Goal: Information Seeking & Learning: Check status

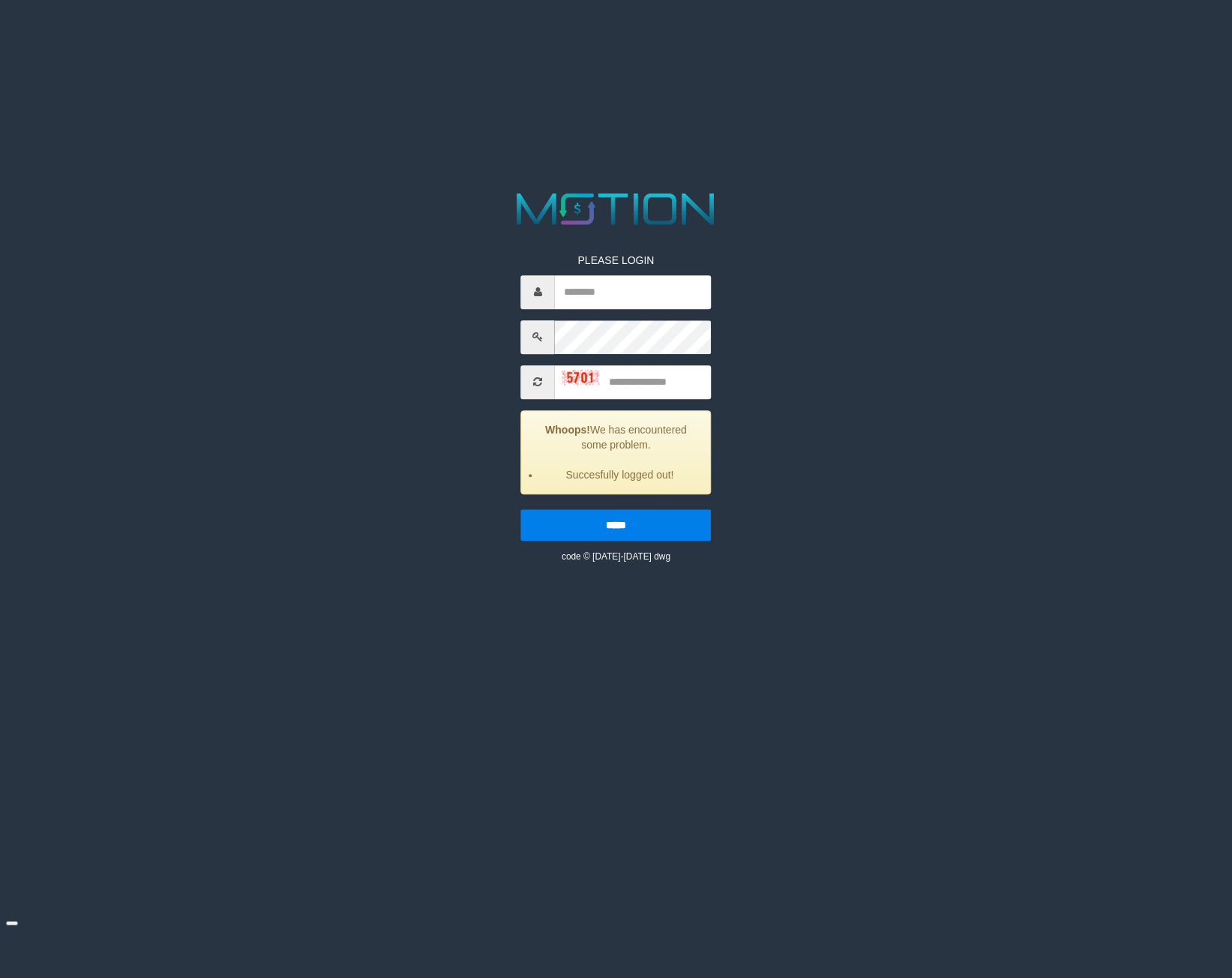
click at [321, 290] on div "PLEASE LOGIN Whoops! We has encountered some problem. Succesfully logged out! *…" at bounding box center [616, 375] width 639 height 376
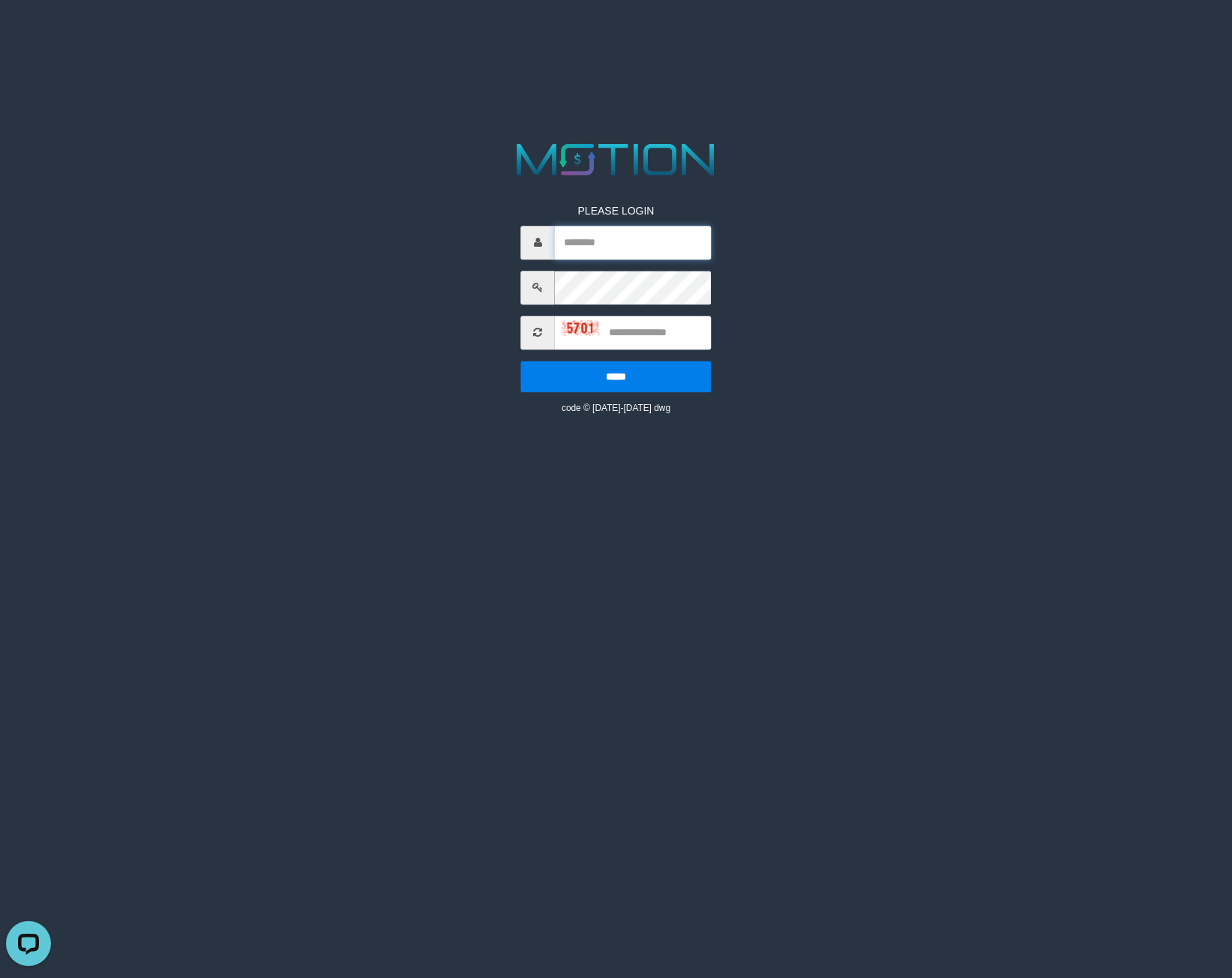
click at [578, 254] on input "text" at bounding box center [633, 242] width 157 height 34
paste input "*********"
type input "*********"
click at [669, 331] on input "text" at bounding box center [633, 332] width 157 height 34
type input "****"
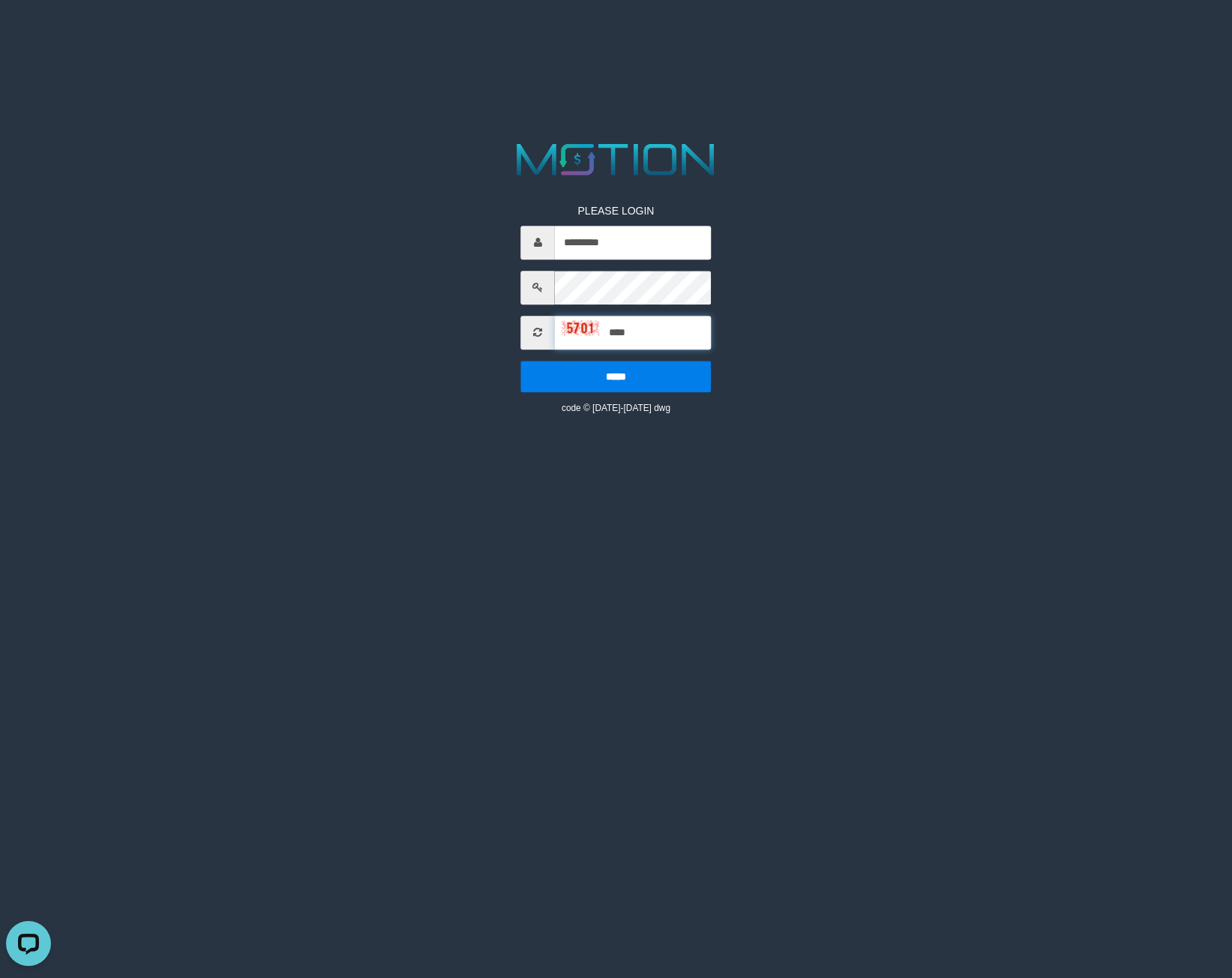
click at [521, 361] on input "*****" at bounding box center [616, 376] width 190 height 32
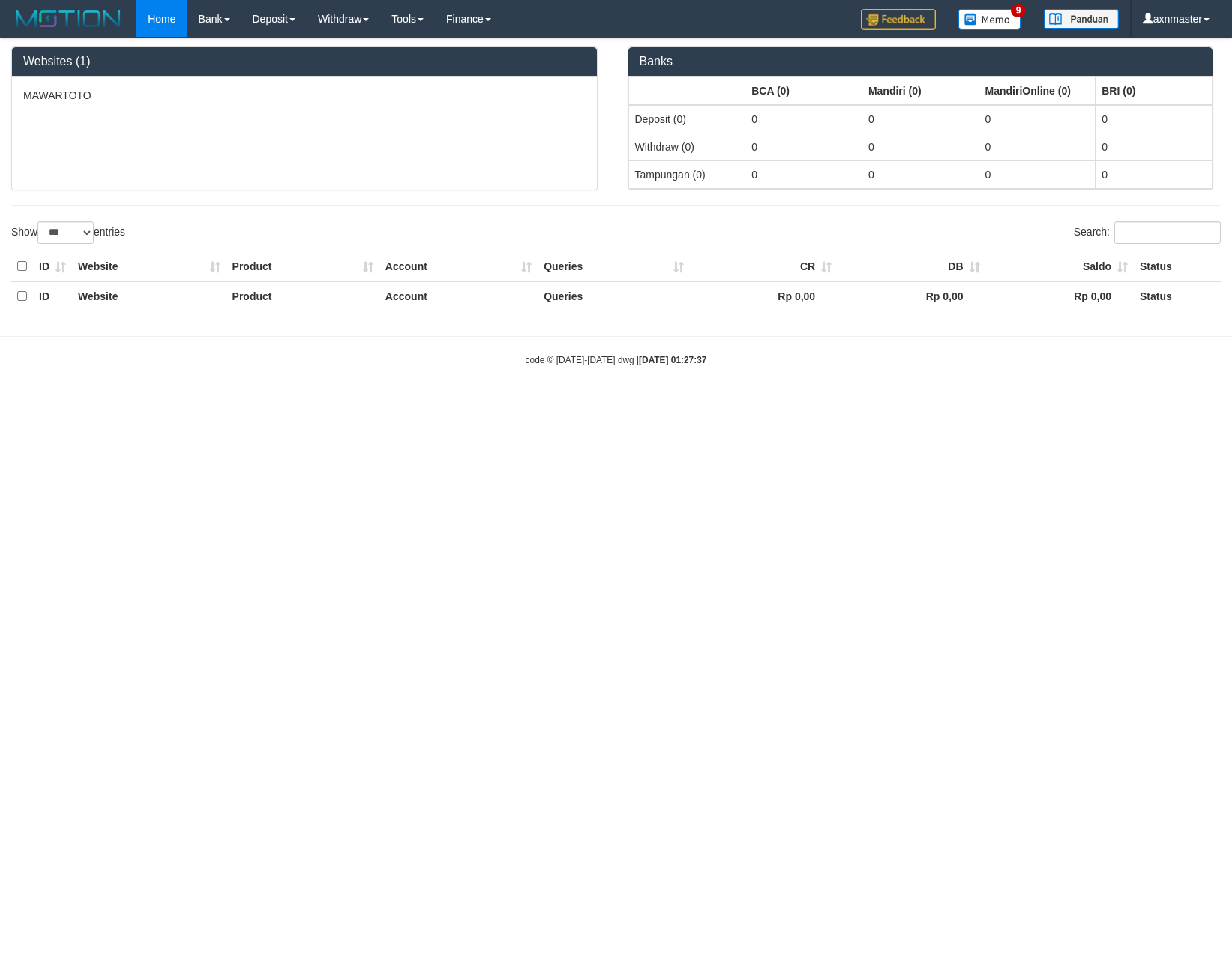
select select "***"
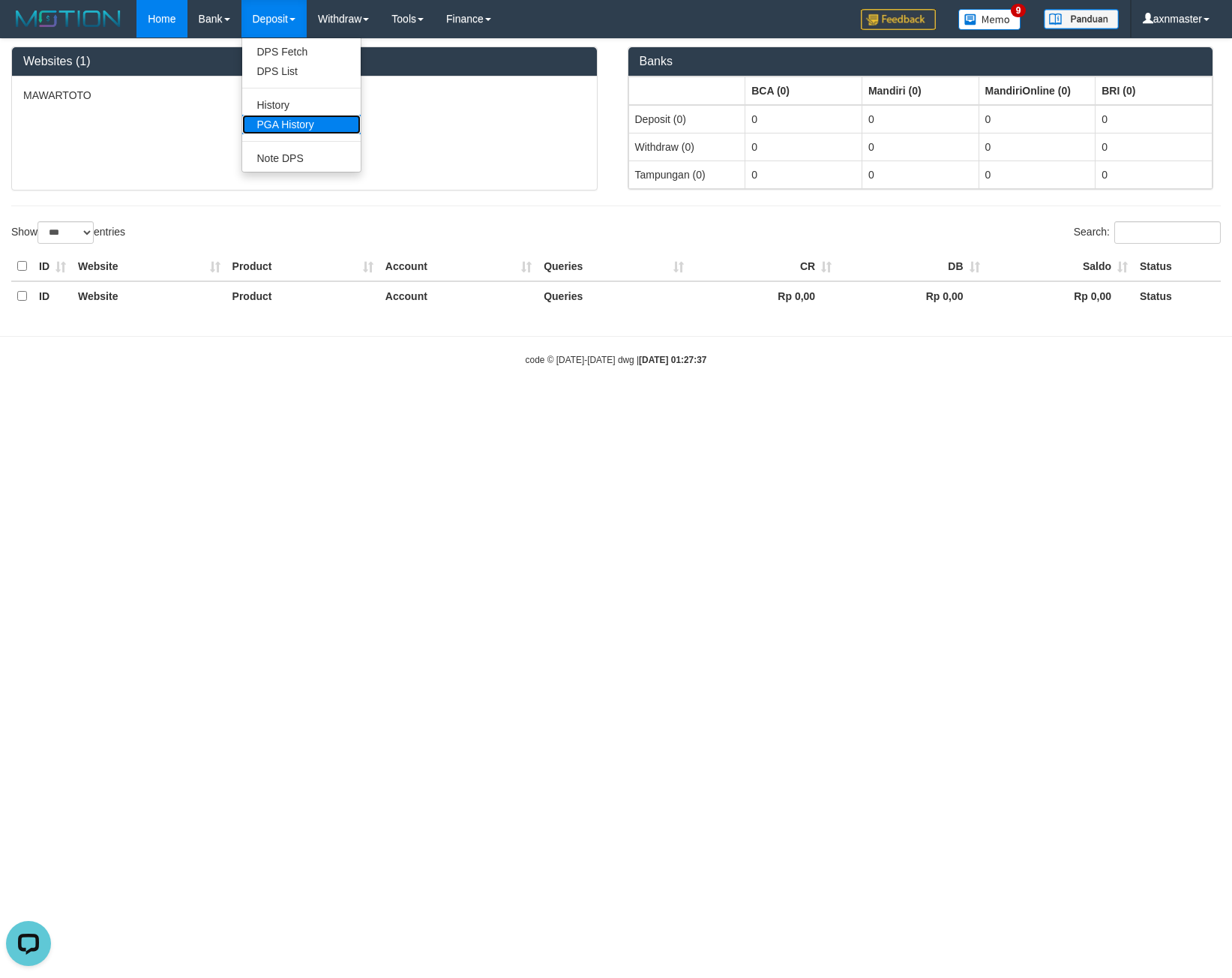
click at [300, 124] on link "PGA History" at bounding box center [301, 124] width 118 height 20
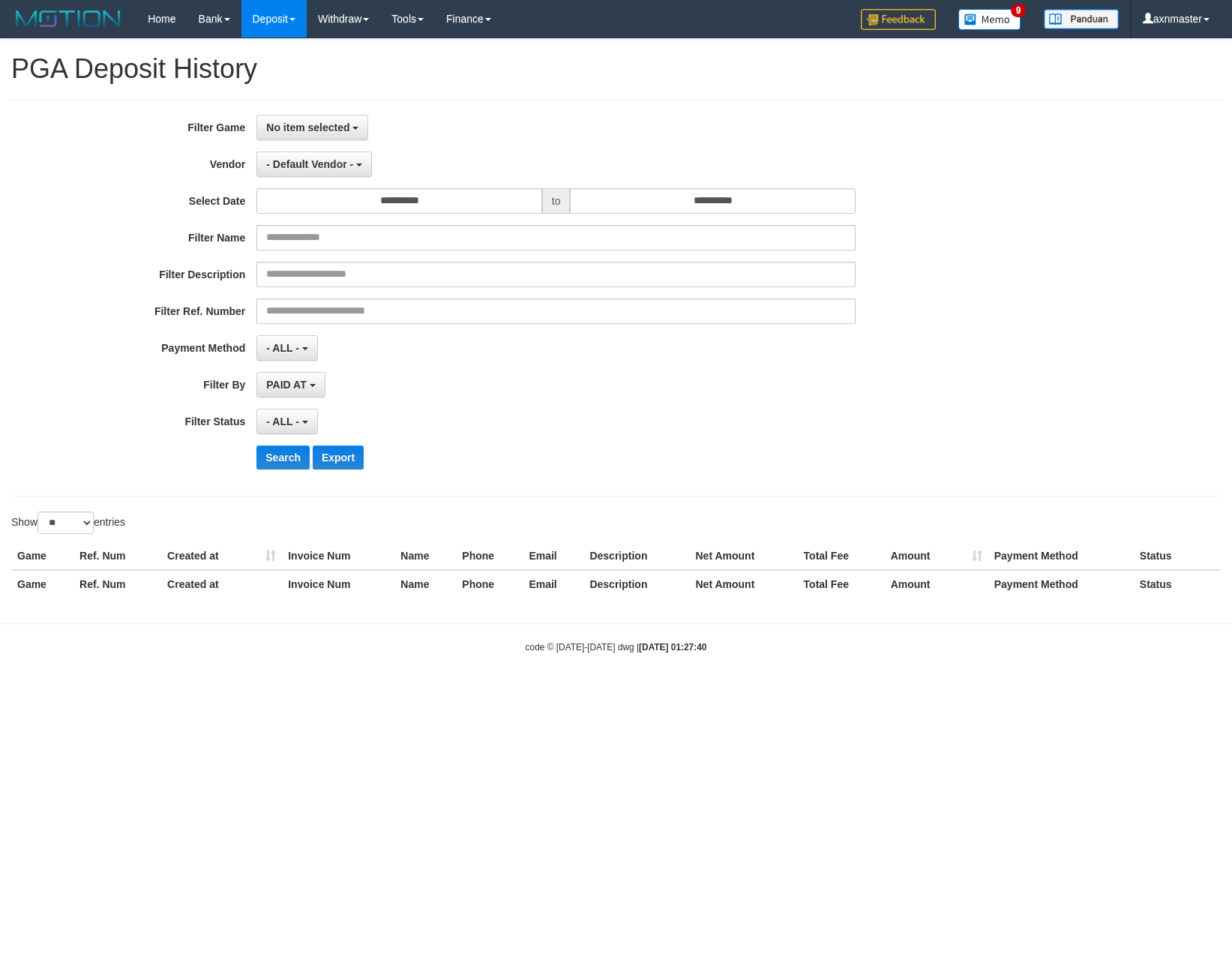
select select
select select "**"
click at [311, 127] on span "No item selected" at bounding box center [308, 127] width 84 height 12
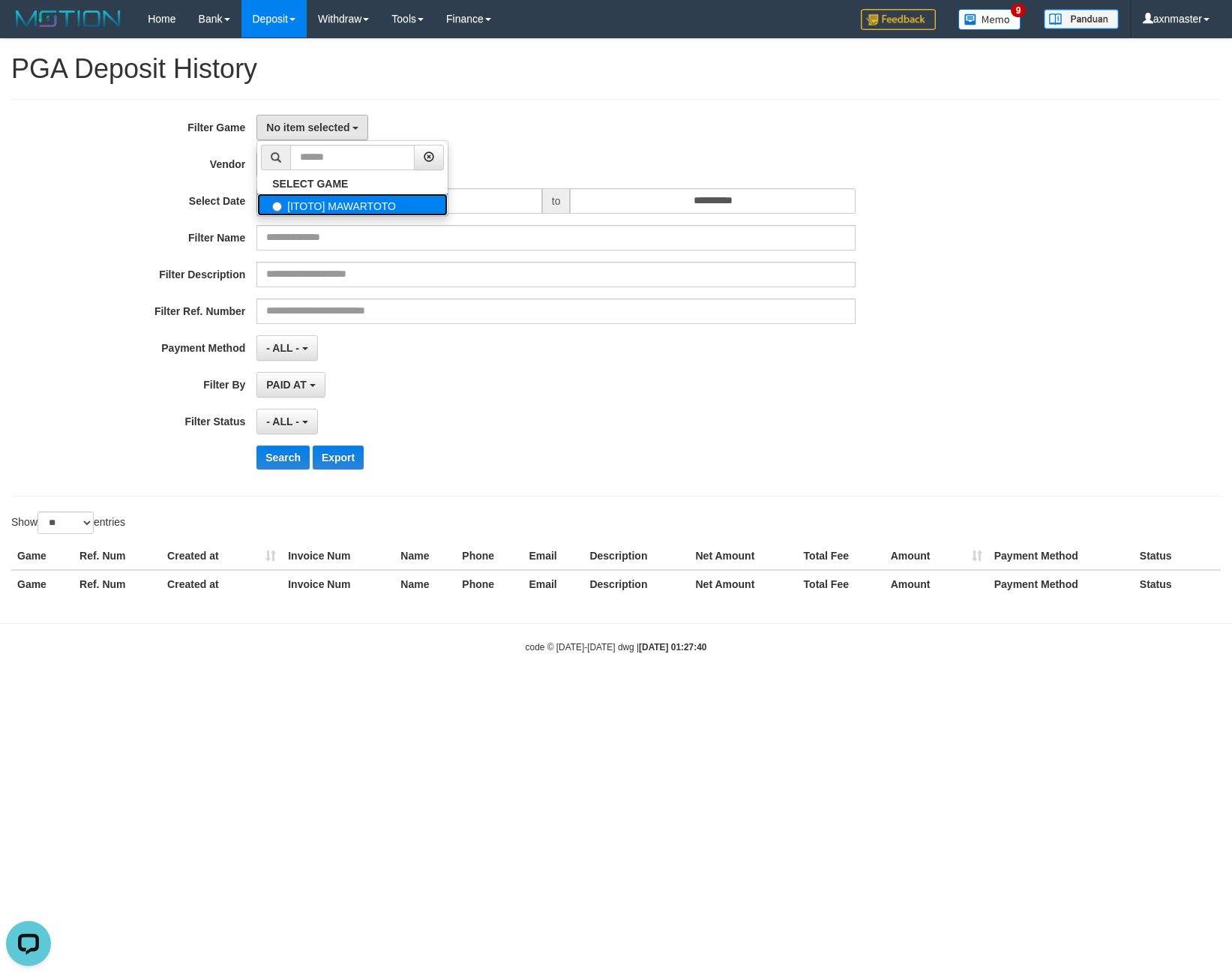
click at [384, 206] on label "[ITOTO] MAWARTOTO" at bounding box center [352, 205] width 190 height 23
select select "***"
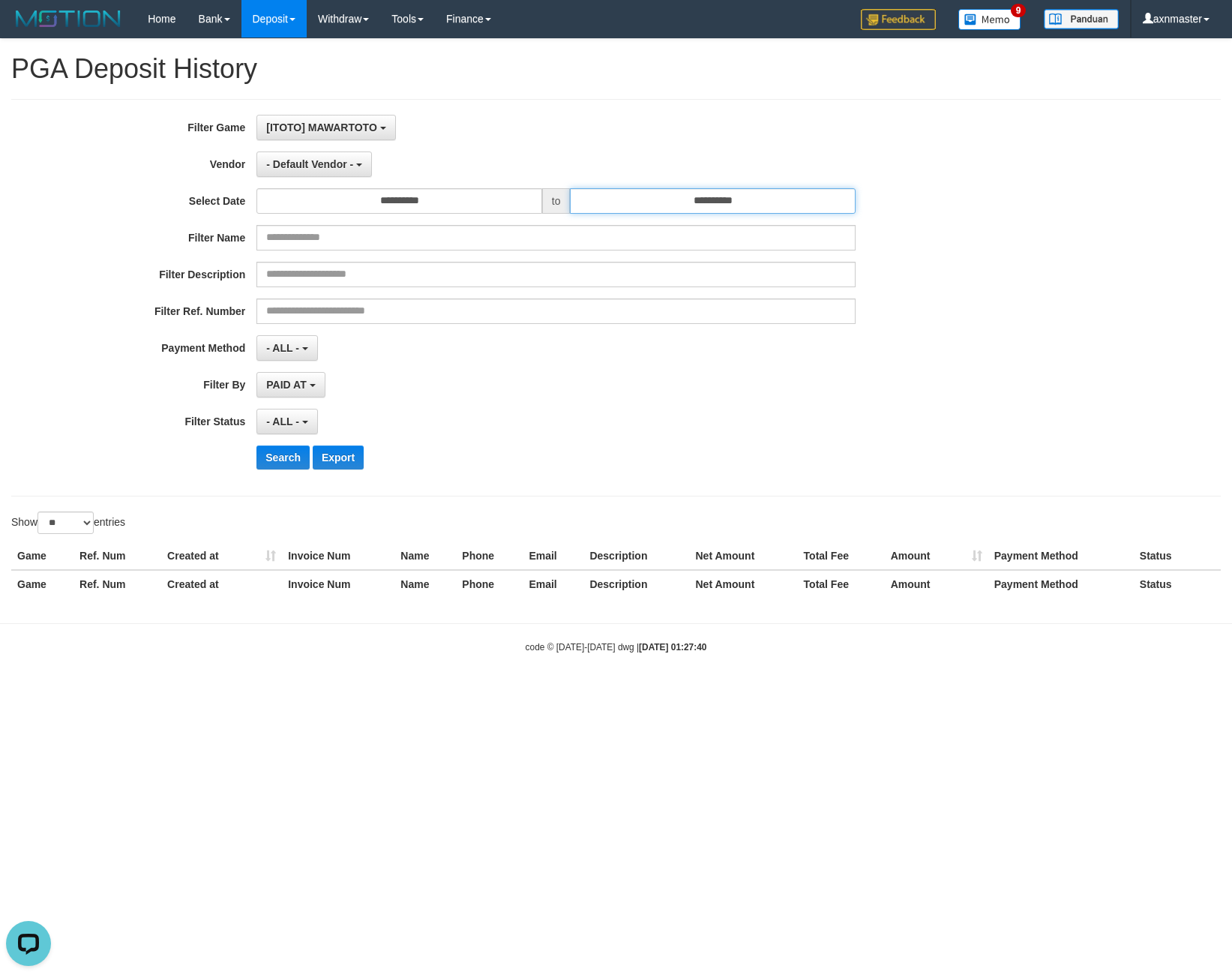
click at [675, 200] on input "**********" at bounding box center [713, 201] width 286 height 26
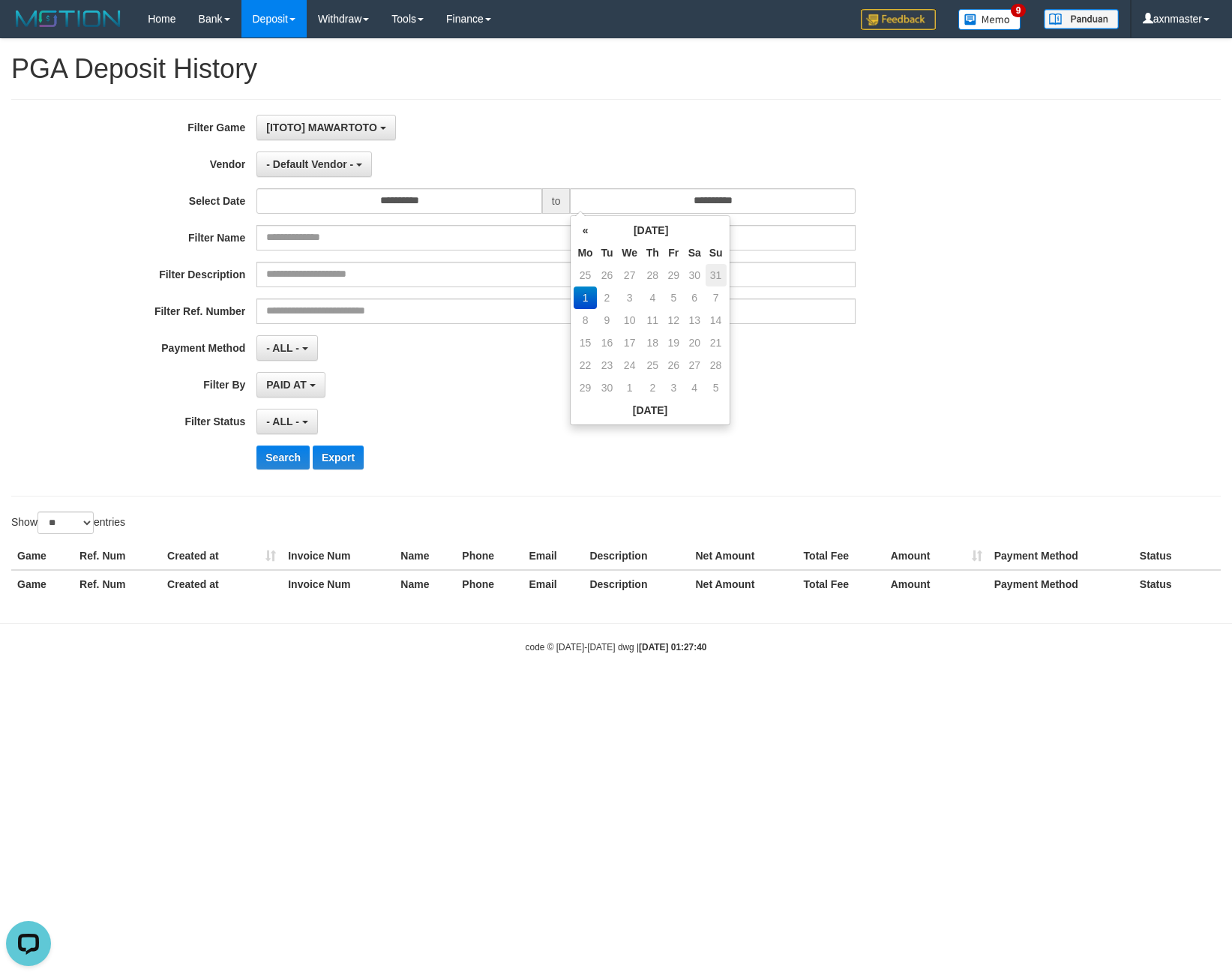
click at [720, 279] on td "31" at bounding box center [716, 276] width 21 height 23
type input "**********"
drag, startPoint x: 722, startPoint y: 93, endPoint x: 661, endPoint y: 100, distance: 61.4
click at [722, 93] on div "**********" at bounding box center [616, 324] width 1232 height 569
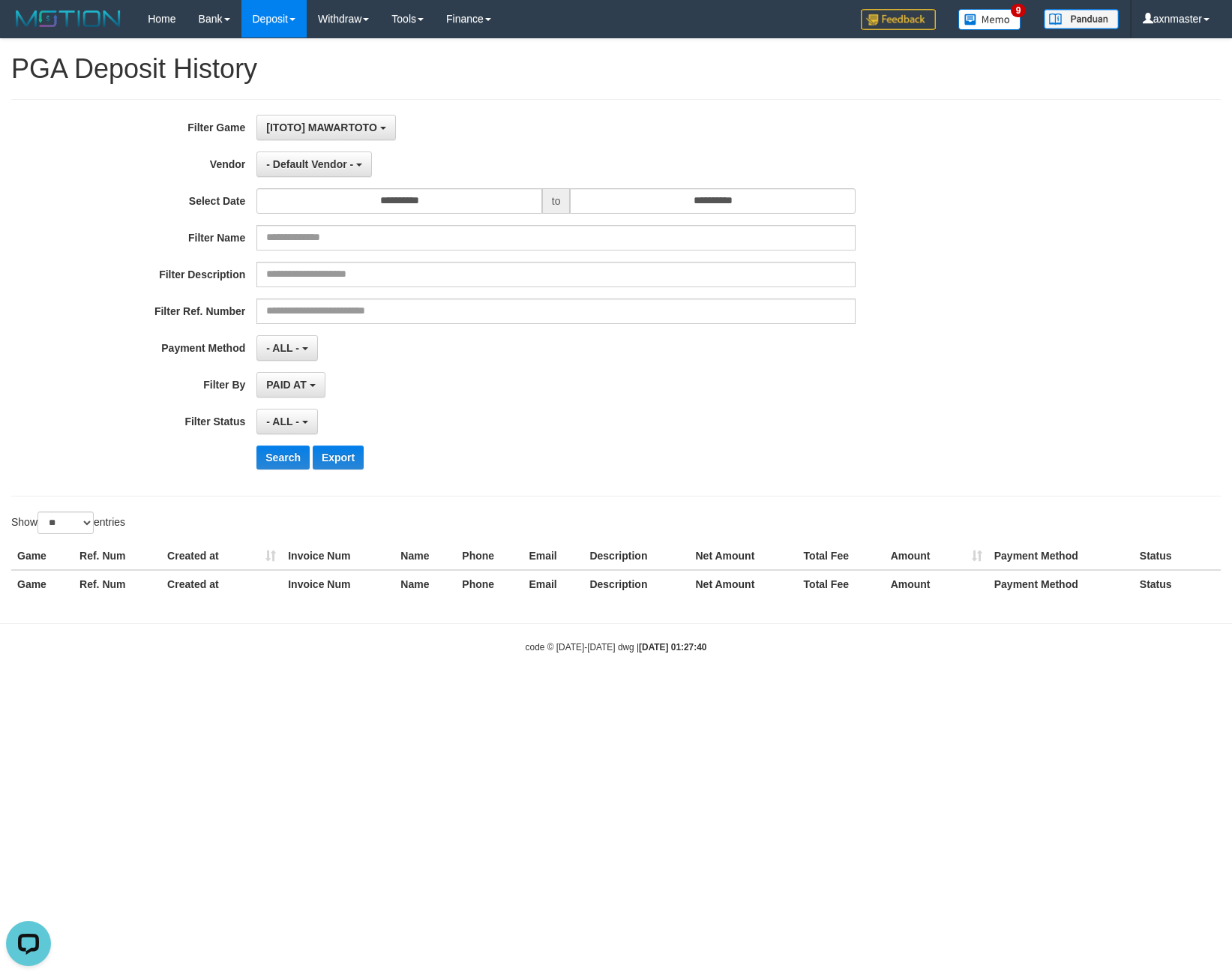
click at [544, 122] on div "[ITOTO] MAWARTOTO SELECT GAME [ITOTO] MAWARTOTO" at bounding box center [556, 127] width 599 height 26
click at [369, 165] on button "- Default Vendor -" at bounding box center [314, 164] width 115 height 26
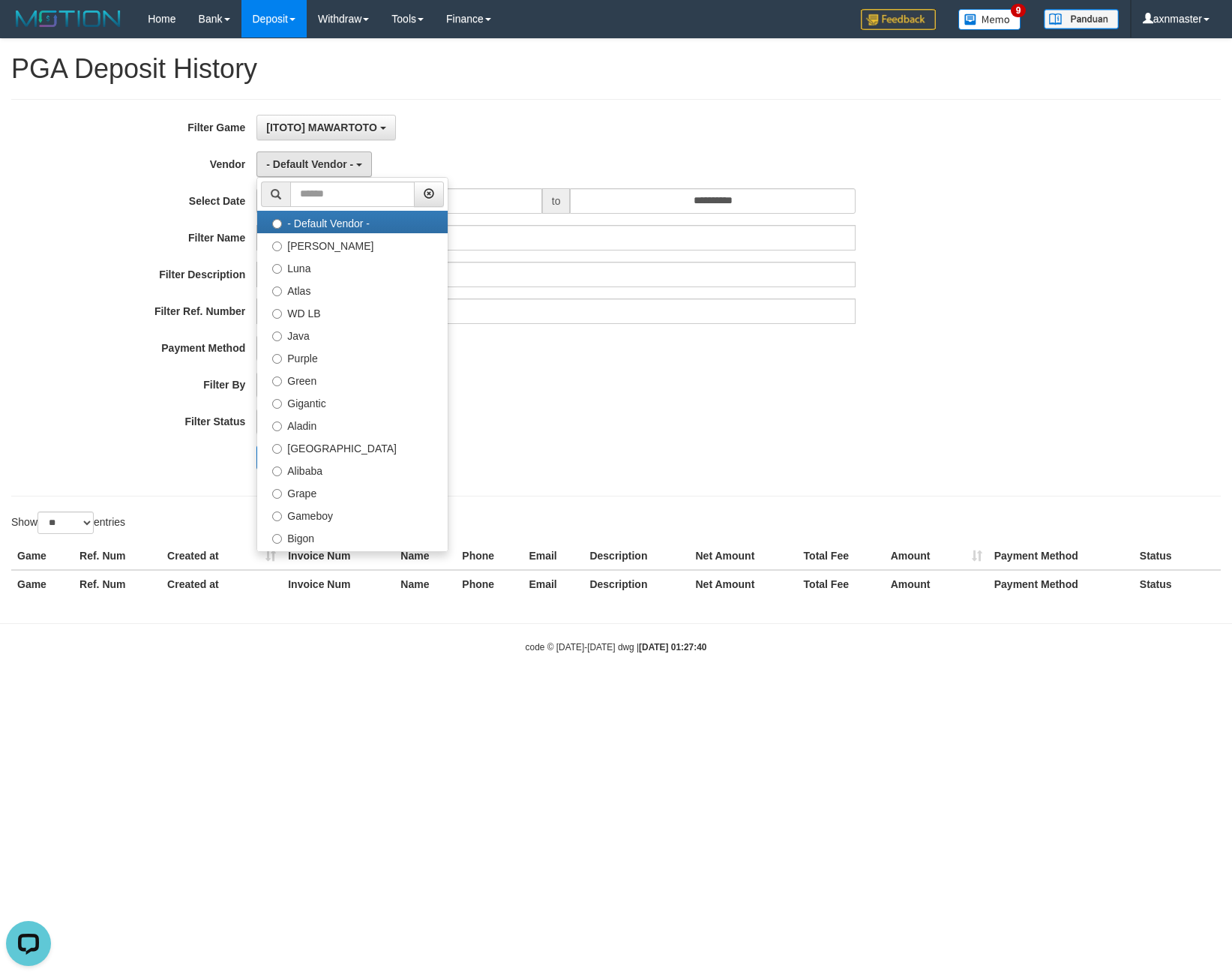
click at [530, 115] on div "[ITOTO] MAWARTOTO SELECT GAME [ITOTO] MAWARTOTO" at bounding box center [556, 127] width 599 height 26
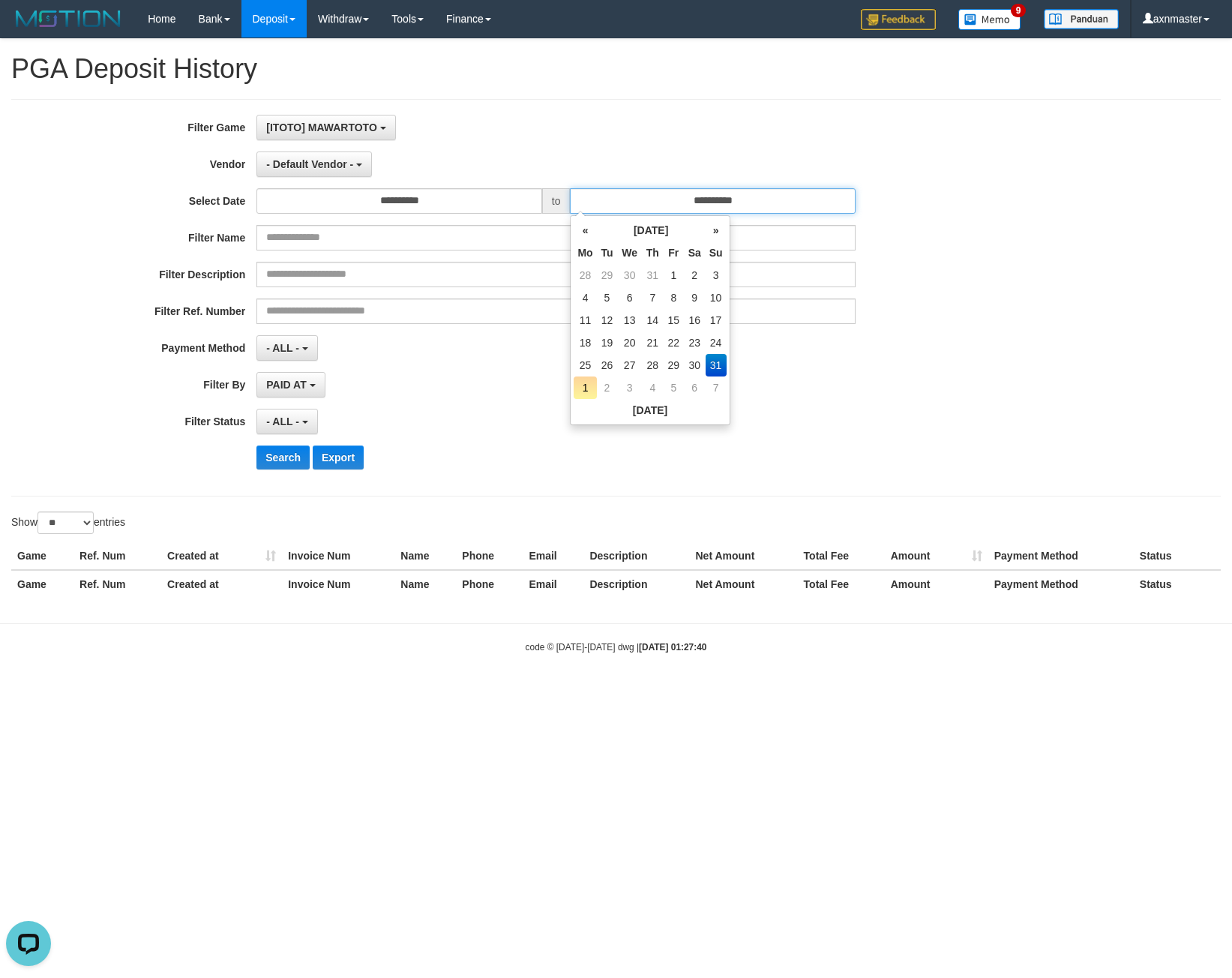
click at [677, 205] on input "**********" at bounding box center [713, 201] width 286 height 26
drag, startPoint x: 653, startPoint y: 110, endPoint x: 411, endPoint y: 130, distance: 242.8
click at [652, 109] on div "**********" at bounding box center [616, 297] width 1209 height 398
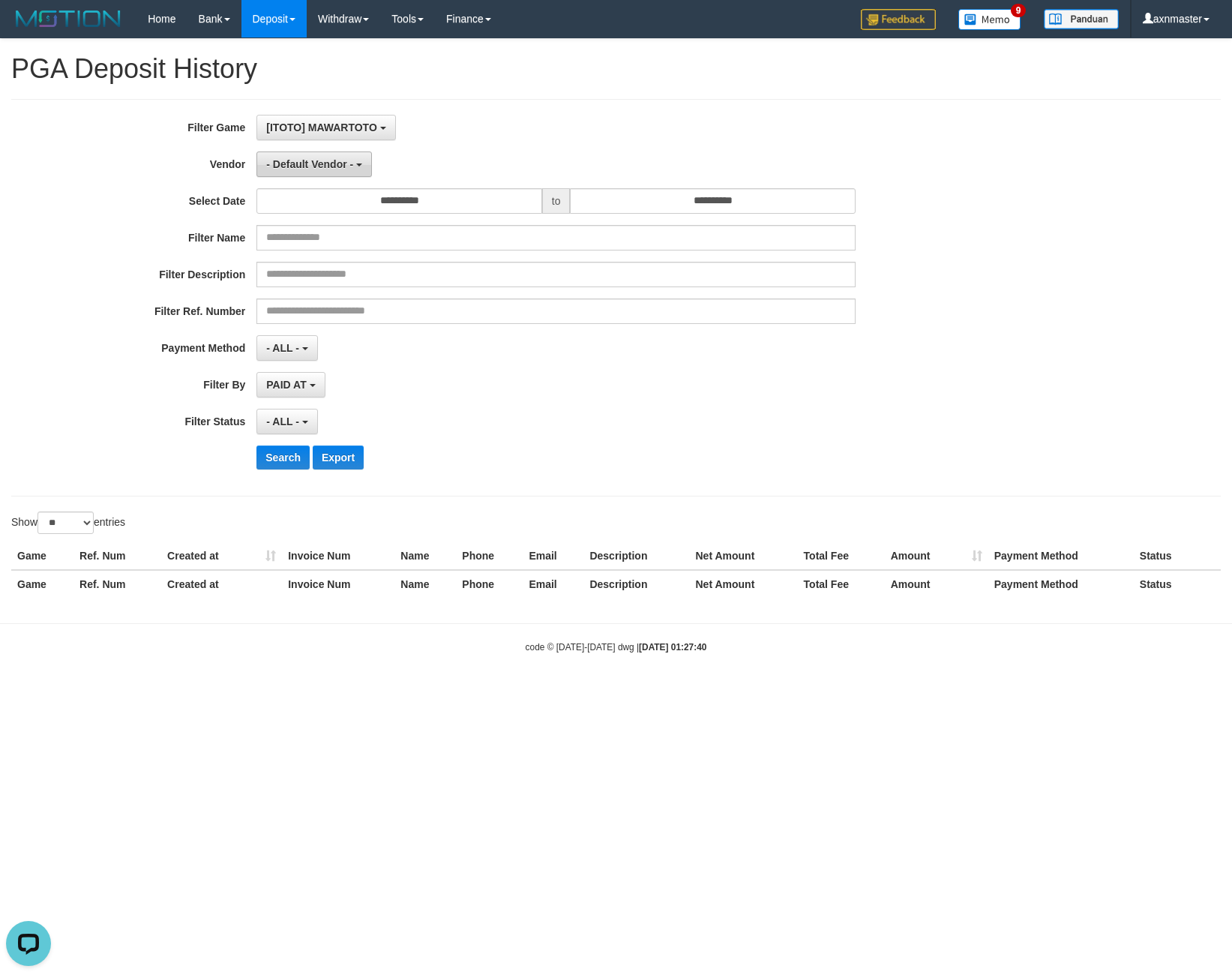
click at [325, 162] on span "- Default Vendor -" at bounding box center [310, 164] width 87 height 12
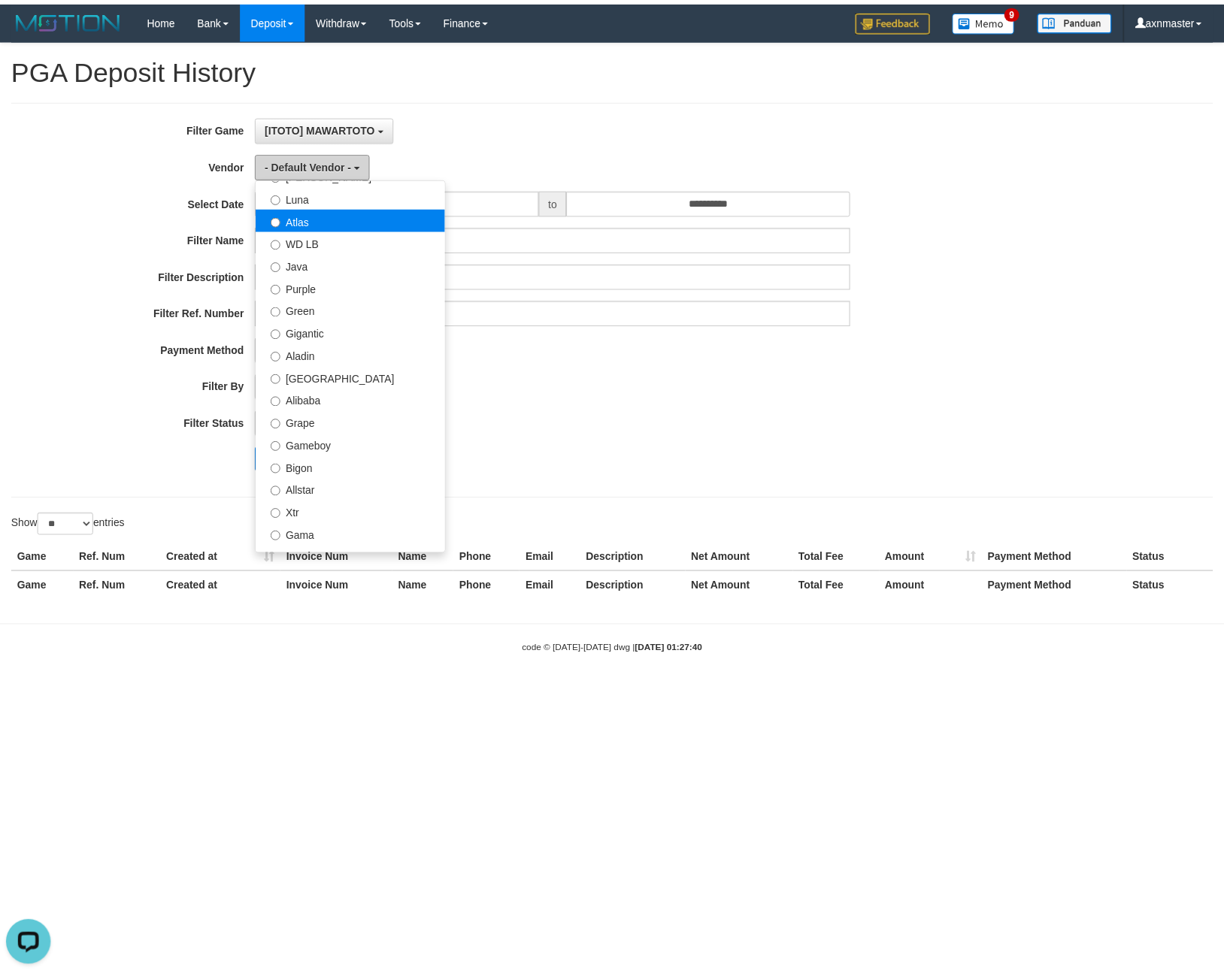
scroll to position [0, 0]
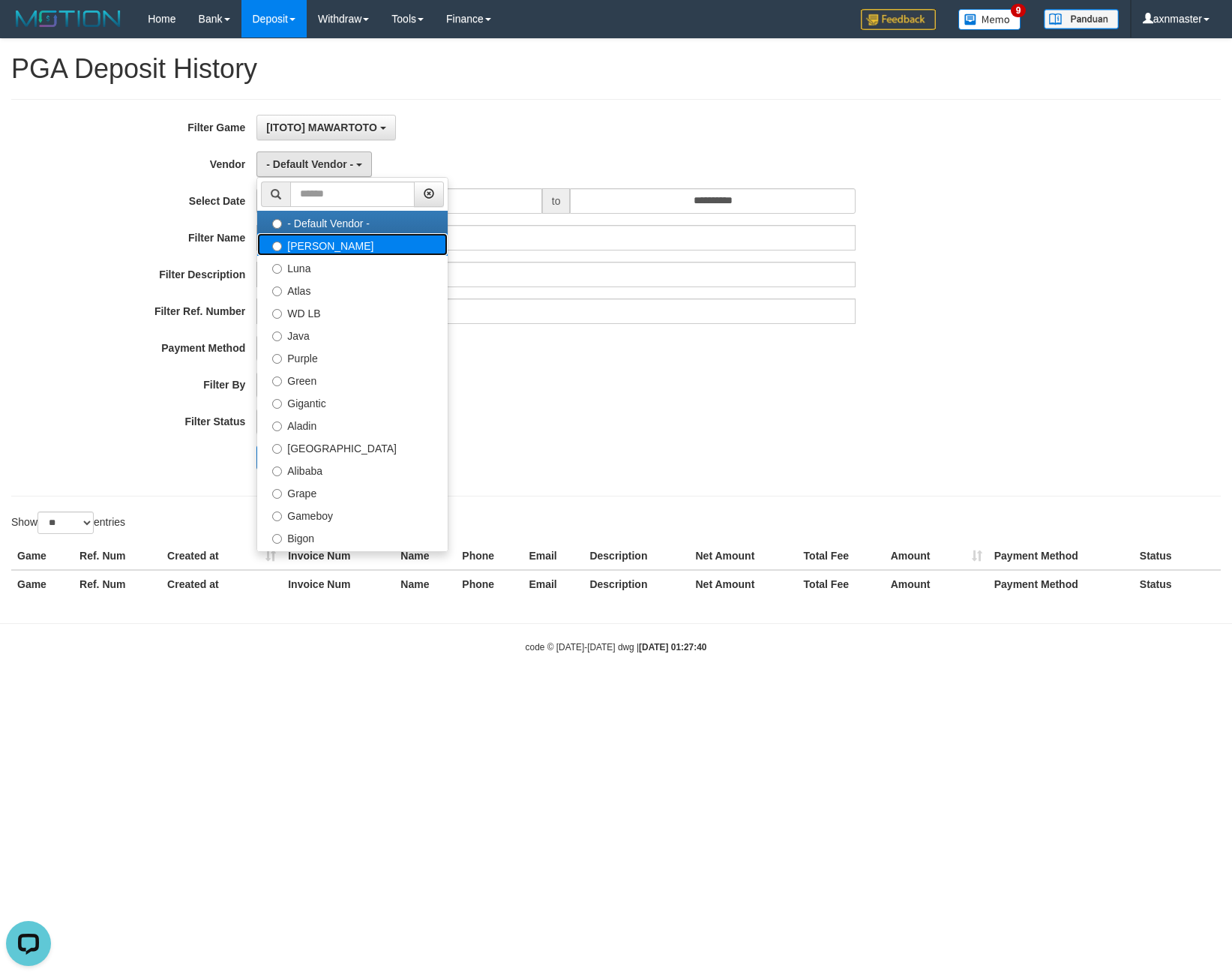
click at [333, 243] on label "[PERSON_NAME]" at bounding box center [352, 245] width 190 height 23
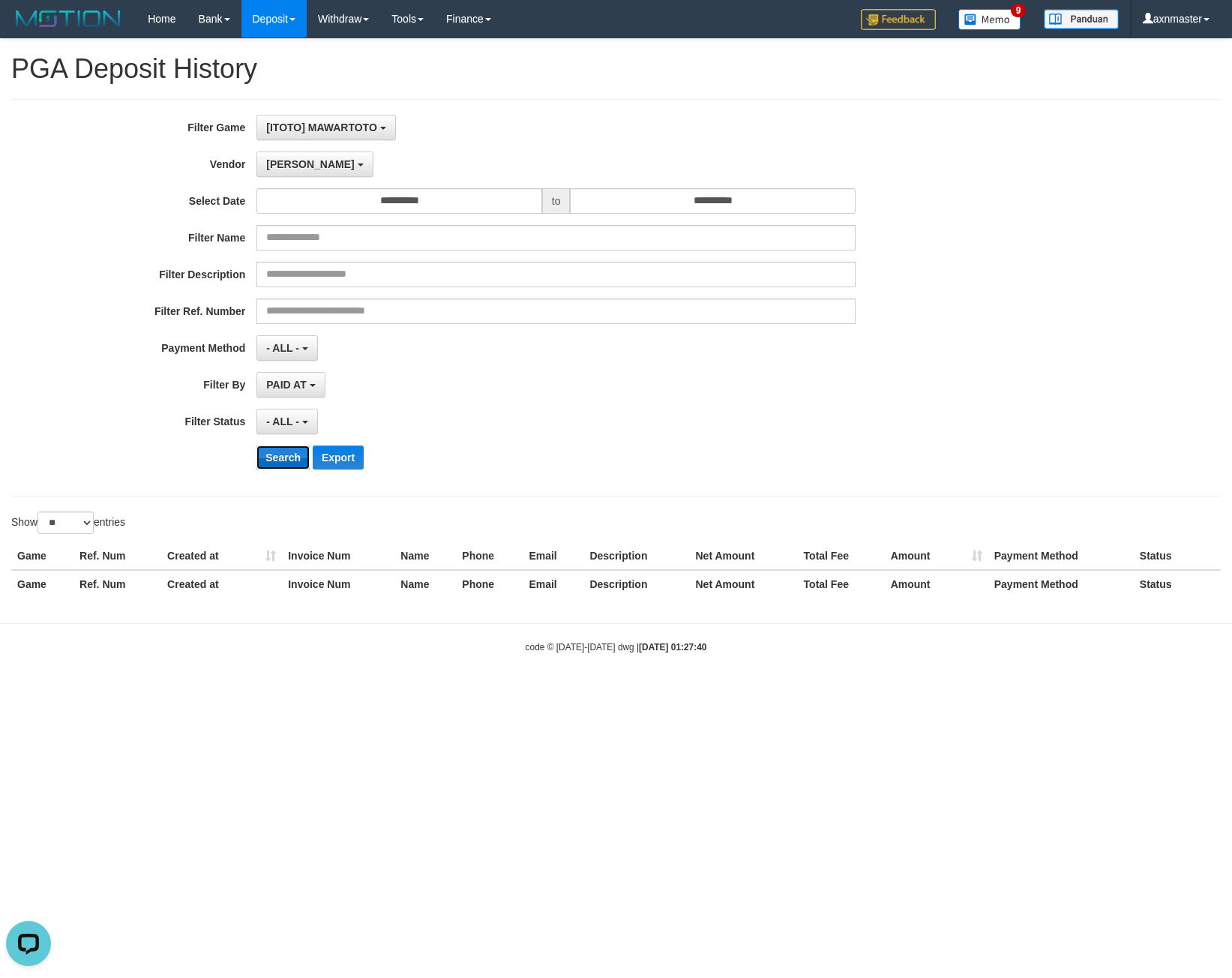
click at [291, 461] on button "Search" at bounding box center [283, 458] width 53 height 24
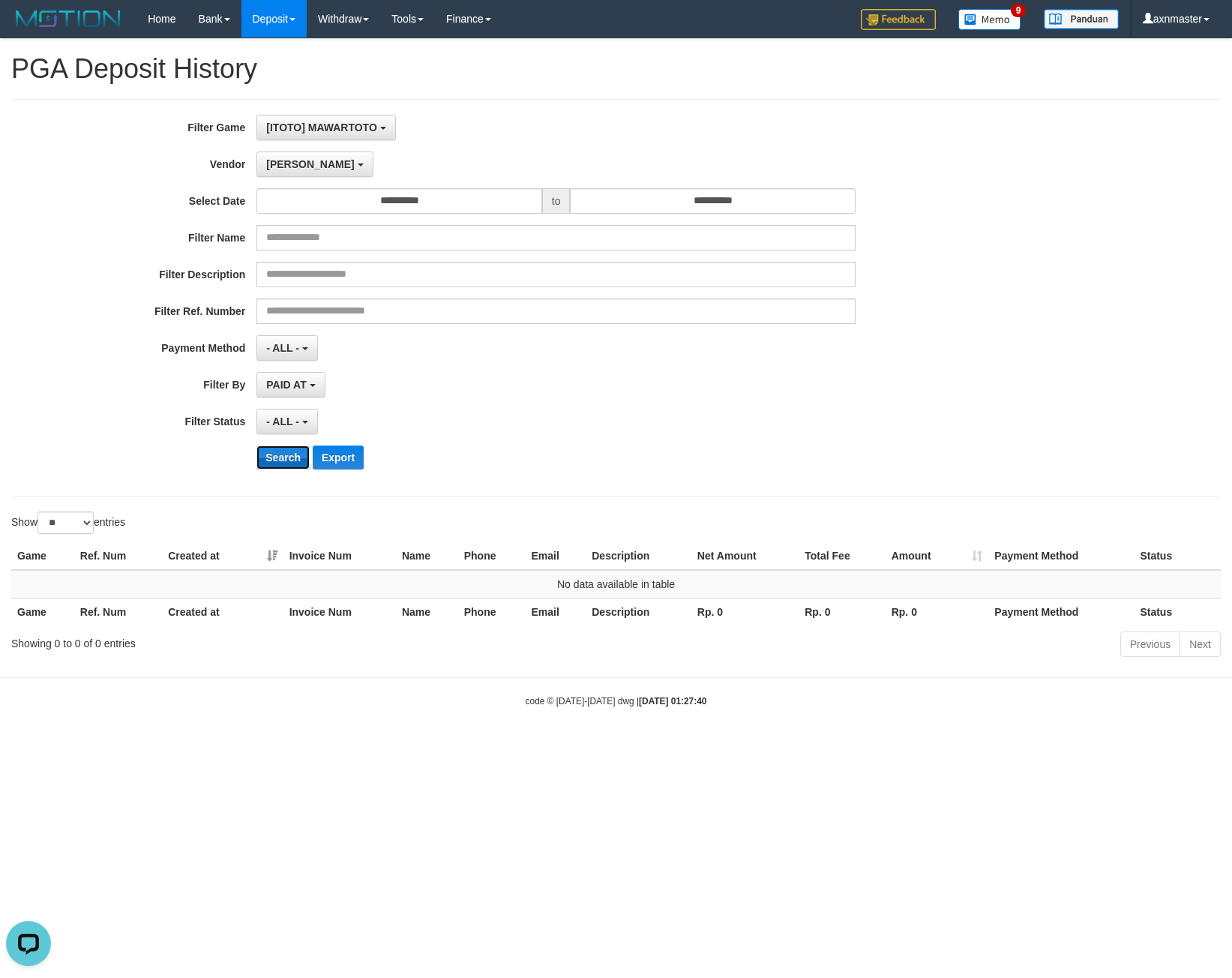
click at [284, 461] on button "Search" at bounding box center [283, 458] width 53 height 24
click at [497, 129] on div "[ITOTO] MAWARTOTO SELECT GAME [ITOTO] MAWARTOTO" at bounding box center [556, 127] width 599 height 26
click at [281, 170] on button "Lucy" at bounding box center [315, 164] width 116 height 26
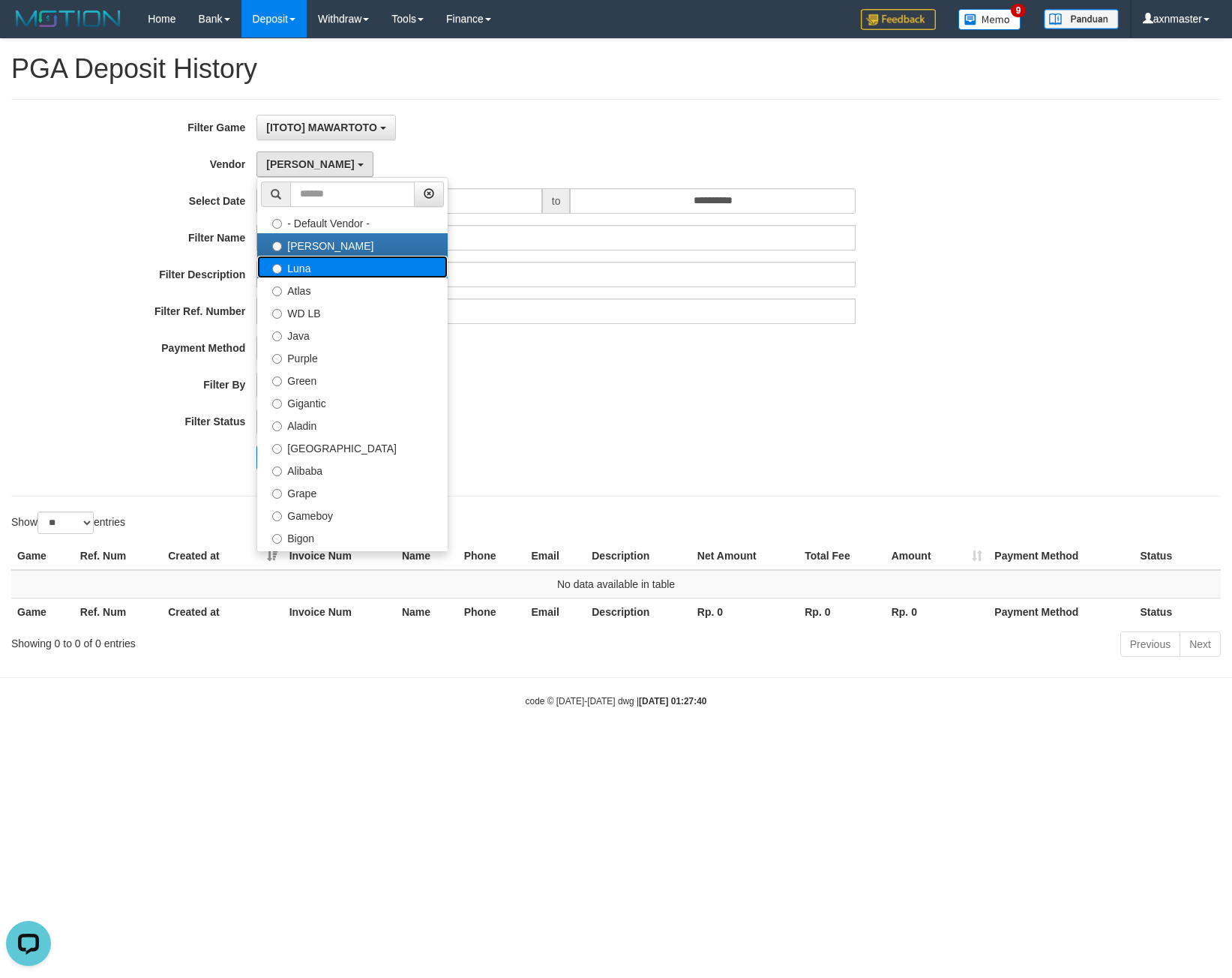
click at [308, 274] on label "Luna" at bounding box center [352, 267] width 190 height 23
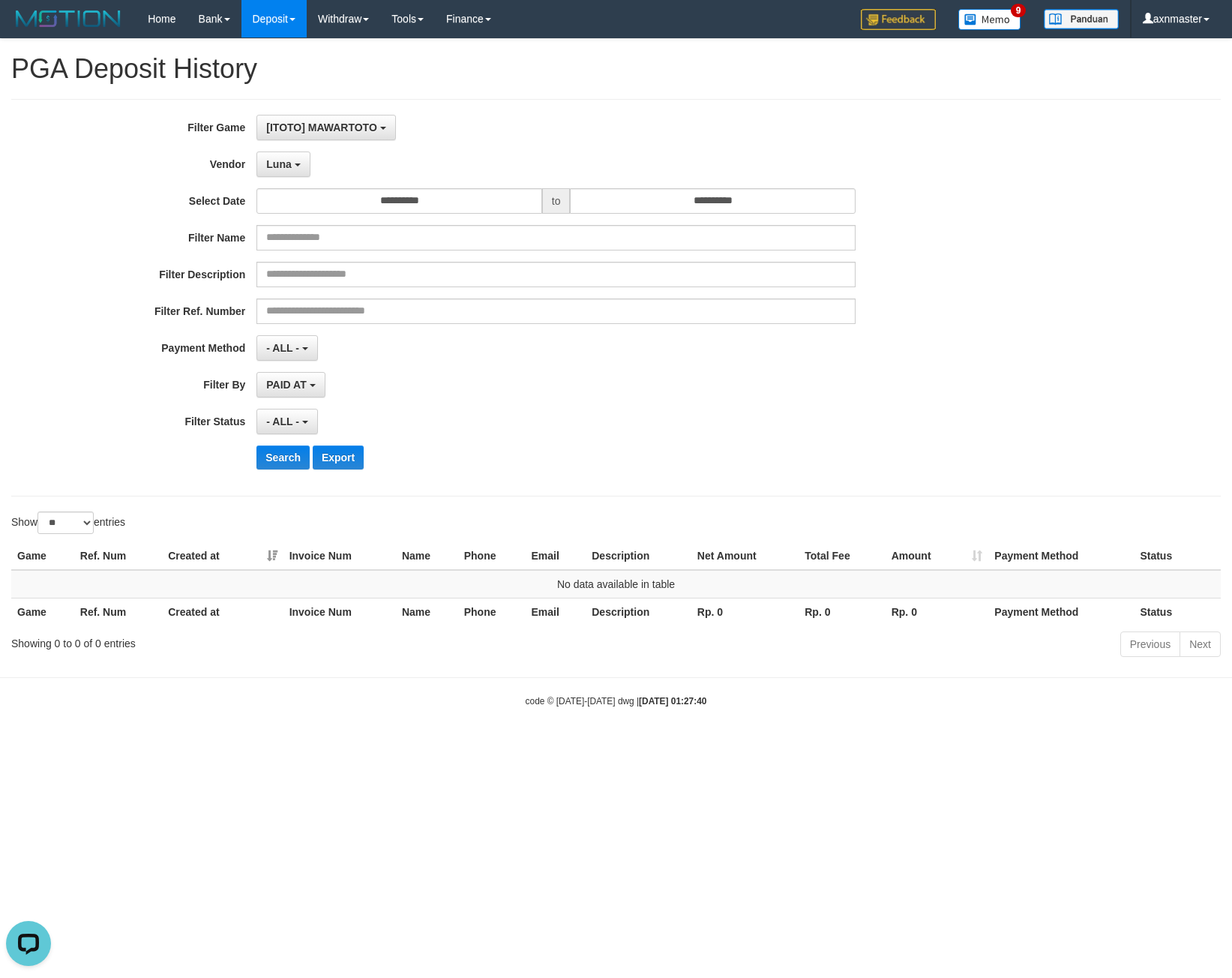
click at [291, 440] on div "**********" at bounding box center [513, 297] width 1027 height 366
click at [287, 446] on button "Search" at bounding box center [283, 458] width 53 height 24
click at [270, 148] on div "**********" at bounding box center [513, 297] width 1027 height 366
click at [284, 163] on span "Luna" at bounding box center [278, 164] width 25 height 12
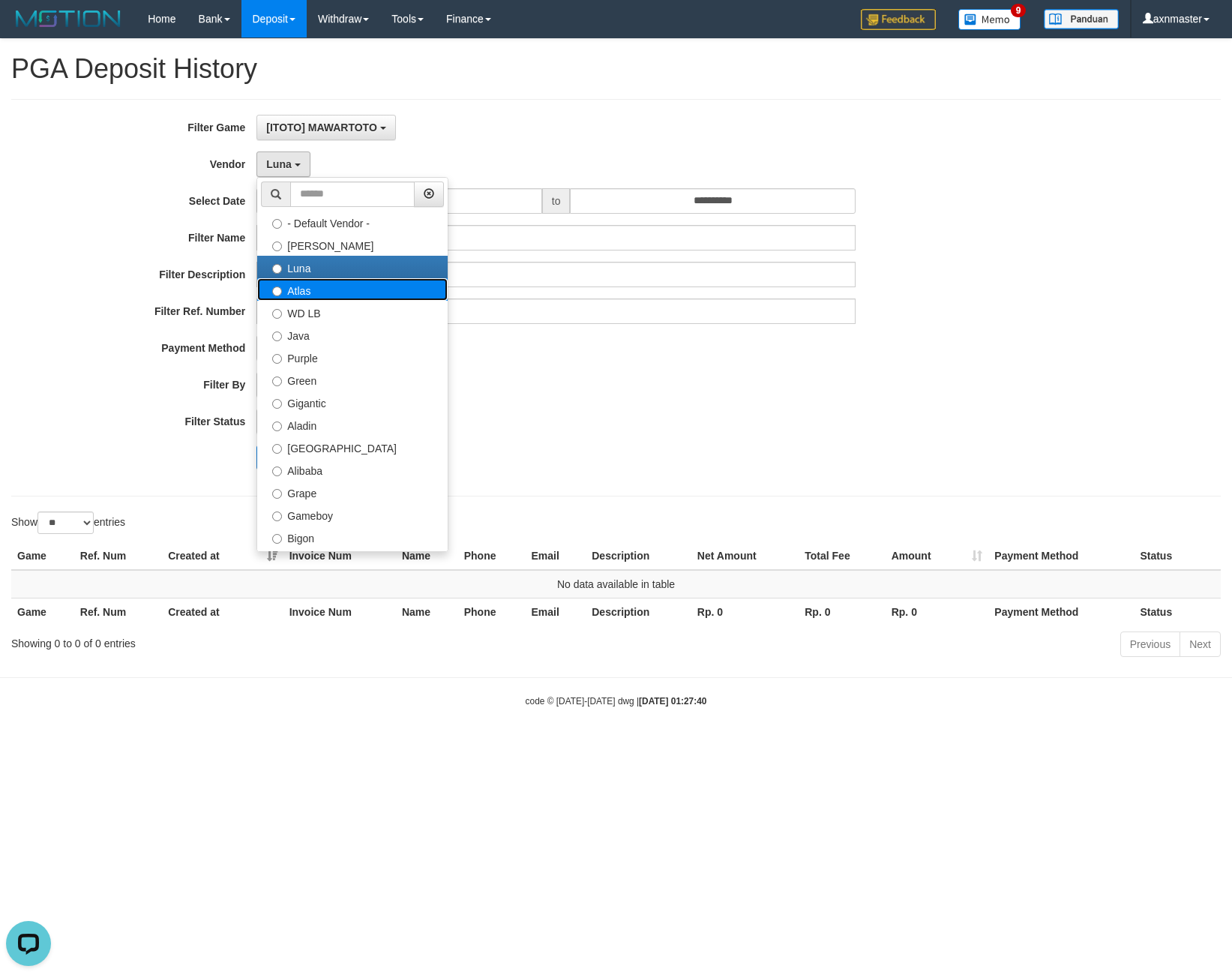
click at [305, 291] on label "Atlas" at bounding box center [352, 290] width 190 height 23
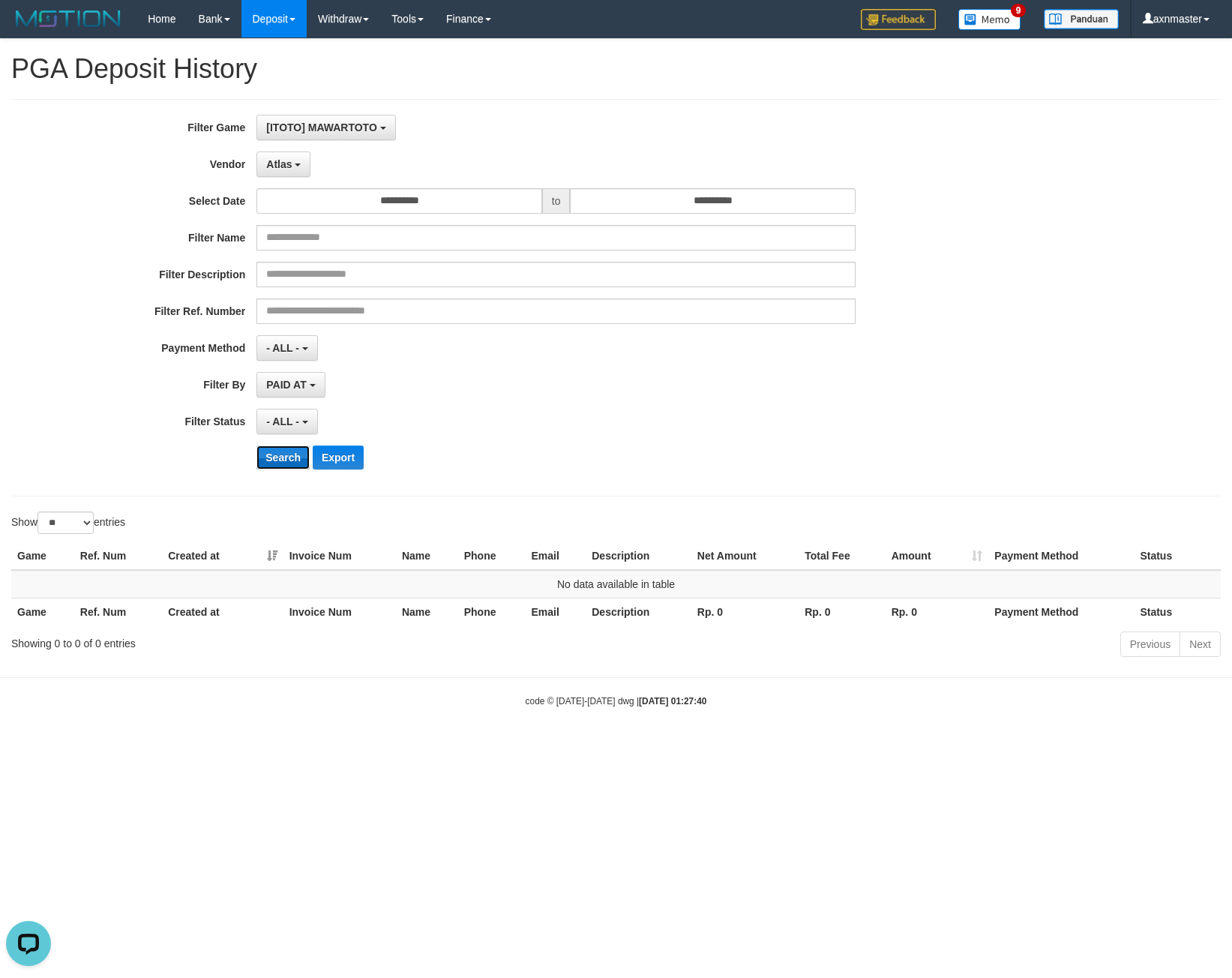
click at [287, 465] on button "Search" at bounding box center [283, 458] width 53 height 24
click at [301, 166] on button "Atlas" at bounding box center [284, 164] width 54 height 26
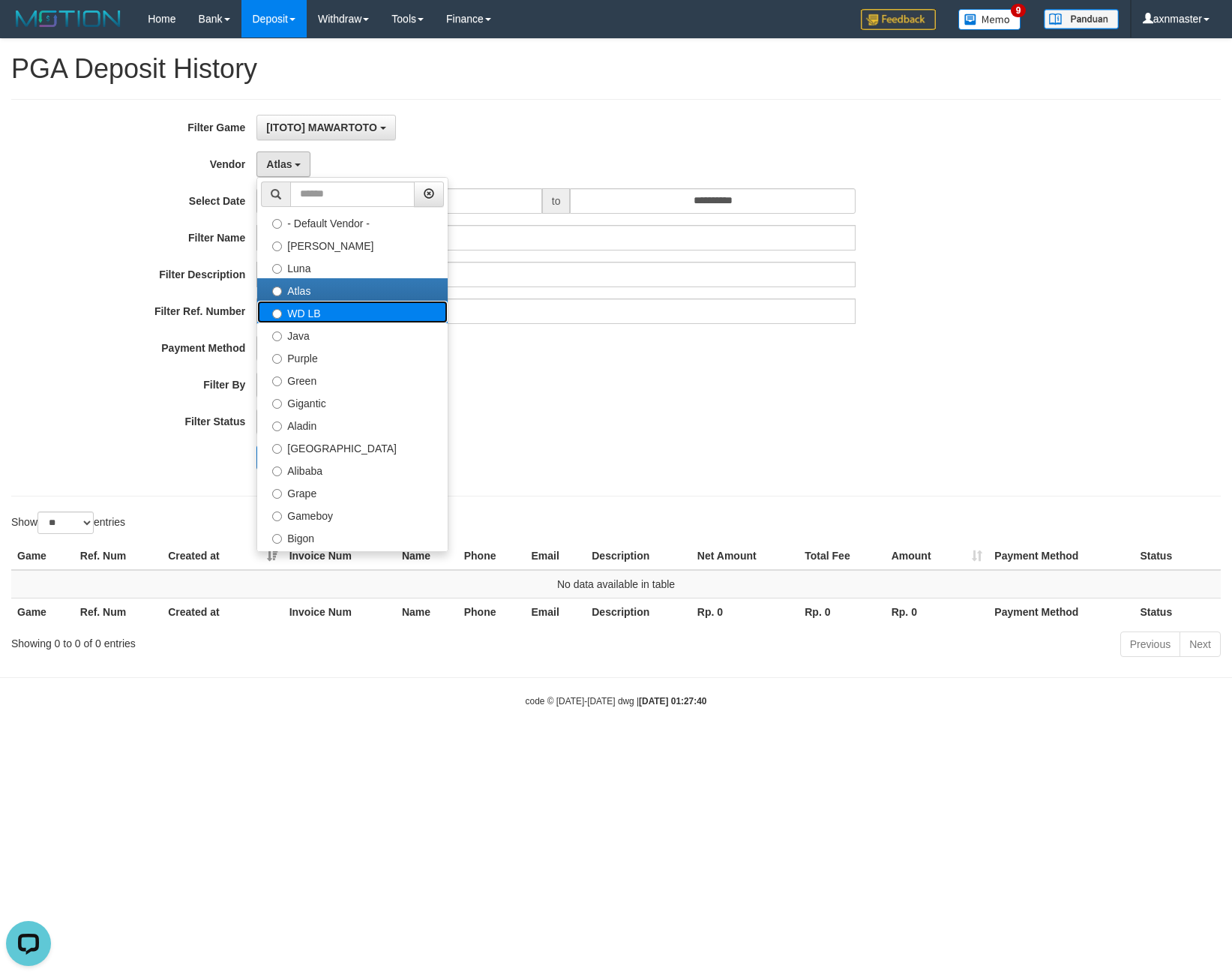
click at [310, 317] on label "WD LB" at bounding box center [352, 312] width 190 height 23
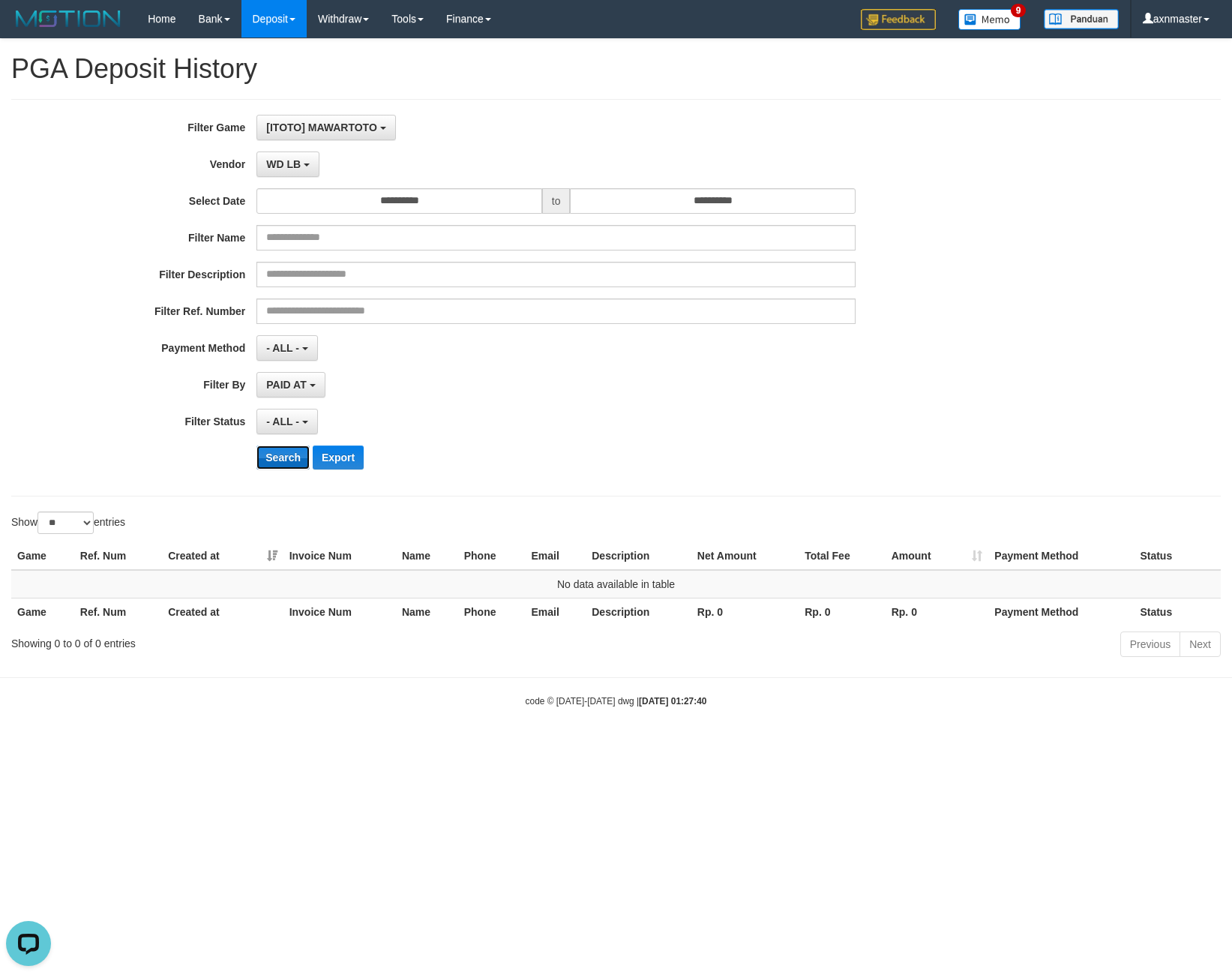
click at [284, 460] on button "Search" at bounding box center [283, 458] width 53 height 24
click at [292, 168] on span "WD LB" at bounding box center [284, 164] width 35 height 12
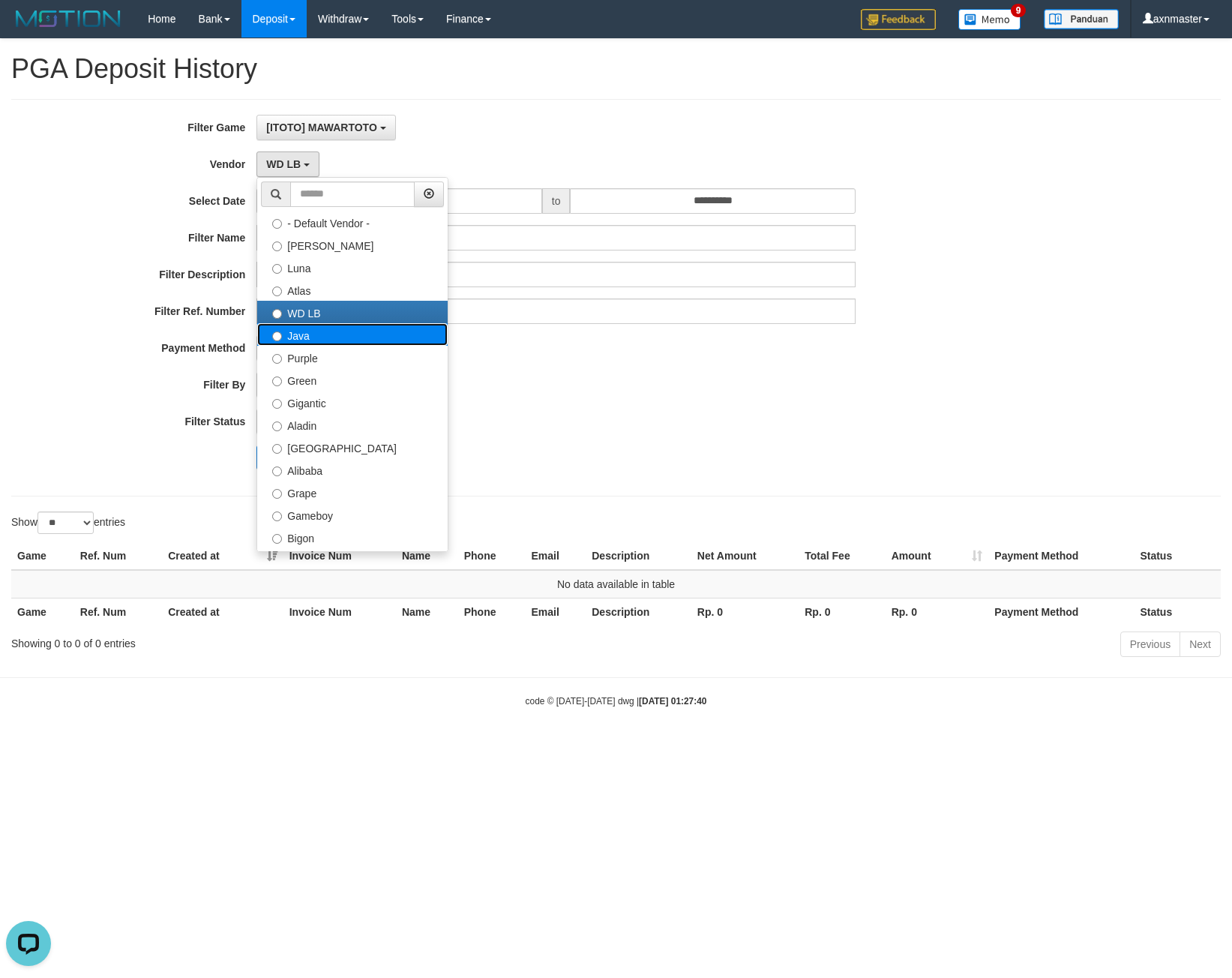
click at [309, 329] on label "Java" at bounding box center [352, 334] width 190 height 23
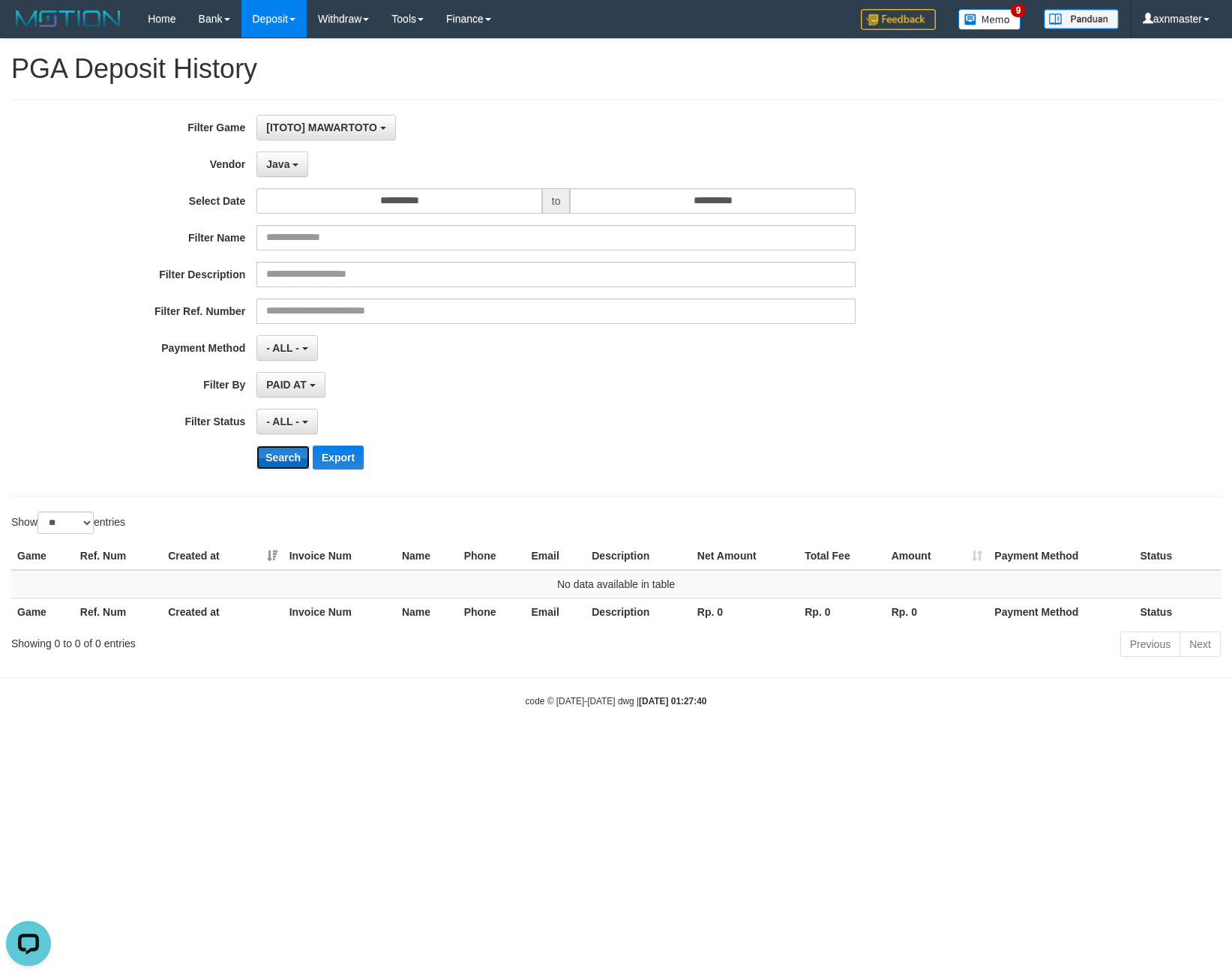
click at [269, 454] on button "Search" at bounding box center [283, 458] width 53 height 24
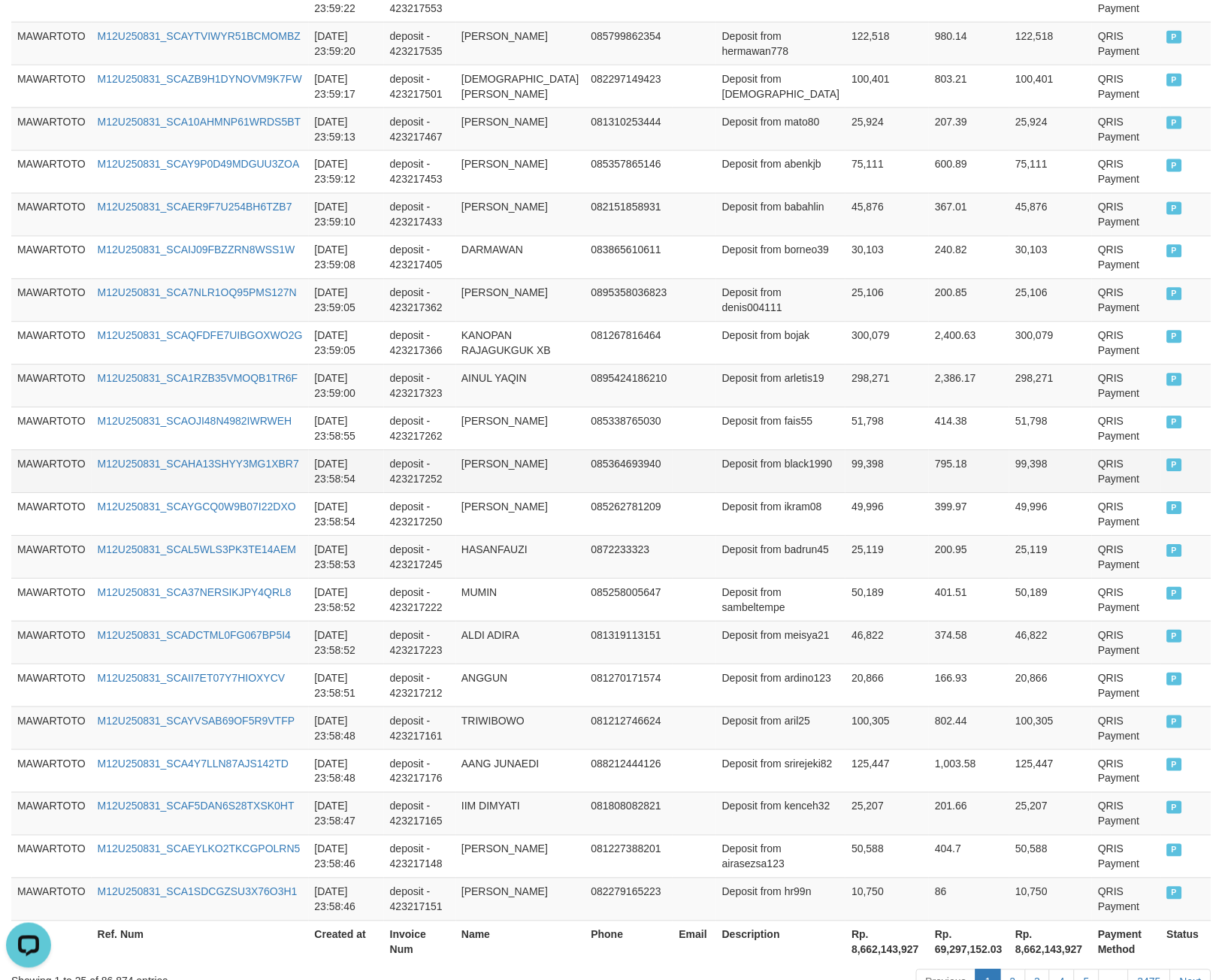
scroll to position [886, 0]
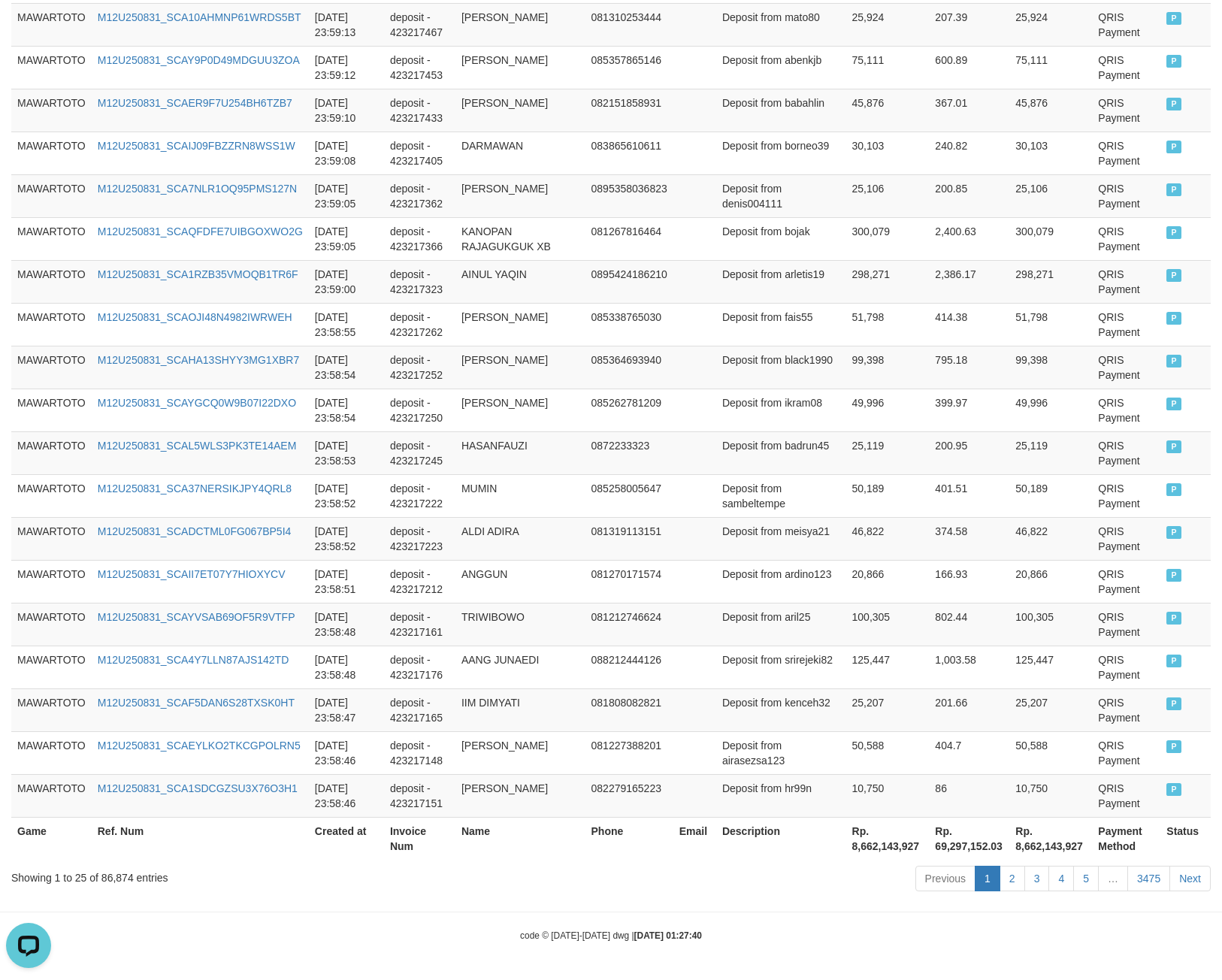
click at [846, 846] on th "Rp. 8,662,143,927" at bounding box center [888, 838] width 84 height 43
copy th "8,662,143,927"
click at [121, 874] on div "Showing 1 to 25 of 86,874 entries" at bounding box center [255, 875] width 487 height 21
drag, startPoint x: 121, startPoint y: 874, endPoint x: 113, endPoint y: 871, distance: 8.5
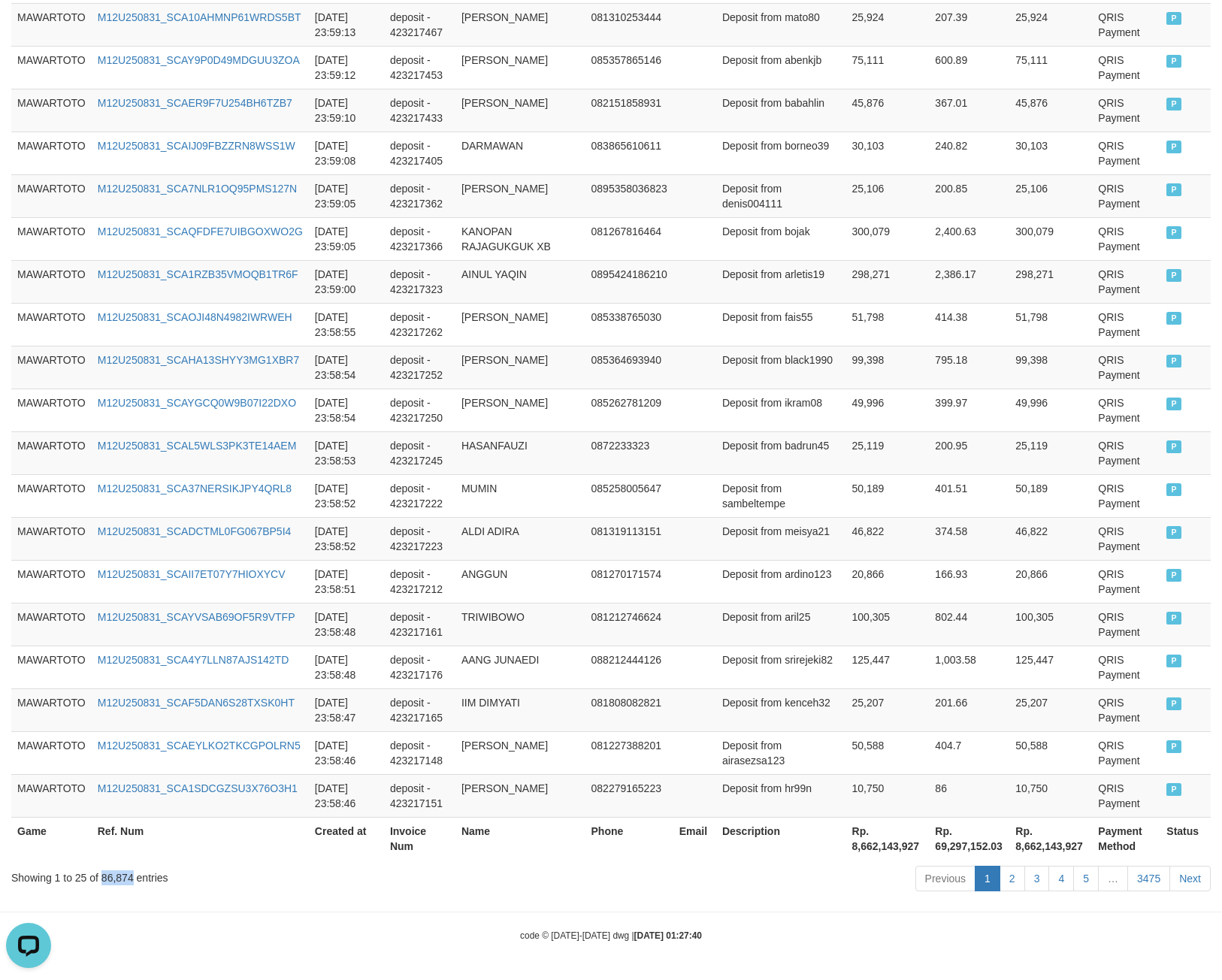
click at [113, 871] on div "Showing 1 to 25 of 86,874 entries" at bounding box center [255, 875] width 487 height 21
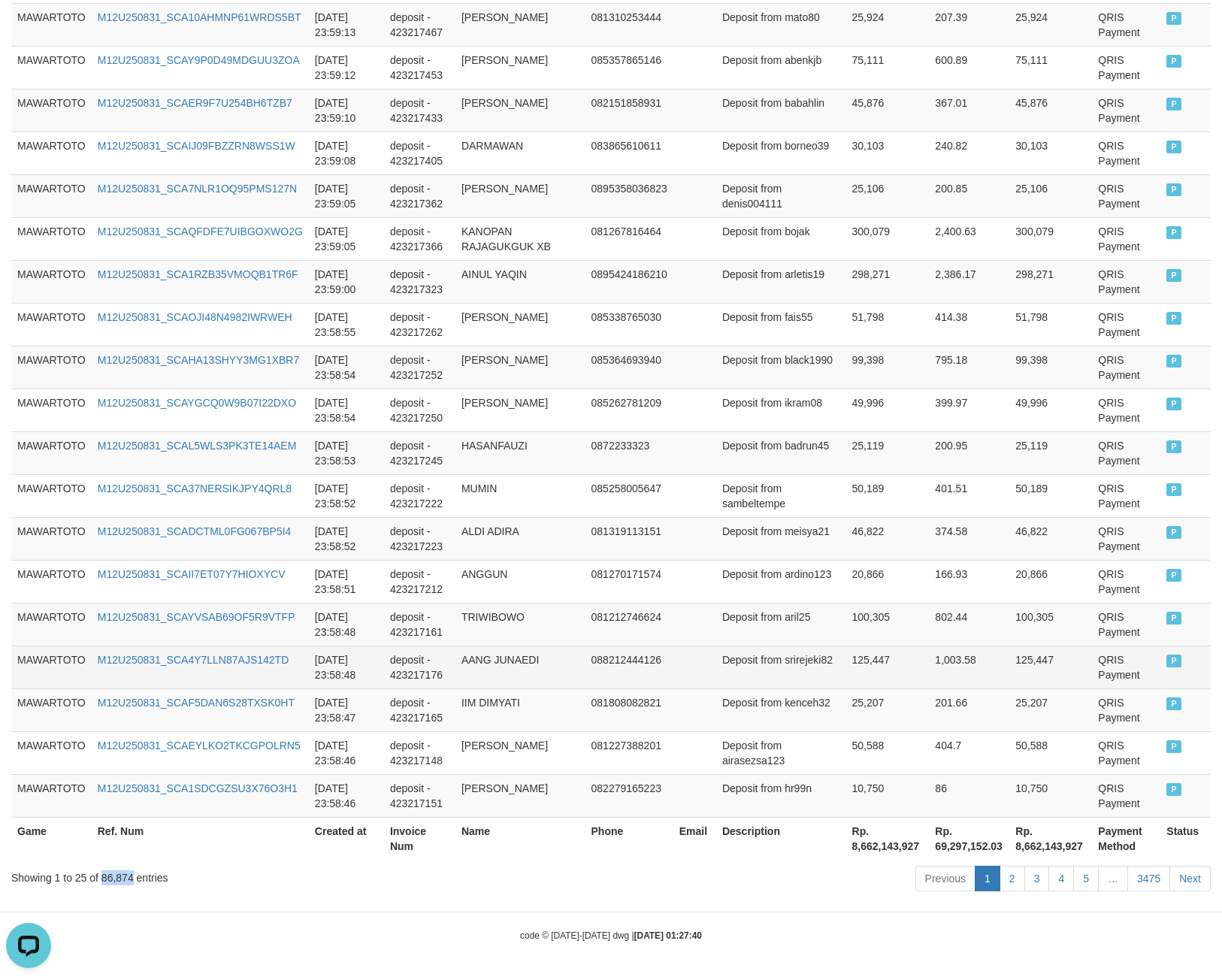
copy div "86,874"
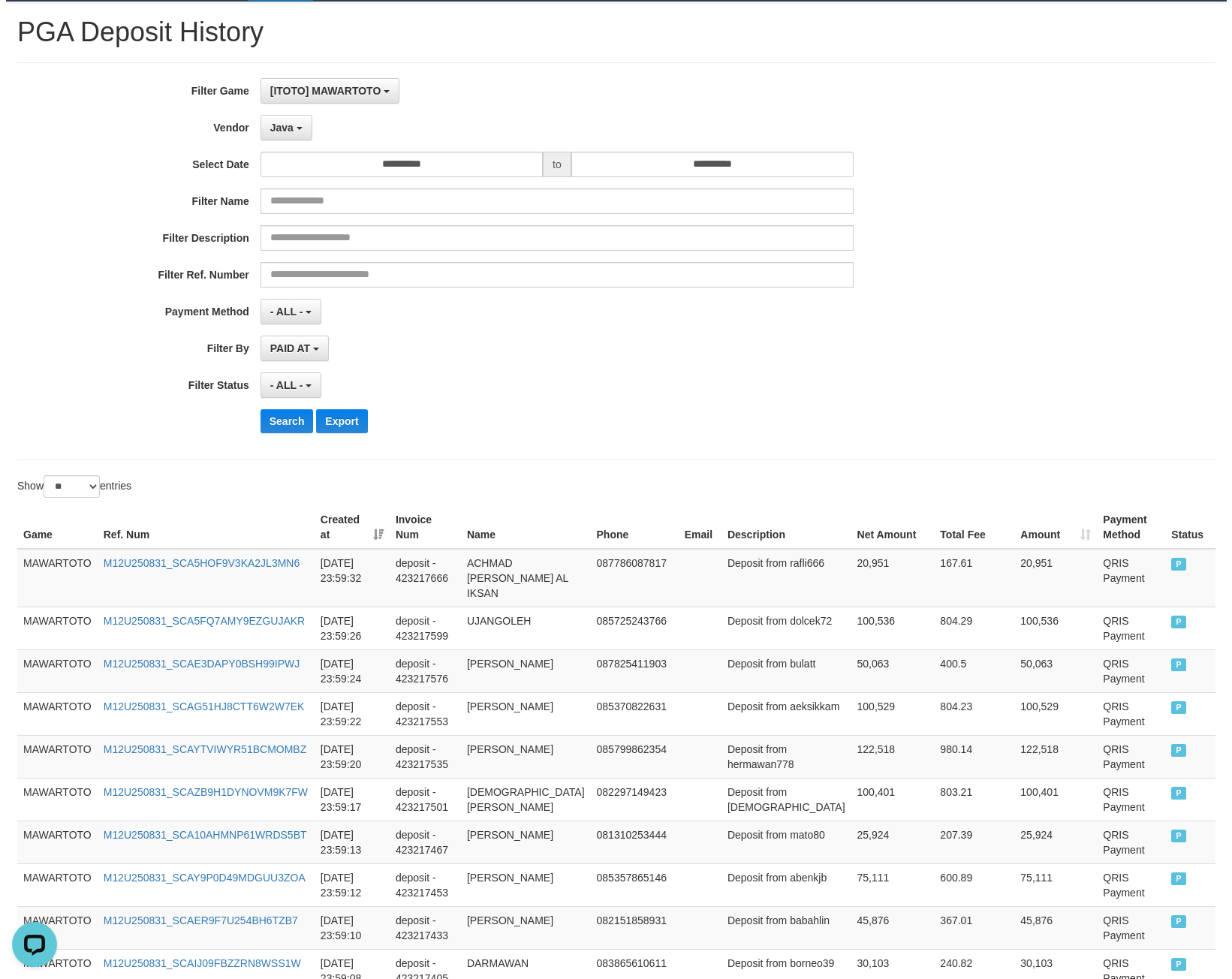
scroll to position [0, 0]
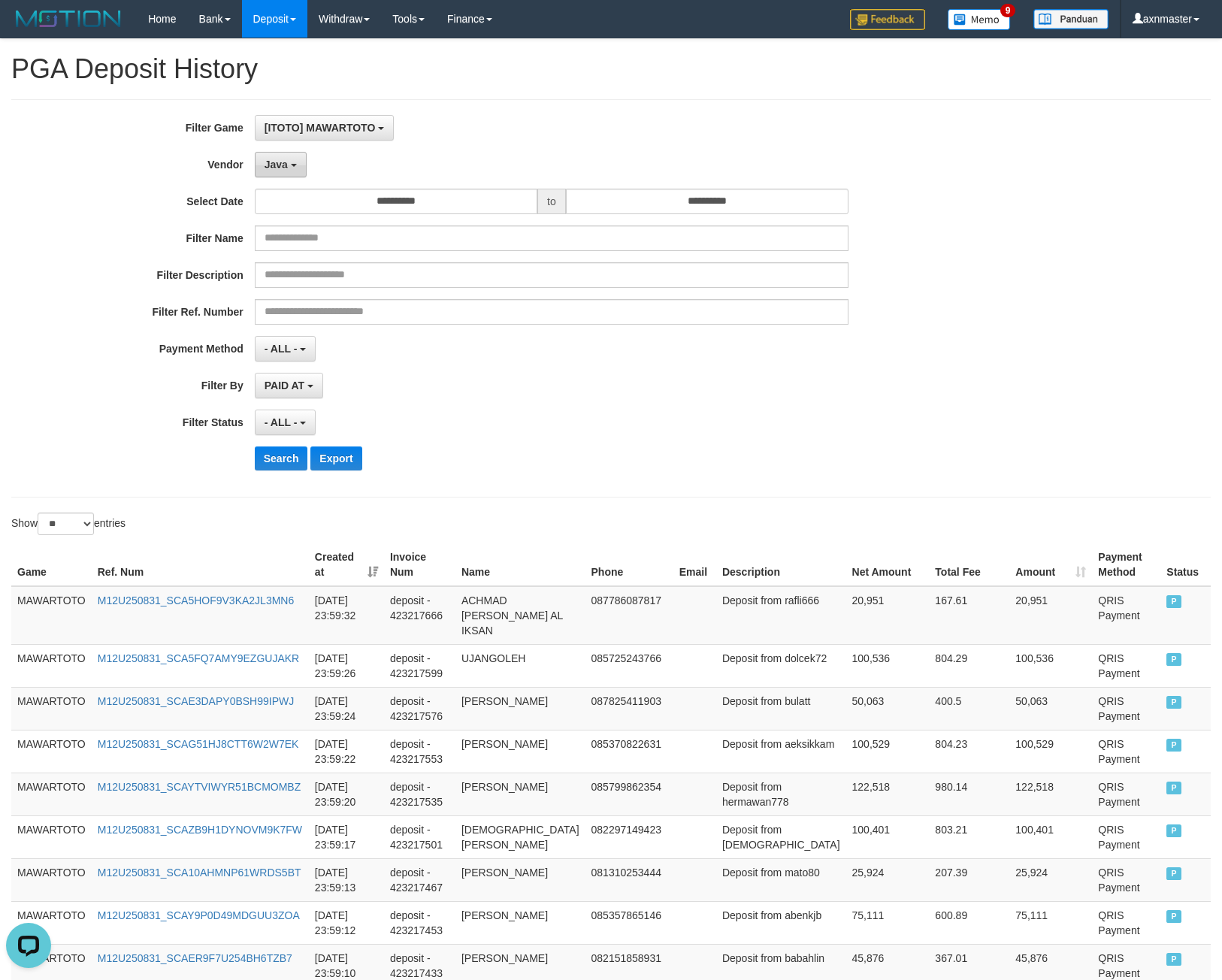
click at [270, 164] on span "Java" at bounding box center [276, 164] width 23 height 12
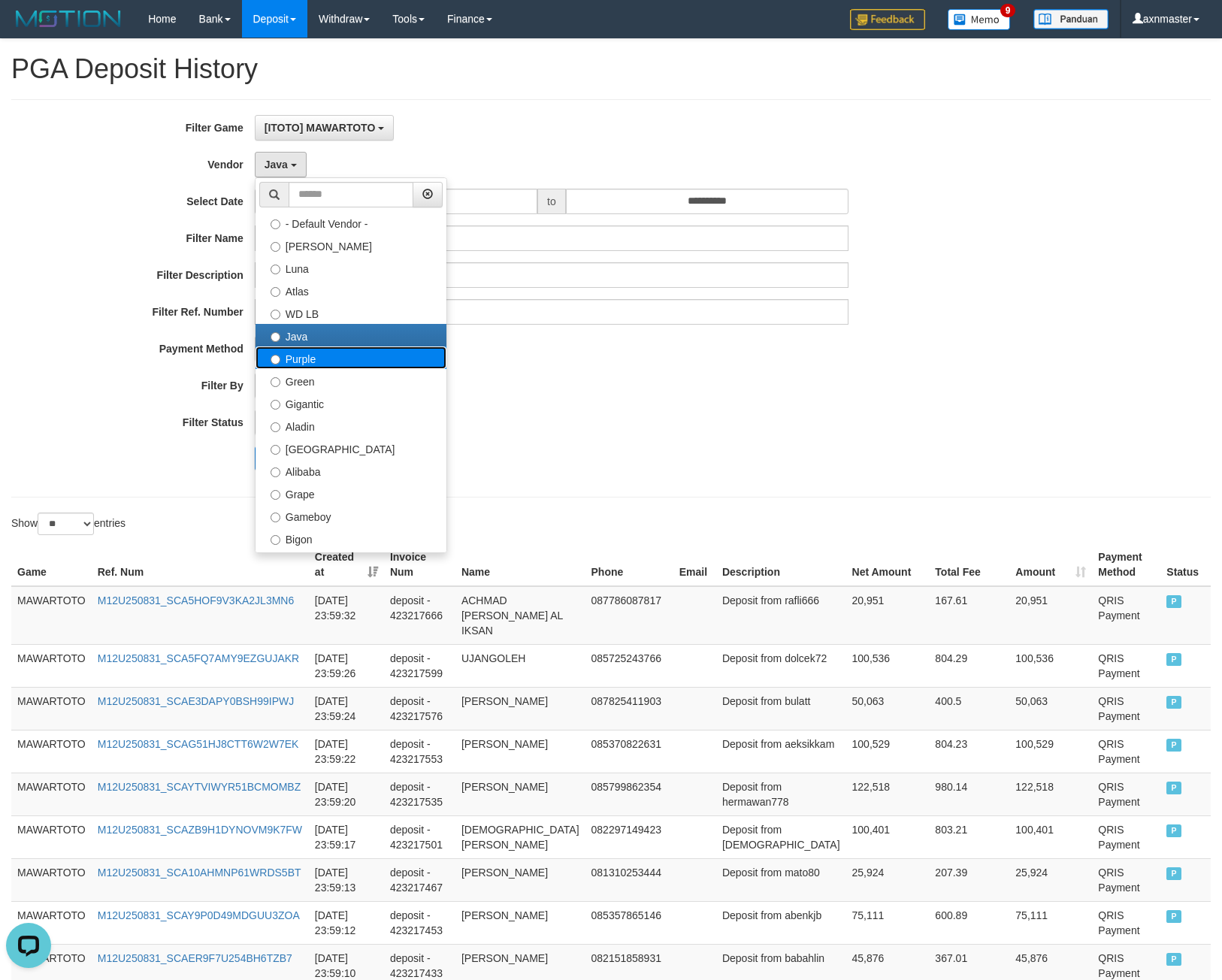
click at [295, 346] on label "Purple" at bounding box center [351, 358] width 191 height 23
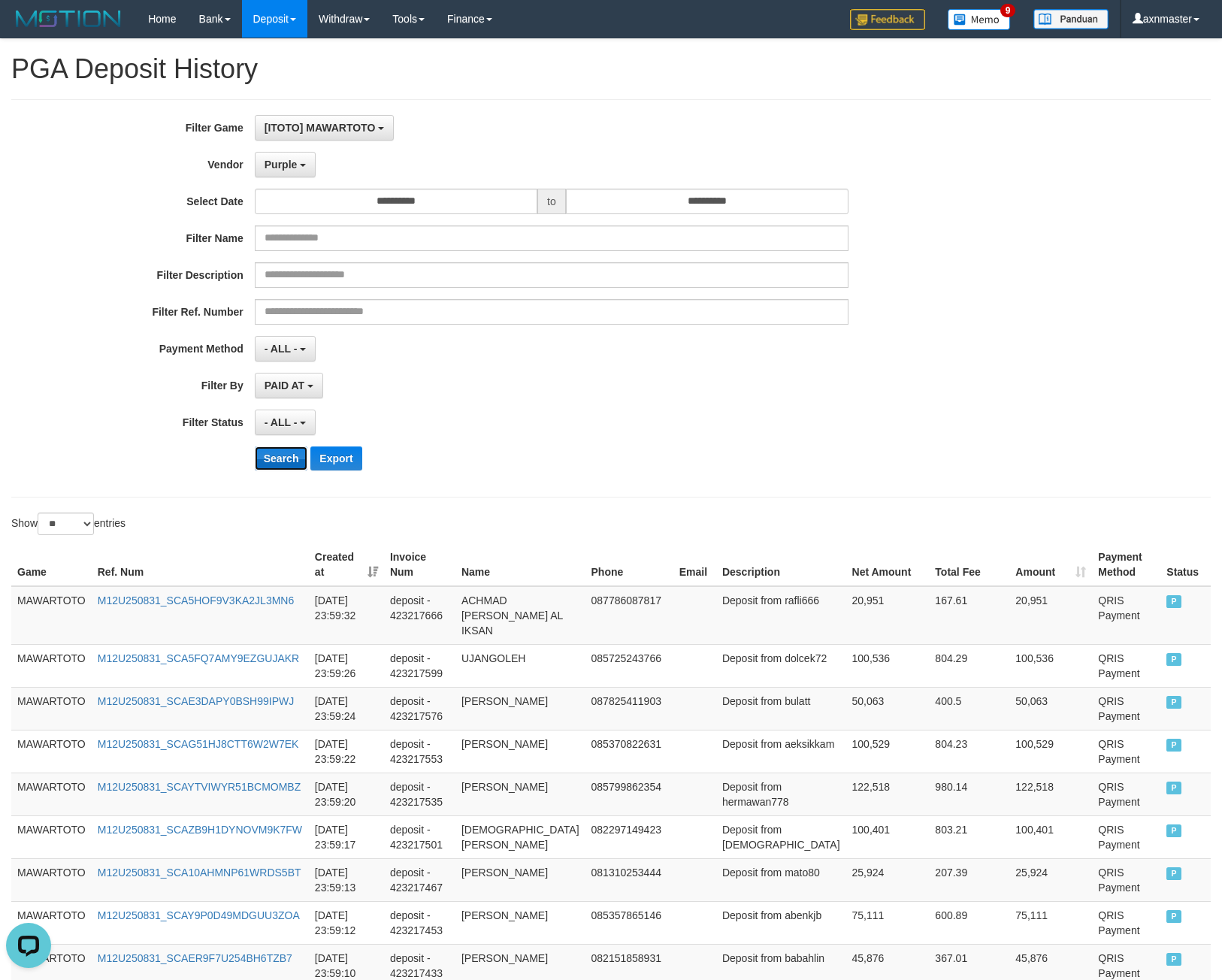
click at [275, 453] on button "Search" at bounding box center [281, 459] width 54 height 24
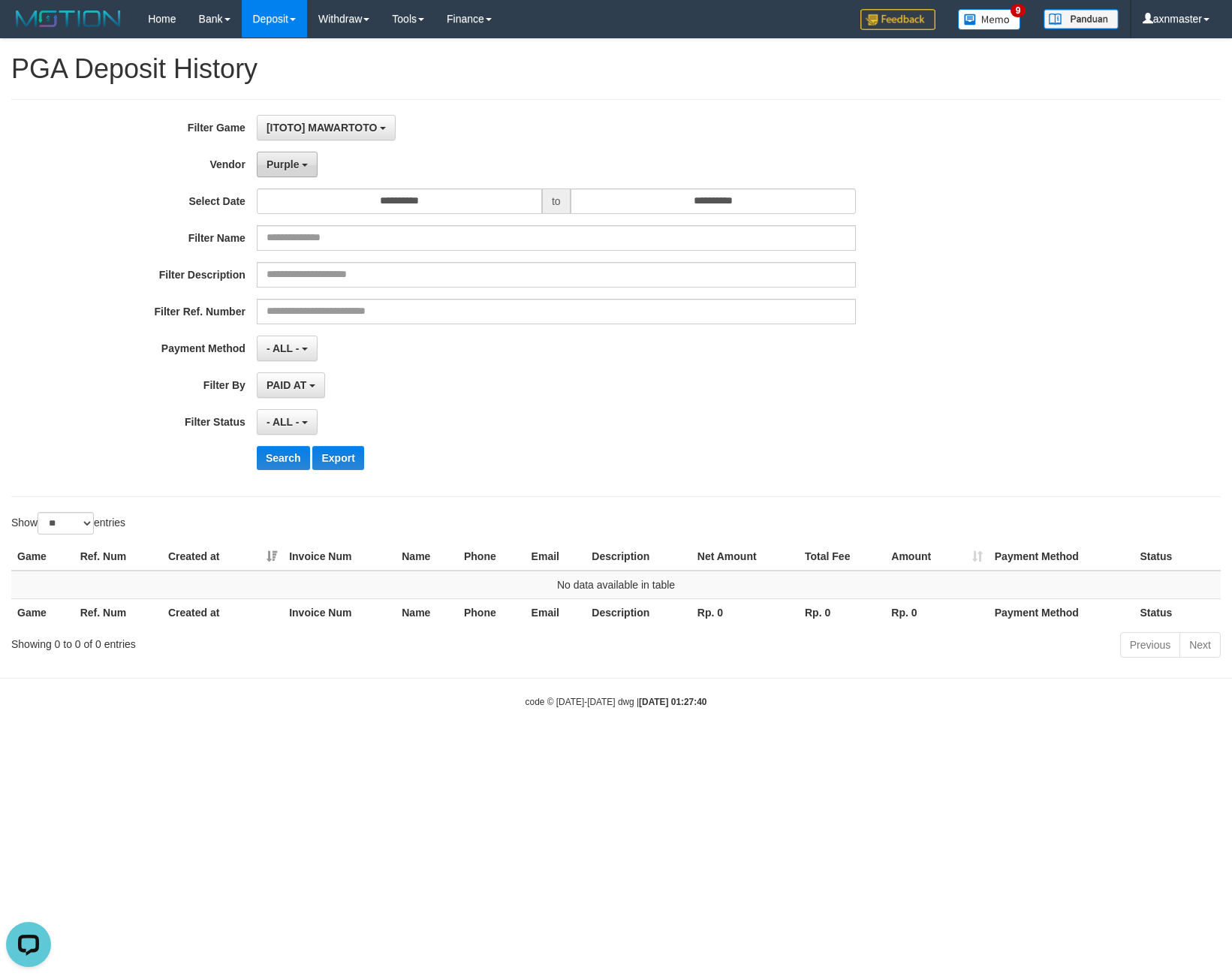
click at [296, 164] on span "Purple" at bounding box center [283, 164] width 33 height 12
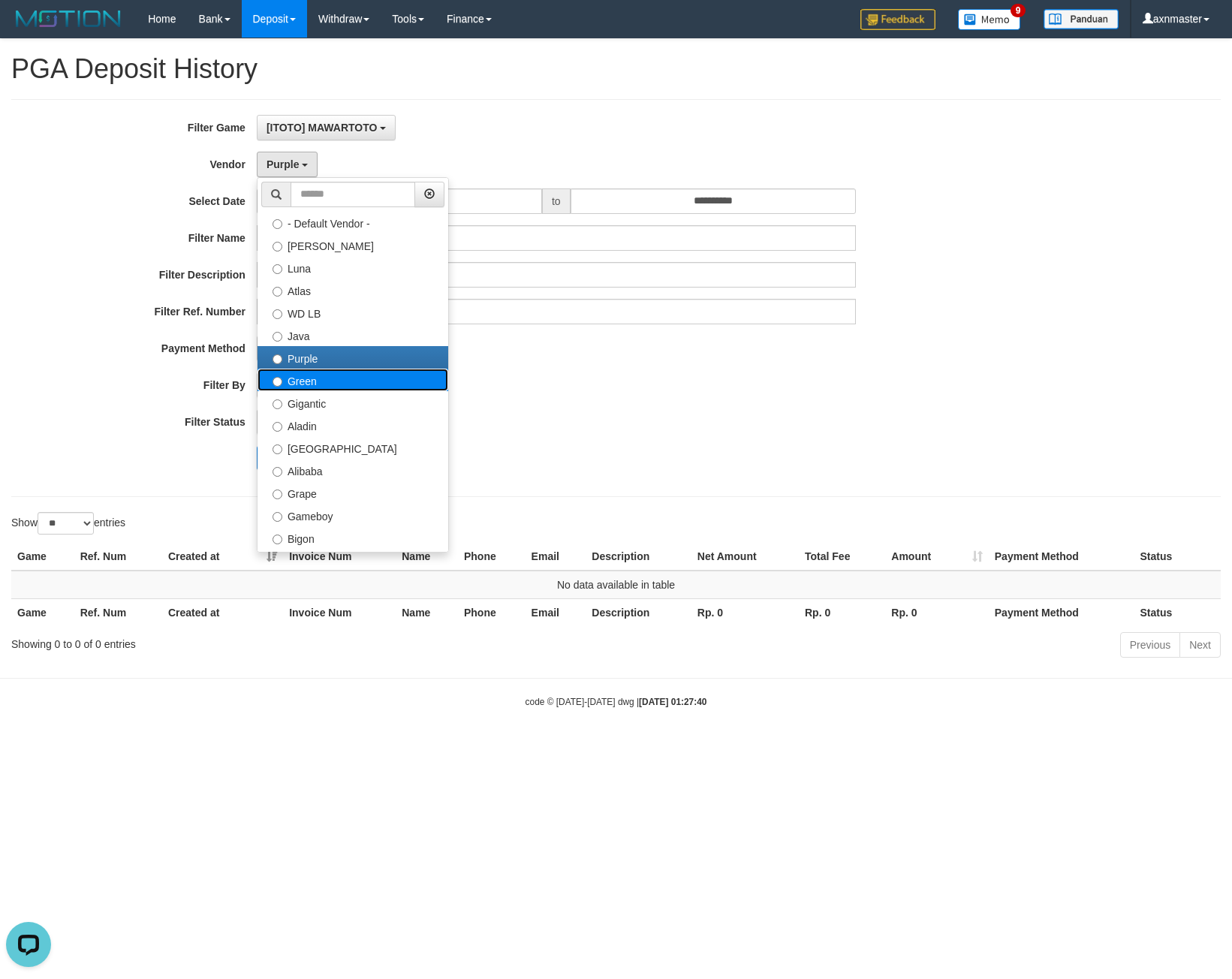
click at [307, 385] on label "Green" at bounding box center [353, 380] width 191 height 23
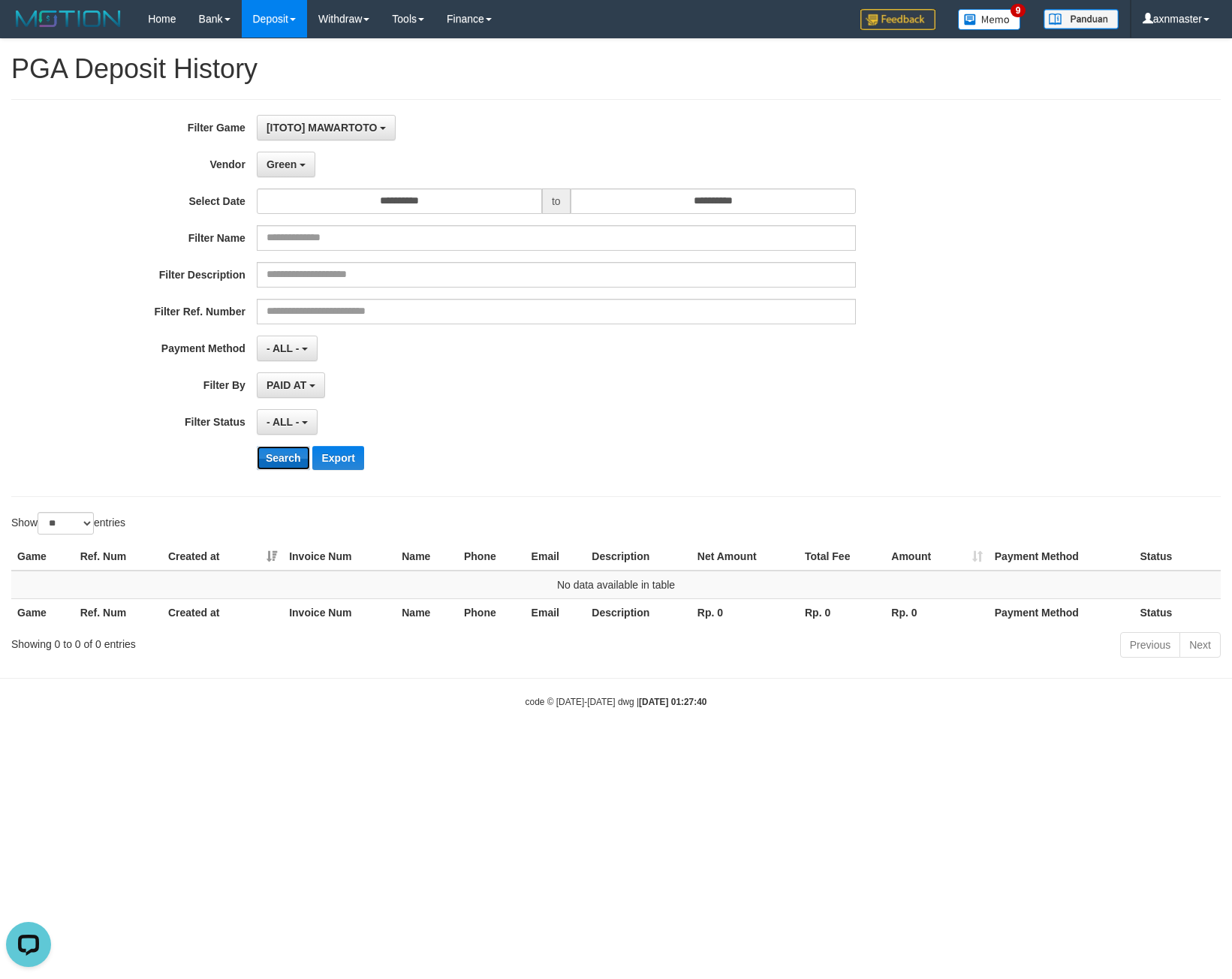
click at [286, 458] on button "Search" at bounding box center [283, 458] width 53 height 24
click at [288, 448] on button "Search" at bounding box center [283, 458] width 53 height 24
click at [287, 457] on button "Search" at bounding box center [283, 458] width 53 height 24
click at [648, 196] on input "**********" at bounding box center [713, 201] width 286 height 26
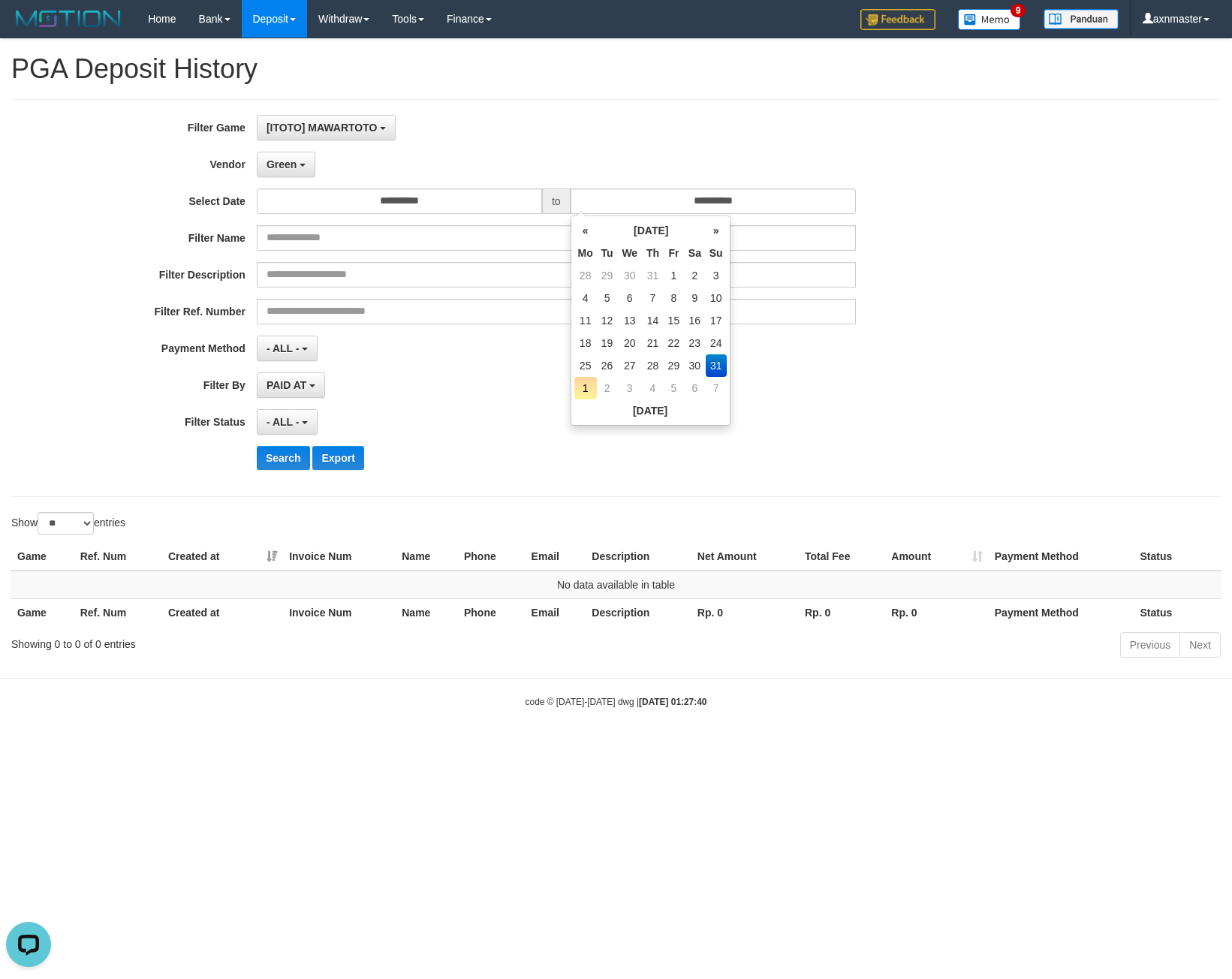
drag, startPoint x: 637, startPoint y: 130, endPoint x: 458, endPoint y: 145, distance: 179.6
click at [635, 131] on div "[ITOTO] MAWARTOTO SELECT GAME [ITOTO] MAWARTOTO" at bounding box center [556, 127] width 599 height 26
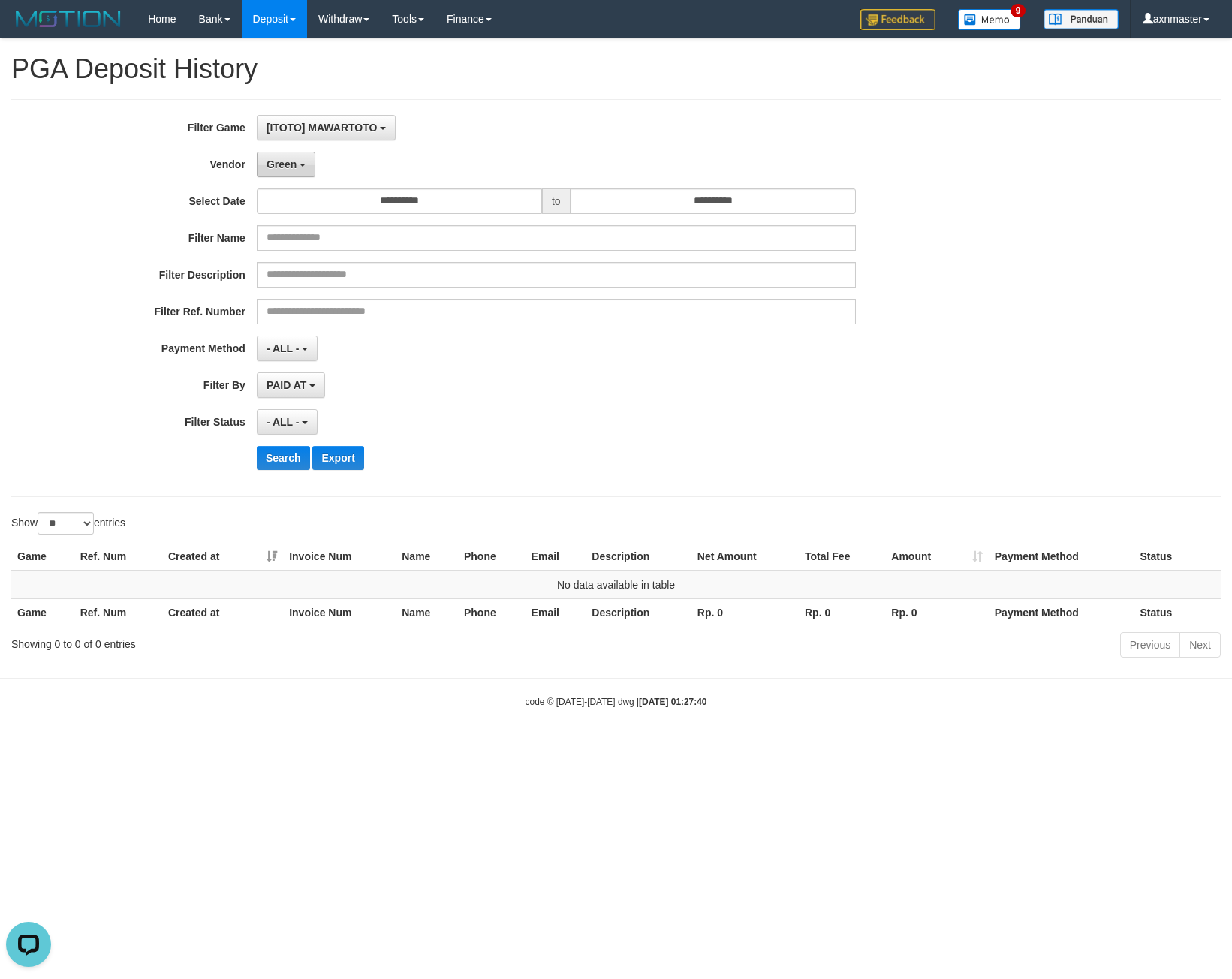
click at [283, 158] on span "Green" at bounding box center [282, 164] width 30 height 12
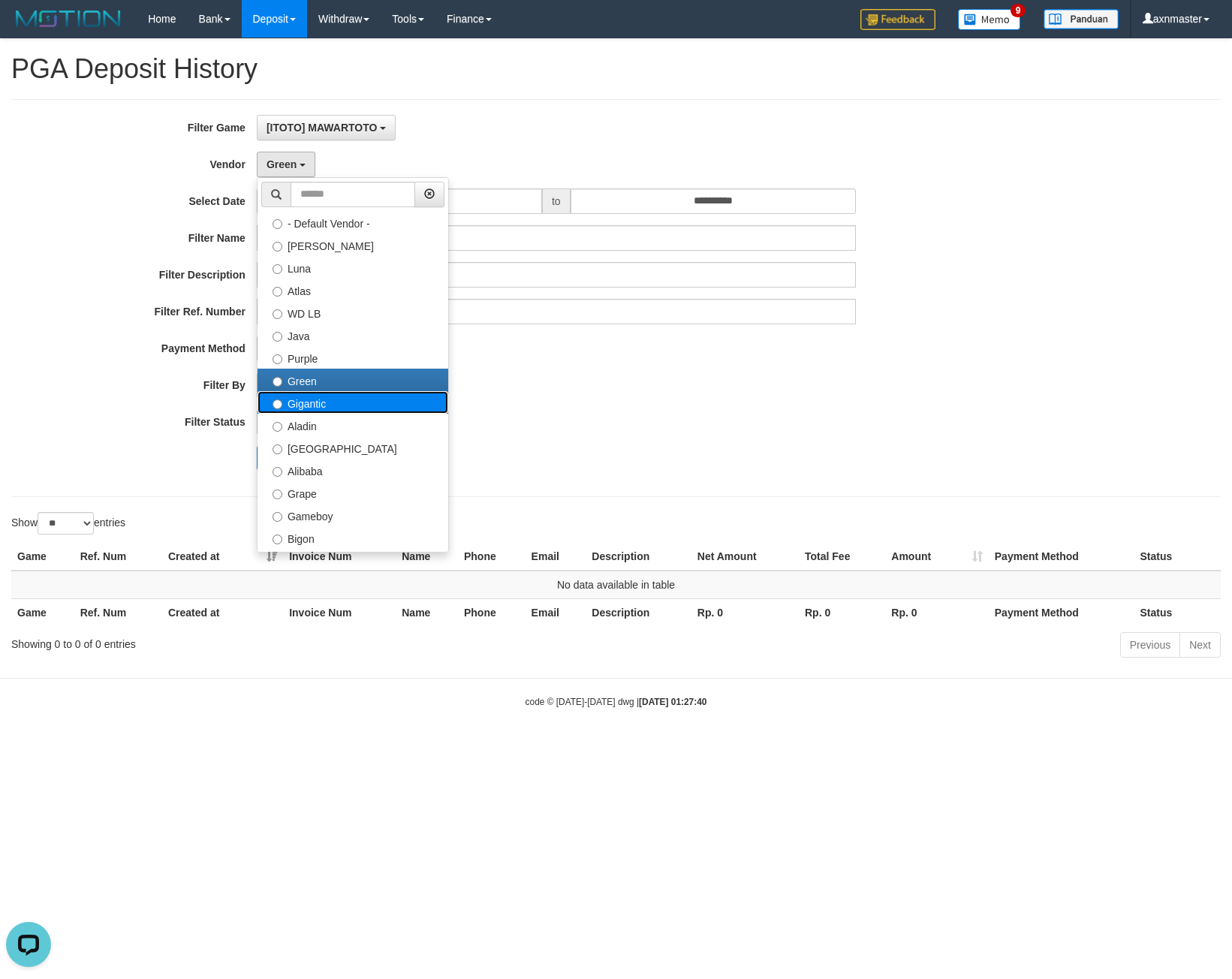
click at [303, 409] on label "Gigantic" at bounding box center [353, 402] width 191 height 23
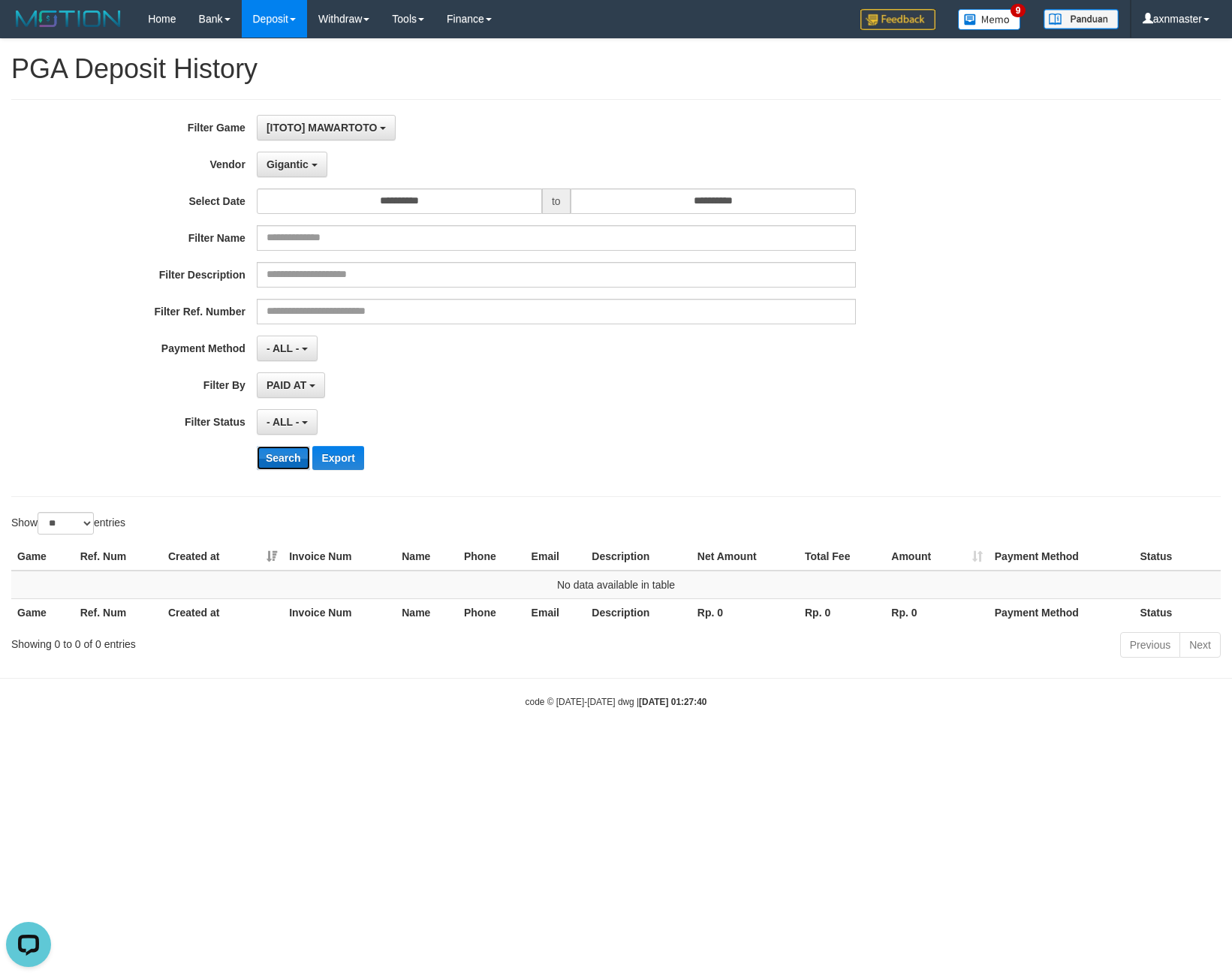
click at [271, 463] on button "Search" at bounding box center [283, 458] width 53 height 24
click at [276, 459] on button "Search" at bounding box center [283, 458] width 53 height 24
click at [288, 170] on button "Gigantic" at bounding box center [292, 164] width 71 height 26
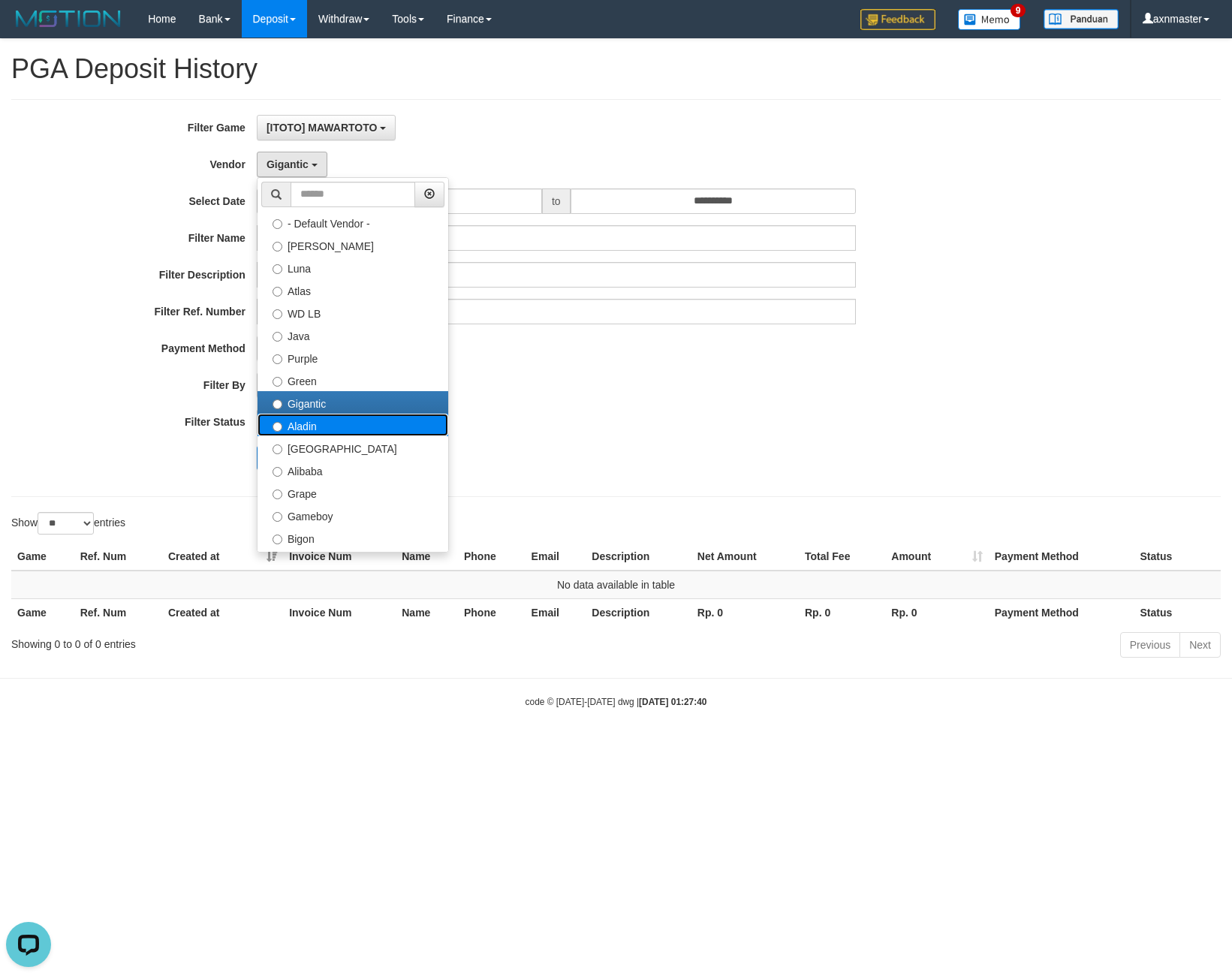
click at [310, 431] on label "Aladin" at bounding box center [353, 425] width 191 height 23
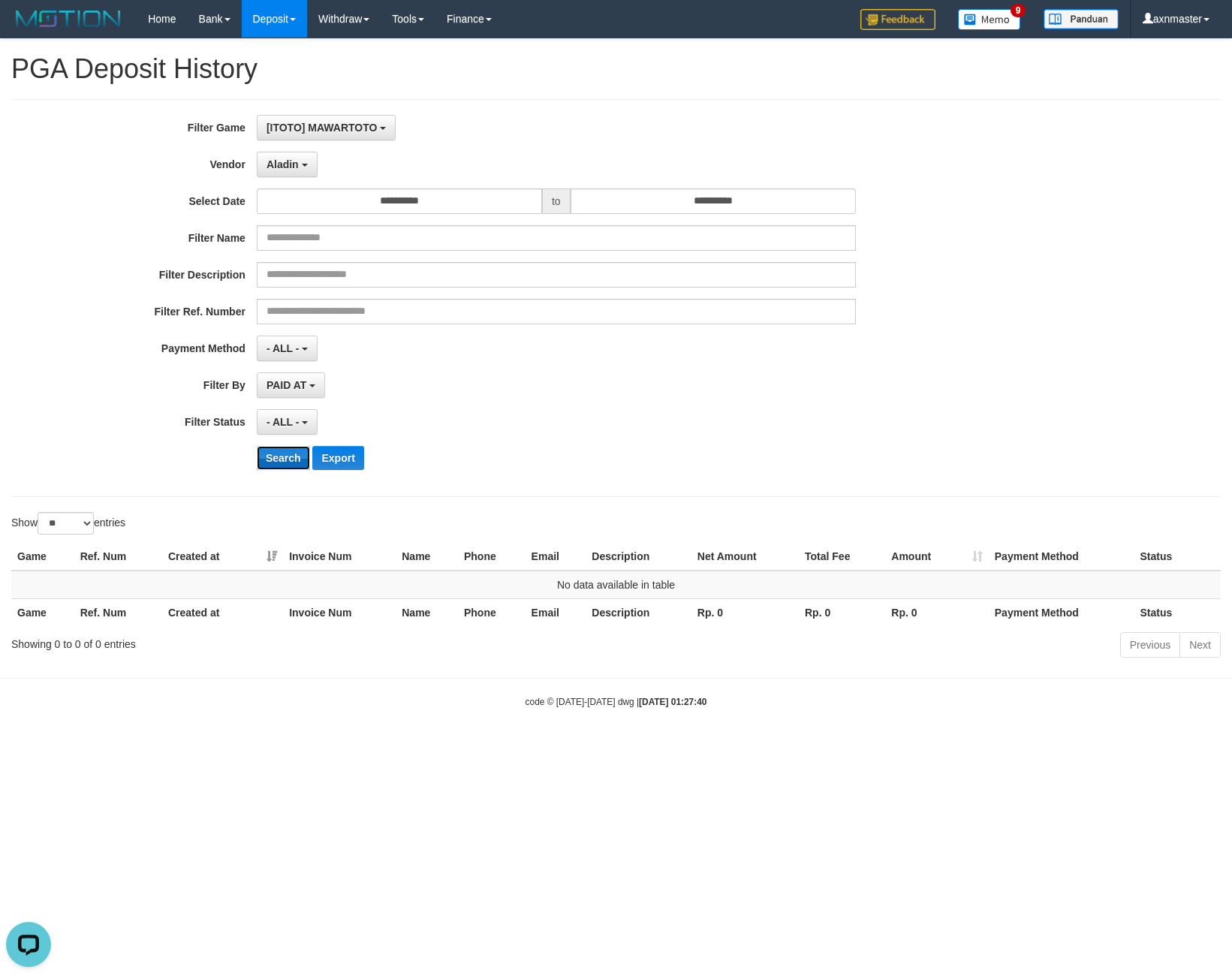
click at [272, 460] on button "Search" at bounding box center [283, 458] width 53 height 24
drag, startPoint x: 272, startPoint y: 162, endPoint x: 243, endPoint y: 268, distance: 109.9
click at [273, 164] on span "Aladin" at bounding box center [283, 164] width 32 height 12
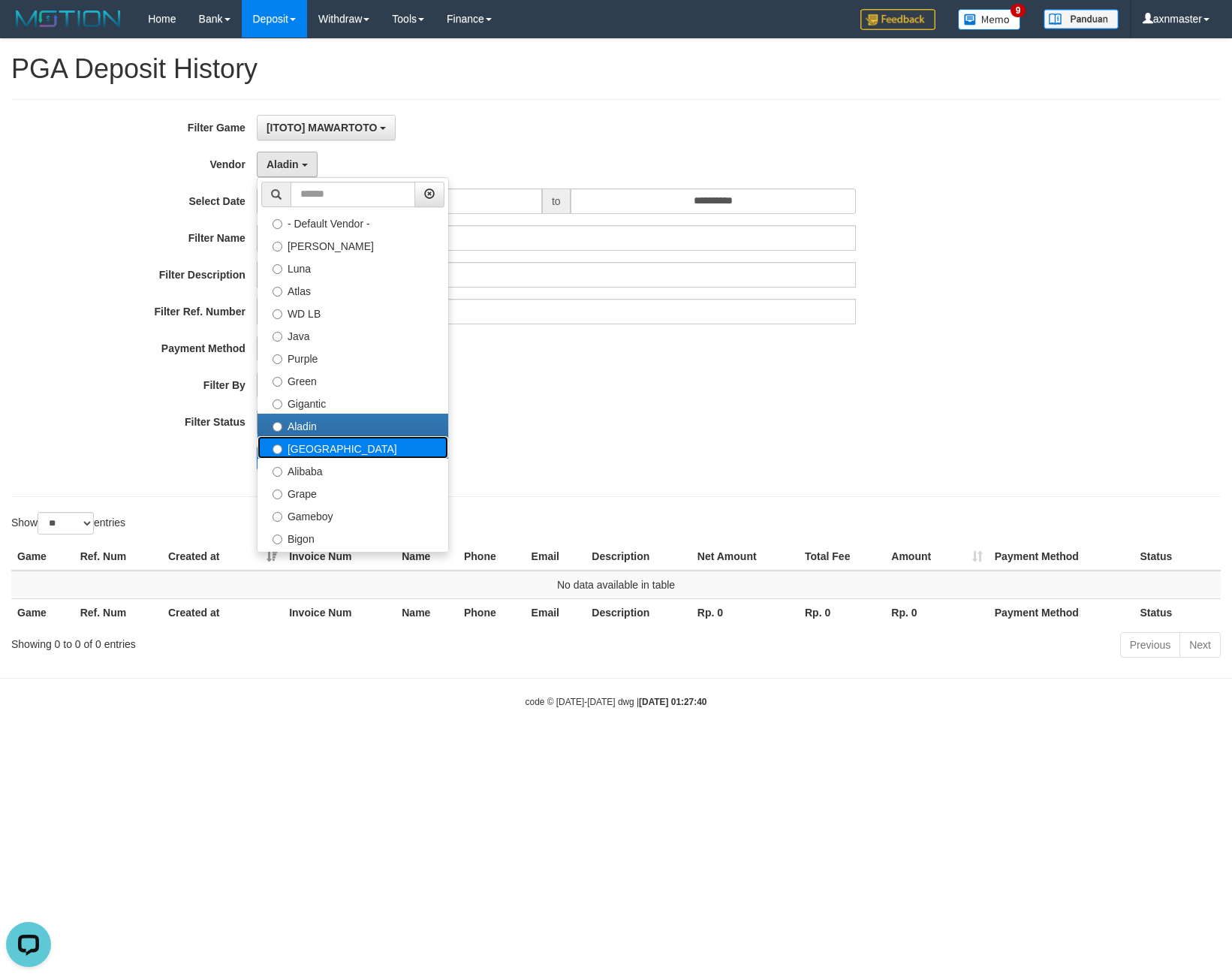
drag, startPoint x: 305, startPoint y: 445, endPoint x: 298, endPoint y: 446, distance: 7.1
click at [303, 445] on label "Dubai" at bounding box center [353, 448] width 191 height 23
click at [294, 445] on label "Dubai" at bounding box center [353, 448] width 191 height 23
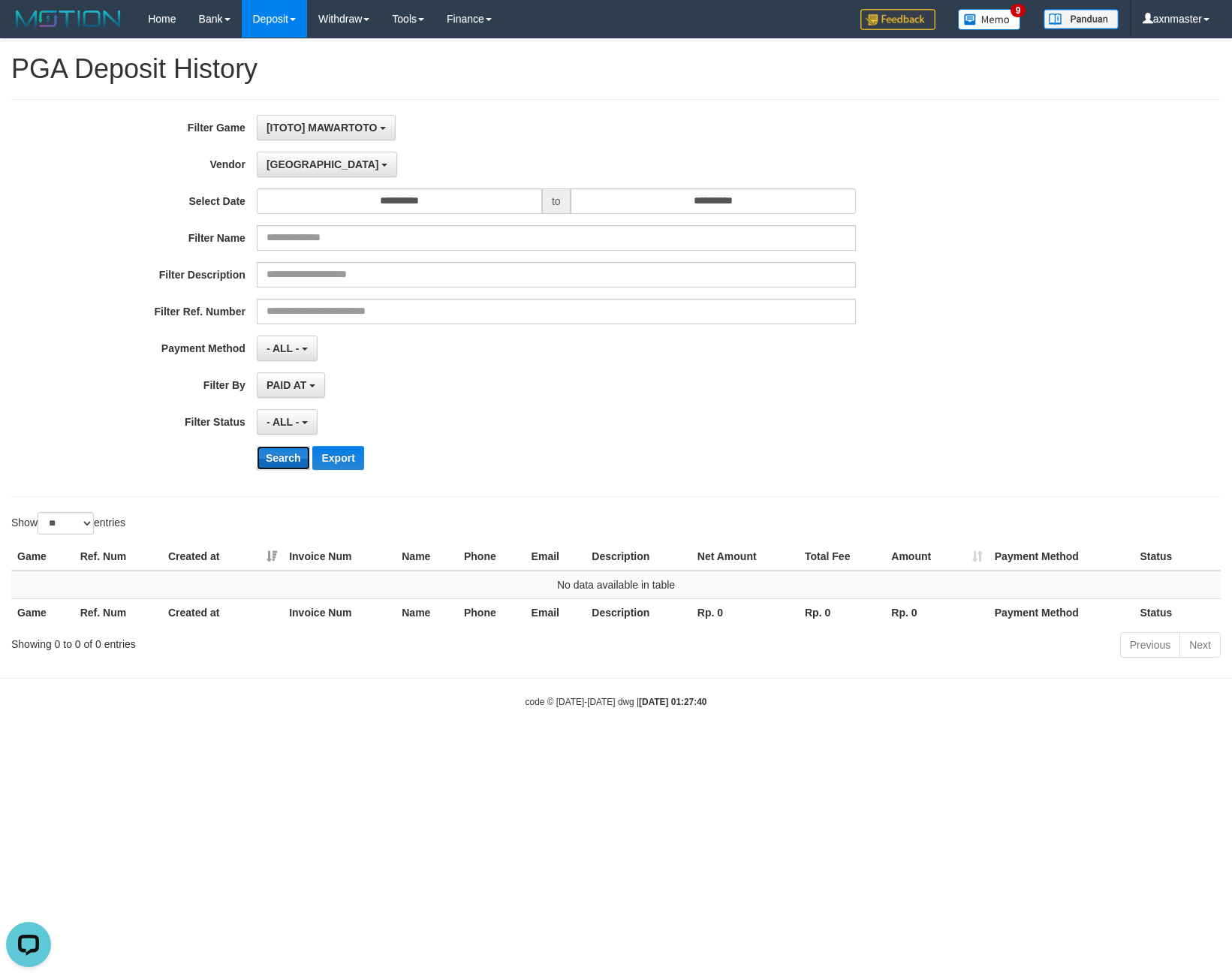
click at [280, 451] on button "Search" at bounding box center [283, 458] width 53 height 24
click at [298, 142] on div "**********" at bounding box center [513, 298] width 1027 height 366
click at [292, 160] on span "Dubai" at bounding box center [323, 164] width 112 height 12
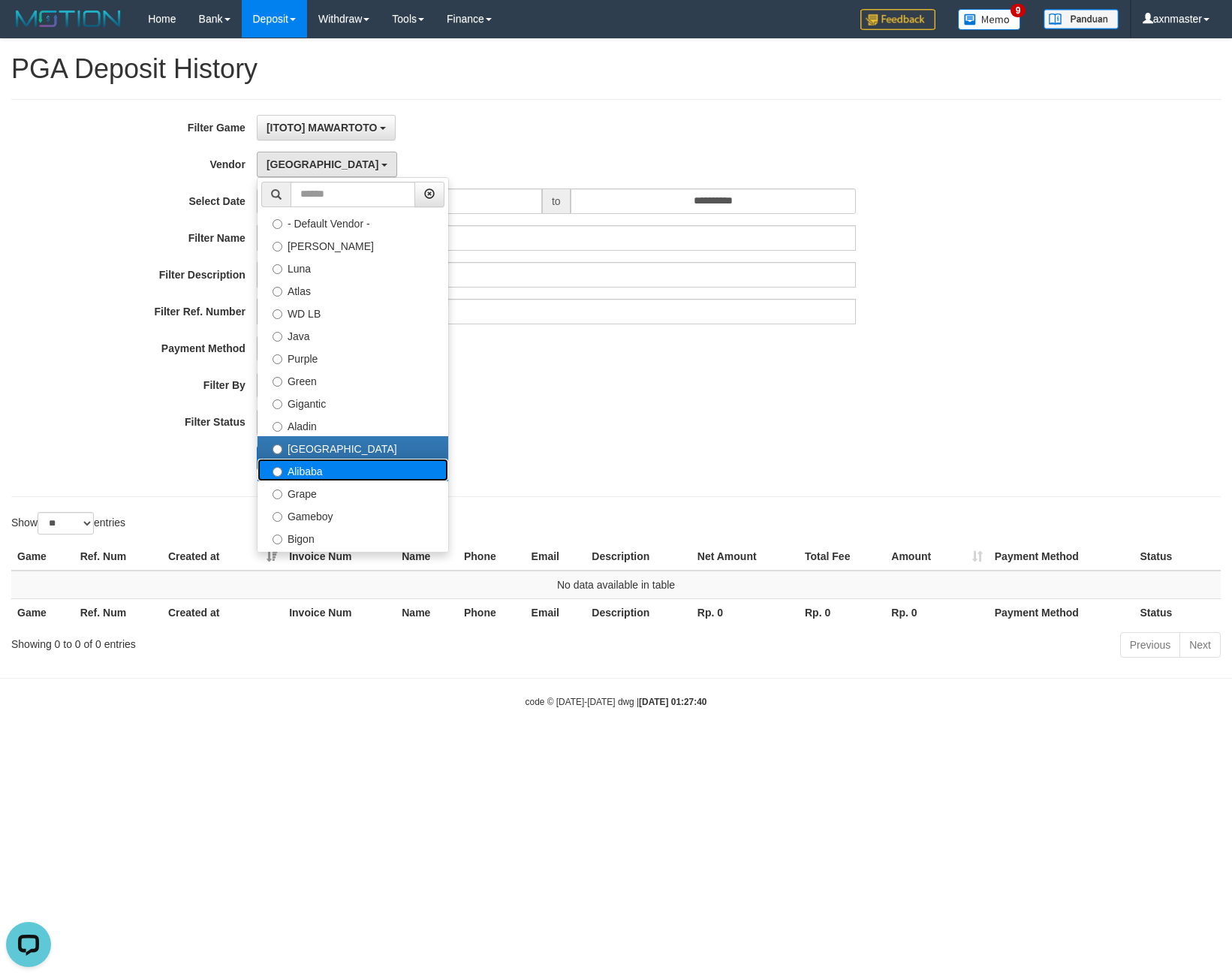
click at [300, 471] on label "Alibaba" at bounding box center [353, 470] width 191 height 23
select select "**********"
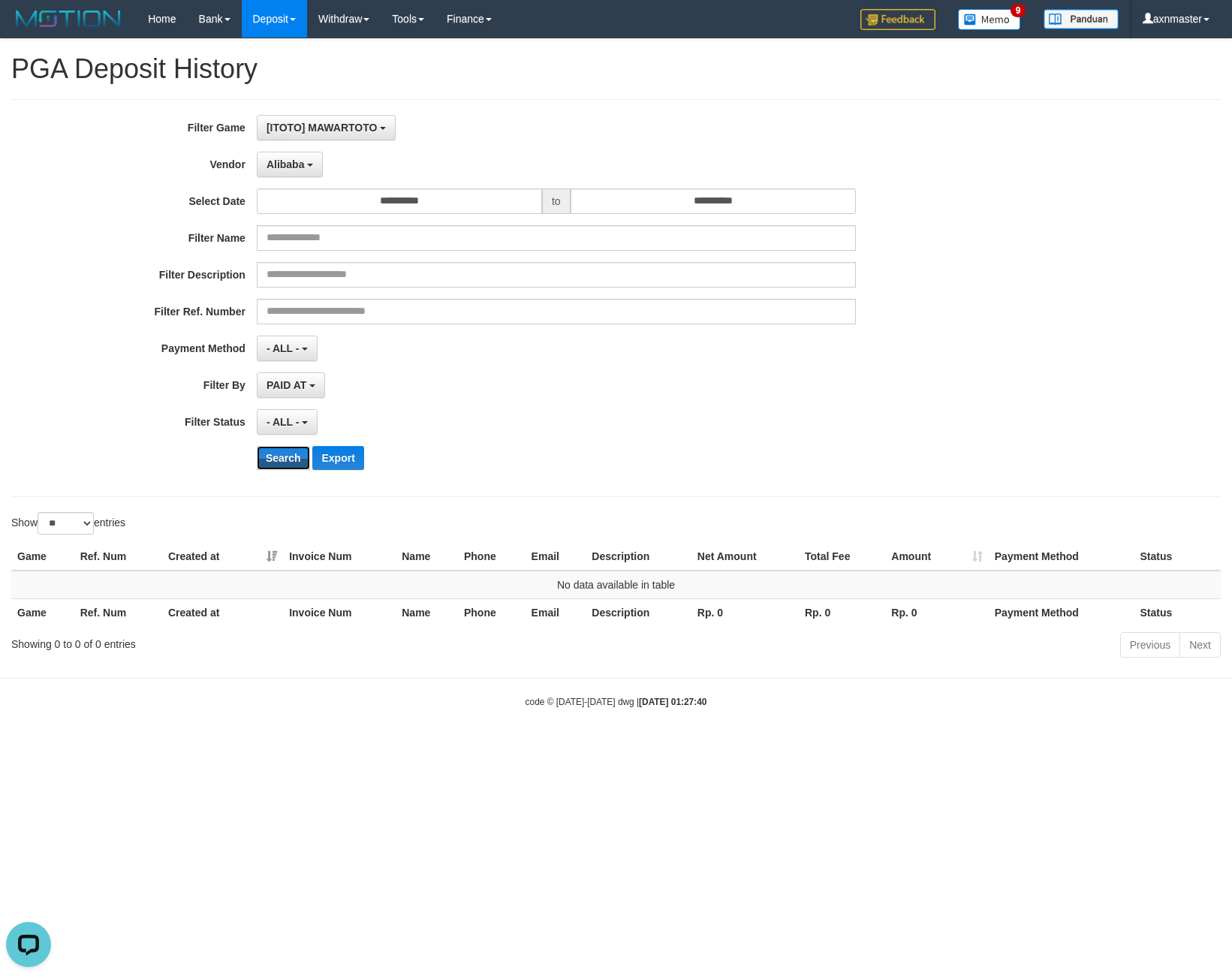
drag, startPoint x: 286, startPoint y: 448, endPoint x: 288, endPoint y: 436, distance: 12.2
click at [286, 451] on button "Search" at bounding box center [283, 458] width 53 height 24
click at [289, 167] on span "Alibaba" at bounding box center [286, 164] width 38 height 12
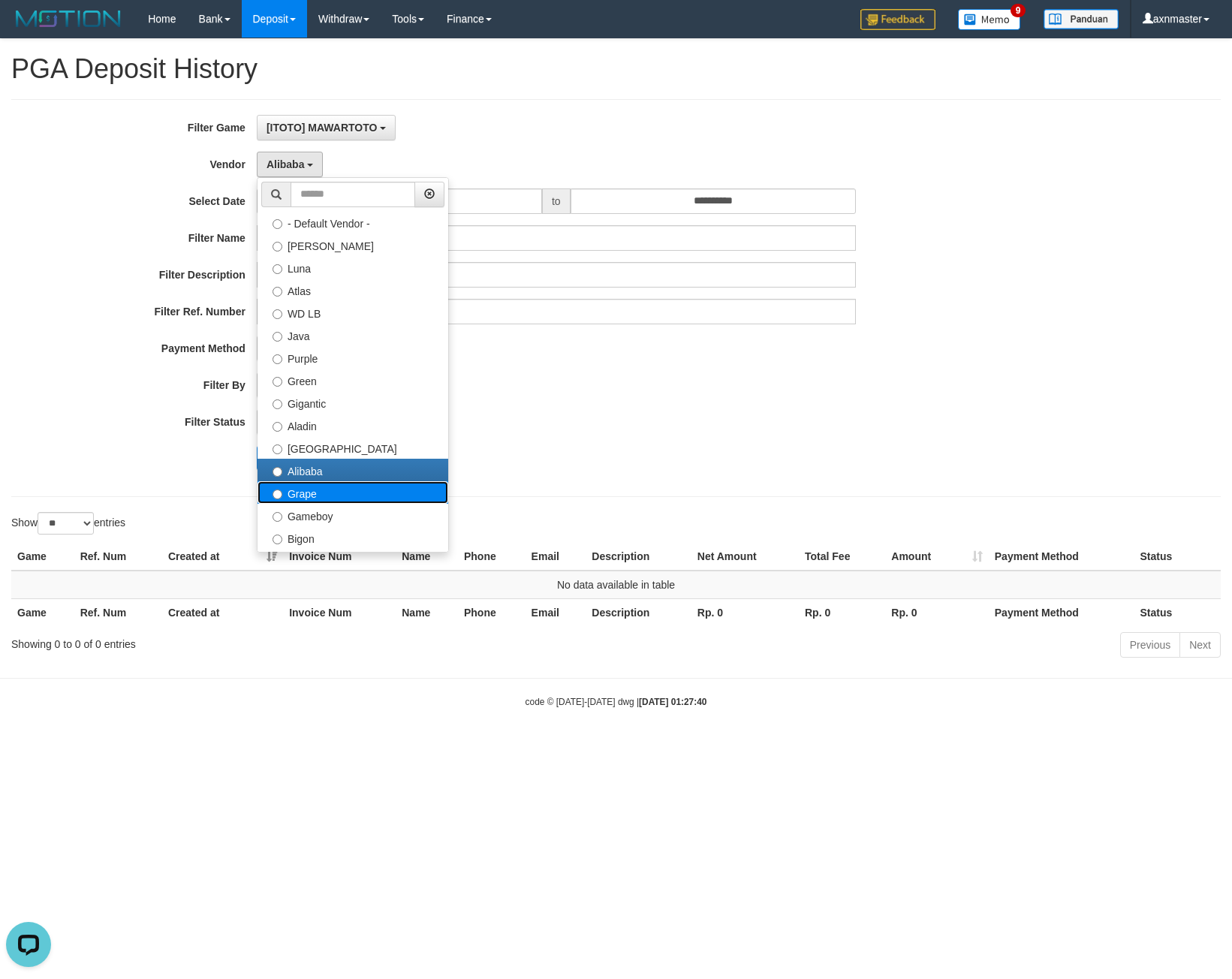
click at [299, 485] on label "Grape" at bounding box center [353, 493] width 191 height 23
select select "**********"
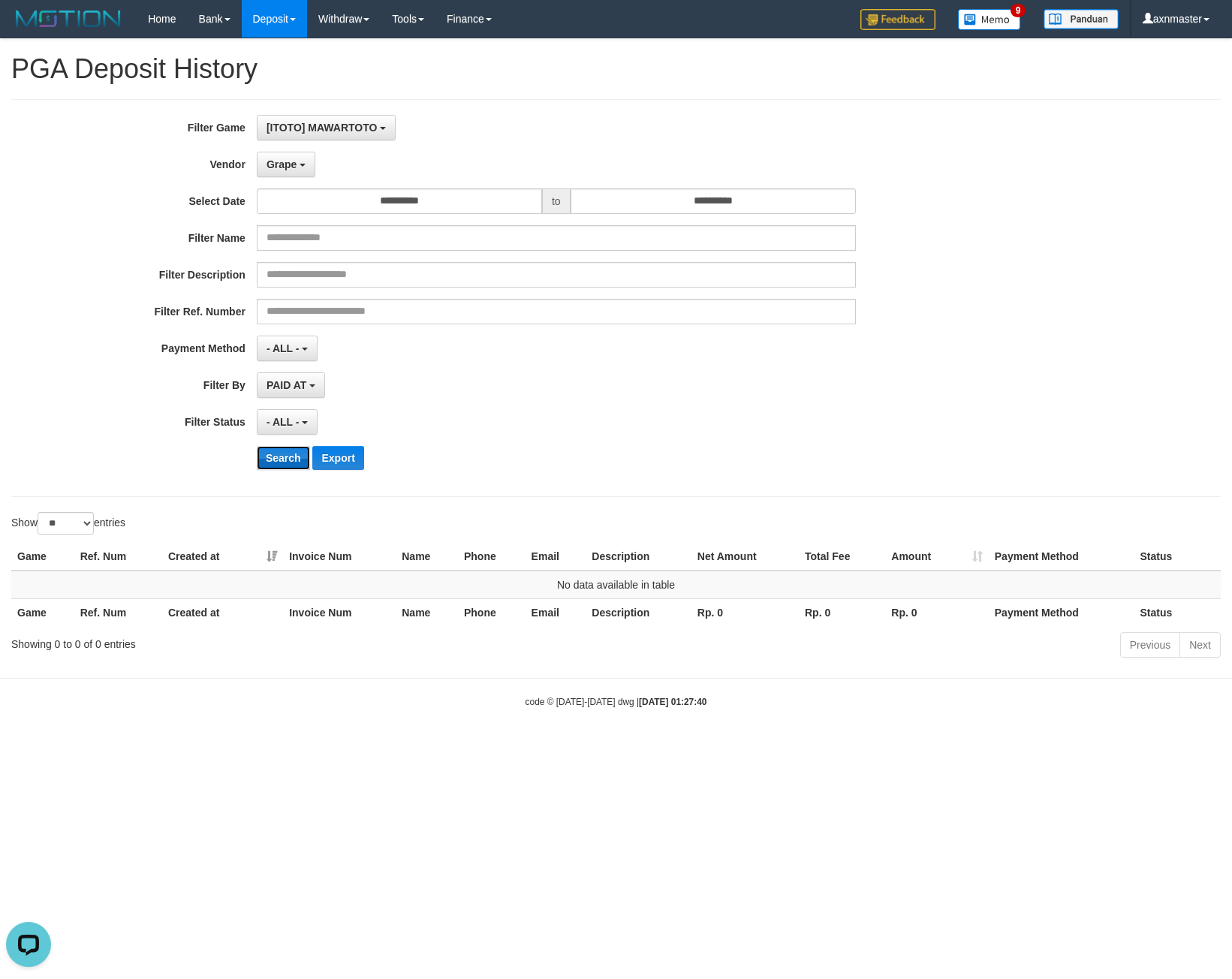
click at [287, 454] on button "Search" at bounding box center [283, 458] width 53 height 24
click at [292, 170] on button "Grape" at bounding box center [286, 164] width 59 height 26
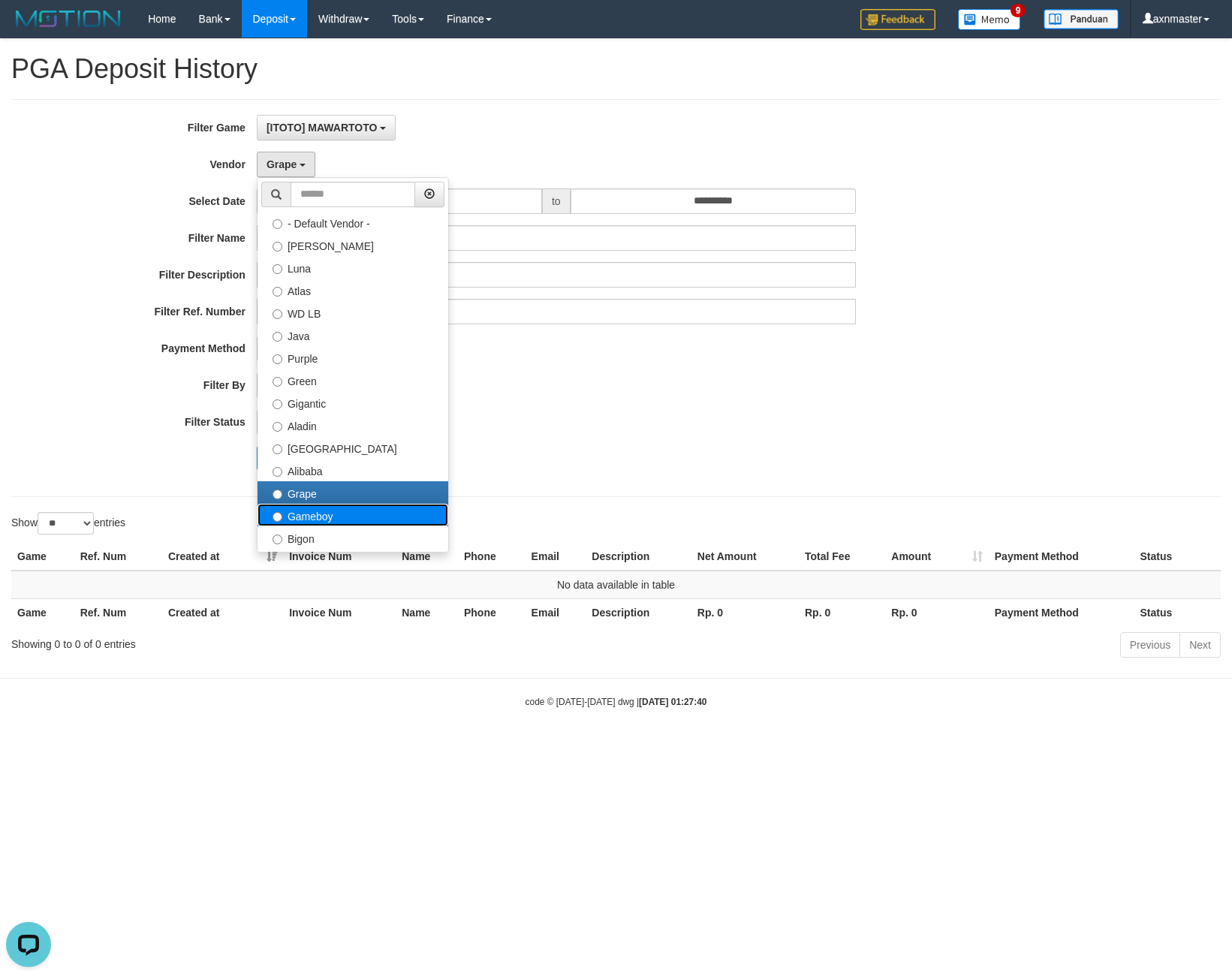
click at [310, 507] on label "Gameboy" at bounding box center [353, 515] width 191 height 23
select select "**********"
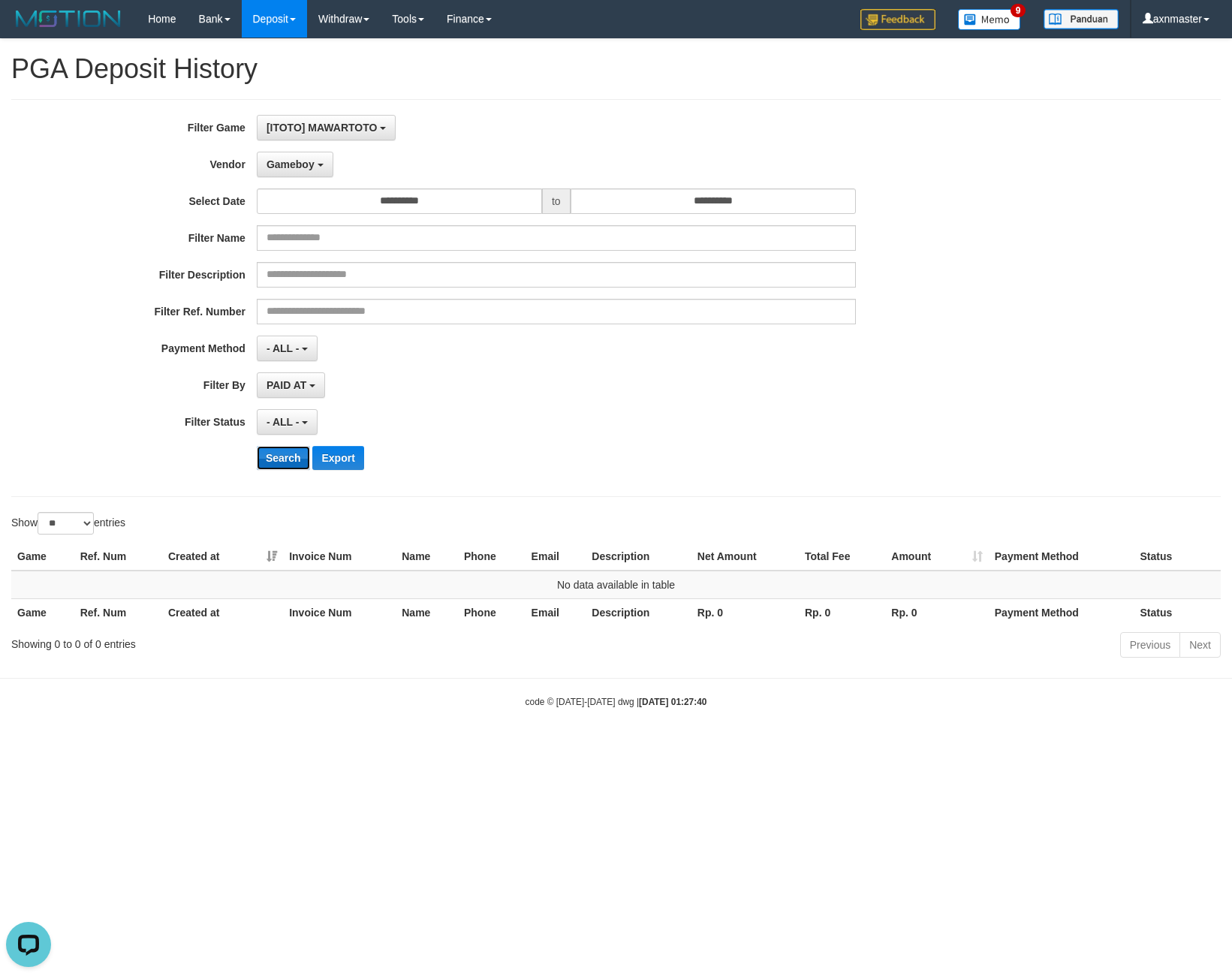
click at [295, 457] on button "Search" at bounding box center [283, 458] width 53 height 24
click at [297, 188] on input "**********" at bounding box center [399, 201] width 286 height 26
click at [301, 176] on button "Gameboy" at bounding box center [295, 164] width 77 height 26
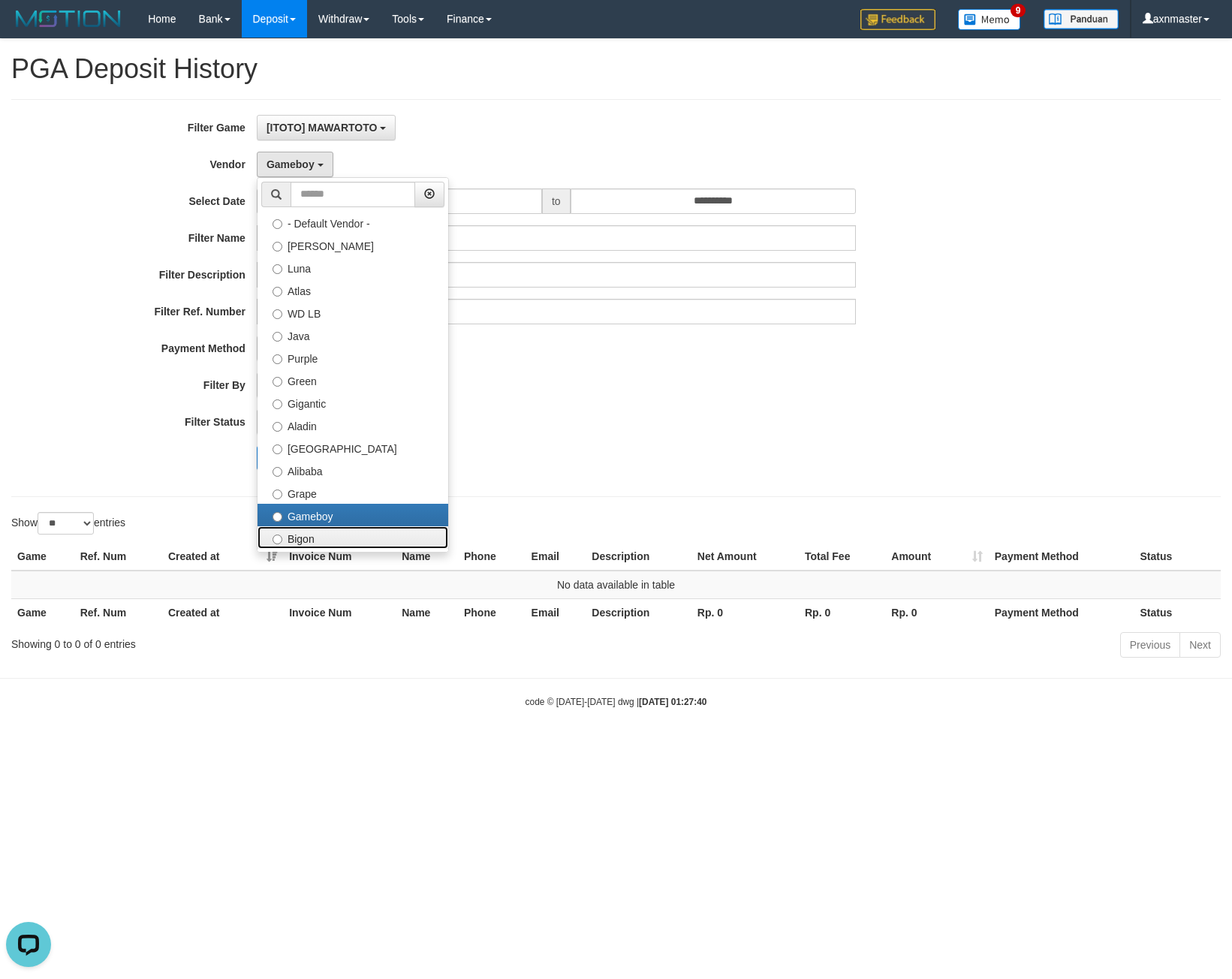
click at [314, 536] on label "Bigon" at bounding box center [353, 537] width 191 height 23
select select "**********"
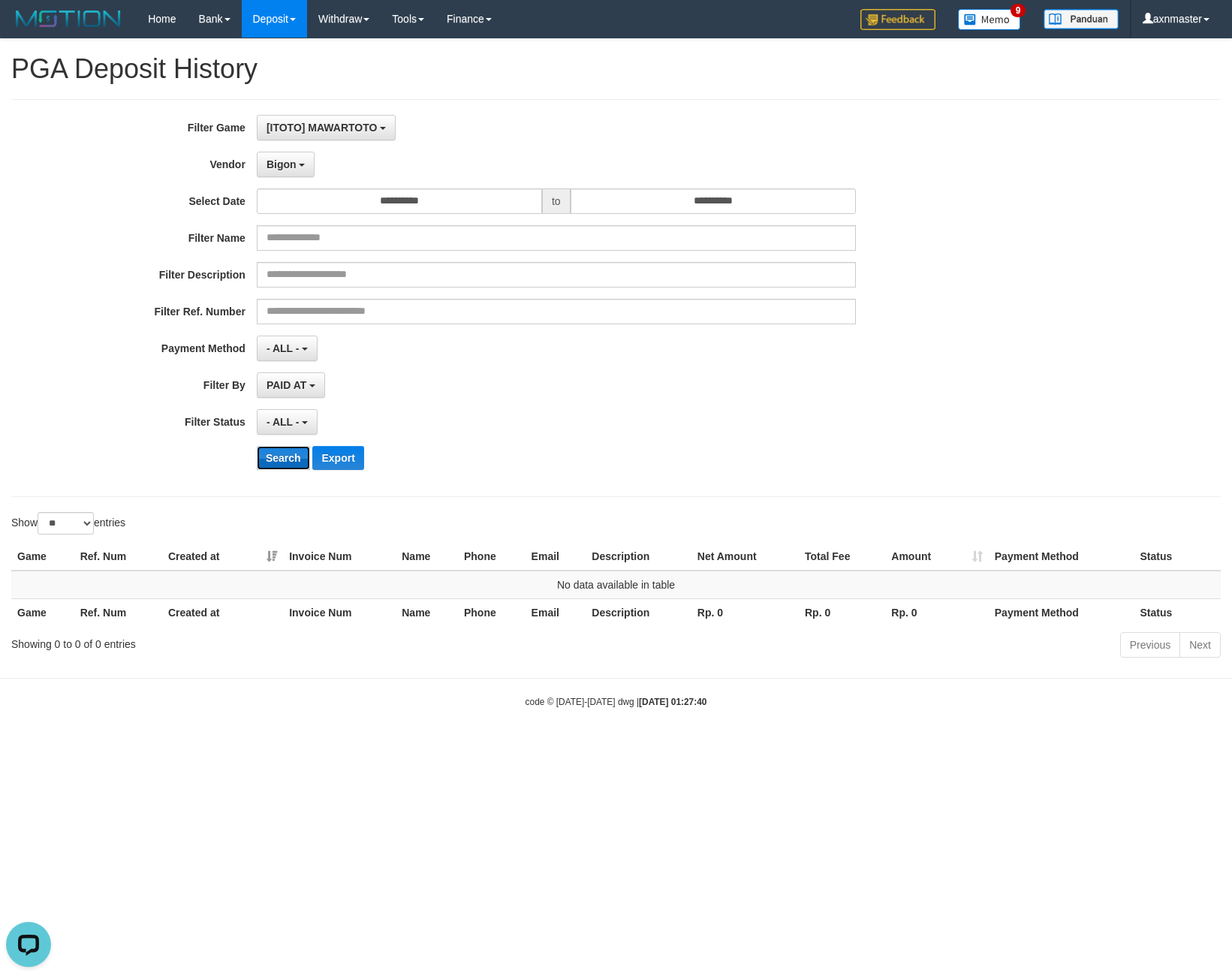
click at [295, 464] on button "Search" at bounding box center [283, 458] width 53 height 24
click at [280, 448] on button "Search" at bounding box center [283, 458] width 53 height 24
click at [654, 207] on input "**********" at bounding box center [713, 201] width 286 height 26
drag, startPoint x: 618, startPoint y: 122, endPoint x: 548, endPoint y: 149, distance: 75.0
click at [610, 124] on div "[ITOTO] MAWARTOTO SELECT GAME [ITOTO] MAWARTOTO" at bounding box center [556, 127] width 599 height 26
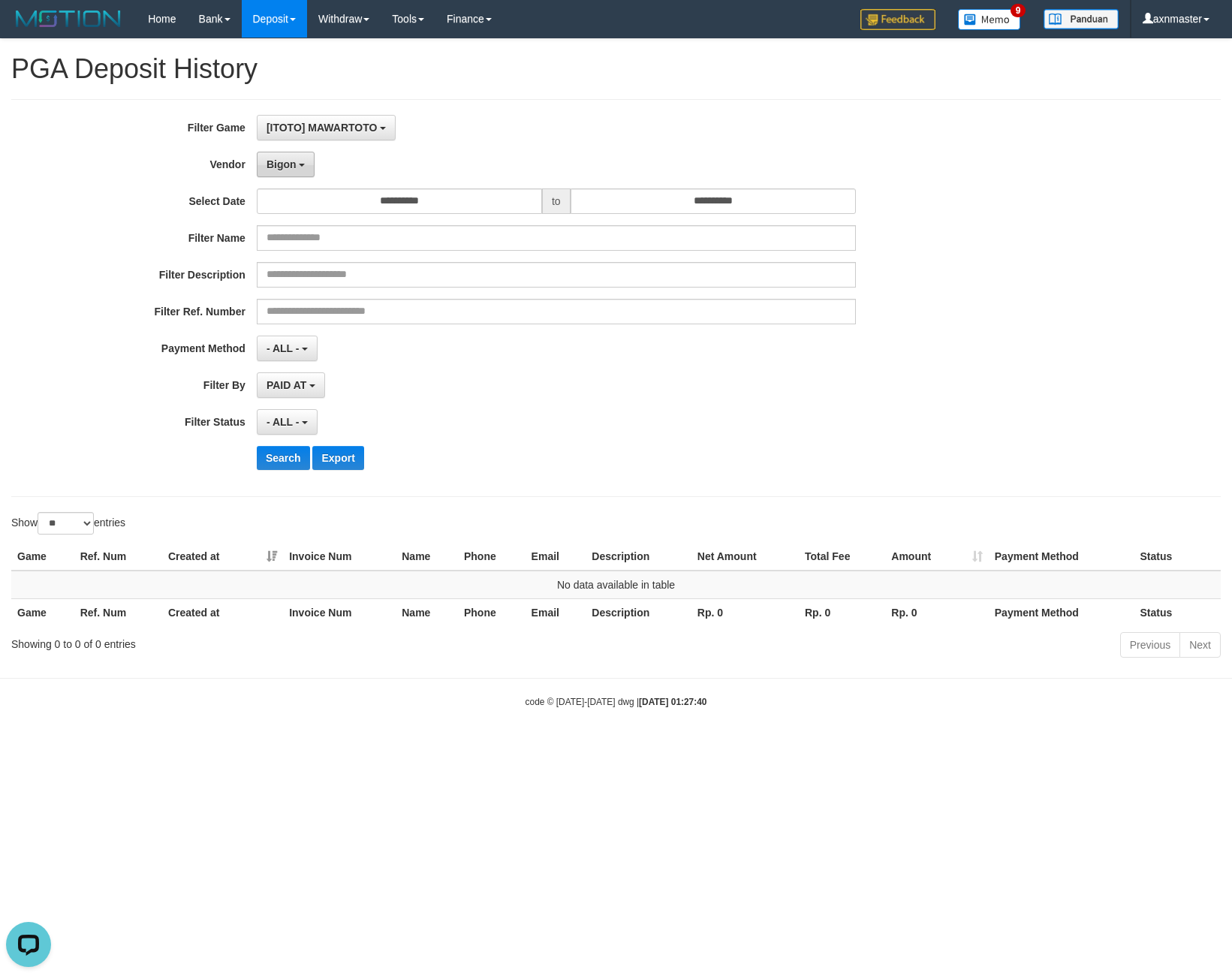
drag, startPoint x: 288, startPoint y: 166, endPoint x: 291, endPoint y: 228, distance: 62.1
click at [286, 166] on span "Bigon" at bounding box center [282, 164] width 30 height 12
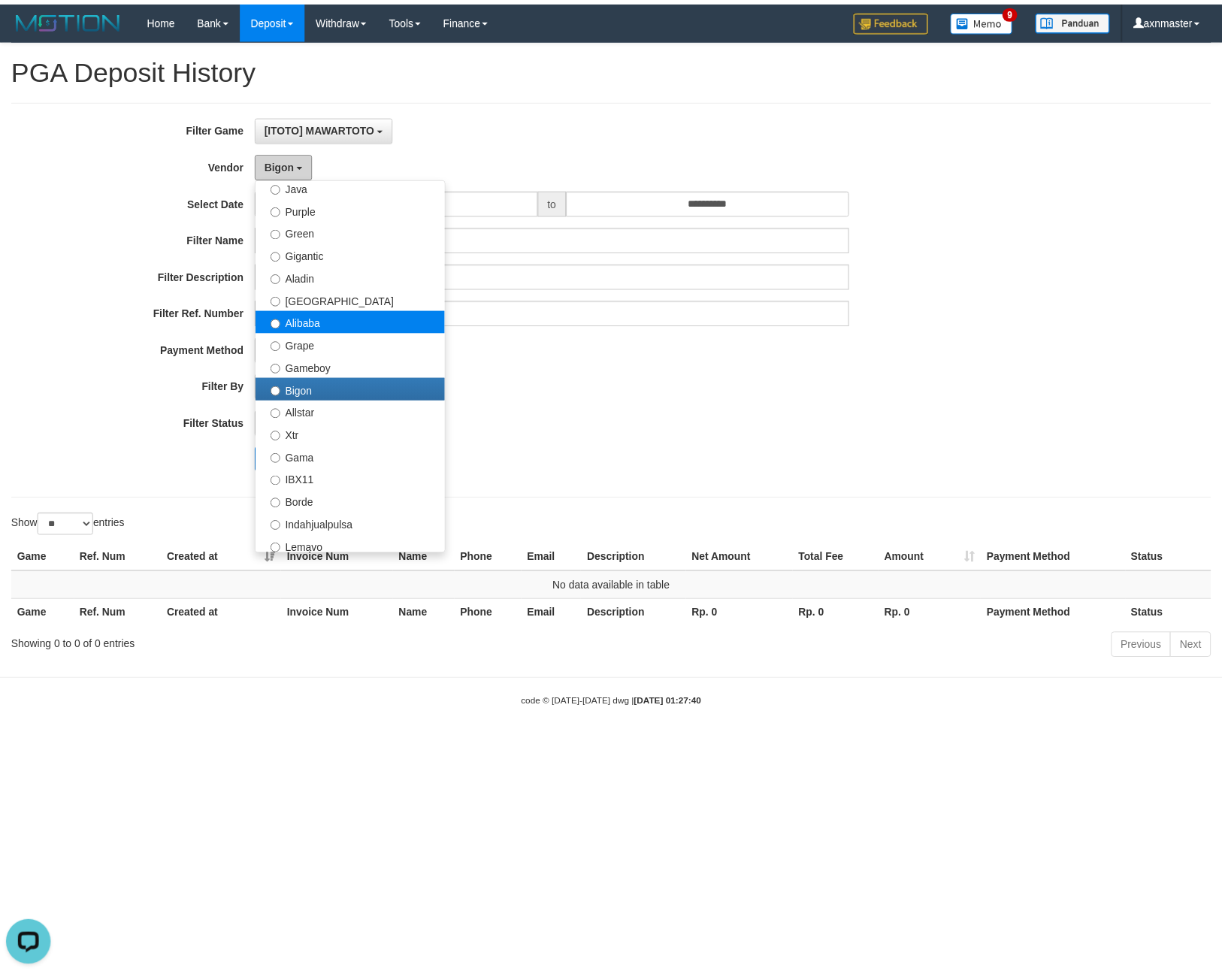
scroll to position [300, 0]
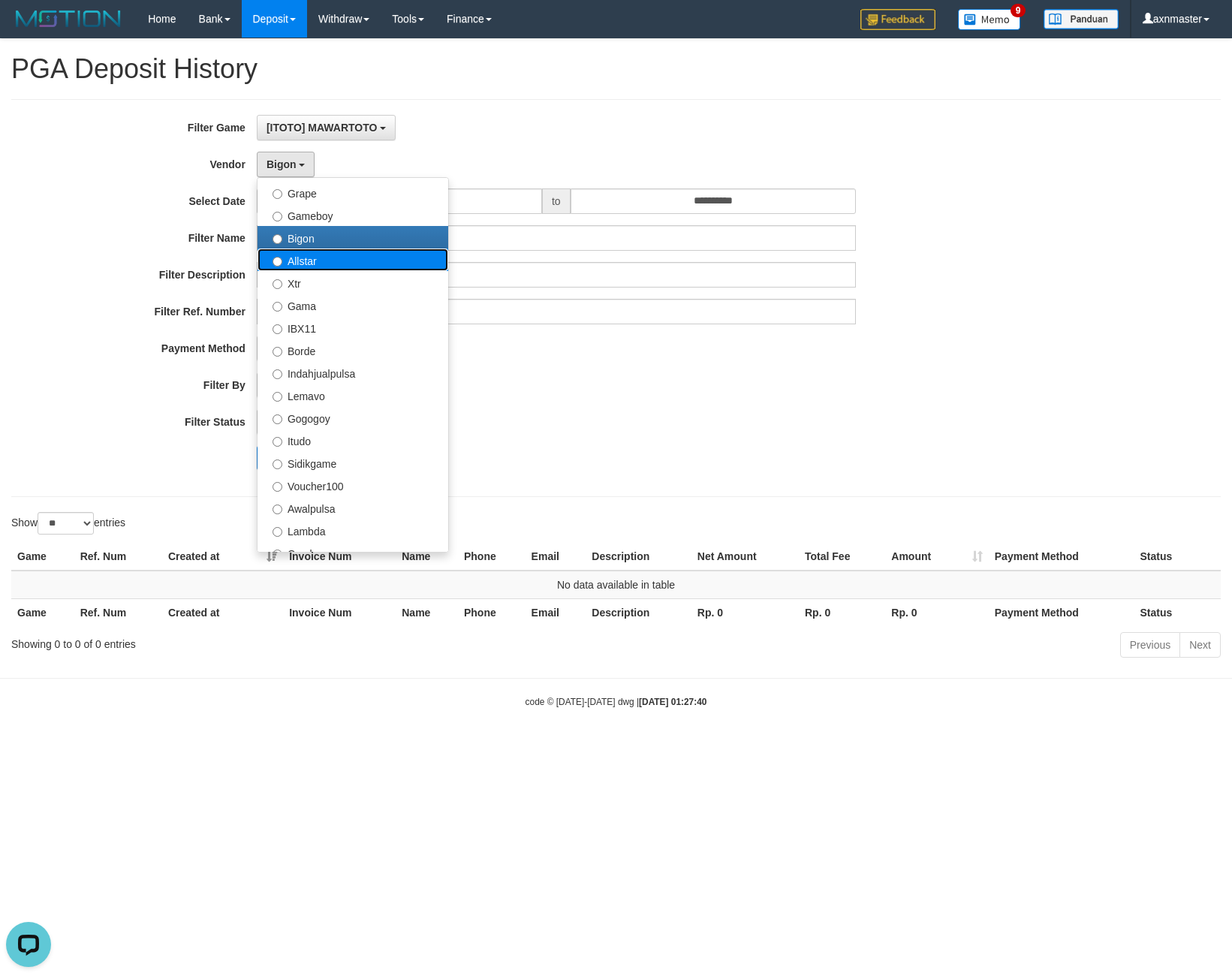
click at [316, 259] on label "Allstar" at bounding box center [353, 260] width 191 height 23
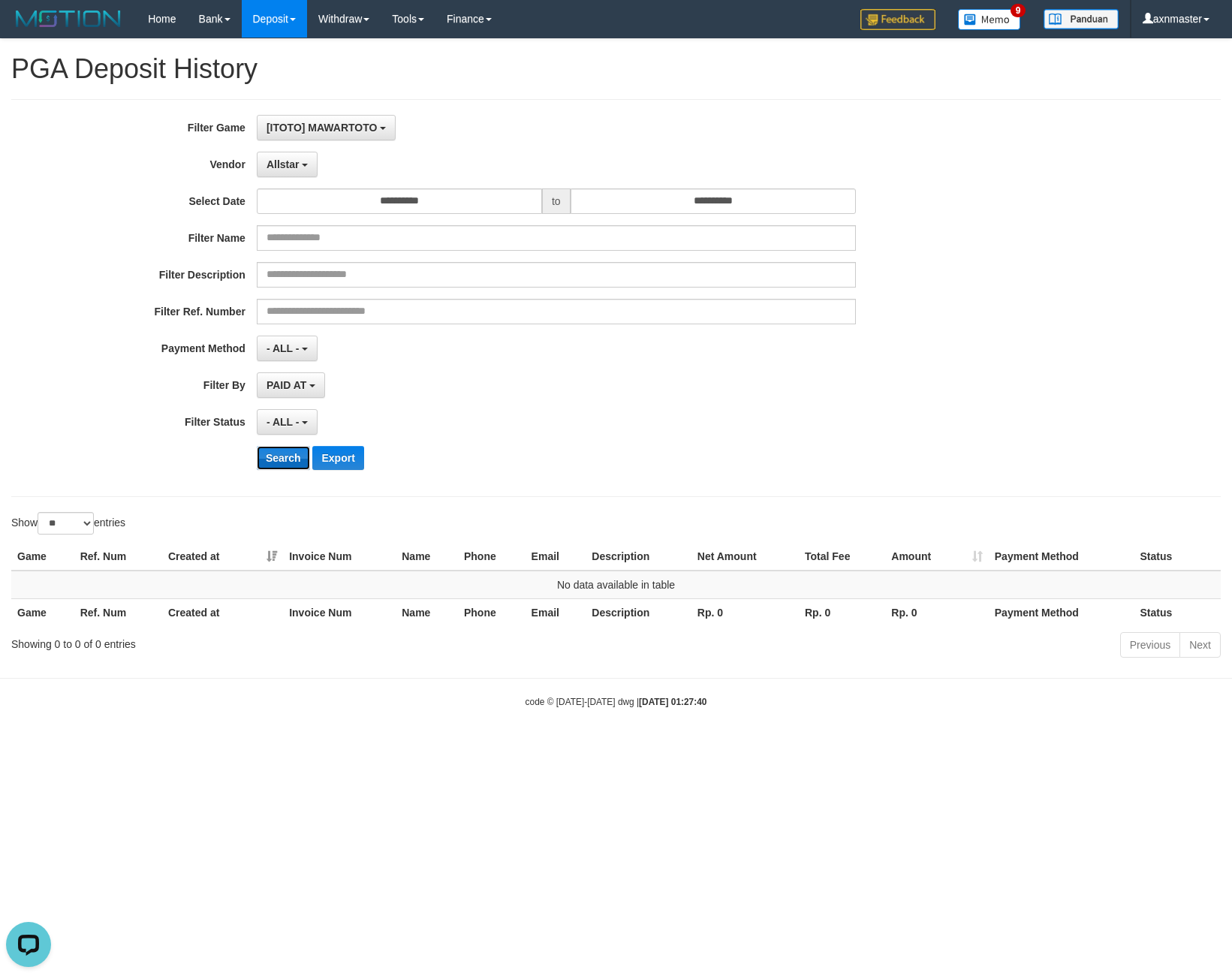
click at [290, 452] on button "Search" at bounding box center [283, 458] width 53 height 24
click at [294, 165] on span "Allstar" at bounding box center [283, 164] width 33 height 12
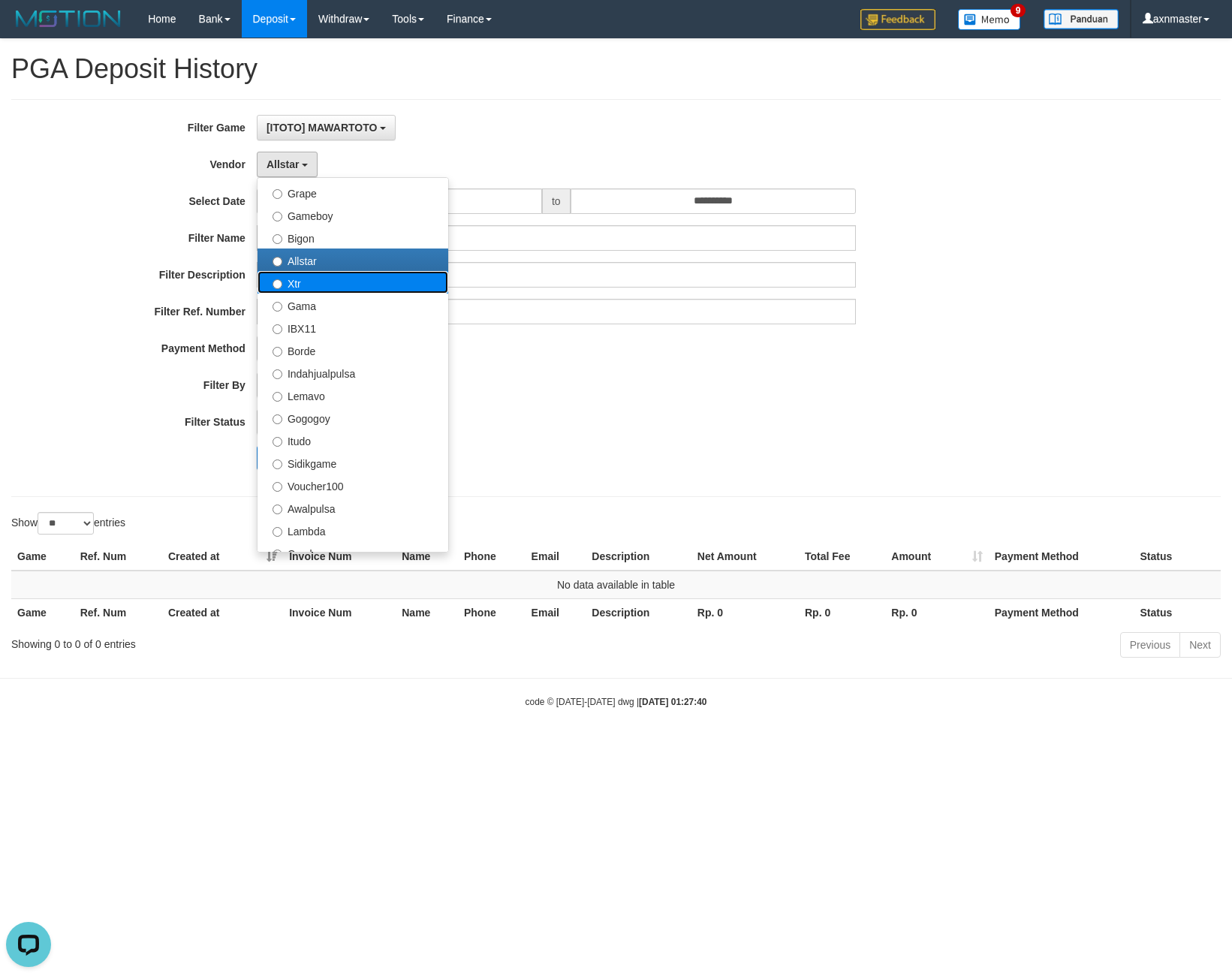
click at [293, 286] on label "Xtr" at bounding box center [353, 283] width 191 height 23
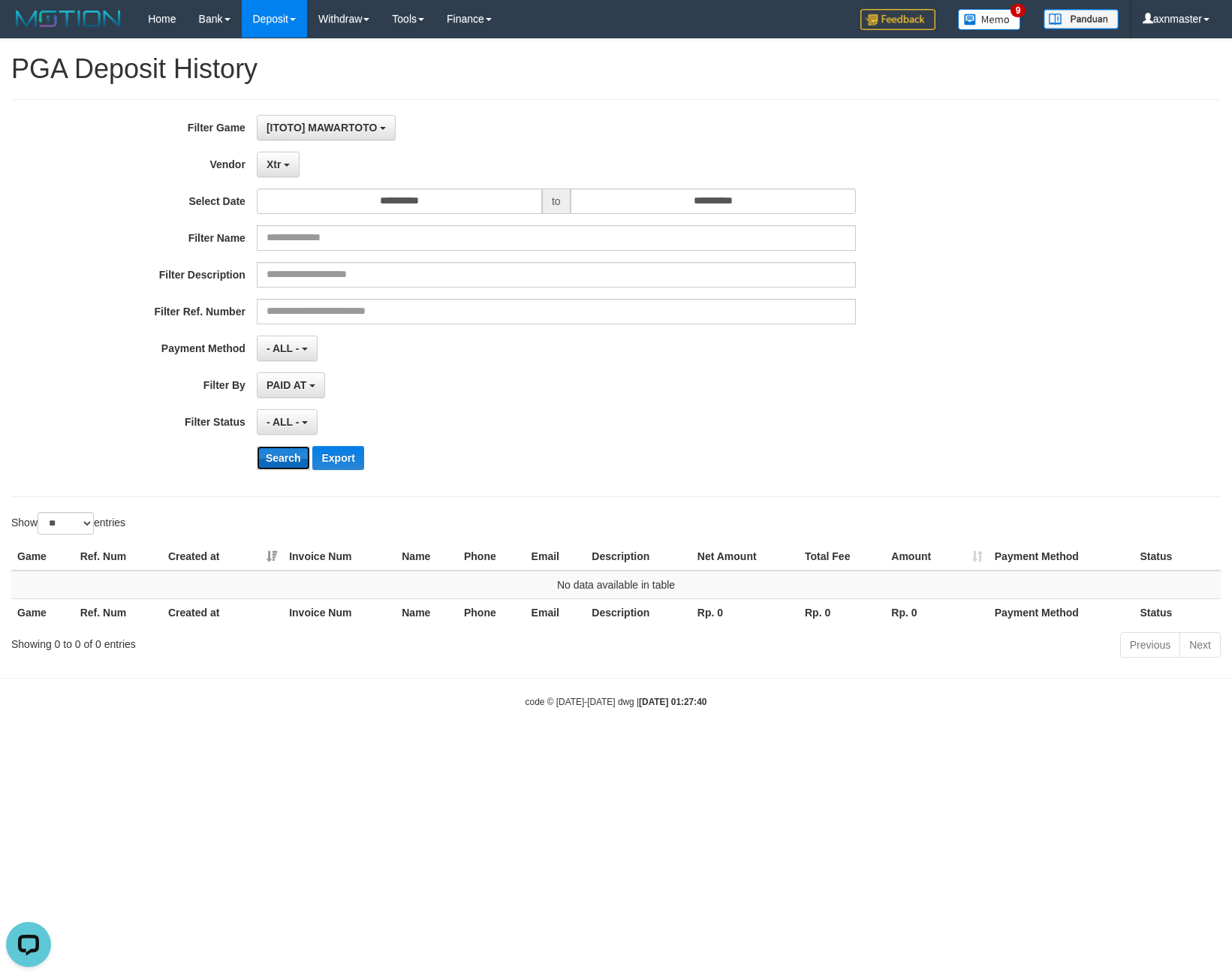
click at [281, 456] on button "Search" at bounding box center [283, 458] width 53 height 24
click at [277, 170] on span "Xtr" at bounding box center [274, 164] width 14 height 12
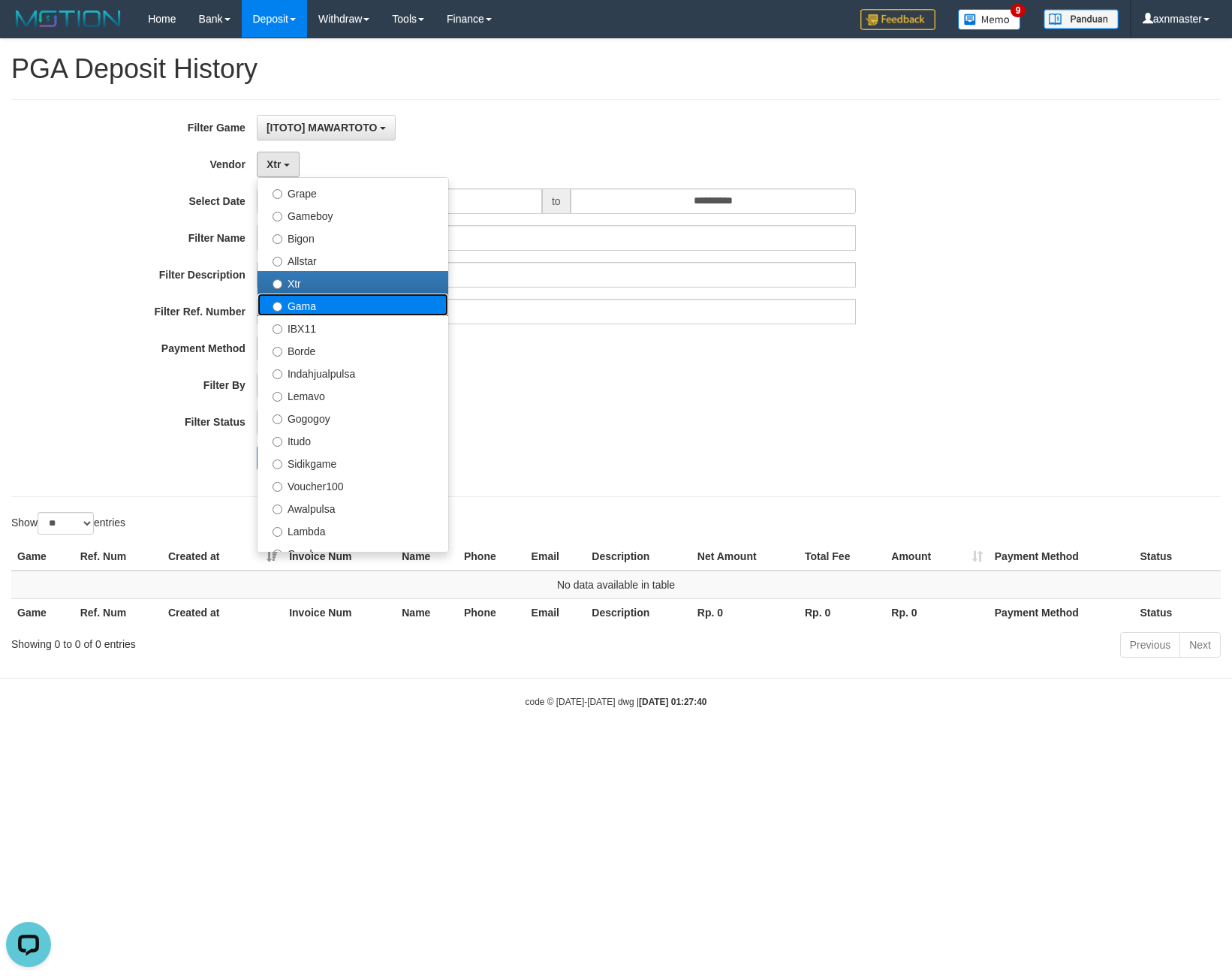
click at [312, 310] on label "Gama" at bounding box center [353, 305] width 191 height 23
select select "**********"
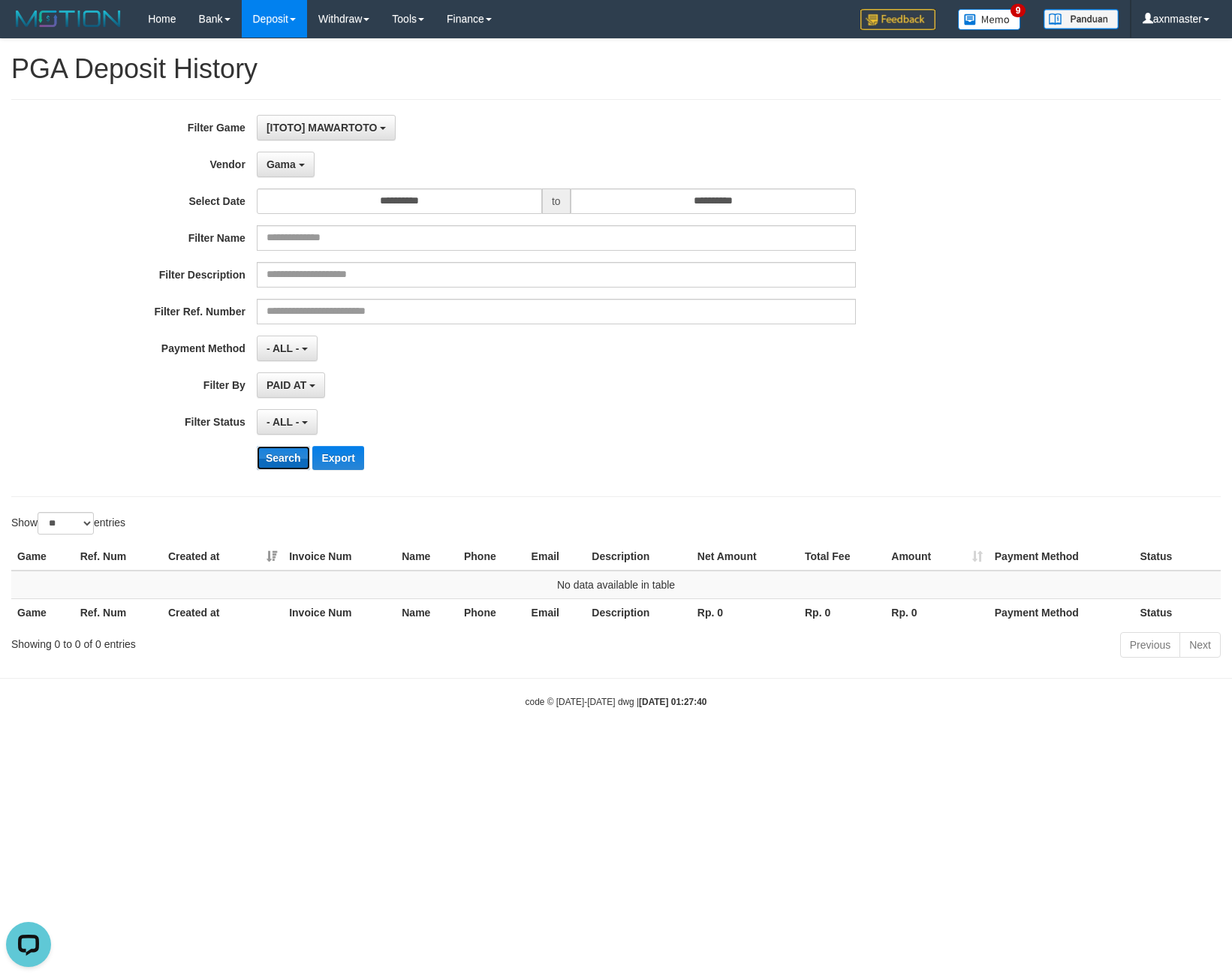
click at [267, 454] on button "Search" at bounding box center [283, 458] width 53 height 24
click at [297, 170] on button "Gama" at bounding box center [286, 164] width 58 height 26
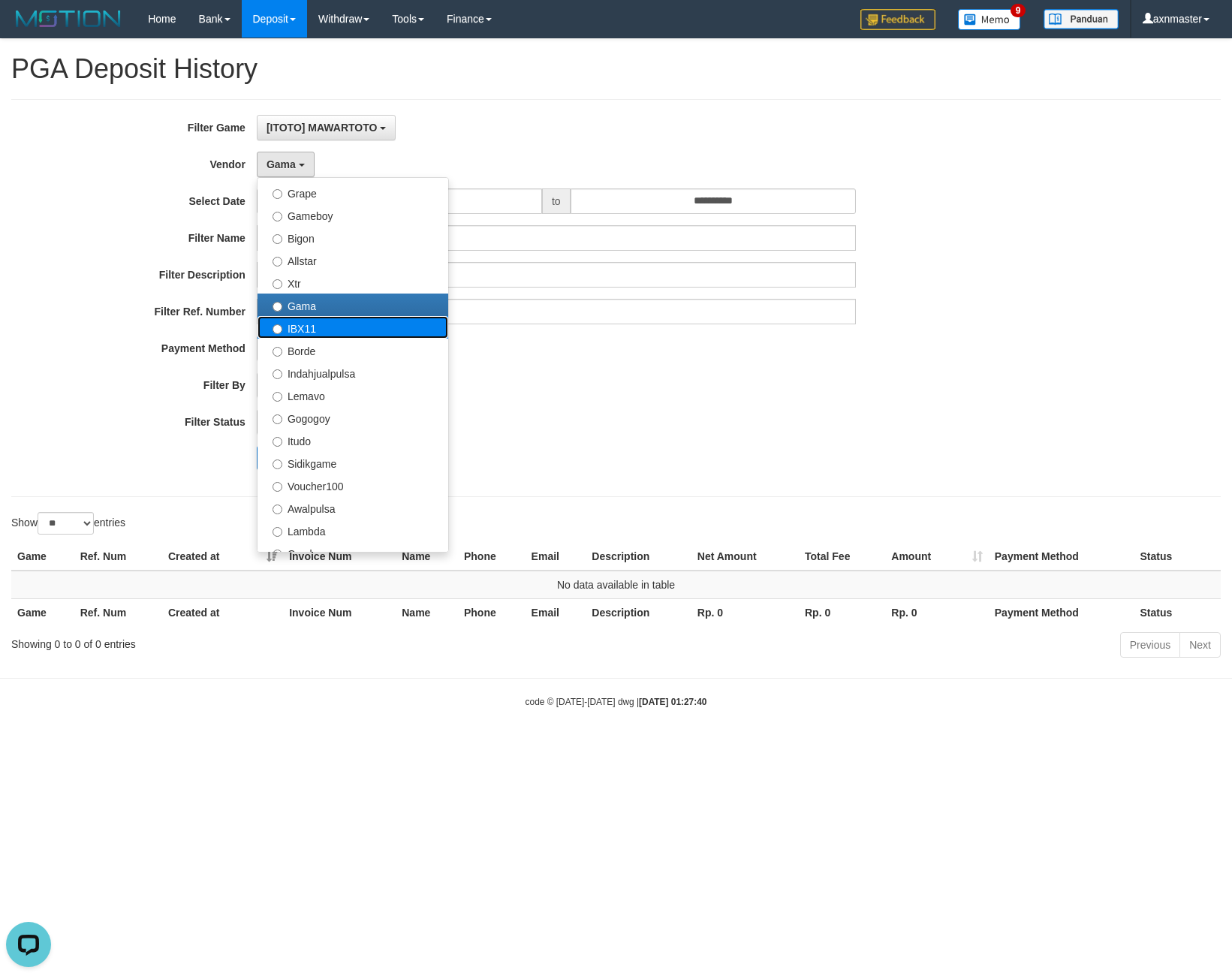
click at [319, 320] on label "IBX11" at bounding box center [353, 327] width 191 height 23
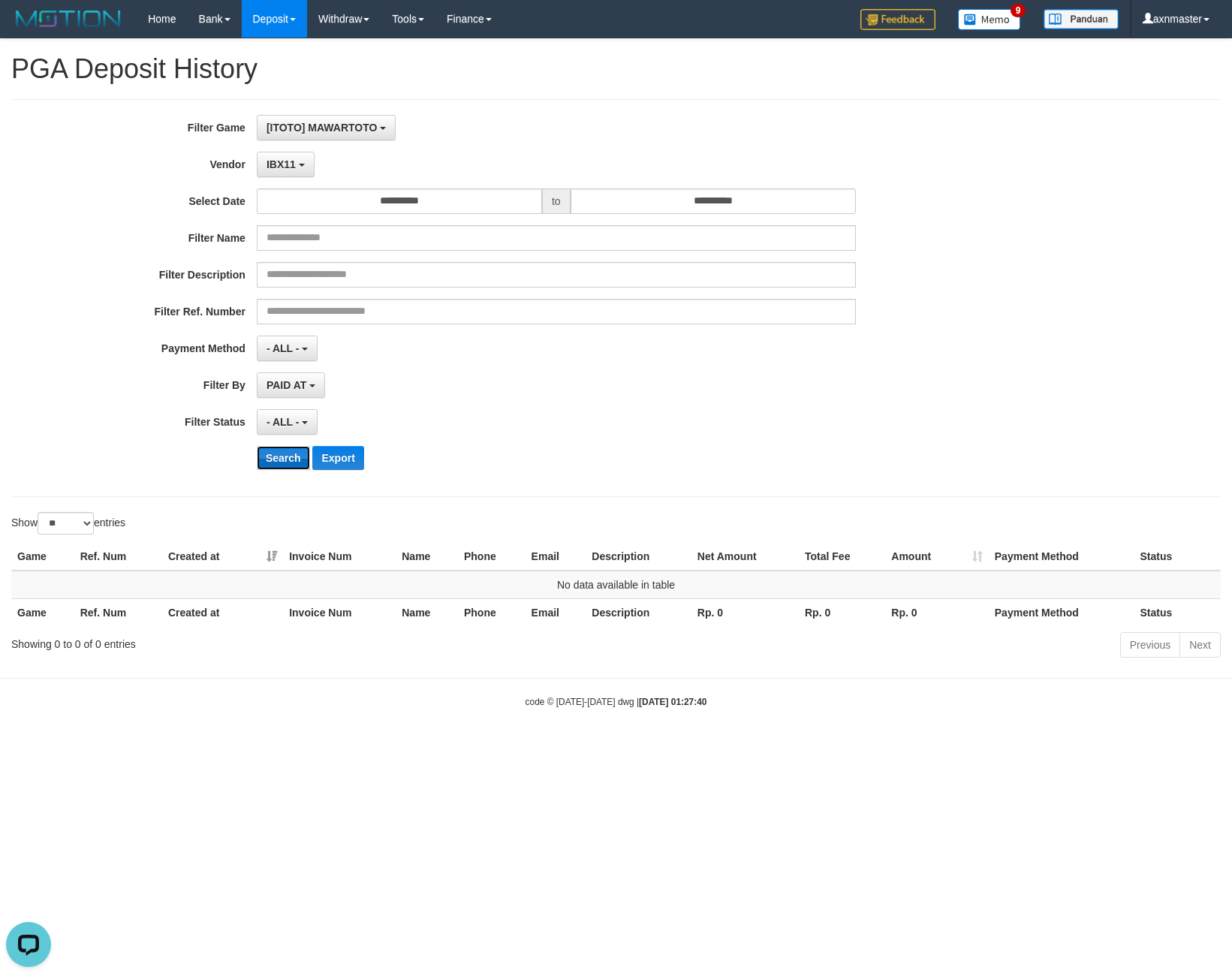
click at [277, 455] on button "Search" at bounding box center [283, 458] width 53 height 24
click at [275, 161] on span "IBX11" at bounding box center [281, 164] width 29 height 12
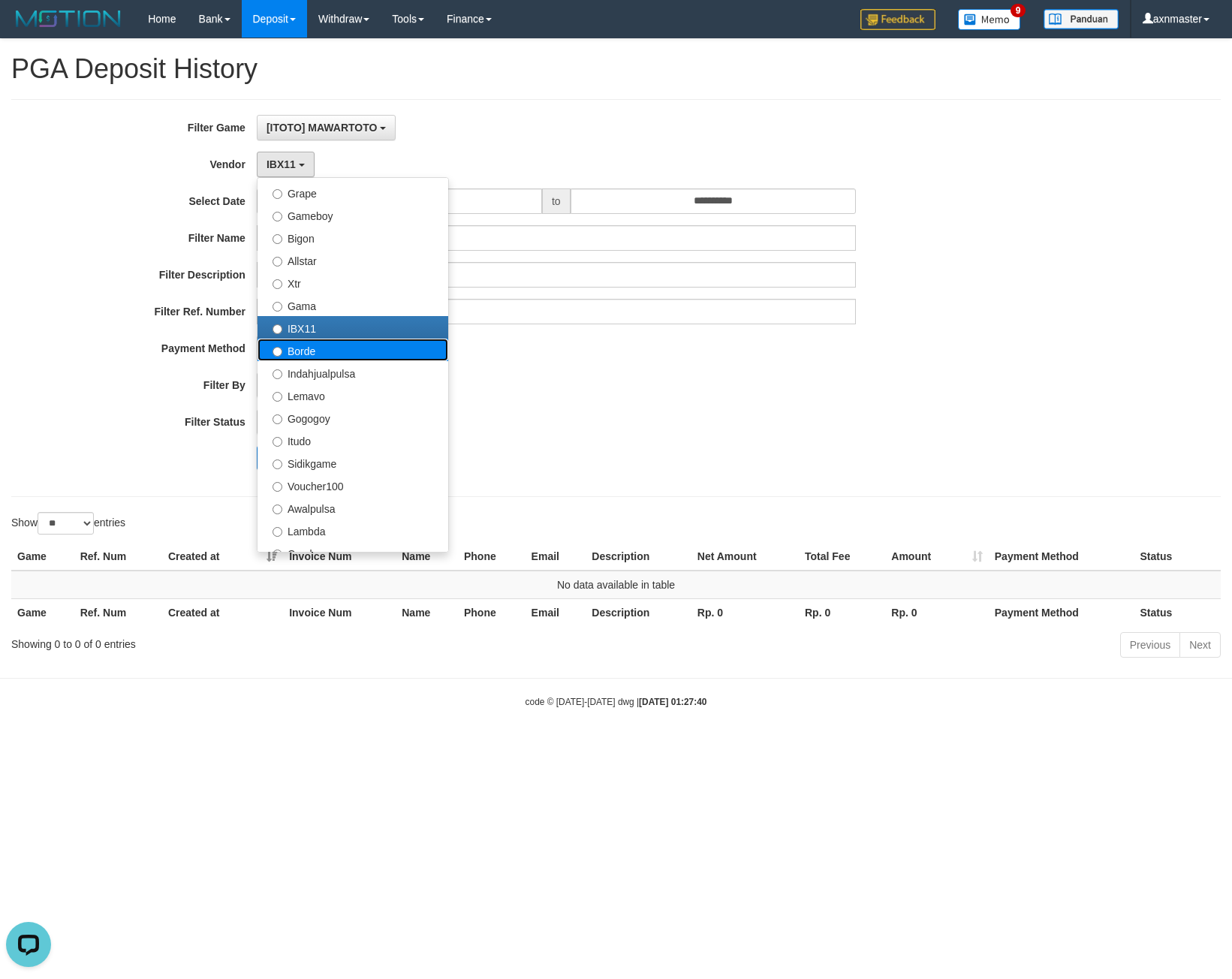
click at [324, 351] on label "Borde" at bounding box center [353, 350] width 191 height 23
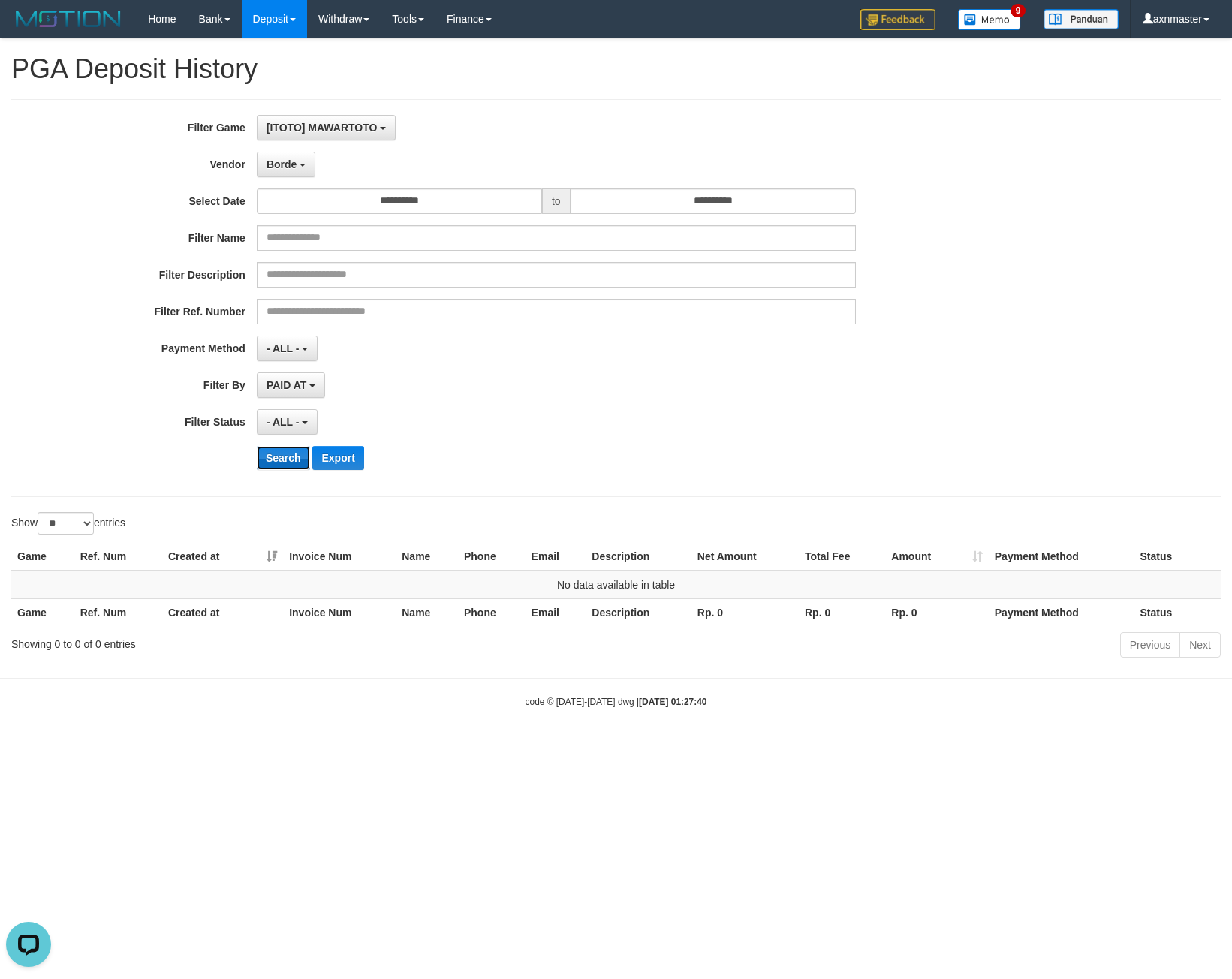
click at [272, 460] on button "Search" at bounding box center [283, 458] width 53 height 24
click at [277, 457] on button "Search" at bounding box center [283, 458] width 53 height 24
click at [274, 158] on span "Borde" at bounding box center [282, 164] width 30 height 12
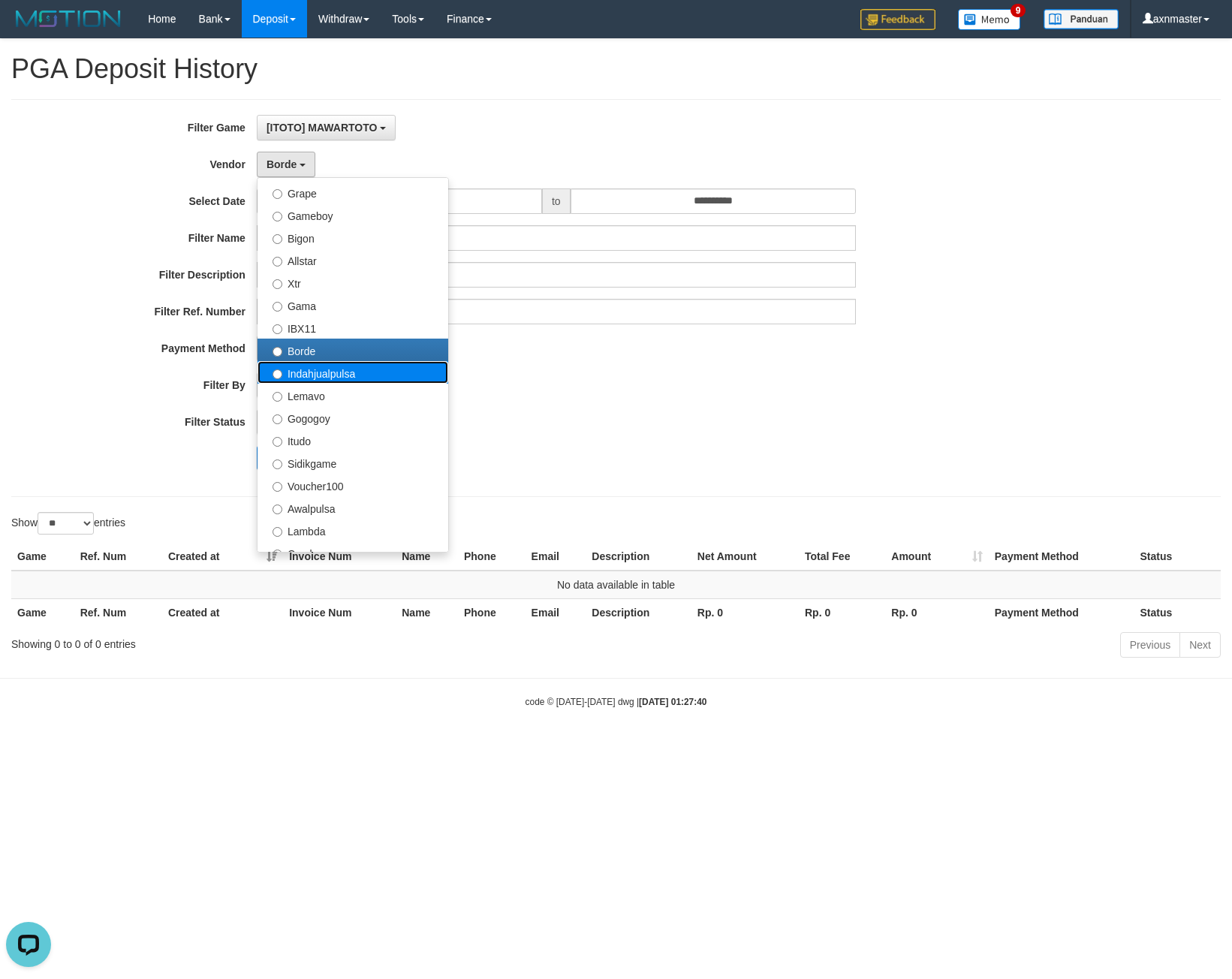
click at [302, 373] on label "Indahjualpulsa" at bounding box center [353, 372] width 191 height 23
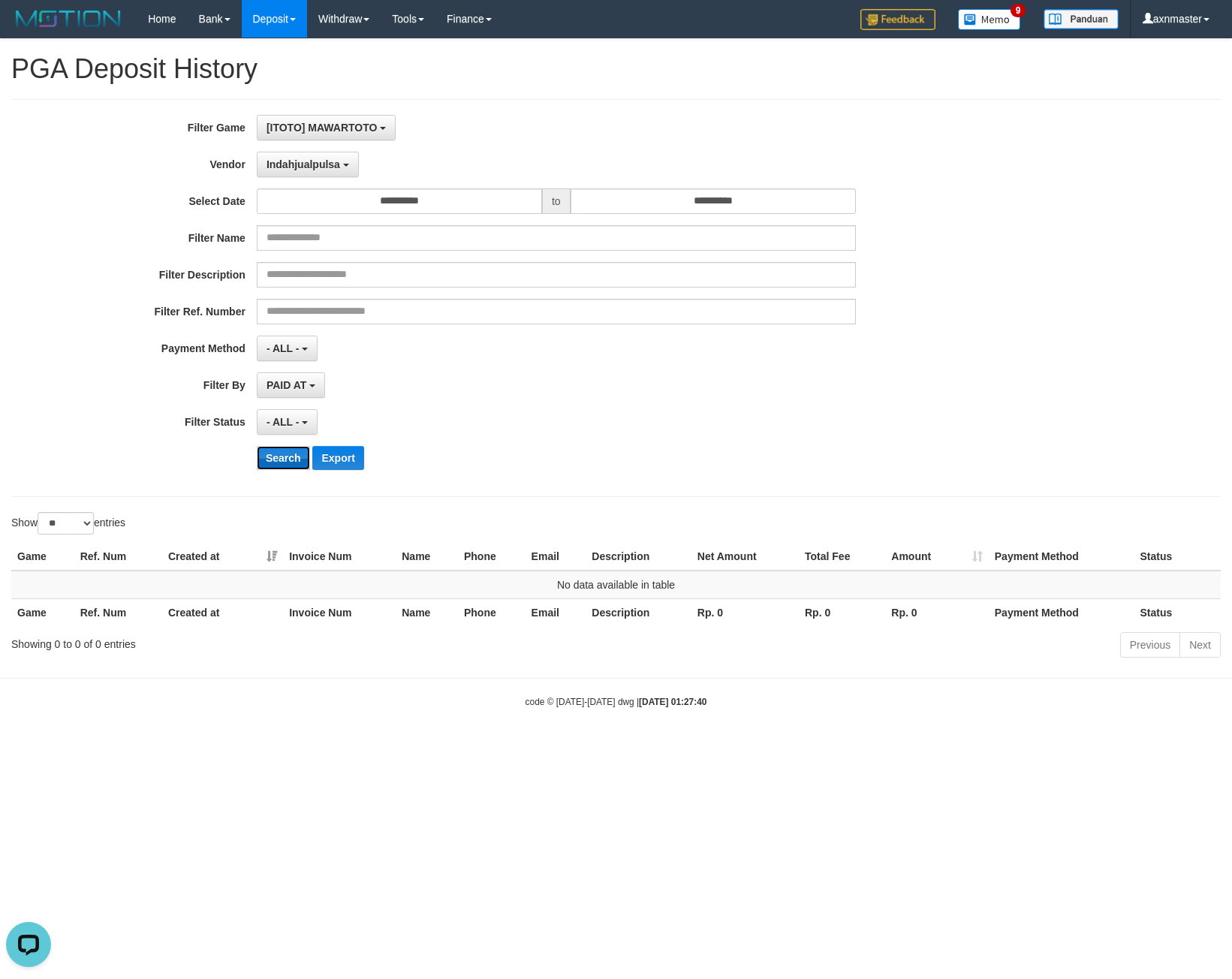
click at [281, 458] on button "Search" at bounding box center [283, 458] width 53 height 24
click at [283, 457] on button "Search" at bounding box center [283, 458] width 53 height 24
click at [302, 166] on span "Indahjualpulsa" at bounding box center [304, 164] width 74 height 12
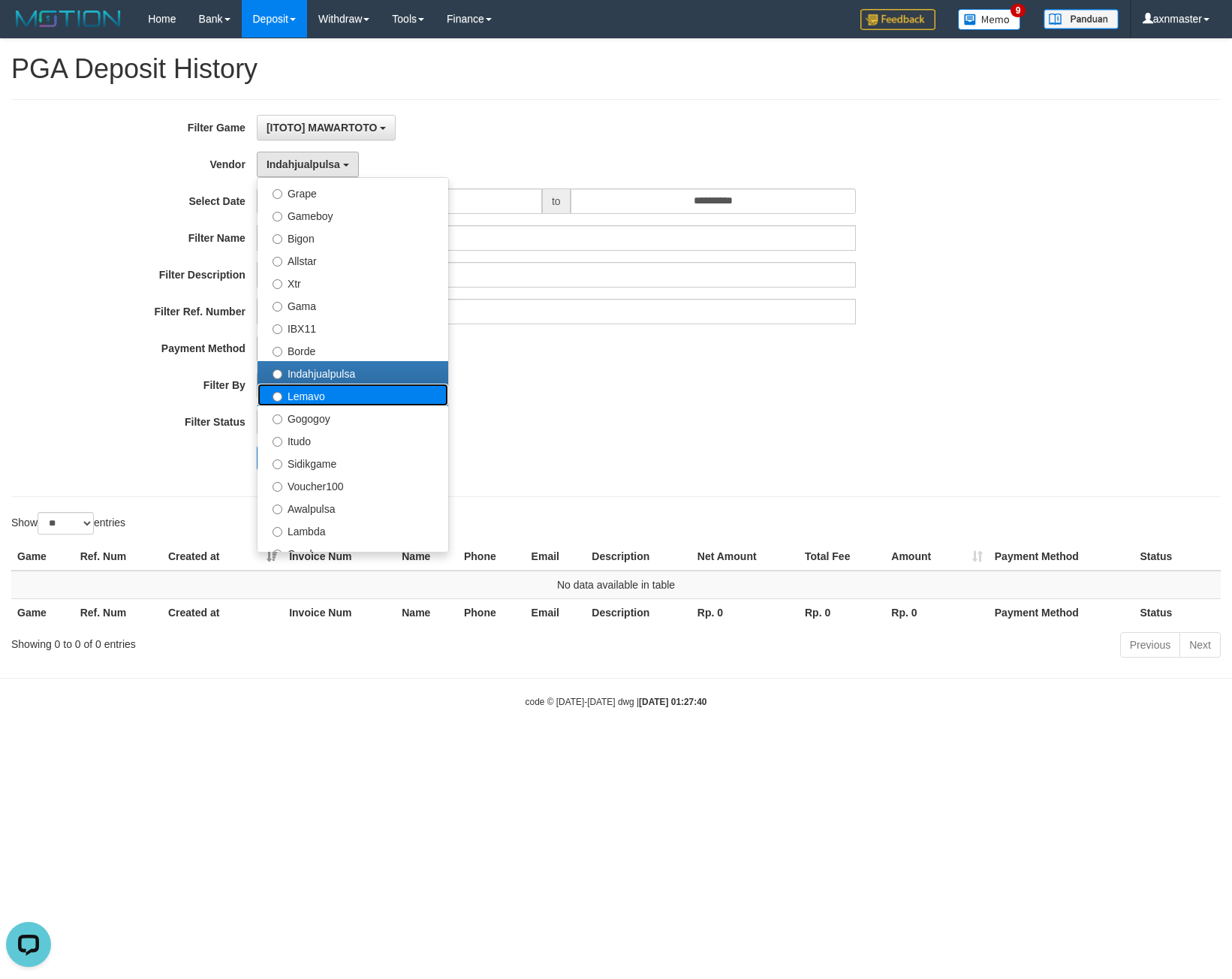
click at [304, 387] on label "Lemavo" at bounding box center [353, 395] width 191 height 23
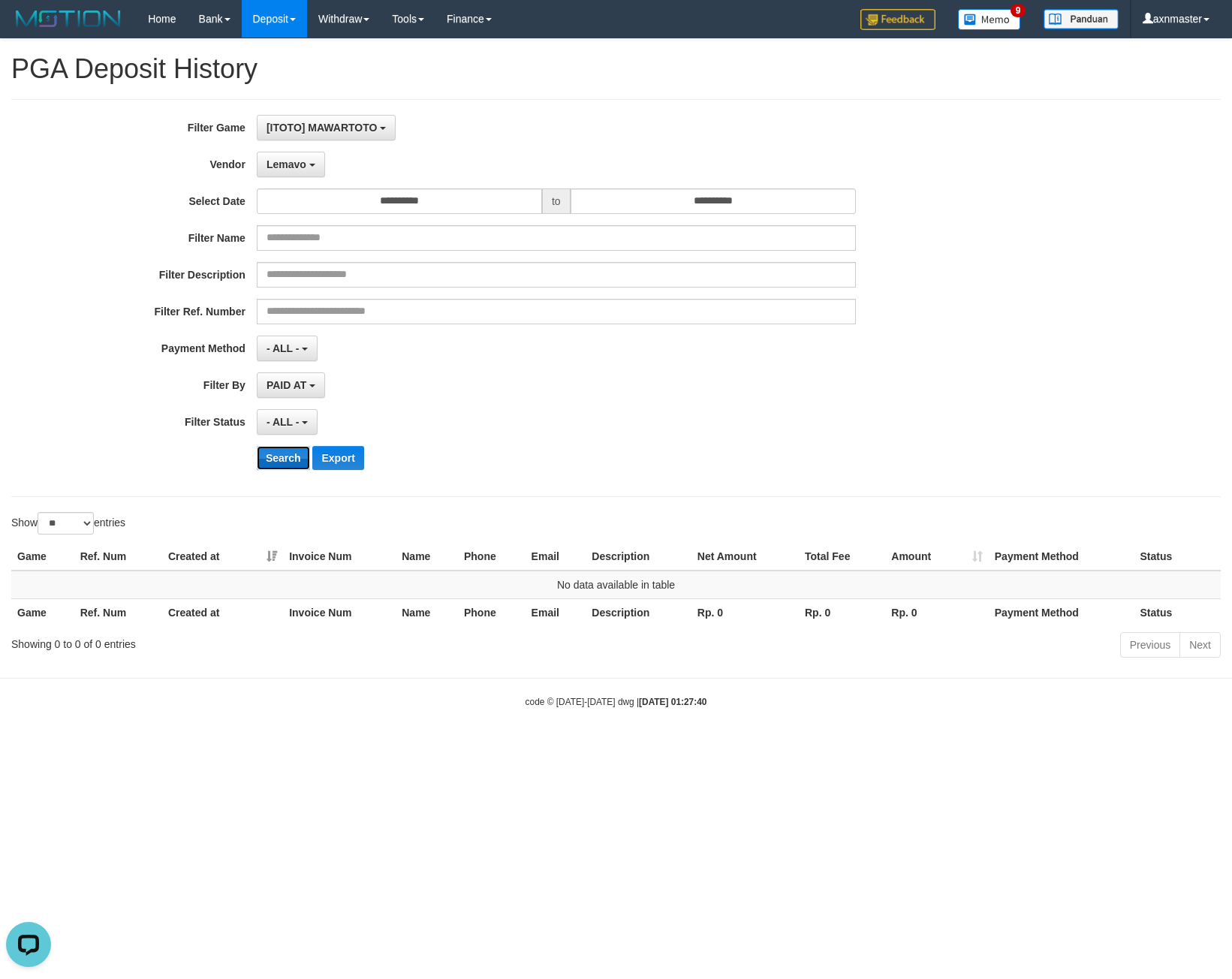
click at [274, 452] on button "Search" at bounding box center [283, 458] width 53 height 24
click at [277, 457] on button "Search" at bounding box center [283, 458] width 53 height 24
click at [683, 194] on input "**********" at bounding box center [713, 201] width 286 height 26
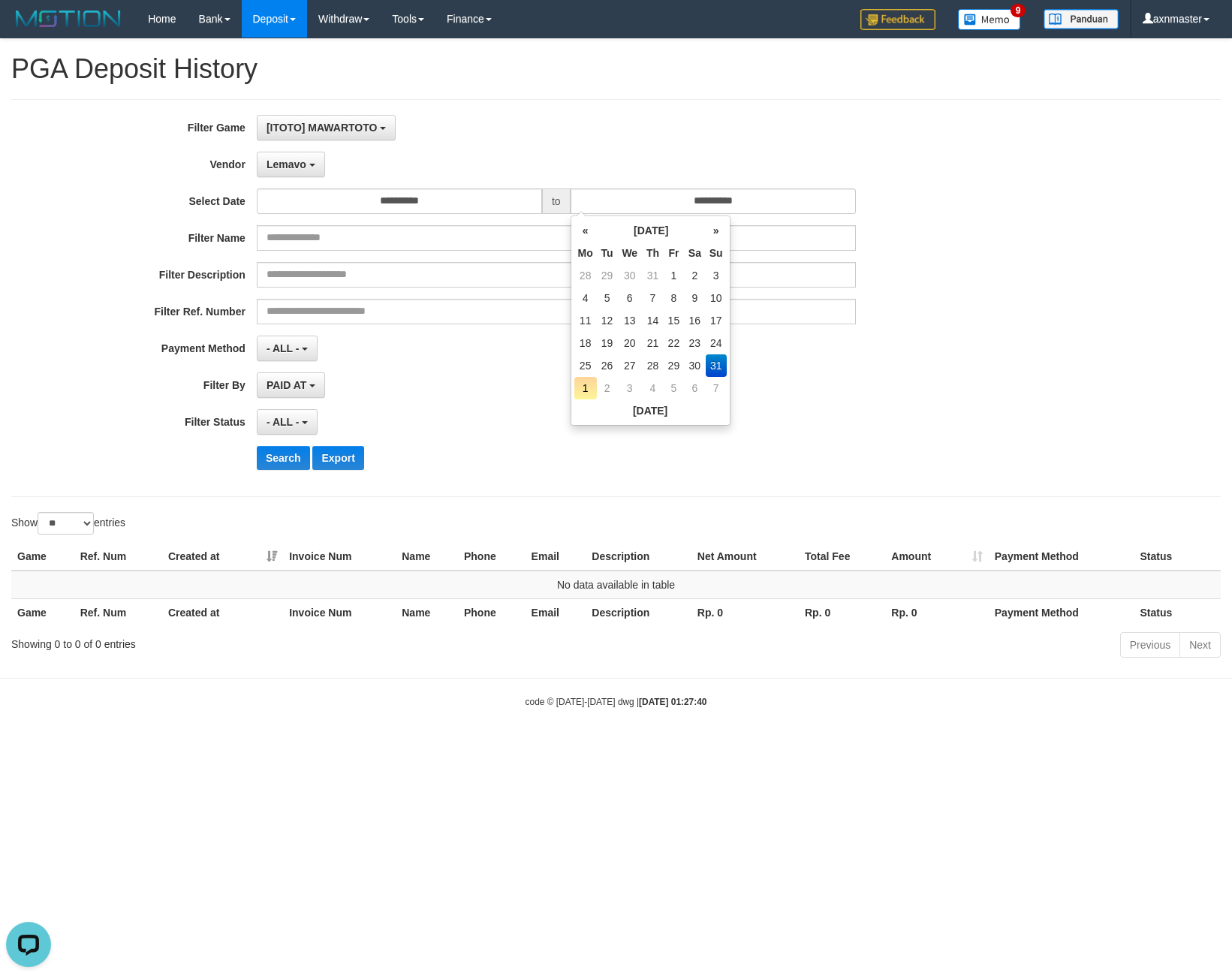
drag, startPoint x: 670, startPoint y: 145, endPoint x: 650, endPoint y: 145, distance: 20.0
click at [661, 145] on div "**********" at bounding box center [513, 298] width 1027 height 366
drag, startPoint x: 307, startPoint y: 167, endPoint x: 294, endPoint y: 188, distance: 24.7
click at [306, 168] on button "Lemavo" at bounding box center [291, 164] width 69 height 26
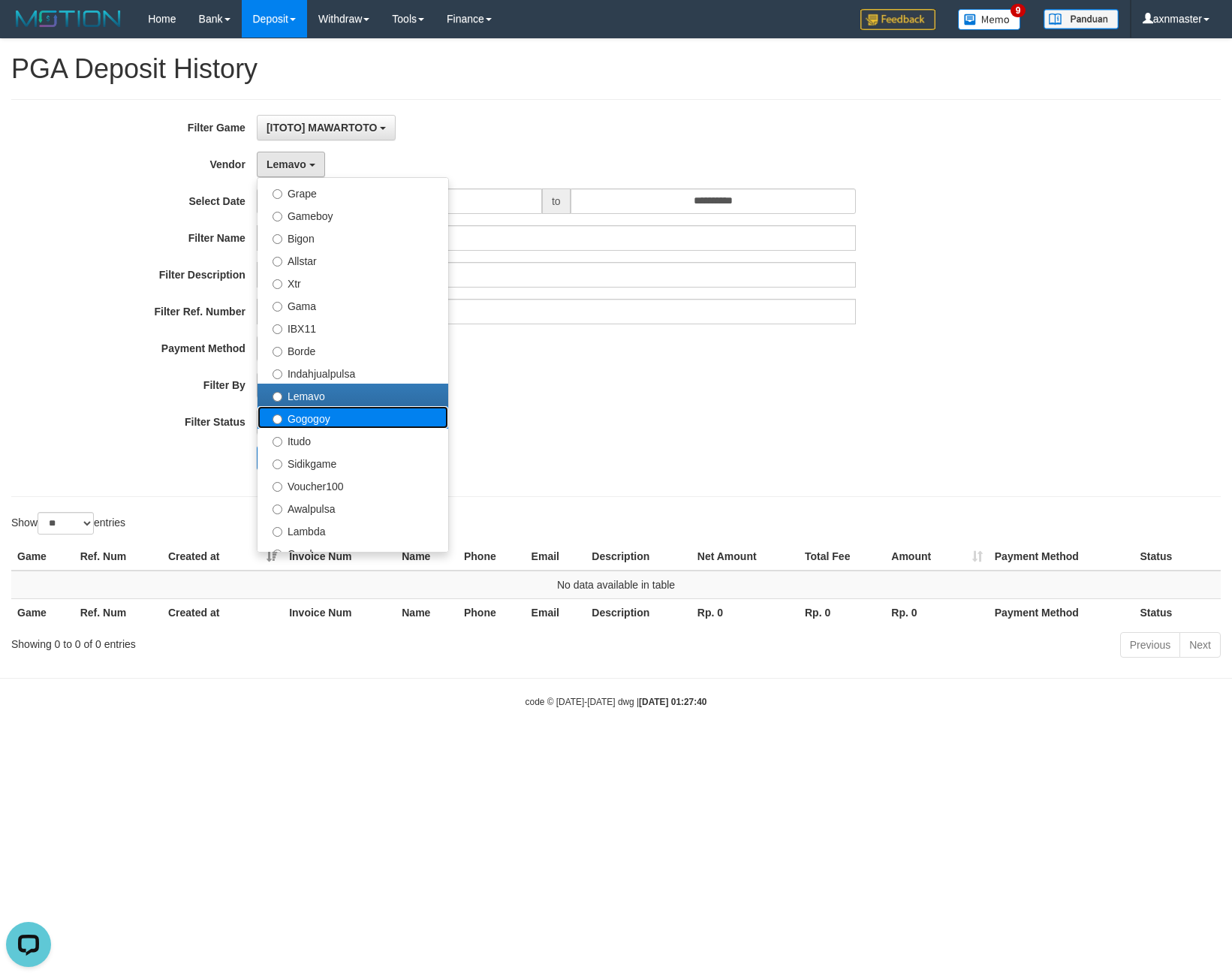
click at [297, 417] on label "Gogogoy" at bounding box center [353, 418] width 191 height 23
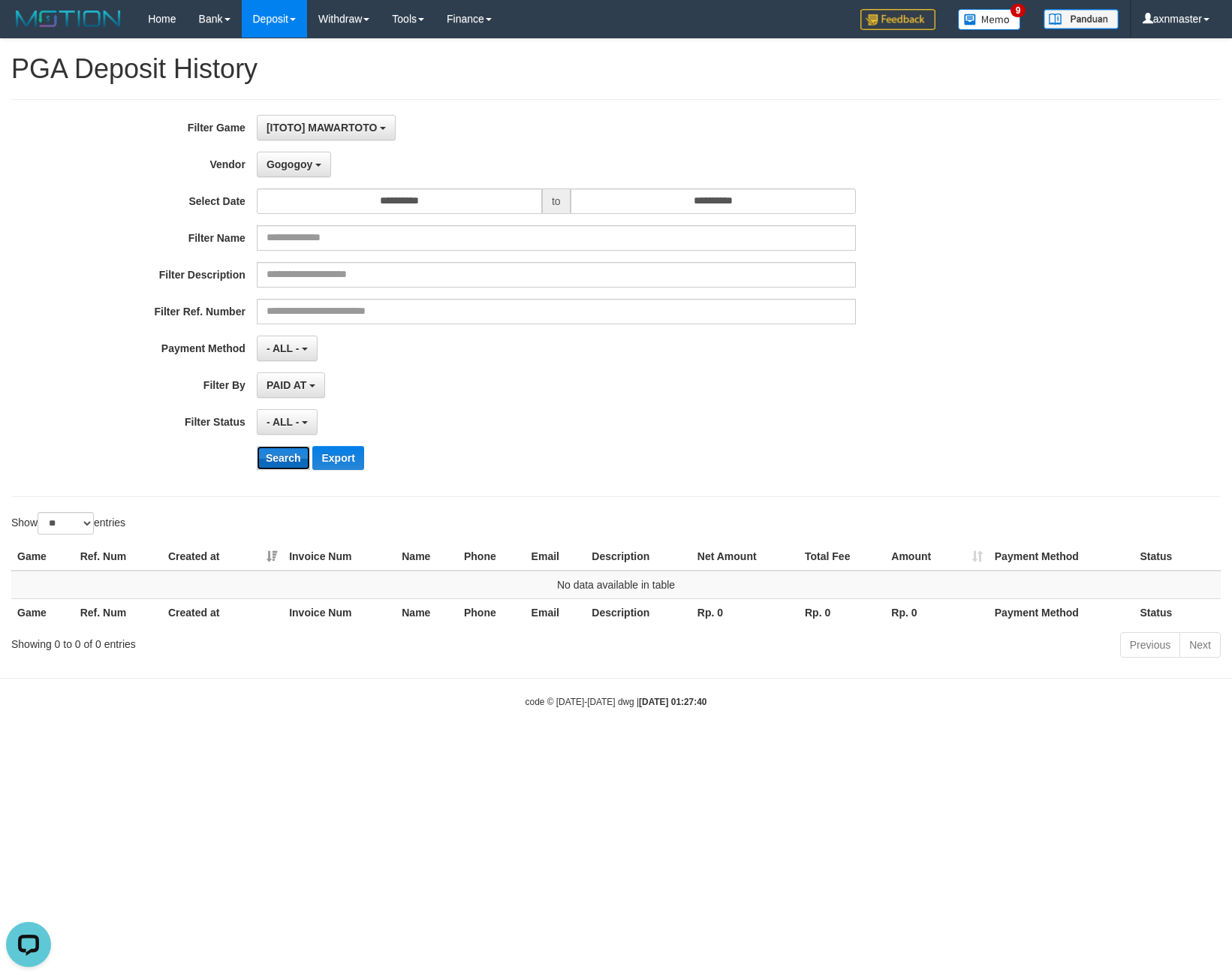
click at [281, 457] on button "Search" at bounding box center [283, 458] width 53 height 24
click at [274, 462] on button "Search" at bounding box center [283, 458] width 53 height 24
click at [313, 154] on button "Gogogoy" at bounding box center [294, 164] width 75 height 26
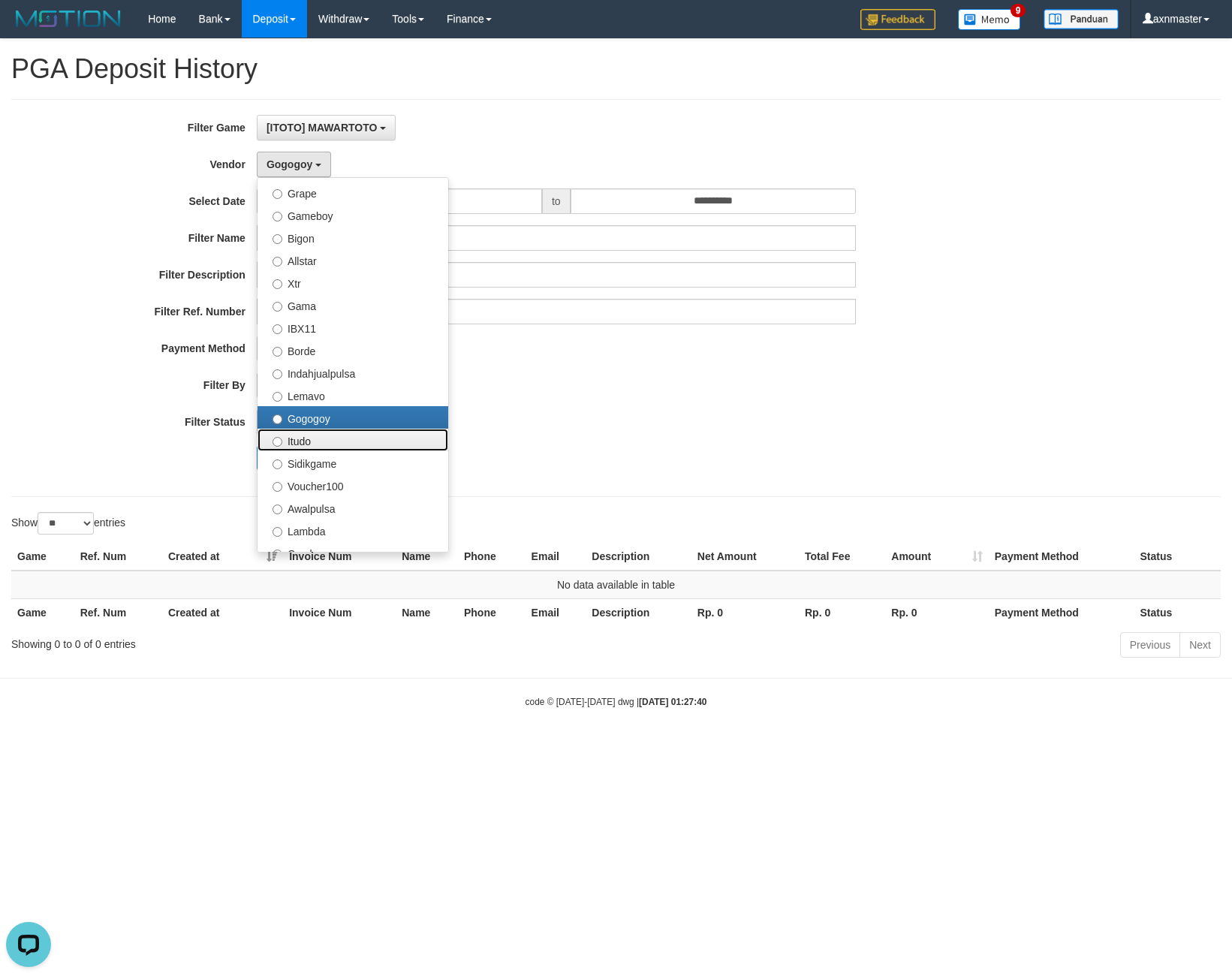
click at [296, 439] on label "Itudo" at bounding box center [353, 440] width 191 height 23
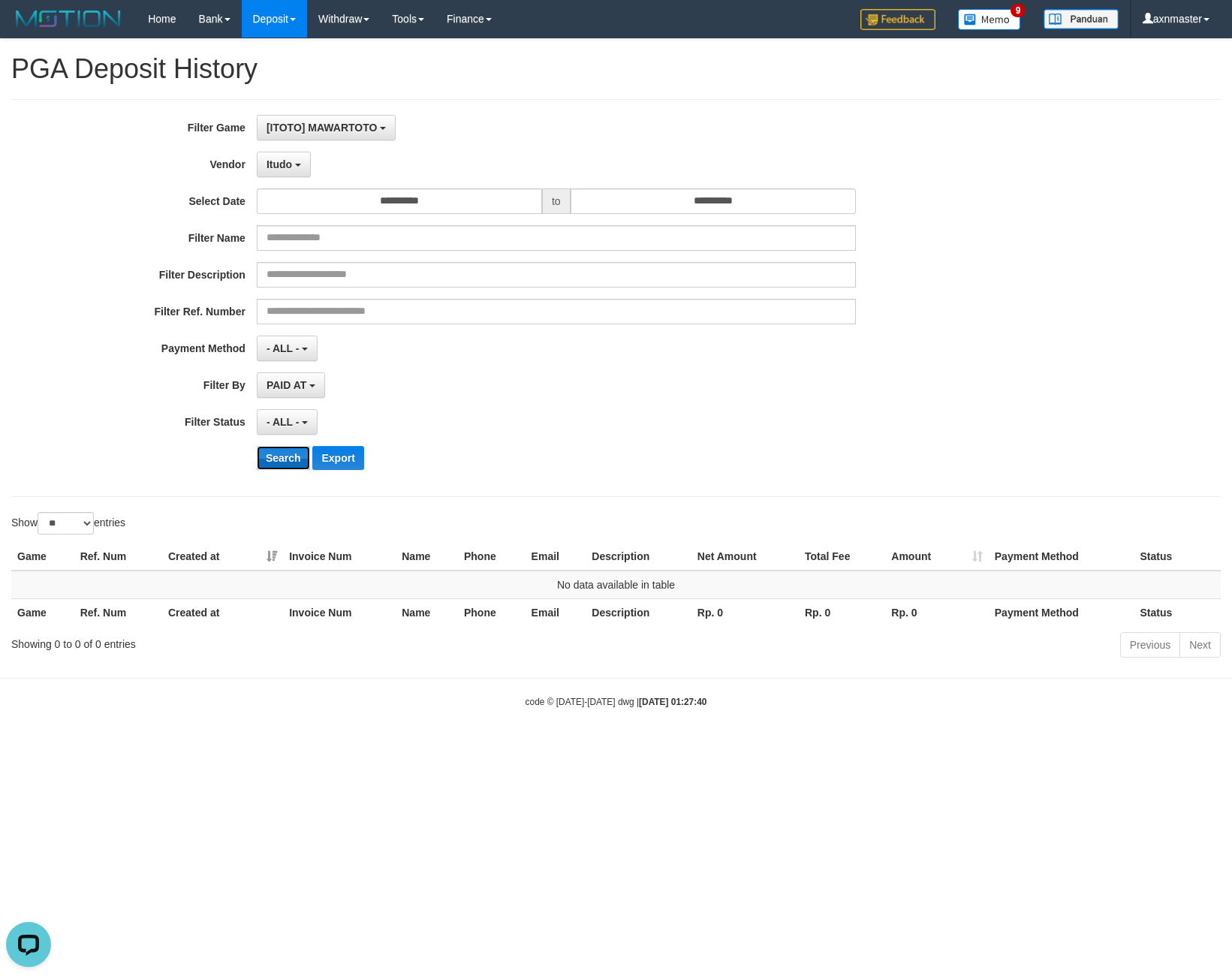
click at [269, 455] on button "Search" at bounding box center [283, 458] width 53 height 24
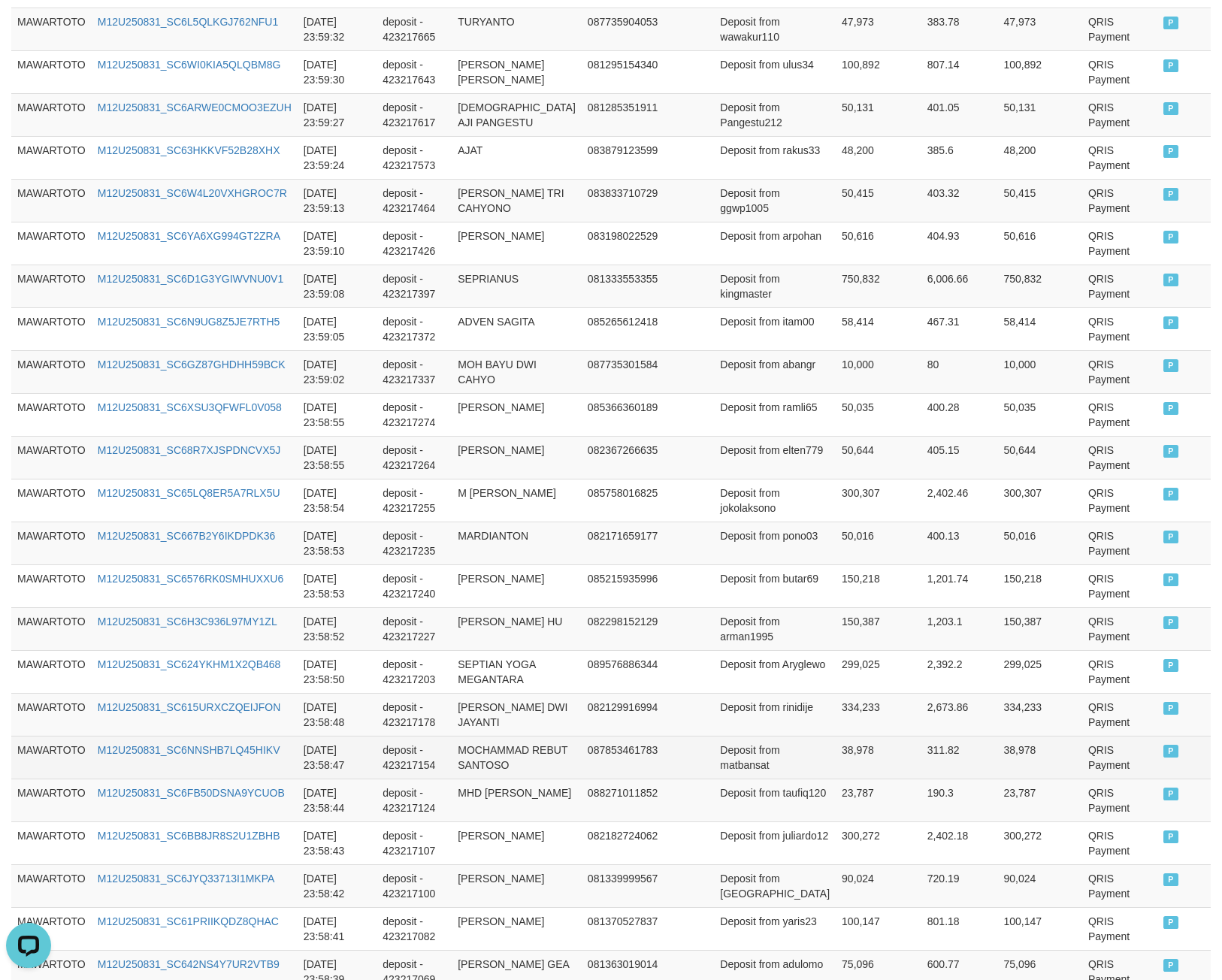
scroll to position [886, 0]
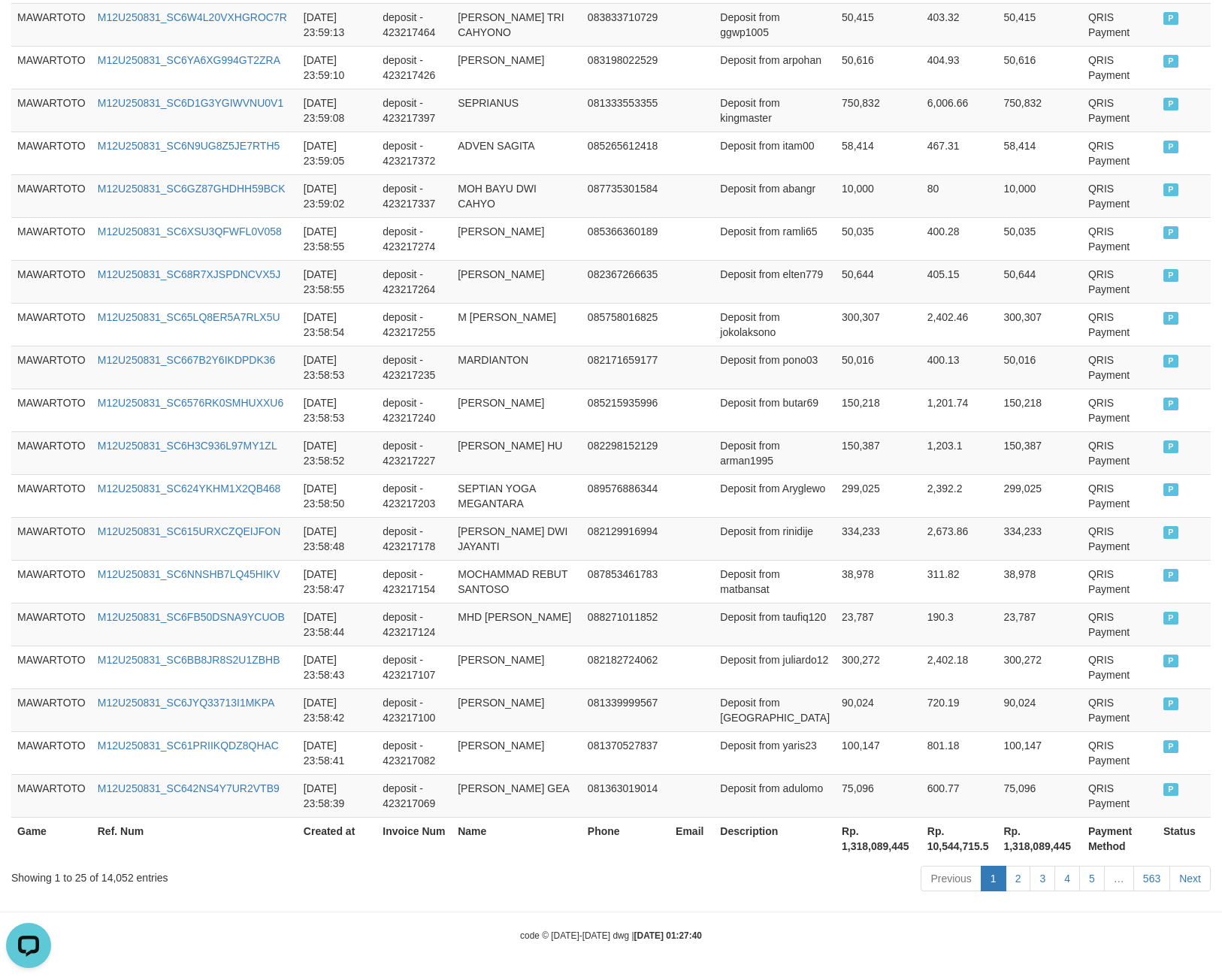
click at [836, 848] on th "Rp. 1,318,089,445" at bounding box center [879, 838] width 86 height 43
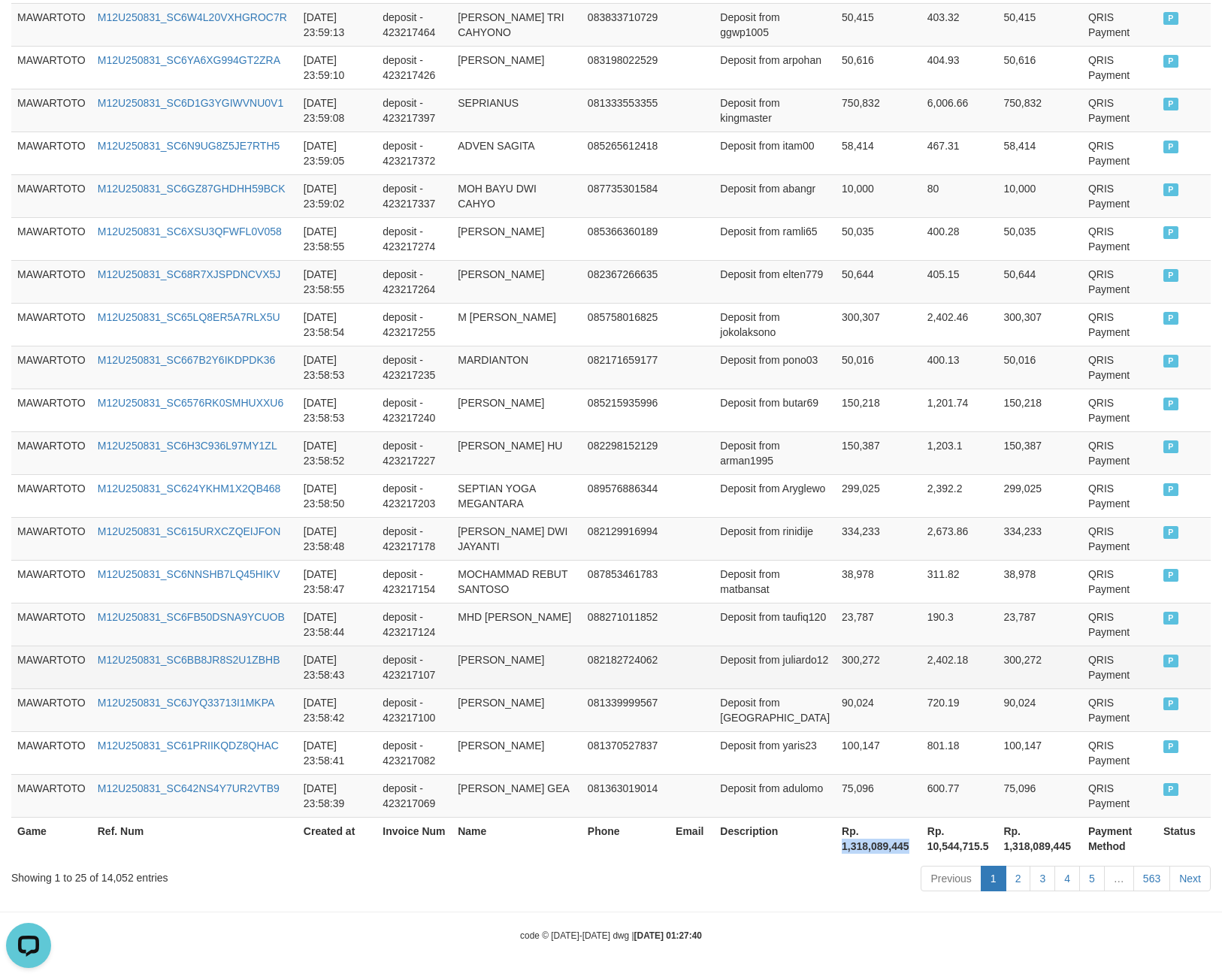
copy th "1,318,089,445"
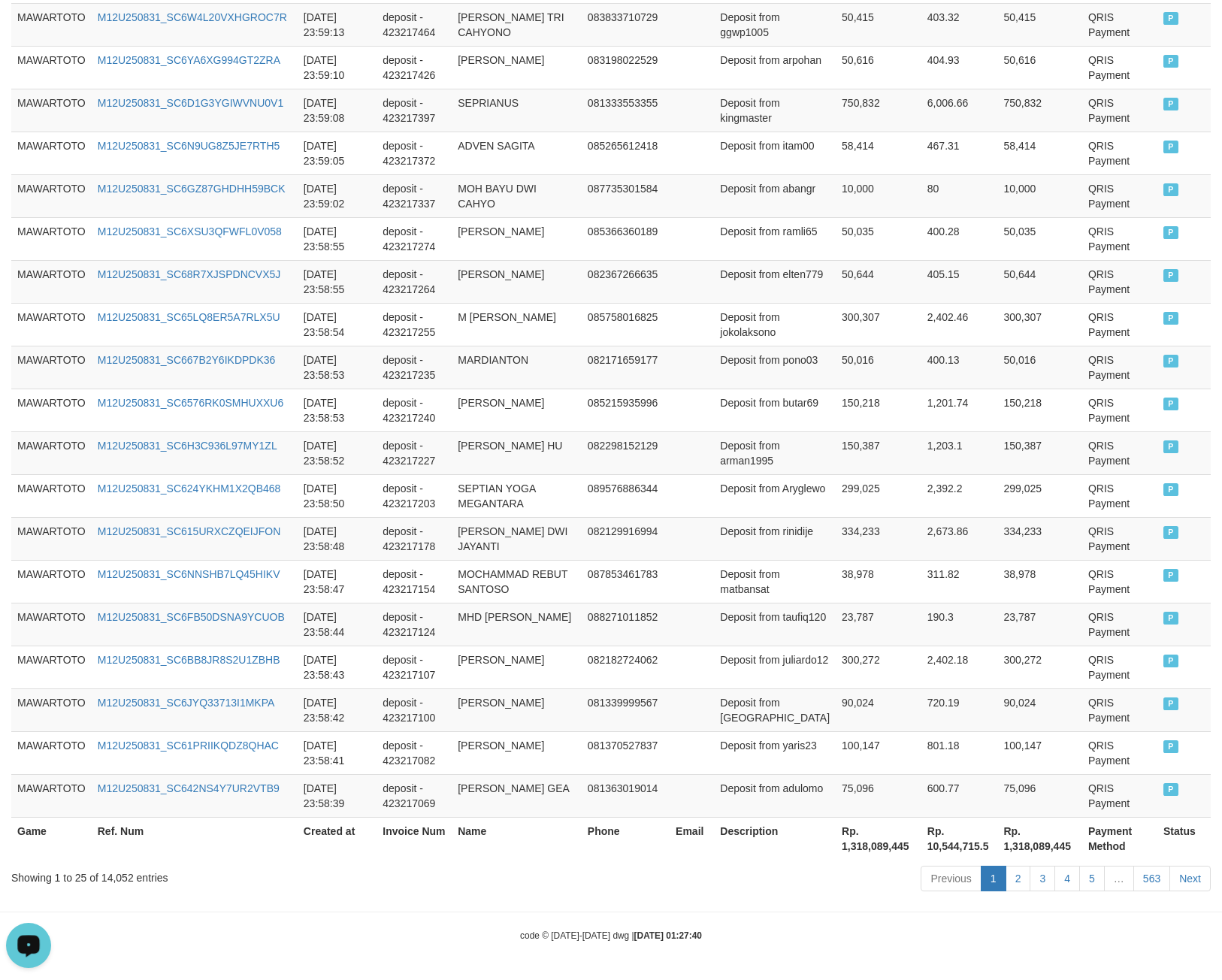
click at [120, 882] on div "Showing 1 to 25 of 14,052 entries" at bounding box center [255, 875] width 487 height 21
click at [118, 881] on div "Showing 1 to 25 of 14,052 entries" at bounding box center [255, 875] width 487 height 21
copy div "14,052"
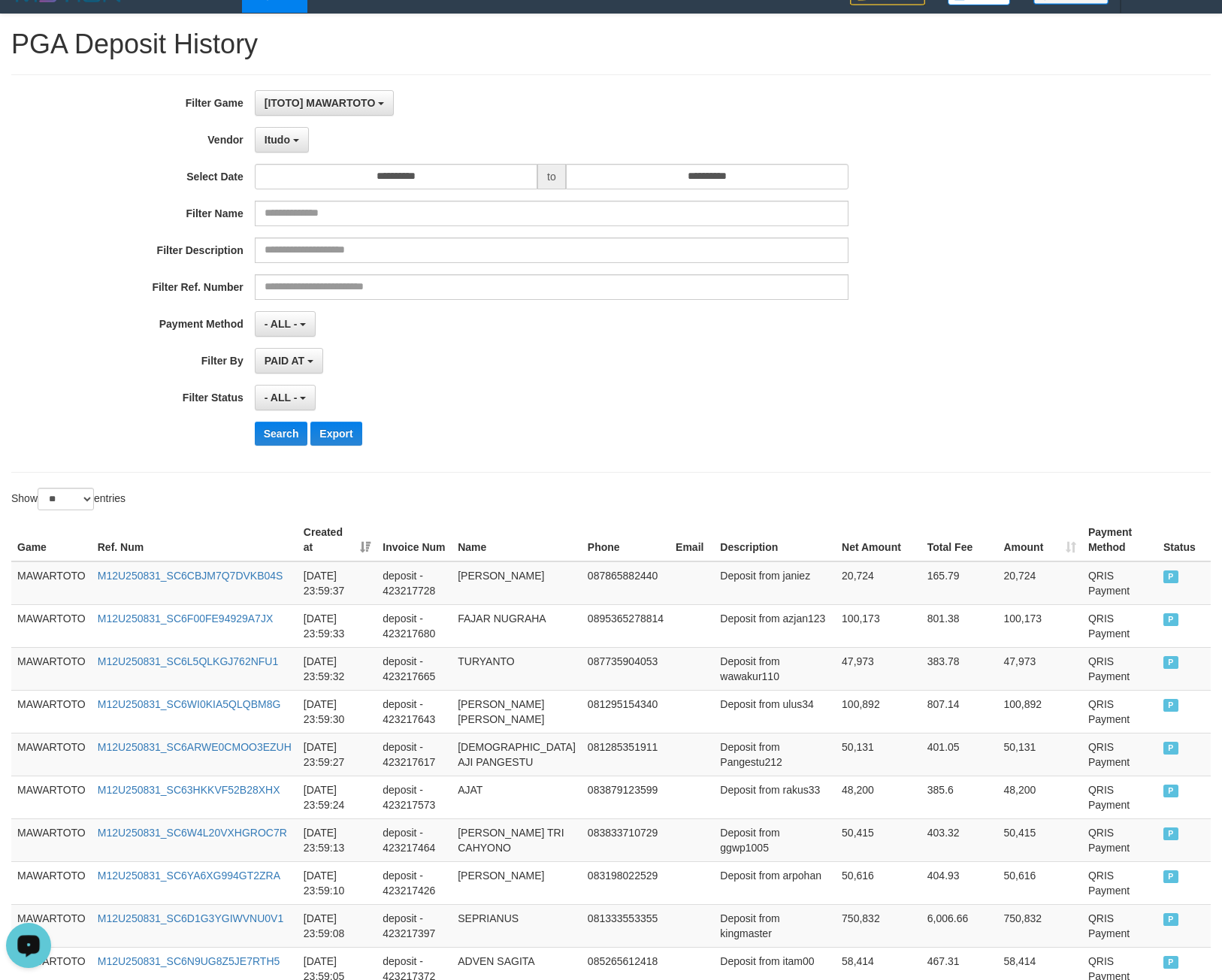
scroll to position [0, 0]
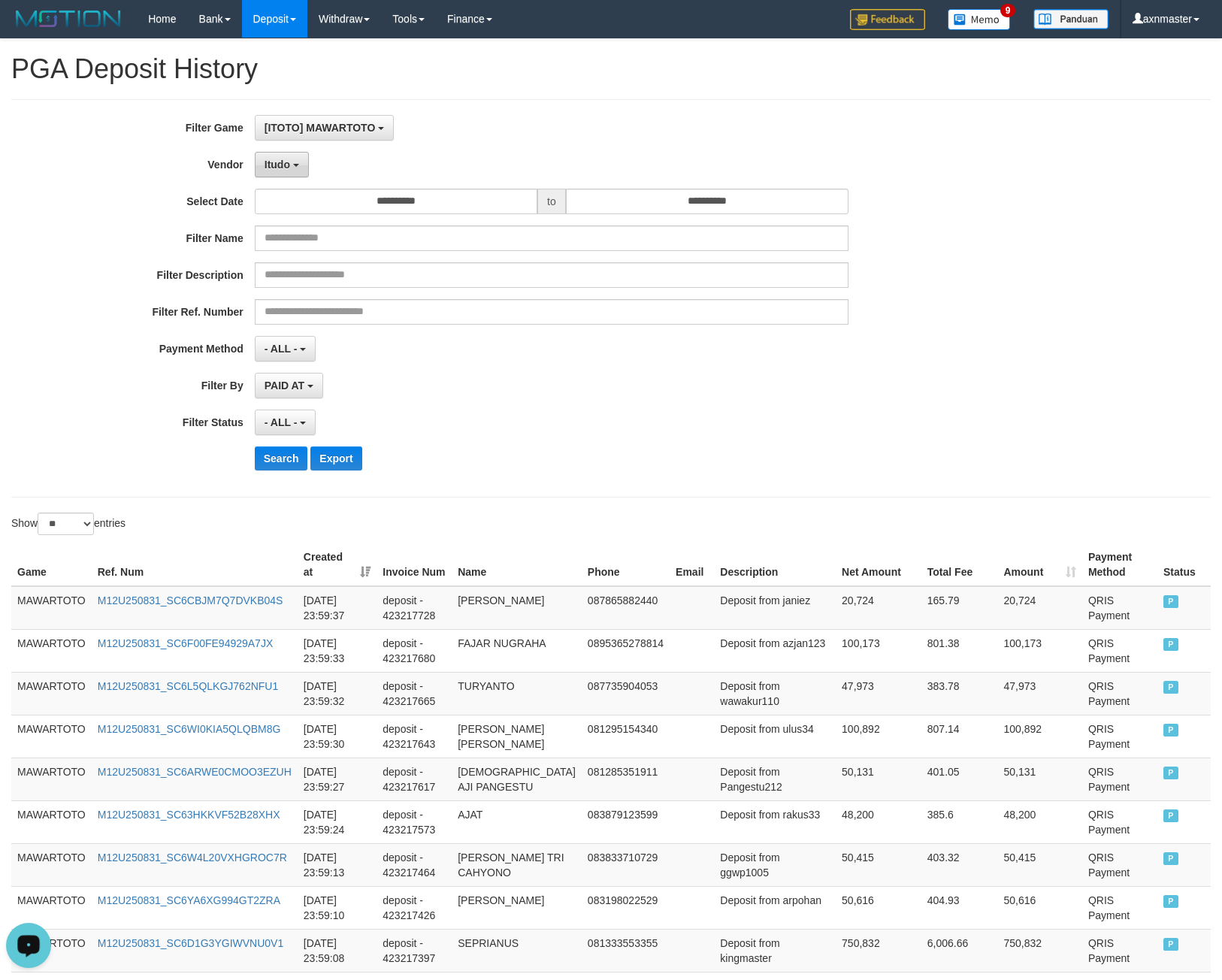
click at [293, 165] on b "button" at bounding box center [296, 165] width 6 height 3
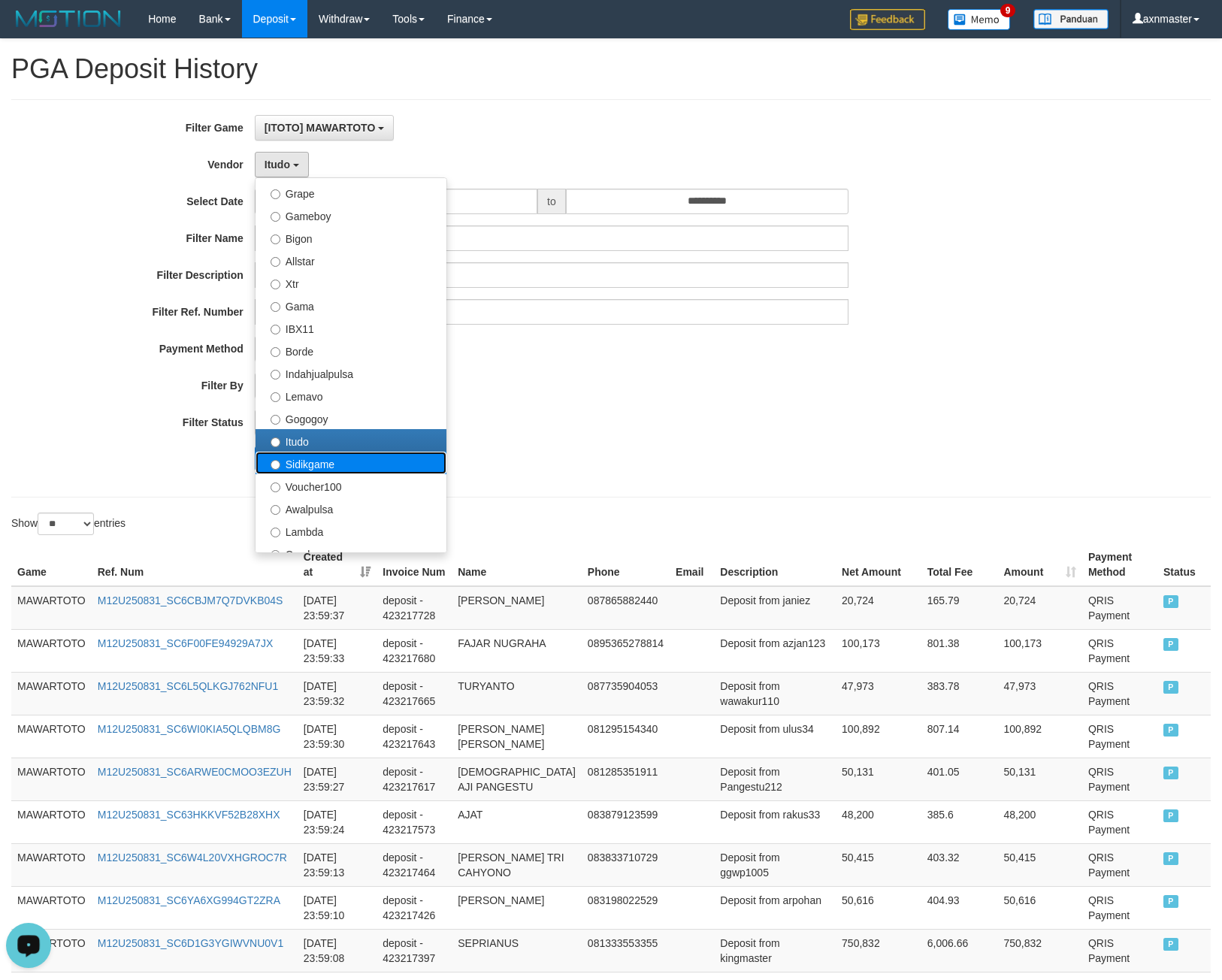
click at [330, 463] on label "Sidikgame" at bounding box center [351, 463] width 191 height 23
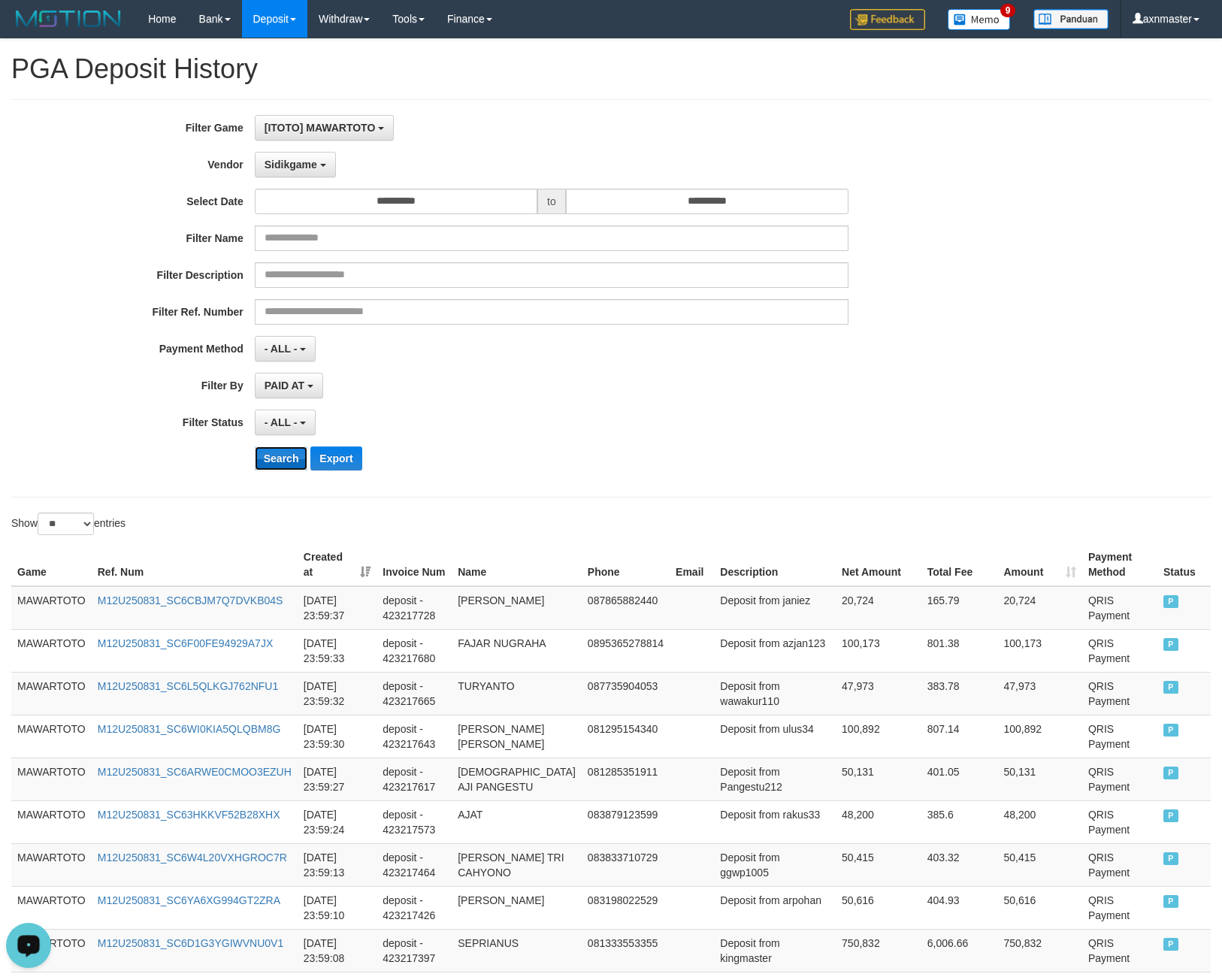
click at [273, 456] on button "Search" at bounding box center [281, 459] width 54 height 24
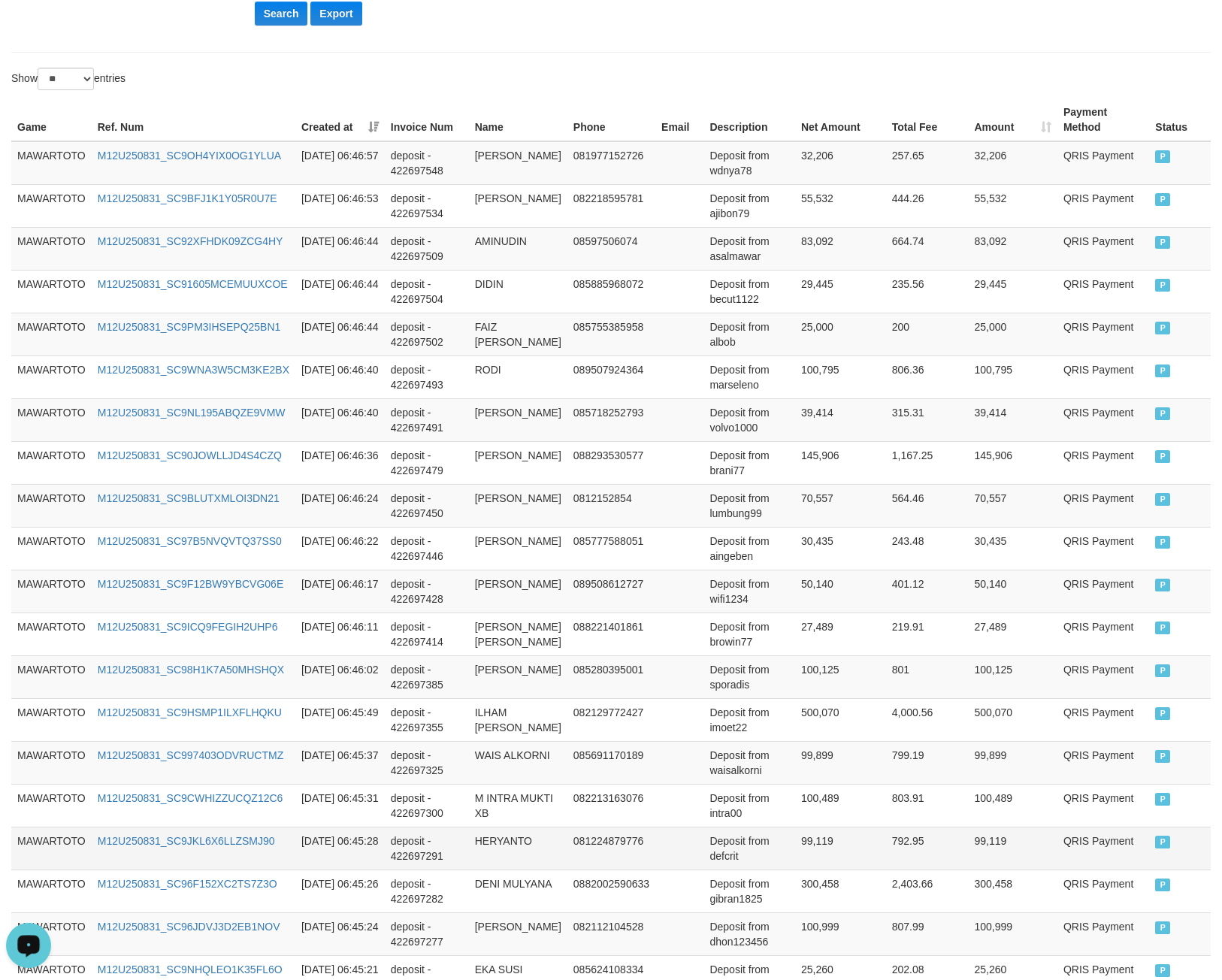
scroll to position [871, 0]
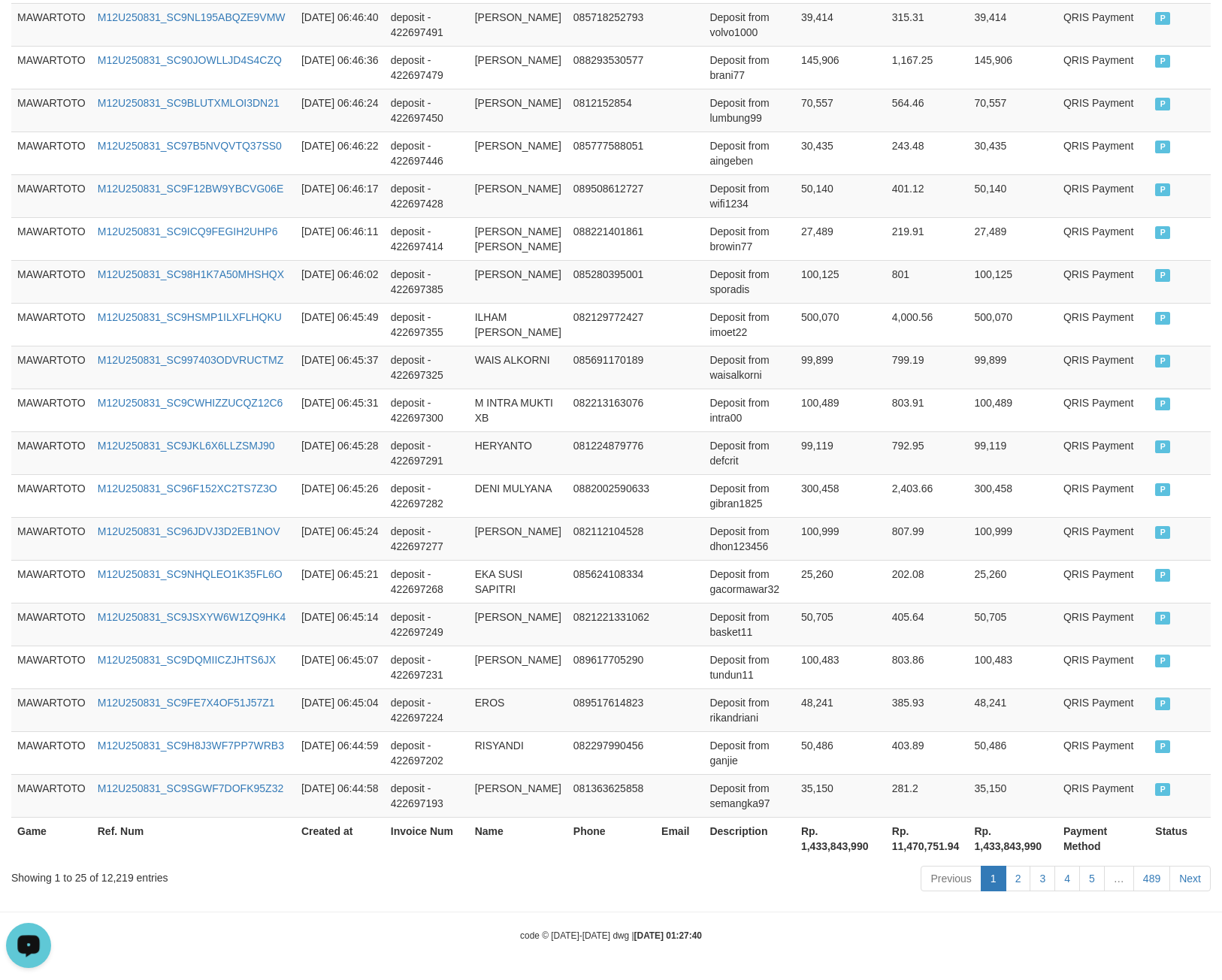
click at [795, 843] on th "Rp. 1,433,843,990" at bounding box center [840, 838] width 91 height 43
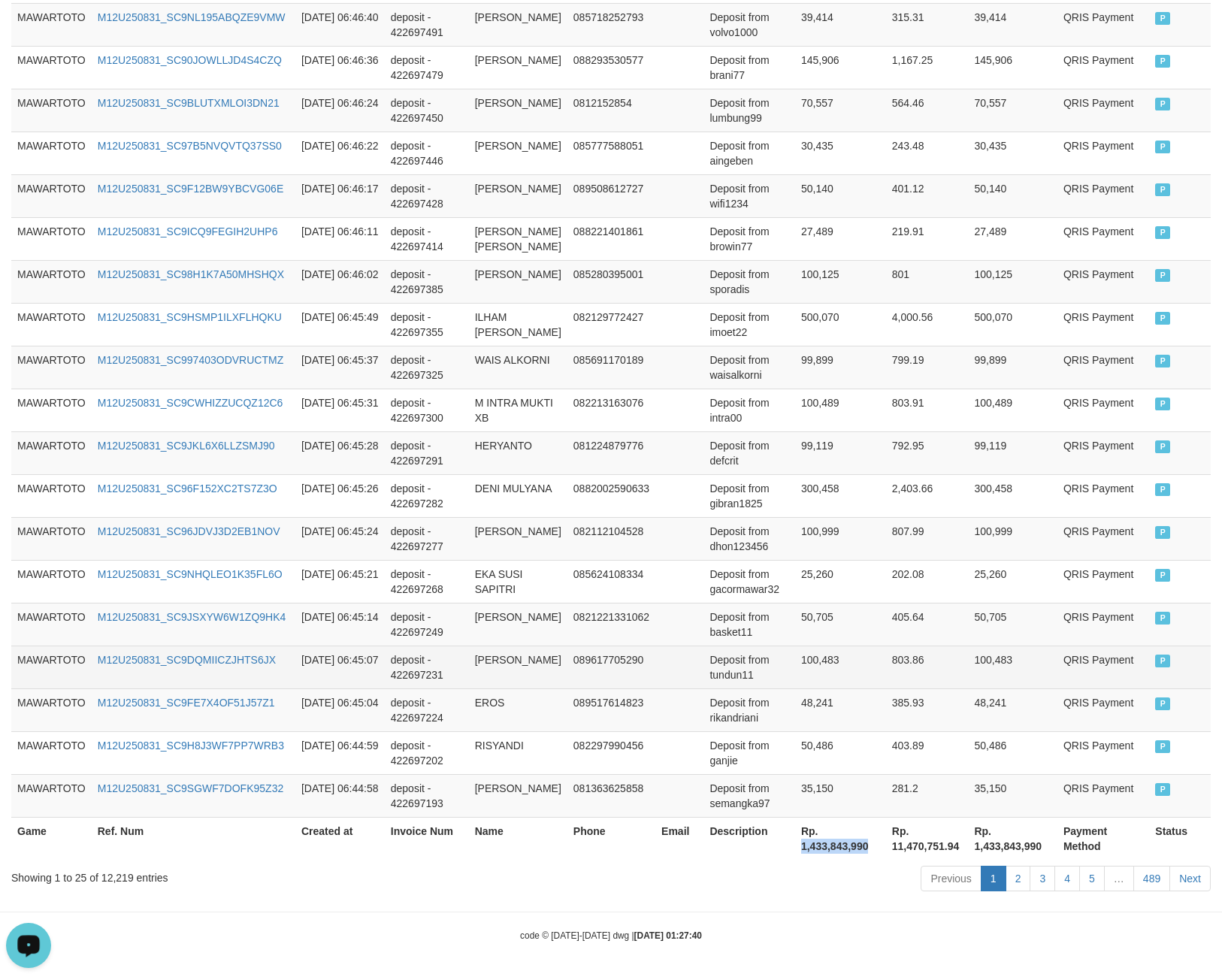
copy th "1,433,843,990"
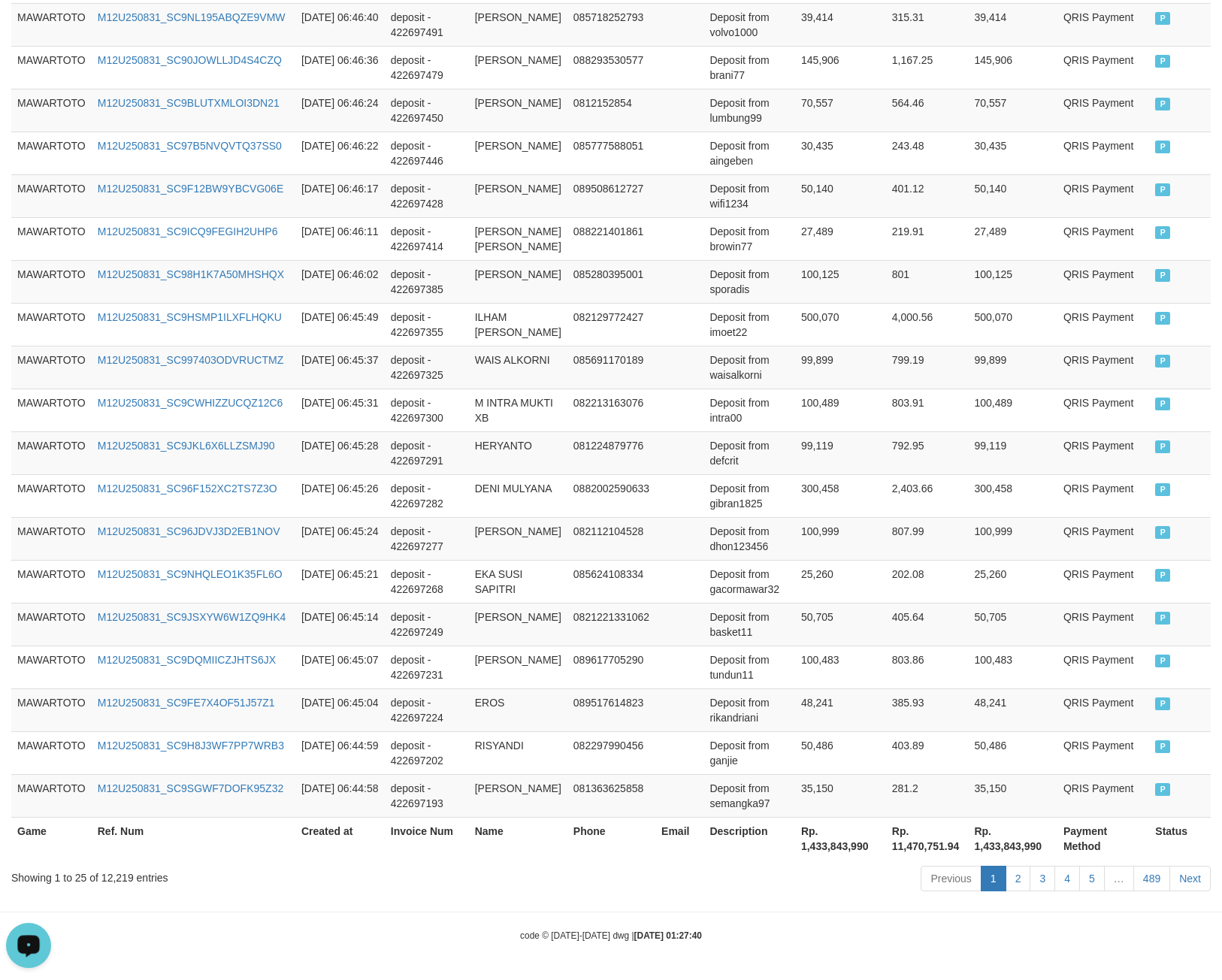
click at [124, 880] on div "Showing 1 to 25 of 12,219 entries" at bounding box center [255, 875] width 487 height 21
click at [122, 877] on div "Showing 1 to 25 of 12,219 entries" at bounding box center [255, 875] width 487 height 21
copy div "12,219"
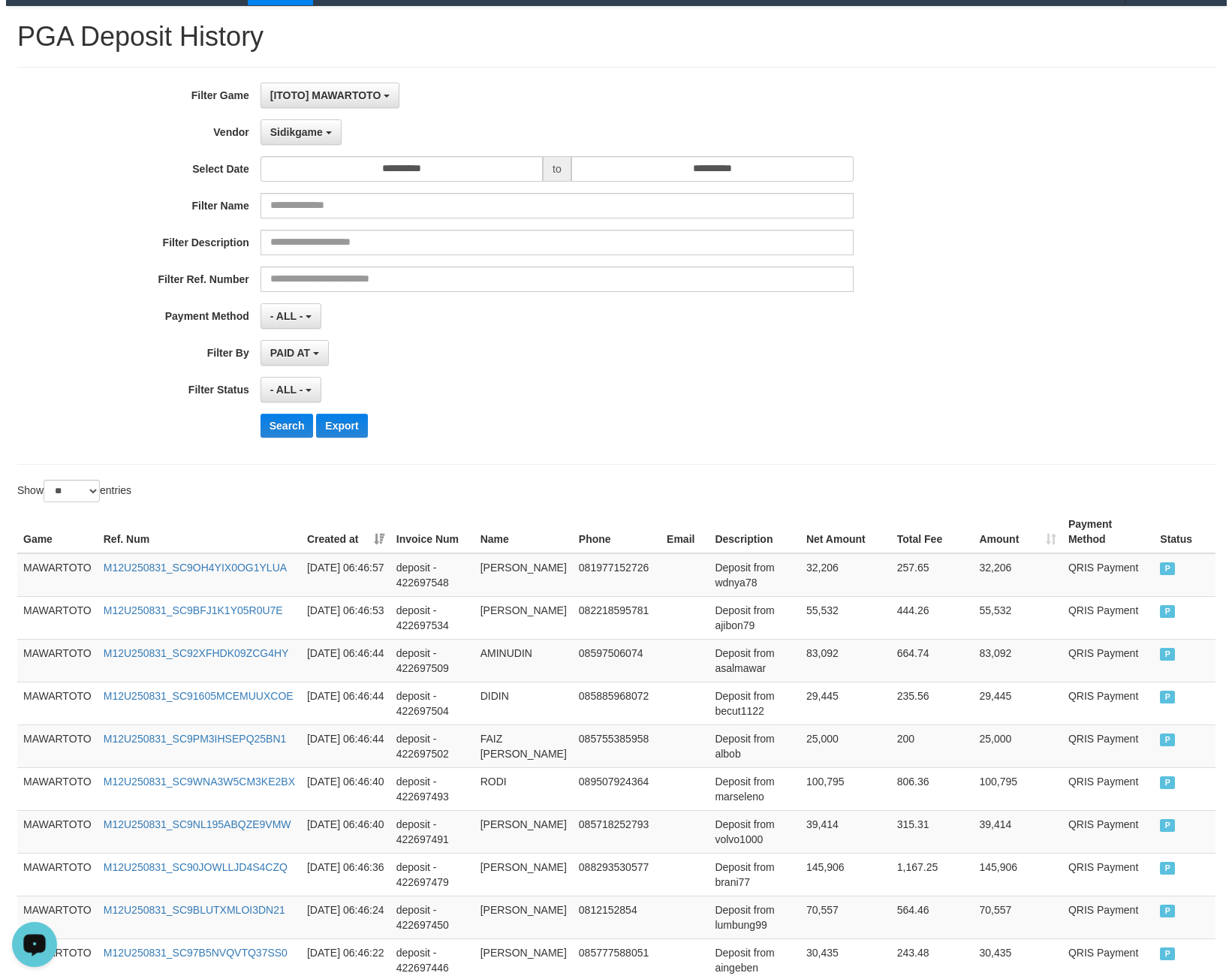
scroll to position [0, 0]
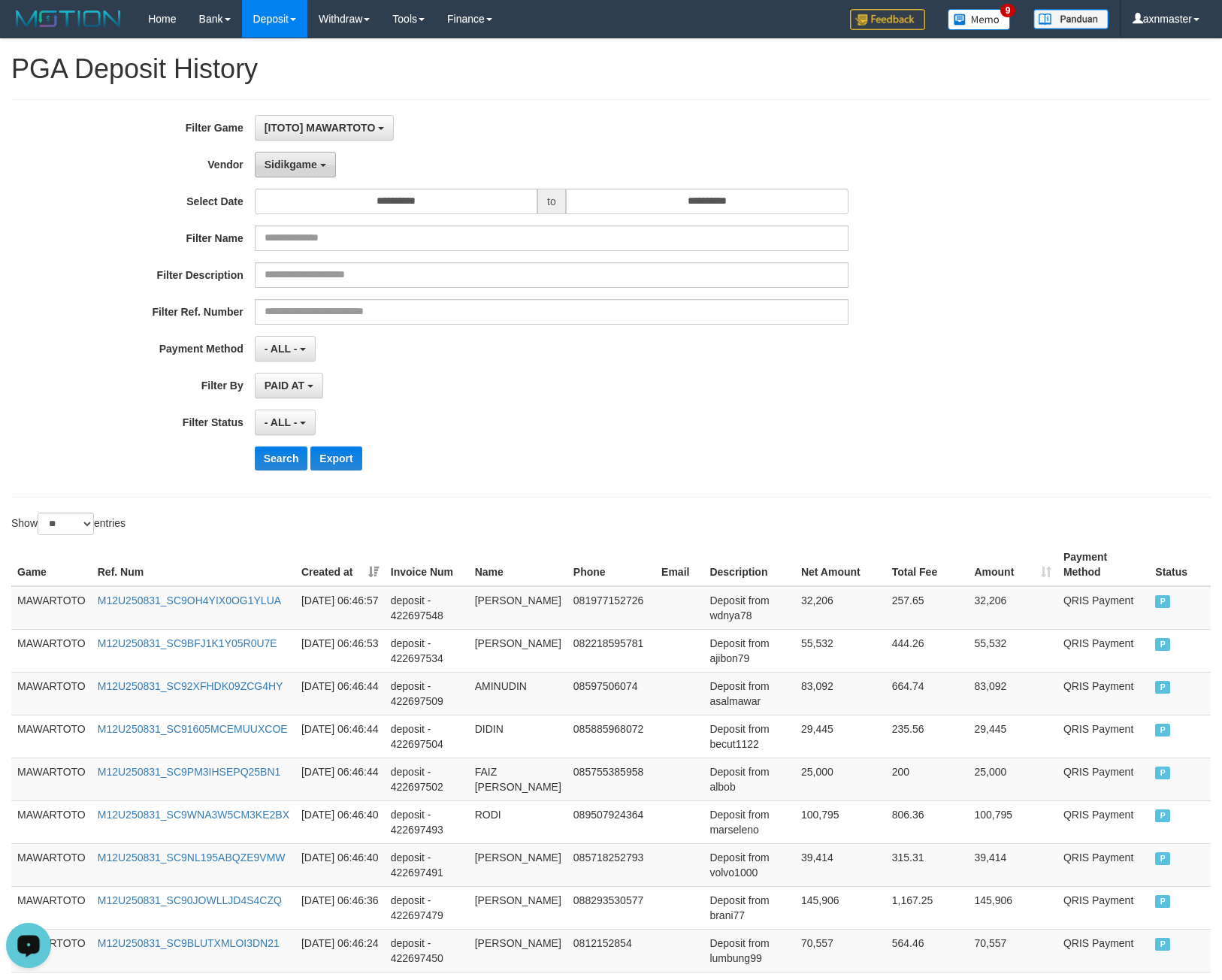
drag, startPoint x: 294, startPoint y: 160, endPoint x: 305, endPoint y: 160, distance: 11.0
click at [294, 160] on span "Sidikgame" at bounding box center [291, 164] width 53 height 12
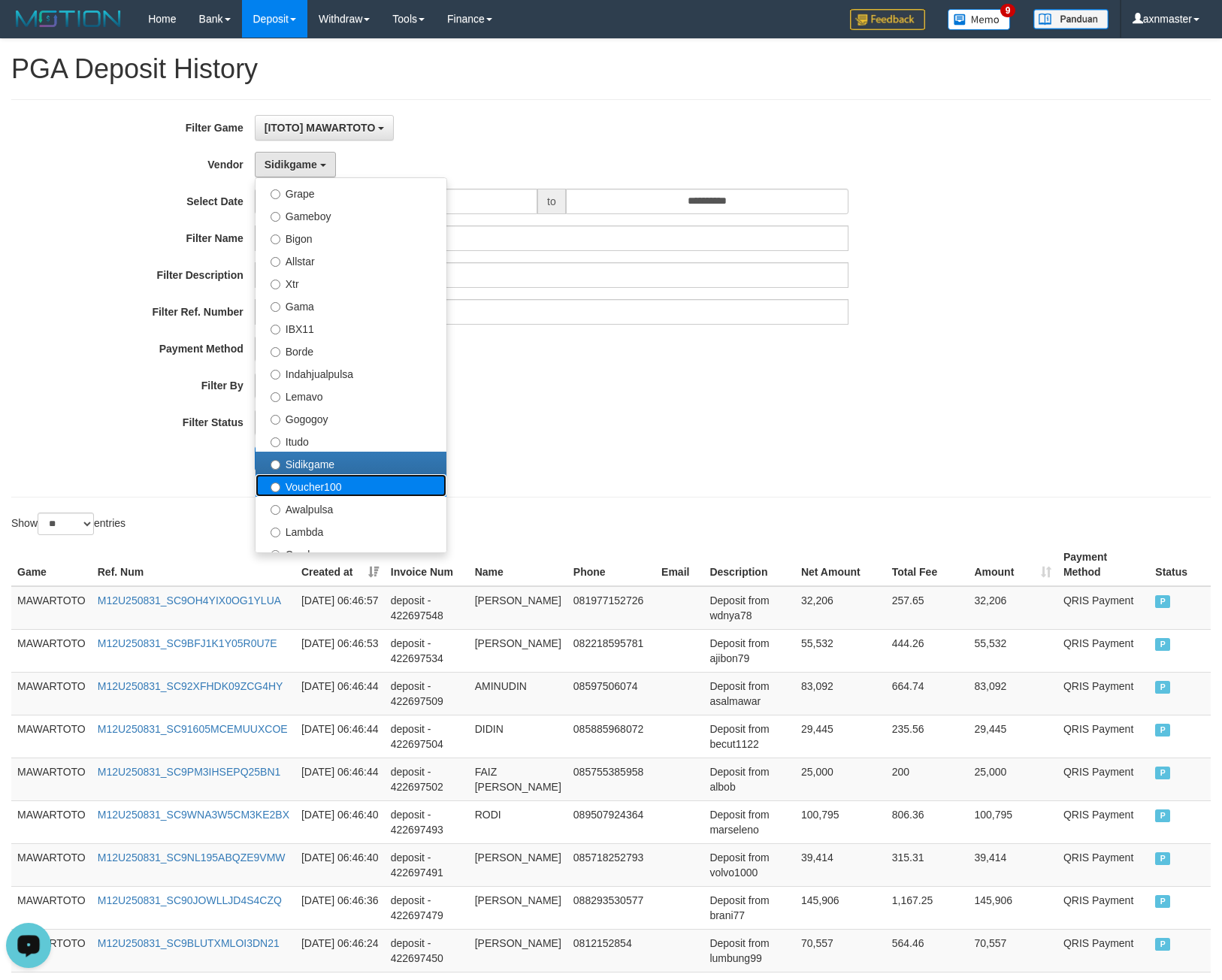
click at [358, 490] on label "Voucher100" at bounding box center [351, 486] width 191 height 23
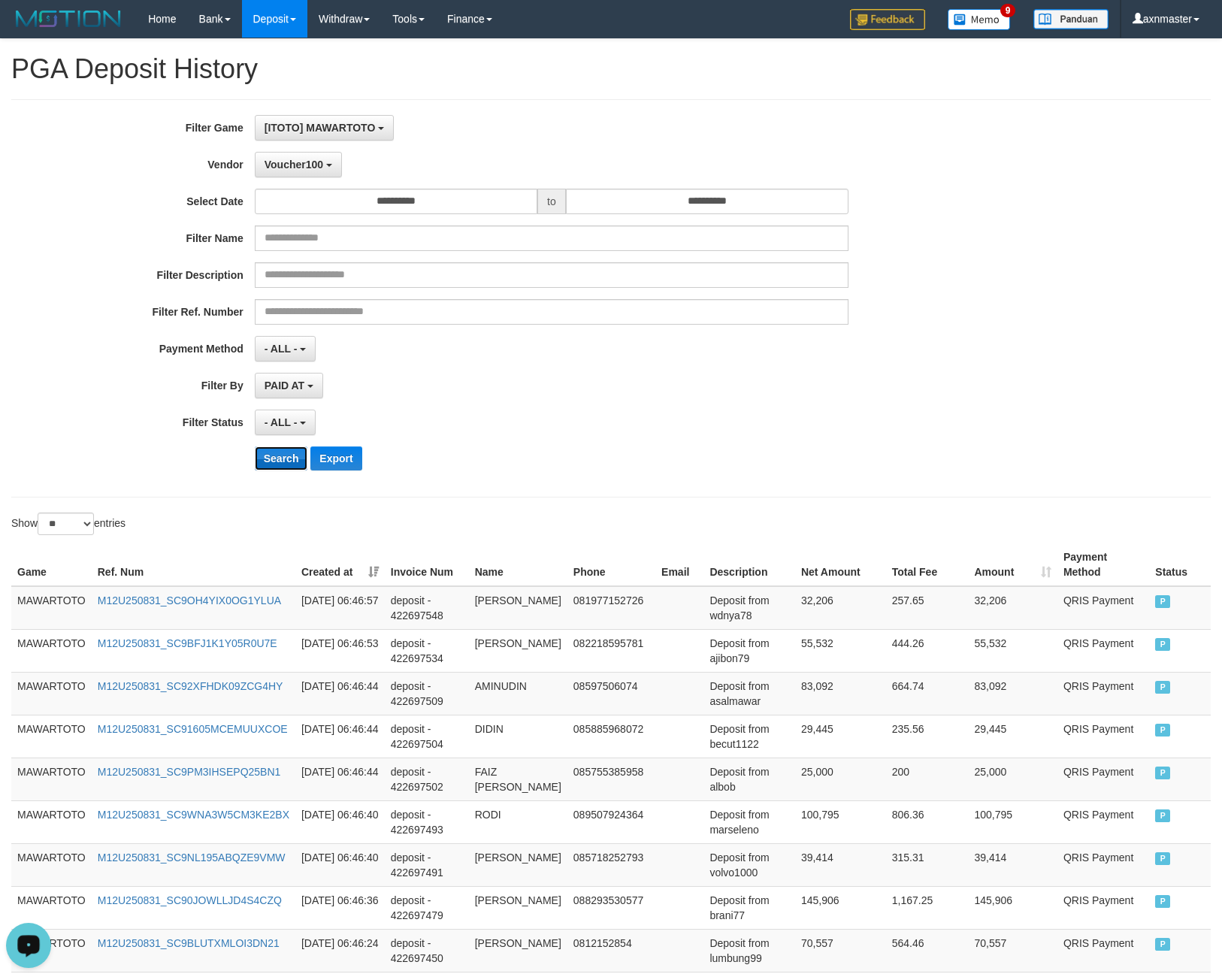
click at [286, 466] on button "Search" at bounding box center [281, 459] width 54 height 24
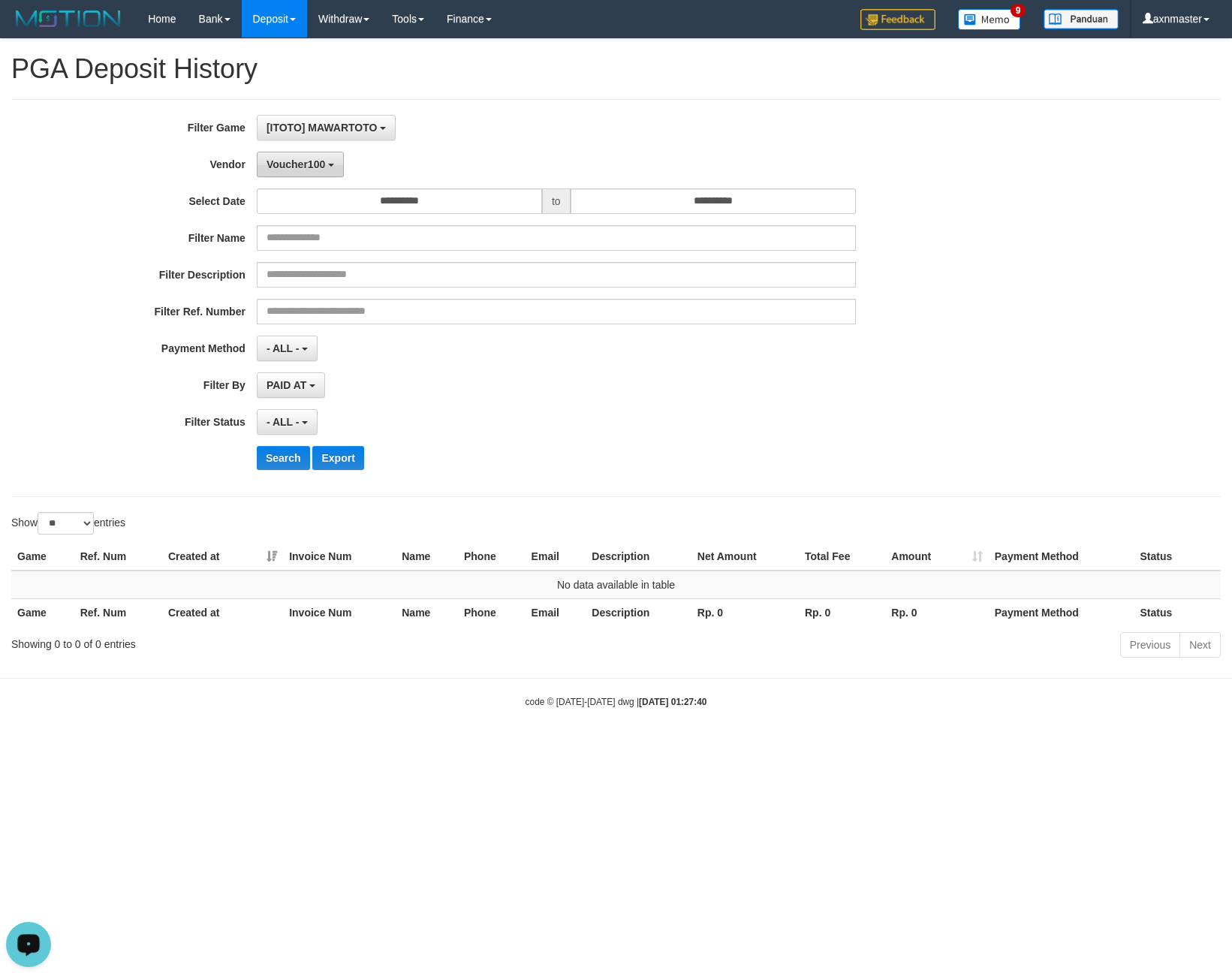
click at [298, 167] on span "Voucher100" at bounding box center [296, 164] width 59 height 12
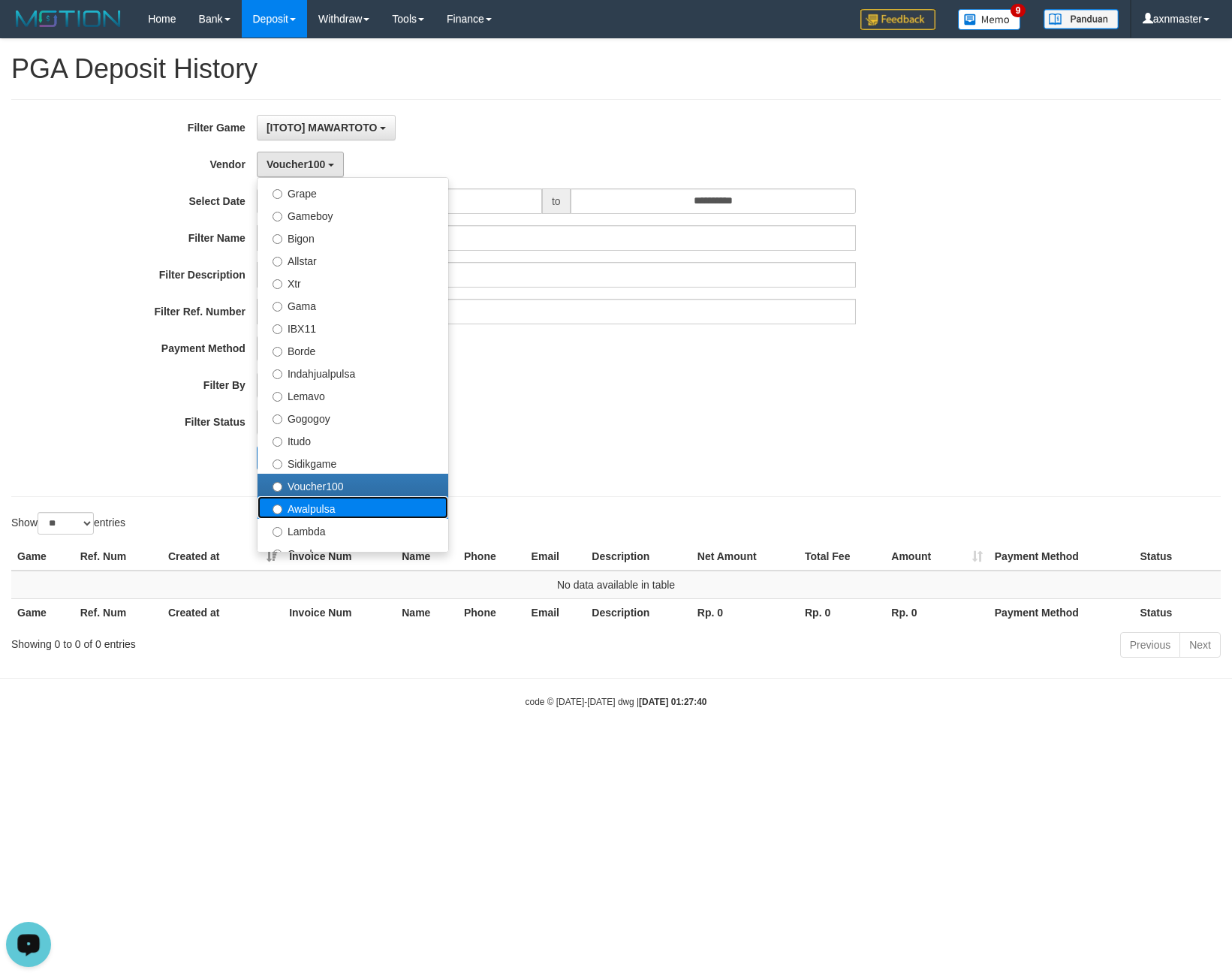
click at [324, 516] on label "Awalpulsa" at bounding box center [353, 507] width 191 height 23
select select "**********"
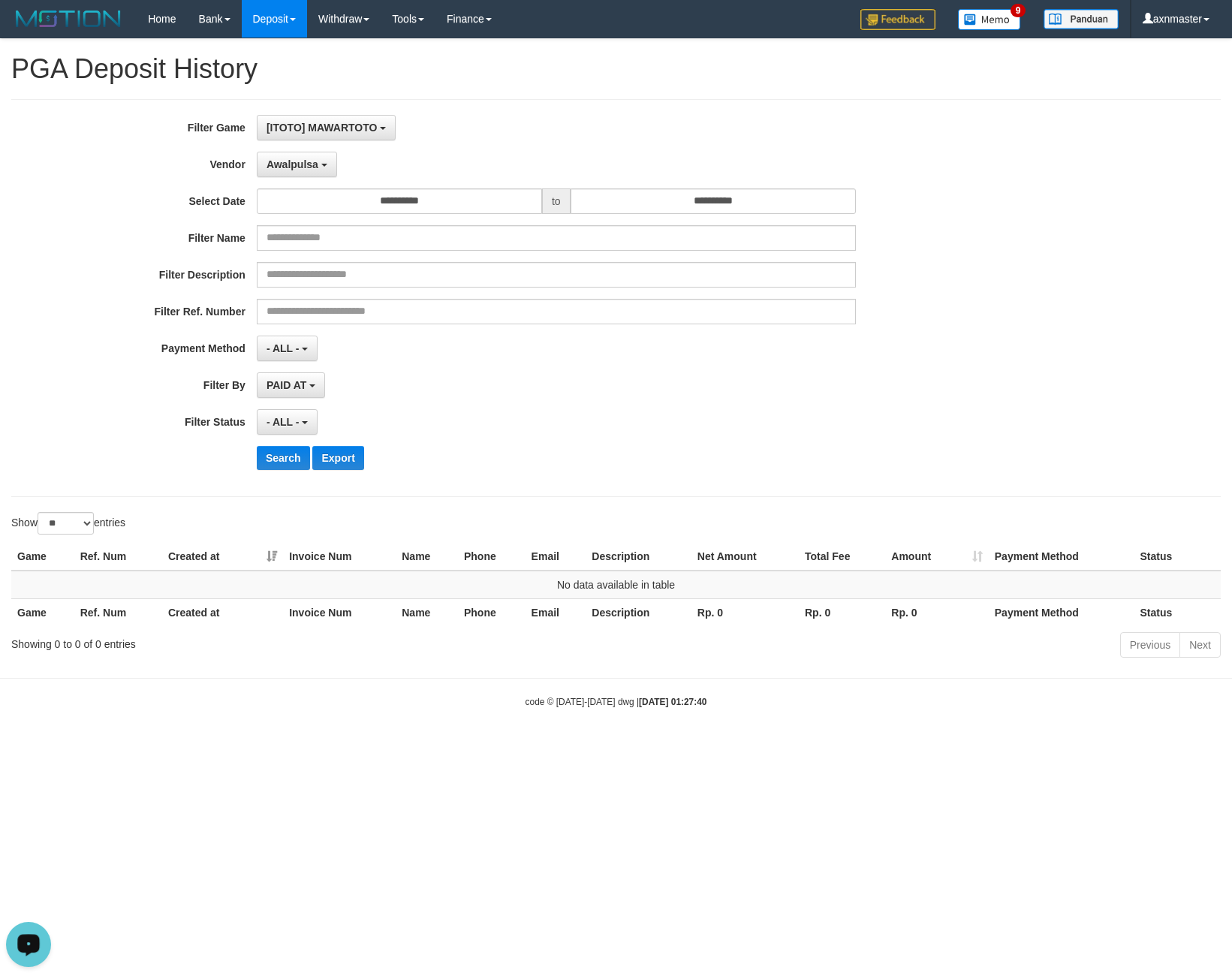
click at [278, 471] on div "**********" at bounding box center [513, 298] width 1027 height 366
click at [279, 464] on button "Search" at bounding box center [283, 458] width 53 height 24
click at [264, 176] on button "Awalpulsa" at bounding box center [297, 164] width 81 height 26
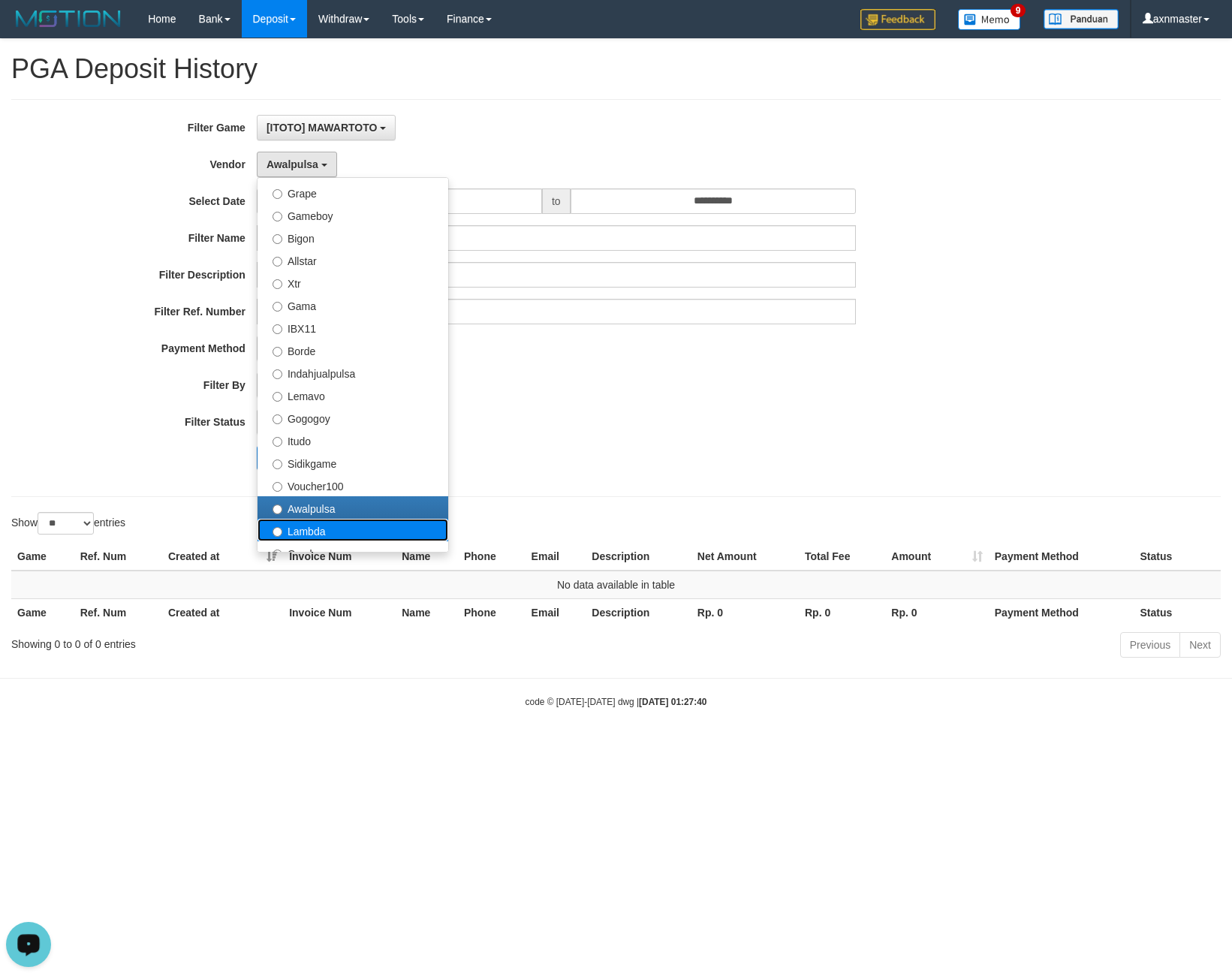
click at [310, 528] on label "Lambda" at bounding box center [353, 530] width 191 height 23
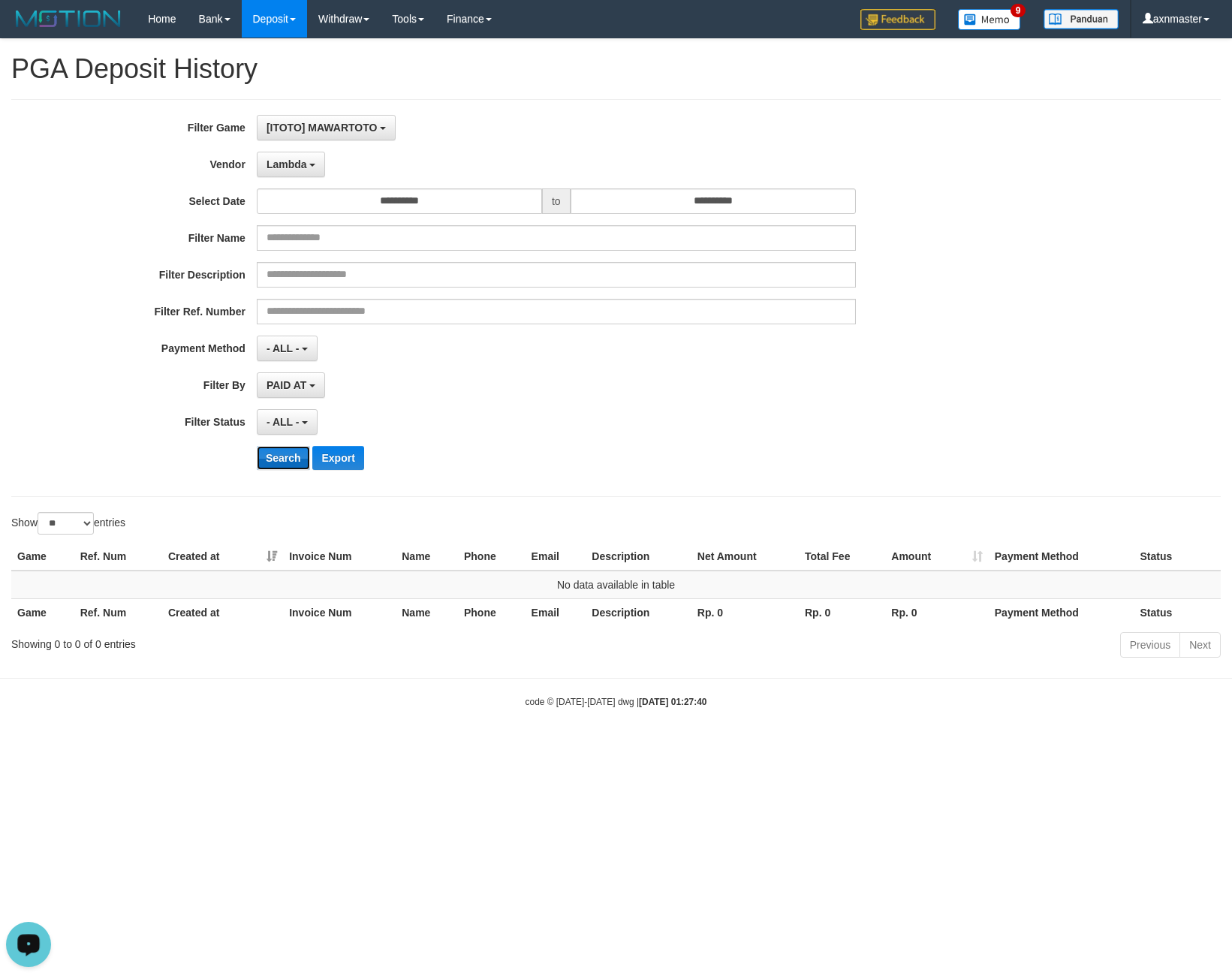
click at [293, 460] on button "Search" at bounding box center [283, 458] width 53 height 24
click at [274, 458] on button "Search" at bounding box center [283, 458] width 53 height 24
click at [280, 166] on span "Lambda" at bounding box center [287, 164] width 41 height 12
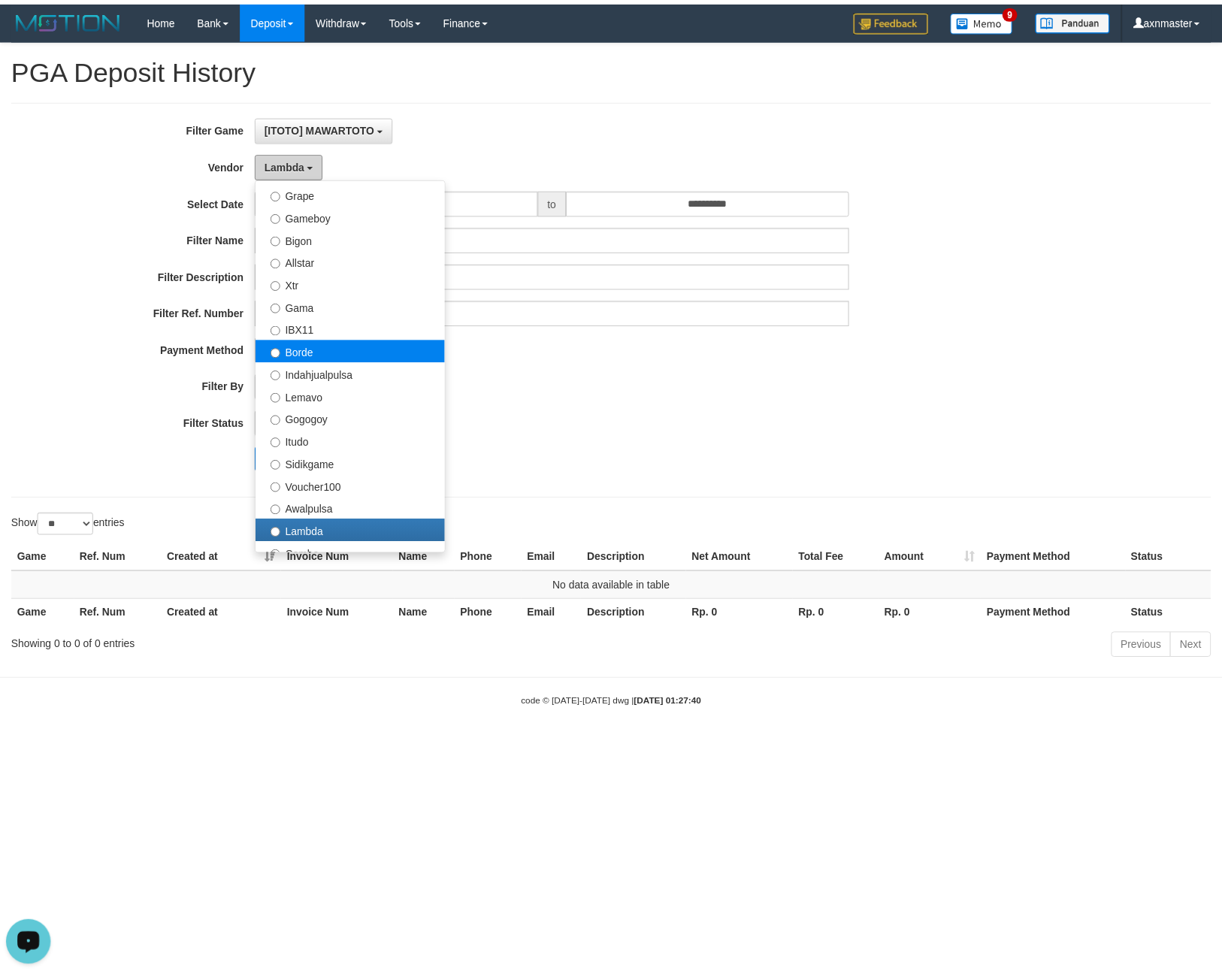
scroll to position [451, 0]
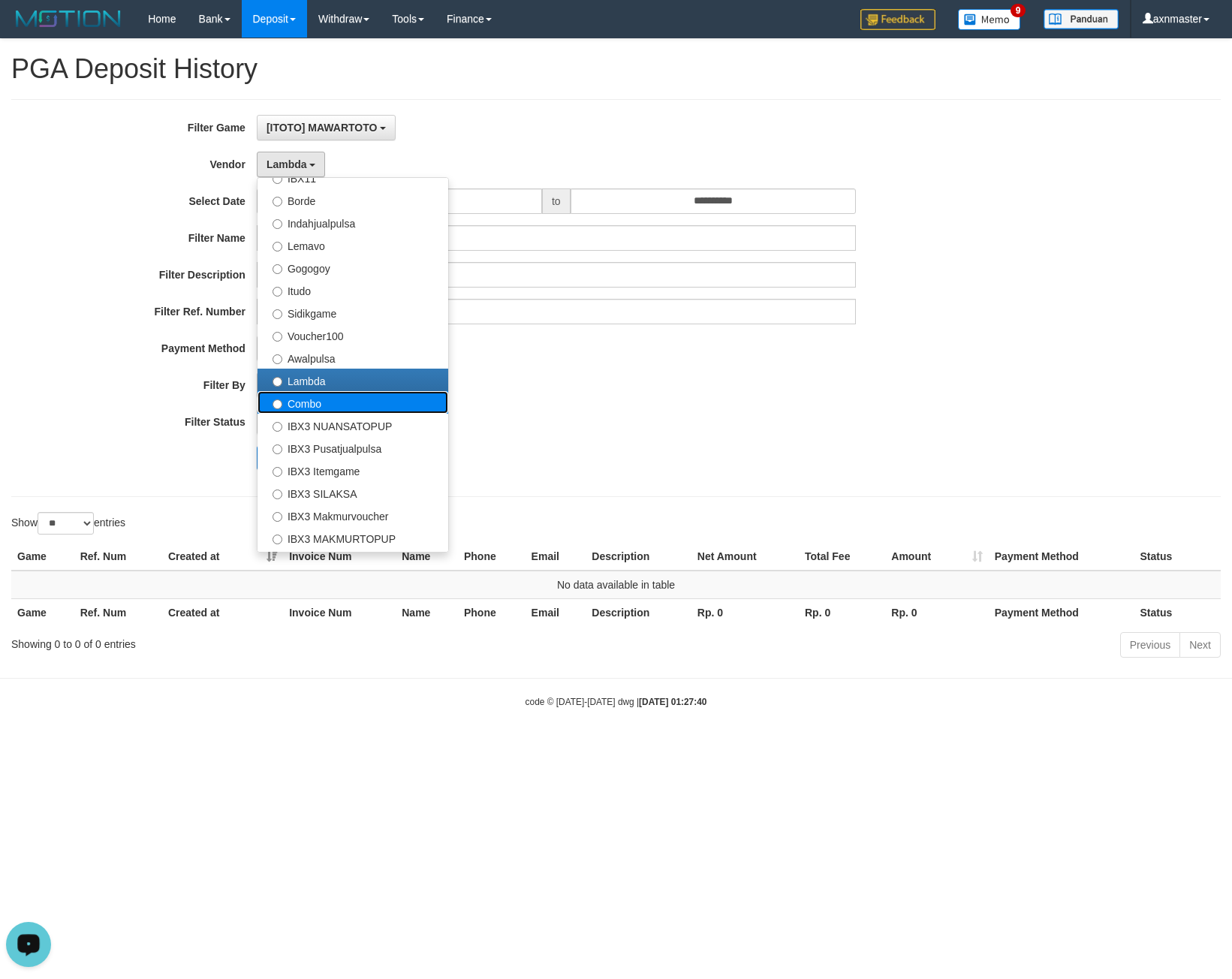
click at [316, 395] on label "Combo" at bounding box center [353, 402] width 191 height 23
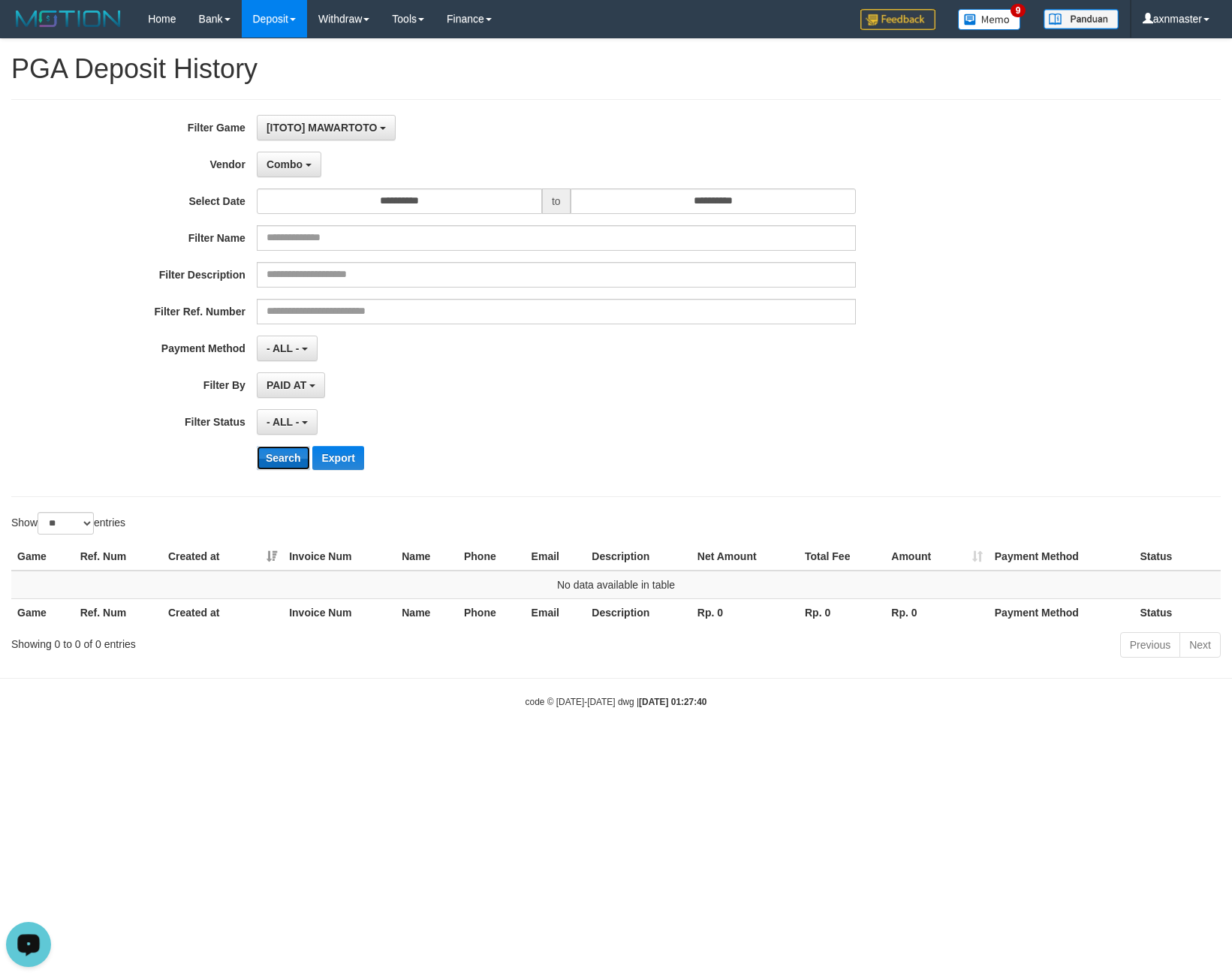
click at [281, 451] on button "Search" at bounding box center [283, 458] width 53 height 24
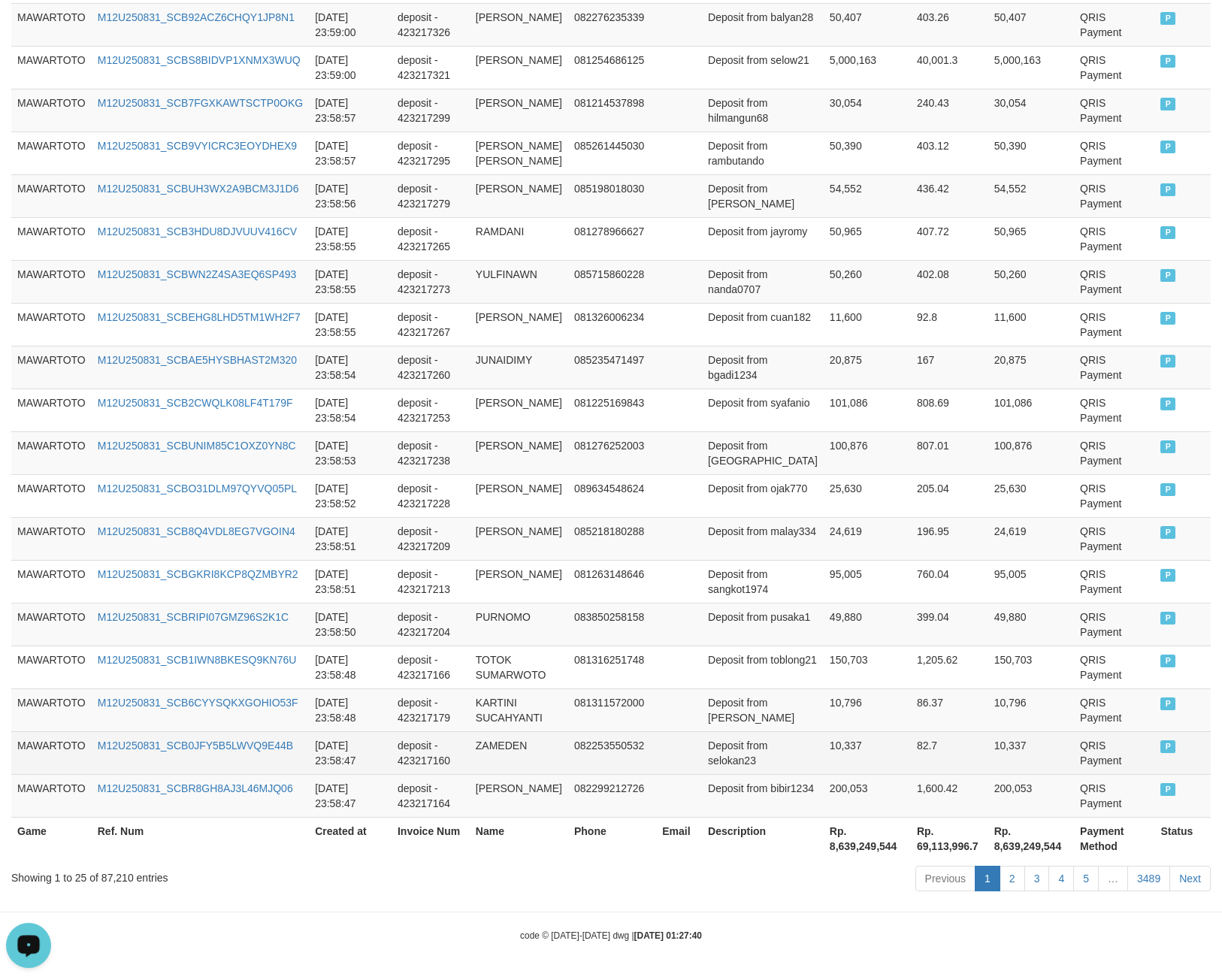
scroll to position [856, 0]
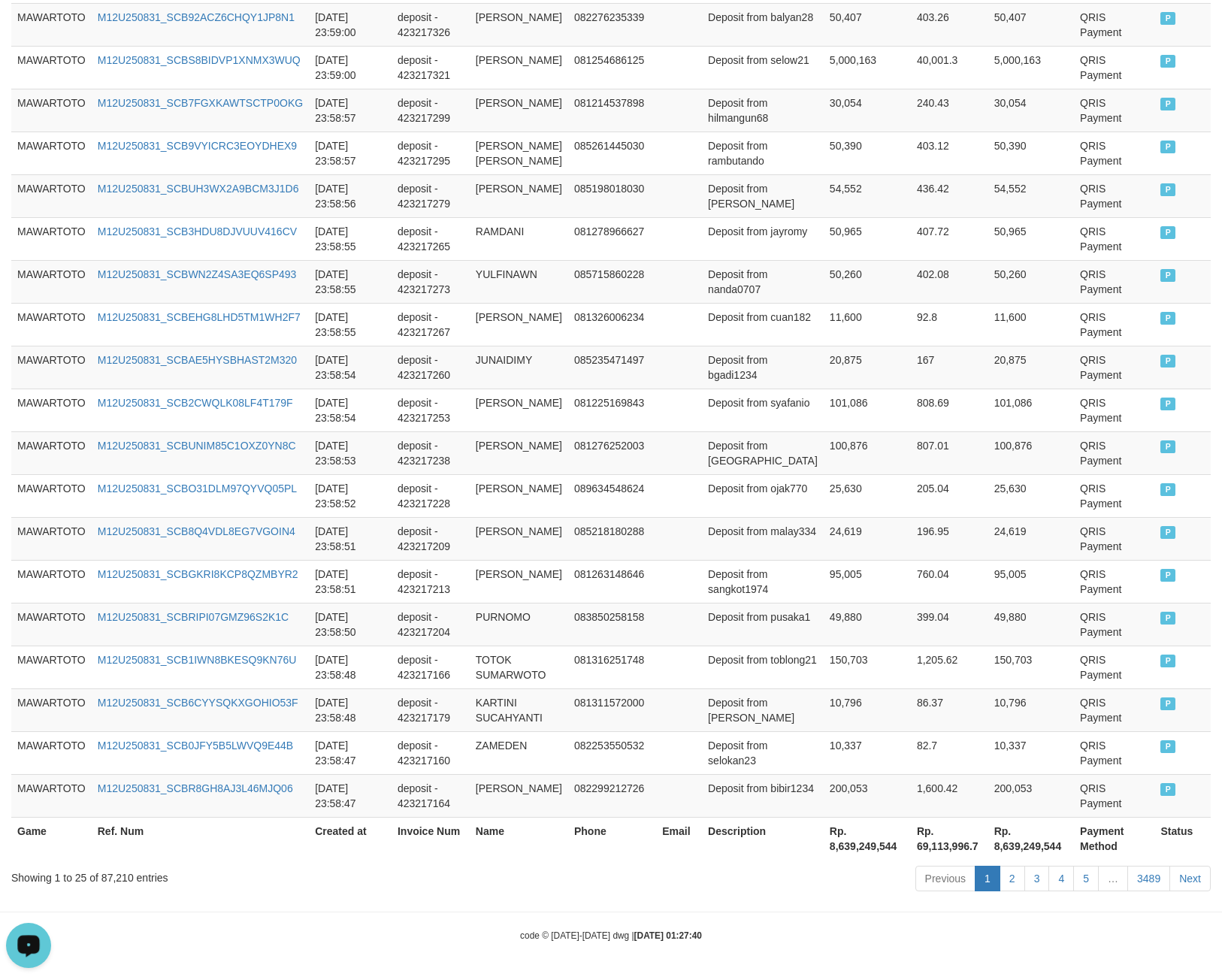
click at [824, 849] on th "Rp. 8,639,249,544" at bounding box center [867, 838] width 88 height 43
copy th "8,639,249,544"
click at [124, 884] on div "Showing 1 to 25 of 87,210 entries" at bounding box center [255, 875] width 487 height 21
click at [120, 882] on div "Showing 1 to 25 of 87,210 entries" at bounding box center [255, 875] width 487 height 21
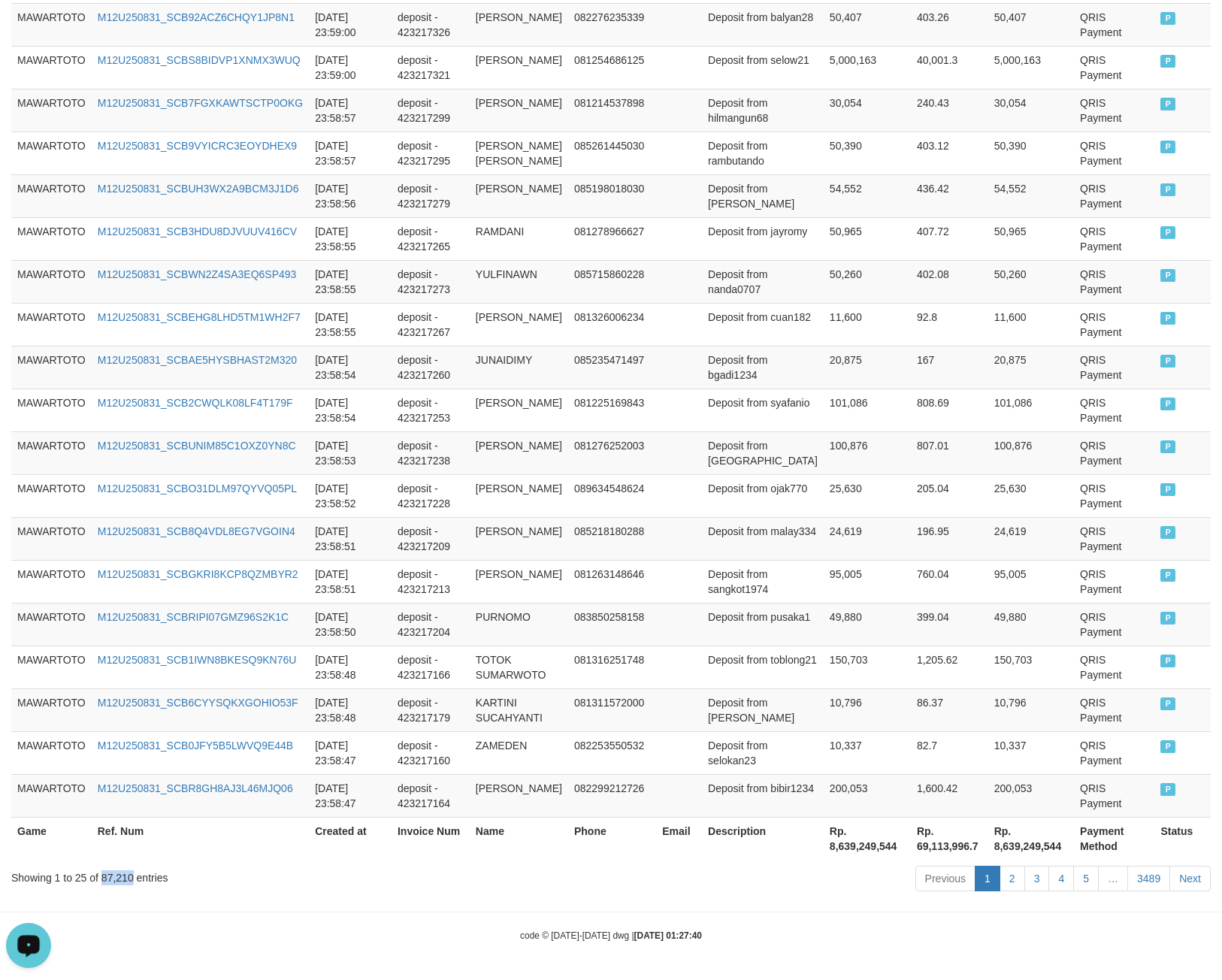
copy div "87,210"
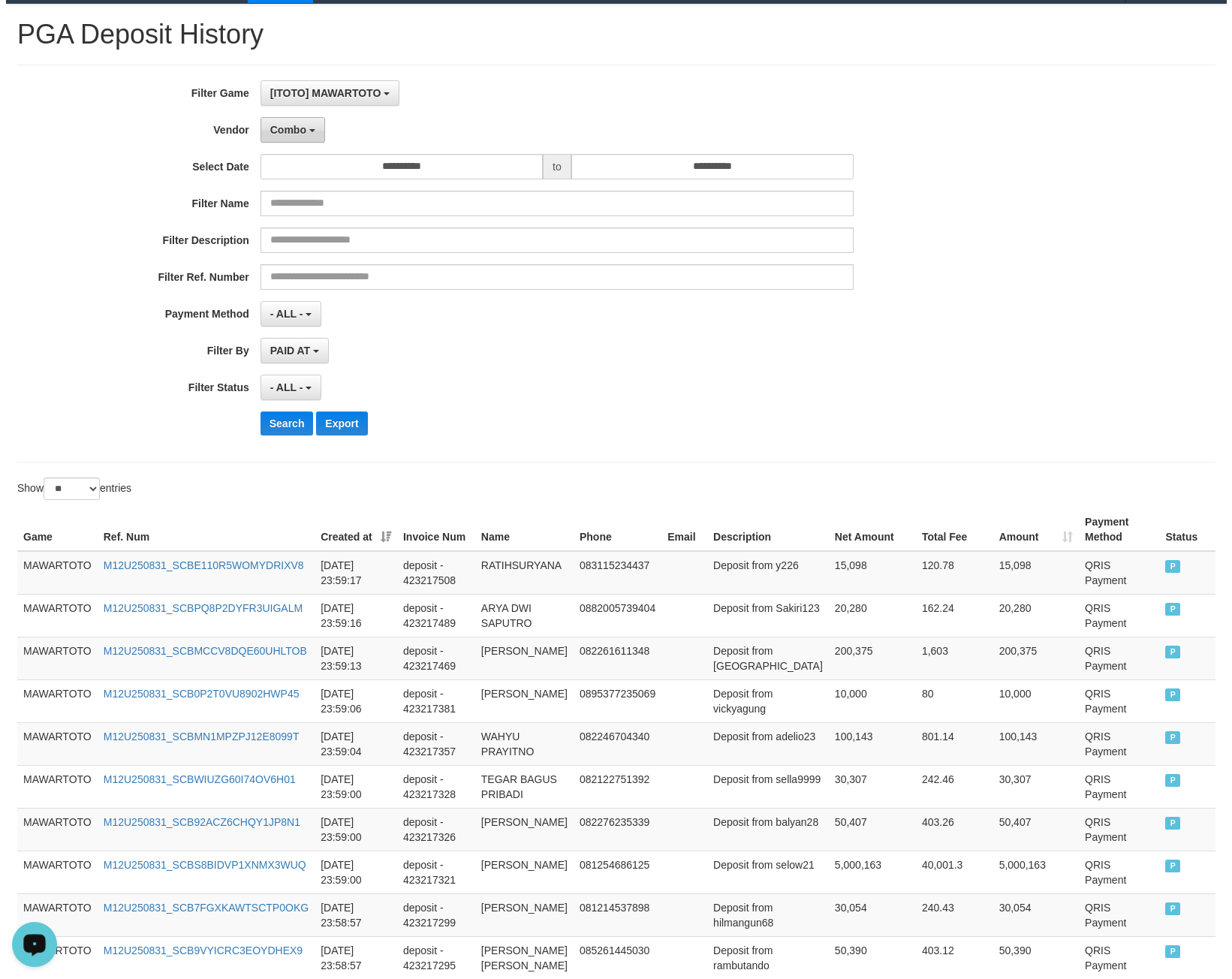
scroll to position [0, 0]
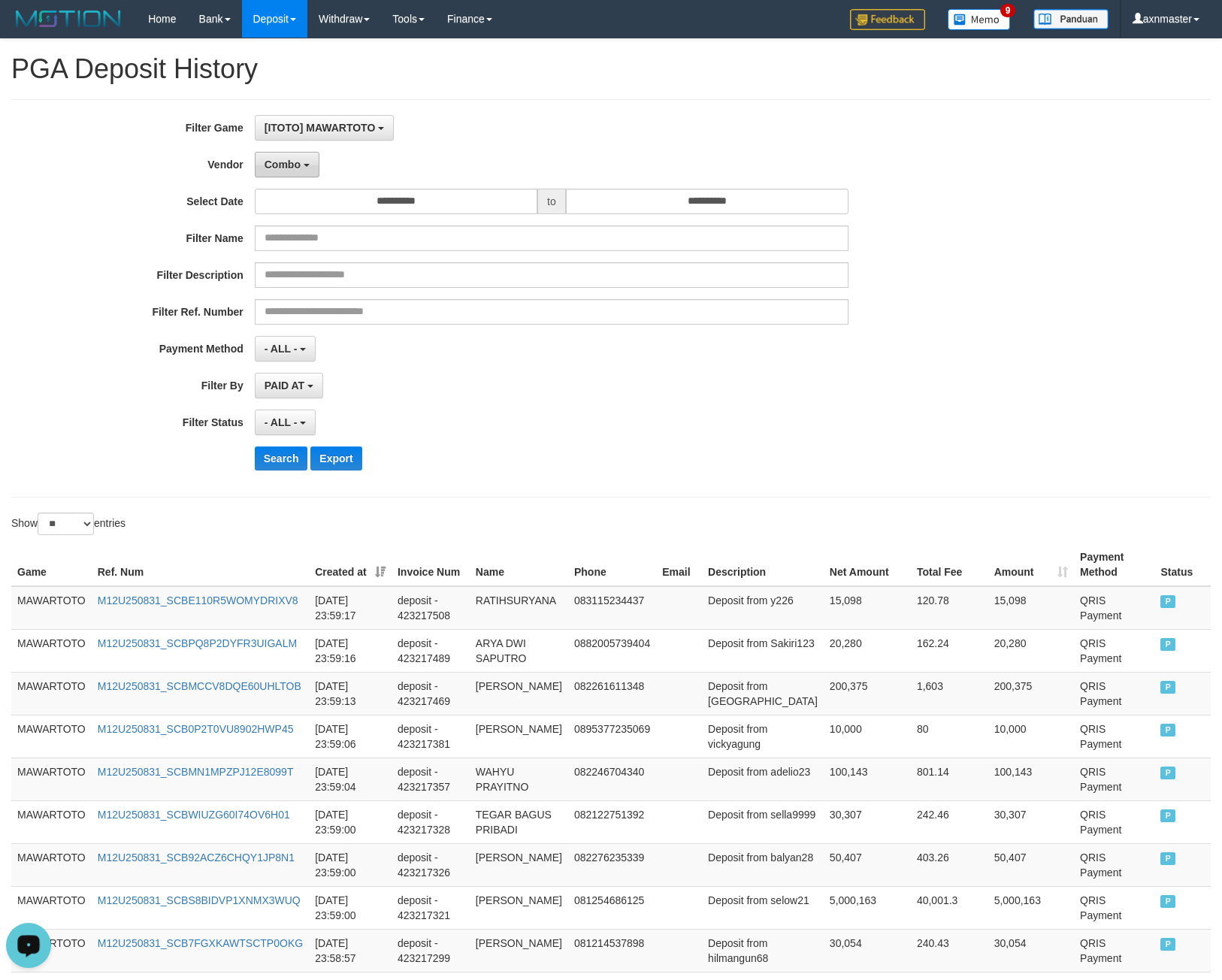
click at [302, 154] on button "Combo" at bounding box center [287, 164] width 65 height 26
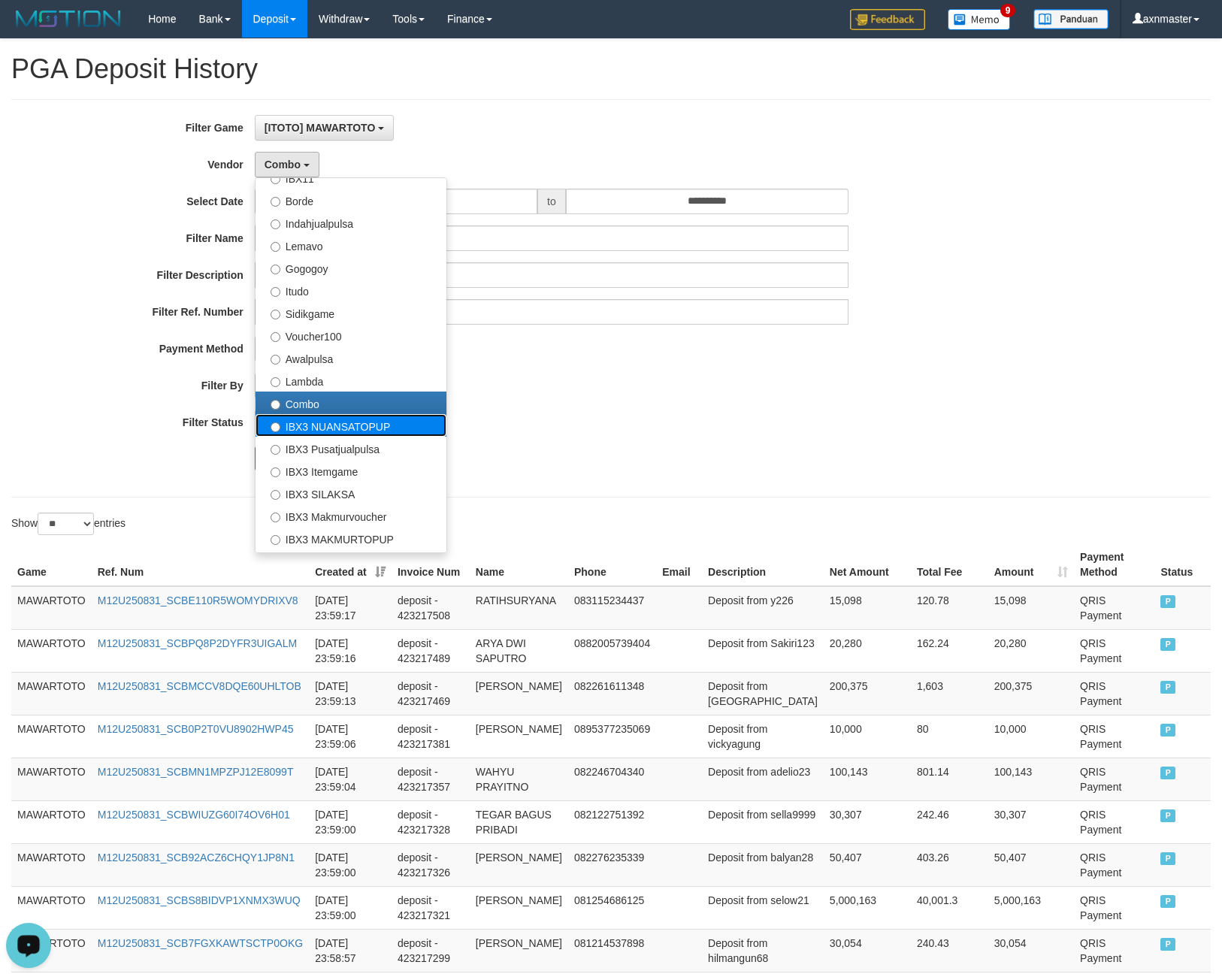
click at [327, 429] on label "IBX3 NUANSATOPUP" at bounding box center [351, 425] width 191 height 23
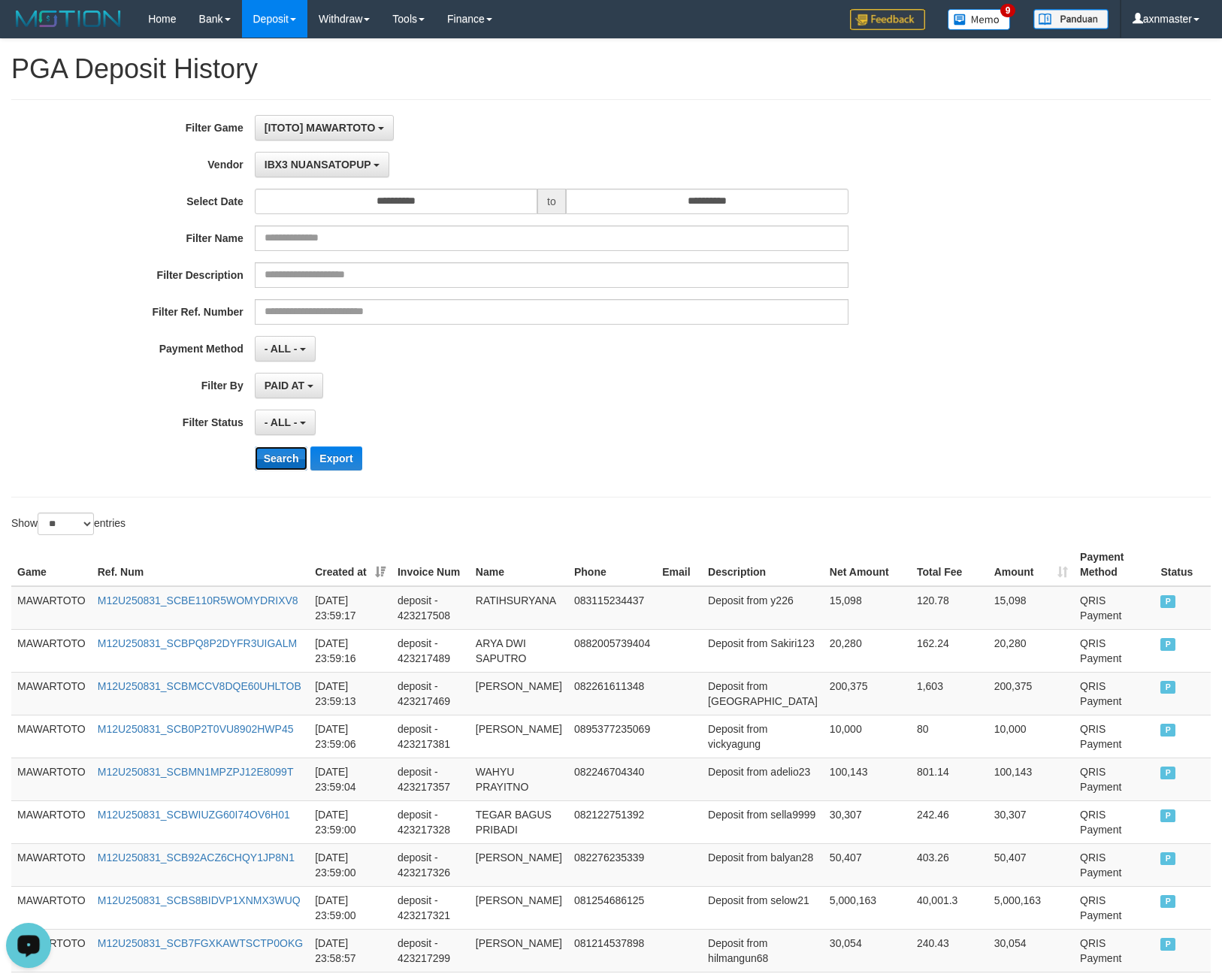
click at [286, 461] on button "Search" at bounding box center [281, 459] width 54 height 24
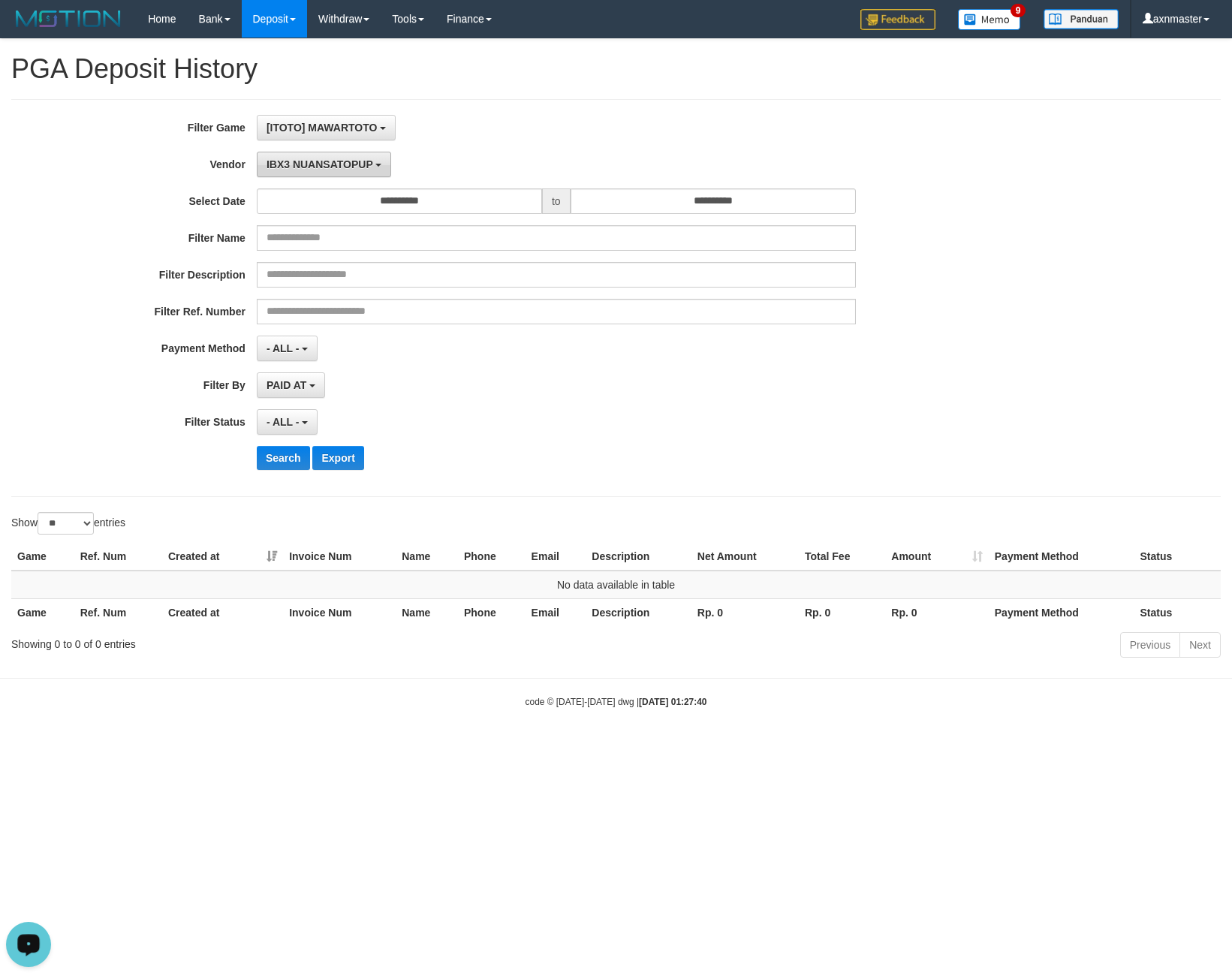
click at [294, 168] on span "IBX3 NUANSATOPUP" at bounding box center [319, 164] width 106 height 12
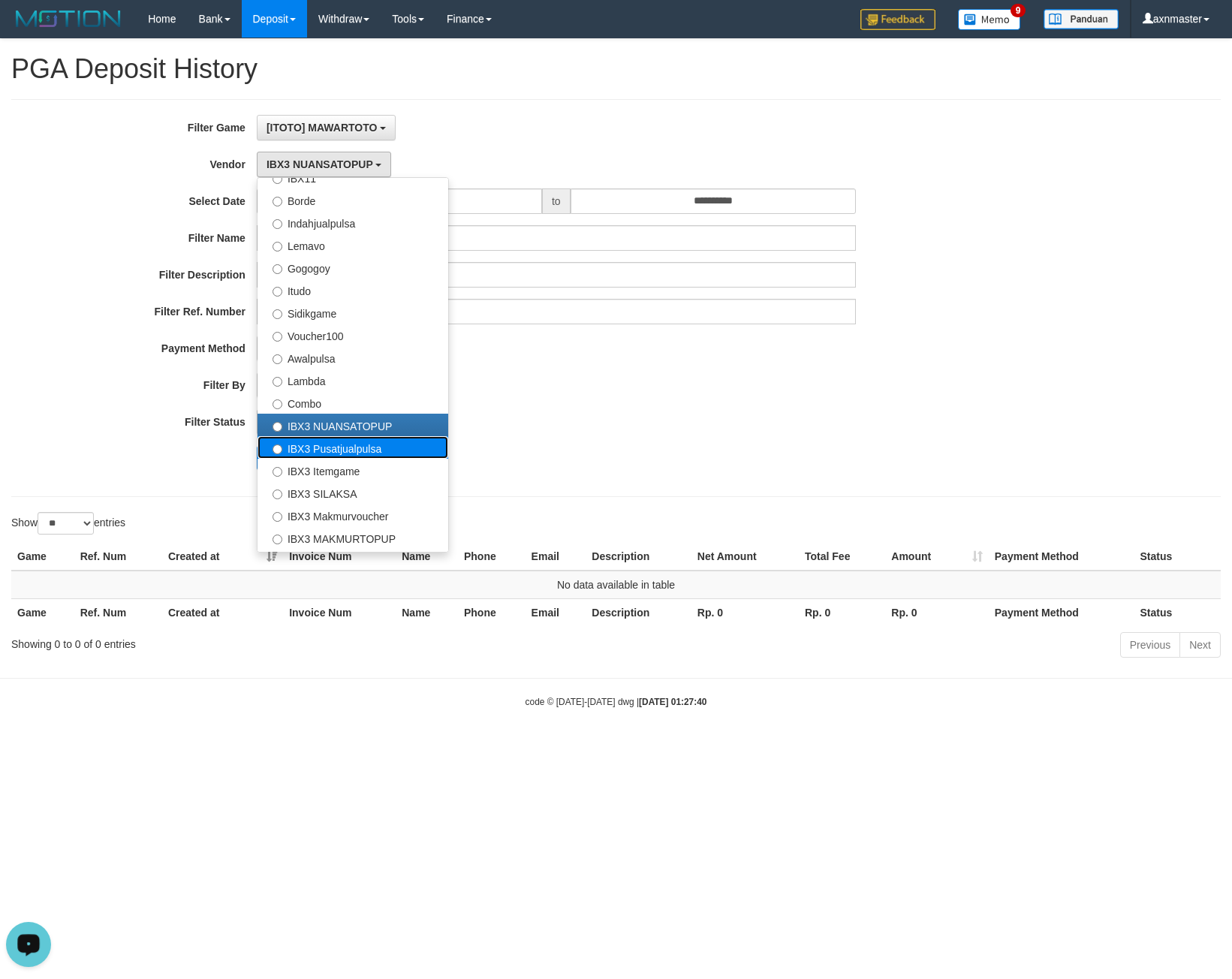
click at [330, 446] on label "IBX3 Pusatjualpulsa" at bounding box center [353, 448] width 191 height 23
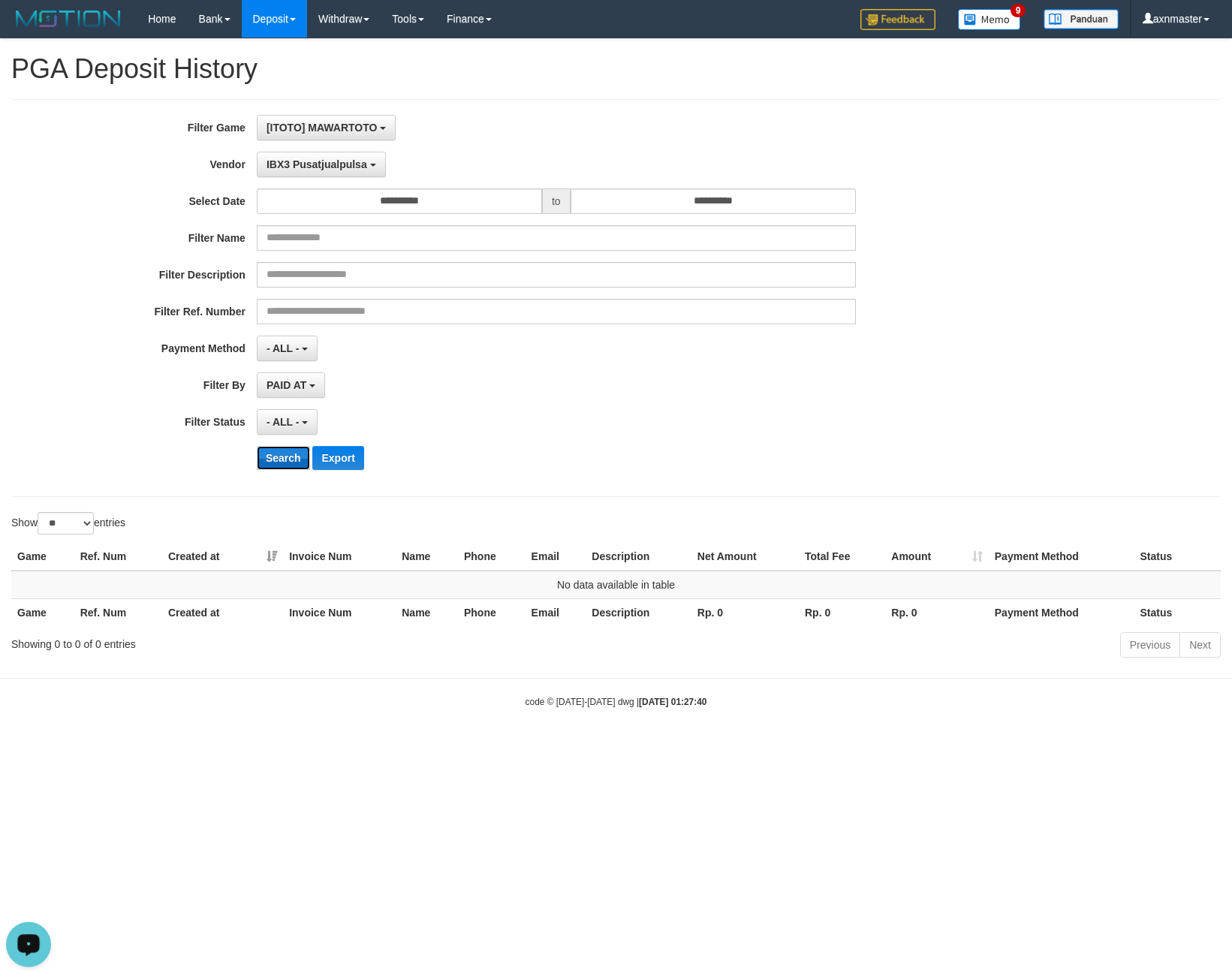
click at [289, 460] on button "Search" at bounding box center [283, 458] width 53 height 24
click at [308, 160] on span "IBX3 Pusatjualpulsa" at bounding box center [316, 164] width 100 height 12
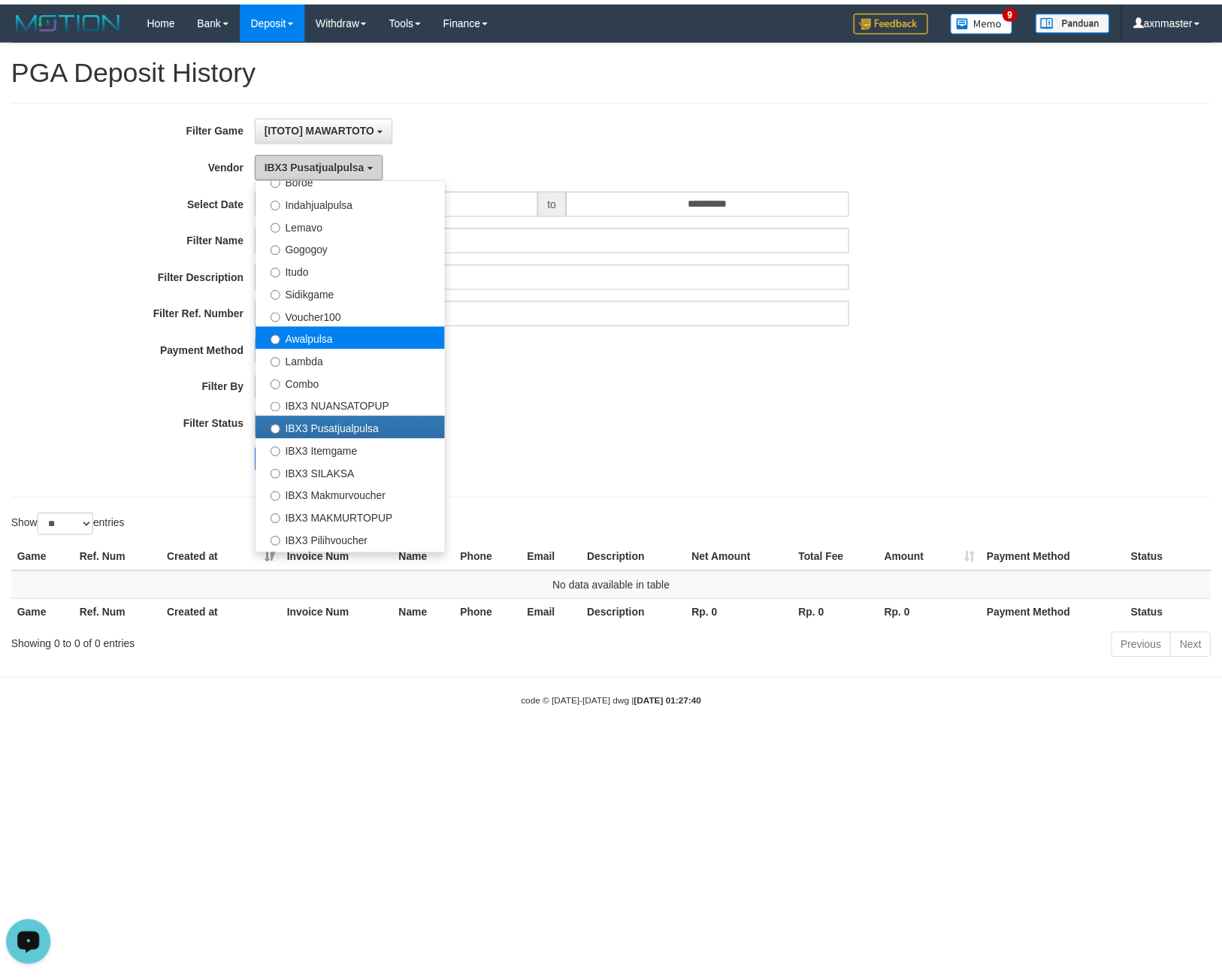
scroll to position [493, 0]
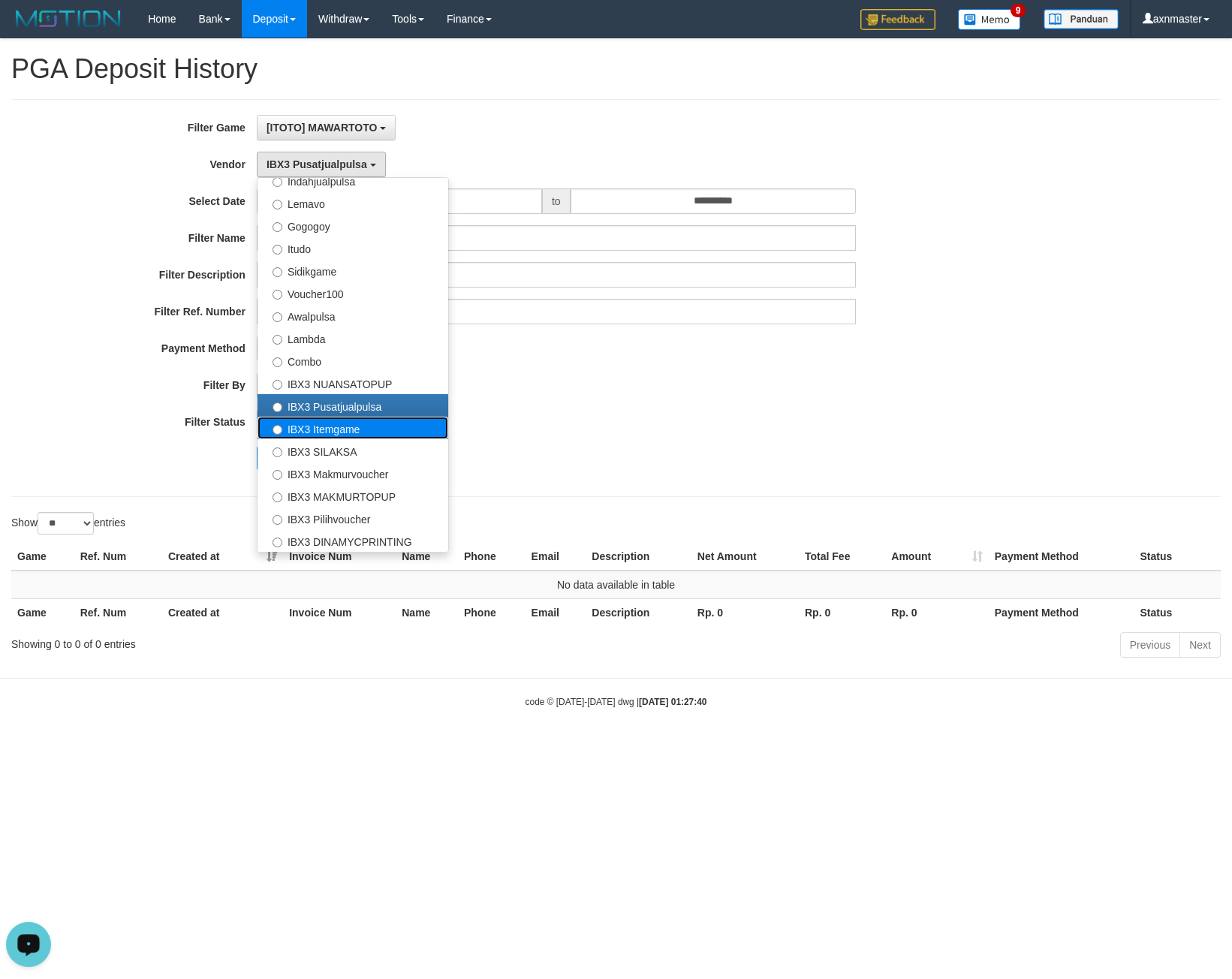
click at [338, 430] on label "IBX3 Itemgame" at bounding box center [353, 428] width 191 height 23
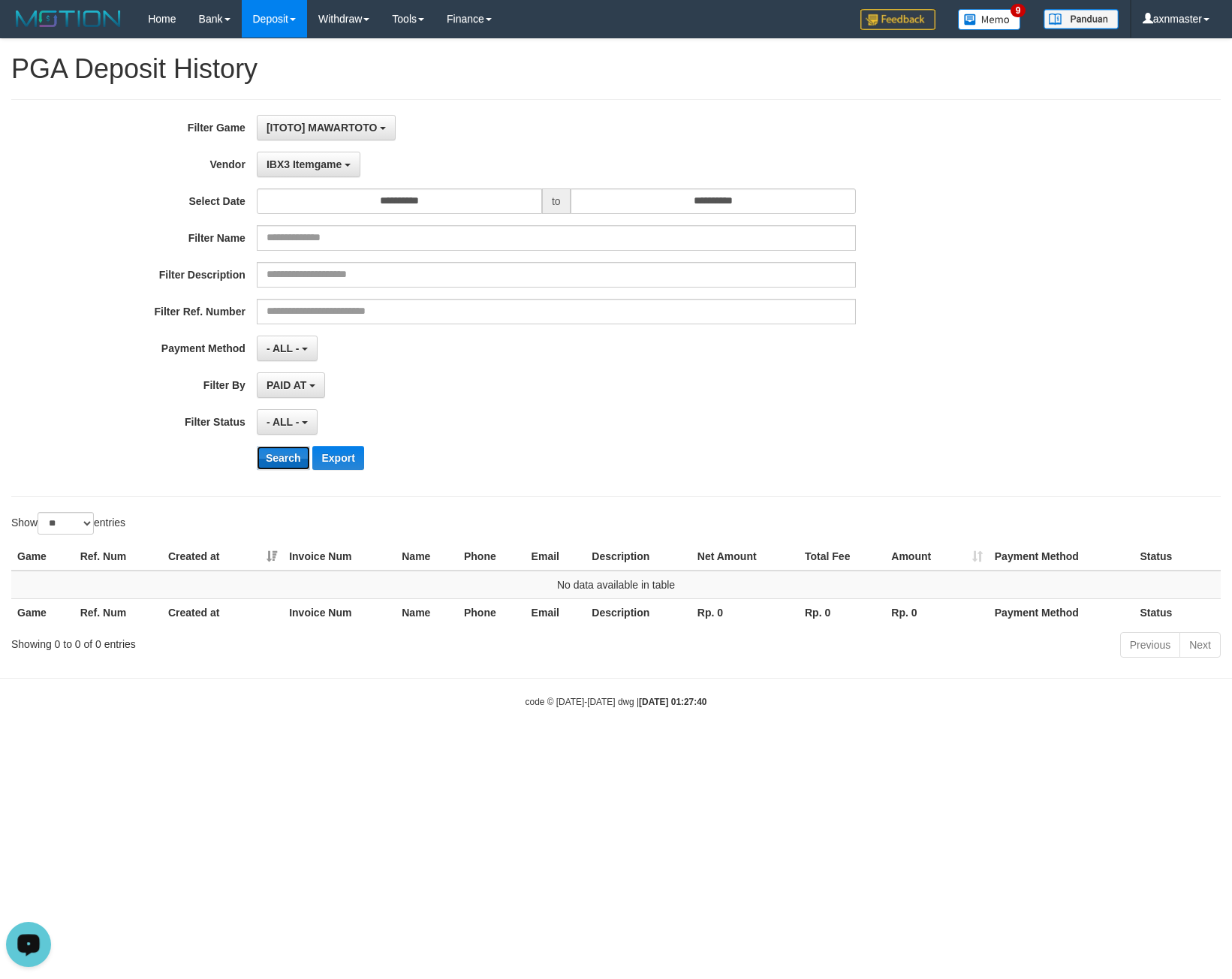
click at [274, 459] on button "Search" at bounding box center [283, 458] width 53 height 24
click at [314, 167] on span "IBX3 Itemgame" at bounding box center [304, 164] width 75 height 12
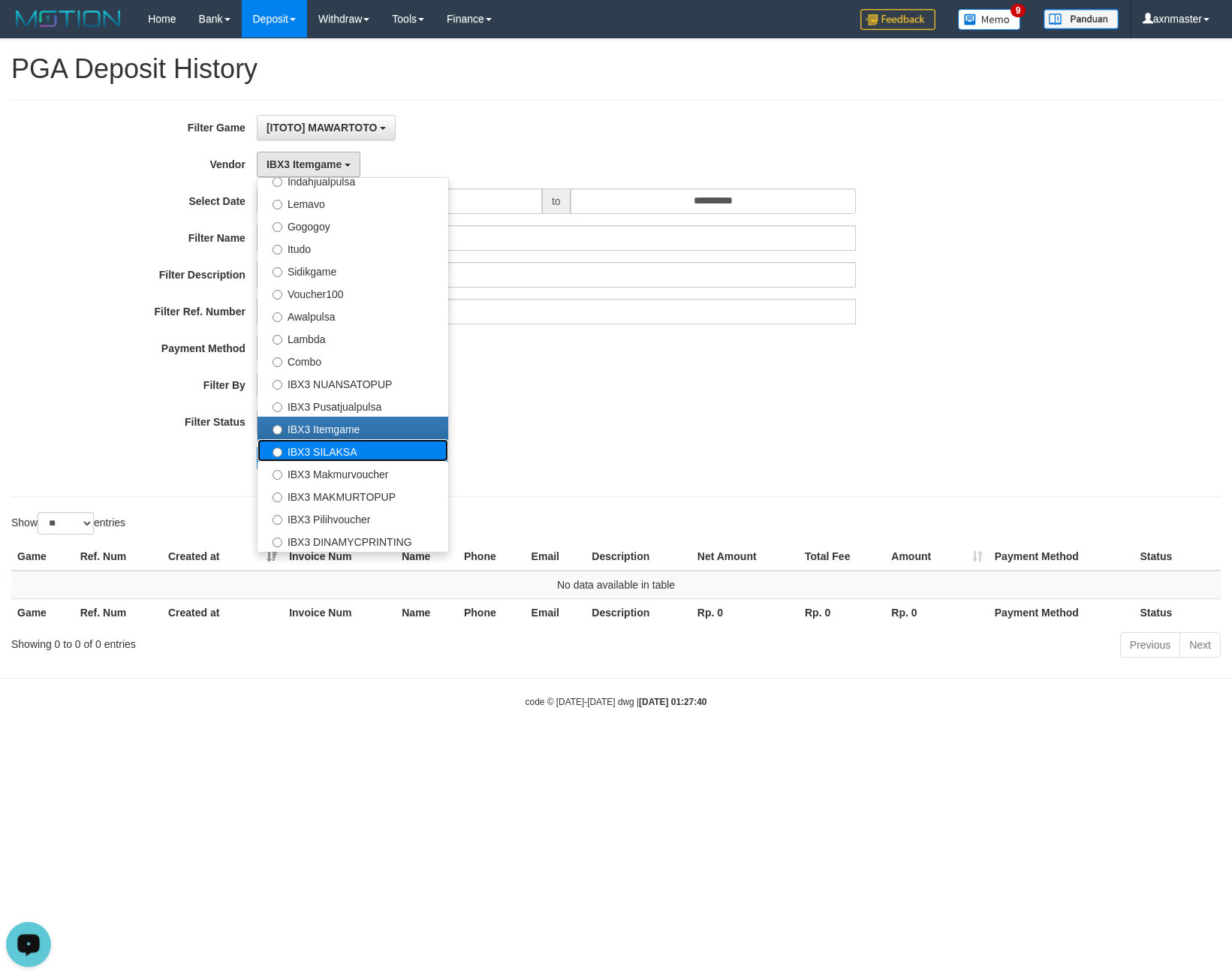
click at [316, 457] on label "IBX3 SILAKSA" at bounding box center [353, 451] width 191 height 23
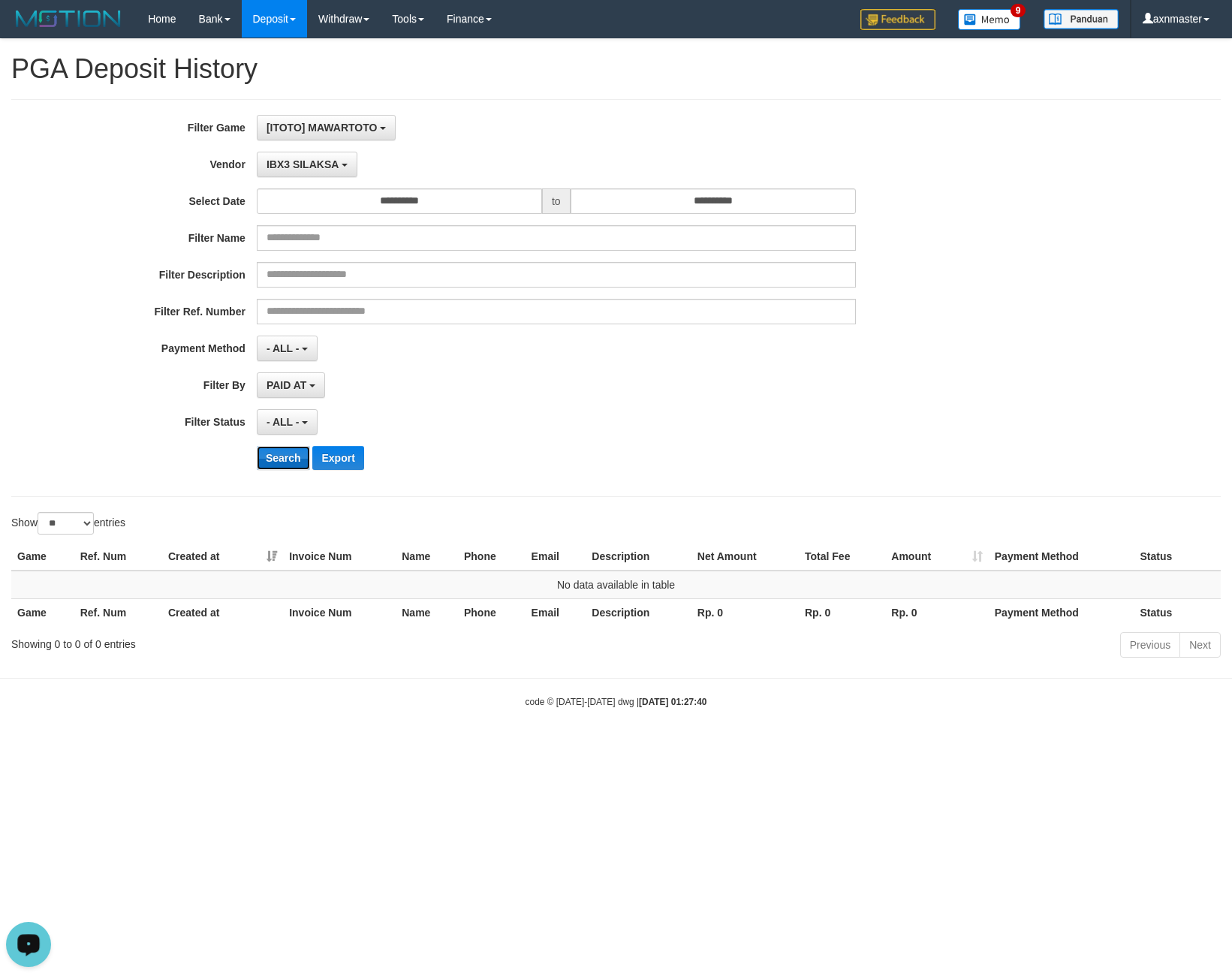
click at [284, 470] on button "Search" at bounding box center [283, 458] width 53 height 24
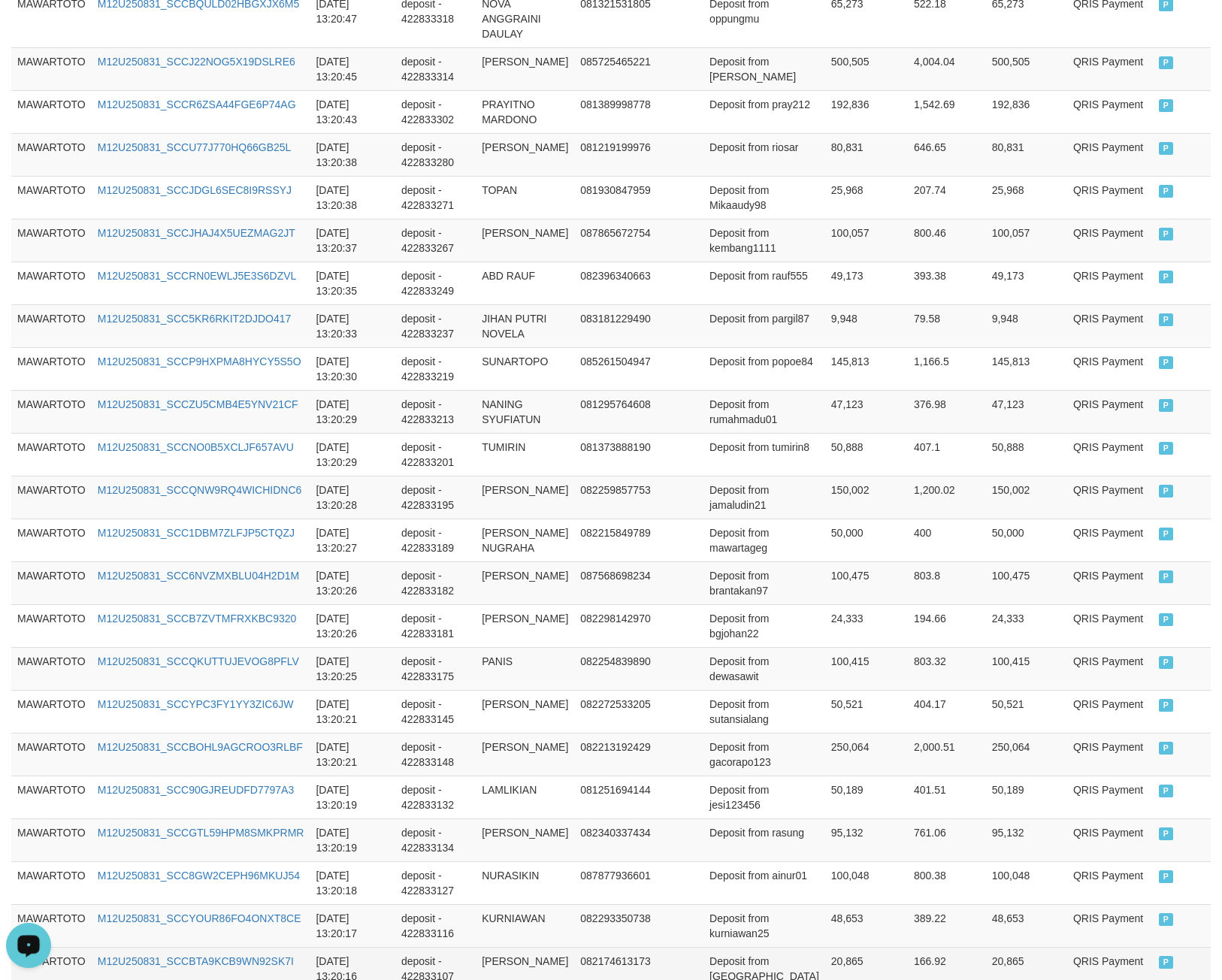
scroll to position [856, 0]
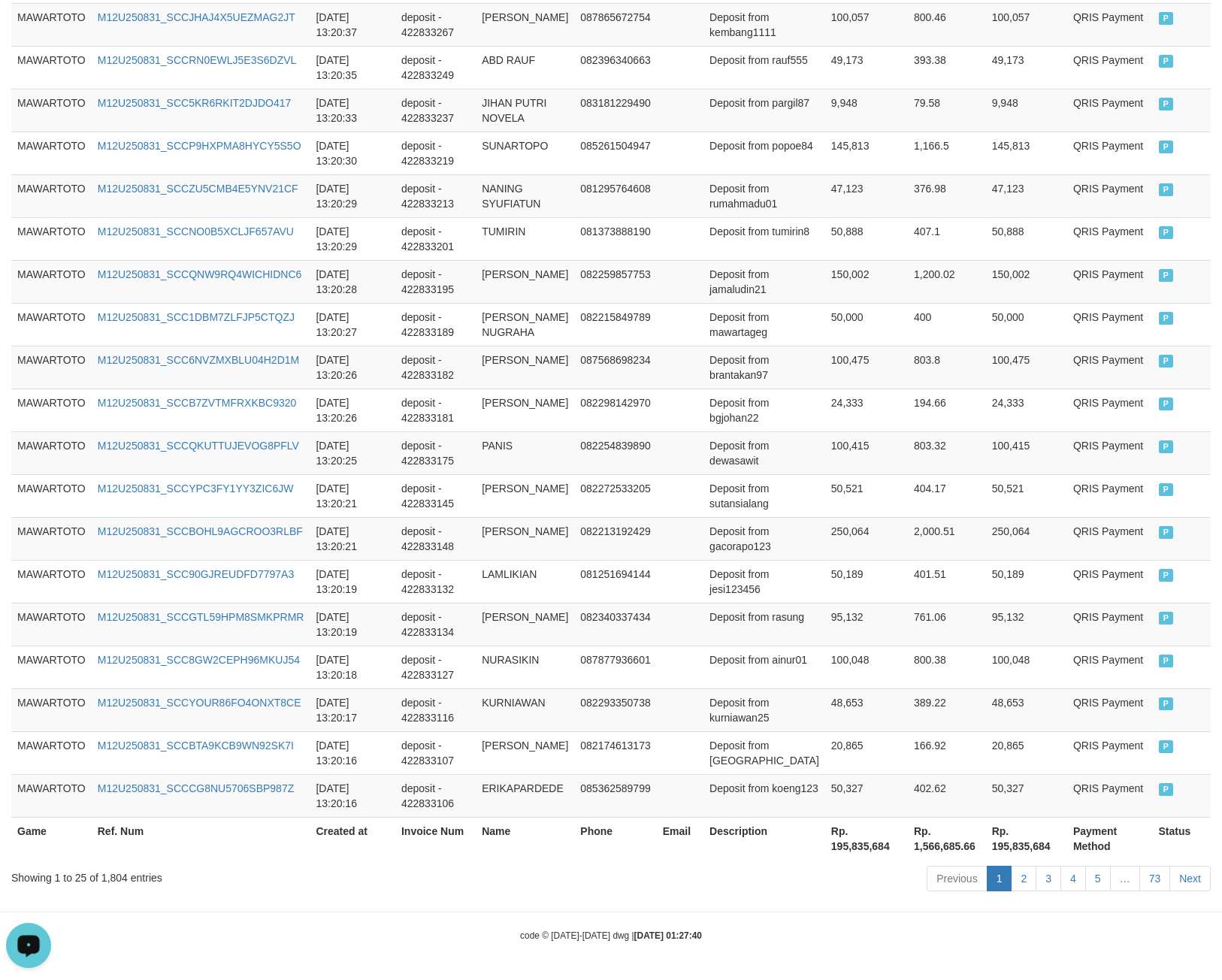
click at [825, 846] on th "Rp. 195,835,684" at bounding box center [867, 838] width 83 height 43
copy th "195,835,684"
click at [117, 877] on div "Showing 1 to 25 of 1,804 entries" at bounding box center [255, 875] width 487 height 21
click at [112, 877] on div "Showing 1 to 25 of 1,804 entries" at bounding box center [255, 875] width 487 height 21
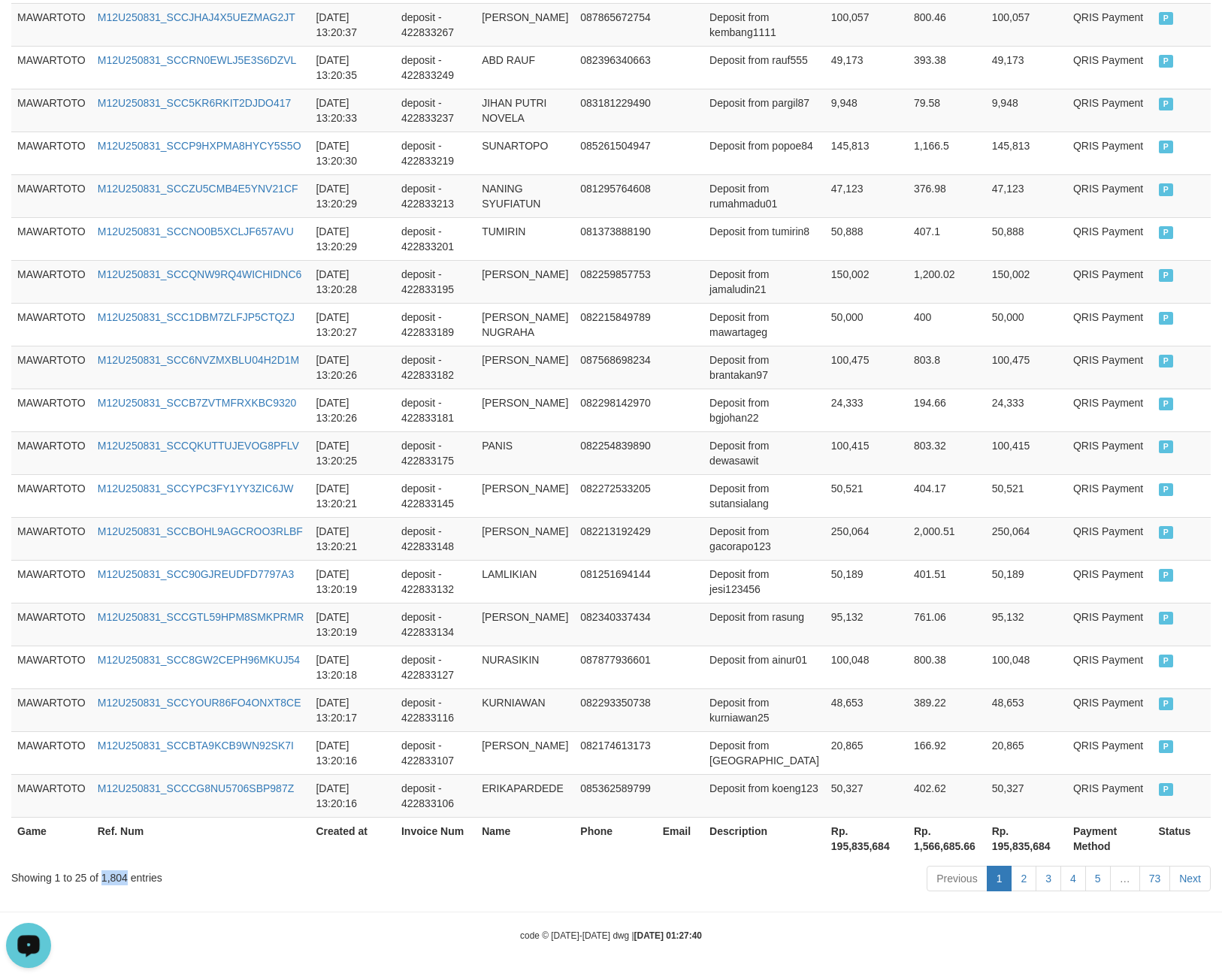
copy div "1,804"
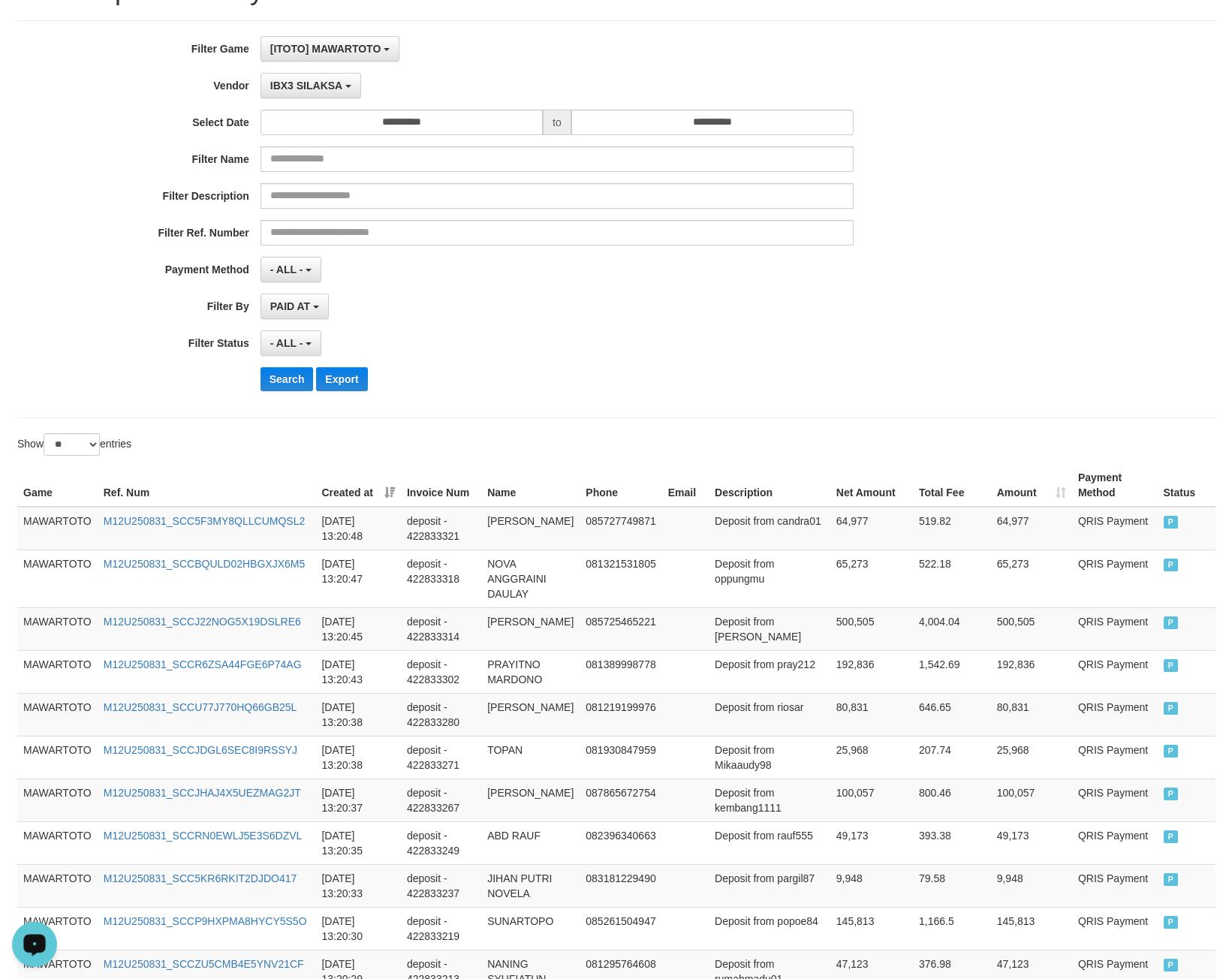
scroll to position [0, 0]
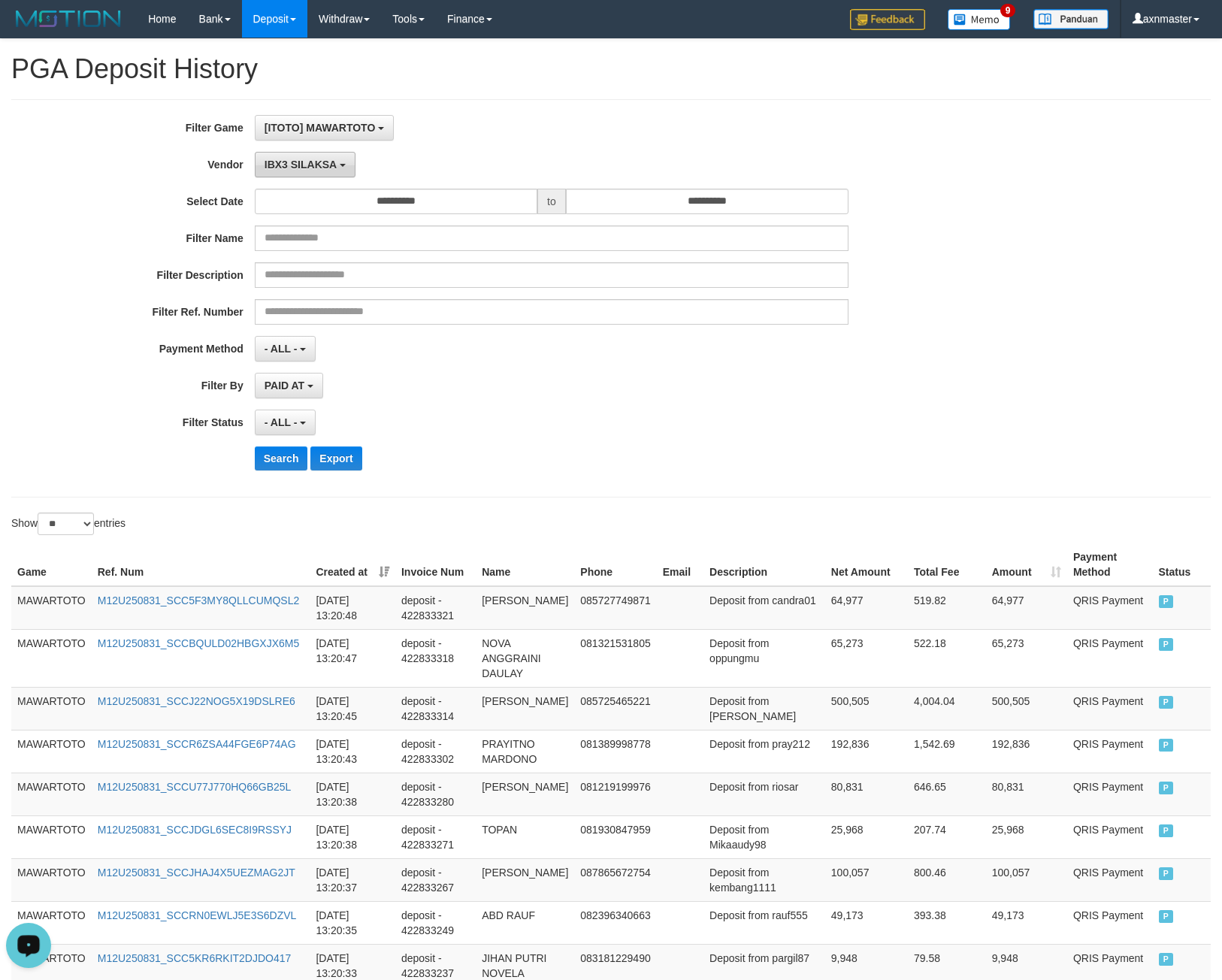
click at [308, 158] on span "IBX3 SILAKSA" at bounding box center [301, 164] width 72 height 12
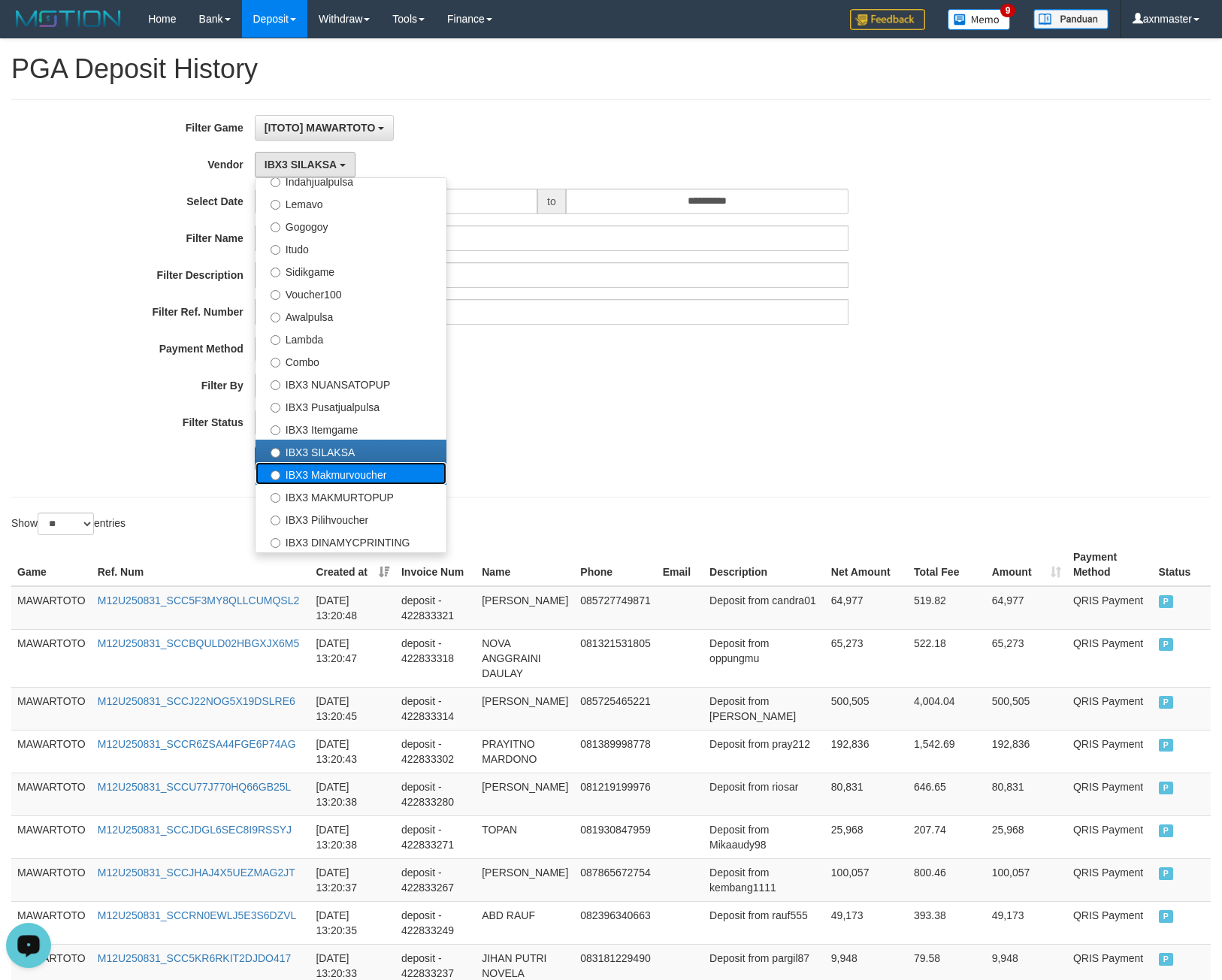
click at [364, 465] on label "IBX3 Makmurvoucher" at bounding box center [351, 474] width 191 height 23
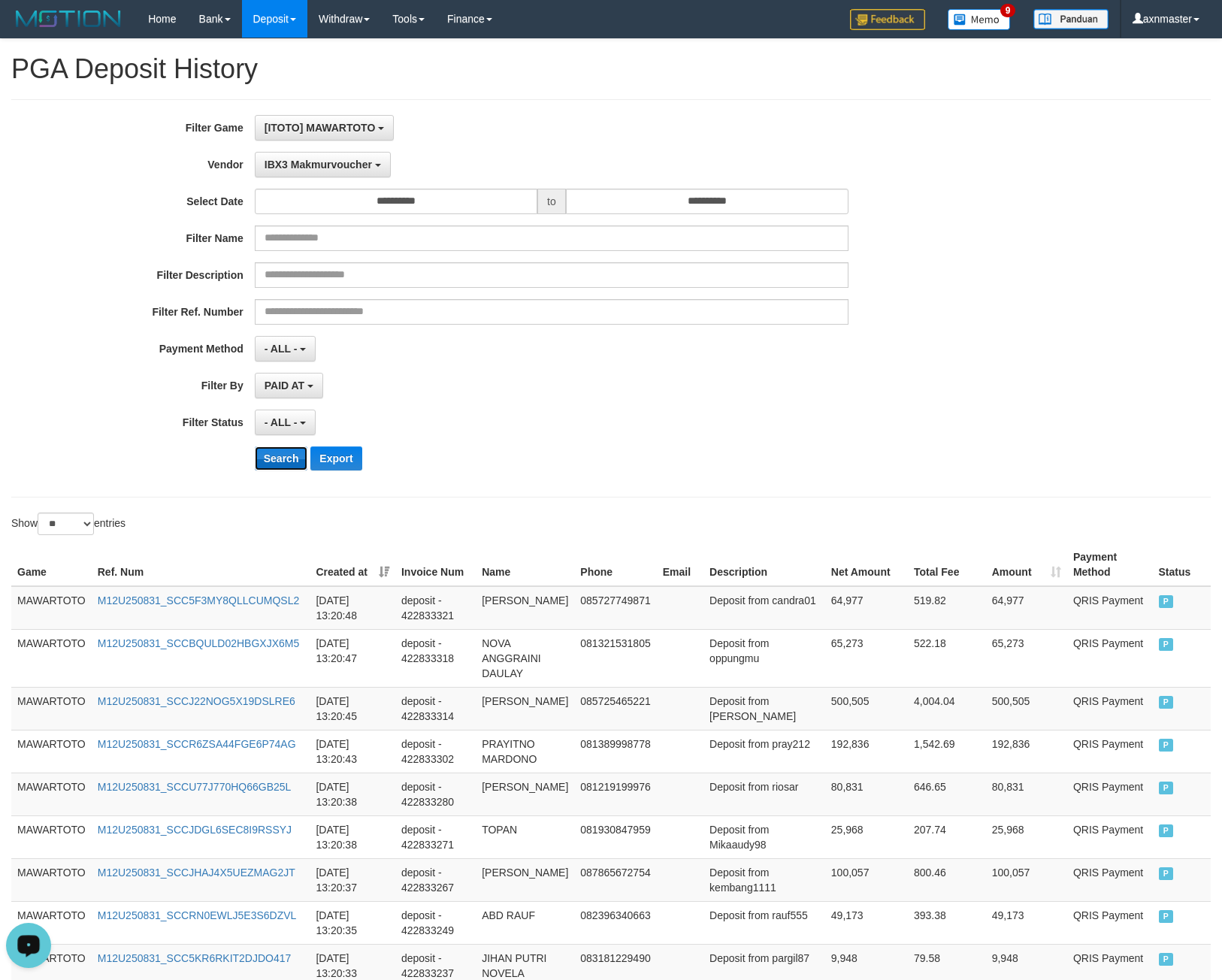
click at [288, 454] on button "Search" at bounding box center [281, 459] width 54 height 24
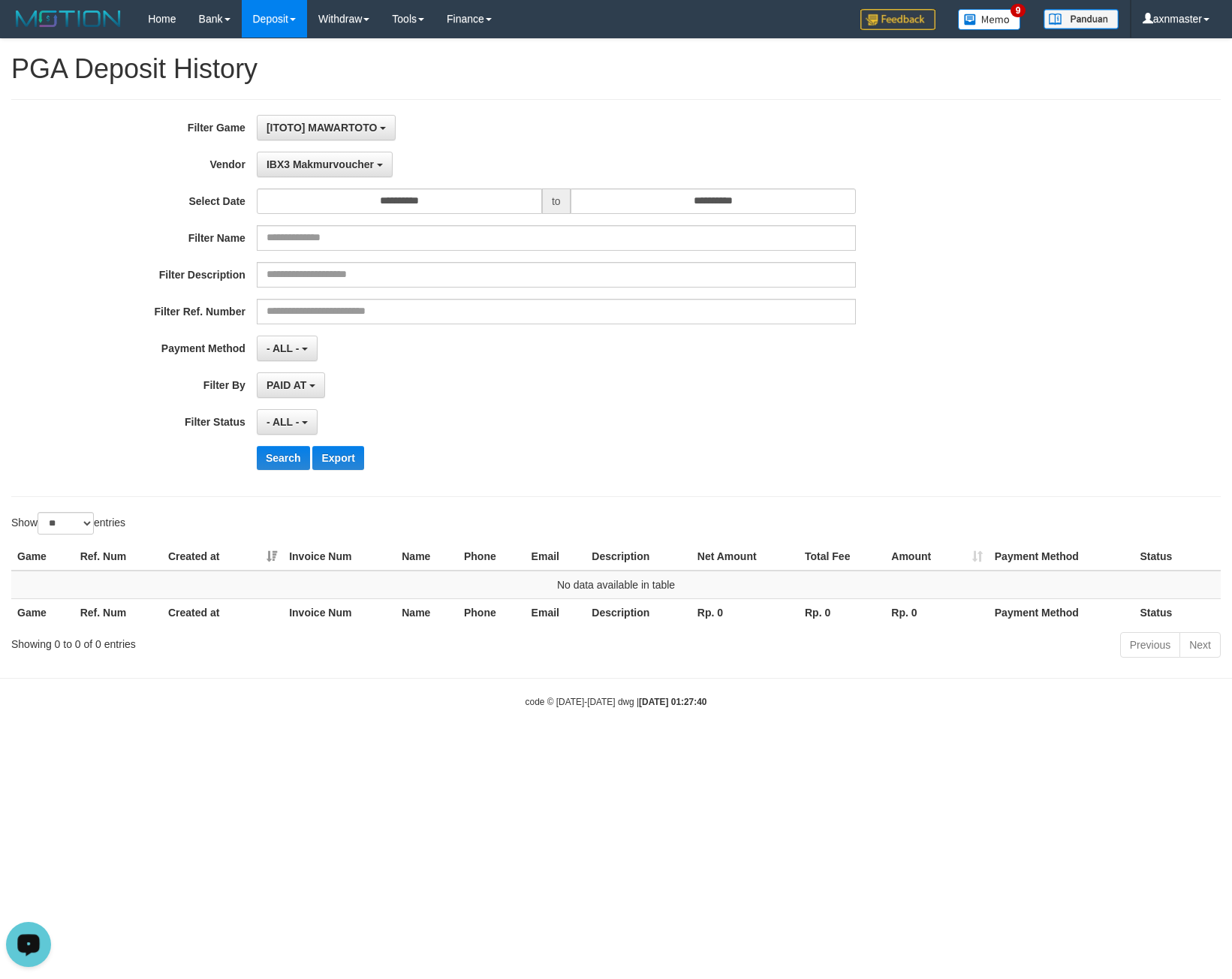
click at [295, 178] on div "**********" at bounding box center [513, 298] width 1027 height 366
click at [293, 173] on button "IBX3 Makmurvoucher" at bounding box center [325, 164] width 136 height 26
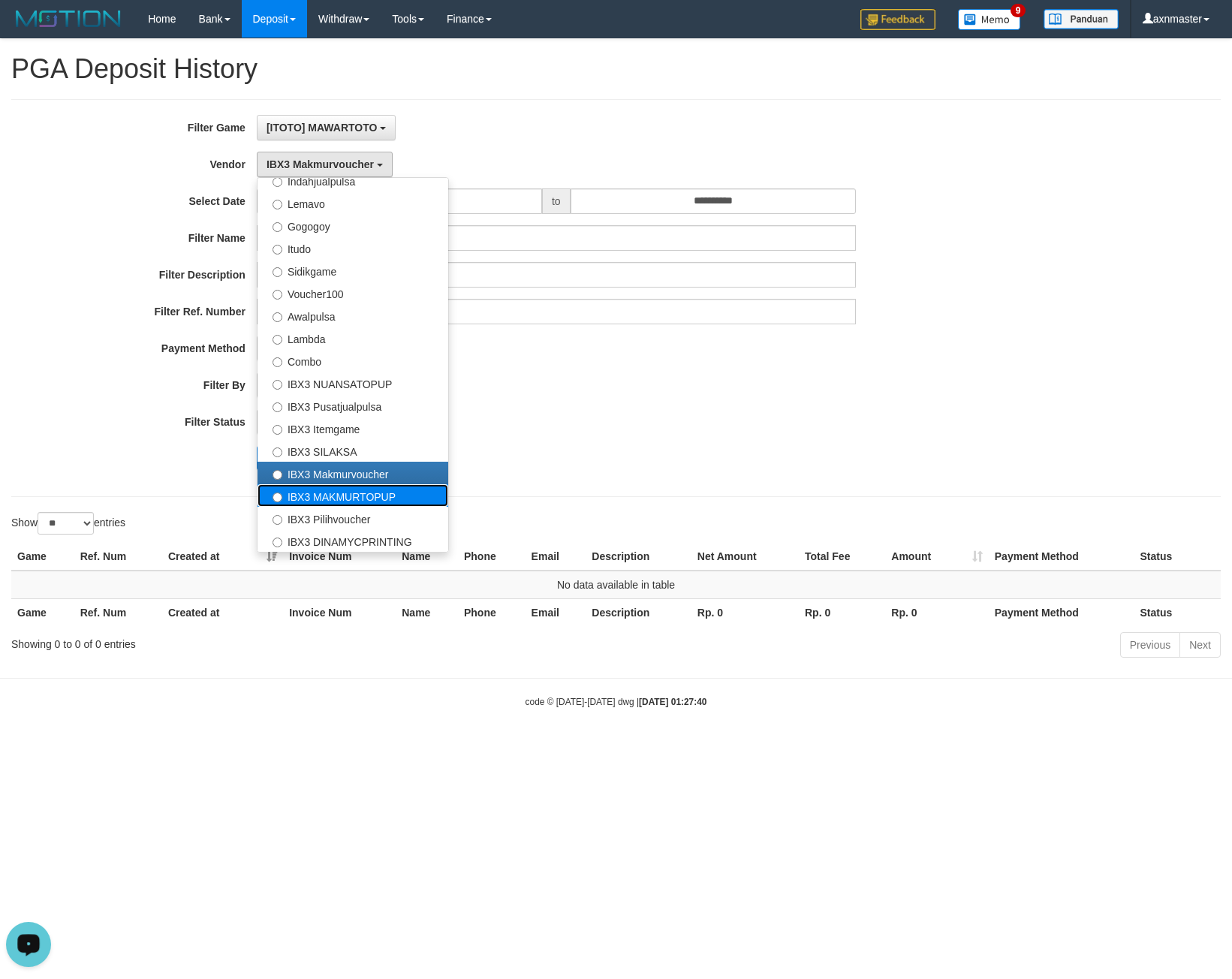
click at [310, 497] on label "IBX3 MAKMURTOPUP" at bounding box center [353, 496] width 191 height 23
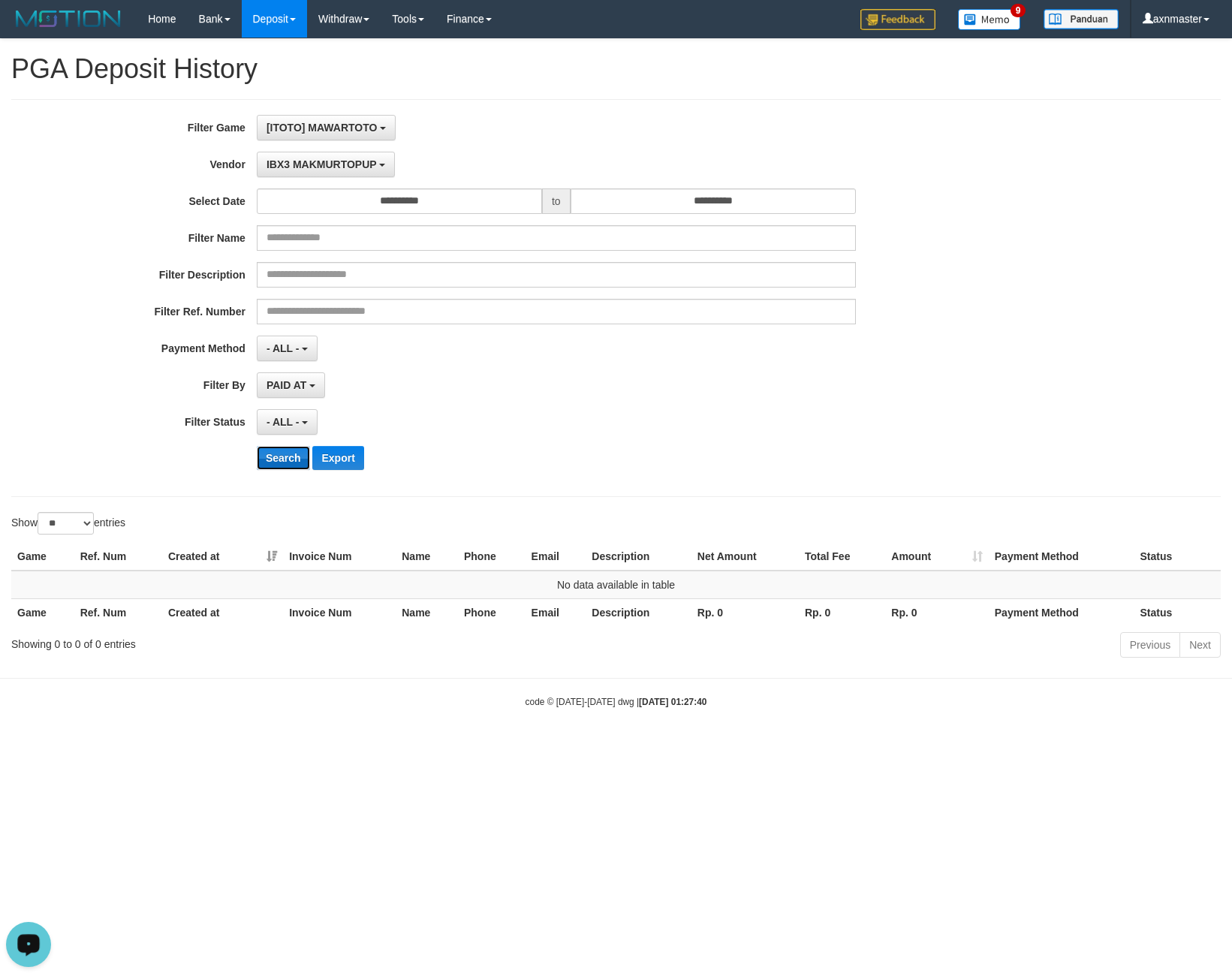
click at [290, 457] on button "Search" at bounding box center [283, 458] width 53 height 24
click at [286, 459] on button "Search" at bounding box center [283, 458] width 53 height 24
click at [298, 174] on button "IBX3 MAKMURTOPUP" at bounding box center [326, 164] width 138 height 26
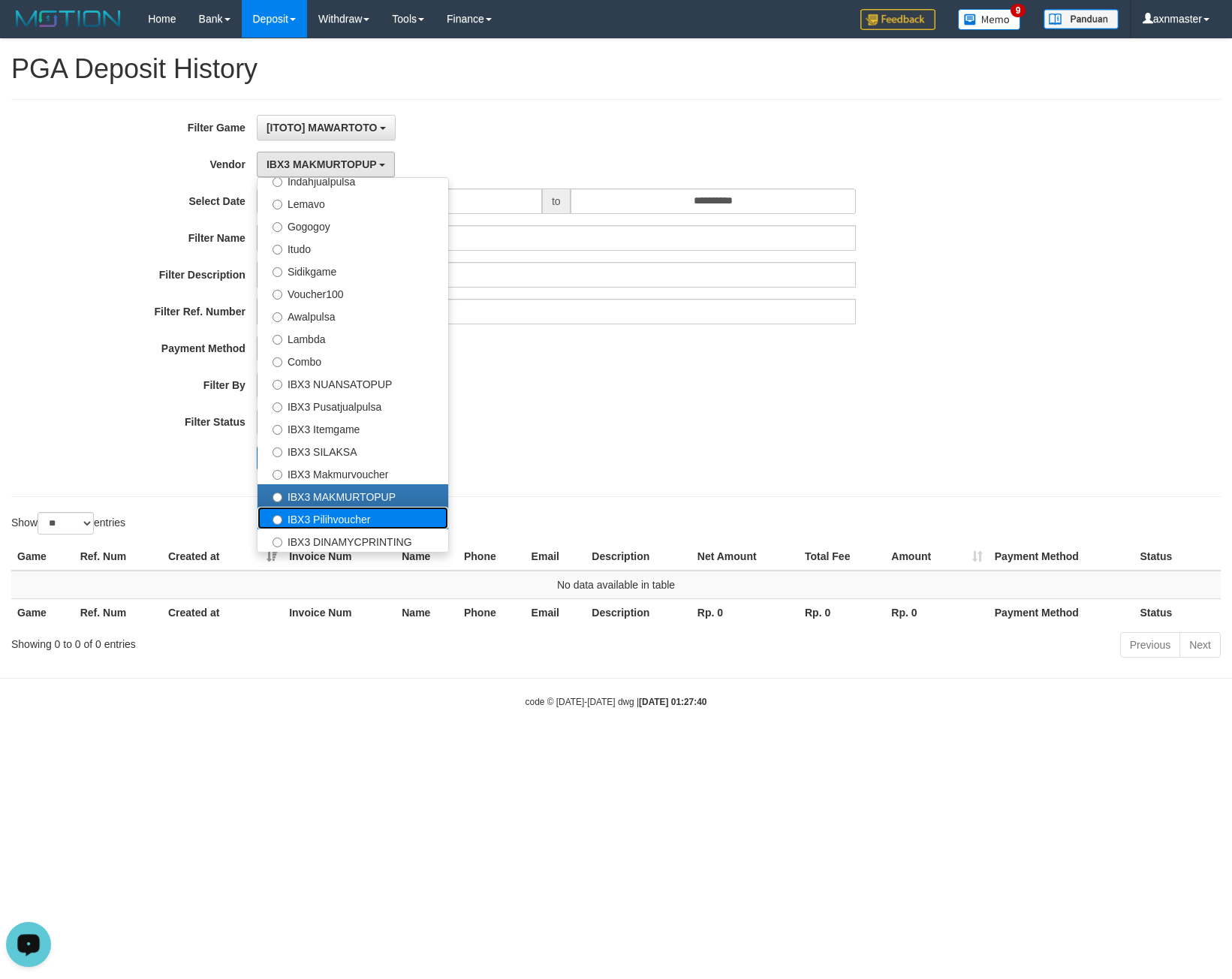
click at [317, 516] on label "IBX3 Pilihvoucher" at bounding box center [353, 518] width 191 height 23
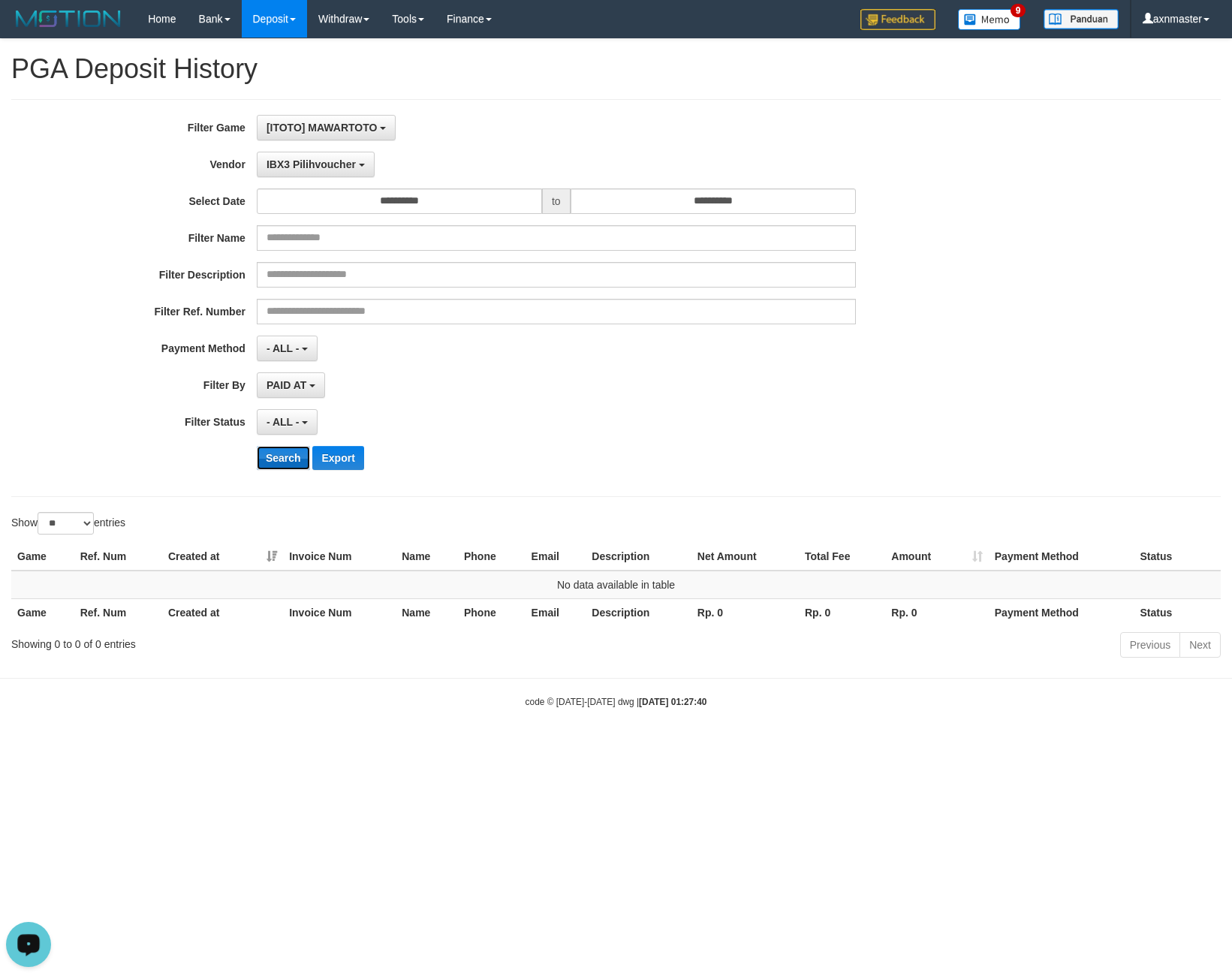
click at [280, 460] on button "Search" at bounding box center [283, 458] width 53 height 24
click at [311, 167] on span "IBX3 Pilihvoucher" at bounding box center [311, 164] width 90 height 12
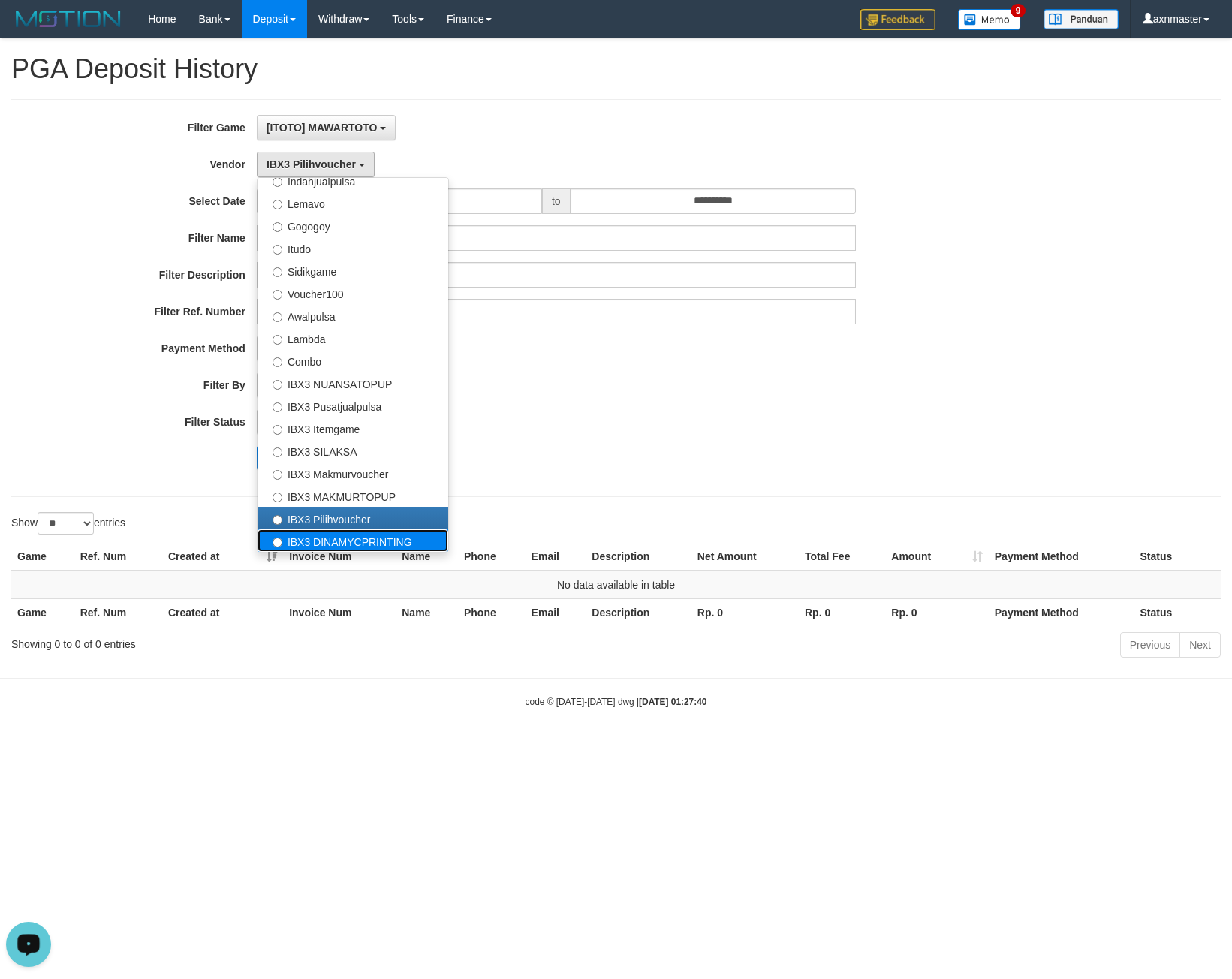
click at [331, 532] on label "IBX3 DINAMYCPRINTING" at bounding box center [353, 540] width 191 height 23
select select "**********"
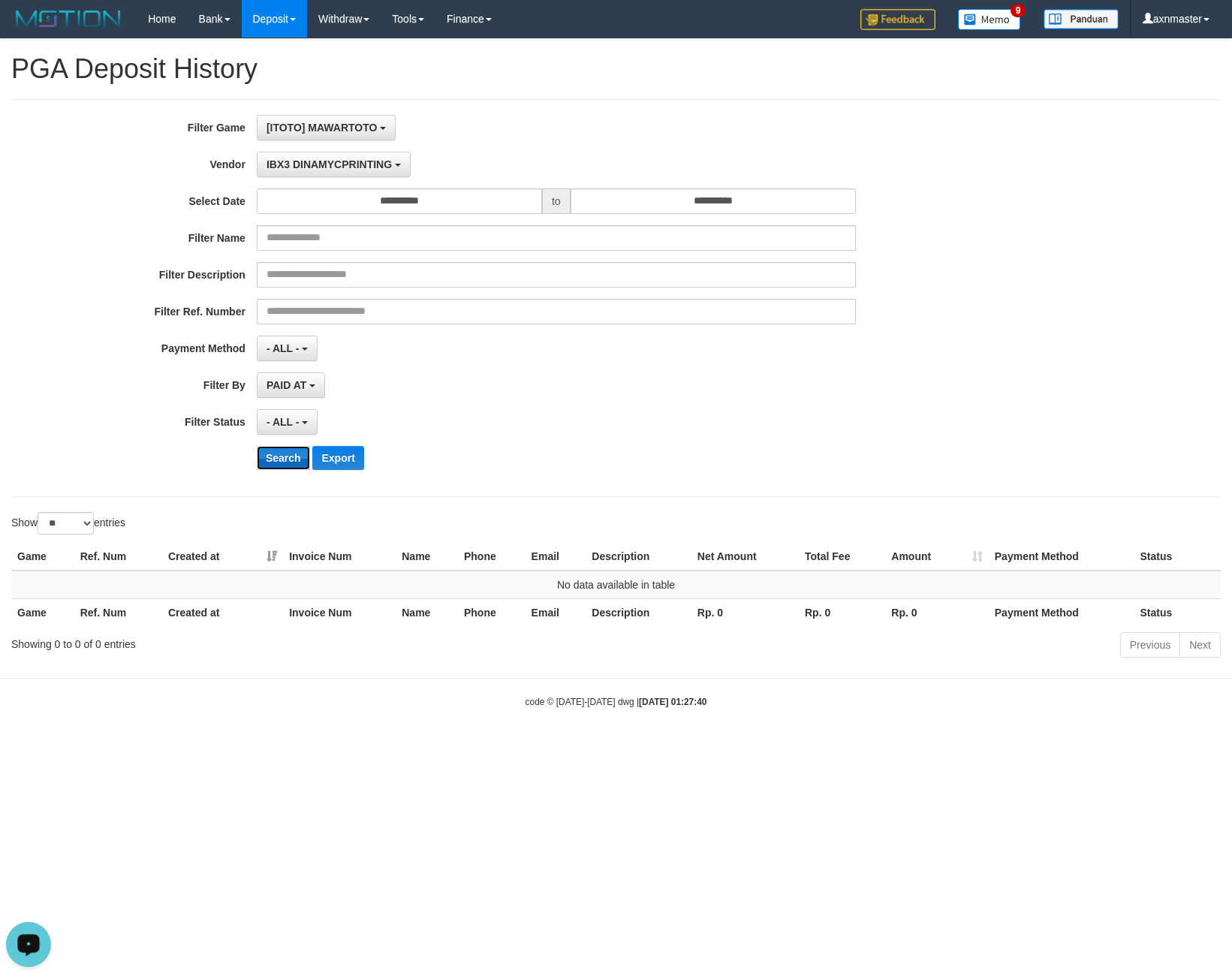
click at [292, 463] on button "Search" at bounding box center [283, 458] width 53 height 24
click at [316, 165] on span "IBX3 DINAMYCPRINTING" at bounding box center [329, 164] width 125 height 12
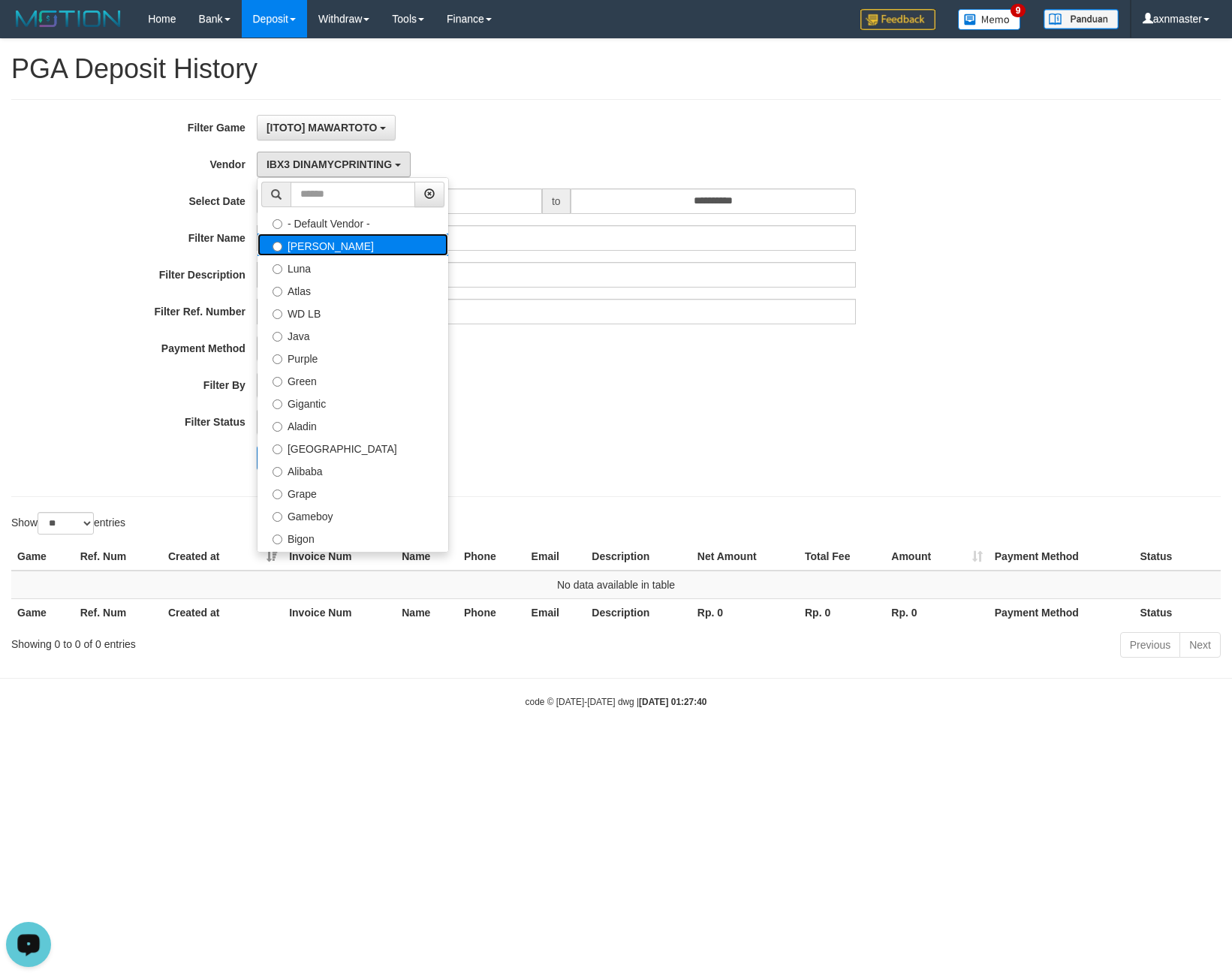
click at [321, 250] on label "Lucy" at bounding box center [353, 245] width 191 height 23
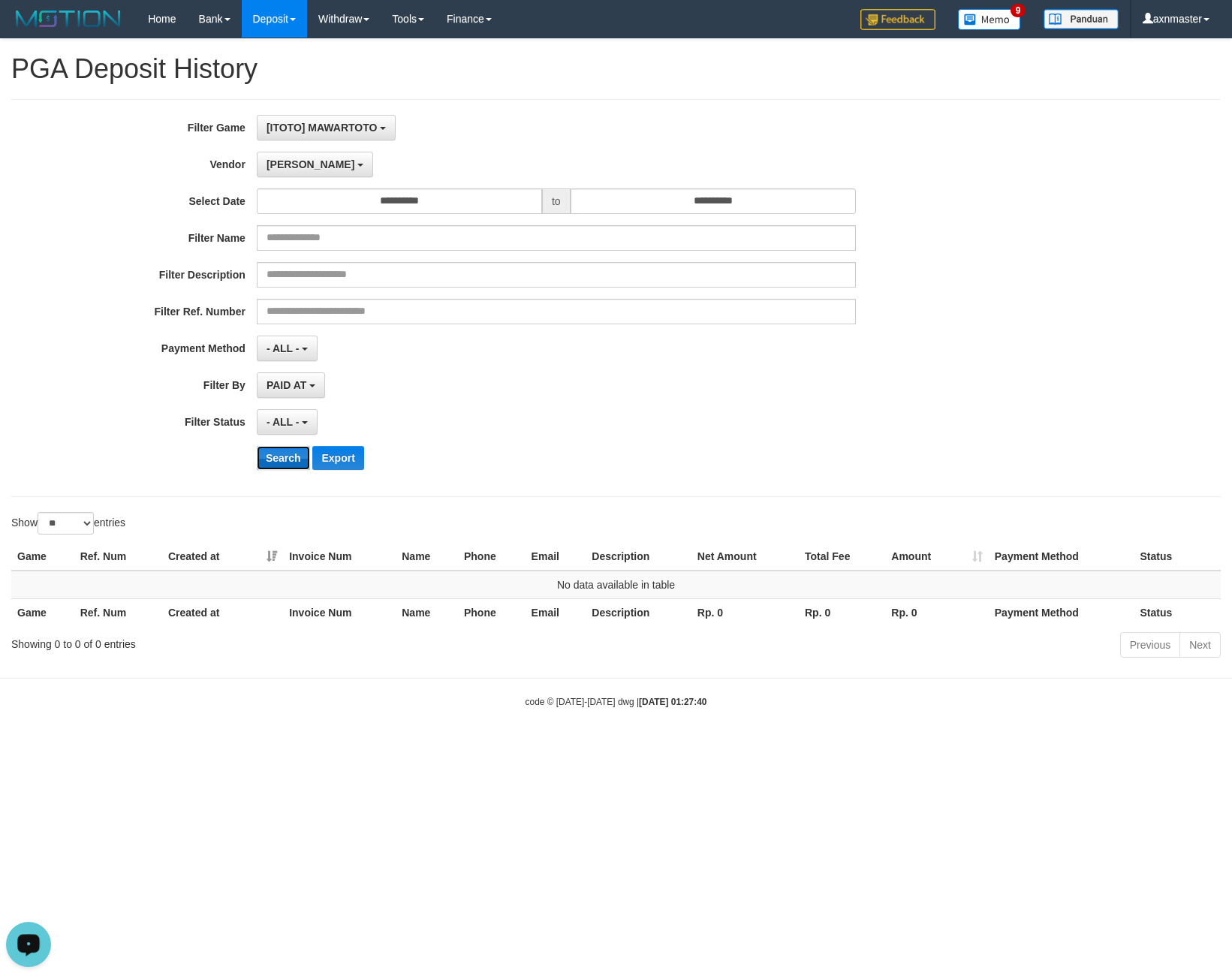
click at [274, 455] on button "Search" at bounding box center [283, 458] width 53 height 24
drag, startPoint x: 275, startPoint y: 458, endPoint x: 271, endPoint y: 372, distance: 86.1
click at [274, 457] on button "Search" at bounding box center [283, 458] width 53 height 24
click at [280, 167] on span "Lucy" at bounding box center [310, 164] width 88 height 12
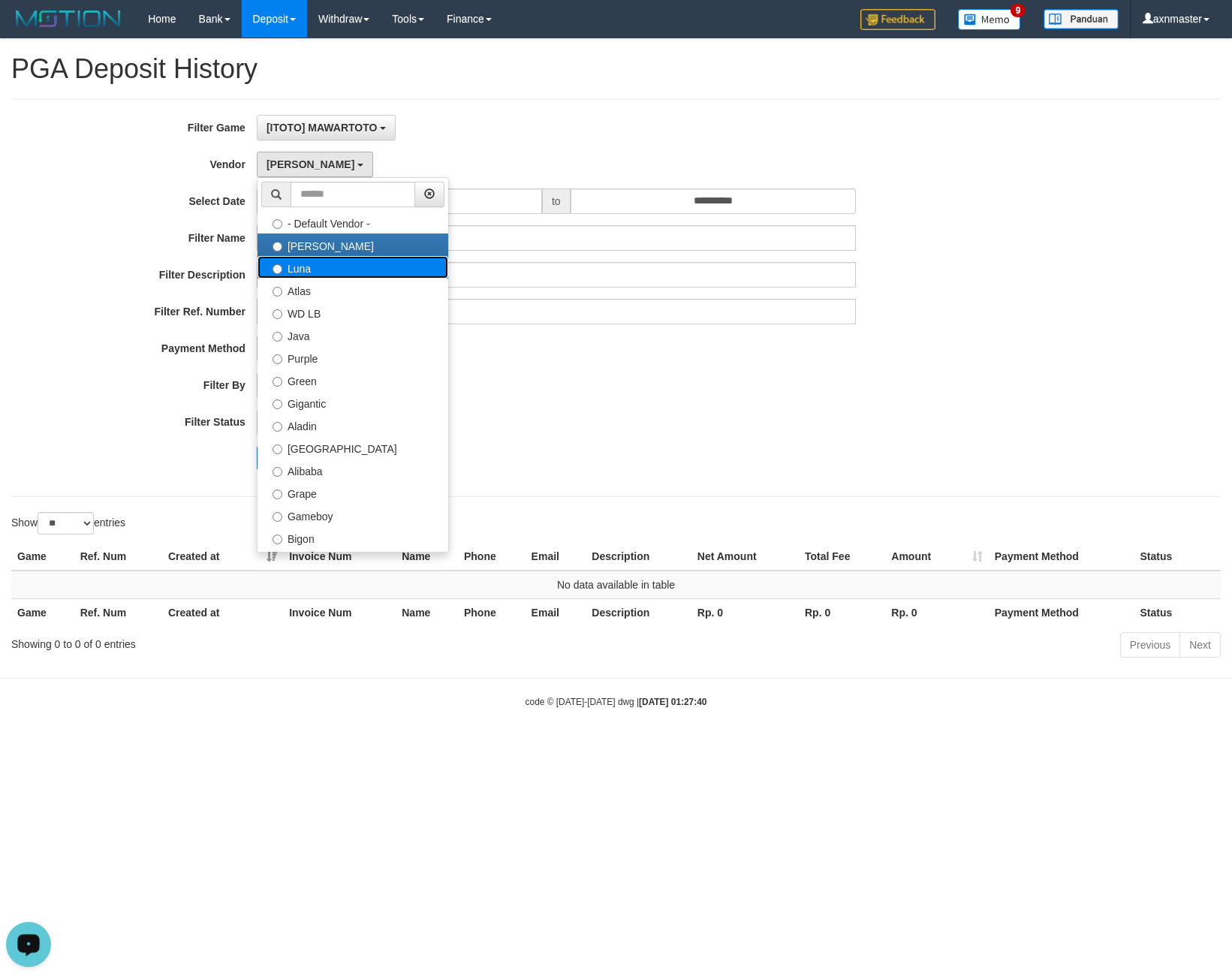
click at [347, 265] on label "Luna" at bounding box center [353, 268] width 191 height 23
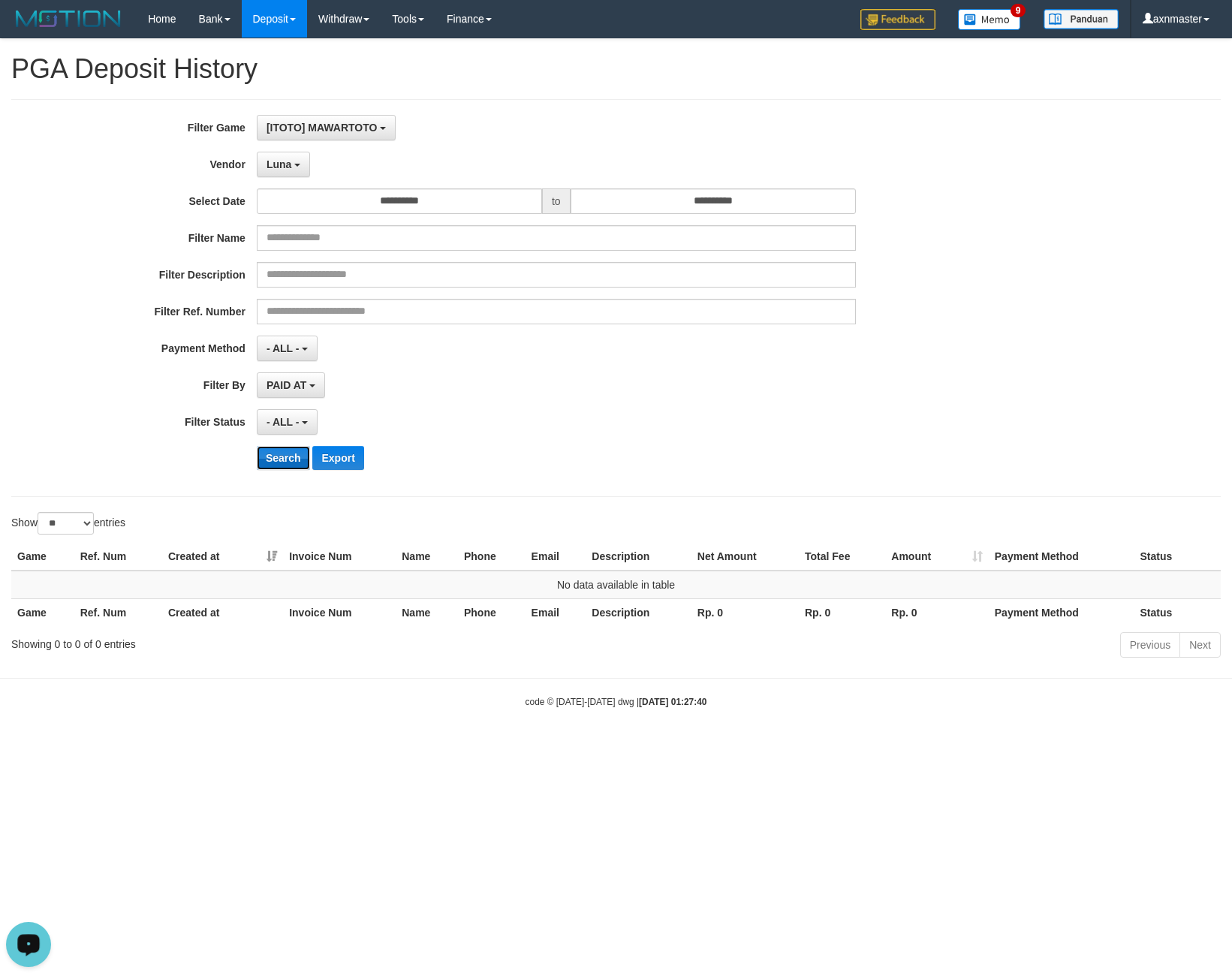
click at [277, 456] on button "Search" at bounding box center [283, 458] width 53 height 24
click at [286, 166] on span "Luna" at bounding box center [279, 164] width 25 height 12
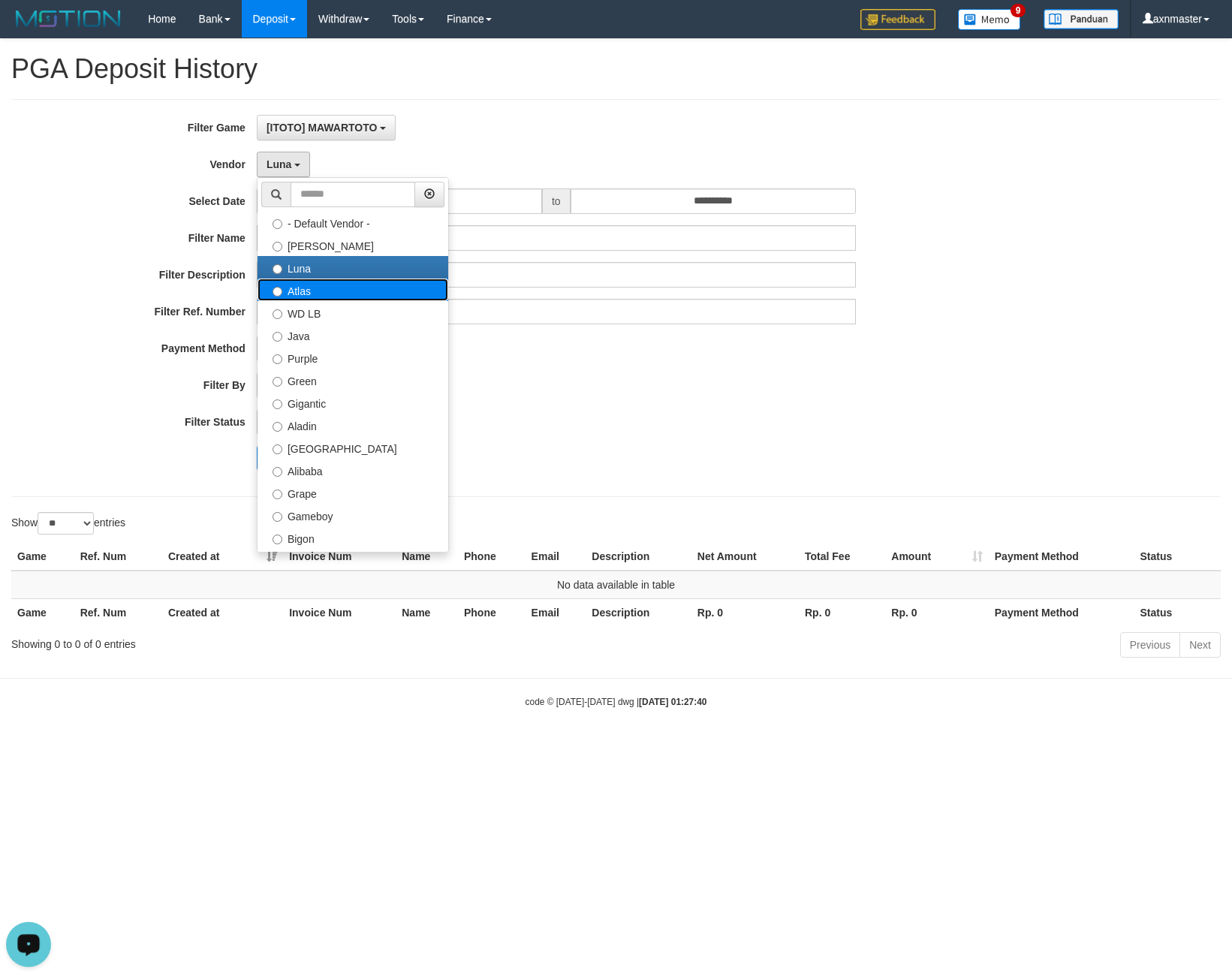
click at [303, 296] on label "Atlas" at bounding box center [353, 290] width 191 height 23
select select "**********"
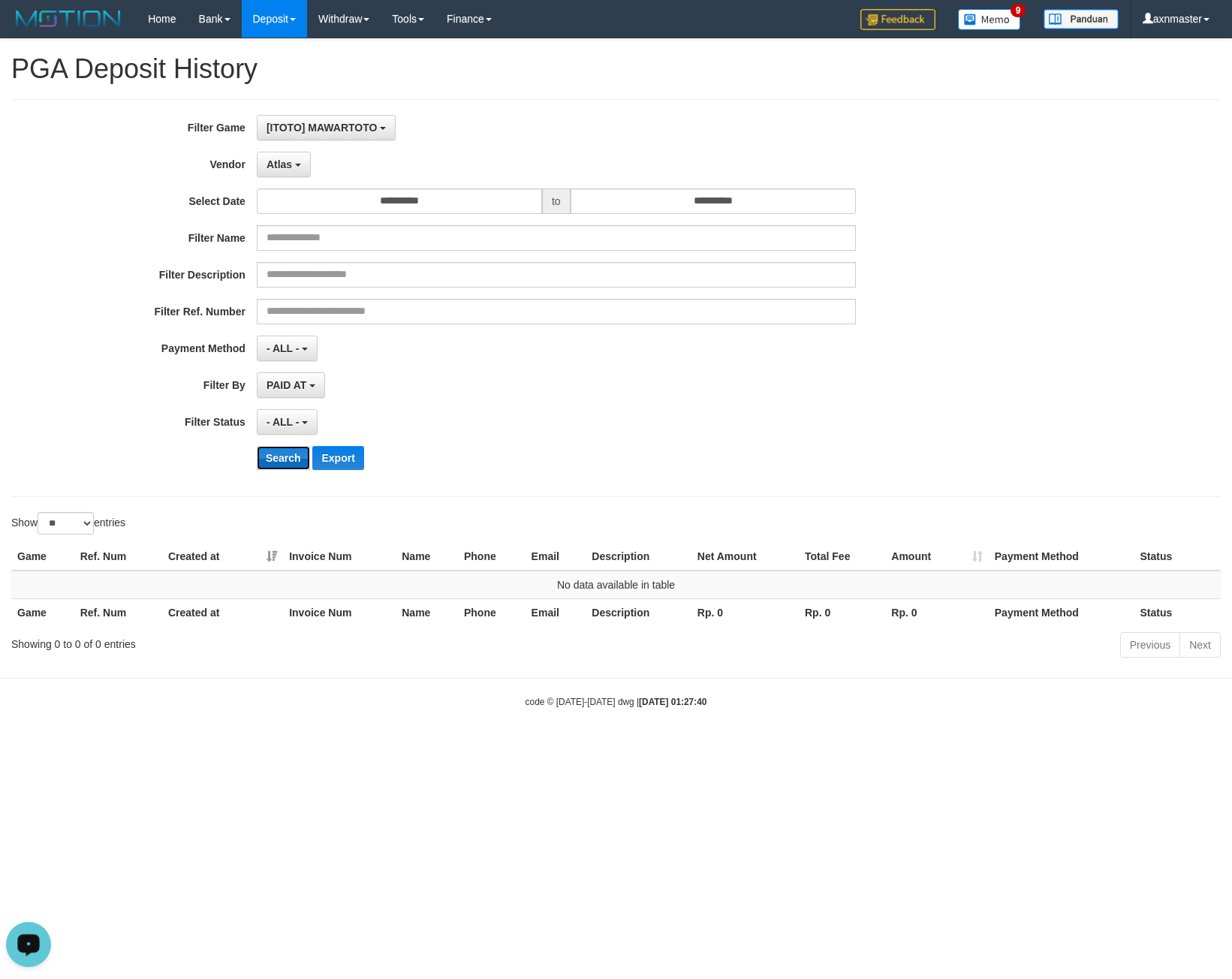
click at [274, 457] on button "Search" at bounding box center [283, 458] width 53 height 24
click at [283, 162] on span "Atlas" at bounding box center [280, 164] width 26 height 12
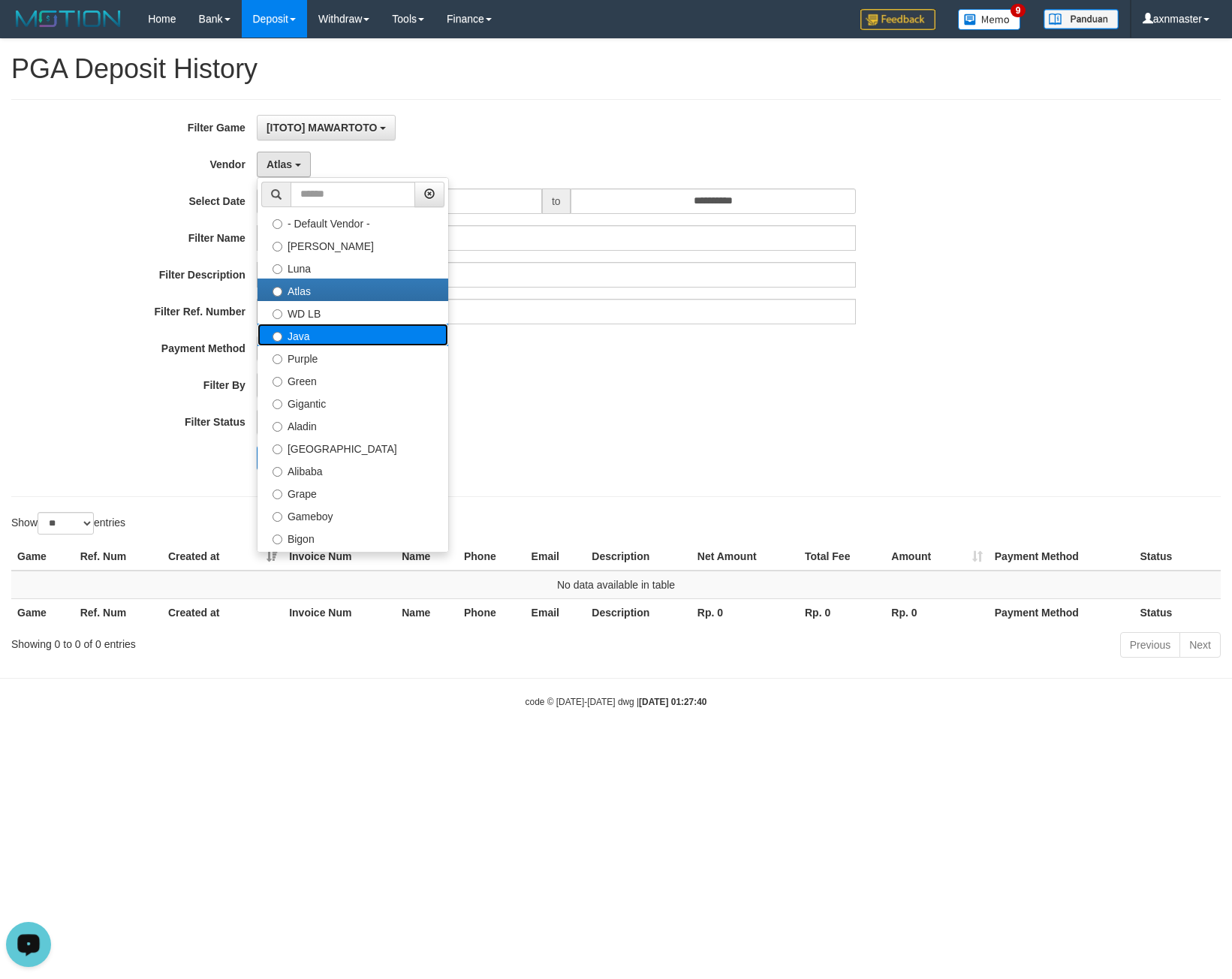
click at [309, 342] on label "Java" at bounding box center [353, 335] width 191 height 23
select select "**********"
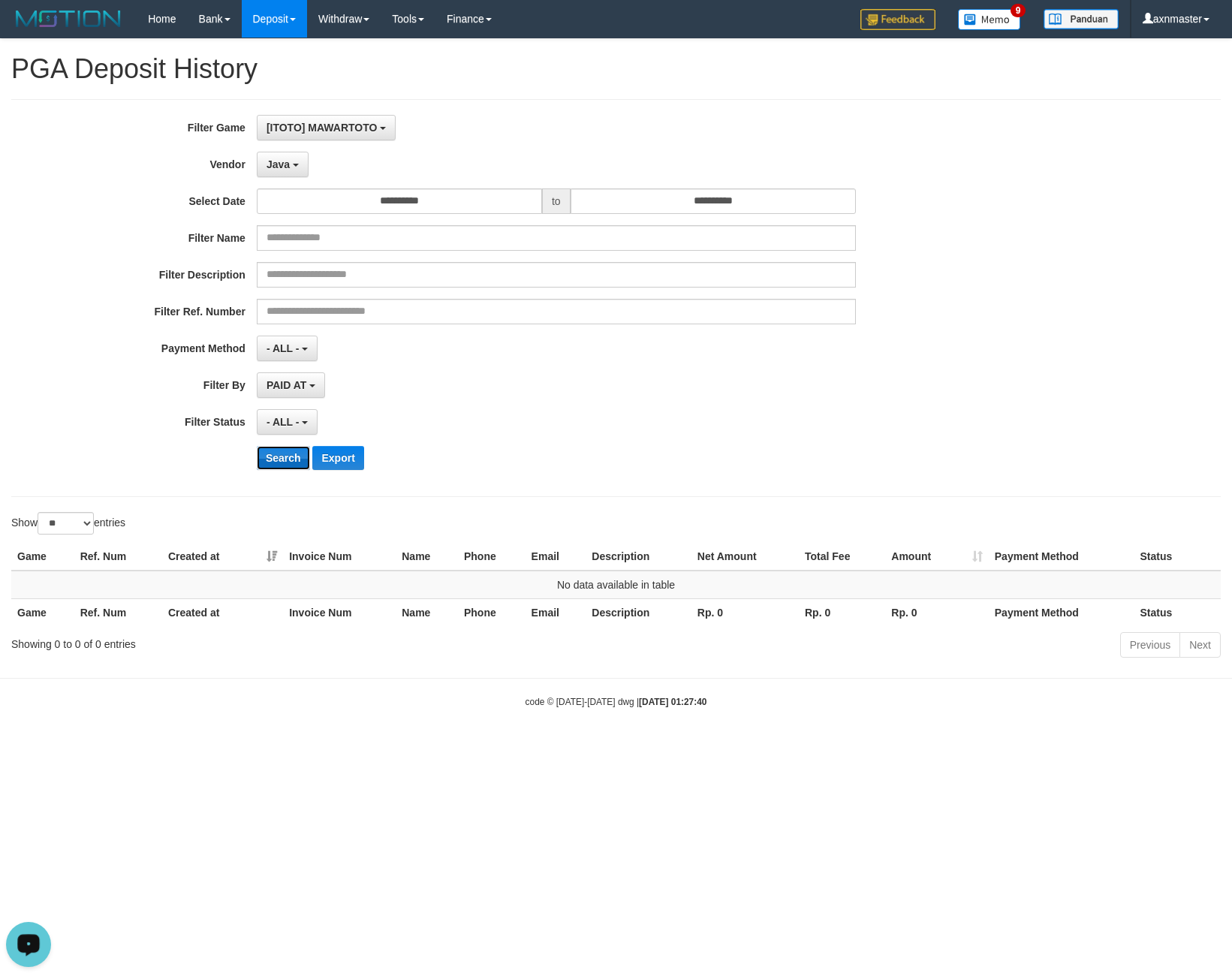
click at [277, 453] on button "Search" at bounding box center [283, 458] width 53 height 24
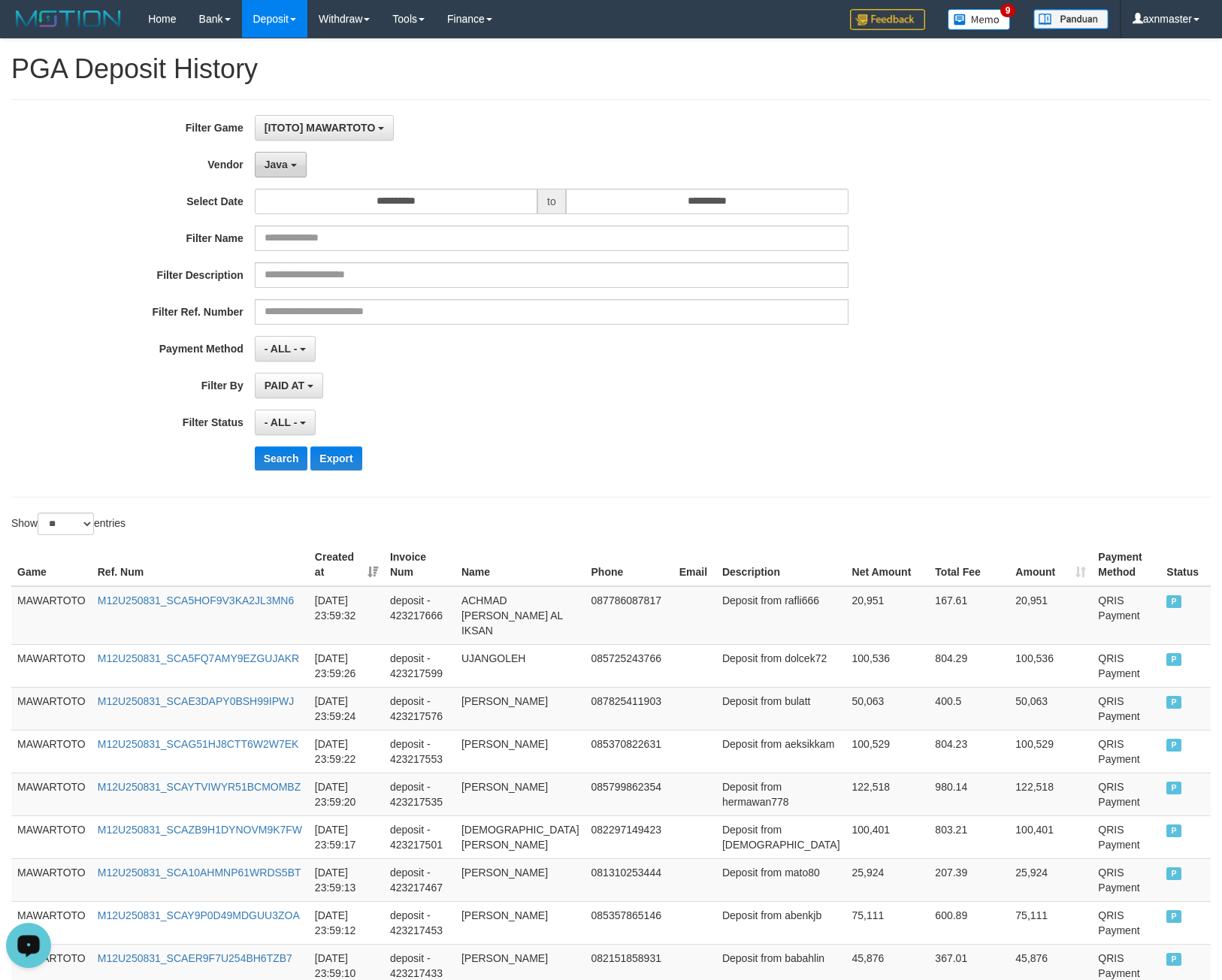
click at [295, 175] on button "Java" at bounding box center [281, 164] width 52 height 26
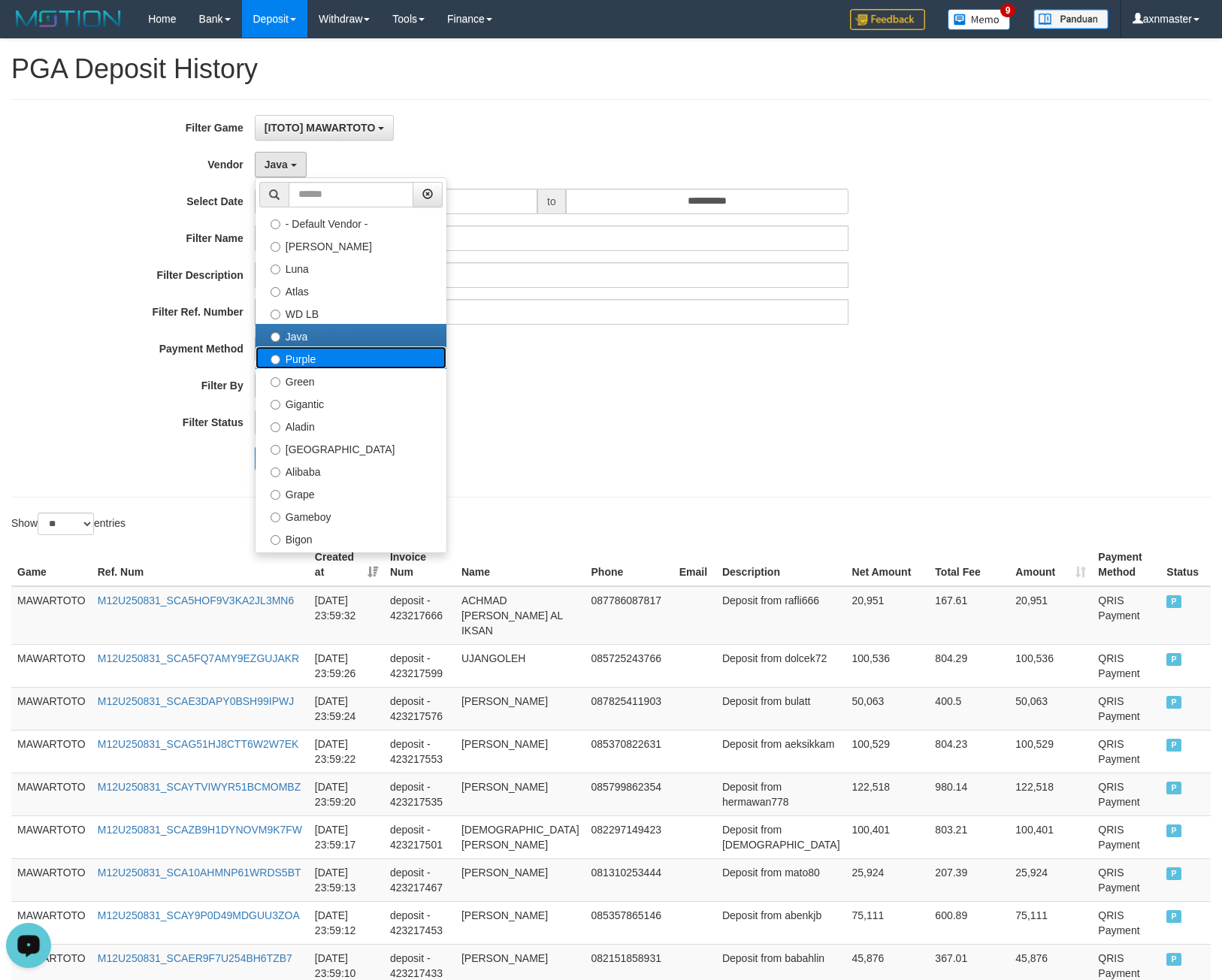
click at [325, 367] on label "Purple" at bounding box center [351, 358] width 191 height 23
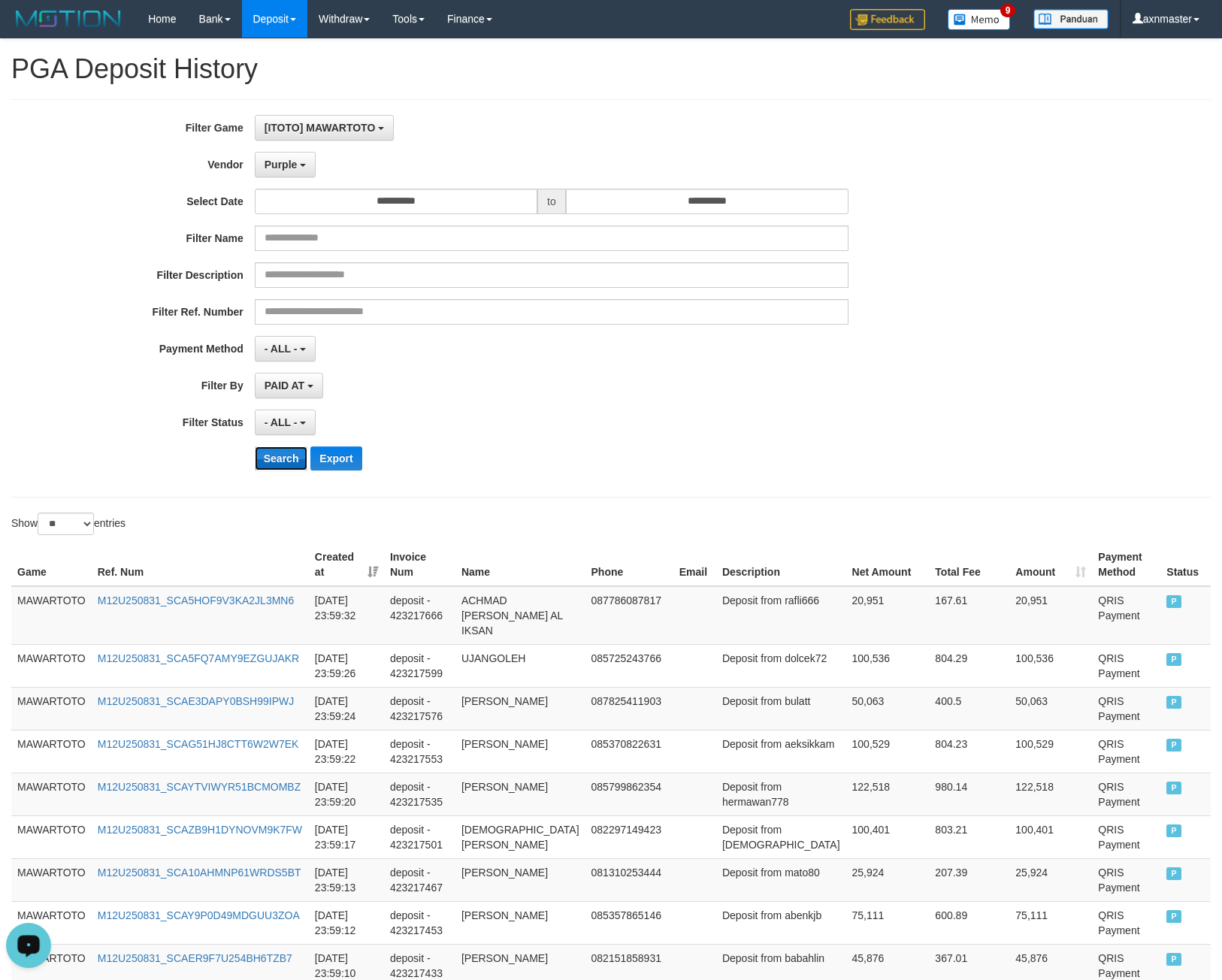
click at [289, 450] on button "Search" at bounding box center [281, 459] width 54 height 24
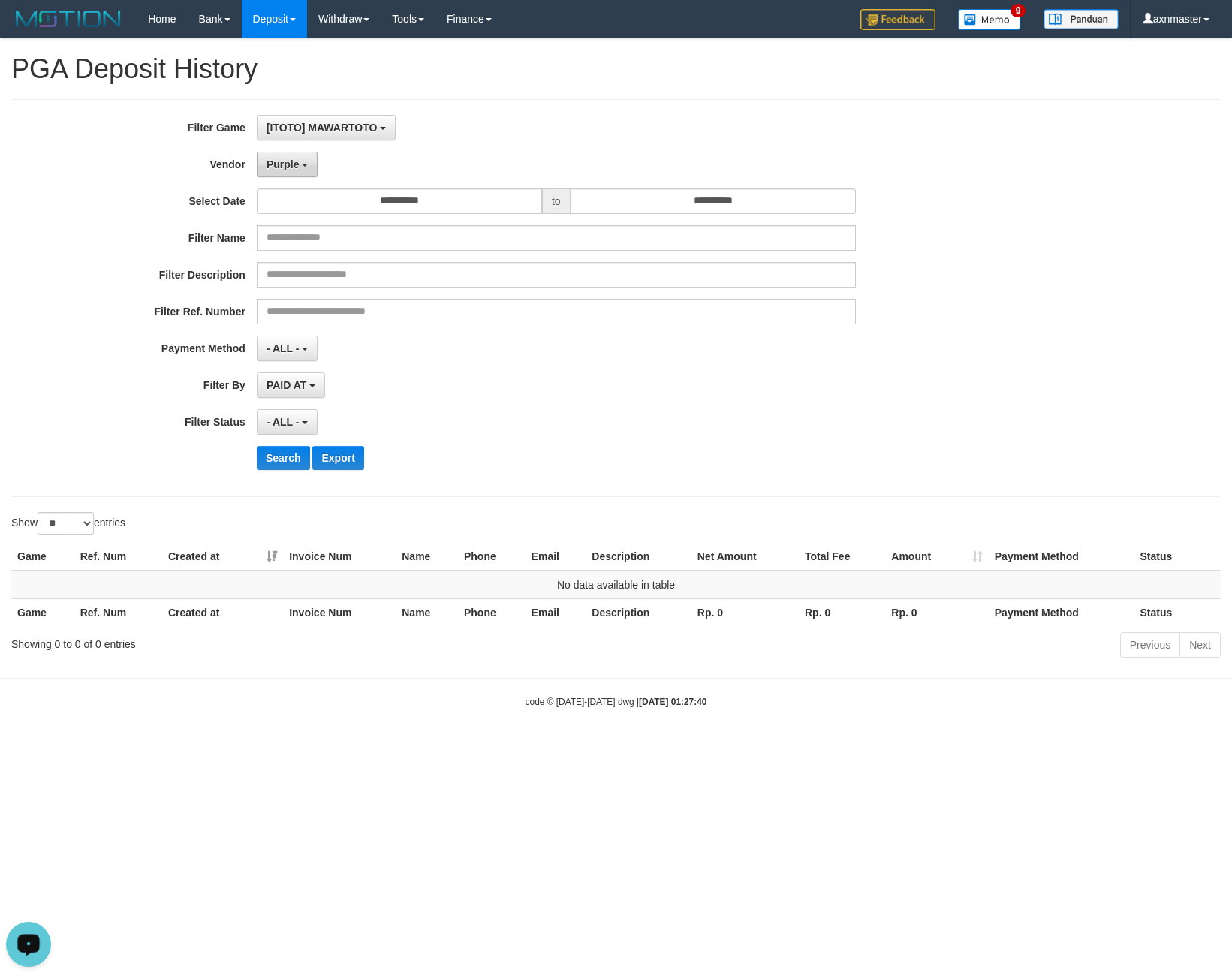
click at [301, 167] on button "Purple" at bounding box center [287, 164] width 61 height 26
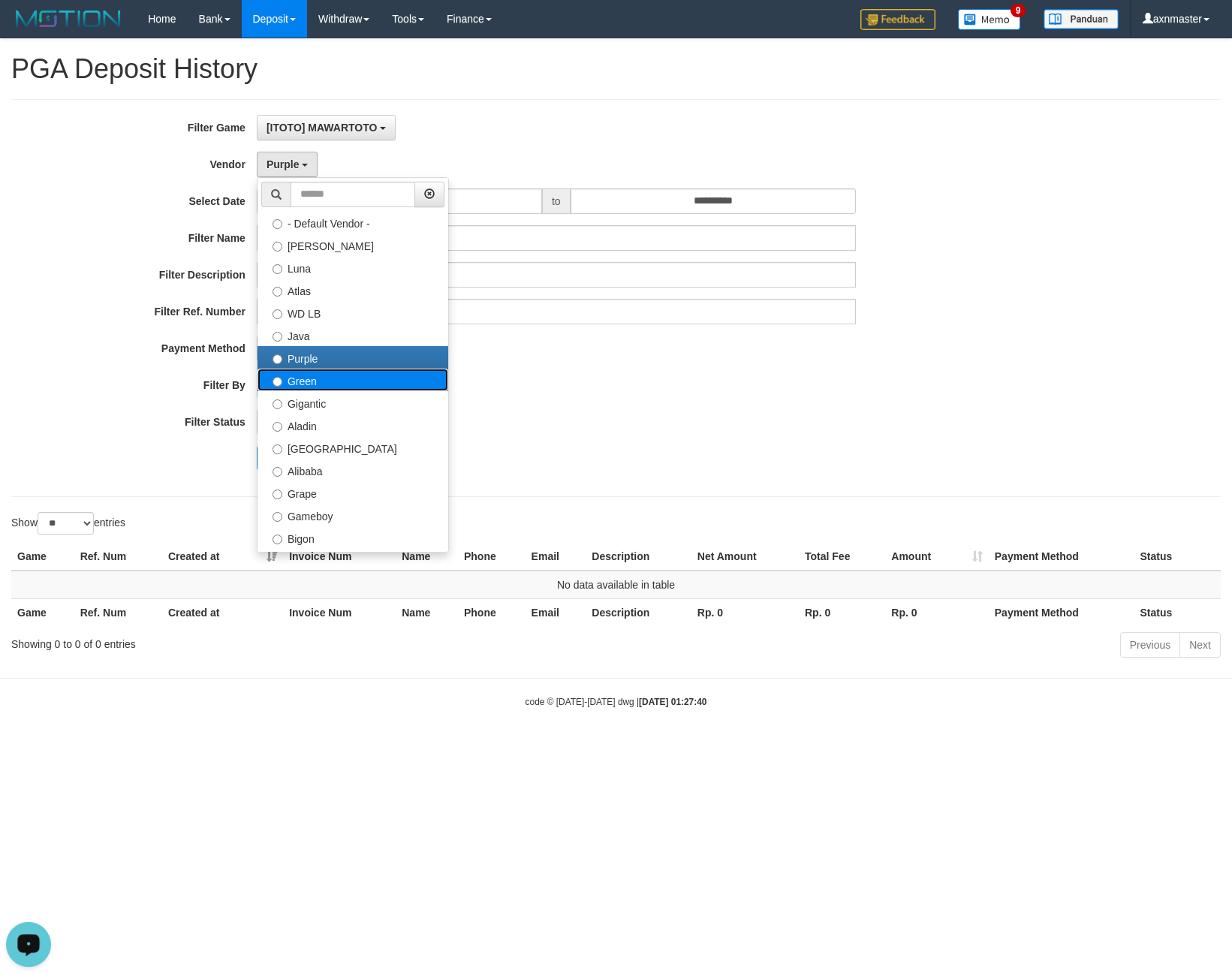
click at [326, 378] on label "Green" at bounding box center [353, 380] width 191 height 23
select select "**********"
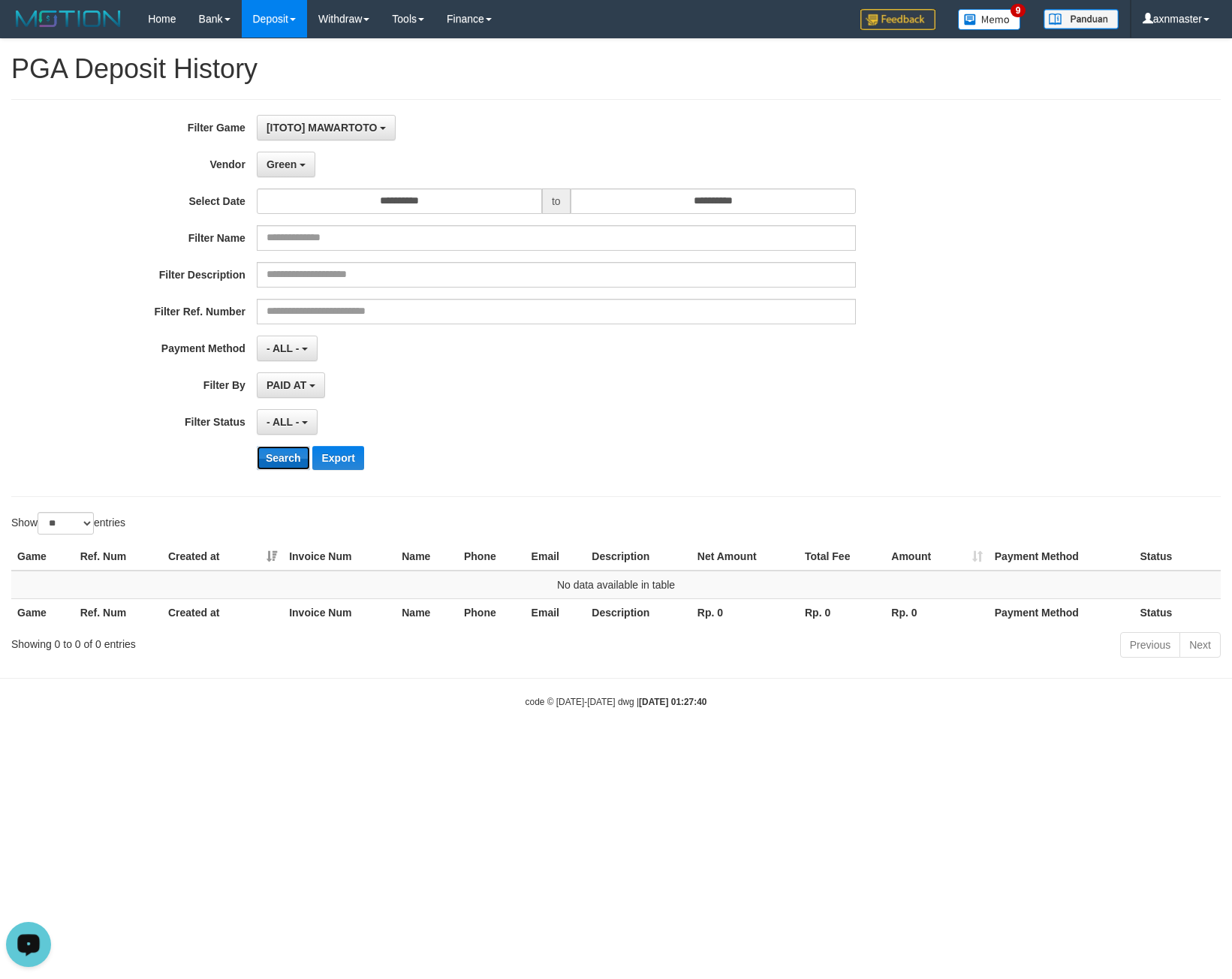
click at [271, 461] on button "Search" at bounding box center [283, 458] width 53 height 24
click at [284, 169] on span "Green" at bounding box center [282, 164] width 30 height 12
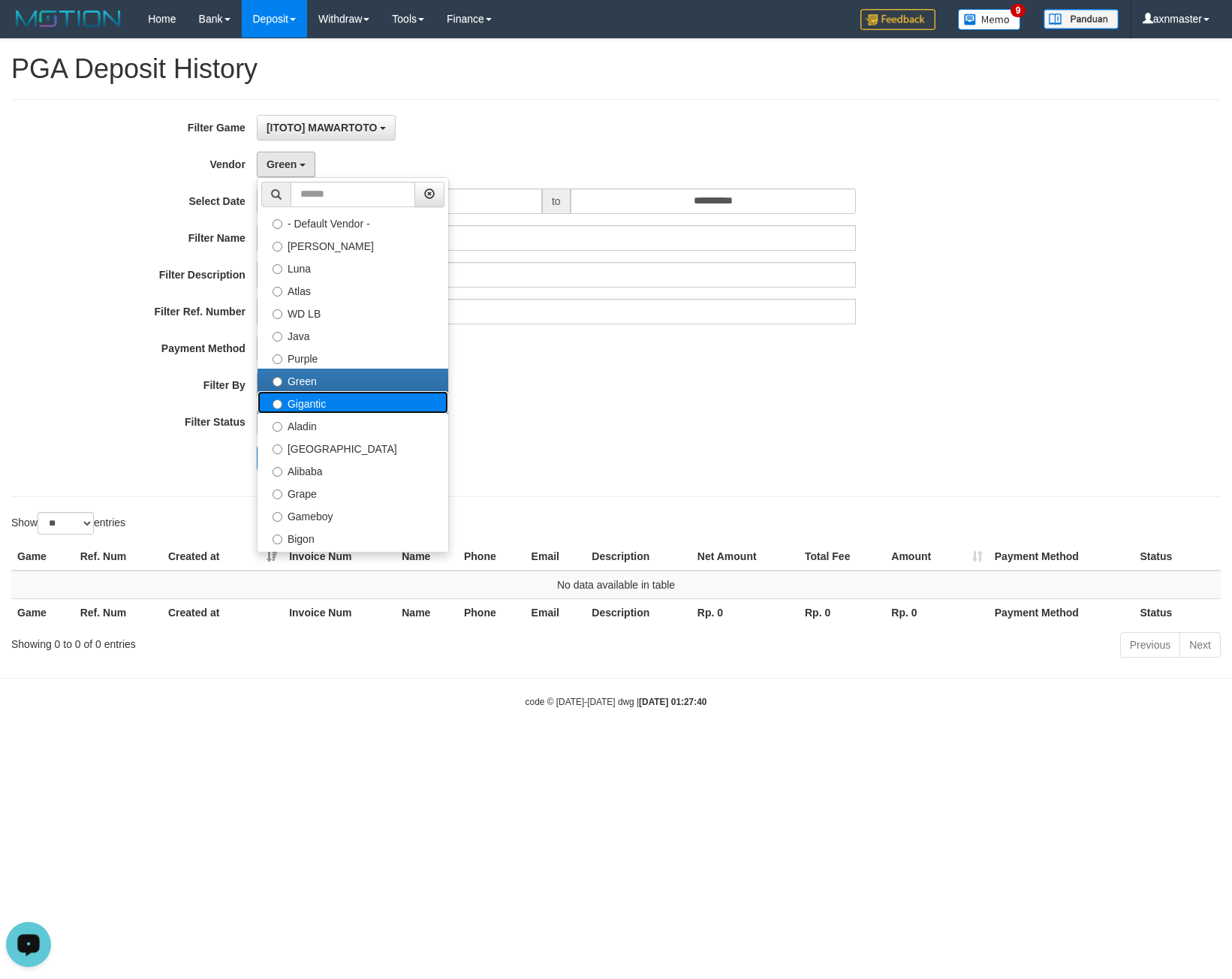
click at [332, 404] on label "Gigantic" at bounding box center [353, 402] width 191 height 23
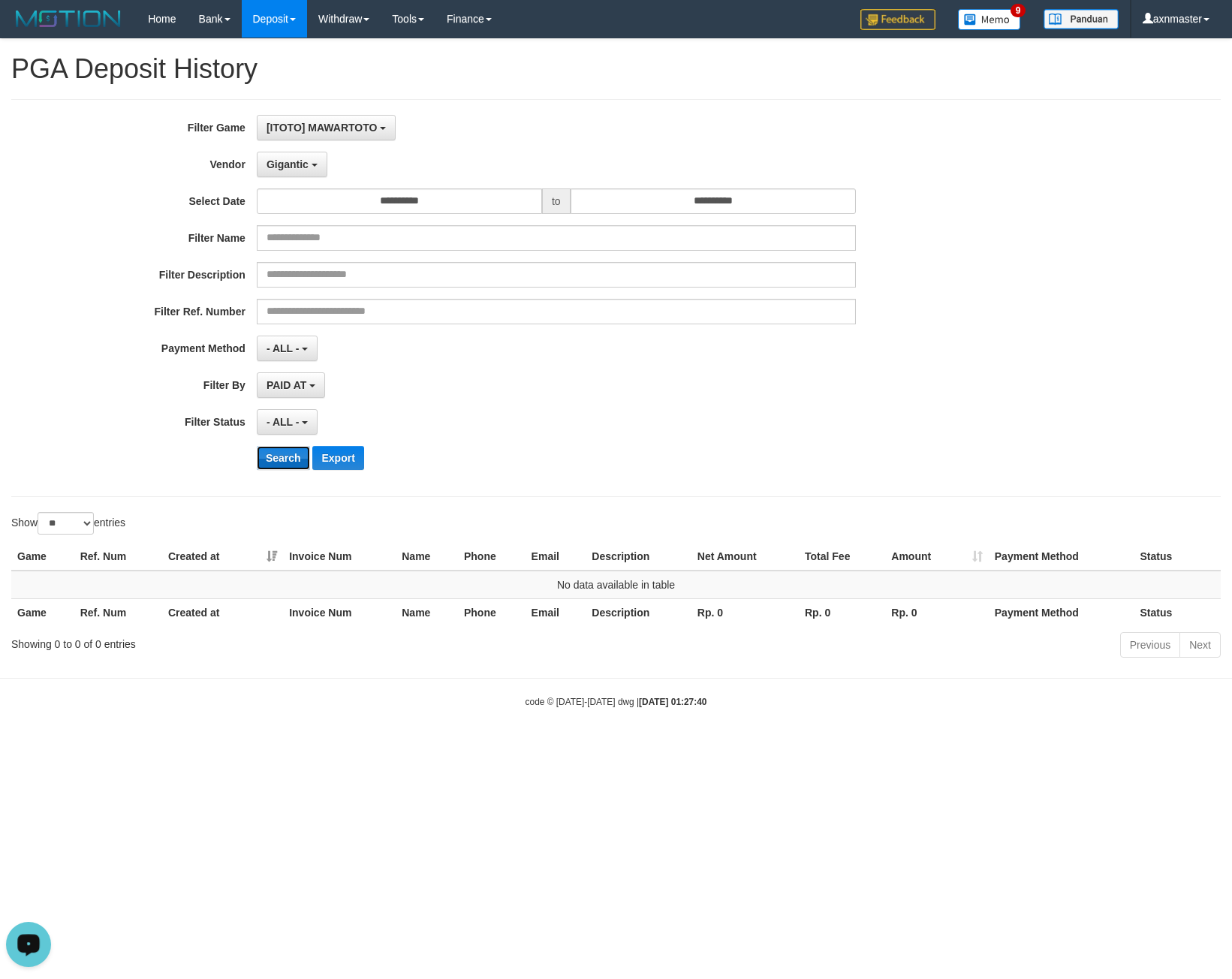
click at [279, 470] on button "Search" at bounding box center [283, 458] width 53 height 24
click at [300, 170] on button "Gigantic" at bounding box center [292, 164] width 71 height 26
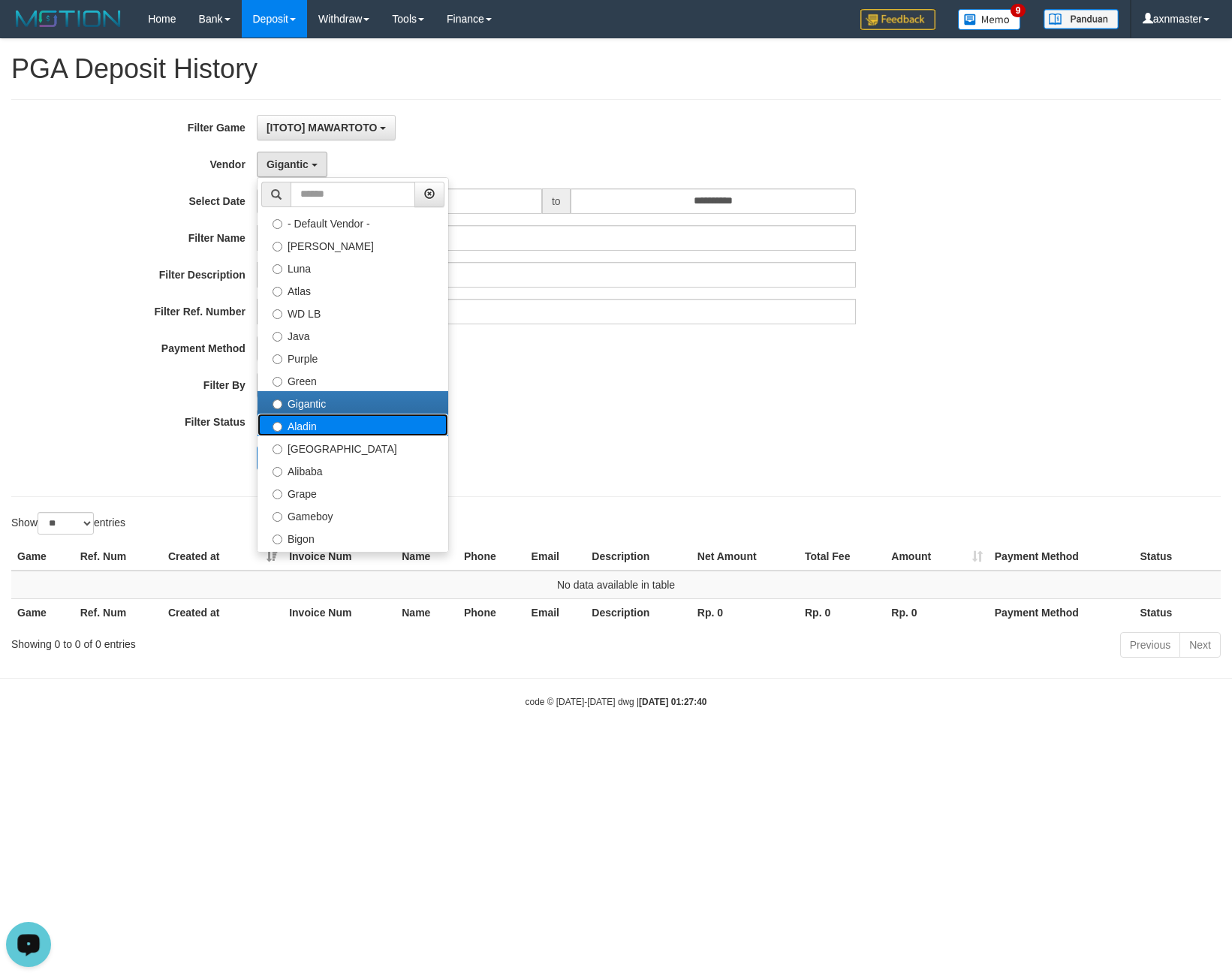
click at [312, 431] on label "Aladin" at bounding box center [353, 425] width 191 height 23
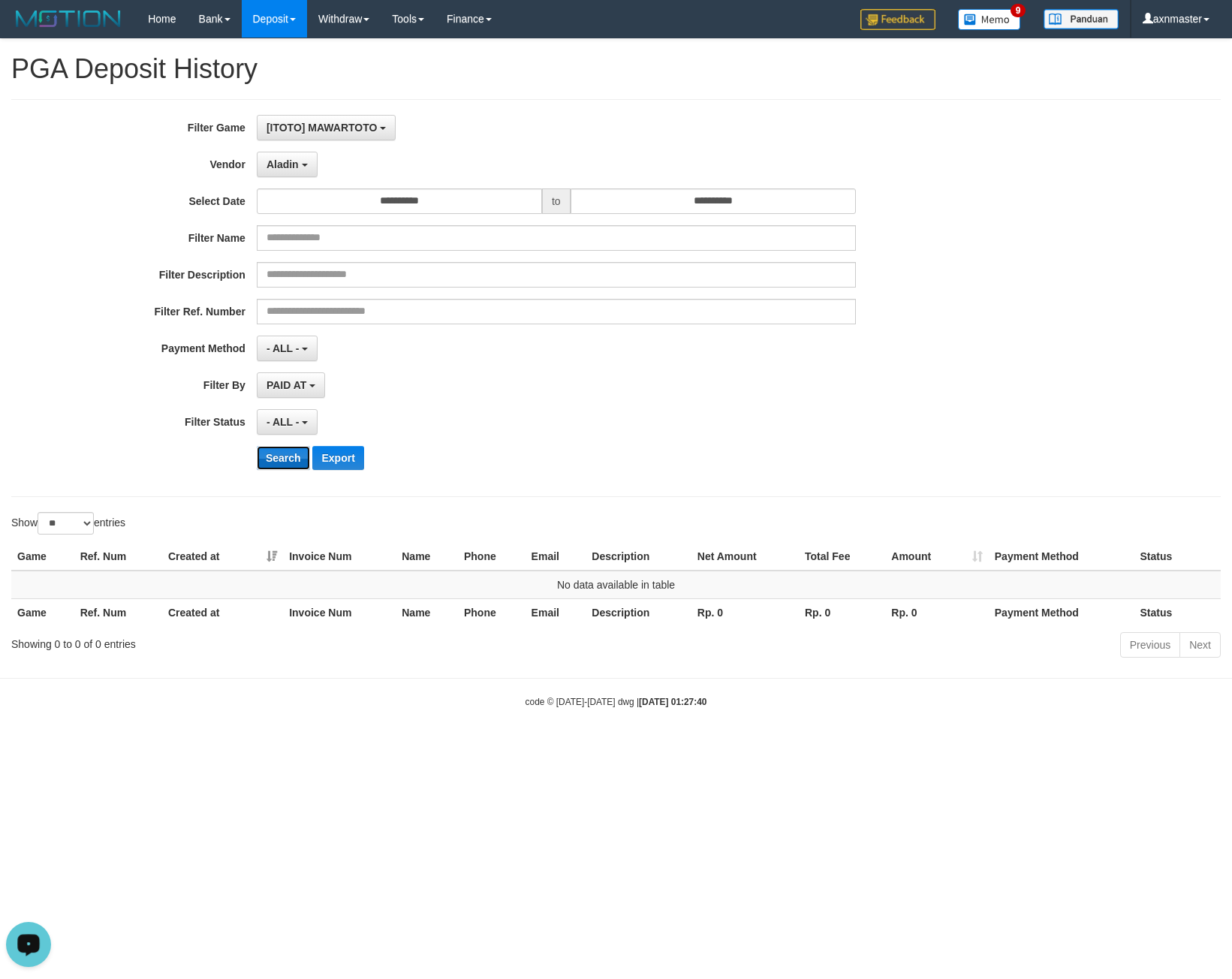
click at [294, 459] on button "Search" at bounding box center [283, 458] width 53 height 24
click at [282, 148] on div "**********" at bounding box center [513, 298] width 1027 height 366
click at [283, 167] on span "Aladin" at bounding box center [283, 164] width 32 height 12
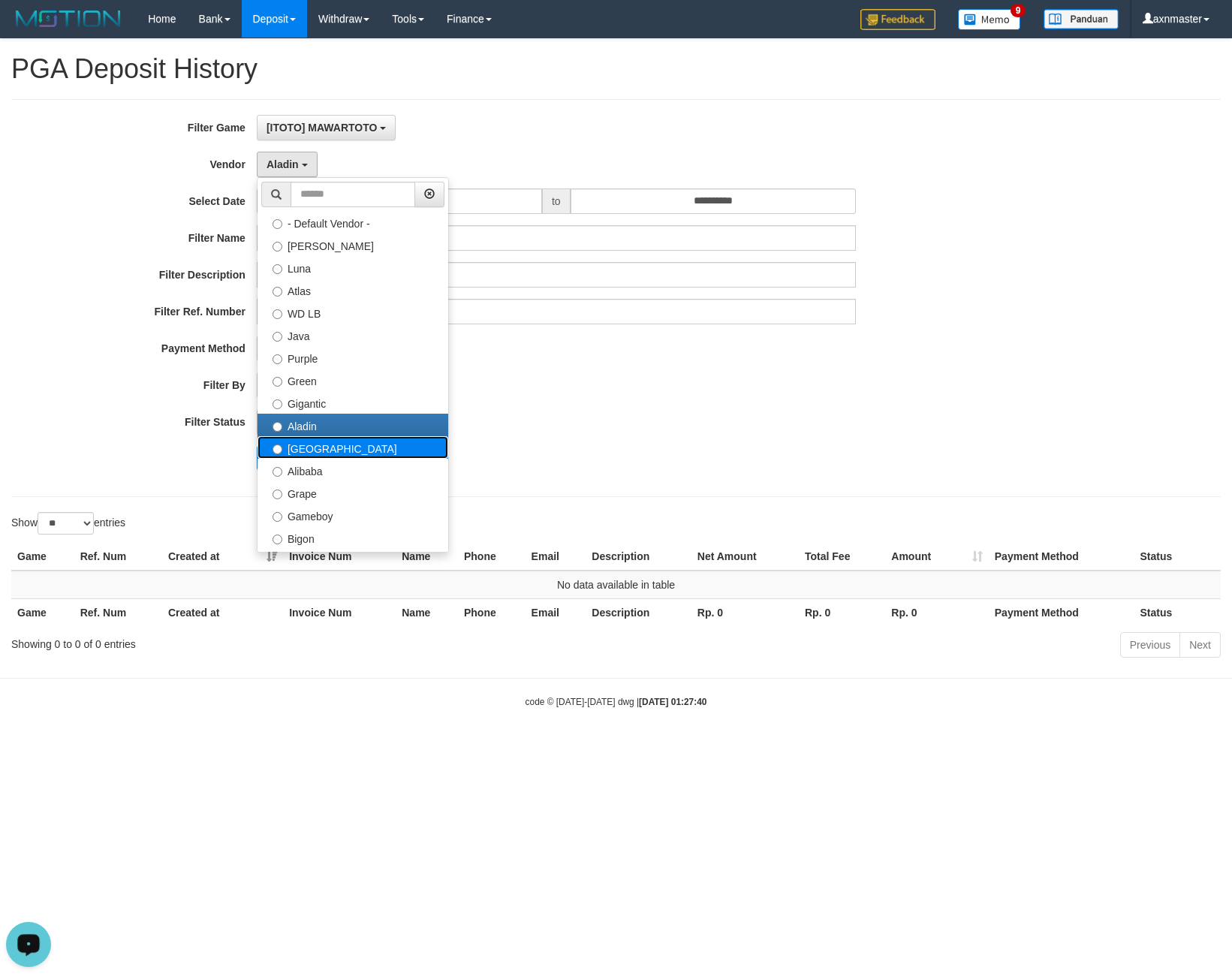
click at [316, 442] on label "Dubai" at bounding box center [353, 448] width 191 height 23
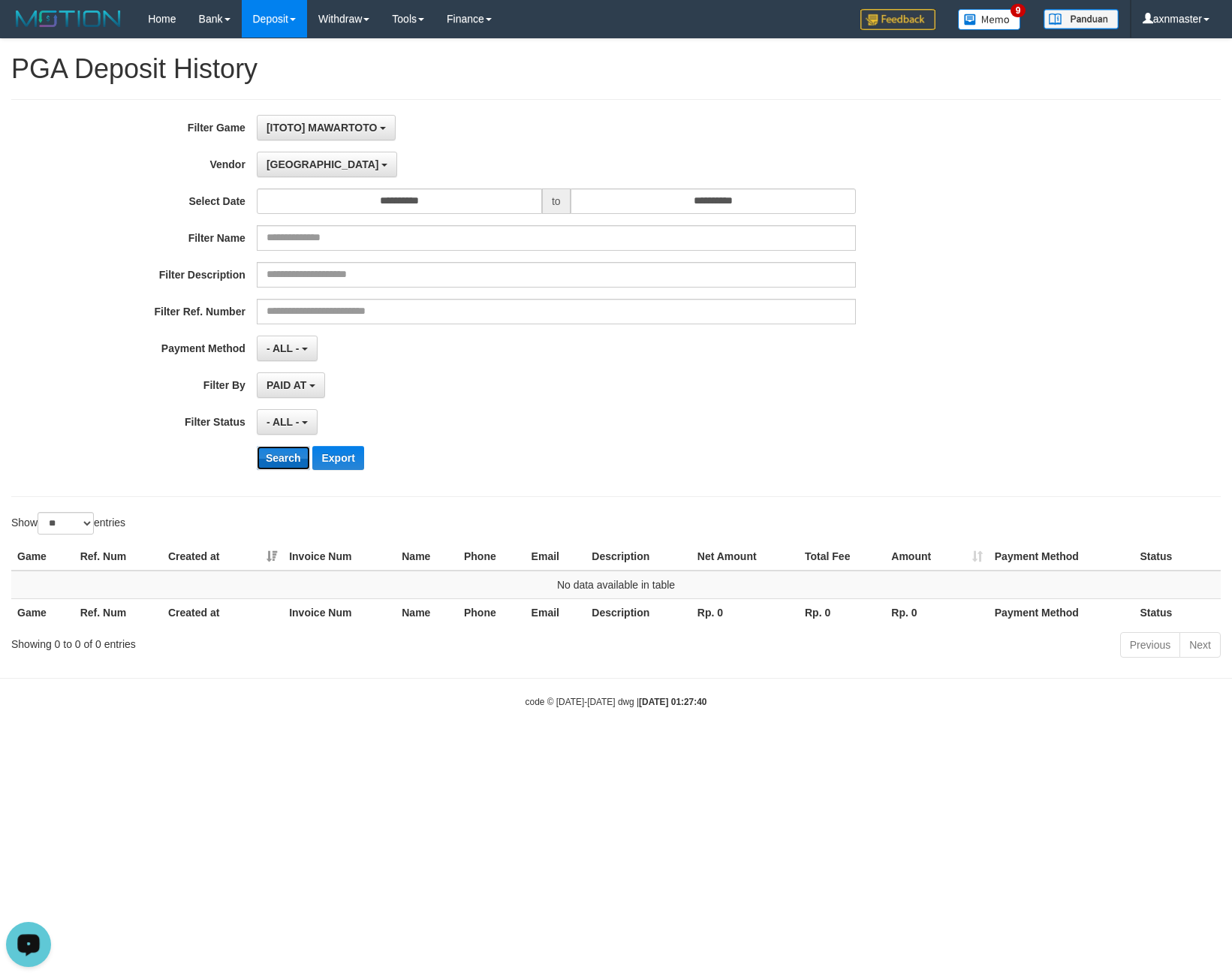
click at [281, 464] on button "Search" at bounding box center [283, 458] width 53 height 24
click at [275, 149] on div "**********" at bounding box center [513, 298] width 1027 height 366
click at [296, 166] on button "Dubai" at bounding box center [327, 164] width 140 height 26
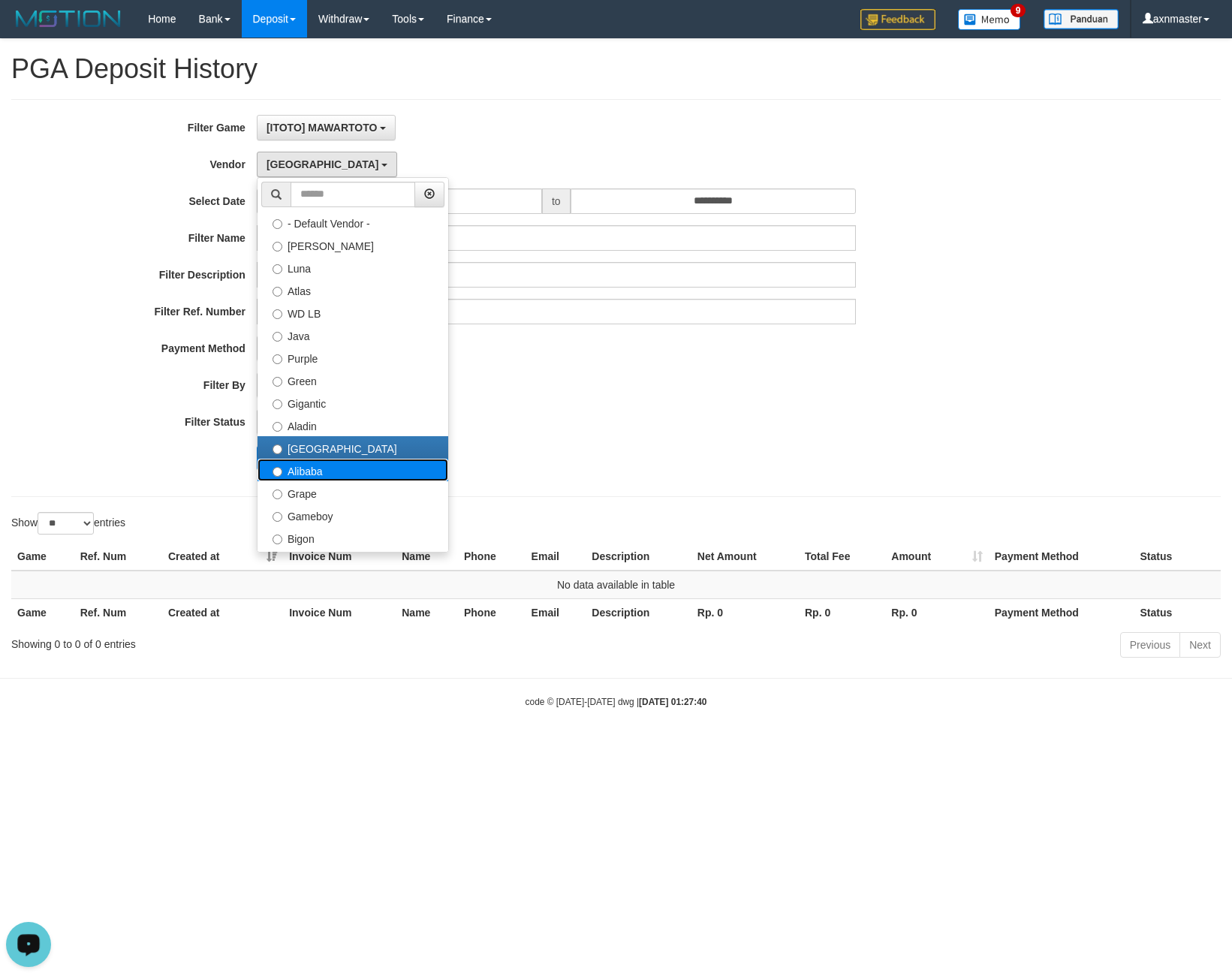
click at [325, 469] on label "Alibaba" at bounding box center [353, 470] width 191 height 23
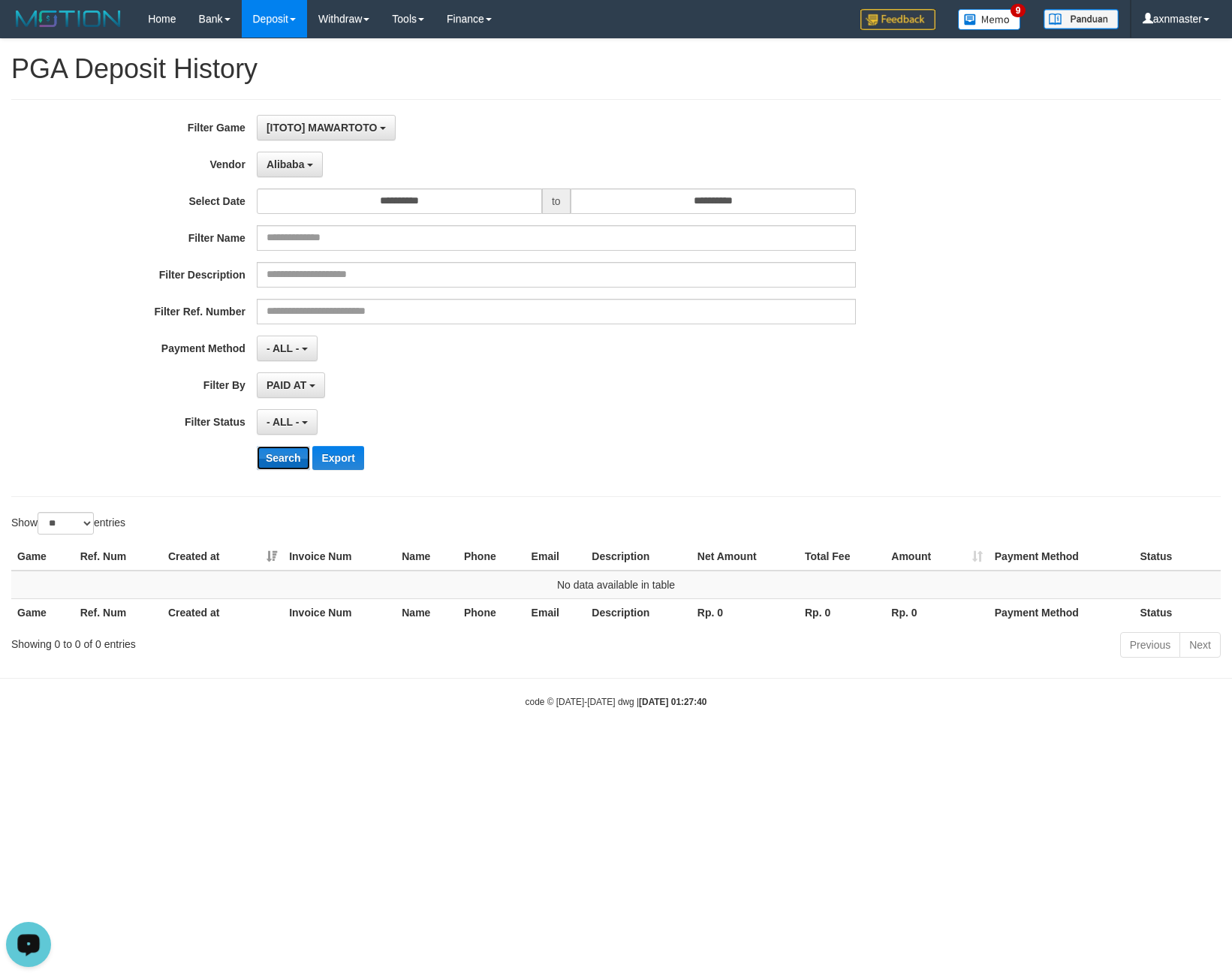
click at [295, 463] on button "Search" at bounding box center [283, 458] width 53 height 24
click at [286, 449] on button "Search" at bounding box center [283, 458] width 53 height 24
click at [295, 176] on button "Alibaba" at bounding box center [290, 164] width 66 height 26
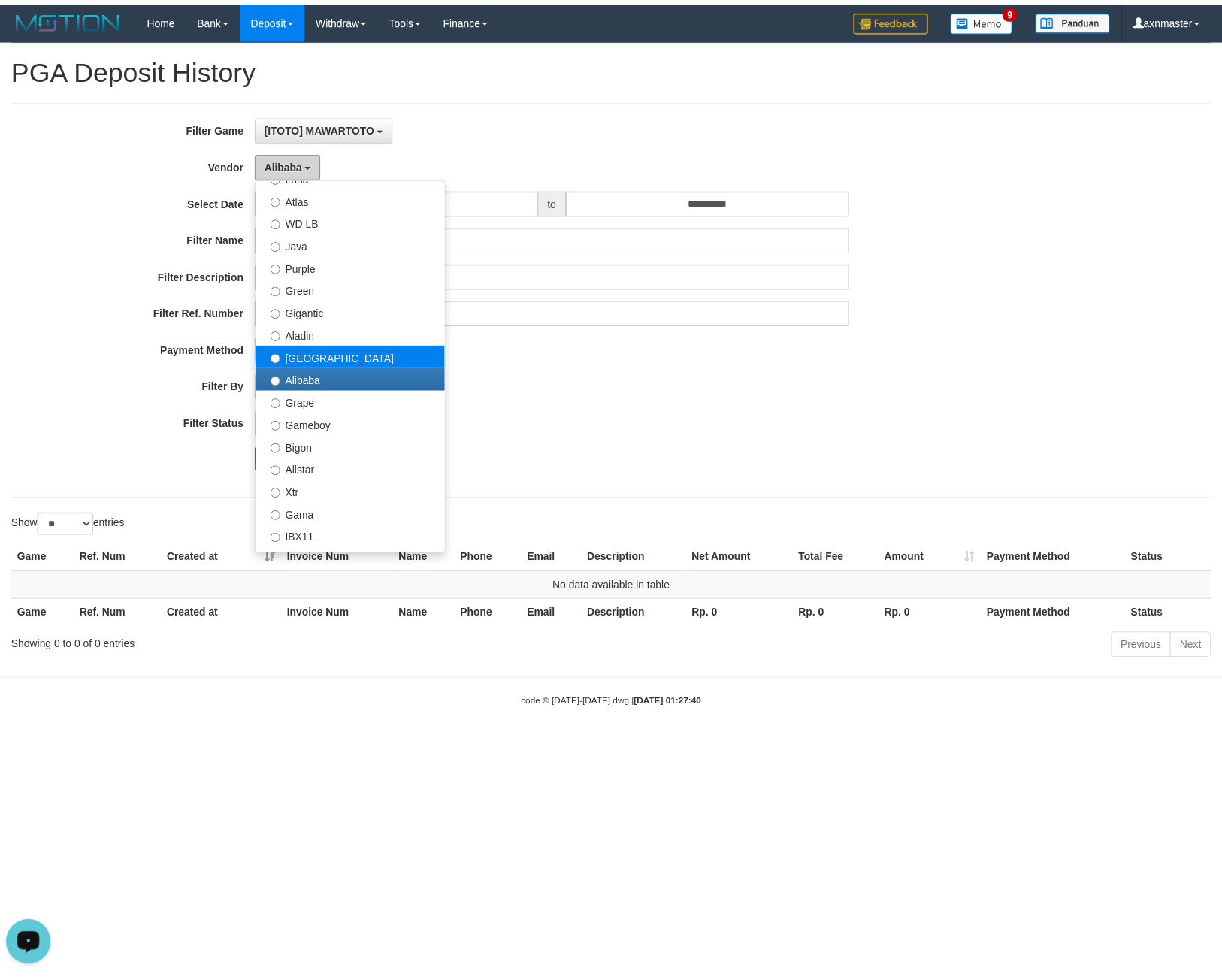
scroll to position [150, 0]
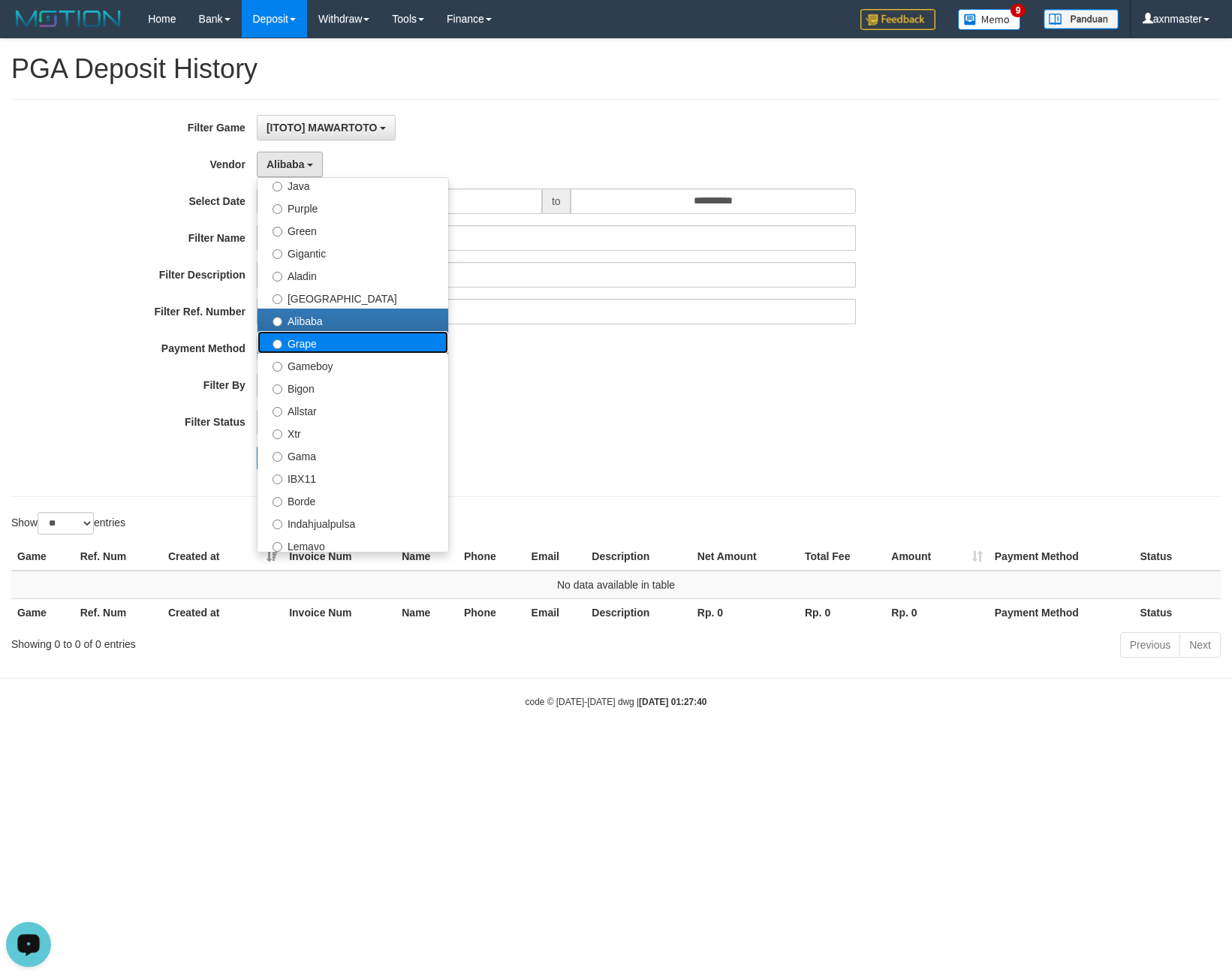
click at [375, 344] on label "Grape" at bounding box center [353, 342] width 191 height 23
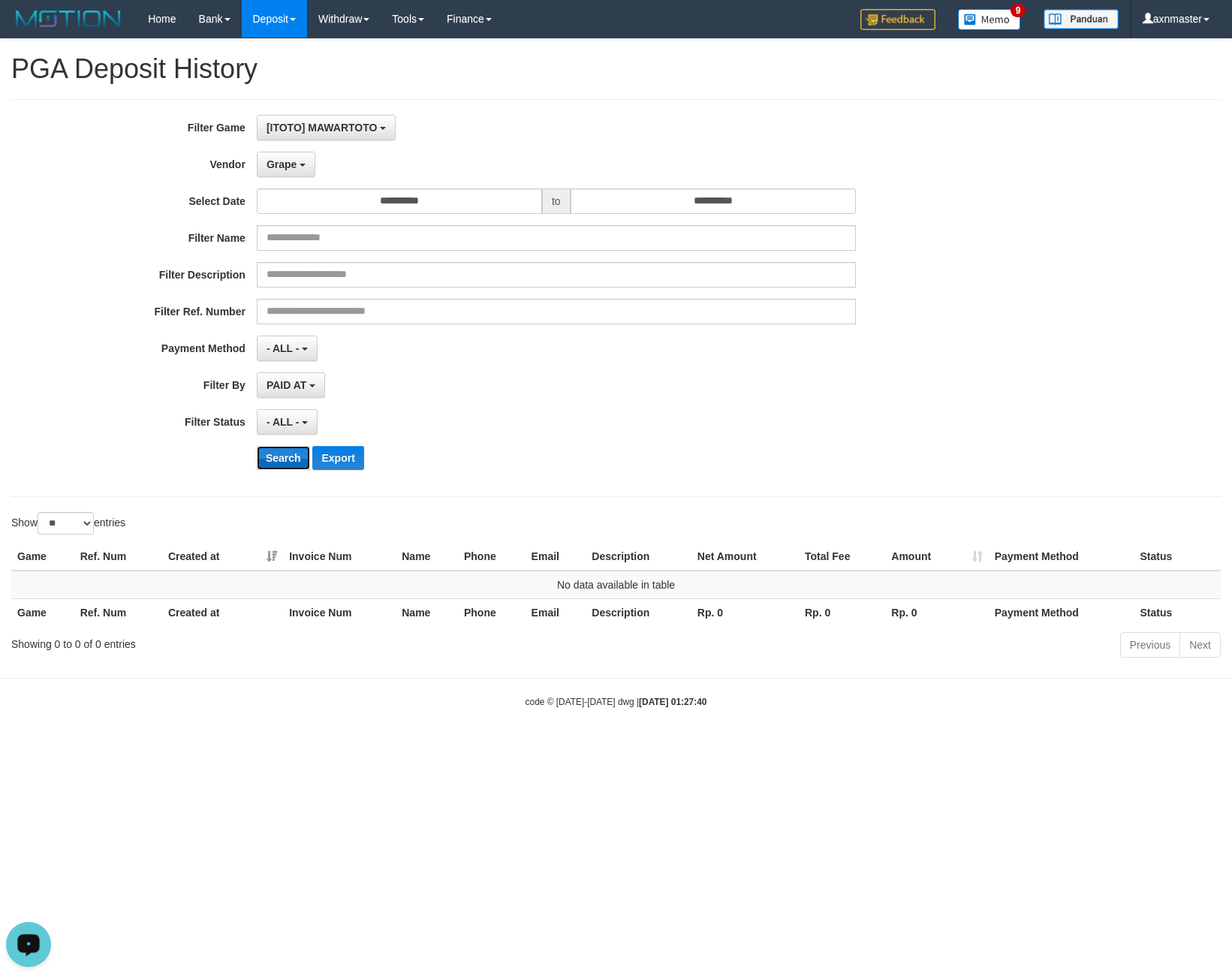
click at [282, 459] on button "Search" at bounding box center [283, 458] width 53 height 24
drag, startPoint x: 264, startPoint y: 161, endPoint x: 267, endPoint y: 200, distance: 39.1
click at [263, 177] on div "**********" at bounding box center [513, 298] width 1027 height 366
click at [292, 151] on button "Grape" at bounding box center [286, 164] width 59 height 26
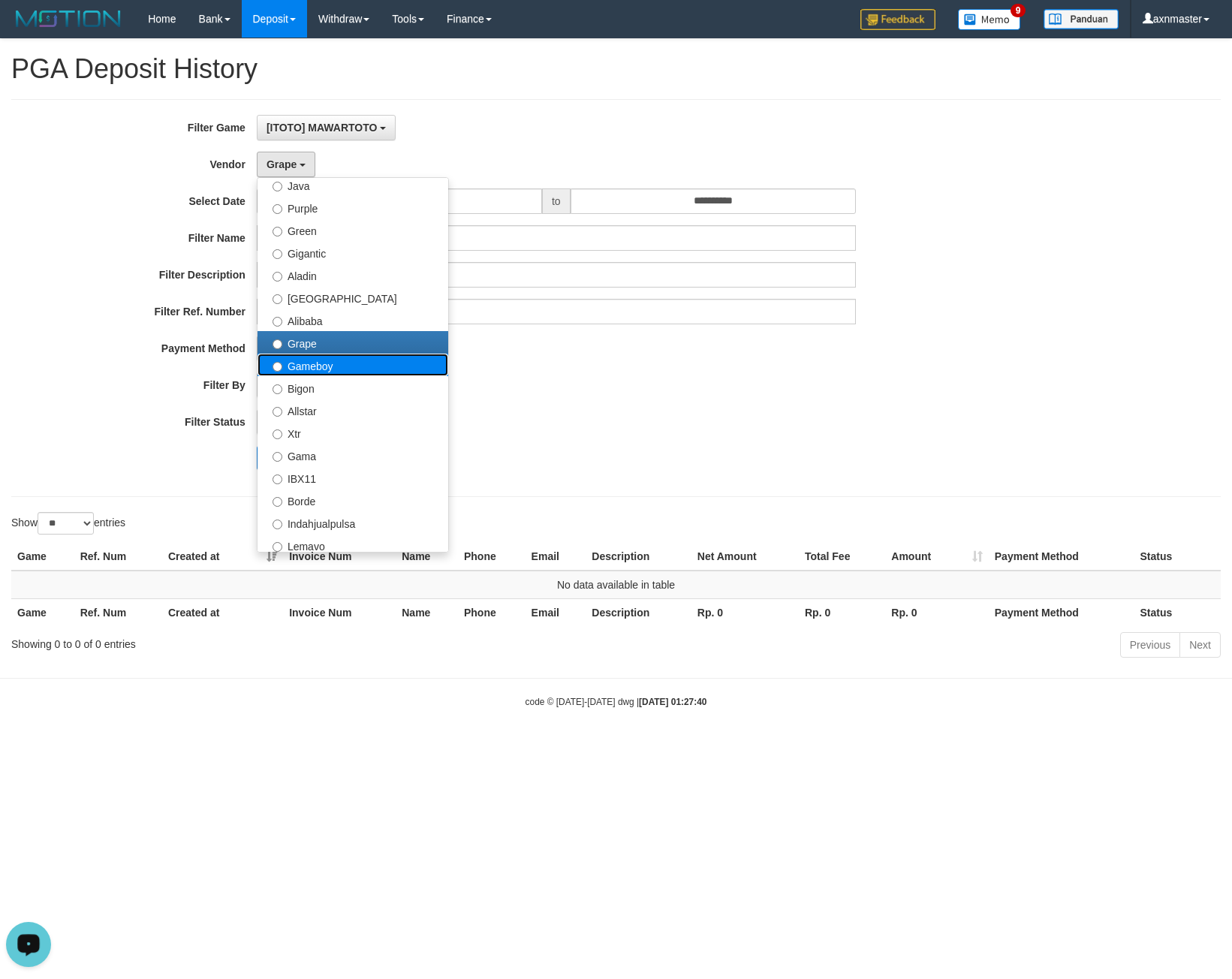
click at [333, 363] on label "Gameboy" at bounding box center [353, 365] width 191 height 23
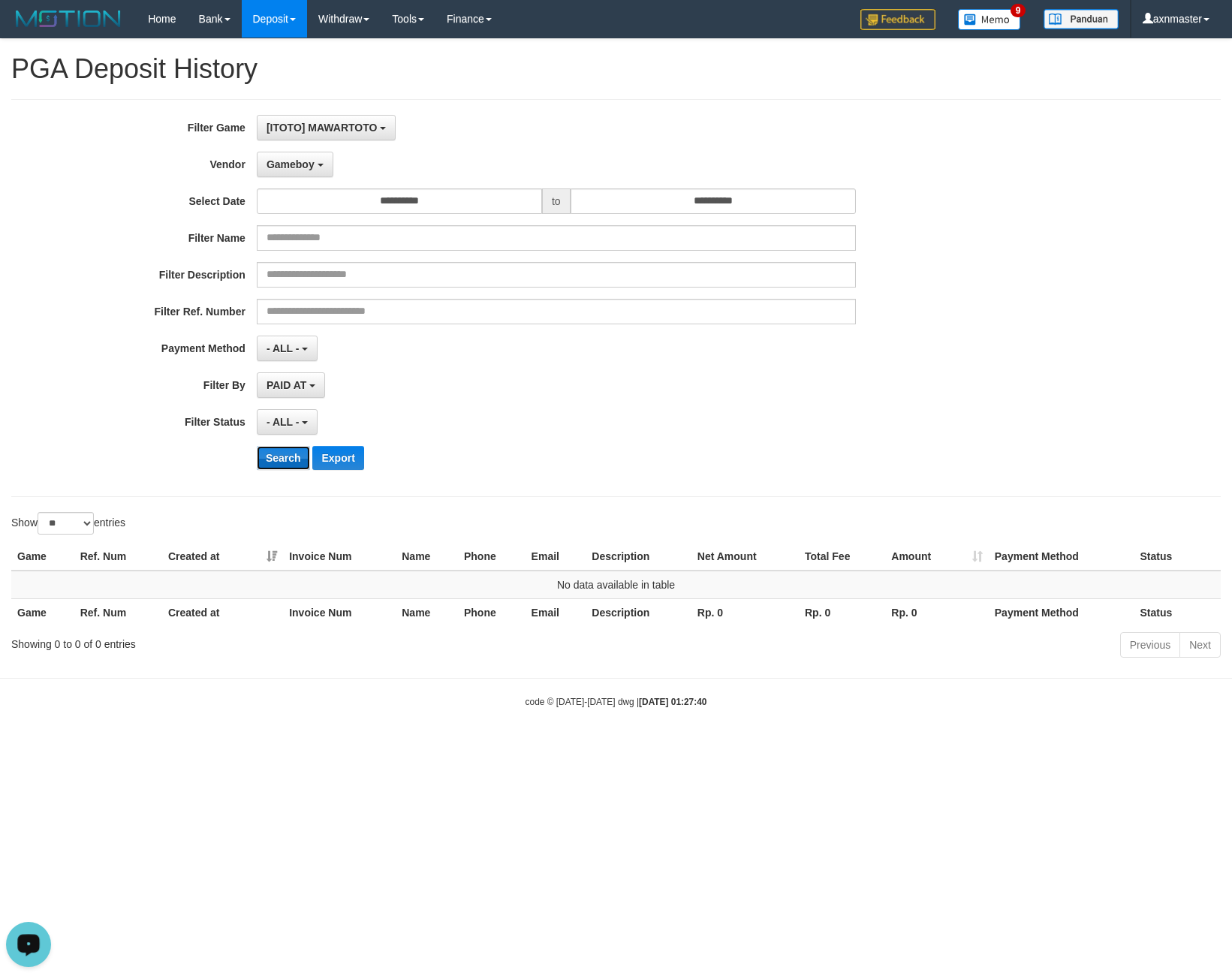
click at [277, 460] on button "Search" at bounding box center [283, 458] width 53 height 24
click at [274, 453] on button "Search" at bounding box center [283, 458] width 53 height 24
click at [289, 172] on button "Gameboy" at bounding box center [295, 164] width 77 height 26
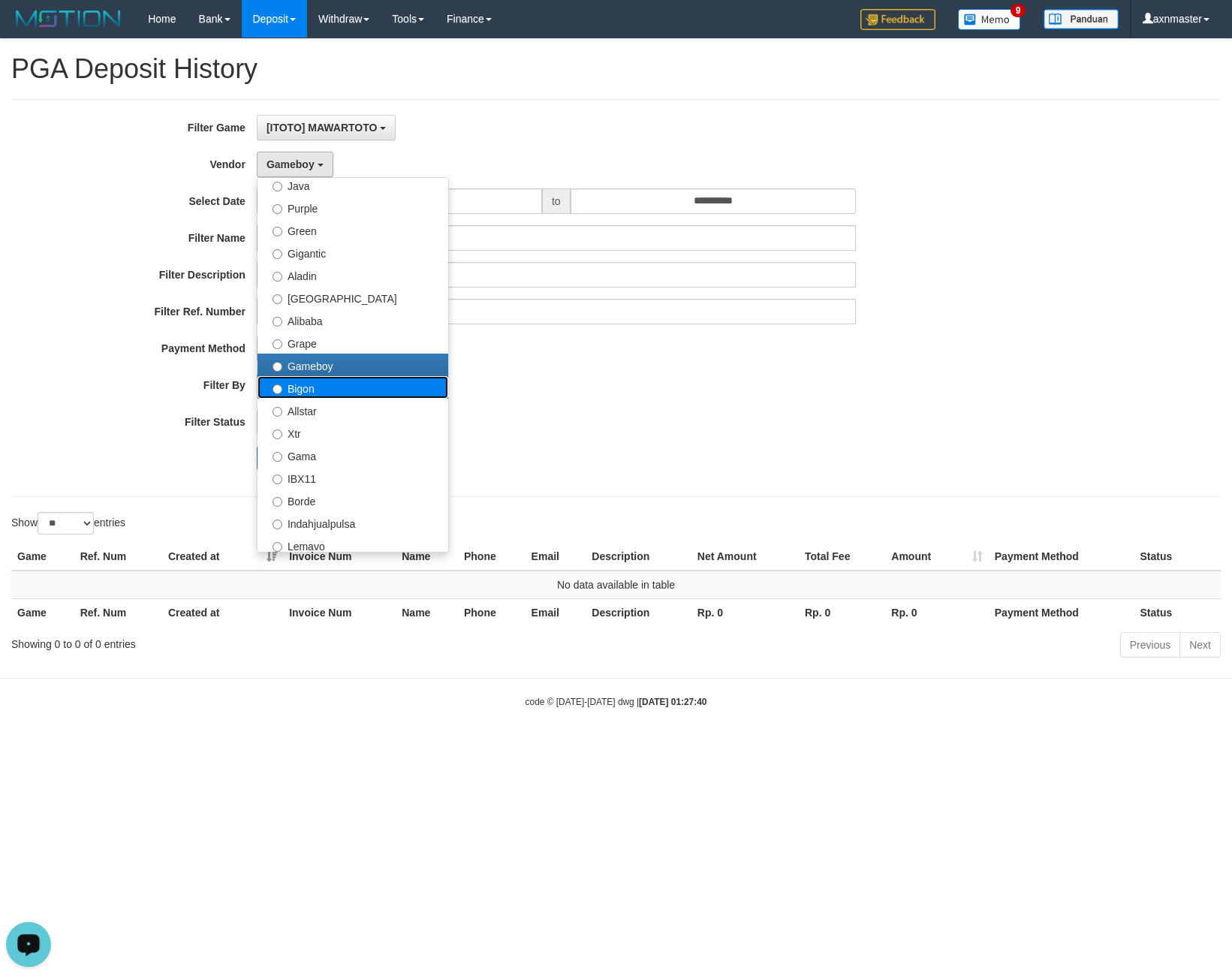
click at [315, 390] on label "Bigon" at bounding box center [353, 387] width 191 height 23
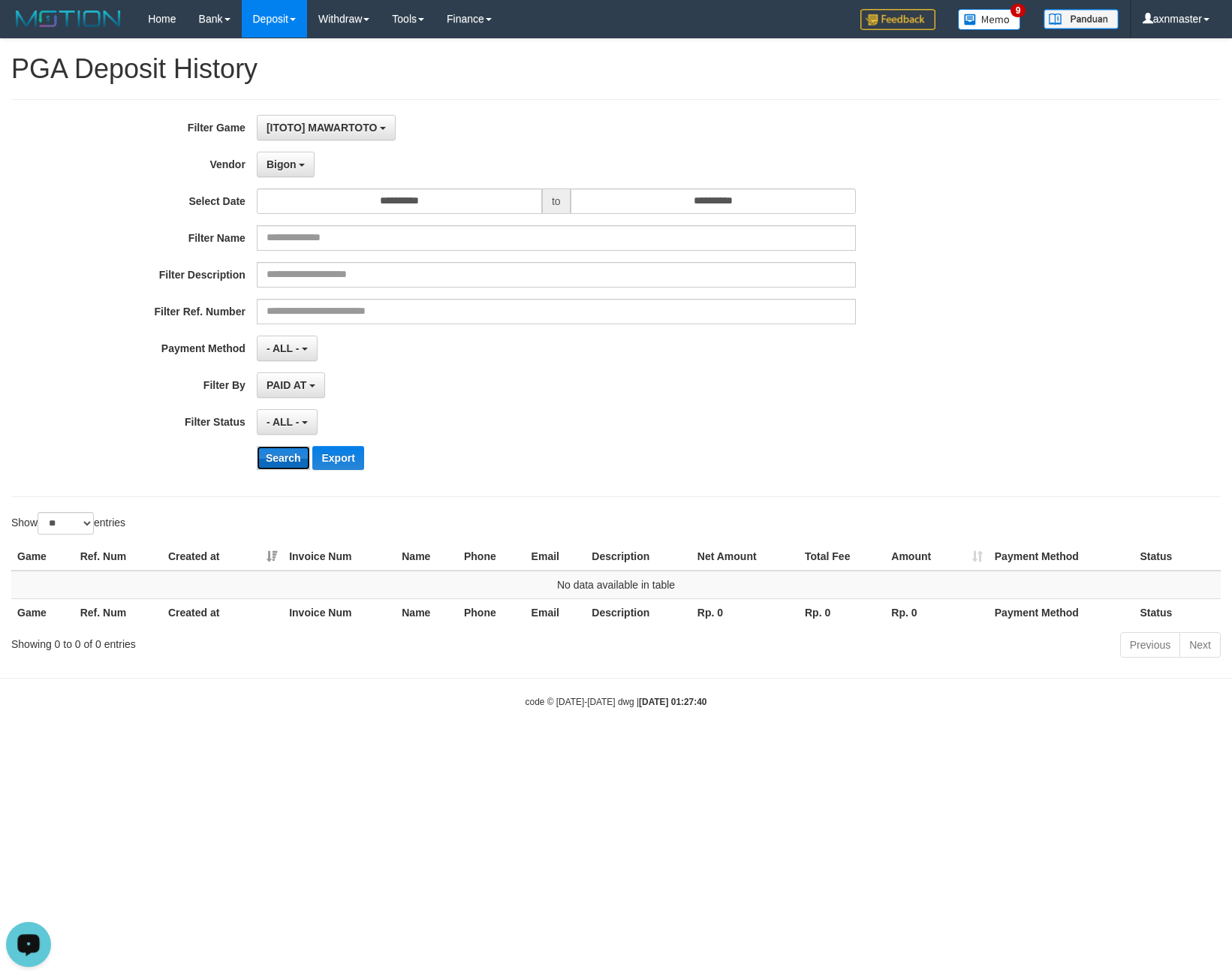
click at [284, 456] on button "Search" at bounding box center [283, 458] width 53 height 24
click at [275, 457] on button "Search" at bounding box center [283, 458] width 53 height 24
click at [297, 169] on button "Bigon" at bounding box center [286, 164] width 59 height 26
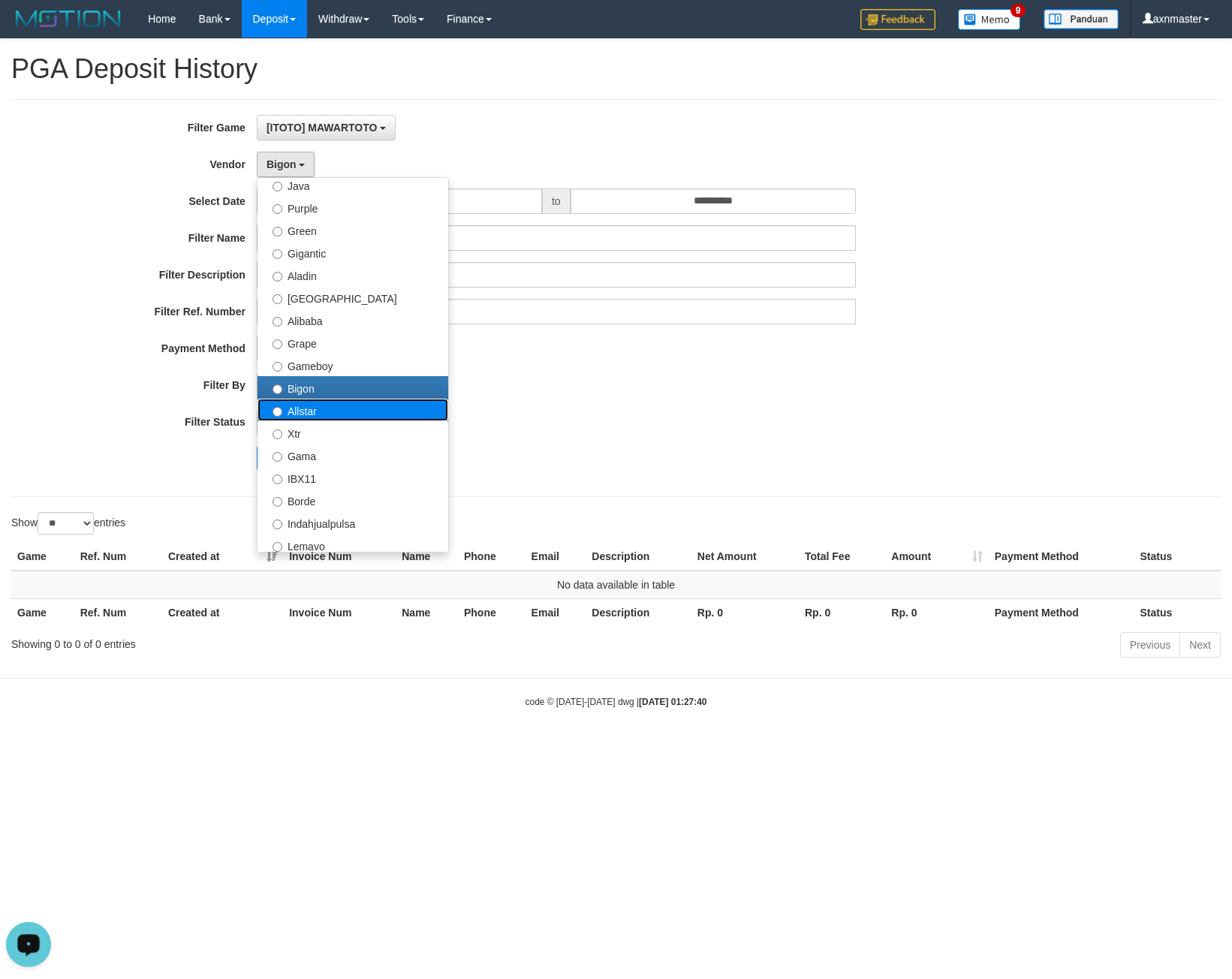
click at [330, 408] on label "Allstar" at bounding box center [353, 410] width 191 height 23
select select "**********"
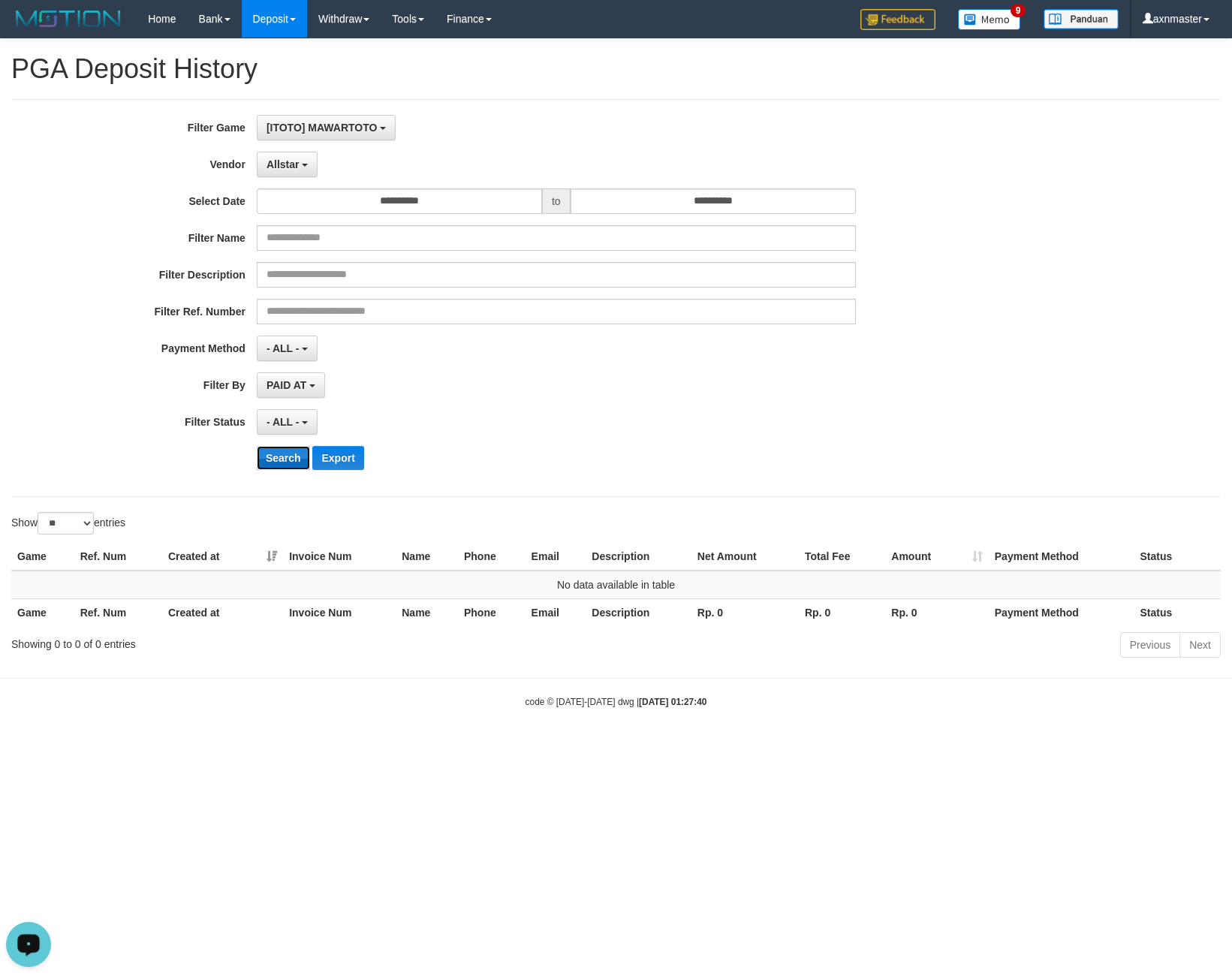
click at [295, 452] on button "Search" at bounding box center [283, 458] width 53 height 24
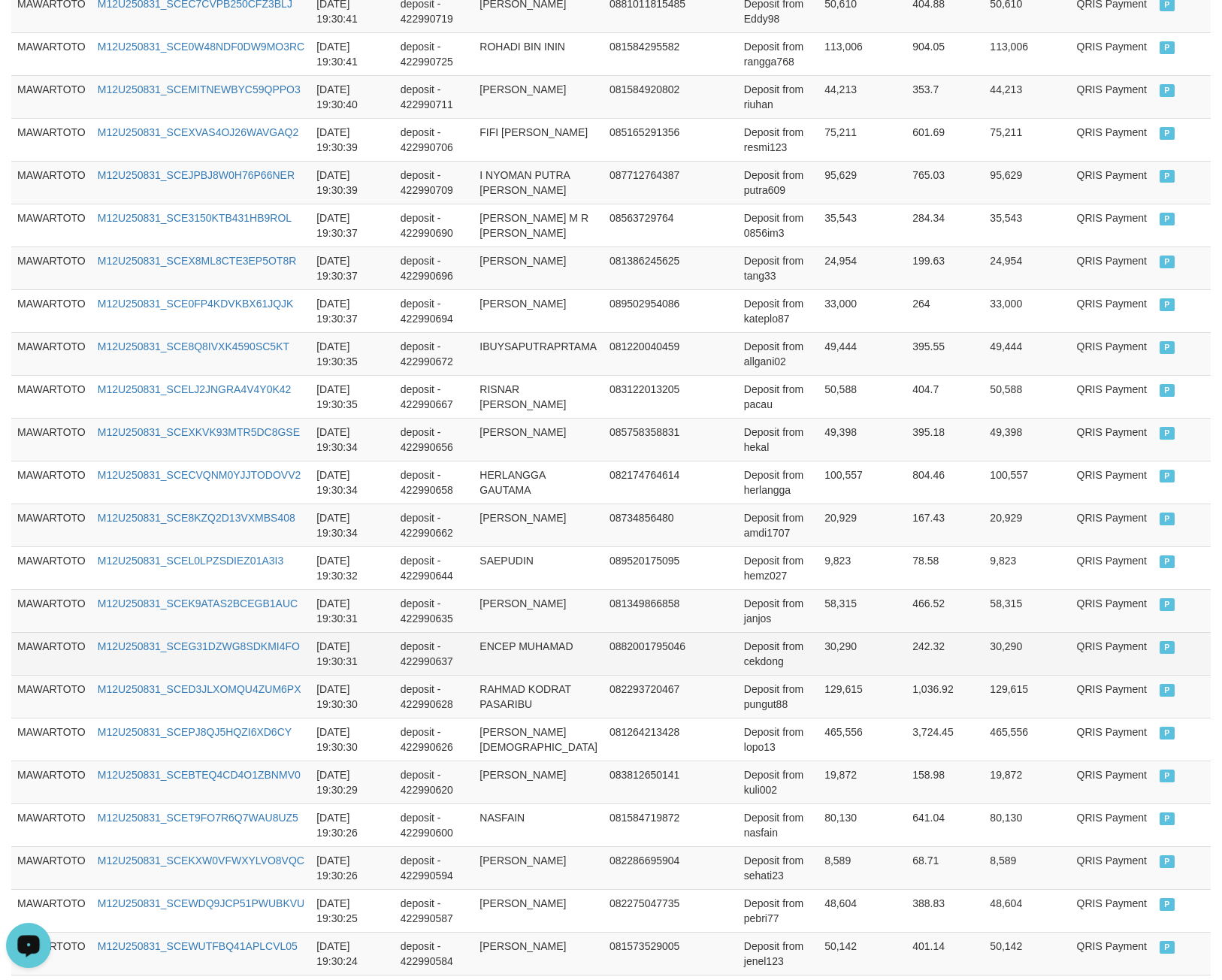
scroll to position [840, 0]
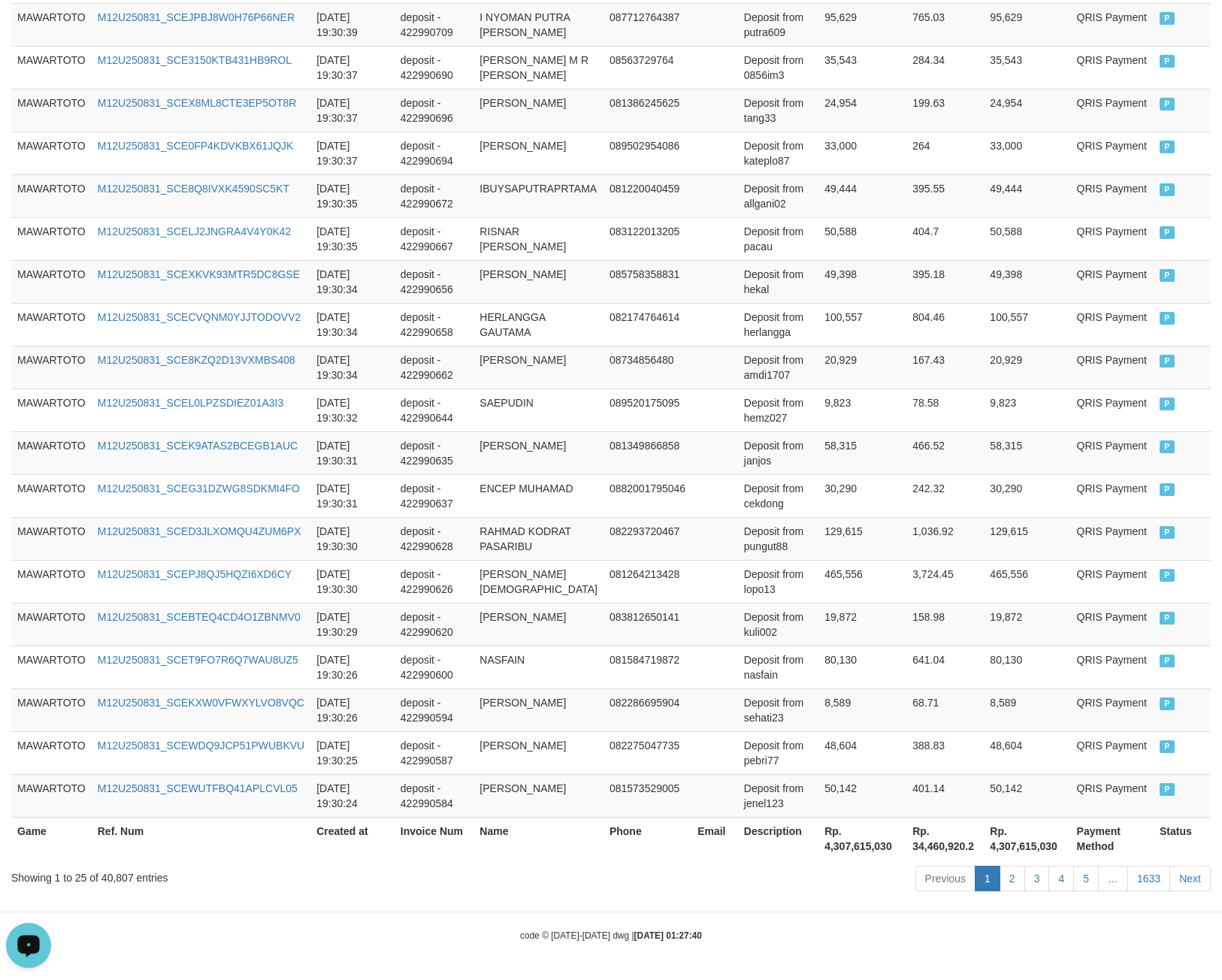
click at [838, 844] on th "Rp. 4,307,615,030" at bounding box center [862, 838] width 88 height 43
click at [120, 876] on div "Showing 1 to 25 of 40,807 entries" at bounding box center [255, 875] width 487 height 21
click at [120, 875] on div "Showing 1 to 25 of 40,807 entries" at bounding box center [255, 875] width 487 height 21
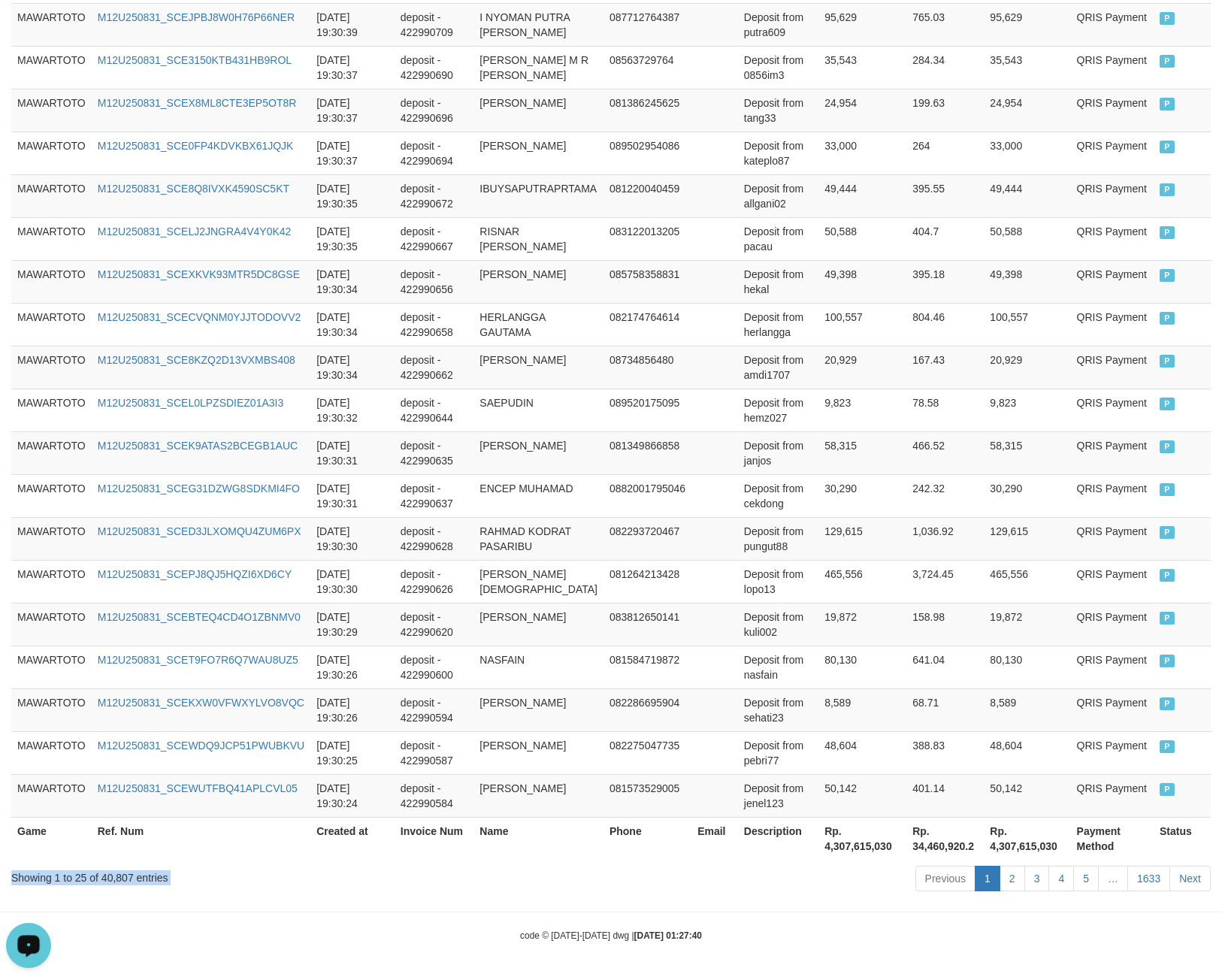
click at [126, 883] on div "Showing 1 to 25 of 40,807 entries" at bounding box center [255, 875] width 487 height 21
drag, startPoint x: 126, startPoint y: 883, endPoint x: 91, endPoint y: 819, distance: 72.9
click at [121, 877] on div "Showing 1 to 25 of 40,807 entries" at bounding box center [255, 875] width 487 height 21
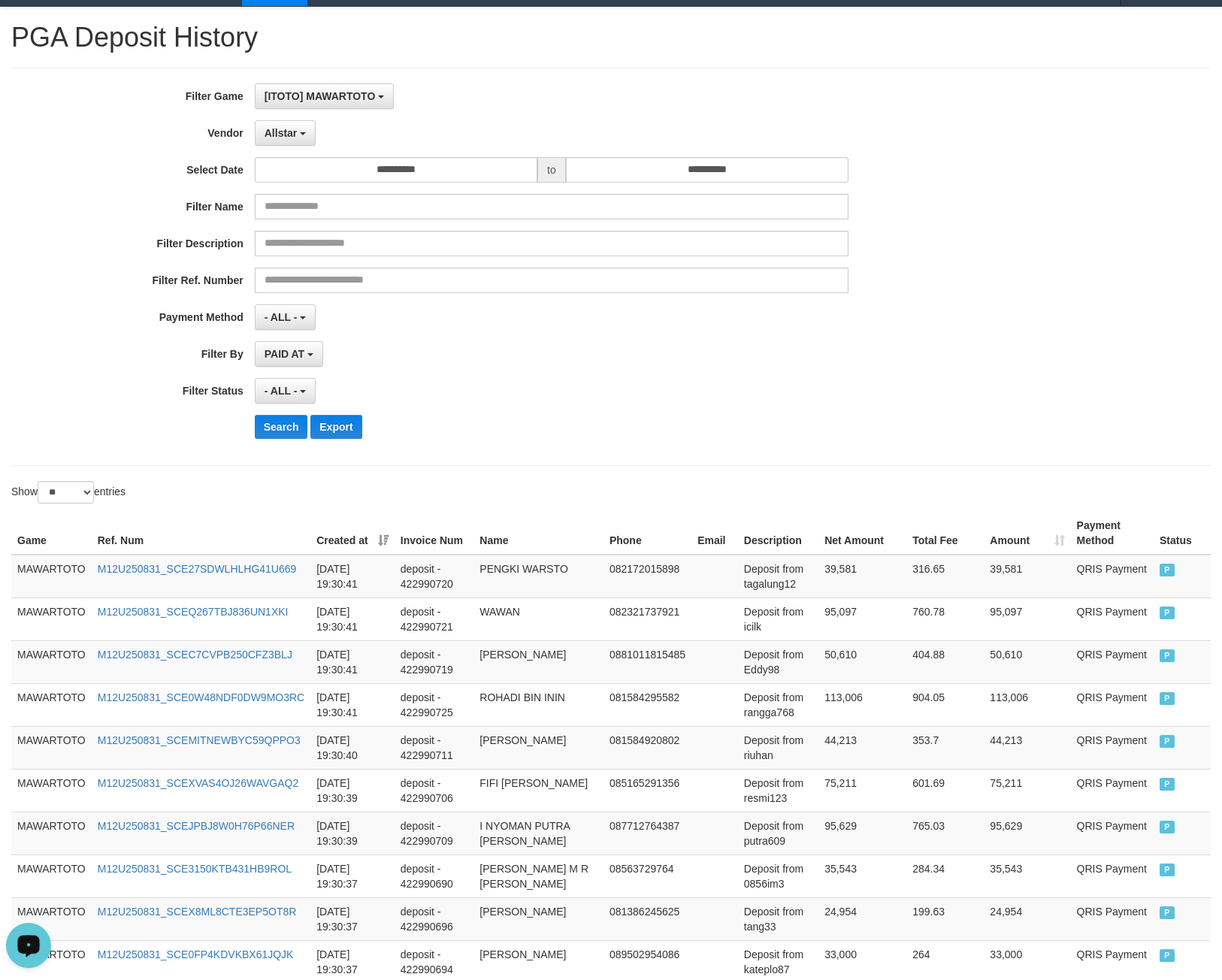
scroll to position [0, 0]
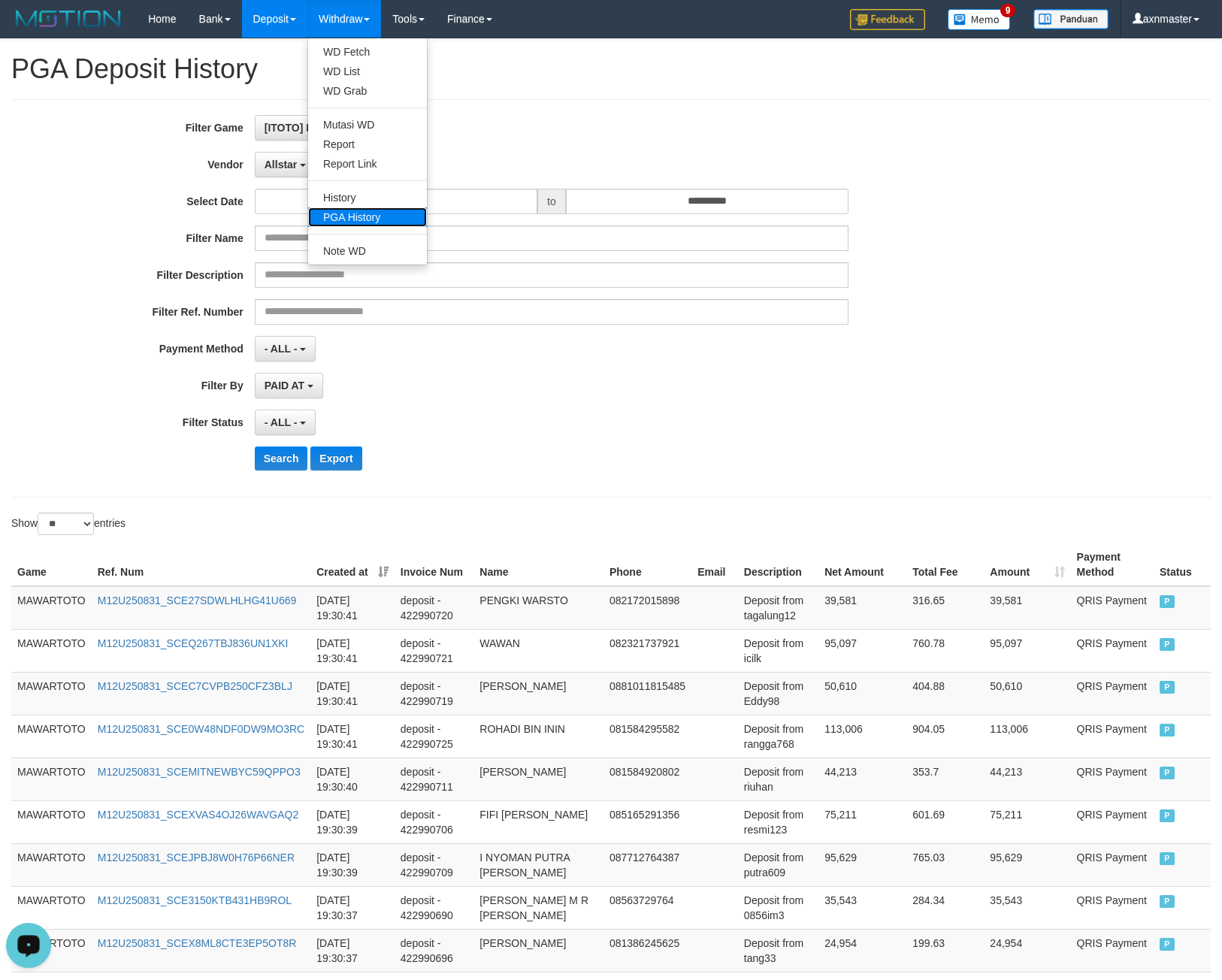
click at [373, 214] on link "PGA History" at bounding box center [367, 217] width 118 height 20
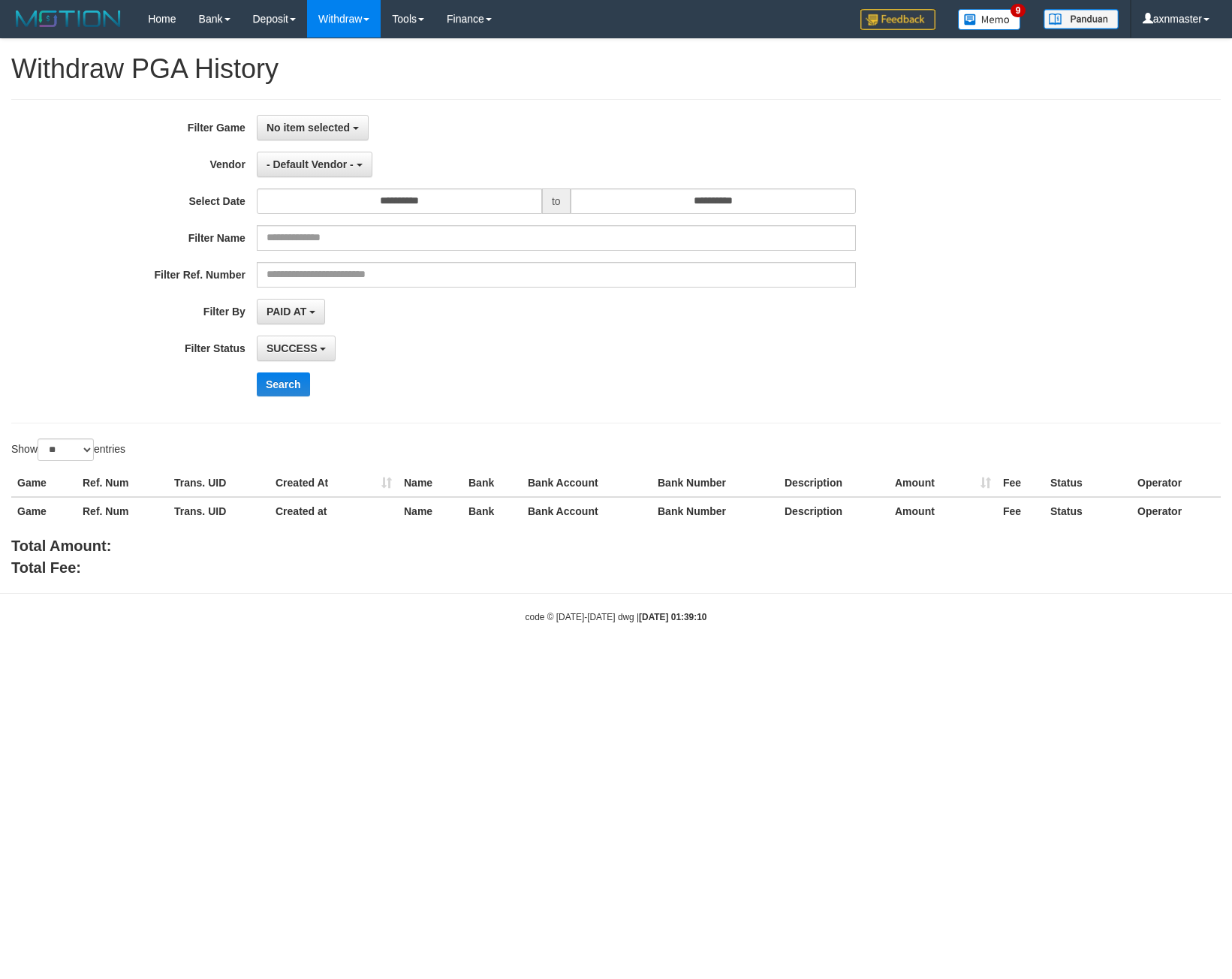
select select
select select "**"
click at [319, 116] on button "No item selected" at bounding box center [313, 127] width 112 height 26
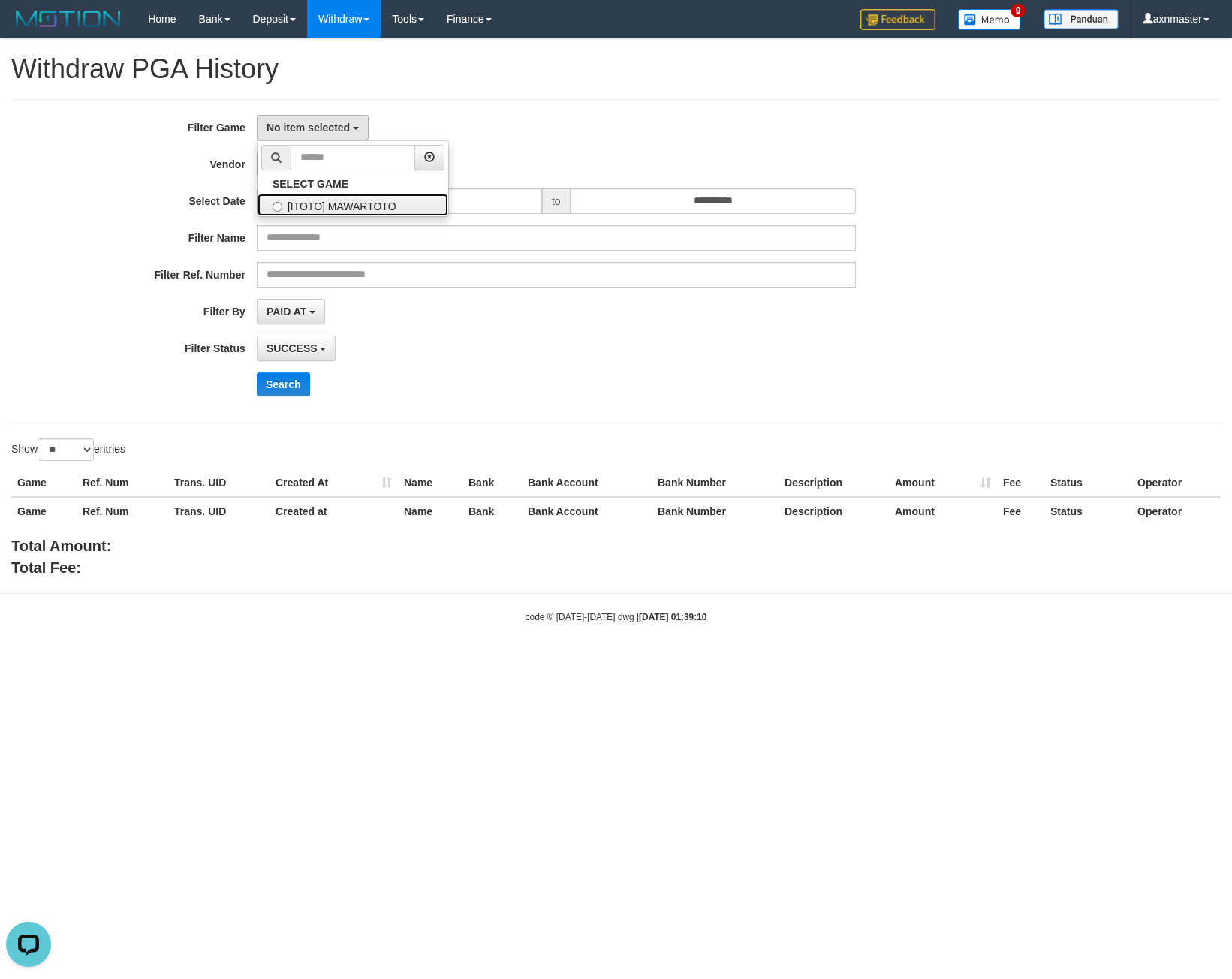
drag, startPoint x: 350, startPoint y: 201, endPoint x: 804, endPoint y: 232, distance: 455.1
click at [350, 201] on label "[ITOTO] MAWARTOTO" at bounding box center [353, 205] width 191 height 23
select select "***"
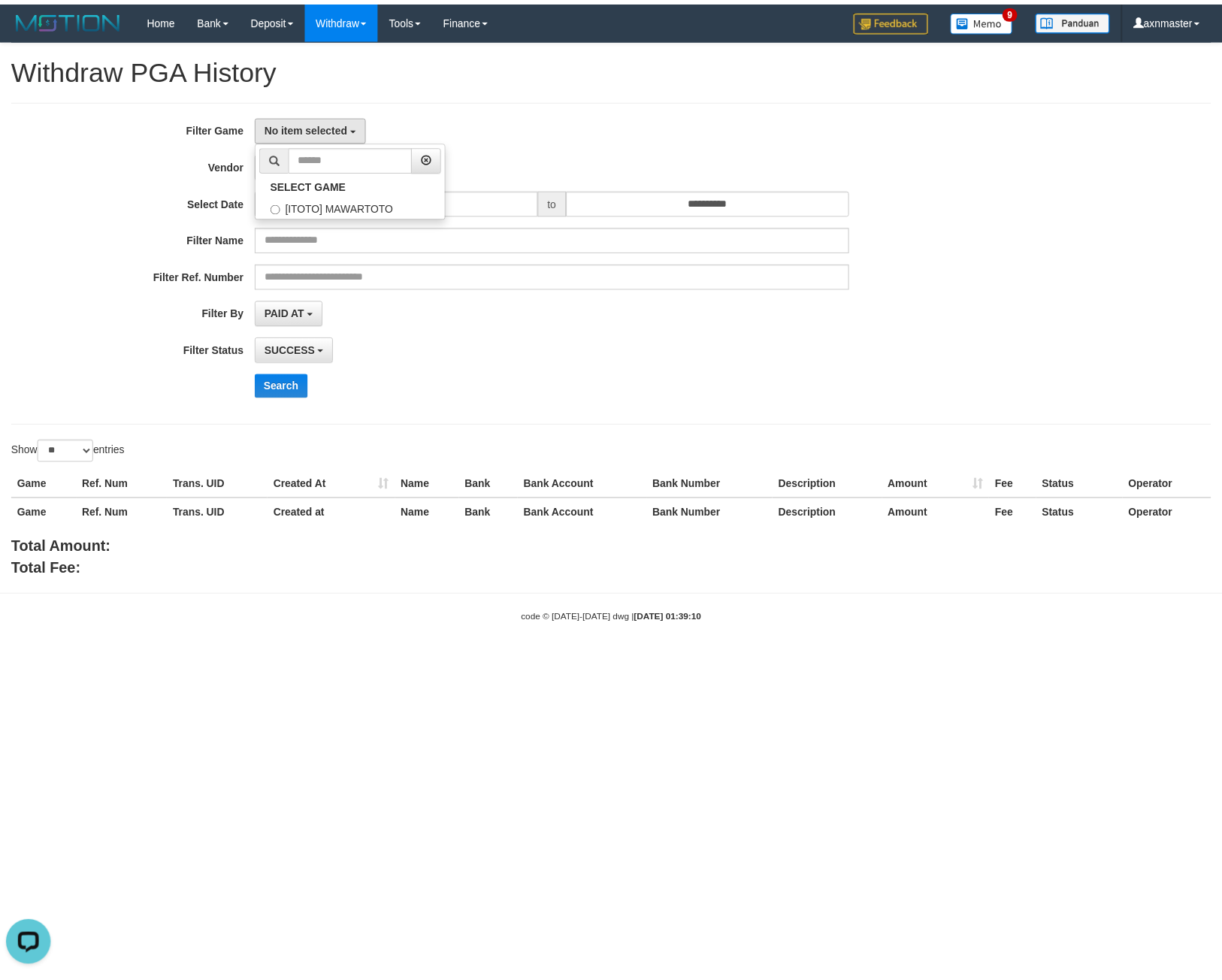
scroll to position [14, 0]
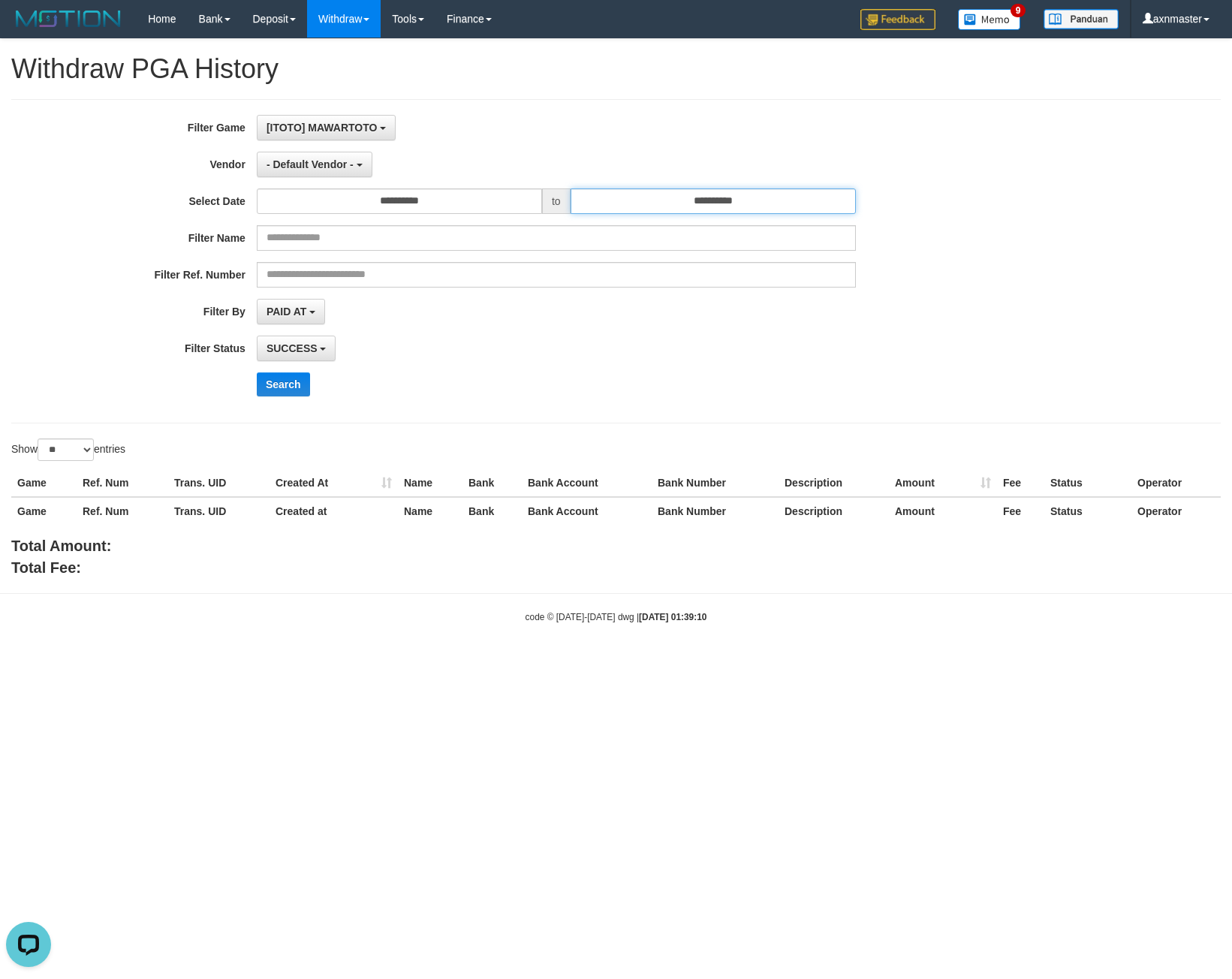
click at [651, 211] on input "**********" at bounding box center [713, 201] width 286 height 26
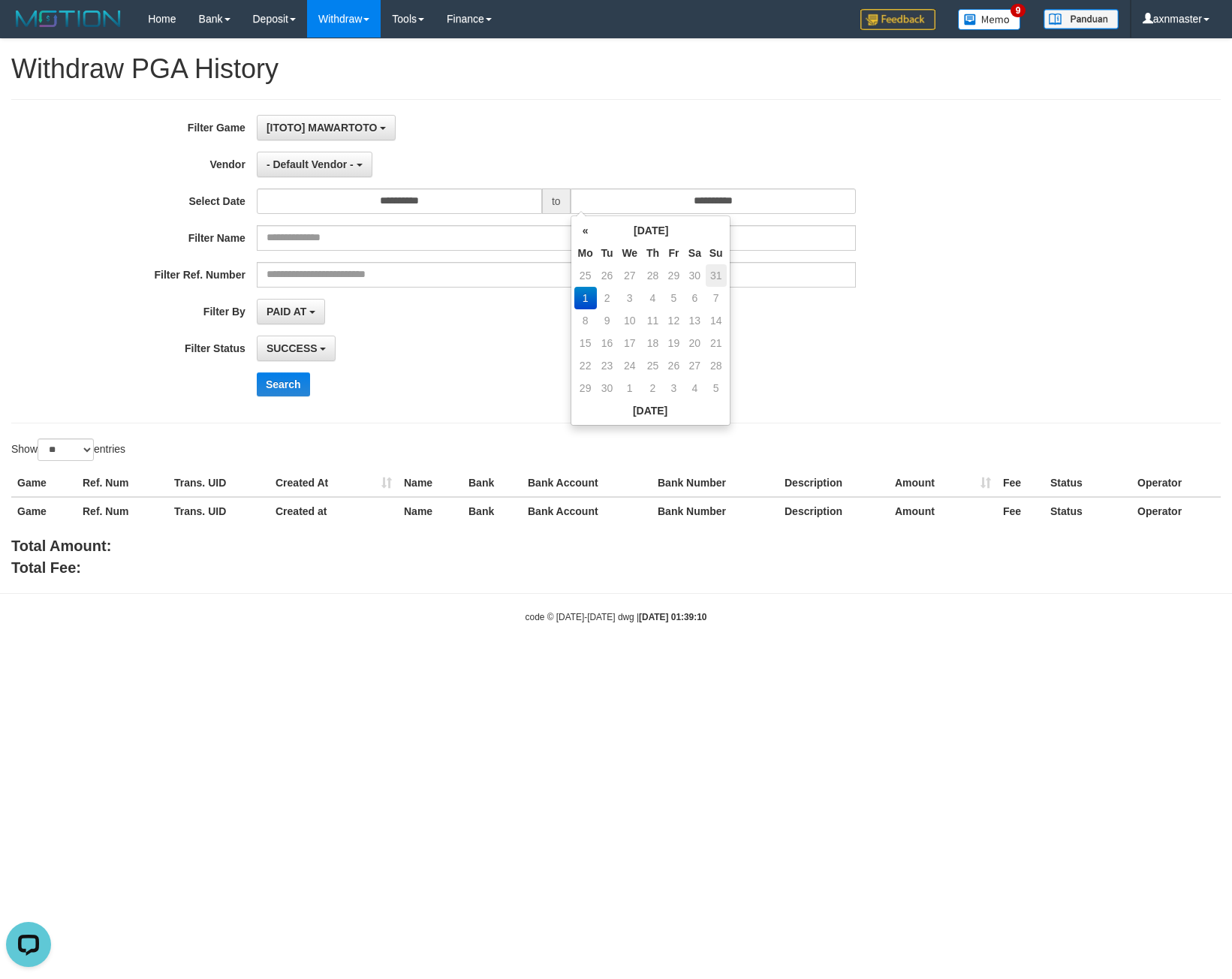
click at [717, 283] on td "31" at bounding box center [716, 276] width 21 height 23
type input "**********"
click at [592, 139] on div "[ITOTO] MAWARTOTO SELECT GAME [ITOTO] MAWARTOTO" at bounding box center [556, 127] width 599 height 26
click at [344, 170] on button "- Default Vendor -" at bounding box center [314, 164] width 115 height 26
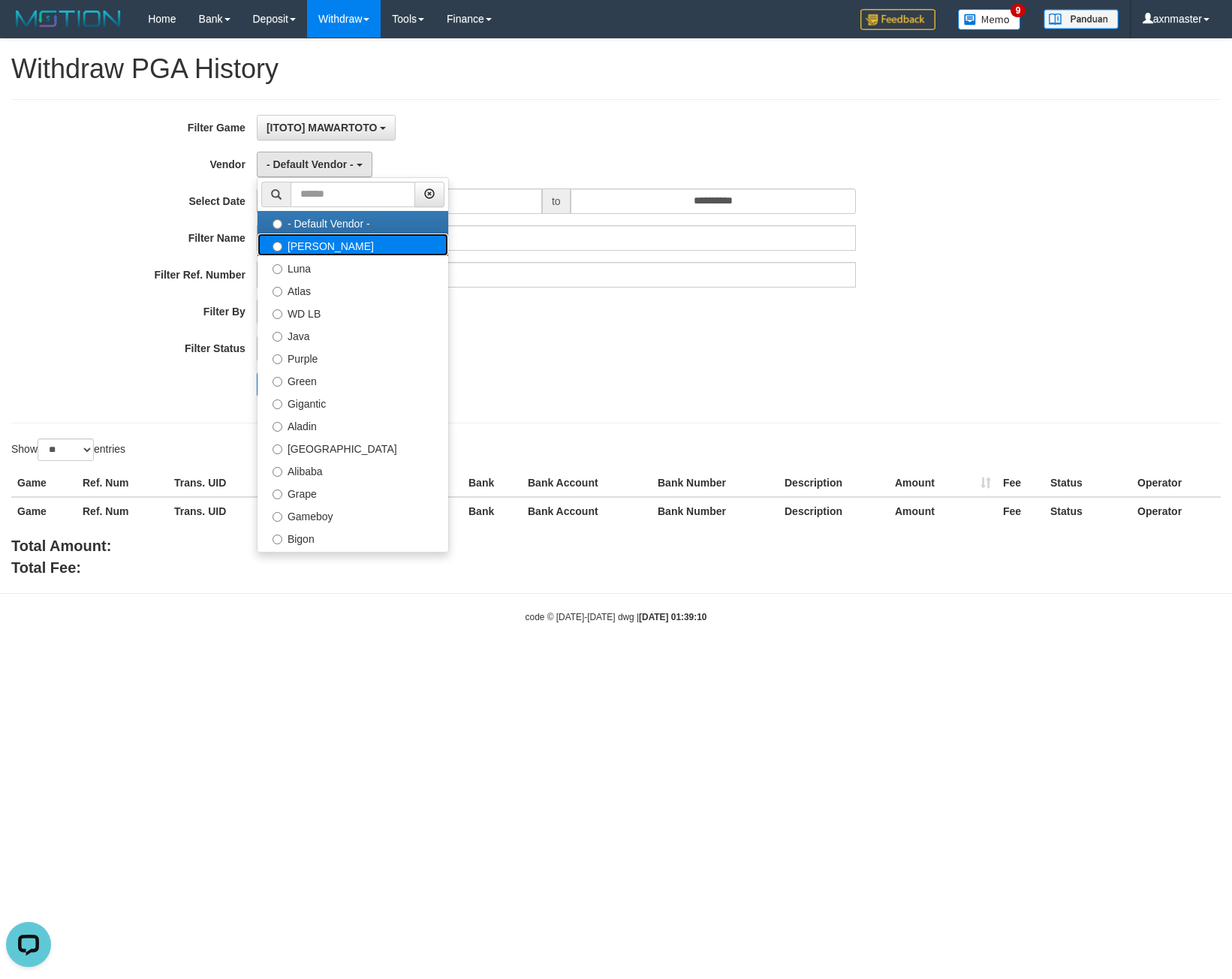
click at [332, 243] on label "[PERSON_NAME]" at bounding box center [353, 245] width 191 height 23
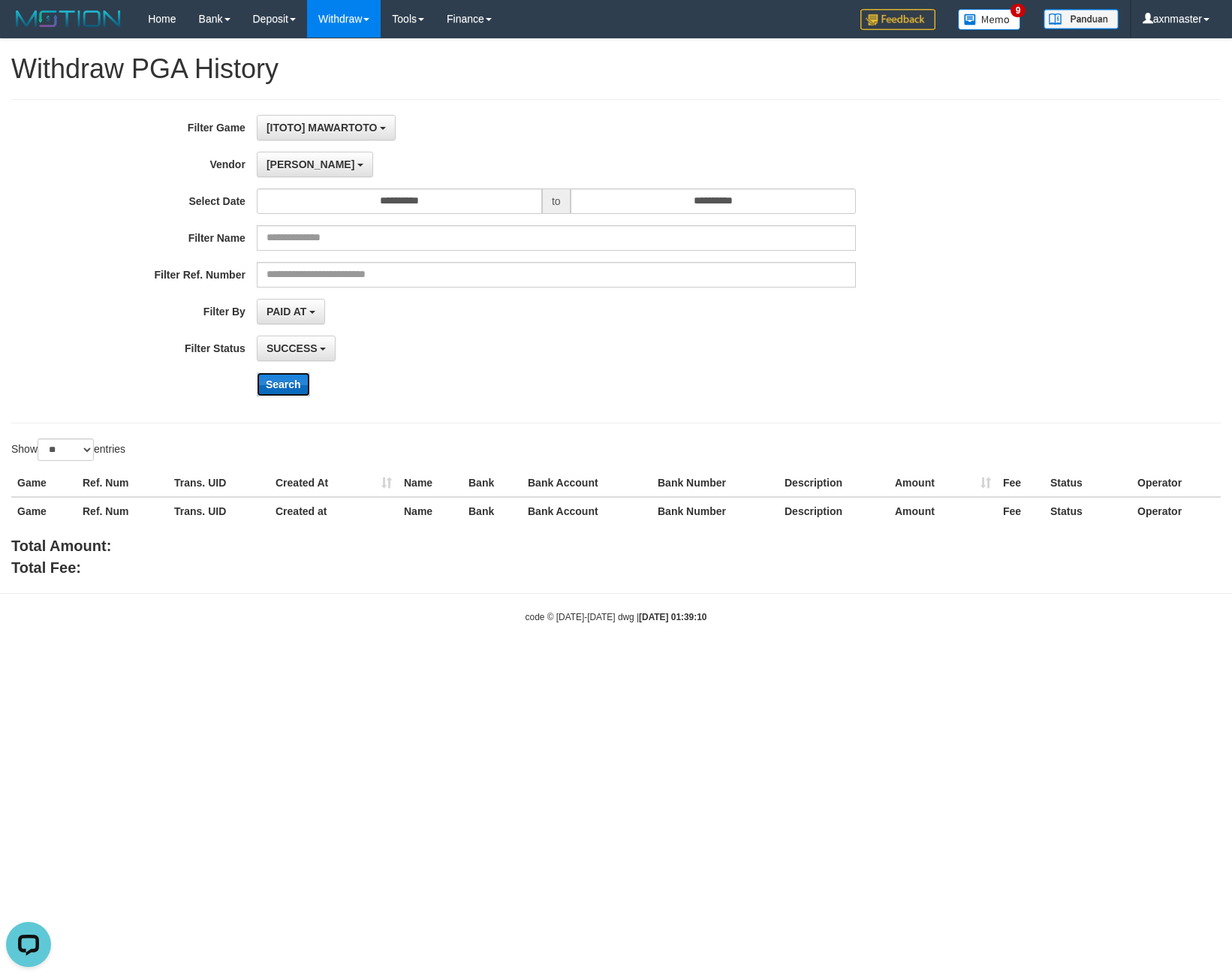
click at [271, 381] on button "Search" at bounding box center [283, 384] width 53 height 24
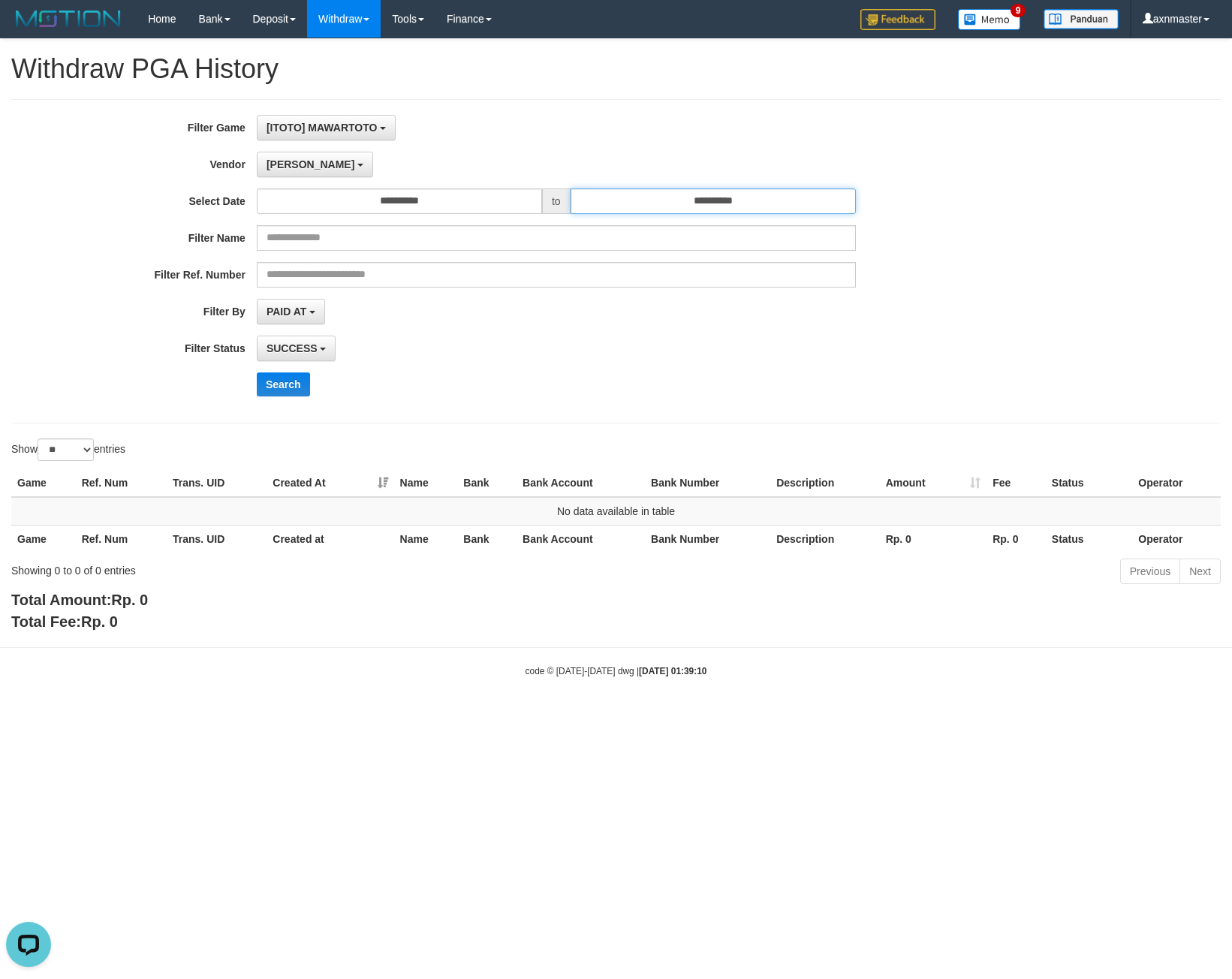
drag, startPoint x: 657, startPoint y: 197, endPoint x: 625, endPoint y: 183, distance: 34.9
click at [657, 197] on input "**********" at bounding box center [713, 201] width 286 height 26
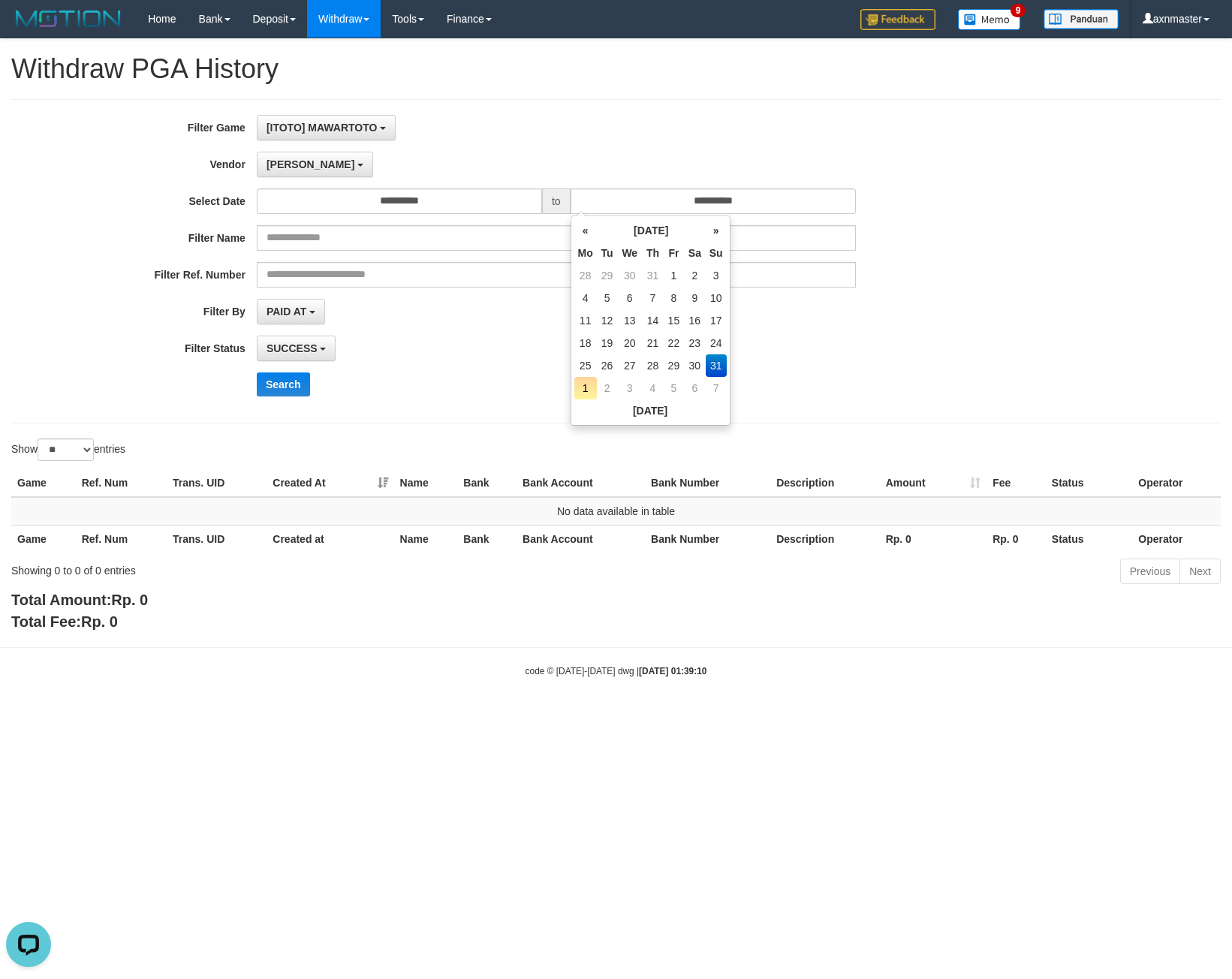
drag, startPoint x: 559, startPoint y: 124, endPoint x: 329, endPoint y: 141, distance: 230.6
click at [559, 123] on div "[ITOTO] MAWARTOTO SELECT GAME [ITOTO] MAWARTOTO" at bounding box center [556, 127] width 599 height 26
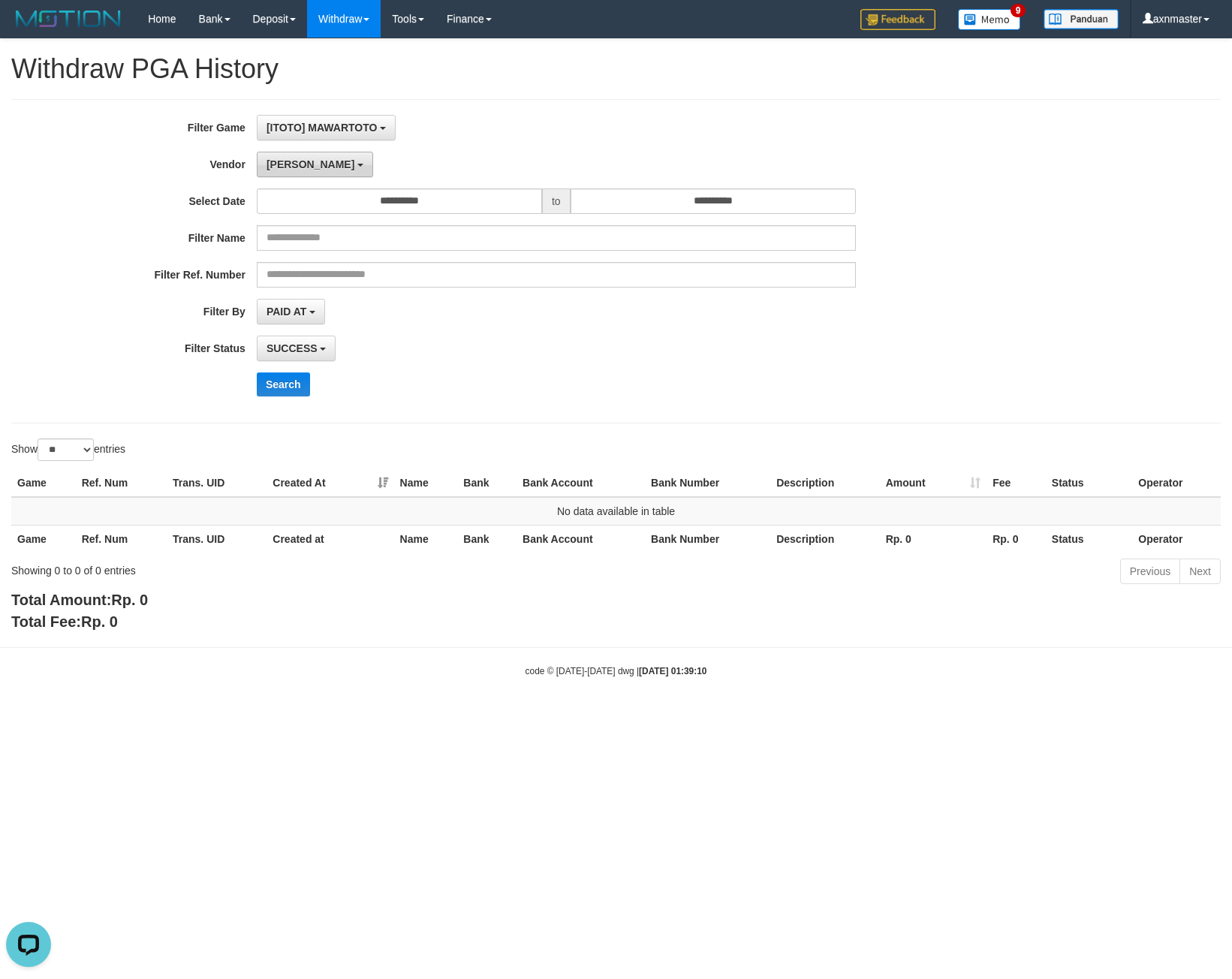
click at [280, 164] on span "[PERSON_NAME]" at bounding box center [310, 164] width 88 height 12
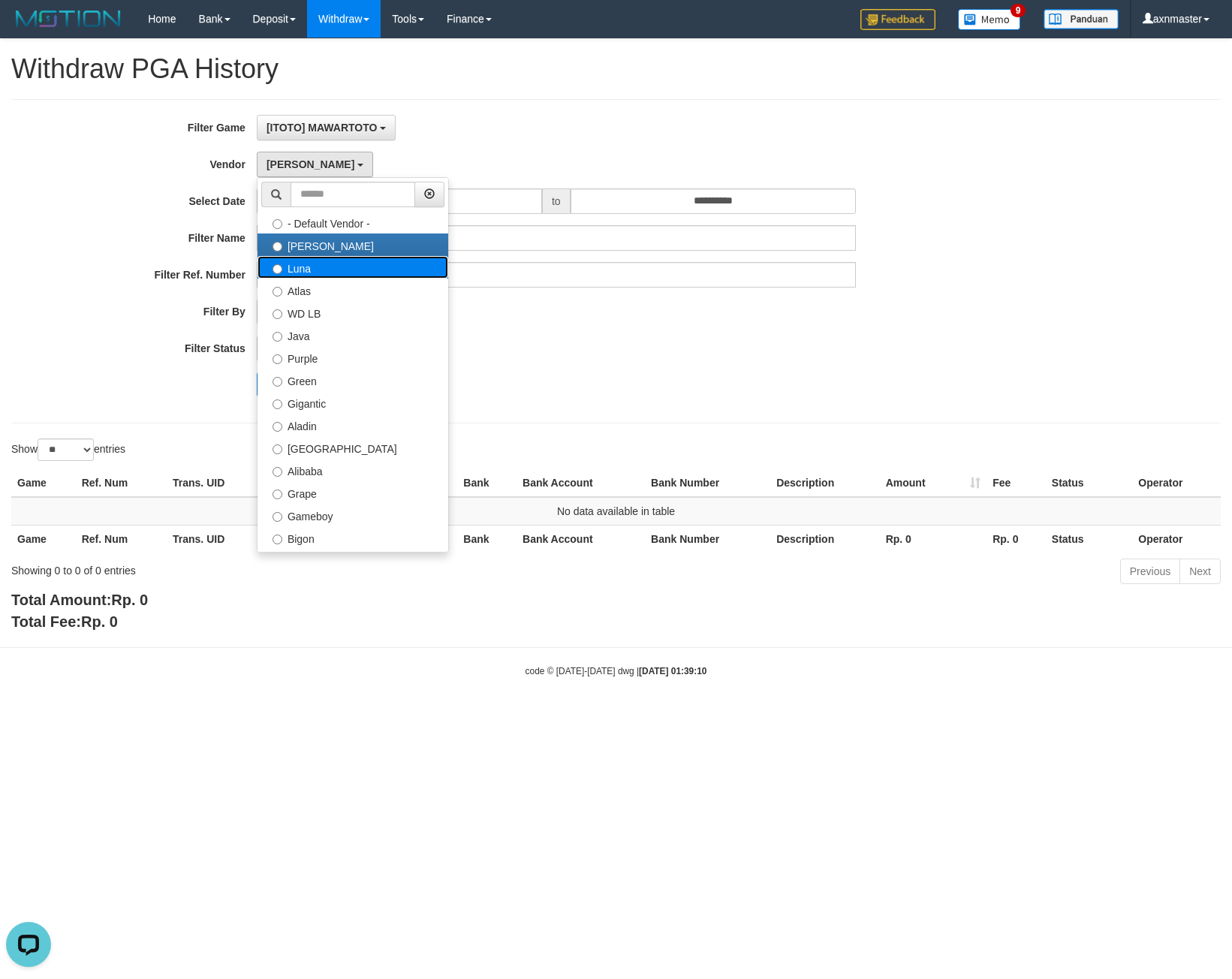
click at [302, 264] on label "Luna" at bounding box center [353, 268] width 191 height 23
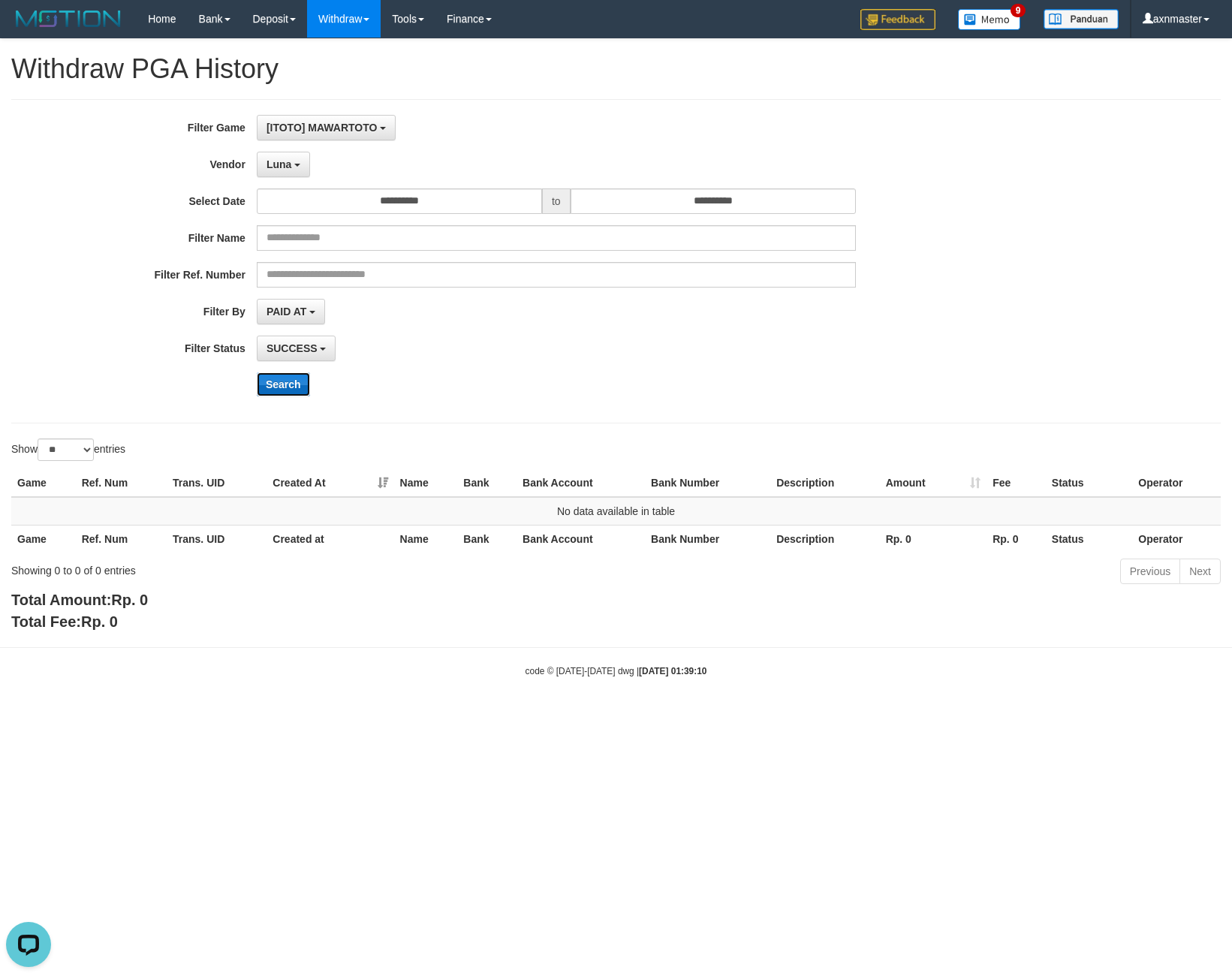
click at [292, 382] on button "Search" at bounding box center [283, 384] width 53 height 24
click at [282, 160] on span "Luna" at bounding box center [279, 164] width 25 height 12
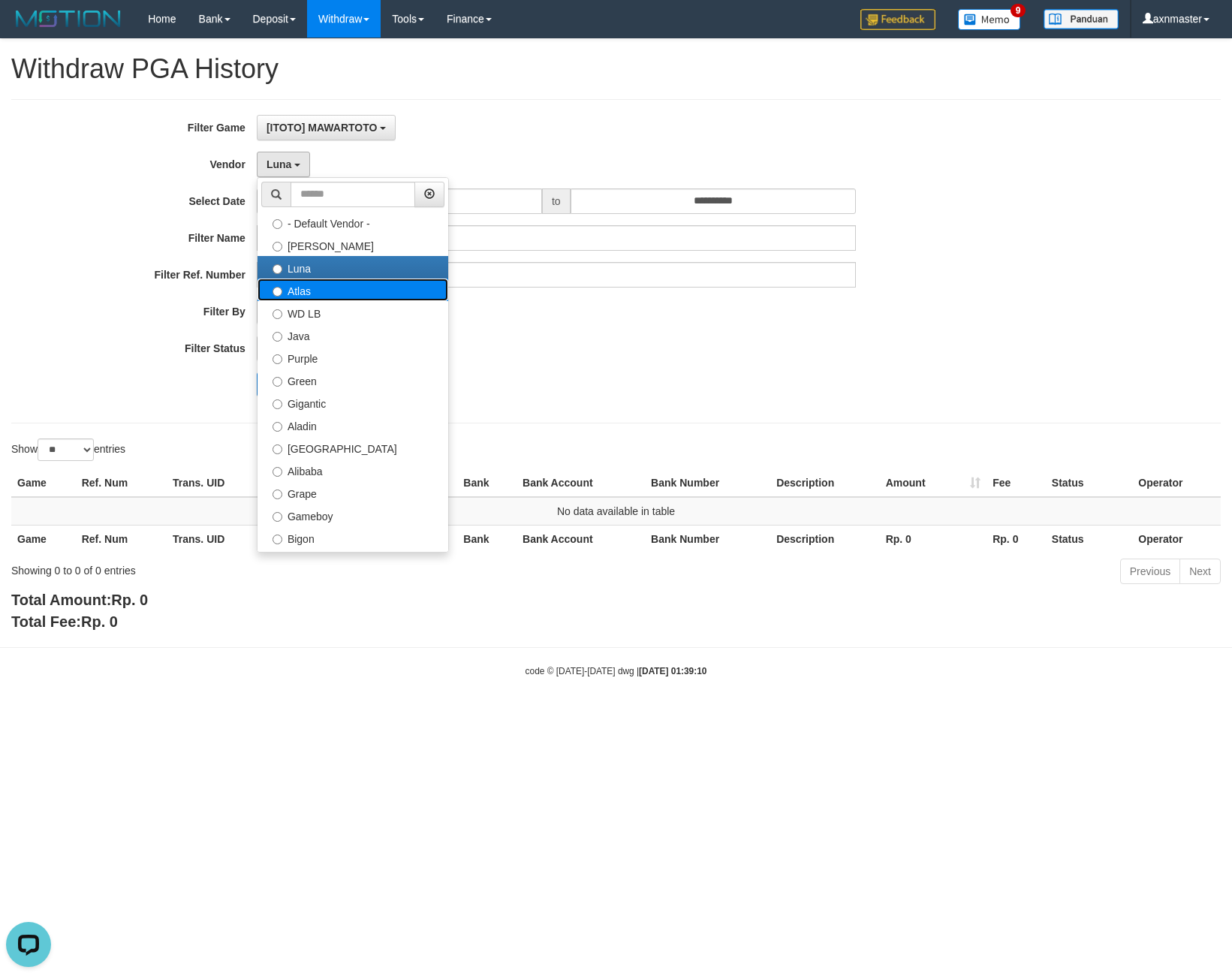
click at [323, 295] on label "Atlas" at bounding box center [353, 290] width 191 height 23
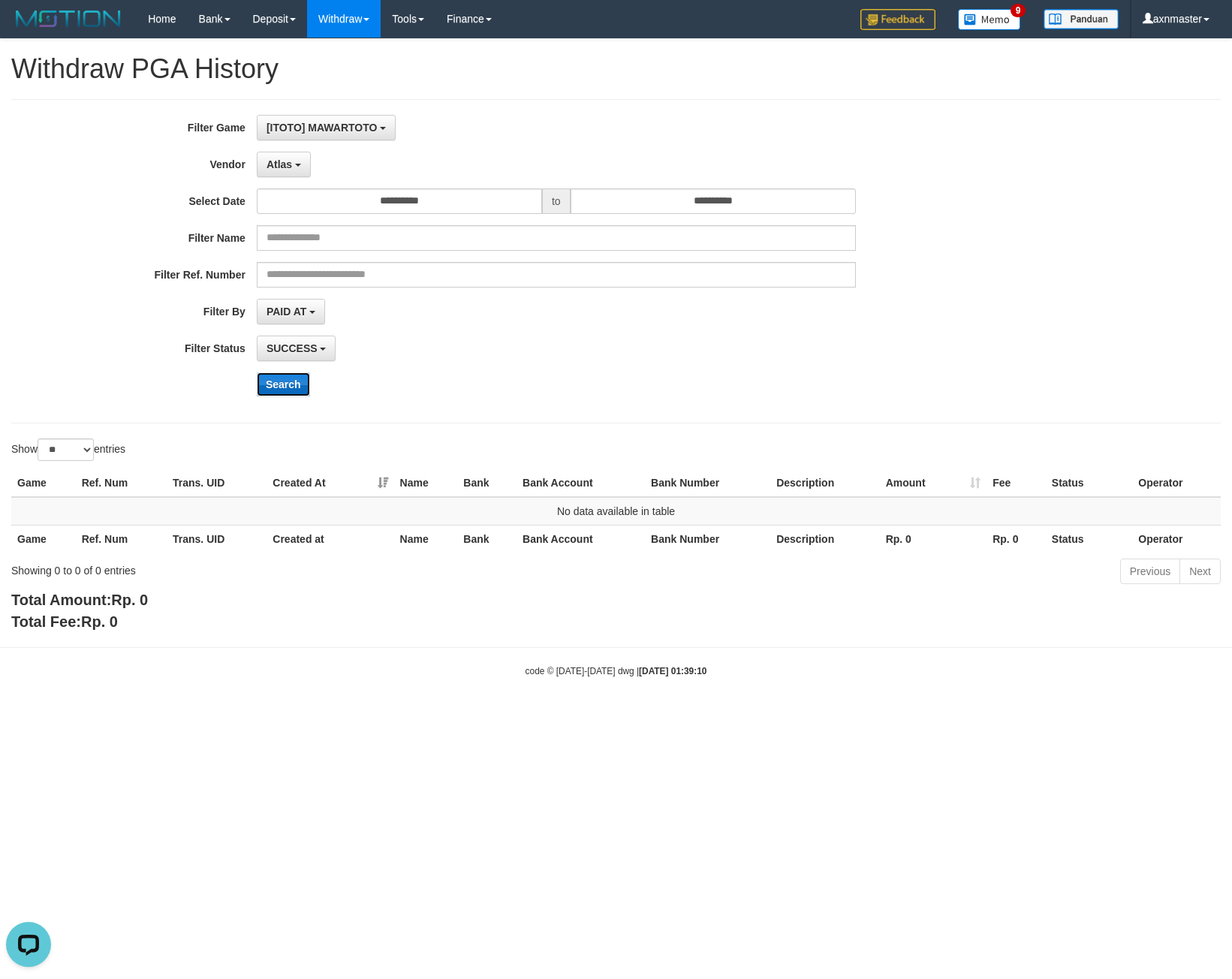
click at [289, 387] on button "Search" at bounding box center [283, 384] width 53 height 24
click at [294, 388] on button "Search" at bounding box center [283, 384] width 53 height 24
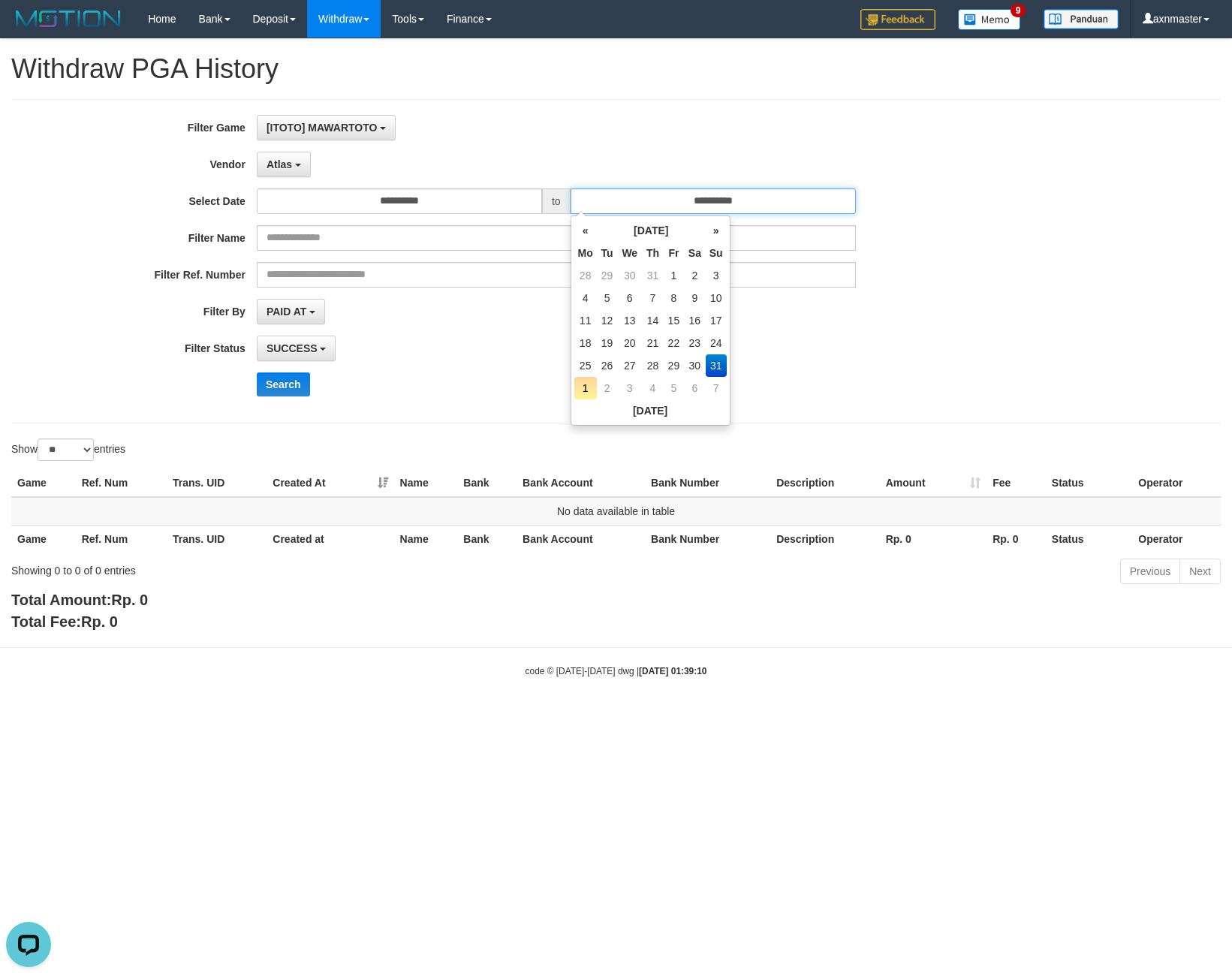
click at [625, 197] on input "**********" at bounding box center [713, 201] width 286 height 26
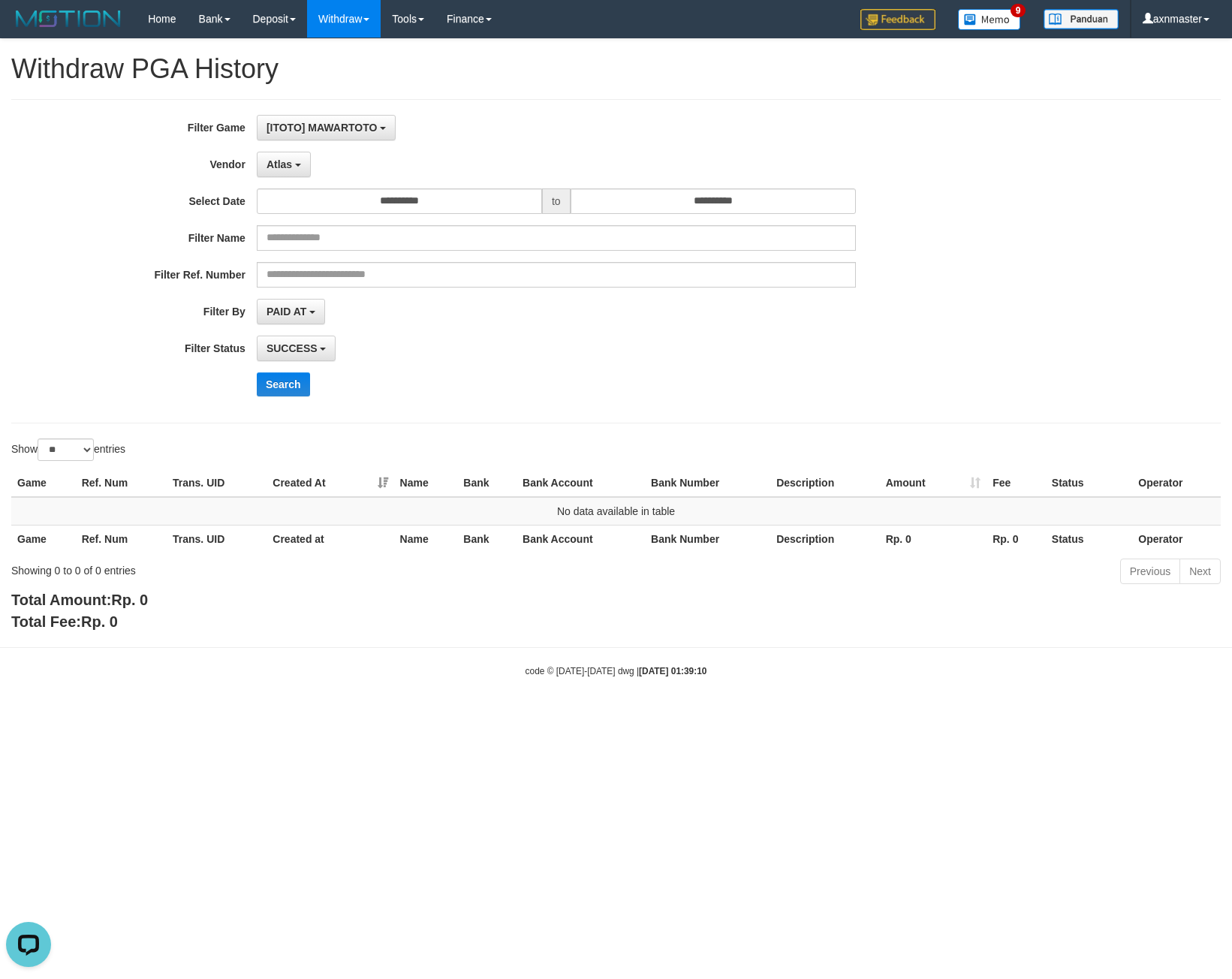
click at [560, 109] on div "**********" at bounding box center [616, 261] width 1209 height 324
click at [277, 376] on button "Search" at bounding box center [283, 384] width 53 height 24
drag, startPoint x: 608, startPoint y: 159, endPoint x: 342, endPoint y: 162, distance: 266.0
click at [595, 158] on div "Atlas - Default Vendor - Lucy Luna Atlas WD LB Java Purple Green Gigantic Aladi…" at bounding box center [556, 164] width 599 height 26
click at [279, 173] on button "Atlas" at bounding box center [284, 164] width 54 height 26
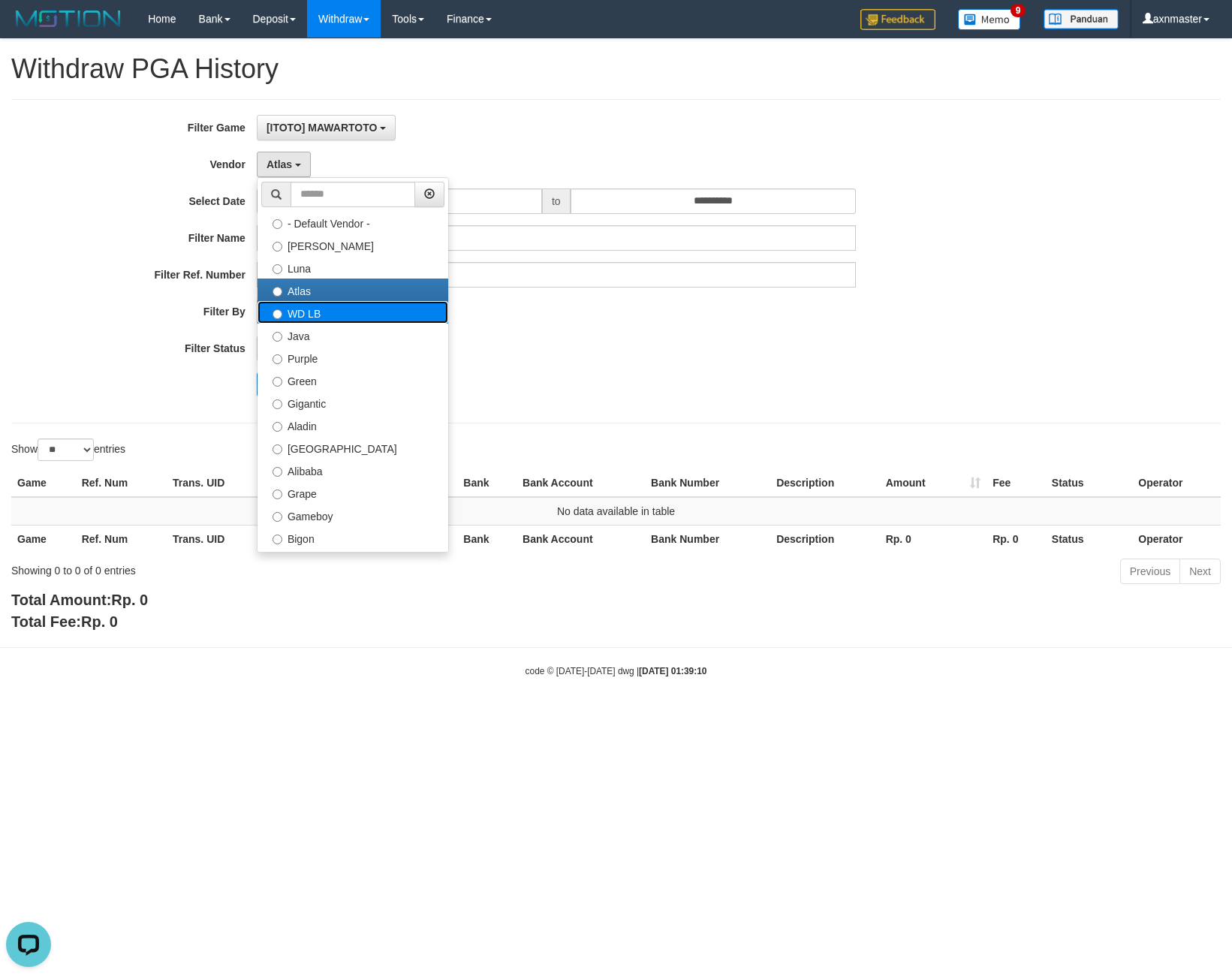
click at [312, 304] on label "WD LB" at bounding box center [353, 312] width 191 height 23
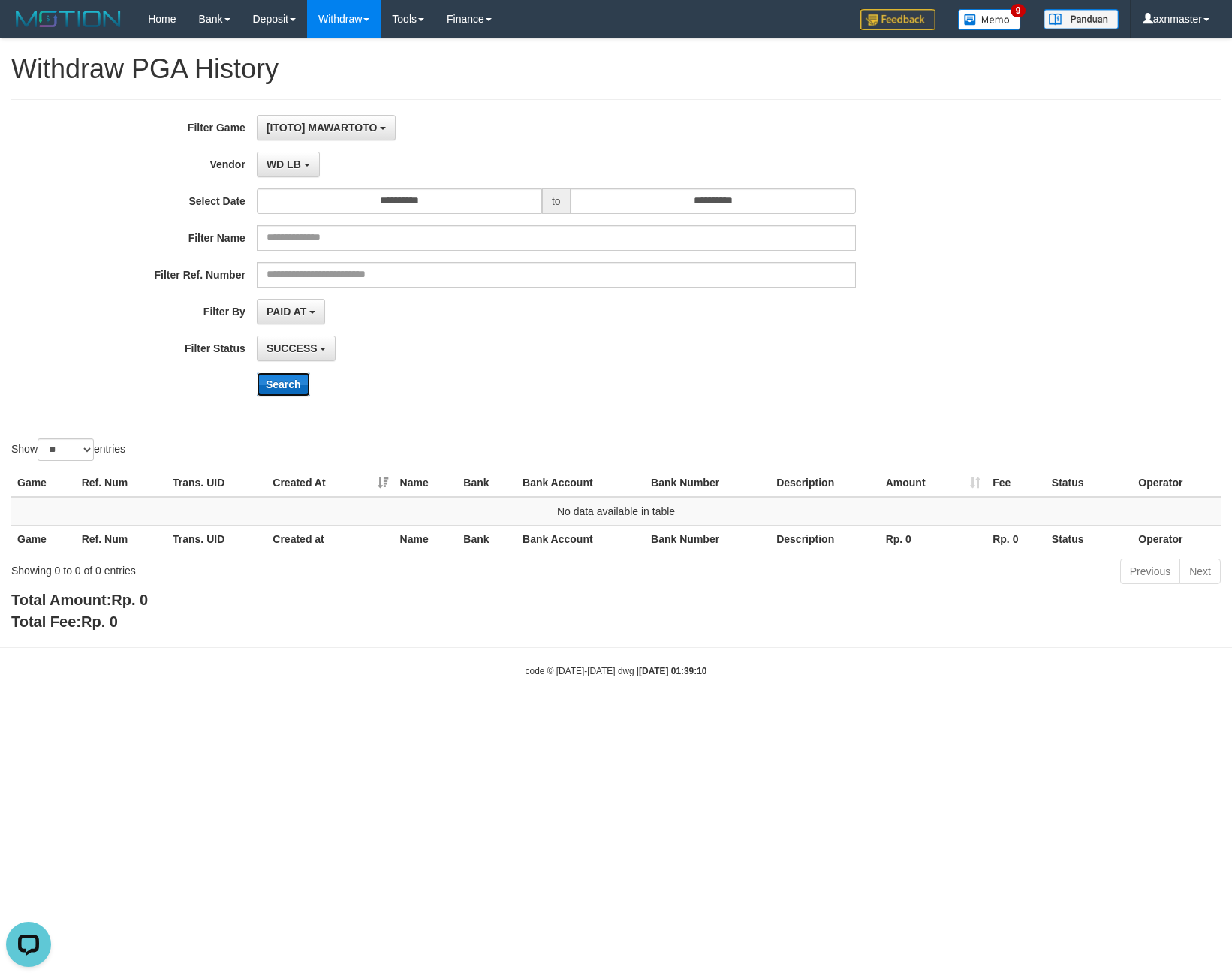
click at [281, 376] on button "Search" at bounding box center [283, 384] width 53 height 24
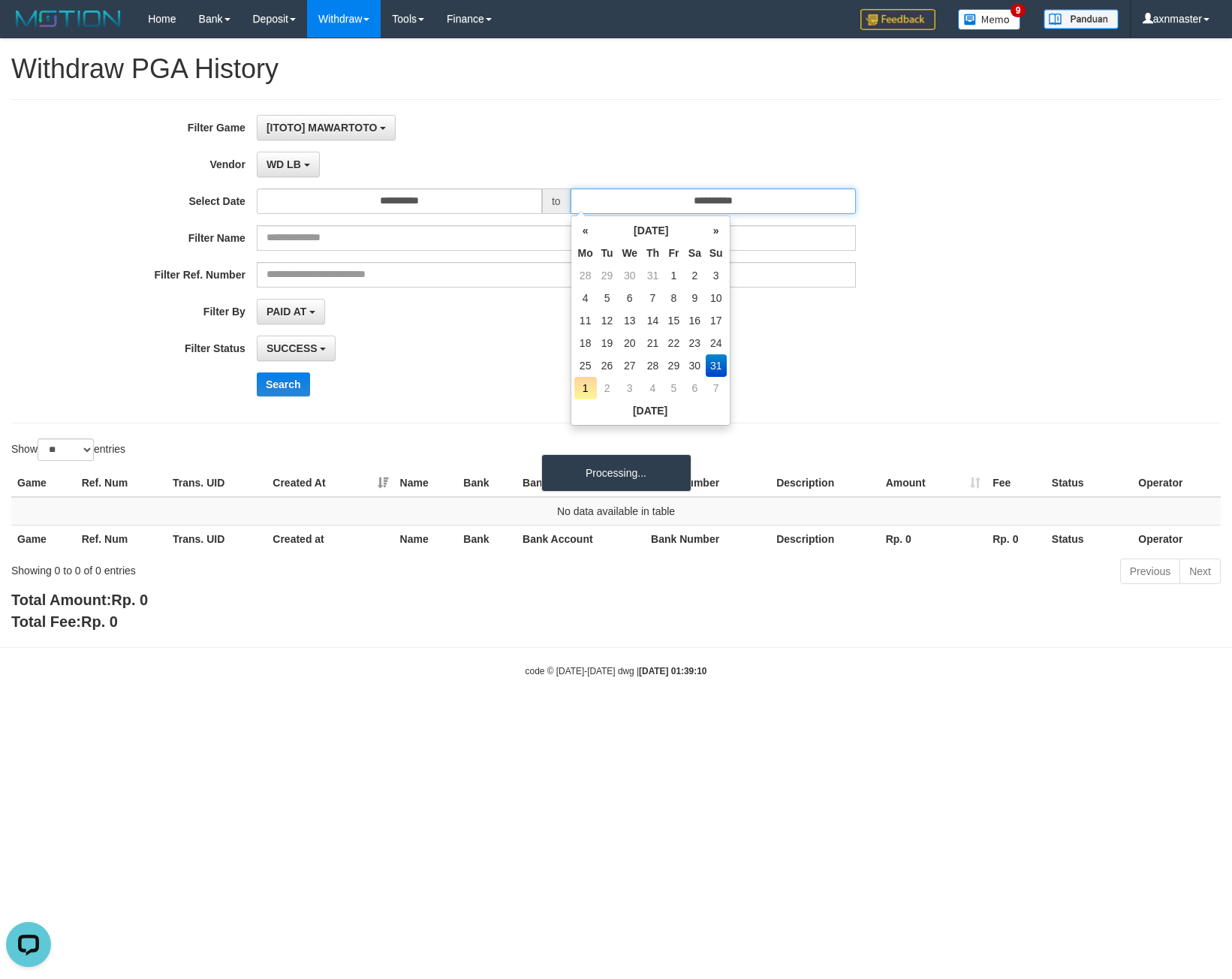
click at [622, 203] on input "**********" at bounding box center [713, 201] width 286 height 26
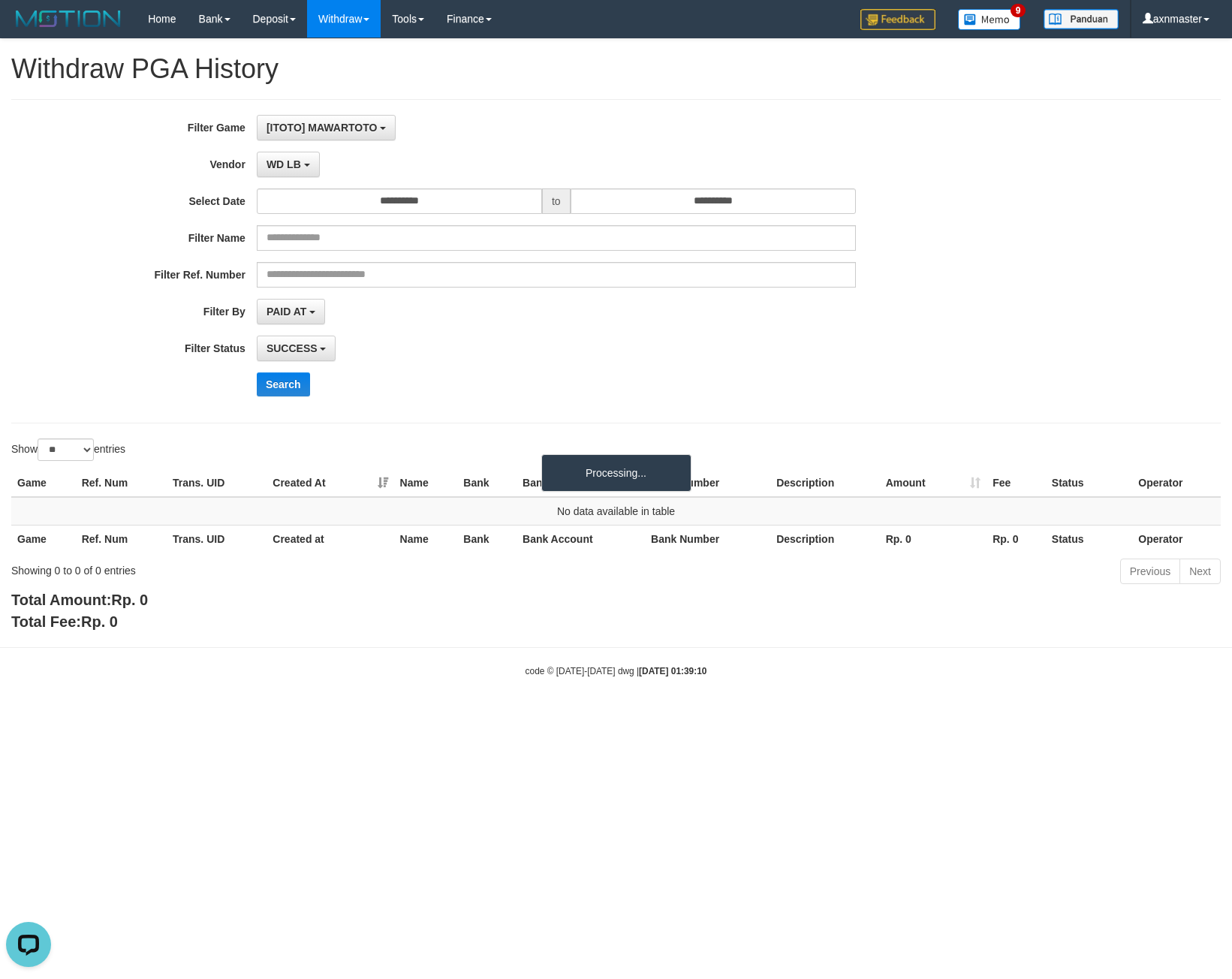
click at [582, 133] on div "[ITOTO] MAWARTOTO SELECT GAME [ITOTO] MAWARTOTO" at bounding box center [556, 127] width 599 height 26
click at [301, 154] on button "WD LB" at bounding box center [289, 164] width 63 height 26
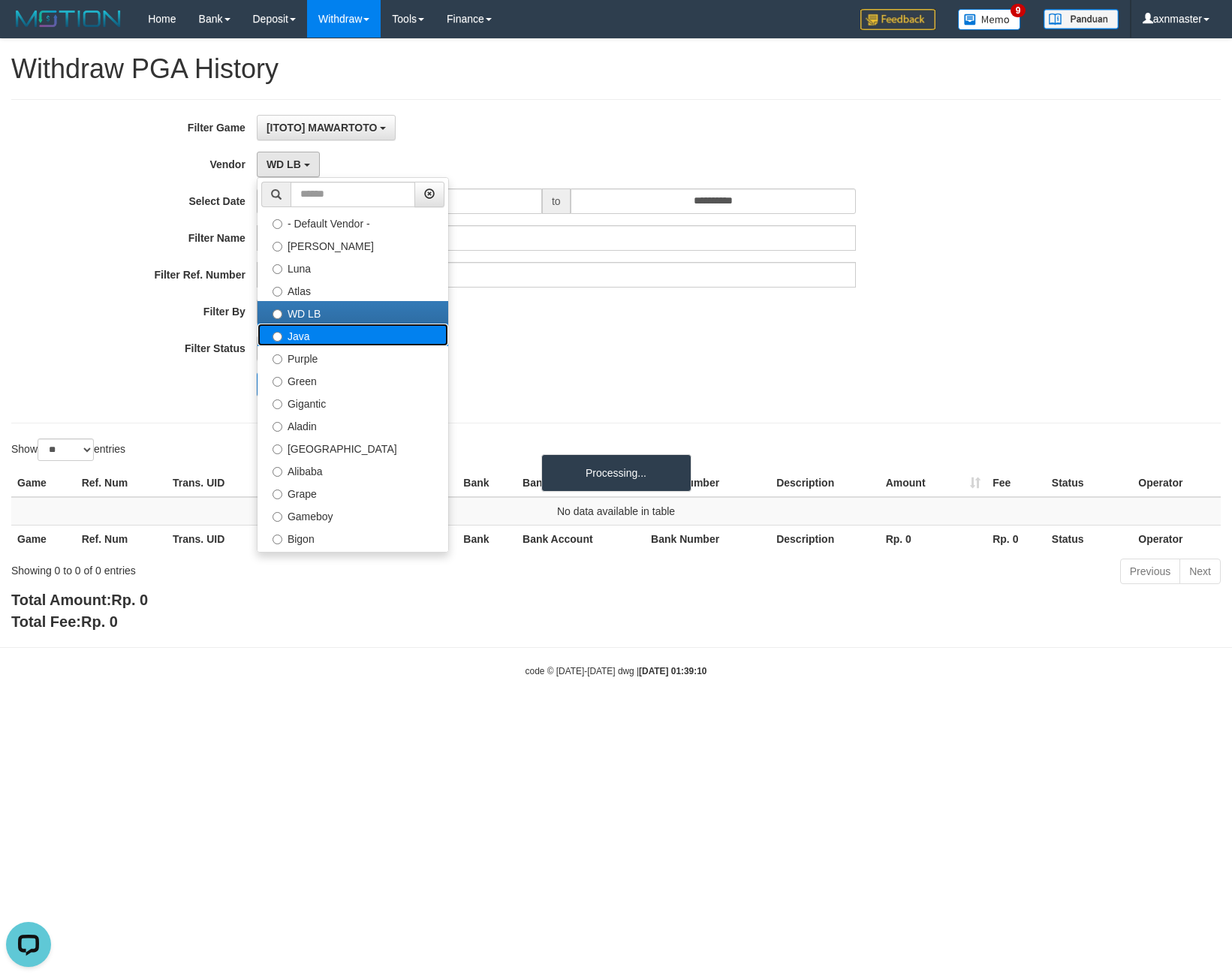
click at [338, 338] on label "Java" at bounding box center [353, 335] width 191 height 23
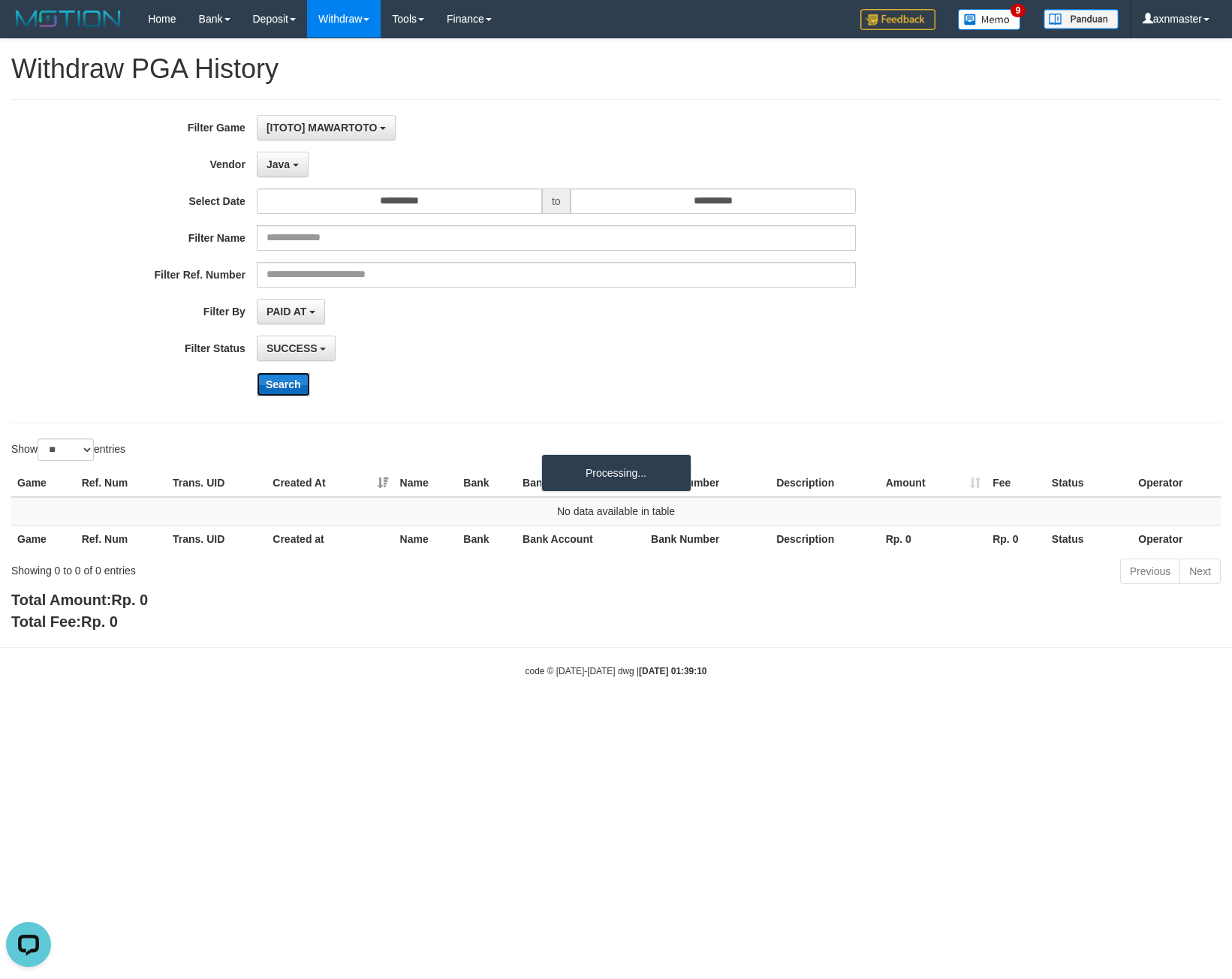
click at [286, 382] on button "Search" at bounding box center [283, 384] width 53 height 24
click at [296, 382] on button "Search" at bounding box center [283, 384] width 53 height 24
click at [272, 154] on button "Java" at bounding box center [283, 164] width 52 height 26
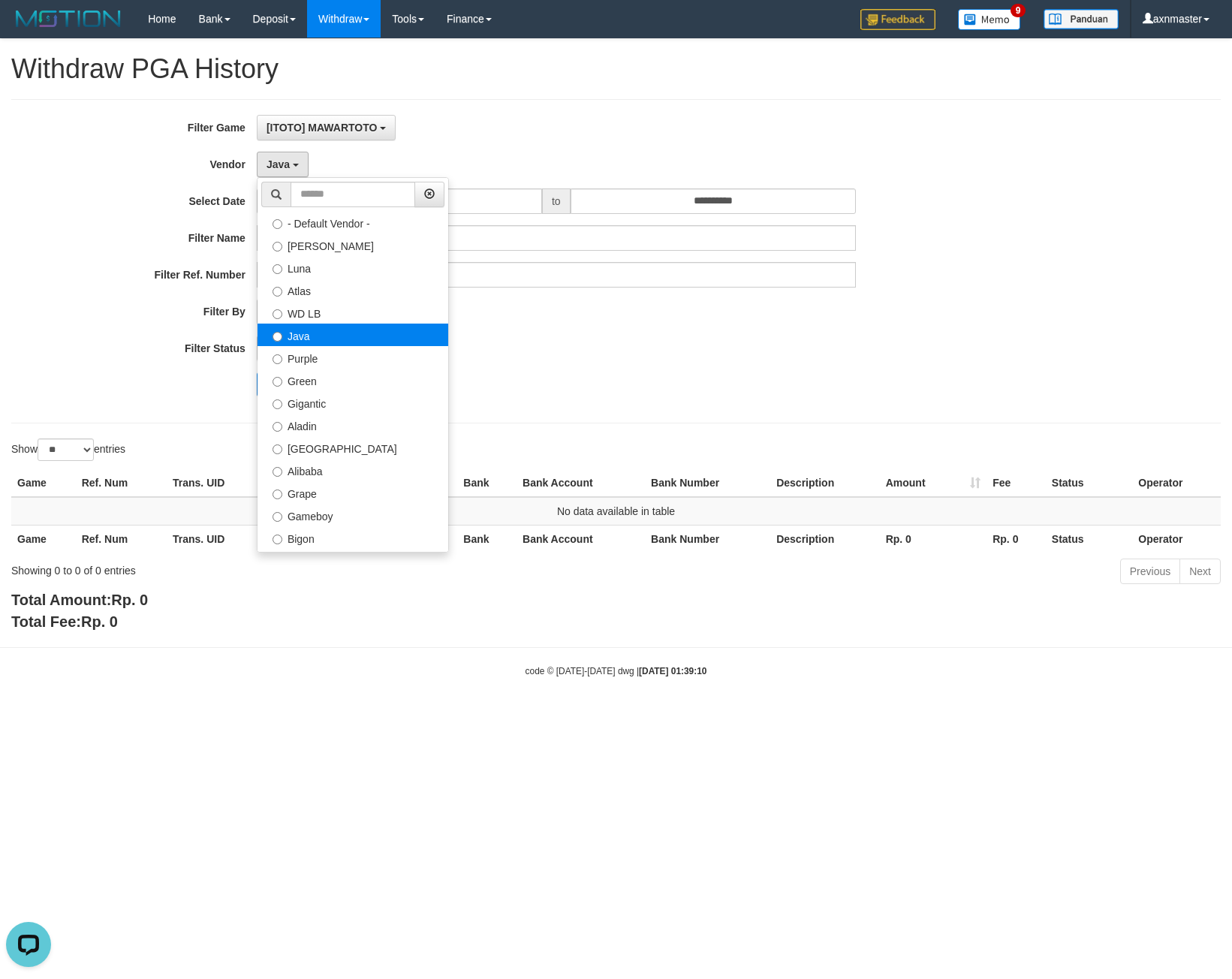
click at [348, 332] on label "Java" at bounding box center [353, 335] width 191 height 23
click at [752, 334] on div "**********" at bounding box center [513, 261] width 1027 height 293
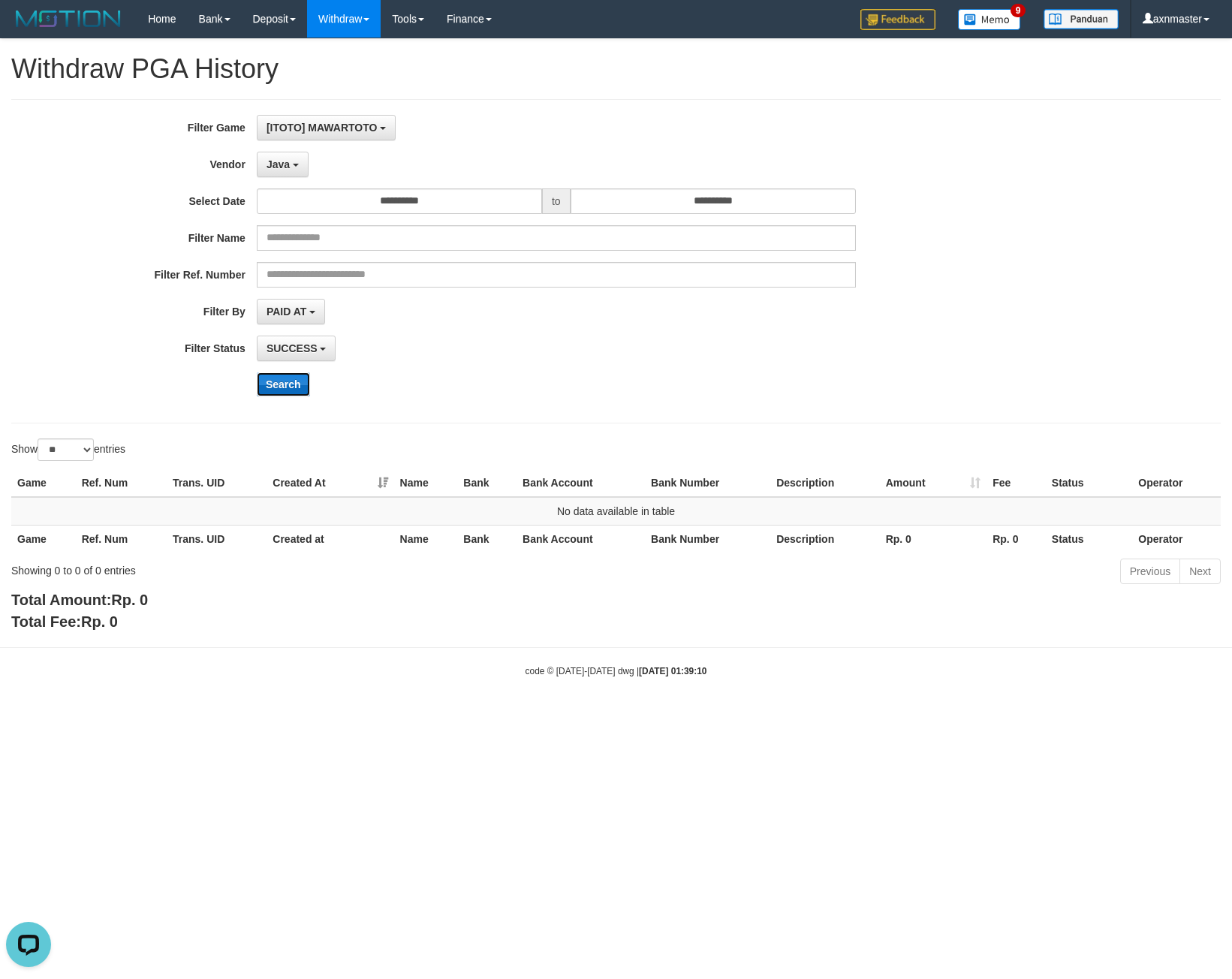
click at [283, 388] on button "Search" at bounding box center [283, 384] width 53 height 24
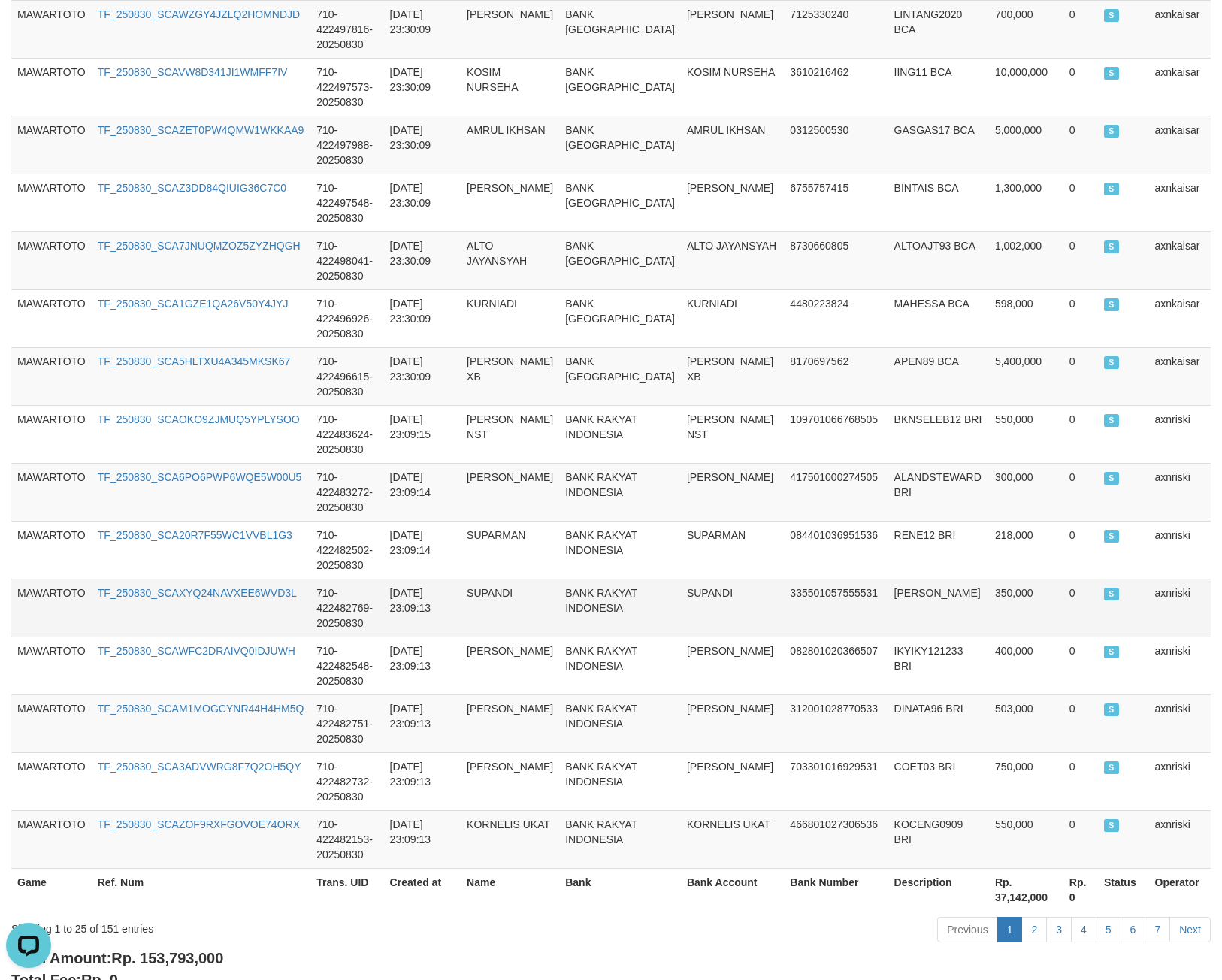
scroll to position [1155, 0]
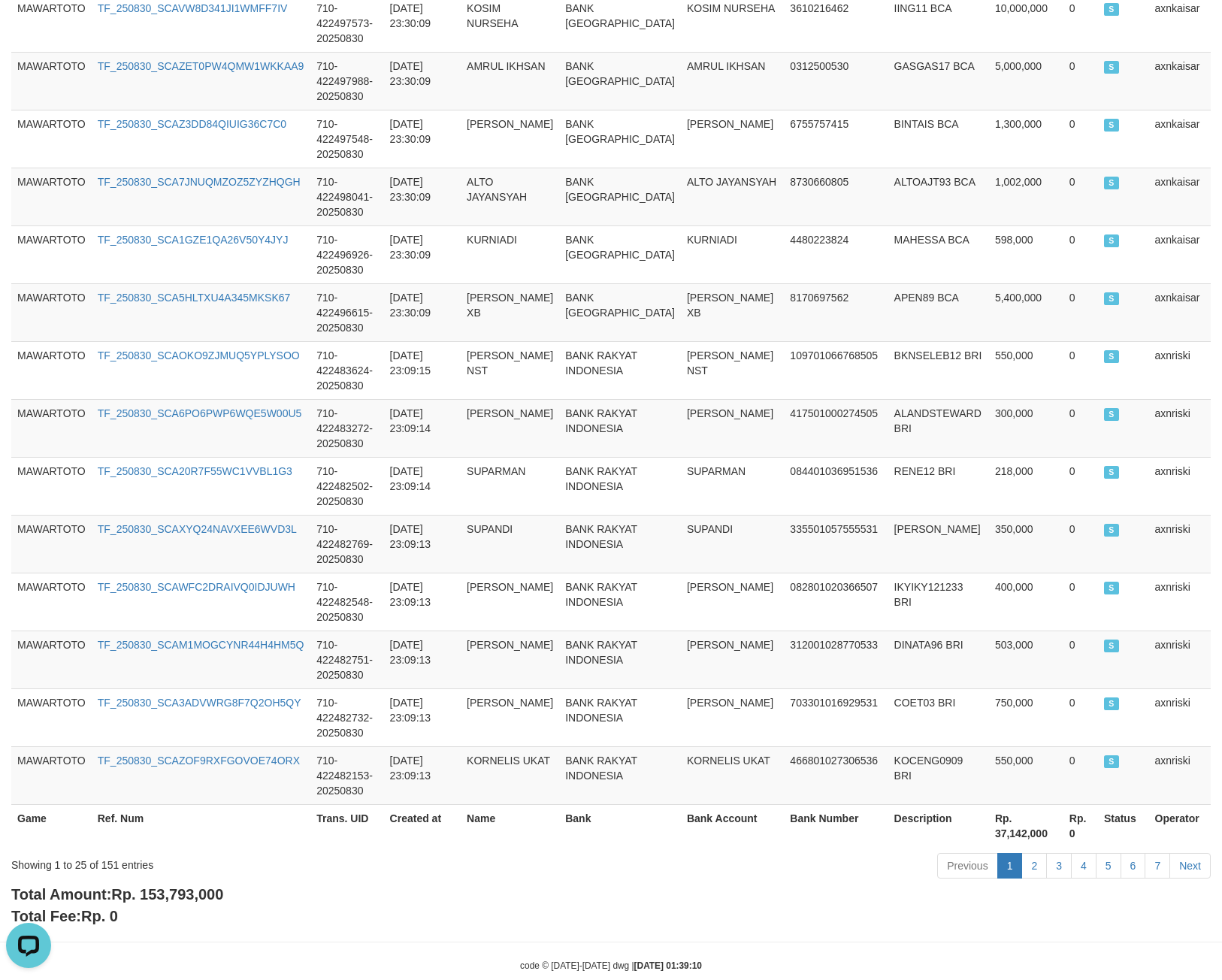
click at [162, 886] on span "Rp. 153,793,000" at bounding box center [167, 895] width 112 height 17
drag, startPoint x: 162, startPoint y: 865, endPoint x: 173, endPoint y: 864, distance: 11.0
click at [170, 886] on span "Rp. 153,793,000" at bounding box center [167, 895] width 112 height 17
copy span "153,793,000"
click at [112, 852] on div "Showing 1 to 25 of 151 entries" at bounding box center [255, 862] width 487 height 21
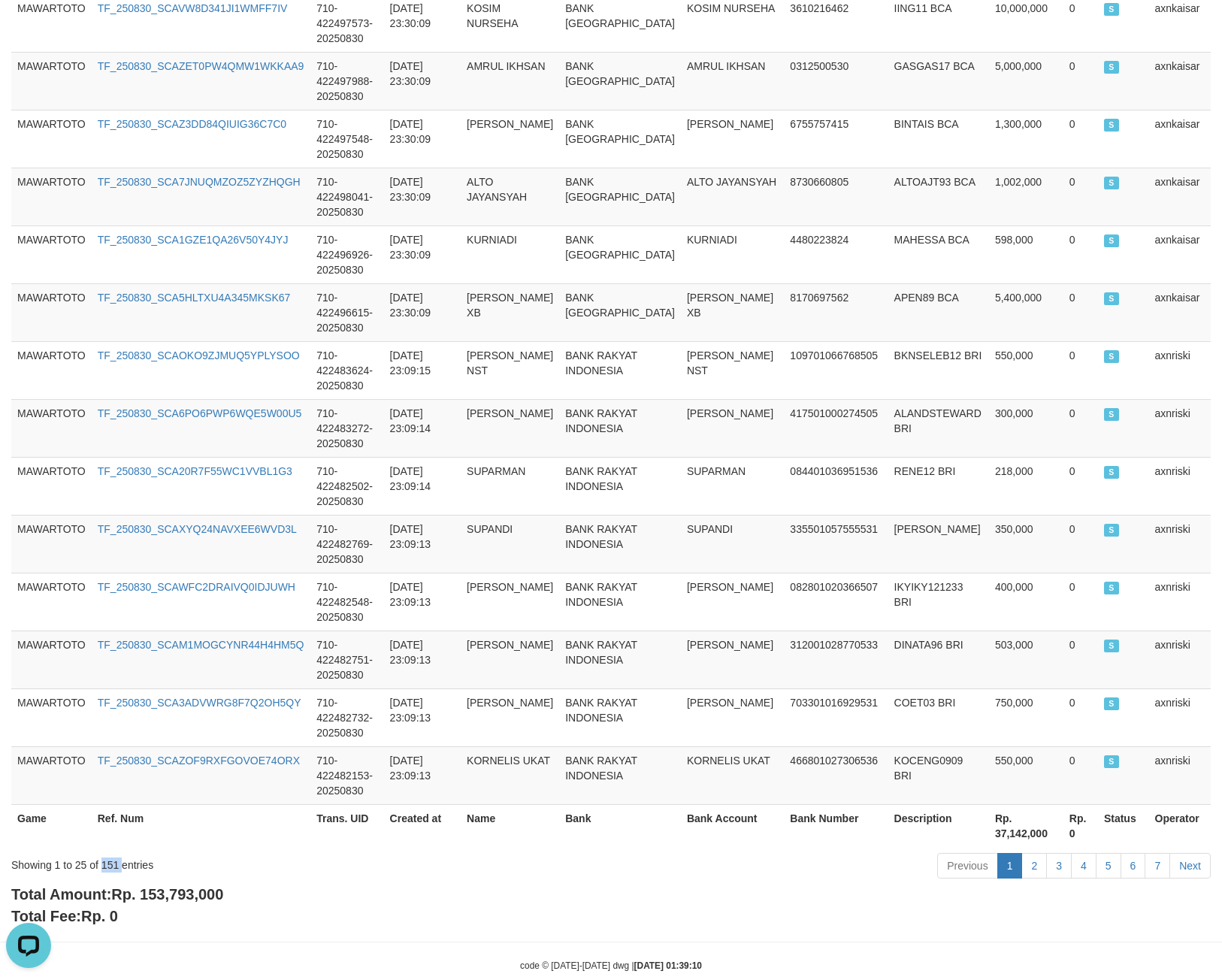
click at [112, 852] on div "Showing 1 to 25 of 151 entries" at bounding box center [255, 862] width 487 height 21
click at [112, 852] on div "Showing 1 to 25 of 151 entries" at bounding box center [255, 862] width 487 height 21
click at [158, 886] on span "Rp. 153,793,000" at bounding box center [167, 895] width 112 height 17
drag, startPoint x: 158, startPoint y: 866, endPoint x: 173, endPoint y: 857, distance: 17.5
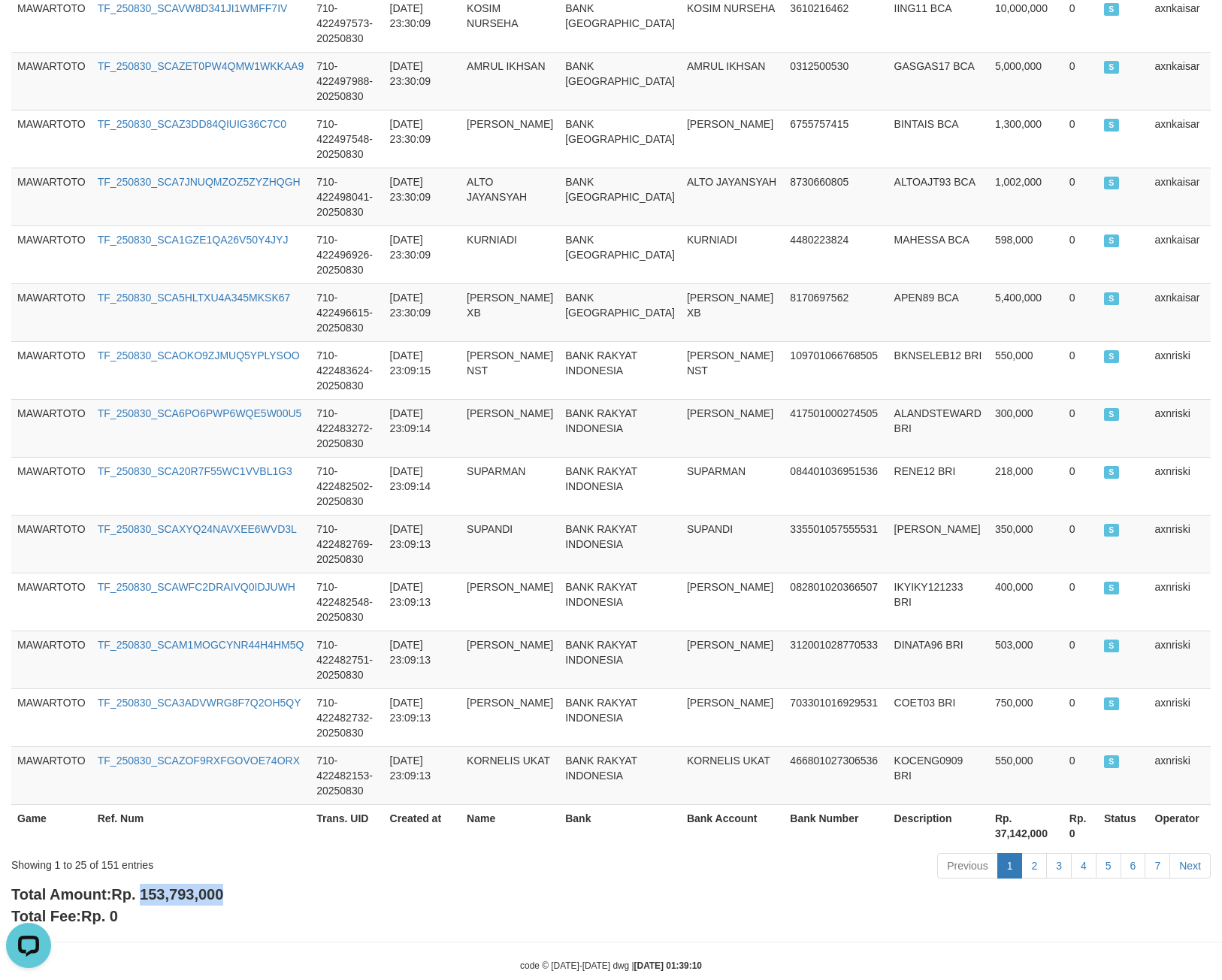
click at [186, 886] on span "Rp. 153,793,000" at bounding box center [167, 895] width 112 height 17
copy span "153,793,000"
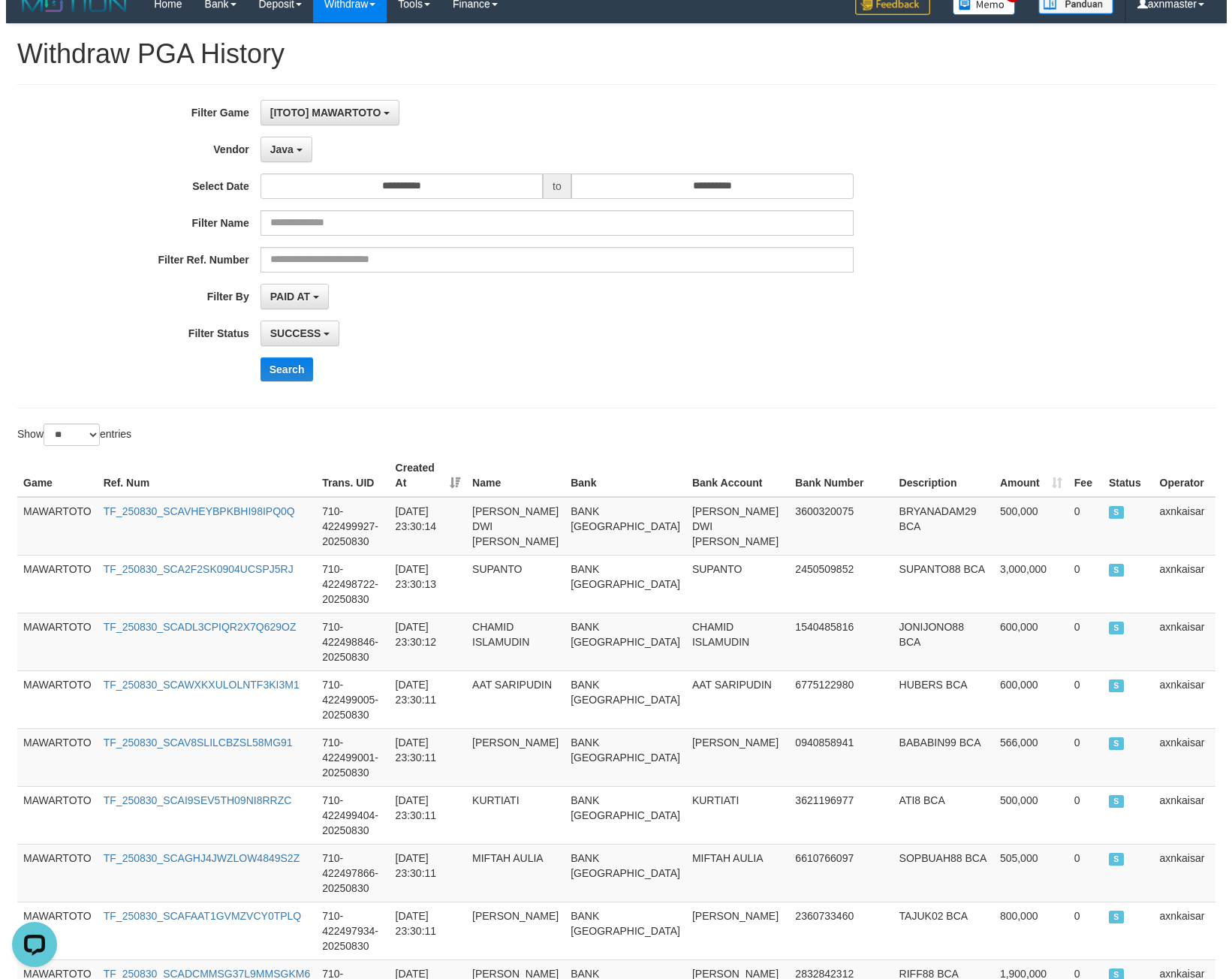
scroll to position [0, 0]
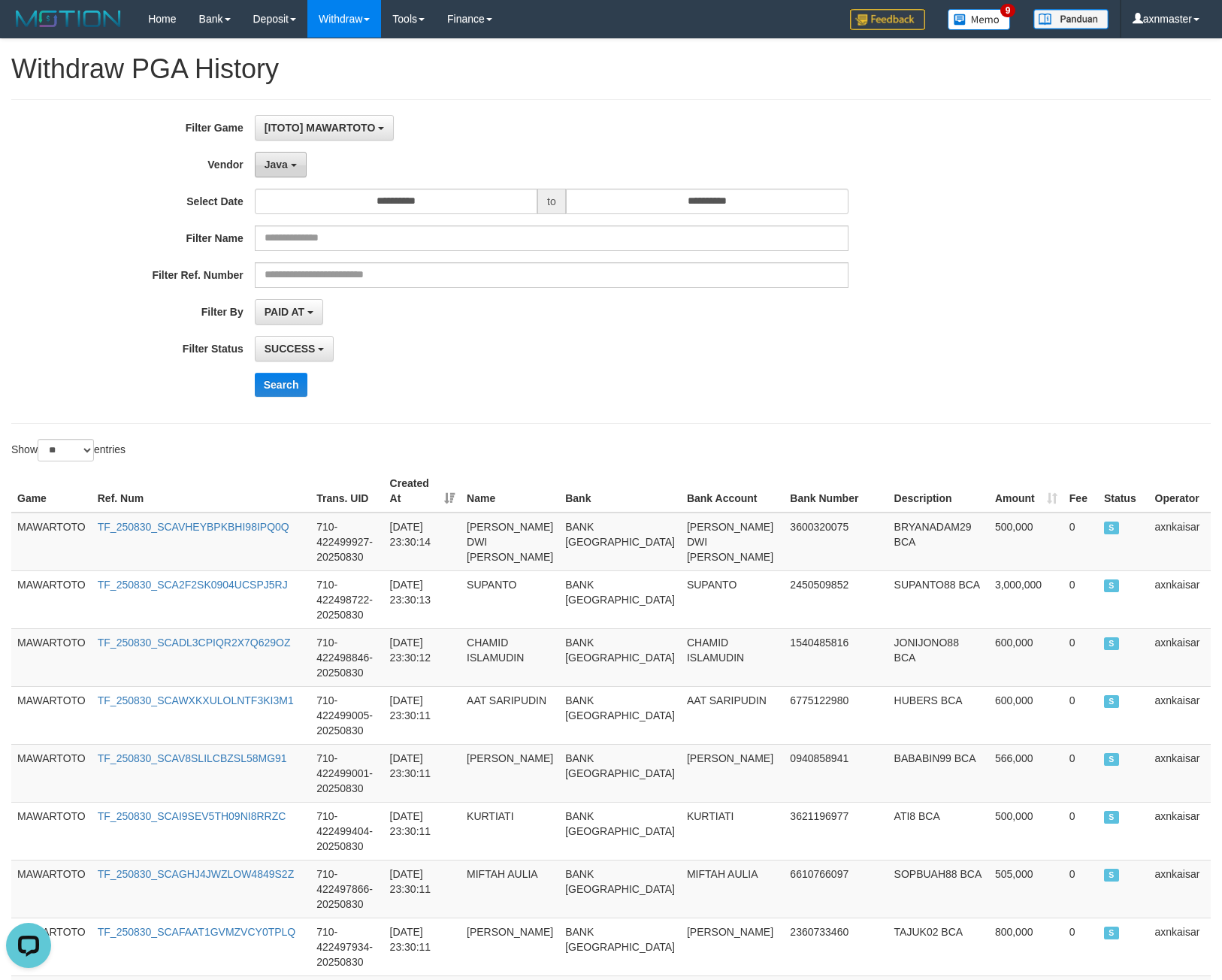
click at [269, 166] on span "Java" at bounding box center [276, 164] width 23 height 12
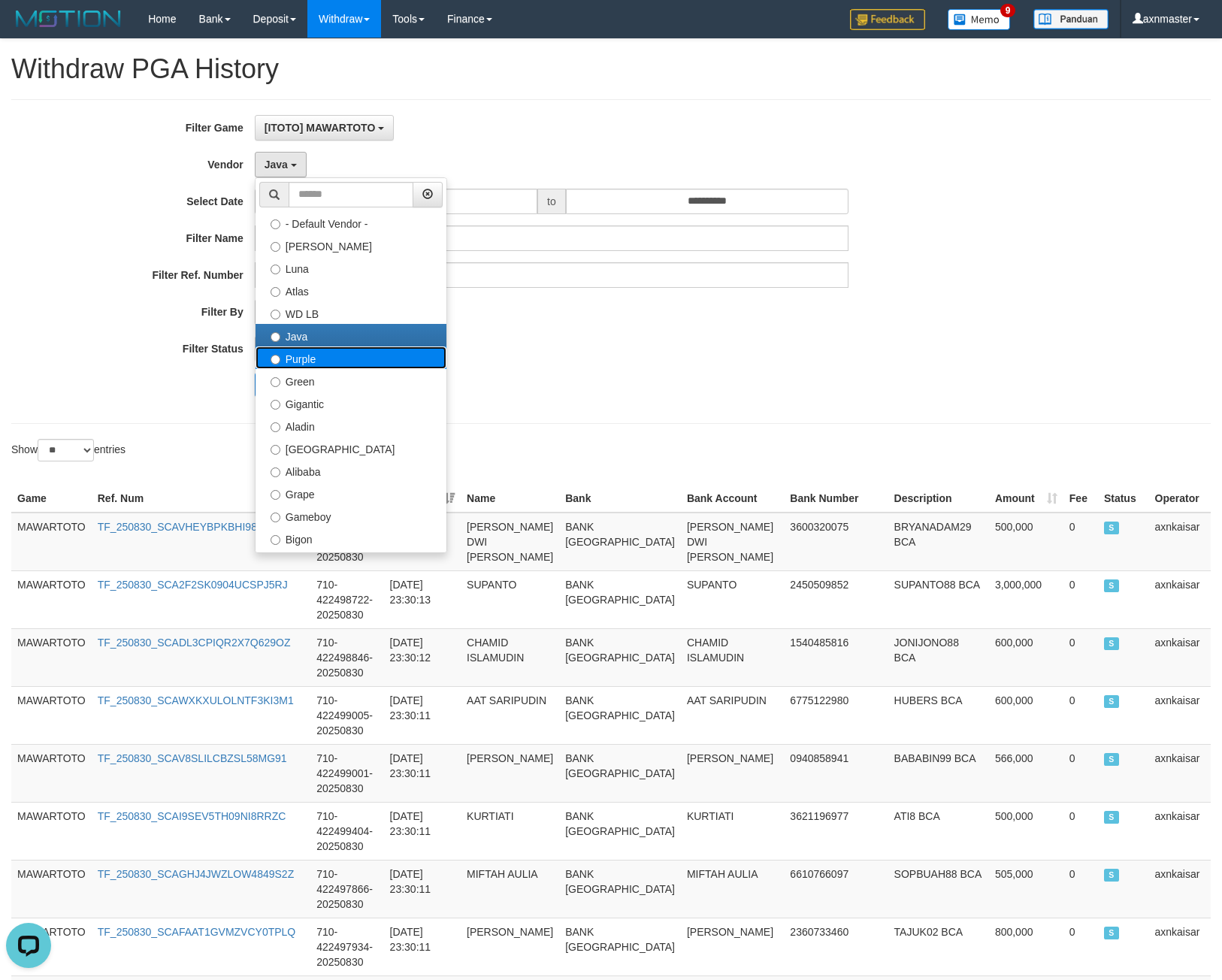
click at [293, 353] on label "Purple" at bounding box center [351, 358] width 191 height 23
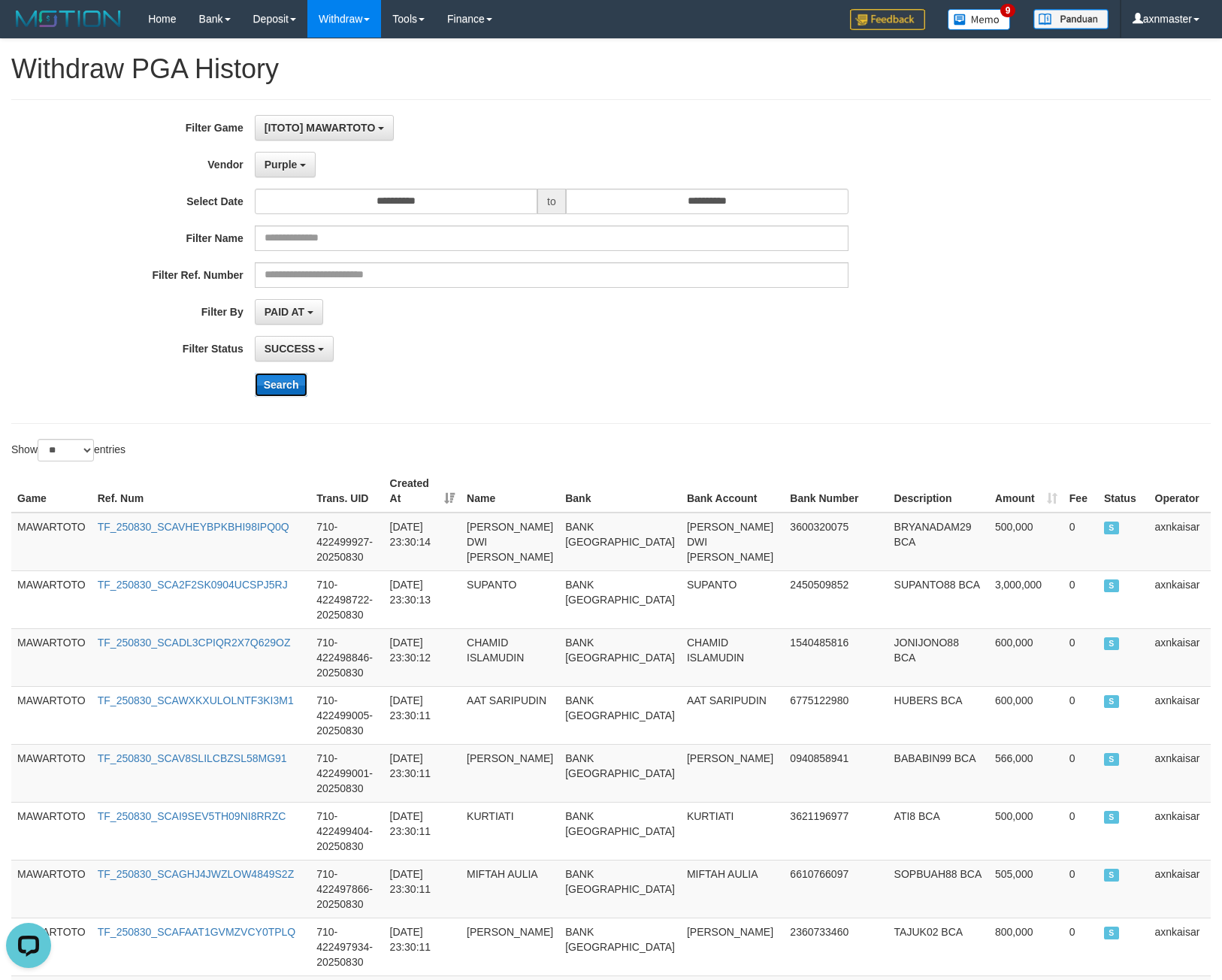
click at [279, 388] on button "Search" at bounding box center [281, 385] width 54 height 24
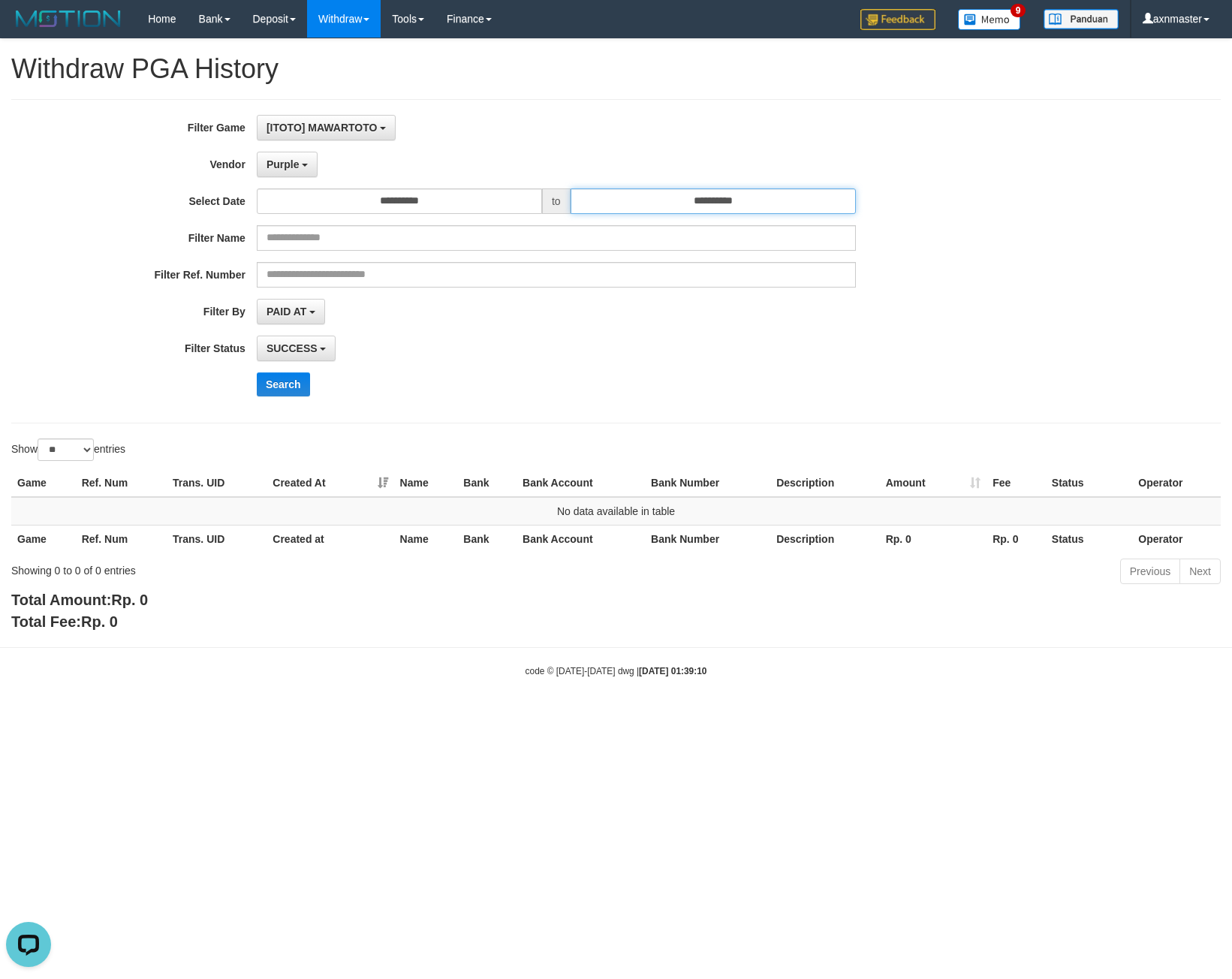
click at [606, 207] on input "**********" at bounding box center [713, 201] width 286 height 26
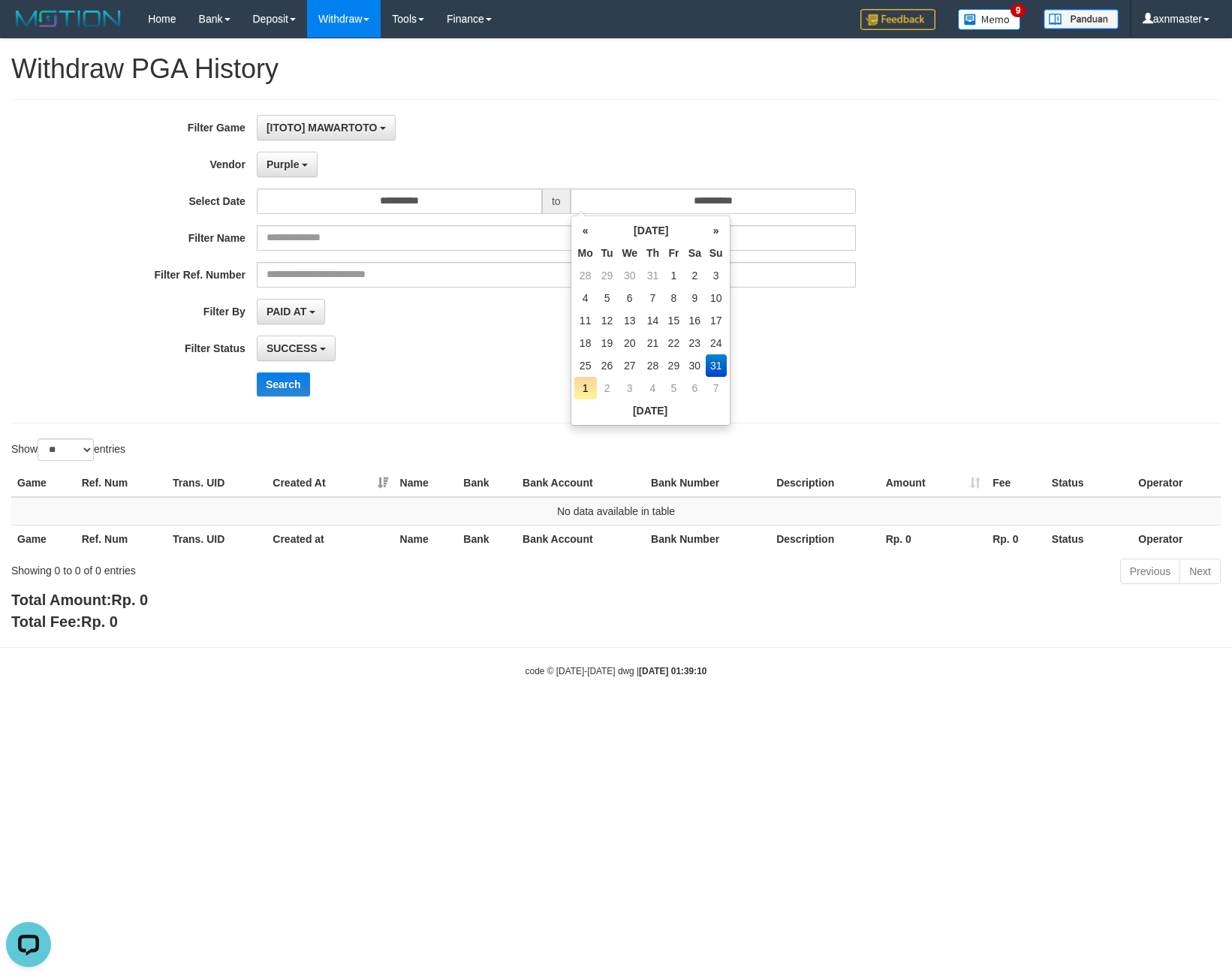
click at [592, 135] on div "[ITOTO] MAWARTOTO SELECT GAME [ITOTO] MAWARTOTO" at bounding box center [556, 127] width 599 height 26
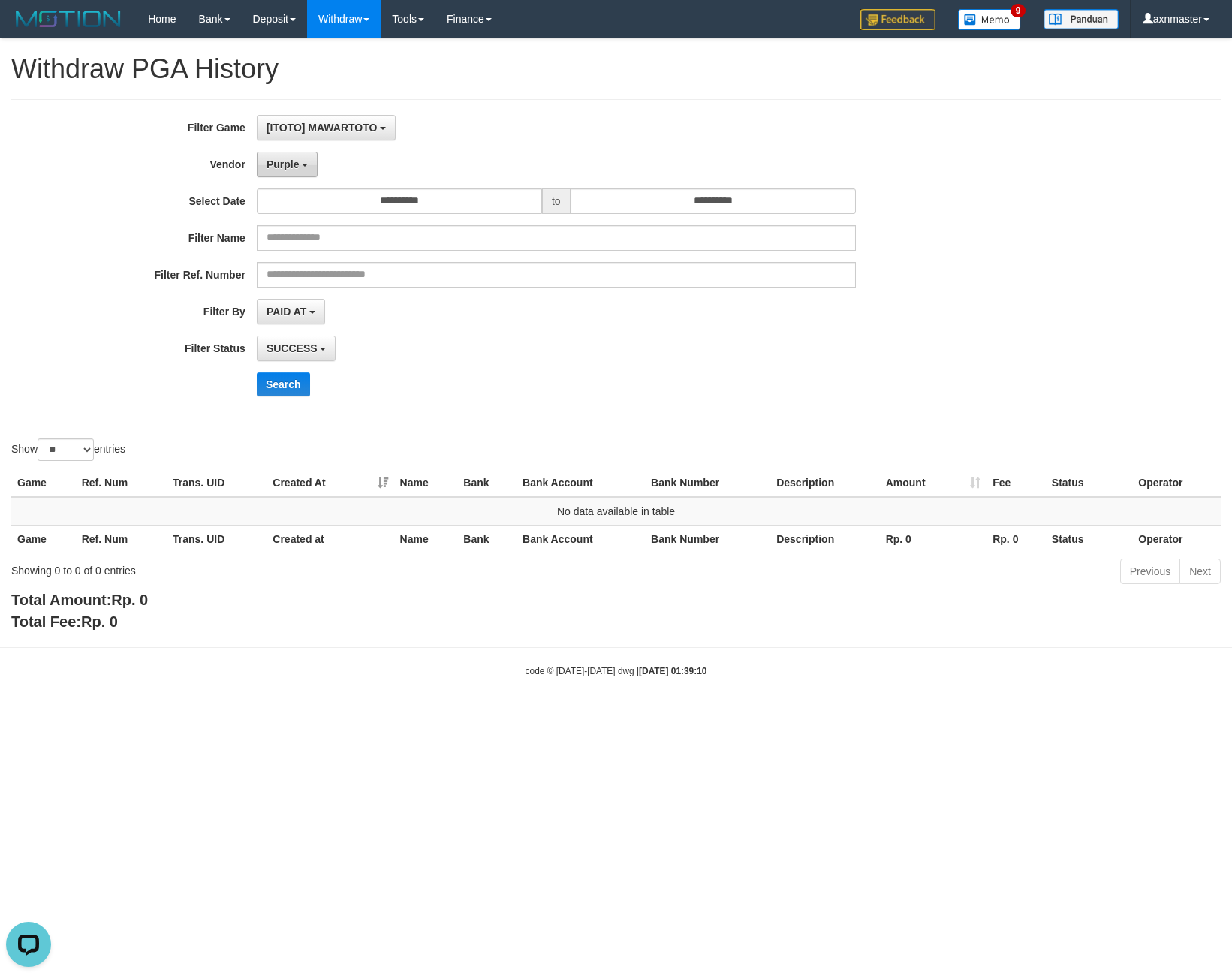
click at [286, 161] on span "Purple" at bounding box center [283, 164] width 33 height 12
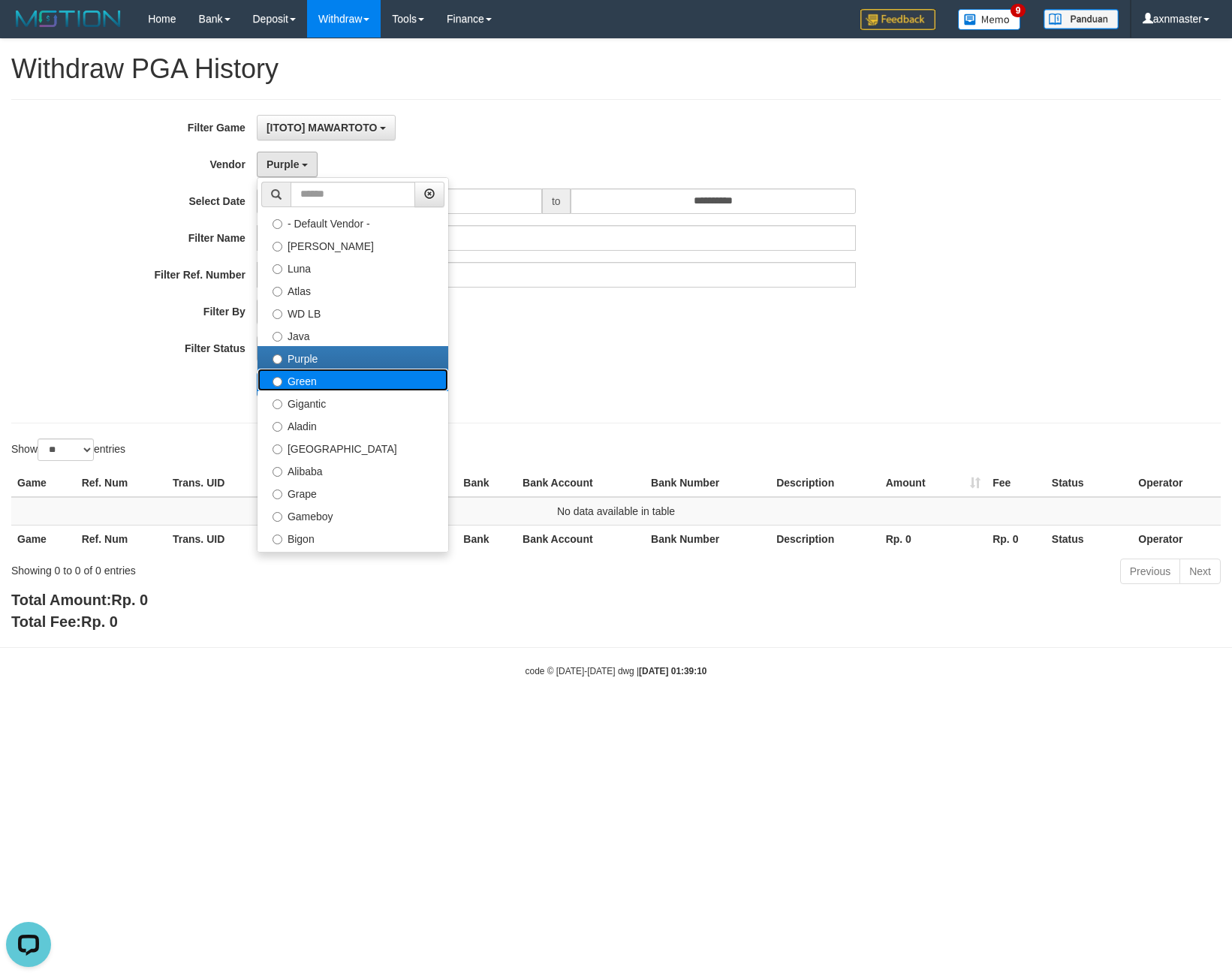
click at [337, 378] on label "Green" at bounding box center [353, 380] width 191 height 23
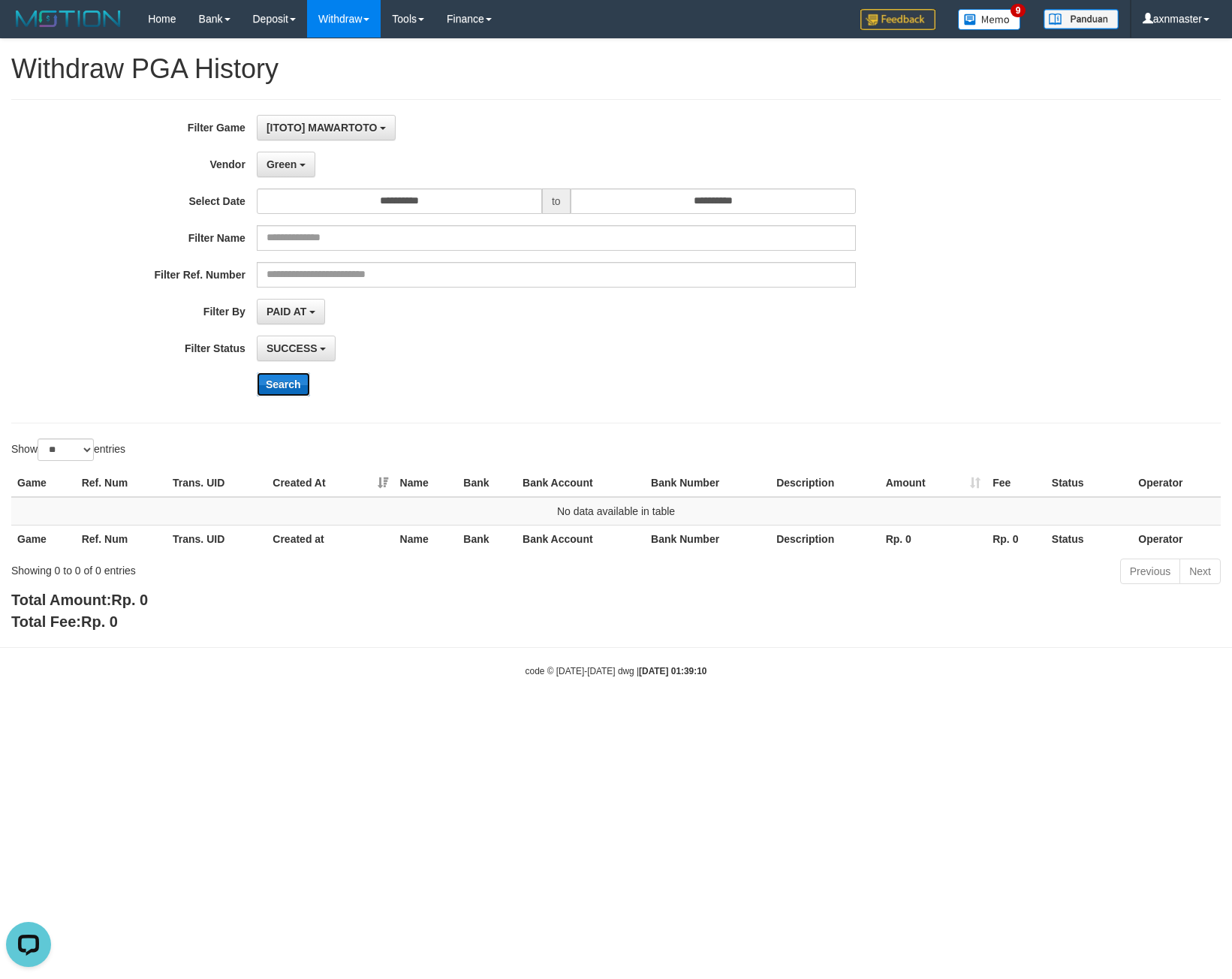
click at [280, 388] on button "Search" at bounding box center [283, 384] width 53 height 24
click at [278, 391] on button "Search" at bounding box center [283, 384] width 53 height 24
click at [289, 164] on span "Green" at bounding box center [282, 164] width 30 height 12
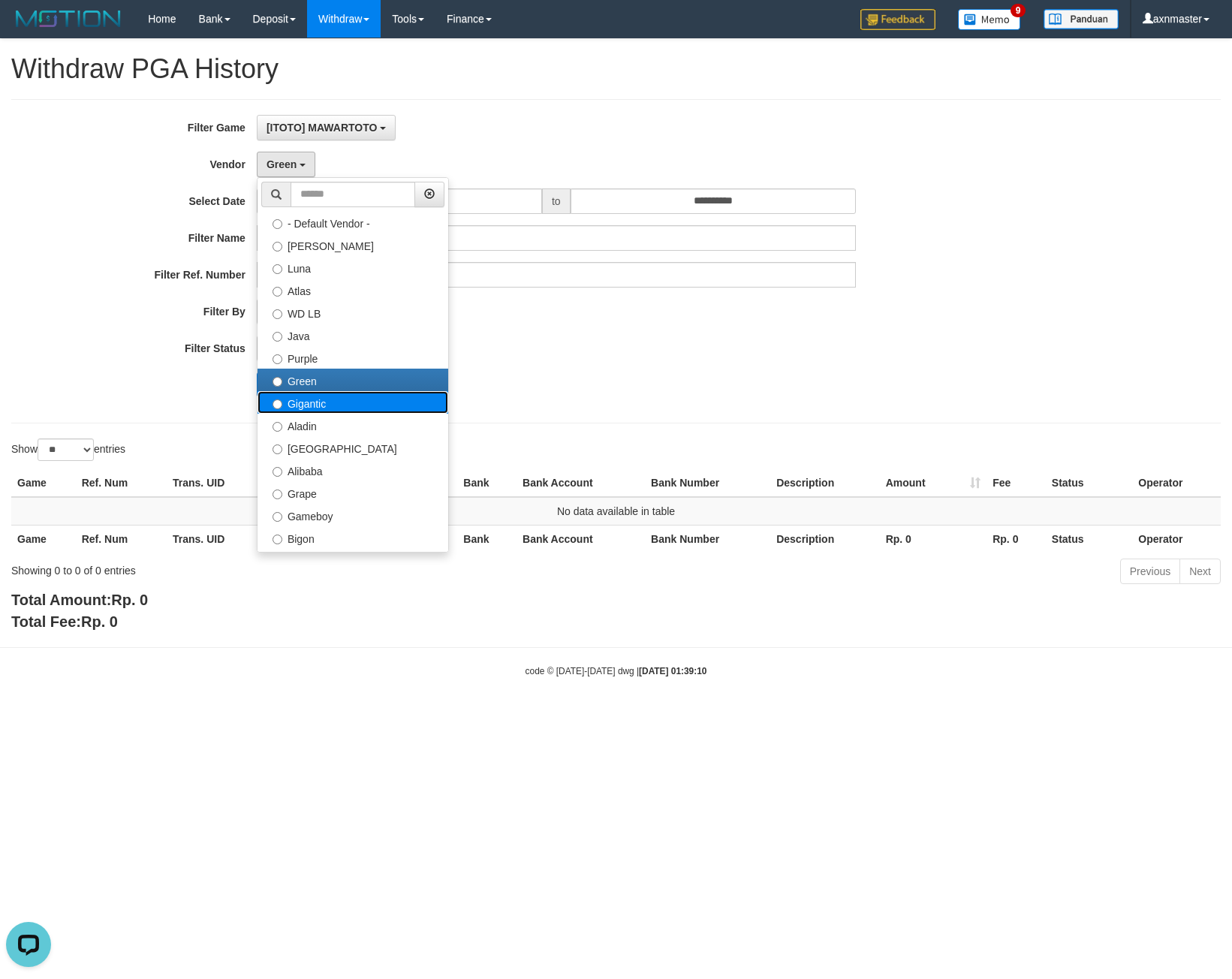
click at [301, 395] on label "Gigantic" at bounding box center [353, 402] width 191 height 23
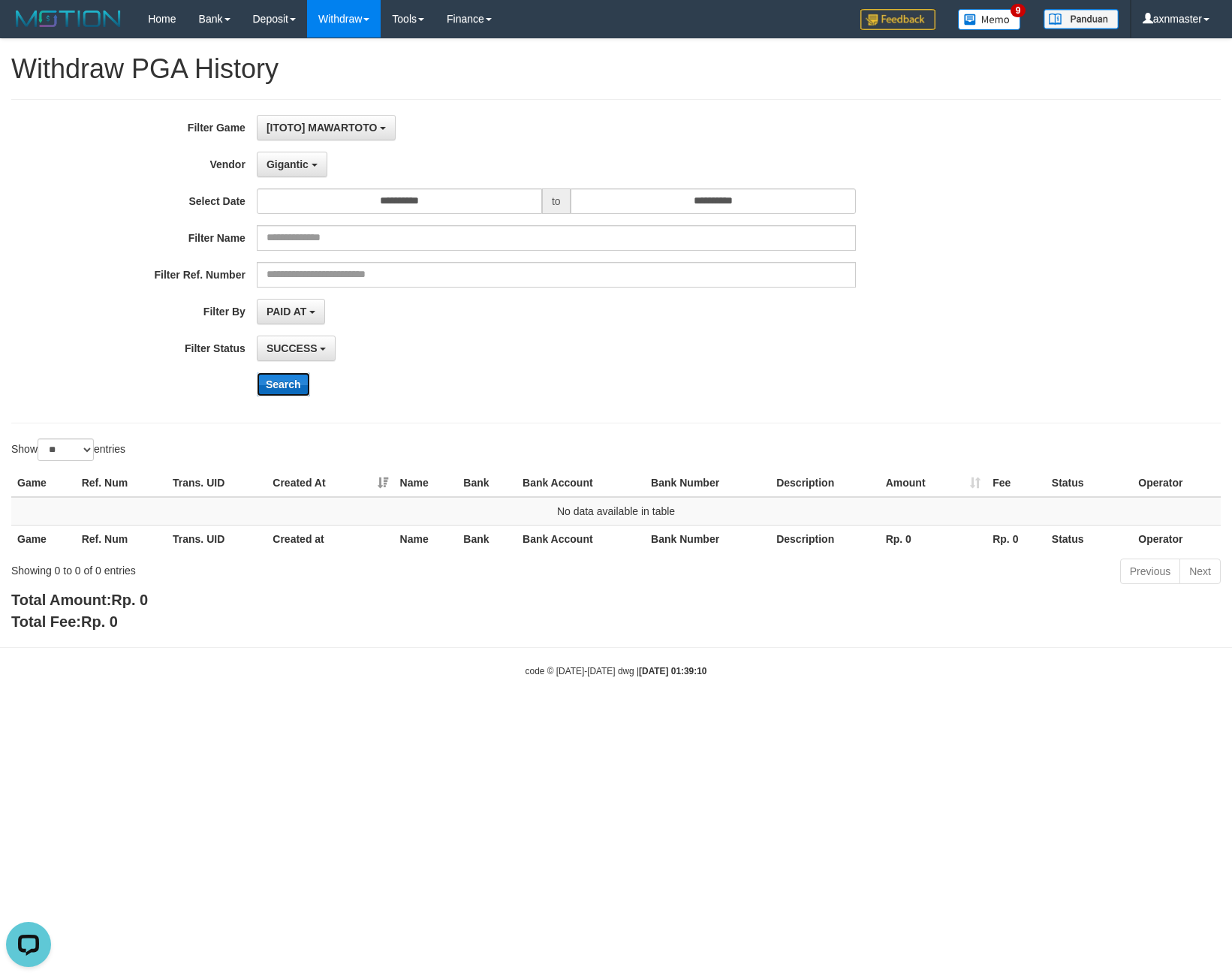
click at [290, 383] on button "Search" at bounding box center [283, 384] width 53 height 24
drag, startPoint x: 307, startPoint y: 165, endPoint x: 302, endPoint y: 188, distance: 23.5
click at [307, 171] on button "Gigantic" at bounding box center [292, 164] width 71 height 26
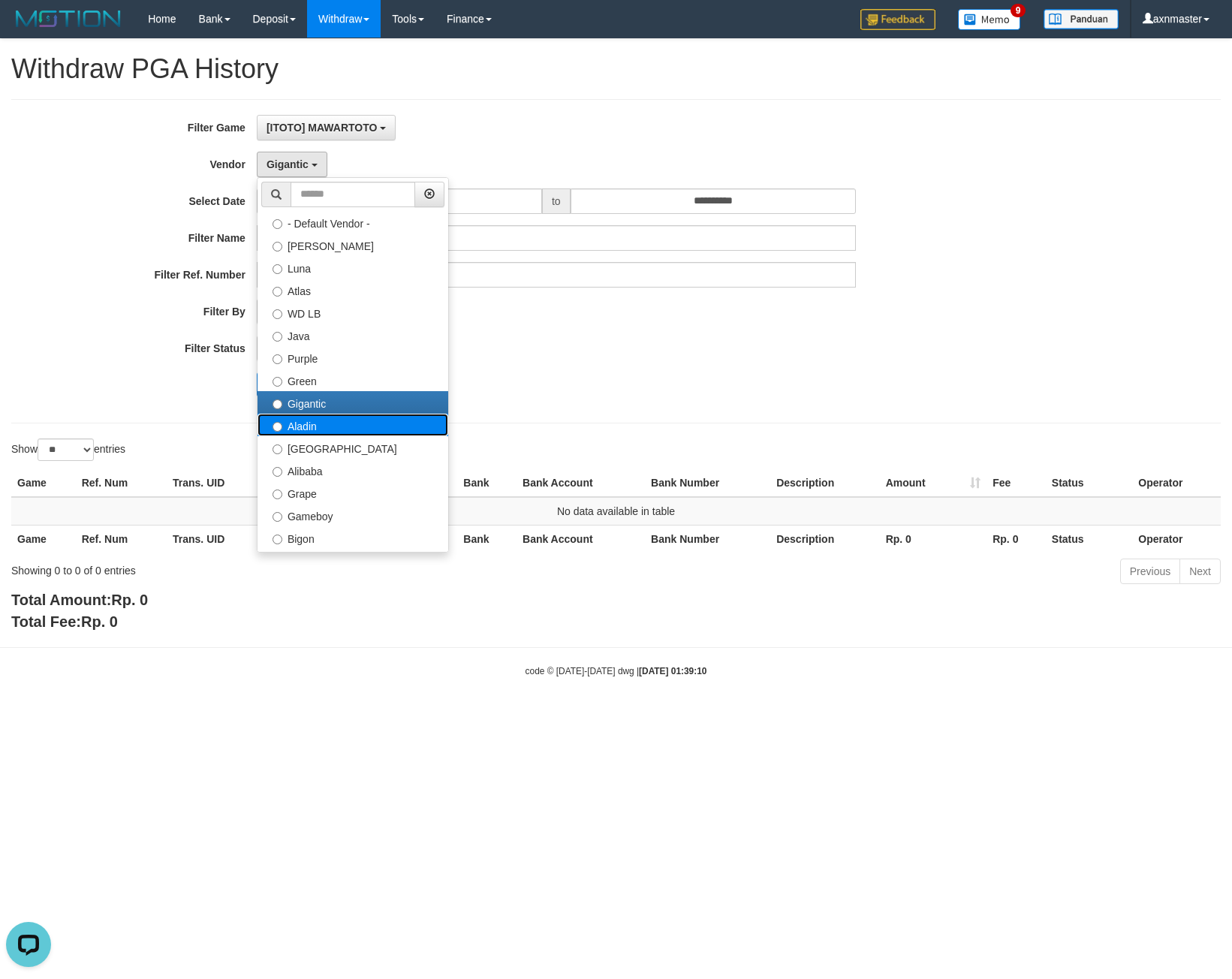
click at [301, 426] on label "Aladin" at bounding box center [353, 425] width 191 height 23
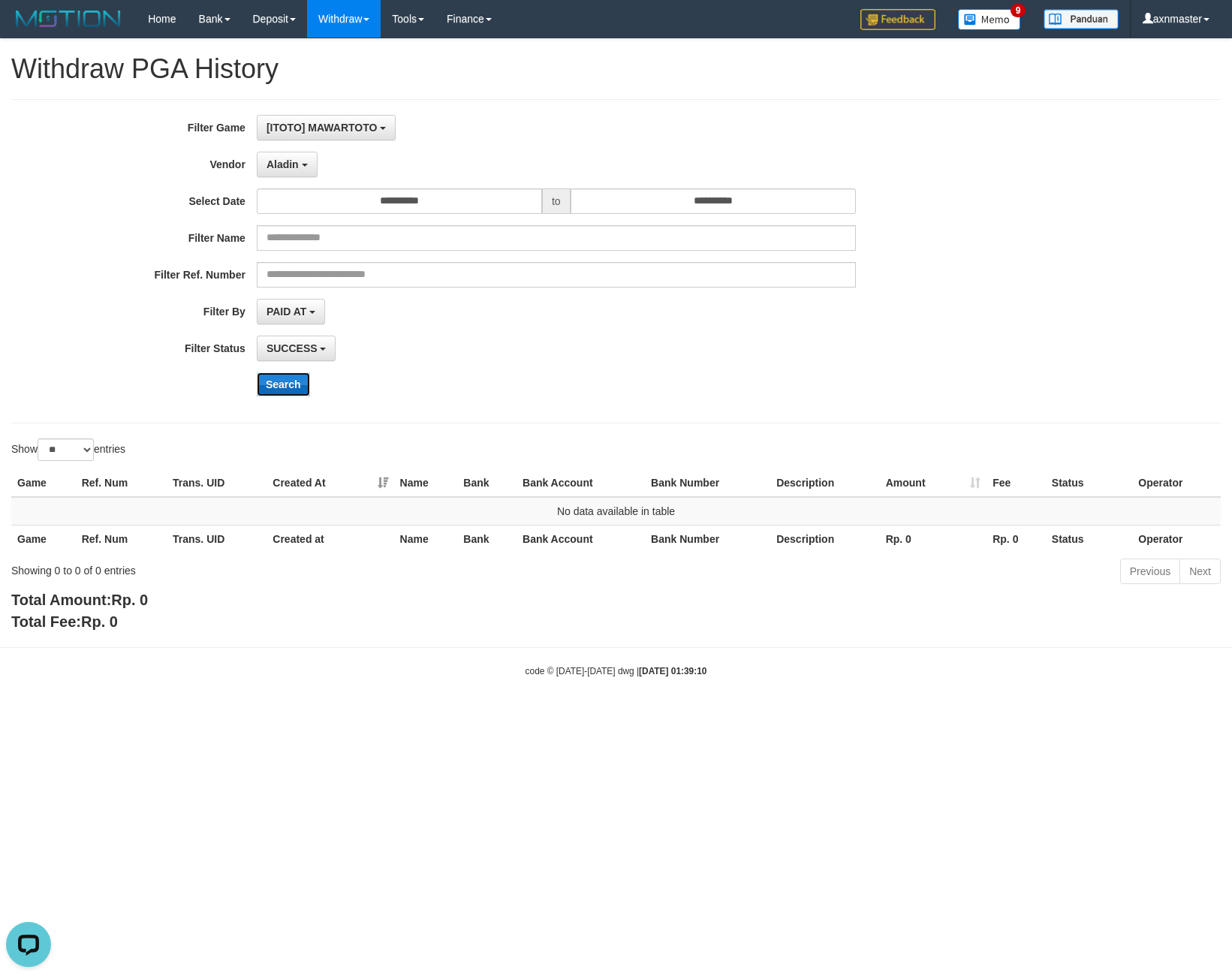
click at [288, 387] on button "Search" at bounding box center [283, 384] width 53 height 24
click at [290, 157] on button "Aladin" at bounding box center [287, 164] width 61 height 26
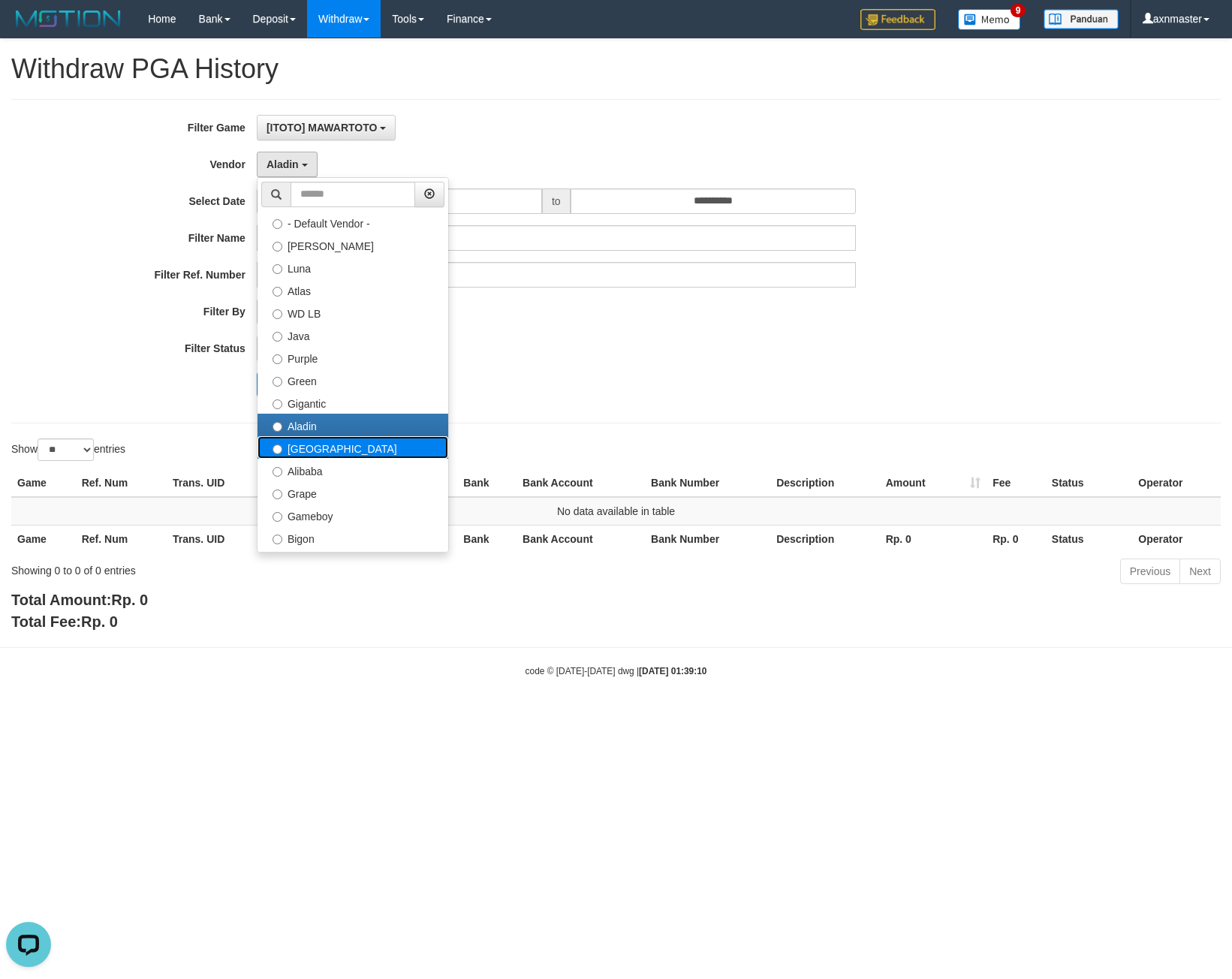
drag, startPoint x: 365, startPoint y: 448, endPoint x: 310, endPoint y: 443, distance: 55.2
click at [364, 448] on label "[GEOGRAPHIC_DATA]" at bounding box center [353, 448] width 191 height 23
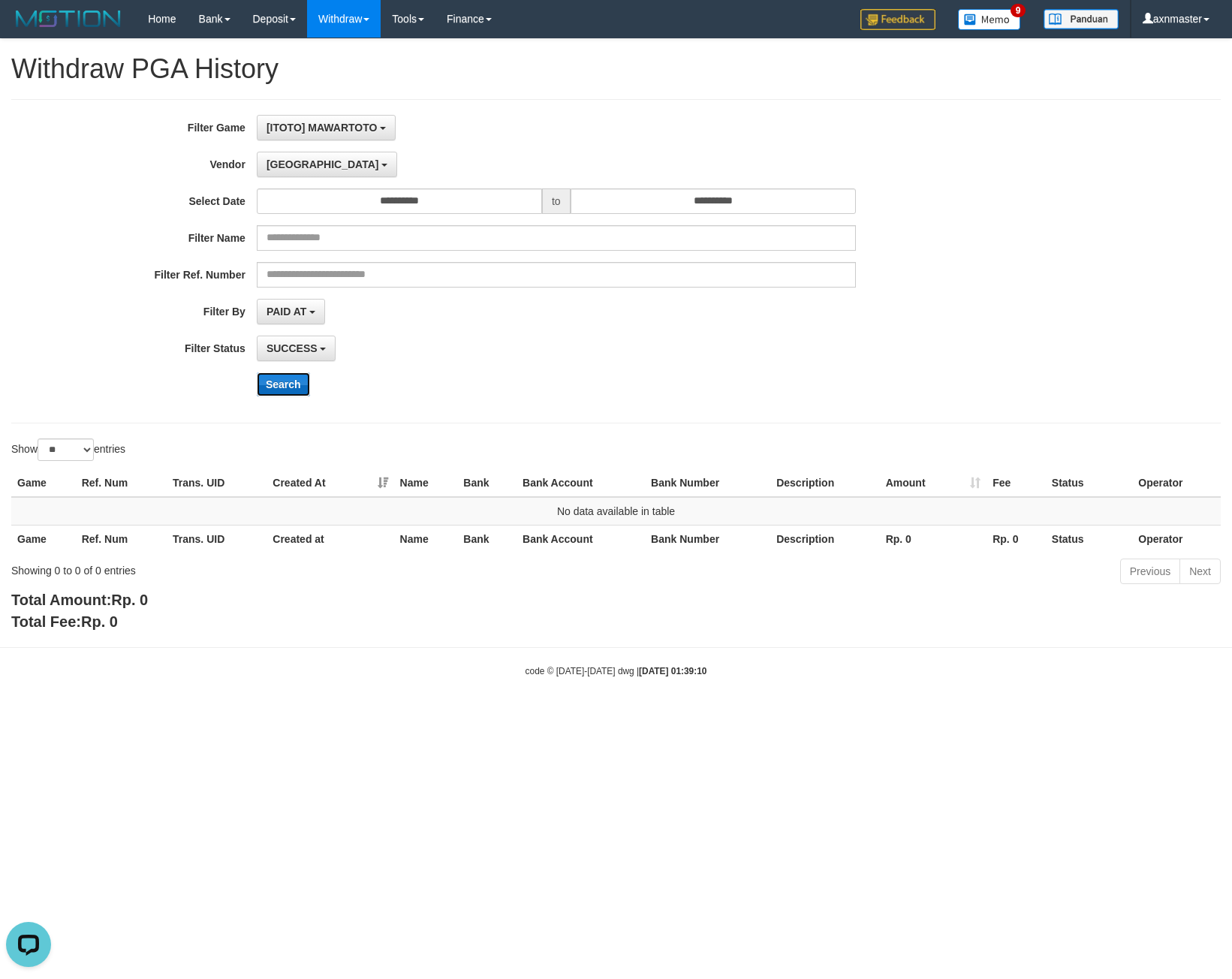
click at [296, 384] on button "Search" at bounding box center [283, 384] width 53 height 24
drag, startPoint x: 297, startPoint y: 156, endPoint x: 295, endPoint y: 167, distance: 11.2
click at [295, 167] on button "[GEOGRAPHIC_DATA]" at bounding box center [327, 164] width 140 height 26
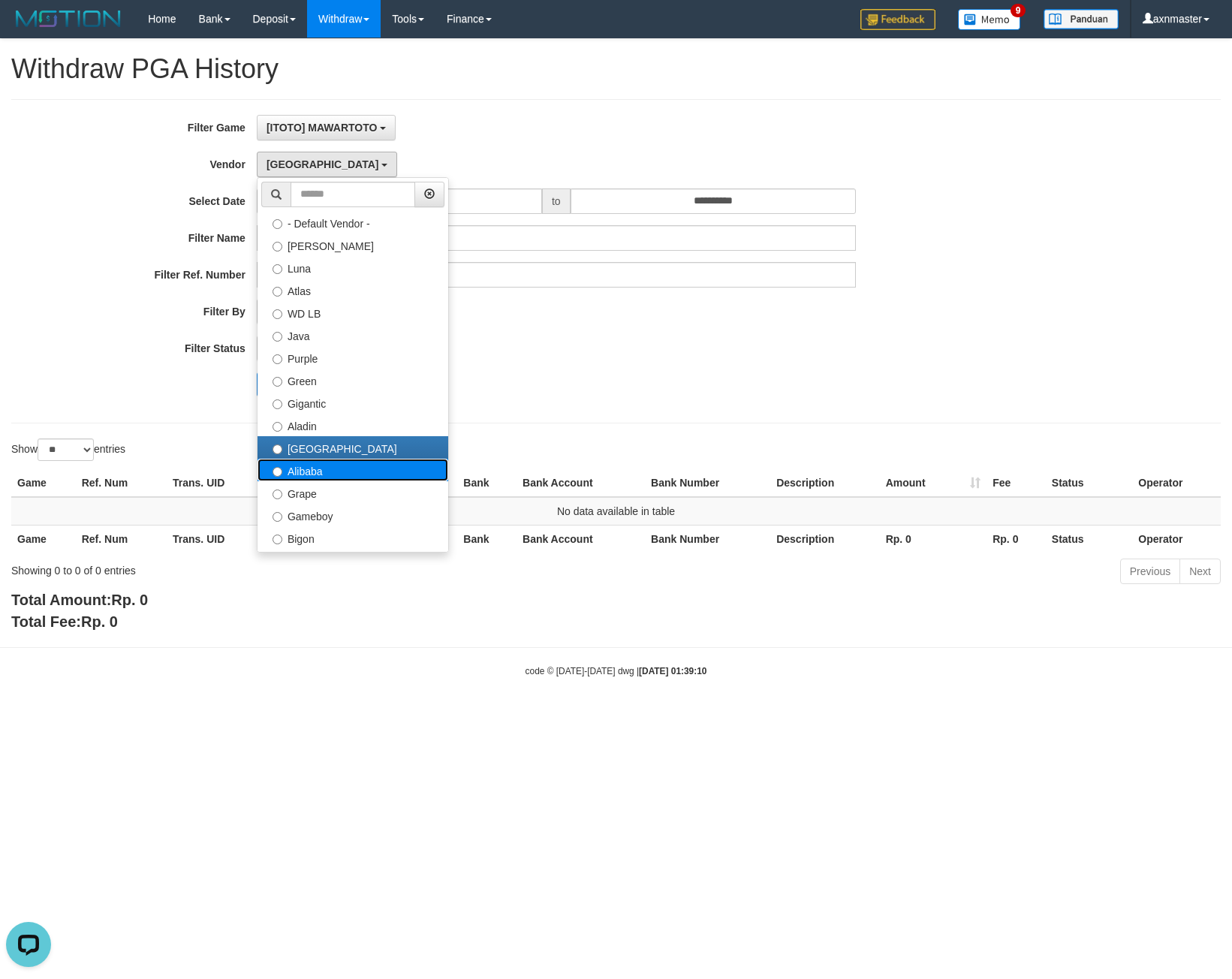
click at [309, 476] on label "Alibaba" at bounding box center [353, 470] width 191 height 23
select select "**********"
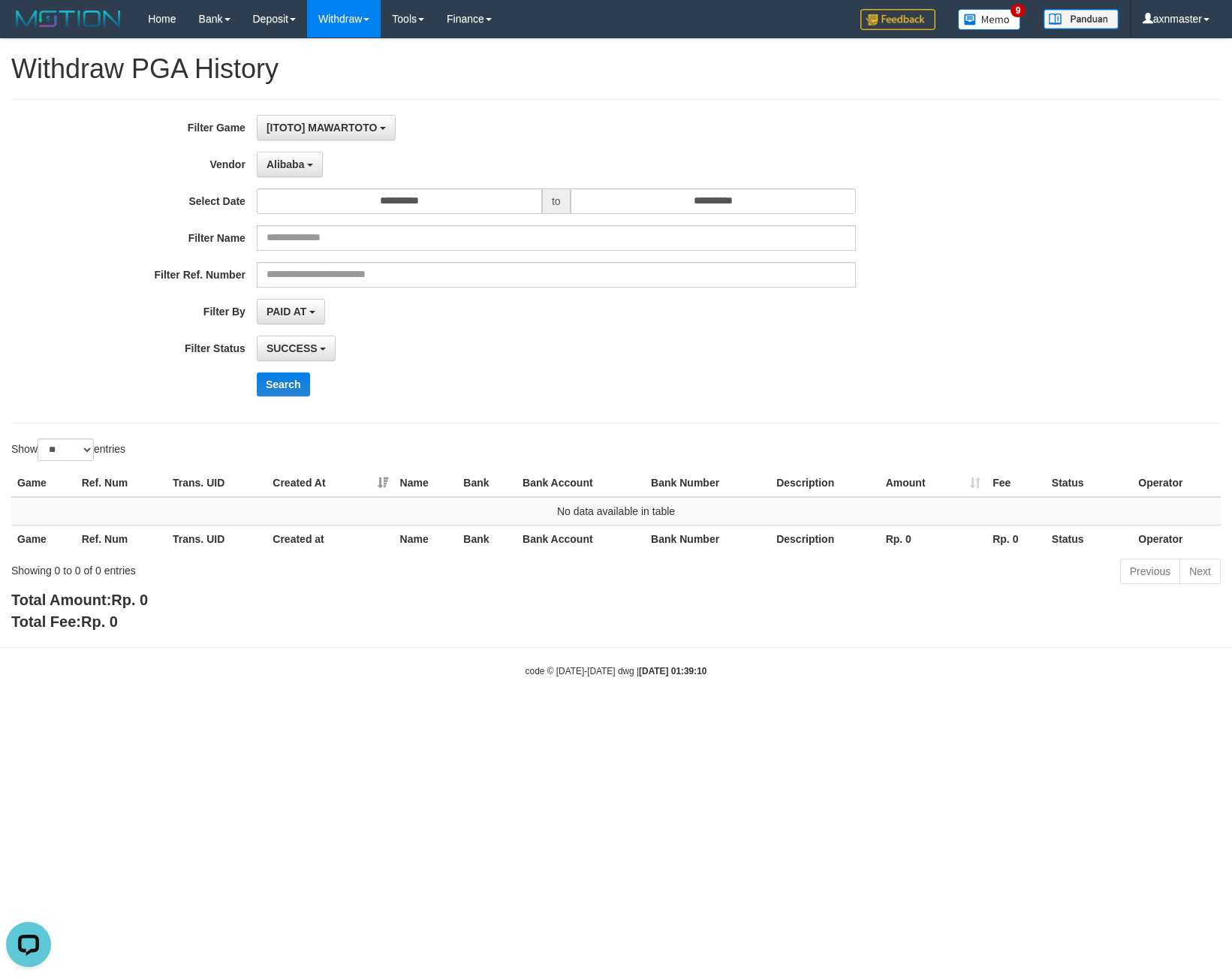
click at [292, 370] on div "**********" at bounding box center [513, 261] width 1027 height 293
click at [292, 389] on button "Search" at bounding box center [283, 384] width 53 height 24
click at [267, 167] on span "Alibaba" at bounding box center [286, 164] width 38 height 12
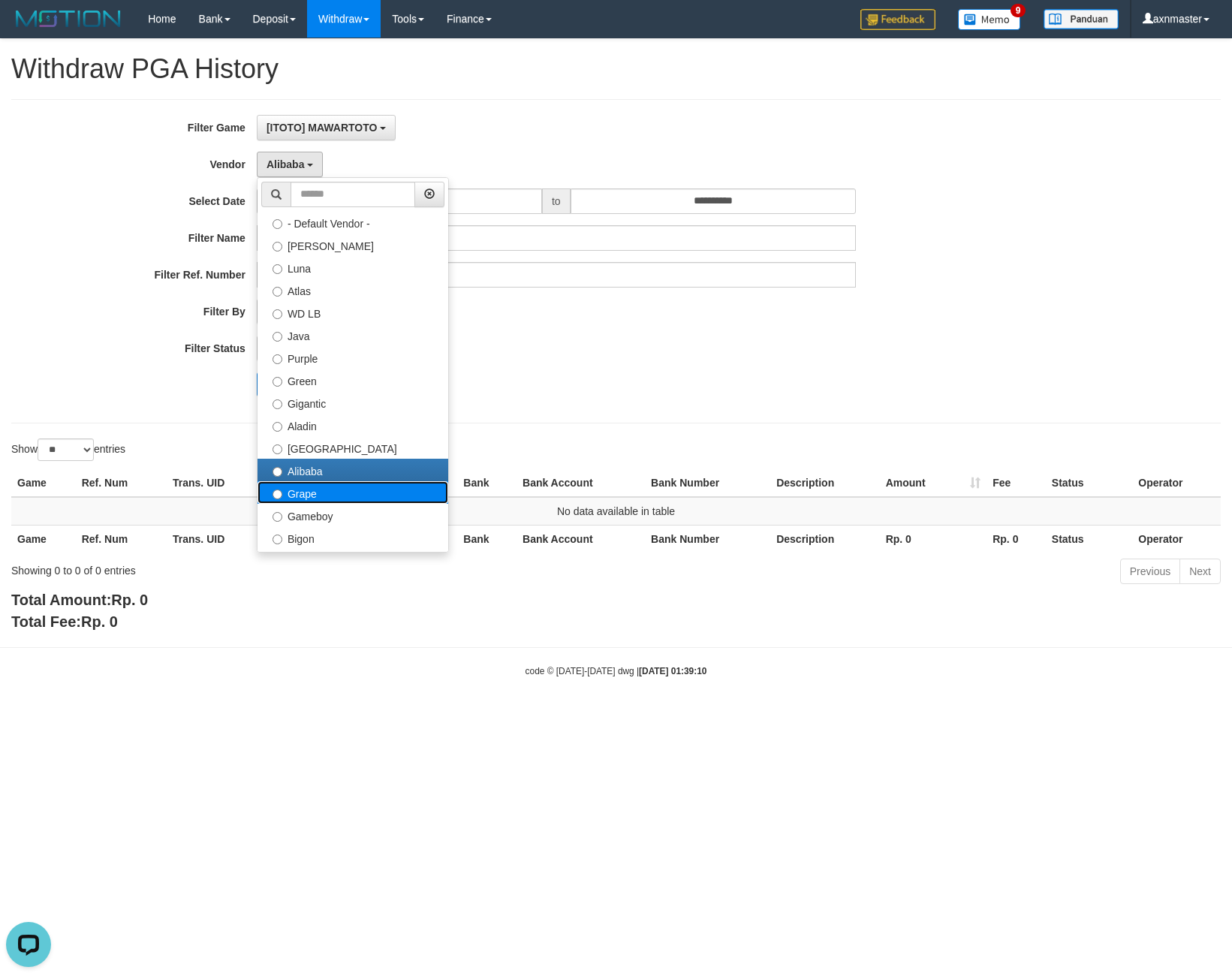
click at [298, 488] on label "Grape" at bounding box center [353, 493] width 191 height 23
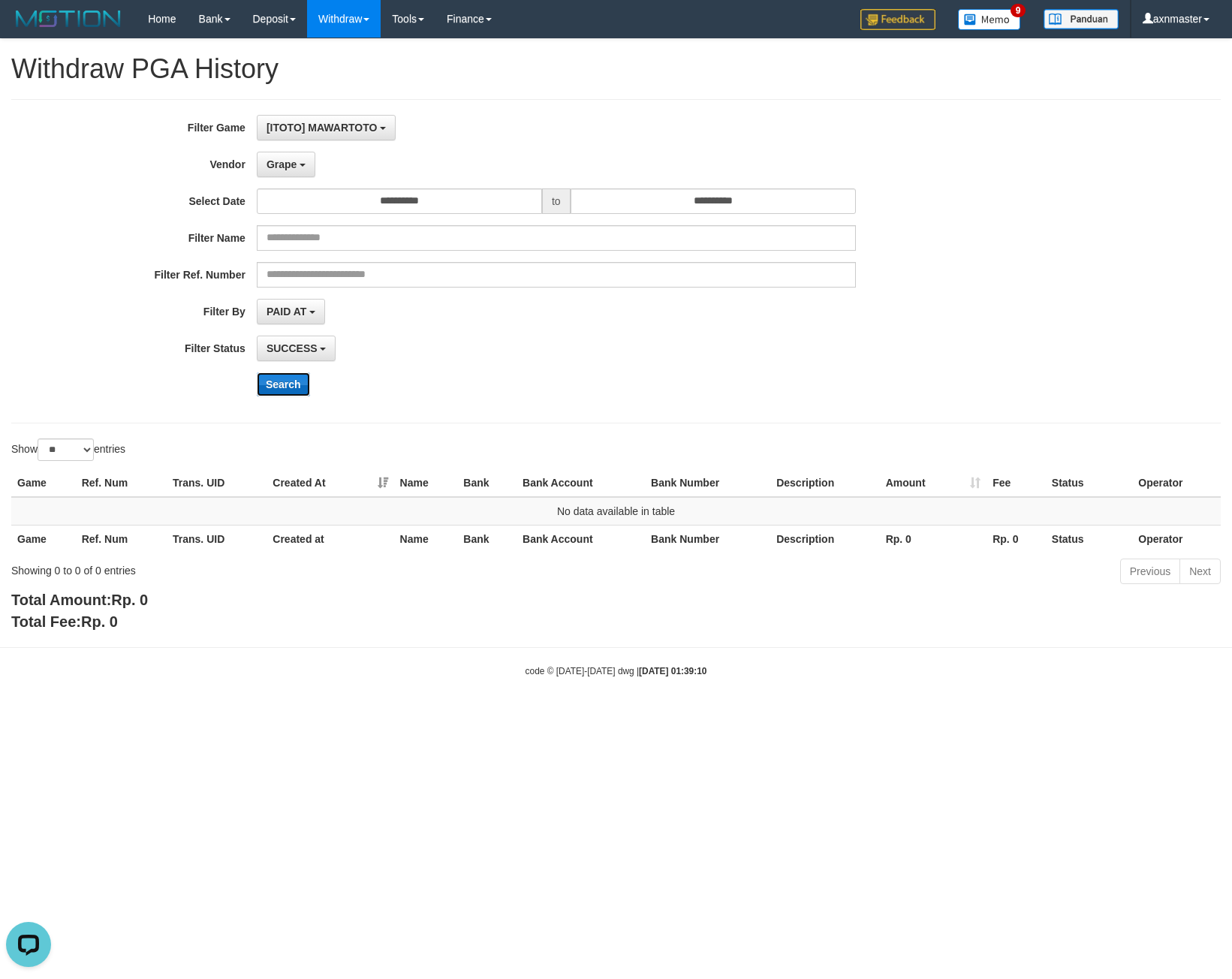
click at [292, 382] on button "Search" at bounding box center [283, 384] width 53 height 24
click at [290, 168] on span "Grape" at bounding box center [282, 164] width 30 height 12
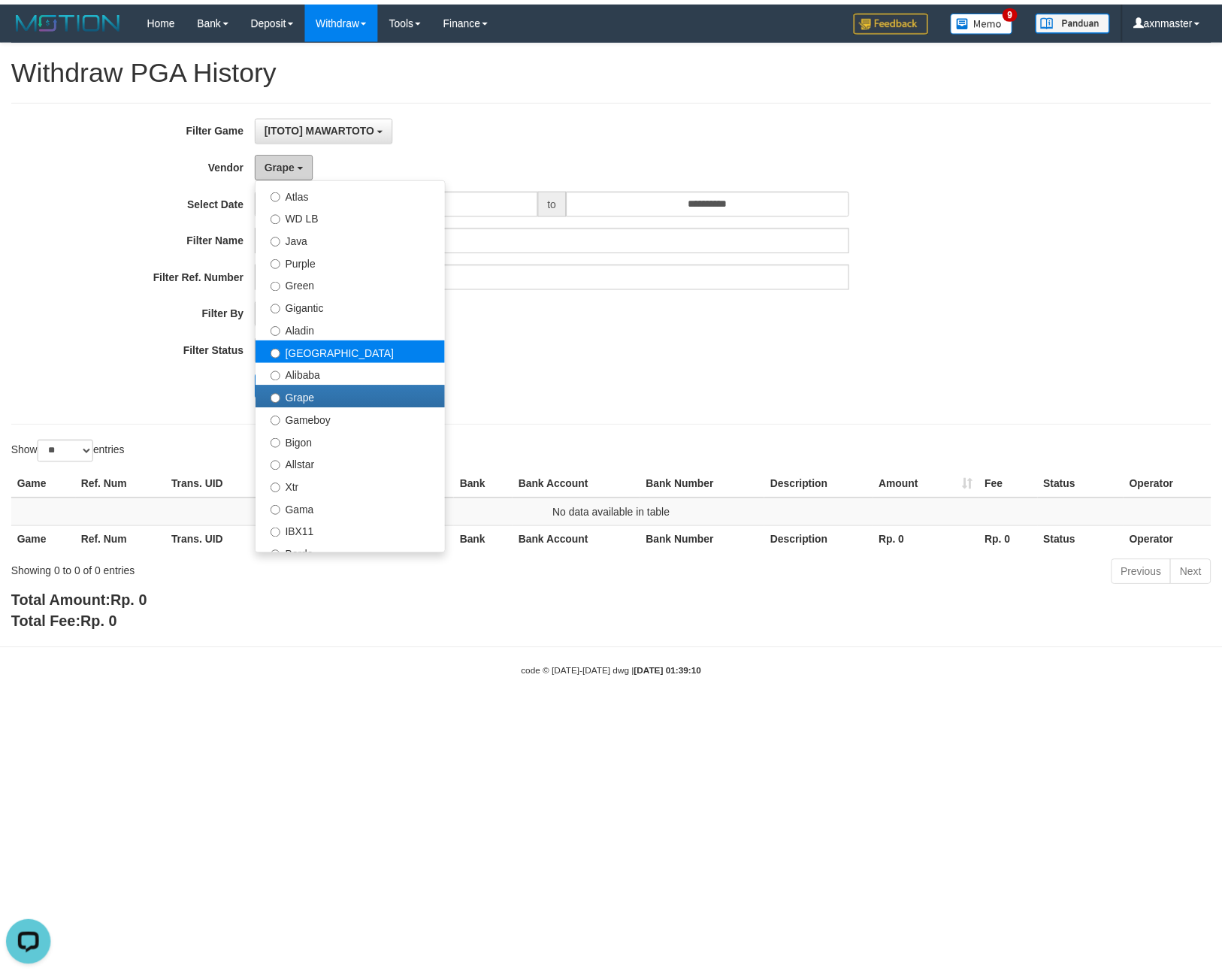
scroll to position [150, 0]
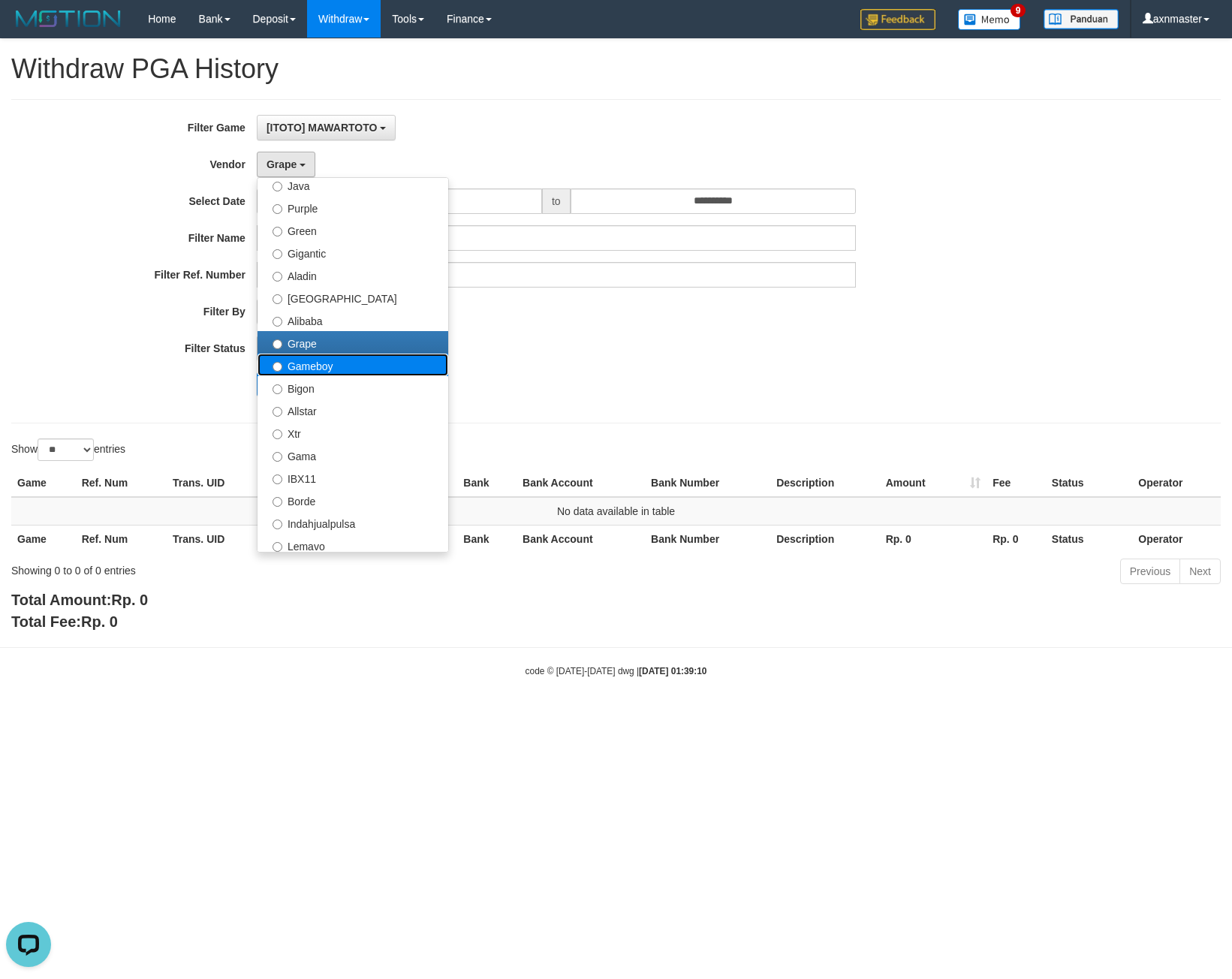
click at [356, 363] on label "Gameboy" at bounding box center [353, 365] width 191 height 23
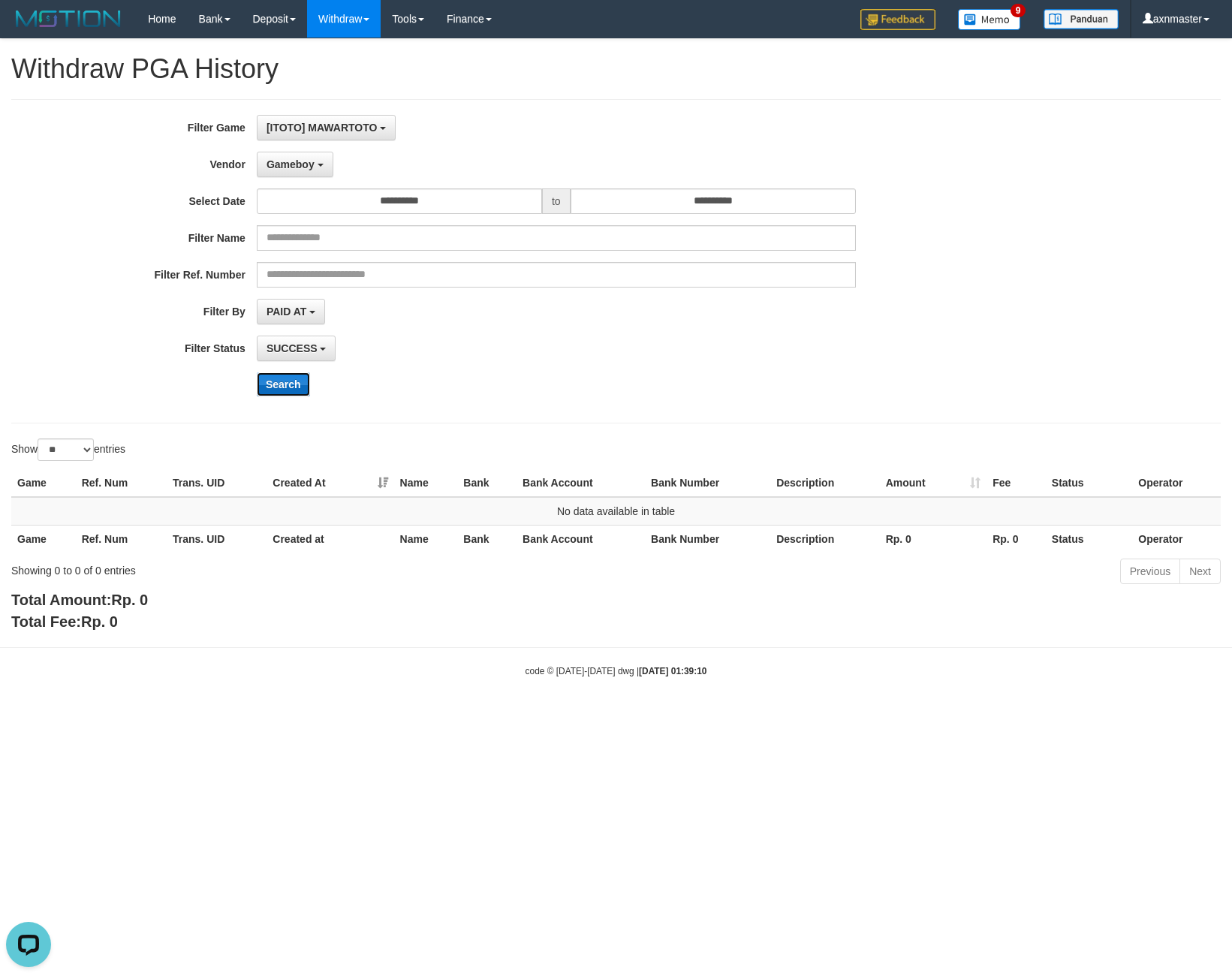
click at [286, 381] on button "Search" at bounding box center [283, 384] width 53 height 24
click at [294, 389] on button "Search" at bounding box center [283, 384] width 53 height 24
click at [297, 167] on span "Gameboy" at bounding box center [291, 164] width 48 height 12
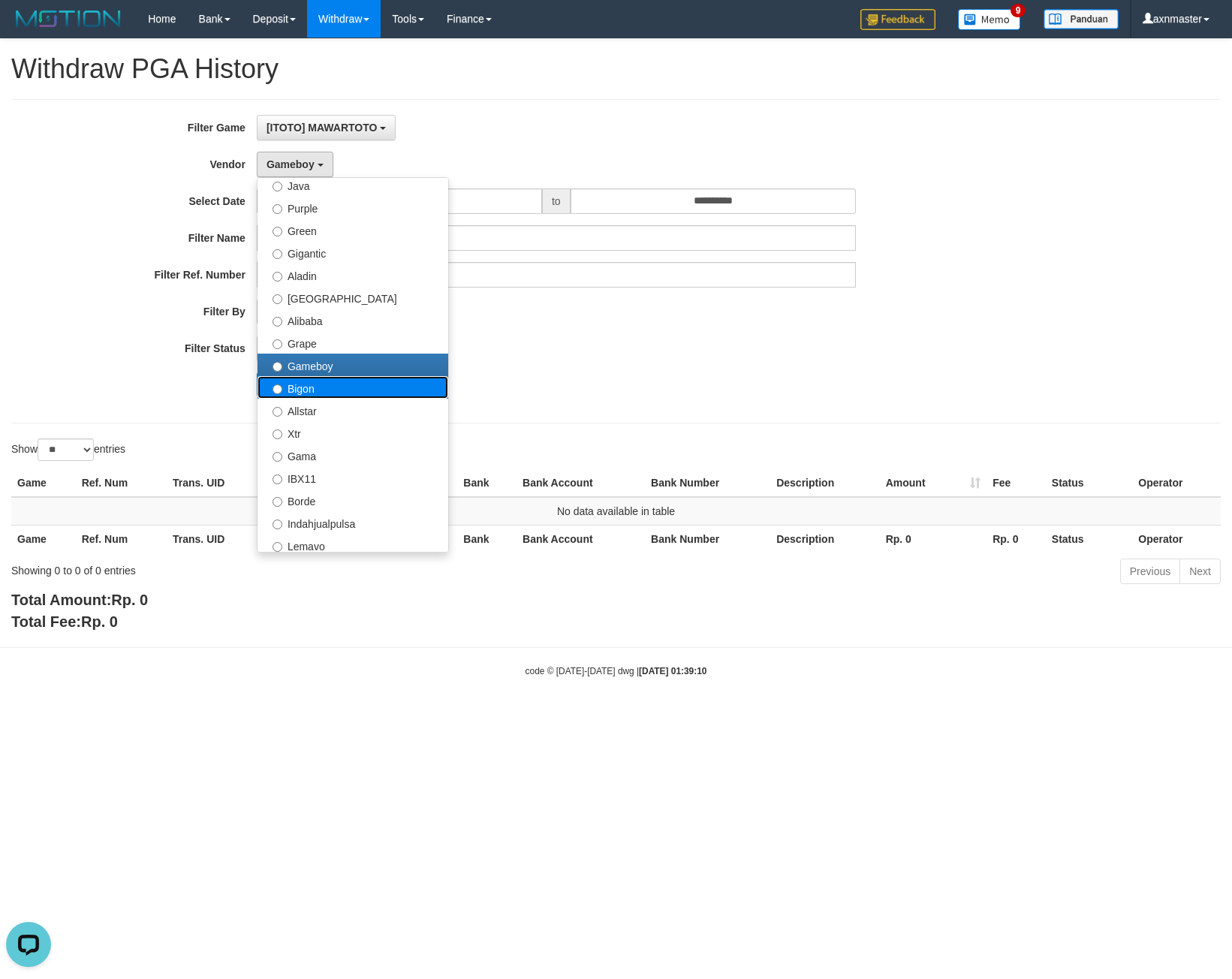
click at [308, 389] on label "Bigon" at bounding box center [353, 387] width 191 height 23
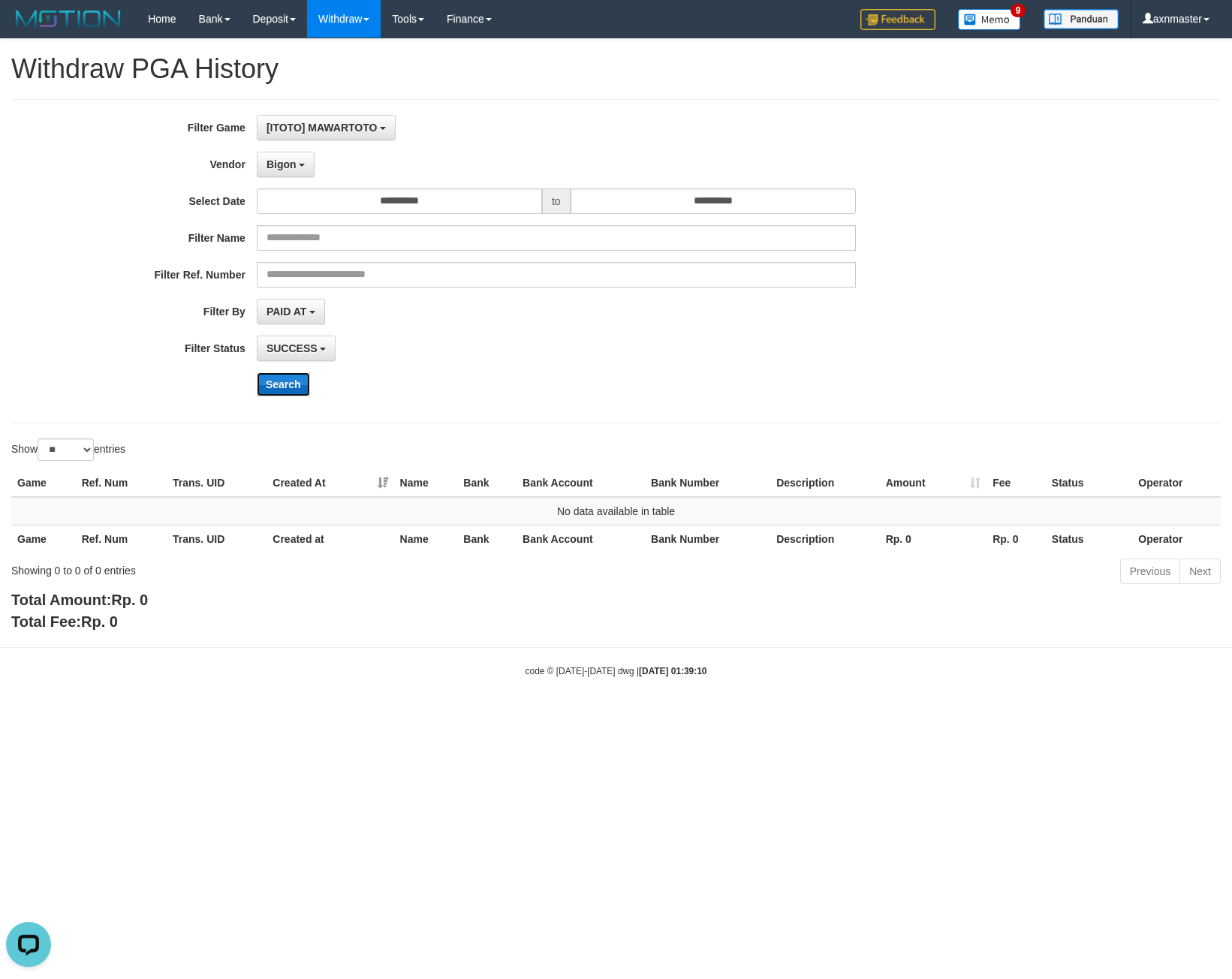
click at [284, 380] on button "Search" at bounding box center [283, 384] width 53 height 24
click at [299, 384] on button "Search" at bounding box center [283, 384] width 53 height 24
click at [292, 164] on span "Bigon" at bounding box center [282, 164] width 30 height 12
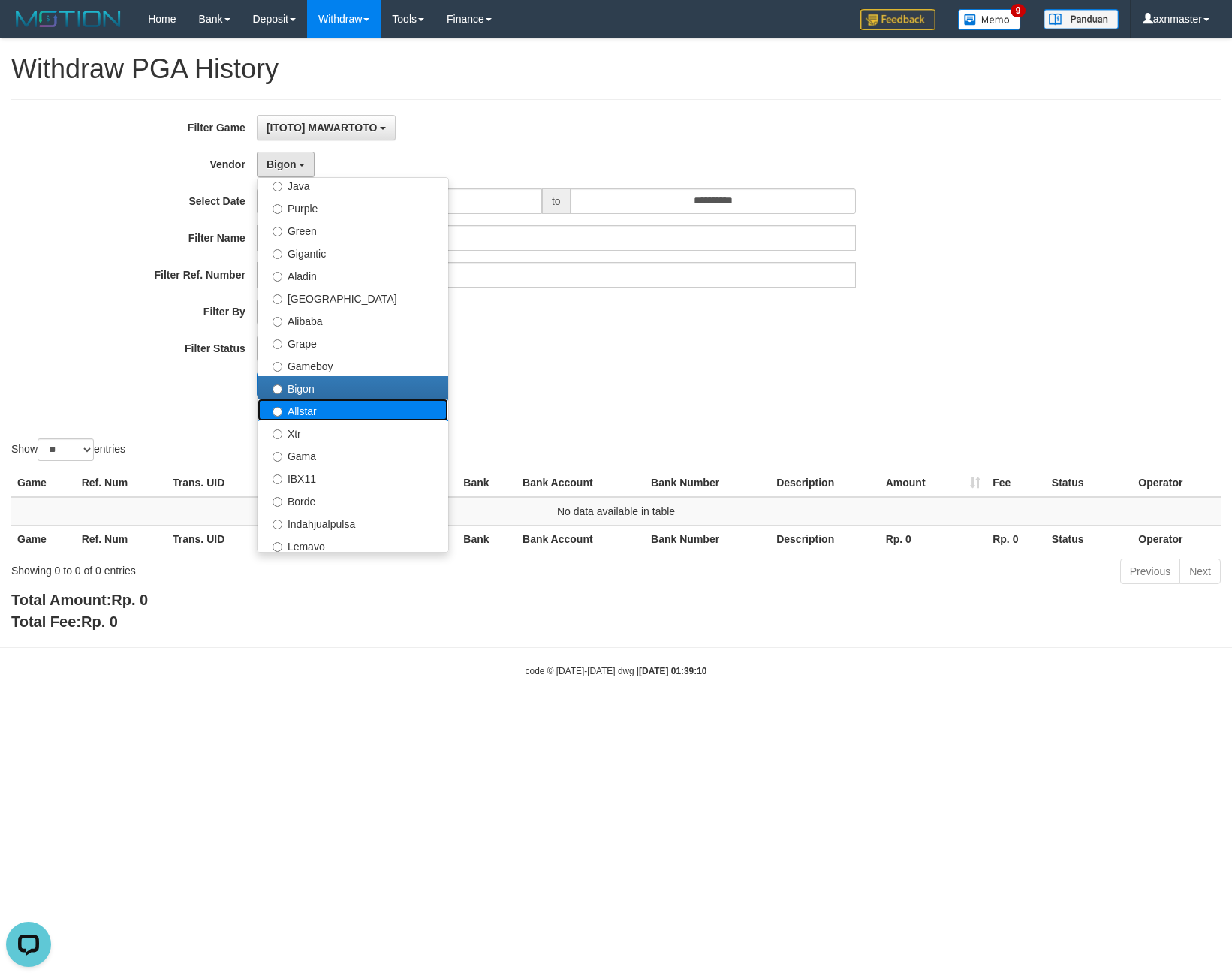
click at [297, 415] on label "Allstar" at bounding box center [353, 410] width 191 height 23
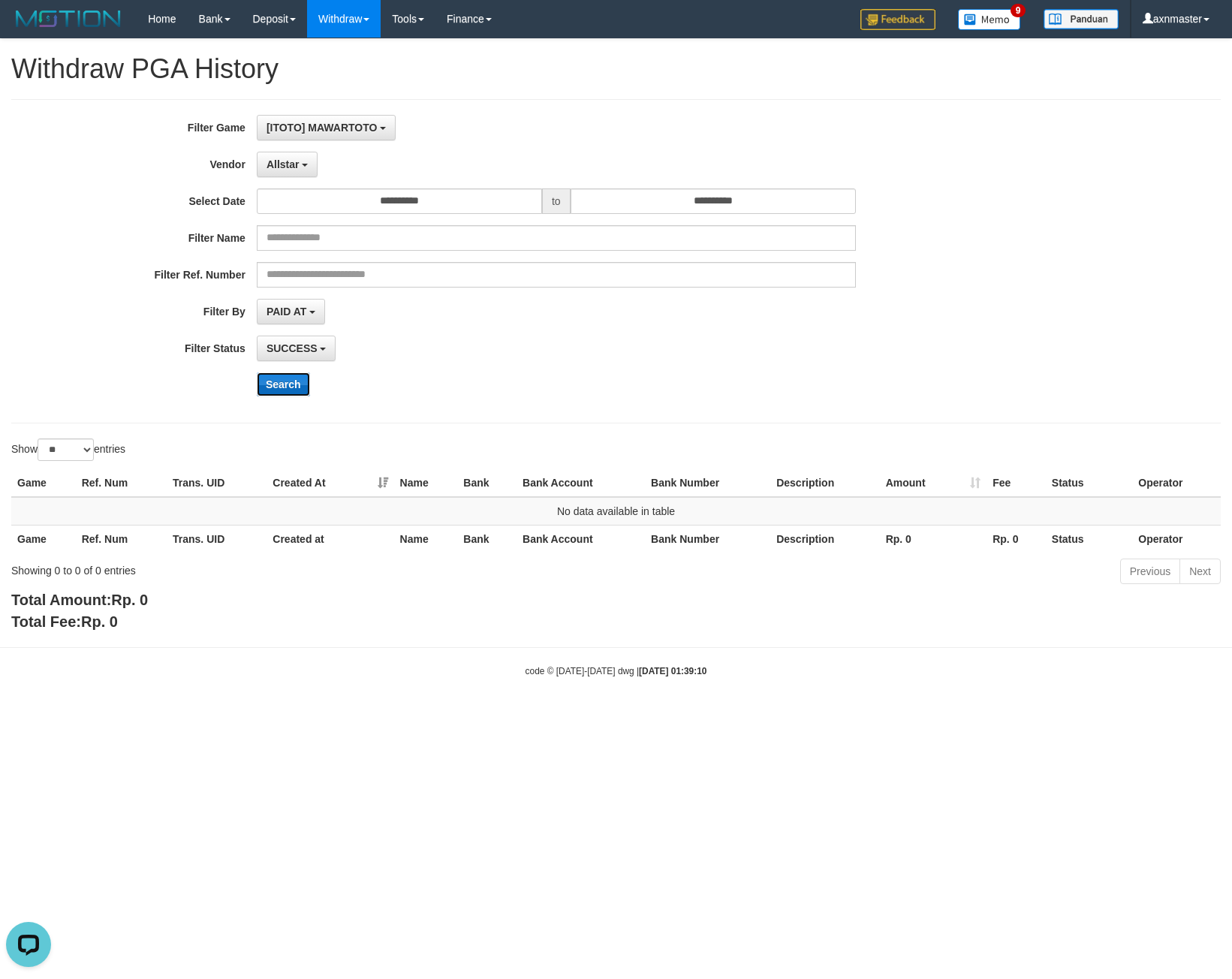
click at [283, 388] on button "Search" at bounding box center [283, 384] width 53 height 24
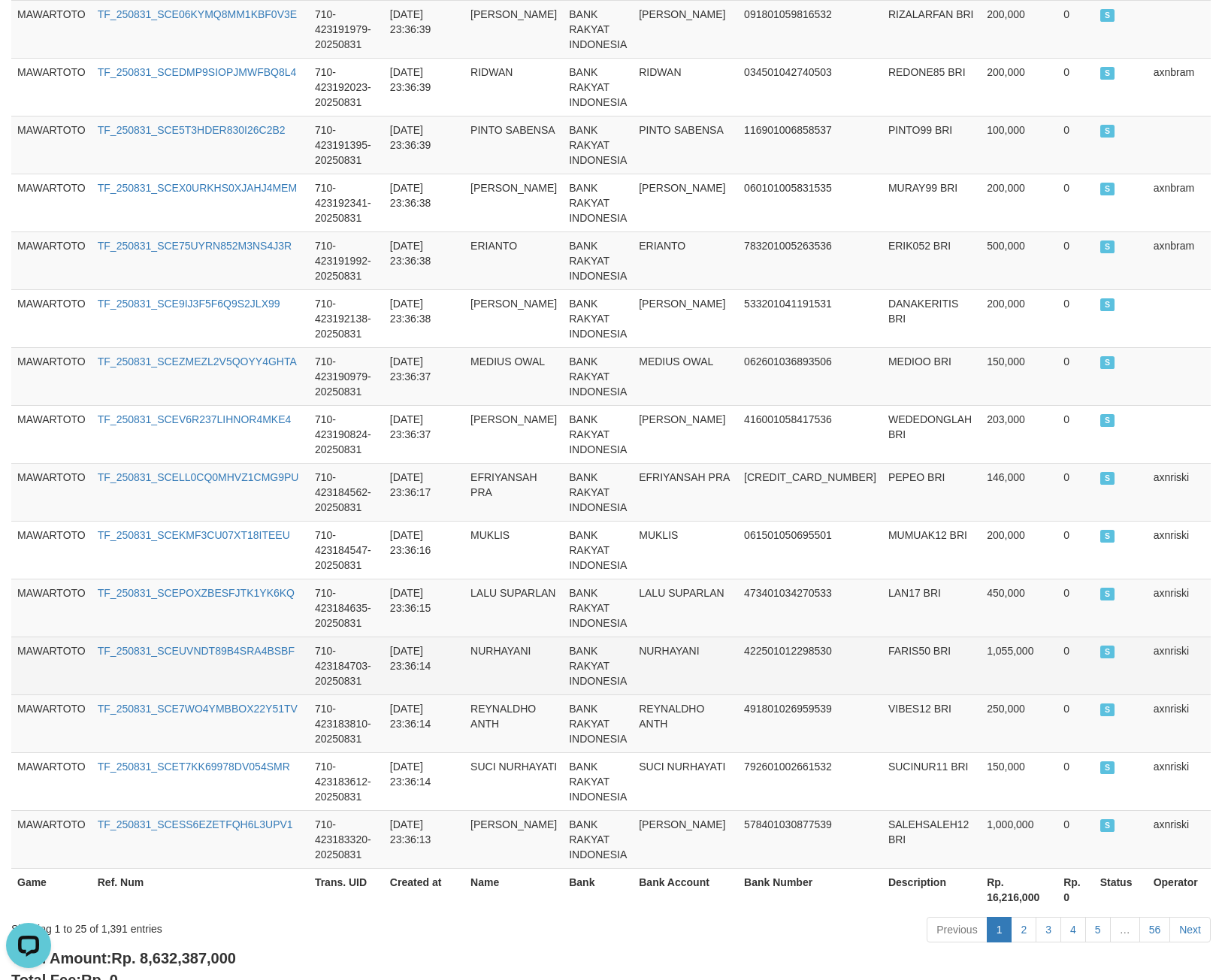
scroll to position [1155, 0]
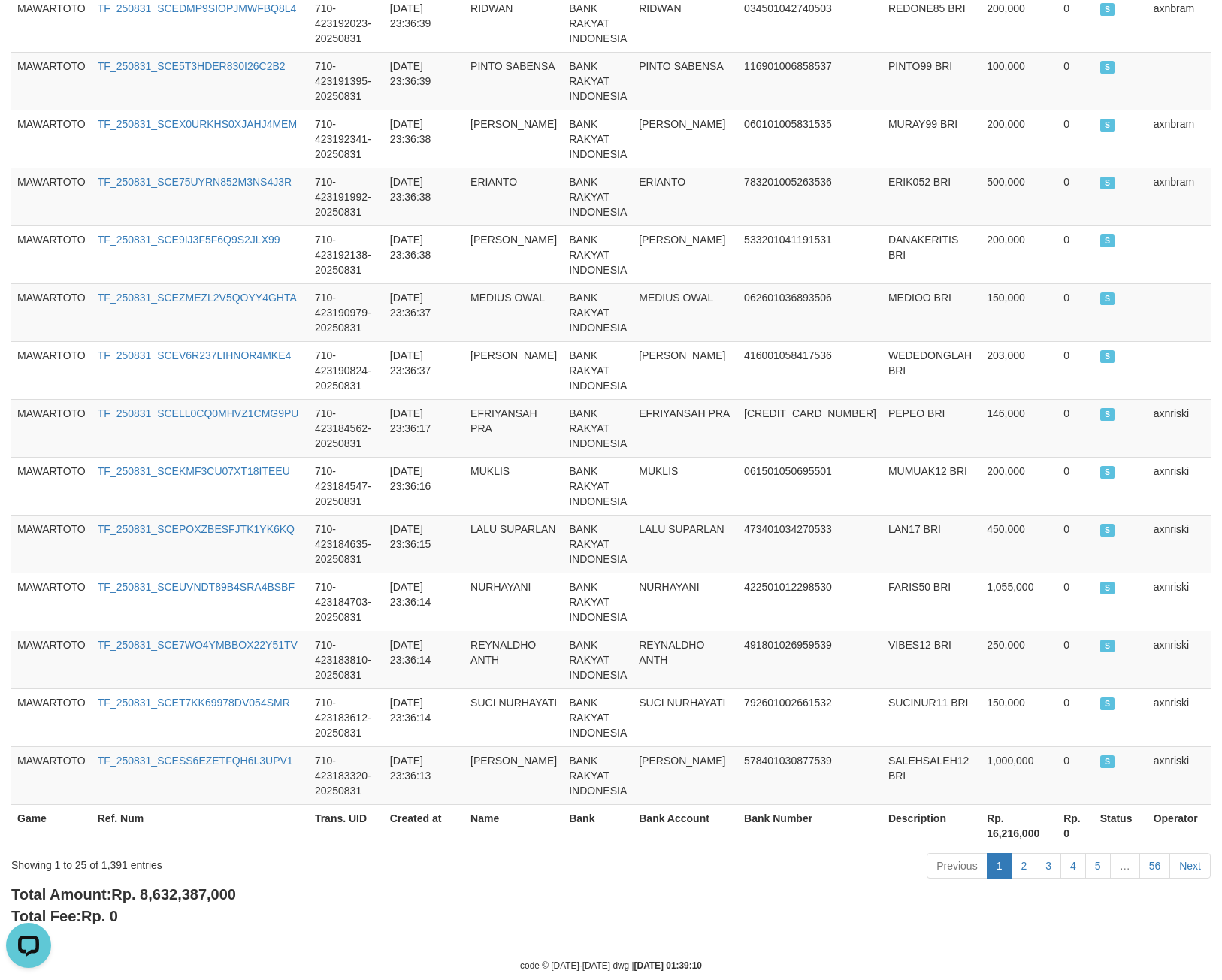
click at [154, 886] on span "Rp. 8,632,387,000" at bounding box center [173, 895] width 124 height 17
copy span "8,632,387,000"
click at [106, 852] on div "Showing 1 to 25 of 1,391 entries" at bounding box center [255, 862] width 487 height 21
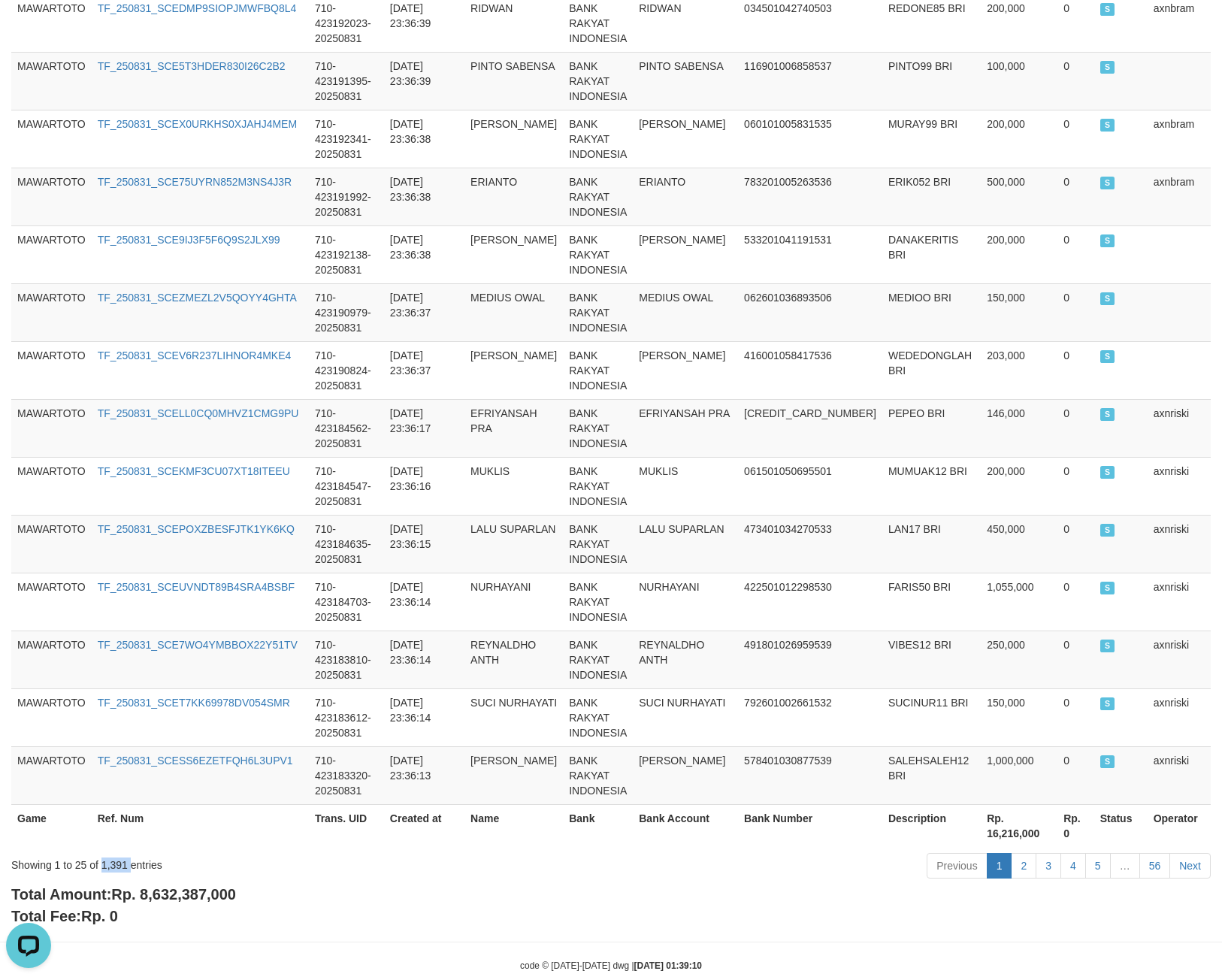
click at [123, 852] on div "Showing 1 to 25 of 1,391 entries" at bounding box center [255, 862] width 487 height 21
drag, startPoint x: 123, startPoint y: 835, endPoint x: 110, endPoint y: 832, distance: 13.3
click at [112, 852] on div "Showing 1 to 25 of 1,391 entries" at bounding box center [255, 862] width 487 height 21
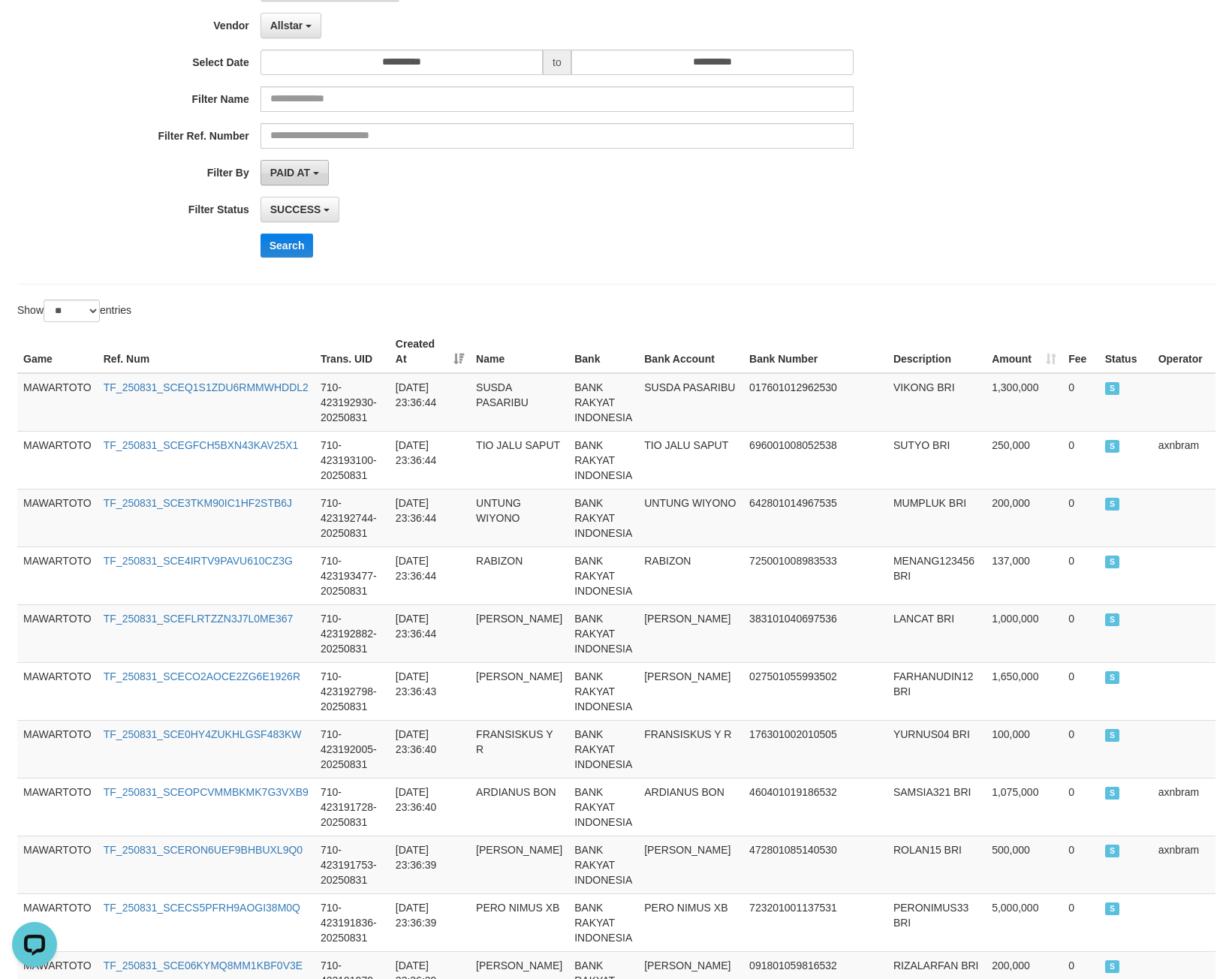
scroll to position [0, 0]
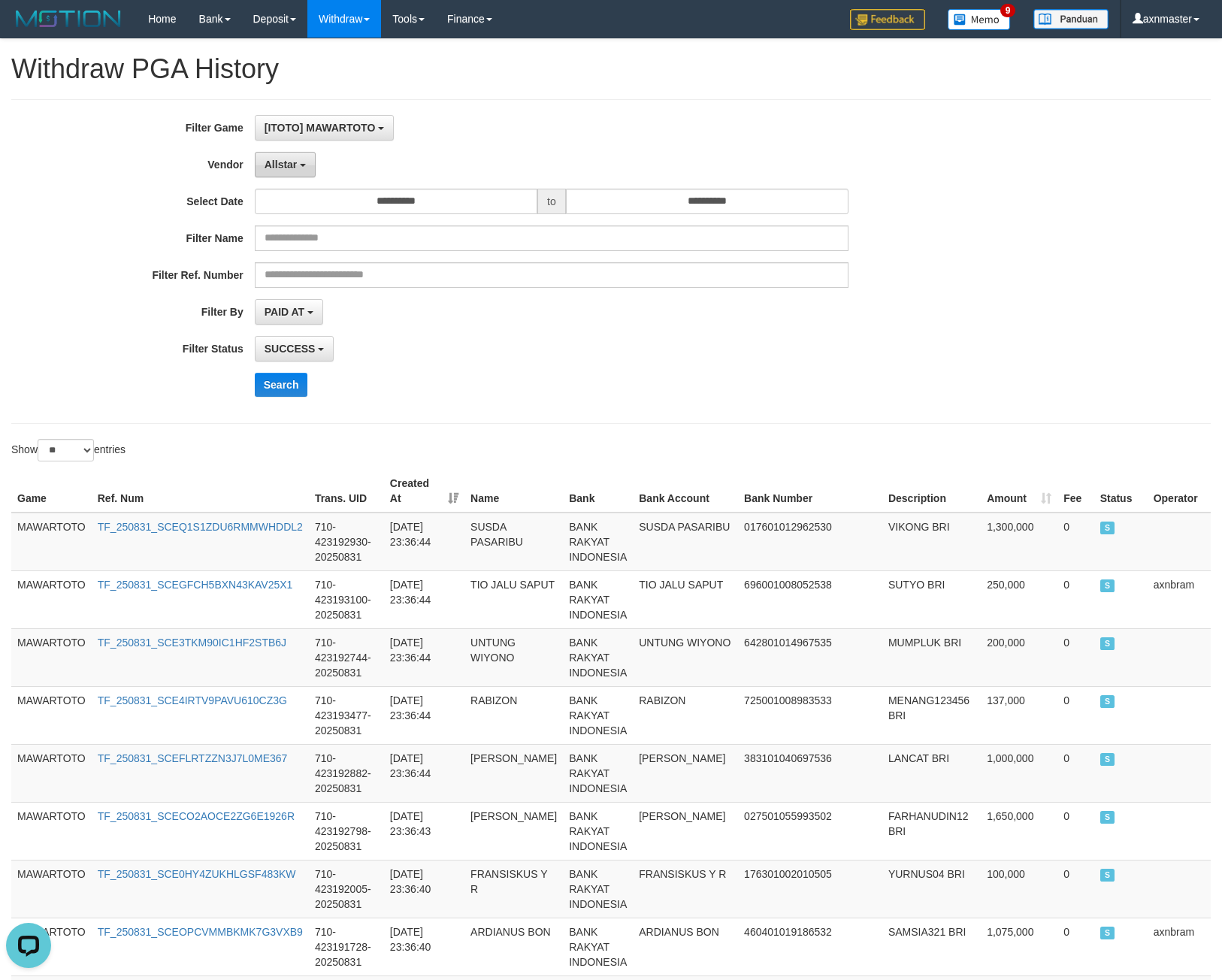
click at [285, 163] on span "Allstar" at bounding box center [281, 164] width 33 height 12
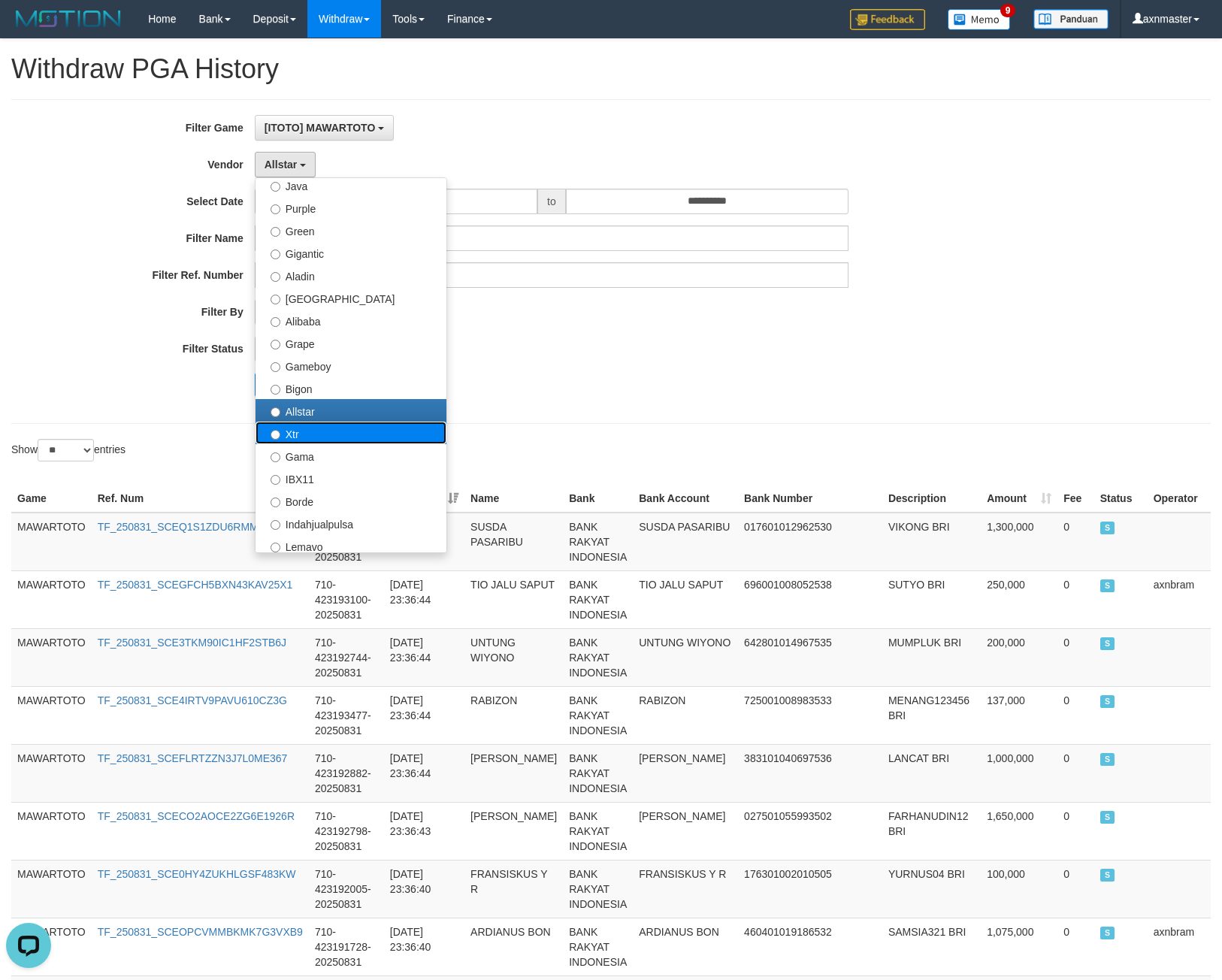
click at [339, 441] on label "Xtr" at bounding box center [351, 433] width 191 height 23
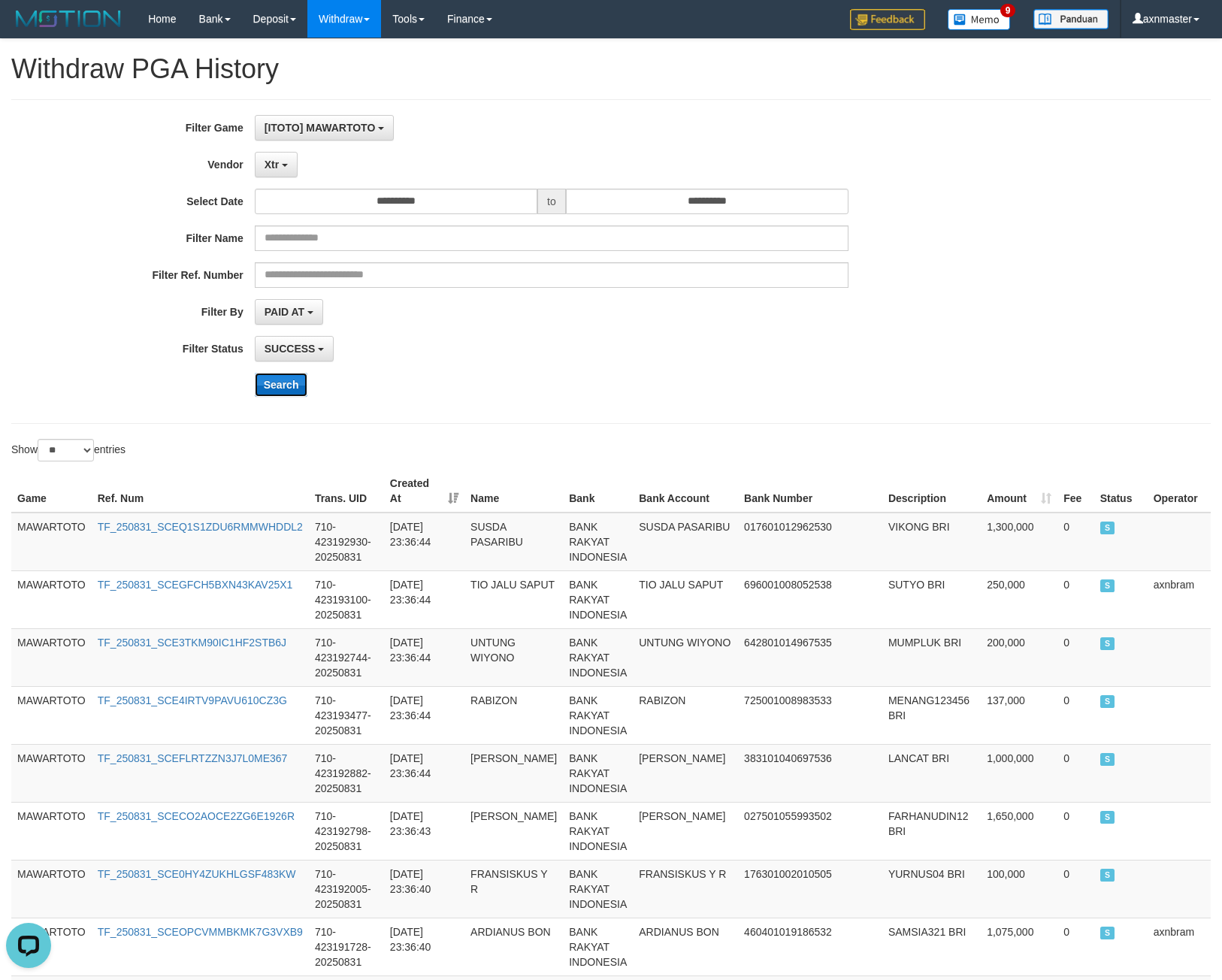
click at [296, 376] on button "Search" at bounding box center [281, 385] width 54 height 24
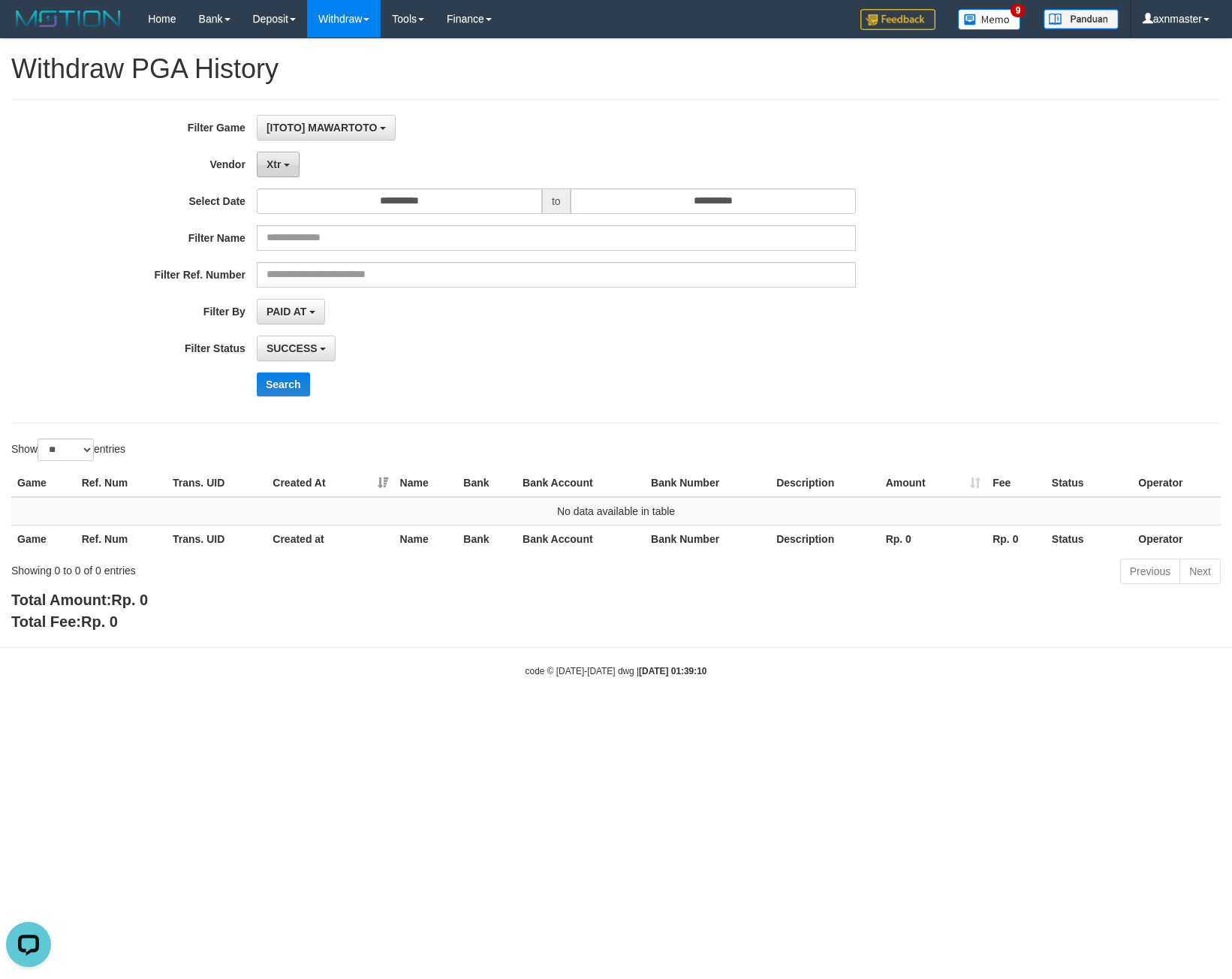
click at [284, 167] on button "Xtr" at bounding box center [278, 164] width 43 height 26
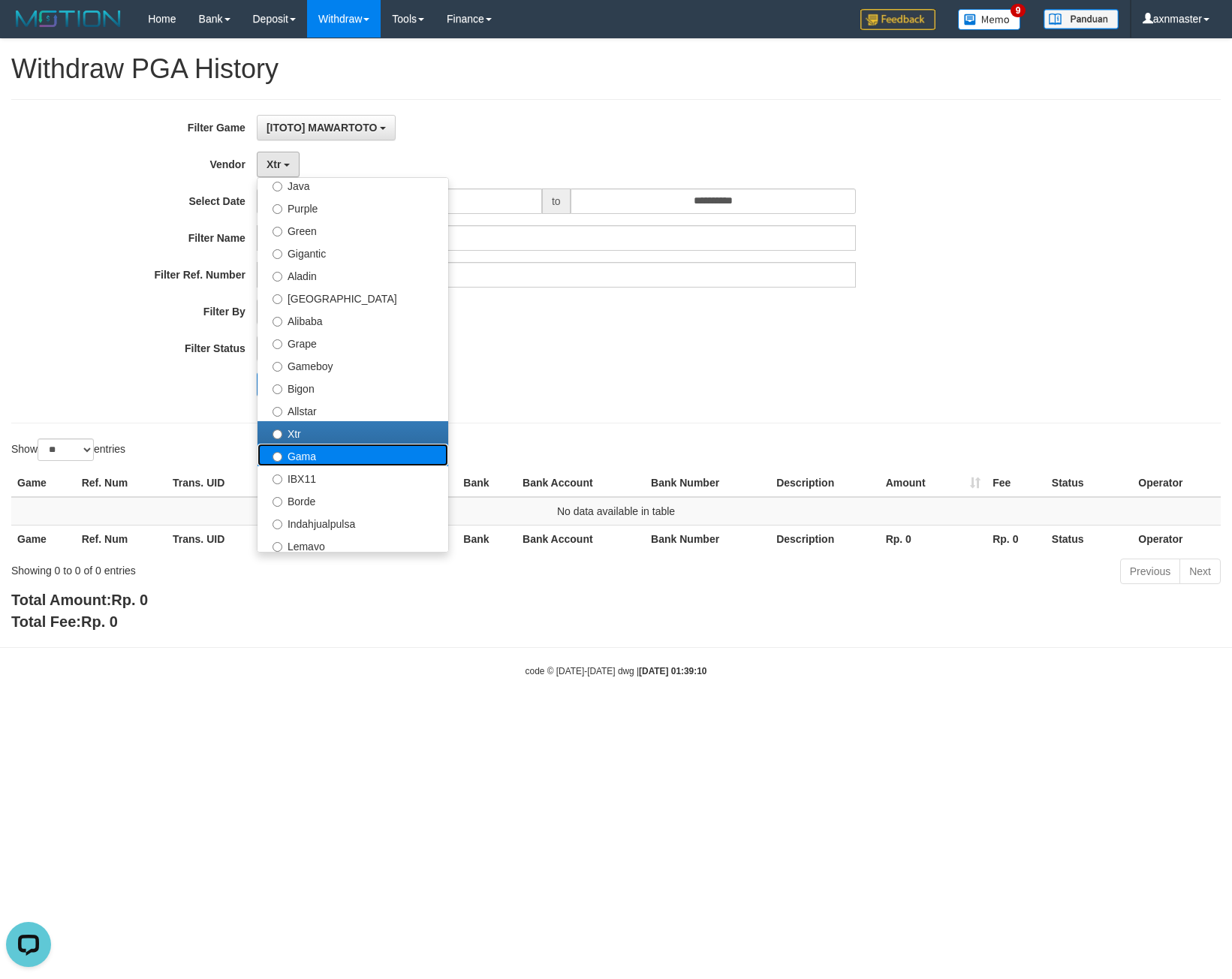
click at [335, 454] on label "Gama" at bounding box center [353, 455] width 191 height 23
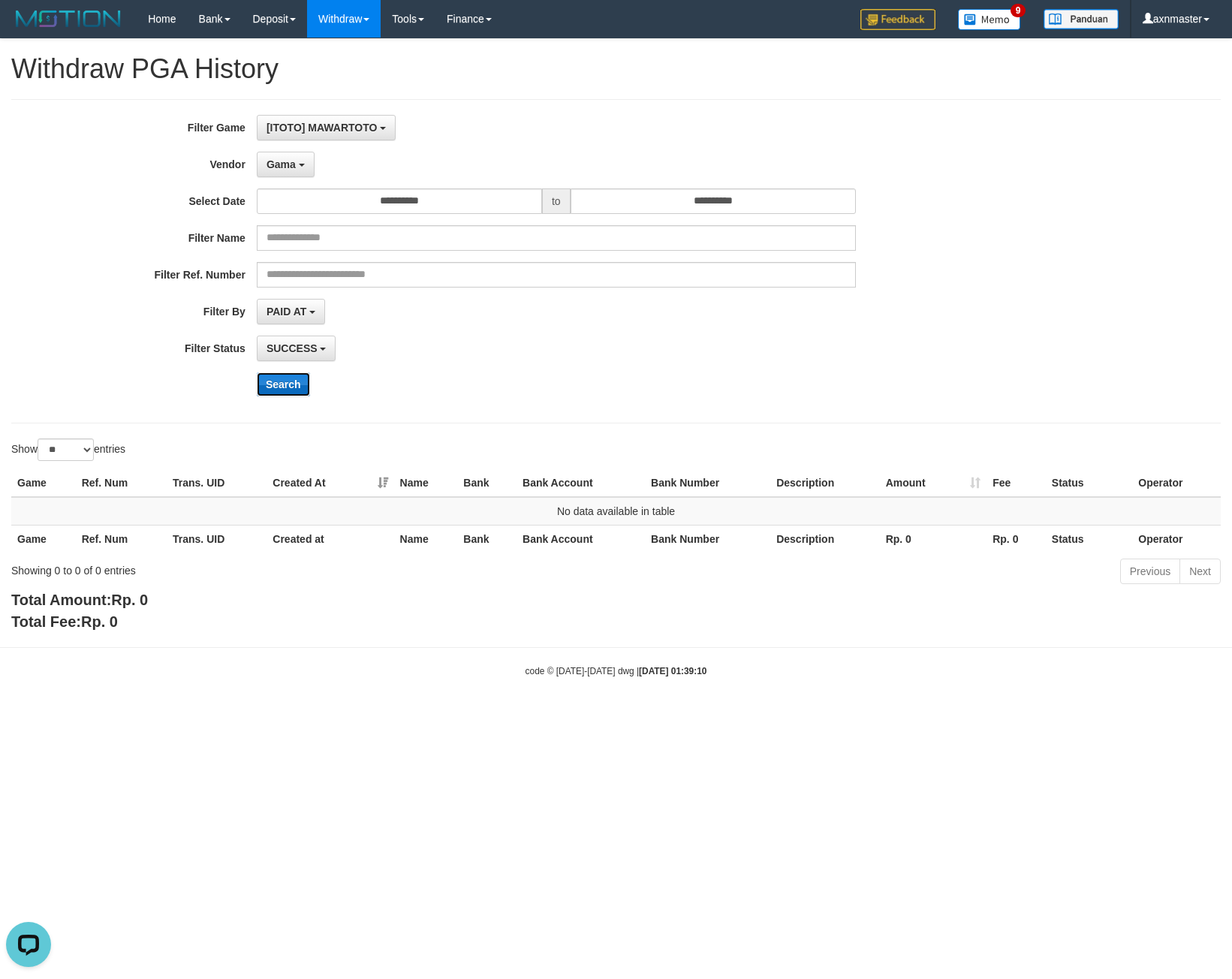
click at [293, 390] on button "Search" at bounding box center [283, 384] width 53 height 24
click at [301, 170] on button "Gama" at bounding box center [286, 164] width 58 height 26
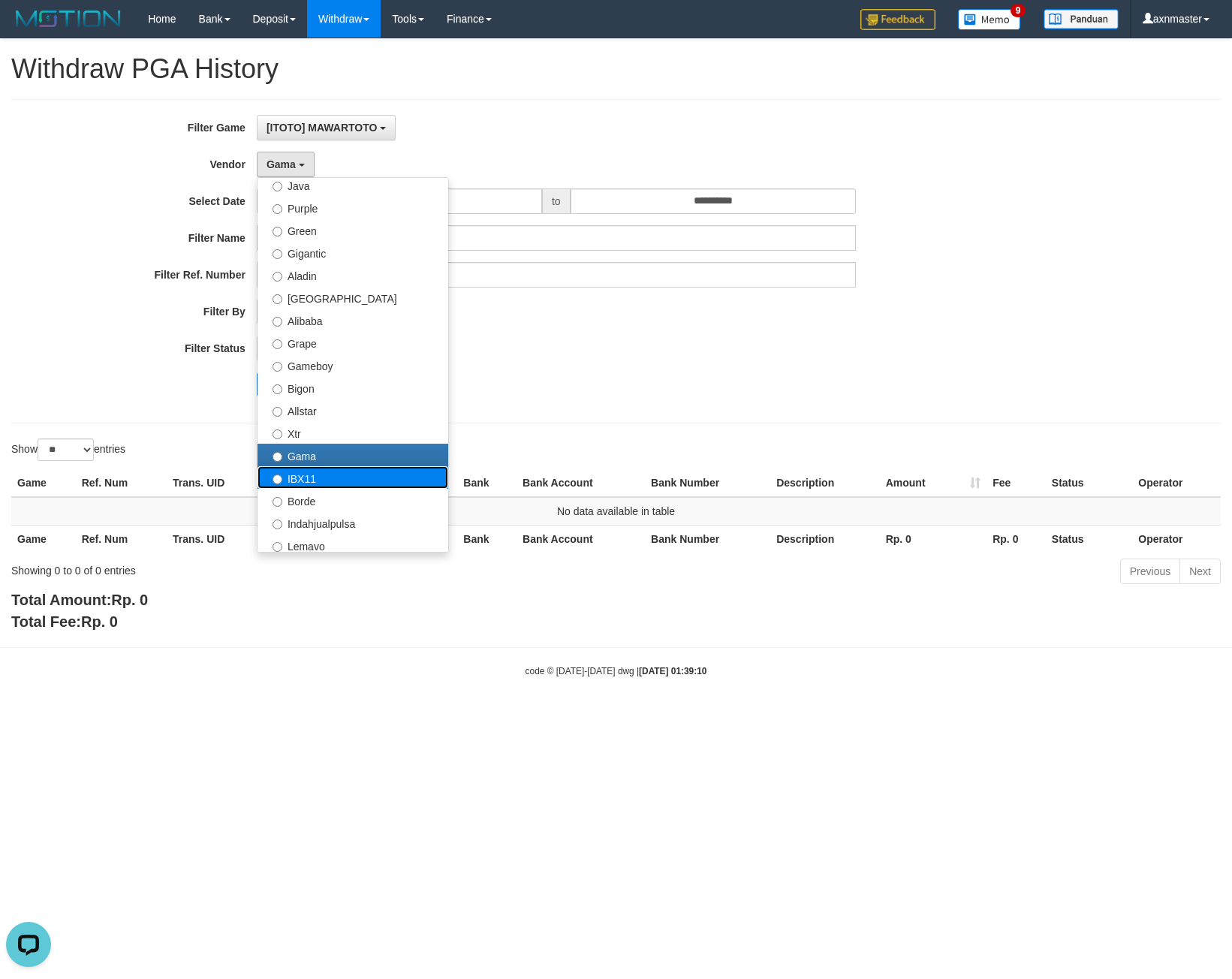
click at [301, 482] on label "IBX11" at bounding box center [353, 478] width 191 height 23
select select "**********"
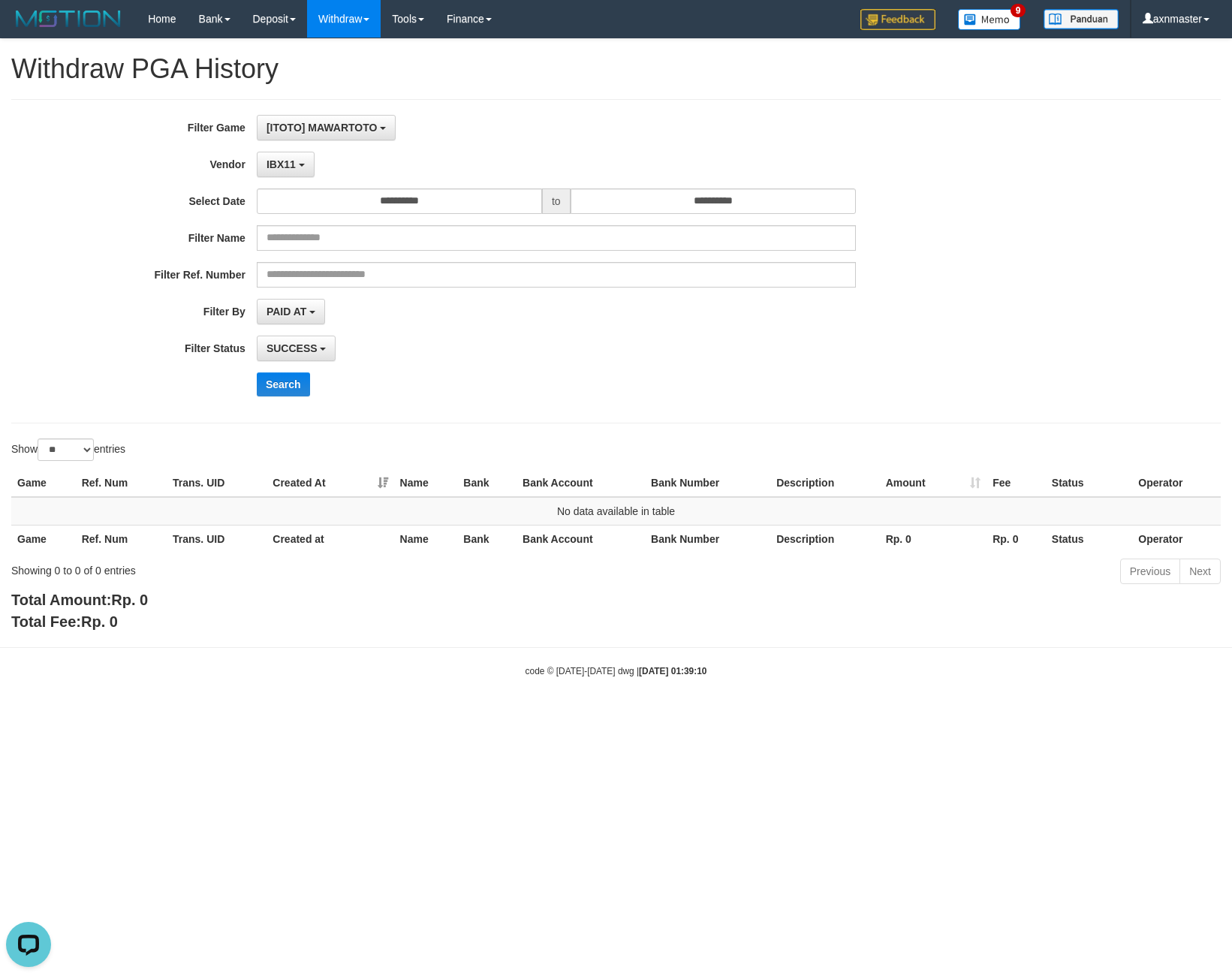
click at [296, 370] on div "**********" at bounding box center [513, 261] width 1027 height 293
click at [291, 373] on button "Search" at bounding box center [283, 384] width 53 height 24
click at [289, 168] on span "IBX11" at bounding box center [281, 164] width 29 height 12
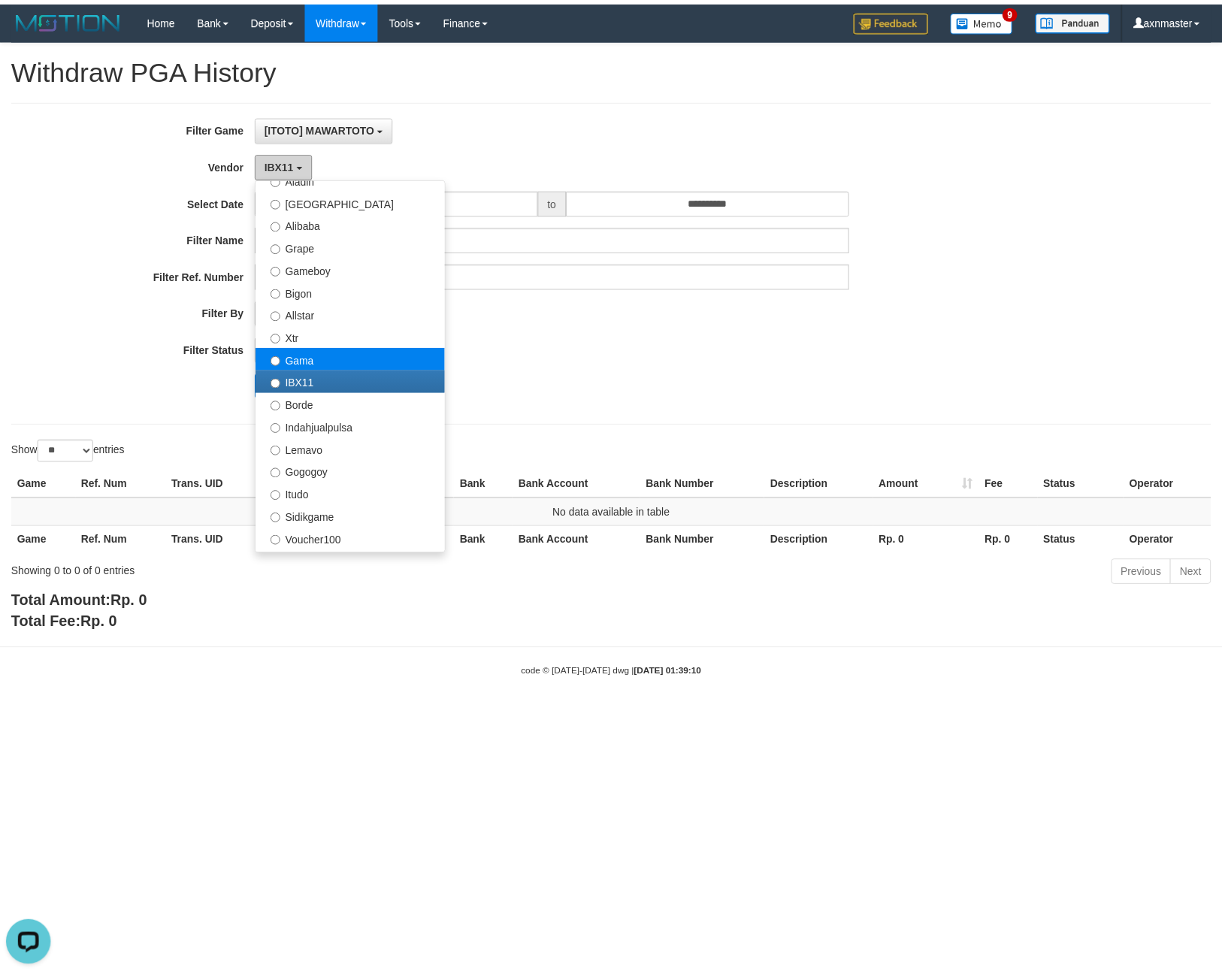
scroll to position [300, 0]
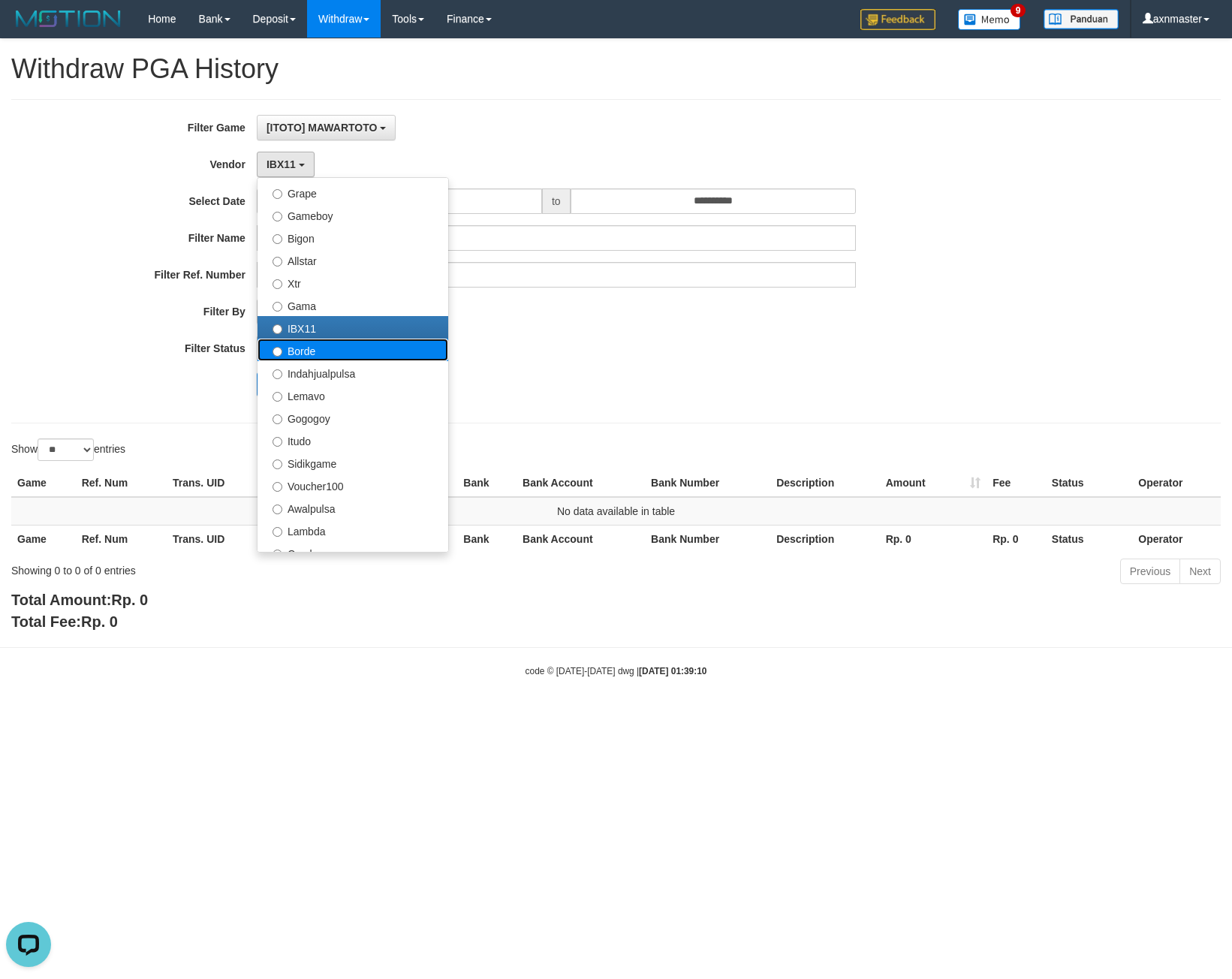
click at [337, 350] on label "Borde" at bounding box center [353, 350] width 191 height 23
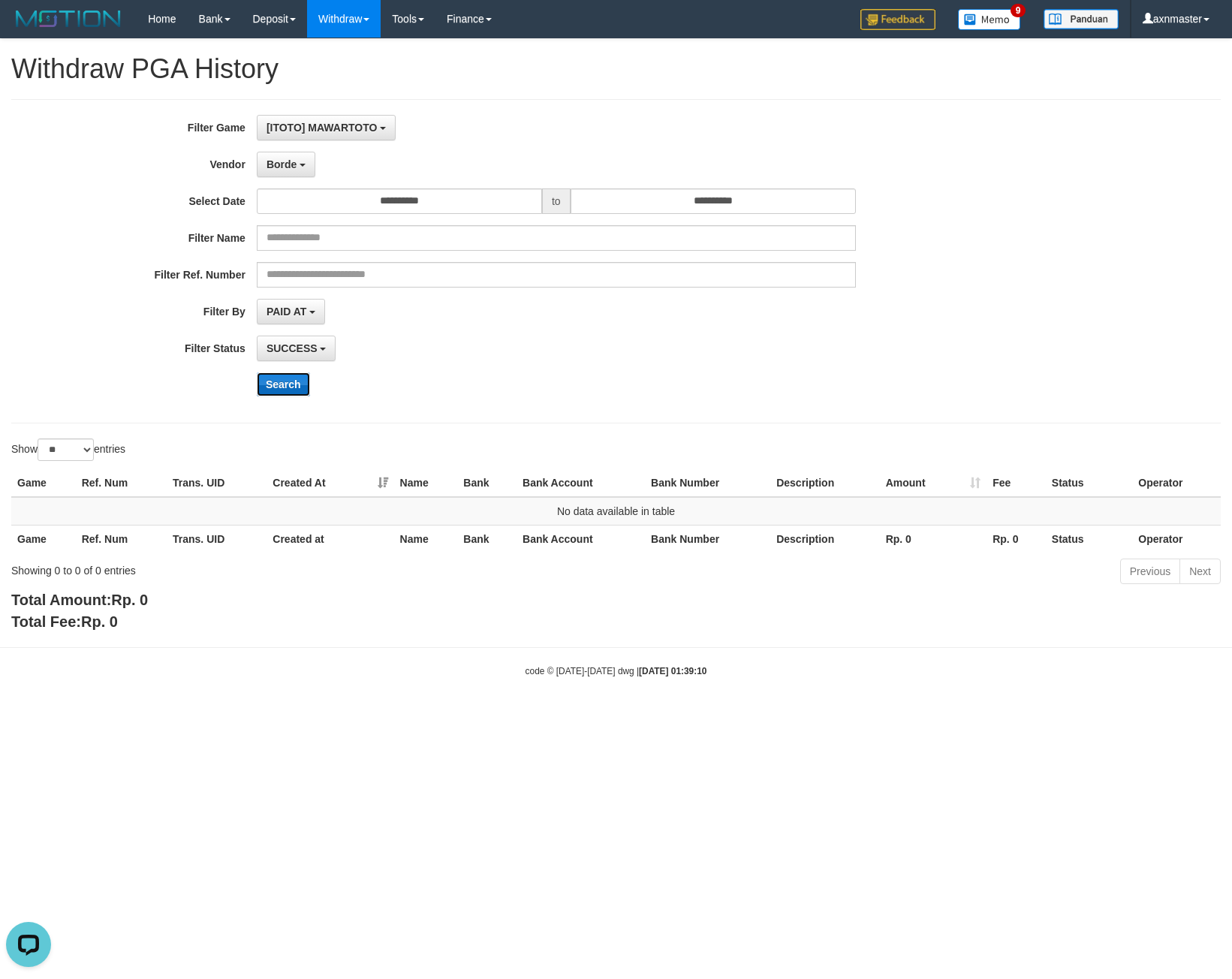
click at [288, 380] on button "Search" at bounding box center [283, 384] width 53 height 24
click at [293, 172] on button "Borde" at bounding box center [286, 164] width 59 height 26
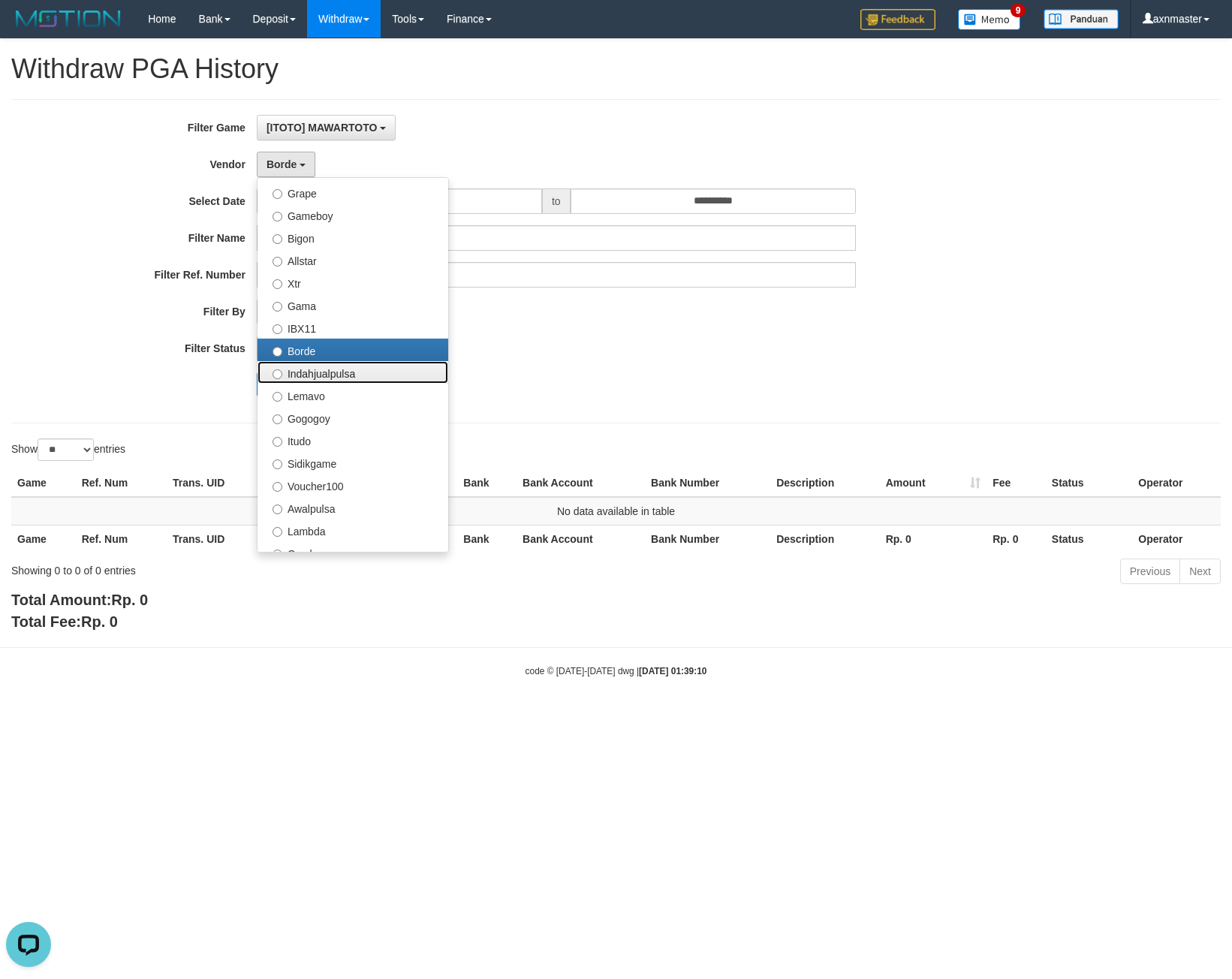
click at [333, 368] on label "Indahjualpulsa" at bounding box center [353, 372] width 191 height 23
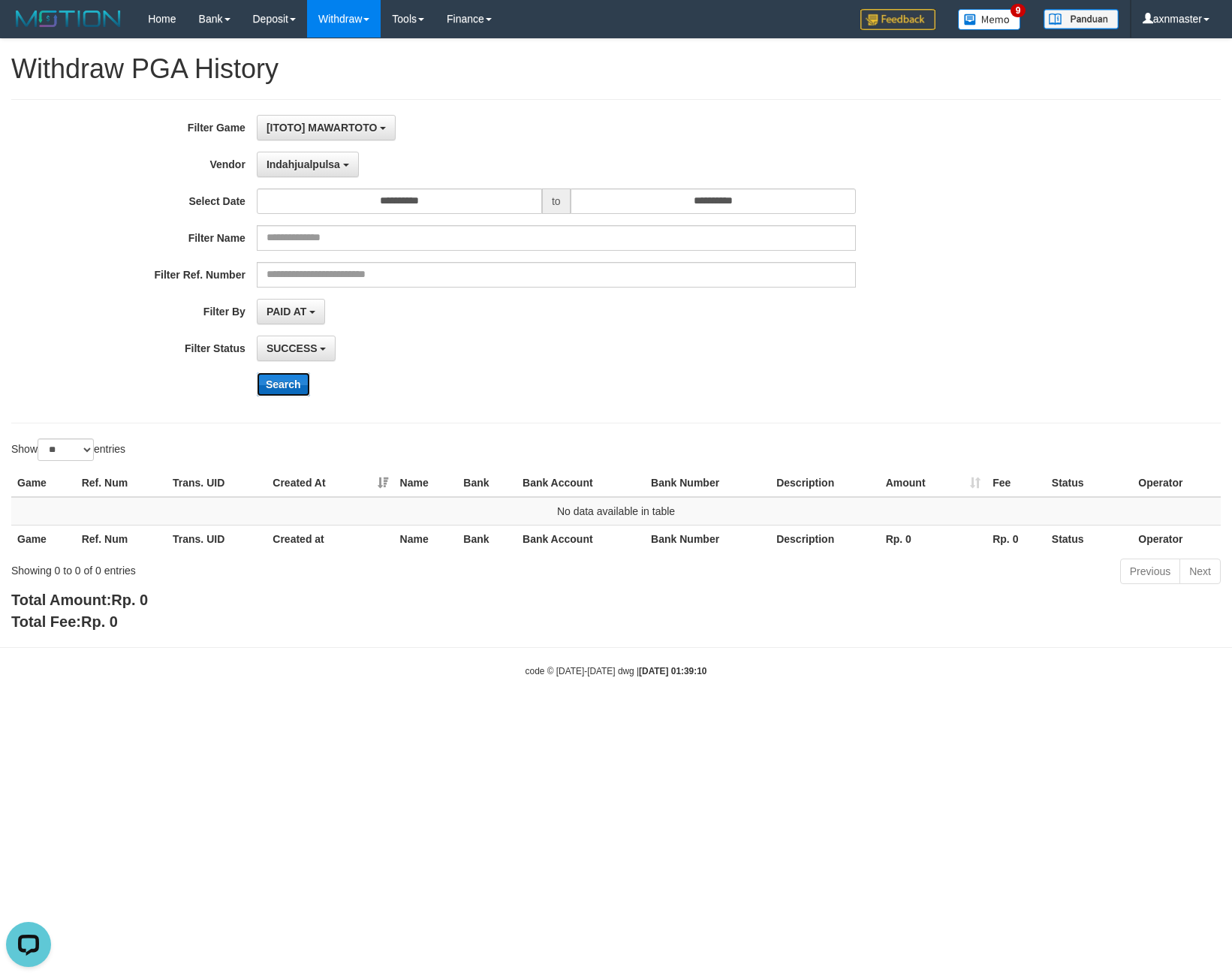
click at [272, 380] on button "Search" at bounding box center [283, 384] width 53 height 24
click at [296, 173] on button "Indahjualpulsa" at bounding box center [307, 164] width 102 height 26
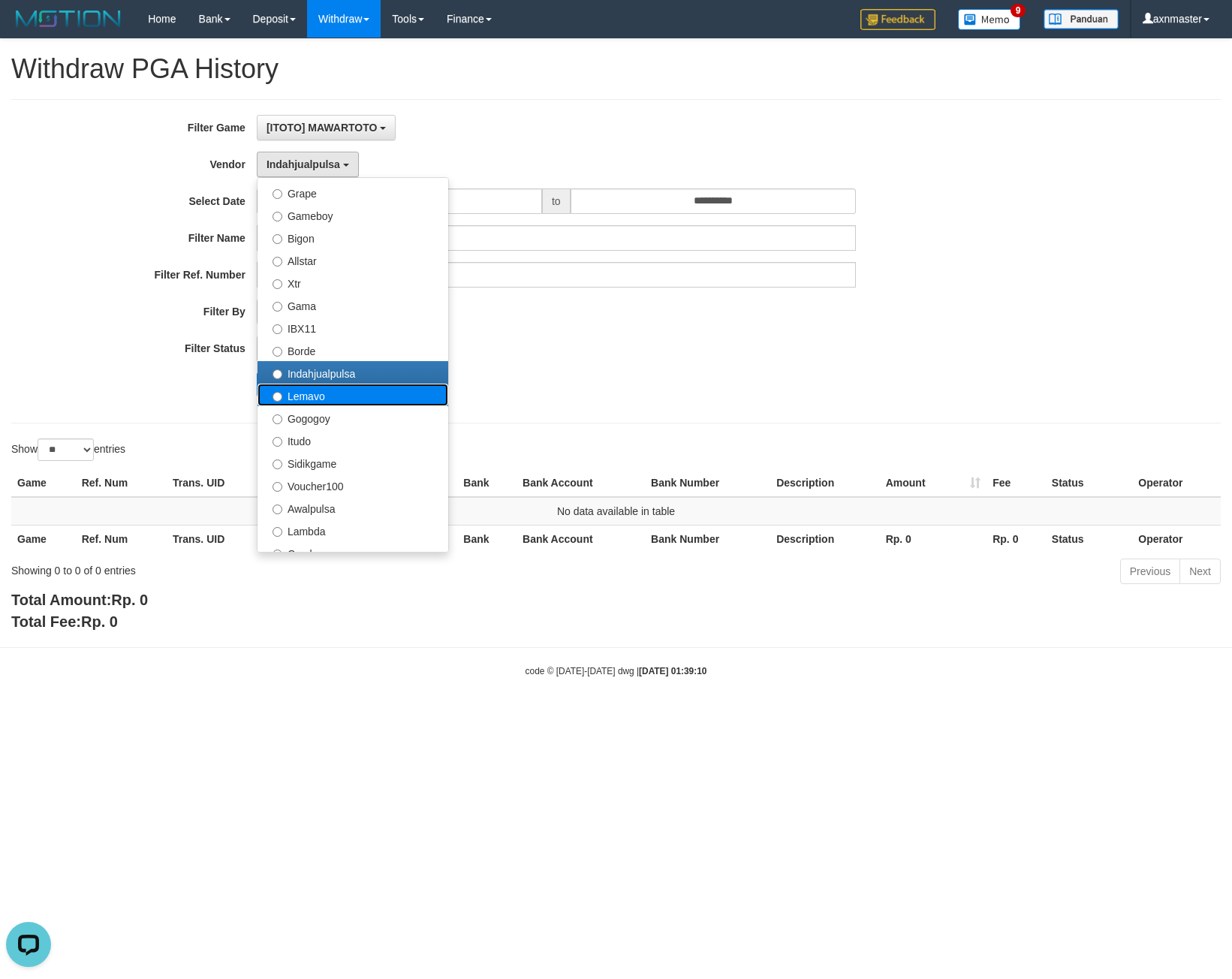
click at [310, 400] on label "Lemavo" at bounding box center [353, 395] width 191 height 23
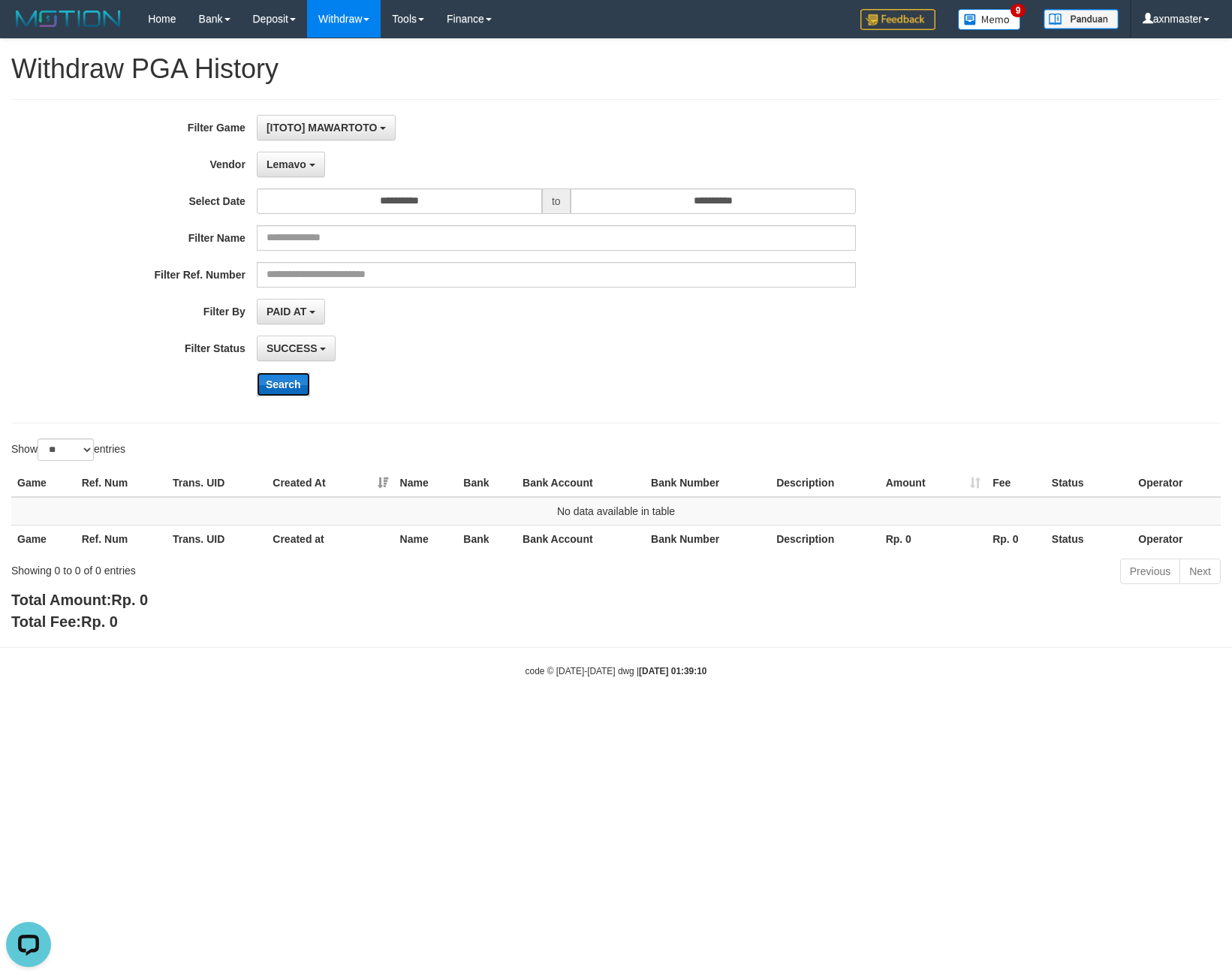
click at [292, 387] on button "Search" at bounding box center [283, 384] width 53 height 24
click at [297, 170] on span "Lemavo" at bounding box center [286, 164] width 40 height 12
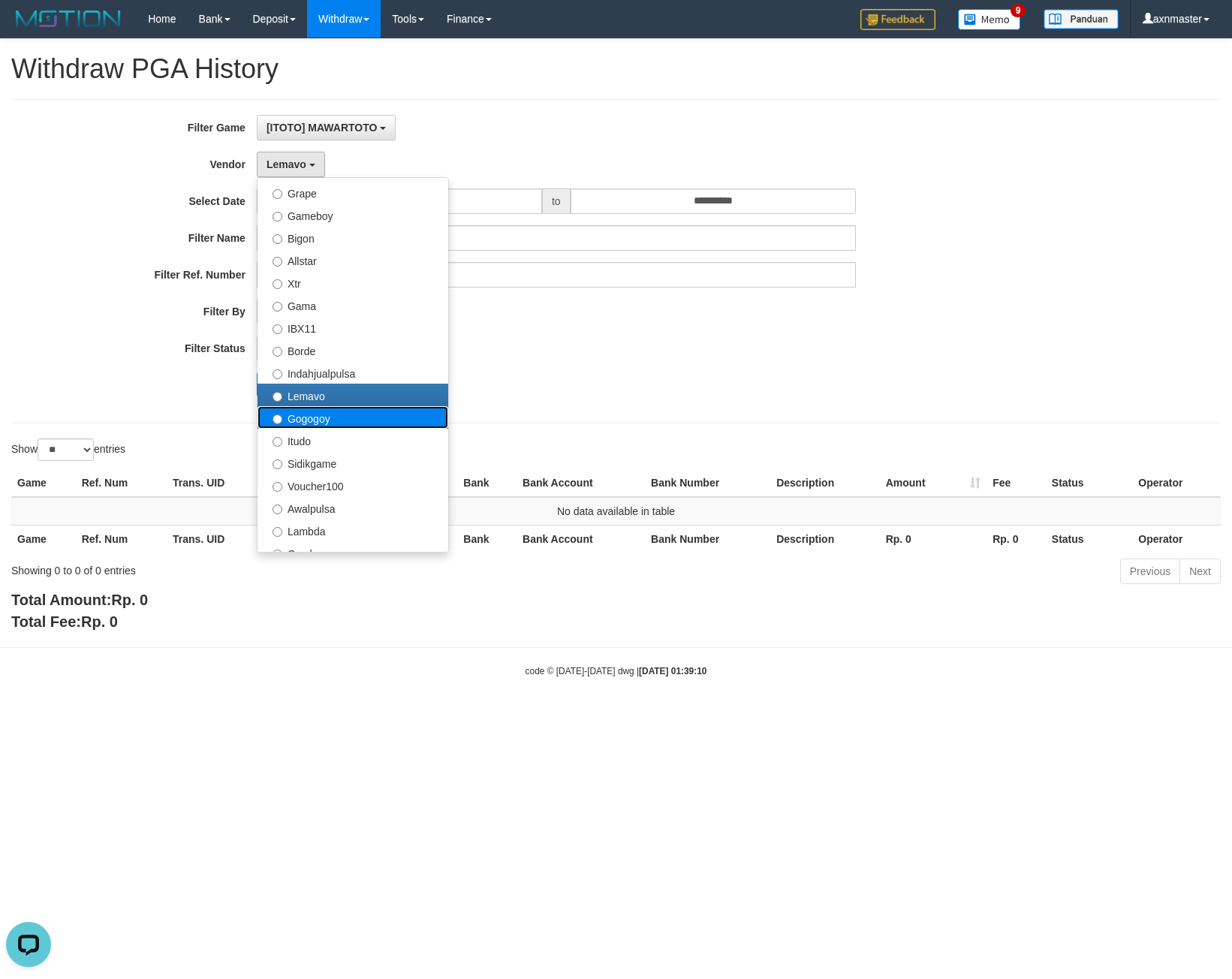
click at [324, 420] on label "Gogogoy" at bounding box center [353, 418] width 191 height 23
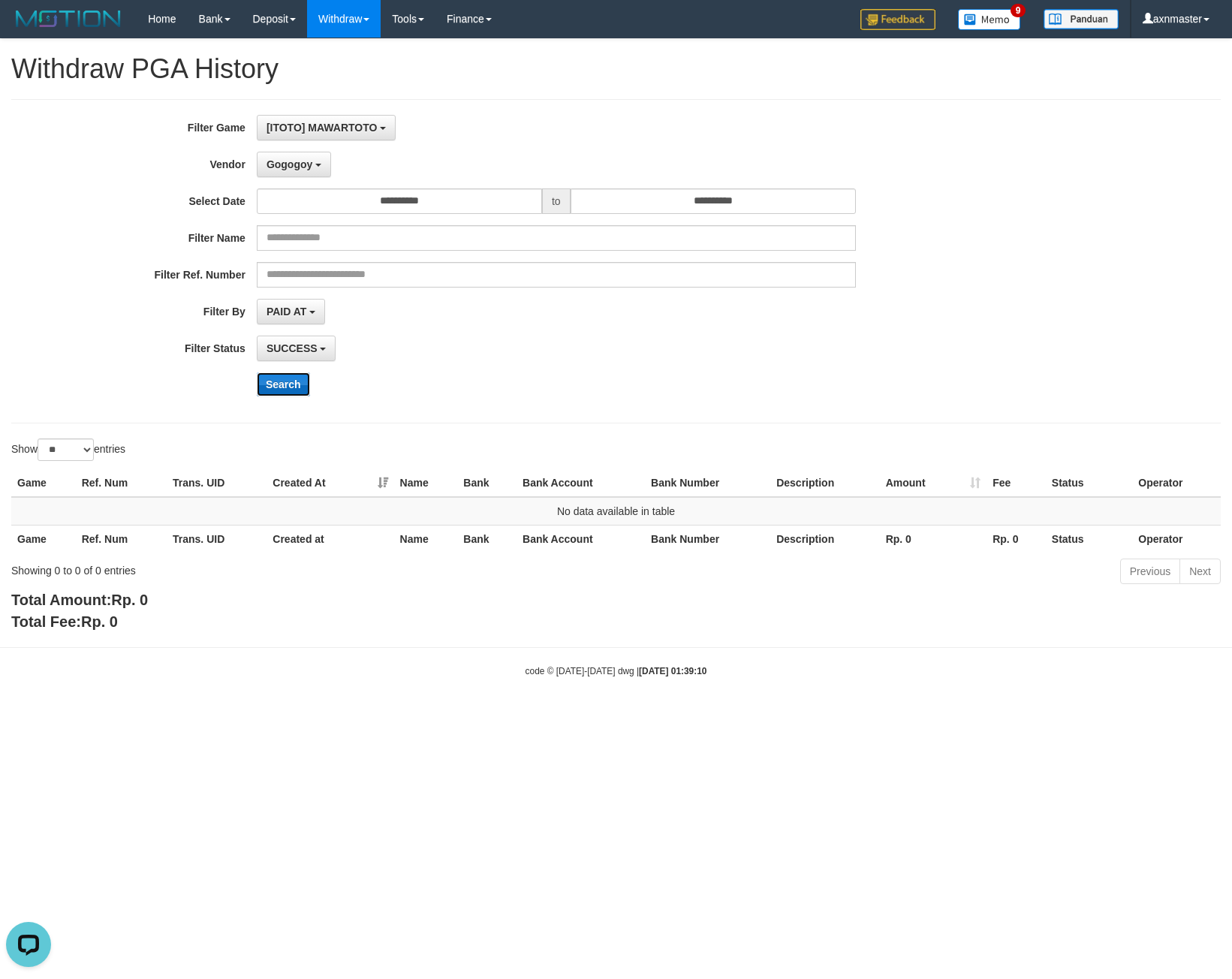
click at [298, 384] on button "Search" at bounding box center [283, 384] width 53 height 24
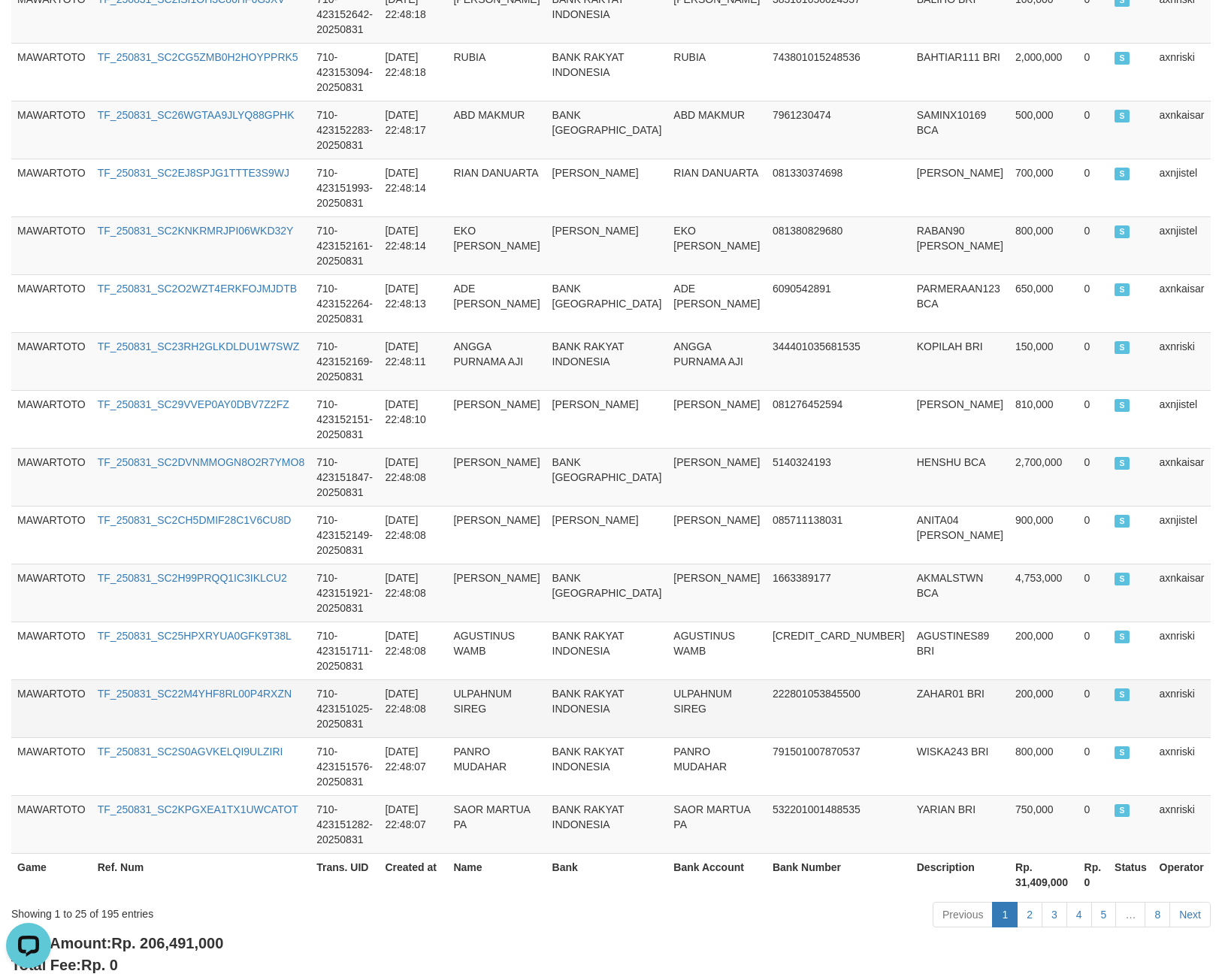
scroll to position [1155, 0]
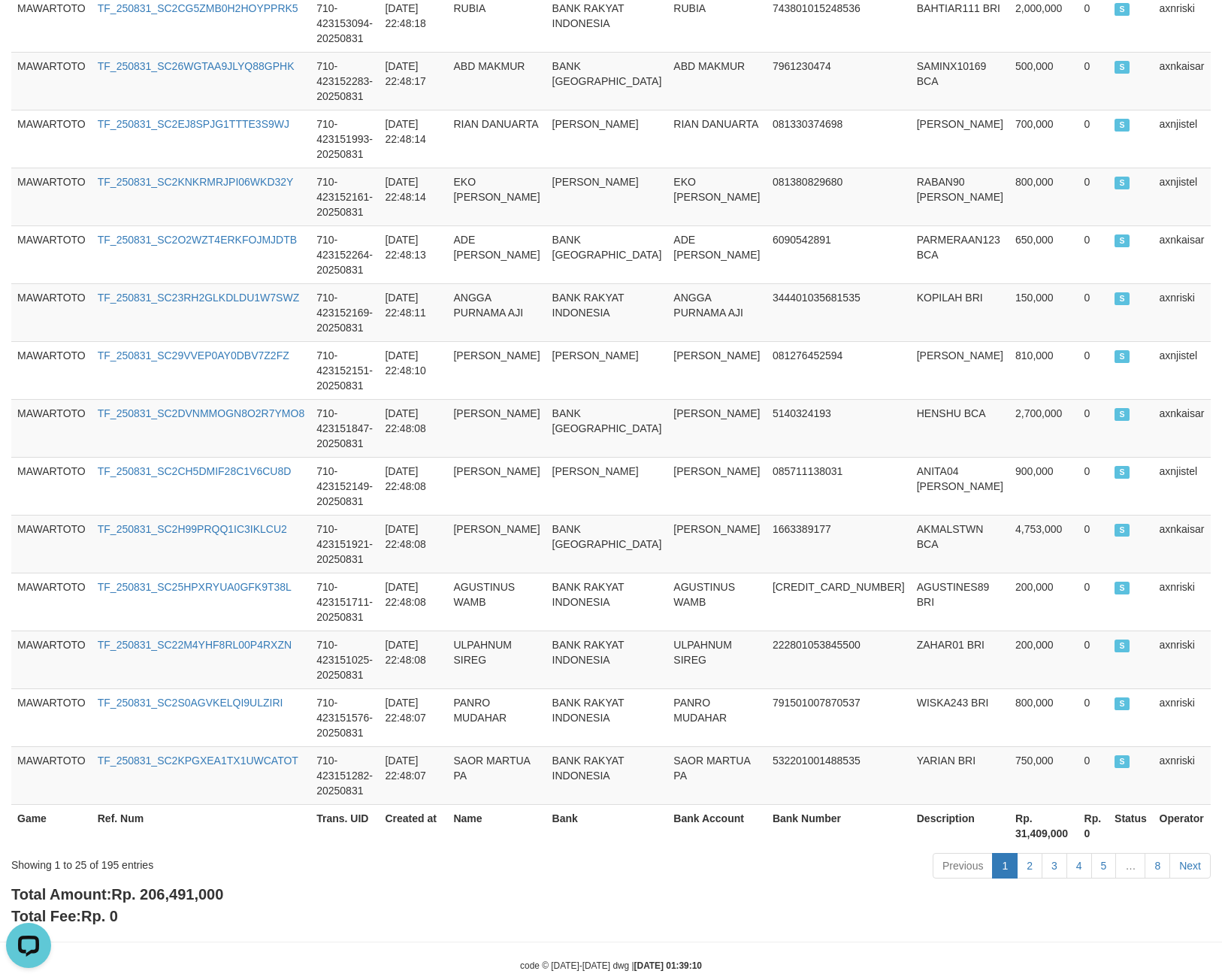
click at [155, 886] on span "Rp. 206,491,000" at bounding box center [167, 895] width 112 height 17
drag, startPoint x: 155, startPoint y: 865, endPoint x: 167, endPoint y: 869, distance: 12.6
click at [167, 886] on span "Rp. 206,491,000" at bounding box center [167, 895] width 112 height 17
copy span "206,491,000"
click at [111, 852] on div "Showing 1 to 25 of 195 entries" at bounding box center [255, 862] width 487 height 21
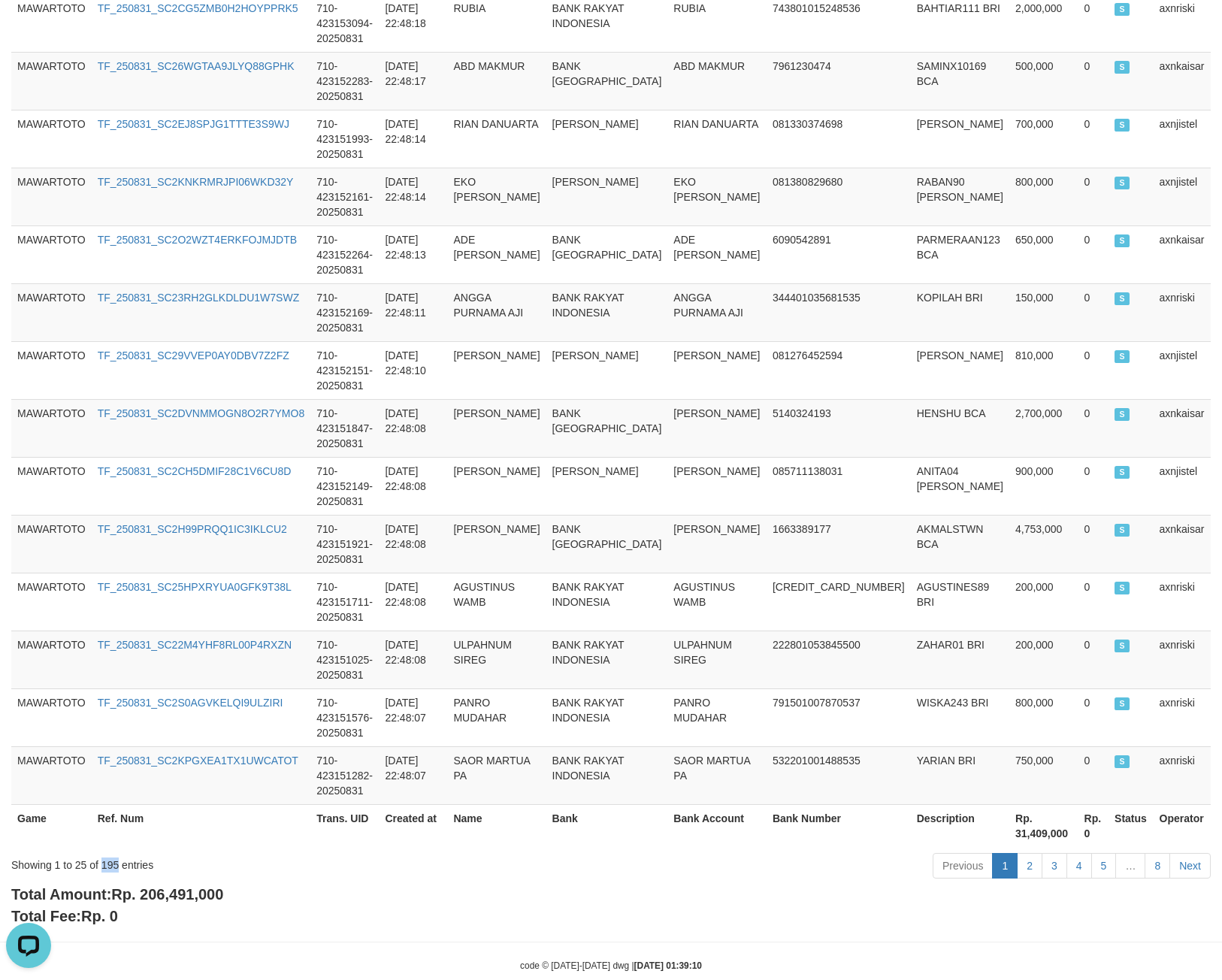
click at [107, 852] on div "Showing 1 to 25 of 195 entries" at bounding box center [255, 862] width 487 height 21
click at [108, 852] on div "Showing 1 to 25 of 195 entries" at bounding box center [255, 862] width 487 height 21
drag, startPoint x: 108, startPoint y: 839, endPoint x: 115, endPoint y: 837, distance: 7.3
click at [115, 852] on div "Showing 1 to 25 of 195 entries" at bounding box center [255, 862] width 487 height 21
click at [107, 852] on div "Showing 1 to 25 of 195 entries" at bounding box center [255, 862] width 487 height 21
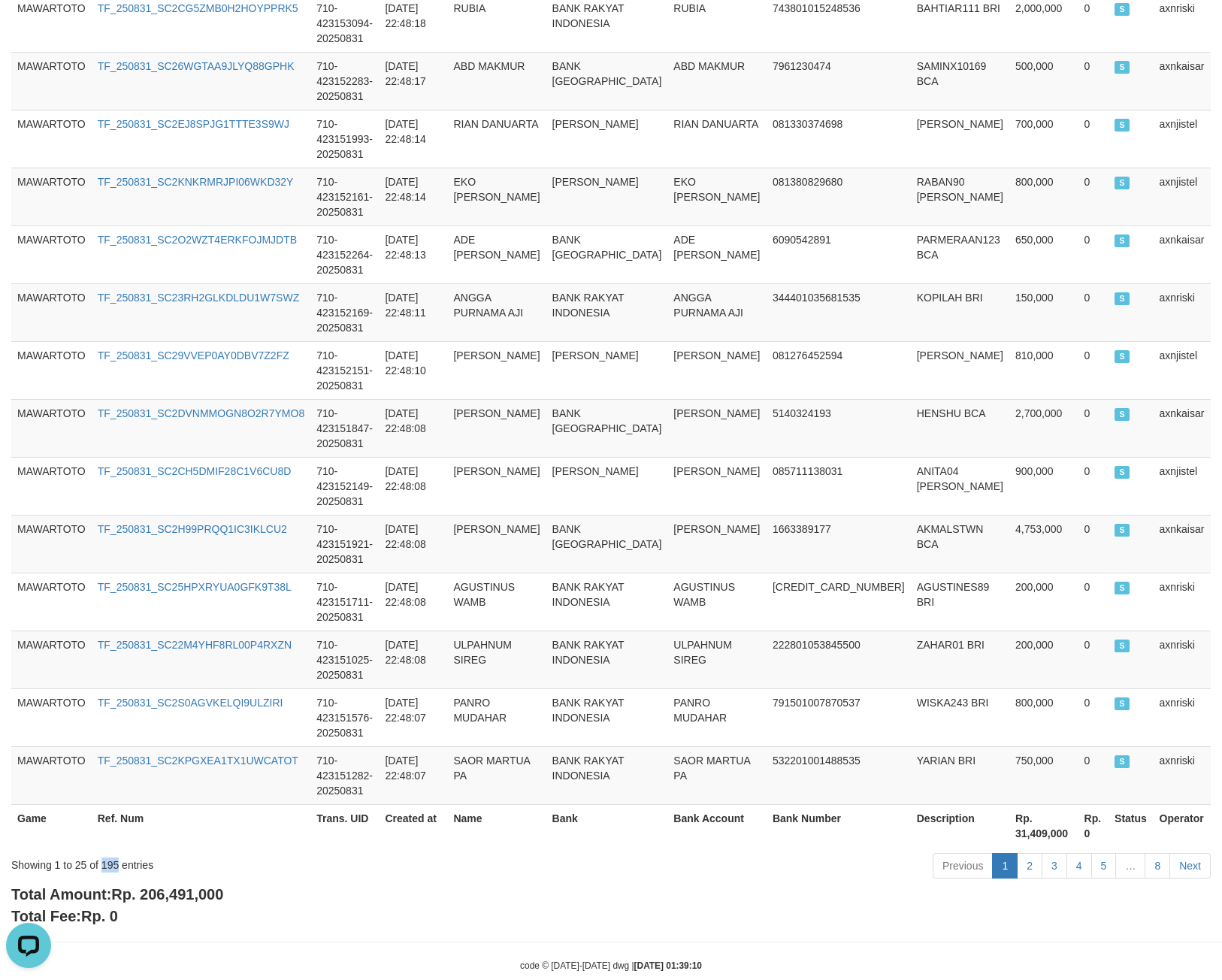
click at [109, 852] on div "Showing 1 to 25 of 195 entries" at bounding box center [255, 862] width 487 height 21
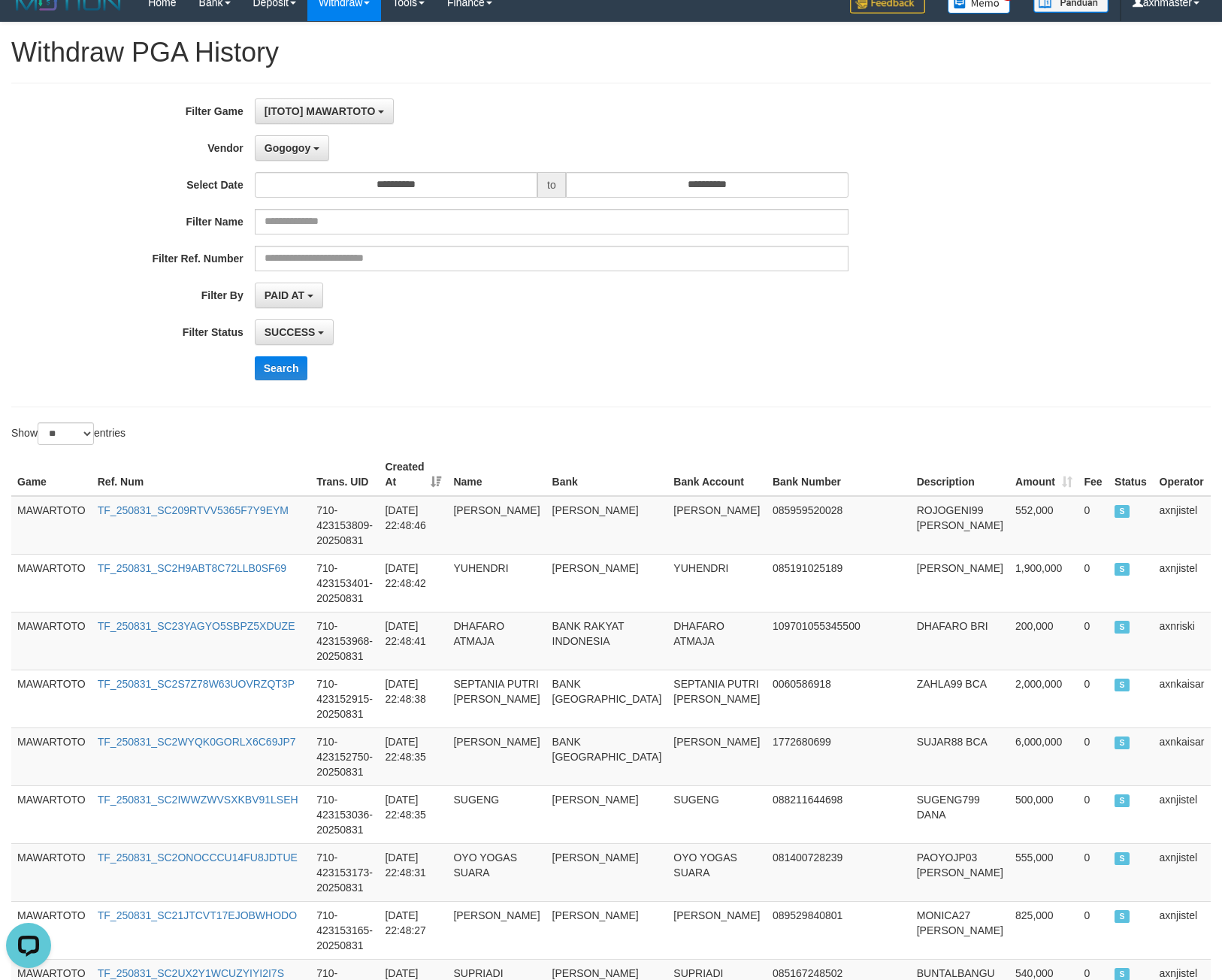
scroll to position [0, 0]
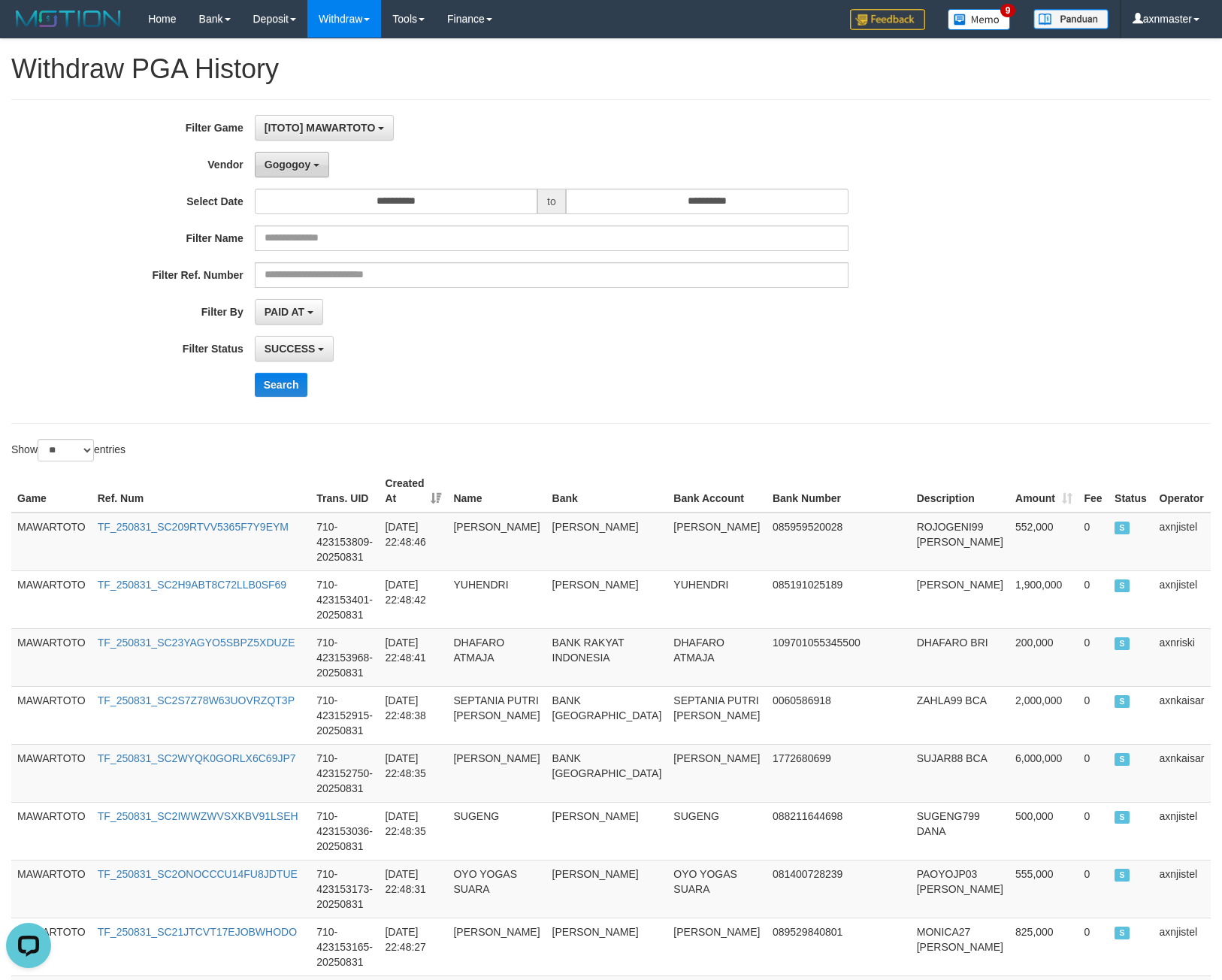
click at [303, 161] on span "Gogogoy" at bounding box center [287, 164] width 46 height 12
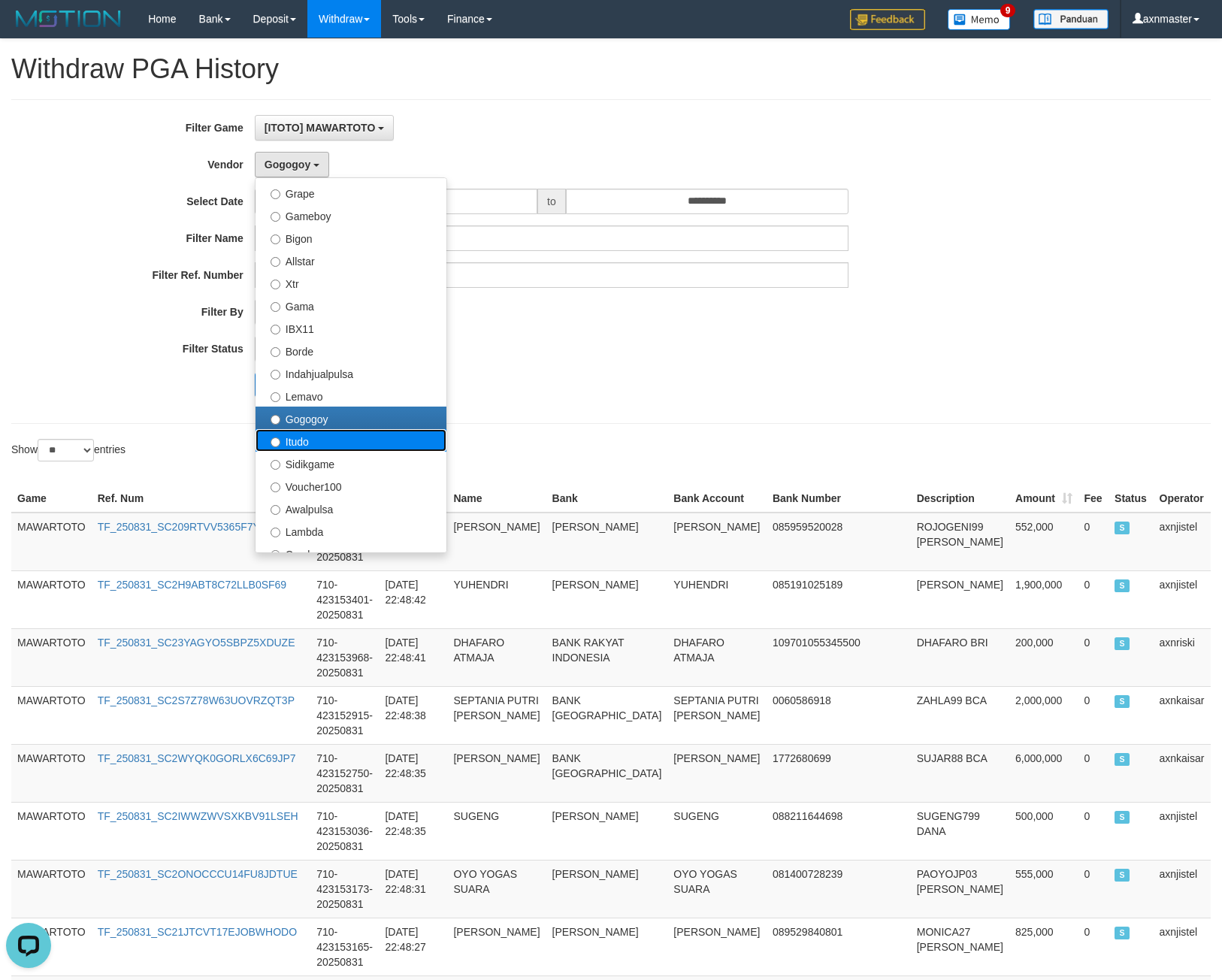
click at [319, 440] on label "Itudo" at bounding box center [351, 441] width 191 height 23
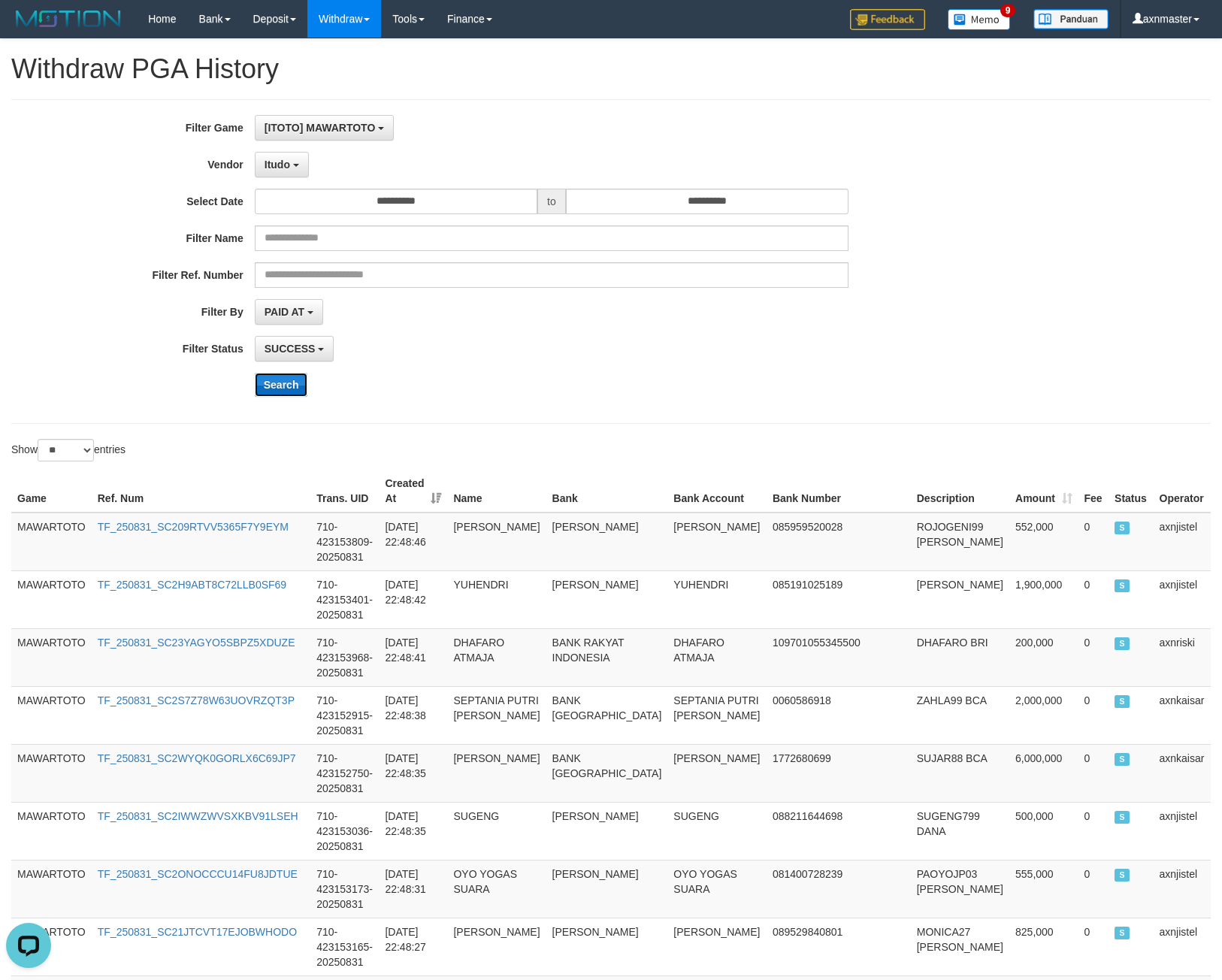
click at [288, 384] on button "Search" at bounding box center [281, 385] width 54 height 24
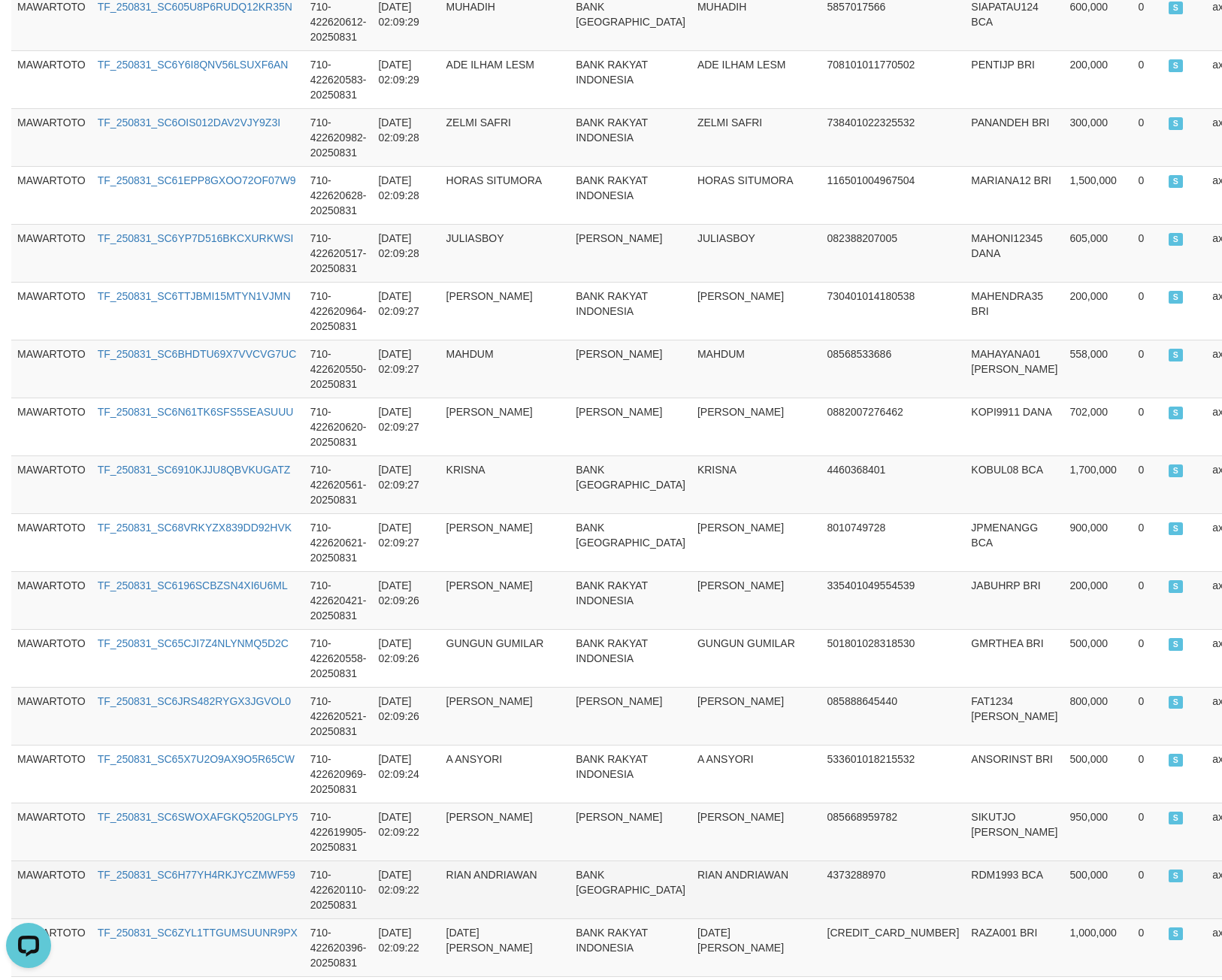
scroll to position [1155, 0]
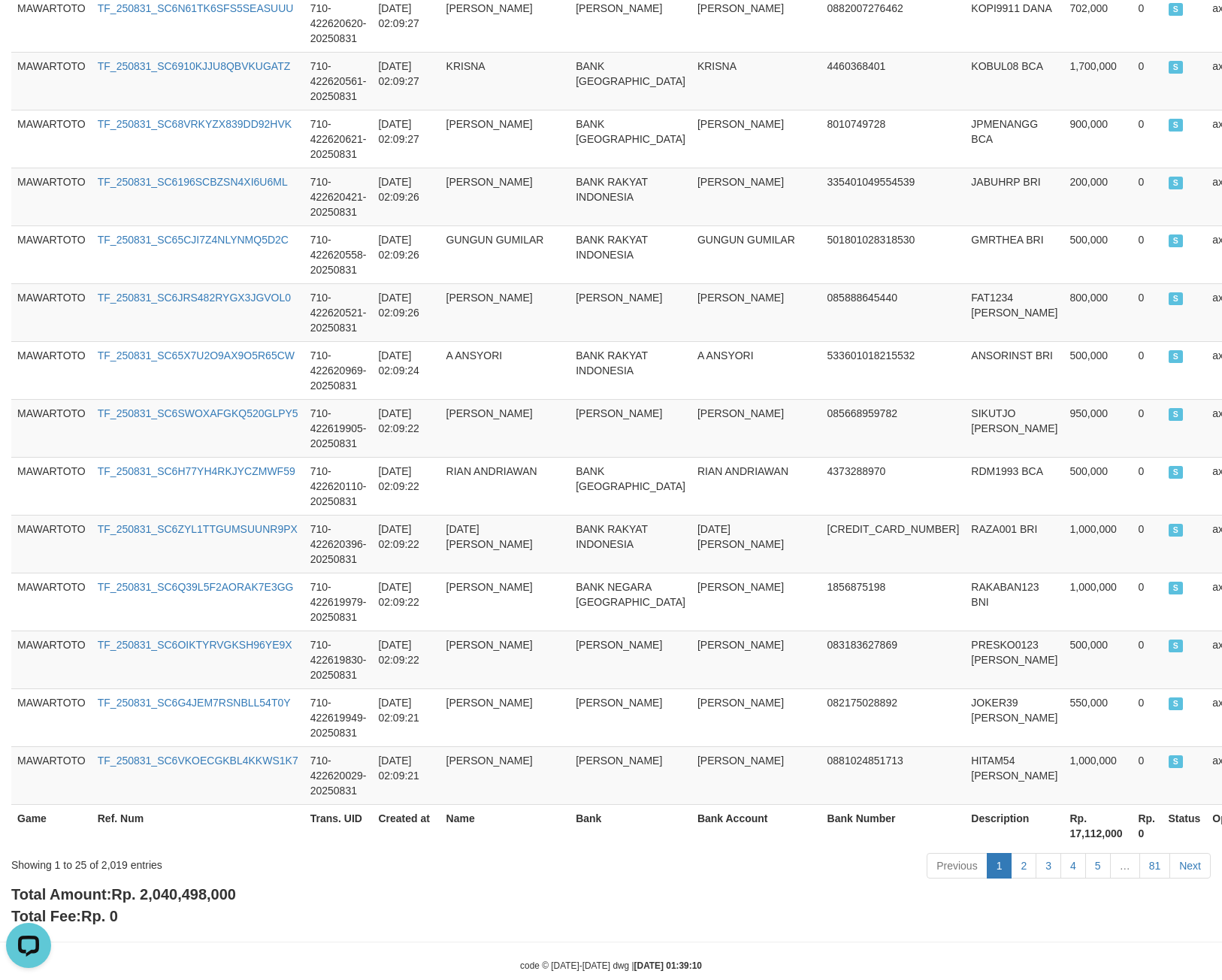
click at [152, 886] on span "Rp. 2,040,498,000" at bounding box center [173, 895] width 124 height 17
drag, startPoint x: 152, startPoint y: 868, endPoint x: 146, endPoint y: 840, distance: 28.6
click at [154, 886] on span "Rp. 2,040,498,000" at bounding box center [173, 895] width 124 height 17
copy span "2,040,498,000"
click at [121, 852] on div "Showing 1 to 25 of 2,019 entries" at bounding box center [255, 862] width 487 height 21
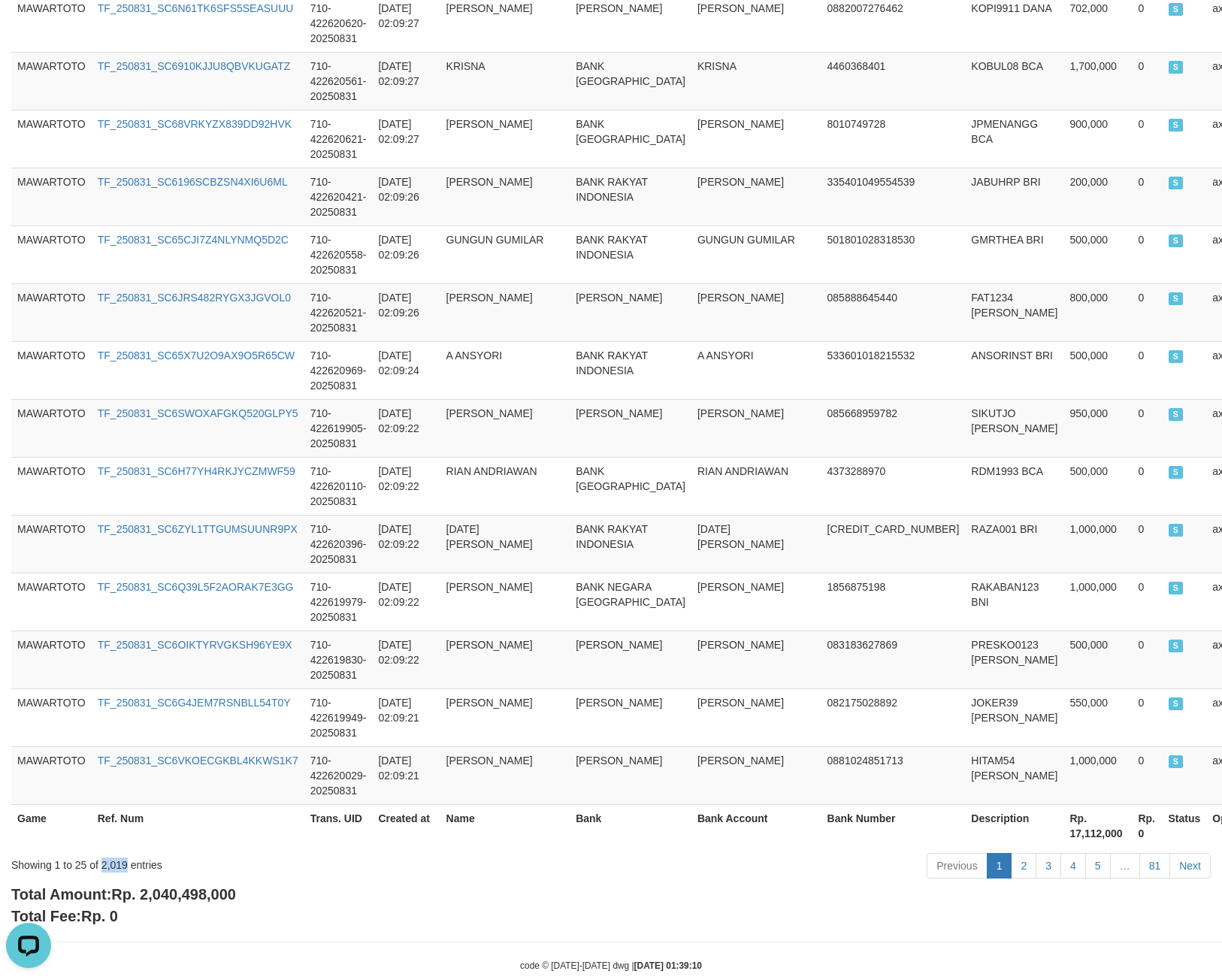
click at [115, 852] on div "Showing 1 to 25 of 2,019 entries" at bounding box center [255, 862] width 487 height 21
copy div "2,019"
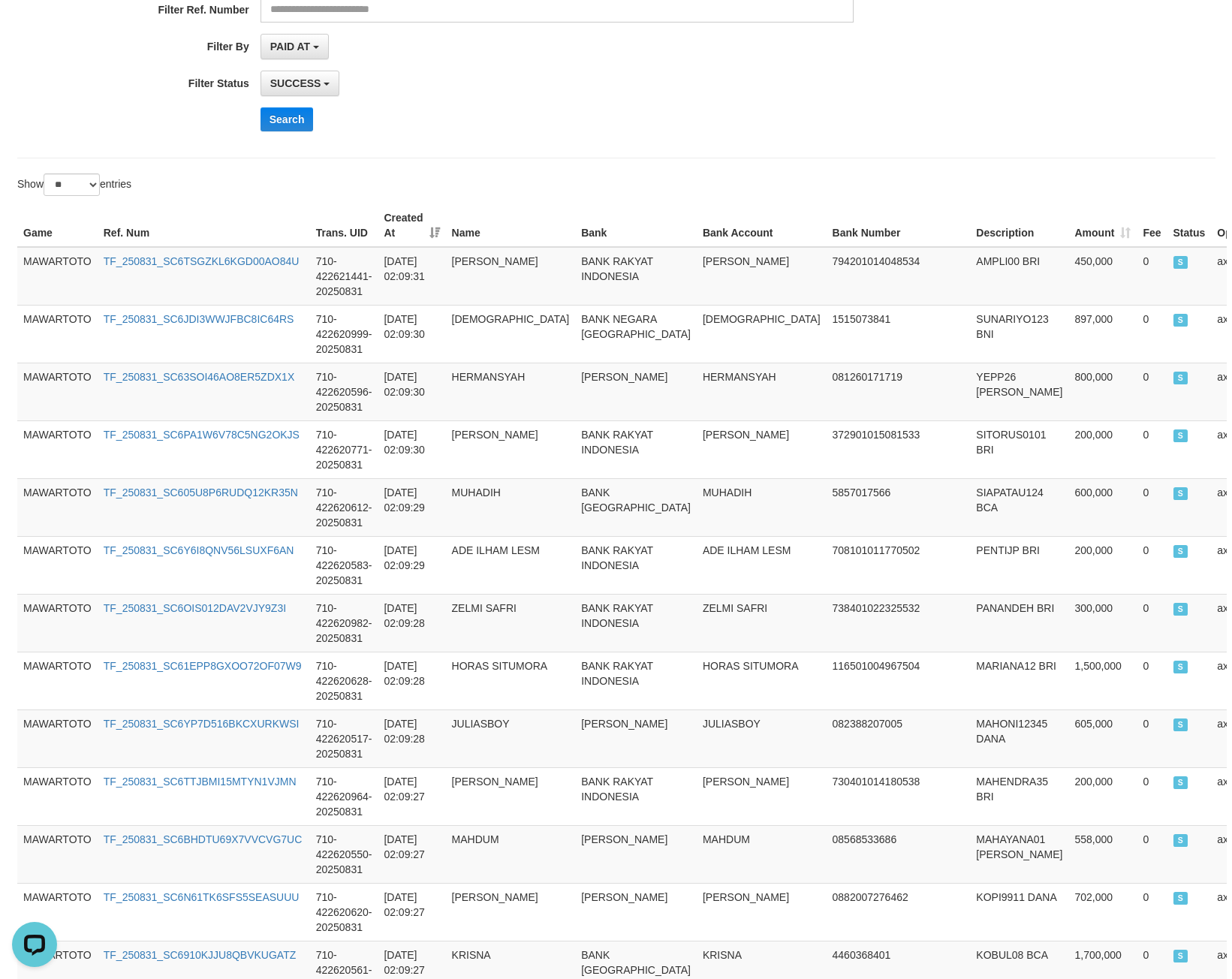
scroll to position [0, 0]
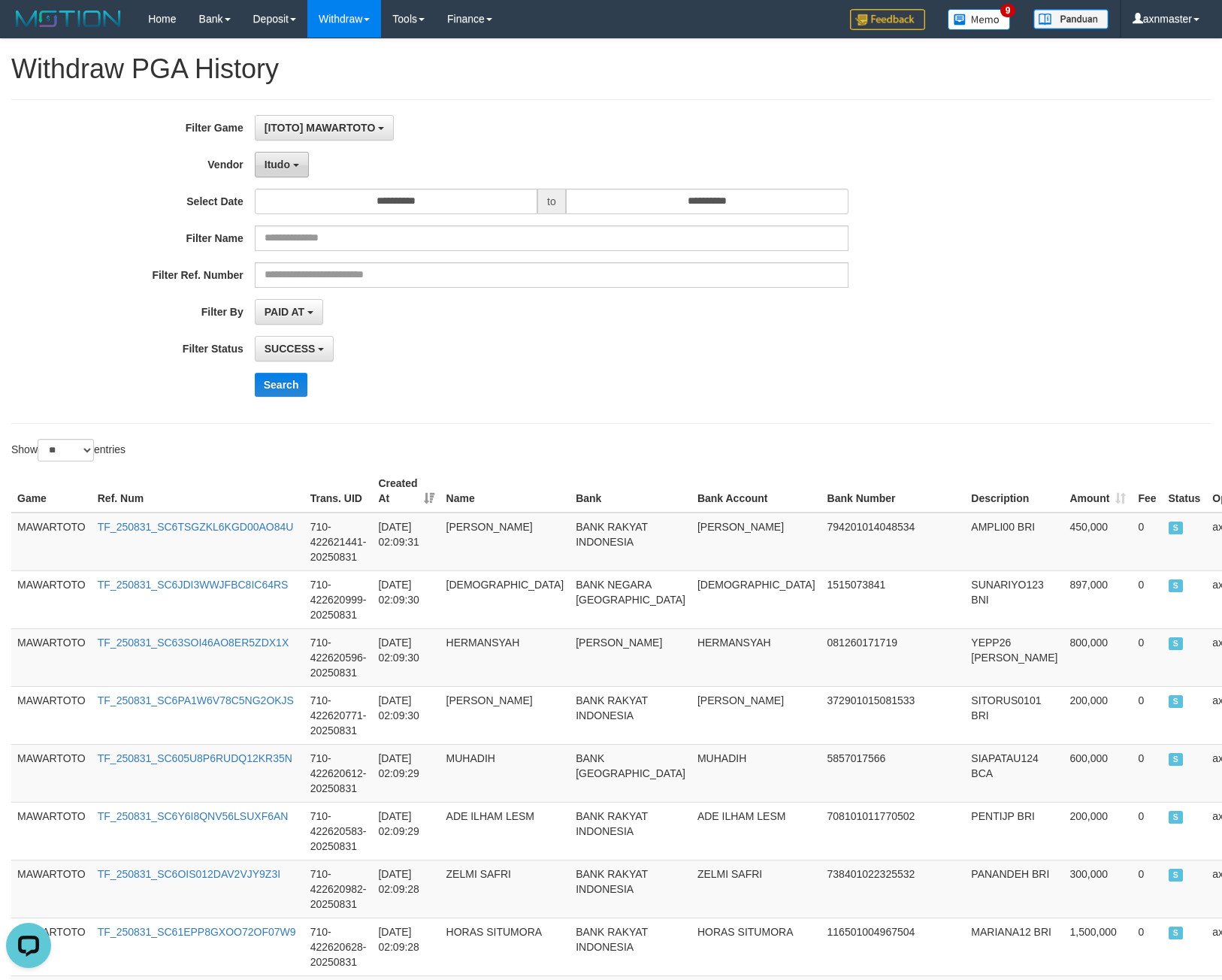
click at [300, 173] on button "Itudo" at bounding box center [282, 164] width 54 height 26
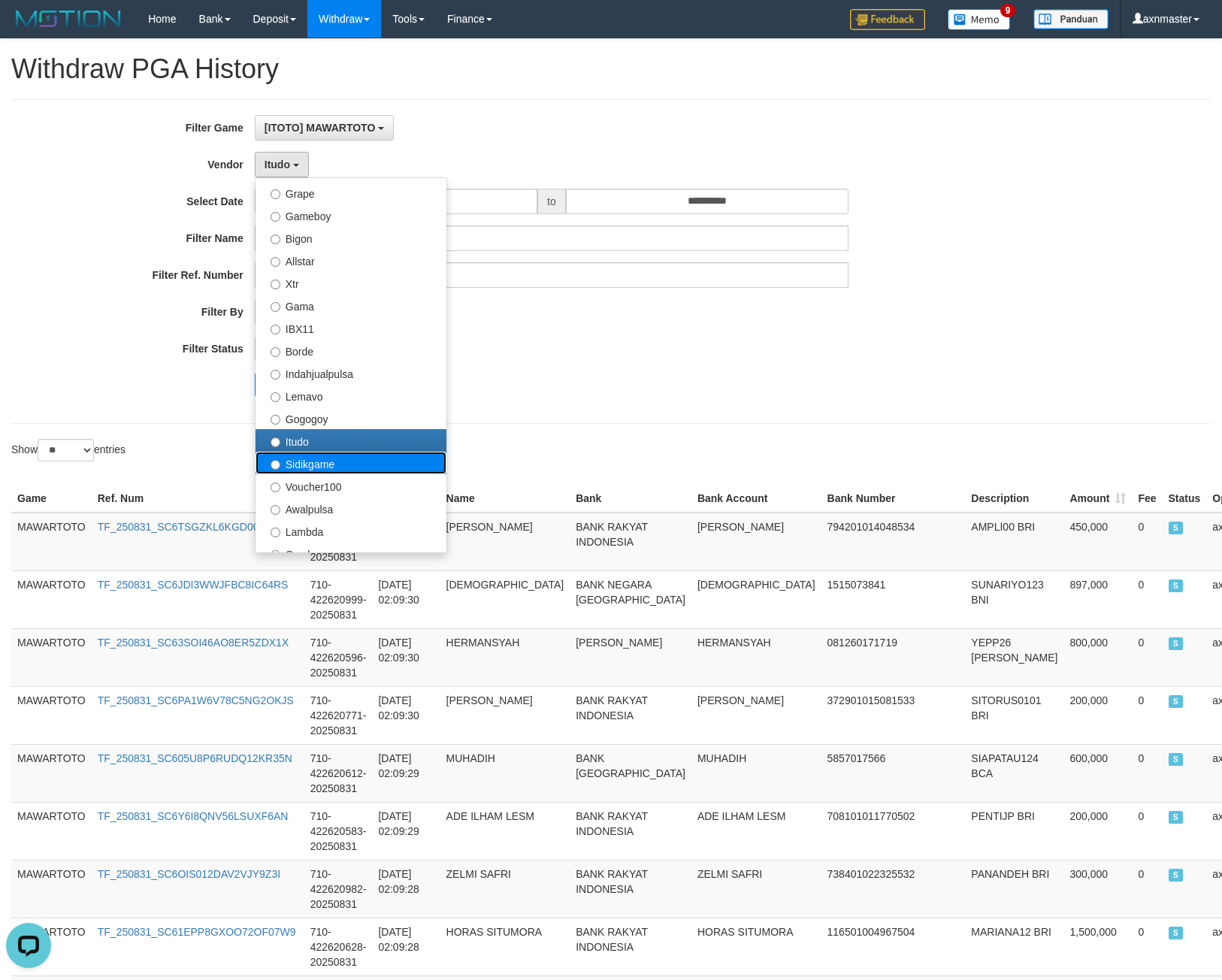
click at [330, 465] on label "Sidikgame" at bounding box center [351, 463] width 191 height 23
select select "**********"
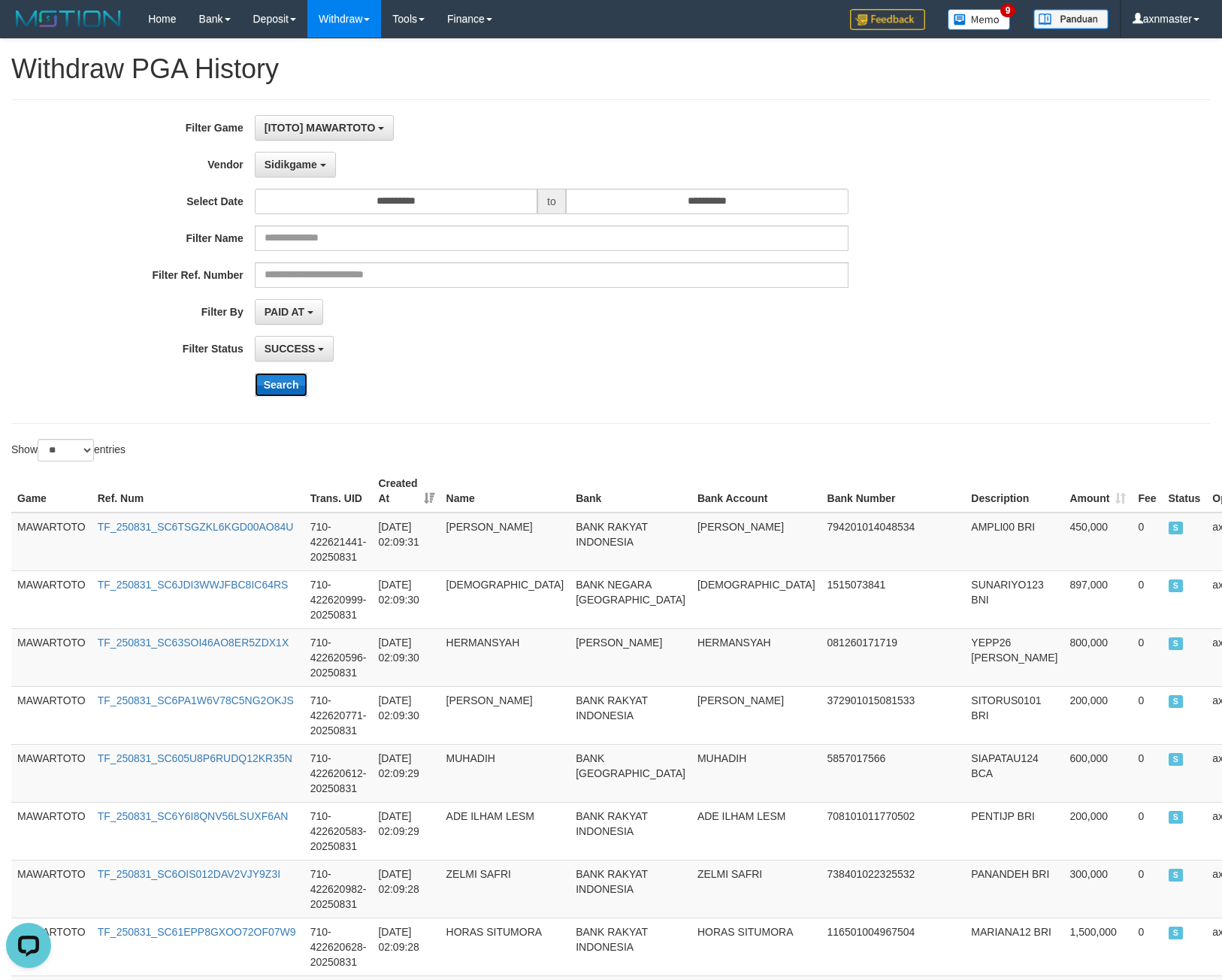
click at [285, 389] on button "Search" at bounding box center [281, 385] width 54 height 24
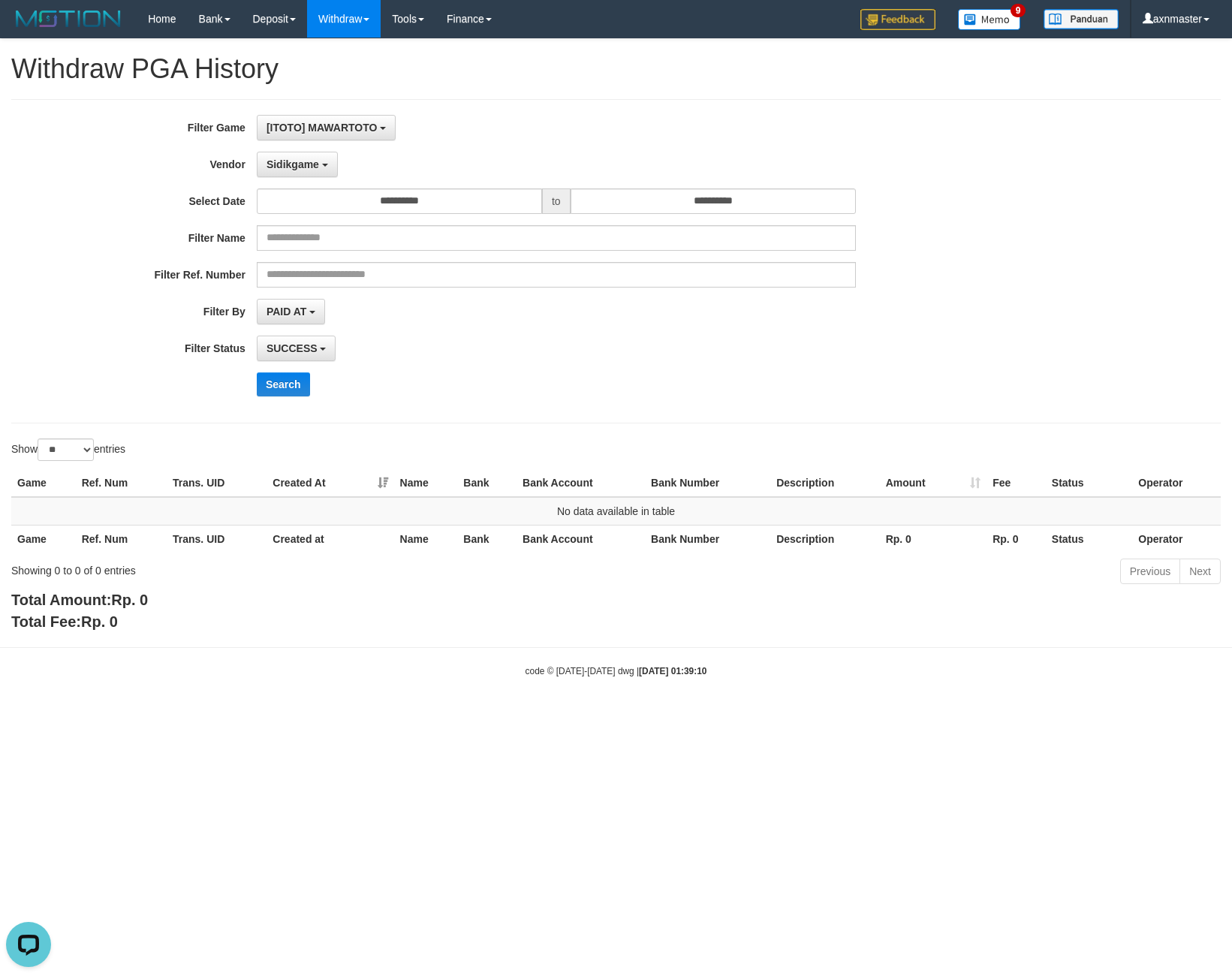
click at [309, 187] on div "**********" at bounding box center [513, 261] width 1027 height 293
click at [286, 168] on span "Sidikgame" at bounding box center [293, 164] width 53 height 12
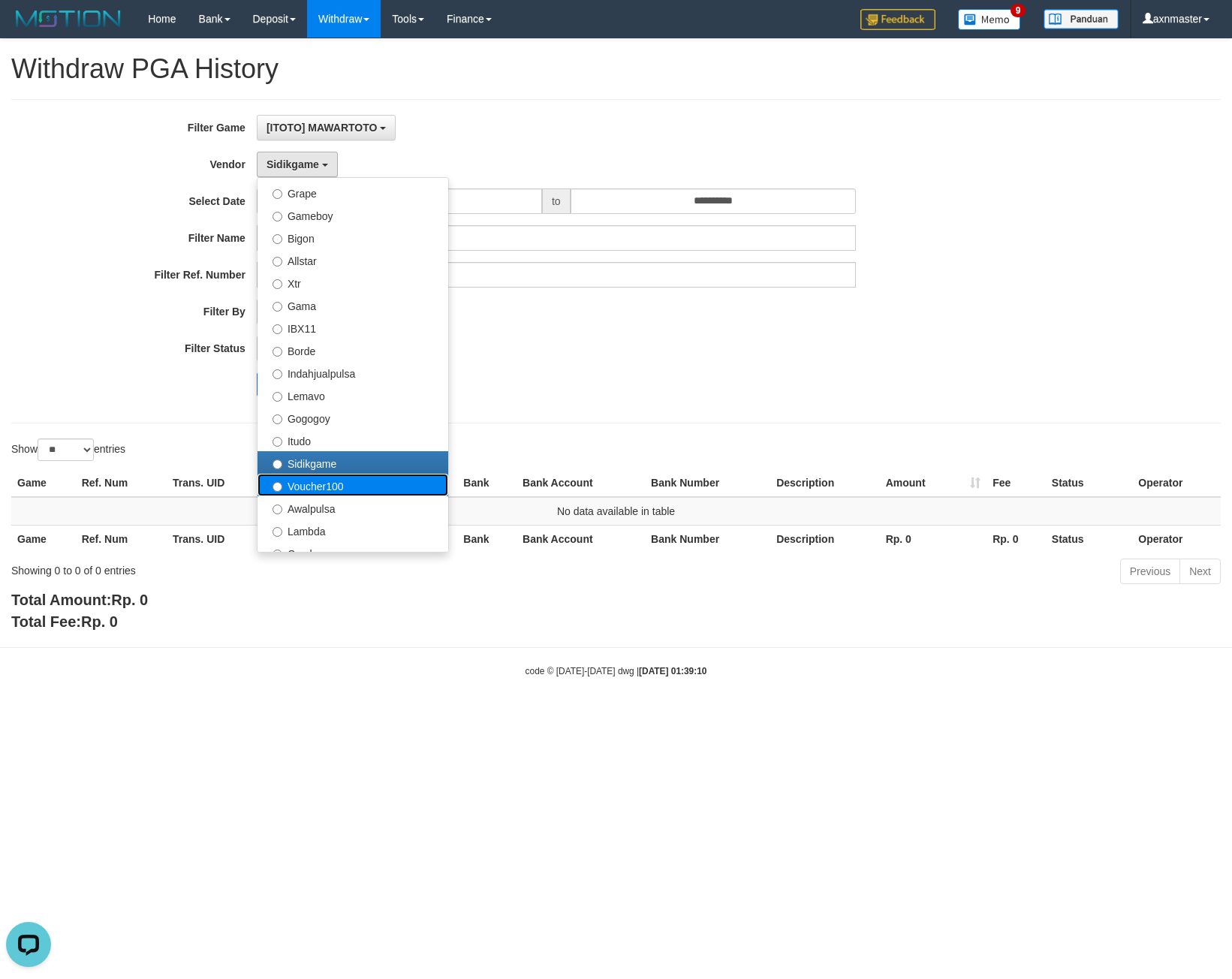
click at [317, 476] on label "Voucher100" at bounding box center [353, 485] width 191 height 23
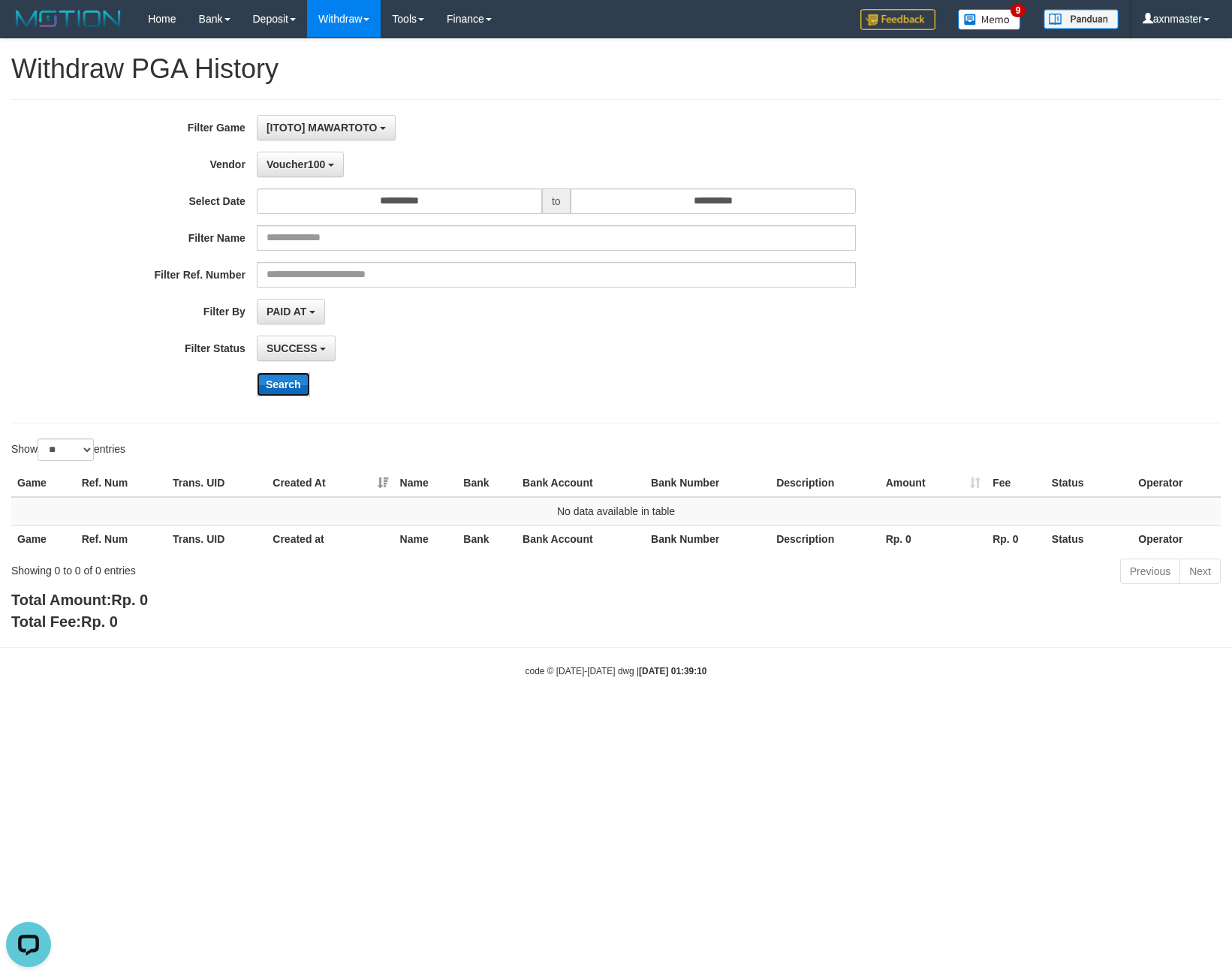
click at [290, 385] on button "Search" at bounding box center [283, 384] width 53 height 24
click at [289, 167] on span "Voucher100" at bounding box center [296, 164] width 59 height 12
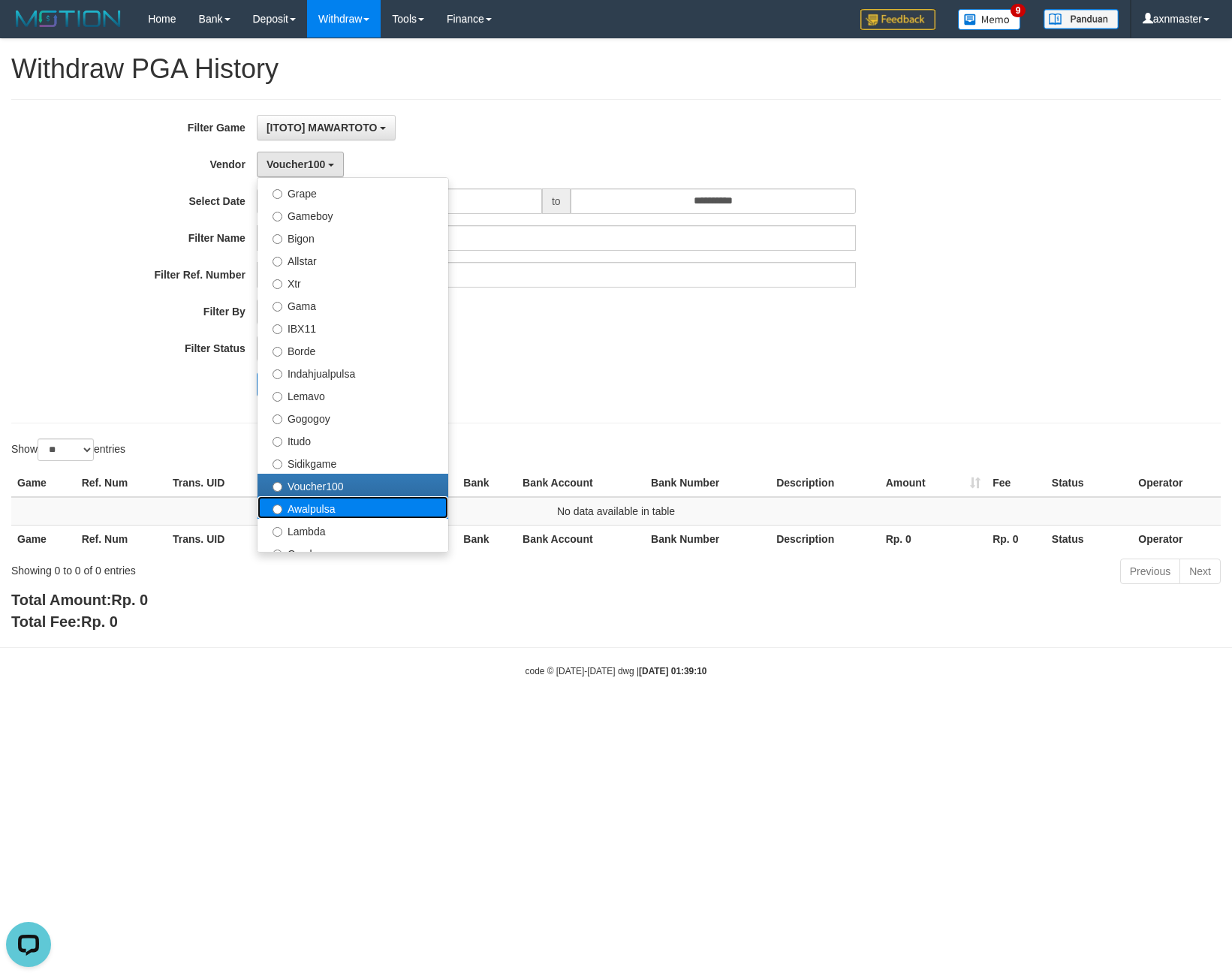
click at [330, 506] on label "Awalpulsa" at bounding box center [353, 507] width 191 height 23
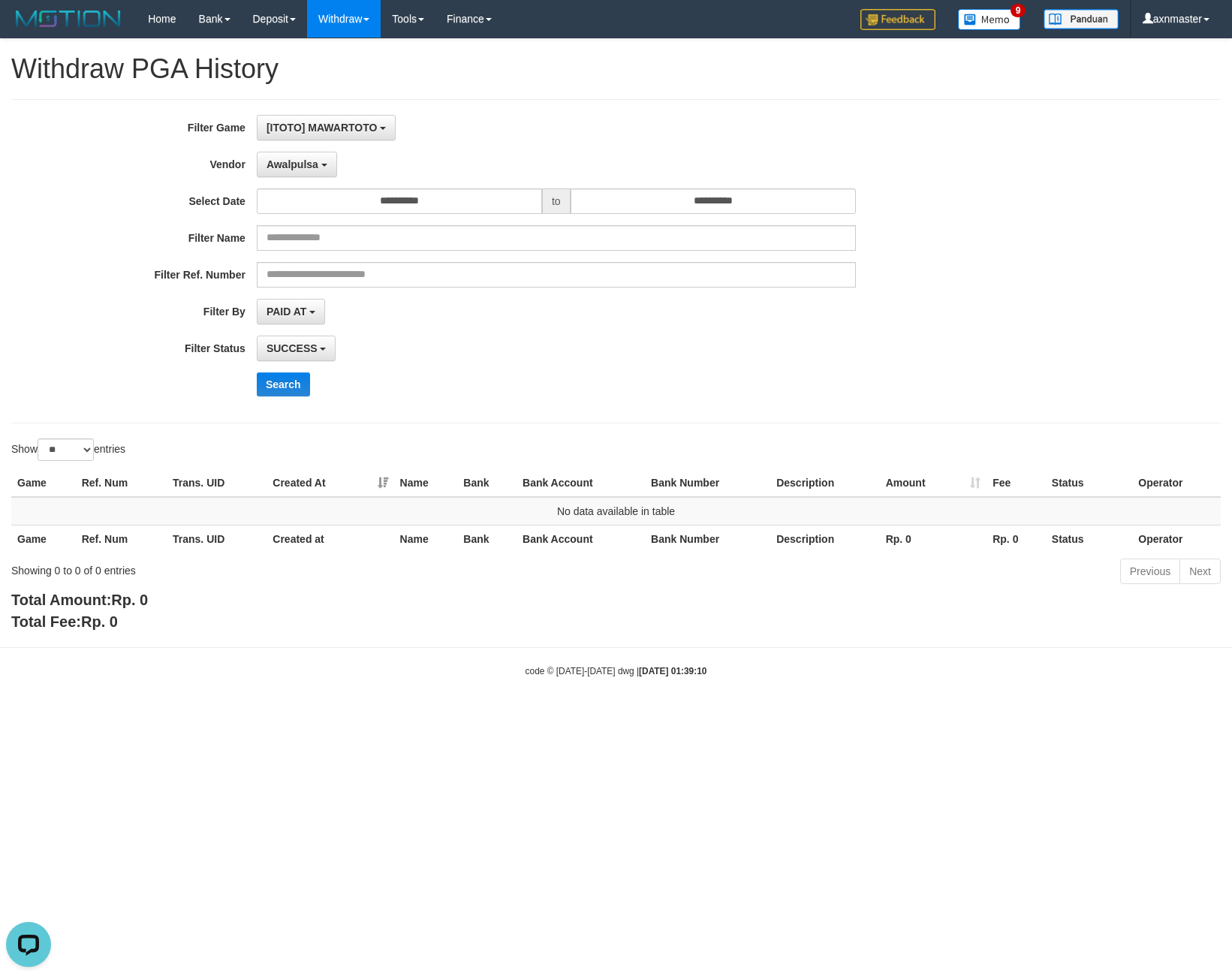
click at [314, 394] on div "Search" at bounding box center [642, 384] width 770 height 24
click at [286, 384] on button "Search" at bounding box center [283, 384] width 53 height 24
click at [634, 198] on input "**********" at bounding box center [713, 201] width 286 height 26
drag, startPoint x: 612, startPoint y: 93, endPoint x: 569, endPoint y: 96, distance: 43.1
click at [611, 92] on div "**********" at bounding box center [616, 335] width 1232 height 593
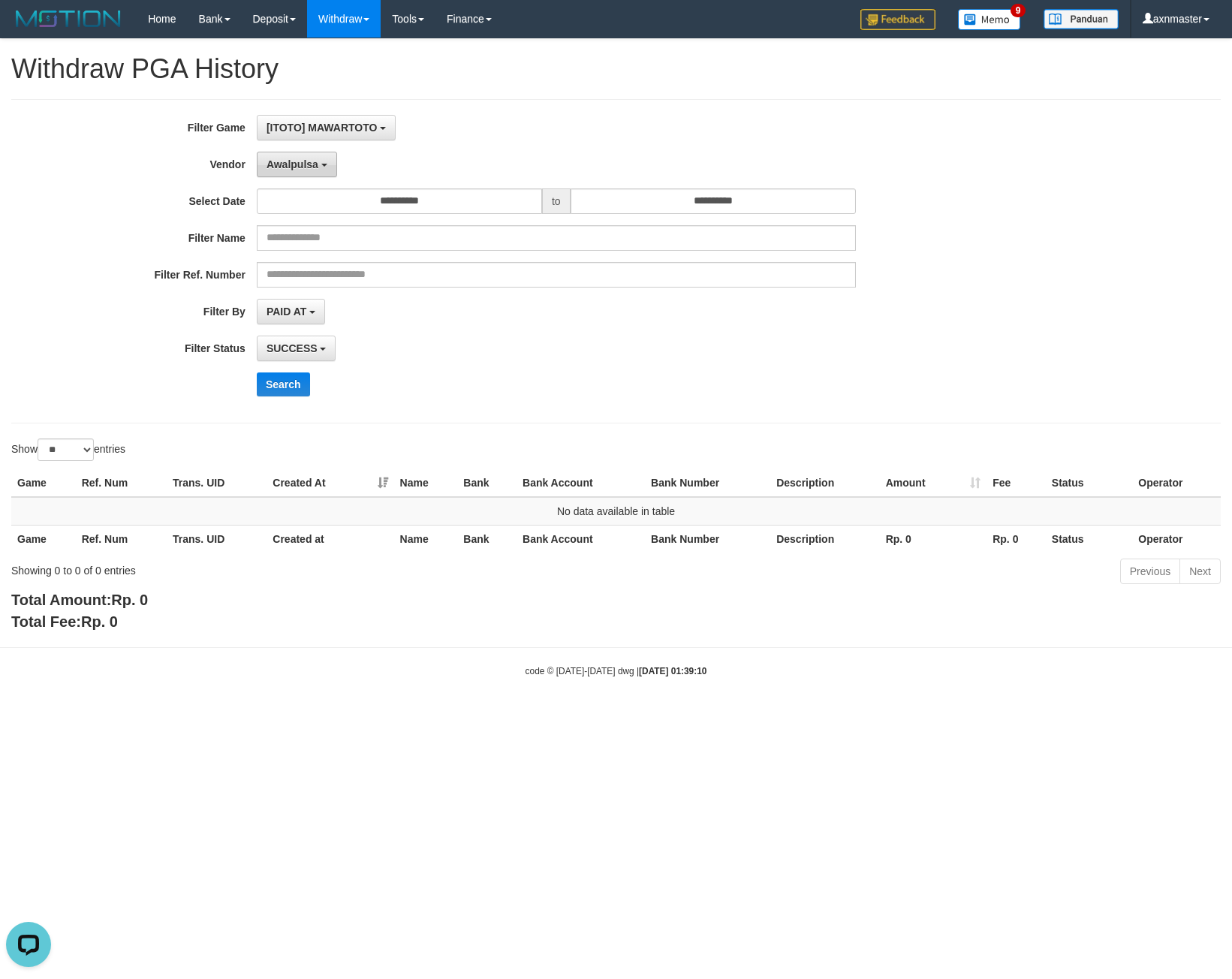
click at [290, 159] on span "Awalpulsa" at bounding box center [292, 164] width 52 height 12
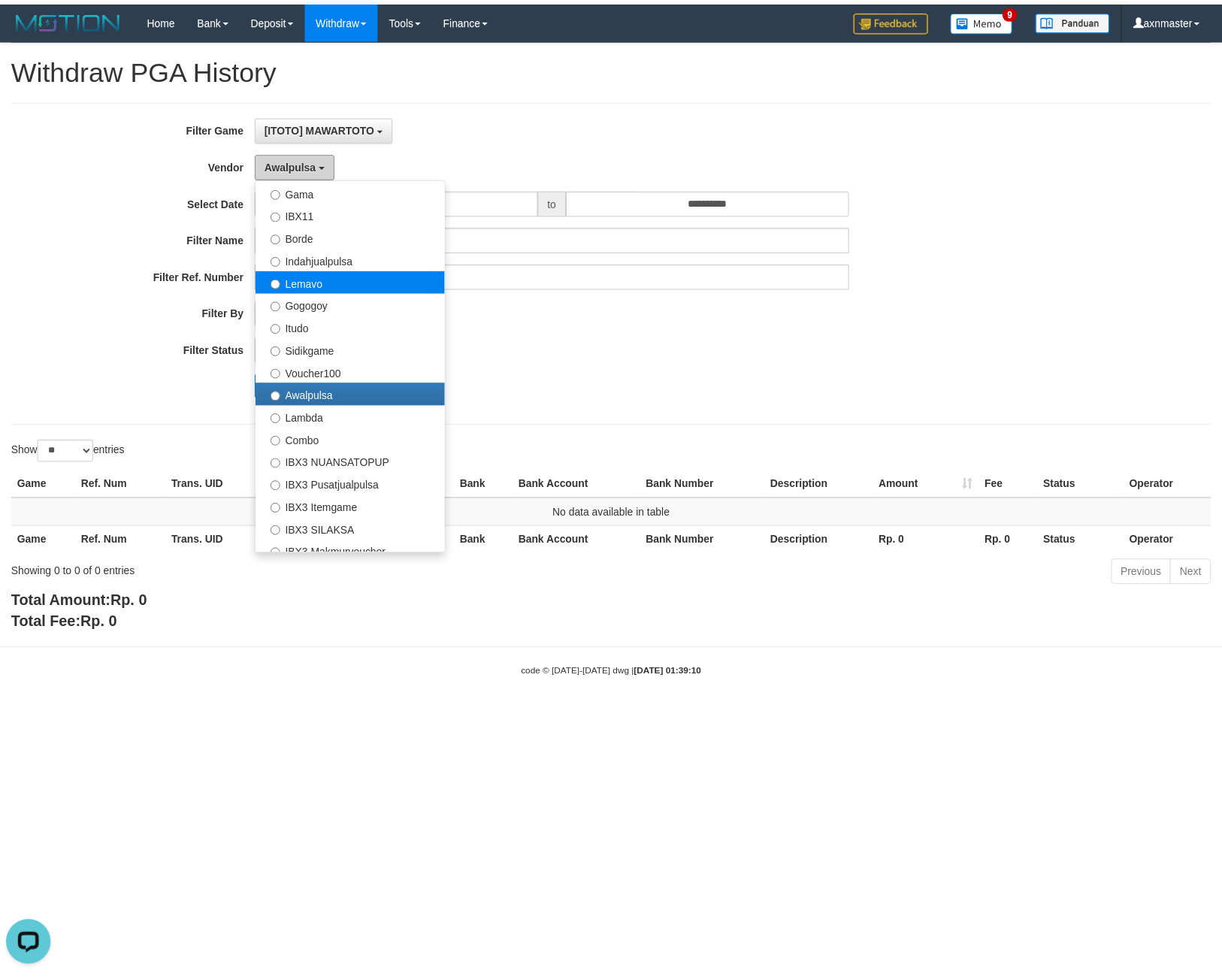
scroll to position [451, 0]
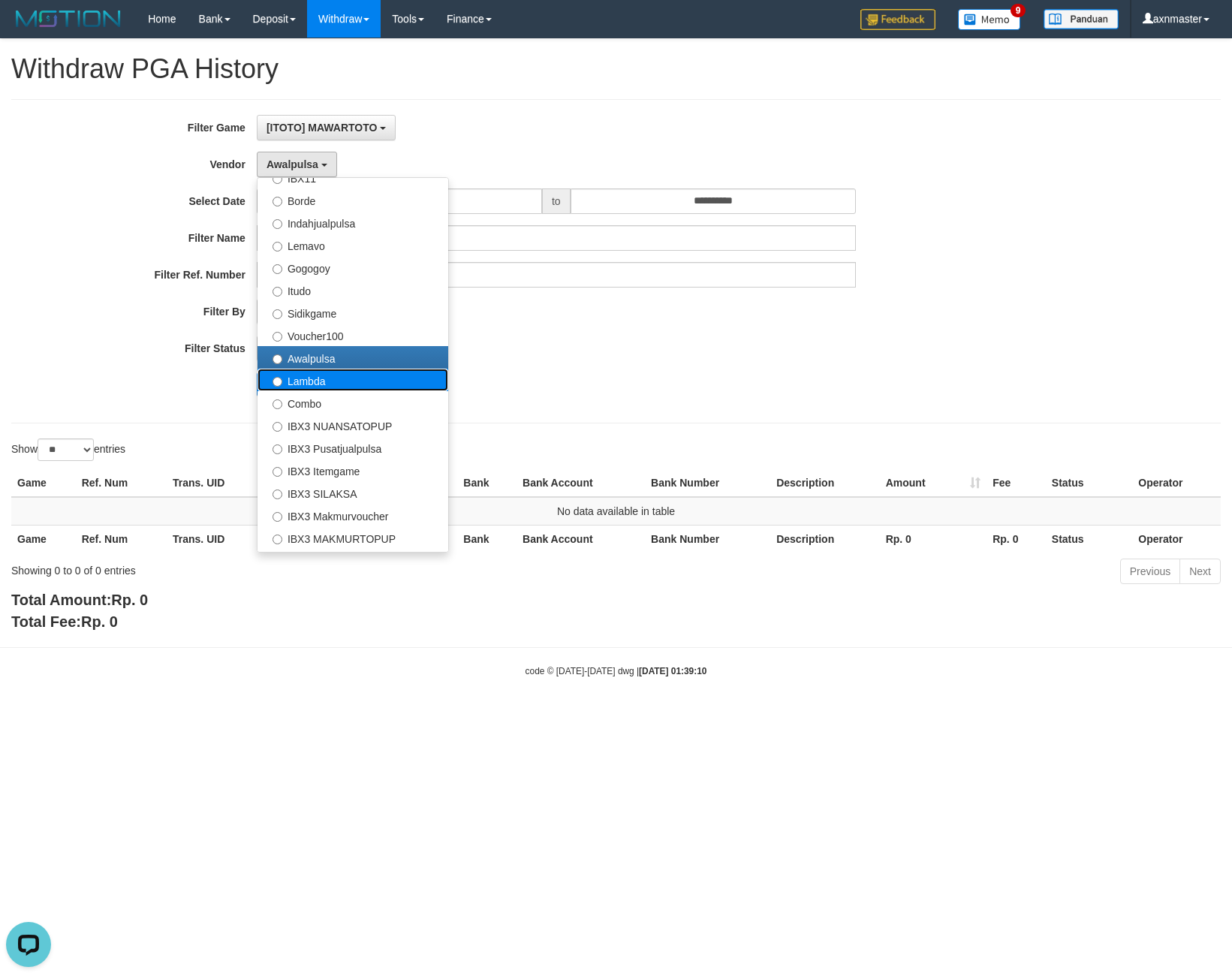
click at [341, 372] on label "Lambda" at bounding box center [353, 380] width 191 height 23
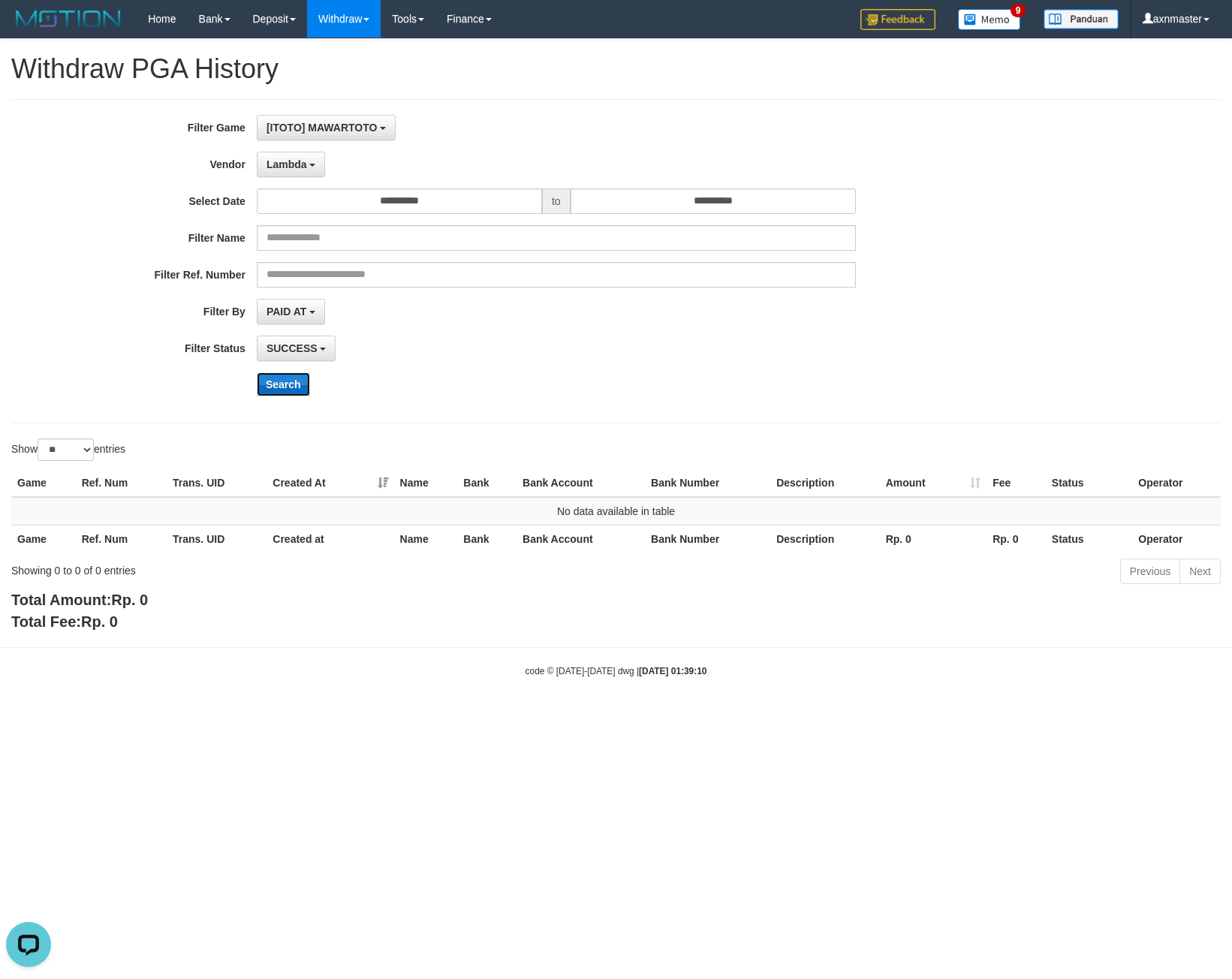
click at [268, 390] on button "Search" at bounding box center [283, 384] width 53 height 24
click at [294, 164] on span "Lambda" at bounding box center [287, 164] width 41 height 12
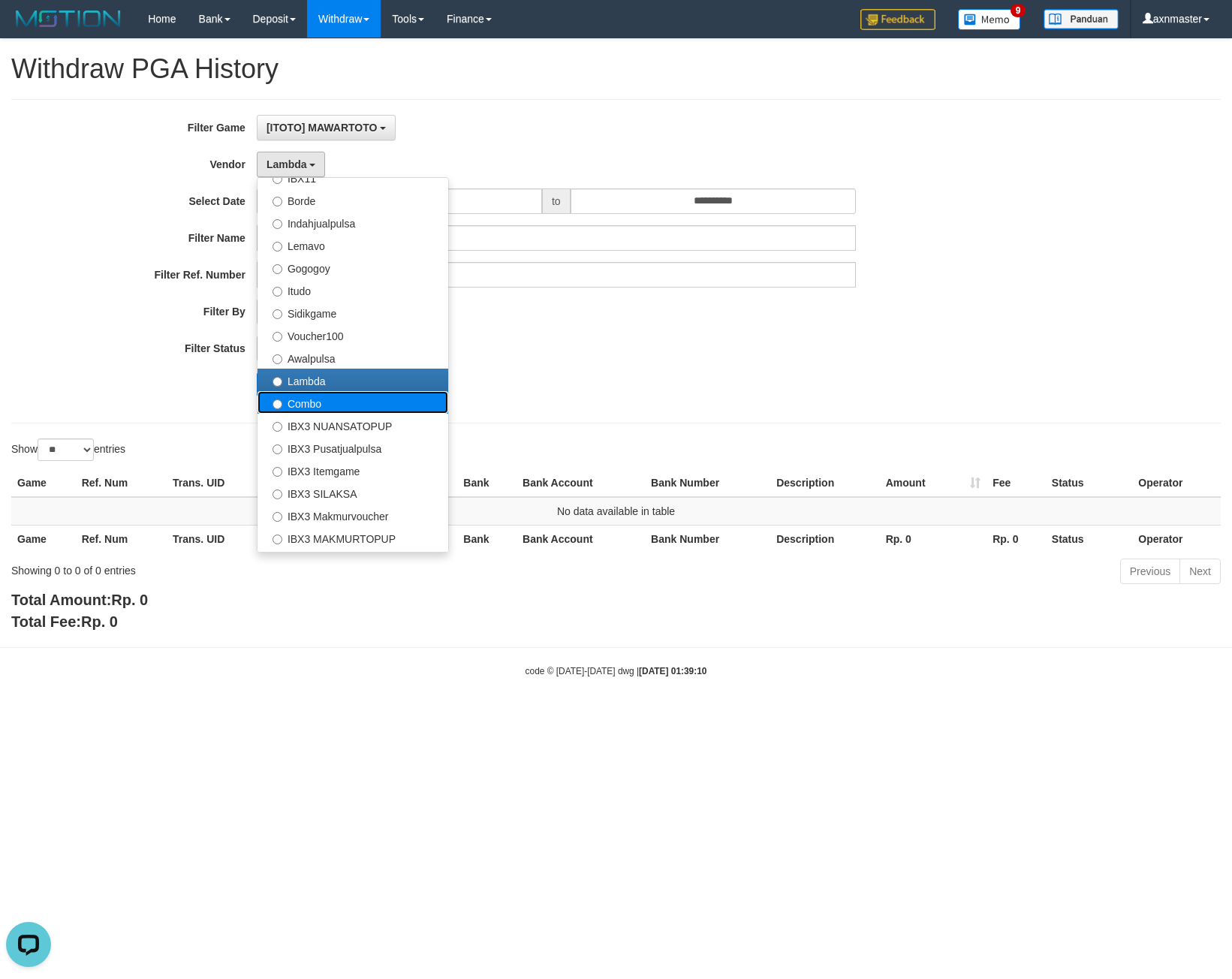
click at [350, 403] on label "Combo" at bounding box center [353, 402] width 191 height 23
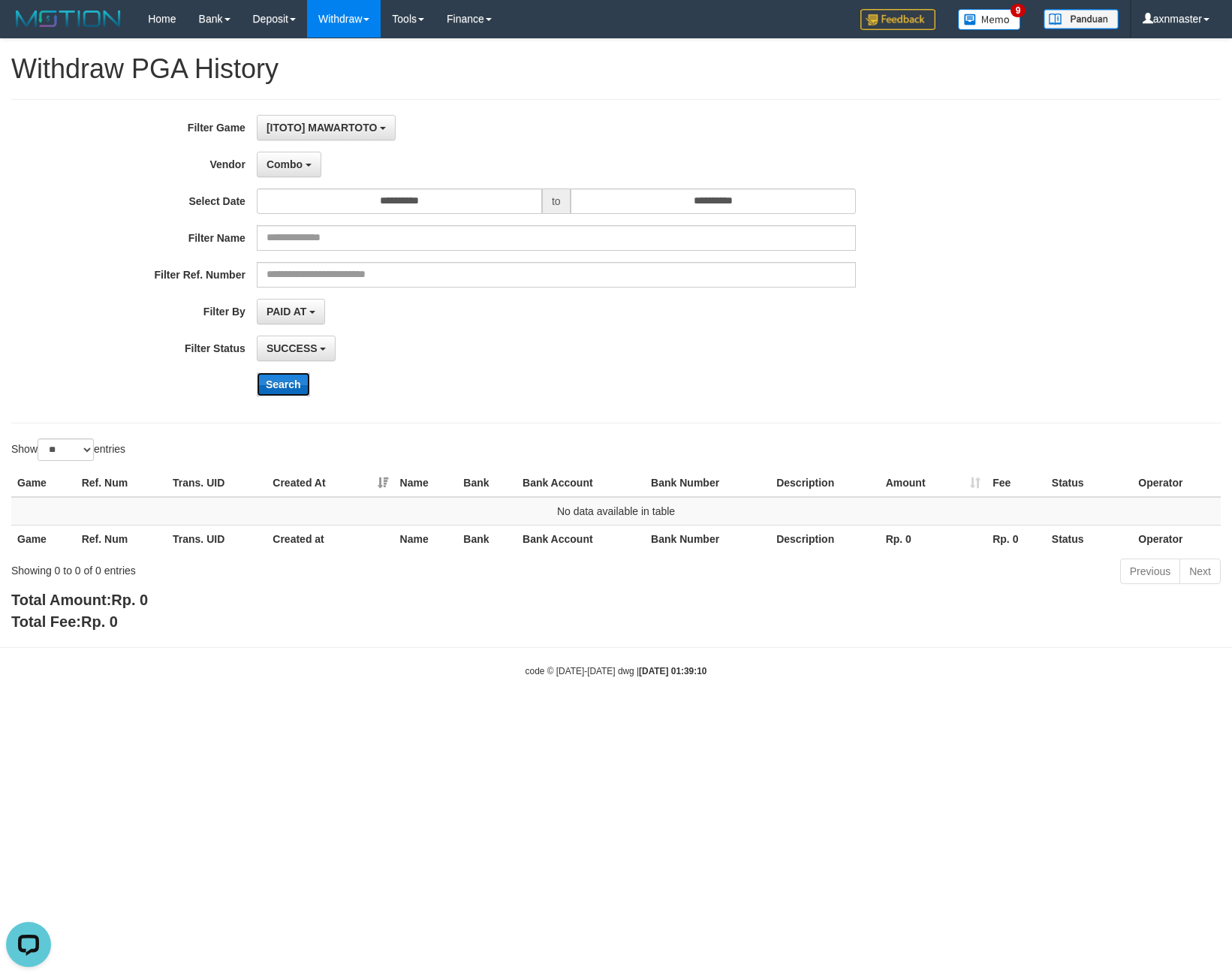
click at [286, 390] on button "Search" at bounding box center [283, 384] width 53 height 24
click at [292, 377] on button "Search" at bounding box center [283, 384] width 53 height 24
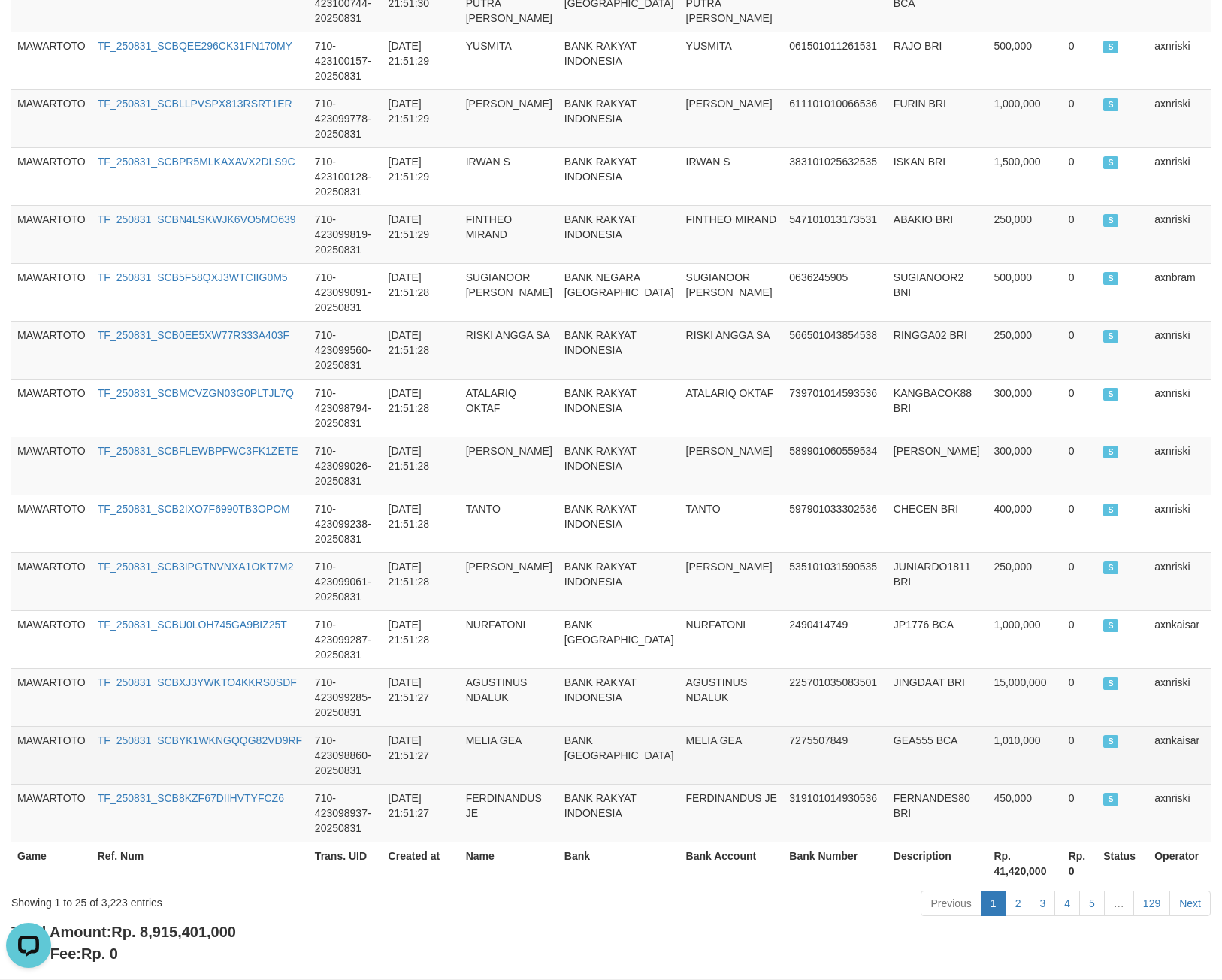
scroll to position [1170, 0]
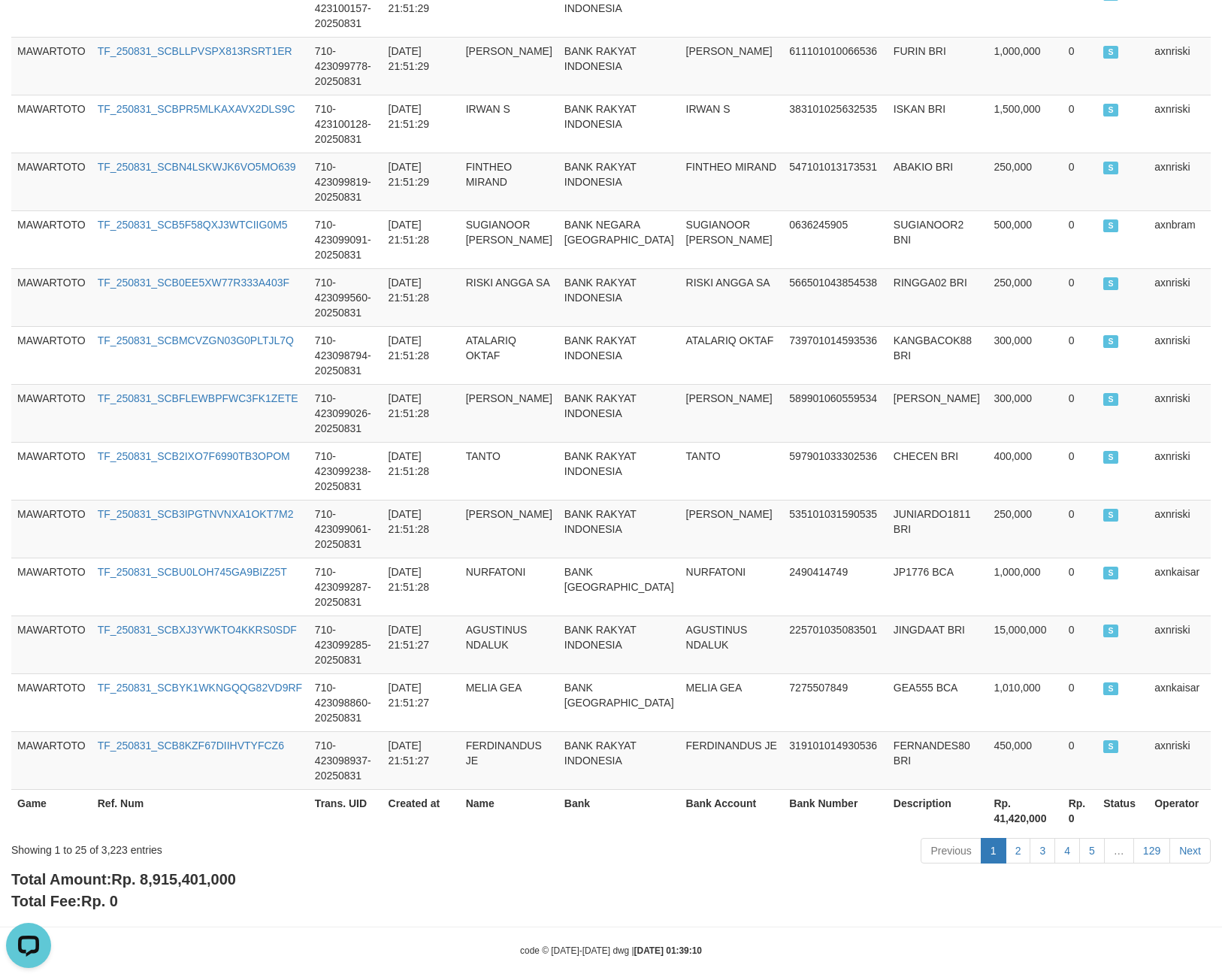
click at [157, 871] on span "Rp. 8,915,401,000" at bounding box center [173, 880] width 124 height 17
click at [149, 871] on span "Rp. 8,915,401,000" at bounding box center [173, 880] width 124 height 17
drag, startPoint x: 149, startPoint y: 866, endPoint x: 158, endPoint y: 864, distance: 9.2
click at [152, 871] on span "Rp. 8,915,401,000" at bounding box center [173, 880] width 124 height 17
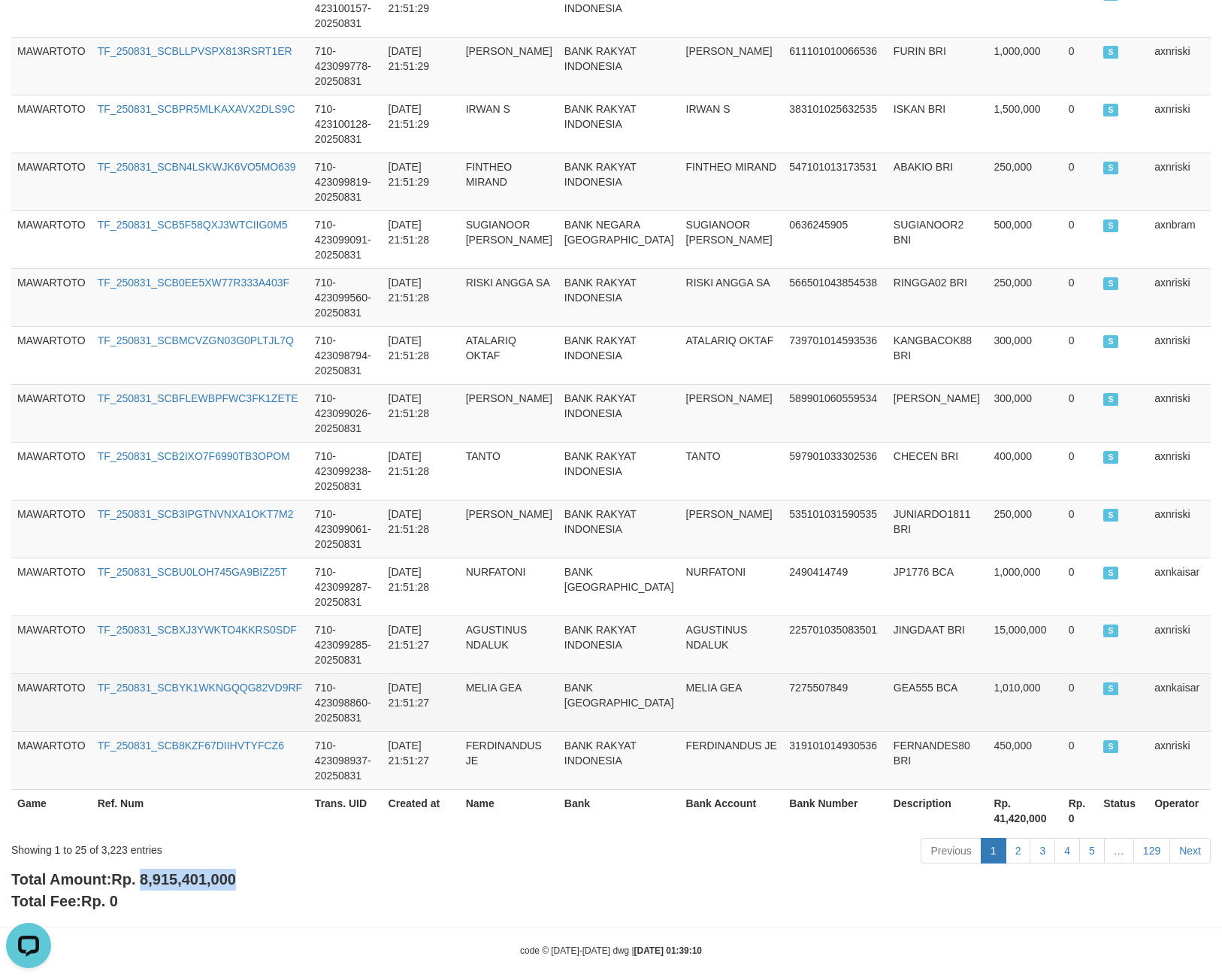
copy span "8,915,401,000"
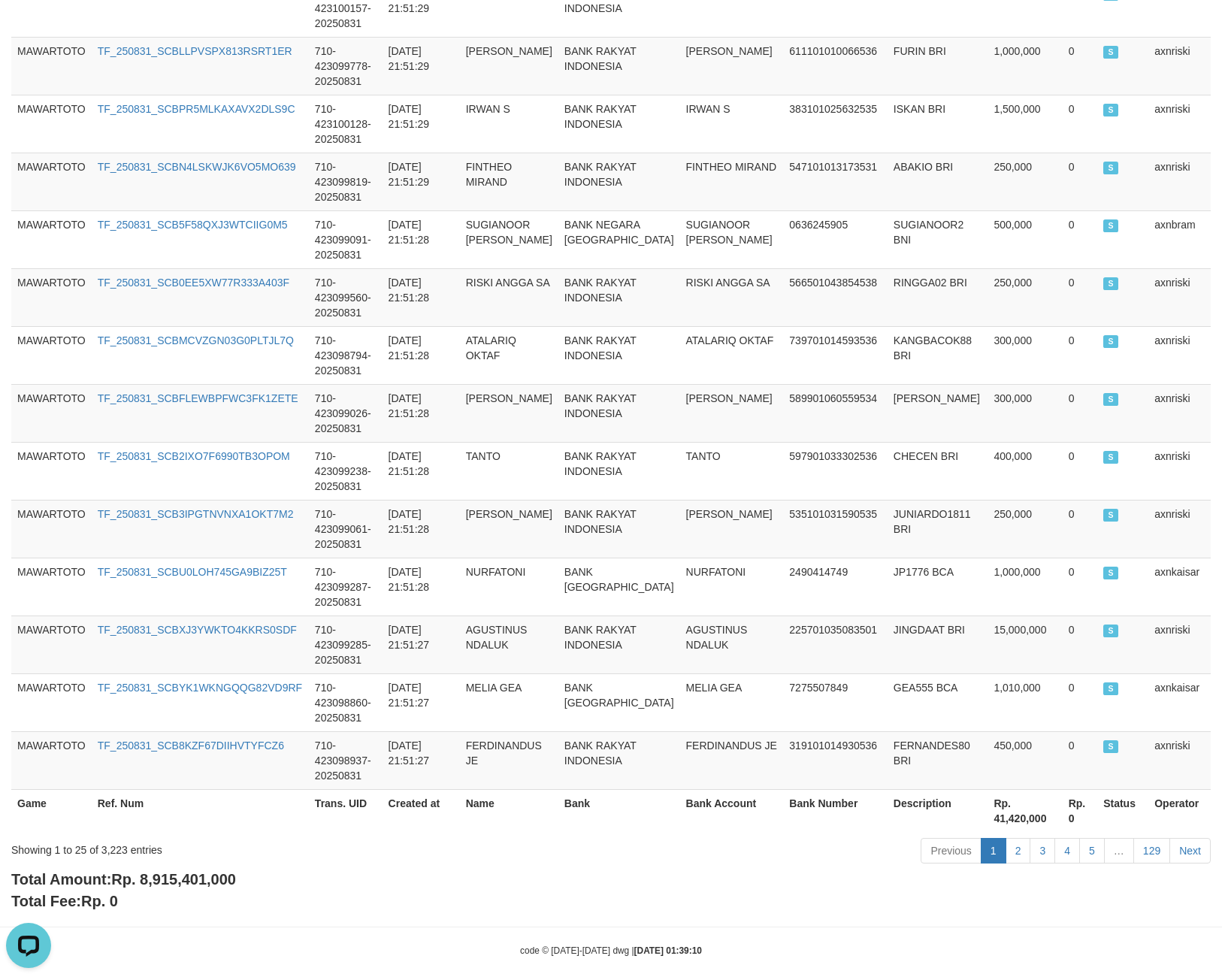
click at [115, 837] on div "Showing 1 to 25 of 3,223 entries" at bounding box center [255, 847] width 487 height 21
click at [112, 837] on div "Showing 1 to 25 of 3,223 entries" at bounding box center [255, 847] width 487 height 21
copy div "3,223"
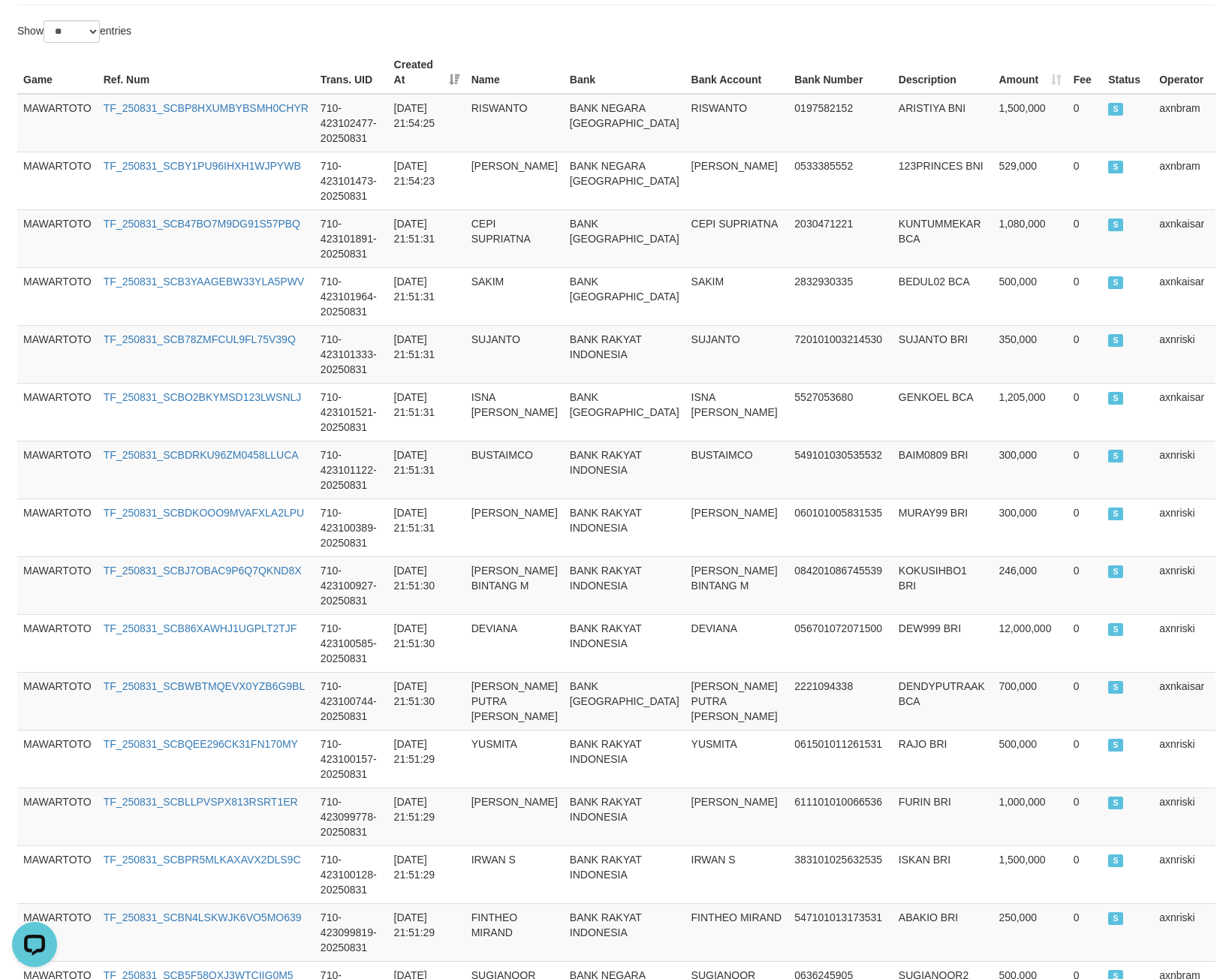
scroll to position [0, 0]
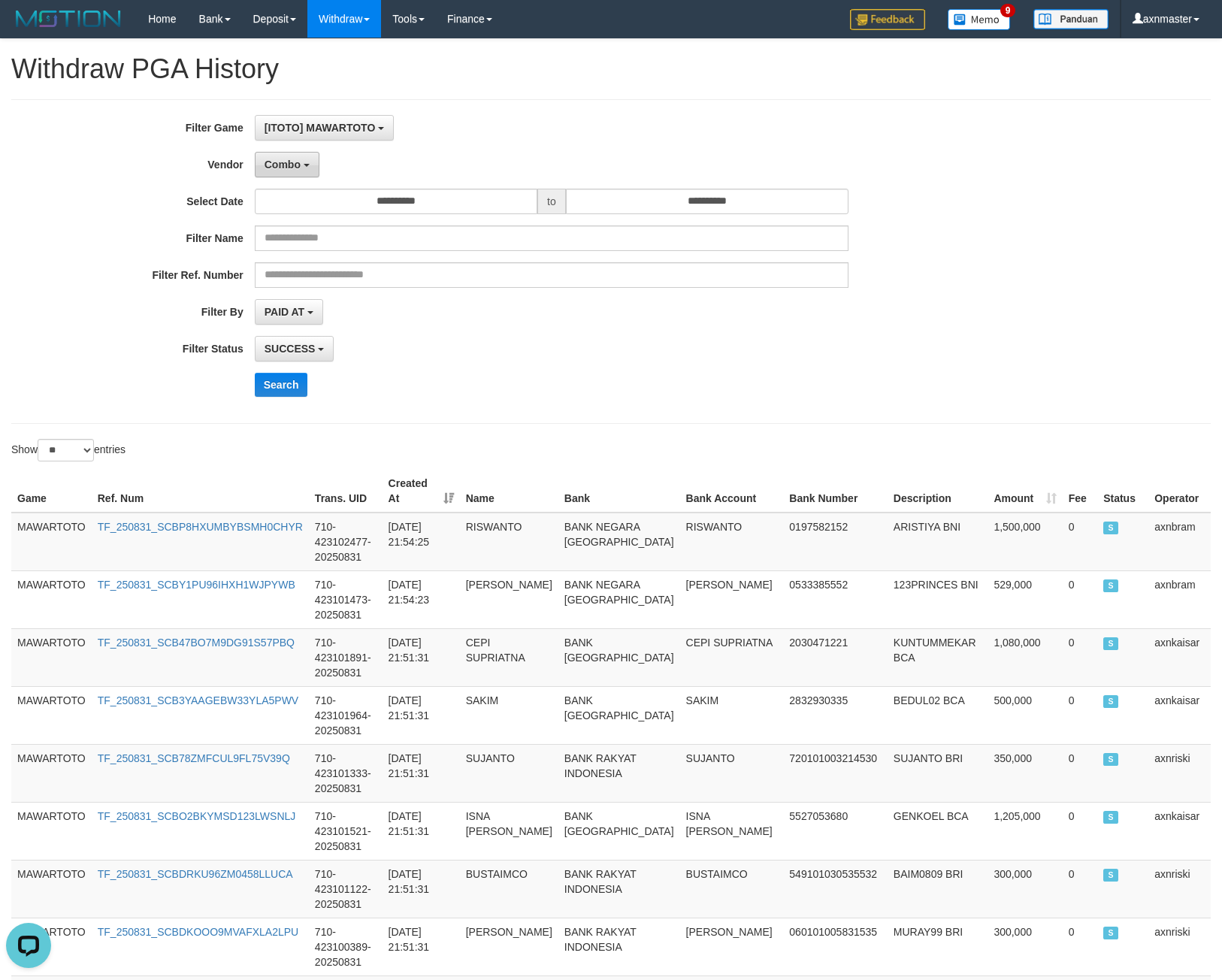
click at [287, 152] on button "Combo" at bounding box center [287, 164] width 65 height 26
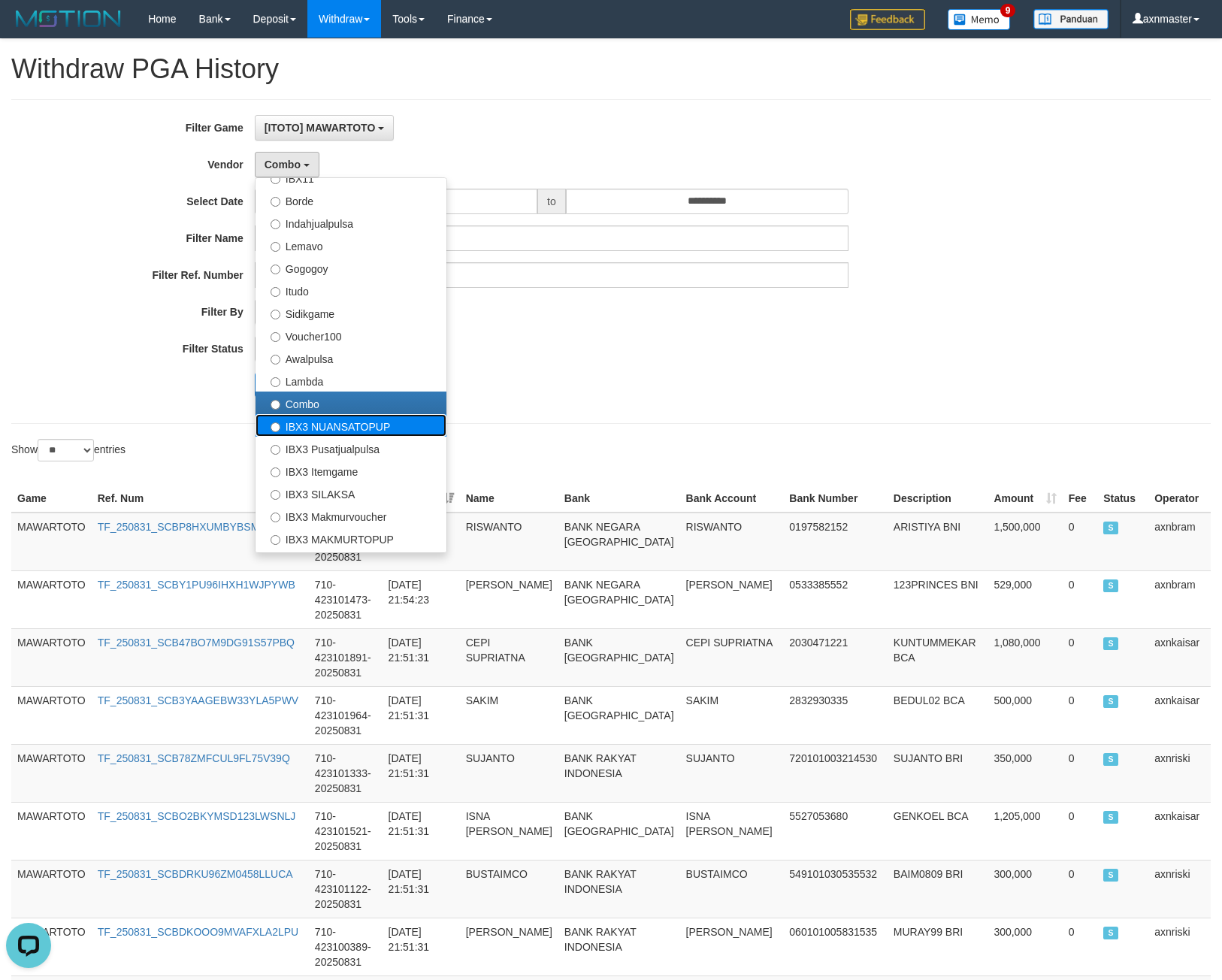
click at [325, 423] on label "IBX3 NUANSATOPUP" at bounding box center [351, 425] width 191 height 23
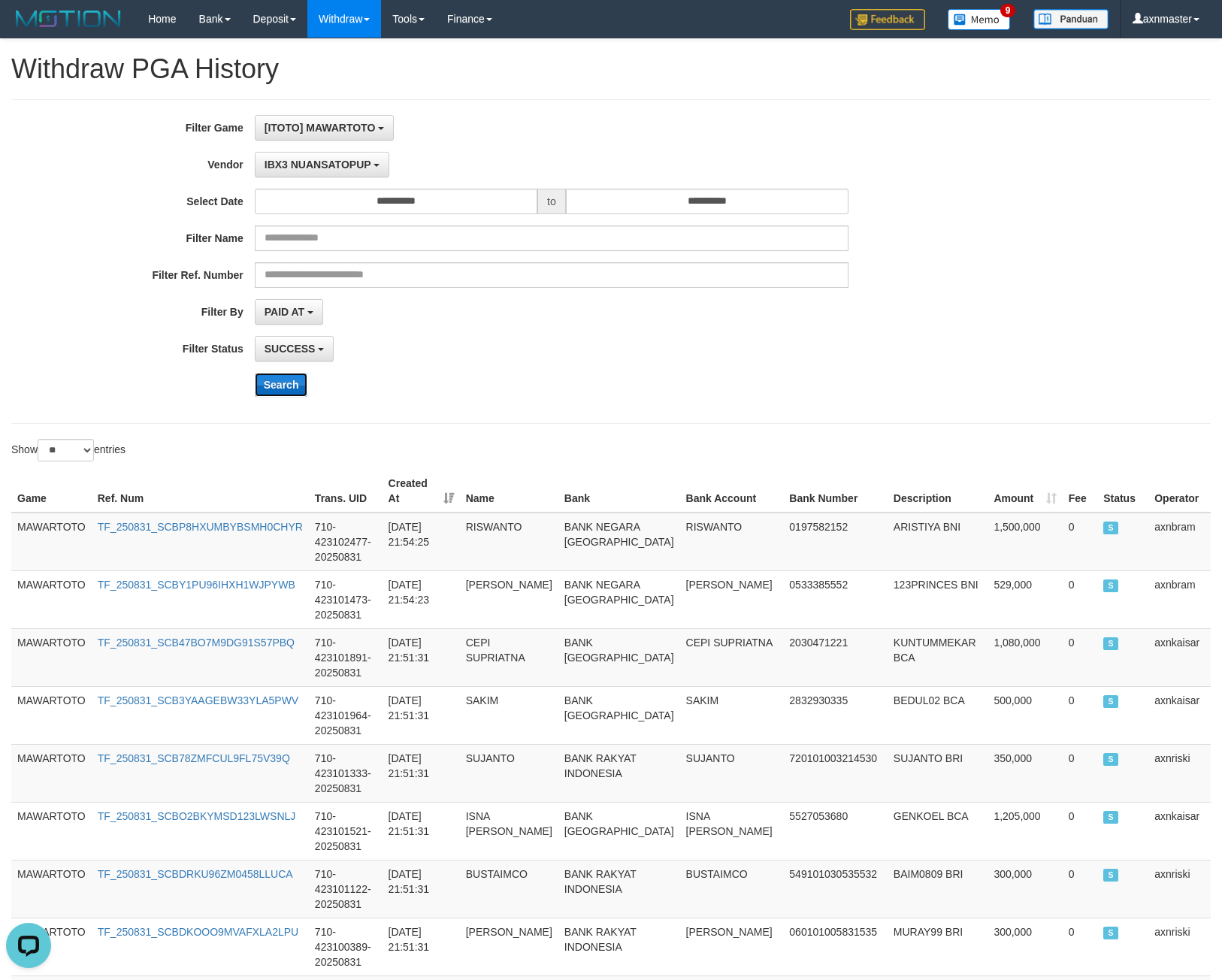
click at [292, 382] on button "Search" at bounding box center [281, 385] width 54 height 24
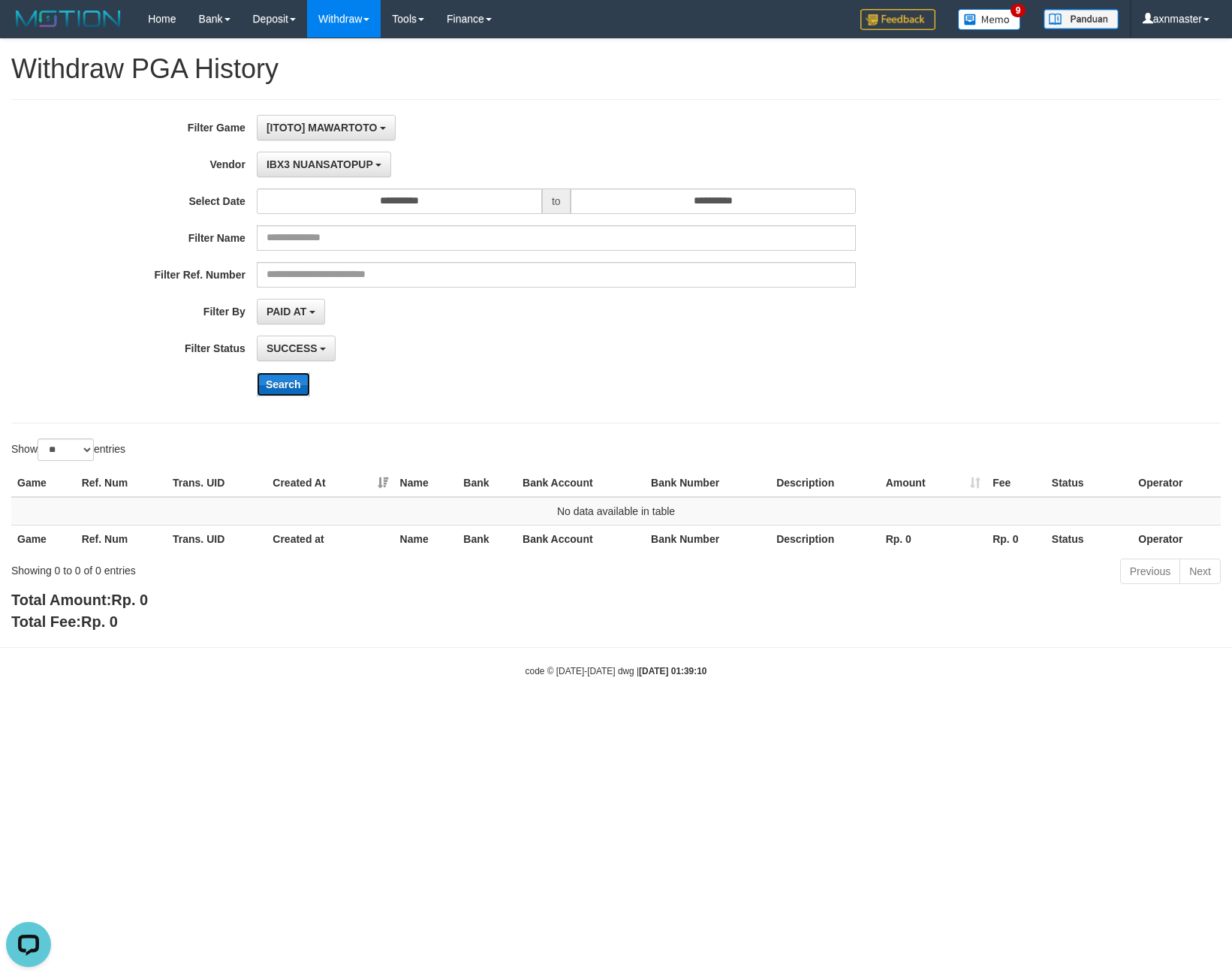
click at [295, 378] on button "Search" at bounding box center [283, 384] width 53 height 24
click at [619, 200] on input "**********" at bounding box center [713, 201] width 286 height 26
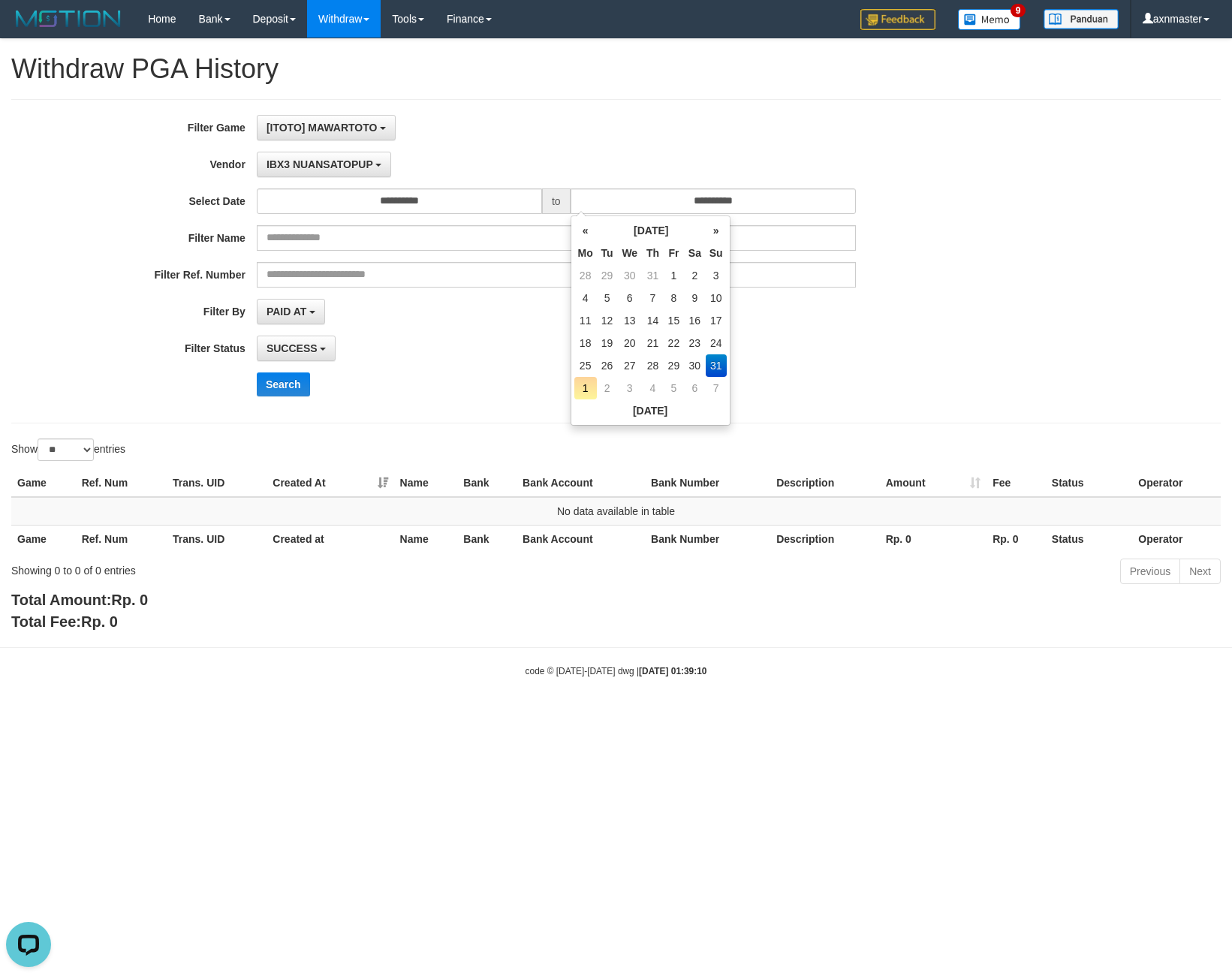
drag, startPoint x: 616, startPoint y: 133, endPoint x: 593, endPoint y: 132, distance: 23.0
click at [593, 132] on div "[ITOTO] MAWARTOTO SELECT GAME [ITOTO] MAWARTOTO" at bounding box center [556, 127] width 599 height 26
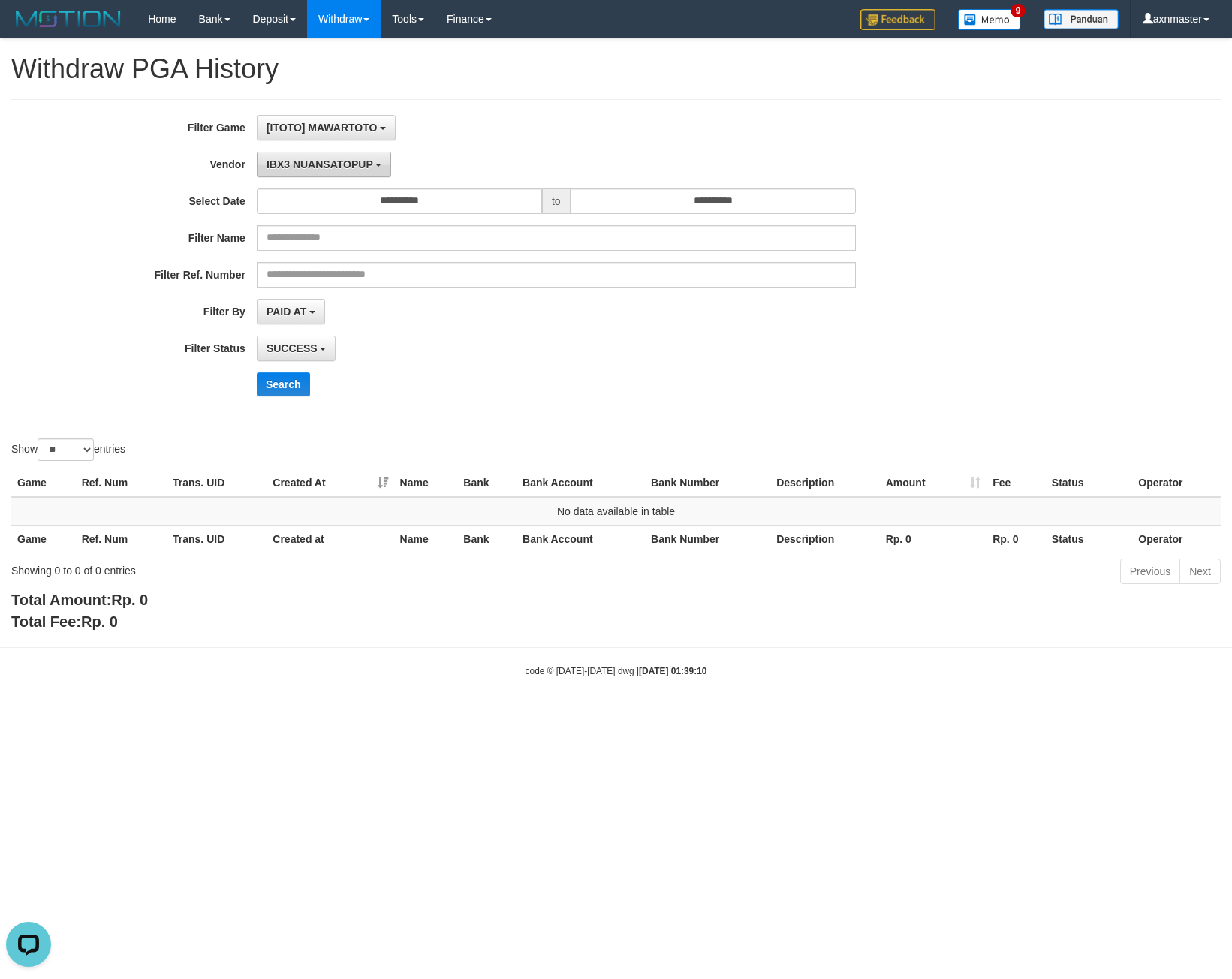
click at [336, 166] on span "IBX3 NUANSATOPUP" at bounding box center [319, 164] width 106 height 12
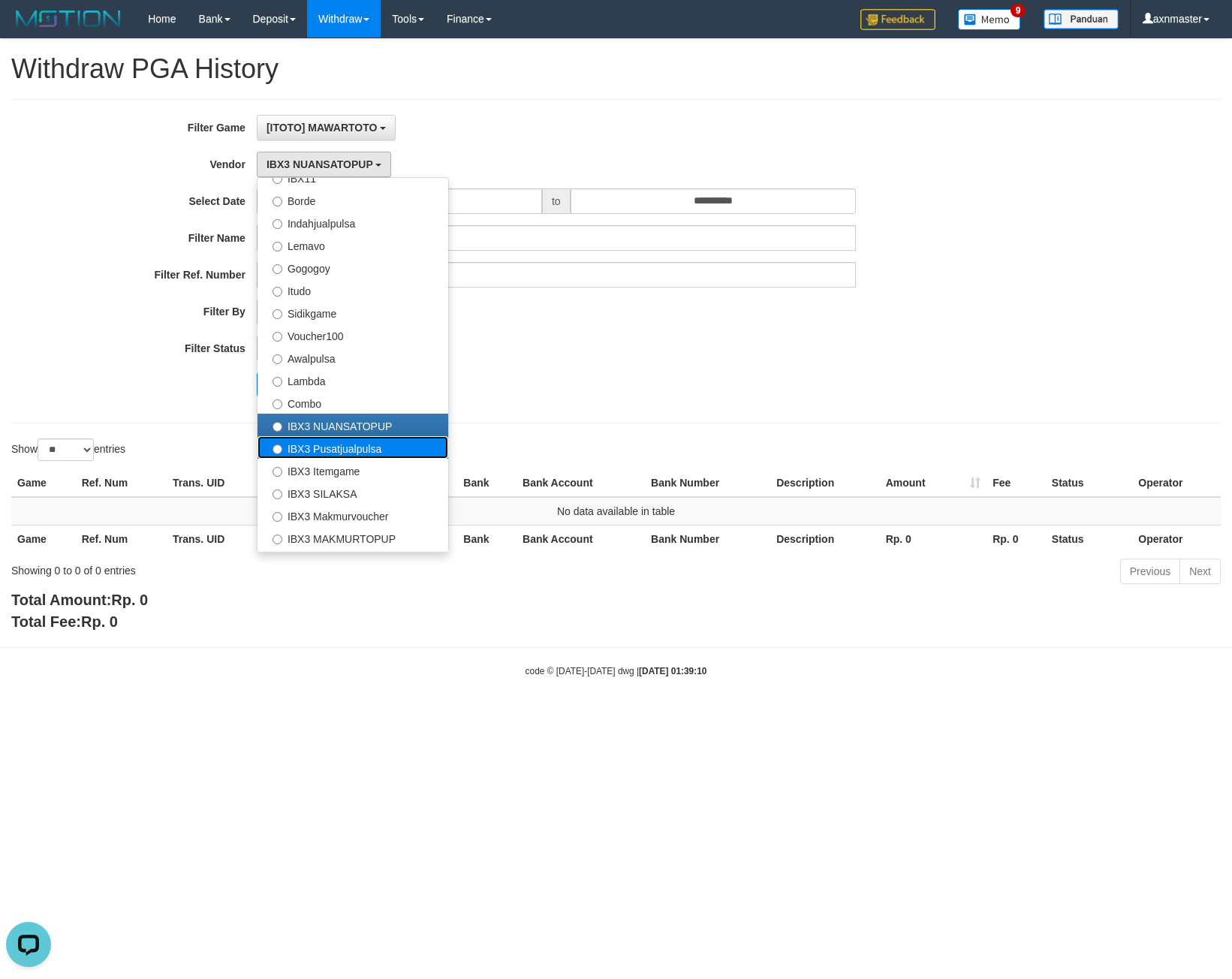
click at [334, 448] on label "IBX3 Pusatjualpulsa" at bounding box center [353, 448] width 191 height 23
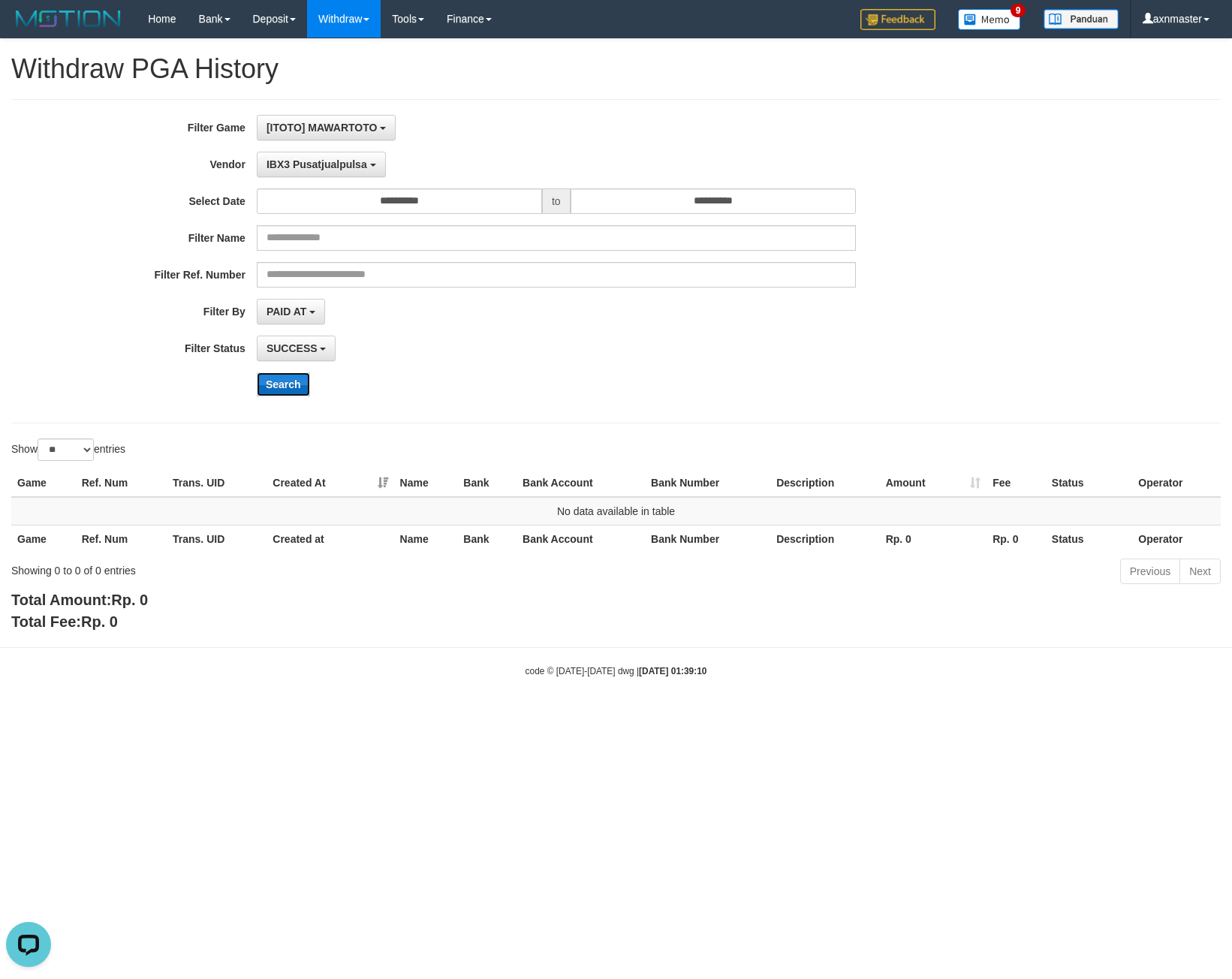
click at [298, 387] on button "Search" at bounding box center [283, 384] width 53 height 24
click at [308, 159] on span "IBX3 Pusatjualpulsa" at bounding box center [316, 164] width 100 height 12
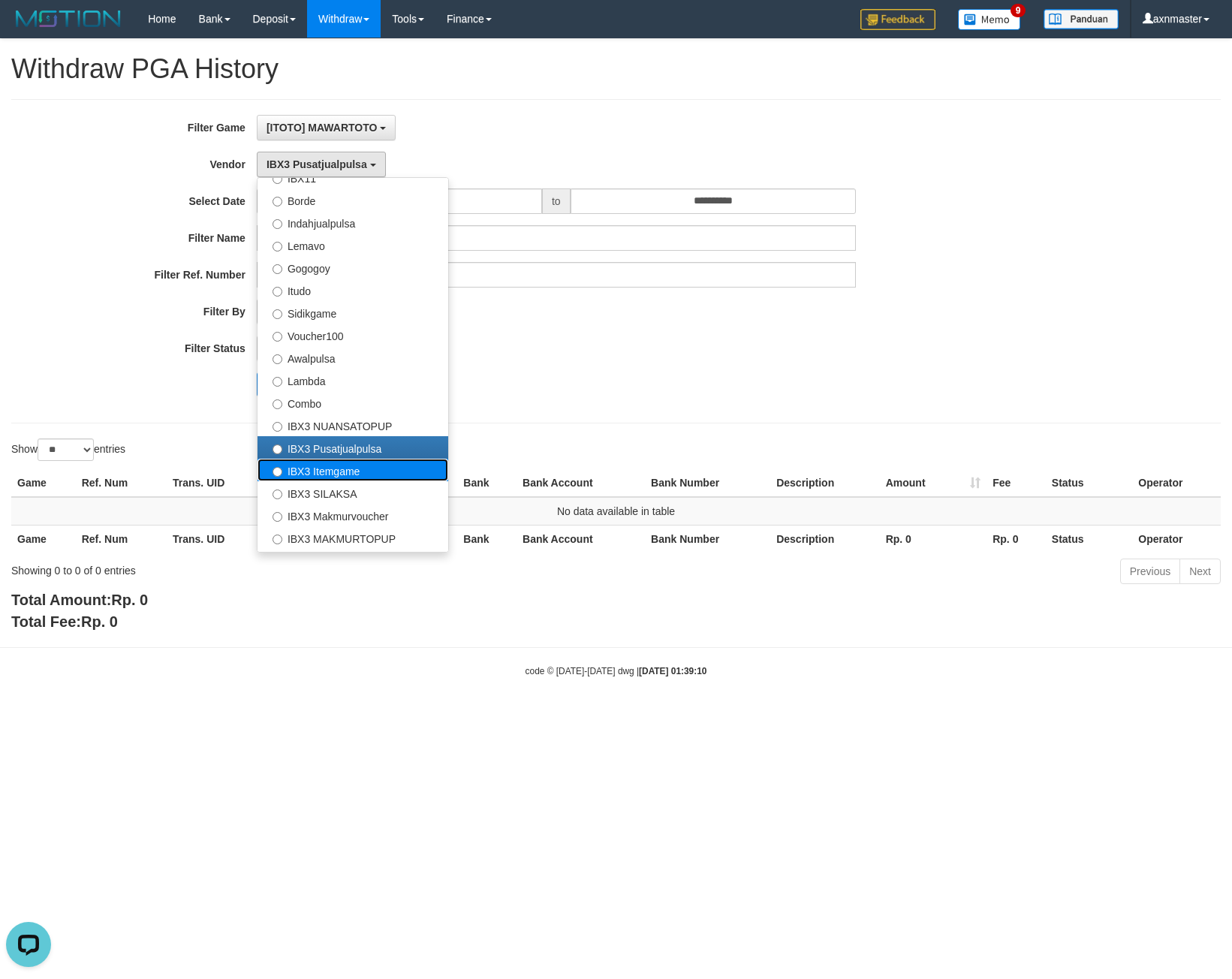
click at [342, 466] on label "IBX3 Itemgame" at bounding box center [353, 470] width 191 height 23
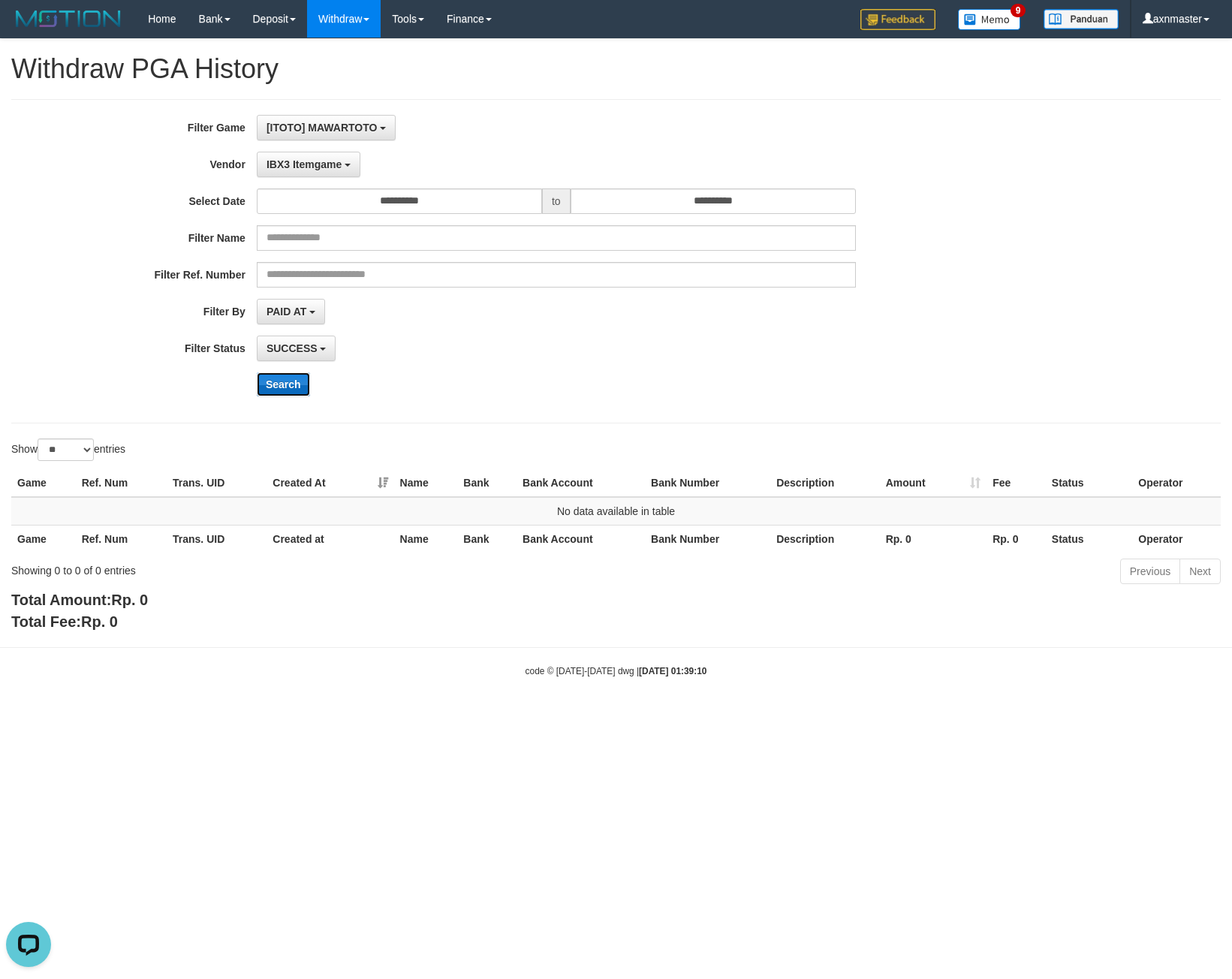
click at [298, 381] on button "Search" at bounding box center [283, 384] width 53 height 24
click at [311, 177] on div "**********" at bounding box center [513, 261] width 1027 height 293
drag, startPoint x: 311, startPoint y: 173, endPoint x: 286, endPoint y: 263, distance: 93.4
click at [310, 173] on button "IBX3 Itemgame" at bounding box center [308, 164] width 103 height 26
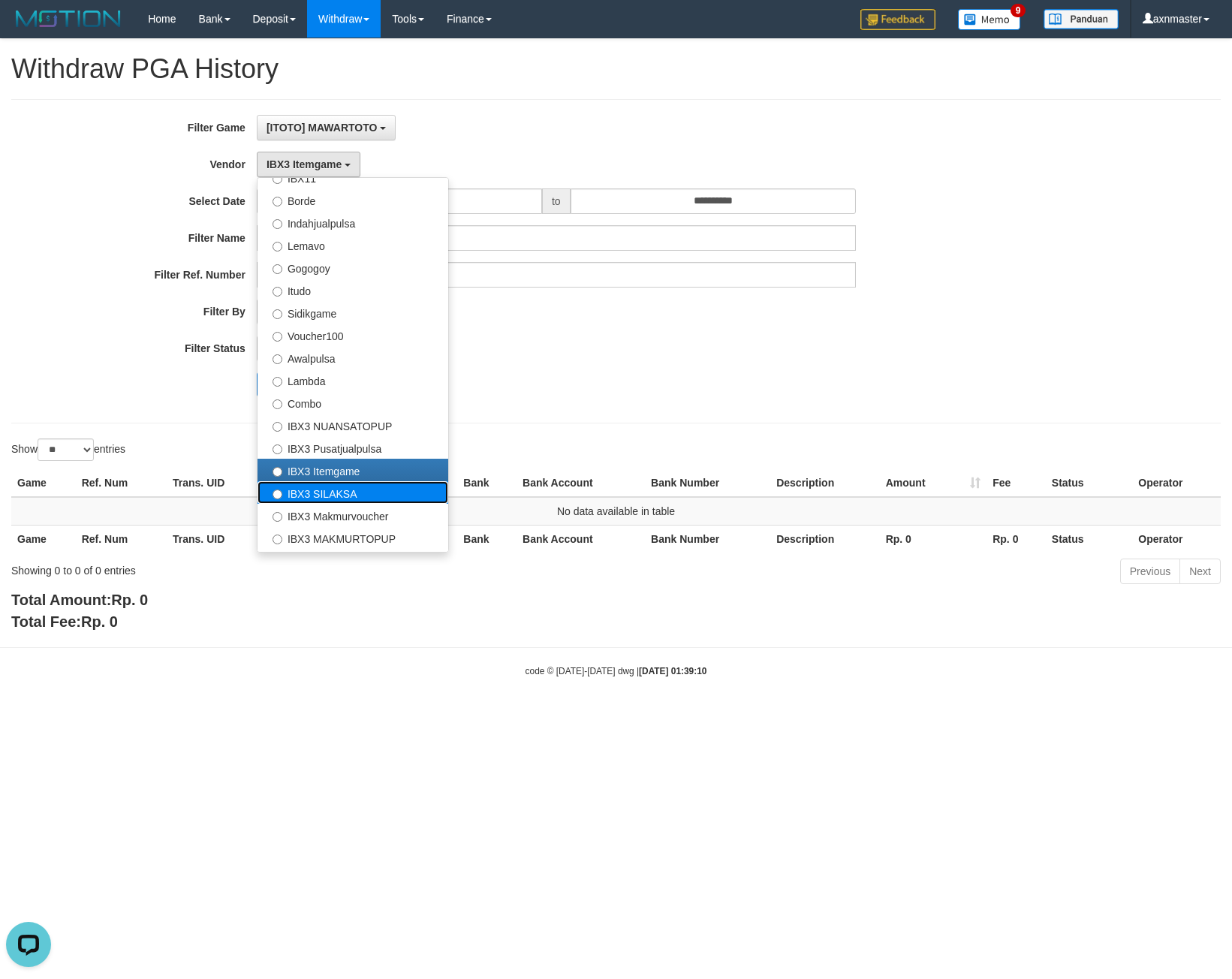
click at [329, 487] on label "IBX3 SILAKSA" at bounding box center [353, 493] width 191 height 23
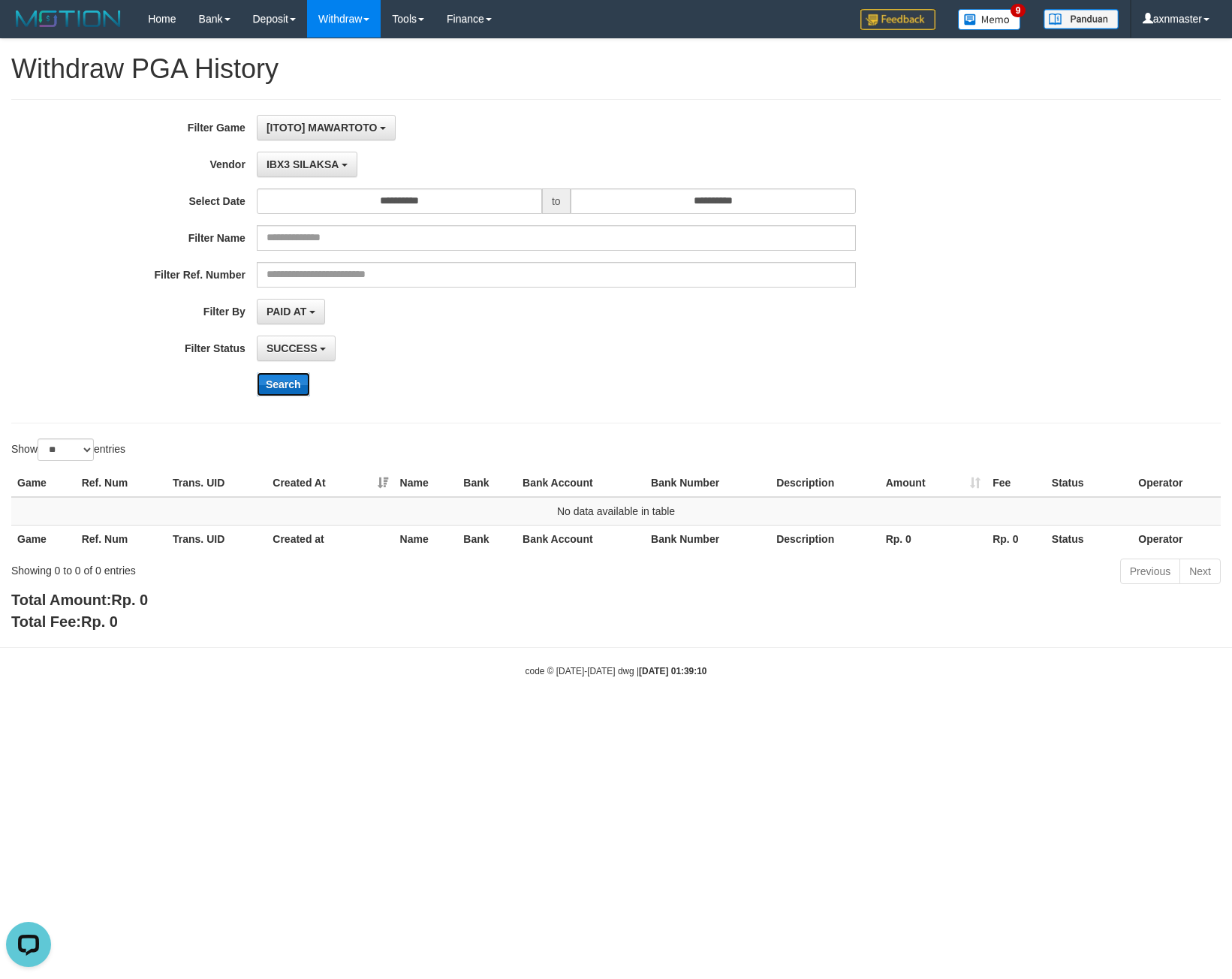
click at [277, 385] on button "Search" at bounding box center [283, 384] width 53 height 24
click at [285, 378] on button "Search" at bounding box center [283, 384] width 53 height 24
click at [295, 147] on div "**********" at bounding box center [513, 261] width 1027 height 293
click at [290, 172] on button "IBX3 SILAKSA" at bounding box center [307, 164] width 100 height 26
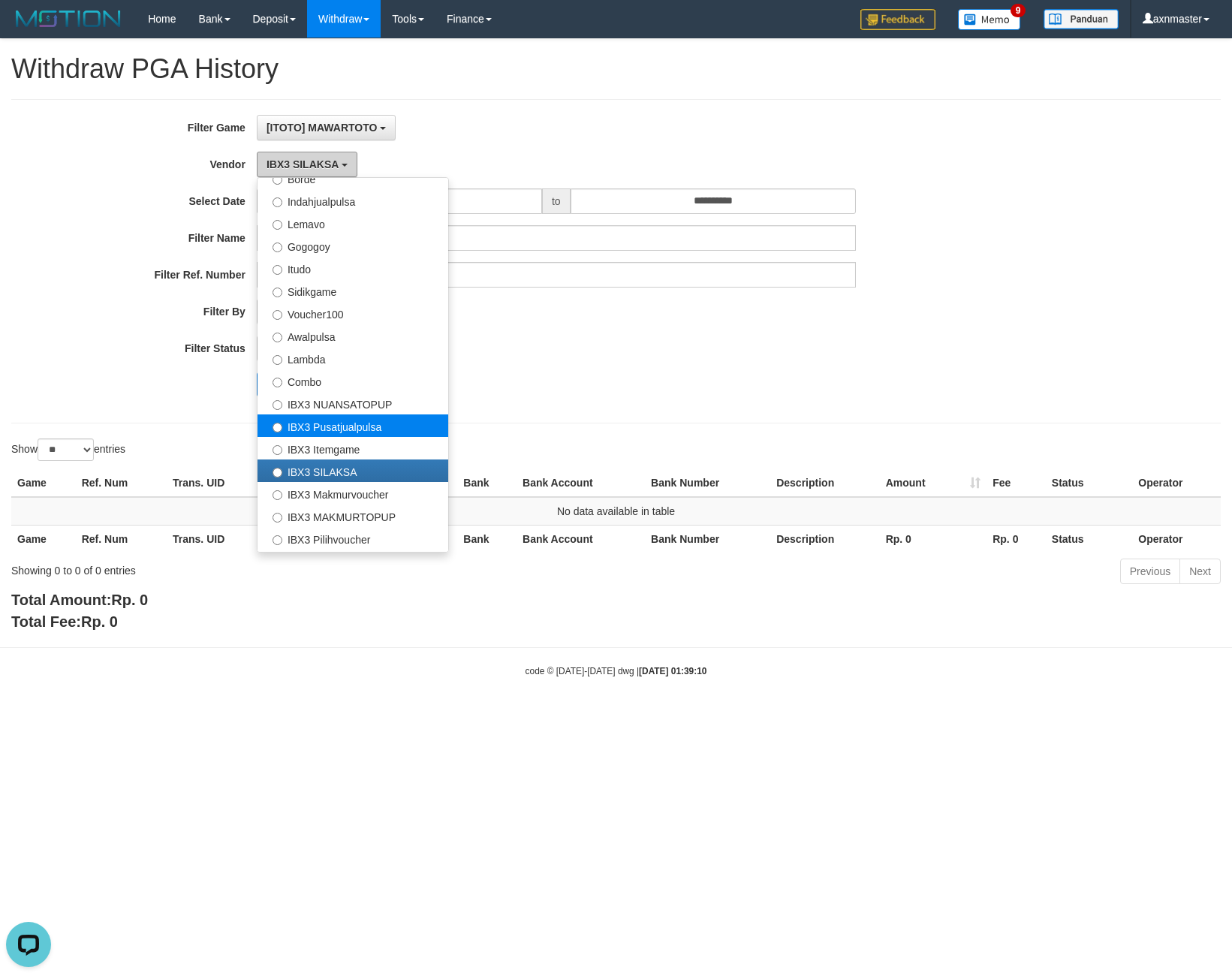
scroll to position [493, 0]
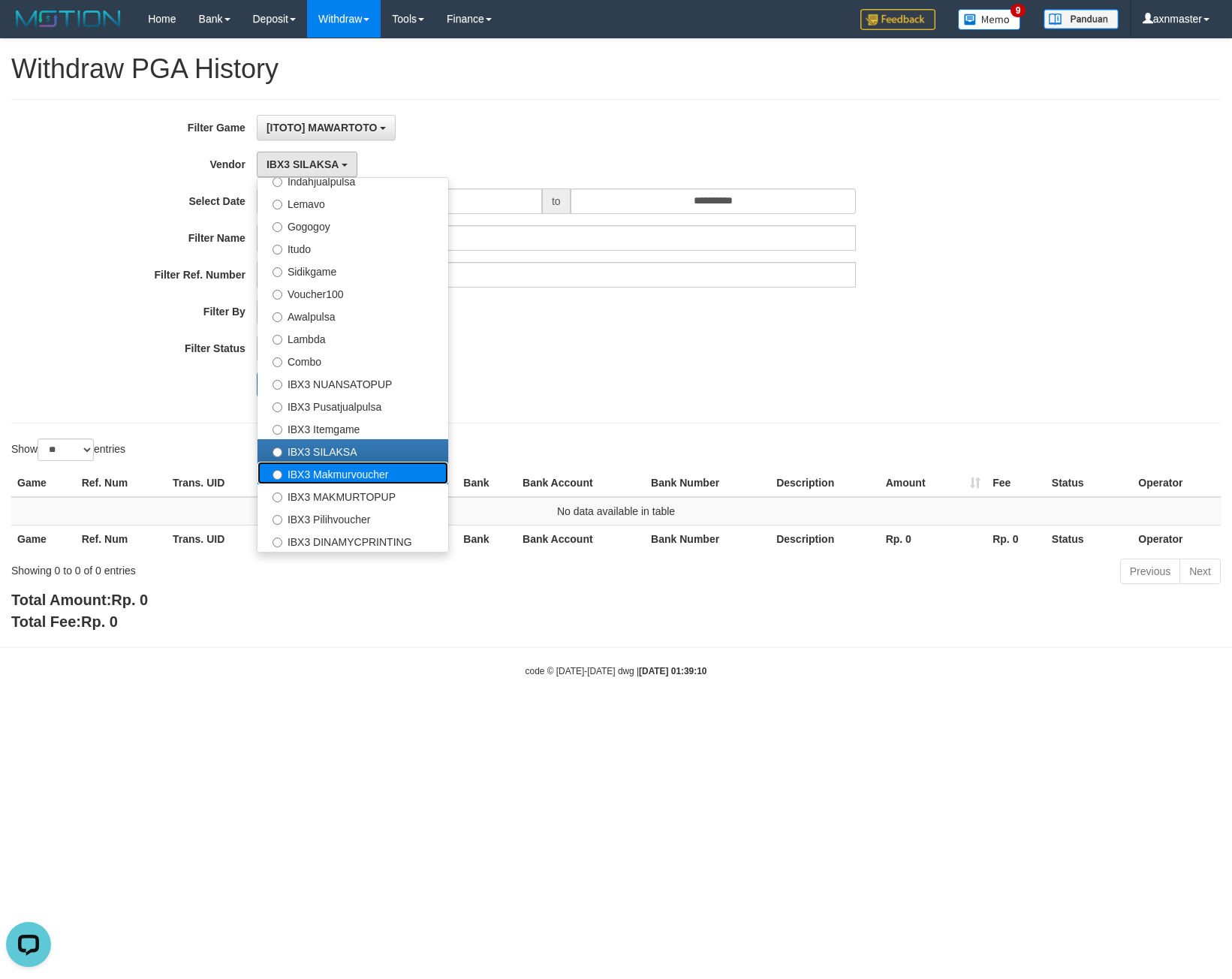
click at [361, 479] on label "IBX3 Makmurvoucher" at bounding box center [353, 473] width 191 height 23
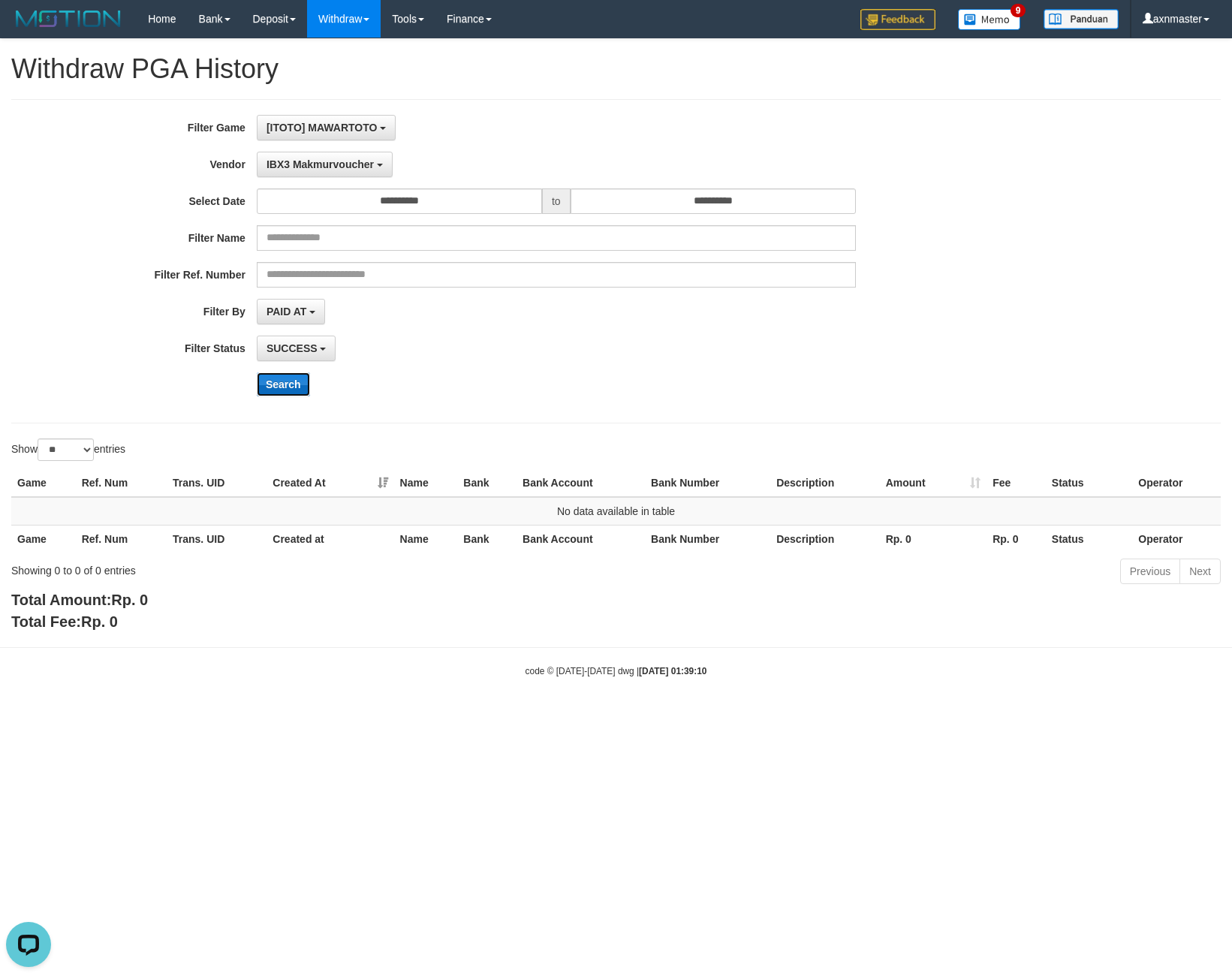
click at [298, 379] on button "Search" at bounding box center [283, 384] width 53 height 24
click at [330, 171] on button "IBX3 Makmurvoucher" at bounding box center [325, 164] width 136 height 26
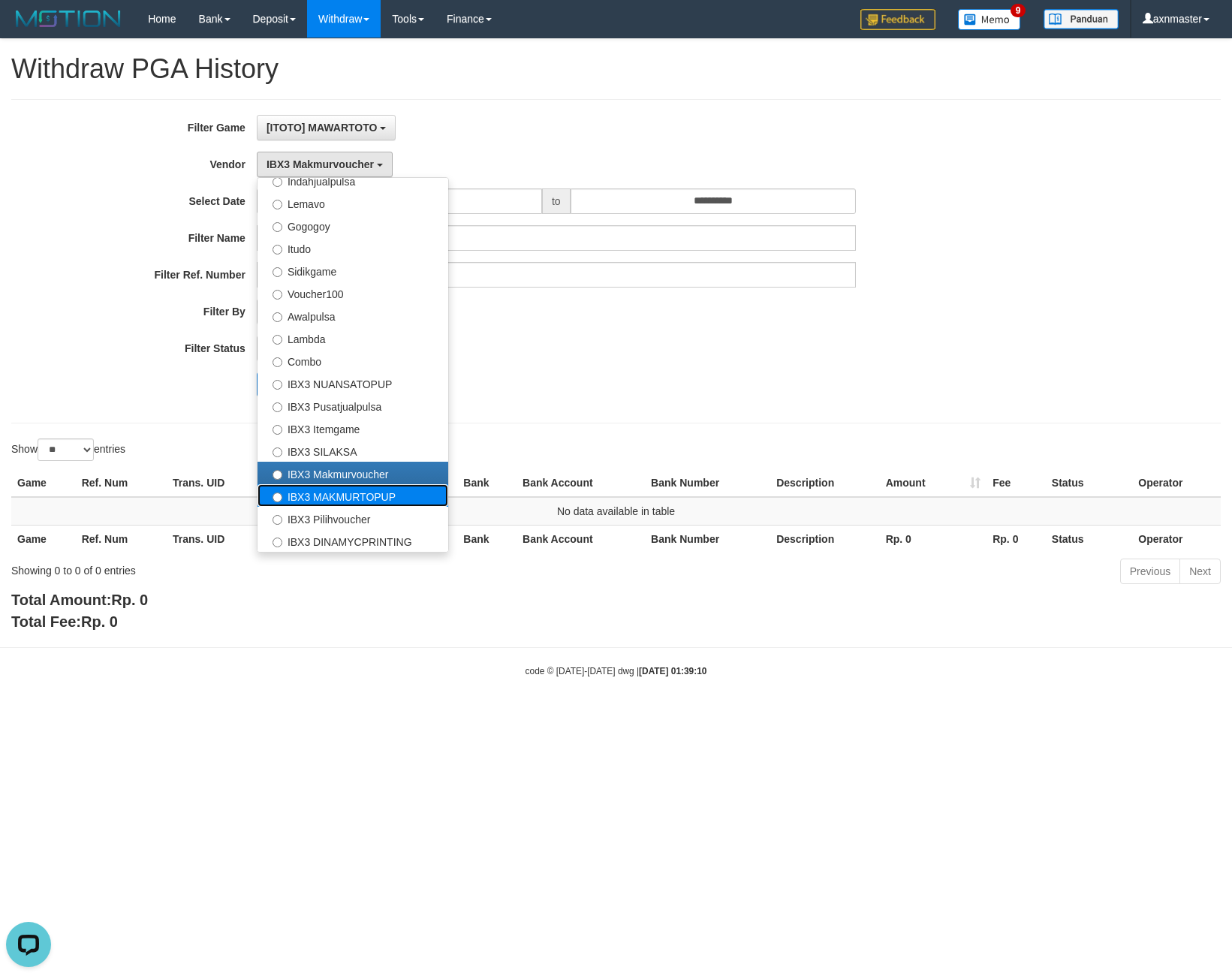
click at [360, 490] on label "IBX3 MAKMURTOPUP" at bounding box center [353, 496] width 191 height 23
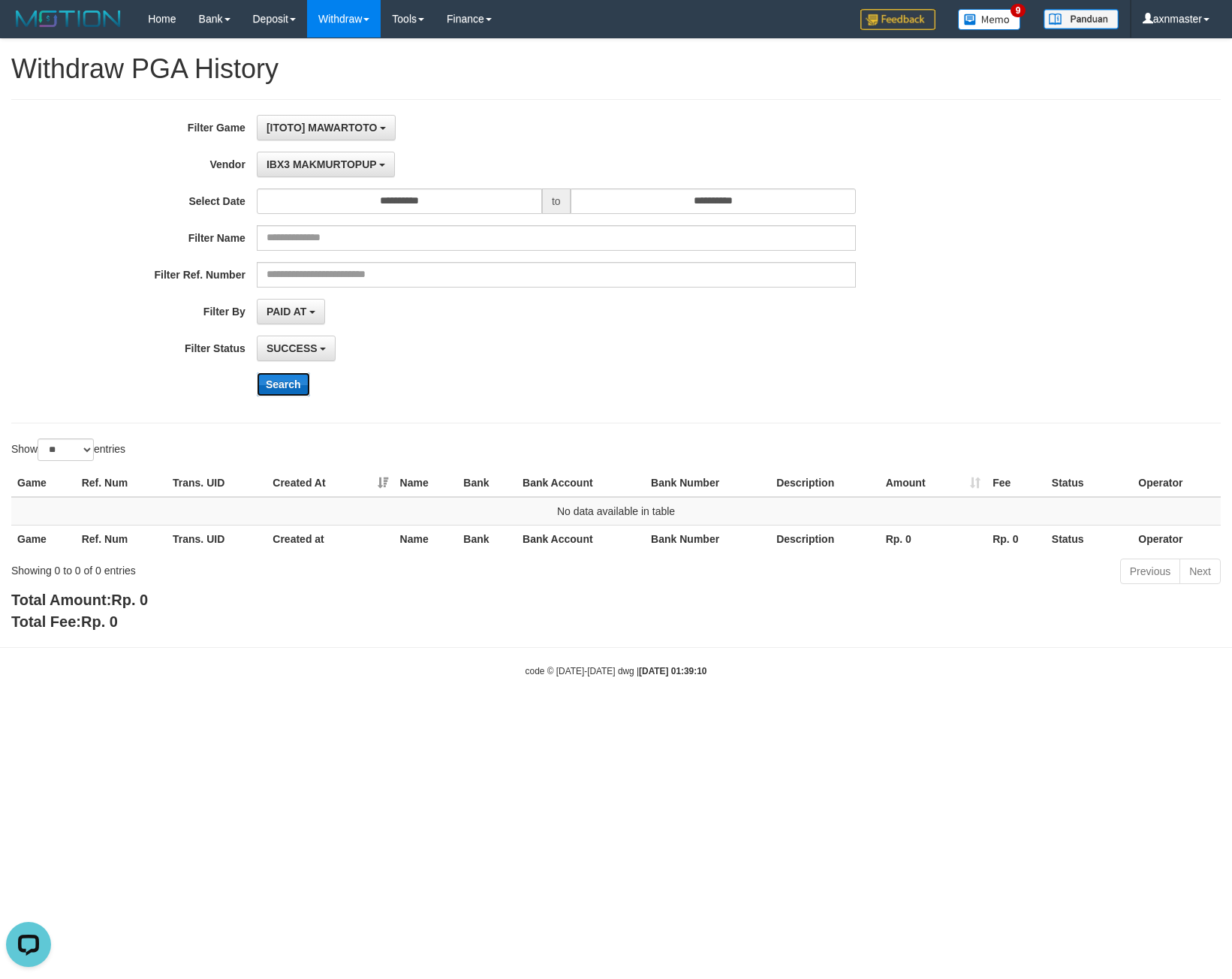
click at [298, 392] on button "Search" at bounding box center [283, 384] width 53 height 24
click at [329, 160] on span "IBX3 MAKMURTOPUP" at bounding box center [322, 164] width 110 height 12
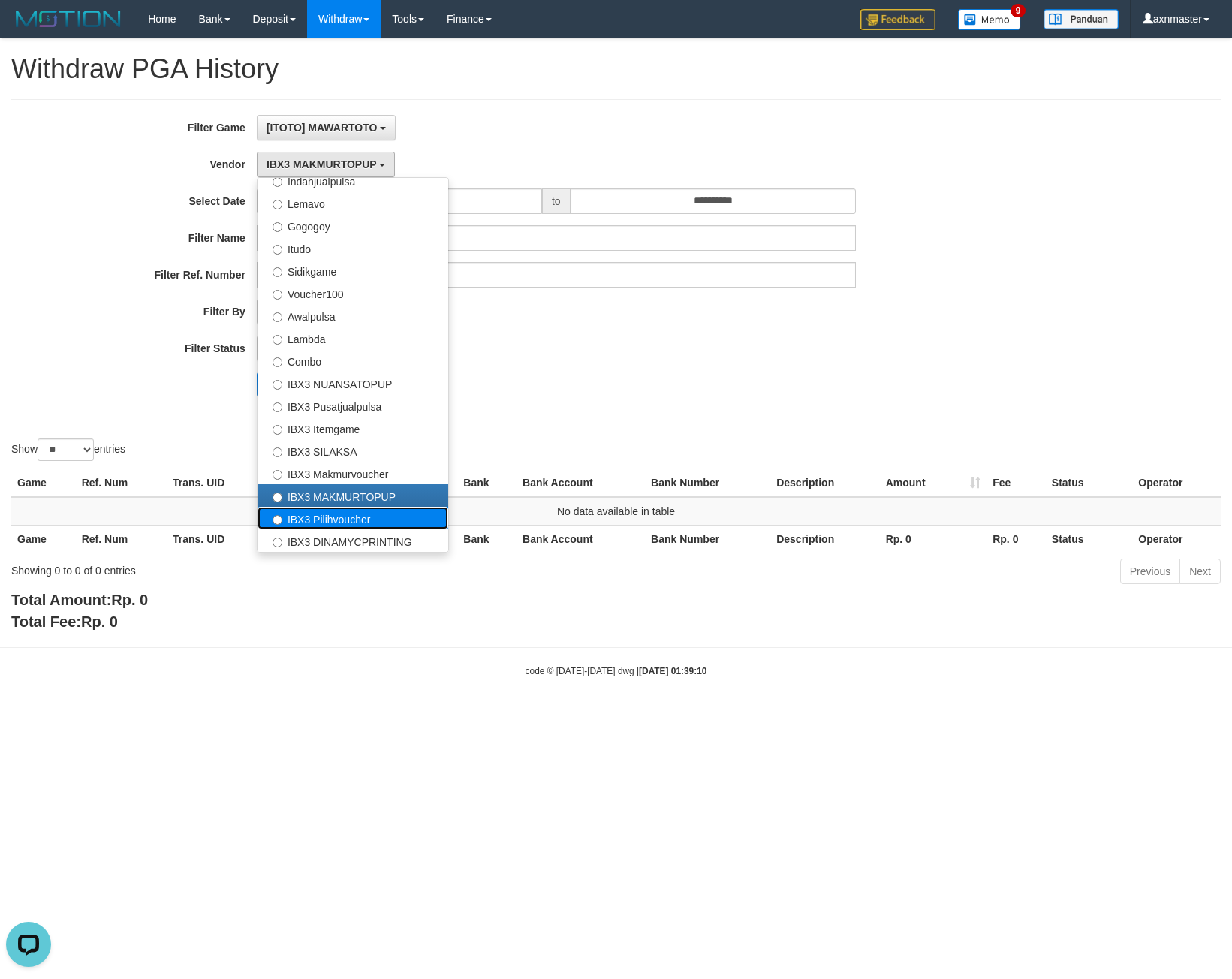
click at [346, 517] on label "IBX3 Pilihvoucher" at bounding box center [353, 518] width 191 height 23
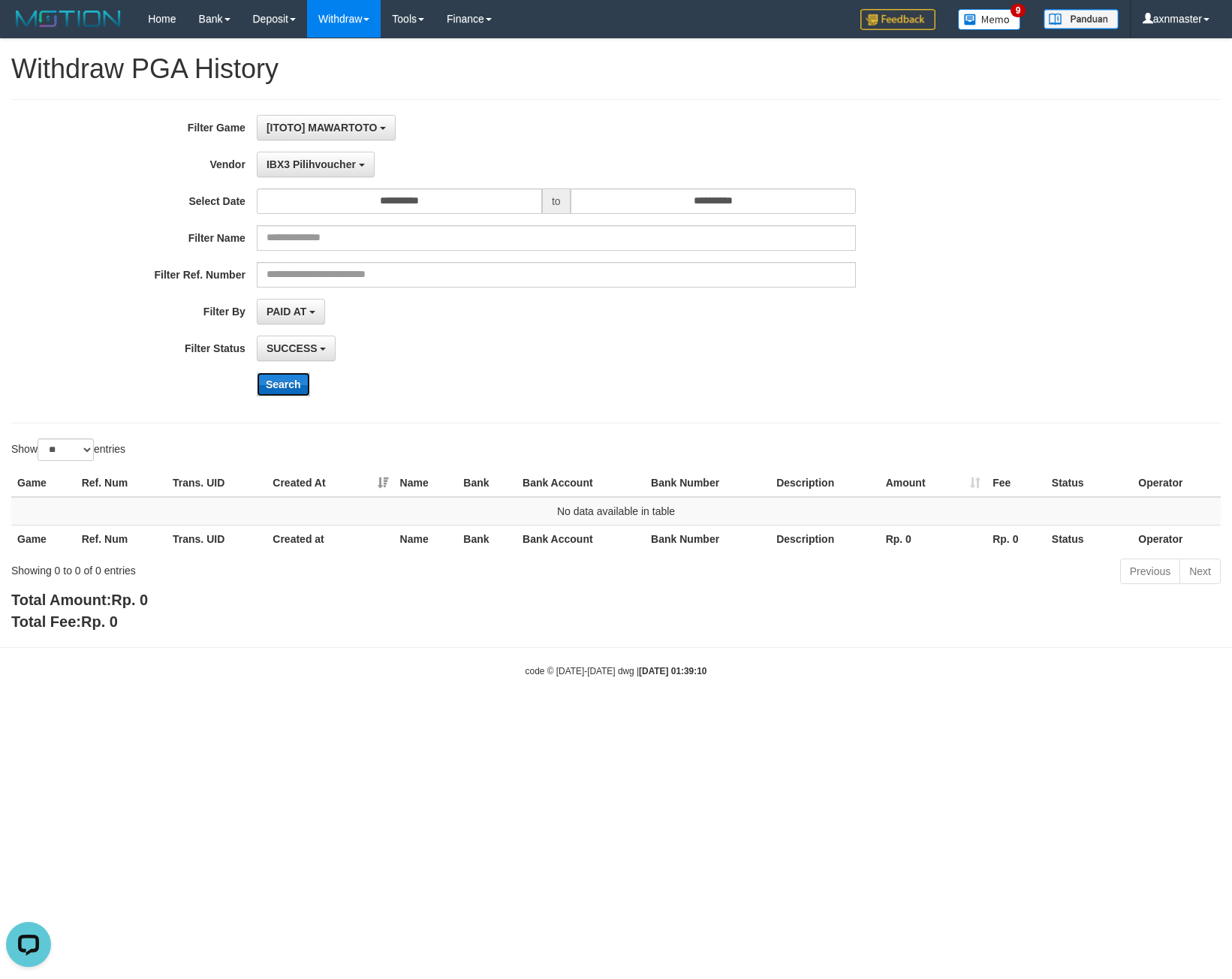
click at [283, 386] on button "Search" at bounding box center [283, 384] width 53 height 24
click at [294, 384] on button "Search" at bounding box center [283, 384] width 53 height 24
drag, startPoint x: 325, startPoint y: 158, endPoint x: 311, endPoint y: 238, distance: 81.2
click at [325, 158] on span "IBX3 Pilihvoucher" at bounding box center [311, 164] width 90 height 12
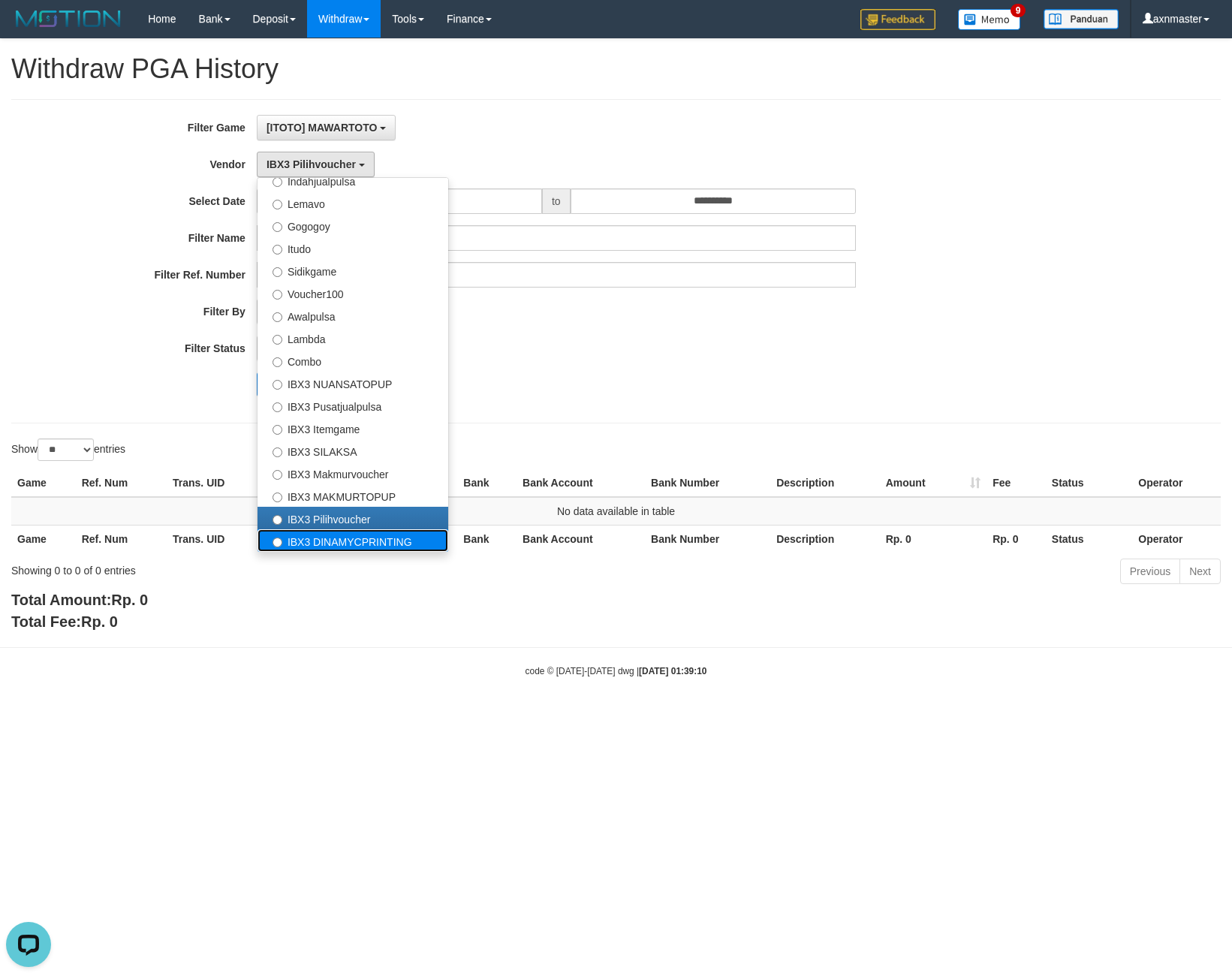
click at [332, 535] on label "IBX3 DINAMYCPRINTING" at bounding box center [353, 540] width 191 height 23
select select "**********"
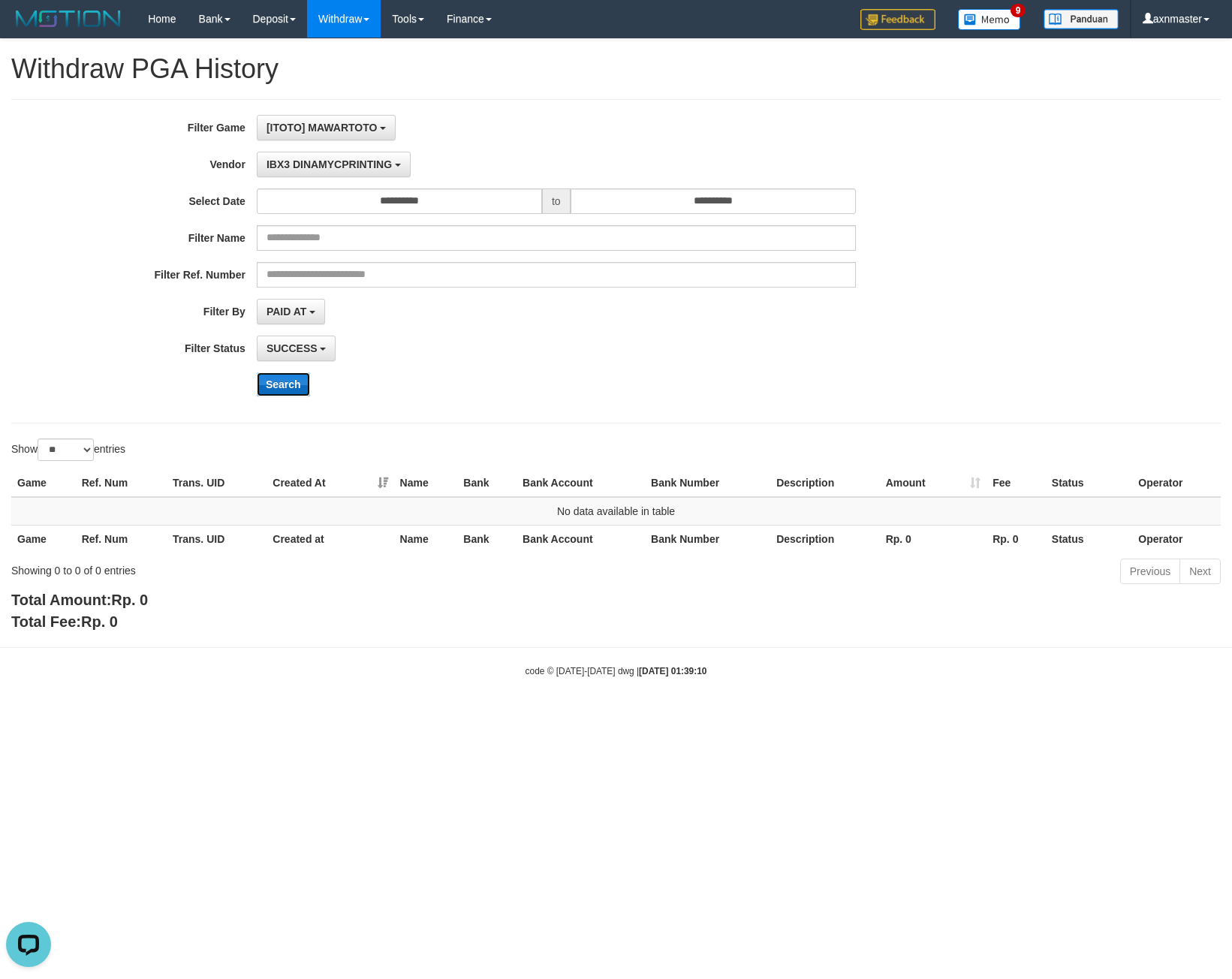
click at [283, 387] on button "Search" at bounding box center [283, 384] width 53 height 24
click at [299, 377] on button "Search" at bounding box center [283, 384] width 53 height 24
drag, startPoint x: 1157, startPoint y: 85, endPoint x: 1149, endPoint y: 86, distance: 8.1
click at [1157, 85] on link "Log Out" at bounding box center [1160, 86] width 118 height 20
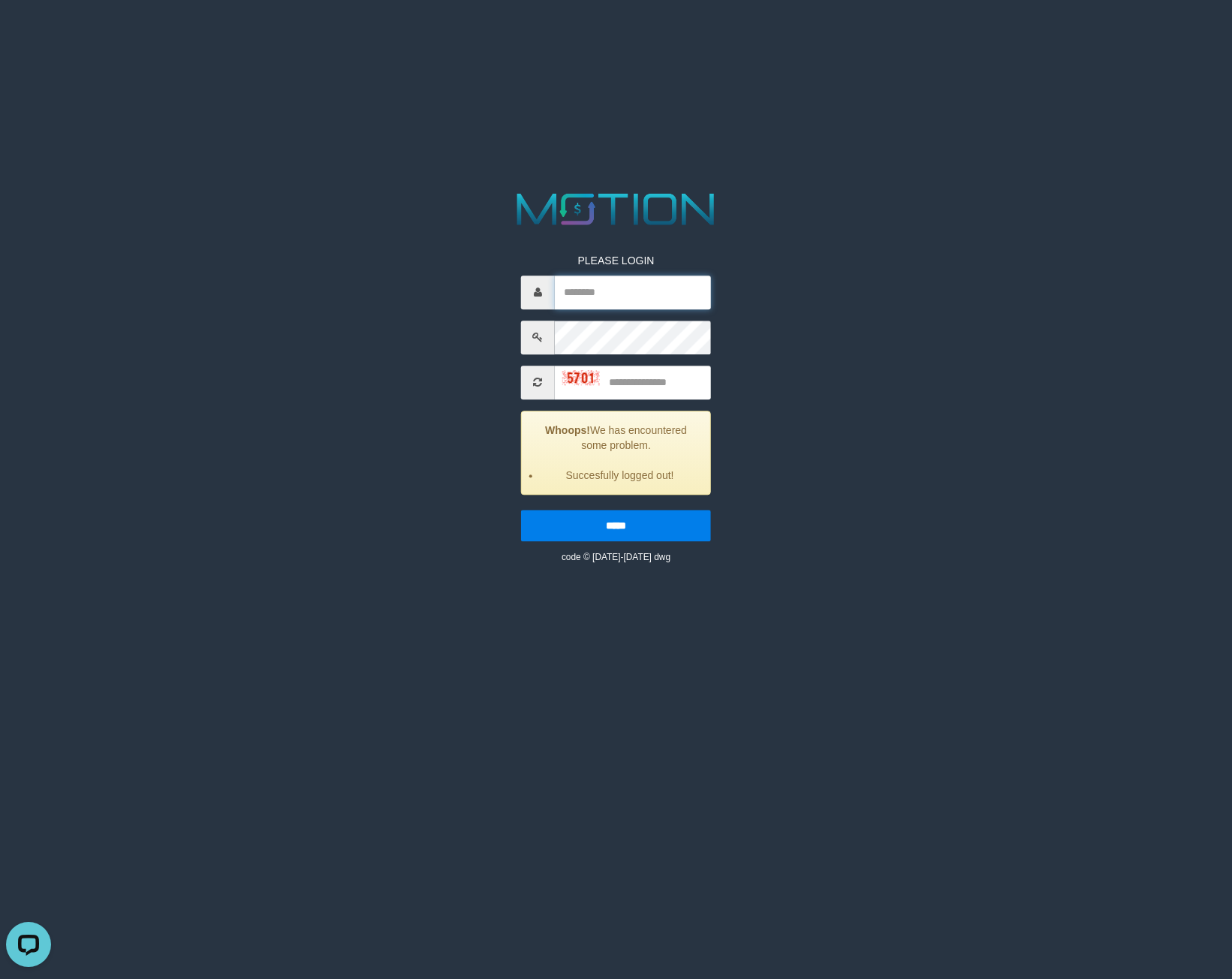
drag, startPoint x: 616, startPoint y: 281, endPoint x: 618, endPoint y: 262, distance: 19.1
click at [616, 281] on input "text" at bounding box center [632, 292] width 156 height 34
paste input "*********"
type input "*********"
click at [644, 381] on input "text" at bounding box center [632, 382] width 156 height 34
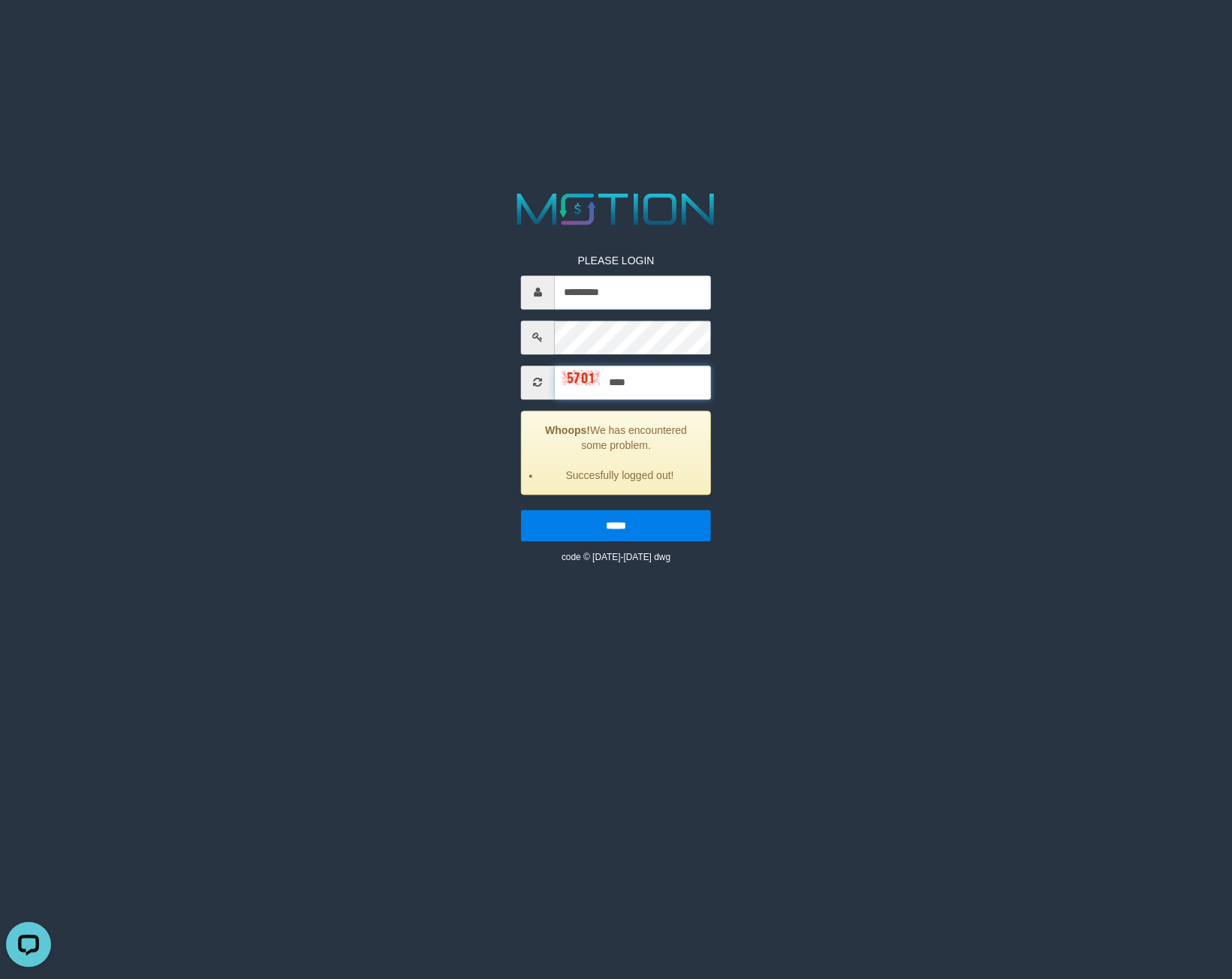
type input "****"
click at [521, 509] on input "*****" at bounding box center [616, 525] width 190 height 32
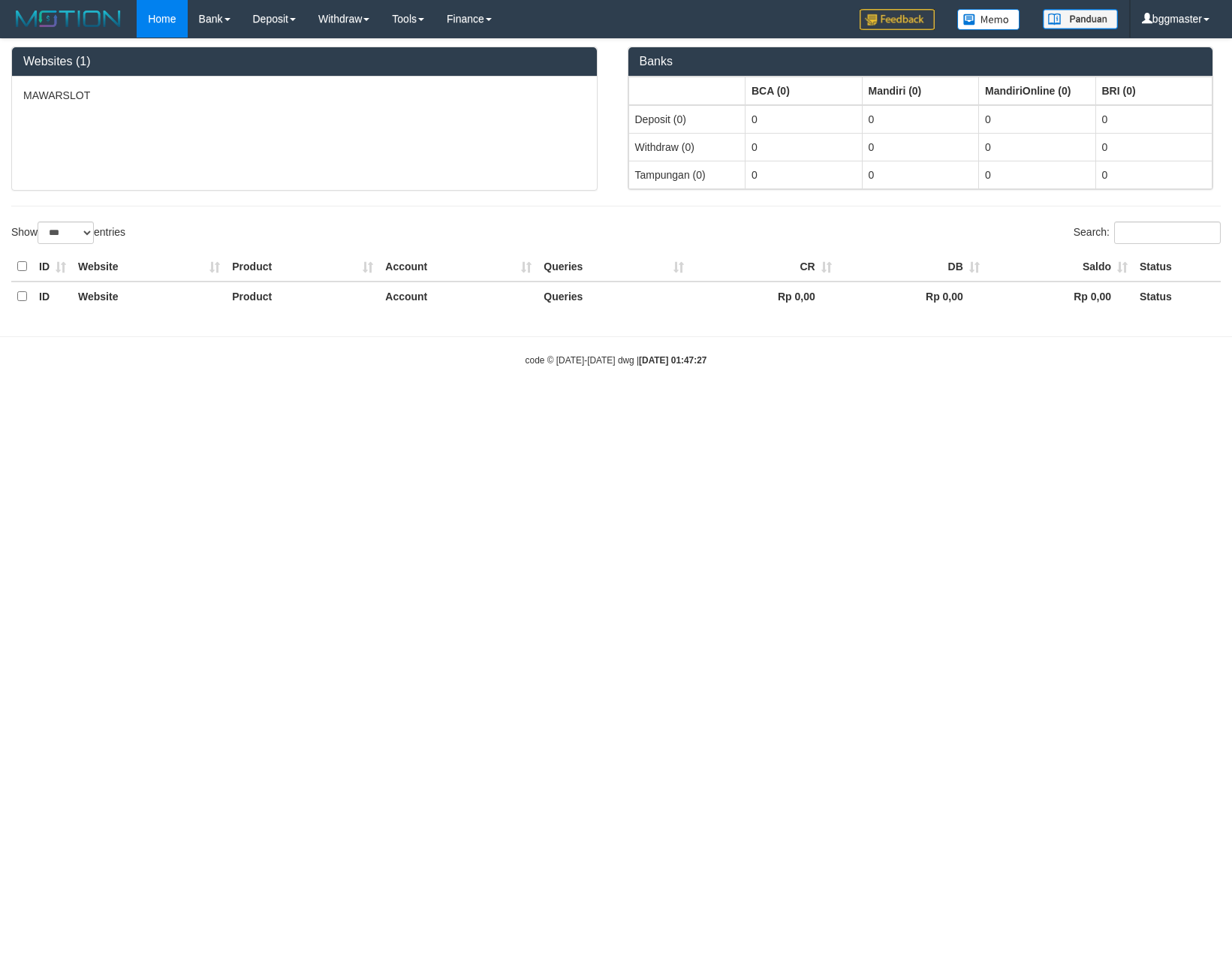
select select "***"
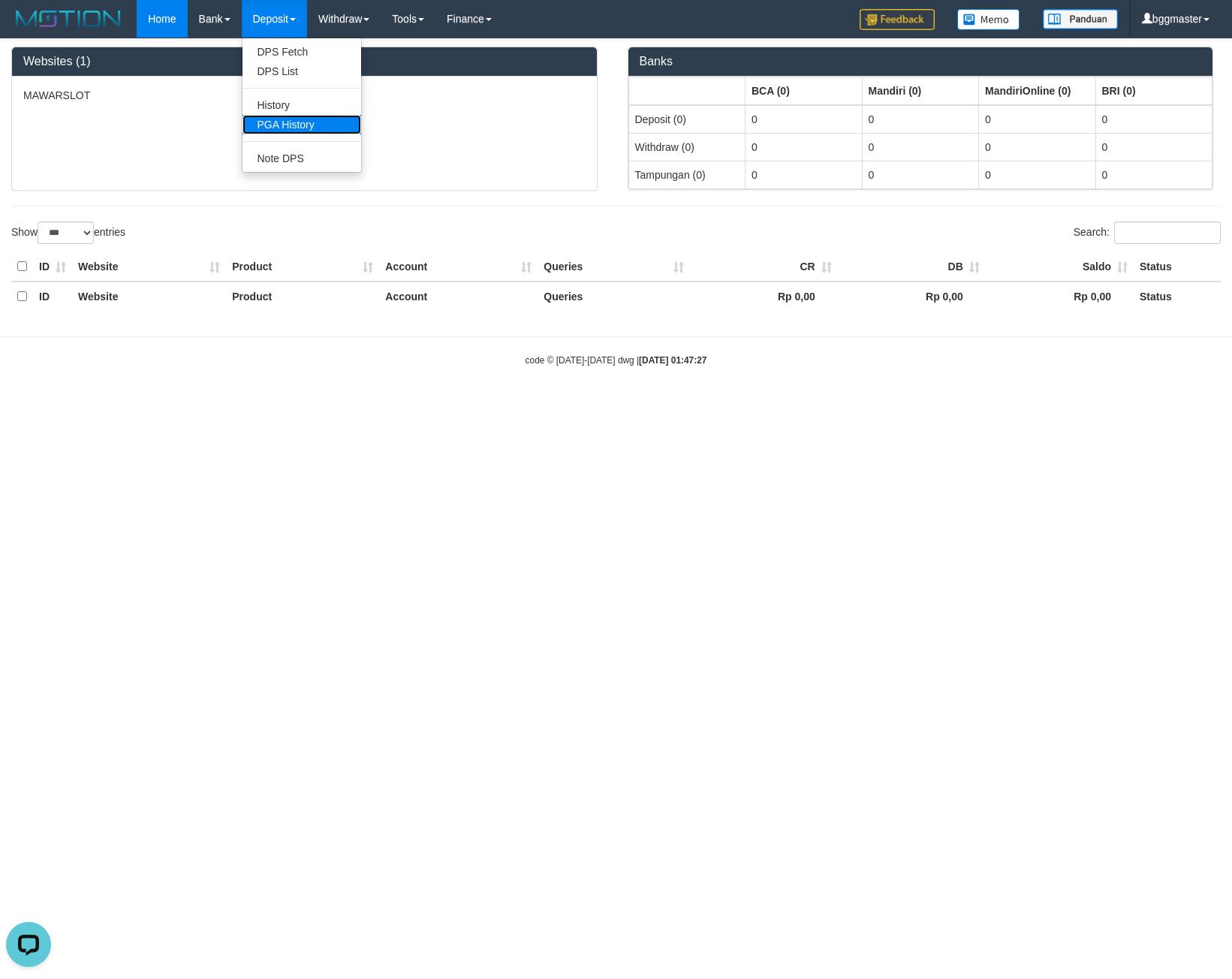
click at [285, 126] on link "PGA History" at bounding box center [301, 124] width 118 height 20
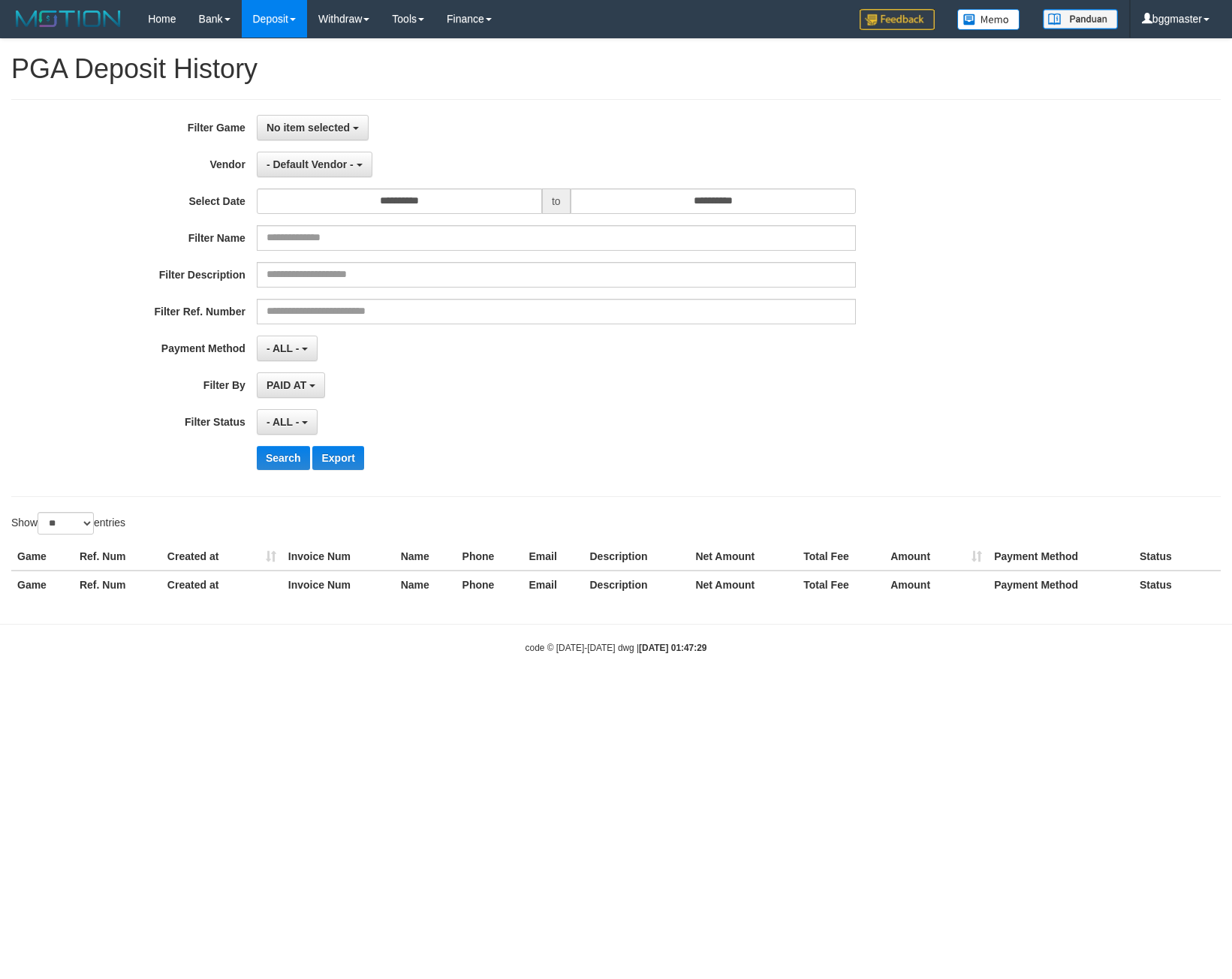
select select
select select "**"
click at [308, 122] on link "PGA History" at bounding box center [301, 124] width 118 height 20
select select
select select "**"
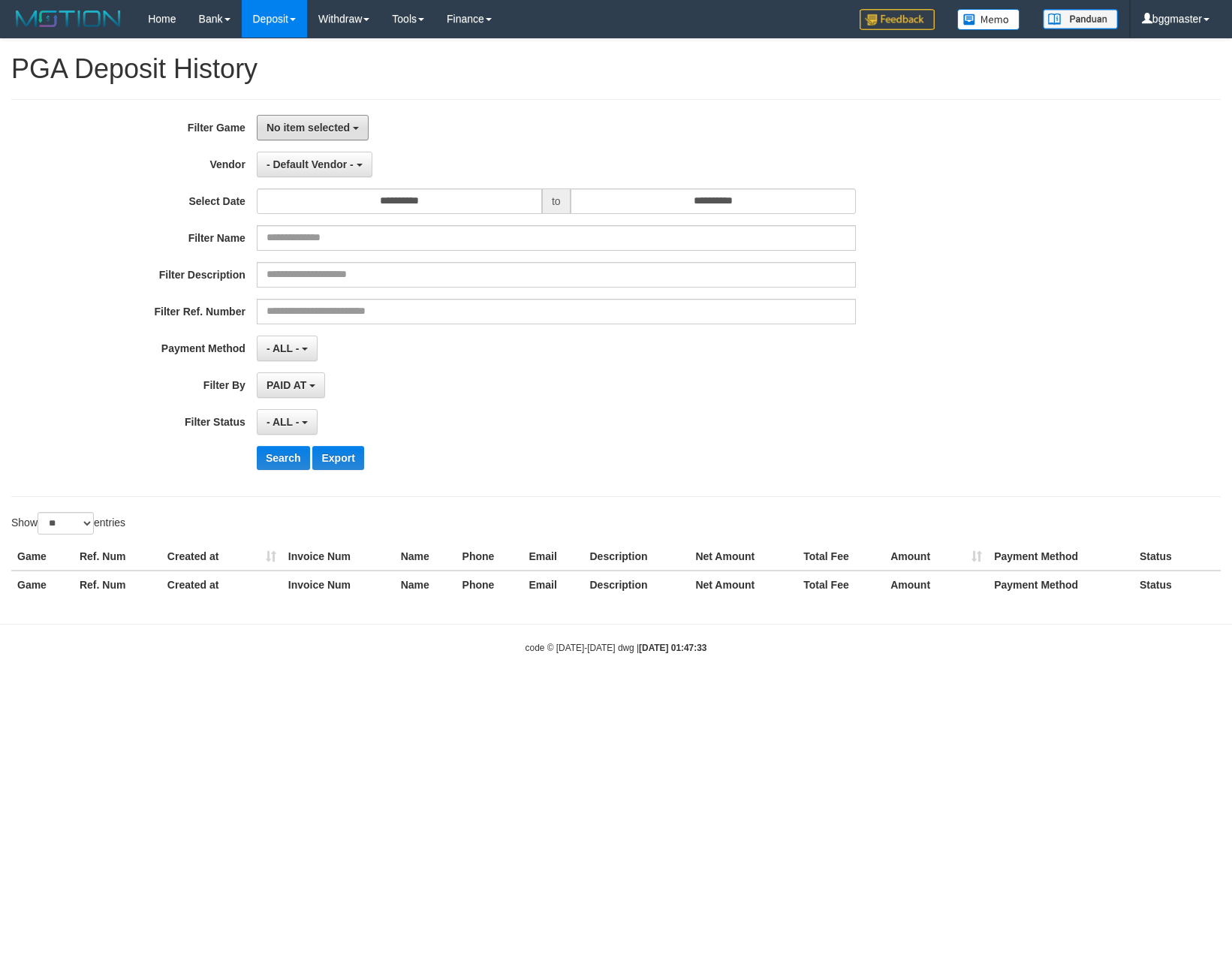
click at [336, 126] on span "No item selected" at bounding box center [308, 127] width 84 height 12
click at [335, 207] on label "[OXPLAY] MAWARSLOT" at bounding box center [353, 205] width 191 height 23
select select "****"
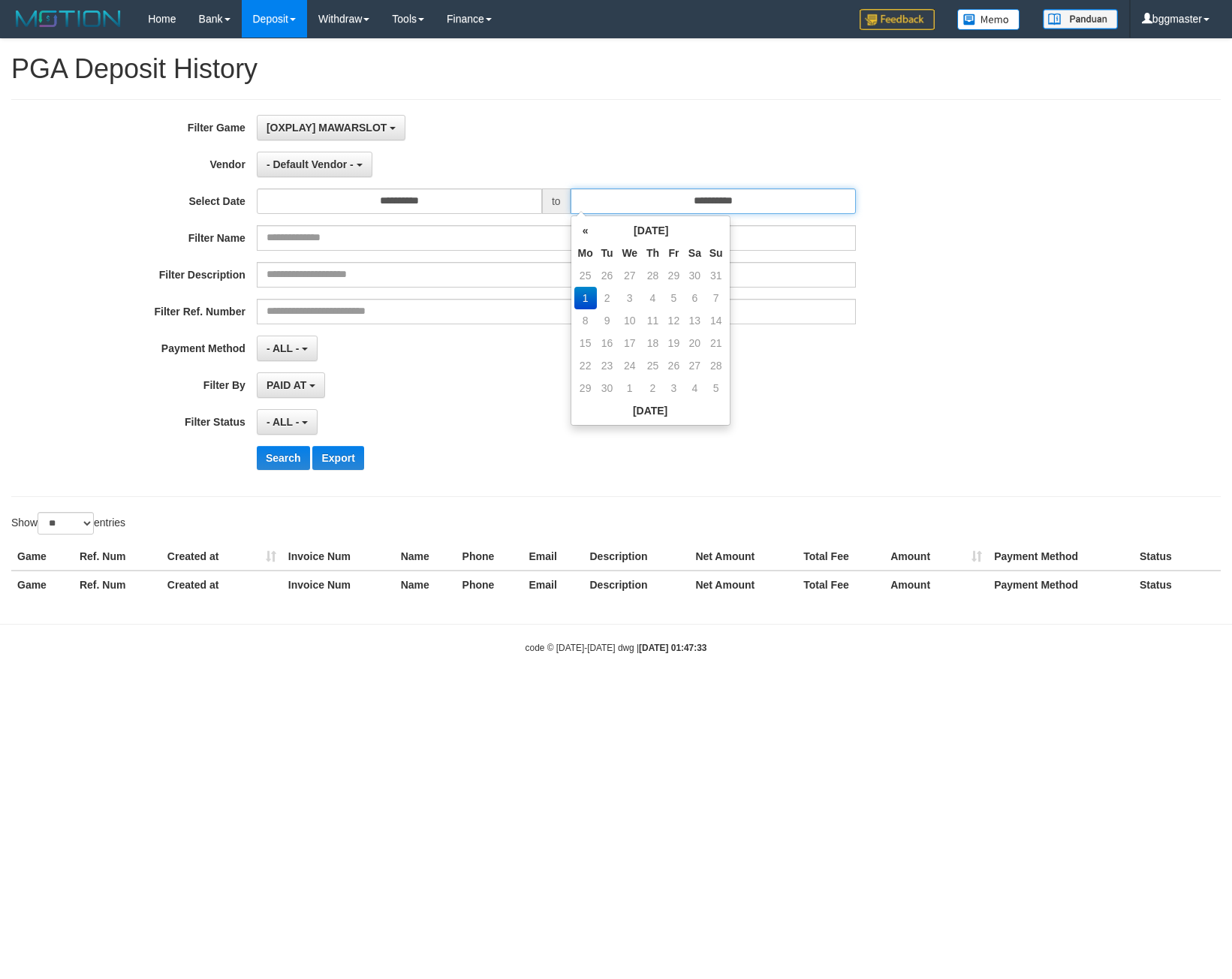
click at [601, 197] on input "**********" at bounding box center [713, 201] width 286 height 26
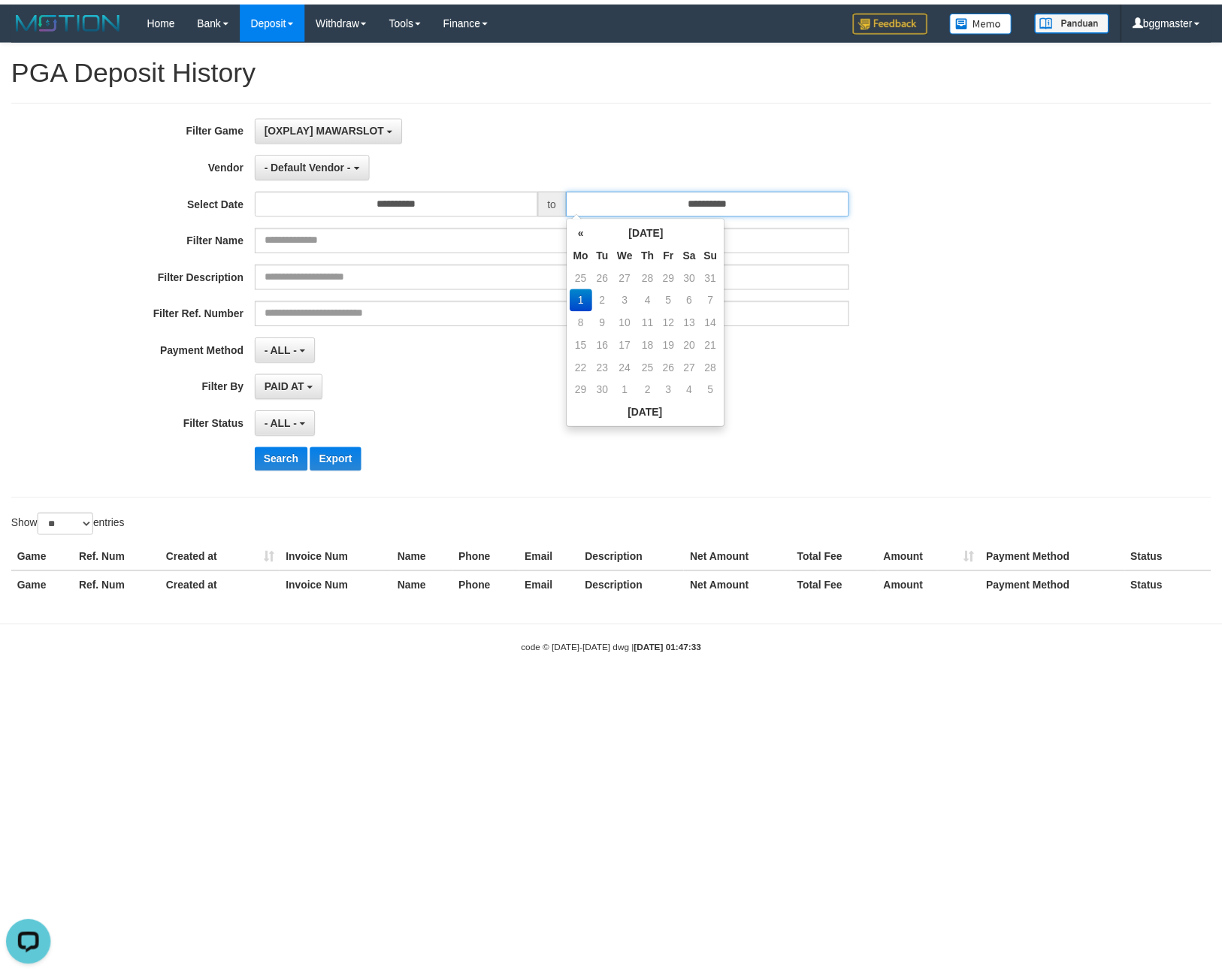
scroll to position [0, 0]
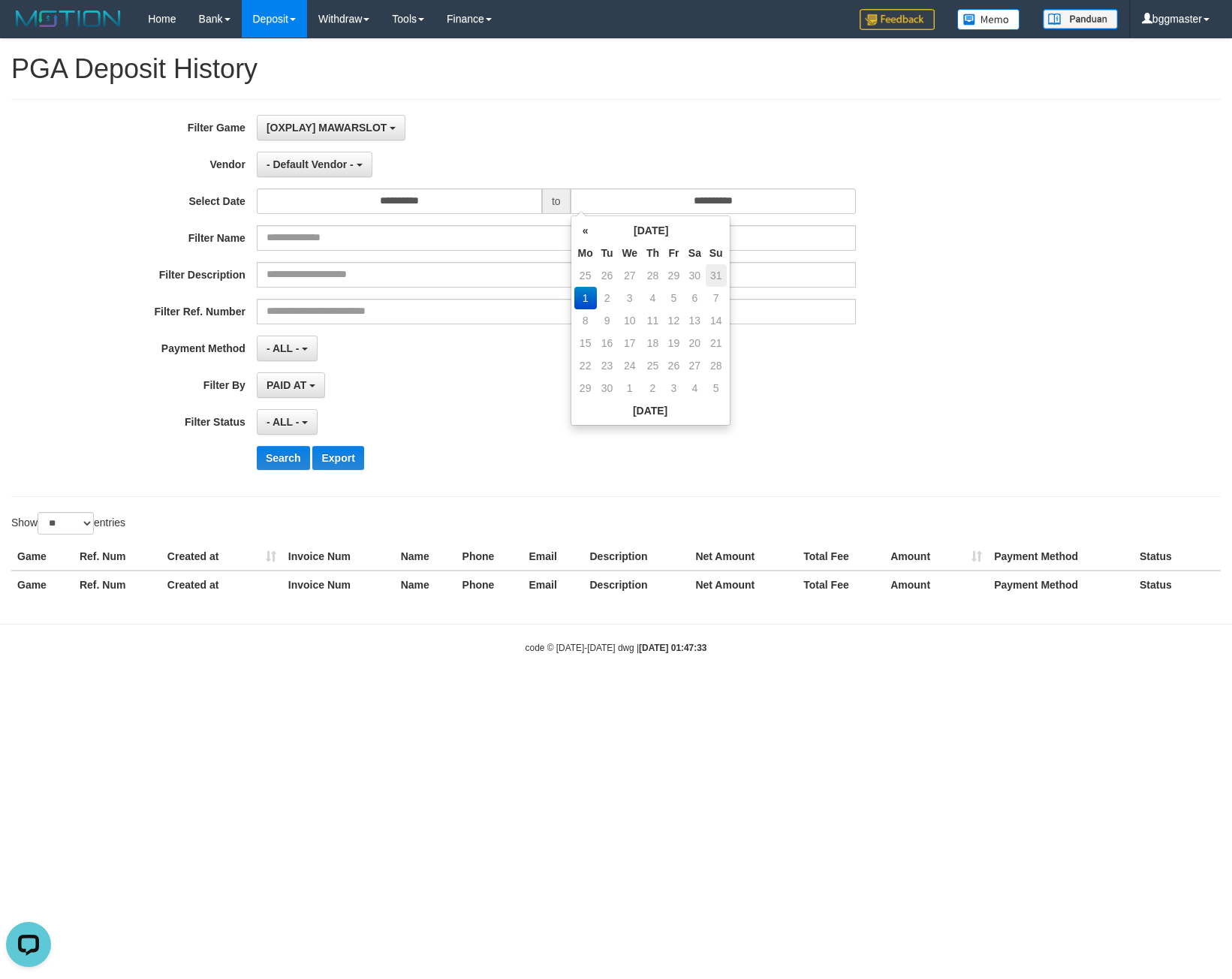
click at [719, 280] on td "31" at bounding box center [716, 276] width 21 height 23
type input "**********"
drag, startPoint x: 619, startPoint y: 127, endPoint x: 301, endPoint y: 174, distance: 321.5
click at [616, 127] on div "[OXPLAY] MAWARSLOT SELECT GAME [OXPLAY] MAWARSLOT" at bounding box center [556, 127] width 599 height 26
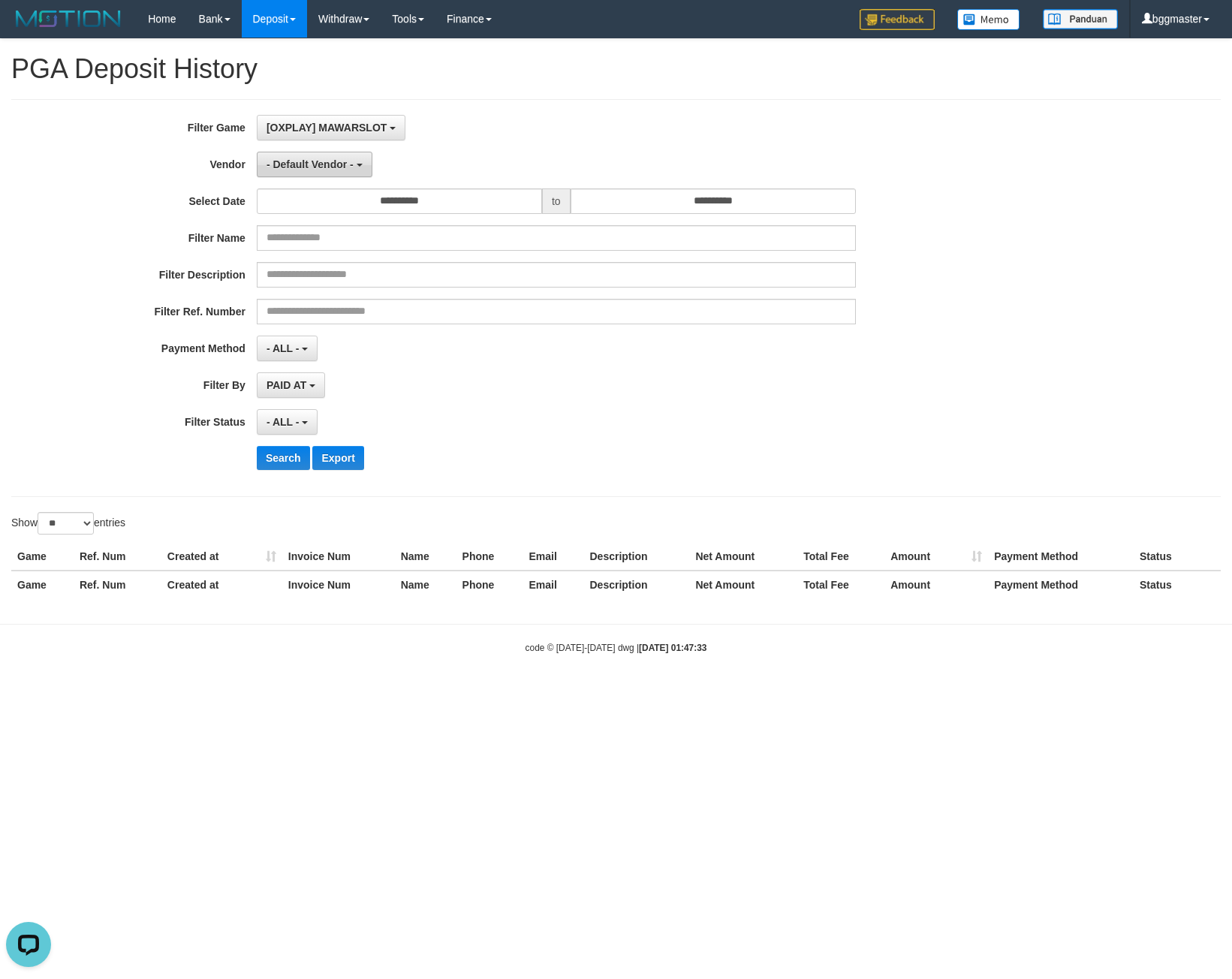
click at [298, 167] on span "- Default Vendor -" at bounding box center [310, 164] width 87 height 12
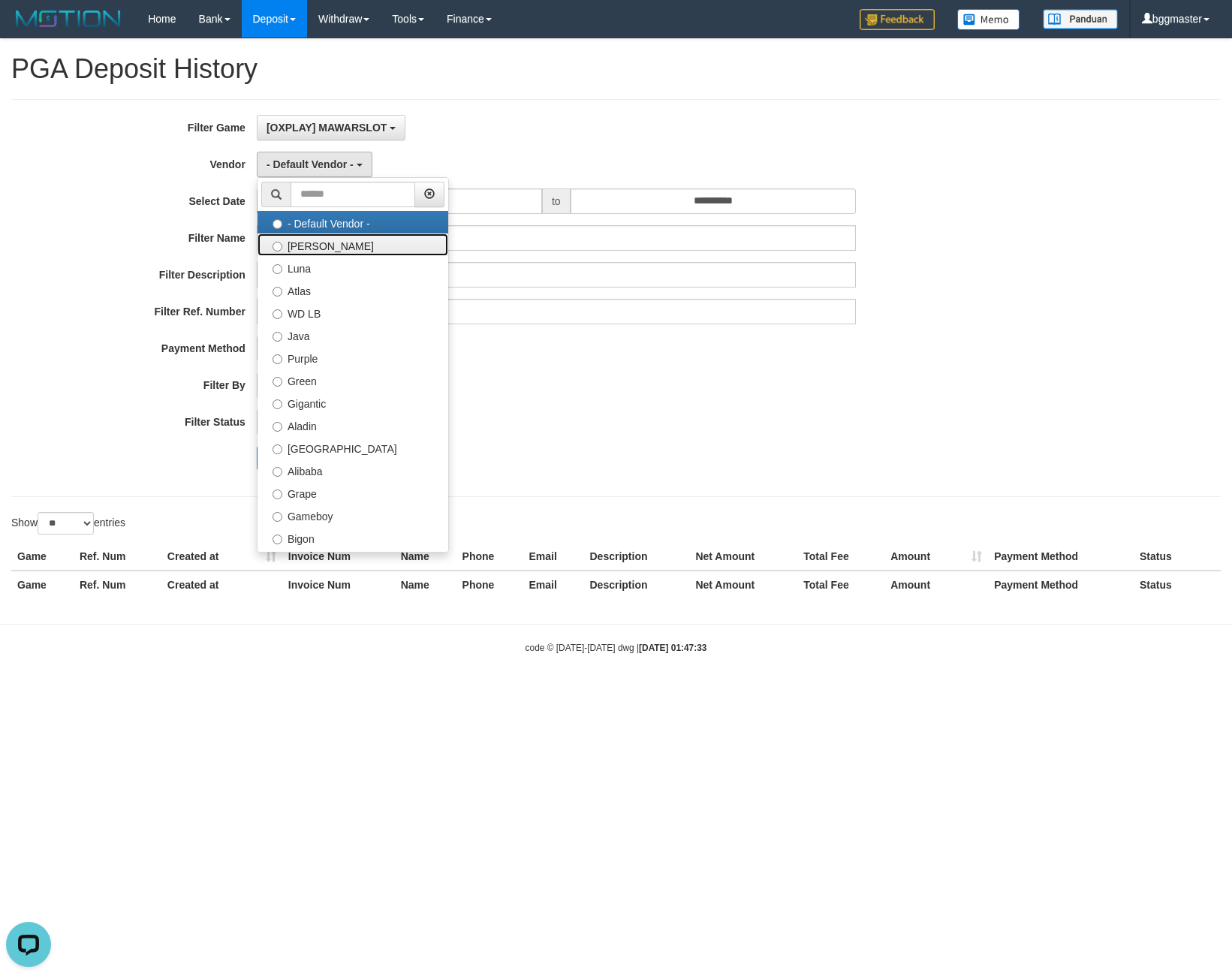
click at [316, 247] on label "[PERSON_NAME]" at bounding box center [353, 245] width 191 height 23
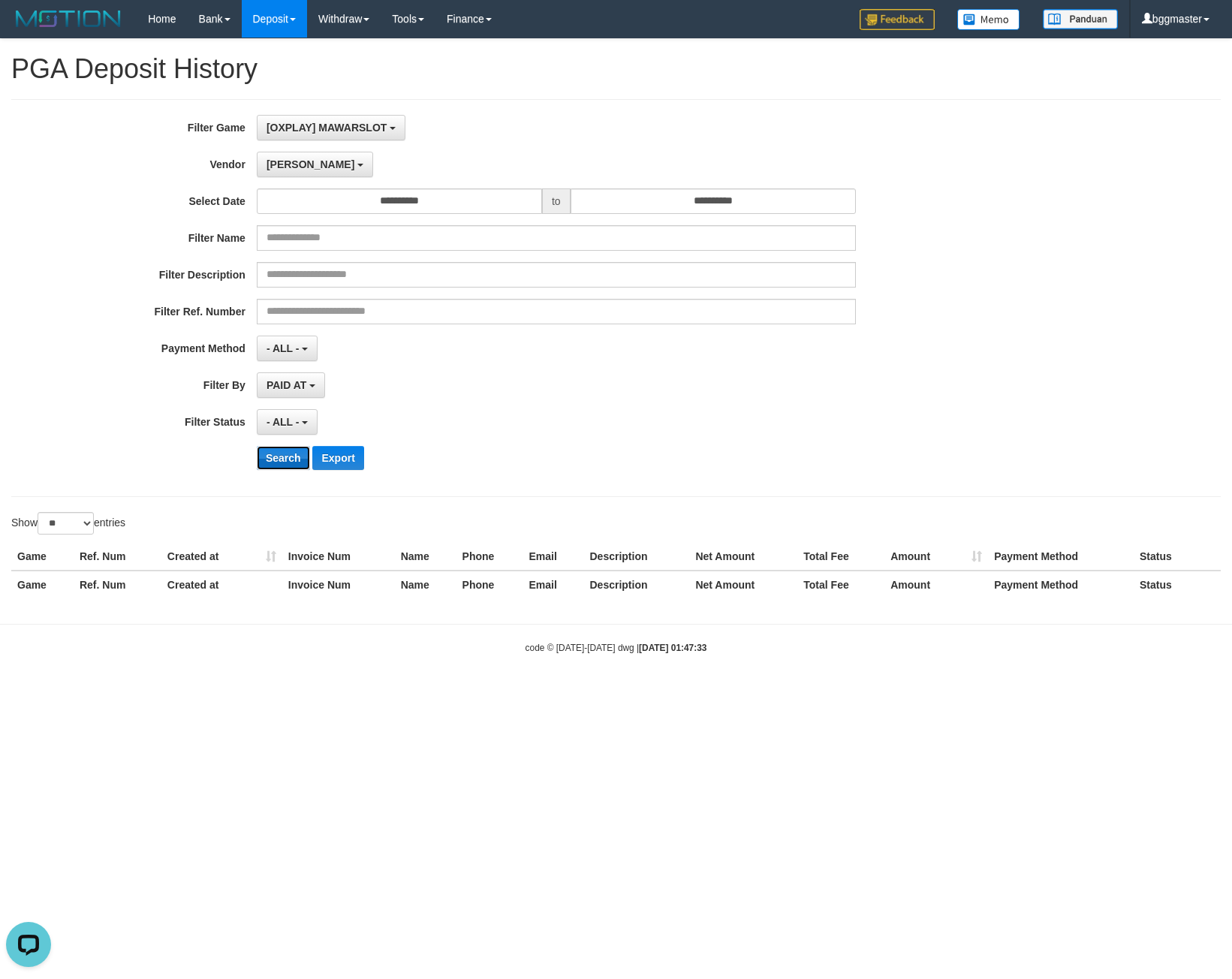
click at [278, 457] on button "Search" at bounding box center [283, 458] width 53 height 24
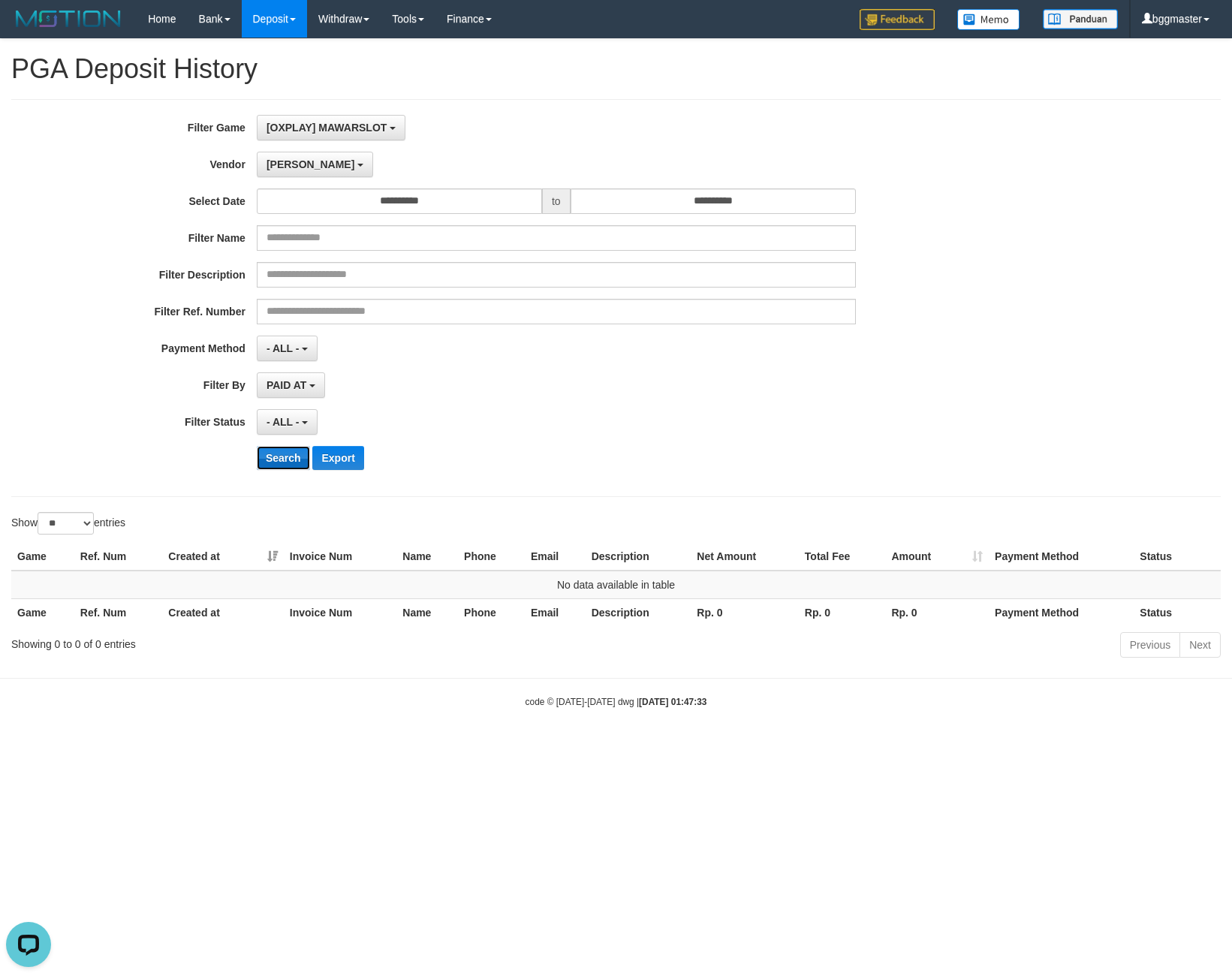
click at [276, 454] on button "Search" at bounding box center [283, 458] width 53 height 24
click at [289, 164] on span "[PERSON_NAME]" at bounding box center [310, 164] width 88 height 12
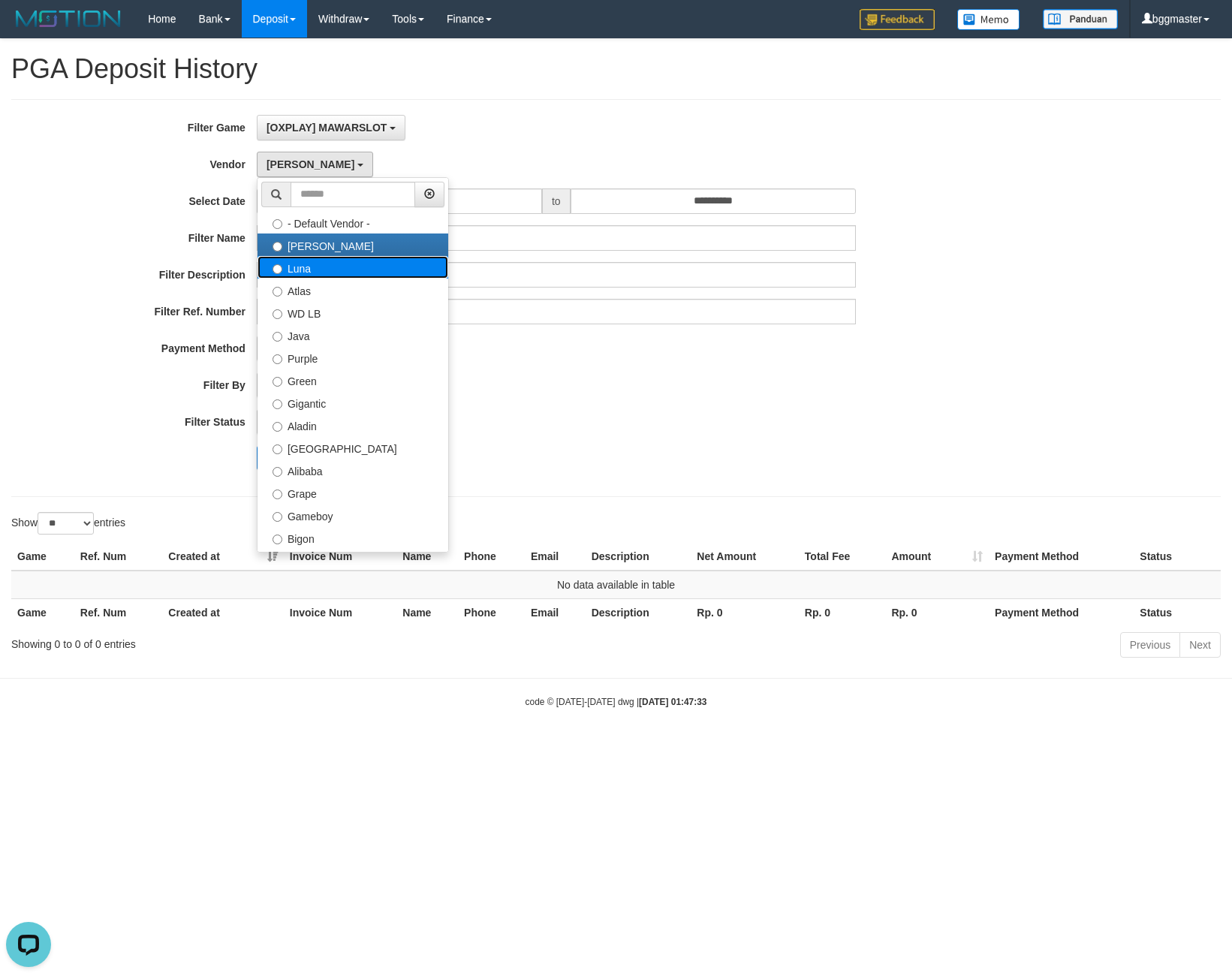
click at [323, 269] on label "Luna" at bounding box center [353, 268] width 191 height 23
select select "**********"
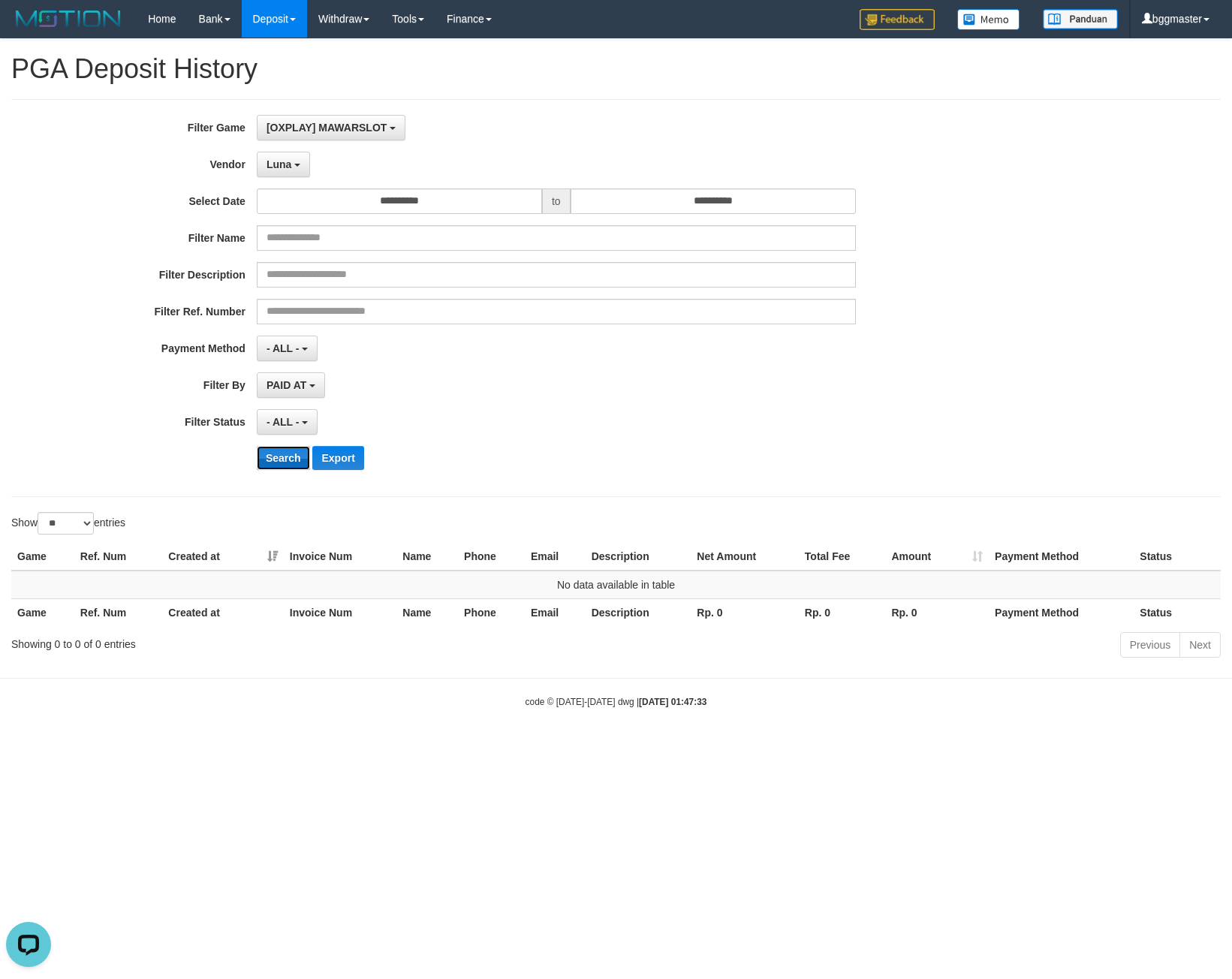
click at [292, 454] on button "Search" at bounding box center [283, 458] width 53 height 24
click at [295, 175] on button "Luna" at bounding box center [283, 164] width 53 height 26
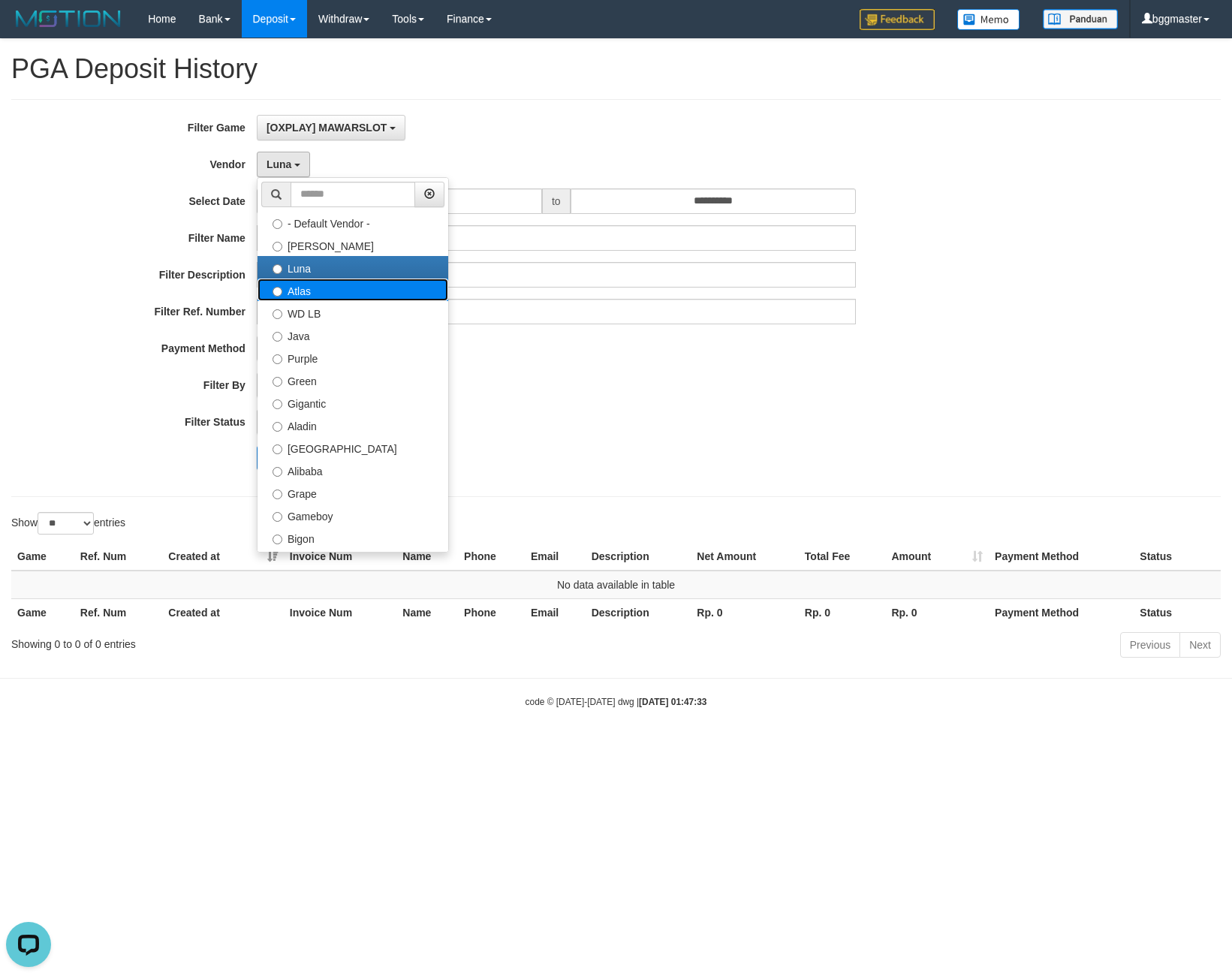
click at [342, 285] on label "Atlas" at bounding box center [353, 290] width 191 height 23
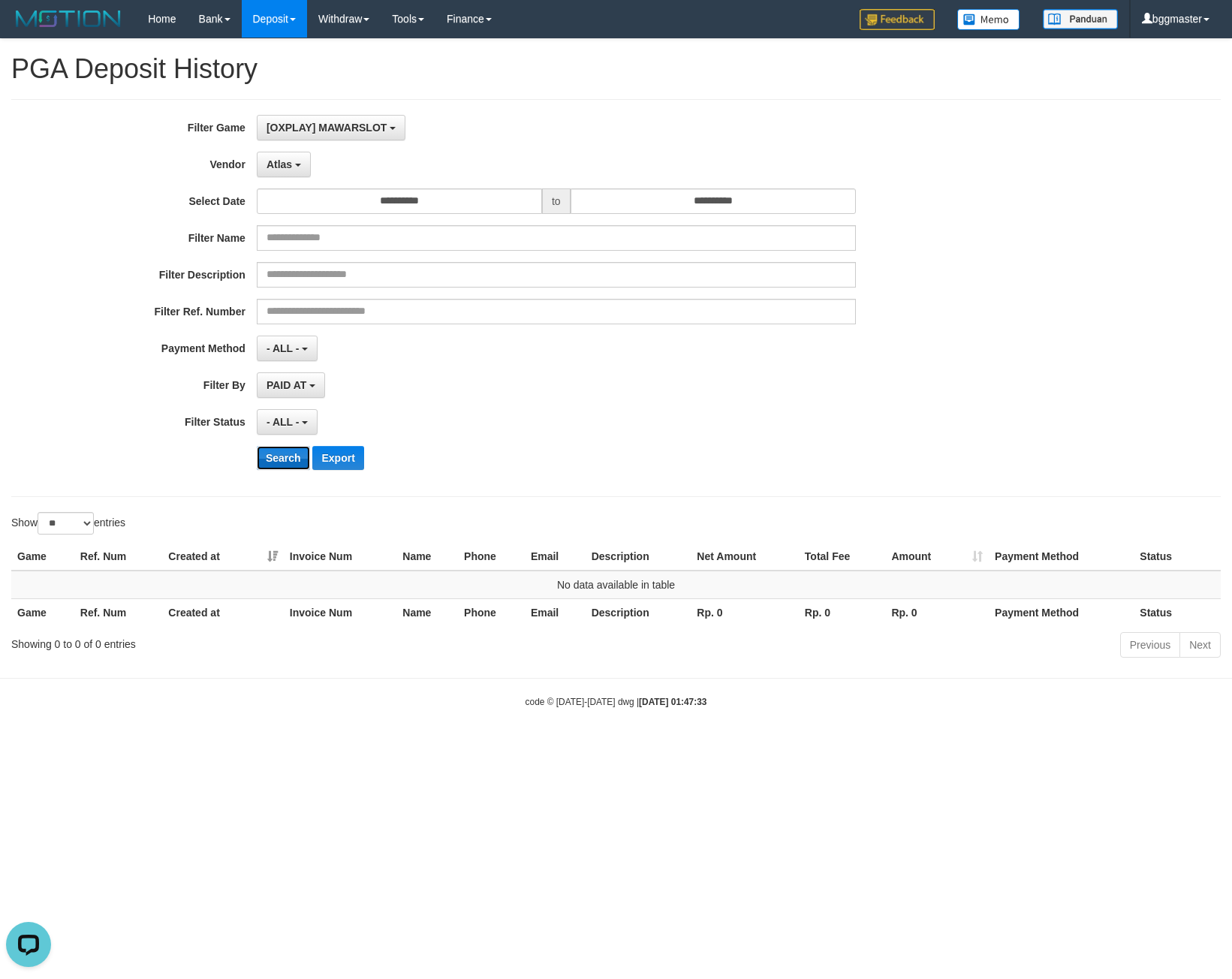
click at [293, 467] on button "Search" at bounding box center [283, 458] width 53 height 24
drag, startPoint x: 285, startPoint y: 155, endPoint x: 335, endPoint y: 187, distance: 59.4
click at [284, 155] on button "Atlas" at bounding box center [284, 164] width 54 height 26
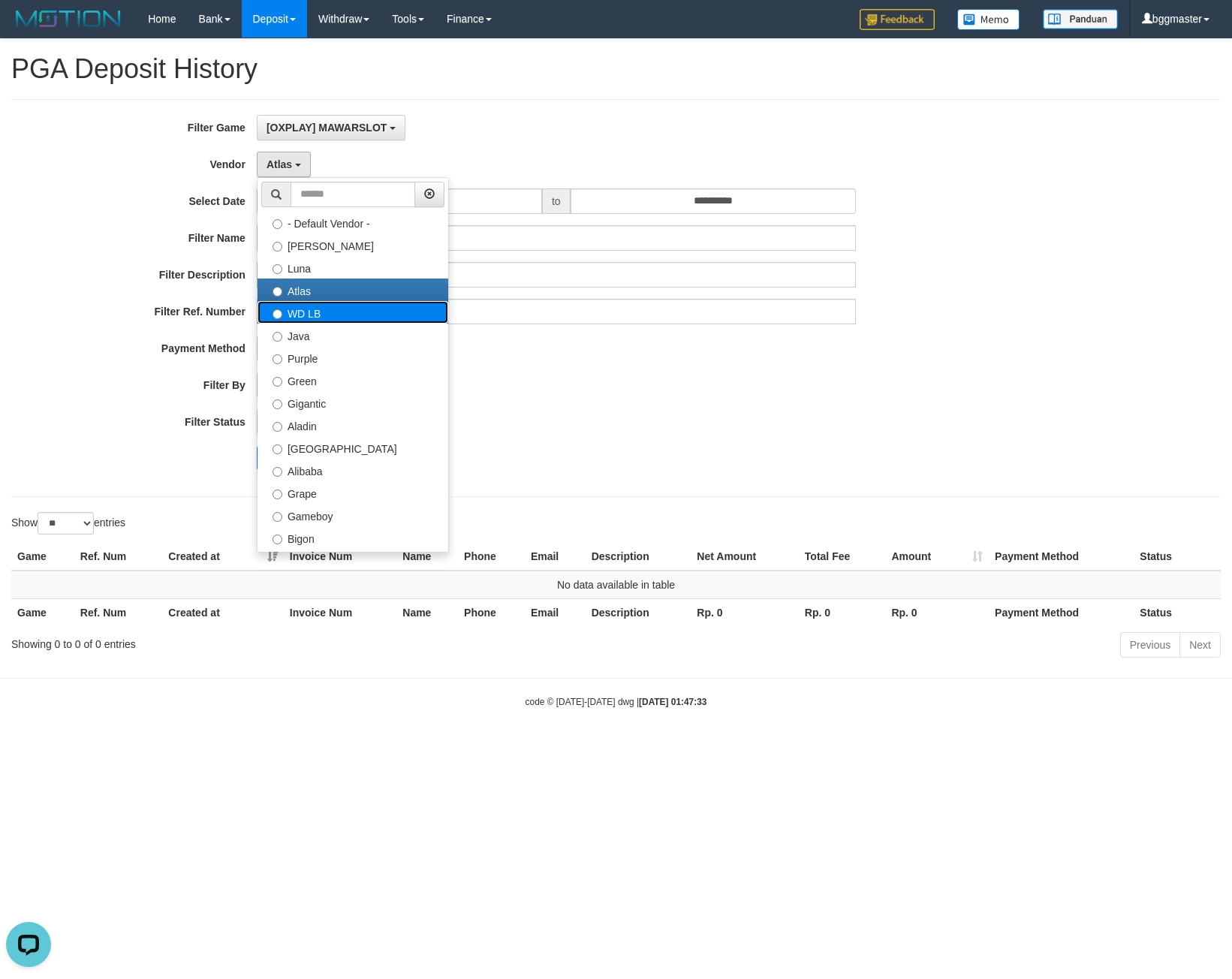
click at [365, 312] on label "WD LB" at bounding box center [353, 312] width 191 height 23
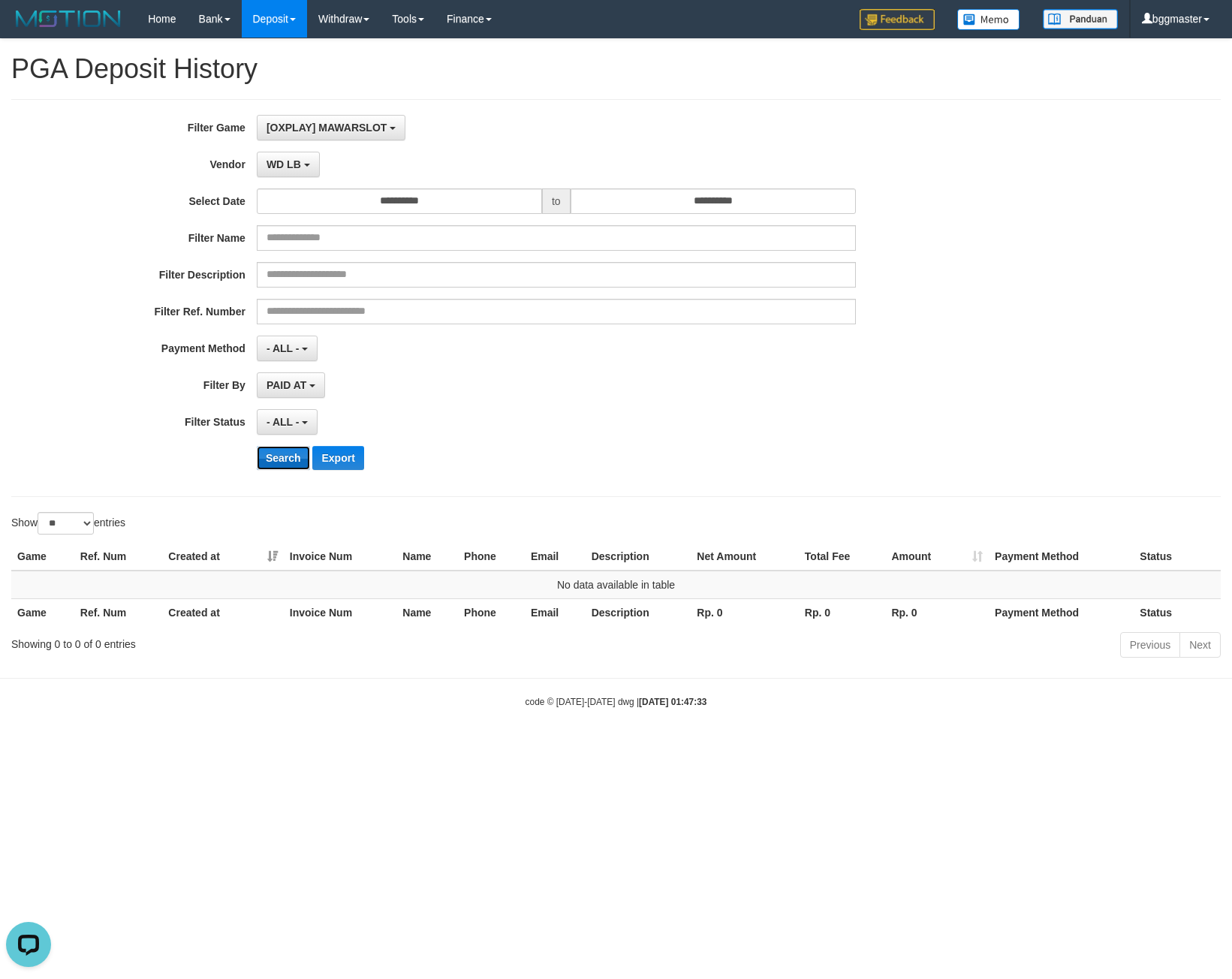
click at [287, 452] on button "Search" at bounding box center [283, 458] width 53 height 24
click at [280, 460] on button "Search" at bounding box center [283, 458] width 53 height 24
click at [301, 175] on button "WD LB" at bounding box center [289, 164] width 63 height 26
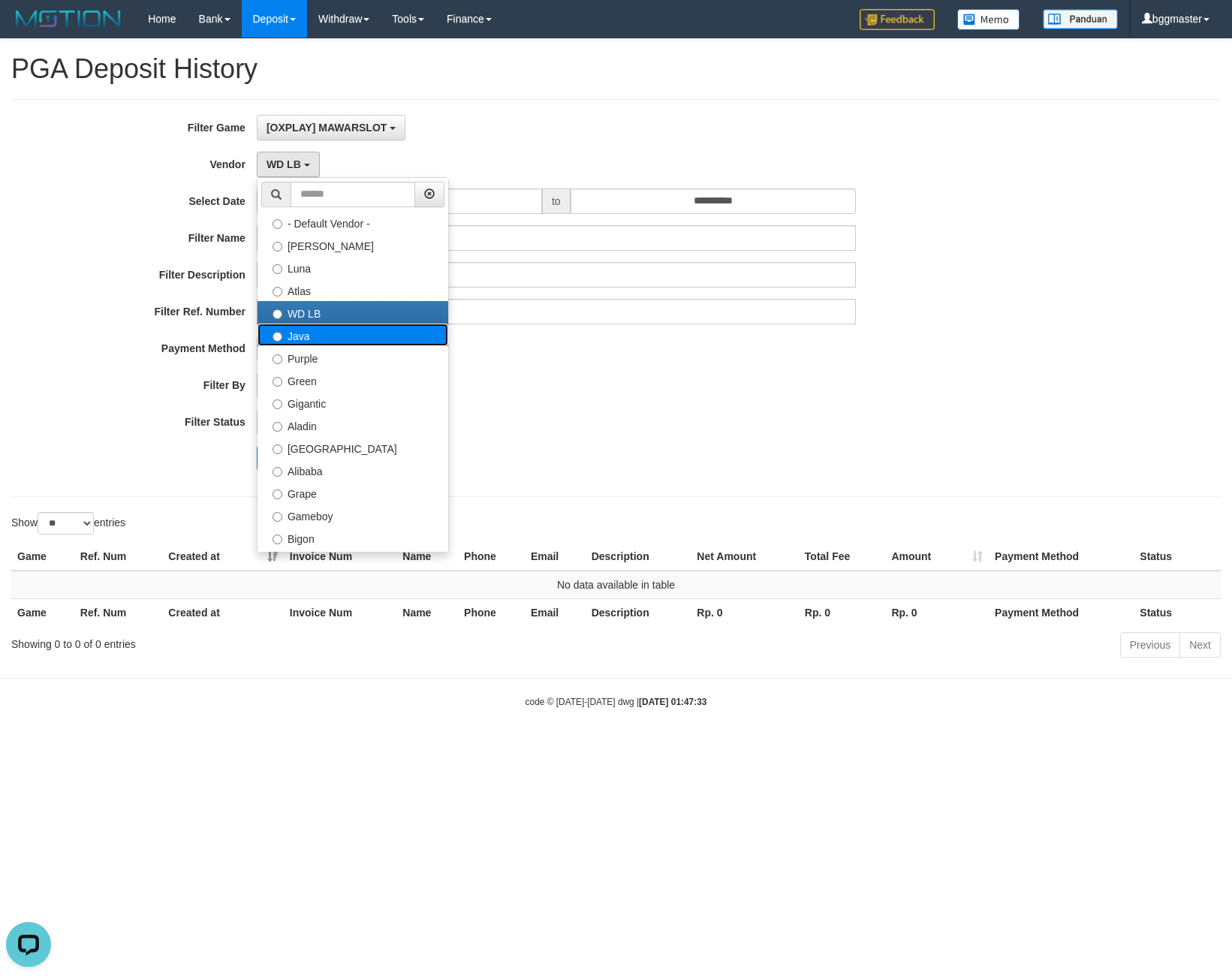
click at [338, 339] on label "Java" at bounding box center [353, 335] width 191 height 23
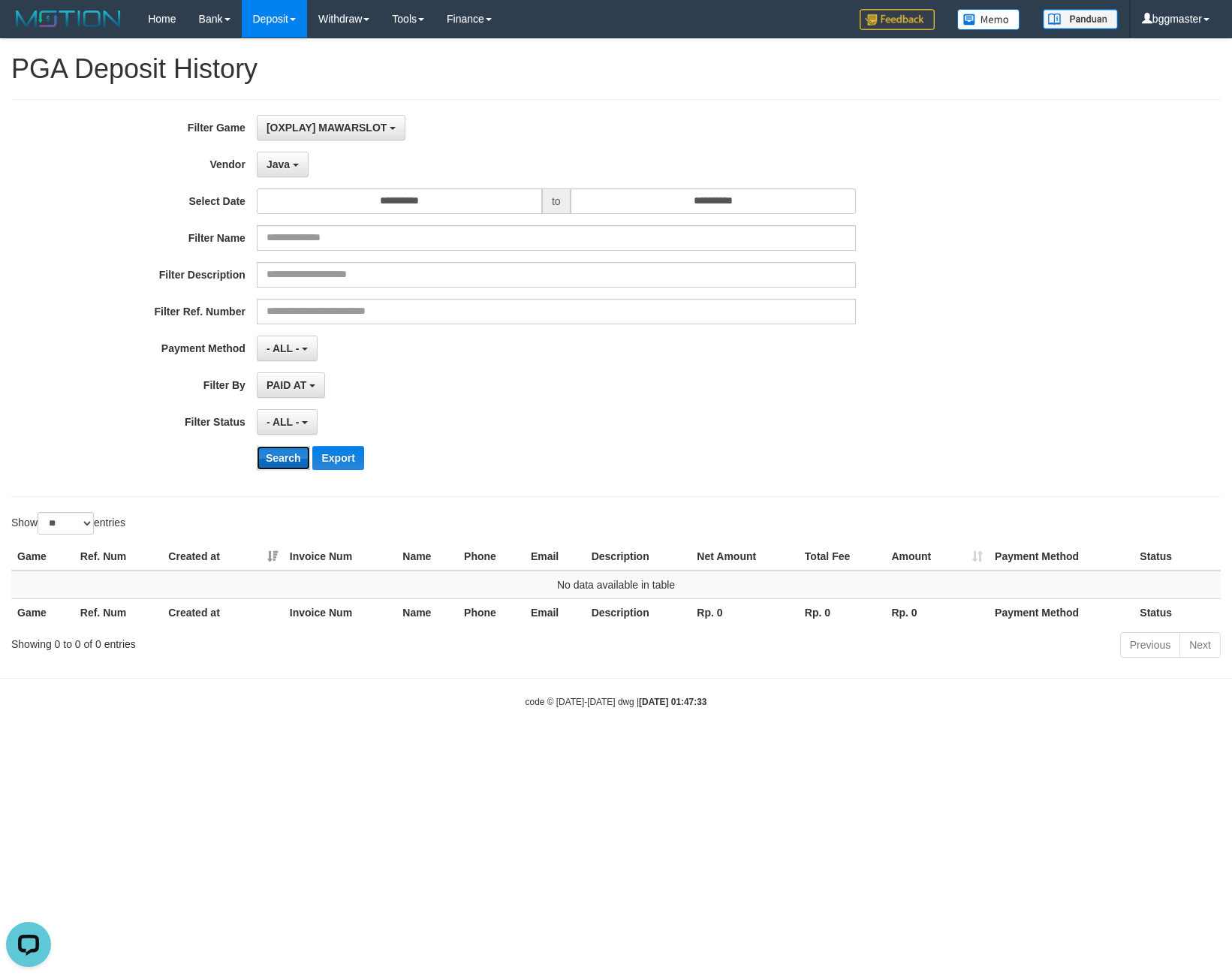
click at [283, 461] on button "Search" at bounding box center [283, 458] width 53 height 24
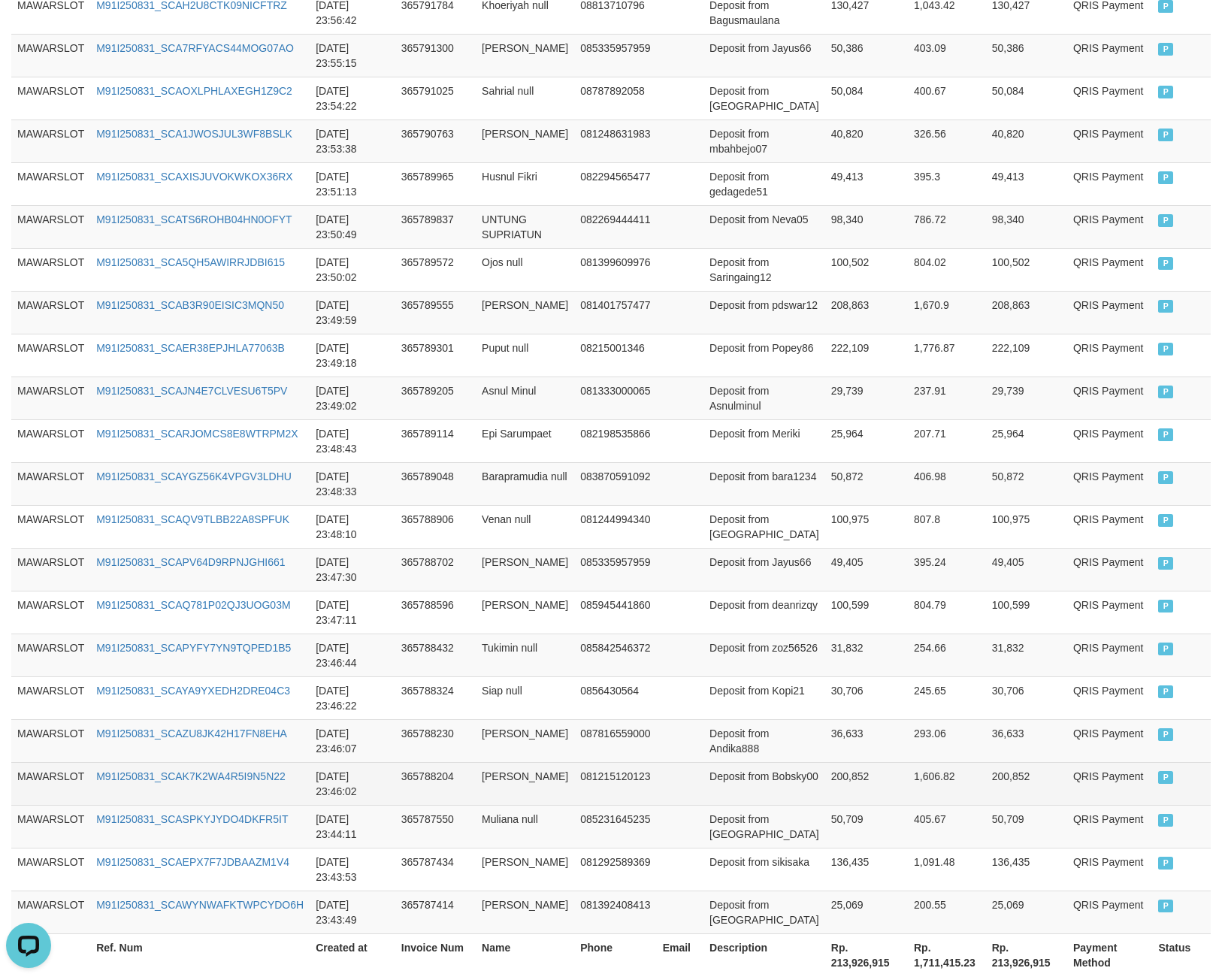
scroll to position [825, 0]
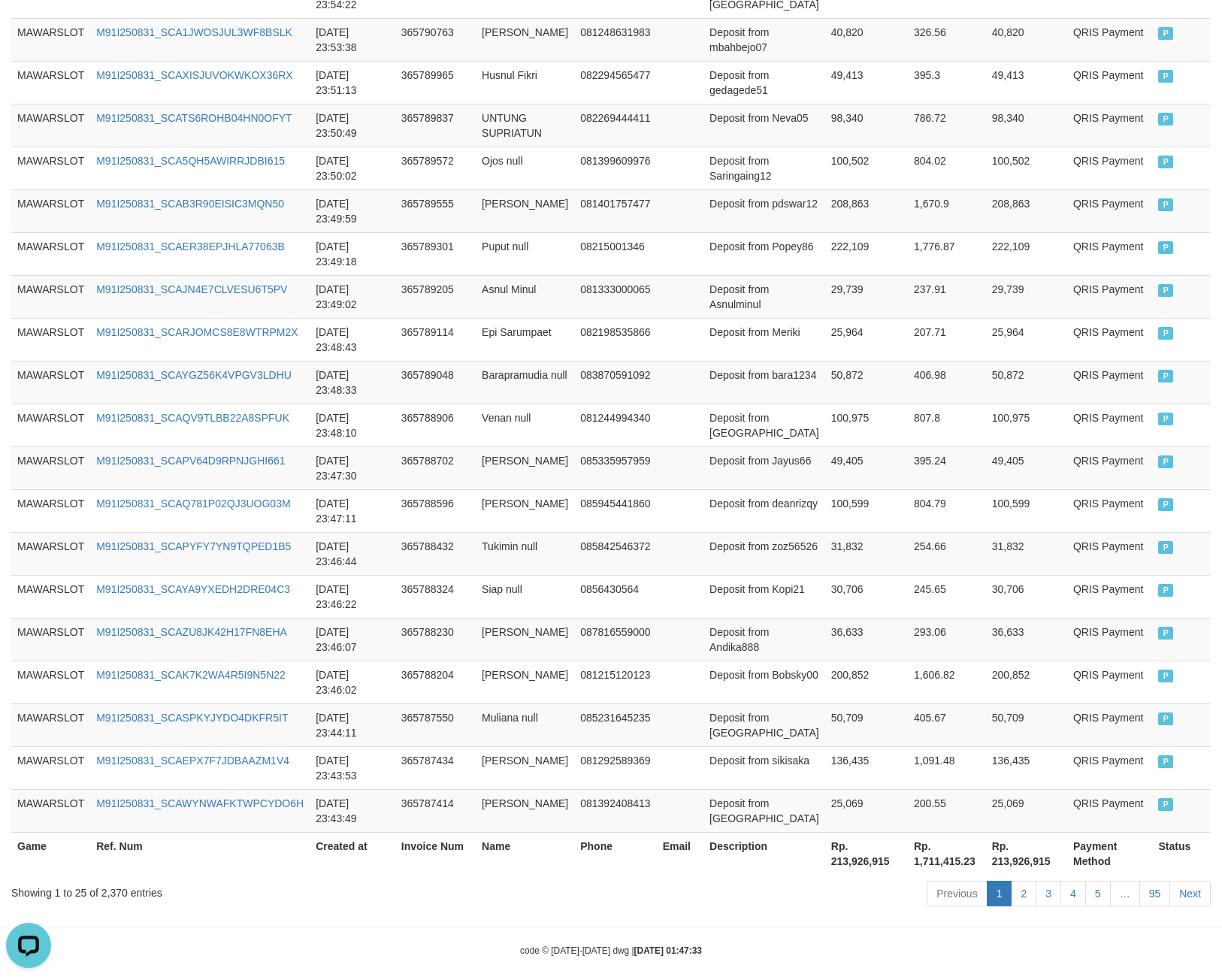
click at [827, 849] on th "Rp. 213,926,915" at bounding box center [867, 853] width 83 height 43
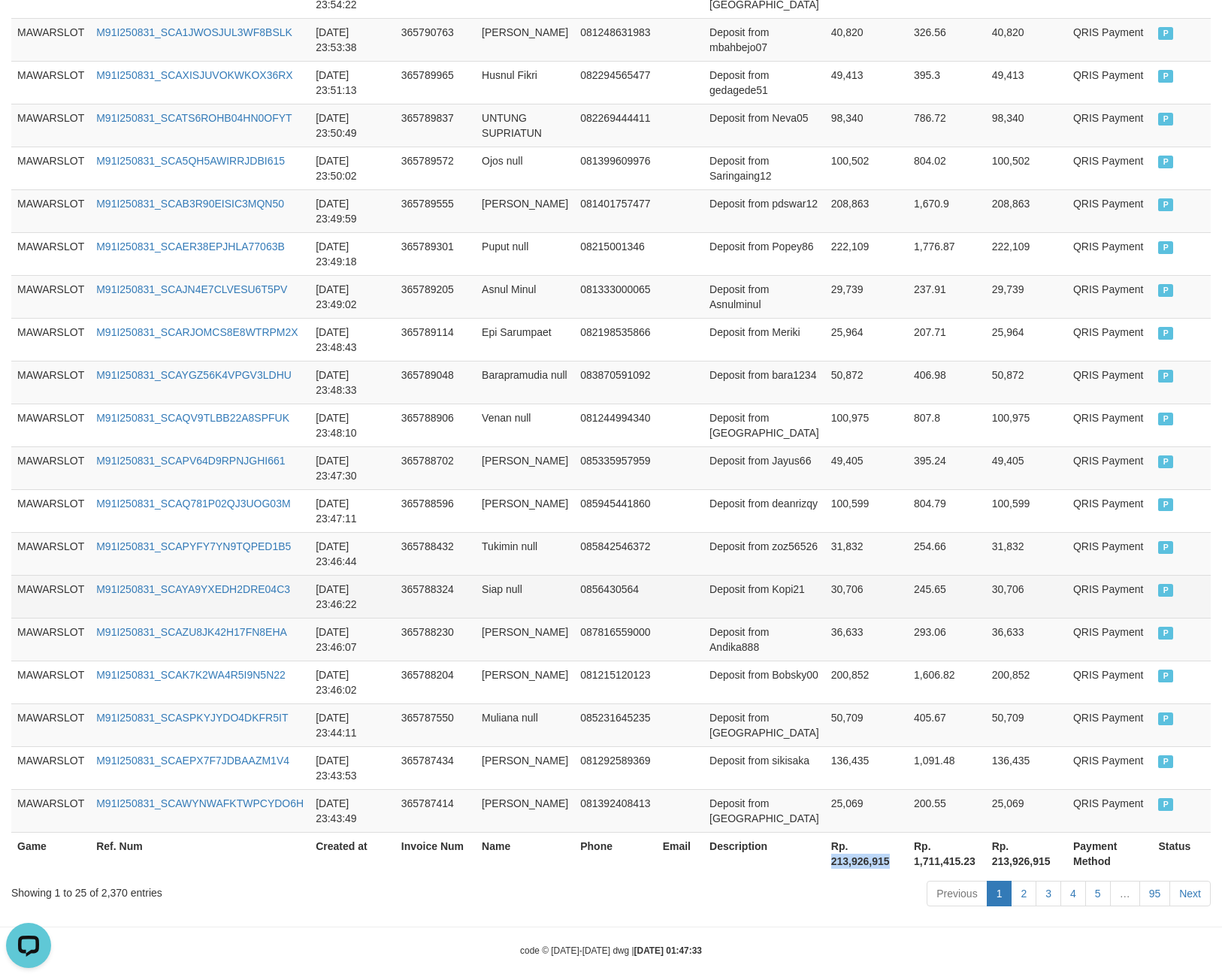
copy th "213,926,915"
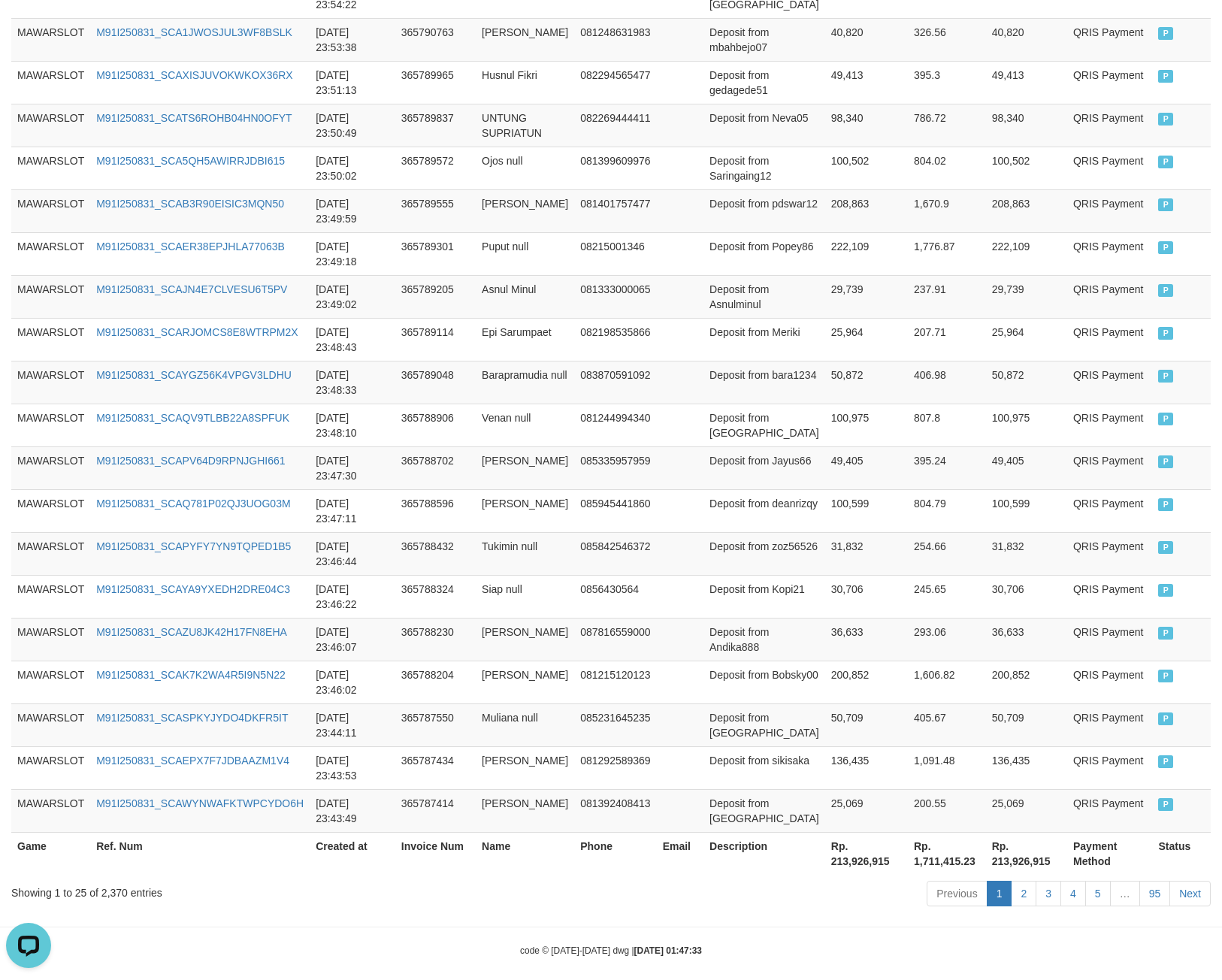
click at [114, 880] on div "Showing 1 to 25 of 2,370 entries" at bounding box center [255, 890] width 487 height 21
click at [113, 880] on div "Showing 1 to 25 of 2,370 entries" at bounding box center [255, 890] width 487 height 21
copy div "2,370"
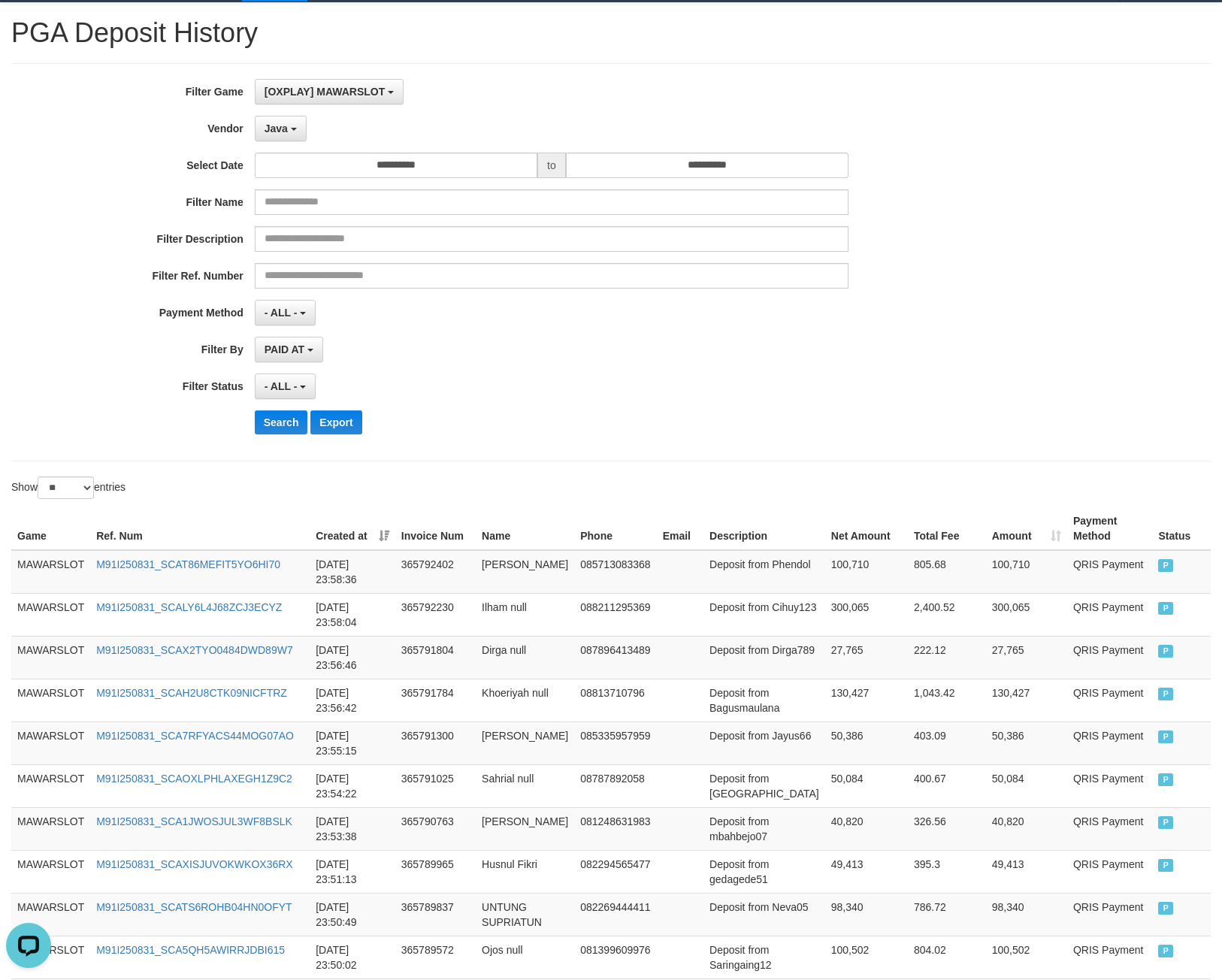
scroll to position [0, 0]
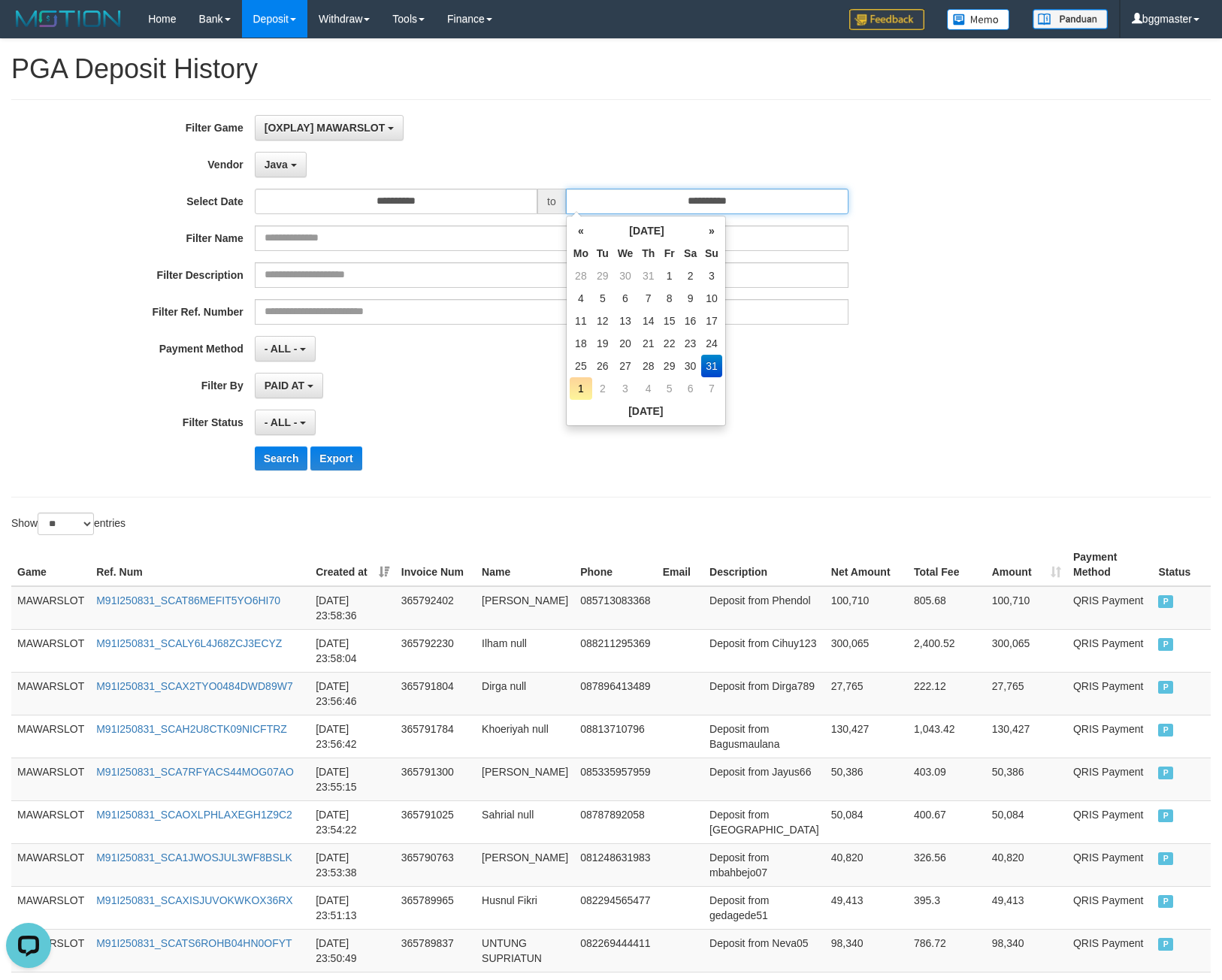
click at [642, 193] on input "**********" at bounding box center [707, 201] width 283 height 26
drag, startPoint x: 631, startPoint y: 130, endPoint x: 358, endPoint y: 180, distance: 277.5
click at [628, 130] on div "[OXPLAY] MAWARSLOT SELECT GAME [OXPLAY] MAWARSLOT" at bounding box center [551, 127] width 594 height 26
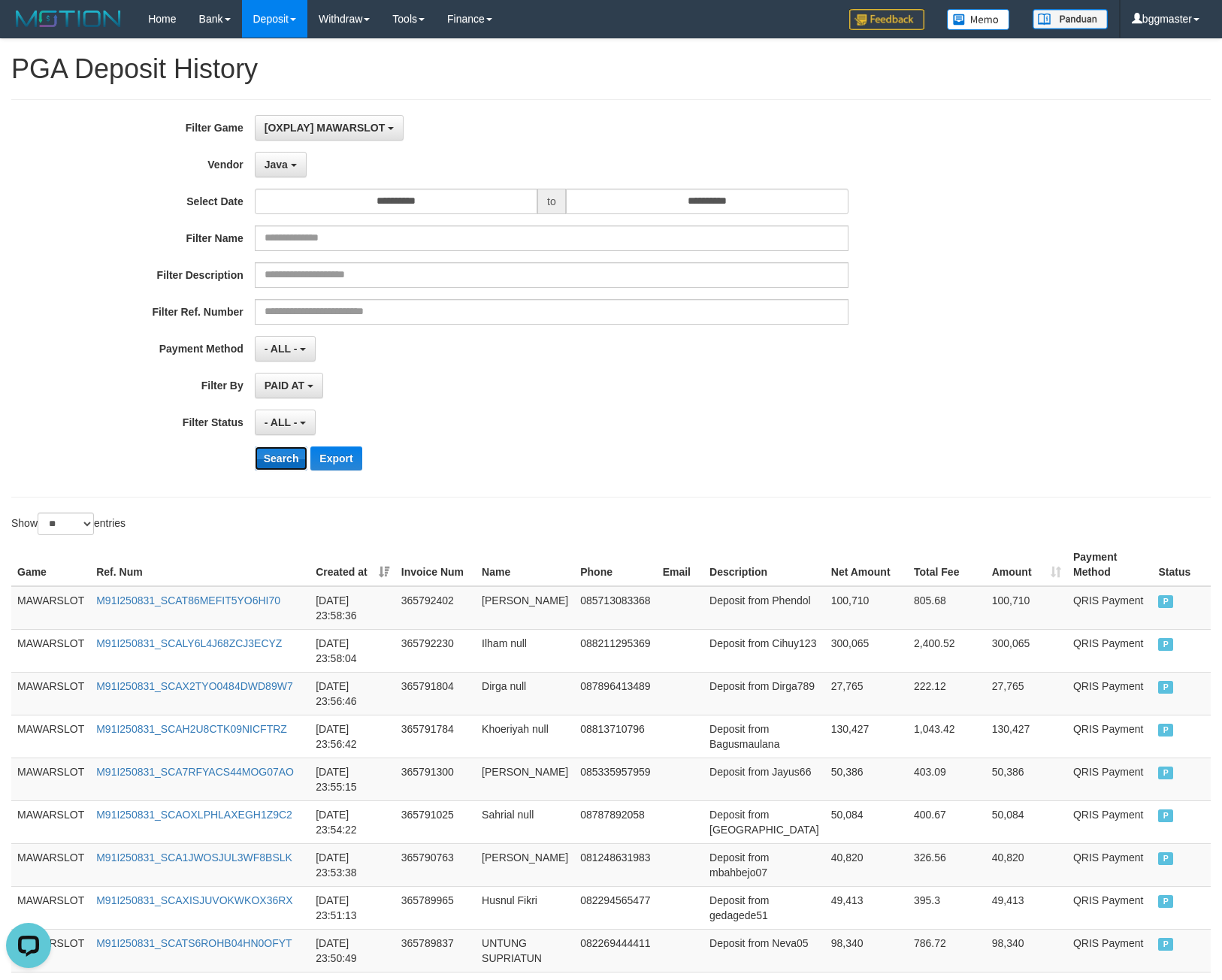
click at [281, 467] on button "Search" at bounding box center [281, 459] width 54 height 24
click at [292, 171] on button "Java" at bounding box center [281, 164] width 52 height 26
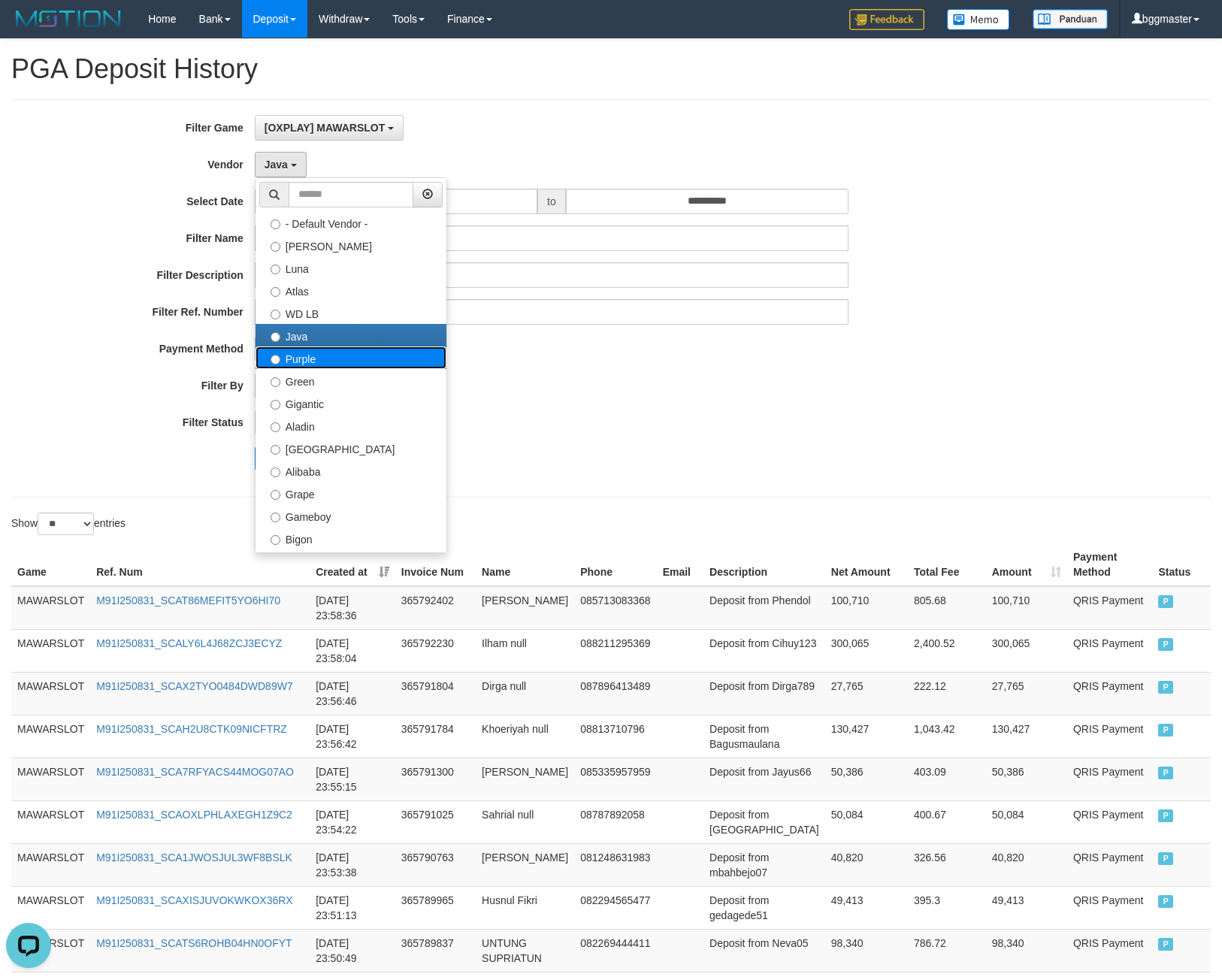
click at [329, 352] on label "Purple" at bounding box center [351, 358] width 191 height 23
select select "**********"
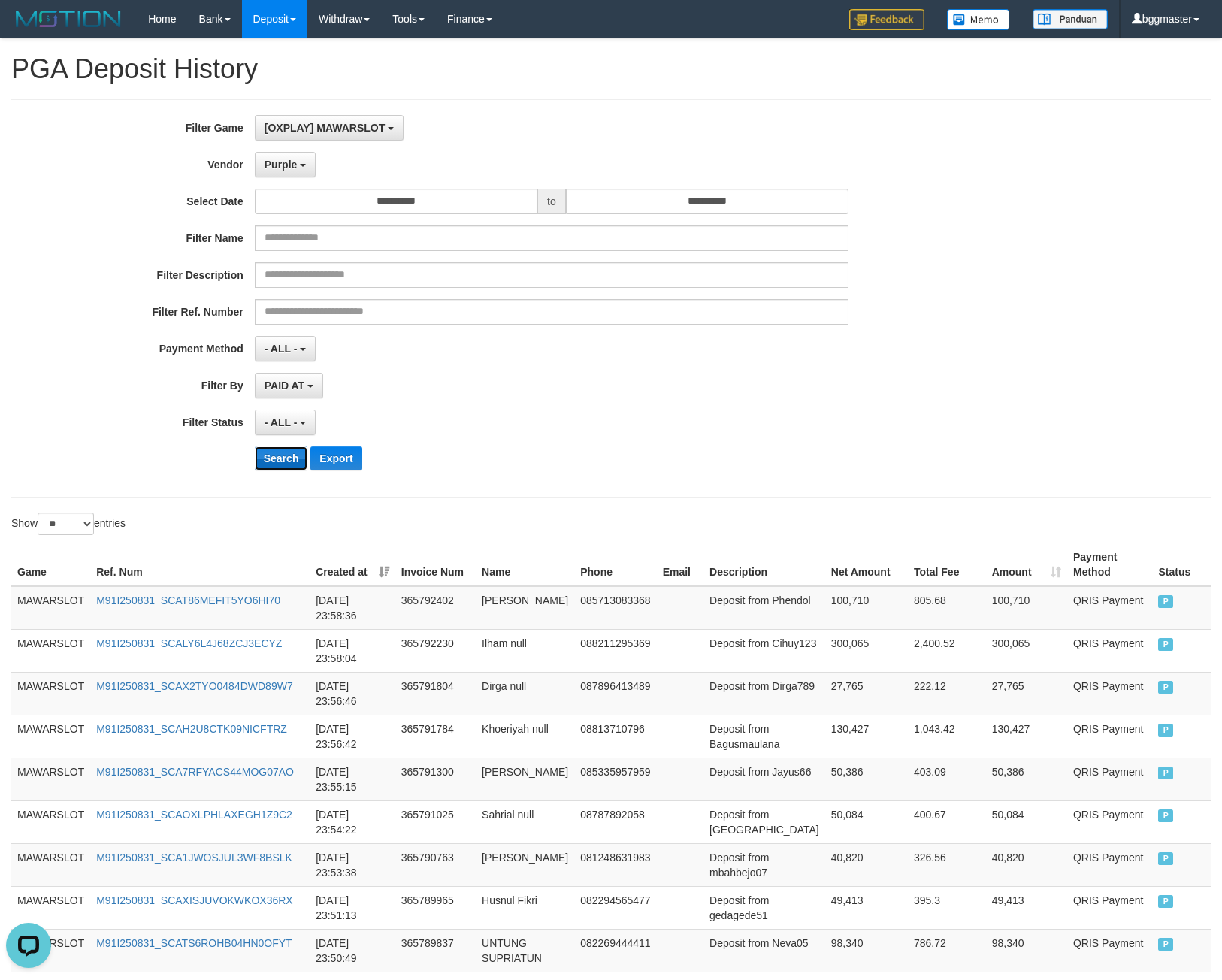
click at [279, 453] on button "Search" at bounding box center [281, 459] width 54 height 24
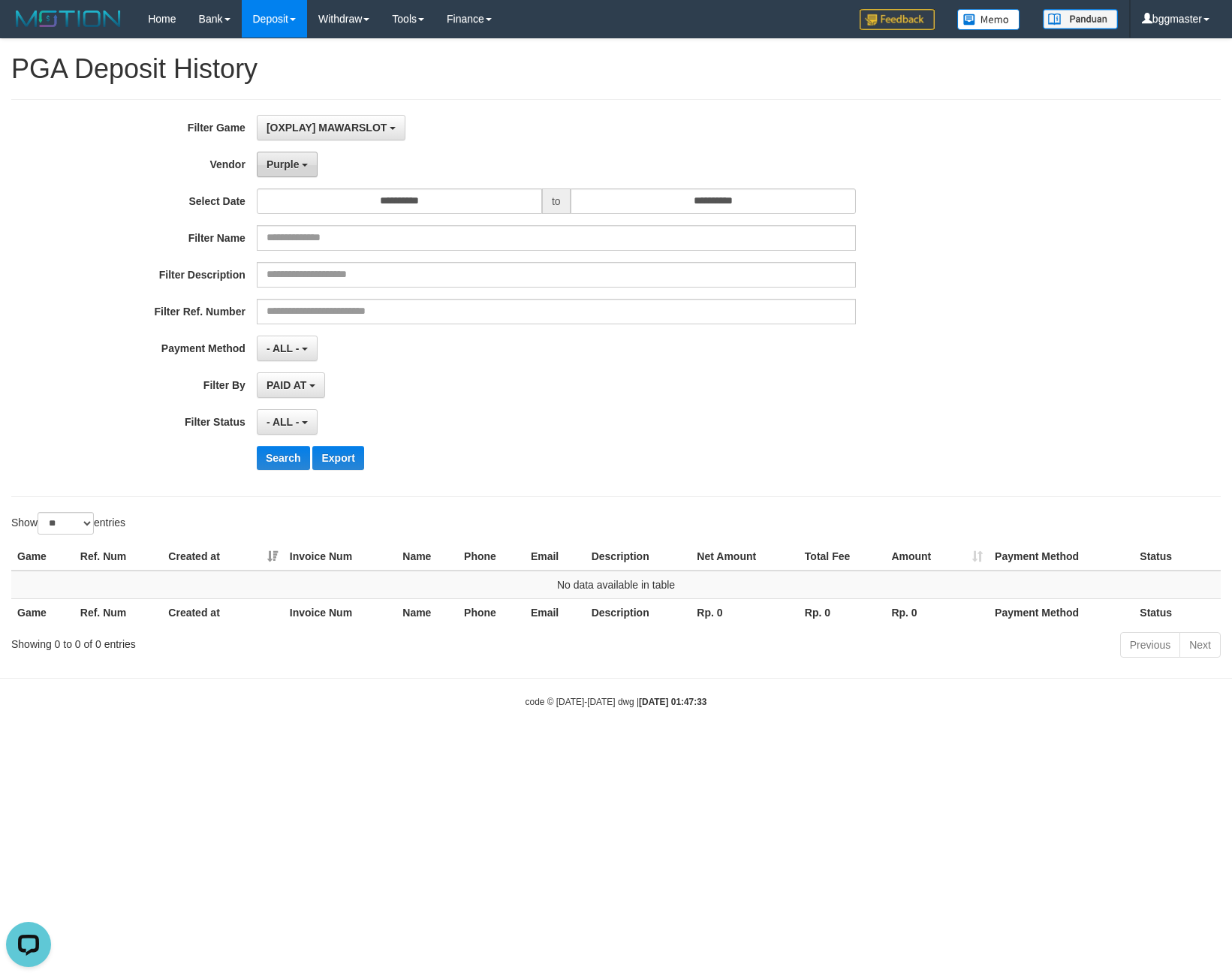
click at [294, 158] on span "Purple" at bounding box center [283, 164] width 33 height 12
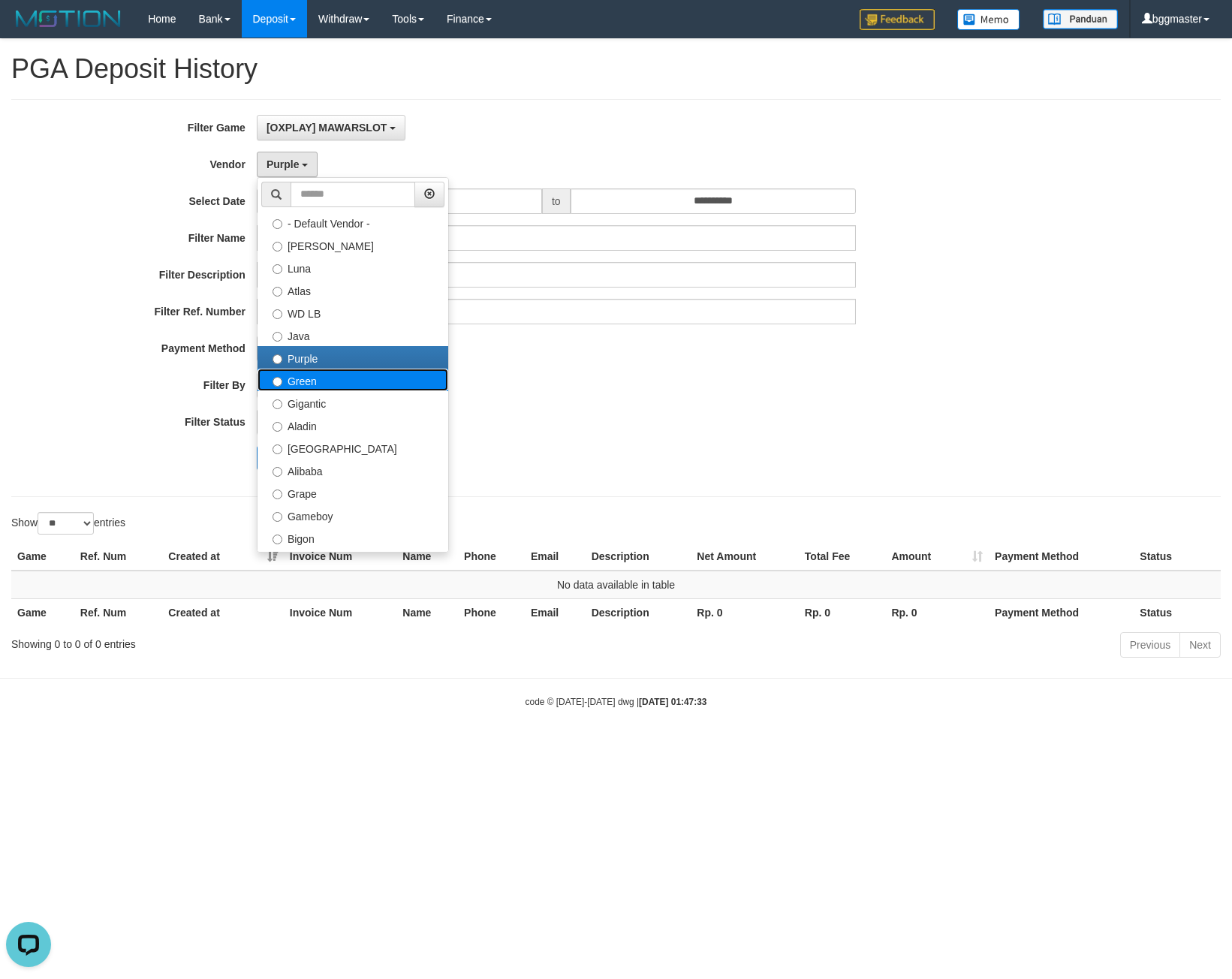
click at [316, 375] on label "Green" at bounding box center [353, 380] width 191 height 23
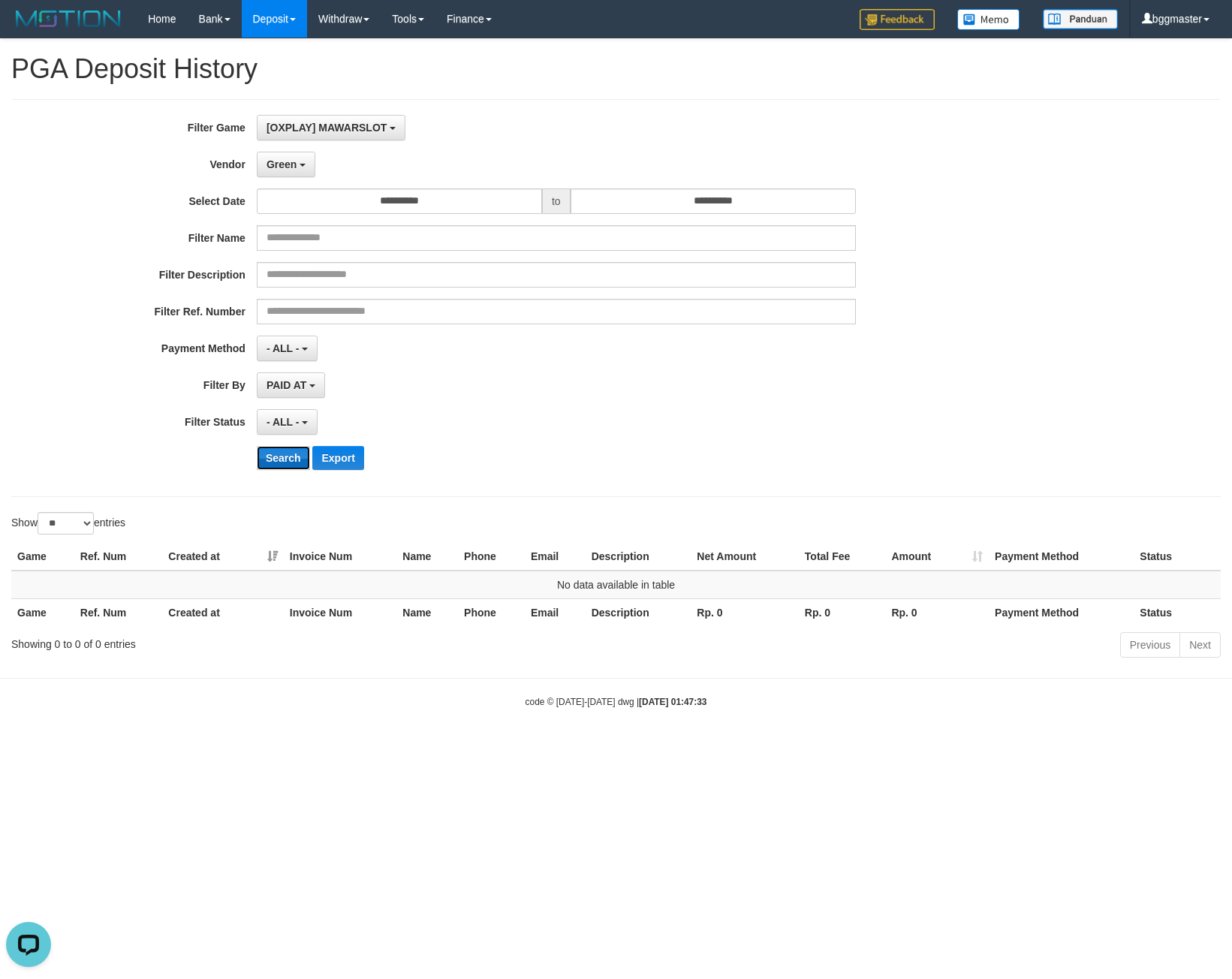
click at [289, 459] on button "Search" at bounding box center [283, 458] width 53 height 24
click at [291, 164] on span "Green" at bounding box center [282, 164] width 30 height 12
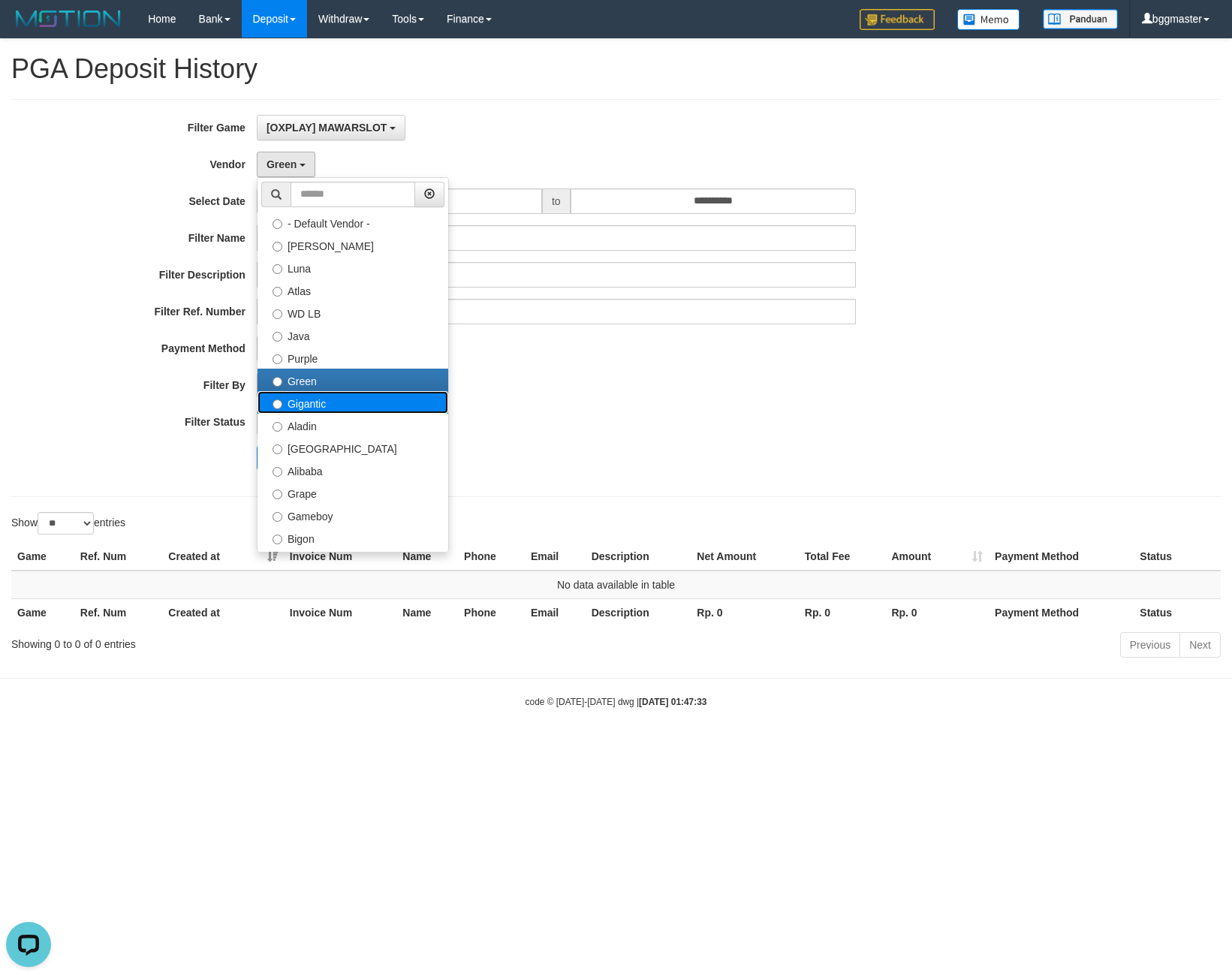
click at [301, 399] on label "Gigantic" at bounding box center [353, 402] width 191 height 23
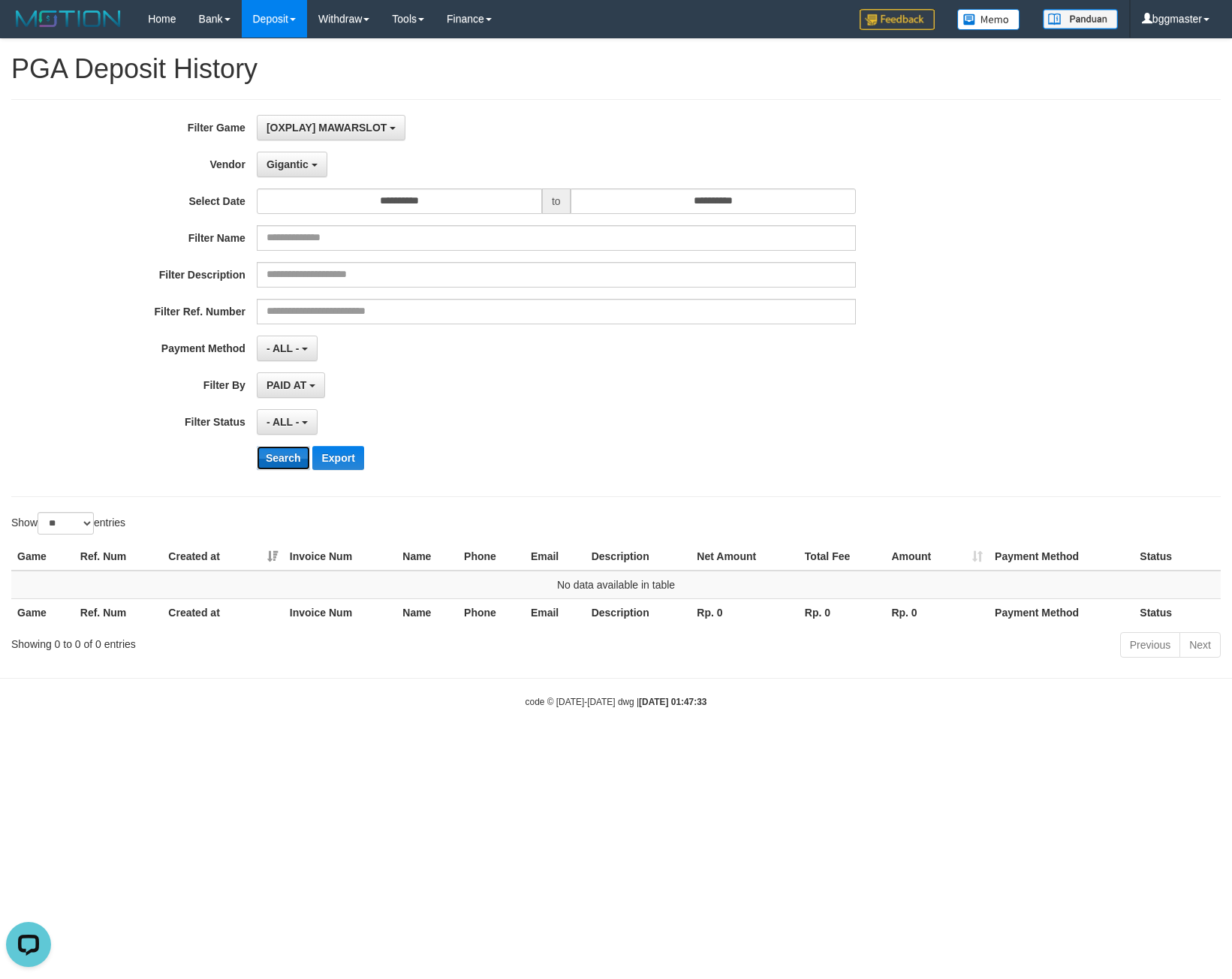
click at [284, 456] on button "Search" at bounding box center [283, 458] width 53 height 24
click at [284, 458] on button "Search" at bounding box center [283, 458] width 53 height 24
click at [301, 167] on span "Gigantic" at bounding box center [288, 164] width 42 height 12
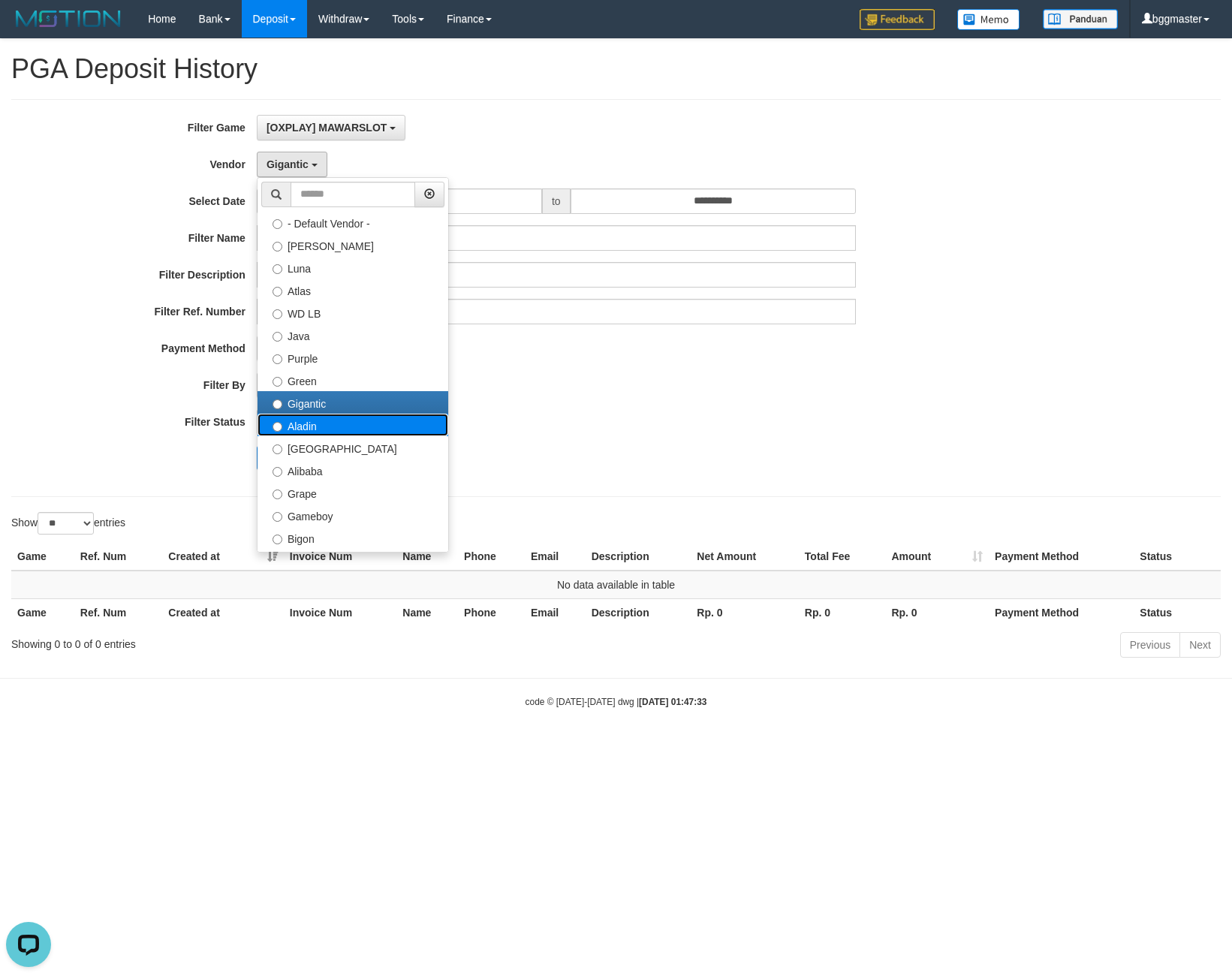
click at [304, 421] on label "Aladin" at bounding box center [353, 425] width 191 height 23
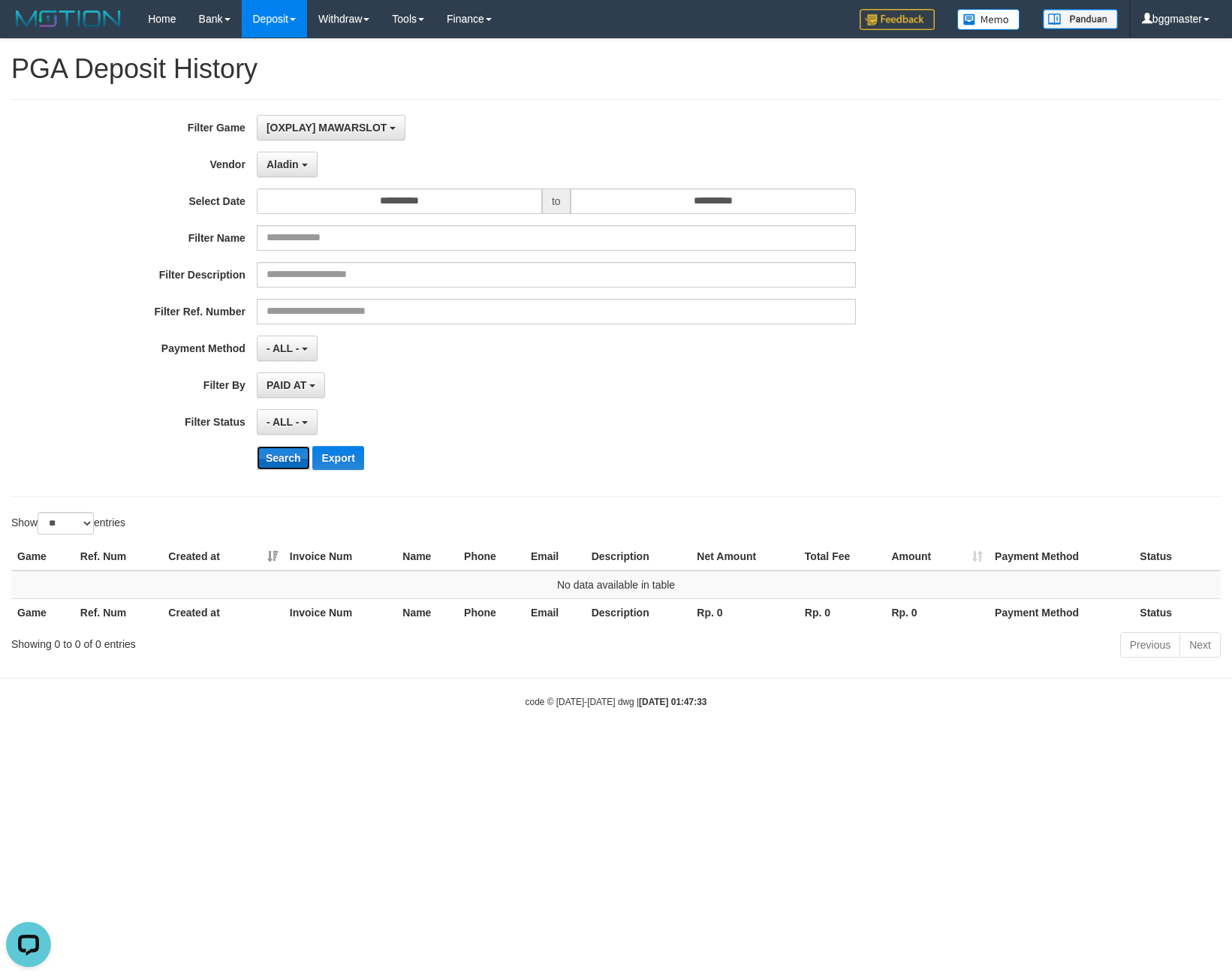
click at [274, 460] on button "Search" at bounding box center [283, 458] width 53 height 24
click at [275, 178] on div "**********" at bounding box center [513, 298] width 1027 height 366
click at [281, 144] on div "**********" at bounding box center [513, 298] width 1027 height 366
click at [274, 161] on span "Aladin" at bounding box center [283, 164] width 32 height 12
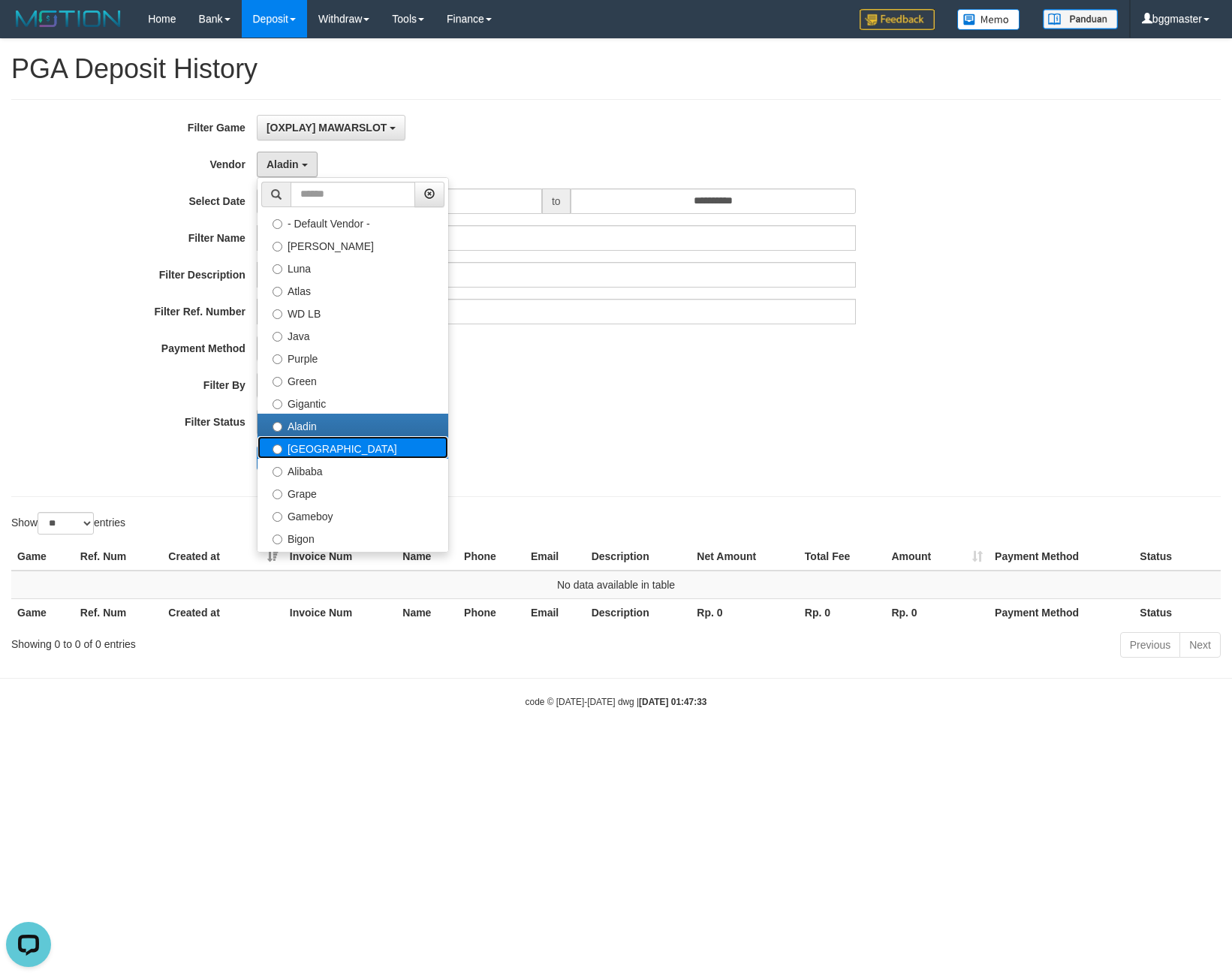
click at [326, 444] on label "[GEOGRAPHIC_DATA]" at bounding box center [353, 448] width 191 height 23
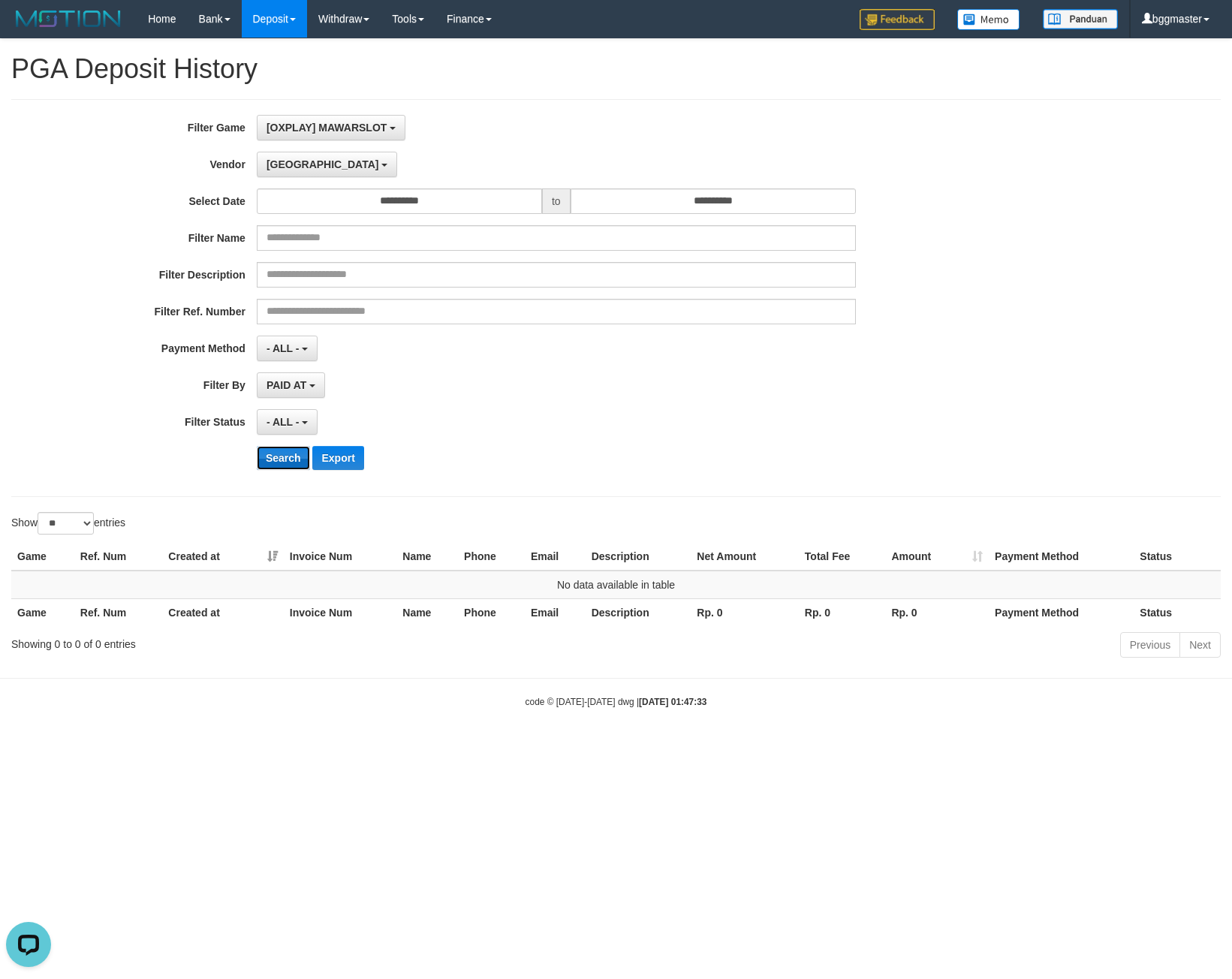
click at [284, 451] on button "Search" at bounding box center [283, 458] width 53 height 24
click at [294, 164] on span "[GEOGRAPHIC_DATA]" at bounding box center [323, 164] width 112 height 12
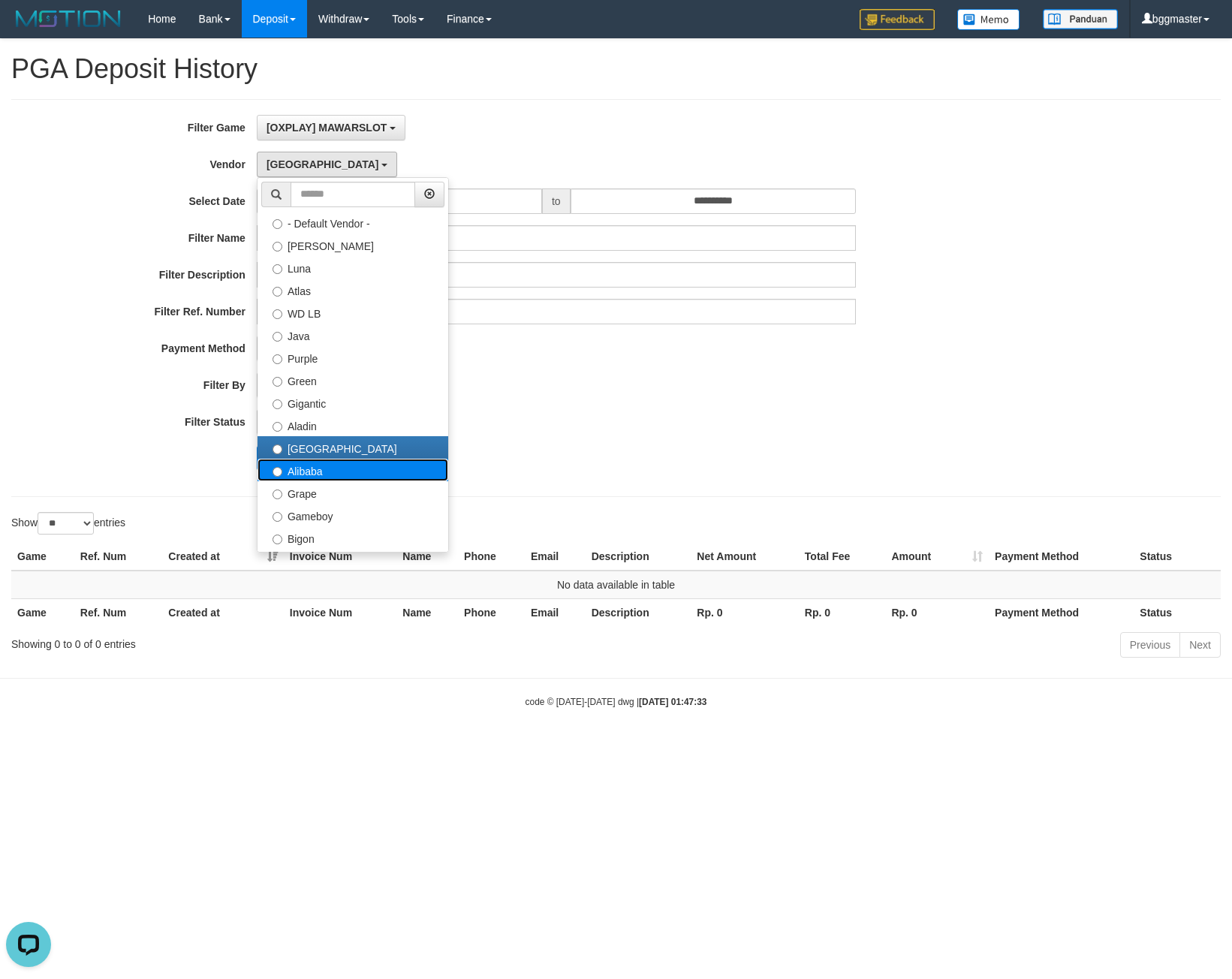
click at [303, 467] on label "Alibaba" at bounding box center [353, 470] width 191 height 23
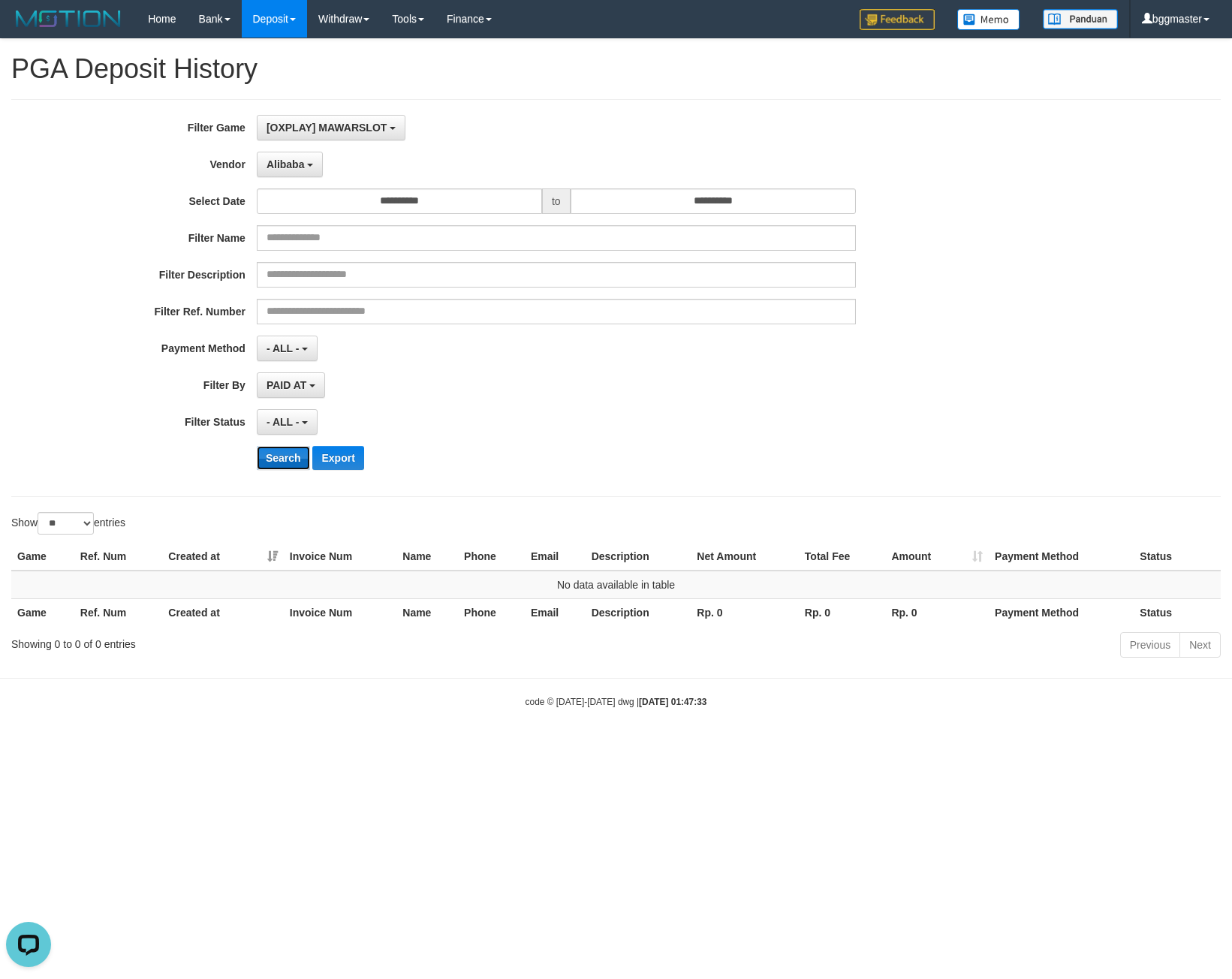
click at [285, 462] on button "Search" at bounding box center [283, 458] width 53 height 24
click at [273, 457] on button "Search" at bounding box center [283, 458] width 53 height 24
click at [277, 174] on button "Alibaba" at bounding box center [290, 164] width 66 height 26
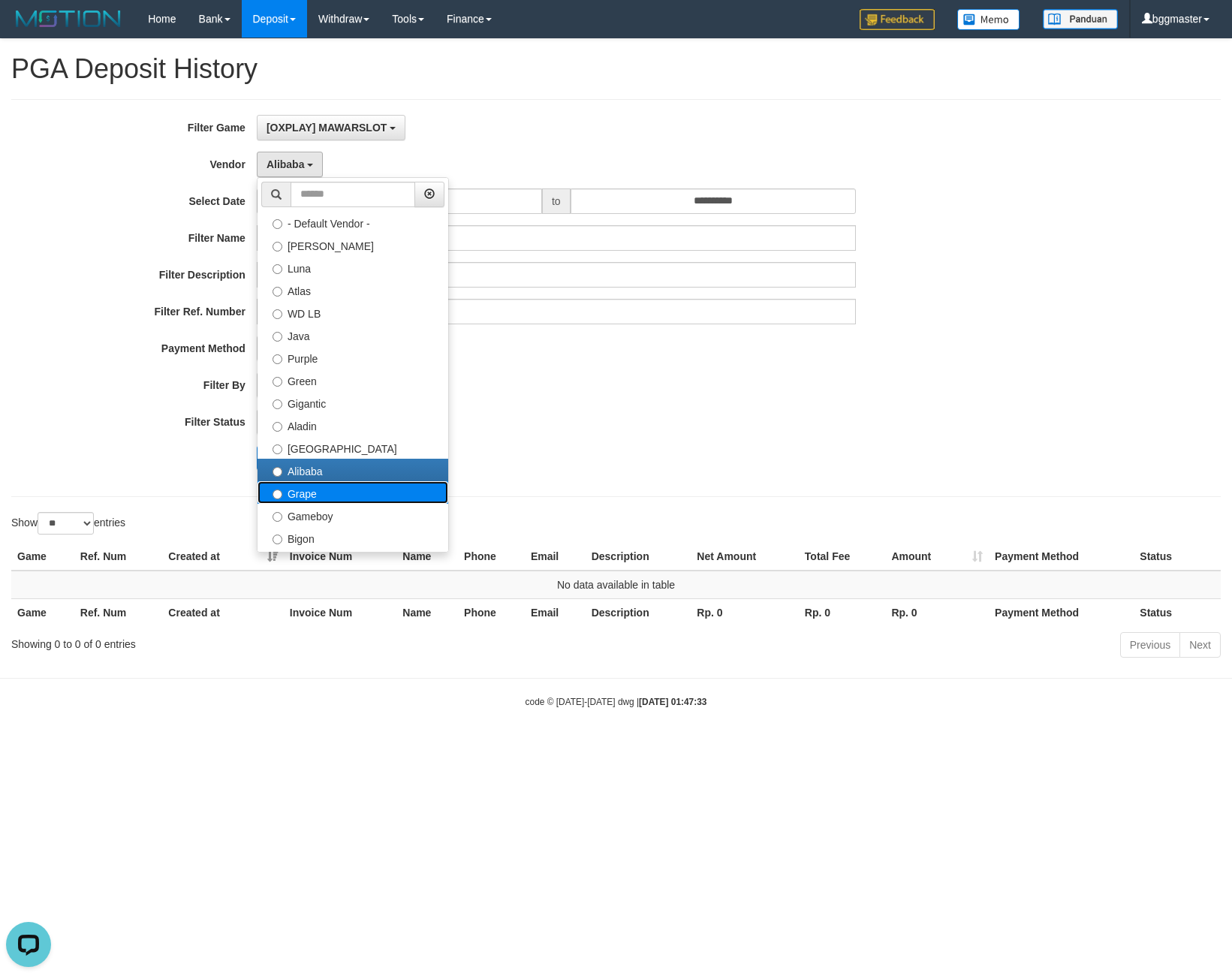
click at [300, 488] on label "Grape" at bounding box center [353, 493] width 191 height 23
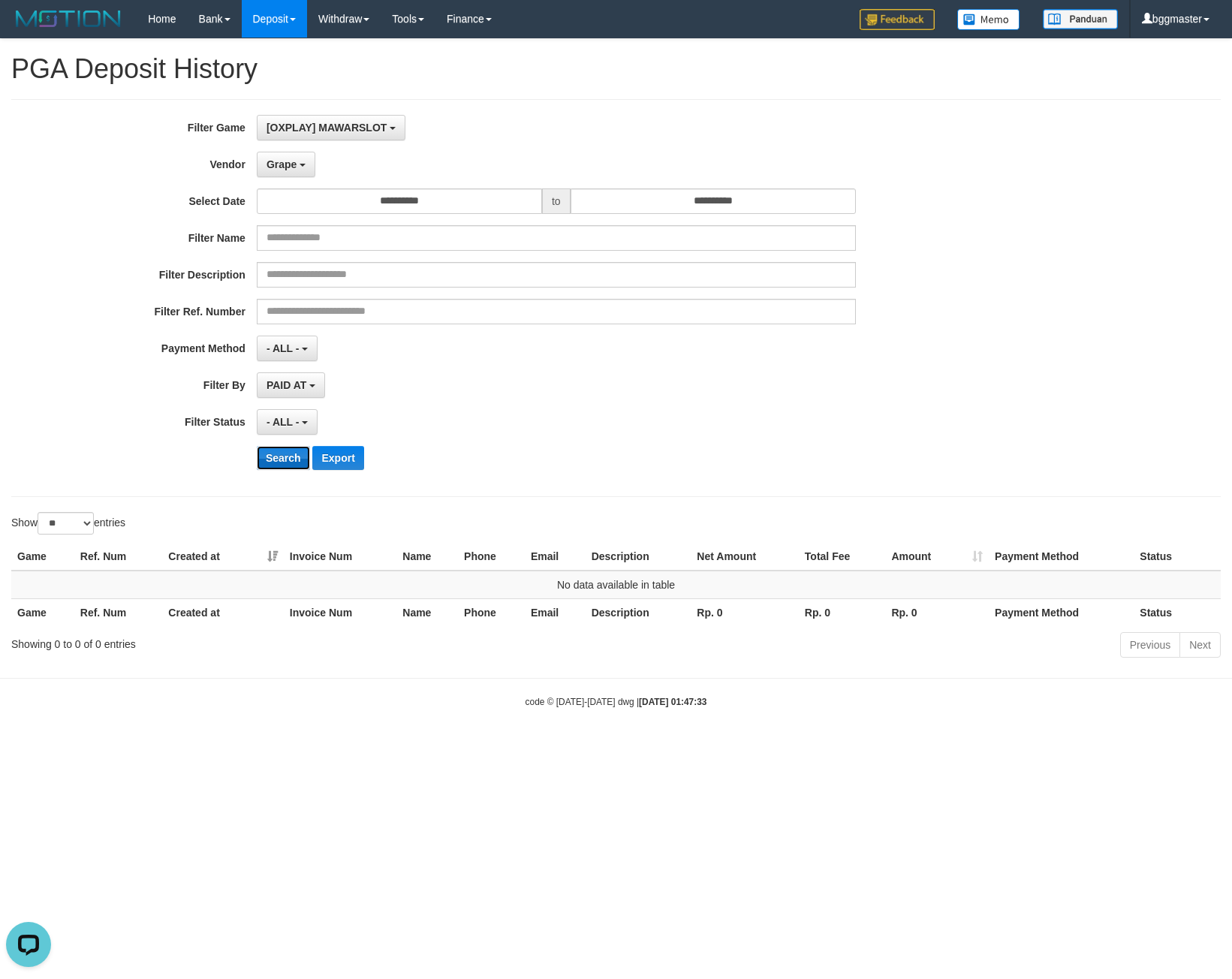
click at [292, 455] on button "Search" at bounding box center [283, 458] width 53 height 24
click at [278, 456] on button "Search" at bounding box center [283, 458] width 53 height 24
click at [292, 460] on button "Search" at bounding box center [283, 458] width 53 height 24
drag, startPoint x: 607, startPoint y: 195, endPoint x: 537, endPoint y: 154, distance: 81.1
click at [607, 191] on input "**********" at bounding box center [713, 201] width 286 height 26
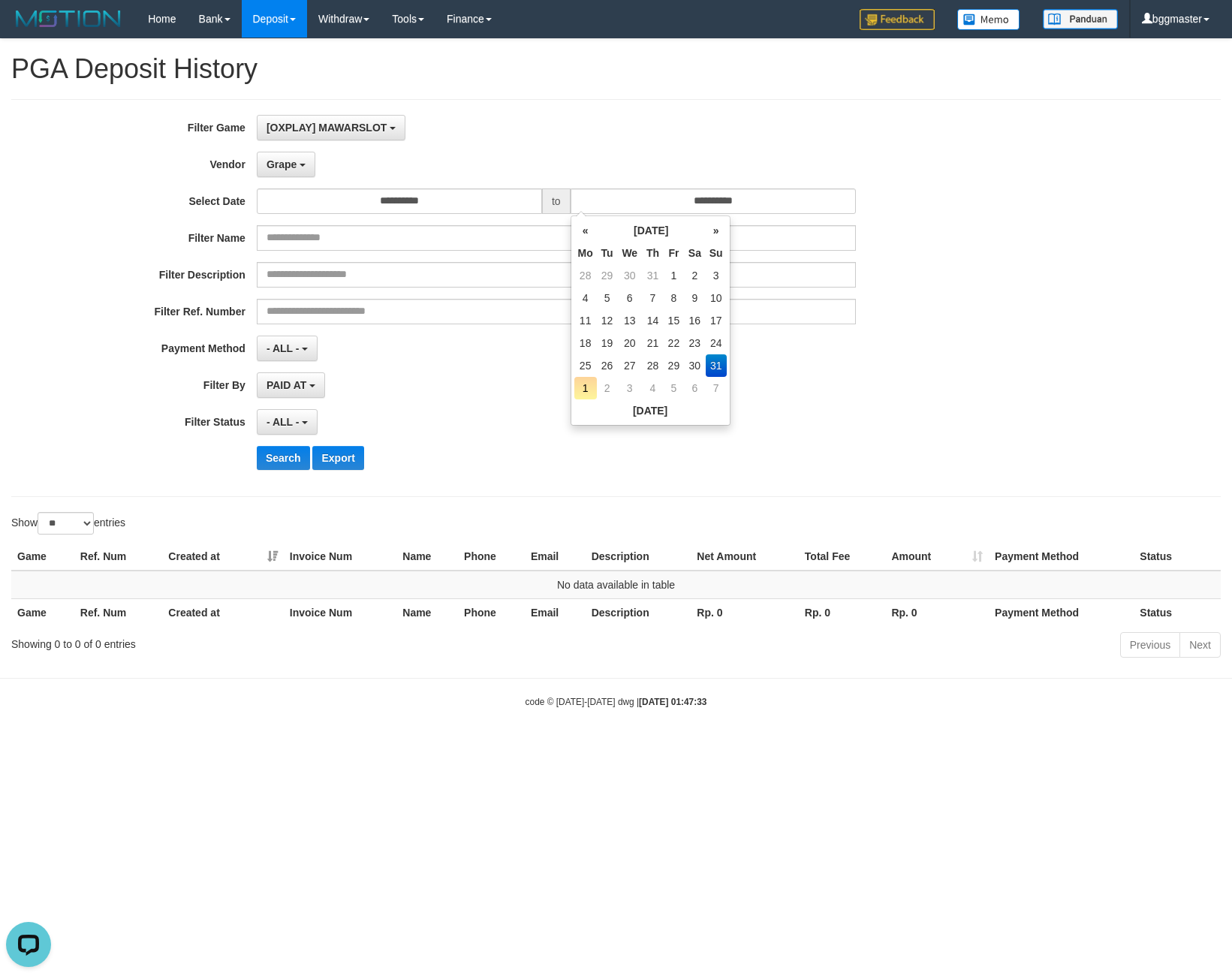
click at [533, 127] on div "[OXPLAY] MAWARSLOT SELECT GAME [OXPLAY] MAWARSLOT" at bounding box center [556, 127] width 599 height 26
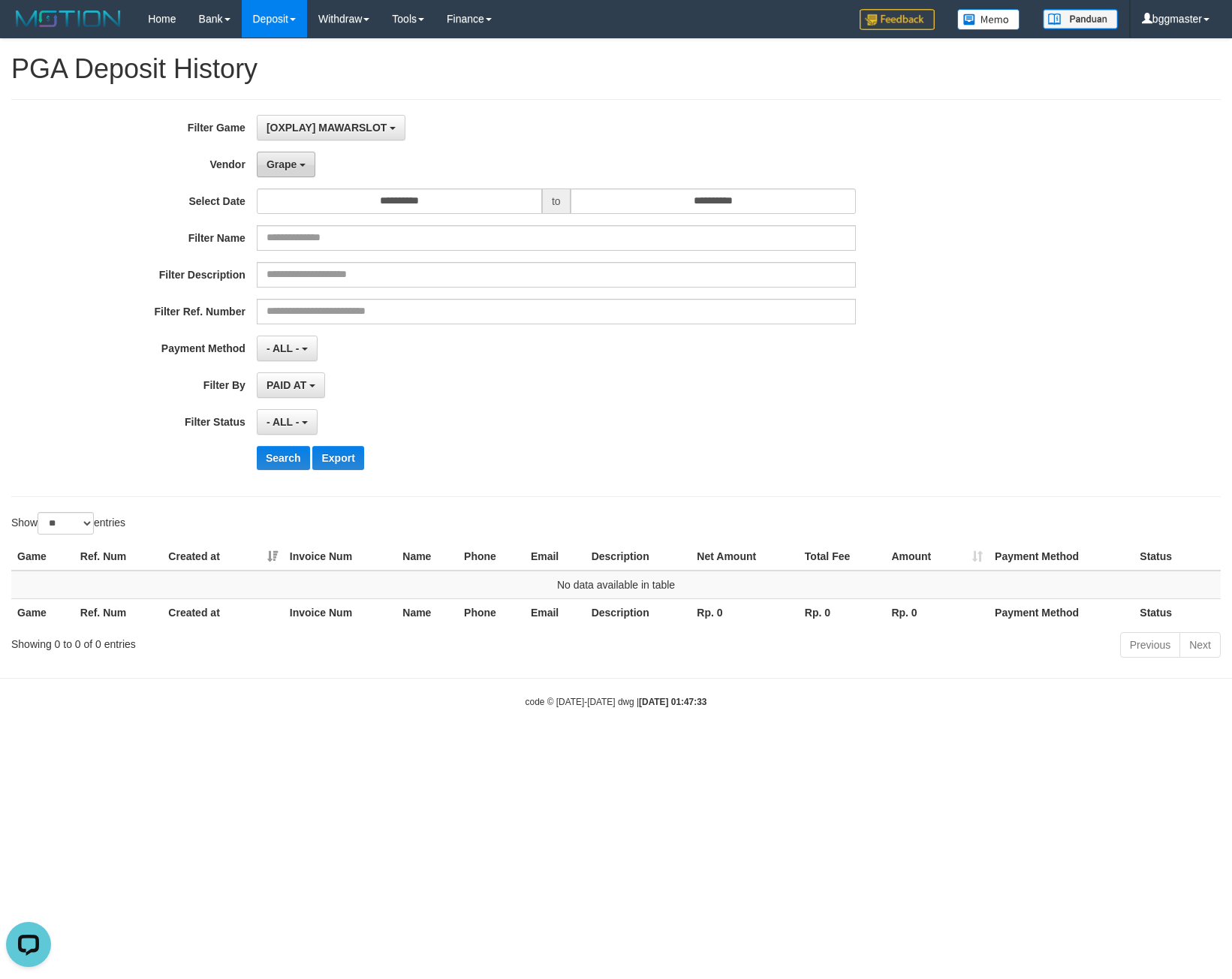
click at [312, 162] on button "Grape" at bounding box center [286, 164] width 59 height 26
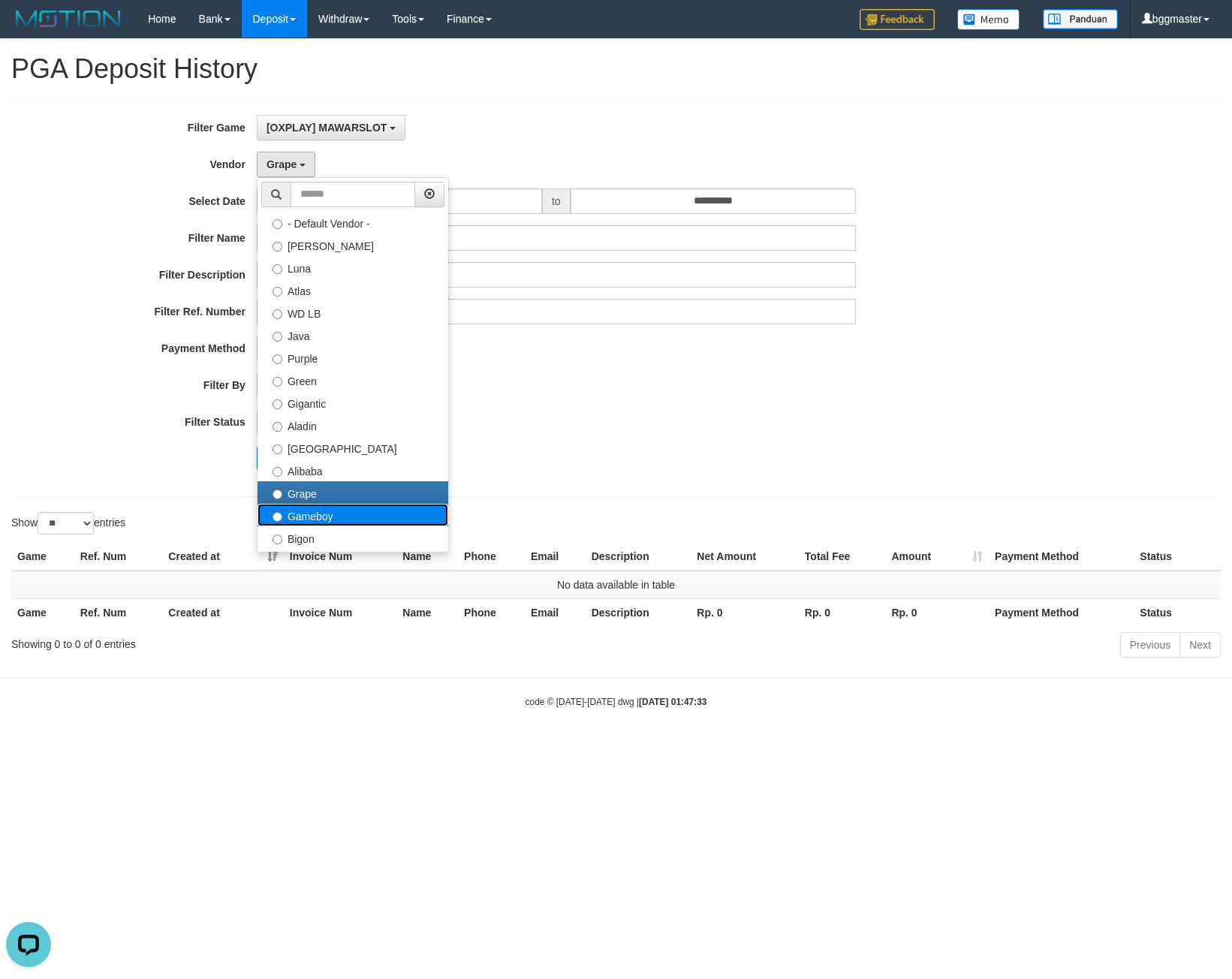
click at [318, 509] on label "Gameboy" at bounding box center [353, 515] width 191 height 23
select select "**********"
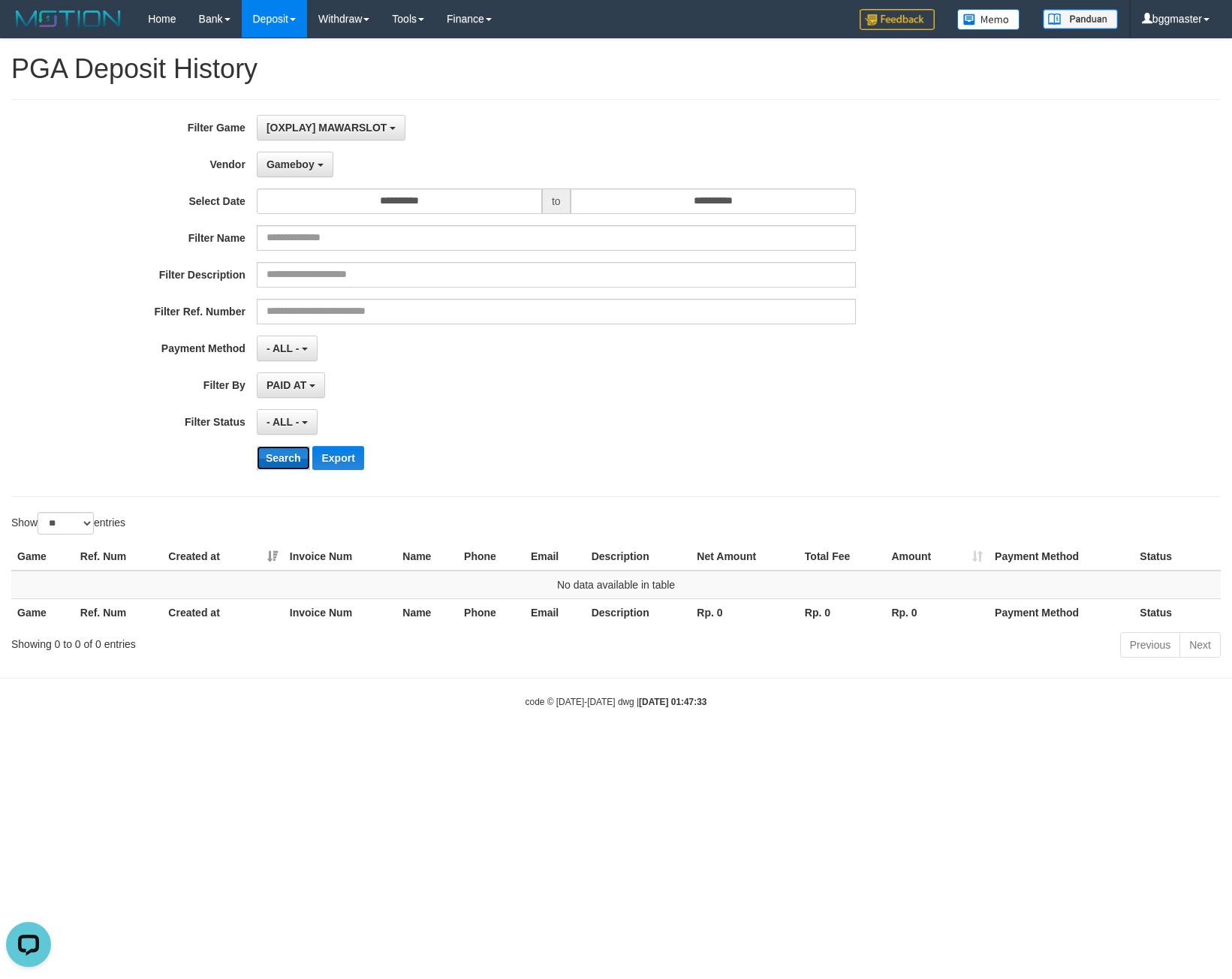
click at [277, 451] on button "Search" at bounding box center [283, 458] width 53 height 24
click at [279, 452] on button "Search" at bounding box center [283, 458] width 53 height 24
click at [289, 164] on span "Gameboy" at bounding box center [291, 164] width 48 height 12
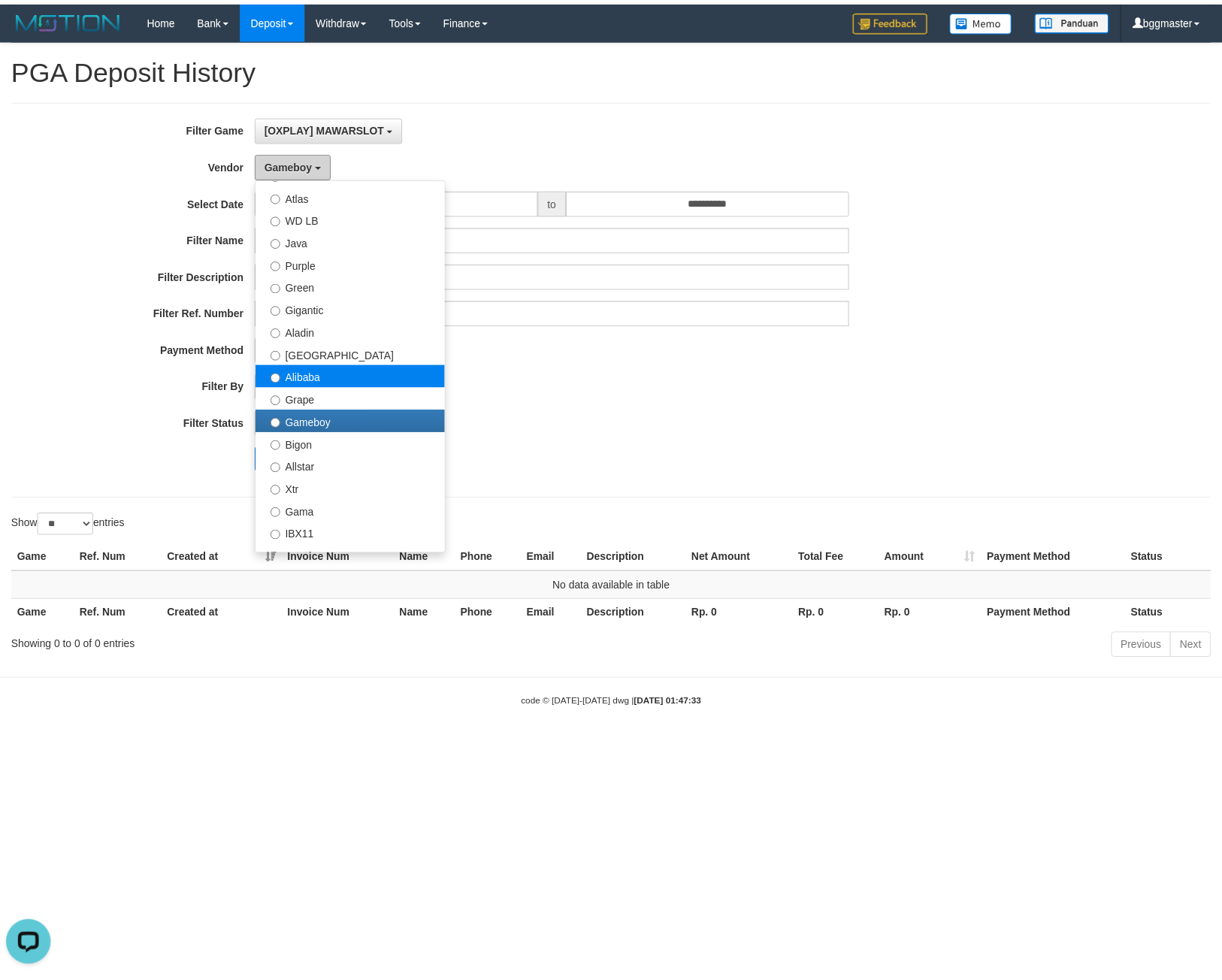
scroll to position [150, 0]
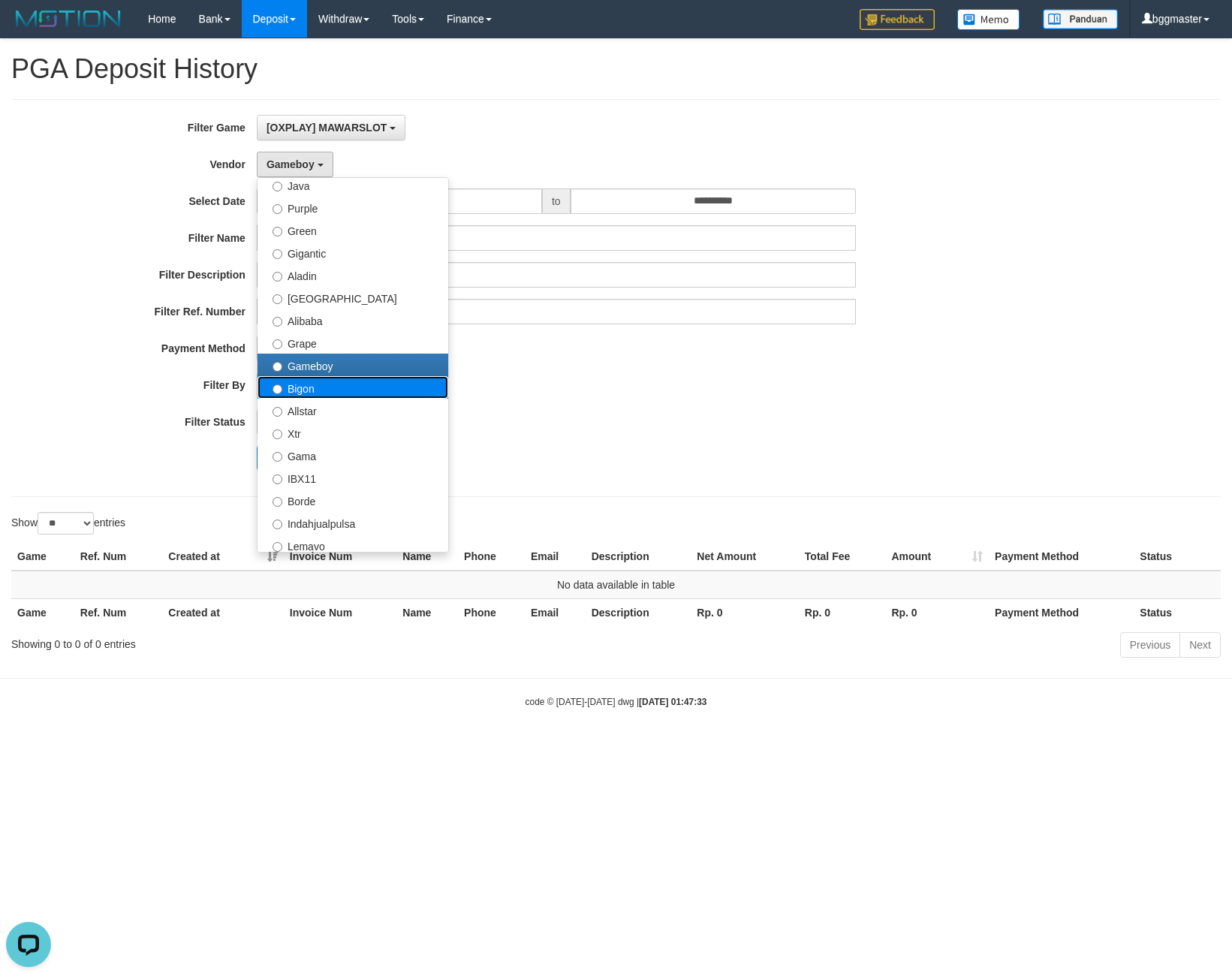
click at [351, 390] on label "Bigon" at bounding box center [353, 387] width 191 height 23
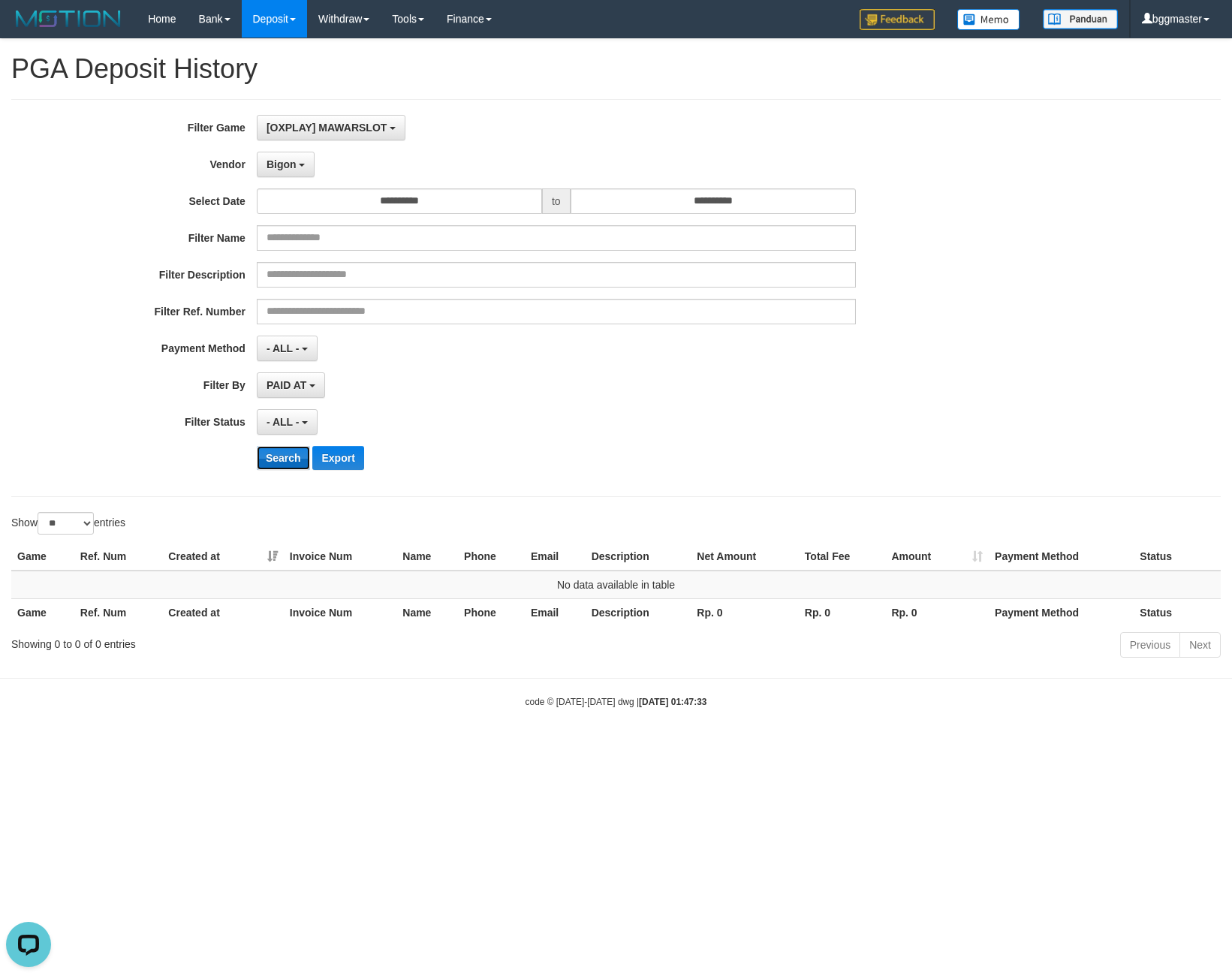
click at [279, 468] on button "Search" at bounding box center [283, 458] width 53 height 24
drag, startPoint x: 292, startPoint y: 448, endPoint x: 303, endPoint y: 392, distance: 57.1
click at [289, 448] on button "Search" at bounding box center [283, 458] width 53 height 24
click at [289, 160] on span "Bigon" at bounding box center [282, 164] width 30 height 12
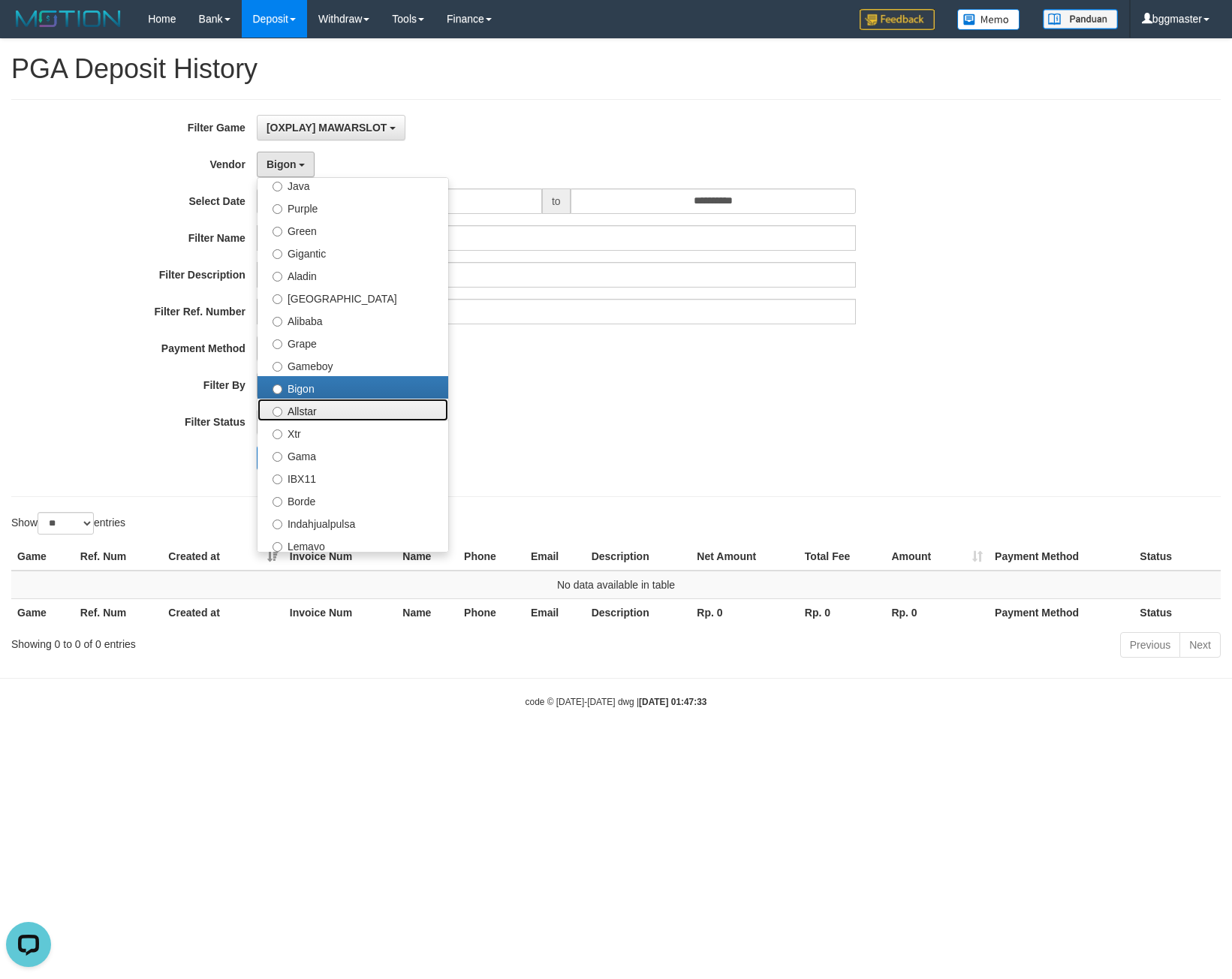
click at [312, 407] on label "Allstar" at bounding box center [353, 410] width 191 height 23
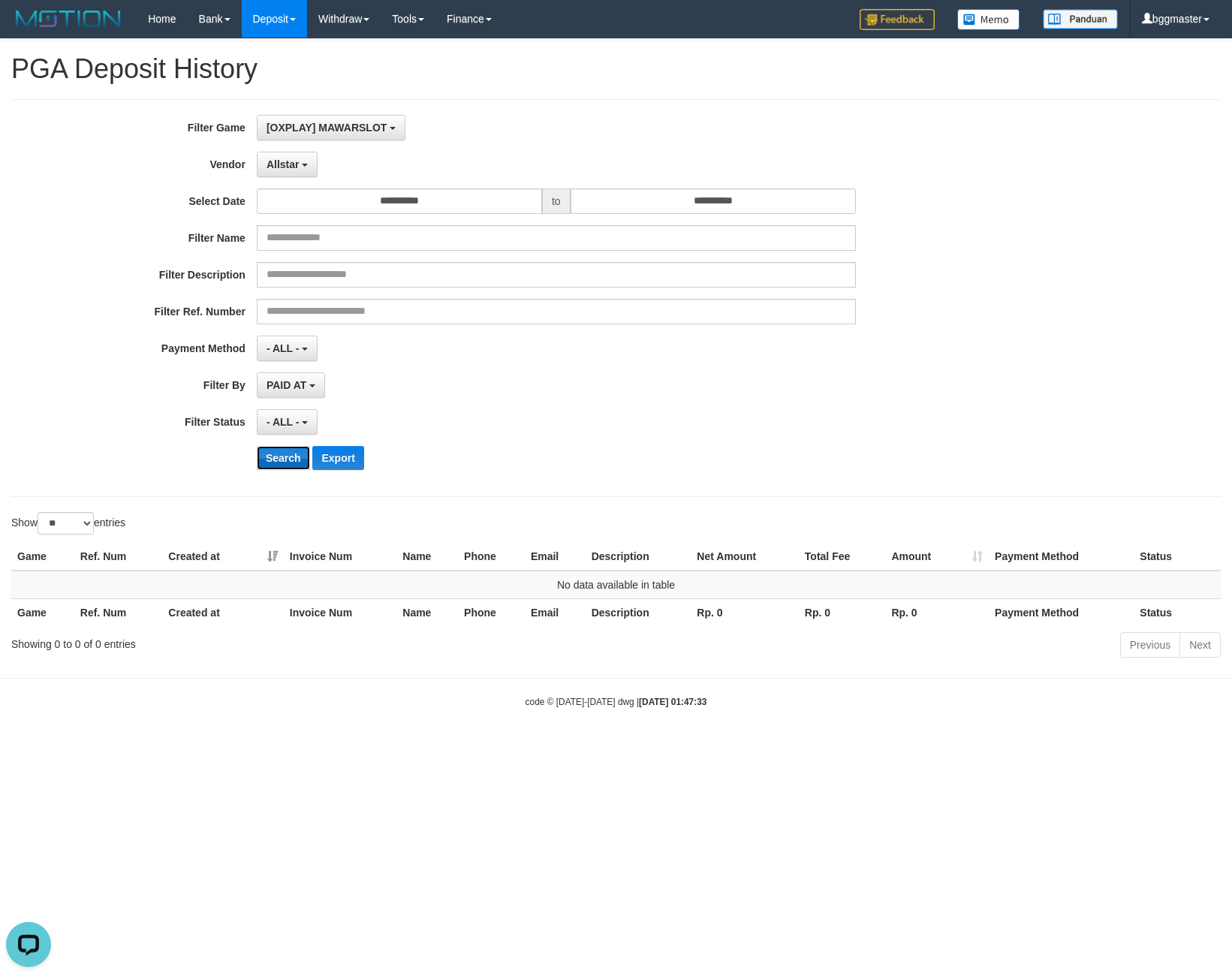
click at [277, 463] on button "Search" at bounding box center [283, 458] width 53 height 24
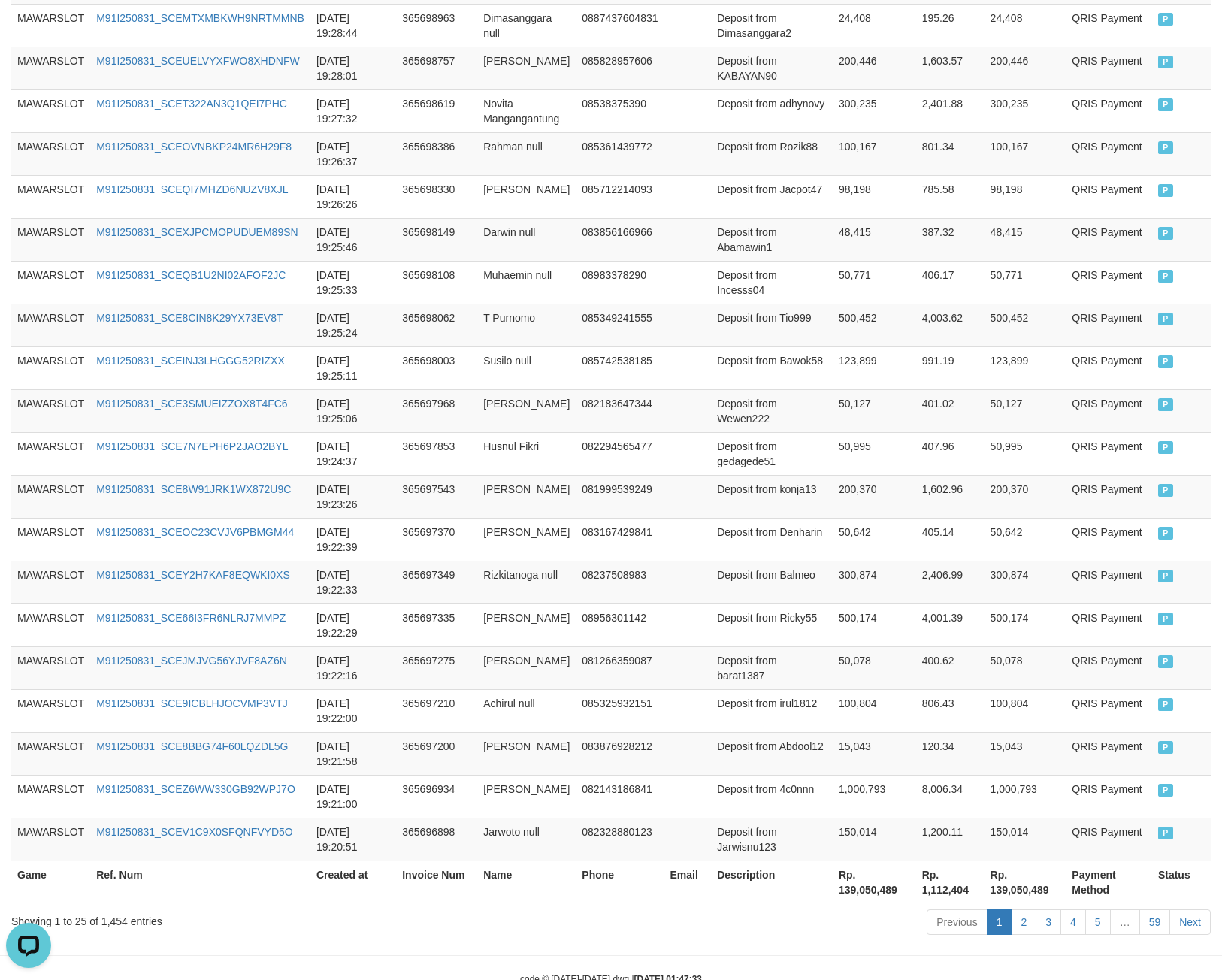
scroll to position [840, 0]
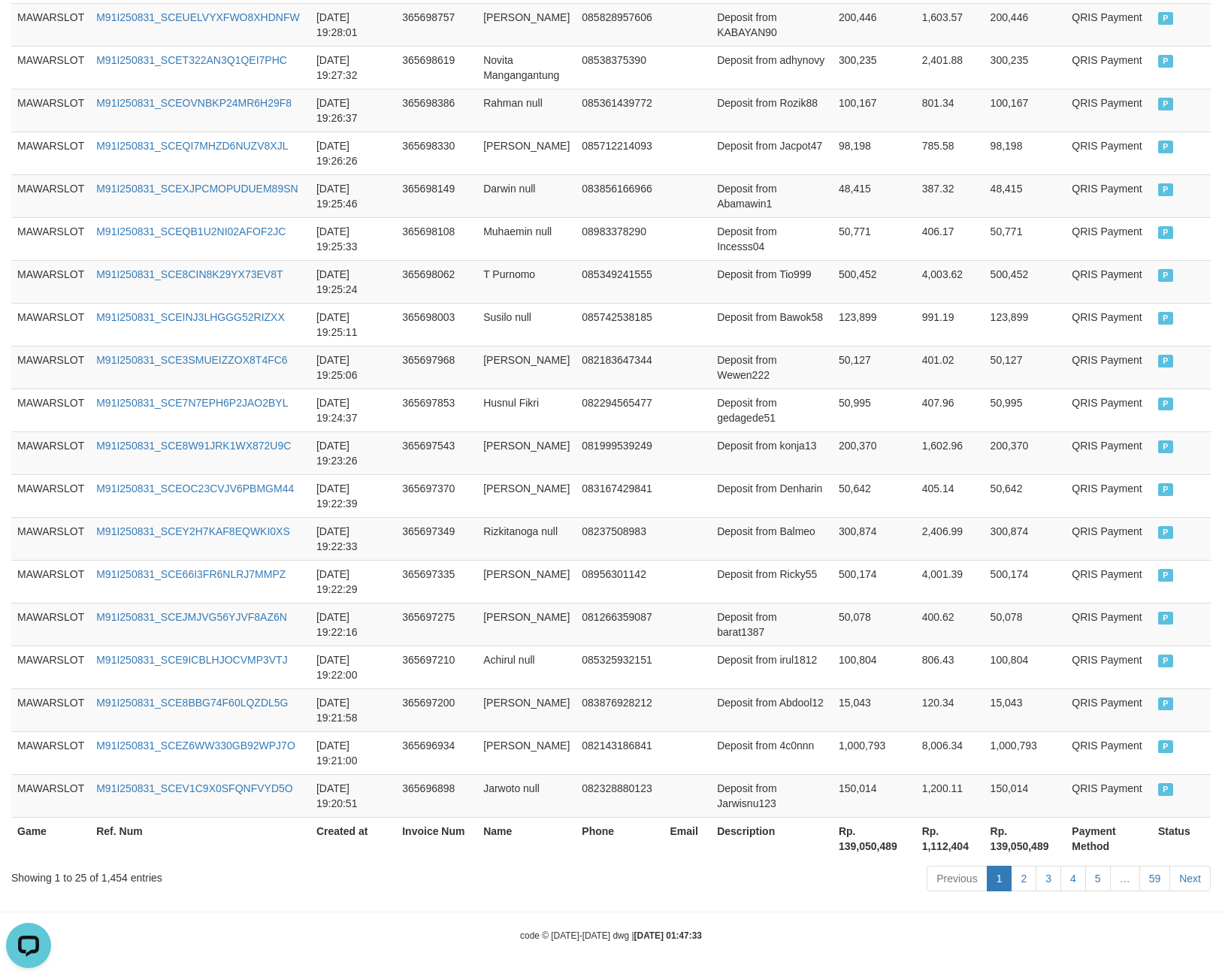
click at [833, 847] on th "Rp. 139,050,489" at bounding box center [874, 838] width 84 height 43
drag, startPoint x: 820, startPoint y: 847, endPoint x: 827, endPoint y: 852, distance: 8.6
click at [833, 852] on th "Rp. 139,050,489" at bounding box center [874, 838] width 84 height 43
copy th "139,050,489"
click at [118, 877] on div "Showing 1 to 25 of 1,454 entries" at bounding box center [255, 875] width 487 height 21
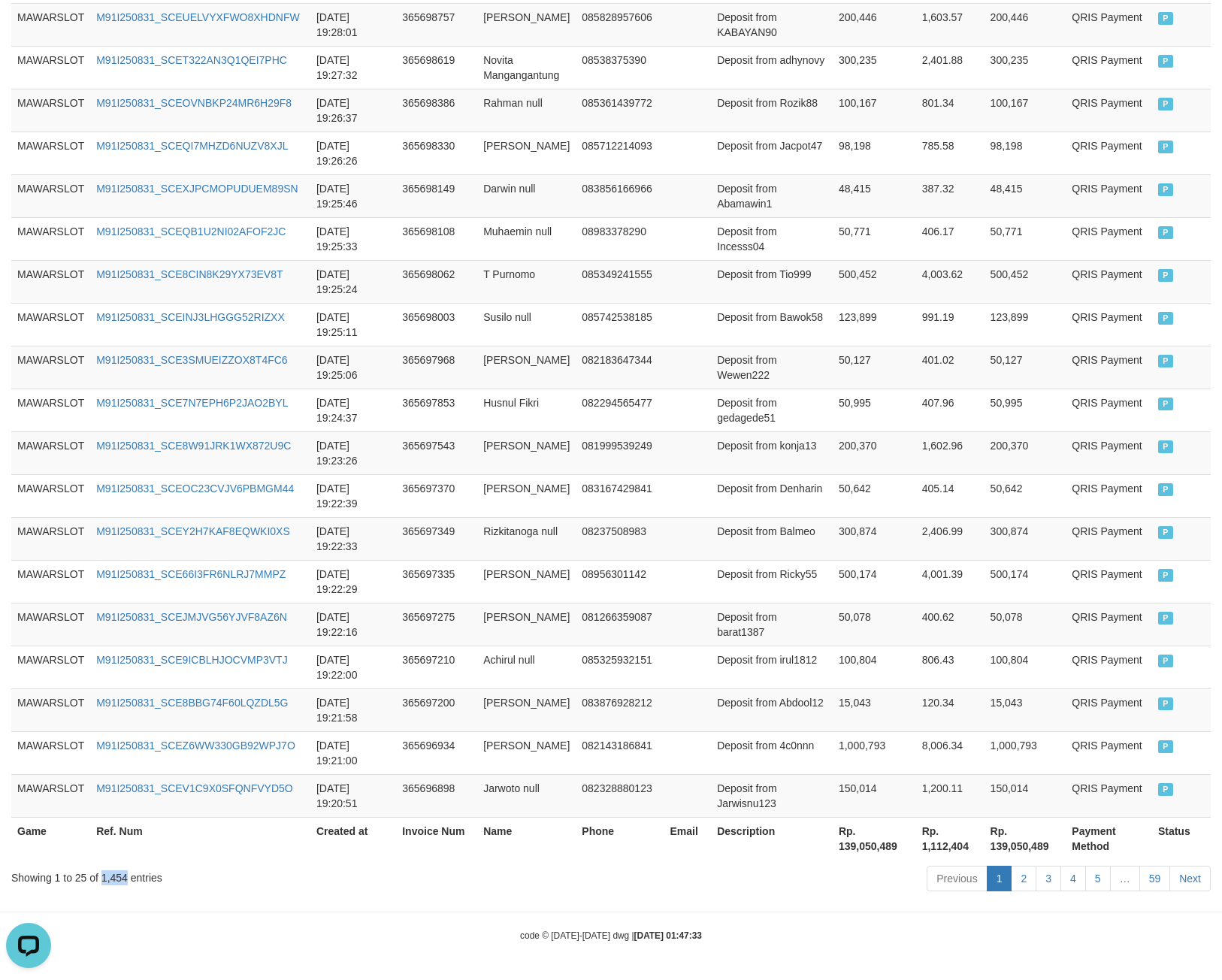
click at [111, 877] on div "Showing 1 to 25 of 1,454 entries" at bounding box center [255, 875] width 487 height 21
copy div "1,454"
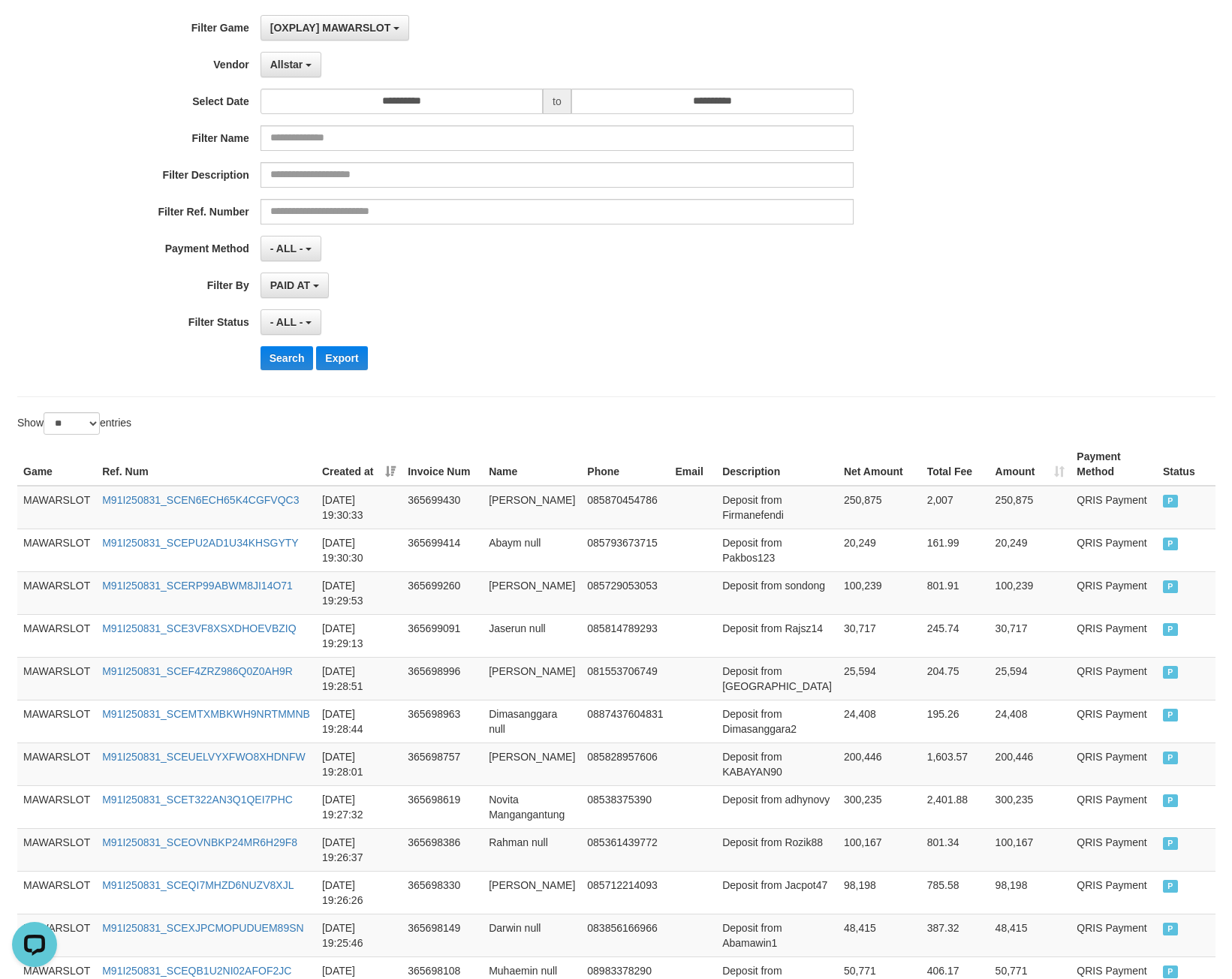
scroll to position [0, 0]
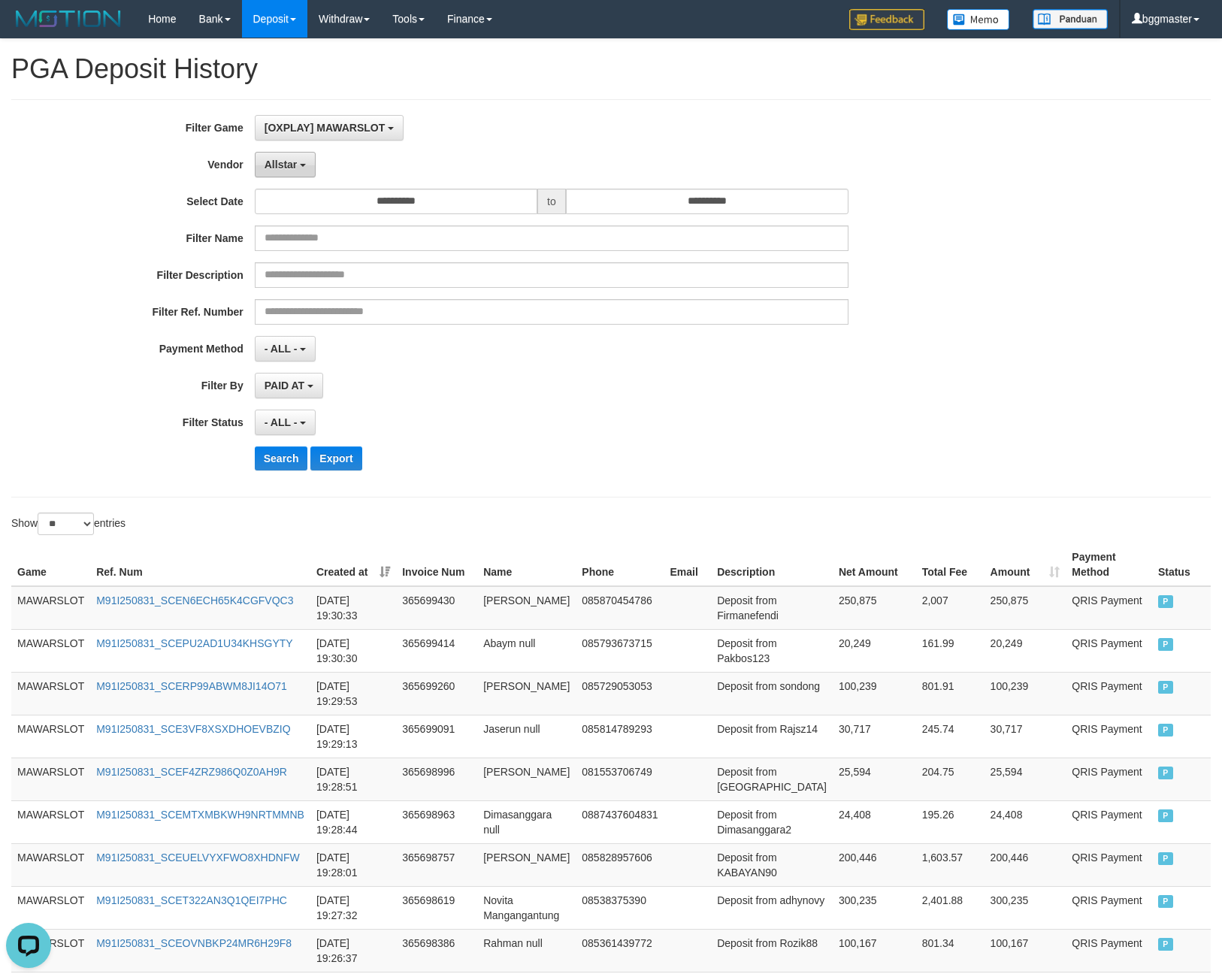
drag, startPoint x: 270, startPoint y: 153, endPoint x: 258, endPoint y: 161, distance: 14.4
click at [270, 153] on button "Allstar" at bounding box center [285, 164] width 61 height 26
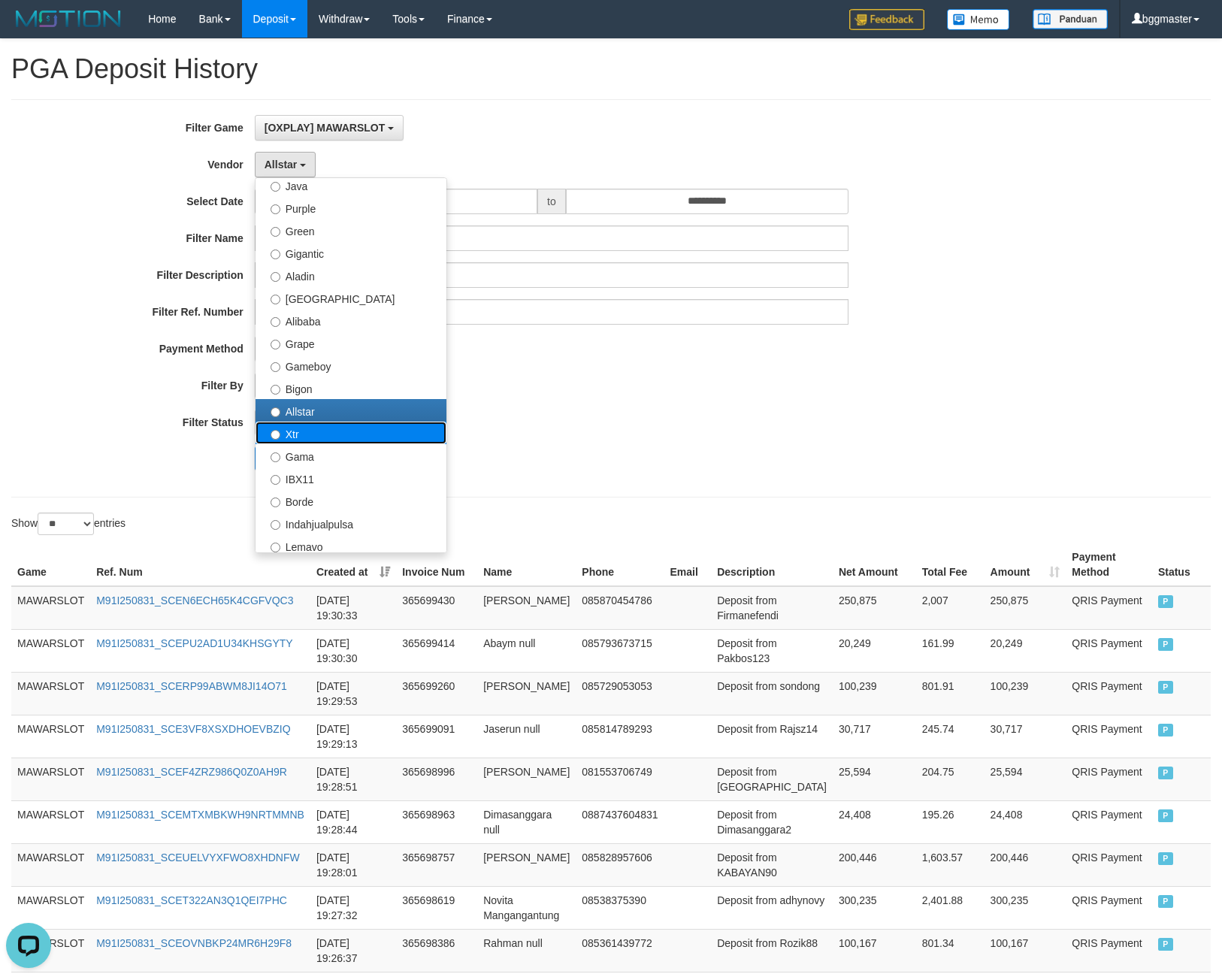
click at [315, 440] on label "Xtr" at bounding box center [351, 433] width 191 height 23
select select "**********"
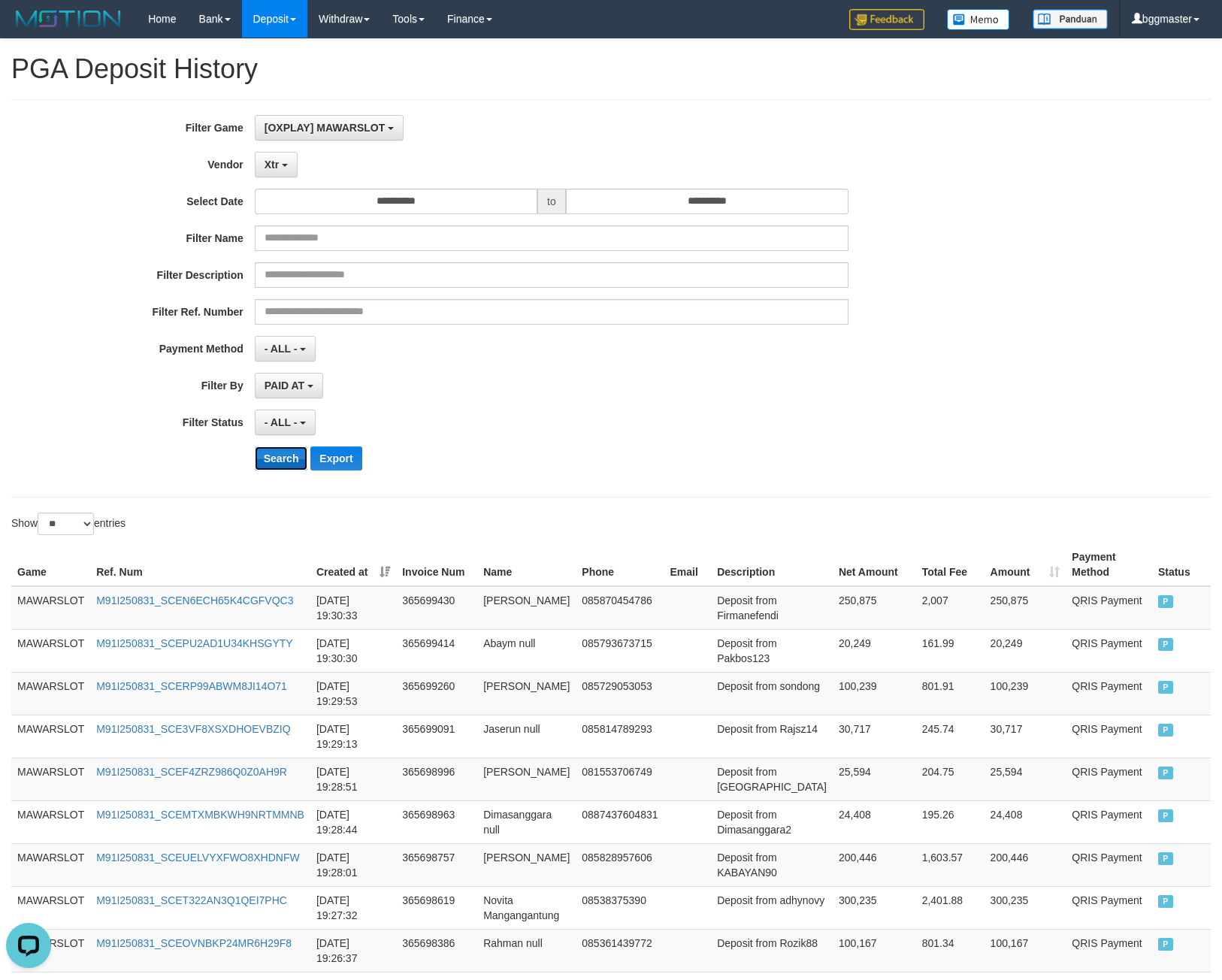
click at [278, 456] on button "Search" at bounding box center [281, 459] width 54 height 24
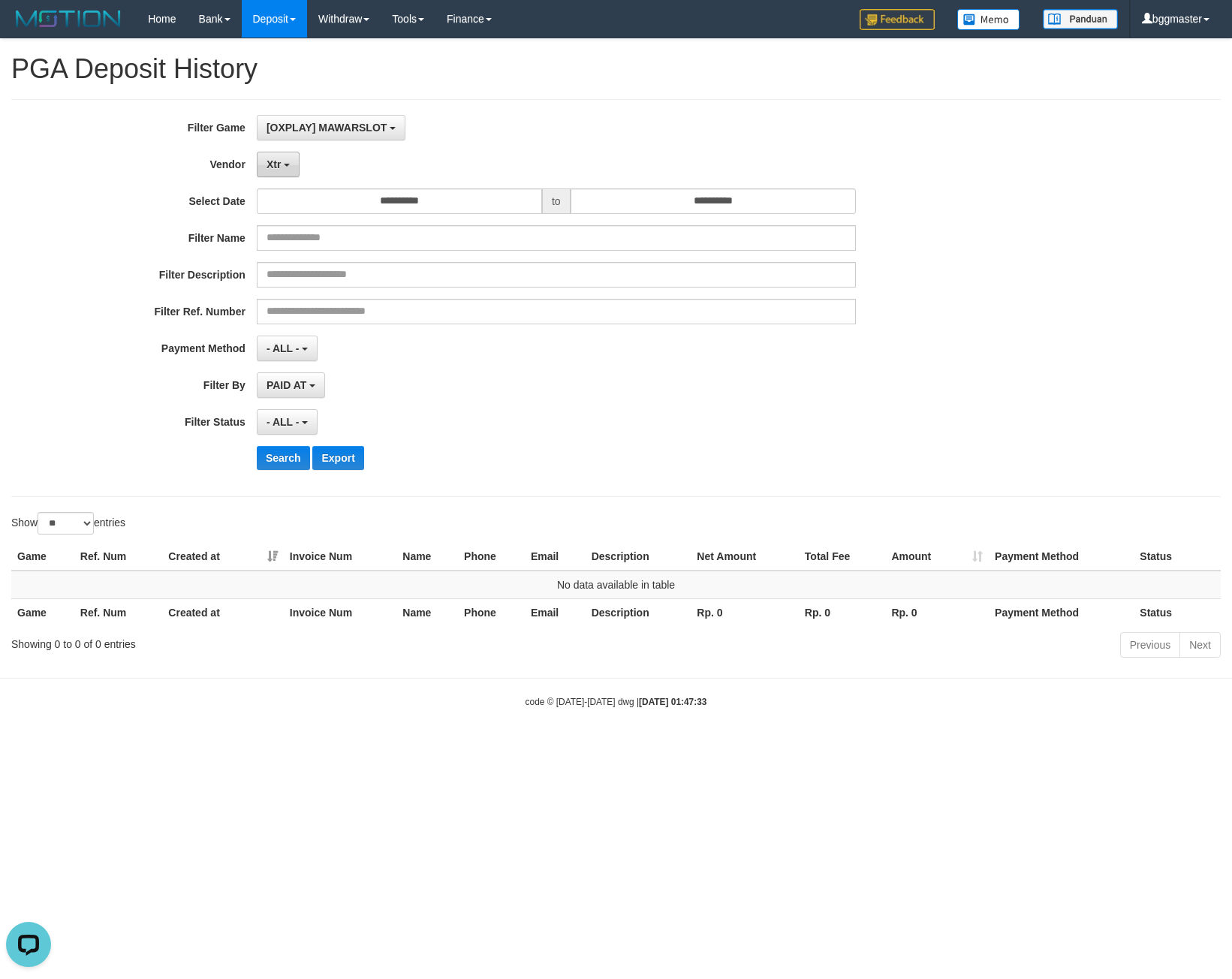
click at [267, 167] on span "Xtr" at bounding box center [274, 164] width 14 height 12
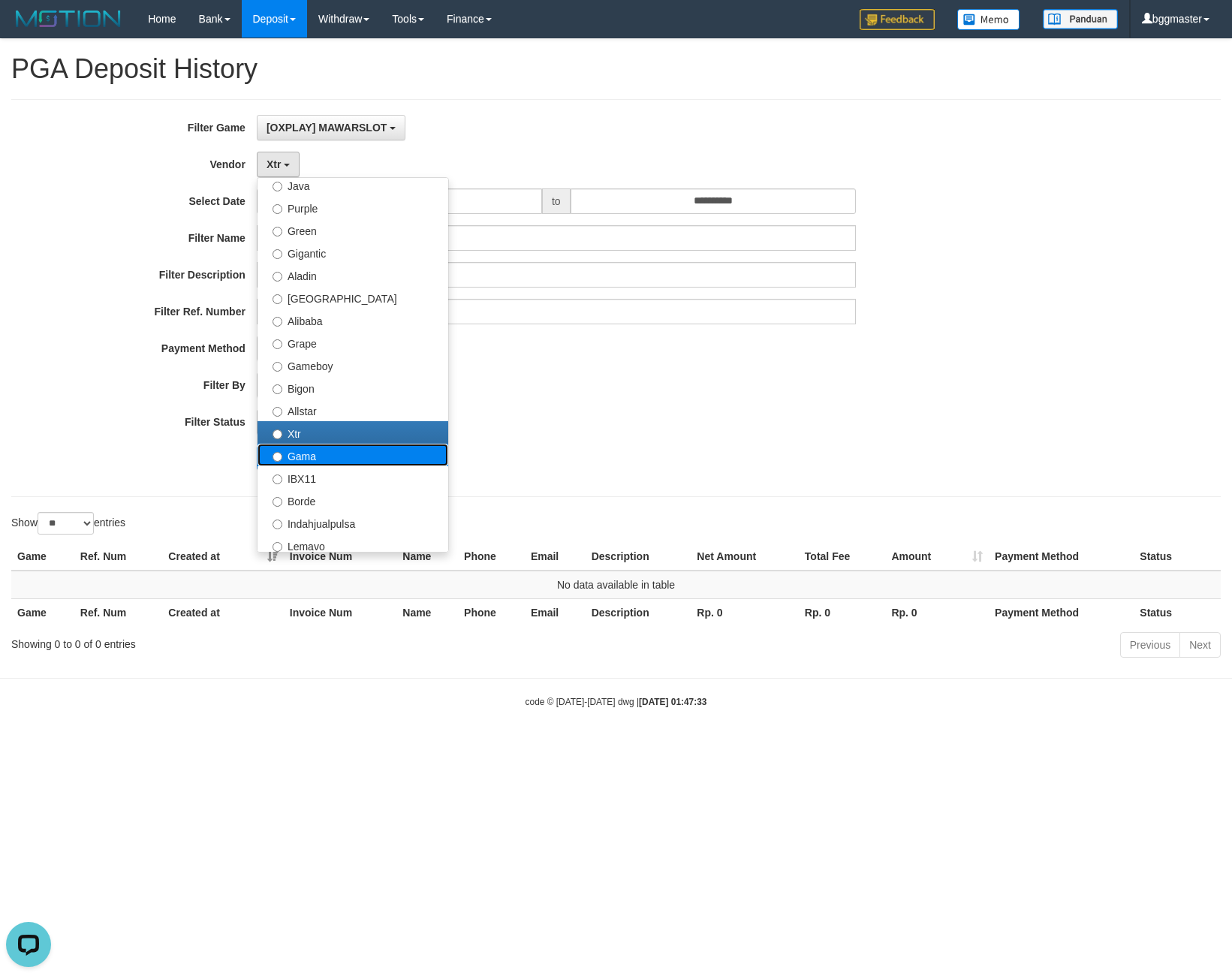
click at [315, 460] on label "Gama" at bounding box center [353, 455] width 191 height 23
select select "**********"
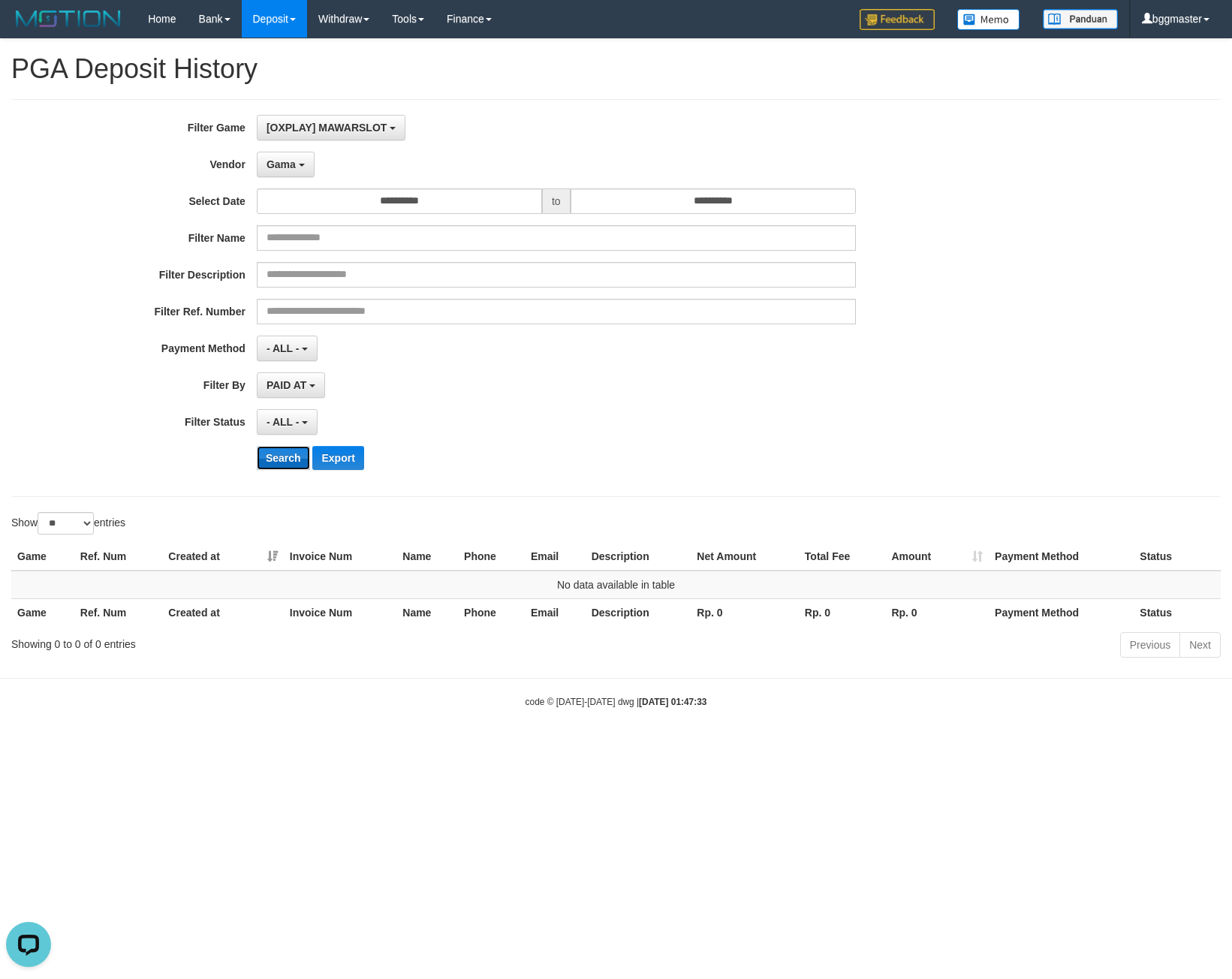
click at [275, 460] on button "Search" at bounding box center [283, 458] width 53 height 24
click at [284, 164] on span "Gama" at bounding box center [281, 164] width 29 height 12
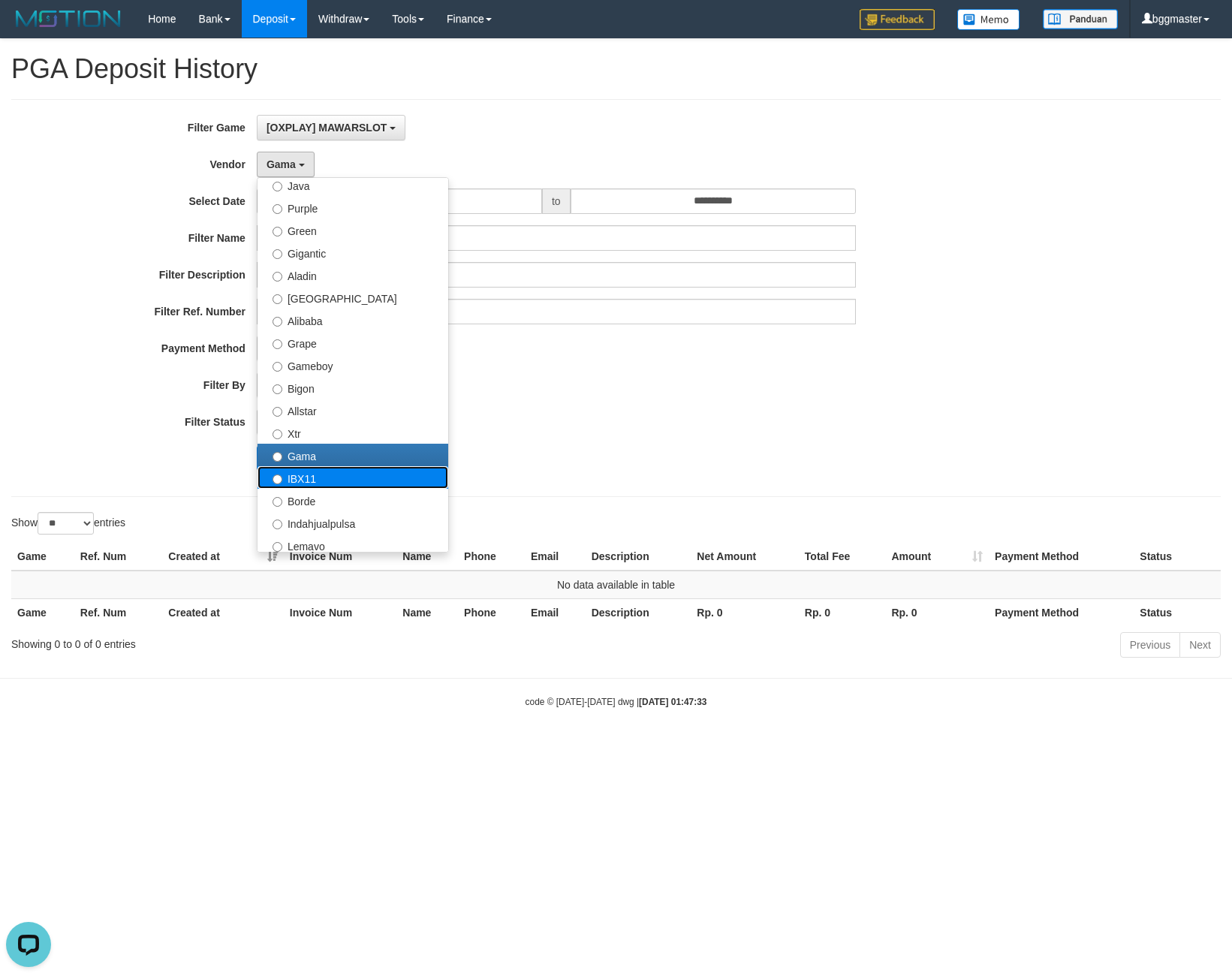
click at [311, 472] on label "IBX11" at bounding box center [353, 478] width 191 height 23
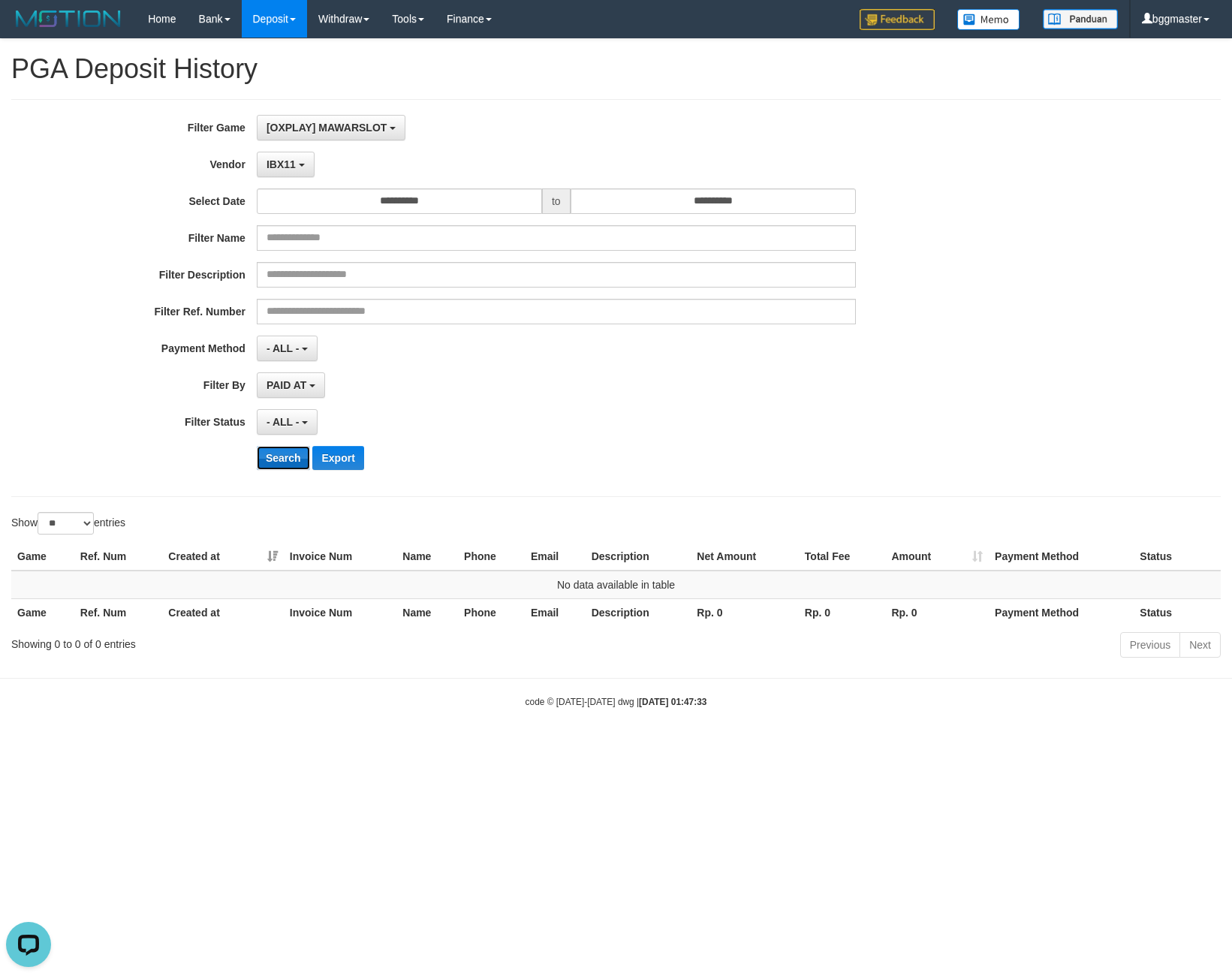
click at [277, 454] on button "Search" at bounding box center [283, 458] width 53 height 24
click at [287, 453] on button "Search" at bounding box center [283, 458] width 53 height 24
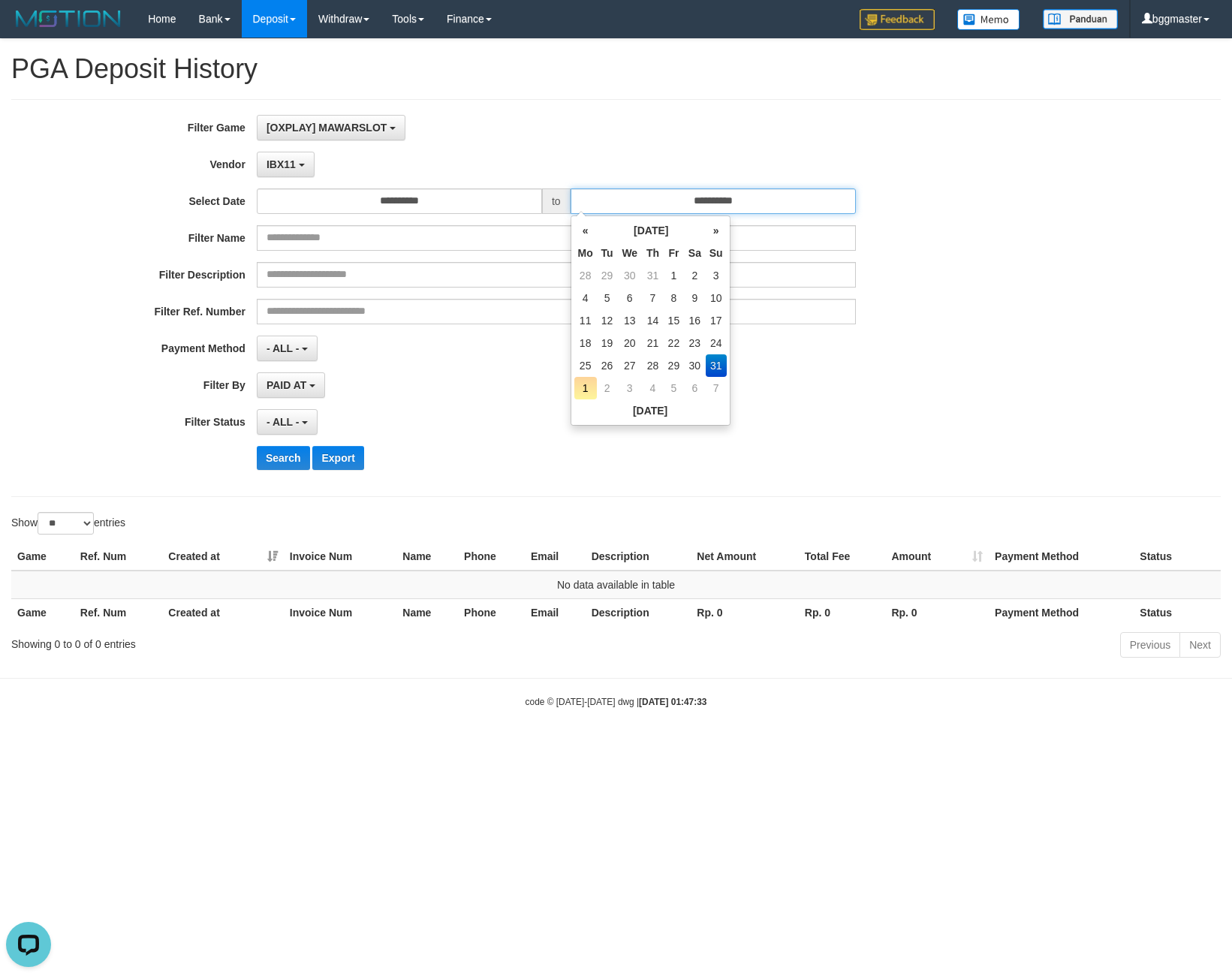
click at [627, 200] on input "**********" at bounding box center [713, 201] width 286 height 26
drag, startPoint x: 614, startPoint y: 132, endPoint x: 321, endPoint y: 191, distance: 298.9
click at [606, 131] on div "[OXPLAY] MAWARSLOT SELECT GAME [OXPLAY] MAWARSLOT" at bounding box center [556, 127] width 599 height 26
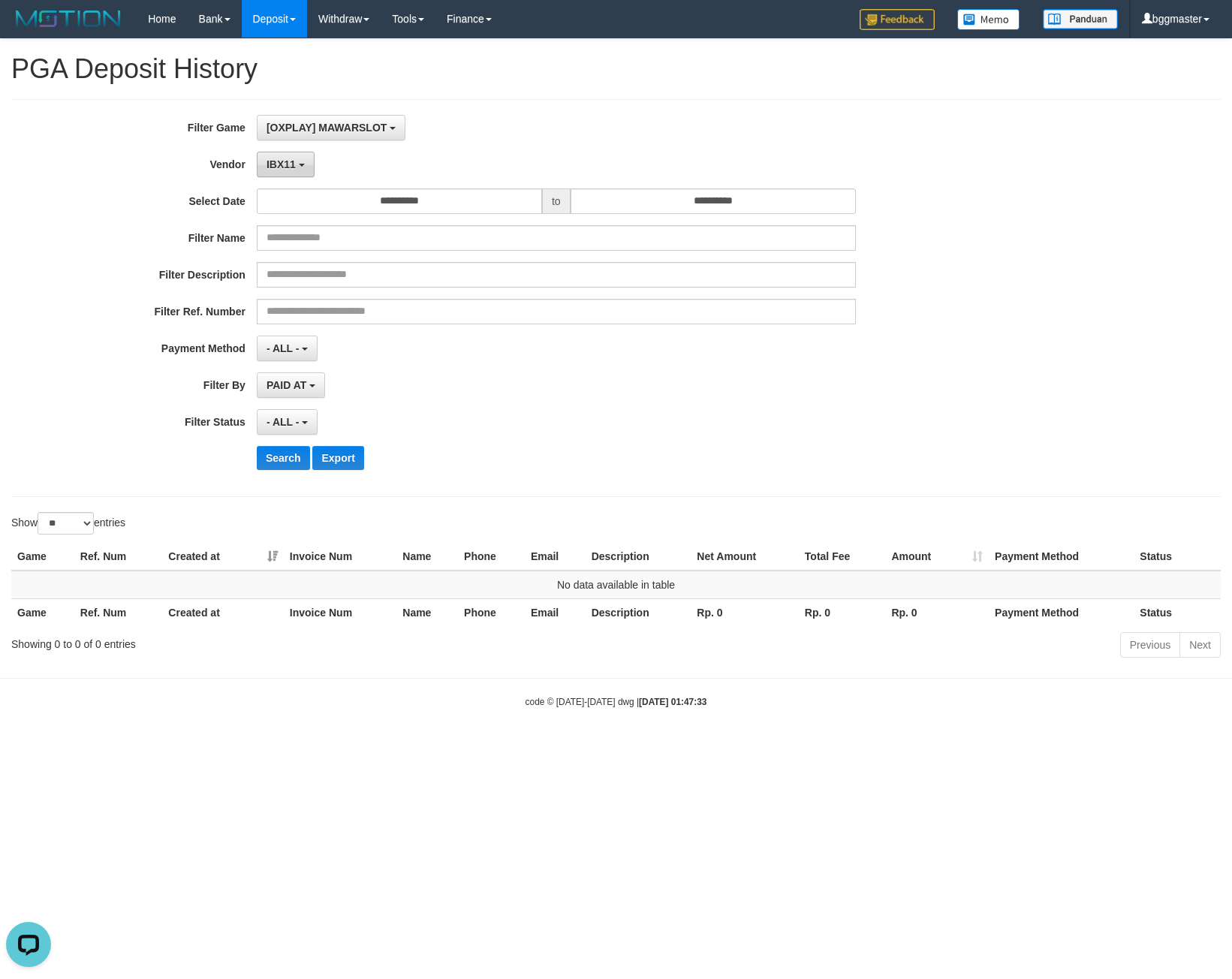
click at [277, 167] on span "IBX11" at bounding box center [281, 164] width 29 height 12
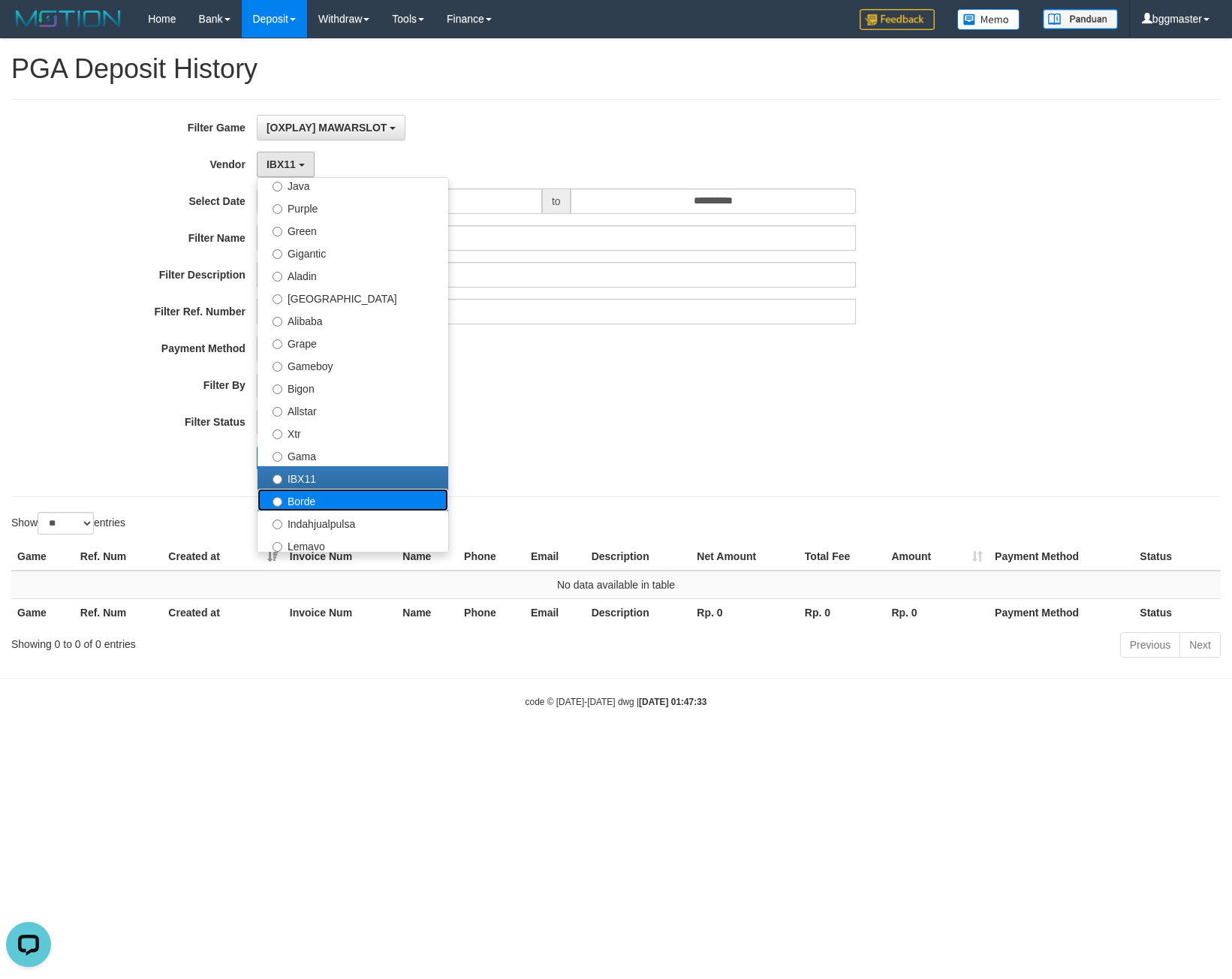
click at [289, 491] on label "Borde" at bounding box center [353, 500] width 191 height 23
select select "**********"
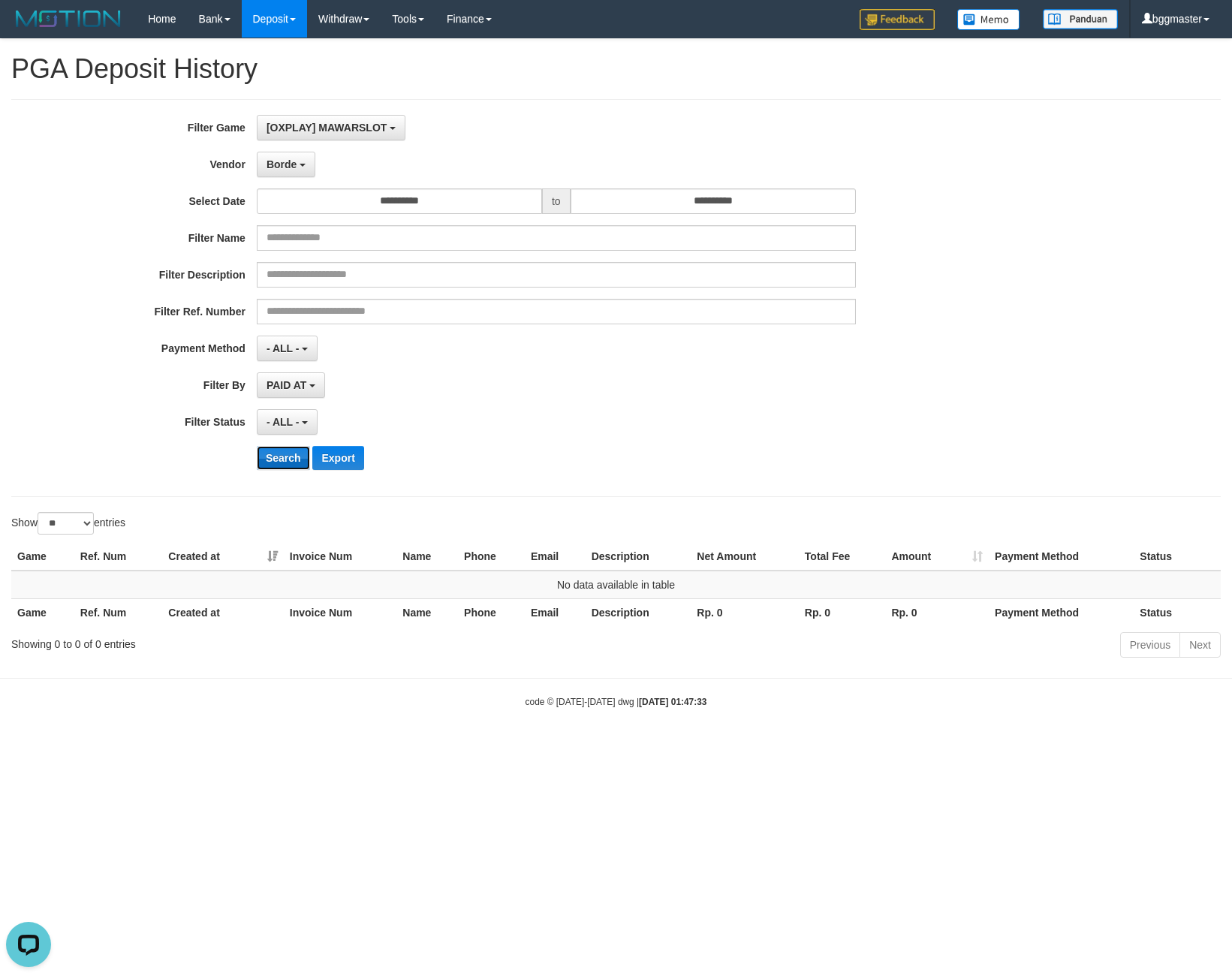
drag, startPoint x: 293, startPoint y: 451, endPoint x: 266, endPoint y: 441, distance: 28.8
click at [292, 451] on button "Search" at bounding box center [283, 458] width 53 height 24
click at [286, 473] on div "**********" at bounding box center [513, 298] width 1027 height 366
click at [286, 462] on button "Search" at bounding box center [283, 458] width 53 height 24
click at [288, 173] on button "Borde" at bounding box center [286, 164] width 59 height 26
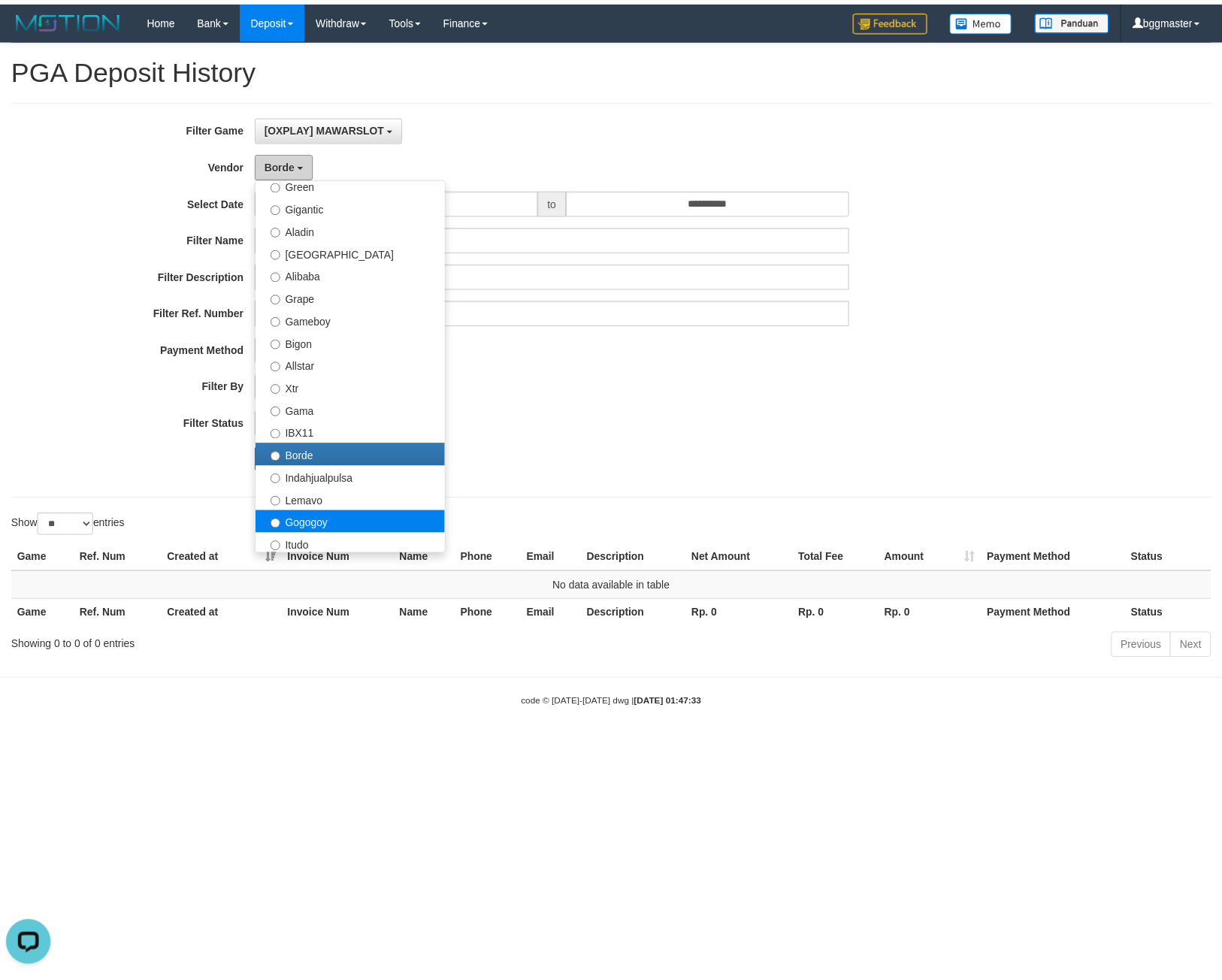
scroll to position [300, 0]
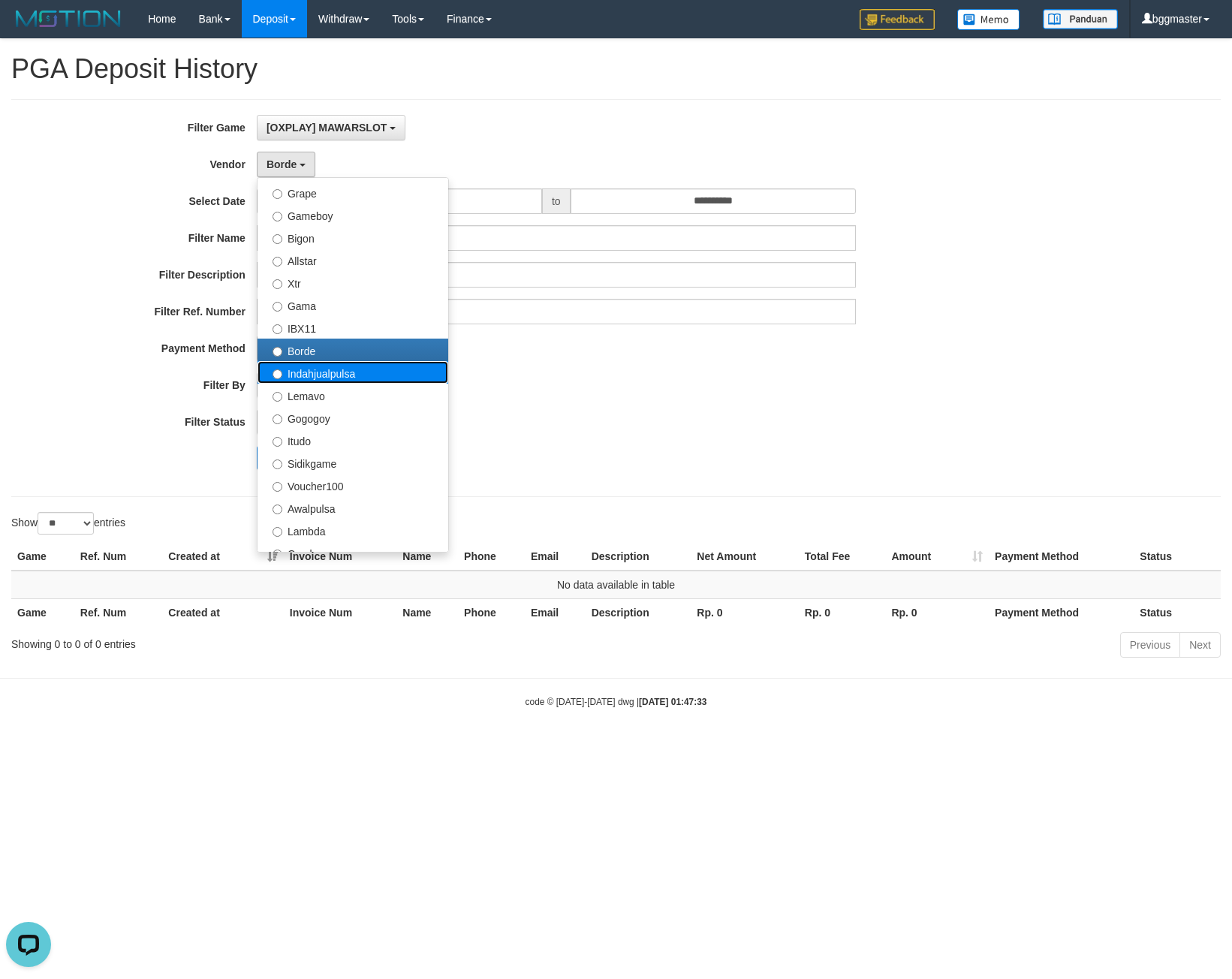
click at [340, 374] on label "Indahjualpulsa" at bounding box center [353, 372] width 191 height 23
select select "**********"
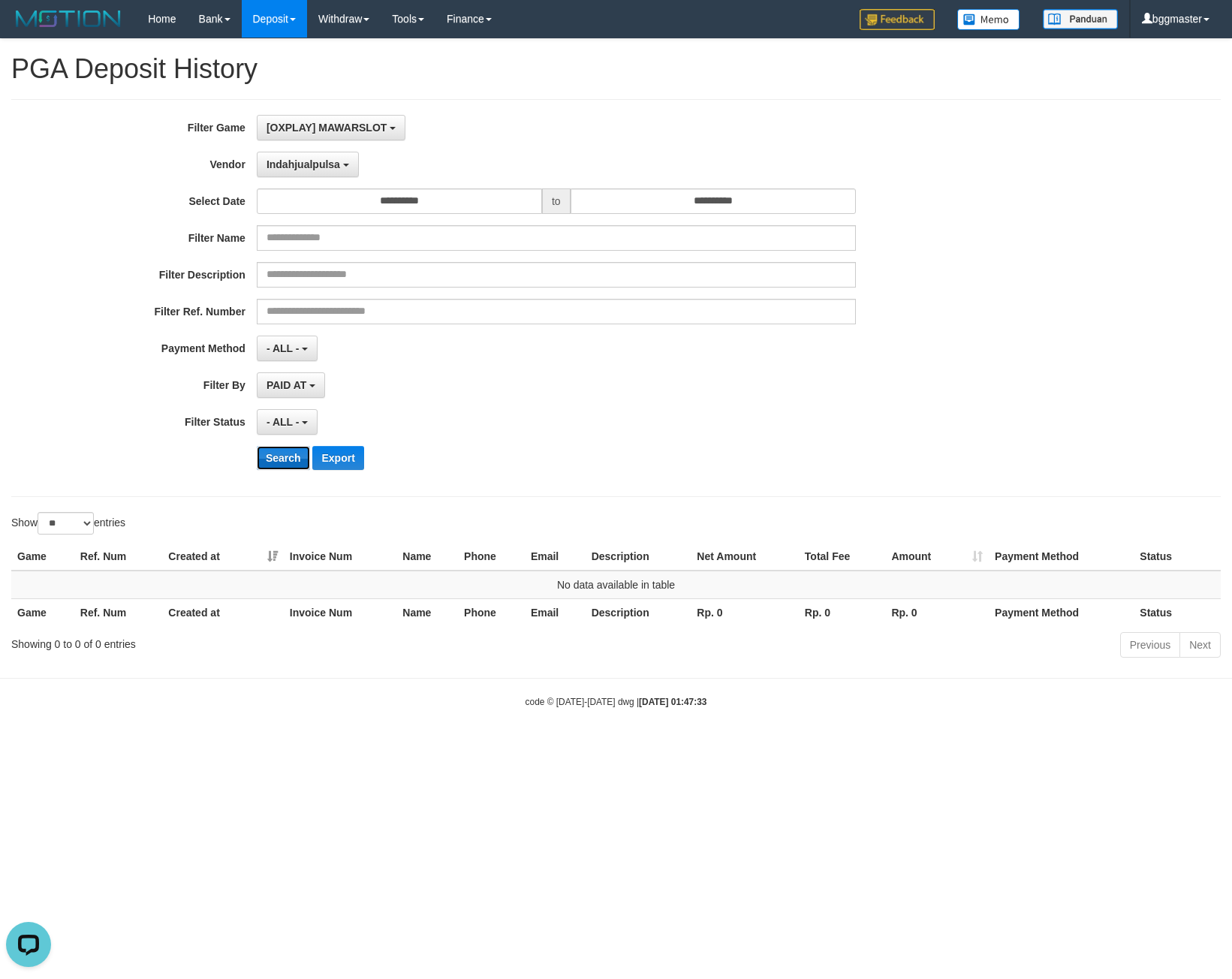
click at [269, 455] on button "Search" at bounding box center [283, 458] width 53 height 24
click at [286, 454] on button "Search" at bounding box center [283, 458] width 53 height 24
click at [665, 202] on input "**********" at bounding box center [713, 201] width 286 height 26
drag, startPoint x: 644, startPoint y: 105, endPoint x: 328, endPoint y: 121, distance: 316.4
click at [643, 103] on div "**********" at bounding box center [616, 298] width 1209 height 398
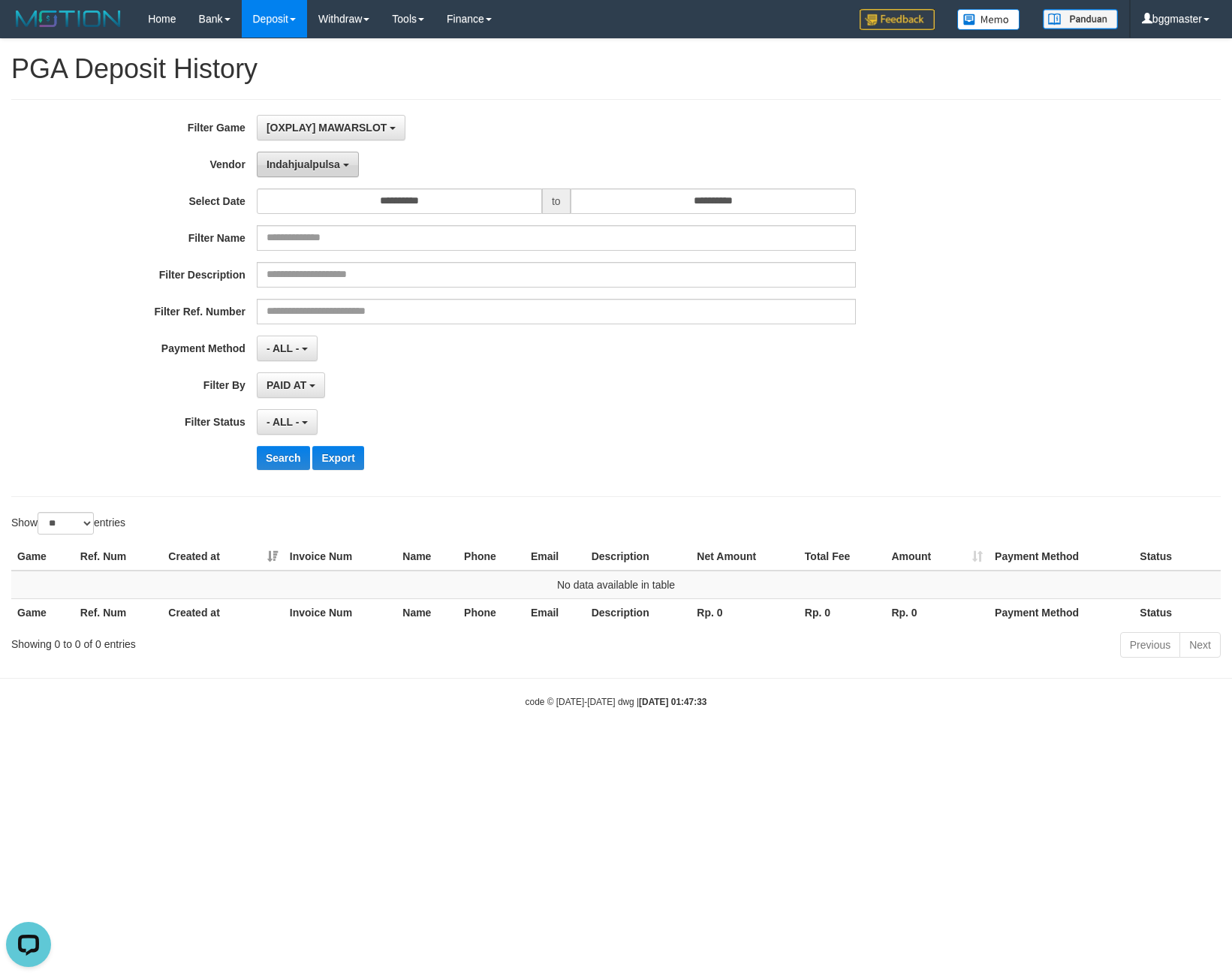
click at [302, 166] on span "Indahjualpulsa" at bounding box center [304, 164] width 74 height 12
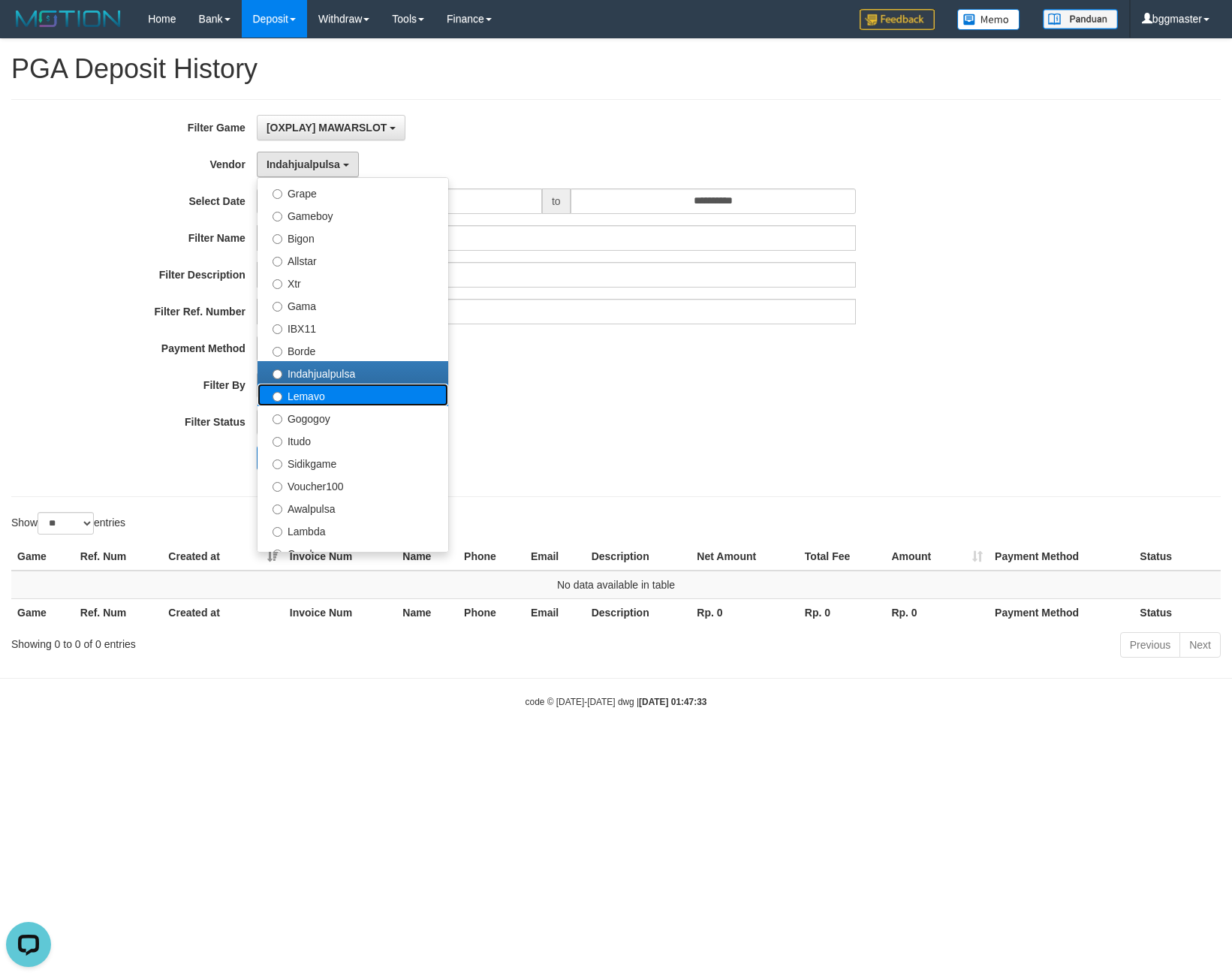
click at [301, 393] on label "Lemavo" at bounding box center [353, 395] width 191 height 23
select select "**********"
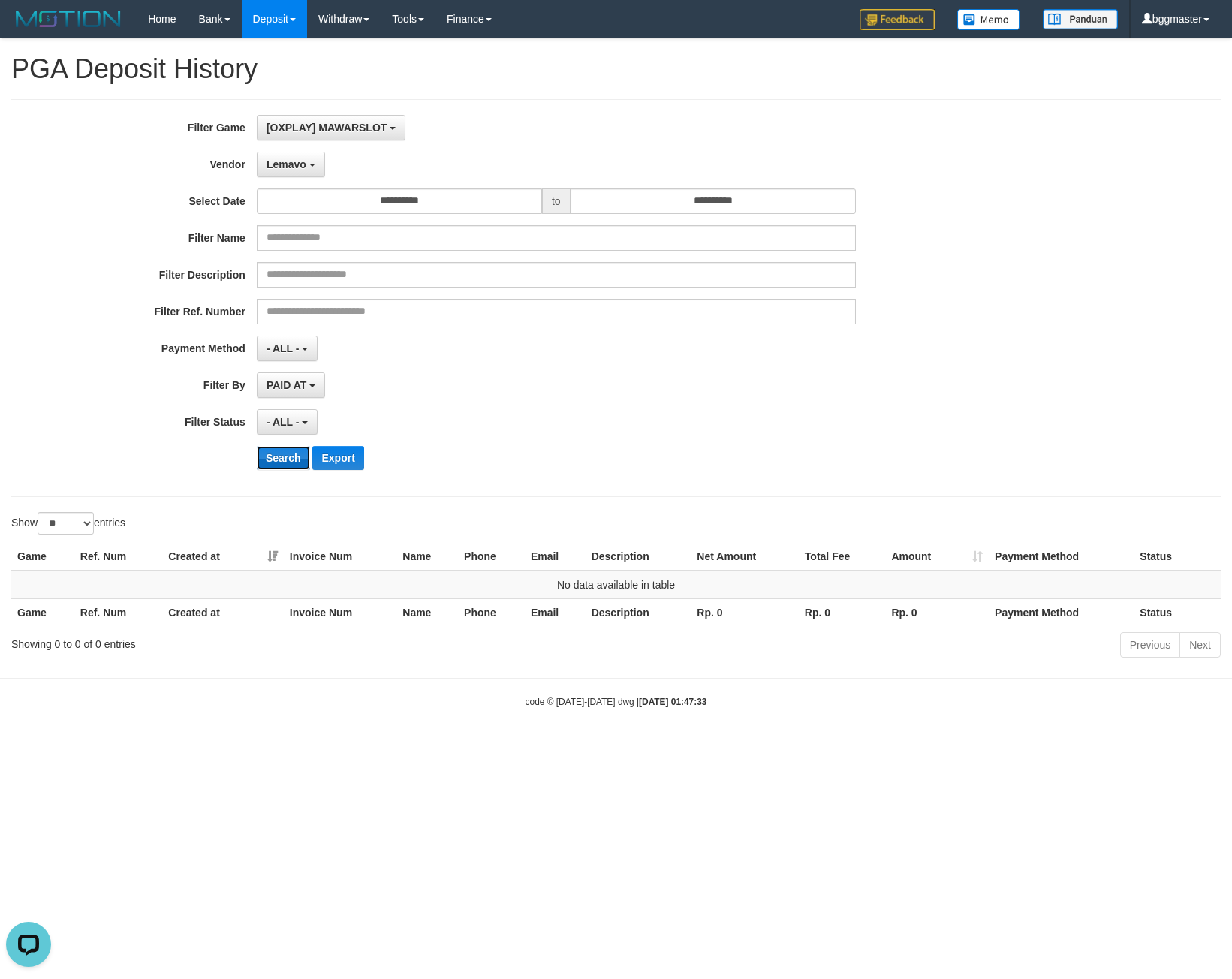
click at [273, 460] on button "Search" at bounding box center [283, 458] width 53 height 24
click at [272, 460] on button "Search" at bounding box center [283, 458] width 53 height 24
click at [622, 207] on input "**********" at bounding box center [713, 201] width 286 height 26
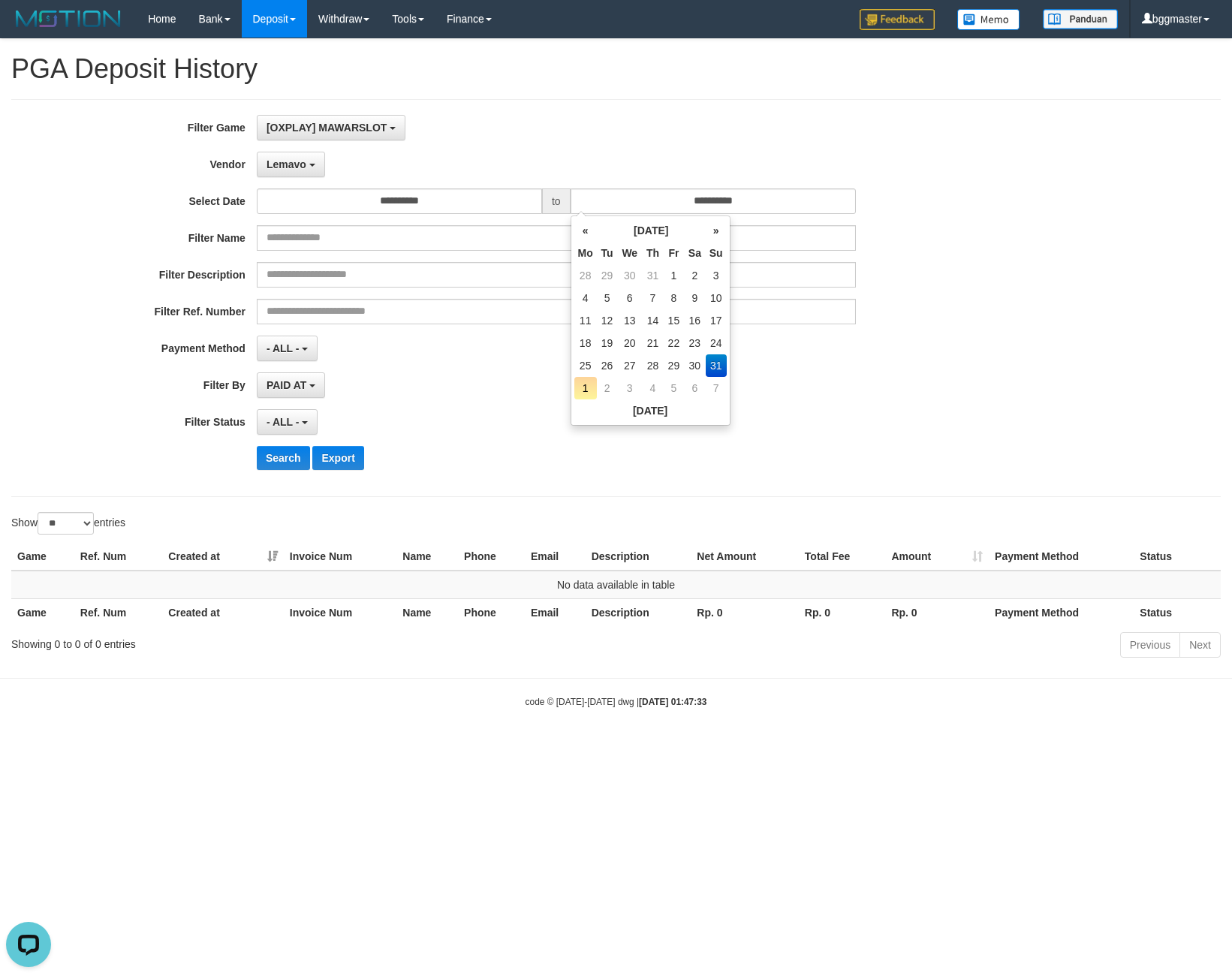
click at [552, 124] on div "[OXPLAY] MAWARSLOT SELECT GAME [OXPLAY] MAWARSLOT" at bounding box center [556, 127] width 599 height 26
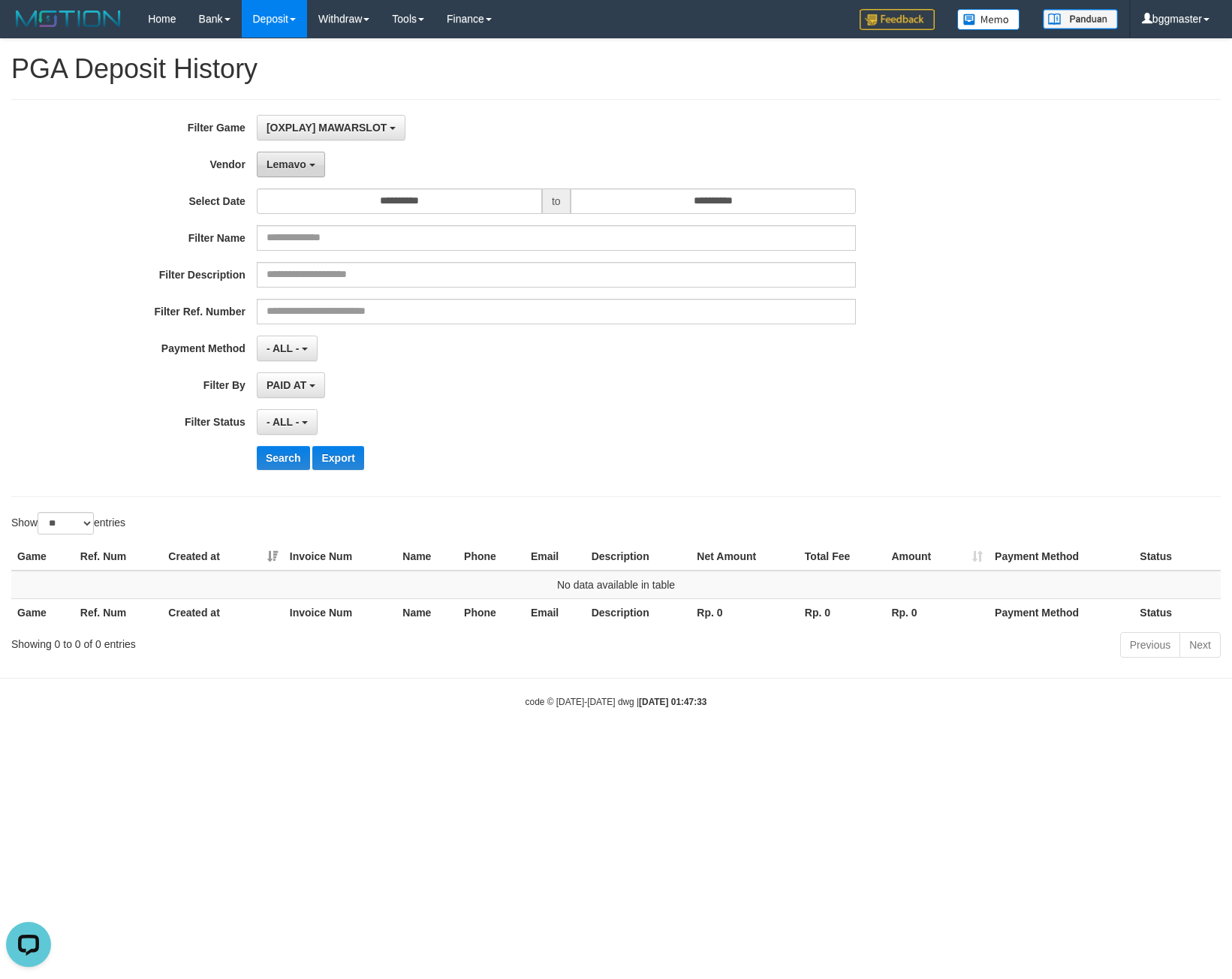
click at [289, 166] on span "Lemavo" at bounding box center [286, 164] width 40 height 12
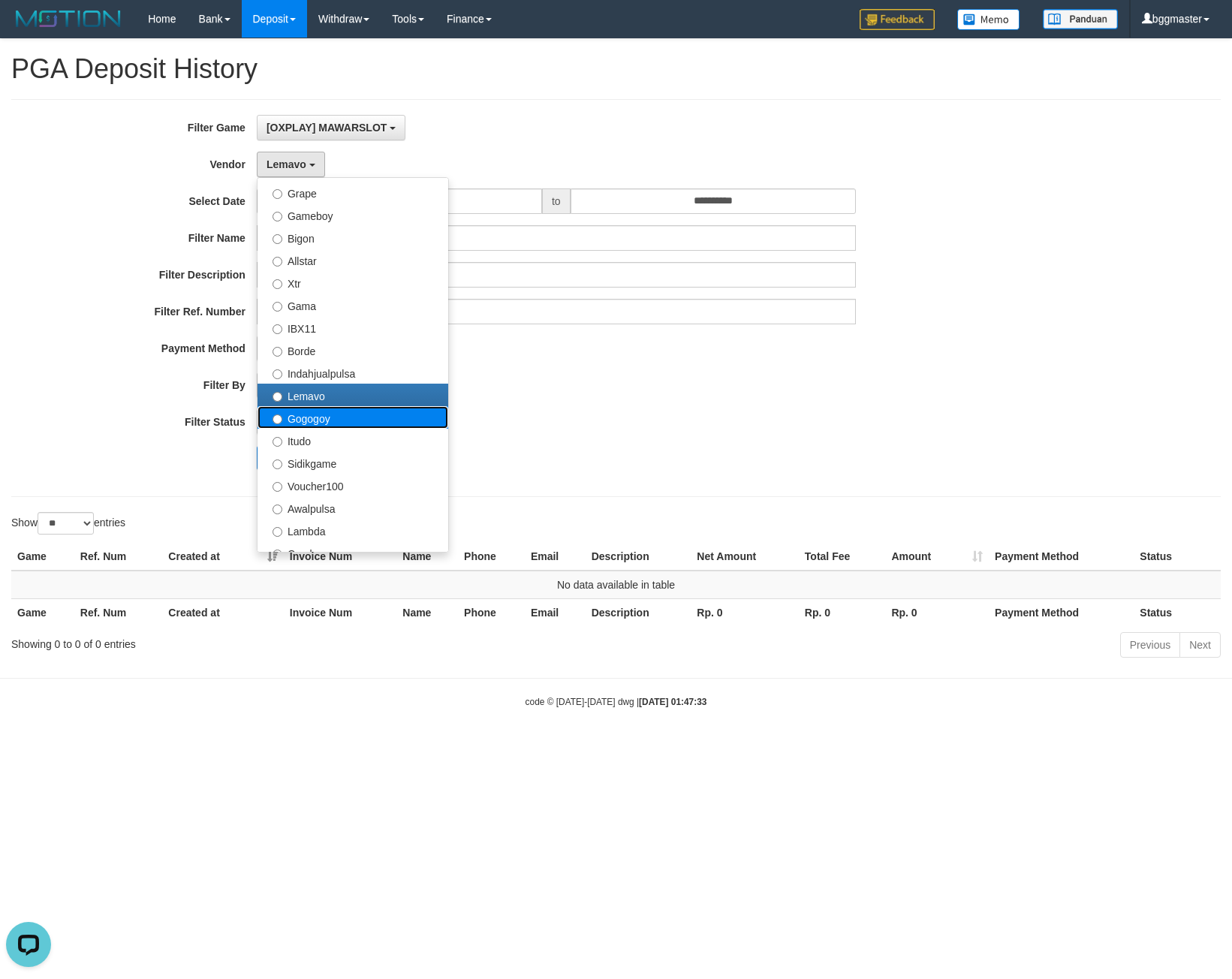
click at [338, 419] on label "Gogogoy" at bounding box center [353, 418] width 191 height 23
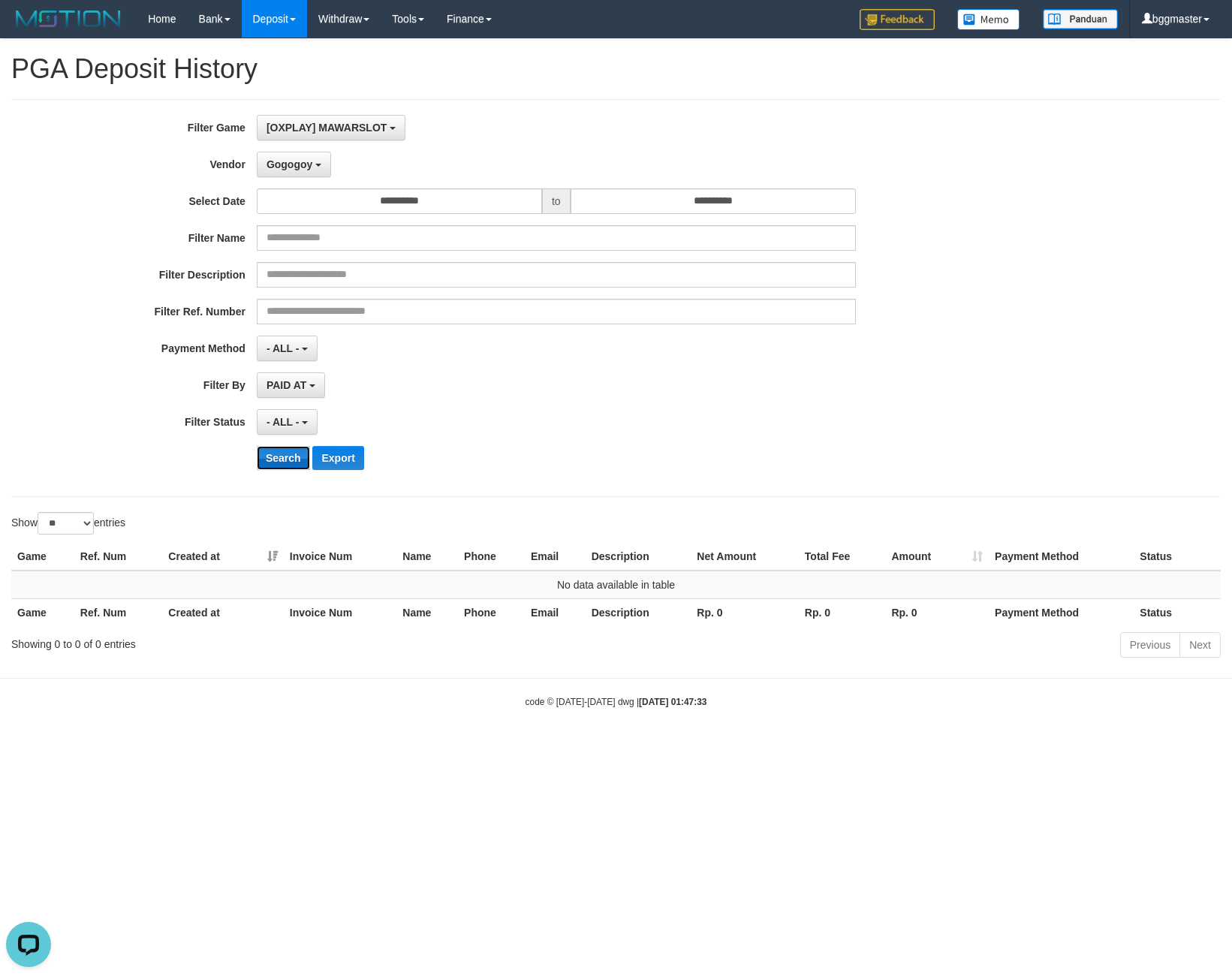
click at [275, 455] on button "Search" at bounding box center [283, 458] width 53 height 24
click at [297, 460] on button "Search" at bounding box center [283, 458] width 53 height 24
click at [301, 164] on span "Gogogoy" at bounding box center [289, 164] width 46 height 12
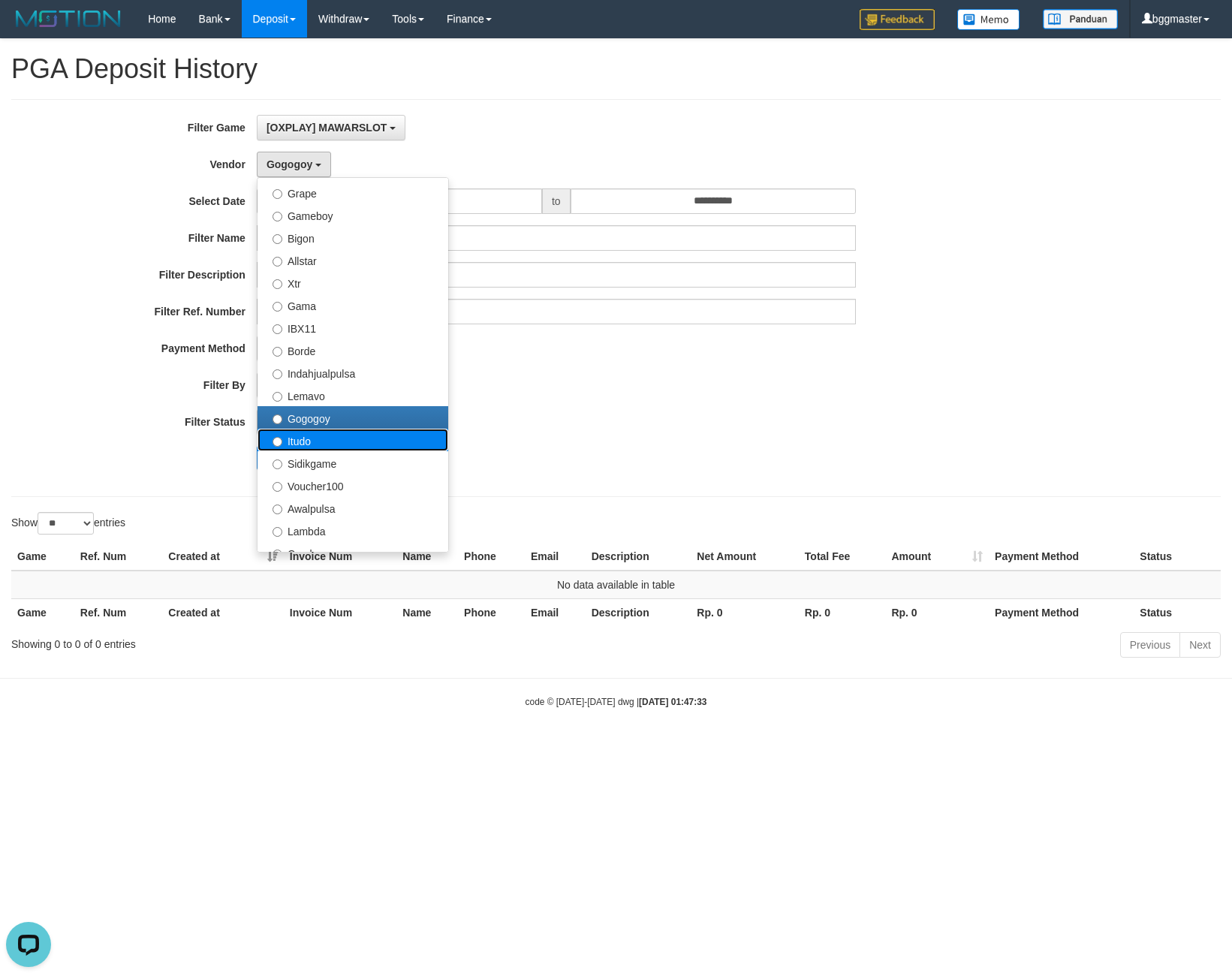
click at [330, 436] on label "Itudo" at bounding box center [353, 440] width 191 height 23
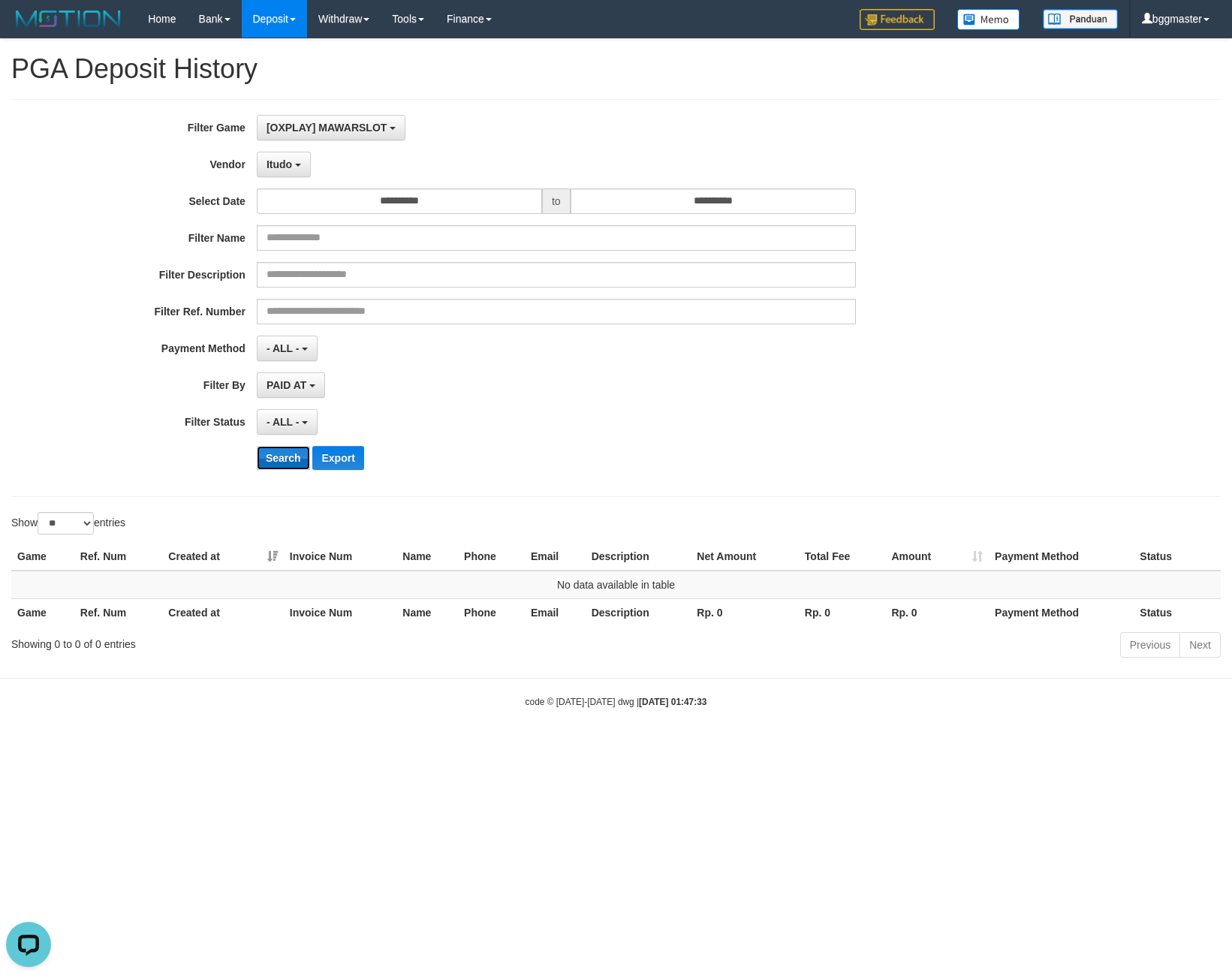
click at [290, 456] on button "Search" at bounding box center [283, 458] width 53 height 24
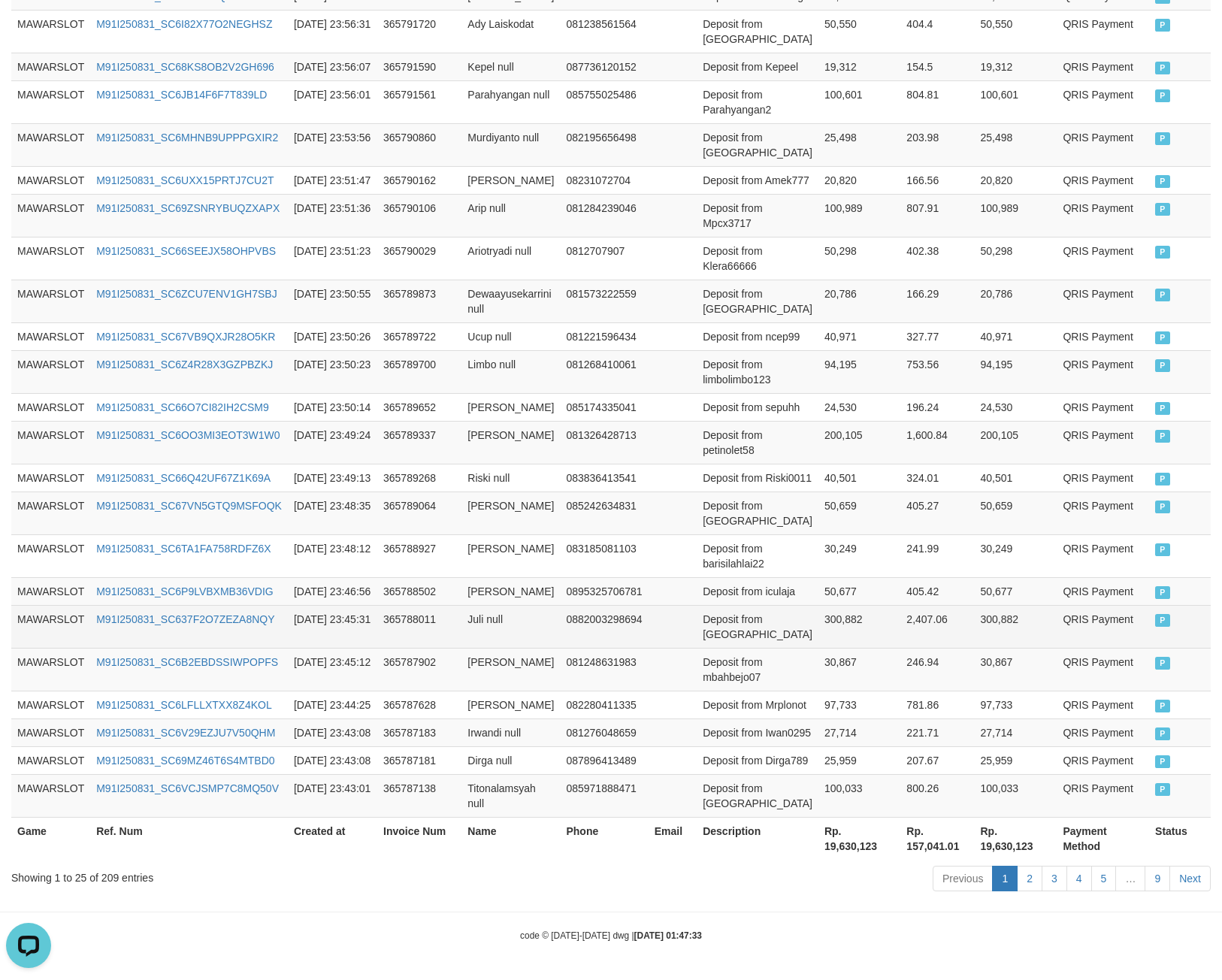
scroll to position [825, 0]
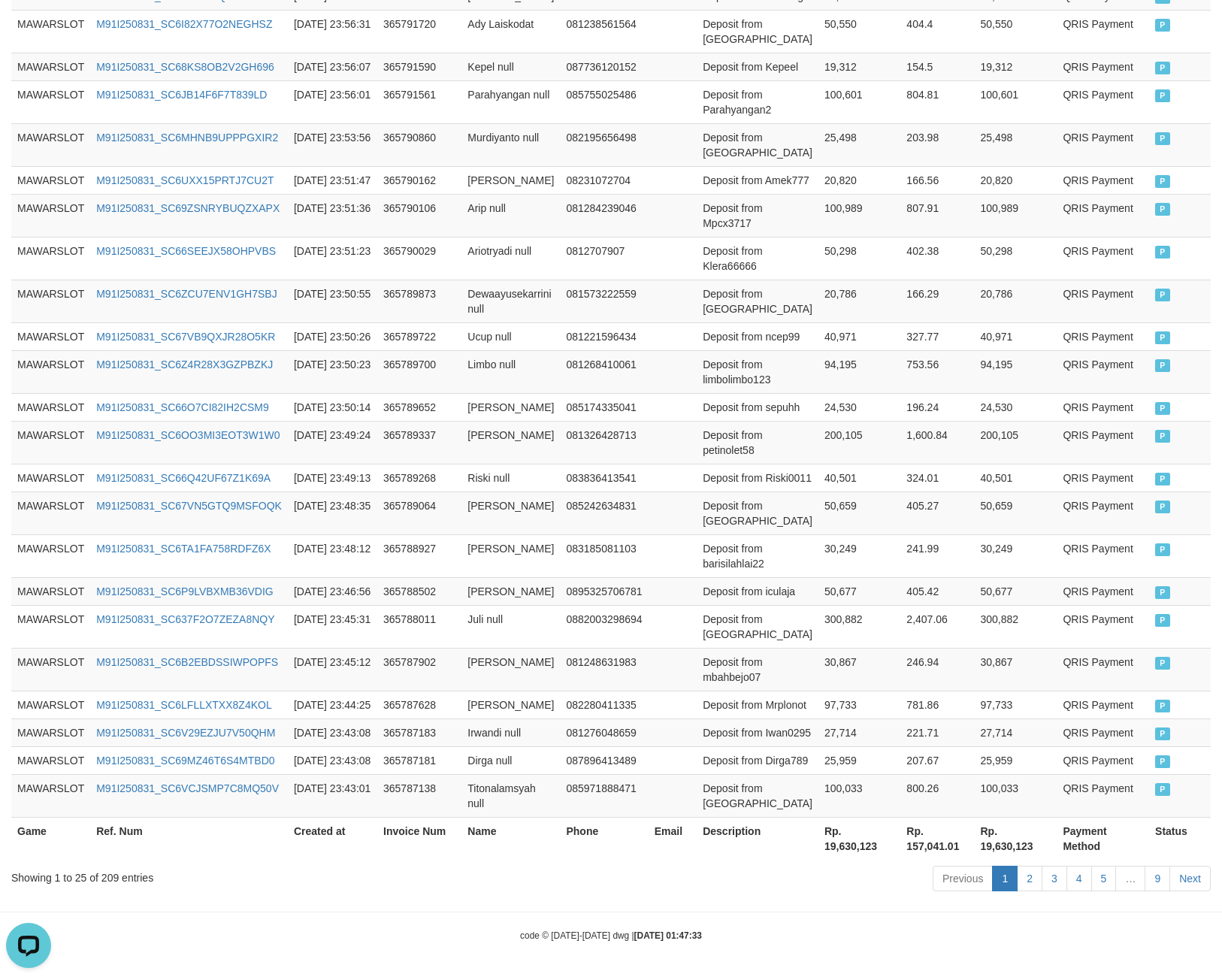
click at [834, 833] on th "Rp. 19,630,123" at bounding box center [859, 838] width 82 height 43
click at [834, 832] on th "Rp. 19,630,123" at bounding box center [859, 838] width 82 height 43
copy th "19,630,123"
click at [106, 882] on div "Showing 1 to 25 of 209 entries" at bounding box center [255, 875] width 487 height 21
click at [102, 881] on div "Showing 1 to 25 of 209 entries" at bounding box center [255, 875] width 487 height 21
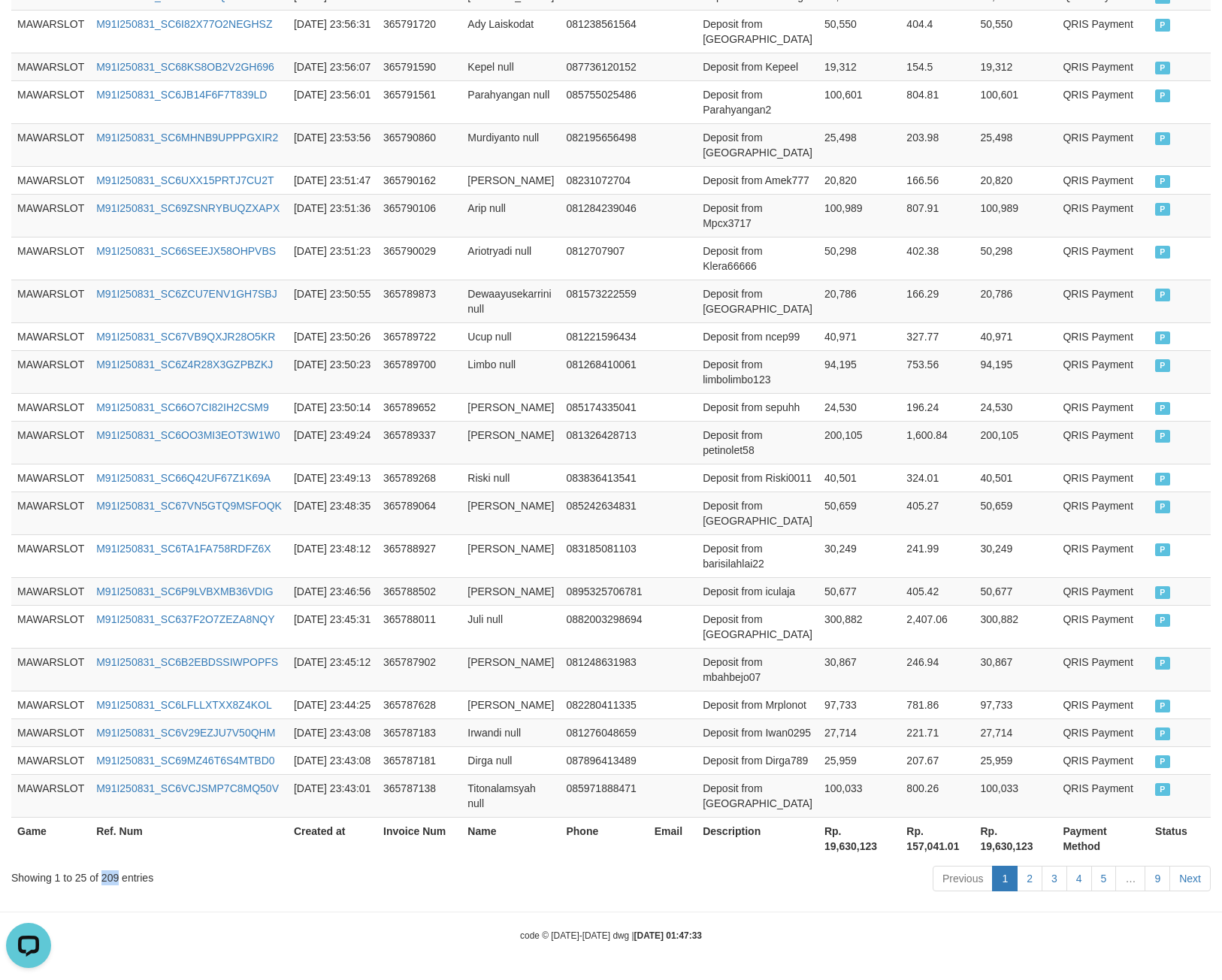
copy div "209"
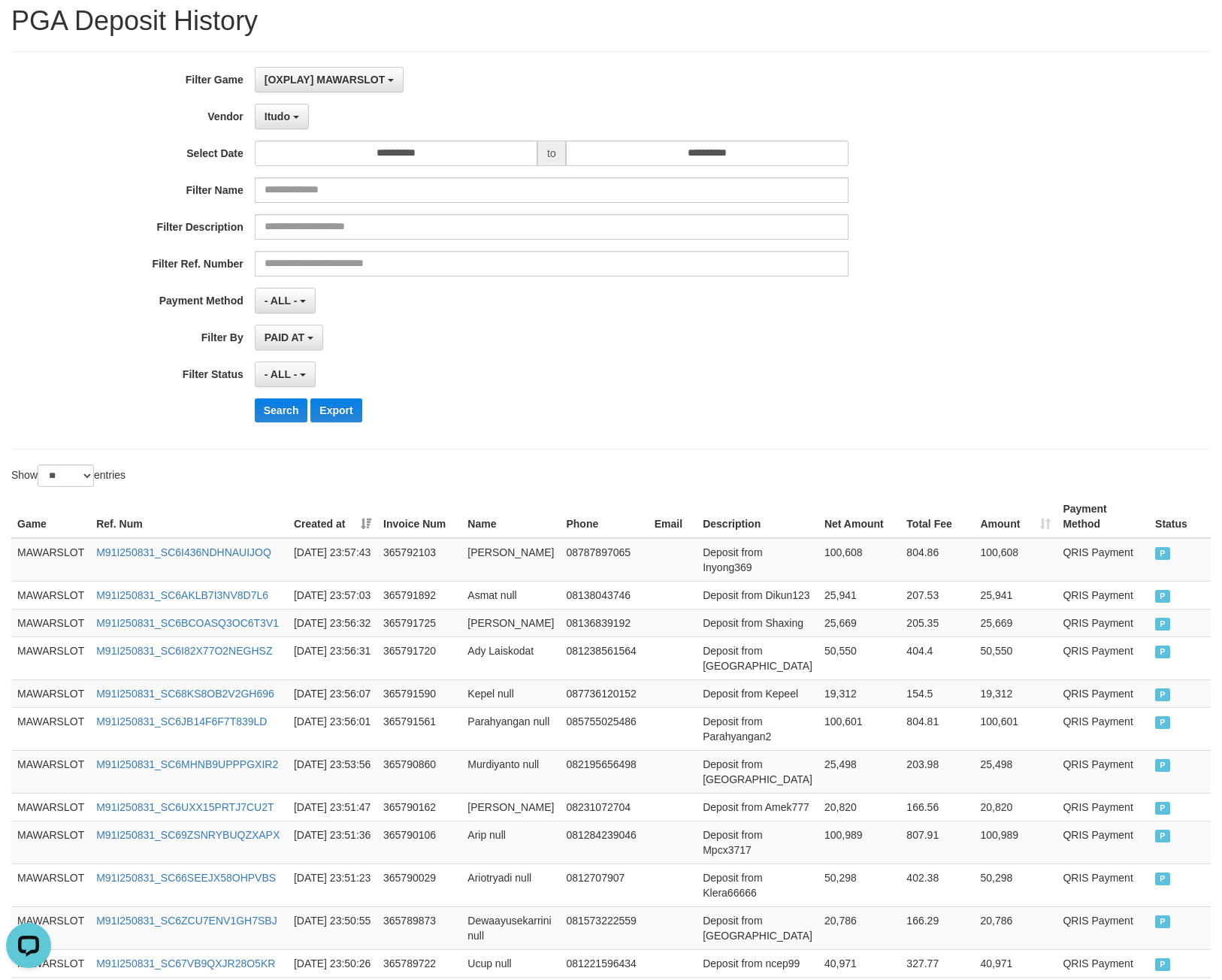
scroll to position [0, 0]
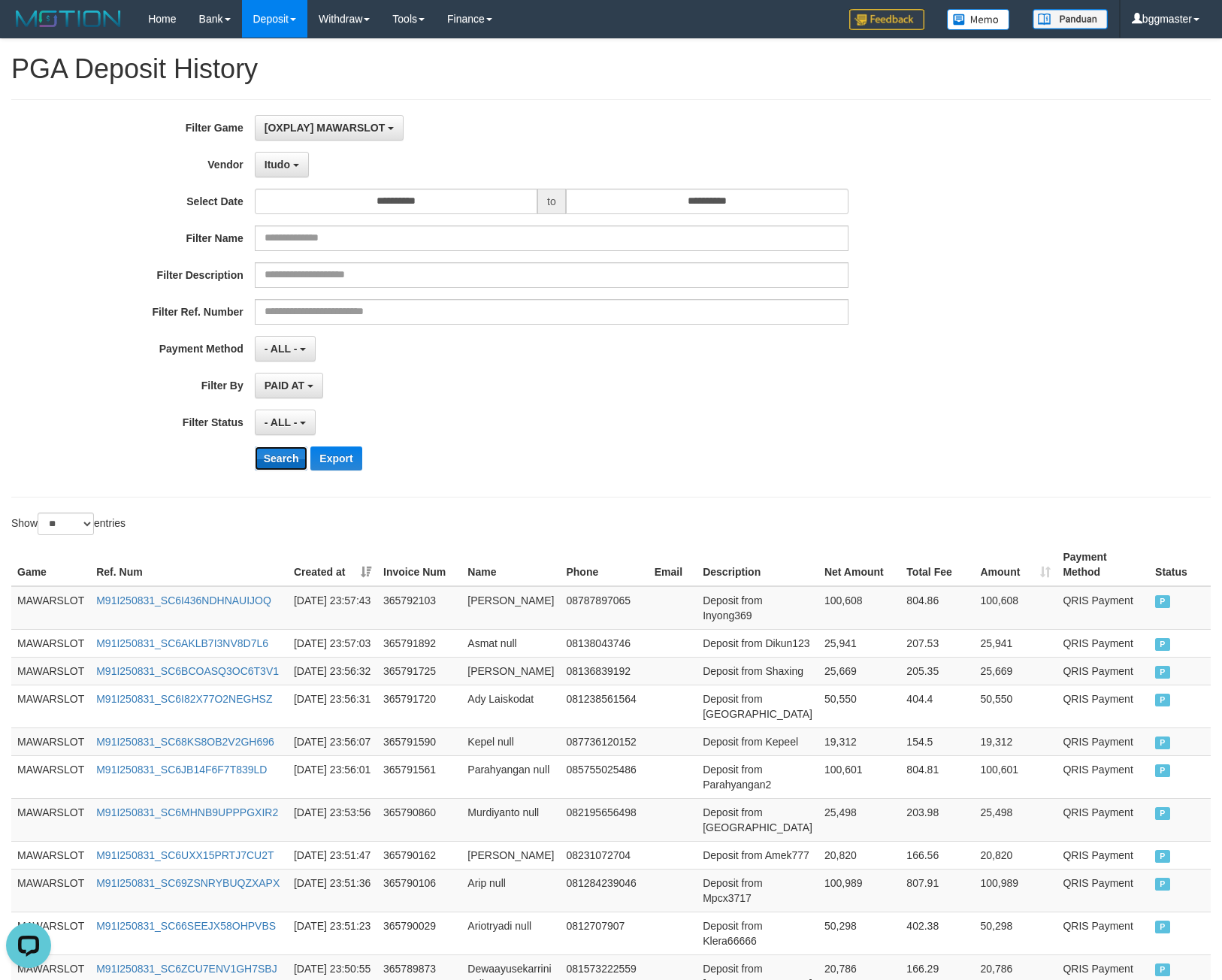
drag, startPoint x: 287, startPoint y: 462, endPoint x: 279, endPoint y: 449, distance: 15.3
click at [287, 462] on button "Search" at bounding box center [281, 459] width 54 height 24
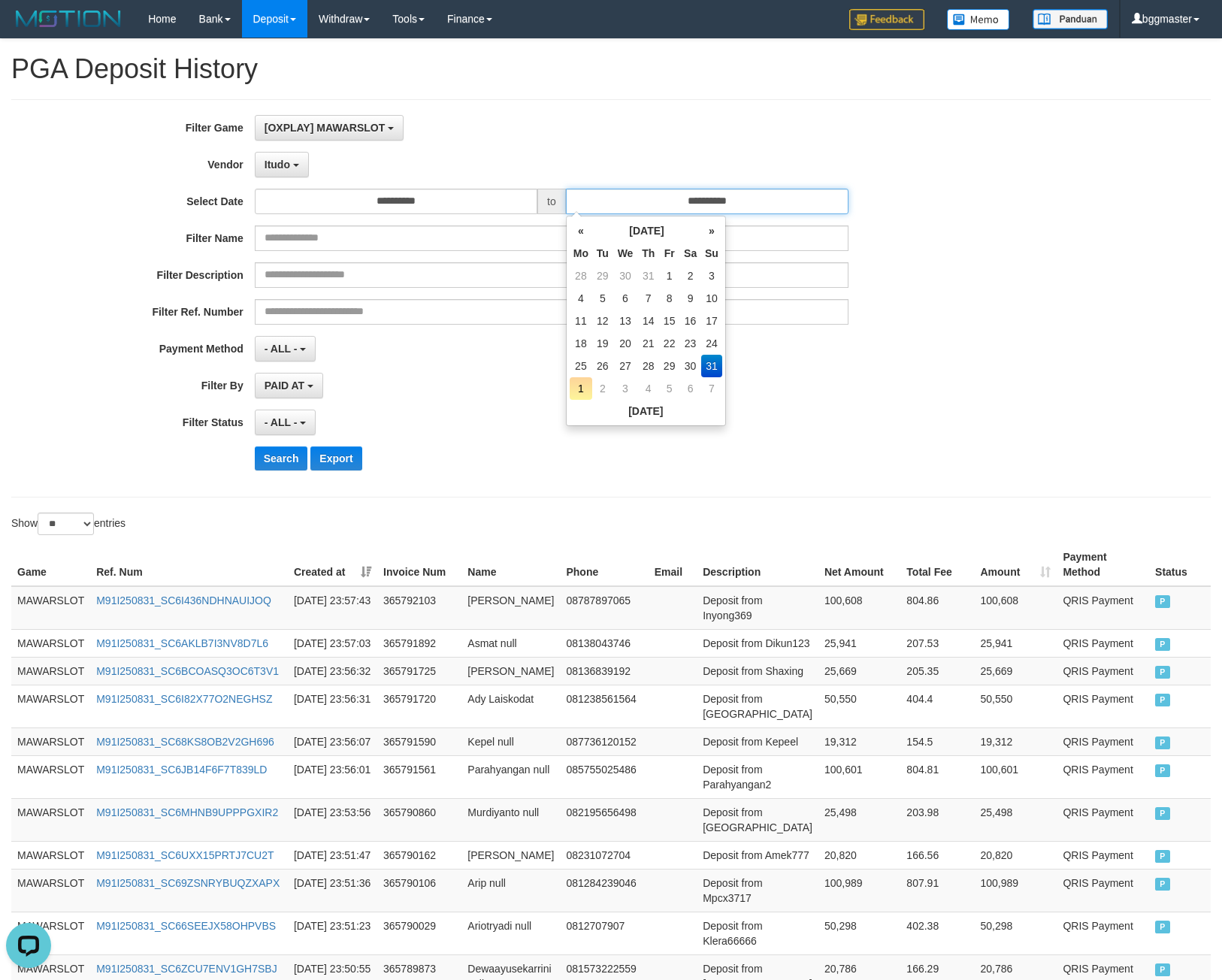
click at [620, 210] on input "**********" at bounding box center [707, 201] width 283 height 26
drag, startPoint x: 551, startPoint y: 103, endPoint x: 394, endPoint y: 145, distance: 162.5
click at [545, 108] on div "**********" at bounding box center [611, 298] width 1199 height 398
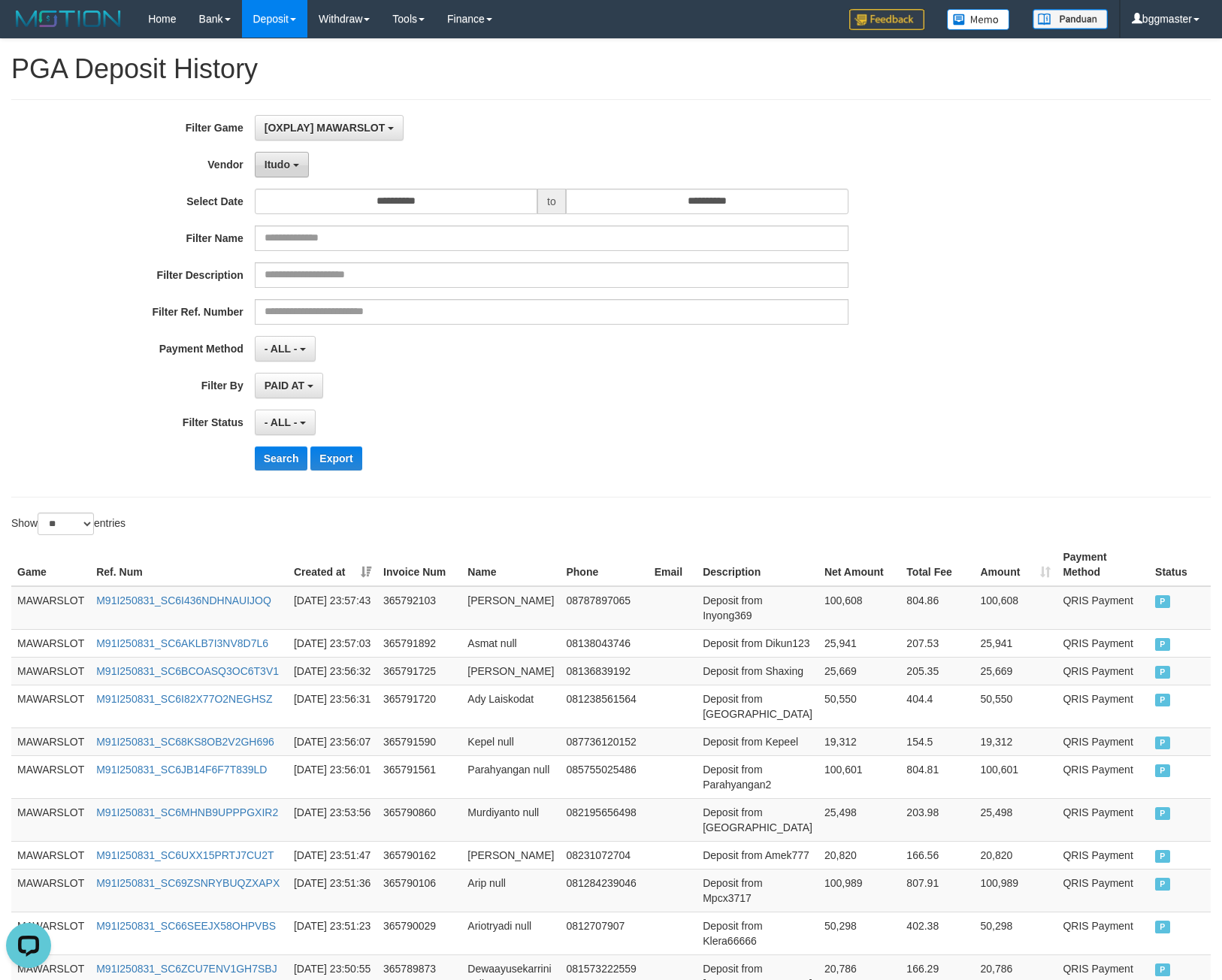
click at [278, 160] on span "Itudo" at bounding box center [278, 164] width 26 height 12
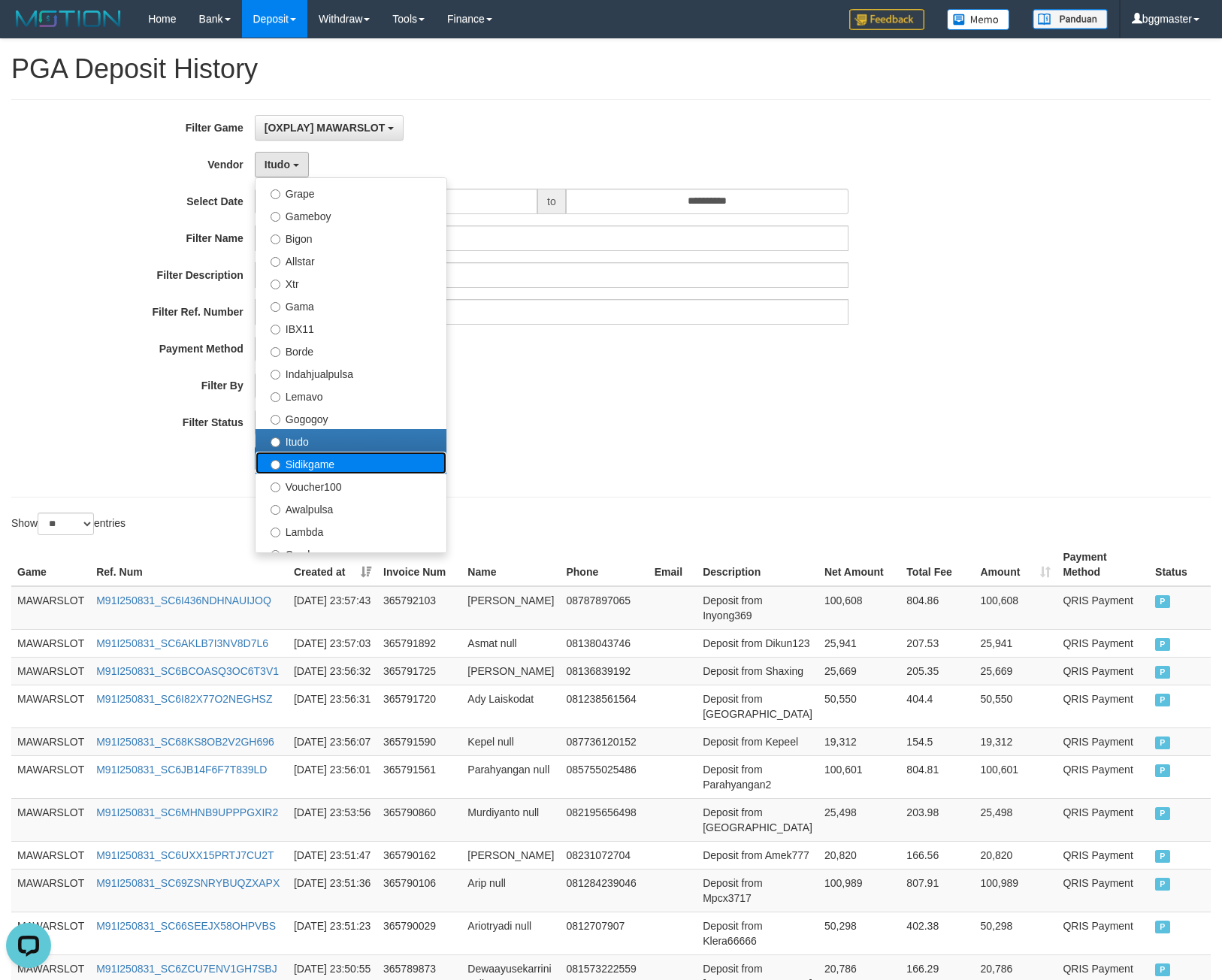
drag, startPoint x: 374, startPoint y: 462, endPoint x: 311, endPoint y: 462, distance: 63.0
click at [368, 462] on label "Sidikgame" at bounding box center [351, 463] width 191 height 23
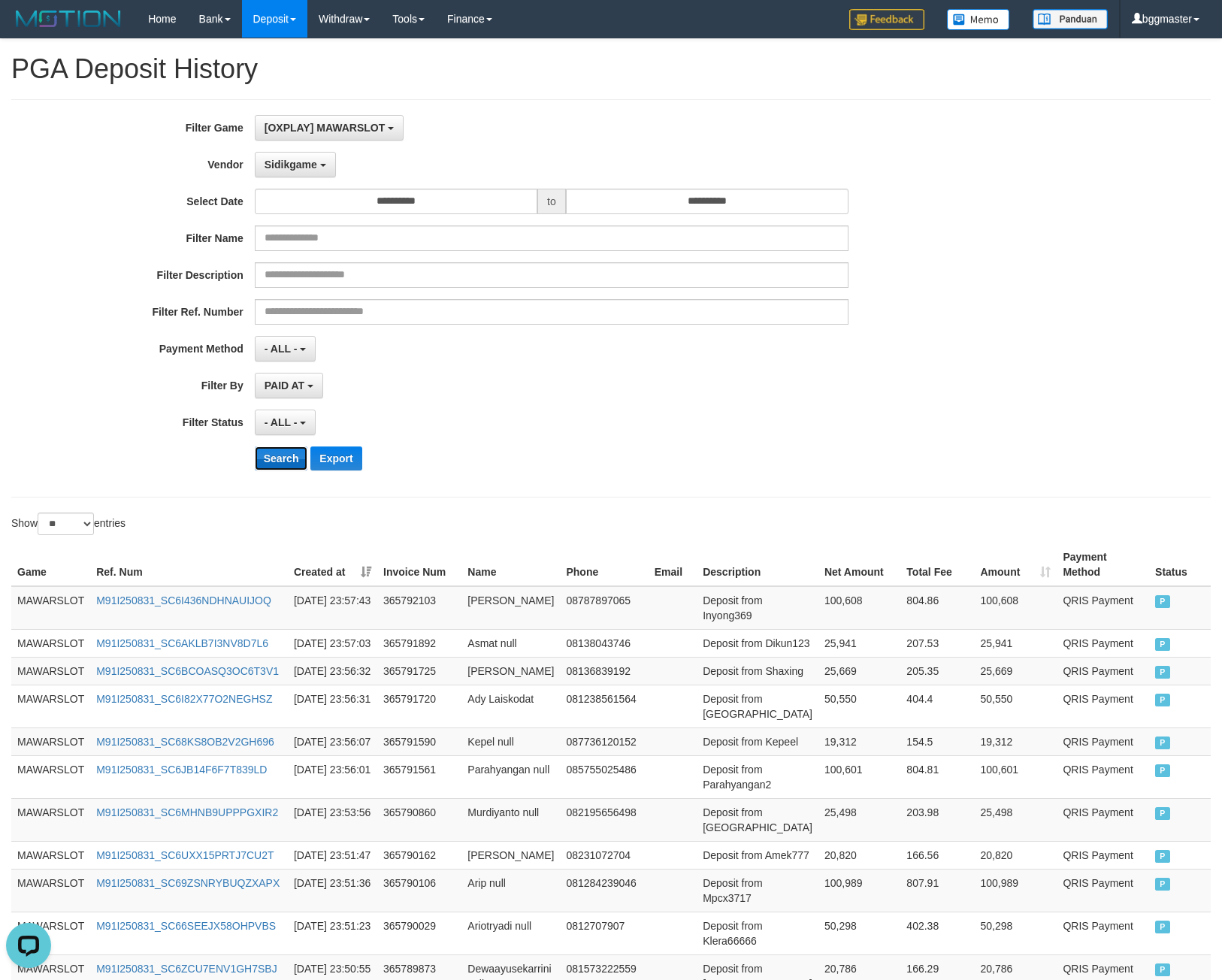
click at [280, 453] on button "Search" at bounding box center [281, 459] width 54 height 24
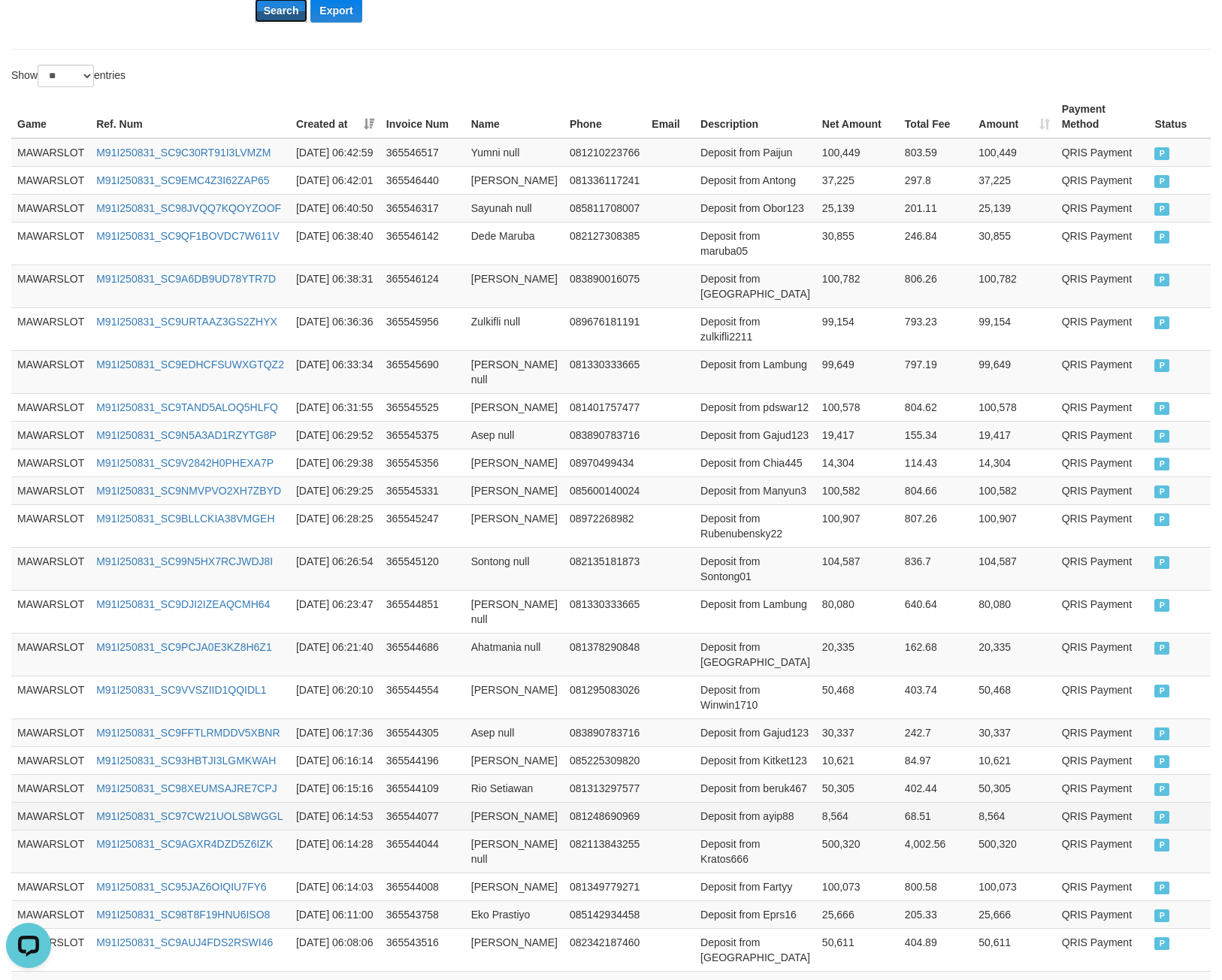
scroll to position [840, 0]
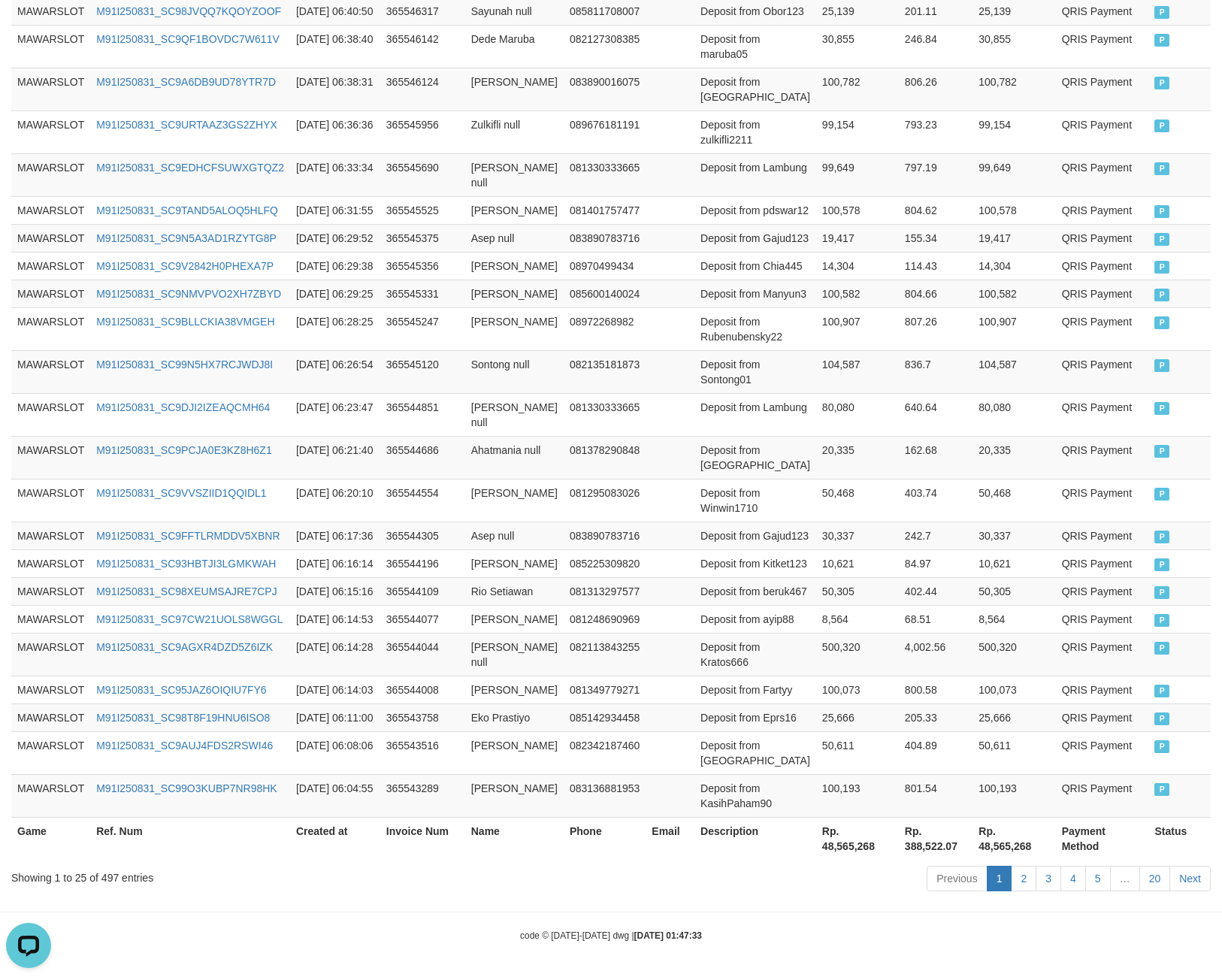
click at [816, 836] on th "Rp. 48,565,268" at bounding box center [858, 838] width 83 height 43
drag, startPoint x: 815, startPoint y: 836, endPoint x: 817, endPoint y: 825, distance: 11.2
click at [816, 836] on th "Rp. 48,565,268" at bounding box center [858, 838] width 83 height 43
copy th "48,565,268"
click at [110, 879] on div "Showing 1 to 25 of 497 entries" at bounding box center [255, 875] width 487 height 21
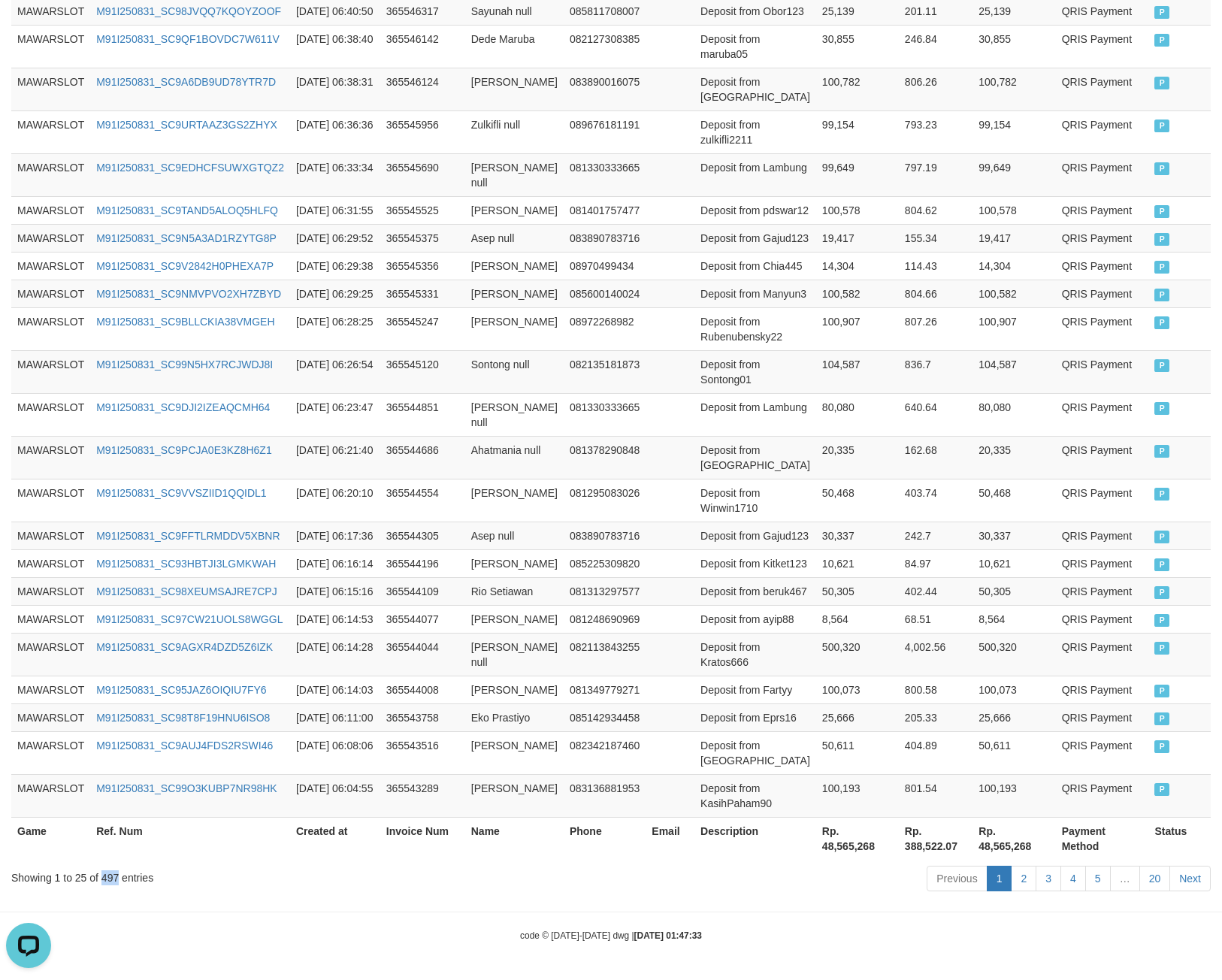
click at [109, 877] on div "Showing 1 to 25 of 497 entries" at bounding box center [255, 875] width 487 height 21
copy div "497"
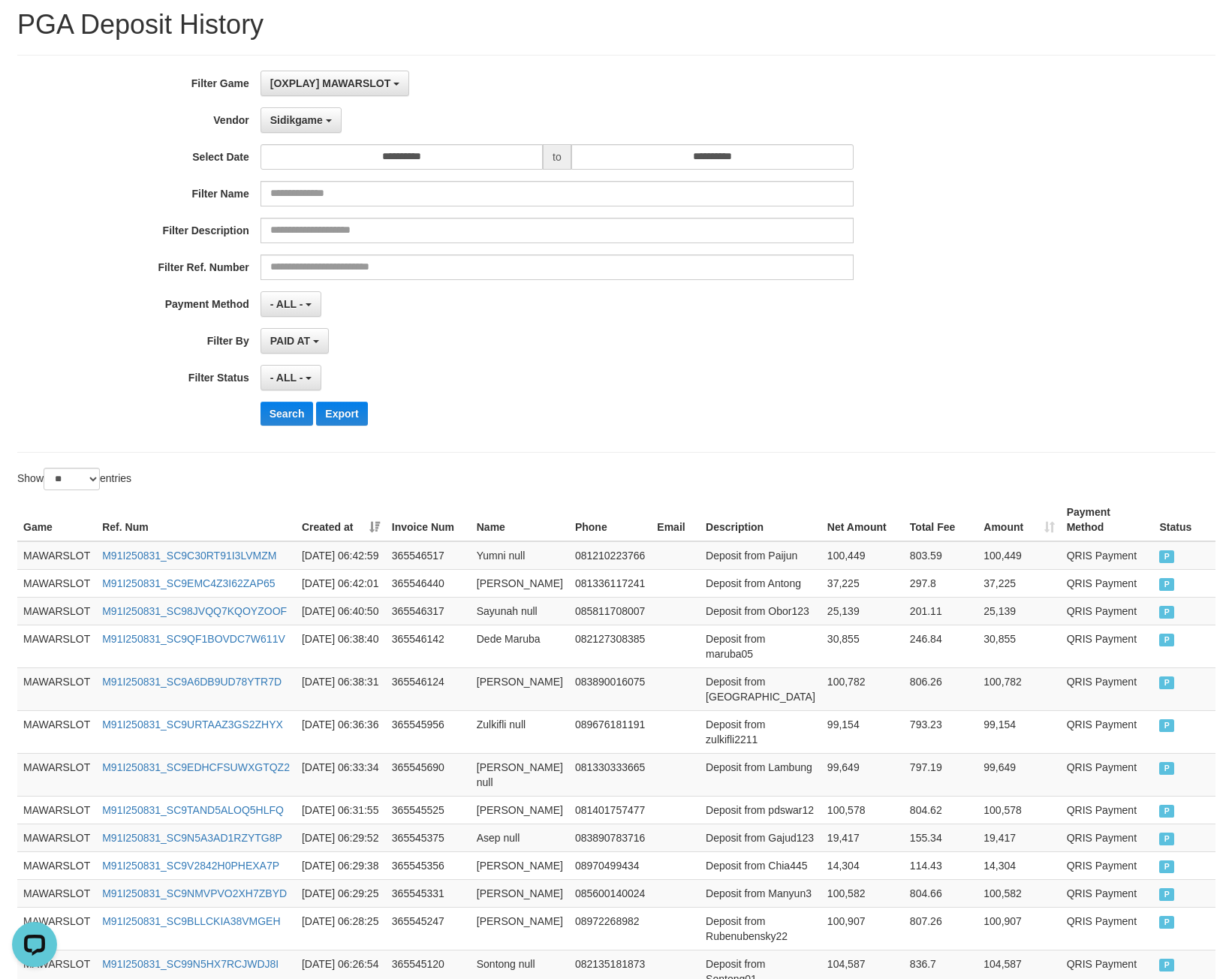
scroll to position [0, 0]
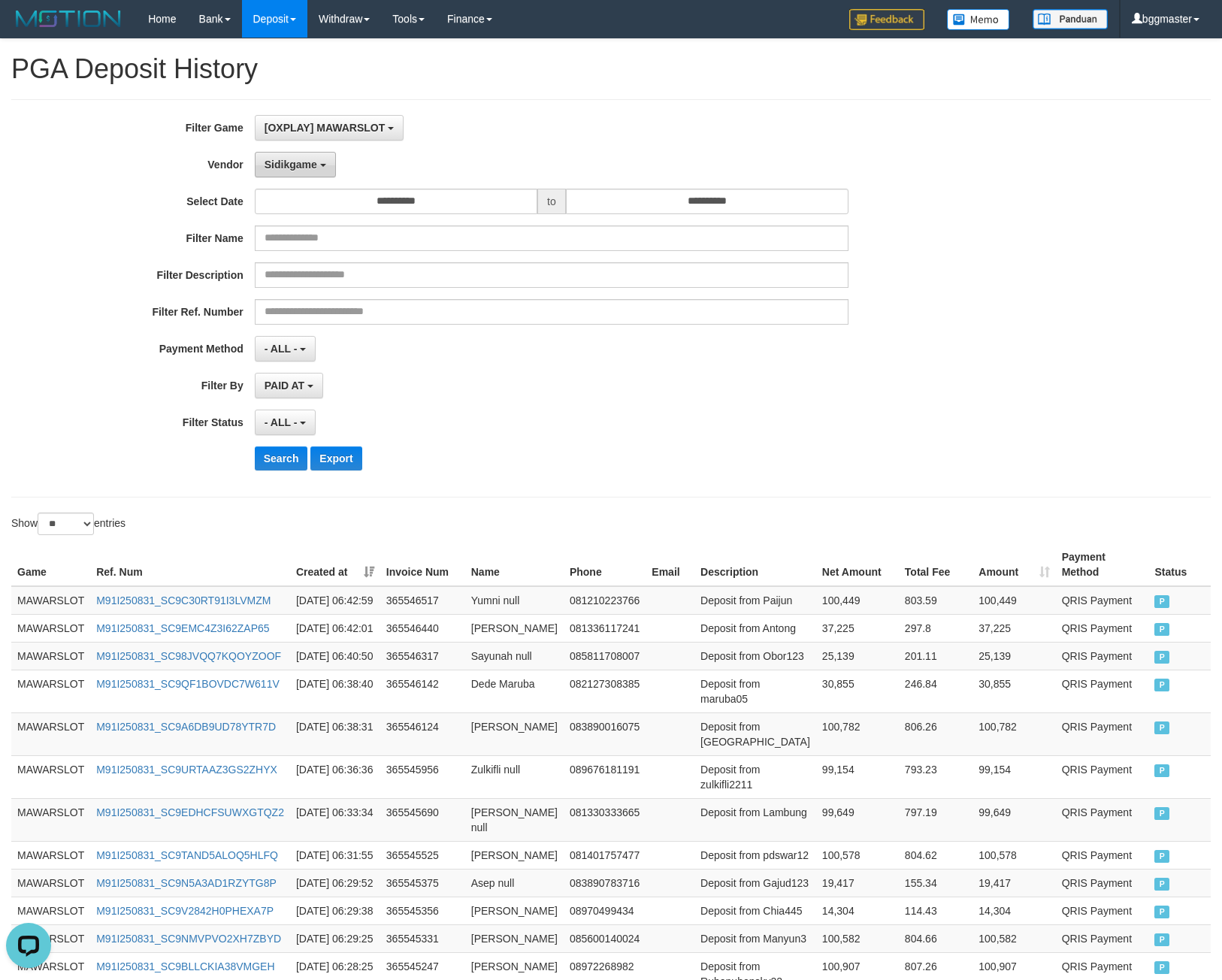
drag, startPoint x: 303, startPoint y: 167, endPoint x: 302, endPoint y: 252, distance: 85.0
click at [303, 167] on span "Sidikgame" at bounding box center [291, 164] width 53 height 12
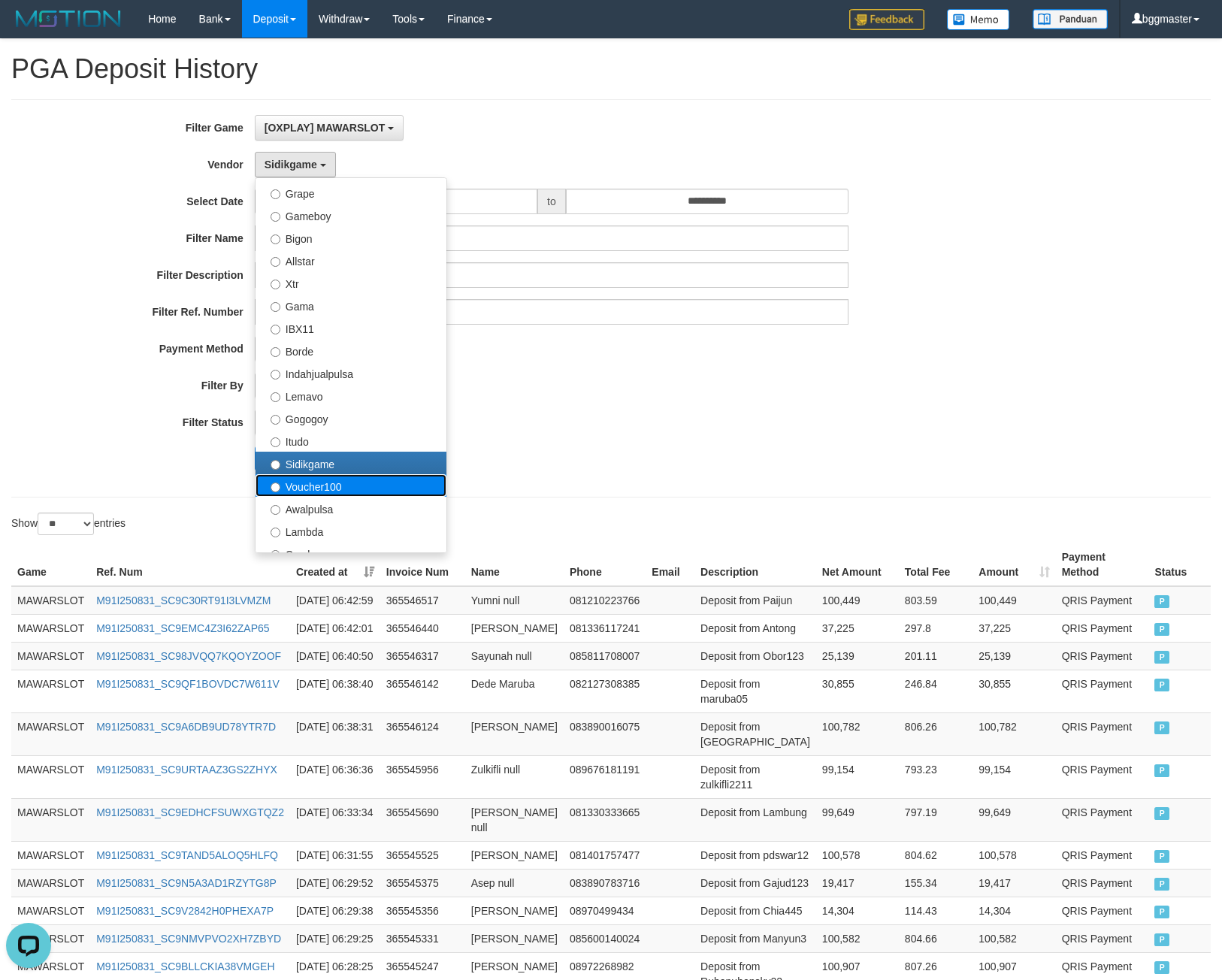
click at [294, 486] on label "Voucher100" at bounding box center [351, 486] width 191 height 23
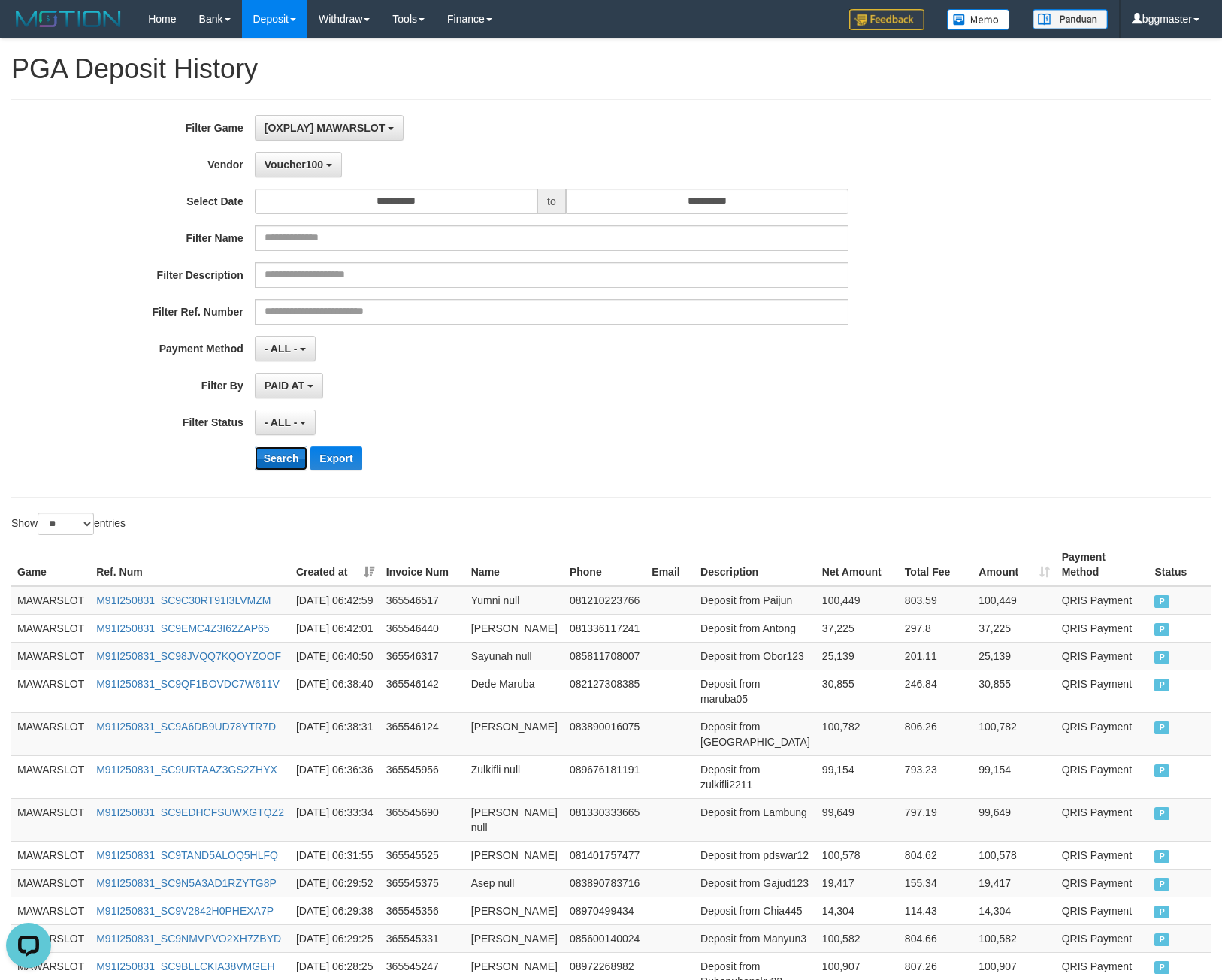
click at [278, 461] on button "Search" at bounding box center [281, 459] width 54 height 24
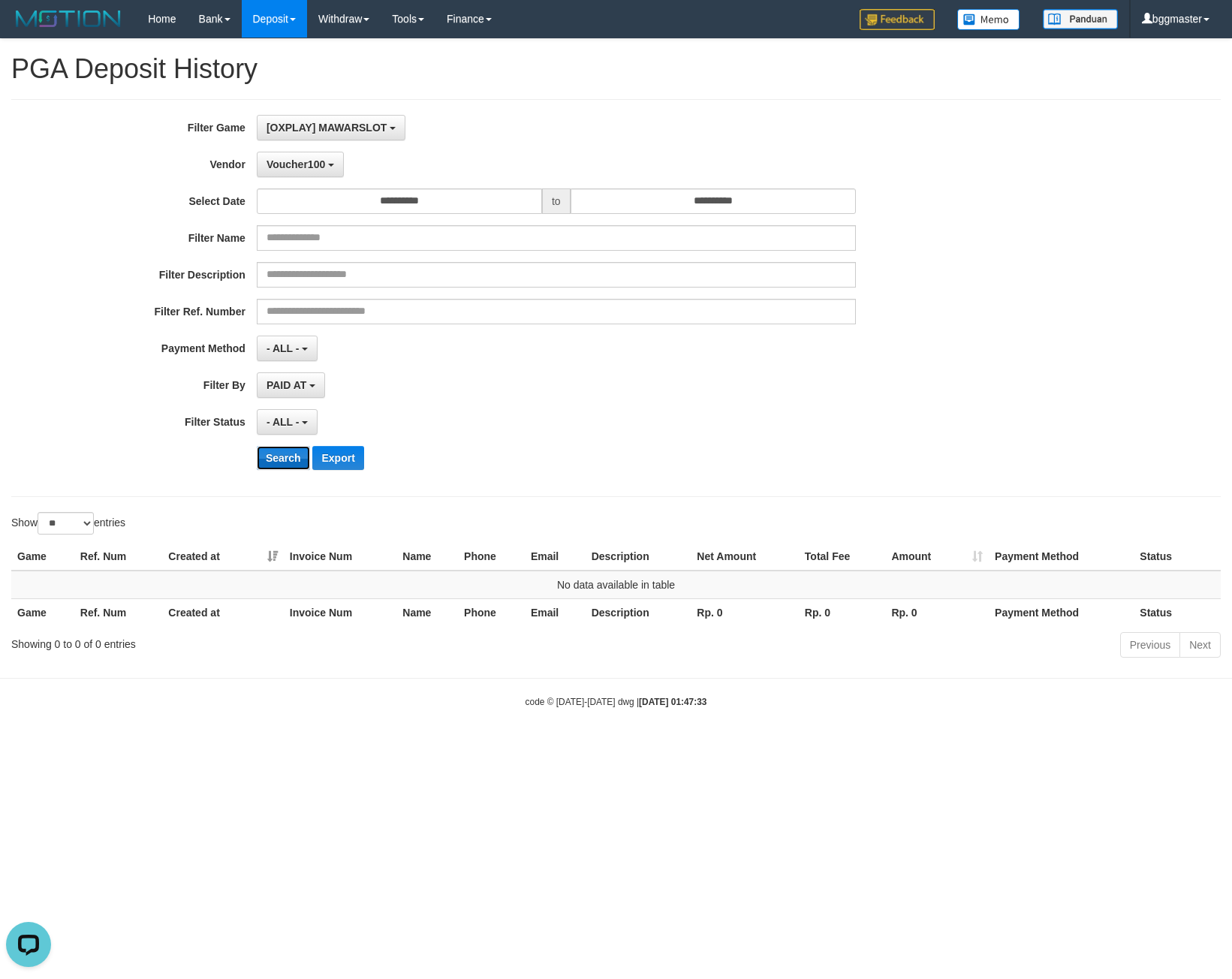
click at [271, 457] on button "Search" at bounding box center [283, 458] width 53 height 24
click at [595, 199] on input "**********" at bounding box center [713, 201] width 286 height 26
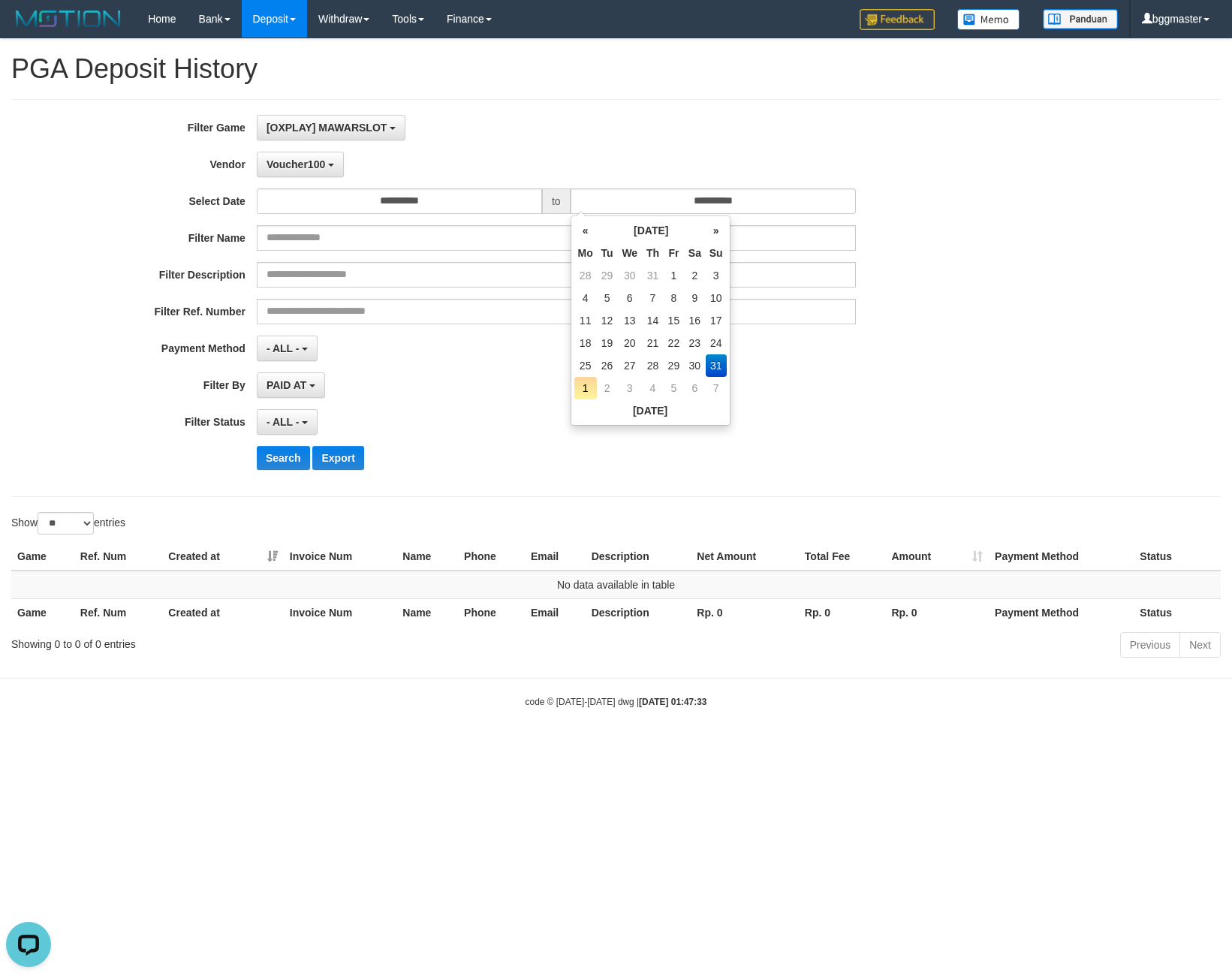
click at [577, 130] on div "[OXPLAY] MAWARSLOT SELECT GAME [OXPLAY] MAWARSLOT" at bounding box center [556, 127] width 599 height 26
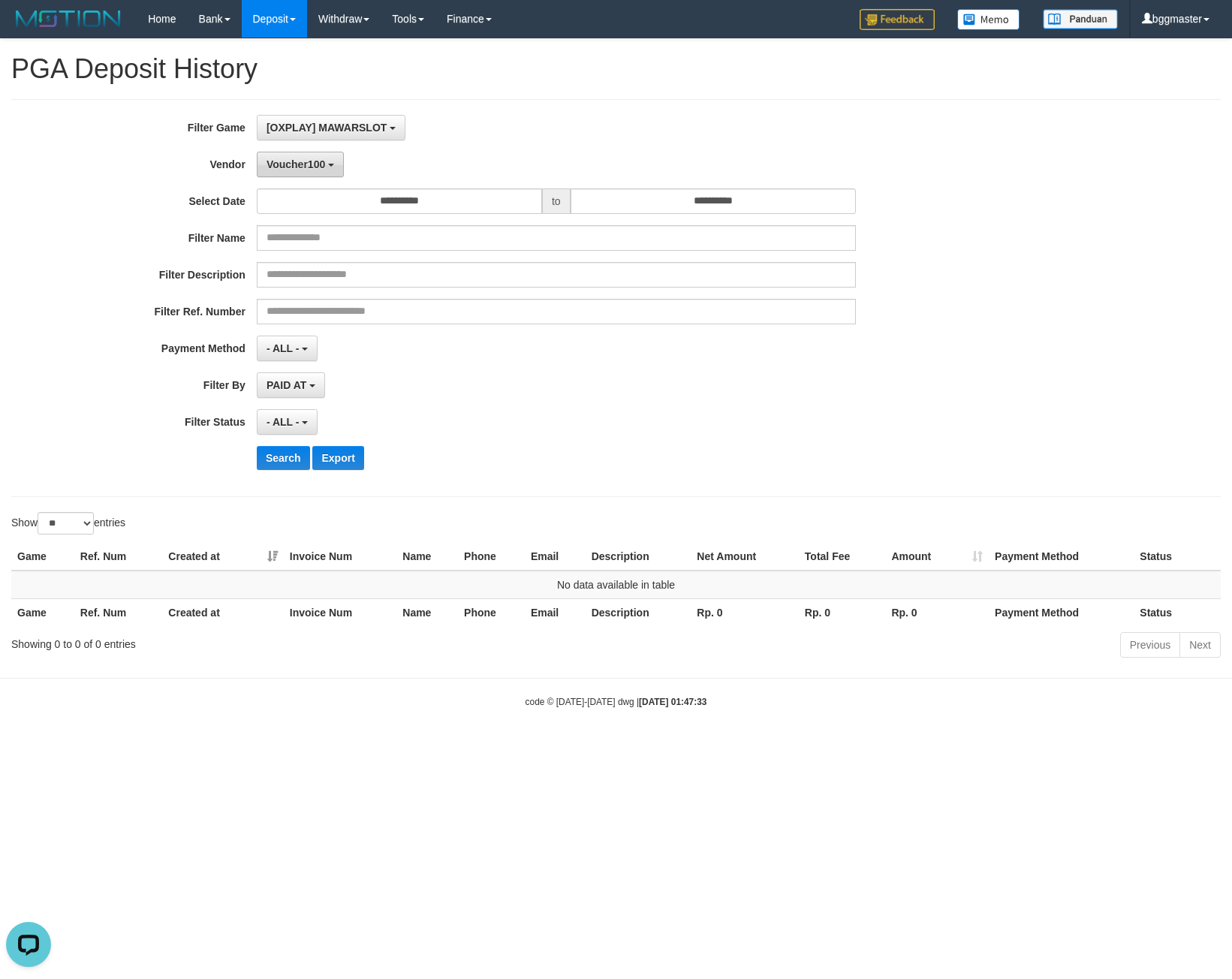
click at [287, 163] on span "Voucher100" at bounding box center [296, 164] width 59 height 12
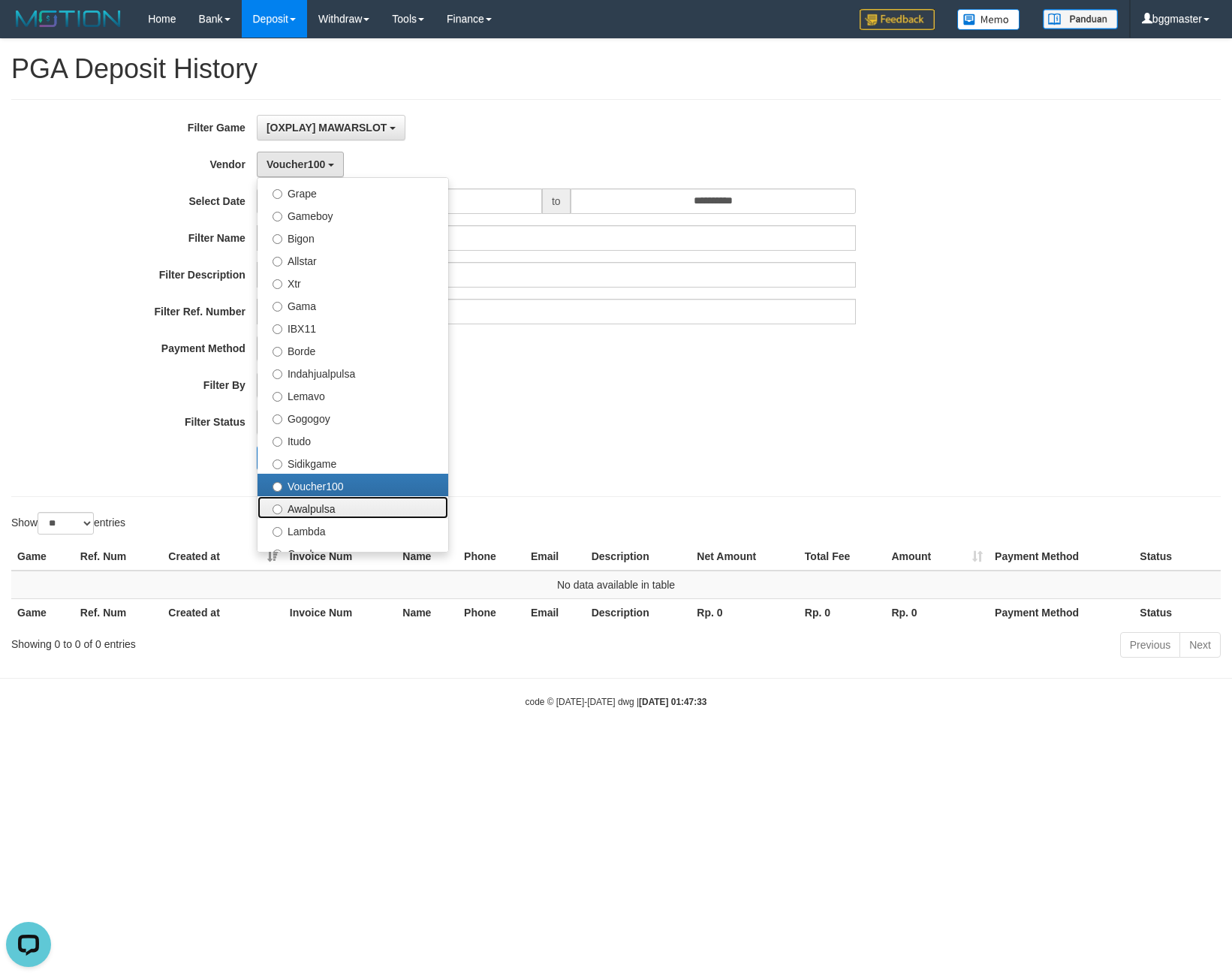
drag, startPoint x: 363, startPoint y: 500, endPoint x: 323, endPoint y: 496, distance: 40.2
click at [362, 500] on label "Awalpulsa" at bounding box center [353, 507] width 191 height 23
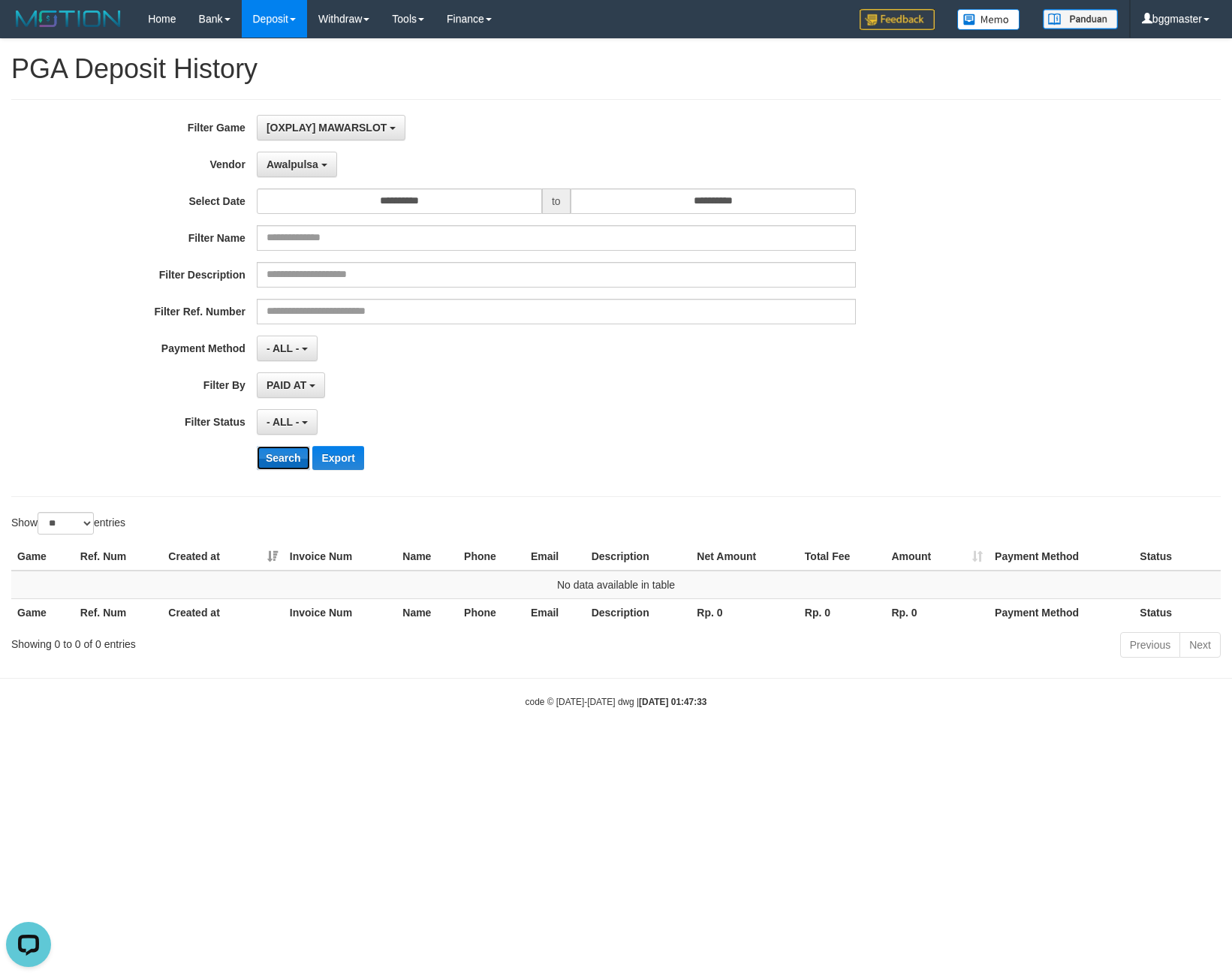
click at [292, 460] on button "Search" at bounding box center [283, 458] width 53 height 24
click at [267, 457] on button "Search" at bounding box center [283, 458] width 53 height 24
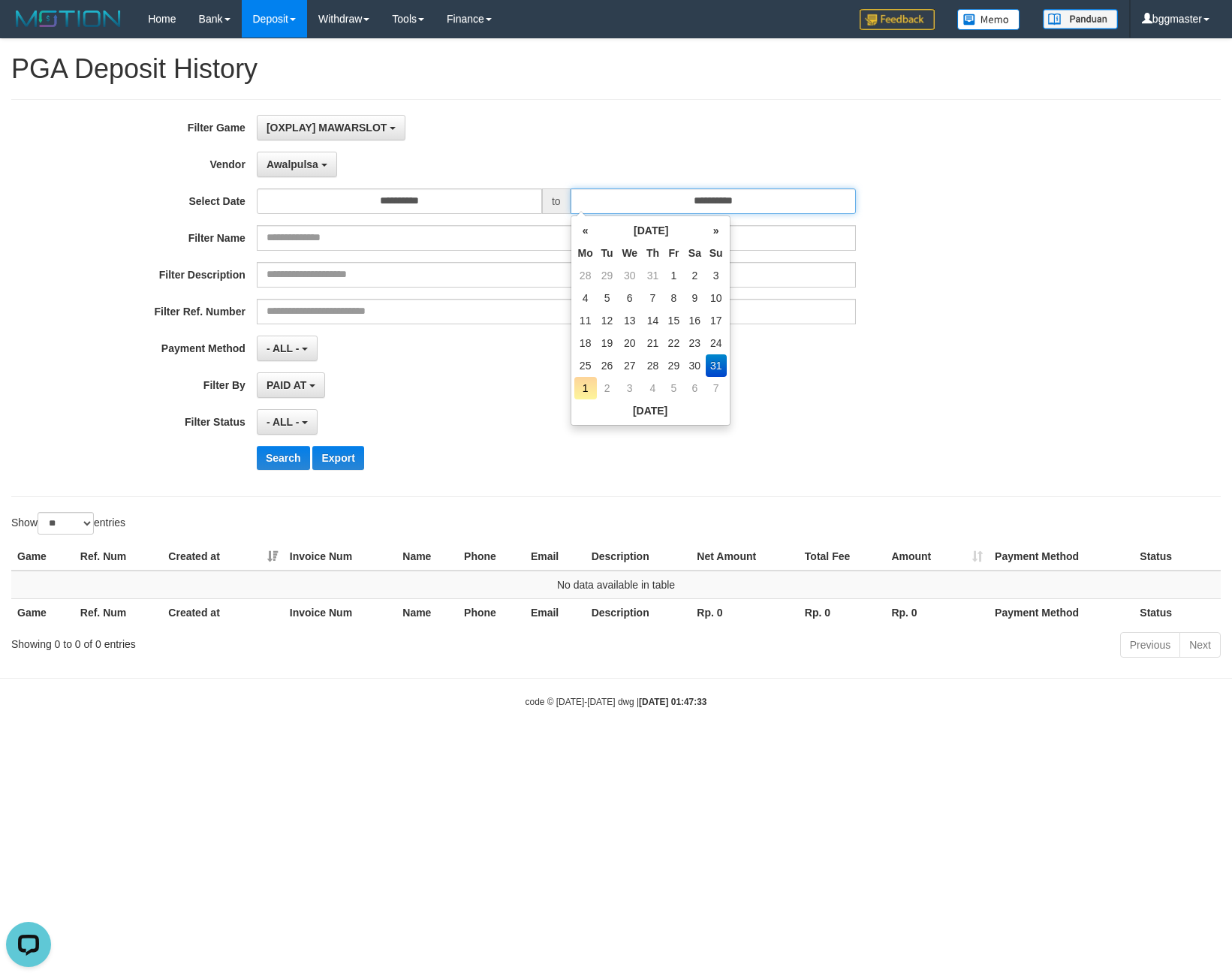
click at [604, 198] on input "**********" at bounding box center [713, 201] width 286 height 26
click at [564, 142] on div "**********" at bounding box center [513, 298] width 1027 height 366
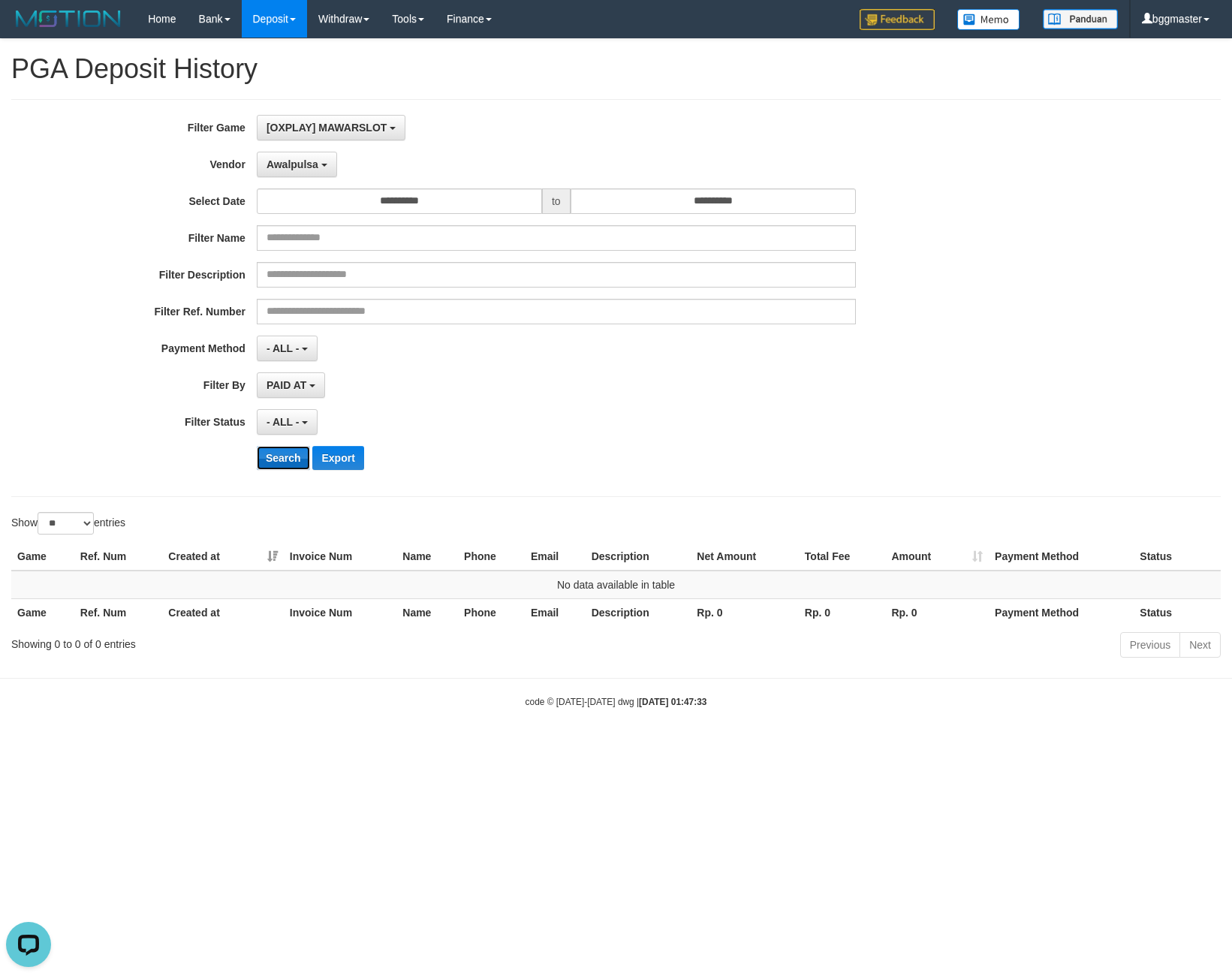
click at [282, 446] on button "Search" at bounding box center [283, 458] width 53 height 24
click at [280, 467] on button "Search" at bounding box center [283, 458] width 53 height 24
click at [632, 208] on input "**********" at bounding box center [713, 201] width 286 height 26
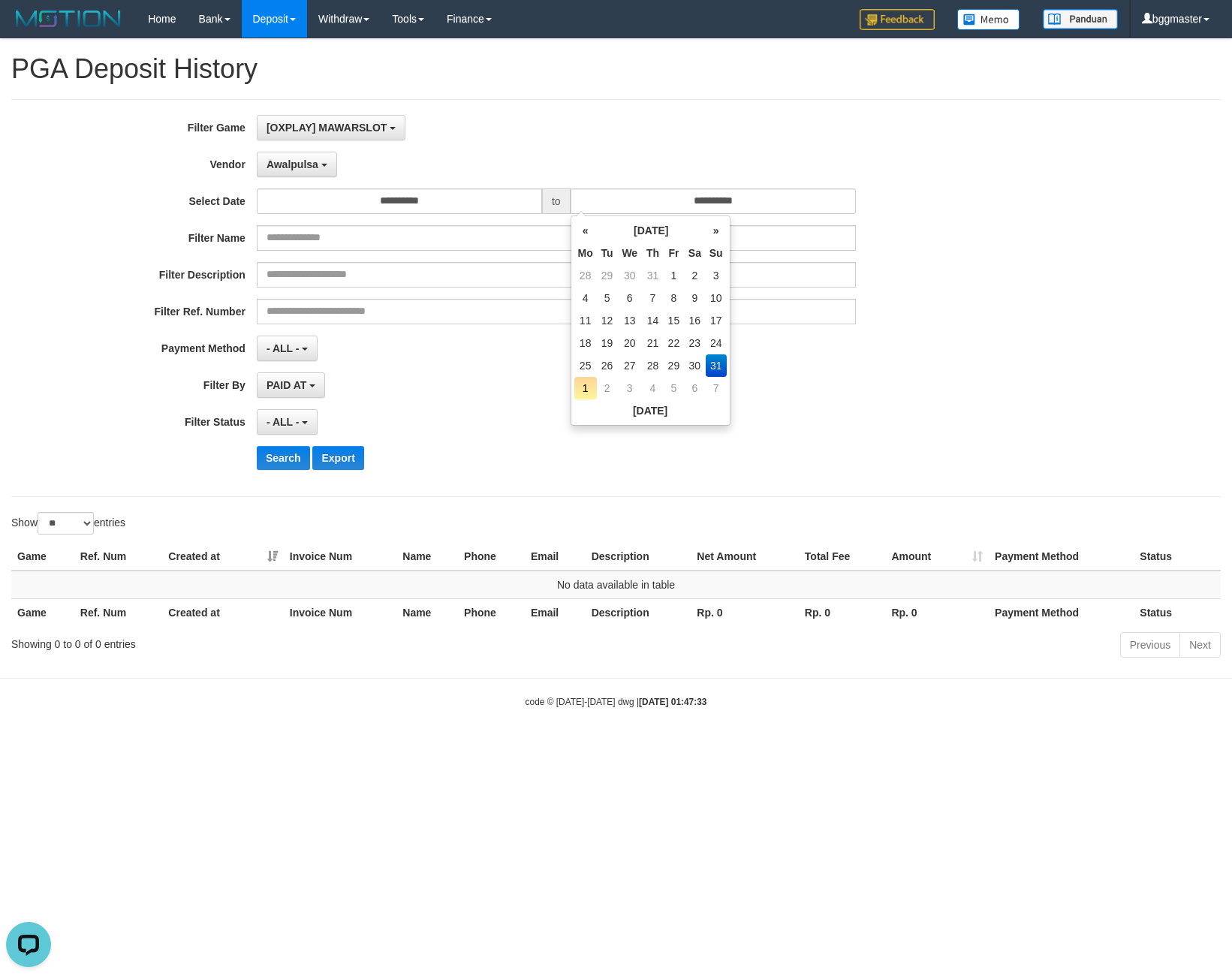
drag, startPoint x: 600, startPoint y: 144, endPoint x: 216, endPoint y: 192, distance: 387.0
click at [562, 145] on div "**********" at bounding box center [513, 298] width 1027 height 366
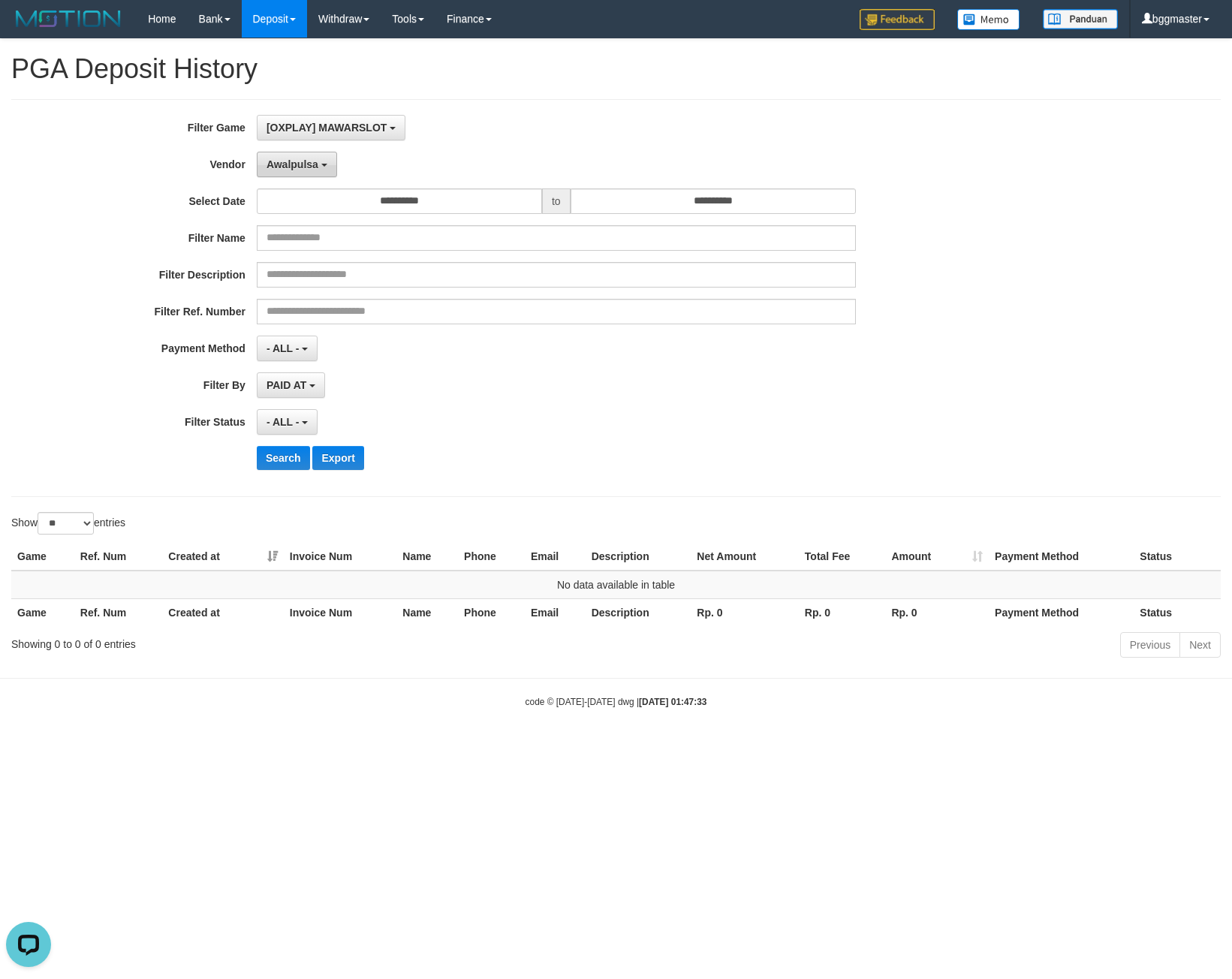
click at [298, 167] on span "Awalpulsa" at bounding box center [292, 164] width 52 height 12
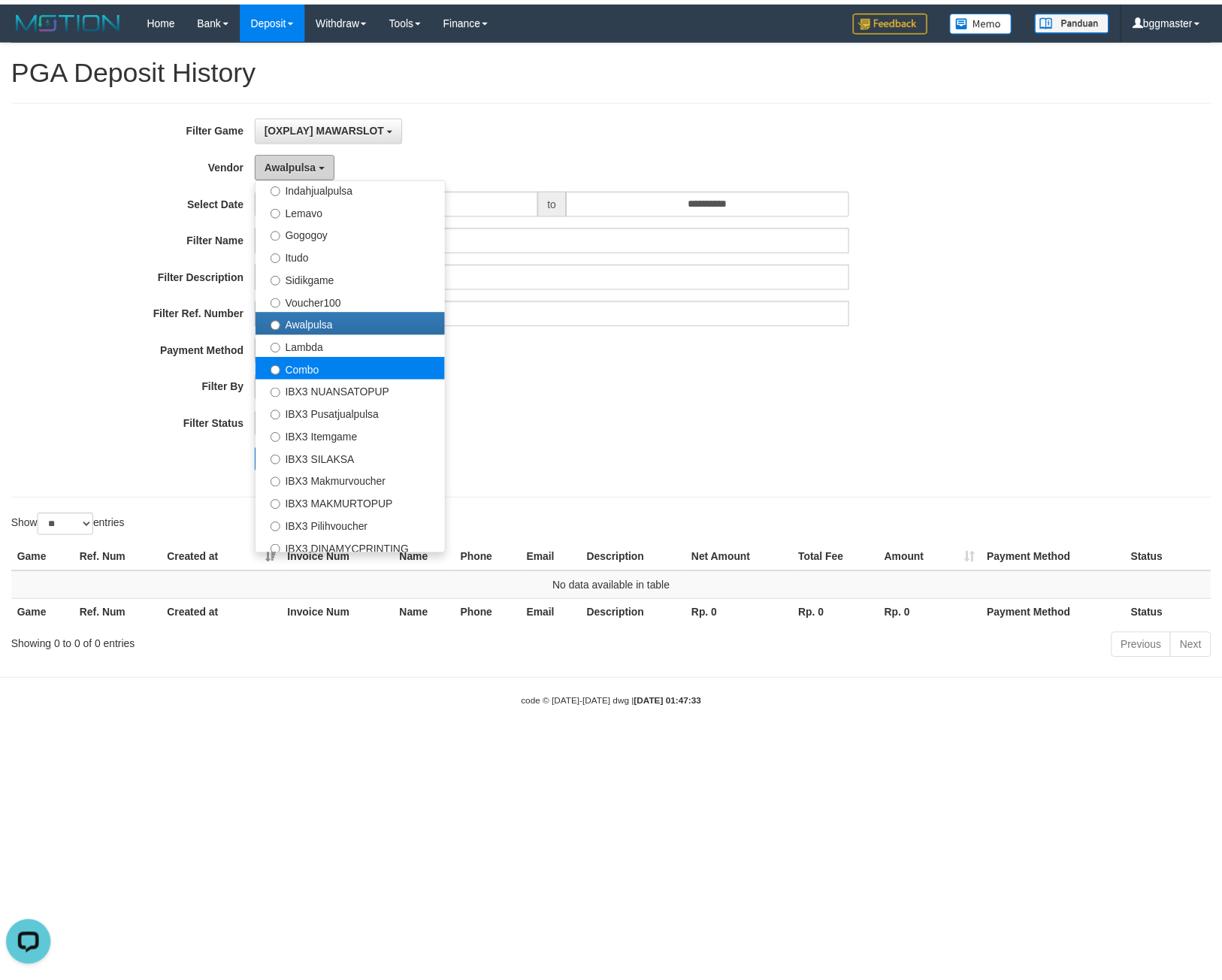
scroll to position [493, 0]
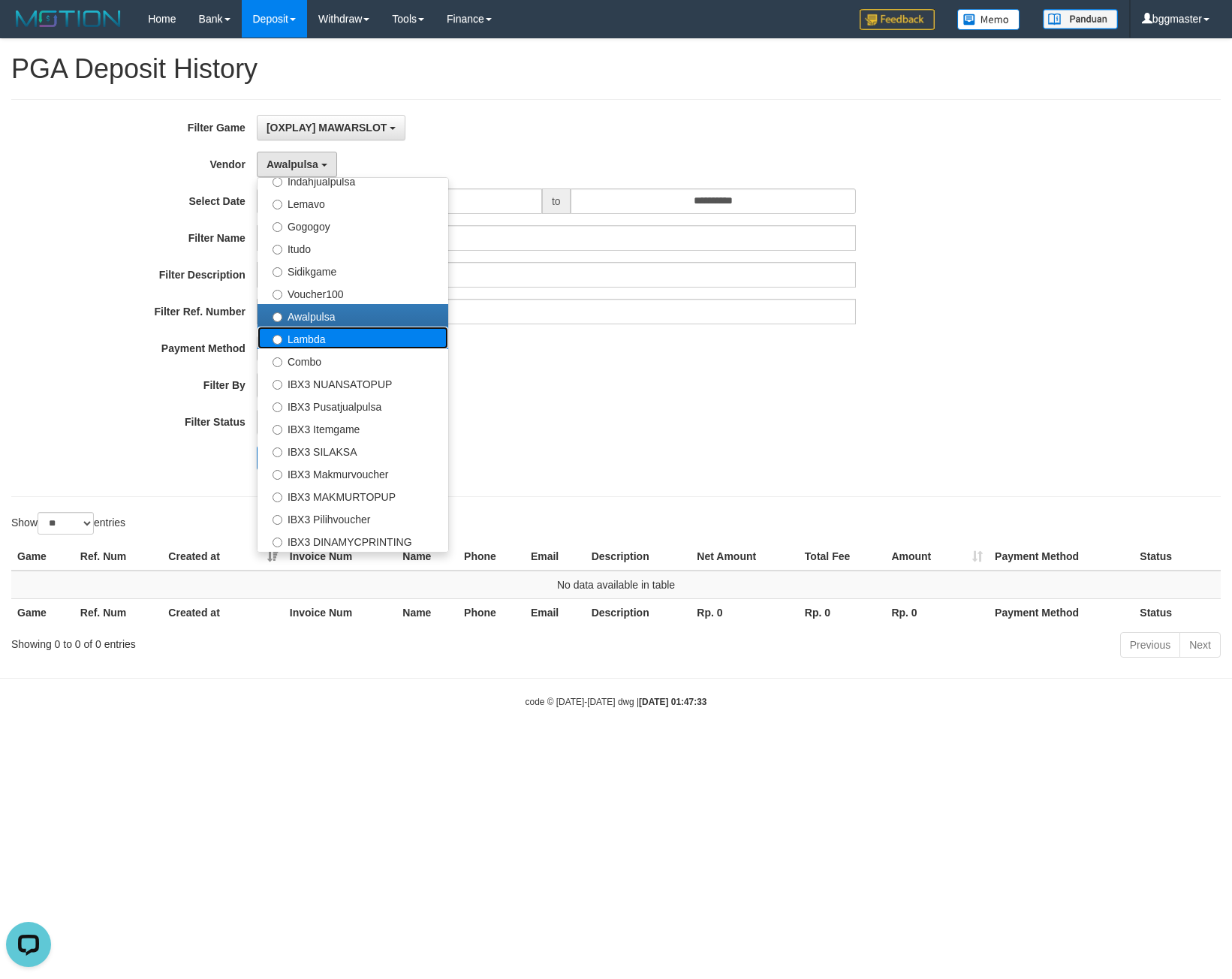
click at [339, 332] on label "Lambda" at bounding box center [353, 338] width 191 height 23
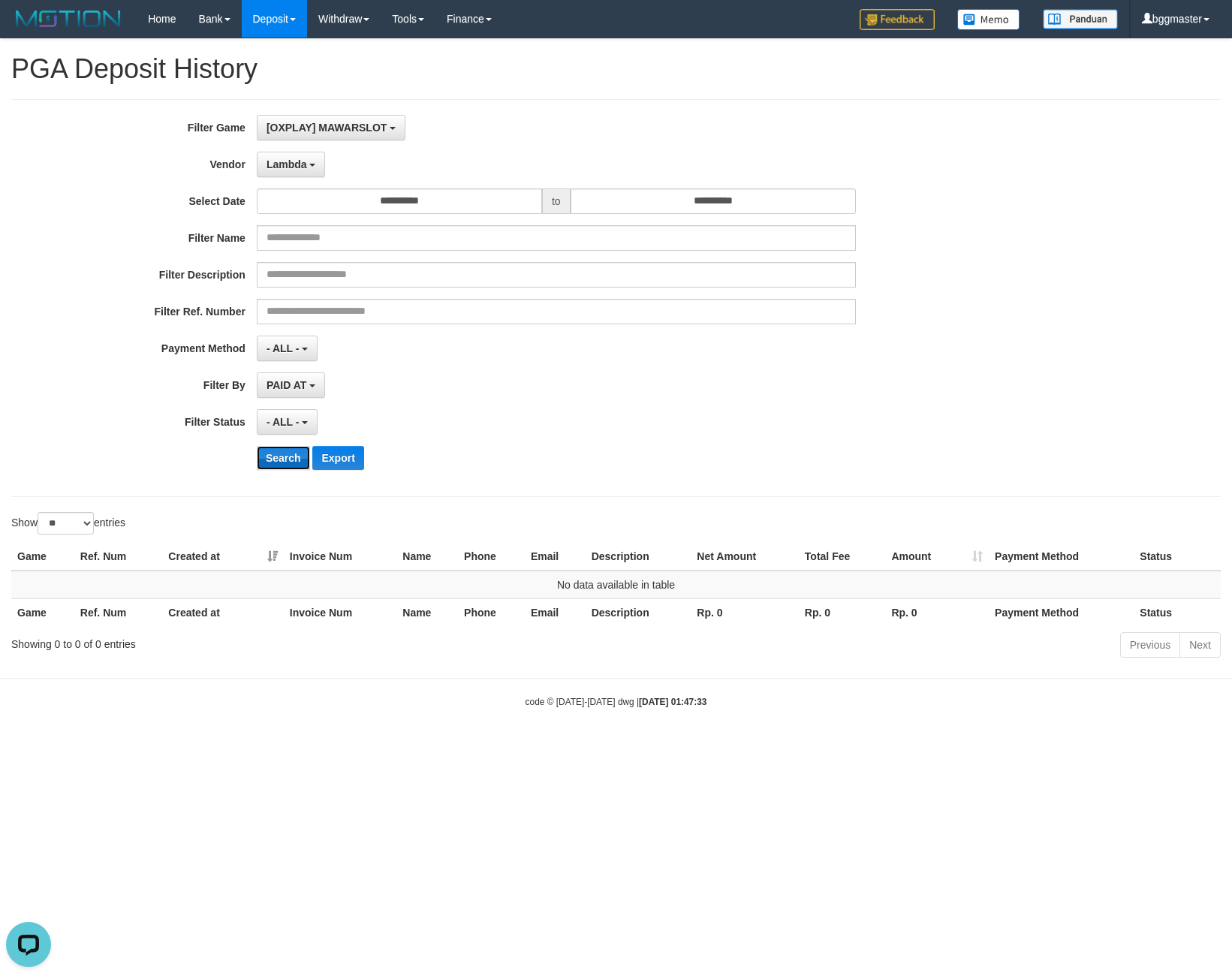
drag, startPoint x: 287, startPoint y: 460, endPoint x: 290, endPoint y: 451, distance: 9.5
click at [288, 457] on button "Search" at bounding box center [283, 458] width 53 height 24
click at [287, 457] on button "Search" at bounding box center [283, 458] width 53 height 24
click at [648, 196] on input "**********" at bounding box center [713, 201] width 286 height 26
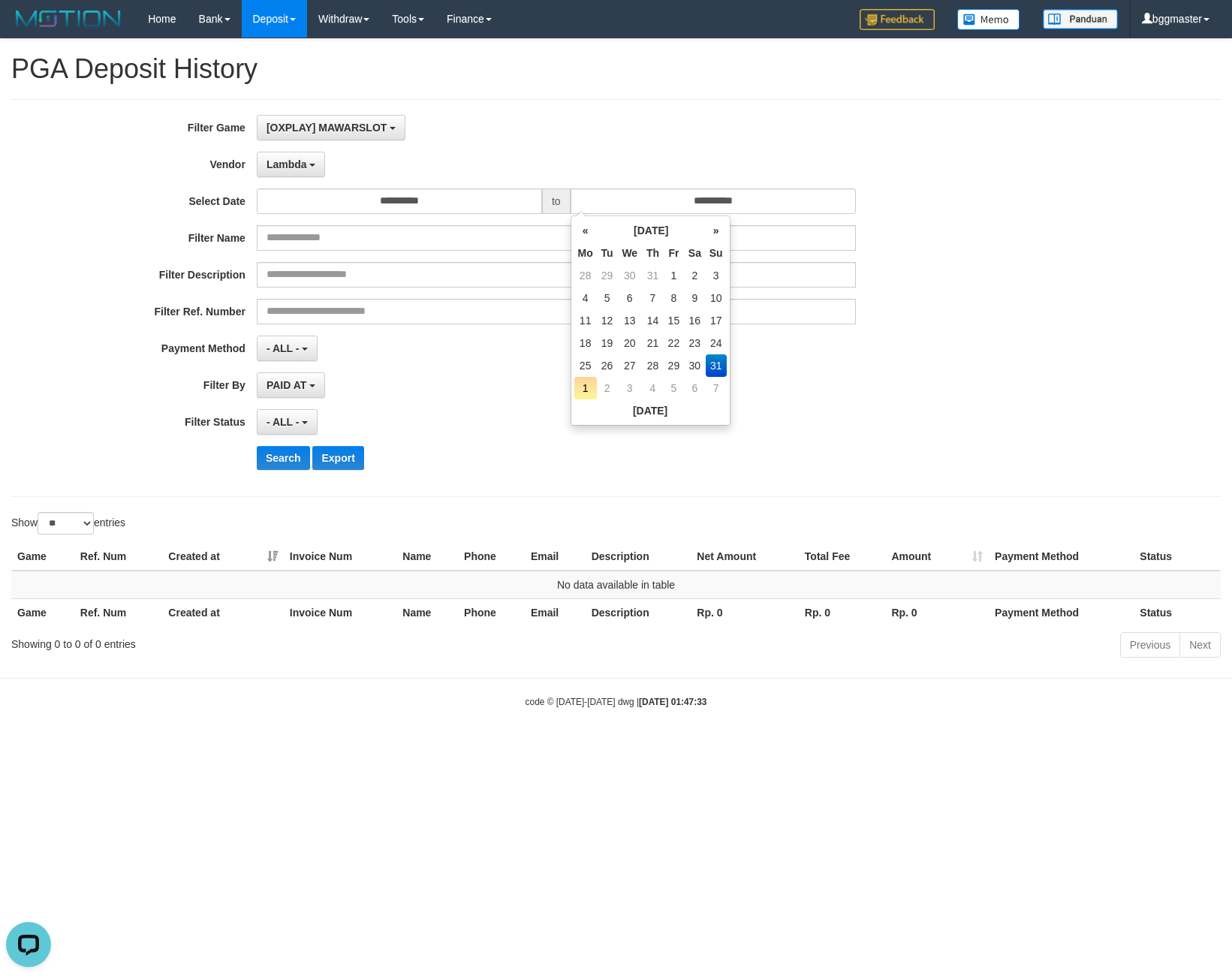
drag, startPoint x: 616, startPoint y: 130, endPoint x: 428, endPoint y: 147, distance: 188.8
click at [595, 129] on div "[OXPLAY] MAWARSLOT SELECT GAME [OXPLAY] MAWARSLOT" at bounding box center [556, 127] width 599 height 26
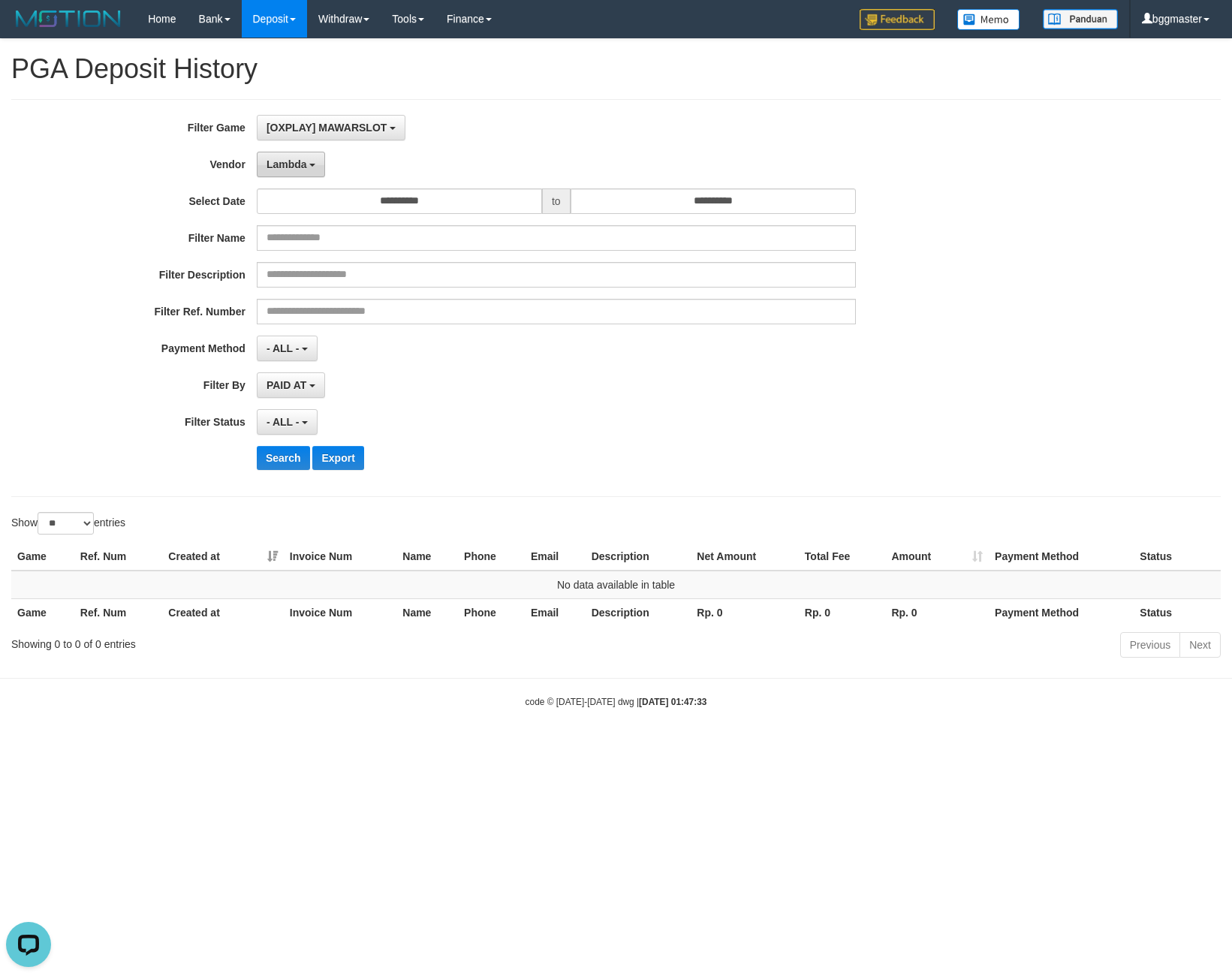
drag, startPoint x: 294, startPoint y: 149, endPoint x: 293, endPoint y: 158, distance: 9.1
click at [294, 152] on div "**********" at bounding box center [513, 298] width 1027 height 366
click at [293, 158] on span "Lambda" at bounding box center [287, 164] width 41 height 12
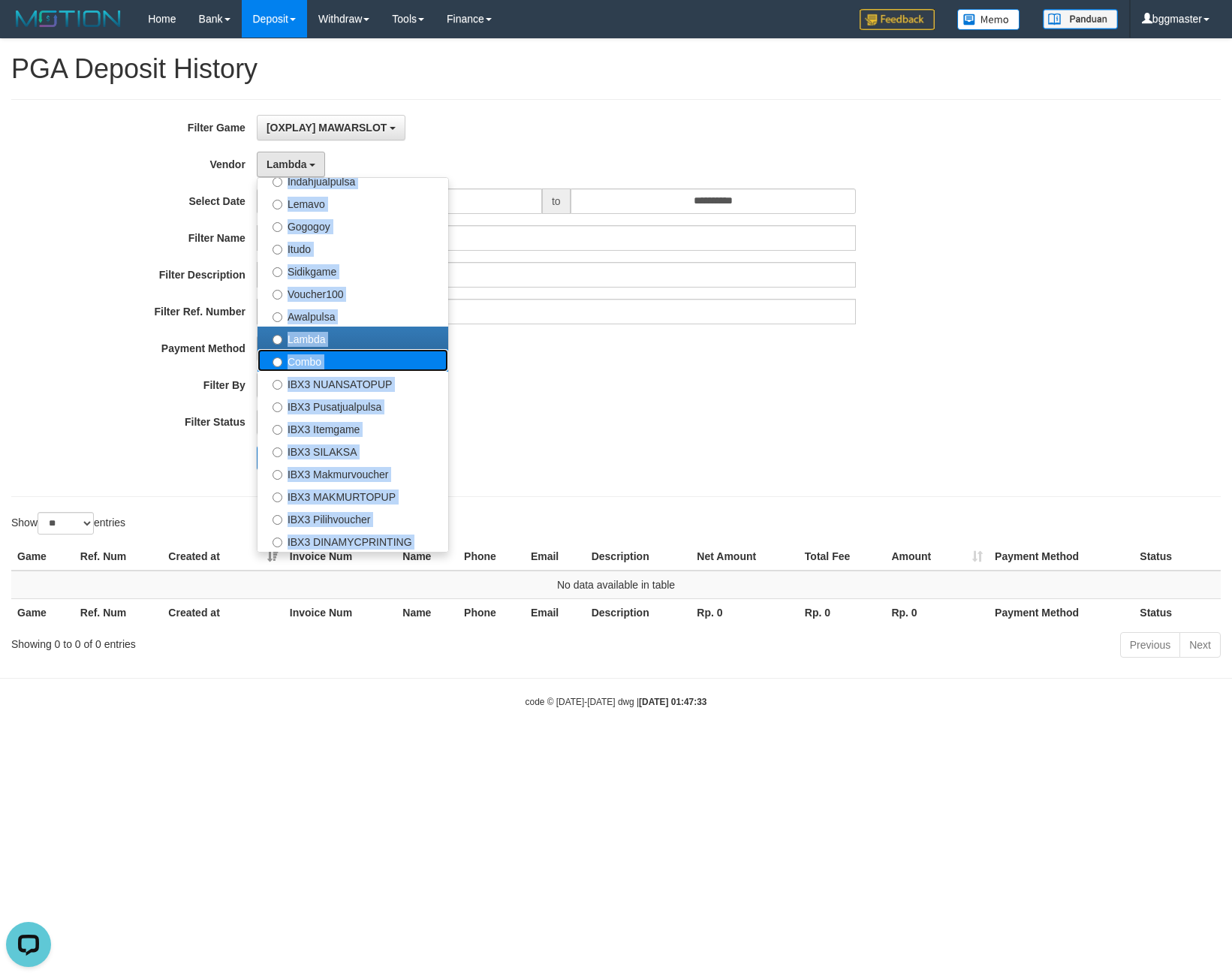
click at [316, 358] on label "Combo" at bounding box center [353, 360] width 191 height 23
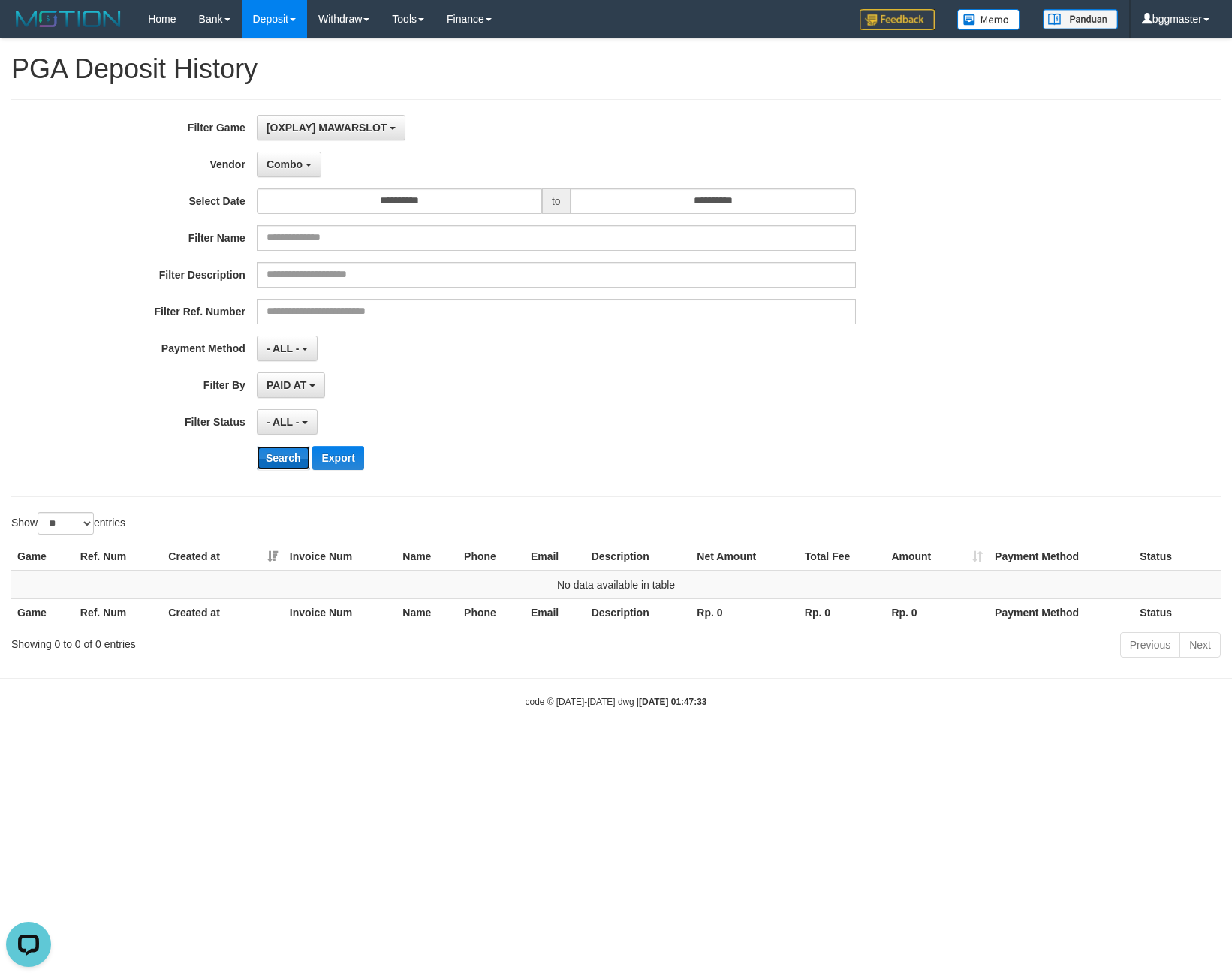
click at [277, 451] on button "Search" at bounding box center [283, 458] width 53 height 24
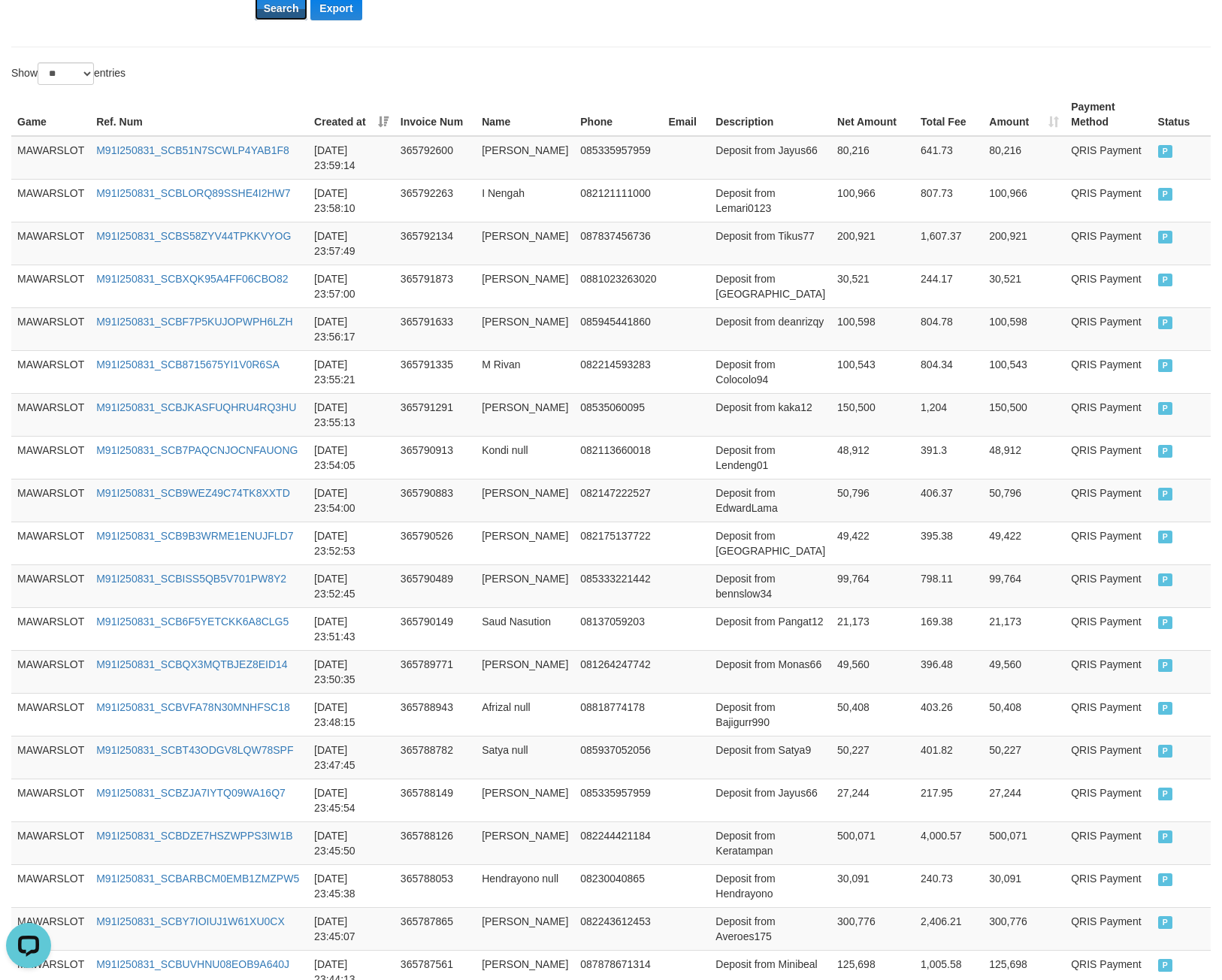
scroll to position [825, 0]
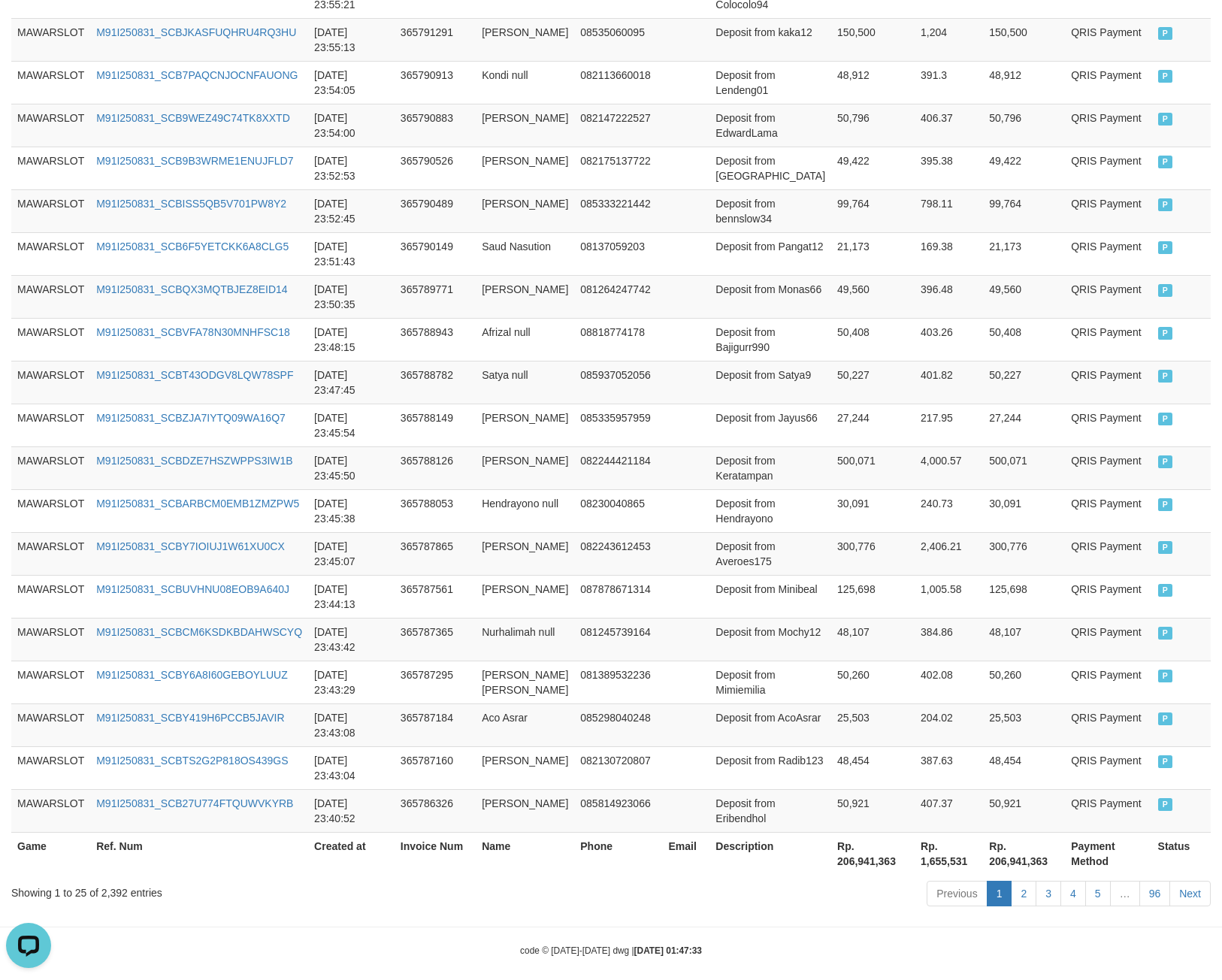
click at [831, 842] on th "Rp. 206,941,363" at bounding box center [873, 853] width 84 height 43
click at [831, 841] on th "Rp. 206,941,363" at bounding box center [873, 853] width 84 height 43
copy th "206,941,363"
click at [117, 880] on div "Showing 1 to 25 of 2,392 entries" at bounding box center [255, 890] width 487 height 21
click at [114, 880] on div "Showing 1 to 25 of 2,392 entries" at bounding box center [255, 890] width 487 height 21
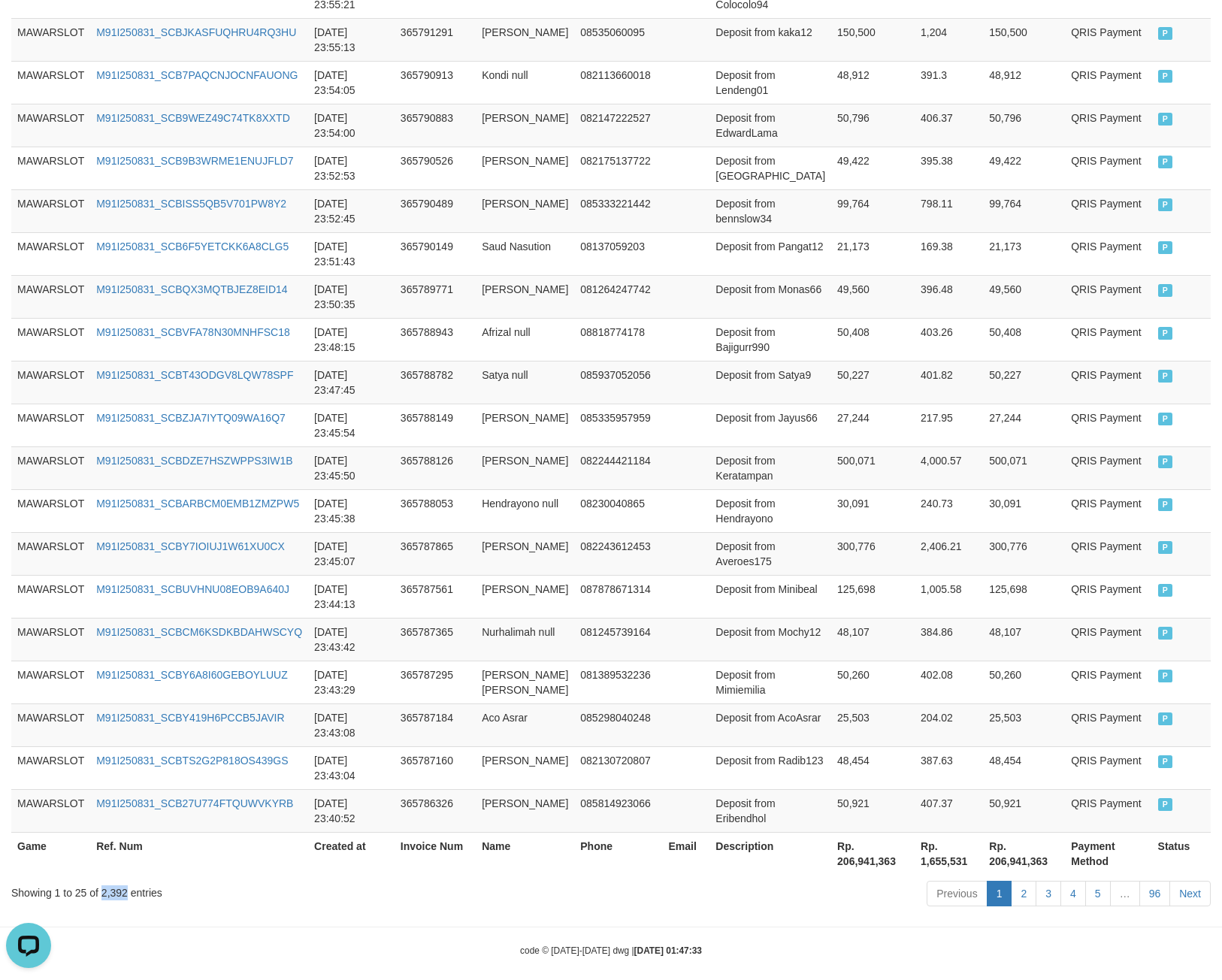
copy div "2,392"
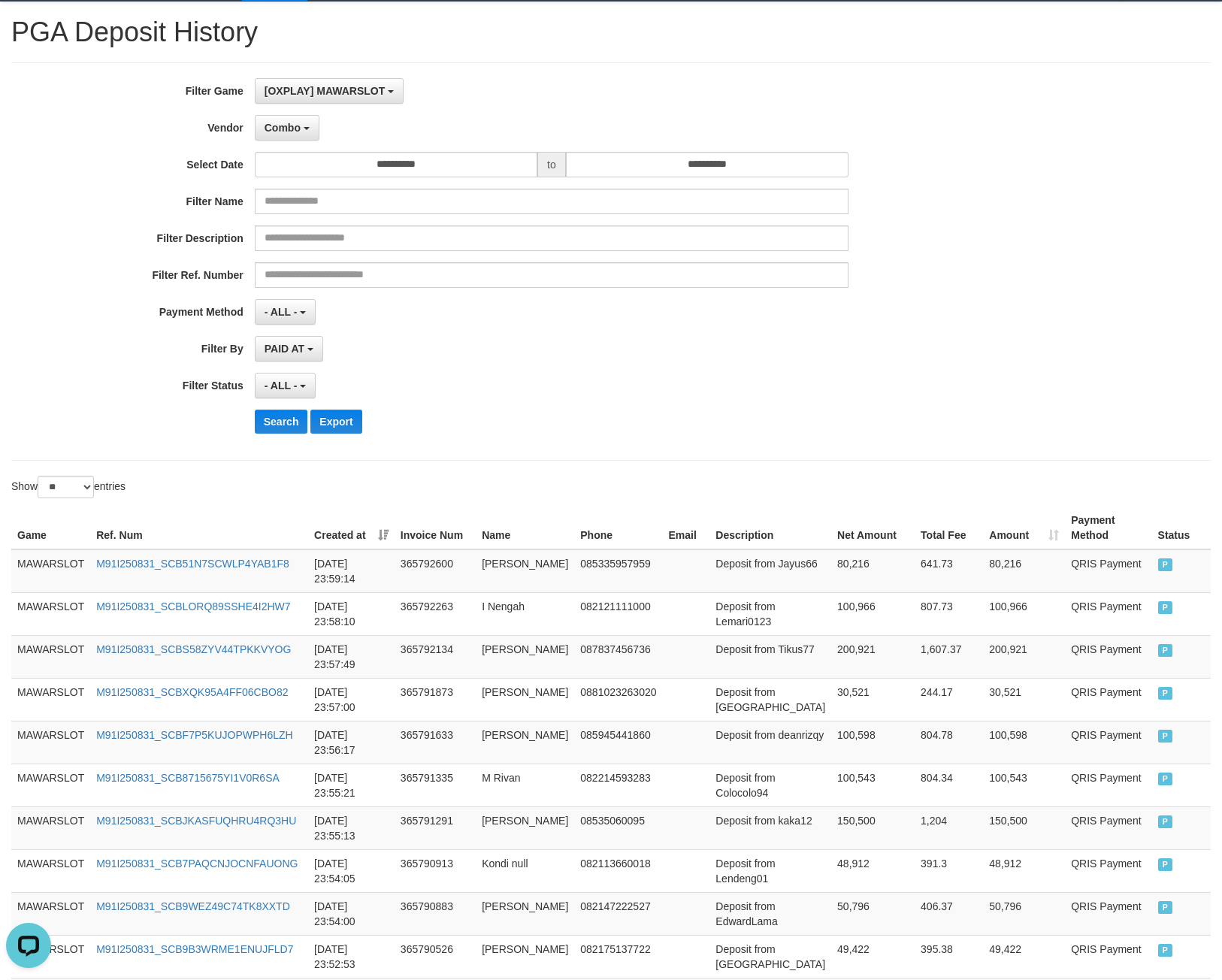
scroll to position [0, 0]
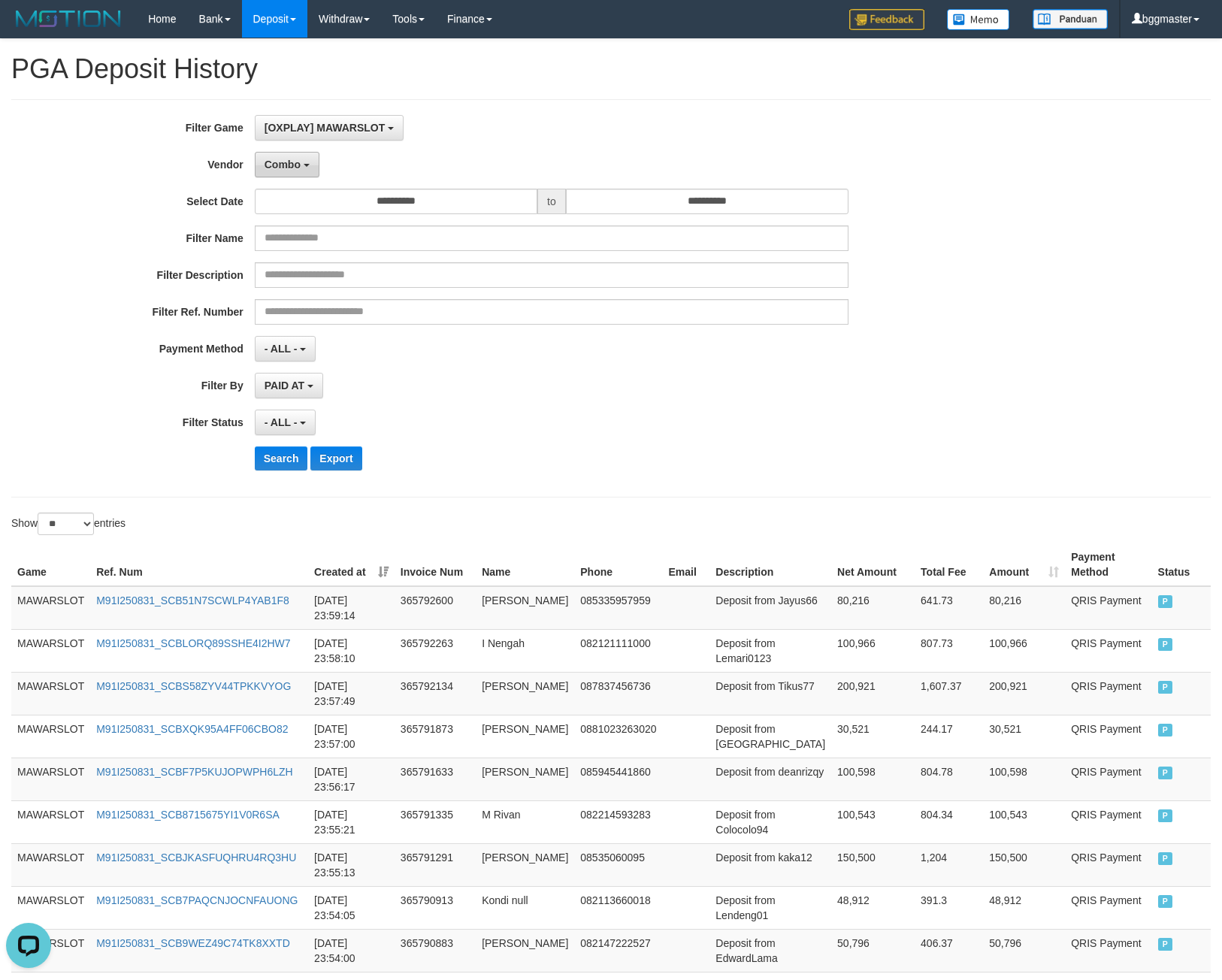
click at [305, 162] on button "Combo" at bounding box center [287, 164] width 65 height 26
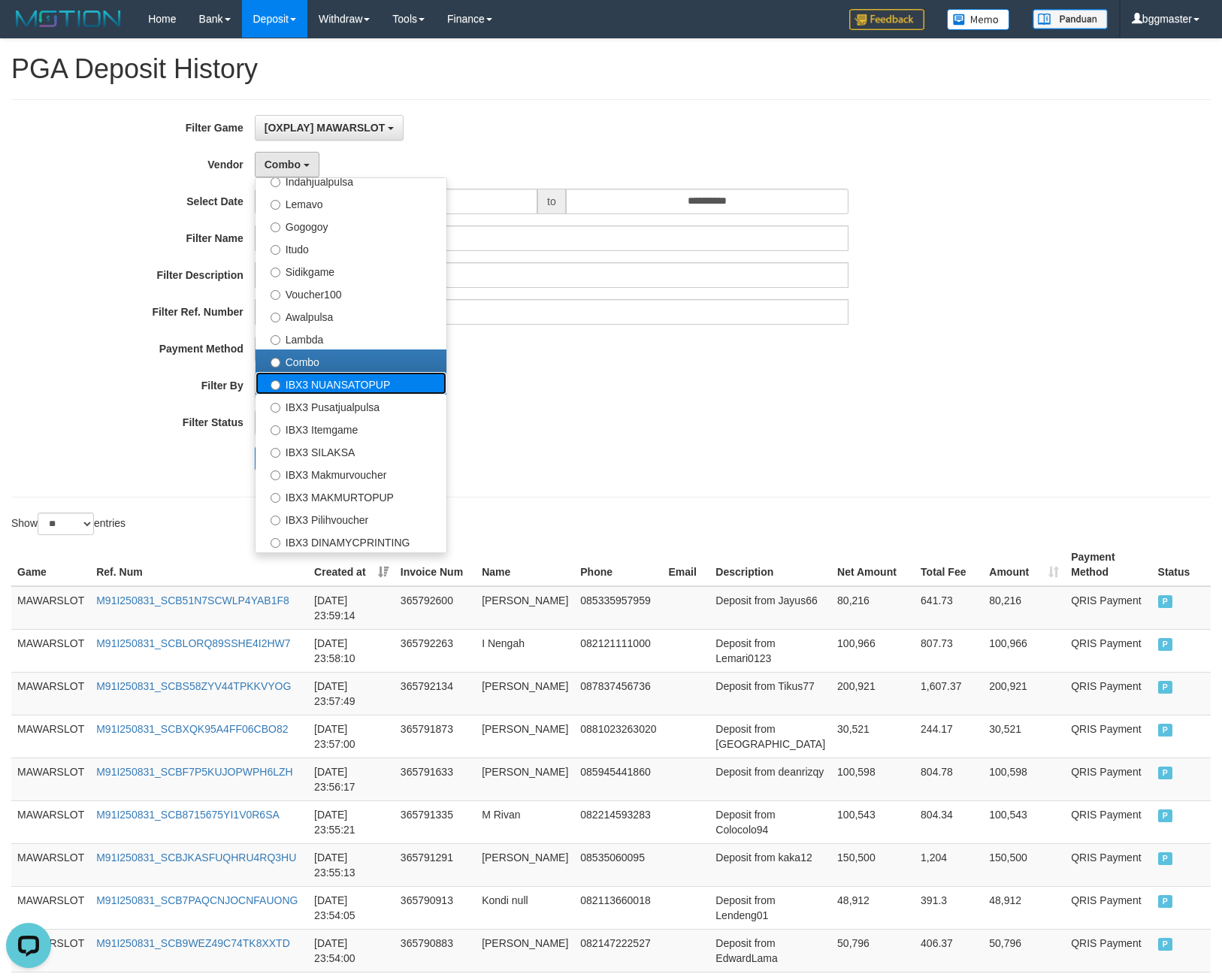
click at [341, 386] on label "IBX3 NUANSATOPUP" at bounding box center [351, 383] width 191 height 23
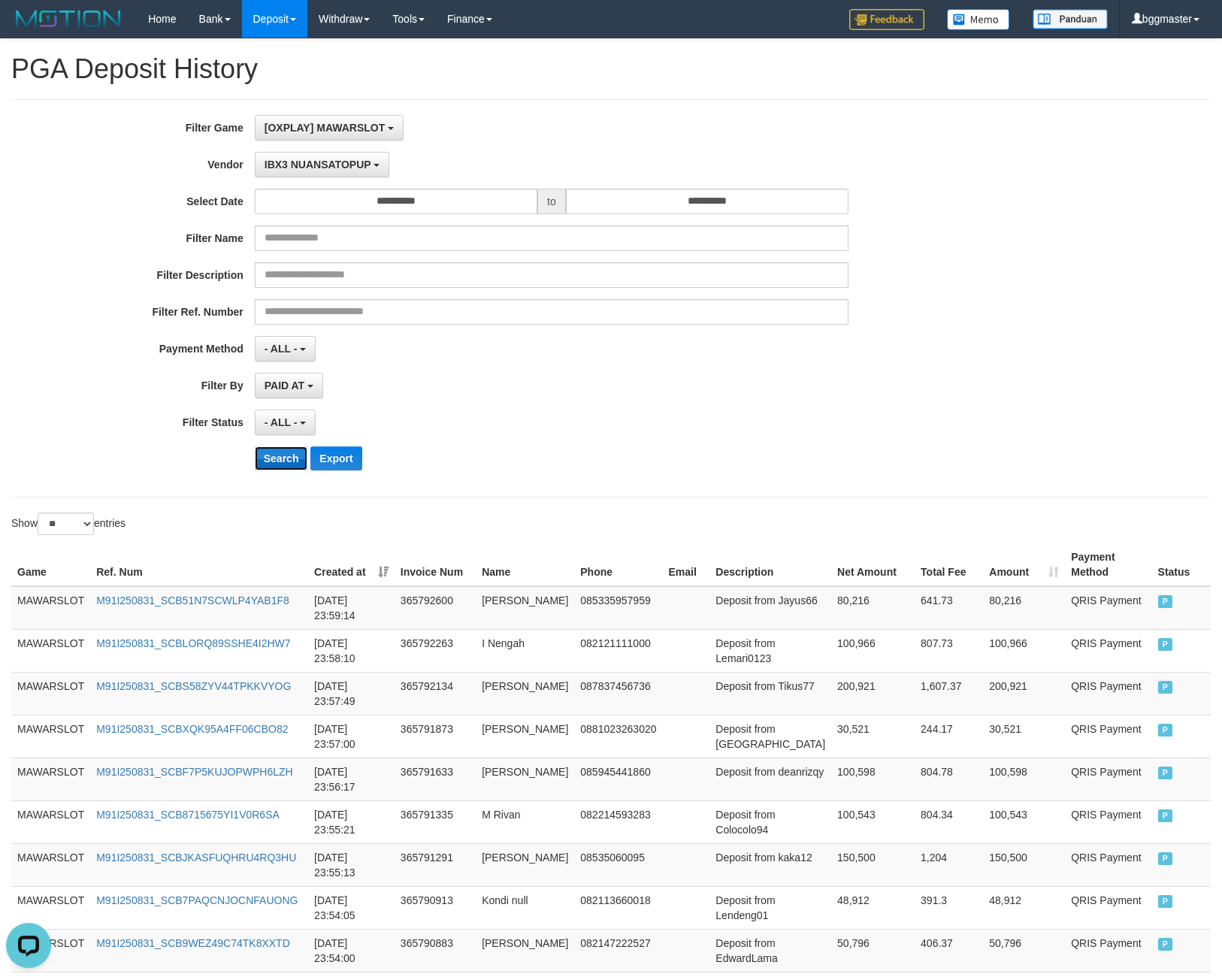
click at [276, 462] on button "Search" at bounding box center [281, 459] width 54 height 24
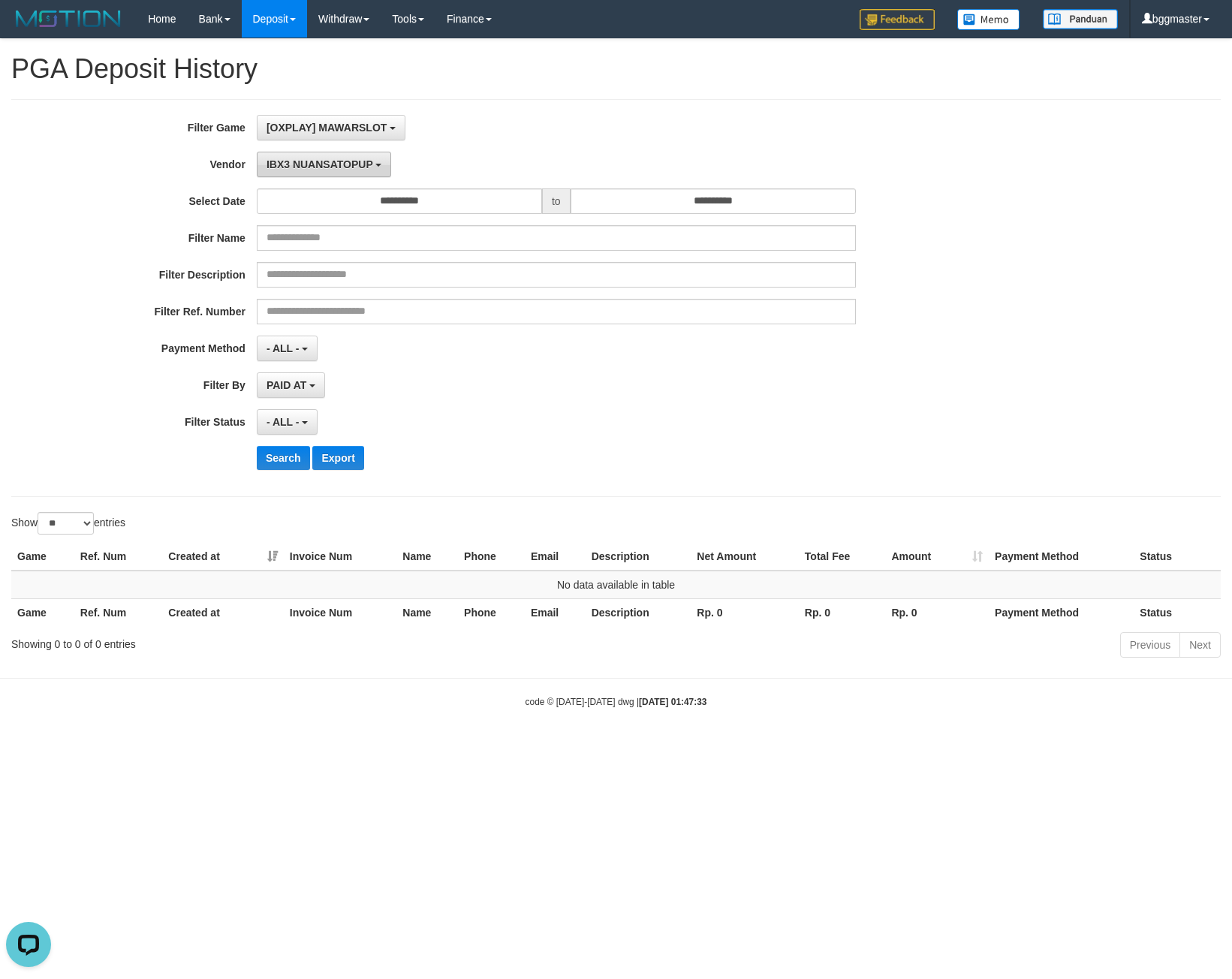
click at [301, 171] on button "IBX3 NUANSATOPUP" at bounding box center [324, 164] width 134 height 26
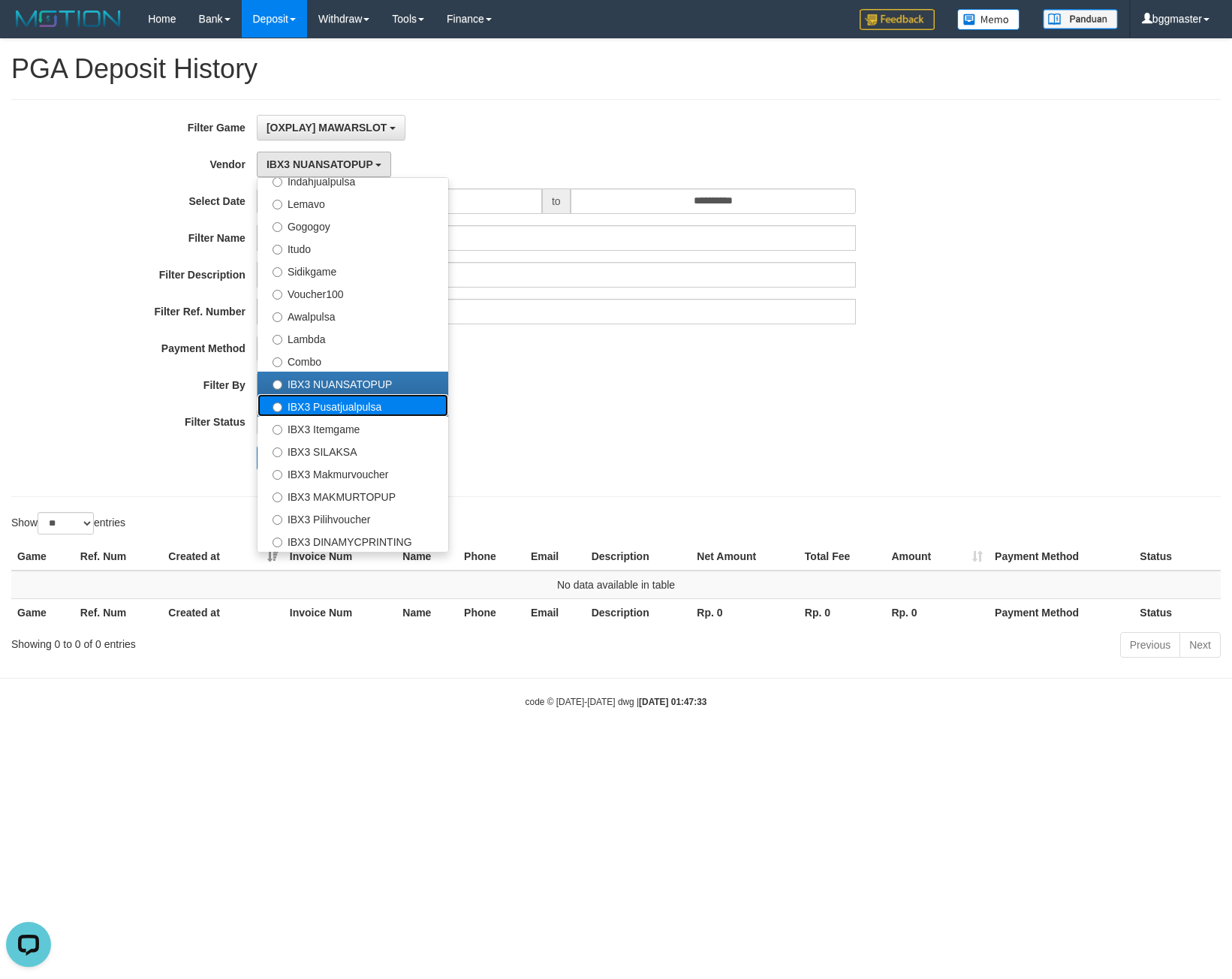
click at [289, 400] on label "IBX3 Pusatjualpulsa" at bounding box center [353, 405] width 191 height 23
select select "**********"
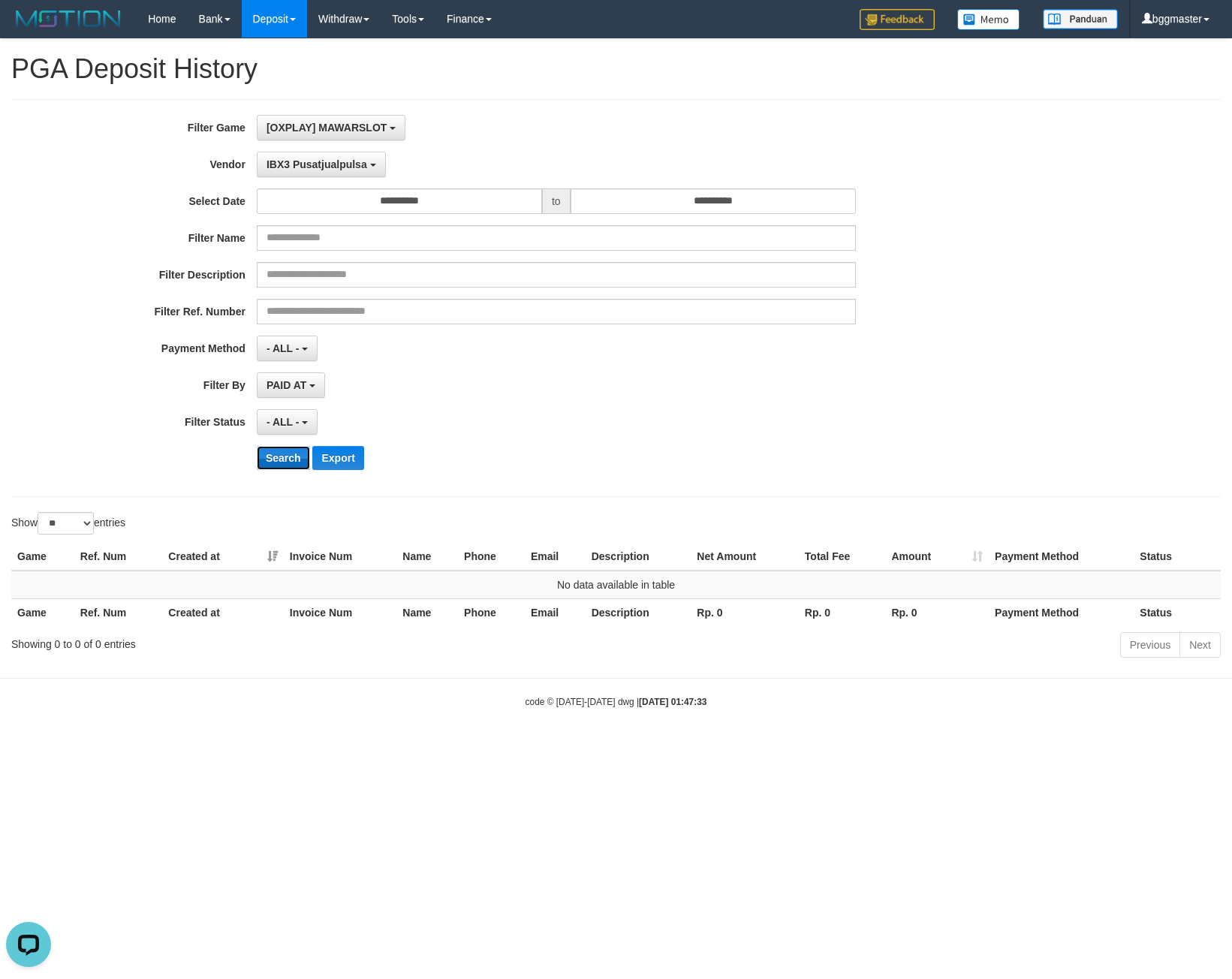
click at [280, 452] on button "Search" at bounding box center [283, 458] width 53 height 24
click at [301, 166] on span "IBX3 Pusatjualpulsa" at bounding box center [316, 164] width 100 height 12
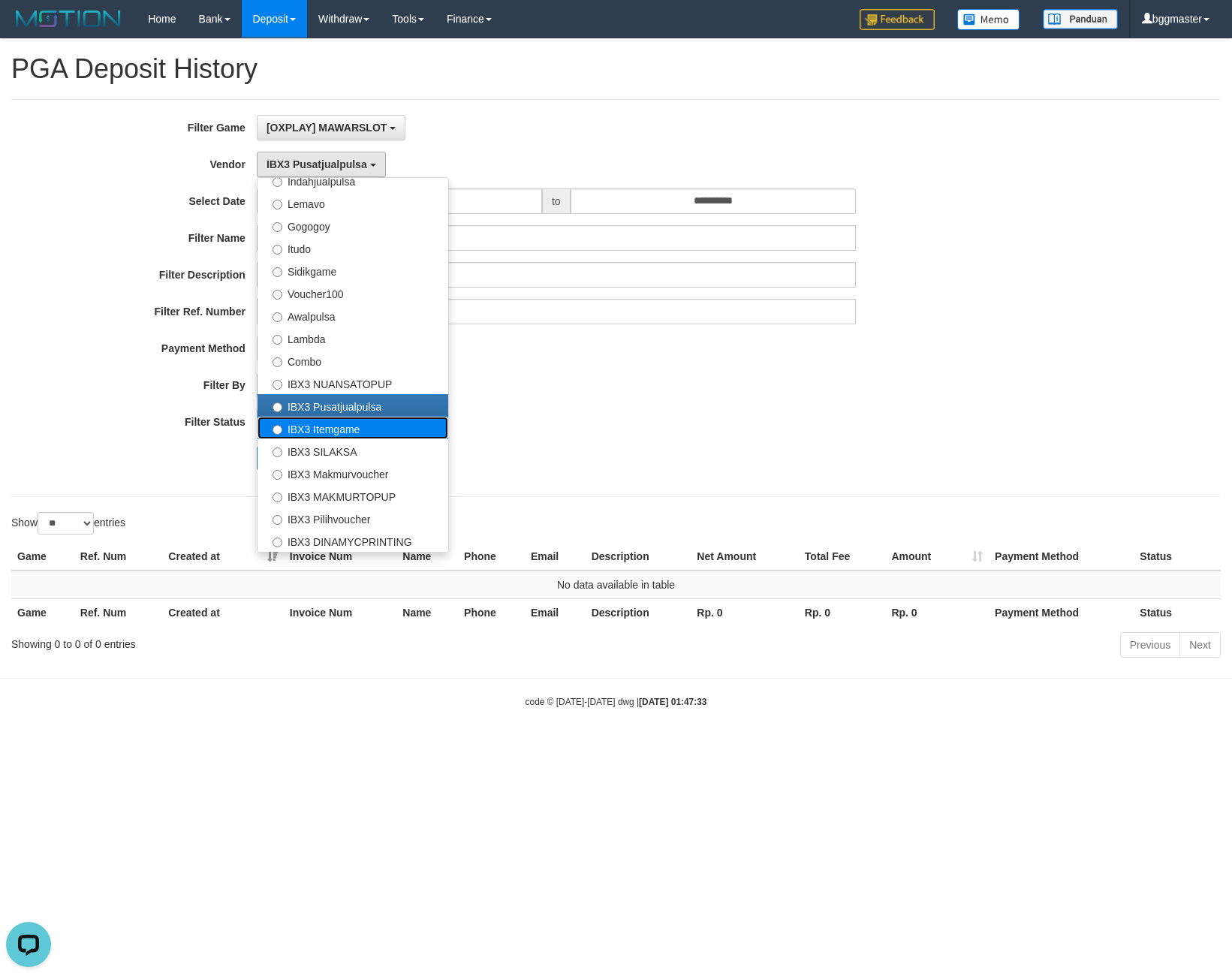
click at [341, 436] on label "IBX3 Itemgame" at bounding box center [353, 428] width 191 height 23
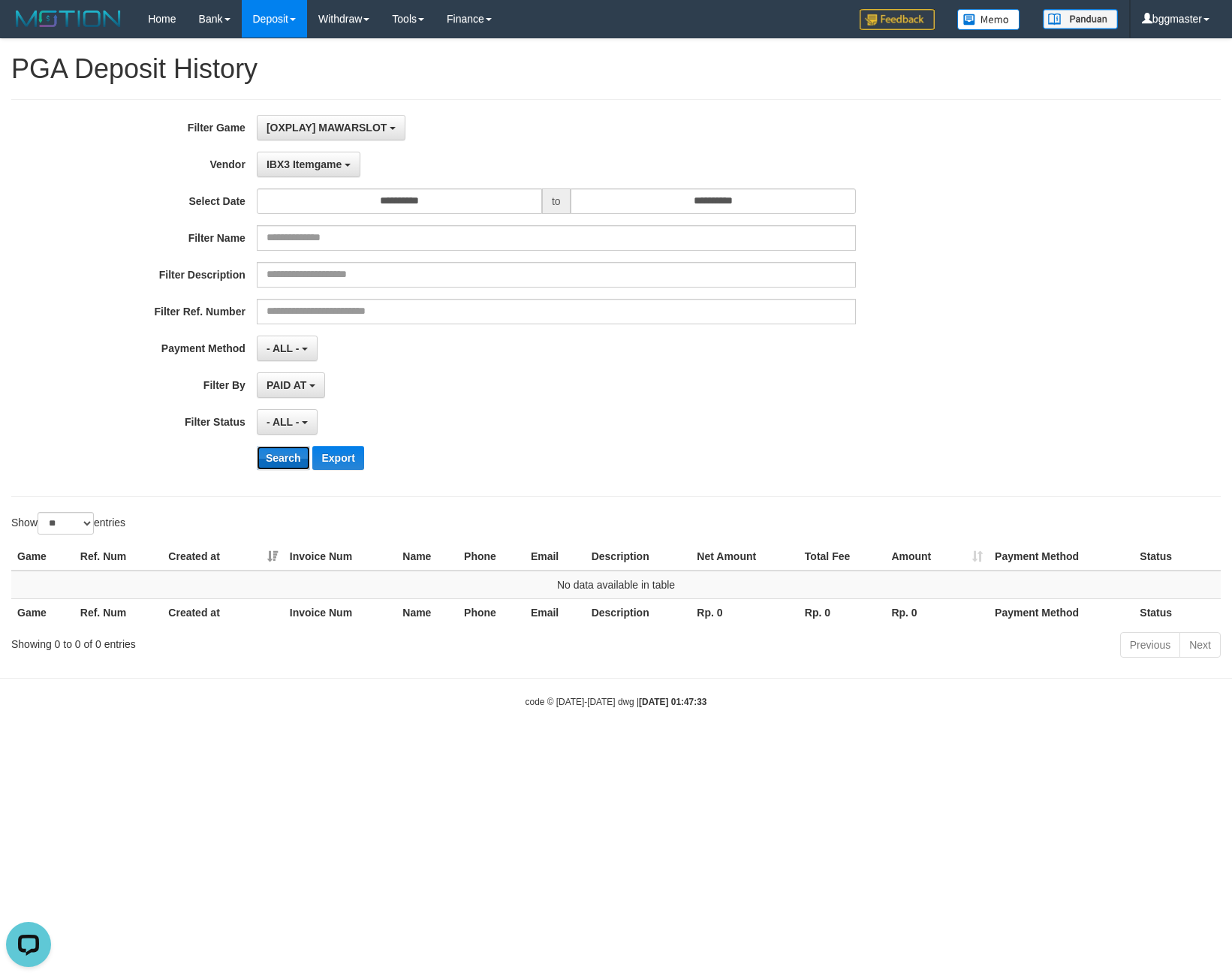
click at [297, 454] on button "Search" at bounding box center [283, 458] width 53 height 24
drag, startPoint x: 304, startPoint y: 164, endPoint x: 293, endPoint y: 207, distance: 44.4
click at [304, 171] on button "IBX3 Itemgame" at bounding box center [308, 164] width 103 height 26
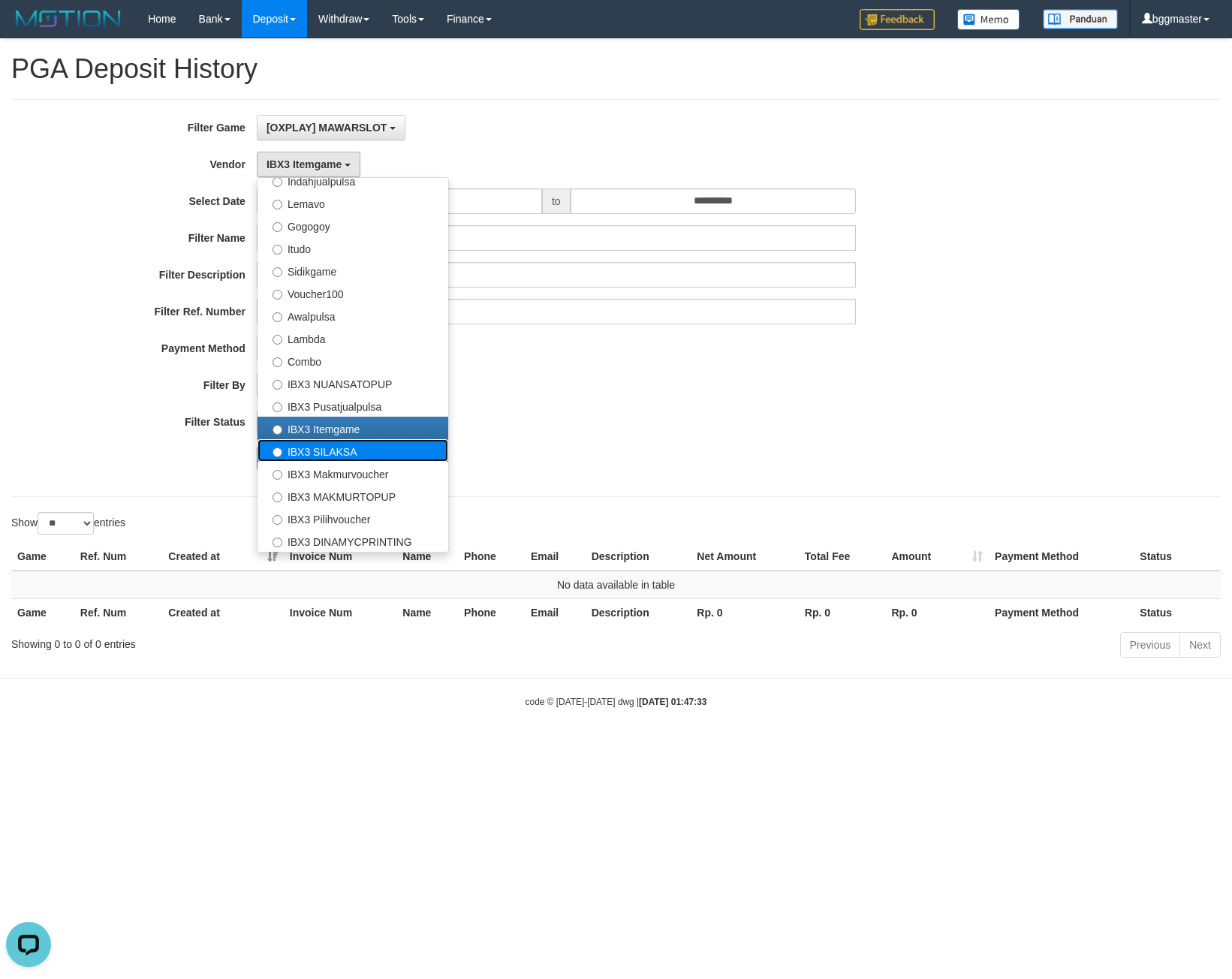
click at [328, 447] on label "IBX3 SILAKSA" at bounding box center [353, 451] width 191 height 23
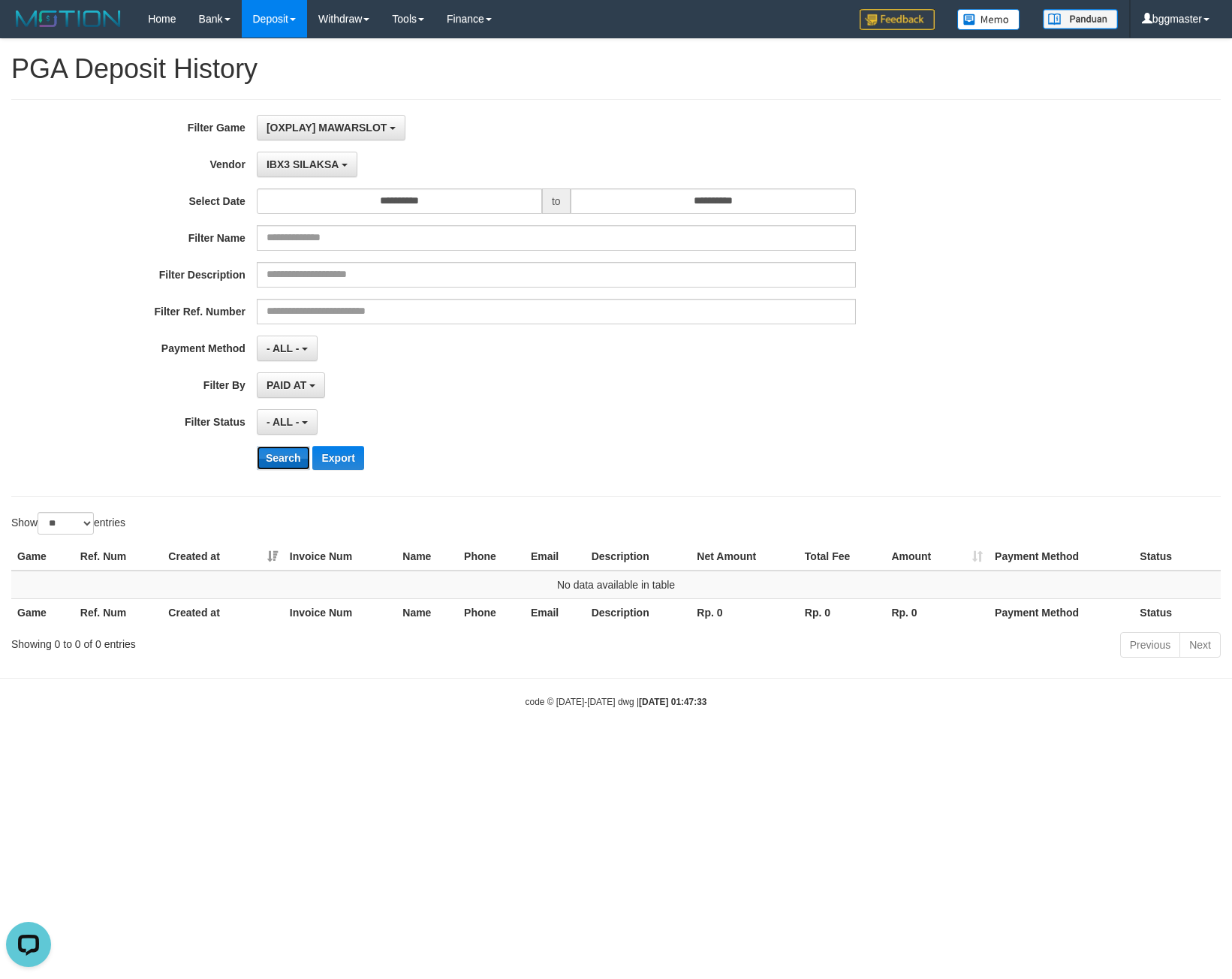
click at [290, 454] on button "Search" at bounding box center [283, 458] width 53 height 24
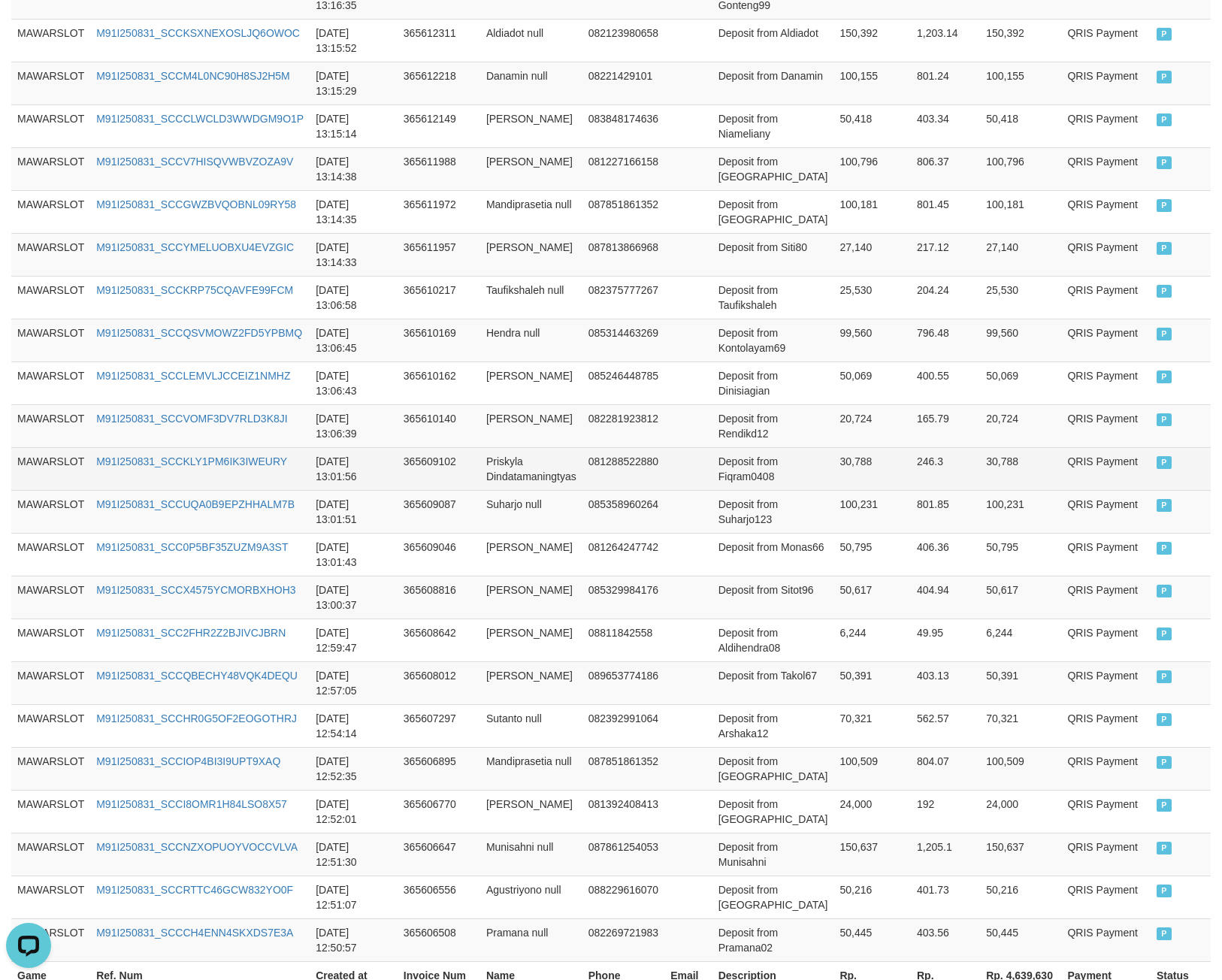
scroll to position [840, 0]
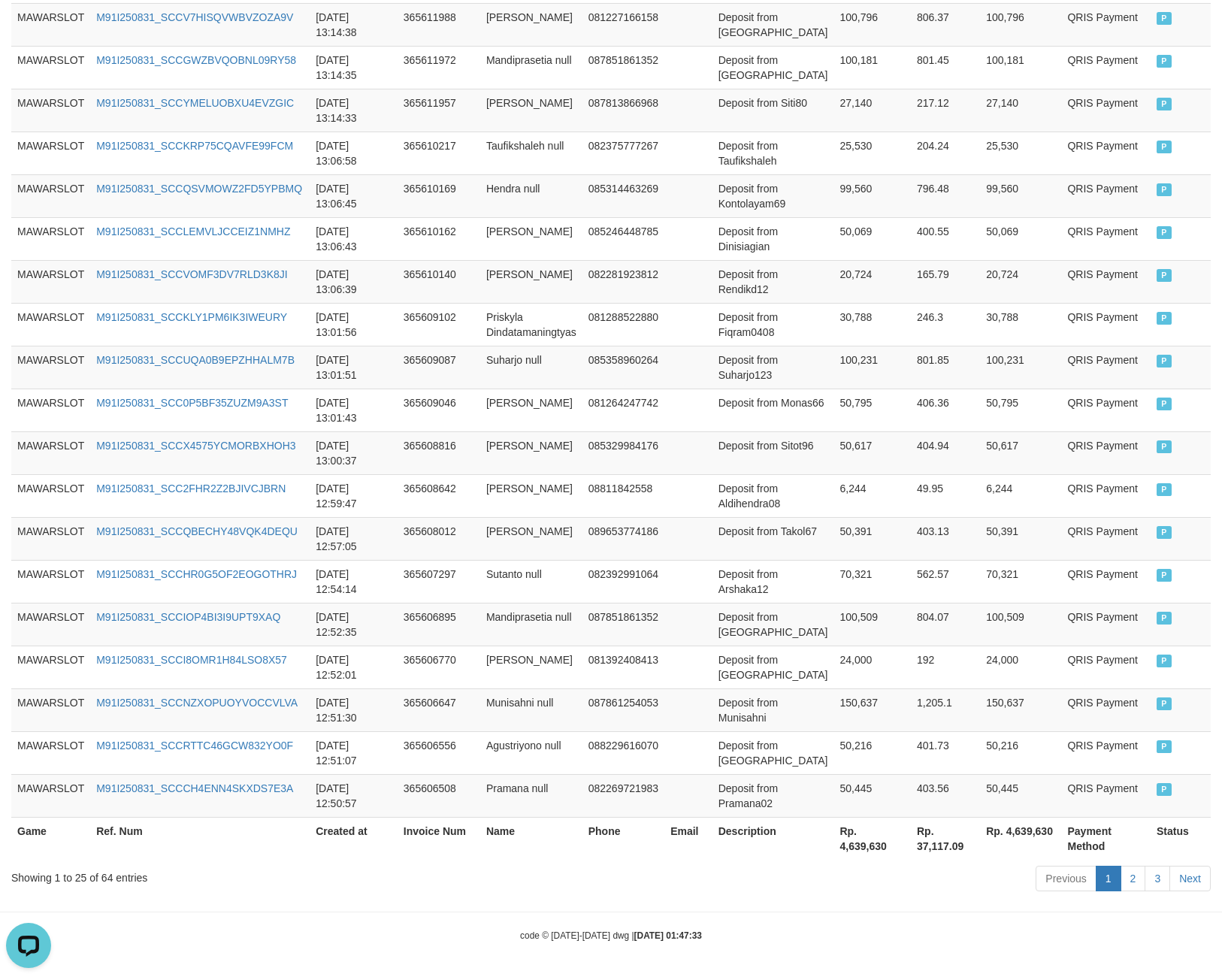
click at [846, 830] on th "Rp. 4,639,630" at bounding box center [872, 838] width 78 height 43
click at [106, 874] on div "Showing 1 to 25 of 64 entries" at bounding box center [255, 875] width 487 height 21
click at [107, 878] on div "Showing 1 to 25 of 64 entries" at bounding box center [255, 875] width 487 height 21
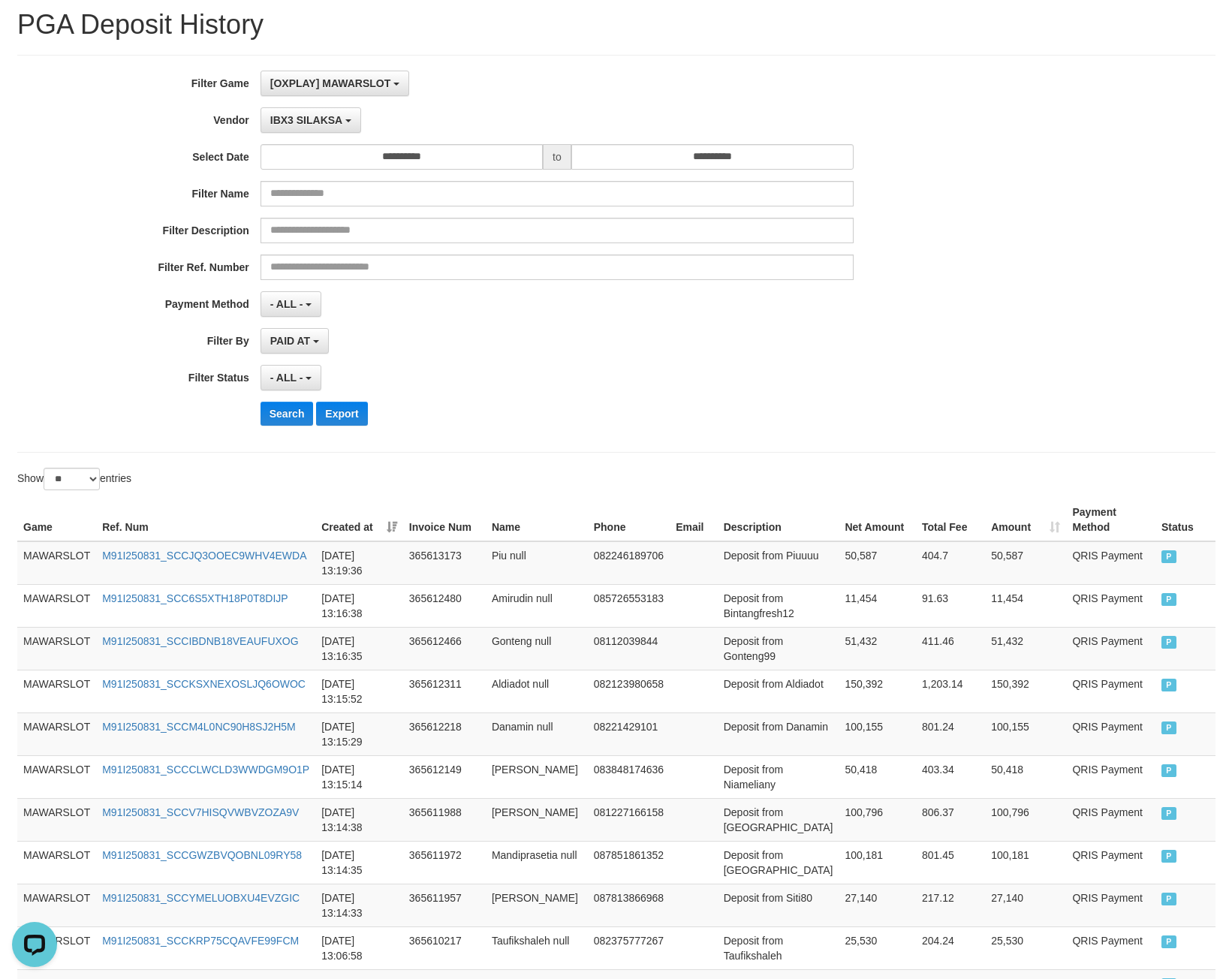
scroll to position [0, 0]
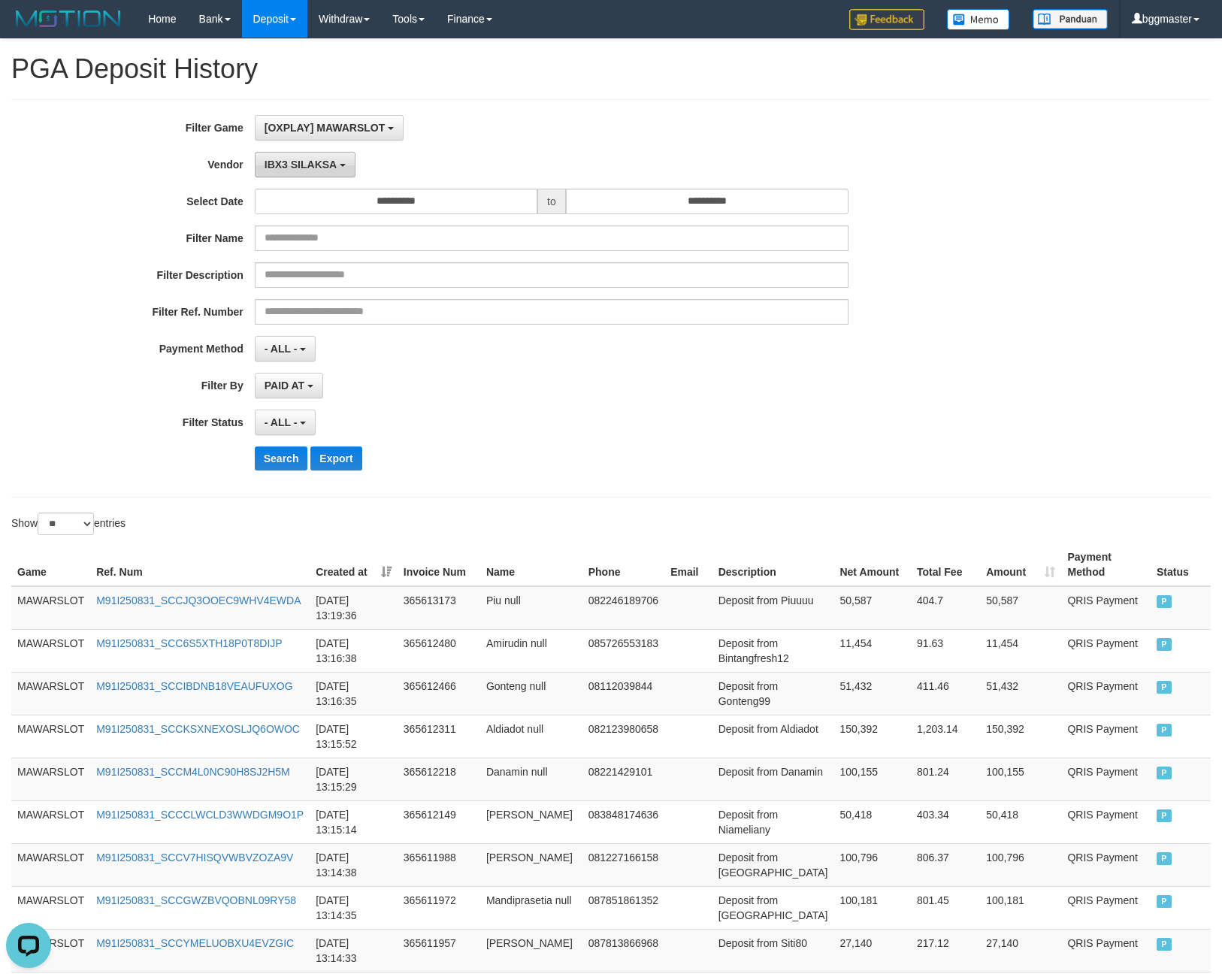
click at [324, 172] on button "IBX3 SILAKSA" at bounding box center [305, 164] width 100 height 26
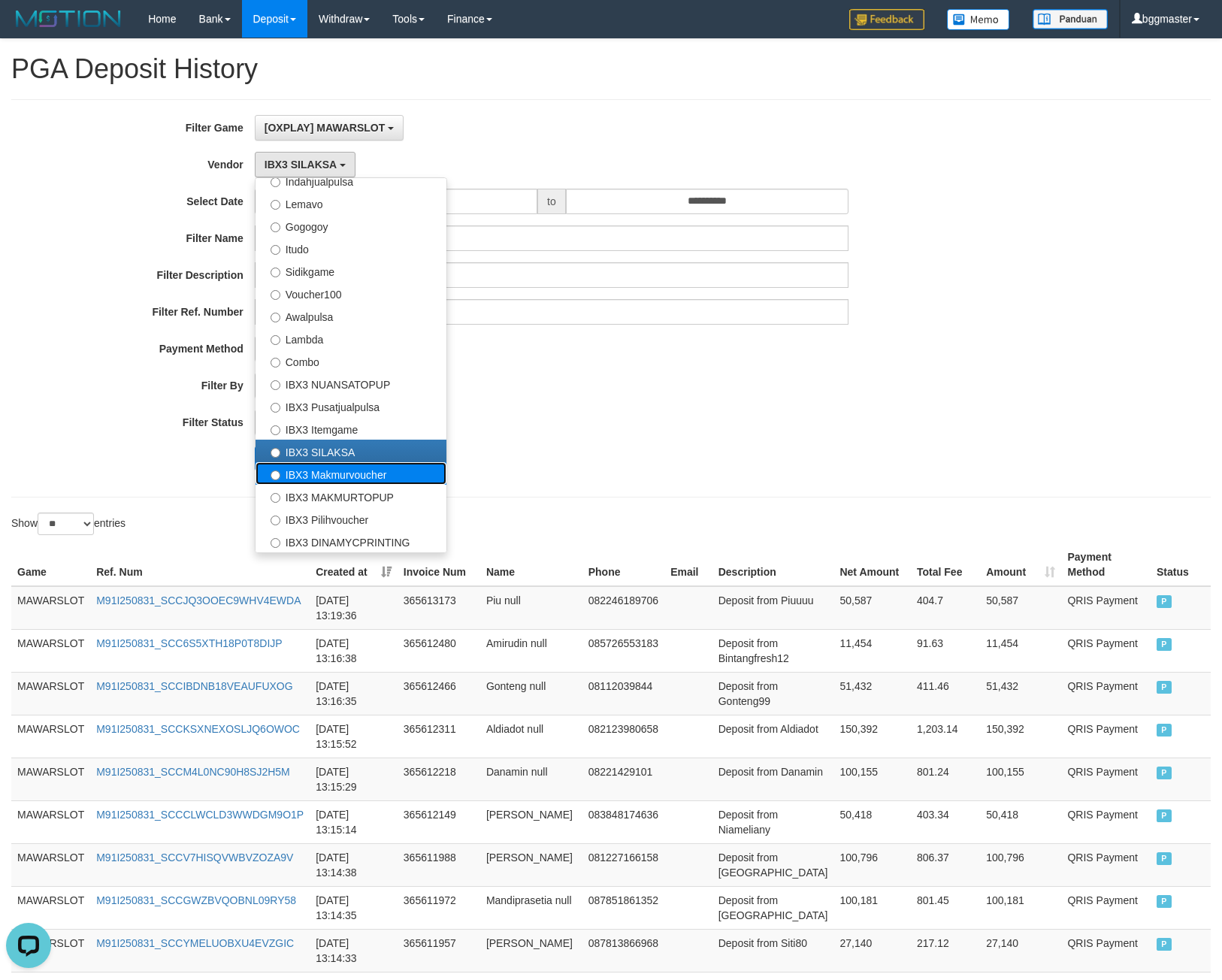
click at [333, 477] on label "IBX3 Makmurvoucher" at bounding box center [351, 474] width 191 height 23
select select "**********"
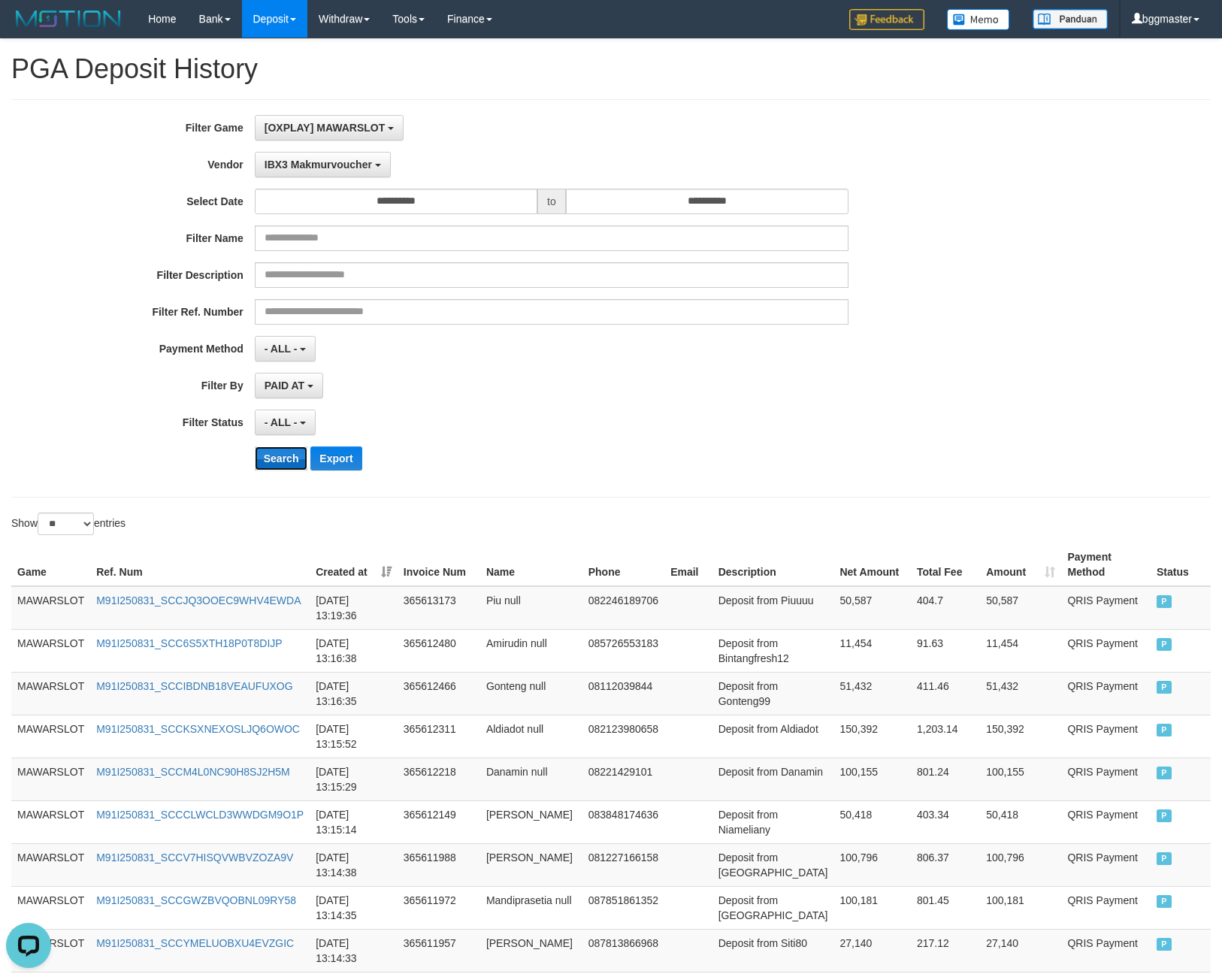
click at [277, 459] on button "Search" at bounding box center [281, 459] width 54 height 24
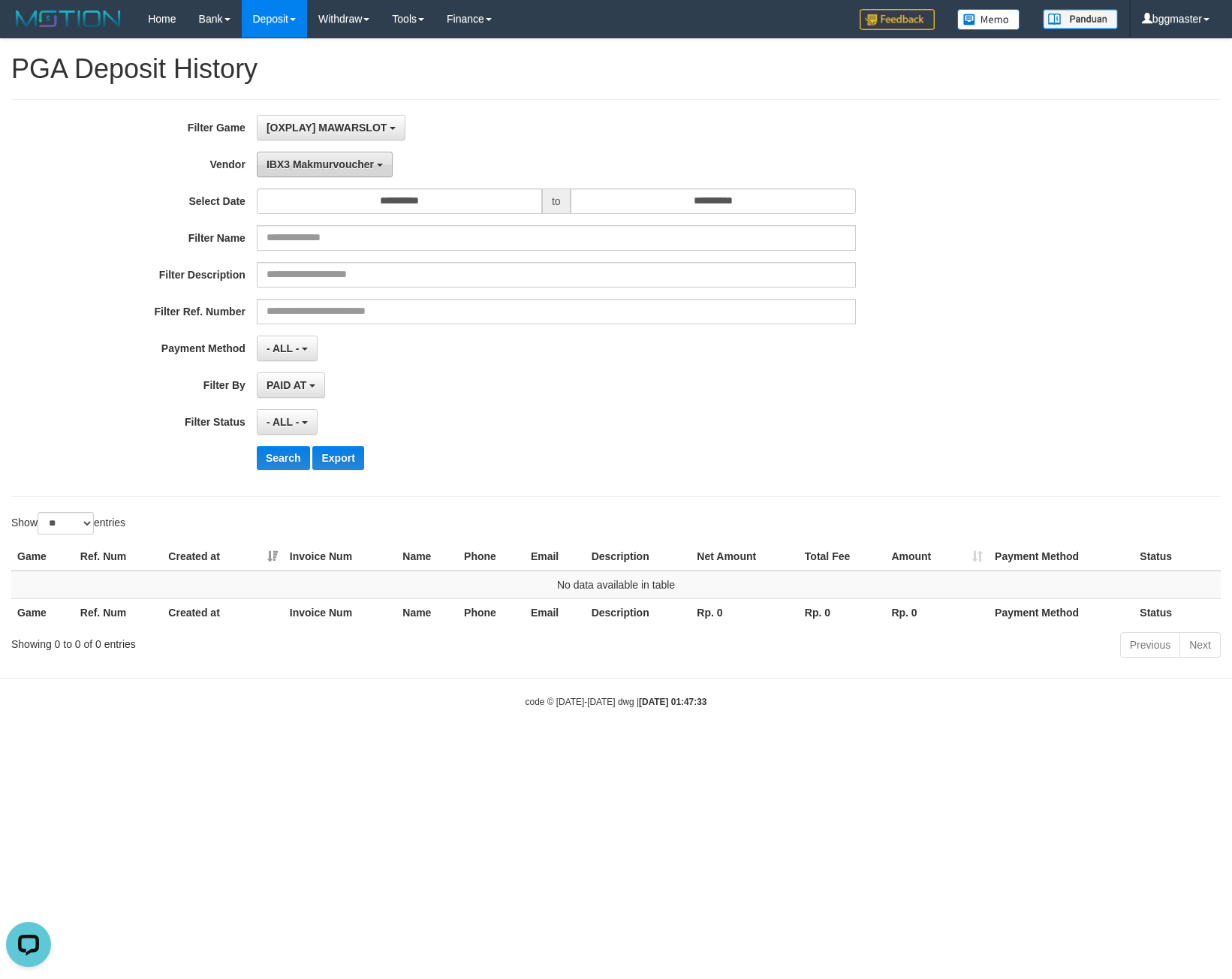
click at [293, 167] on span "IBX3 Makmurvoucher" at bounding box center [320, 164] width 107 height 12
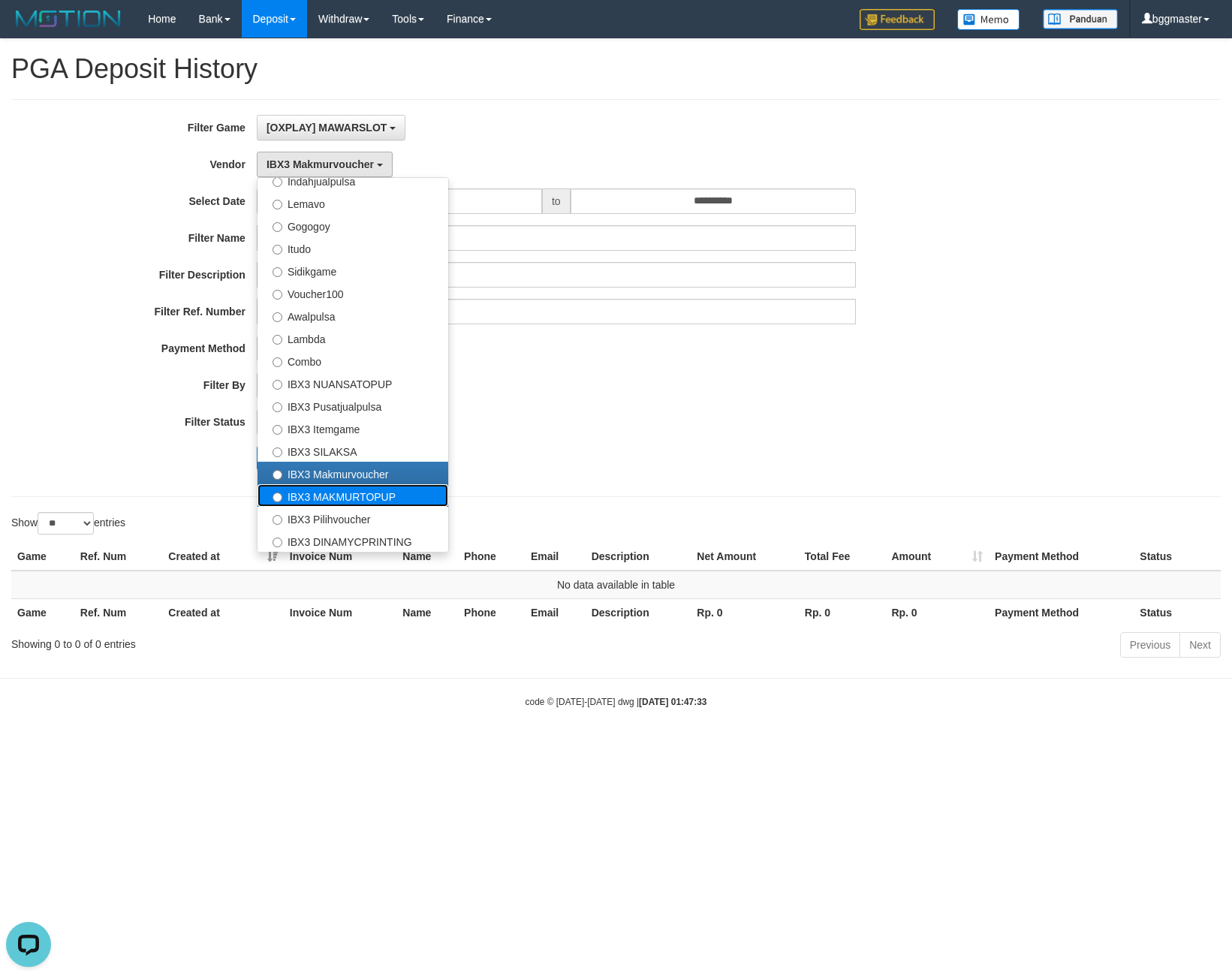
click at [324, 486] on label "IBX3 MAKMURTOPUP" at bounding box center [353, 496] width 191 height 23
select select "**********"
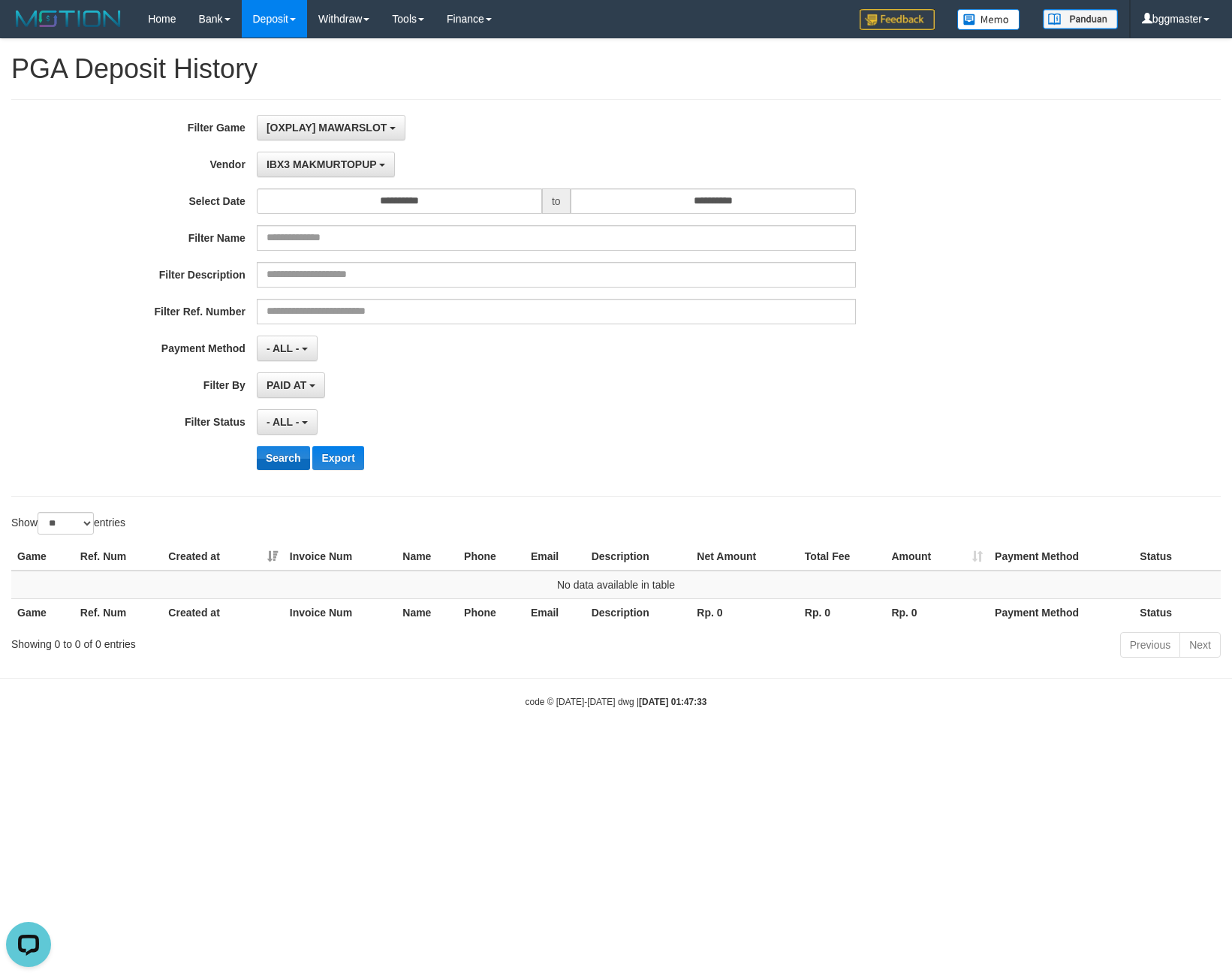
drag, startPoint x: 297, startPoint y: 439, endPoint x: 295, endPoint y: 456, distance: 17.1
click at [297, 448] on div "**********" at bounding box center [513, 298] width 1027 height 366
click at [295, 456] on button "Search" at bounding box center [283, 458] width 53 height 24
click at [320, 171] on button "IBX3 MAKMURTOPUP" at bounding box center [326, 164] width 138 height 26
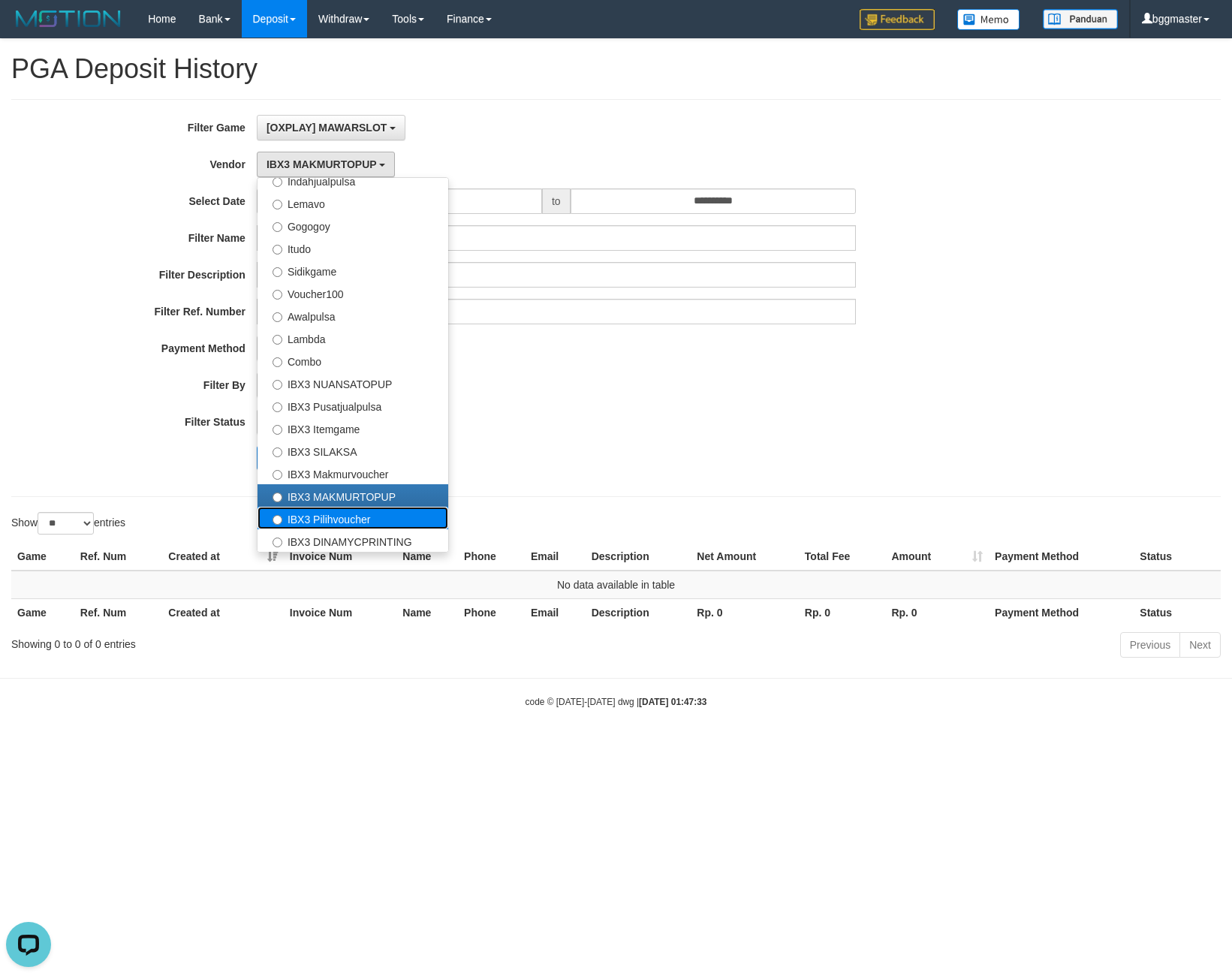
click at [319, 517] on label "IBX3 Pilihvoucher" at bounding box center [353, 518] width 191 height 23
select select "**********"
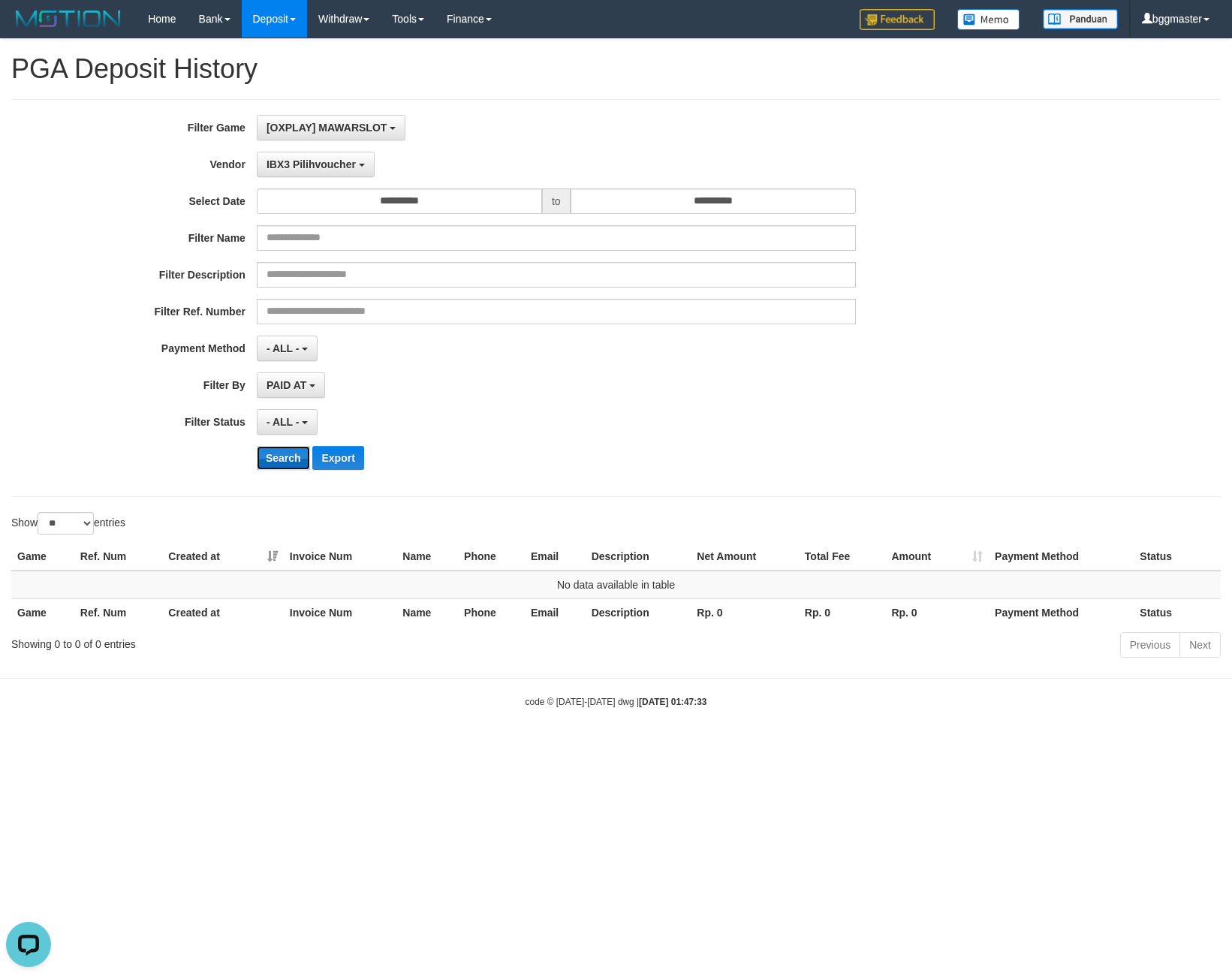
click at [295, 463] on button "Search" at bounding box center [283, 458] width 53 height 24
click at [310, 164] on span "IBX3 Pilihvoucher" at bounding box center [311, 164] width 90 height 12
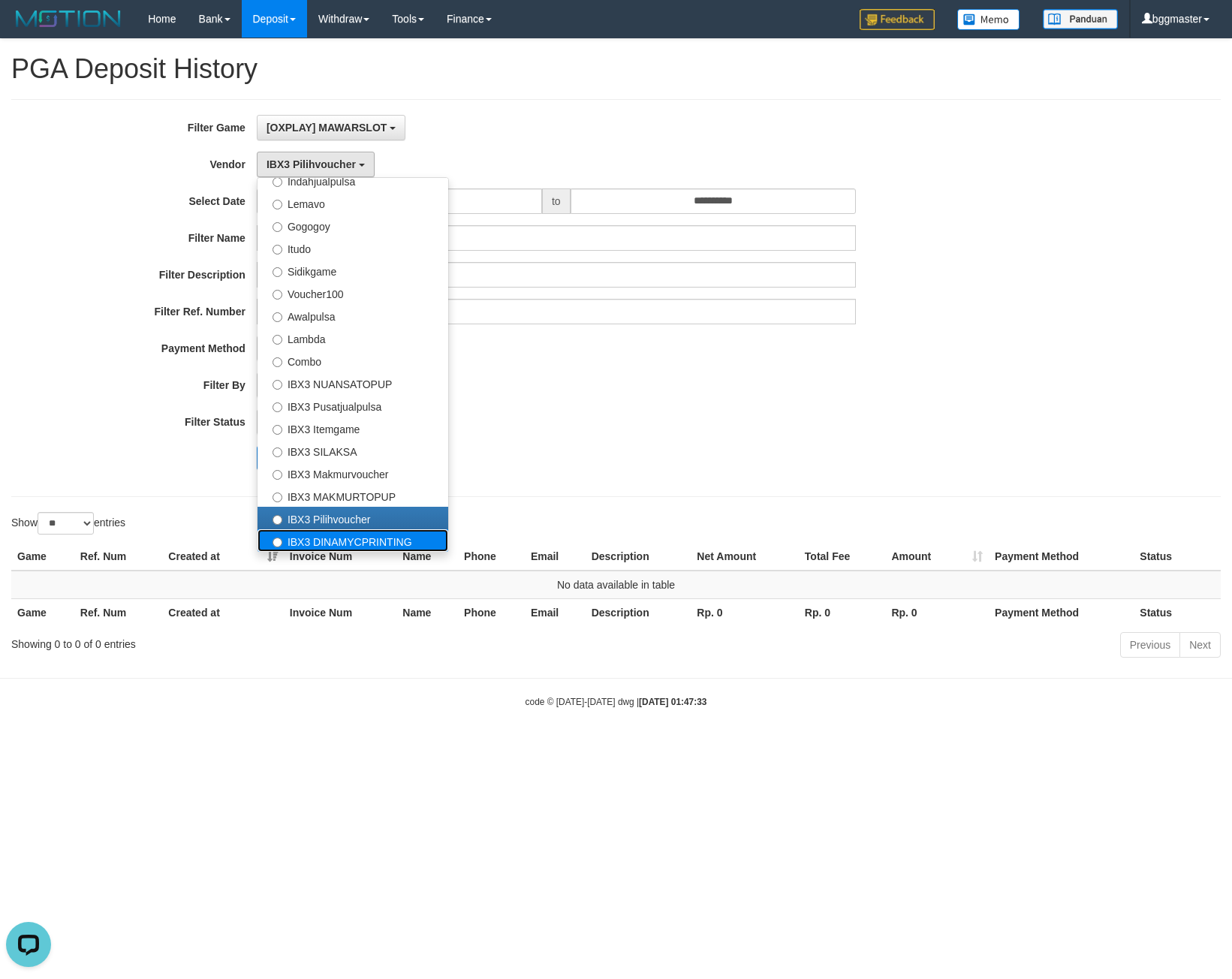
click at [321, 532] on label "IBX3 DINAMYCPRINTING" at bounding box center [353, 540] width 191 height 23
select select "**********"
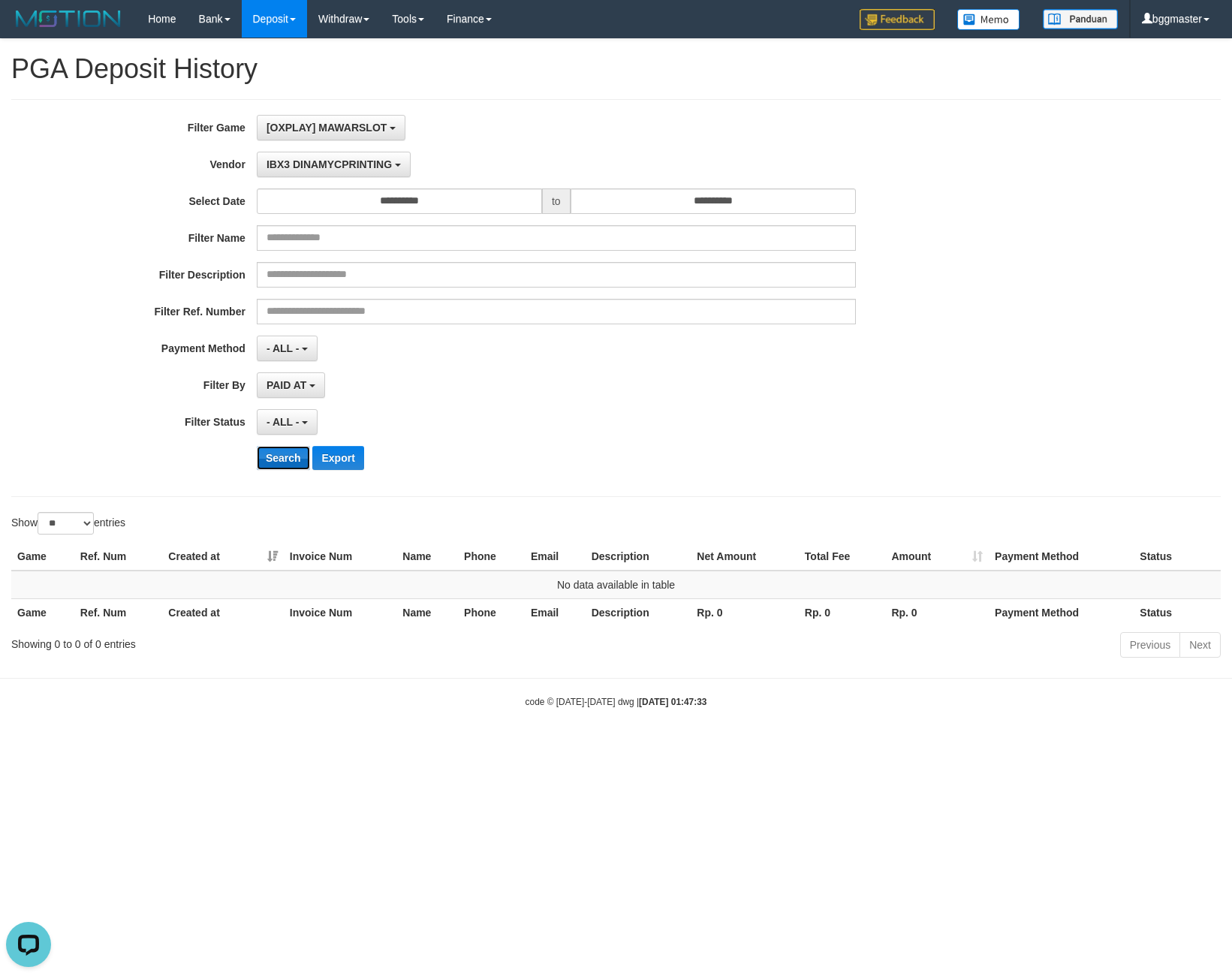
click at [283, 453] on button "Search" at bounding box center [283, 458] width 53 height 24
drag, startPoint x: 310, startPoint y: 159, endPoint x: 293, endPoint y: 232, distance: 75.0
click at [310, 164] on span "IBX3 DINAMYCPRINTING" at bounding box center [329, 164] width 125 height 12
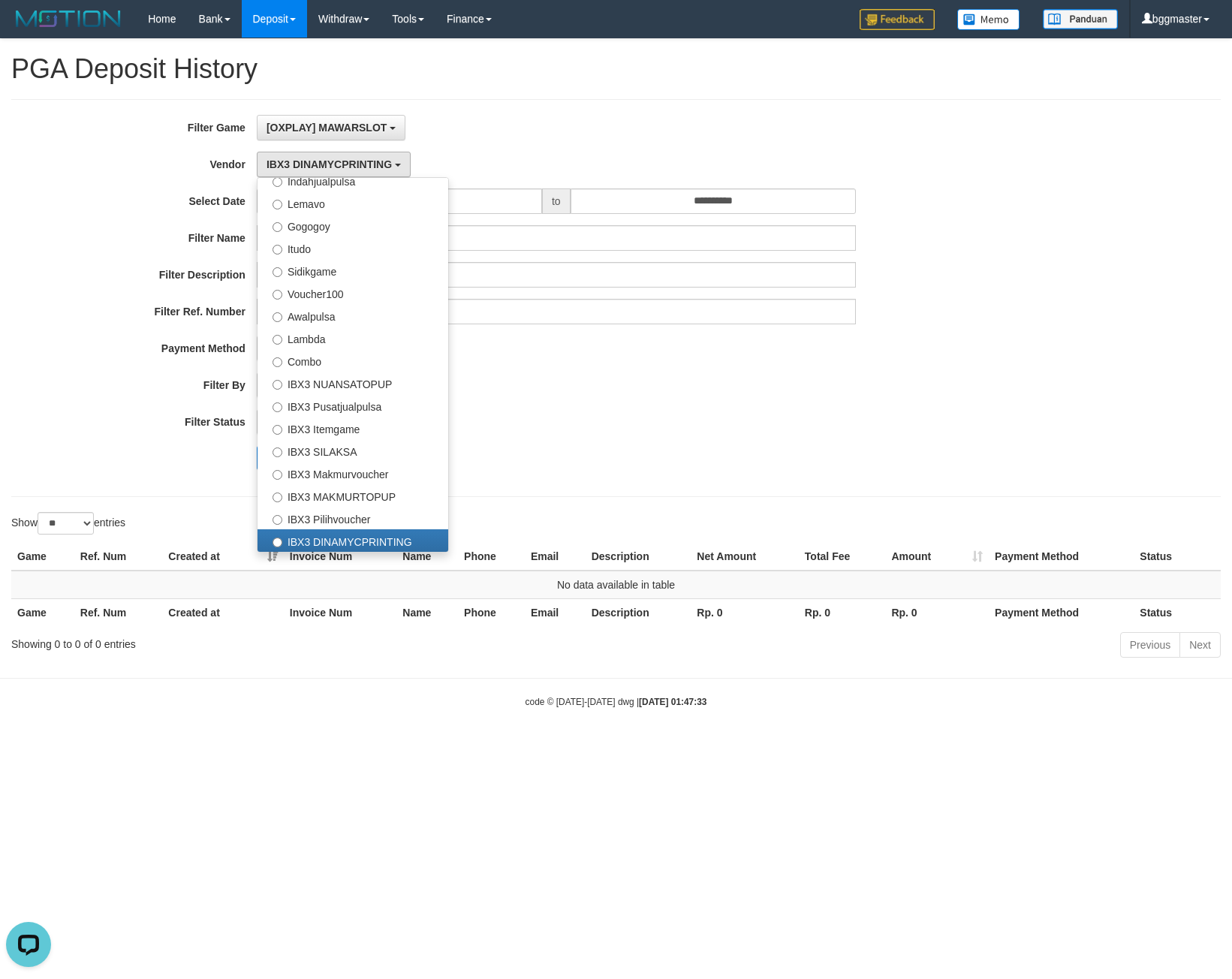
click at [659, 430] on div "- ALL - SELECT ALL - ALL - SELECT STATUS PENDING/UNPAID PAID CANCELED EXPIRED" at bounding box center [556, 422] width 599 height 26
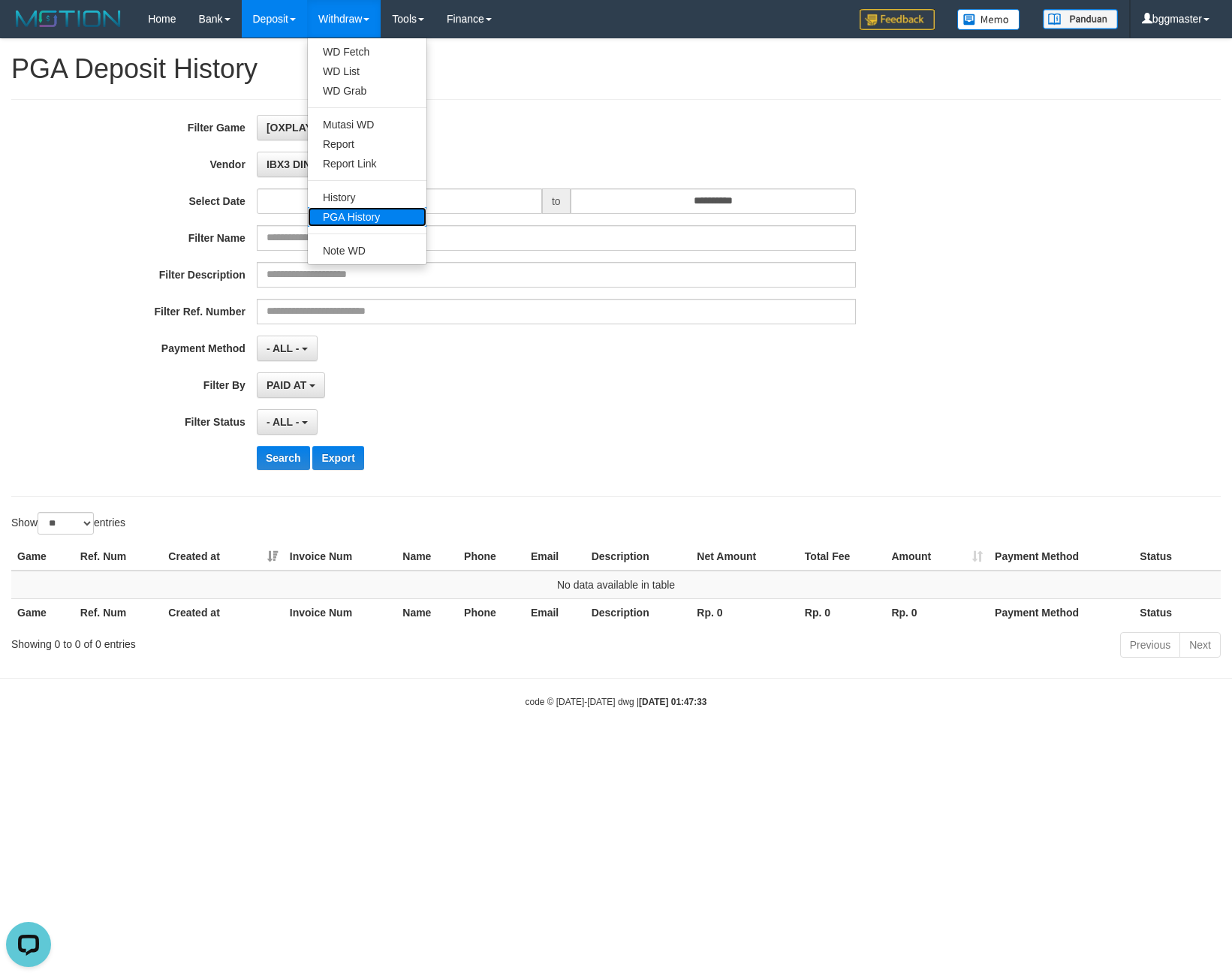
click at [354, 212] on link "PGA History" at bounding box center [366, 217] width 118 height 20
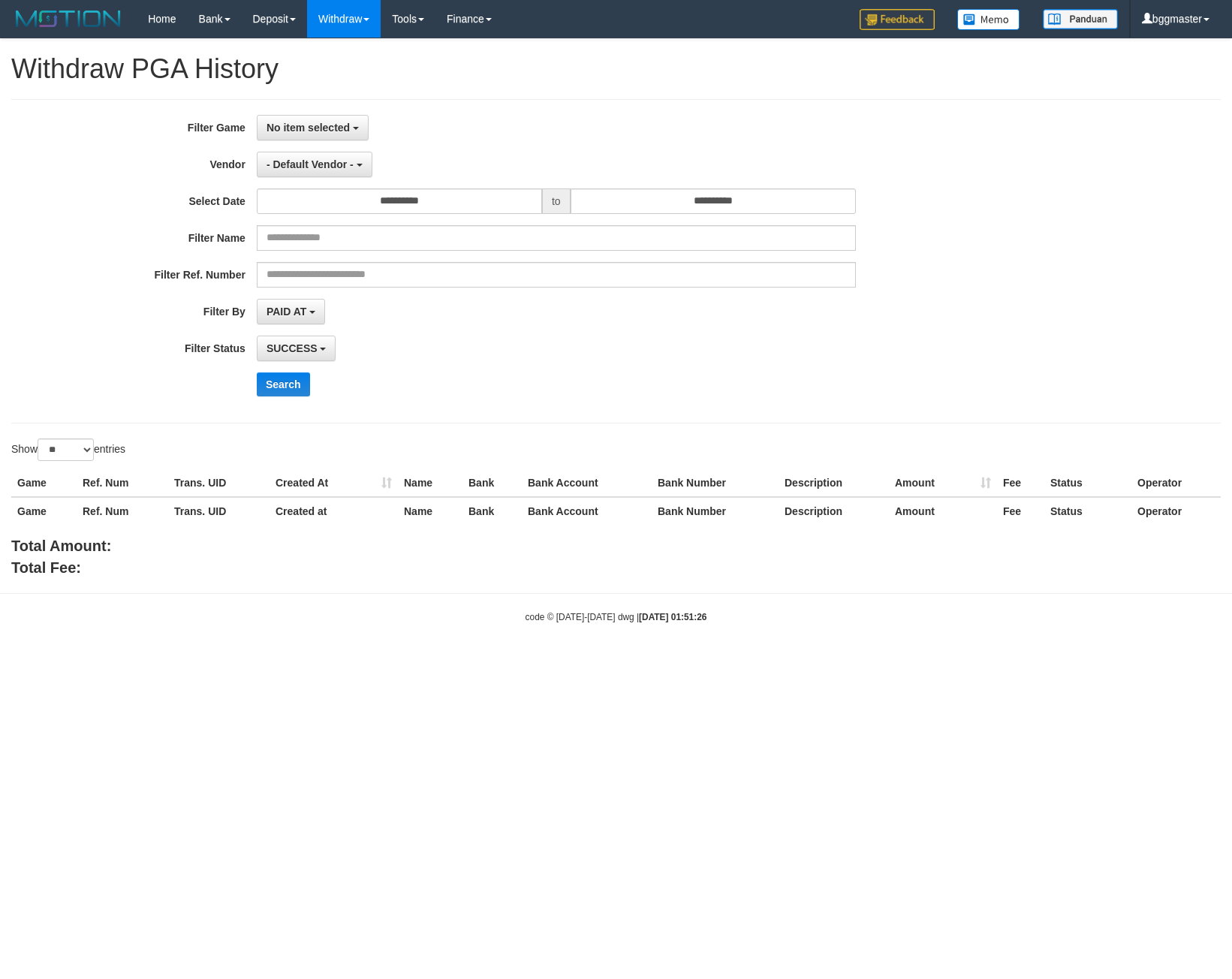
select select
select select "**"
click at [294, 124] on span "No item selected" at bounding box center [308, 127] width 84 height 12
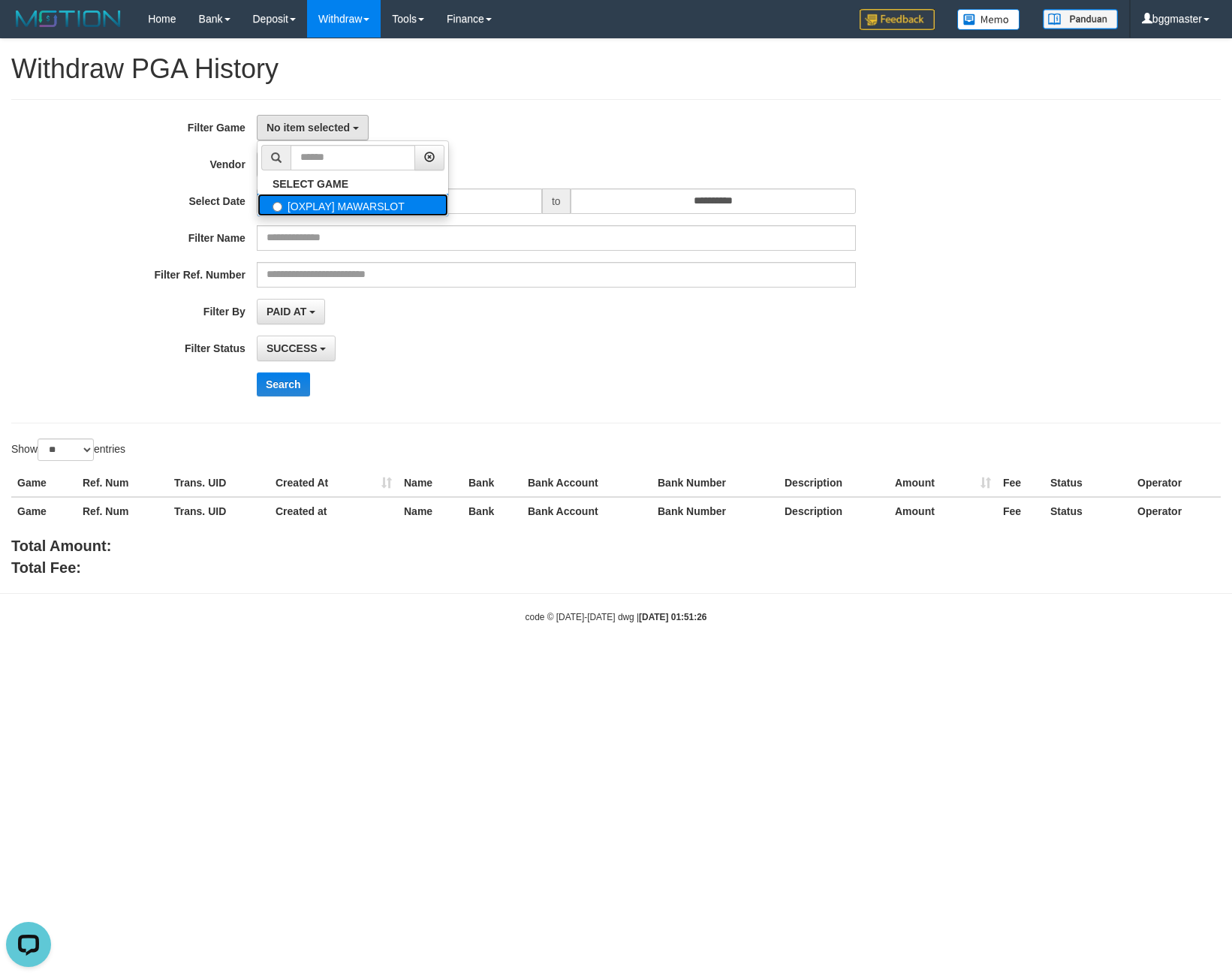
click at [359, 213] on label "[OXPLAY] MAWARSLOT" at bounding box center [353, 205] width 191 height 23
select select "****"
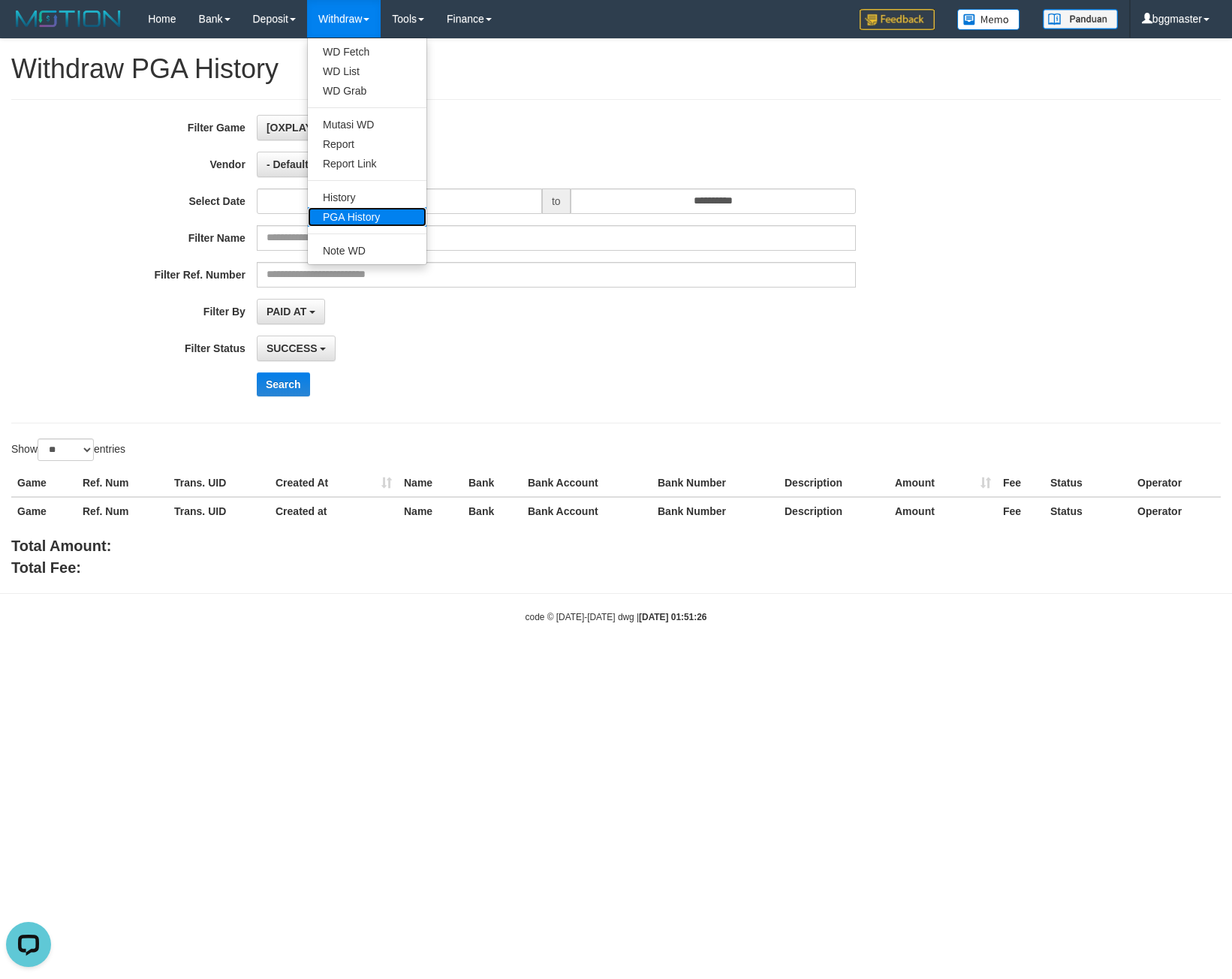
click at [366, 220] on link "PGA History" at bounding box center [366, 217] width 118 height 20
select select
select select "**"
click at [345, 124] on span "No item selected" at bounding box center [308, 127] width 84 height 12
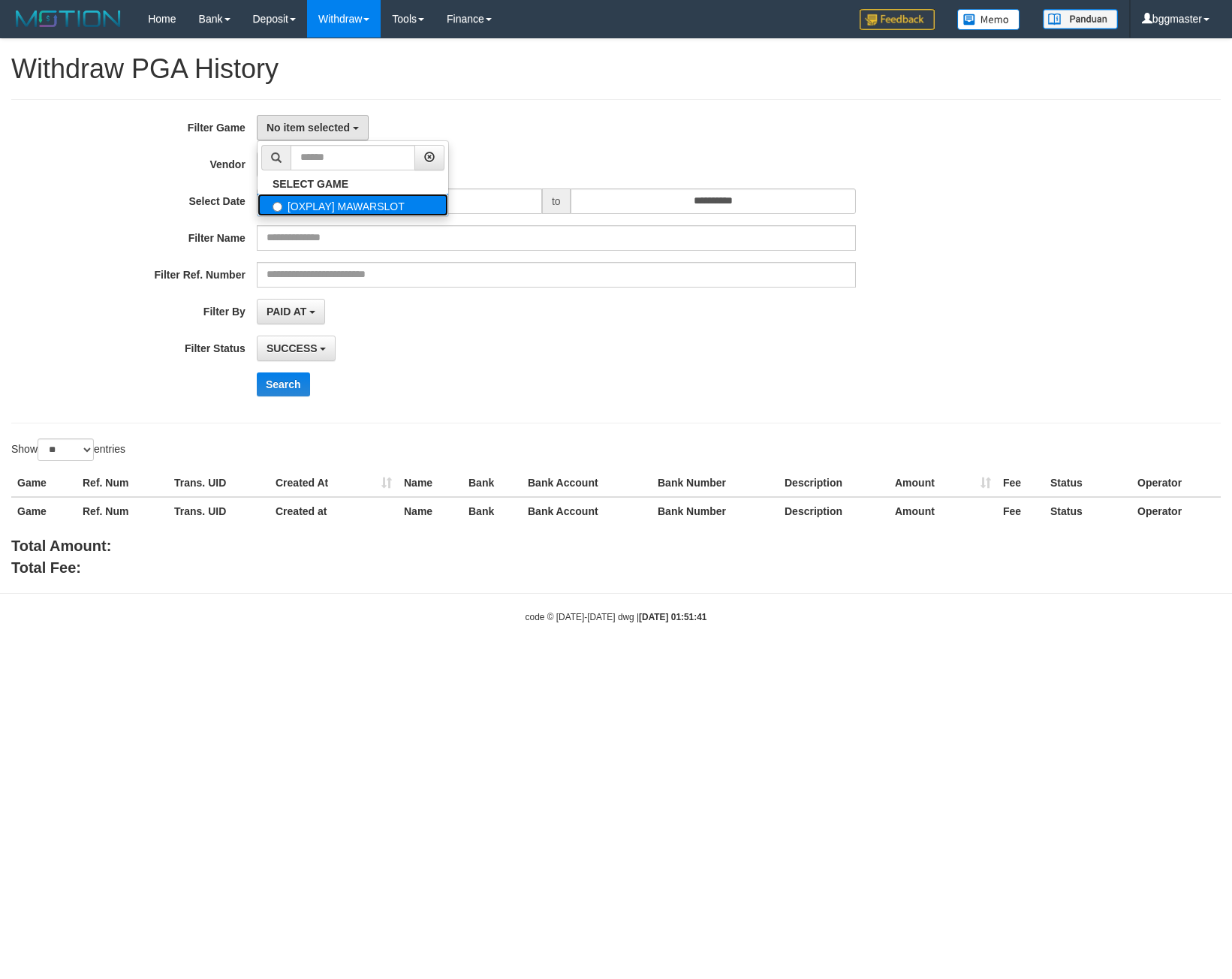
drag, startPoint x: 365, startPoint y: 201, endPoint x: 583, endPoint y: 211, distance: 218.2
click at [365, 201] on label "[OXPLAY] MAWARSLOT" at bounding box center [353, 205] width 191 height 23
select select "****"
drag, startPoint x: 668, startPoint y: 187, endPoint x: 656, endPoint y: 194, distance: 13.9
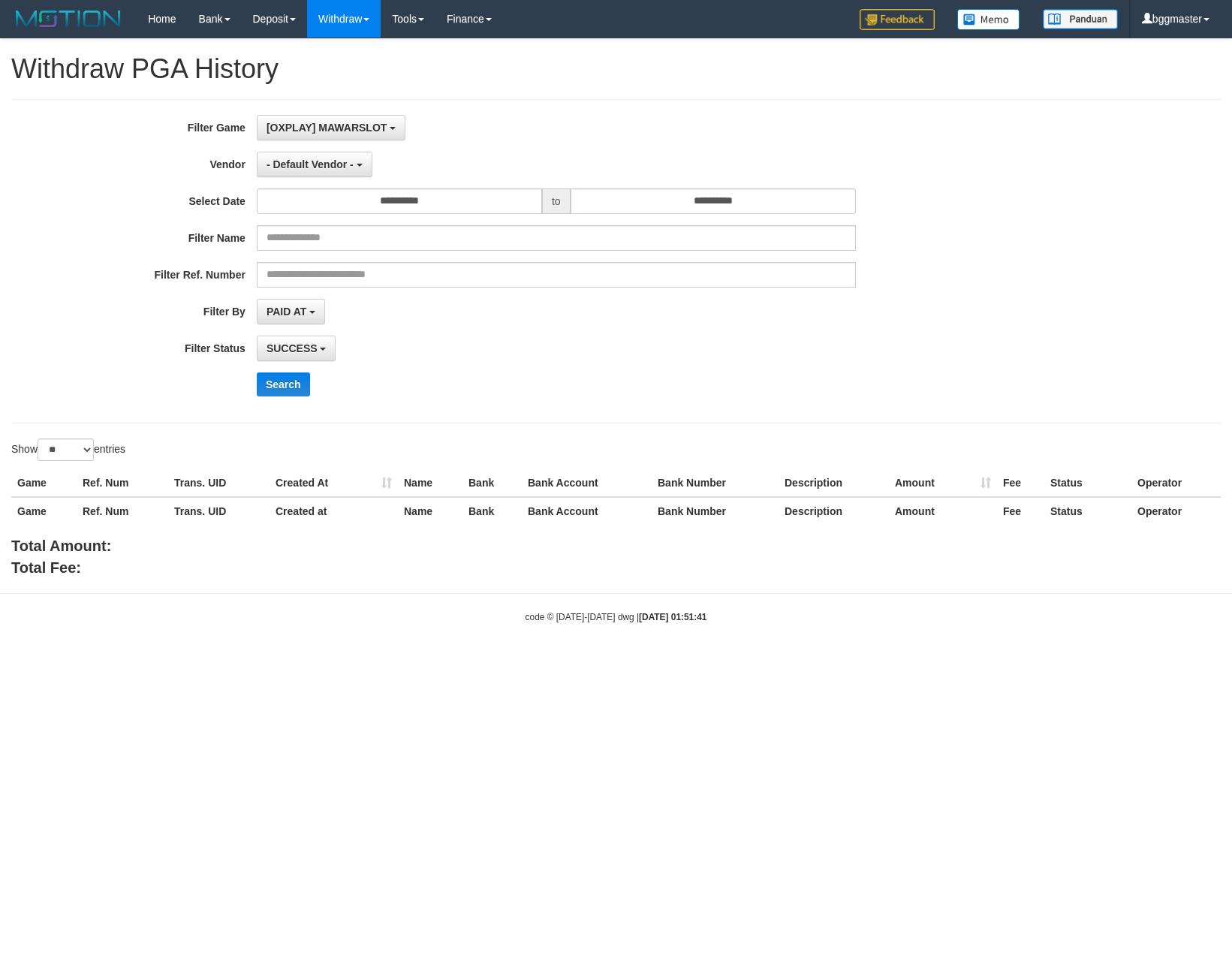
click at [668, 187] on div "**********" at bounding box center [513, 261] width 1027 height 293
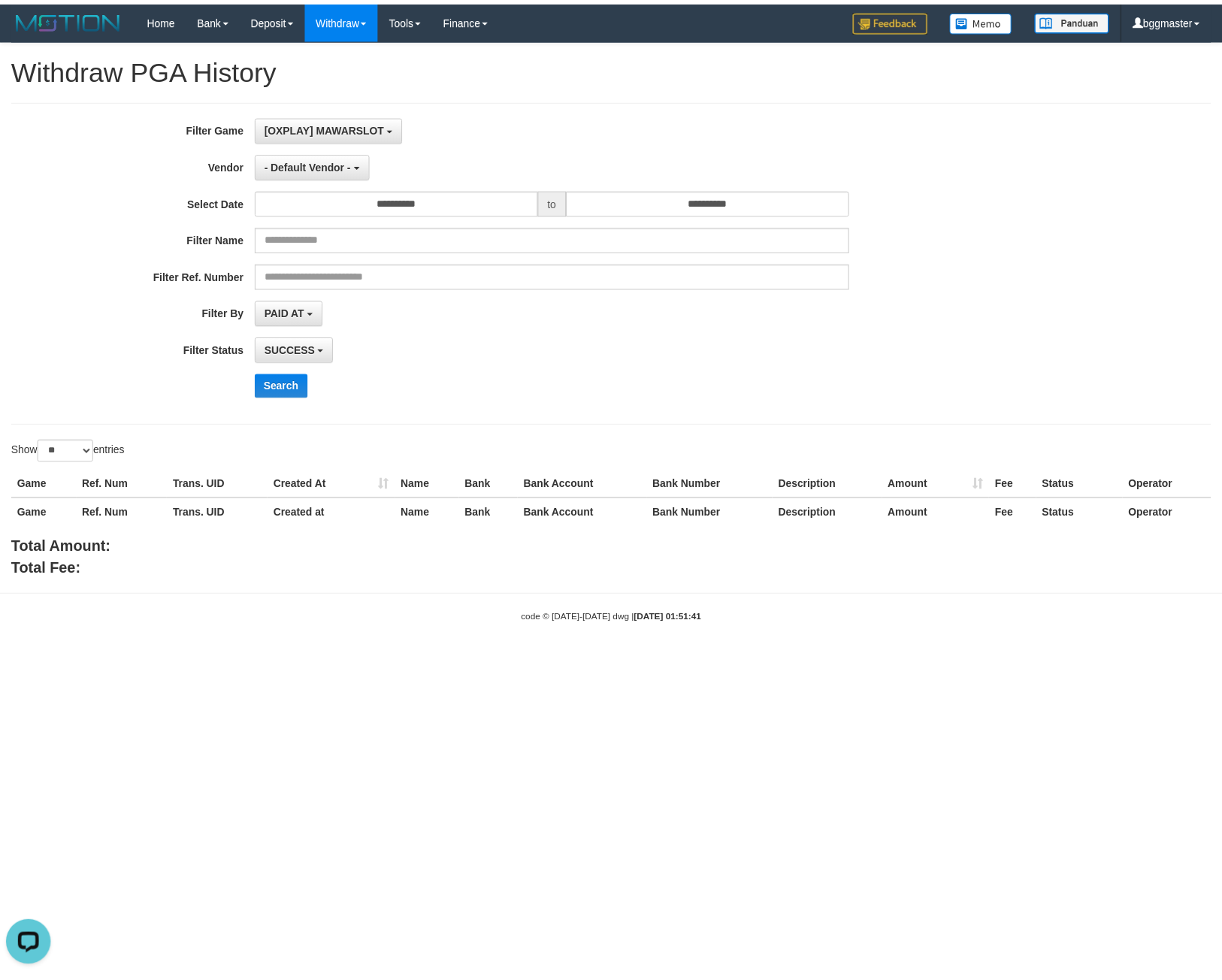
scroll to position [0, 0]
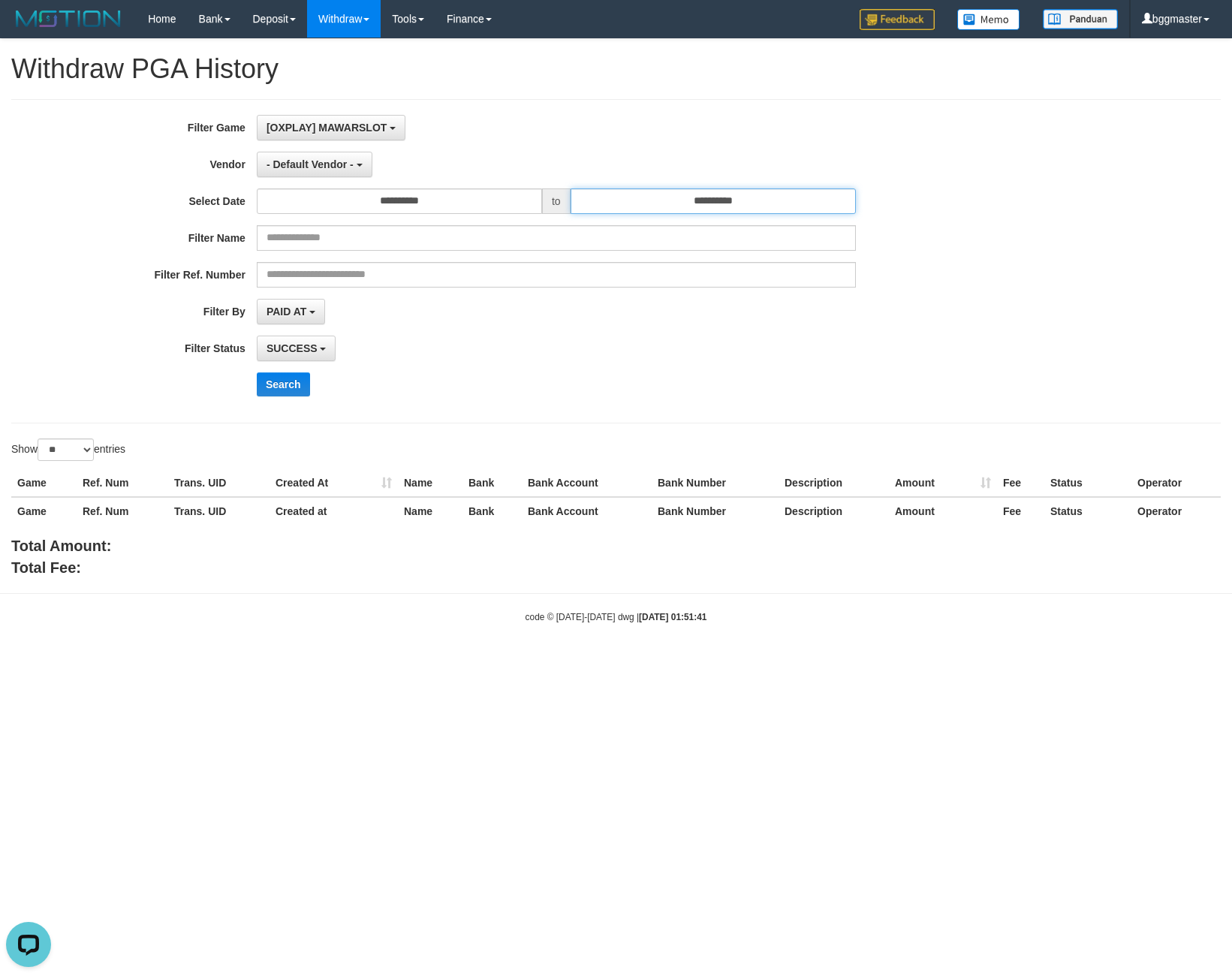
click at [657, 188] on input "**********" at bounding box center [713, 201] width 286 height 26
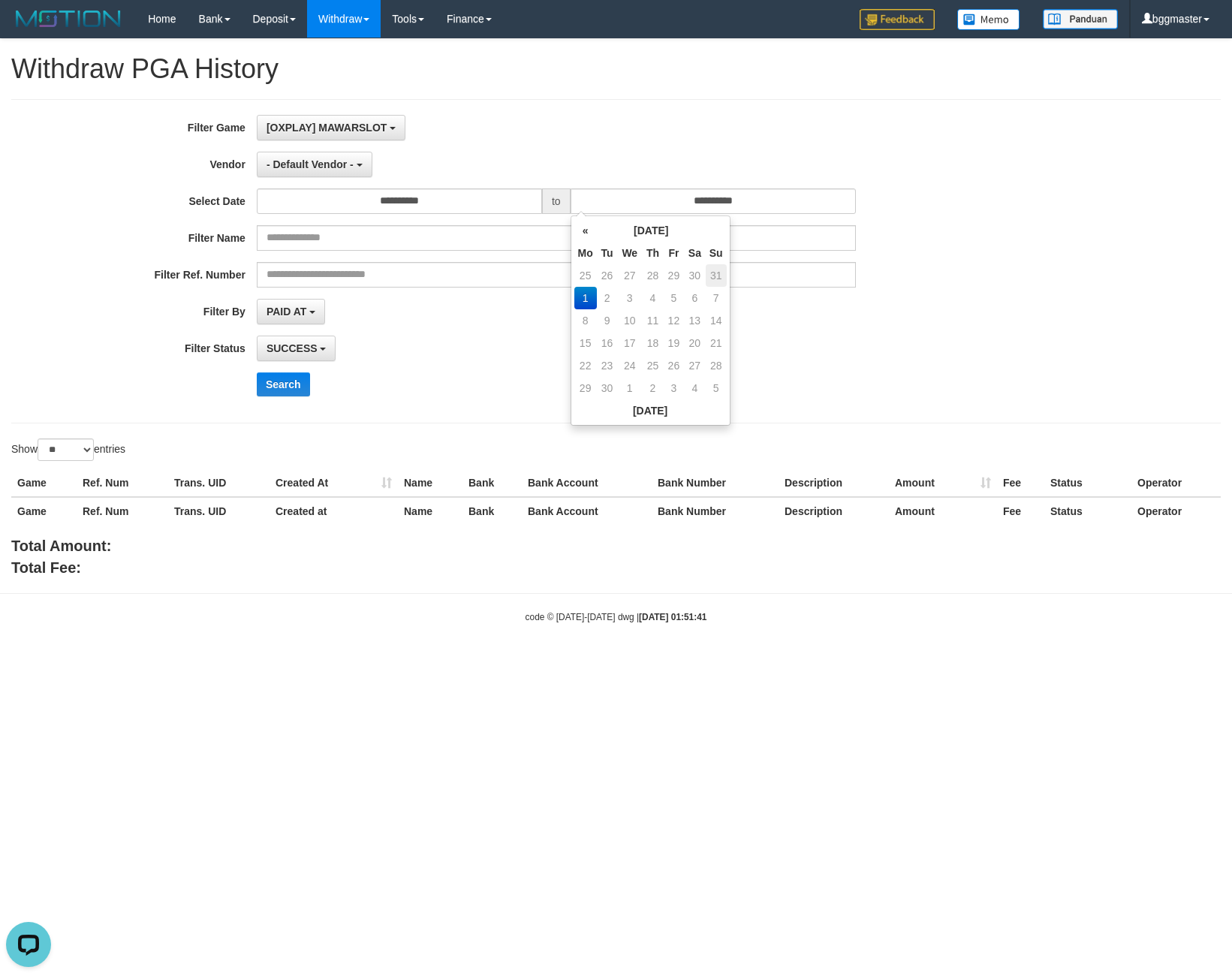
click at [715, 276] on td "31" at bounding box center [716, 276] width 21 height 23
type input "**********"
drag, startPoint x: 614, startPoint y: 107, endPoint x: 545, endPoint y: 127, distance: 71.8
click at [613, 106] on div "**********" at bounding box center [616, 261] width 1209 height 324
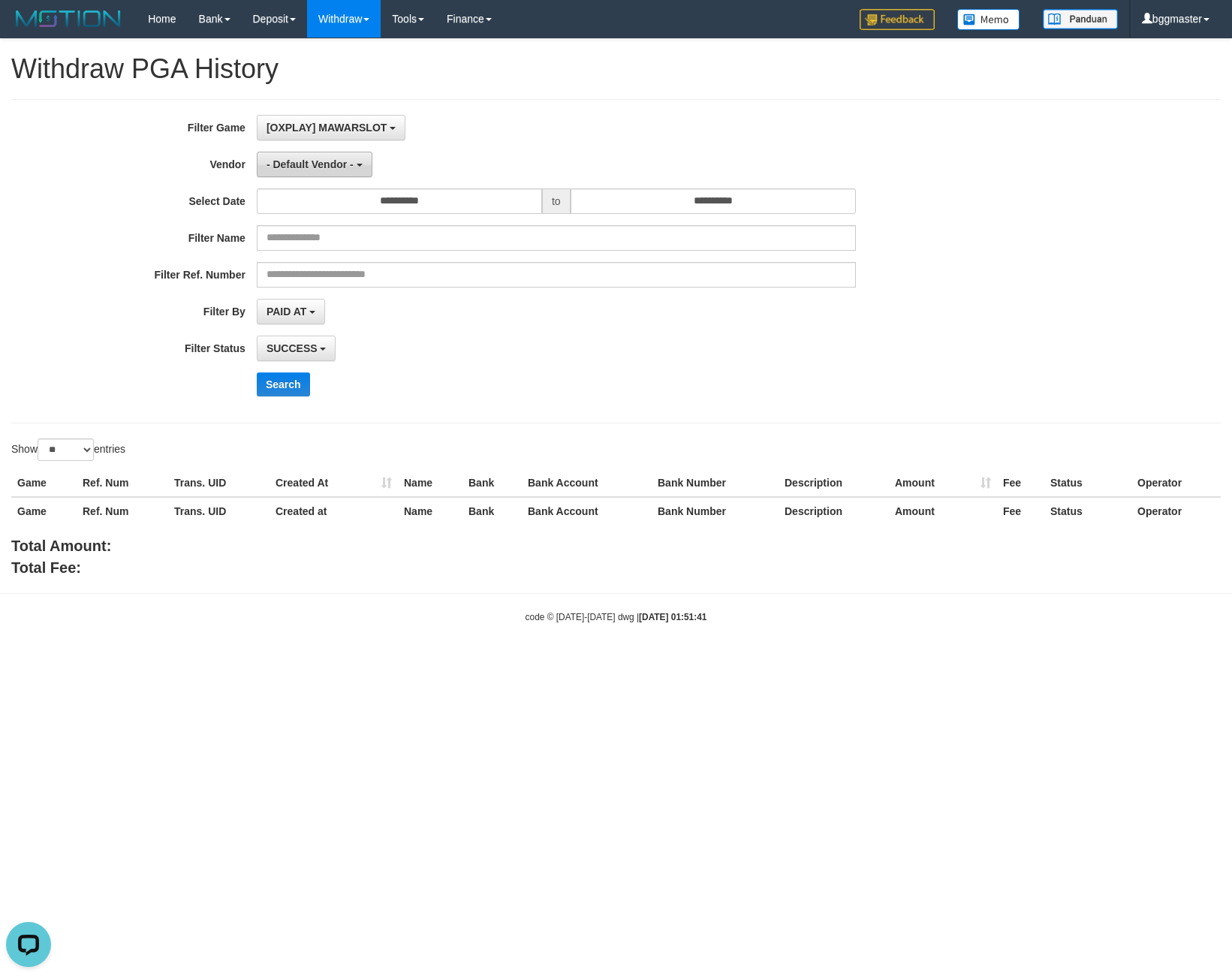
click at [346, 163] on span "- Default Vendor -" at bounding box center [310, 164] width 87 height 12
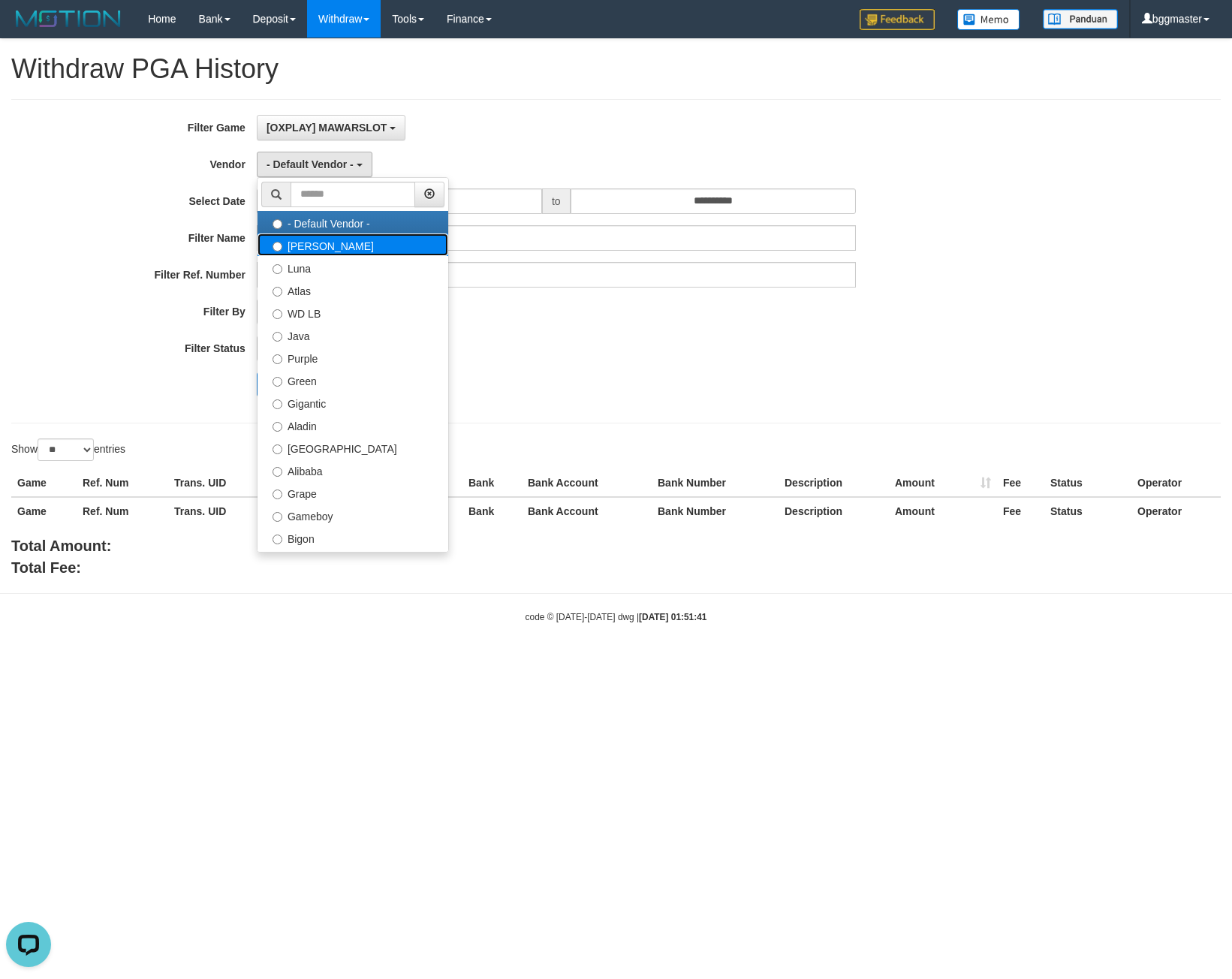
click at [349, 246] on label "[PERSON_NAME]" at bounding box center [353, 245] width 191 height 23
select select "**********"
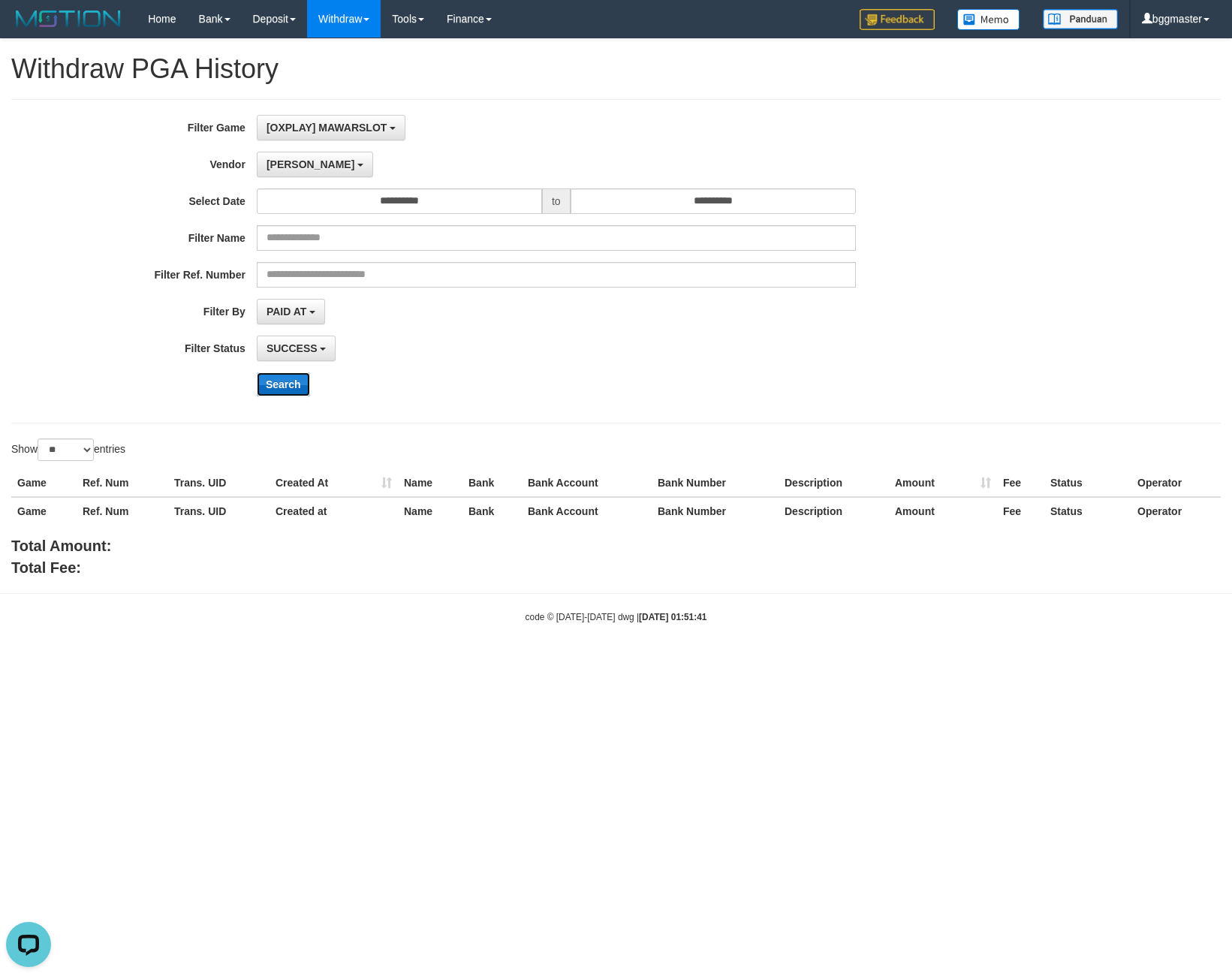
click at [287, 380] on button "Search" at bounding box center [283, 384] width 53 height 24
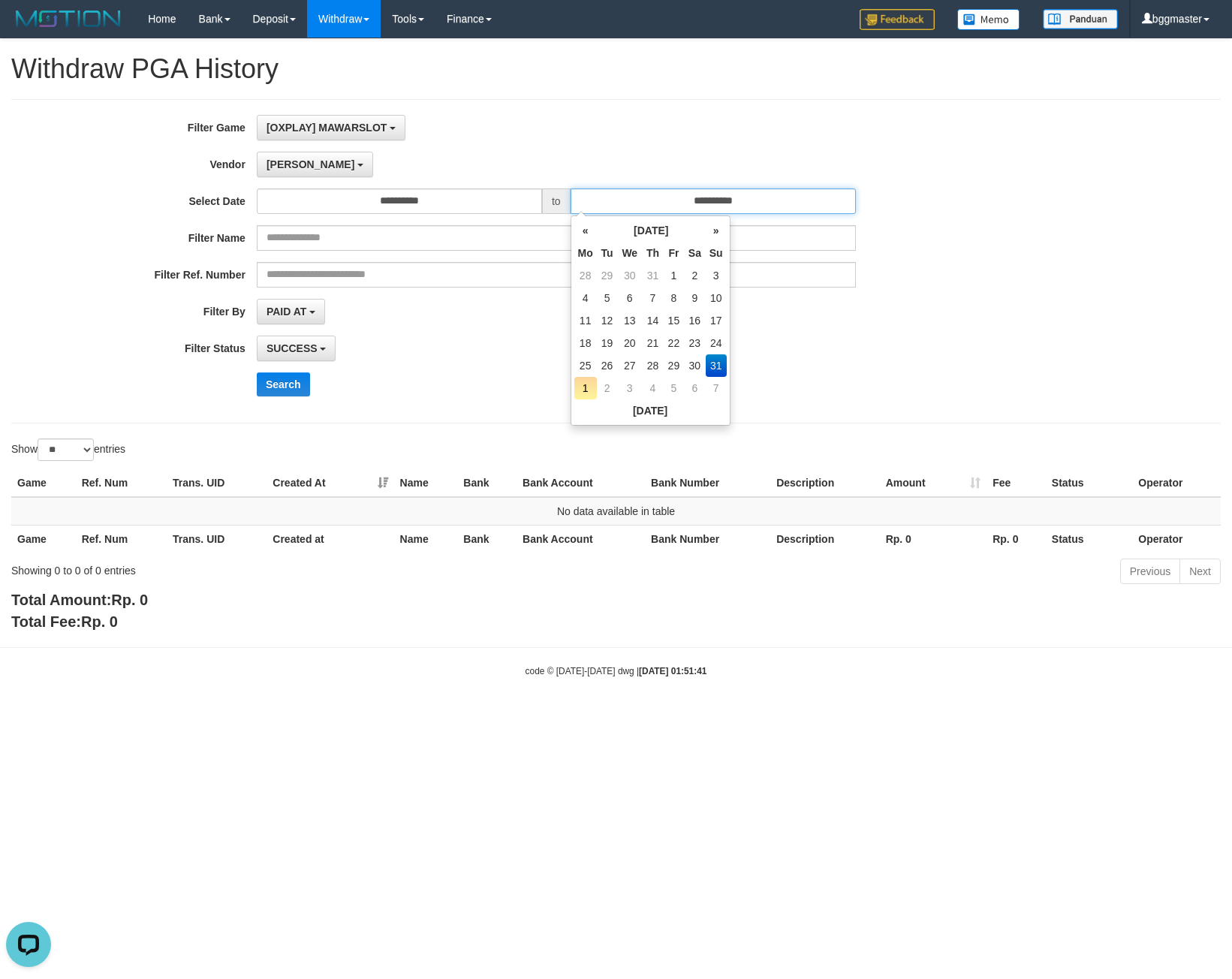
click at [656, 210] on input "**********" at bounding box center [713, 201] width 286 height 26
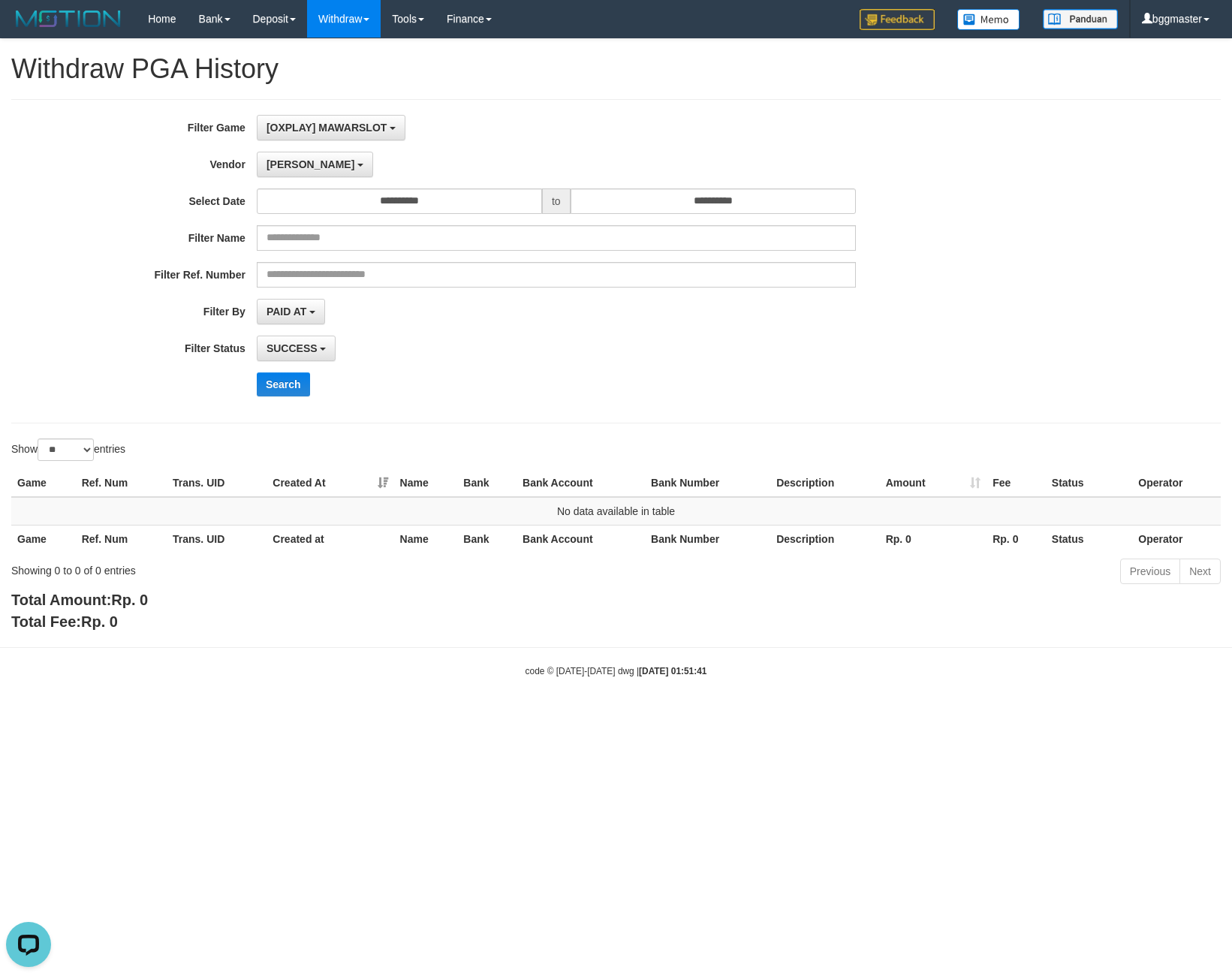
click at [610, 118] on div "[OXPLAY] MAWARSLOT SELECT GAME [OXPLAY] MAWARSLOT" at bounding box center [556, 127] width 599 height 26
click at [286, 171] on button "[PERSON_NAME]" at bounding box center [315, 164] width 116 height 26
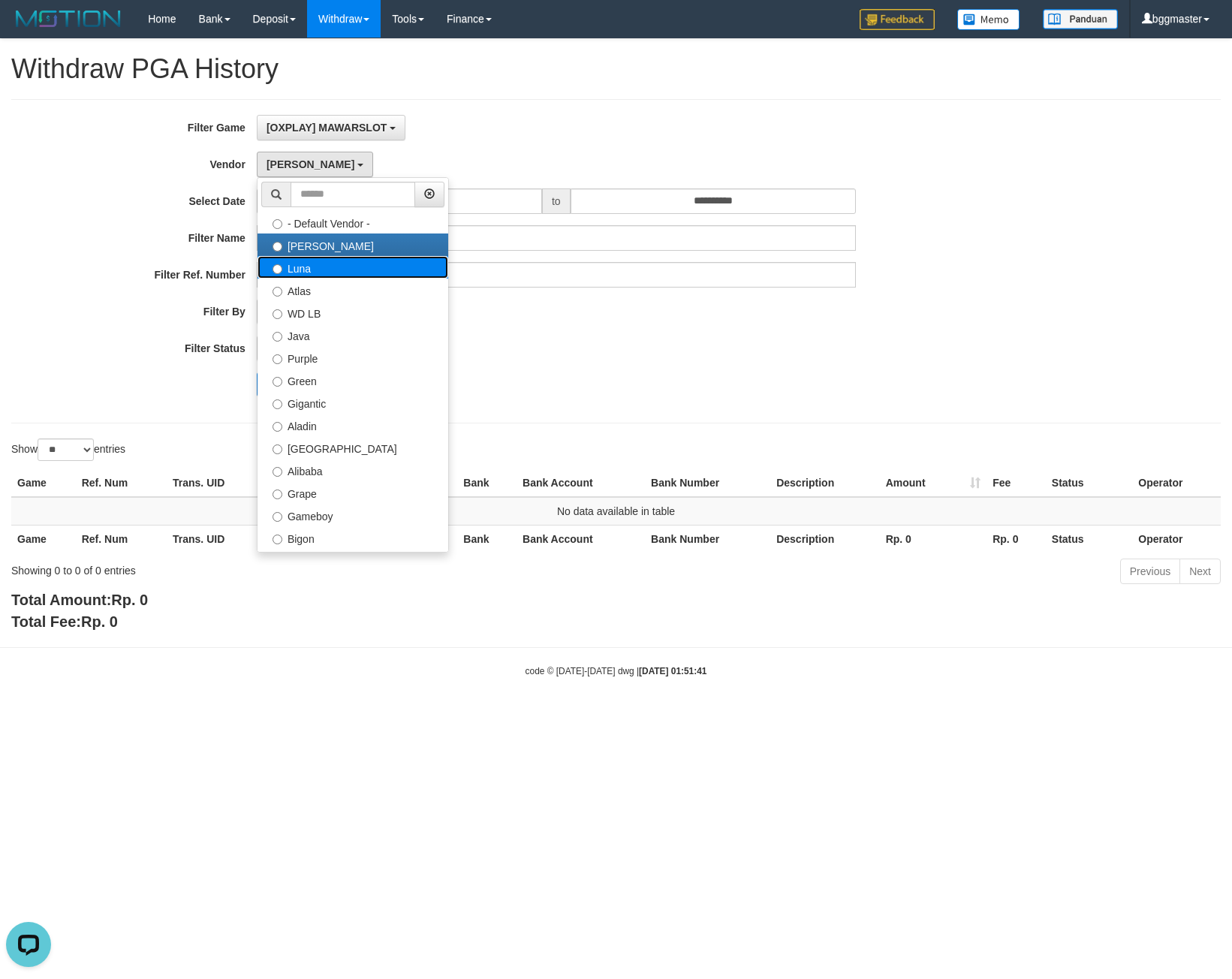
click at [304, 268] on label "Luna" at bounding box center [353, 268] width 191 height 23
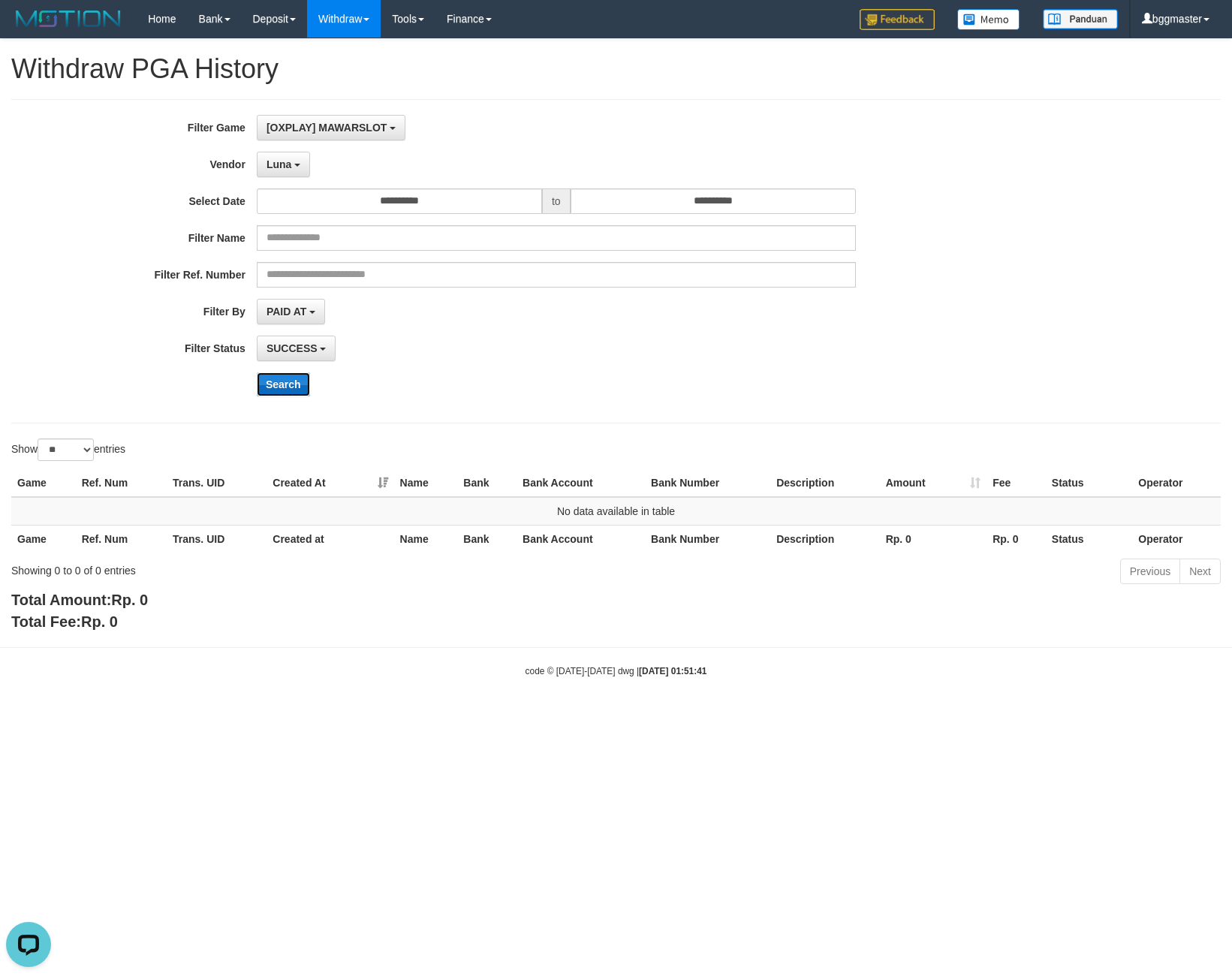
click at [300, 378] on button "Search" at bounding box center [283, 384] width 53 height 24
click at [289, 158] on span "Luna" at bounding box center [279, 164] width 25 height 12
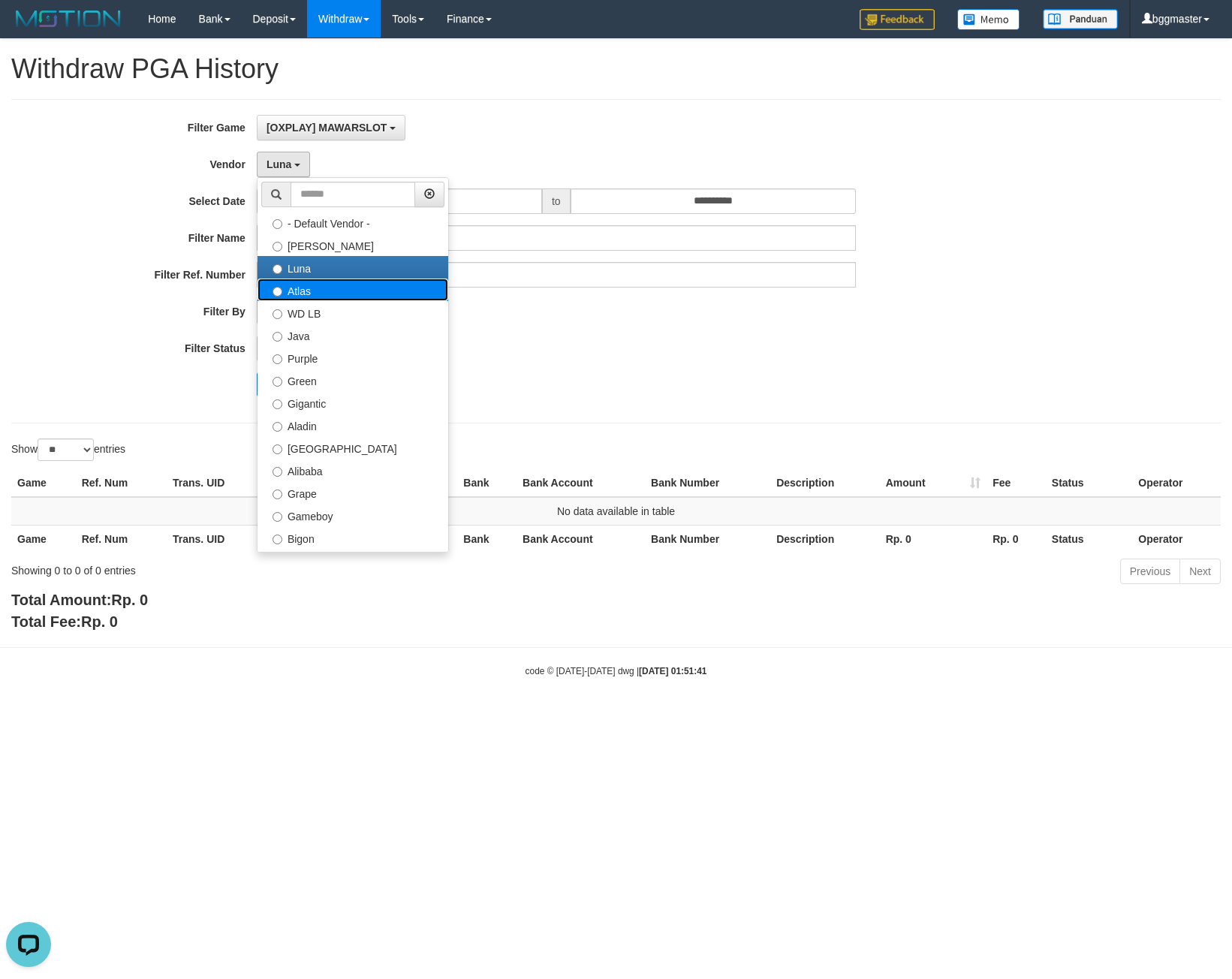
click at [302, 294] on label "Atlas" at bounding box center [353, 290] width 191 height 23
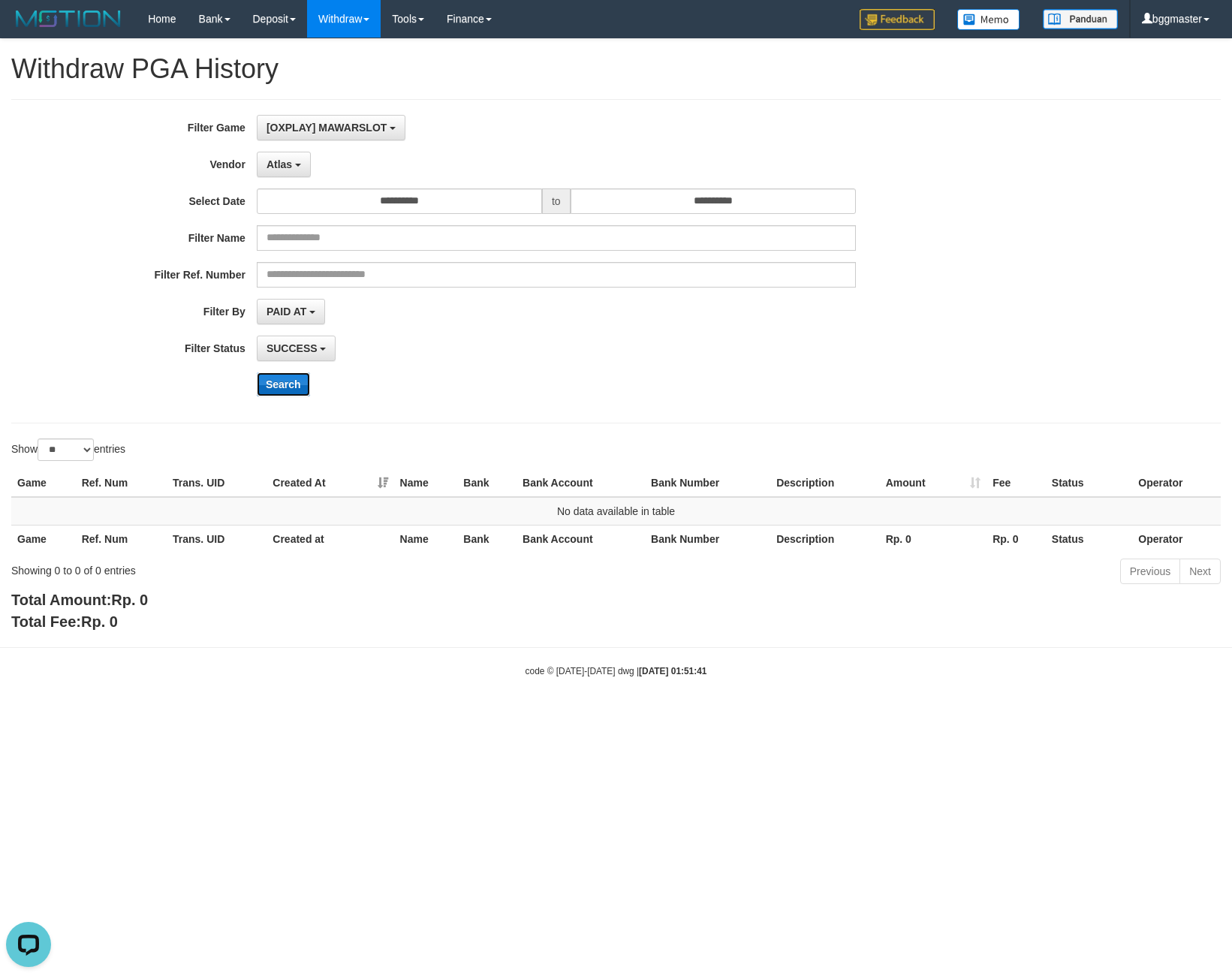
click at [292, 378] on button "Search" at bounding box center [283, 384] width 53 height 24
click at [295, 168] on button "Atlas" at bounding box center [284, 164] width 54 height 26
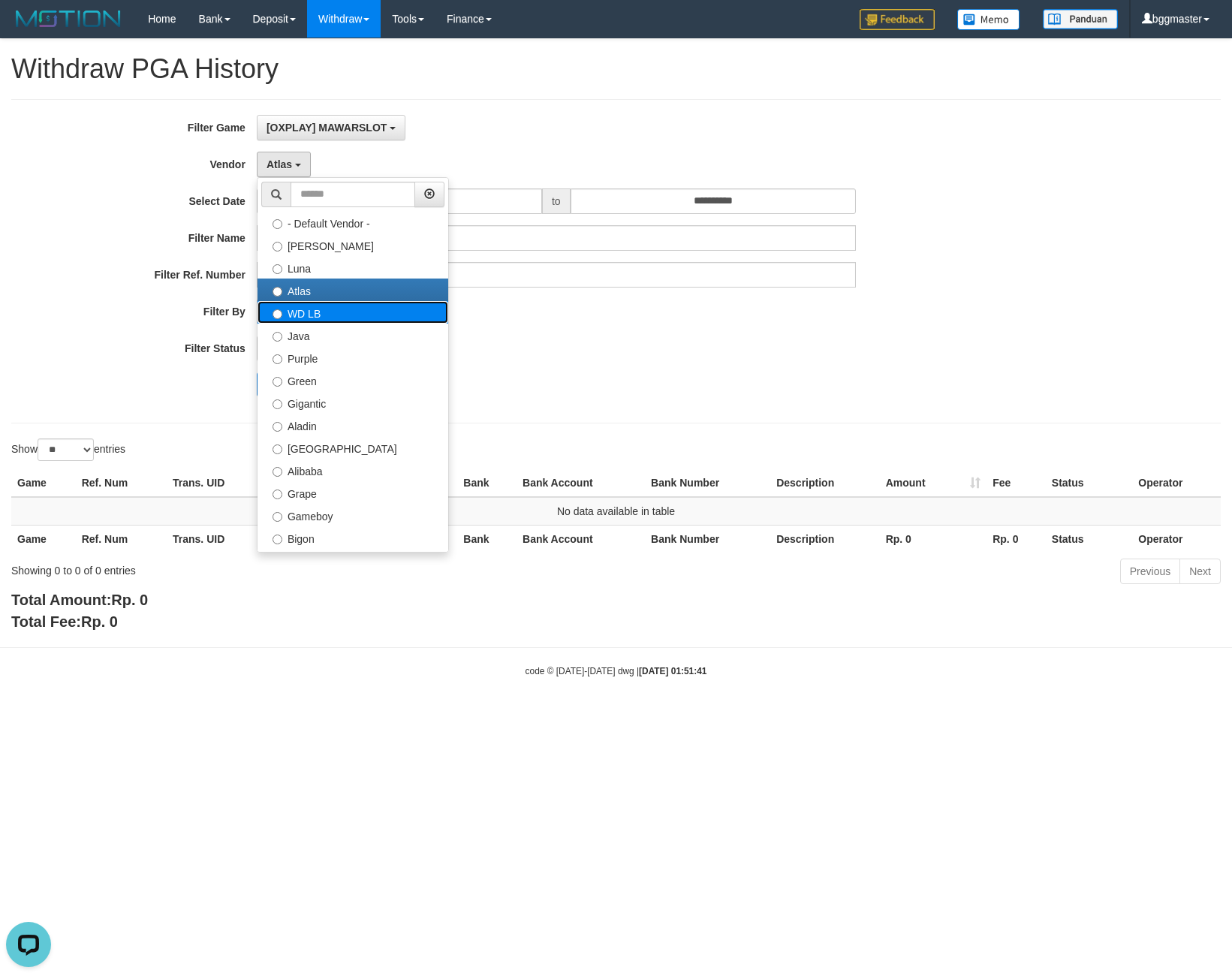
click at [326, 311] on label "WD LB" at bounding box center [353, 312] width 191 height 23
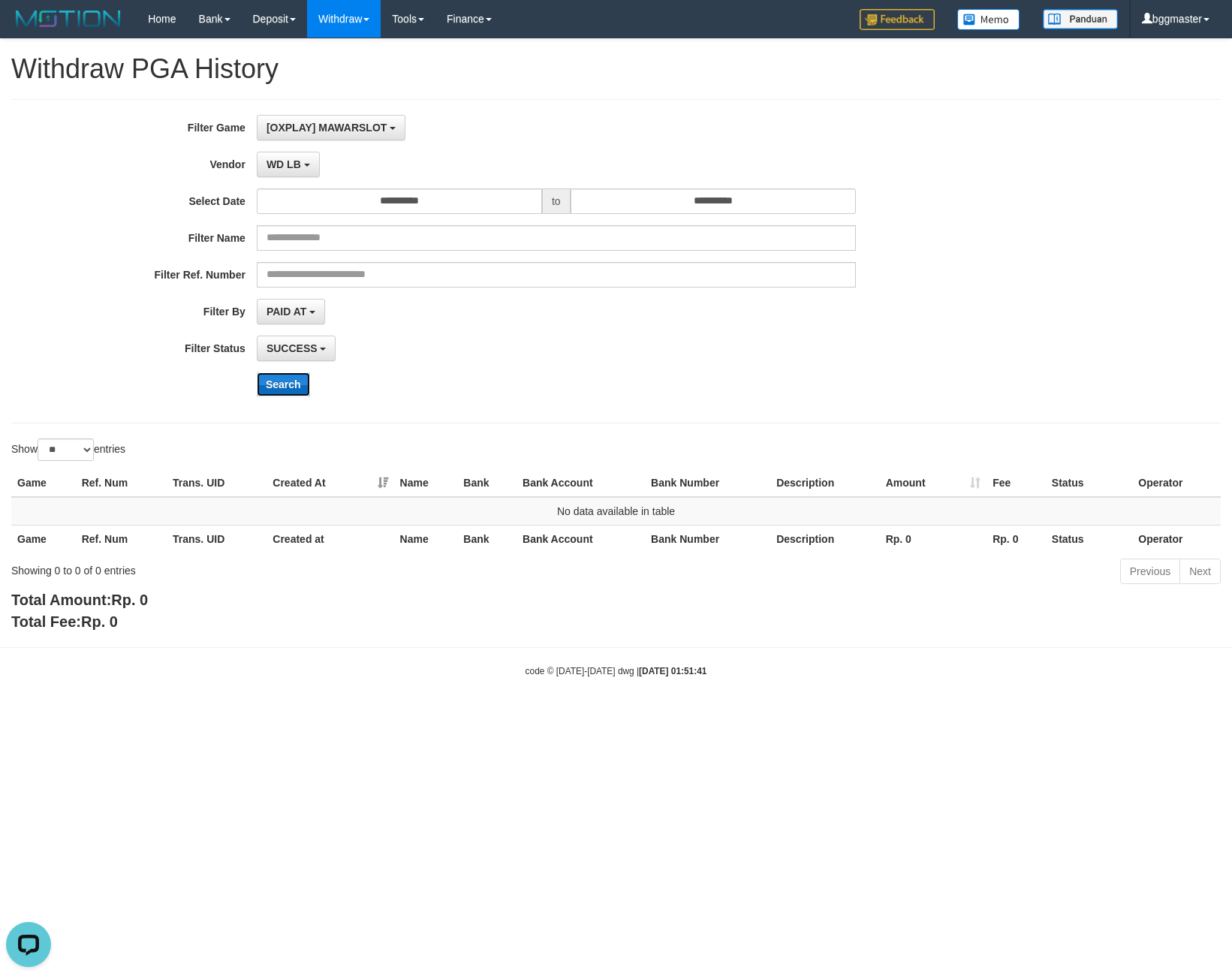
click at [282, 386] on button "Search" at bounding box center [283, 384] width 53 height 24
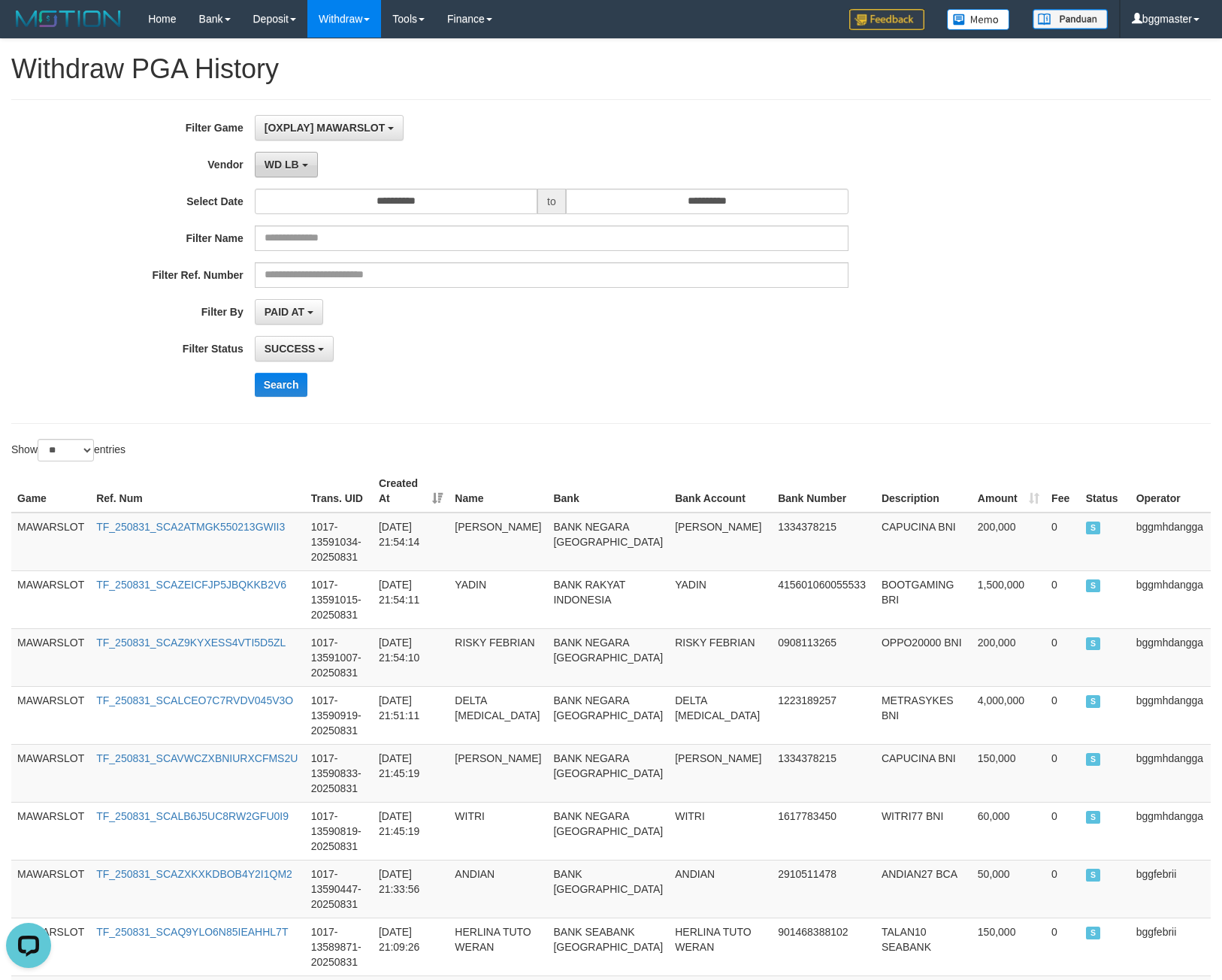
click at [290, 162] on span "WD LB" at bounding box center [282, 164] width 35 height 12
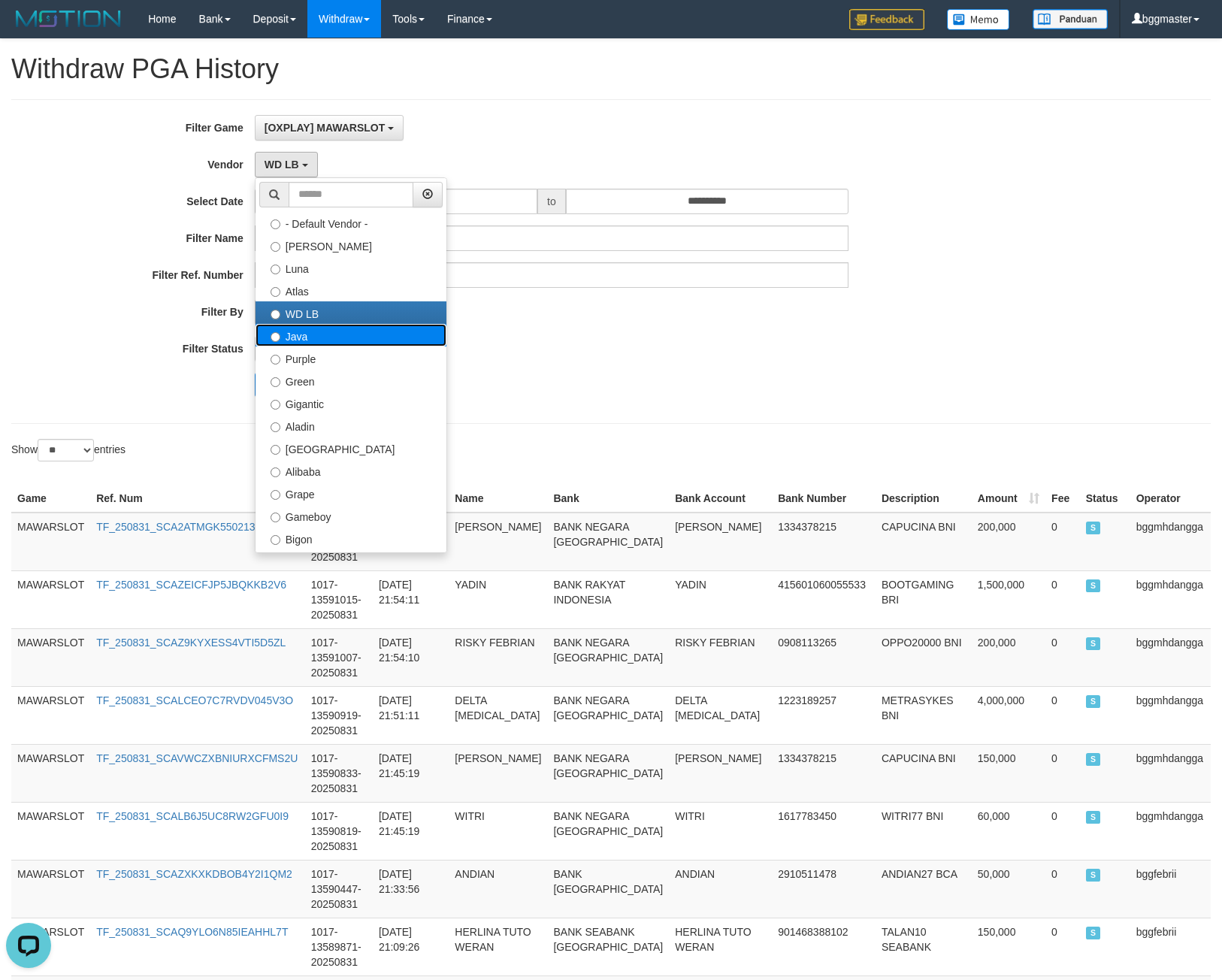
click at [330, 333] on label "Java" at bounding box center [351, 335] width 191 height 23
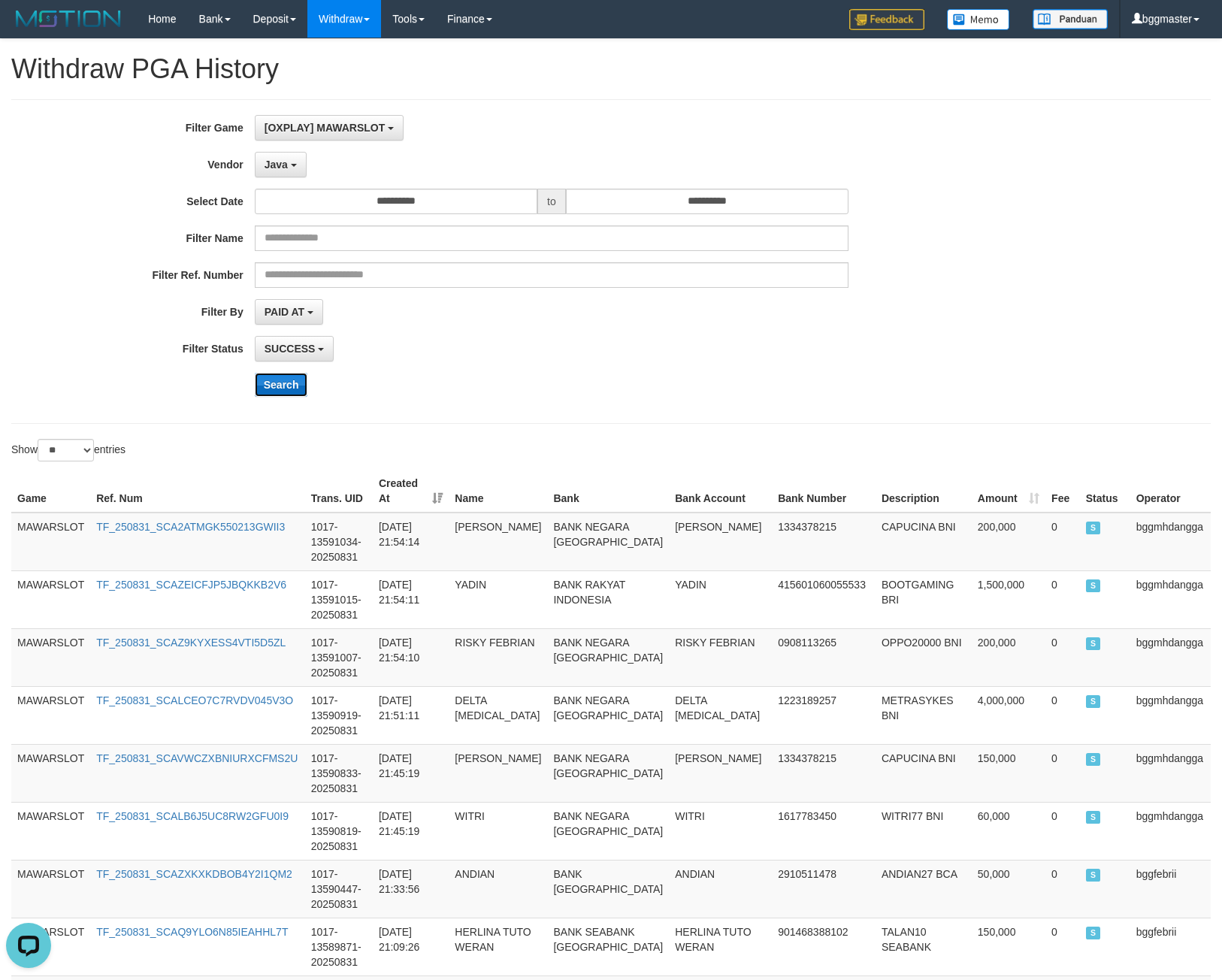
click at [286, 386] on button "Search" at bounding box center [281, 385] width 54 height 24
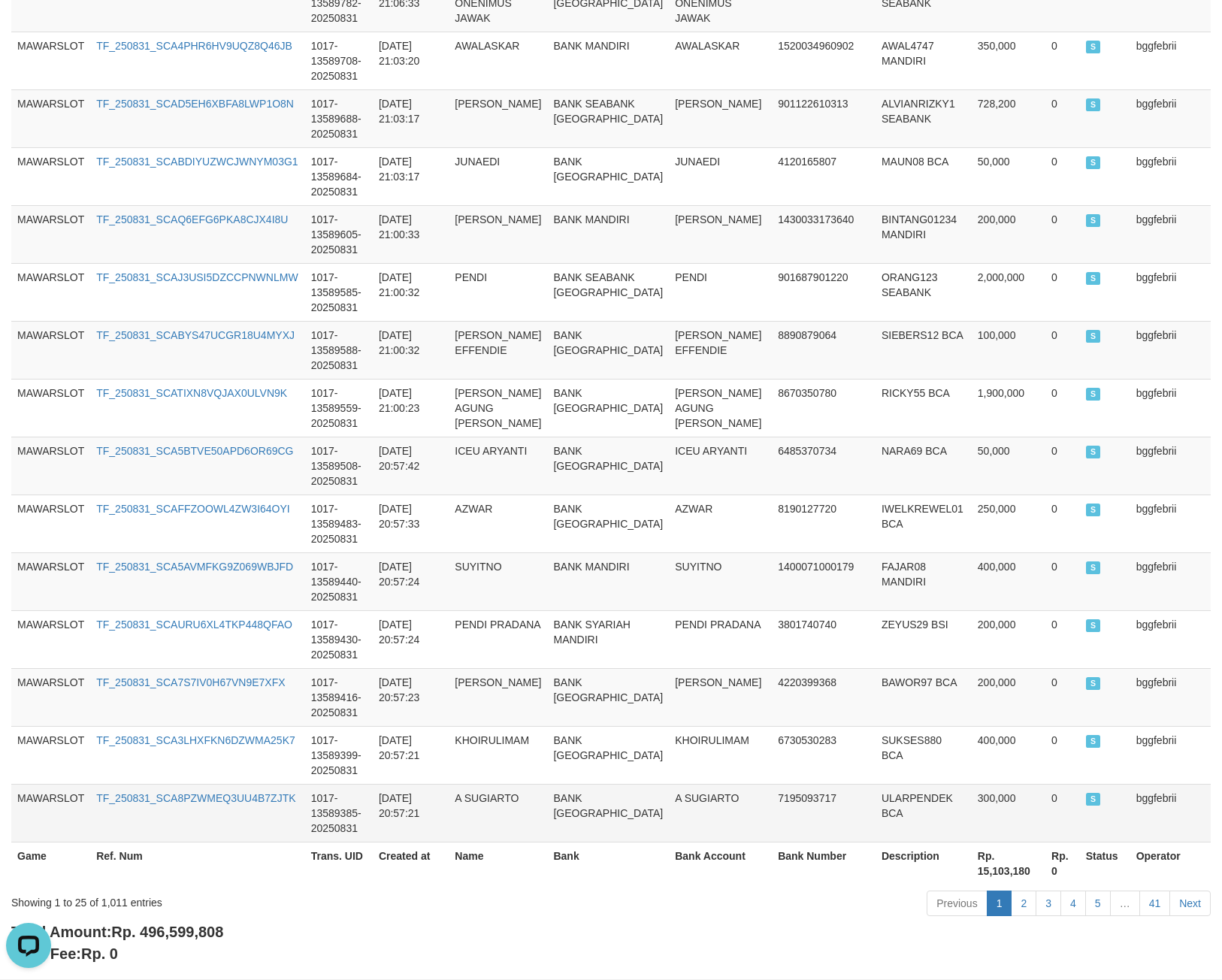
scroll to position [1170, 0]
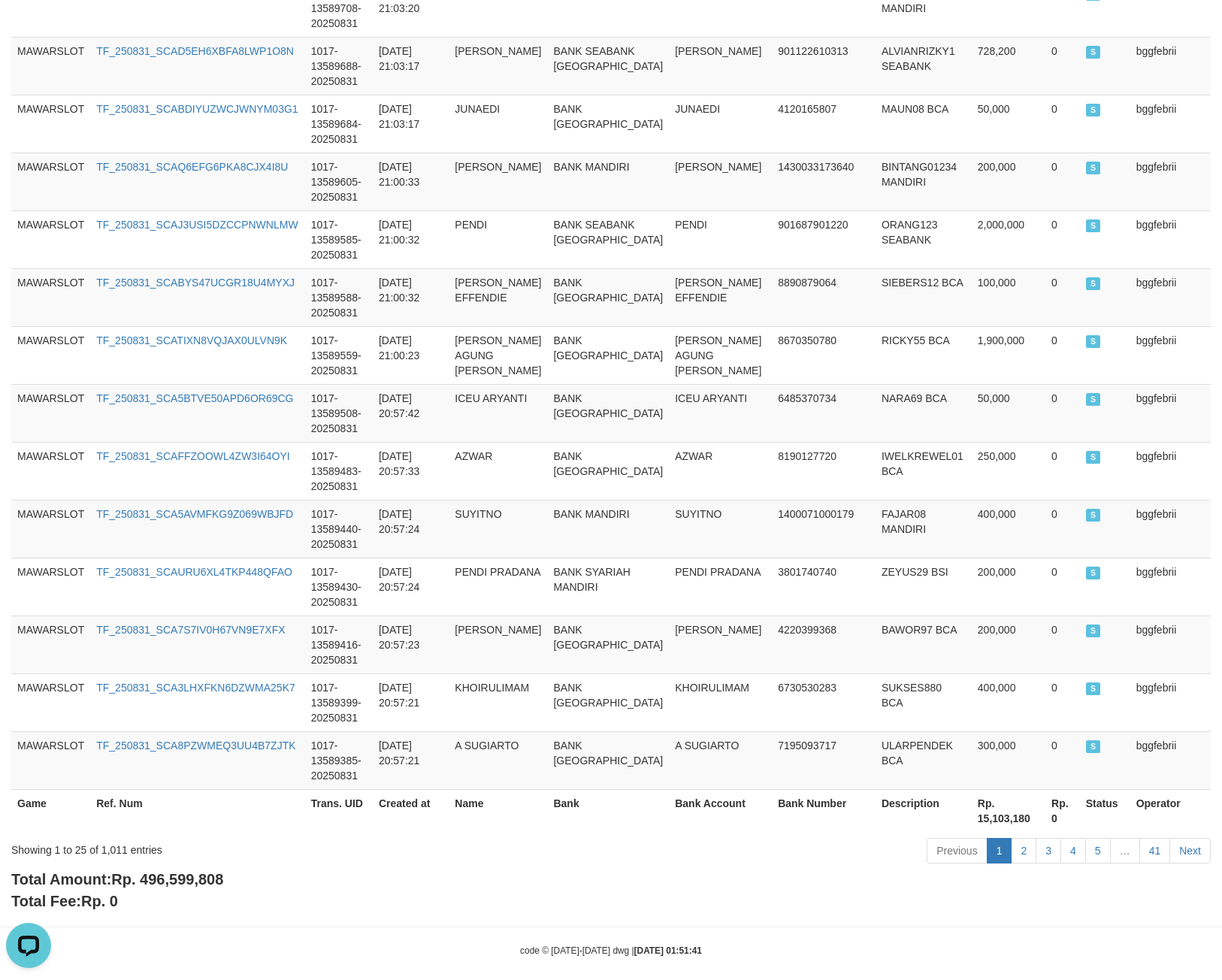
click at [162, 871] on span "Rp. 496,599,808" at bounding box center [167, 880] width 112 height 17
drag, startPoint x: 162, startPoint y: 862, endPoint x: 179, endPoint y: 854, distance: 18.8
click at [180, 871] on span "Rp. 496,599,808" at bounding box center [167, 880] width 112 height 17
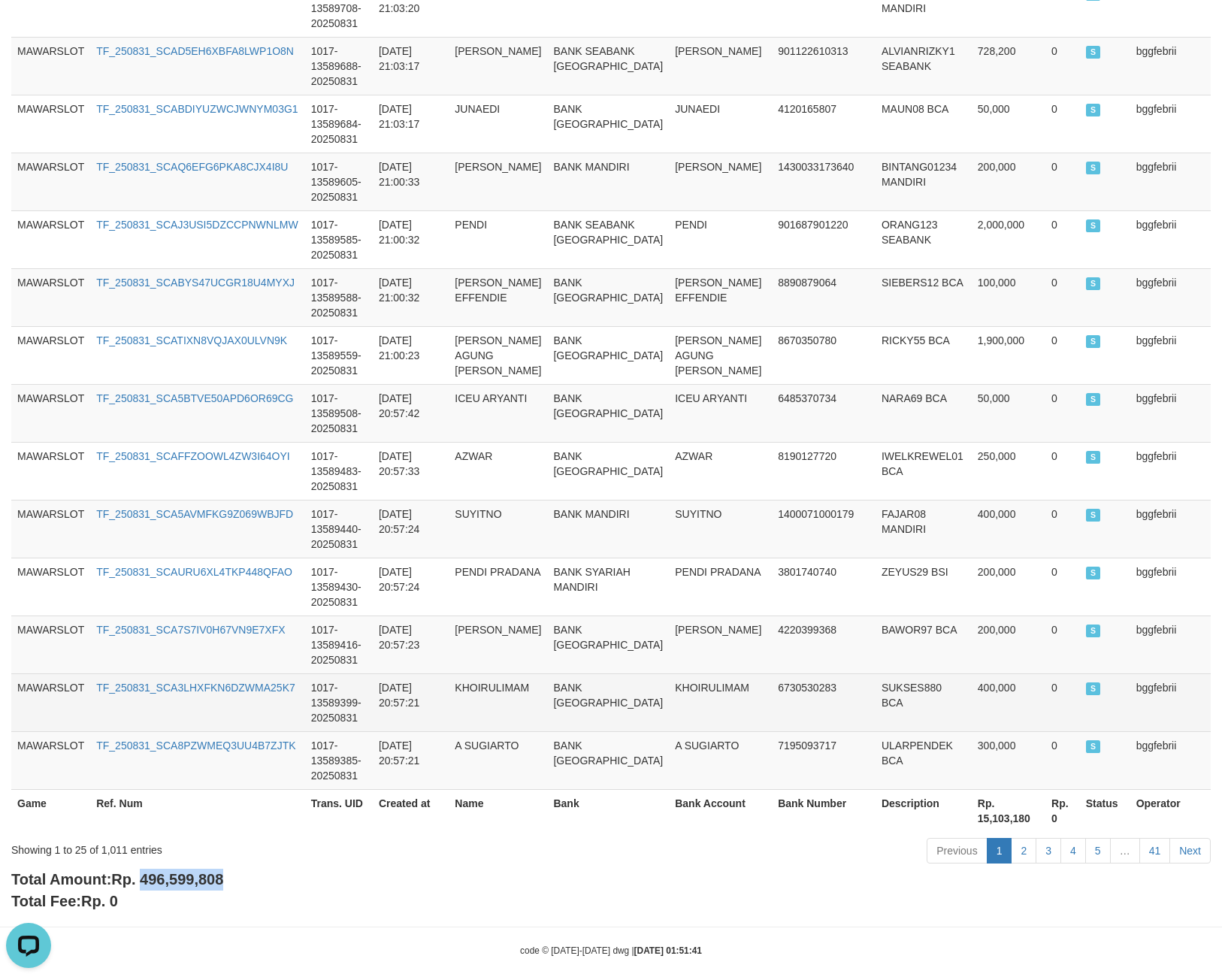
copy span "496,599,808"
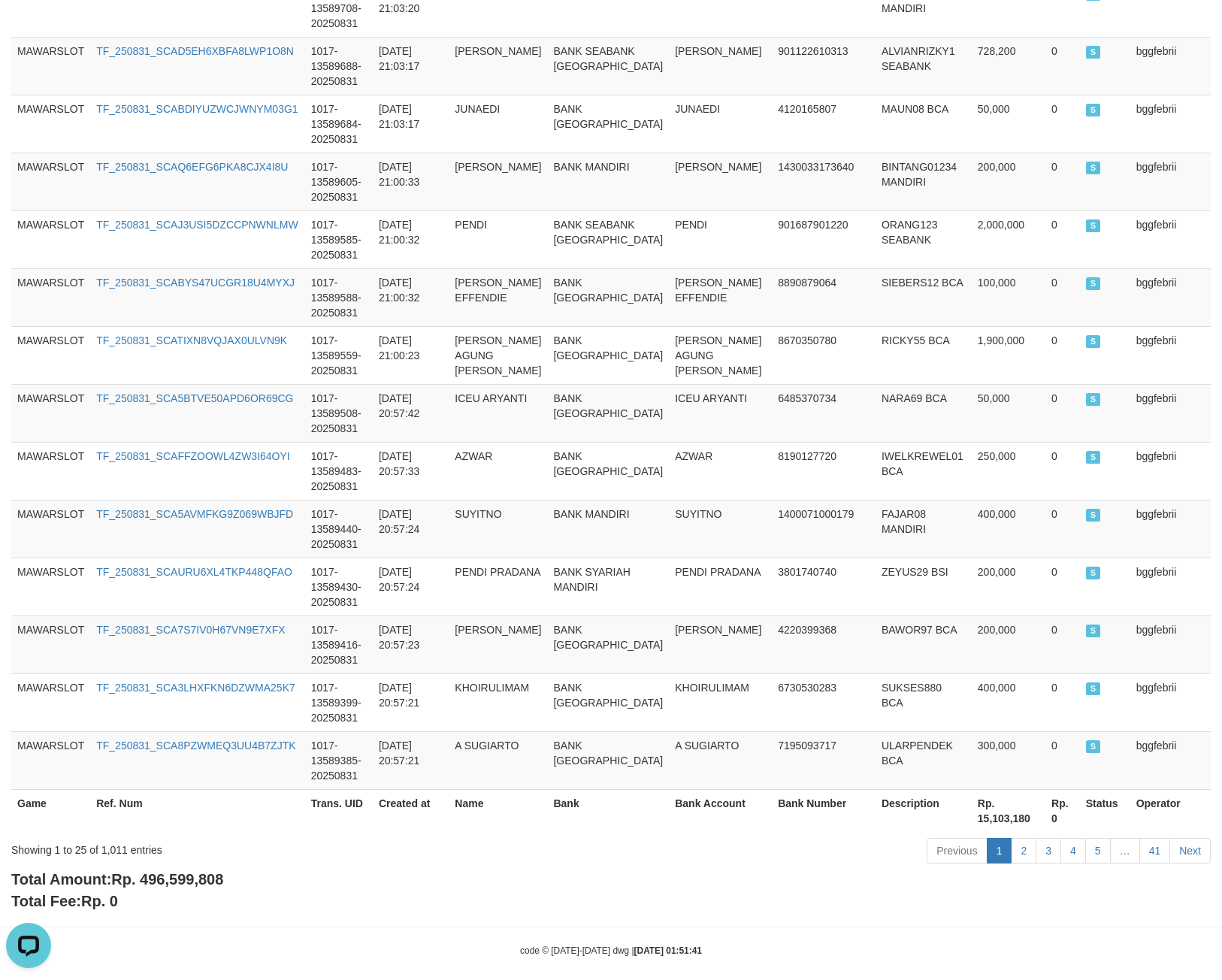
click at [121, 839] on div "Showing 1 to 25 of 1,011 entries" at bounding box center [255, 847] width 487 height 21
click at [117, 838] on div "Showing 1 to 25 of 1,011 entries" at bounding box center [255, 847] width 487 height 21
copy div "1,011"
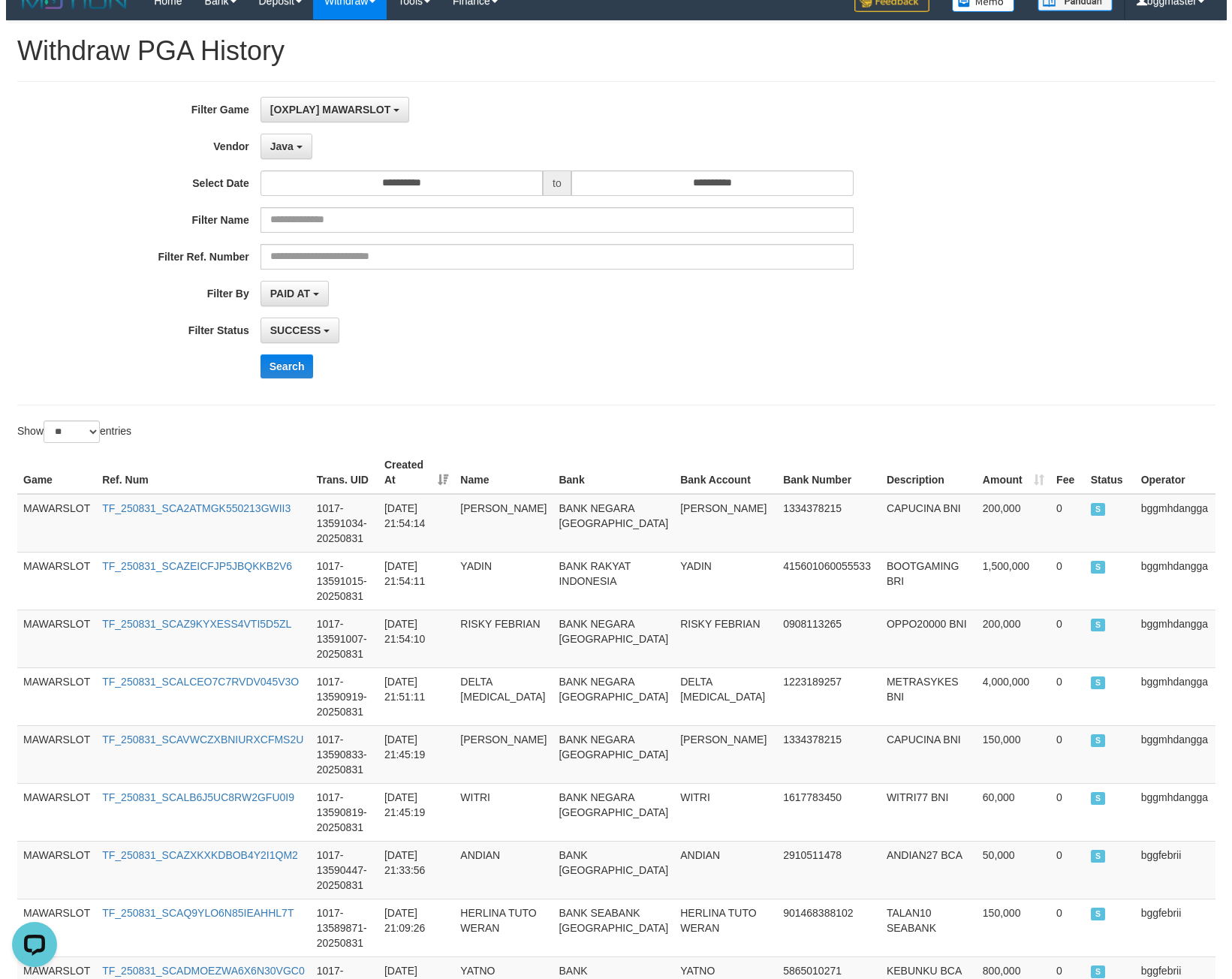
scroll to position [0, 0]
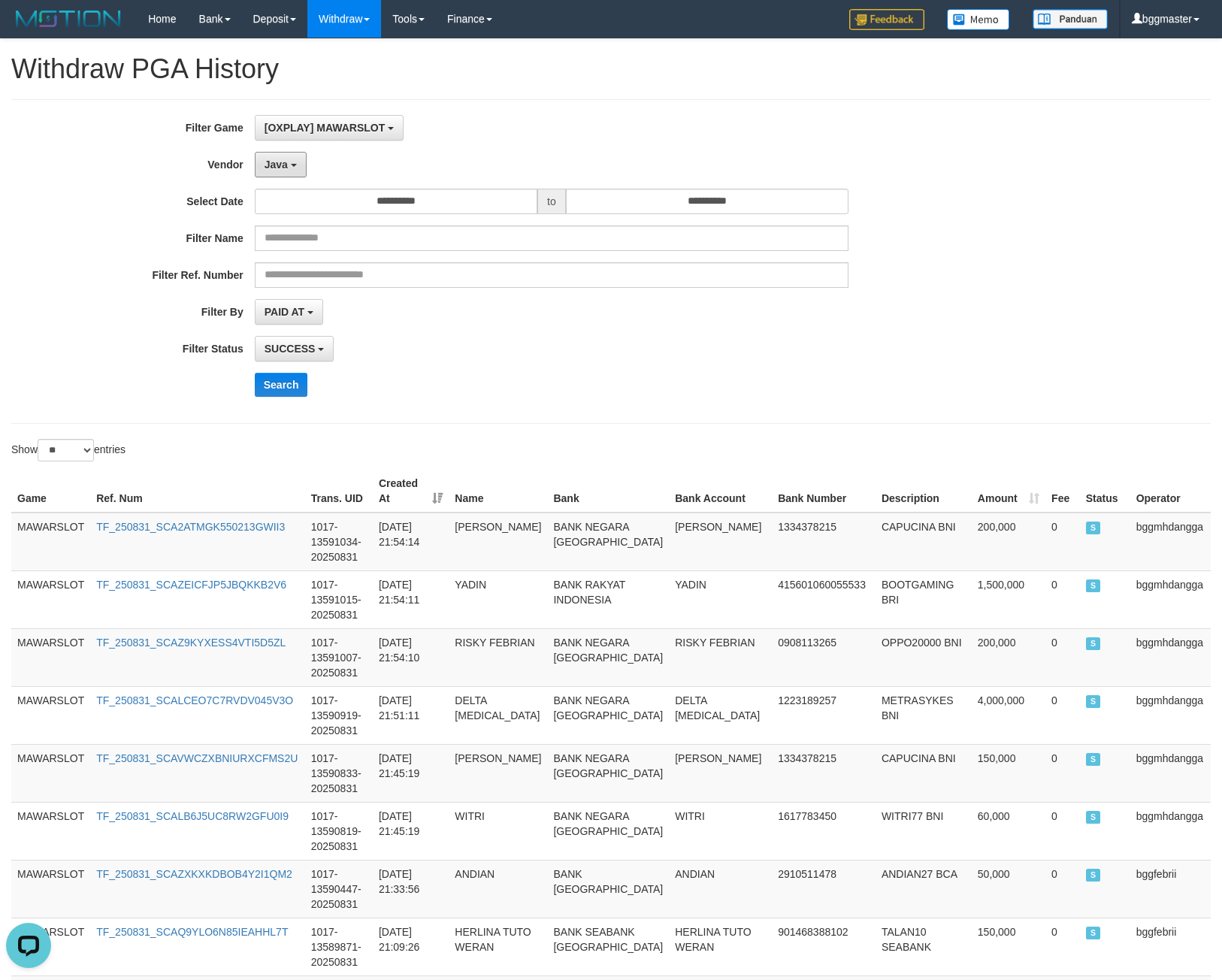
drag, startPoint x: 271, startPoint y: 164, endPoint x: 263, endPoint y: 193, distance: 30.1
click at [271, 164] on span "Java" at bounding box center [276, 164] width 23 height 12
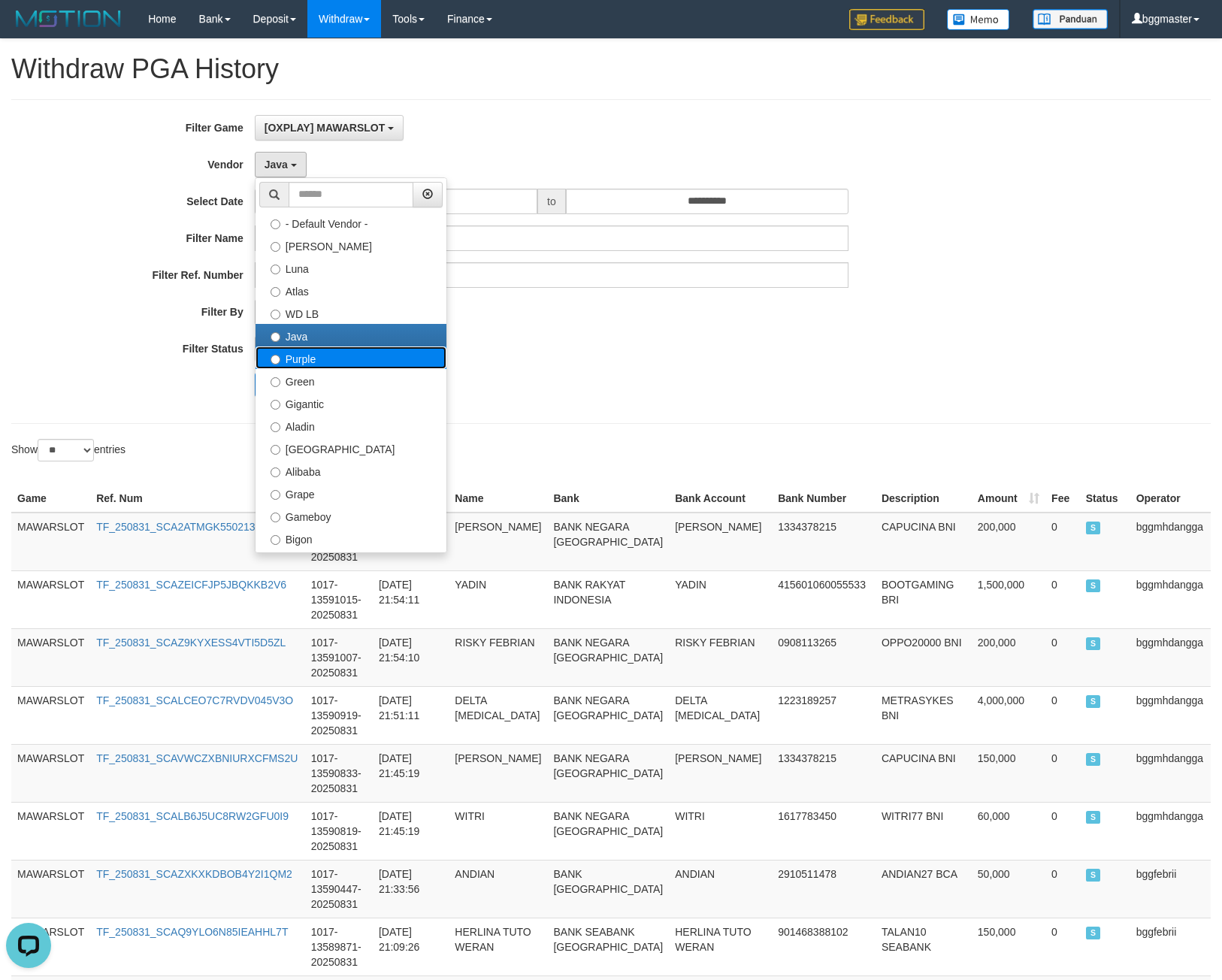
click at [296, 359] on label "Purple" at bounding box center [351, 358] width 191 height 23
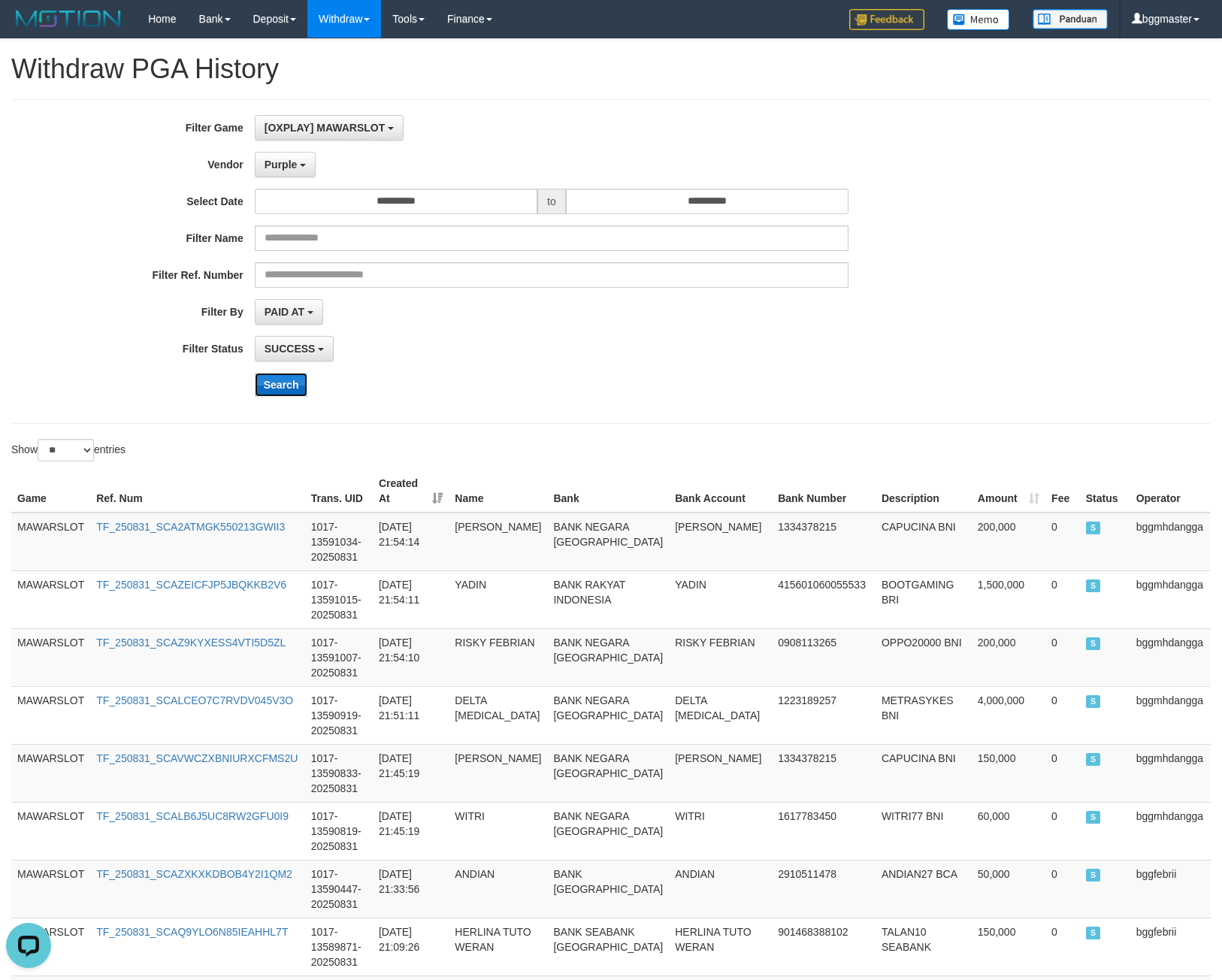
click at [286, 382] on button "Search" at bounding box center [281, 385] width 54 height 24
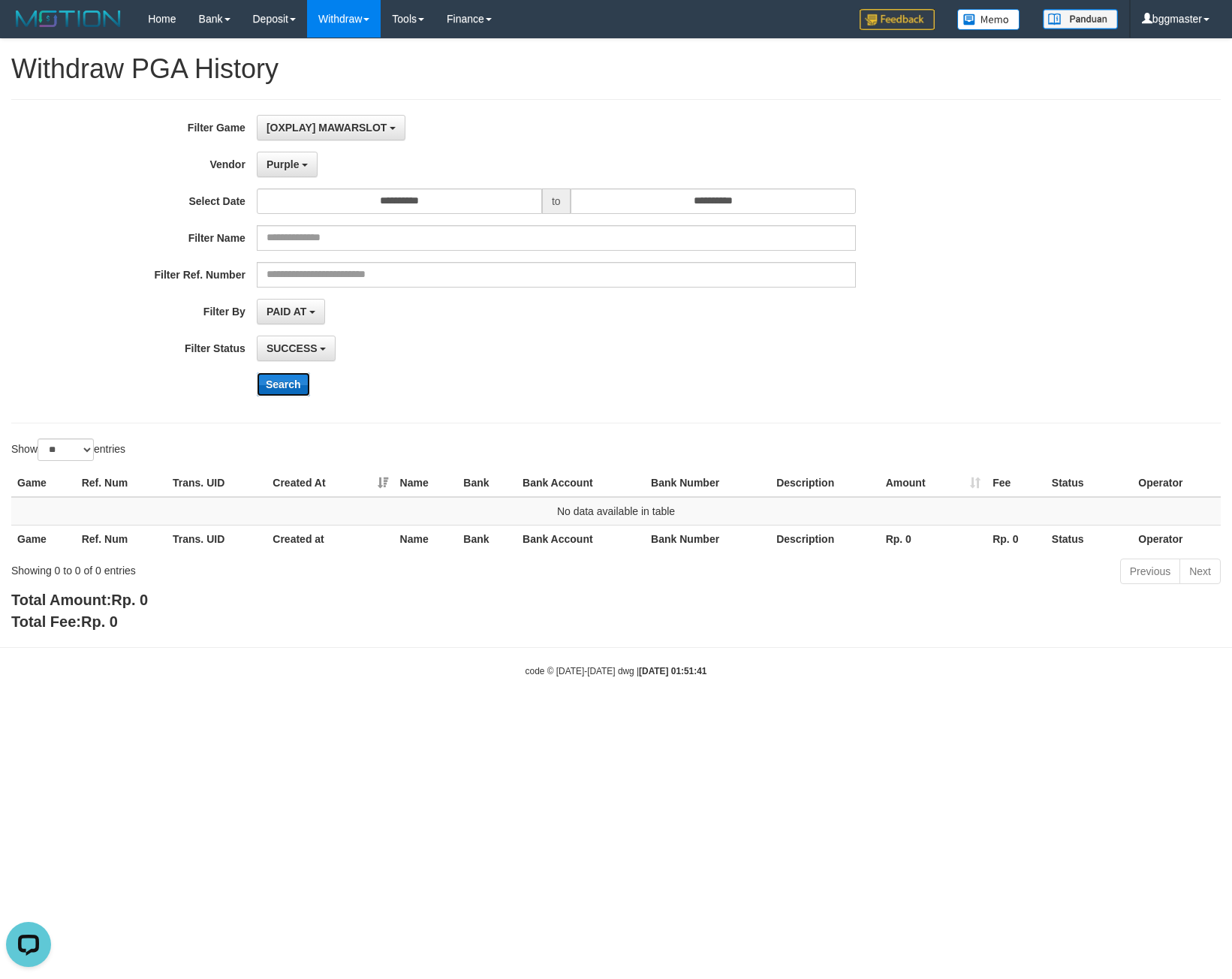
click at [297, 381] on button "Search" at bounding box center [283, 384] width 53 height 24
click at [607, 202] on input "**********" at bounding box center [713, 201] width 286 height 26
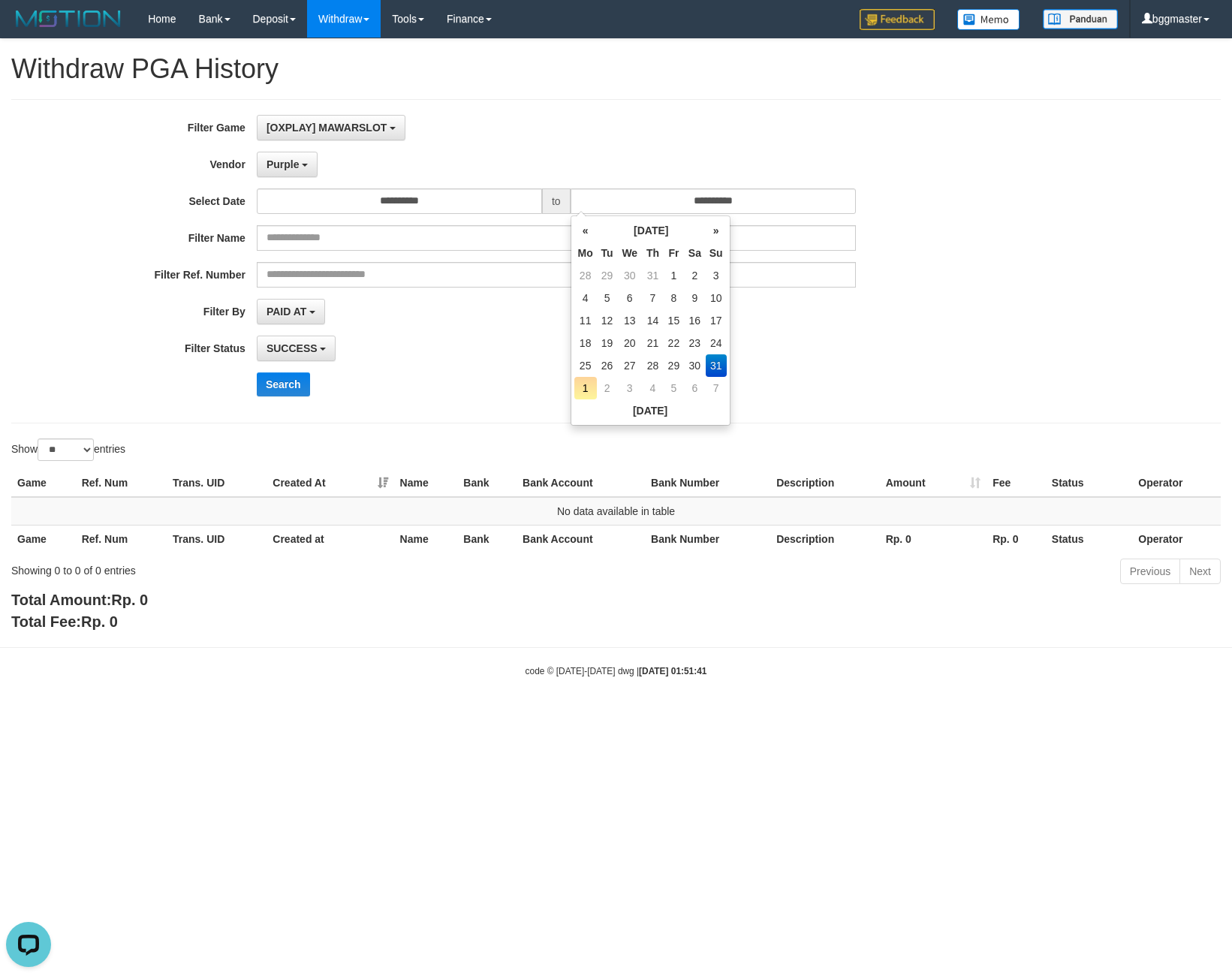
drag, startPoint x: 617, startPoint y: 136, endPoint x: 477, endPoint y: 167, distance: 143.4
click at [615, 136] on div "[OXPLAY] MAWARSLOT SELECT GAME [OXPLAY] MAWARSLOT" at bounding box center [556, 127] width 599 height 26
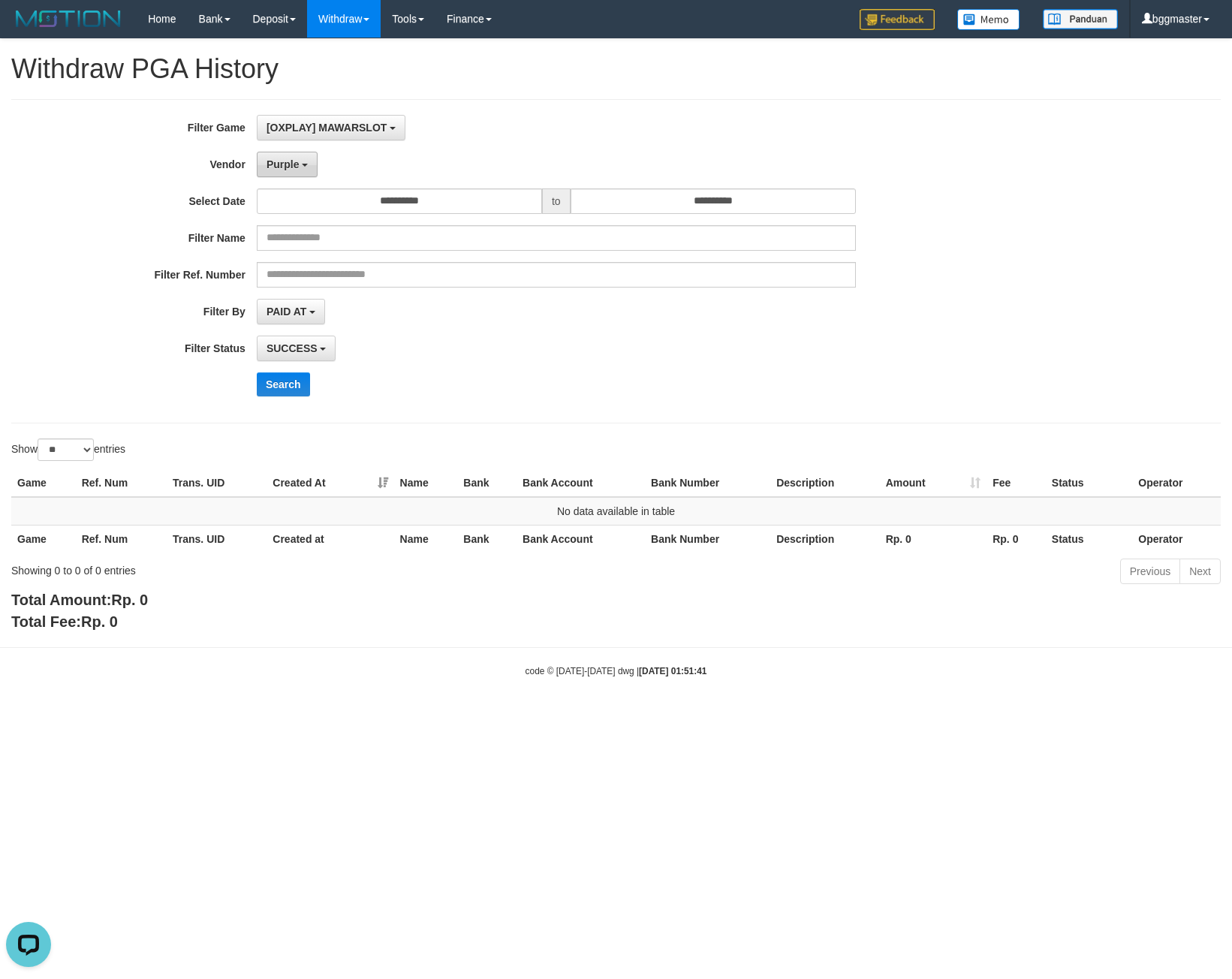
click at [313, 167] on button "Purple" at bounding box center [287, 164] width 61 height 26
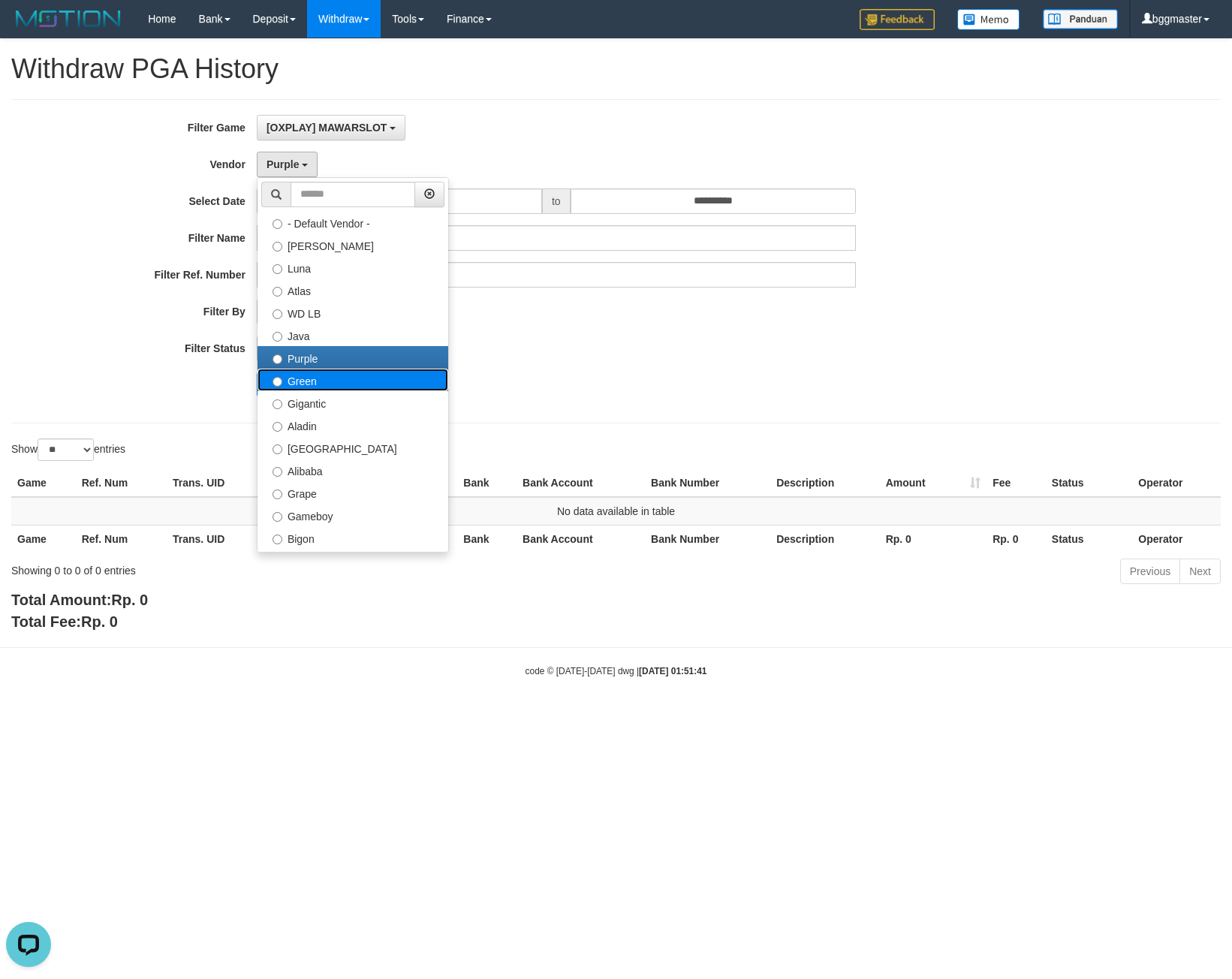
click at [325, 383] on label "Green" at bounding box center [353, 380] width 191 height 23
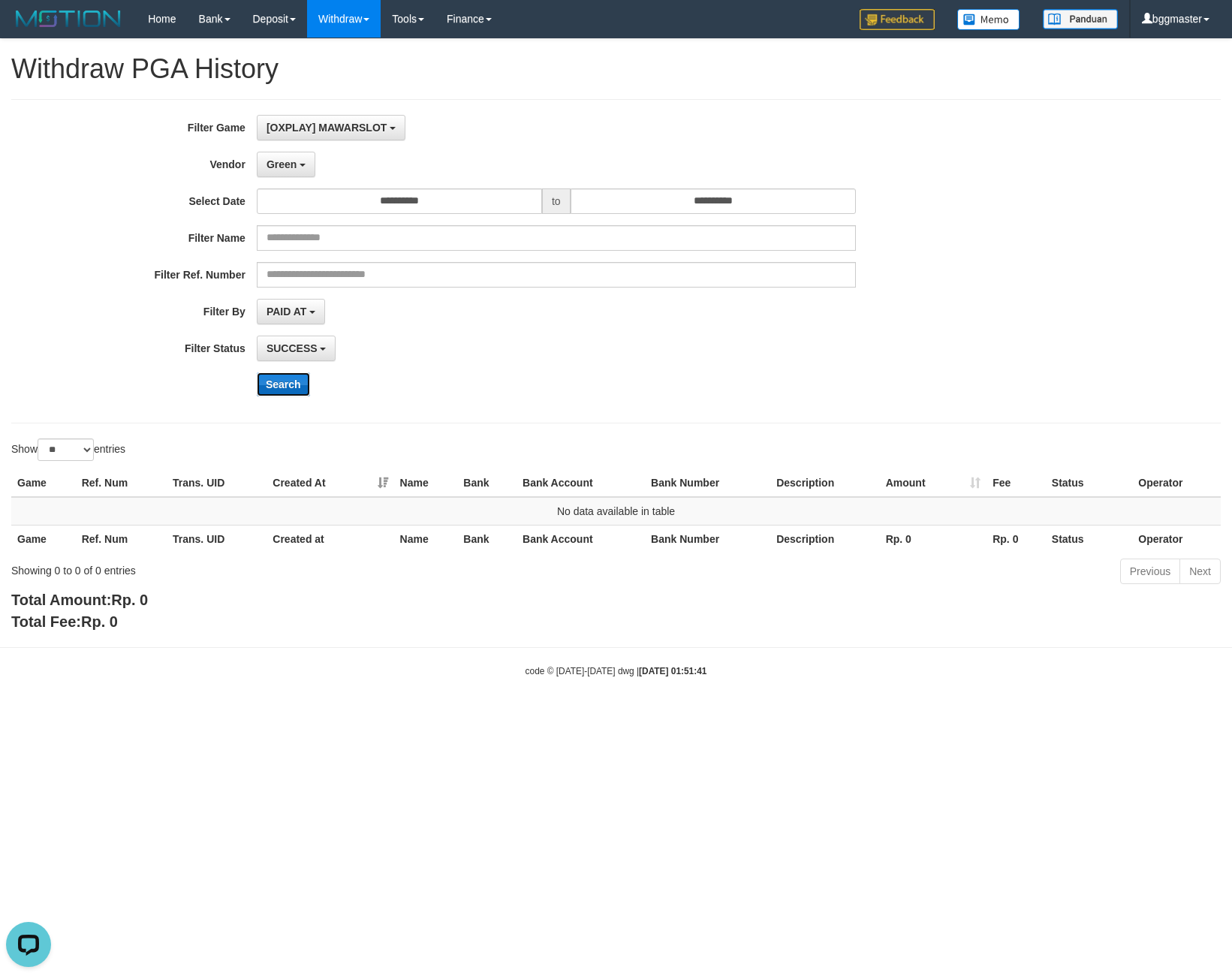
click at [272, 387] on button "Search" at bounding box center [283, 384] width 53 height 24
click at [292, 163] on span "Green" at bounding box center [282, 164] width 30 height 12
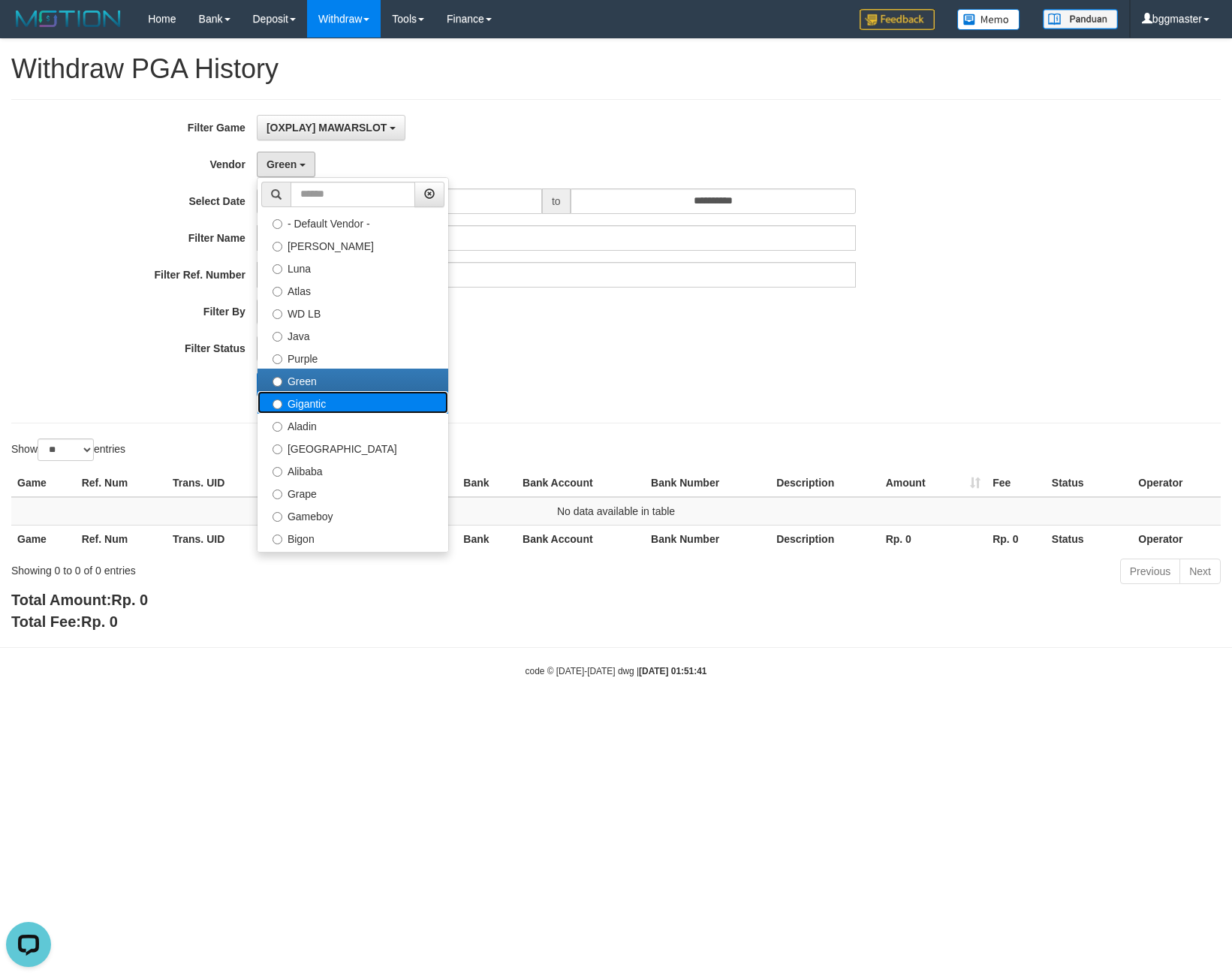
click at [303, 401] on label "Gigantic" at bounding box center [353, 402] width 191 height 23
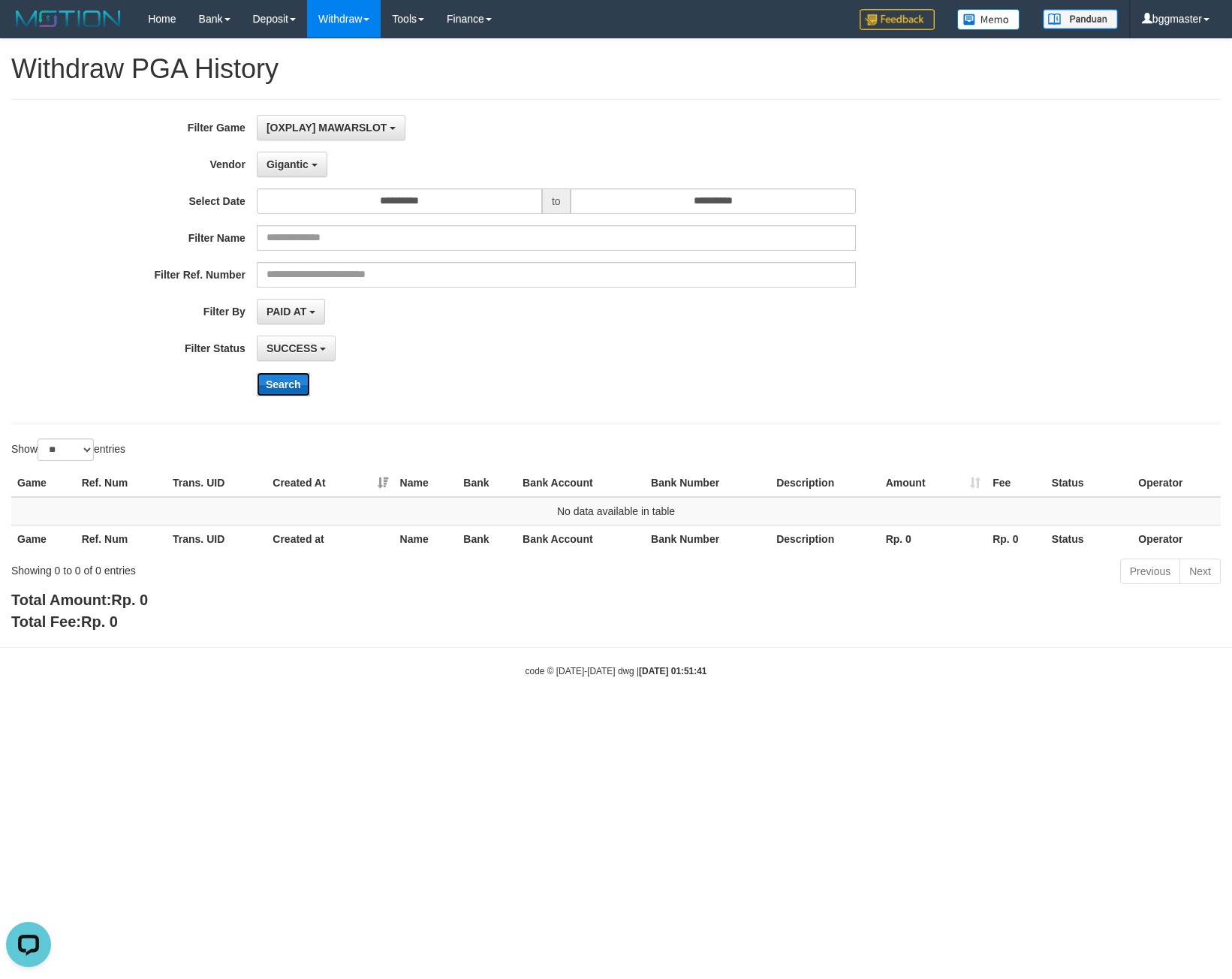
click at [288, 388] on button "Search" at bounding box center [283, 384] width 53 height 24
drag, startPoint x: 297, startPoint y: 163, endPoint x: 264, endPoint y: 228, distance: 72.9
click at [297, 163] on span "Gigantic" at bounding box center [288, 164] width 42 height 12
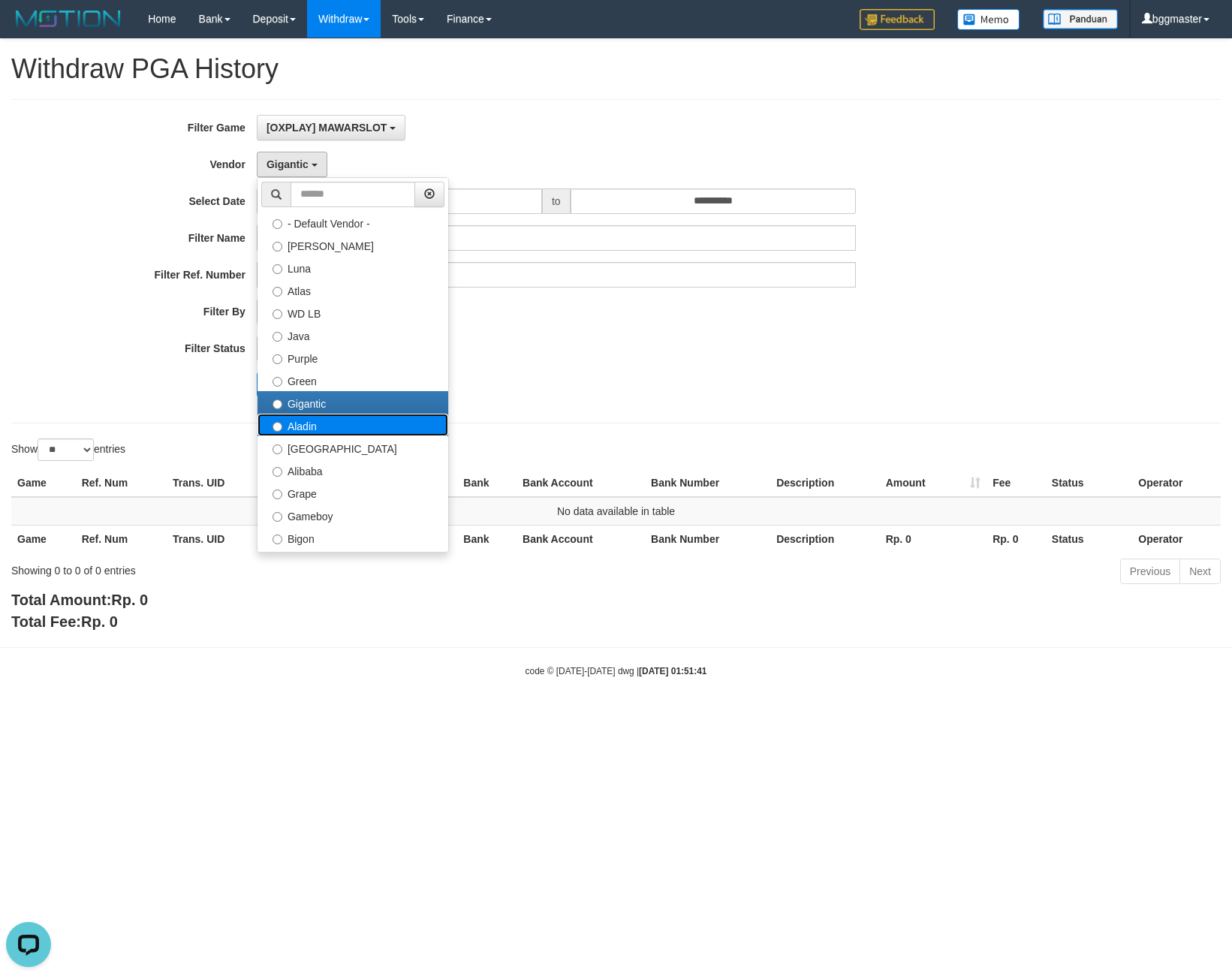
click at [298, 421] on label "Aladin" at bounding box center [353, 425] width 191 height 23
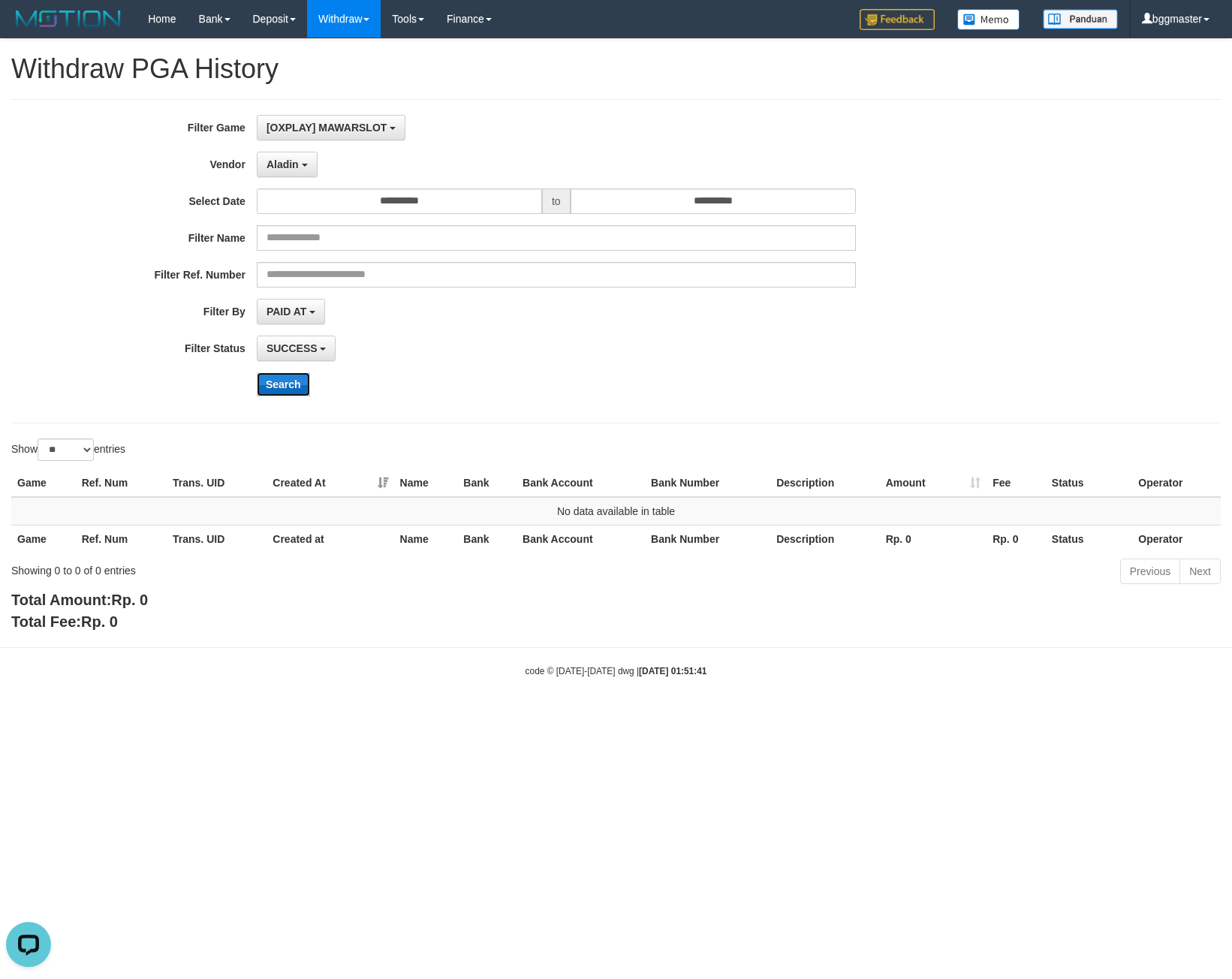
click at [287, 384] on button "Search" at bounding box center [283, 384] width 53 height 24
click at [278, 161] on span "Aladin" at bounding box center [283, 164] width 32 height 12
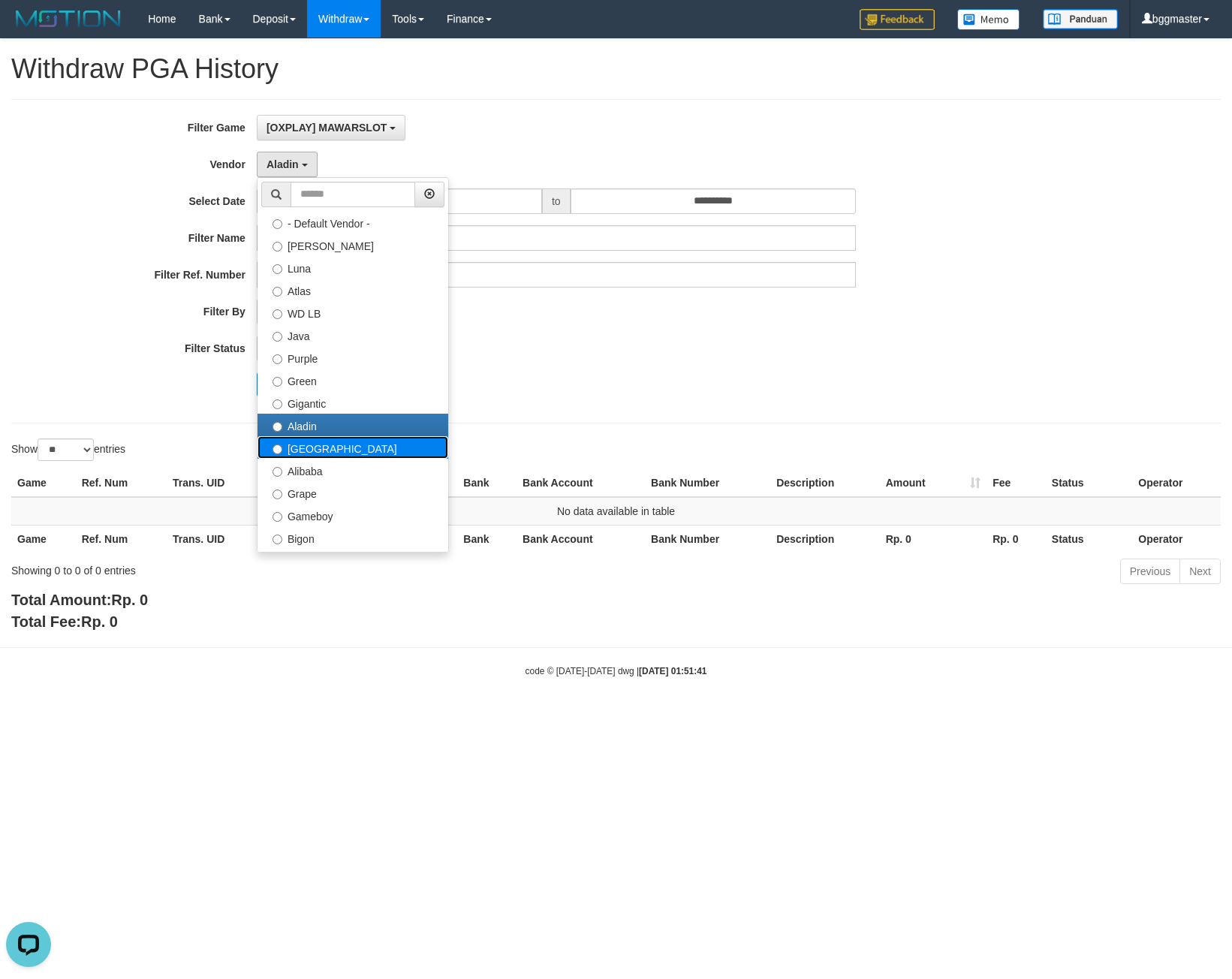
click at [296, 454] on label "Dubai" at bounding box center [353, 448] width 191 height 23
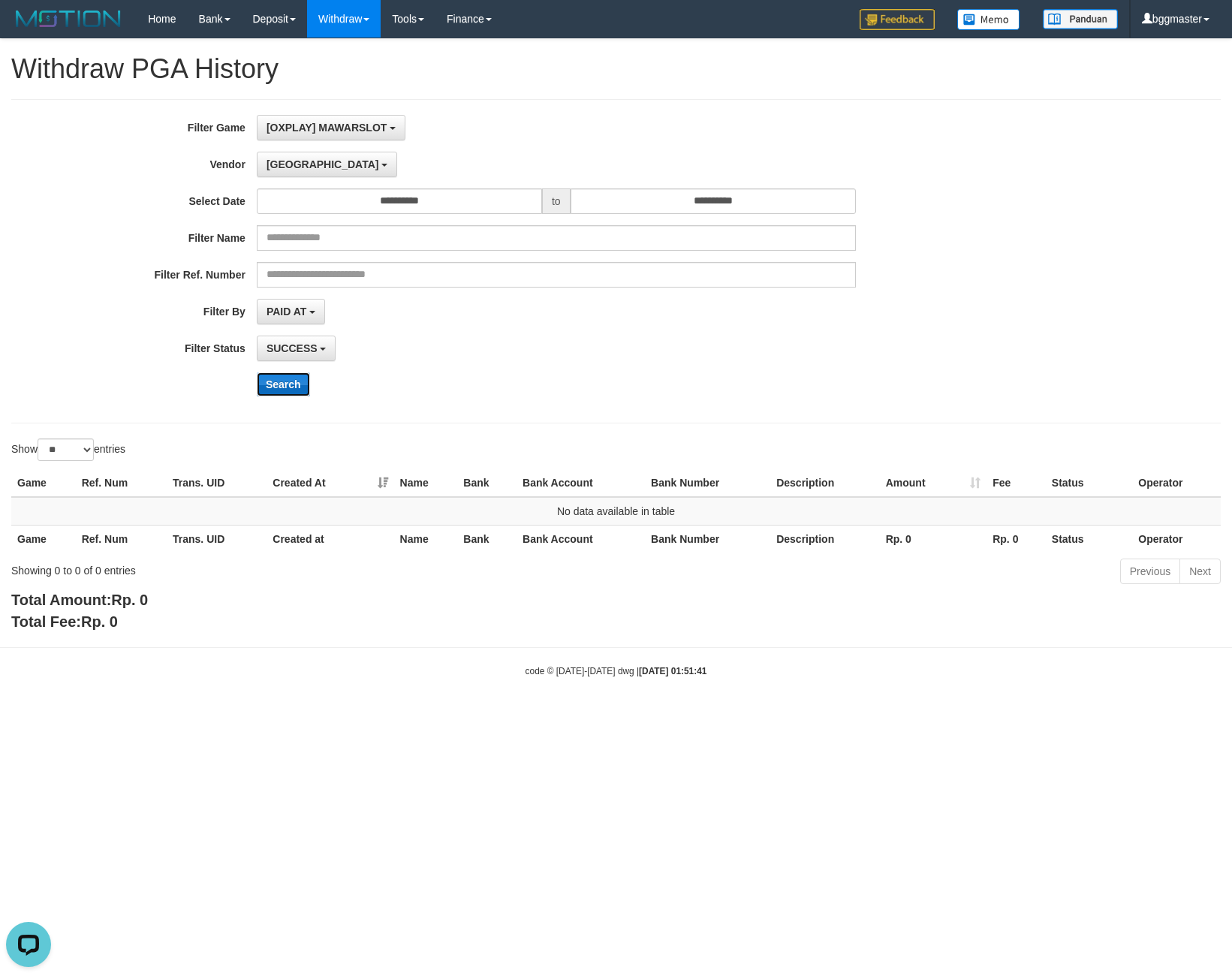
click at [283, 387] on button "Search" at bounding box center [283, 384] width 53 height 24
click at [307, 163] on button "Dubai" at bounding box center [327, 164] width 140 height 26
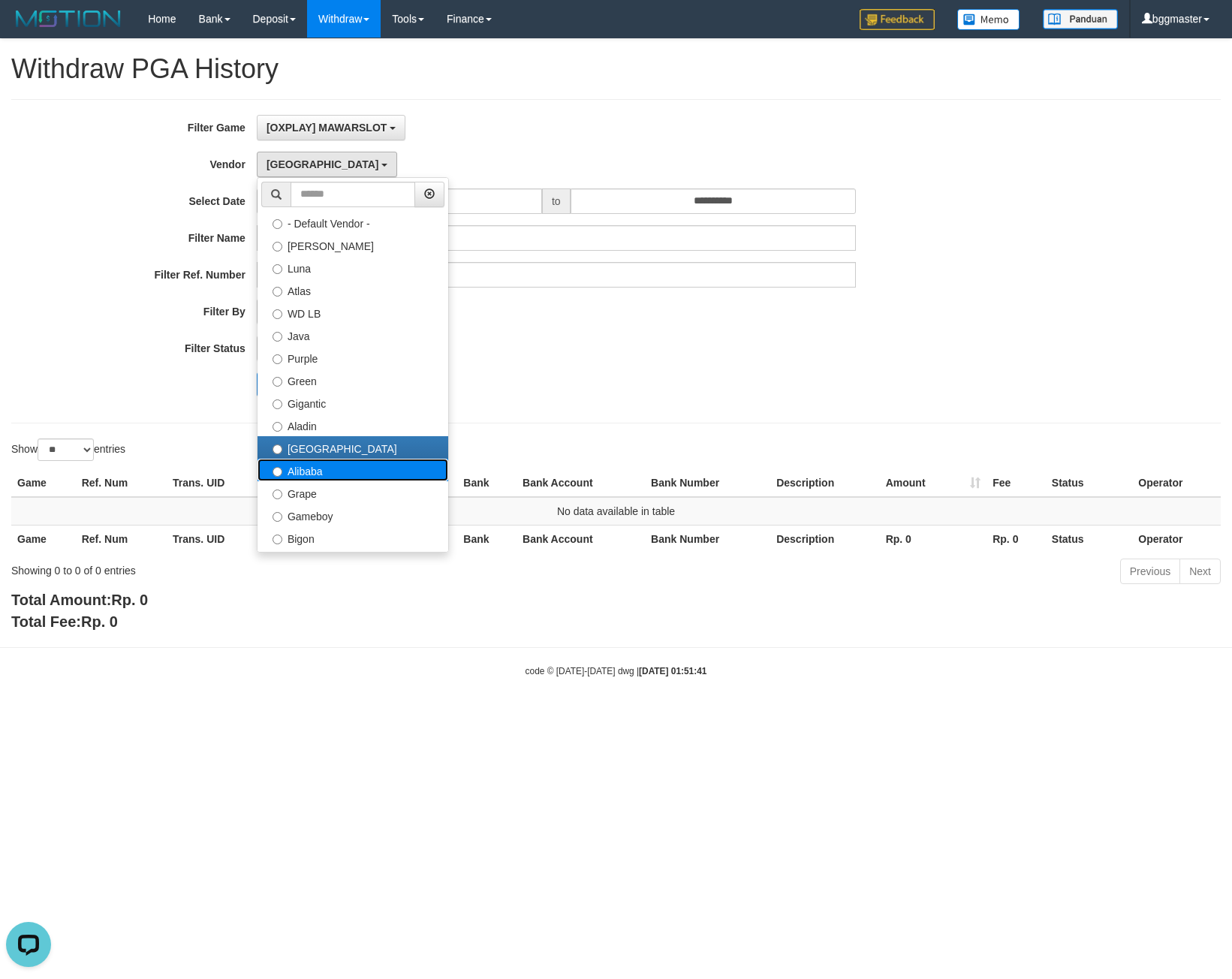
click at [313, 471] on label "Alibaba" at bounding box center [353, 470] width 191 height 23
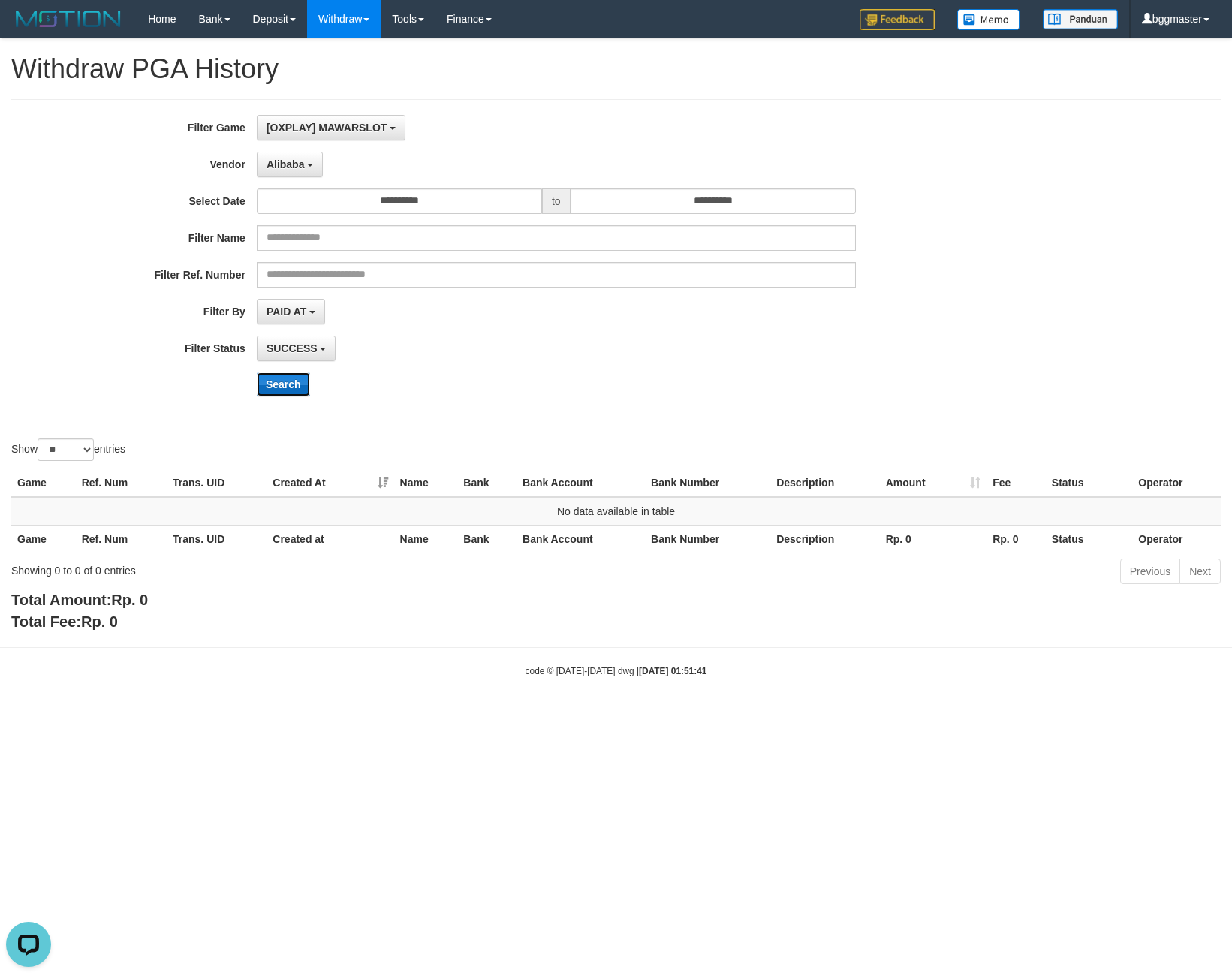
click at [293, 393] on button "Search" at bounding box center [283, 384] width 53 height 24
click at [299, 155] on button "Alibaba" at bounding box center [290, 164] width 66 height 26
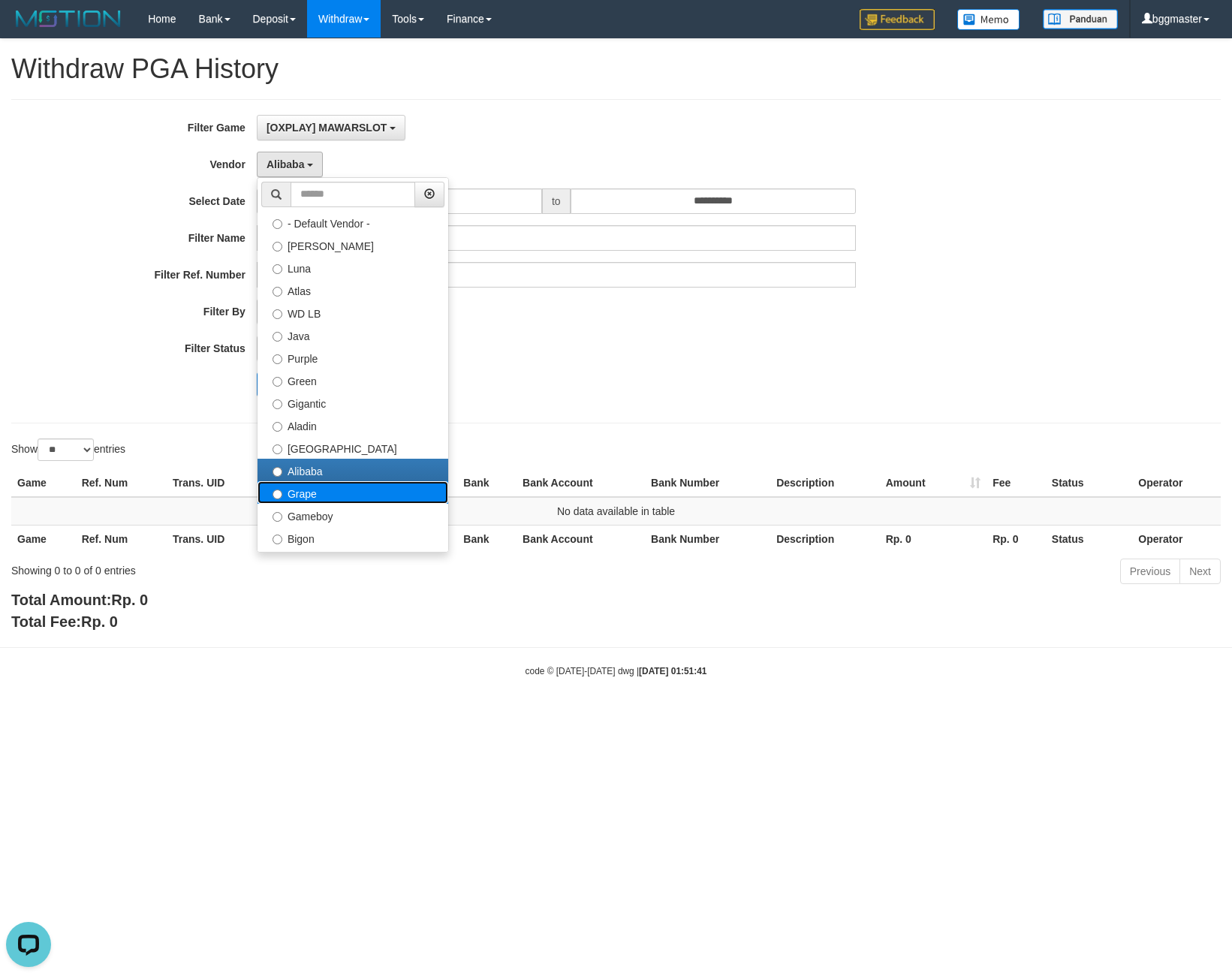
click at [321, 488] on label "Grape" at bounding box center [353, 493] width 191 height 23
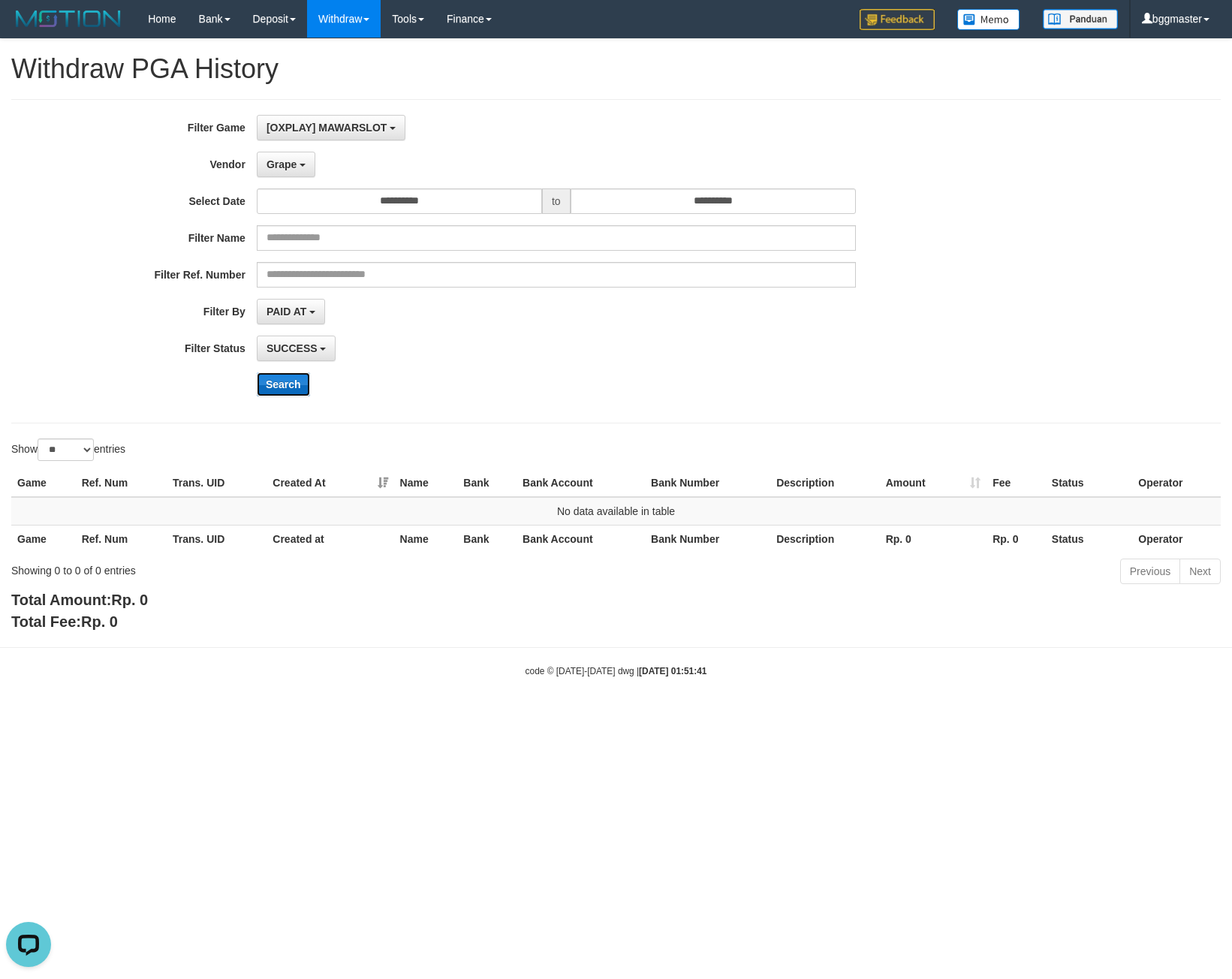
click at [290, 375] on button "Search" at bounding box center [283, 384] width 53 height 24
click at [302, 168] on button "Grape" at bounding box center [286, 164] width 59 height 26
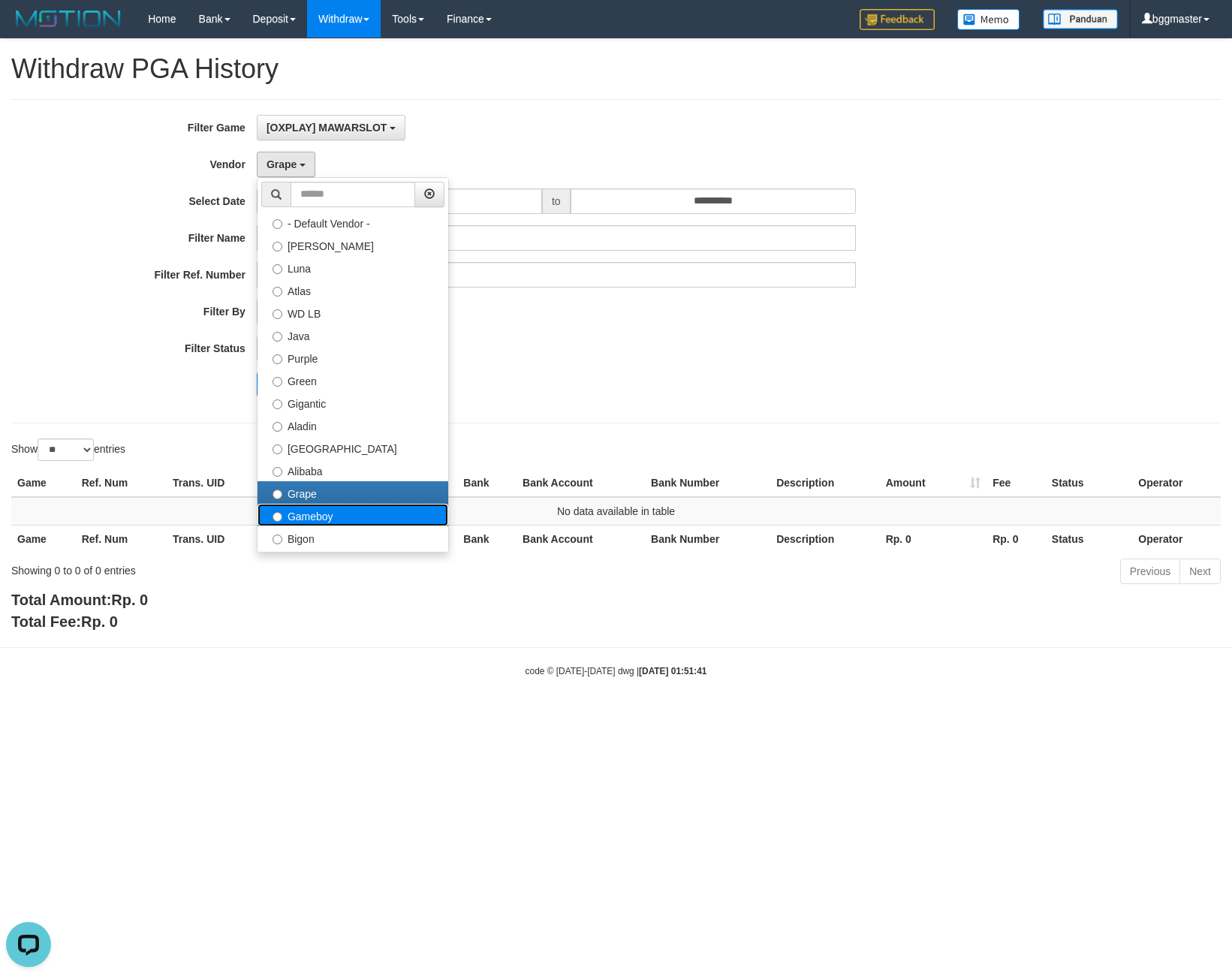
drag, startPoint x: 307, startPoint y: 511, endPoint x: 305, endPoint y: 481, distance: 30.1
click at [307, 510] on label "Gameboy" at bounding box center [353, 515] width 191 height 23
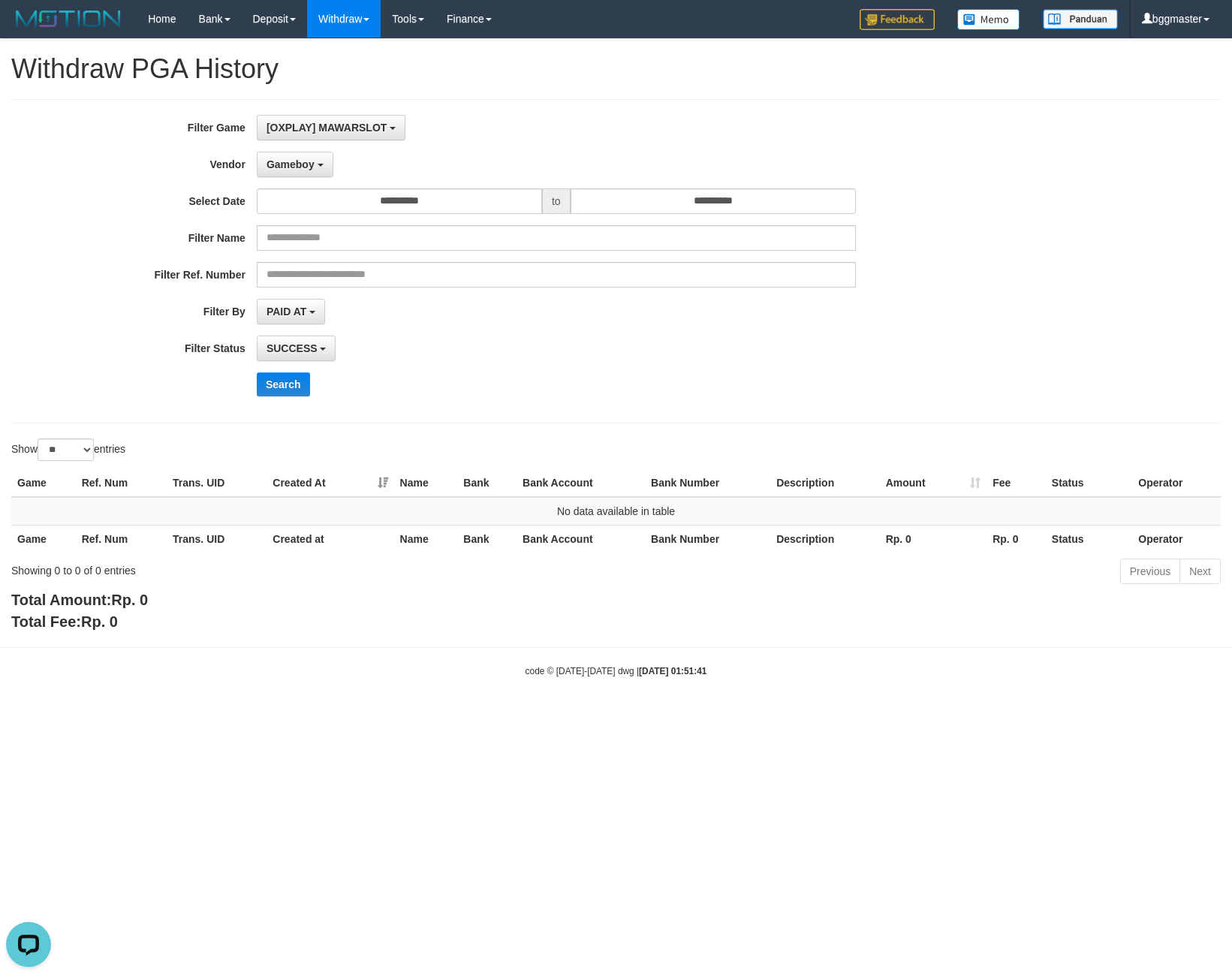
click at [292, 366] on div "**********" at bounding box center [513, 261] width 1027 height 293
click at [290, 382] on button "Search" at bounding box center [283, 384] width 53 height 24
click at [299, 167] on span "Gameboy" at bounding box center [291, 164] width 48 height 12
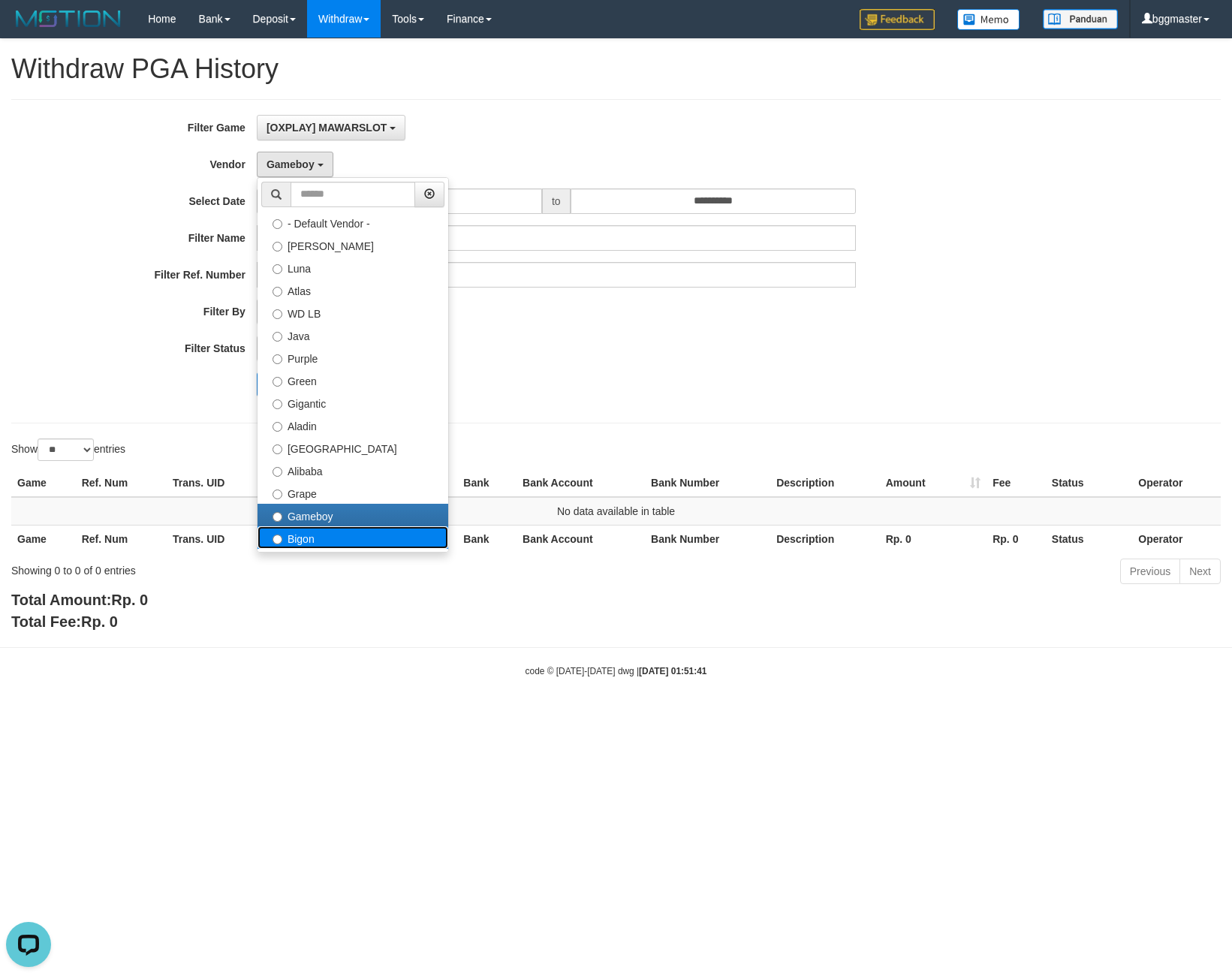
click at [304, 534] on label "Bigon" at bounding box center [353, 537] width 191 height 23
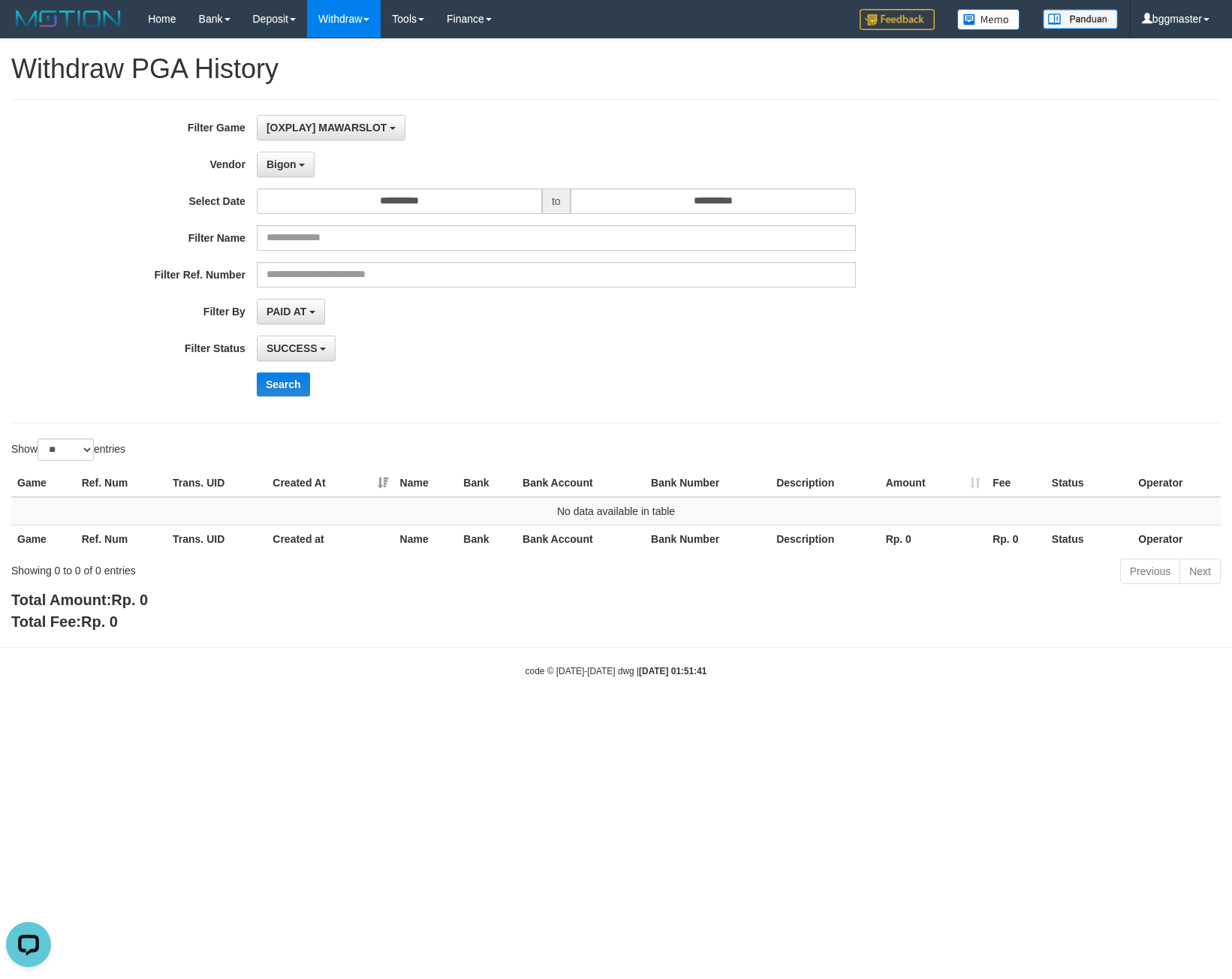
click at [314, 393] on div "Search" at bounding box center [642, 384] width 770 height 24
click at [305, 388] on button "Search" at bounding box center [283, 384] width 53 height 24
drag, startPoint x: 297, startPoint y: 164, endPoint x: 281, endPoint y: 197, distance: 36.7
click at [297, 164] on button "Bigon" at bounding box center [286, 164] width 59 height 26
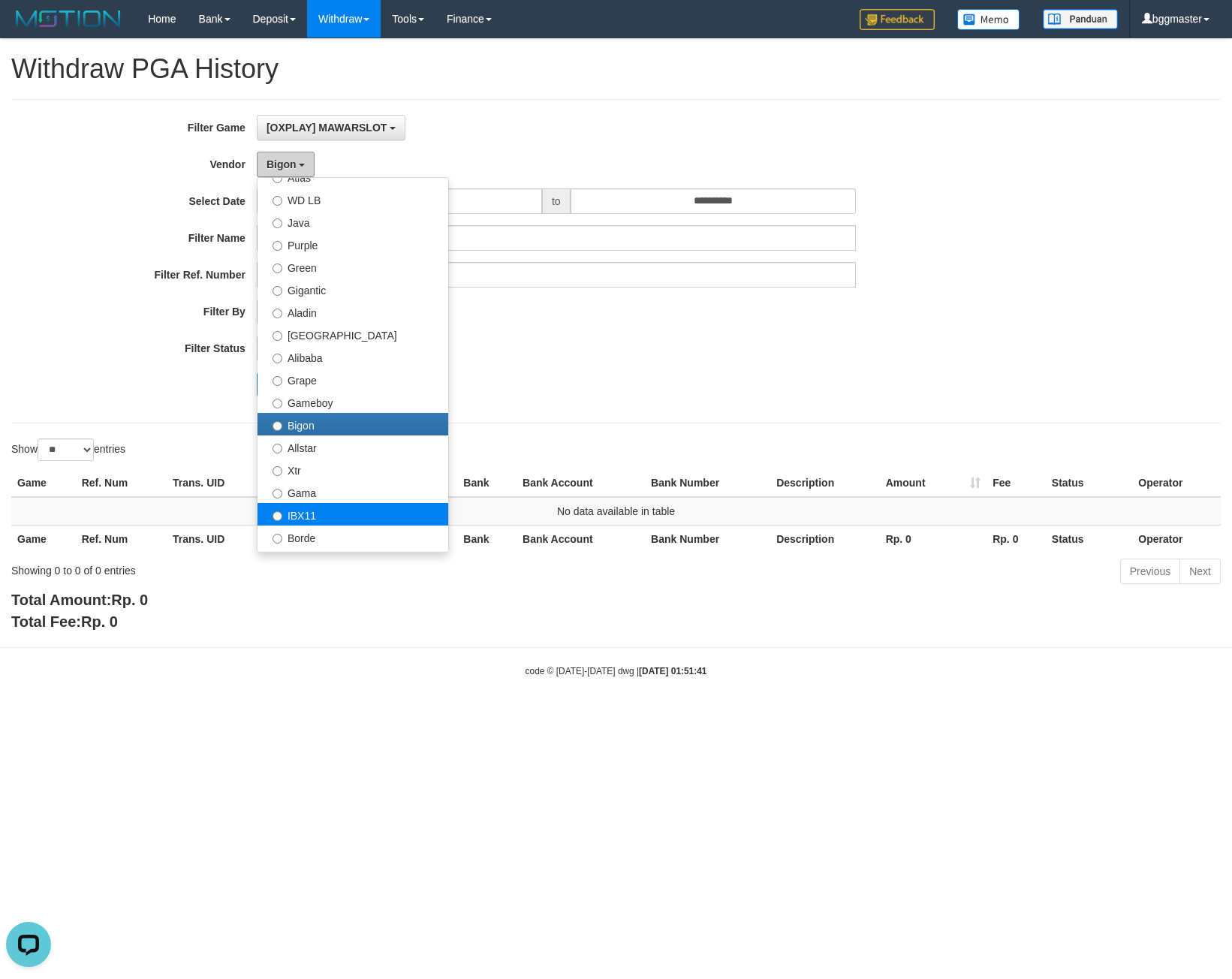
scroll to position [300, 0]
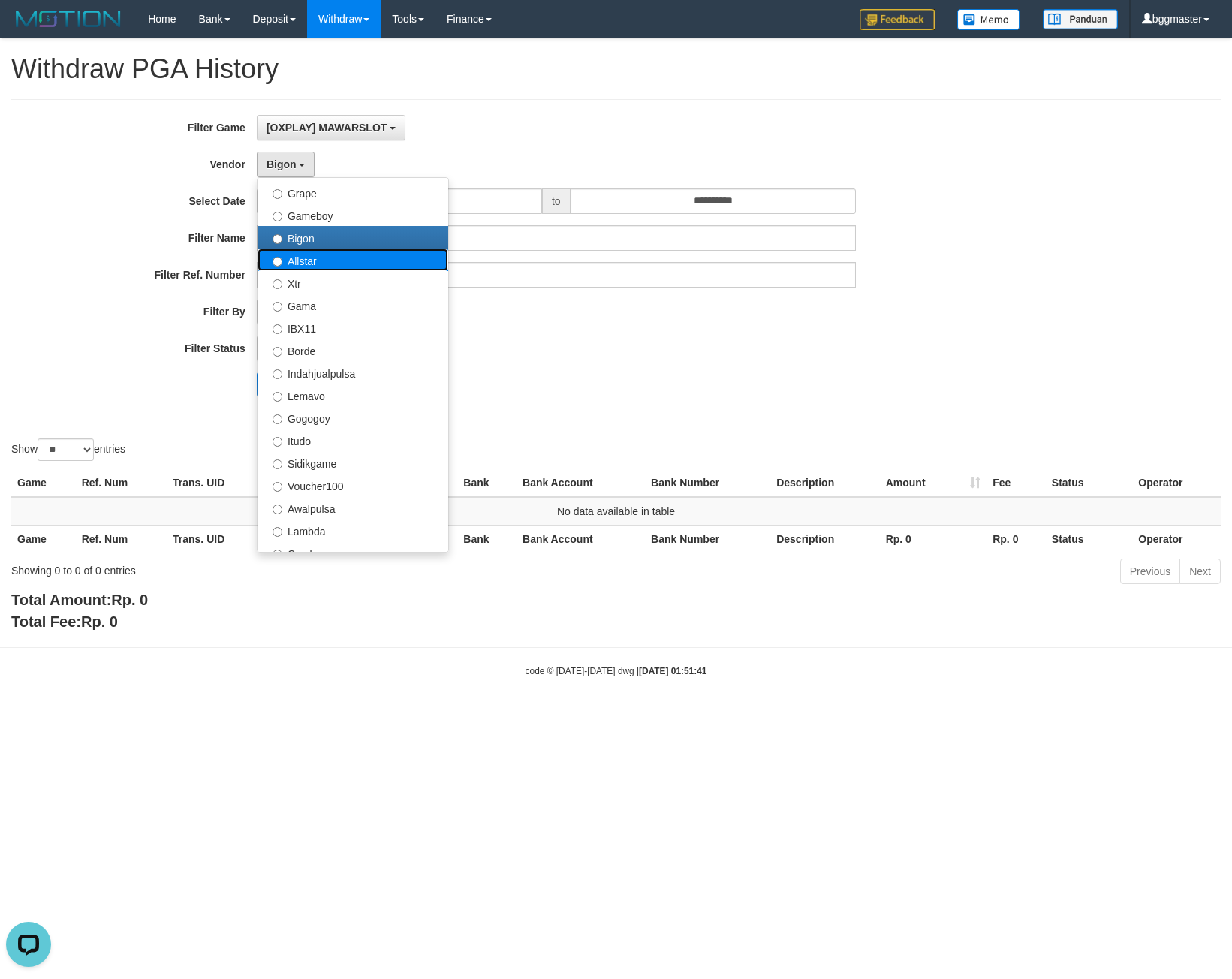
click at [308, 256] on label "Allstar" at bounding box center [353, 260] width 191 height 23
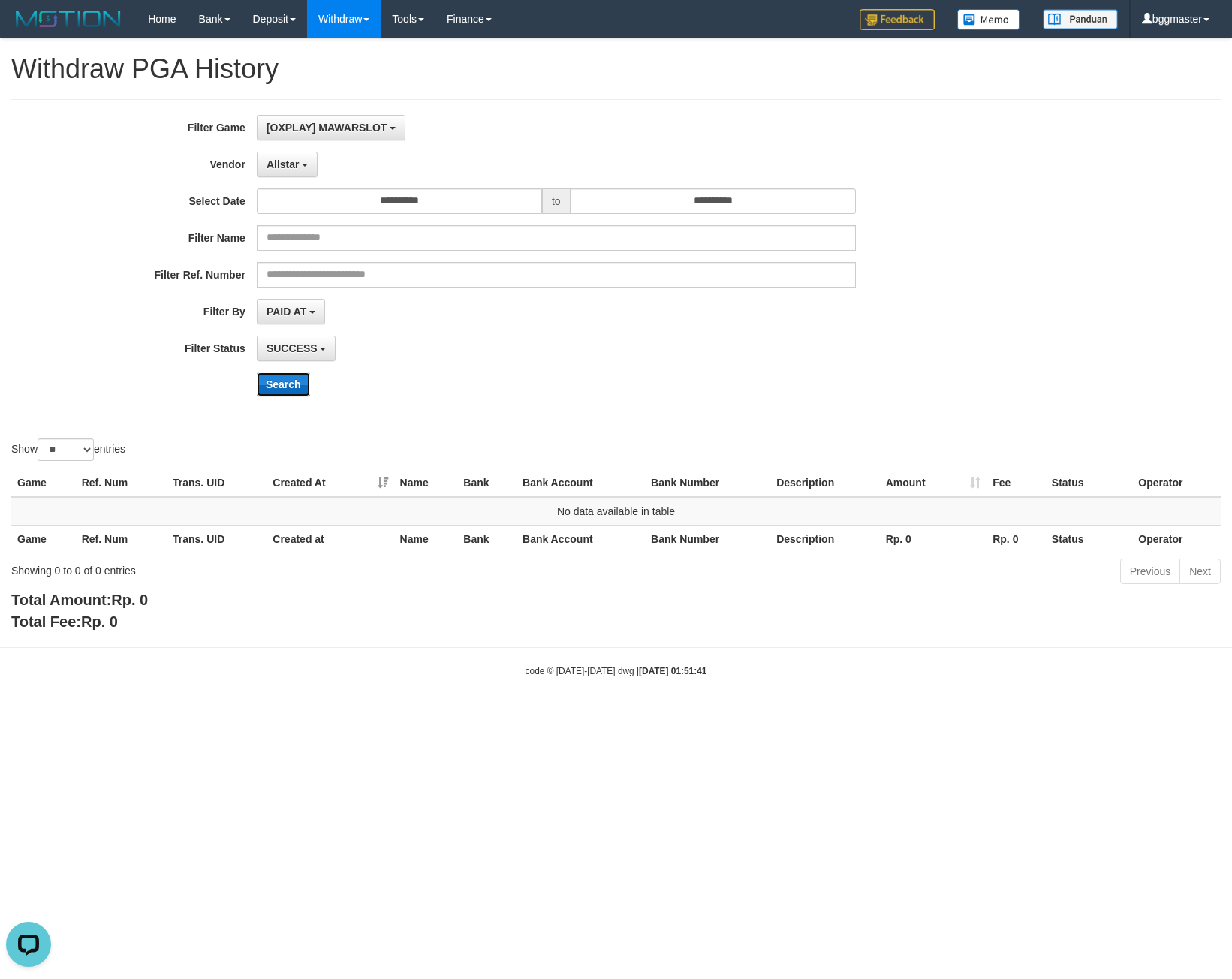
click at [288, 372] on button "Search" at bounding box center [283, 384] width 53 height 24
drag, startPoint x: 300, startPoint y: 171, endPoint x: 296, endPoint y: 264, distance: 93.1
click at [299, 171] on button "Allstar" at bounding box center [287, 164] width 61 height 26
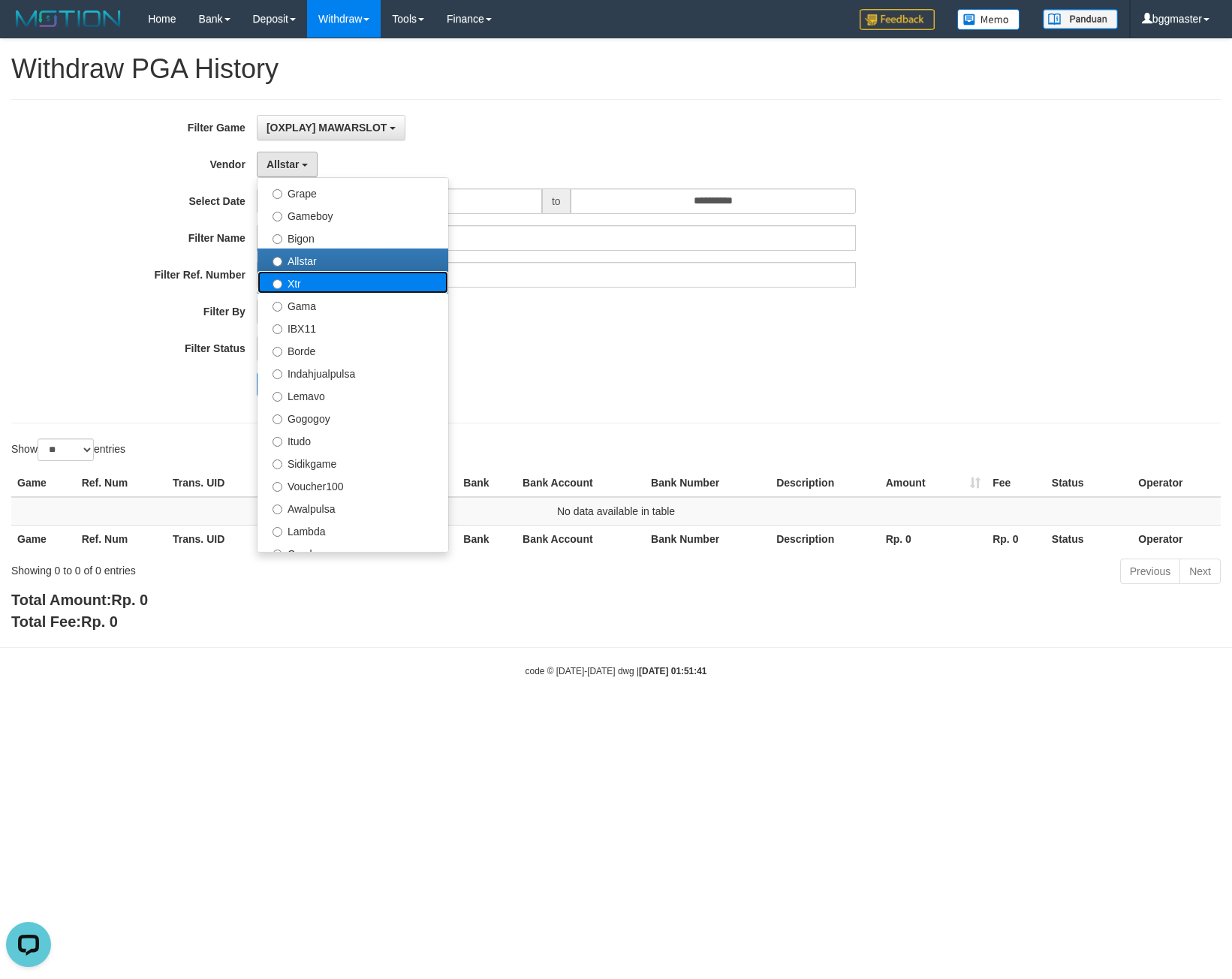
click at [330, 278] on label "Xtr" at bounding box center [353, 283] width 191 height 23
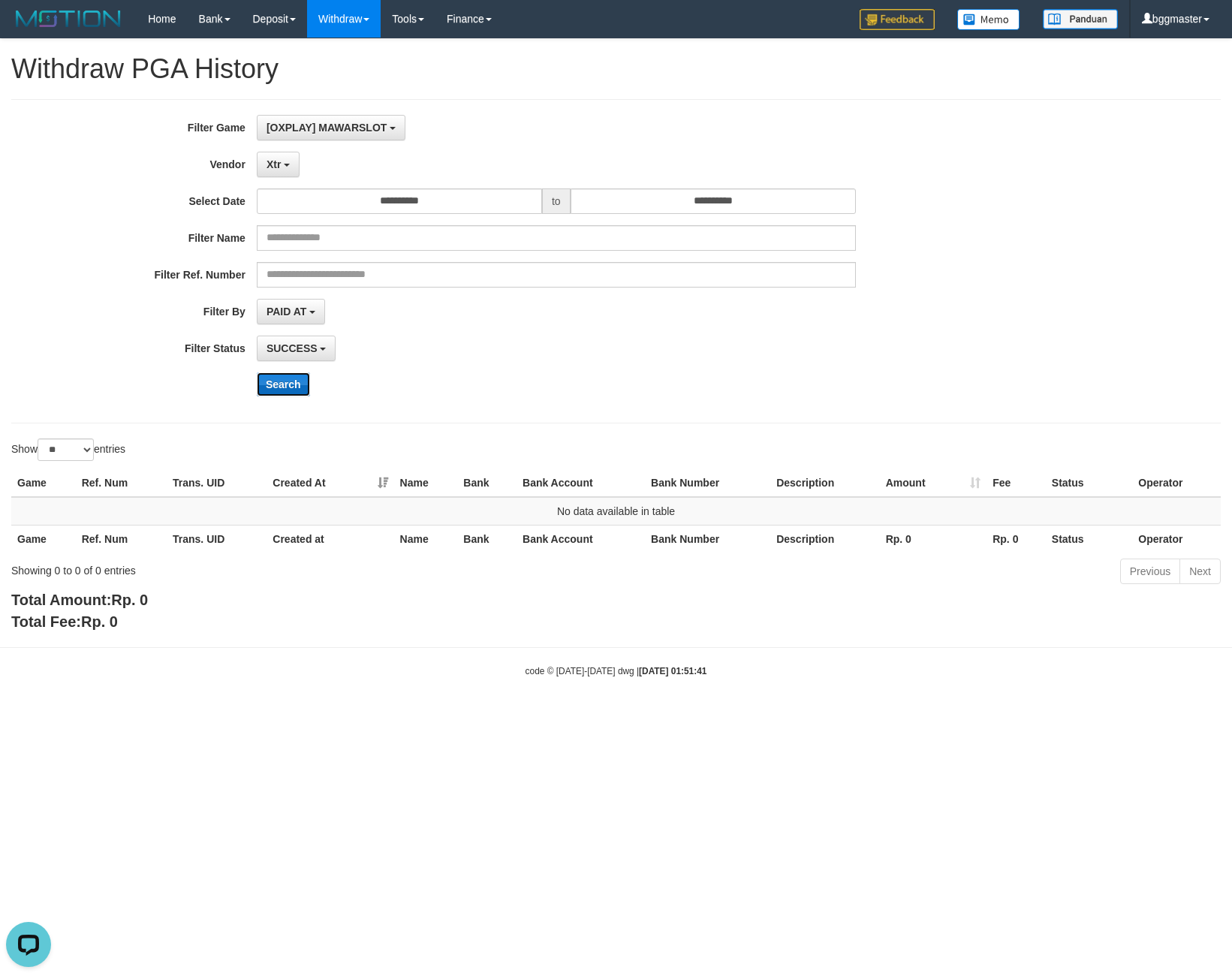
click at [283, 381] on button "Search" at bounding box center [283, 384] width 53 height 24
click at [294, 159] on button "Xtr" at bounding box center [278, 164] width 43 height 26
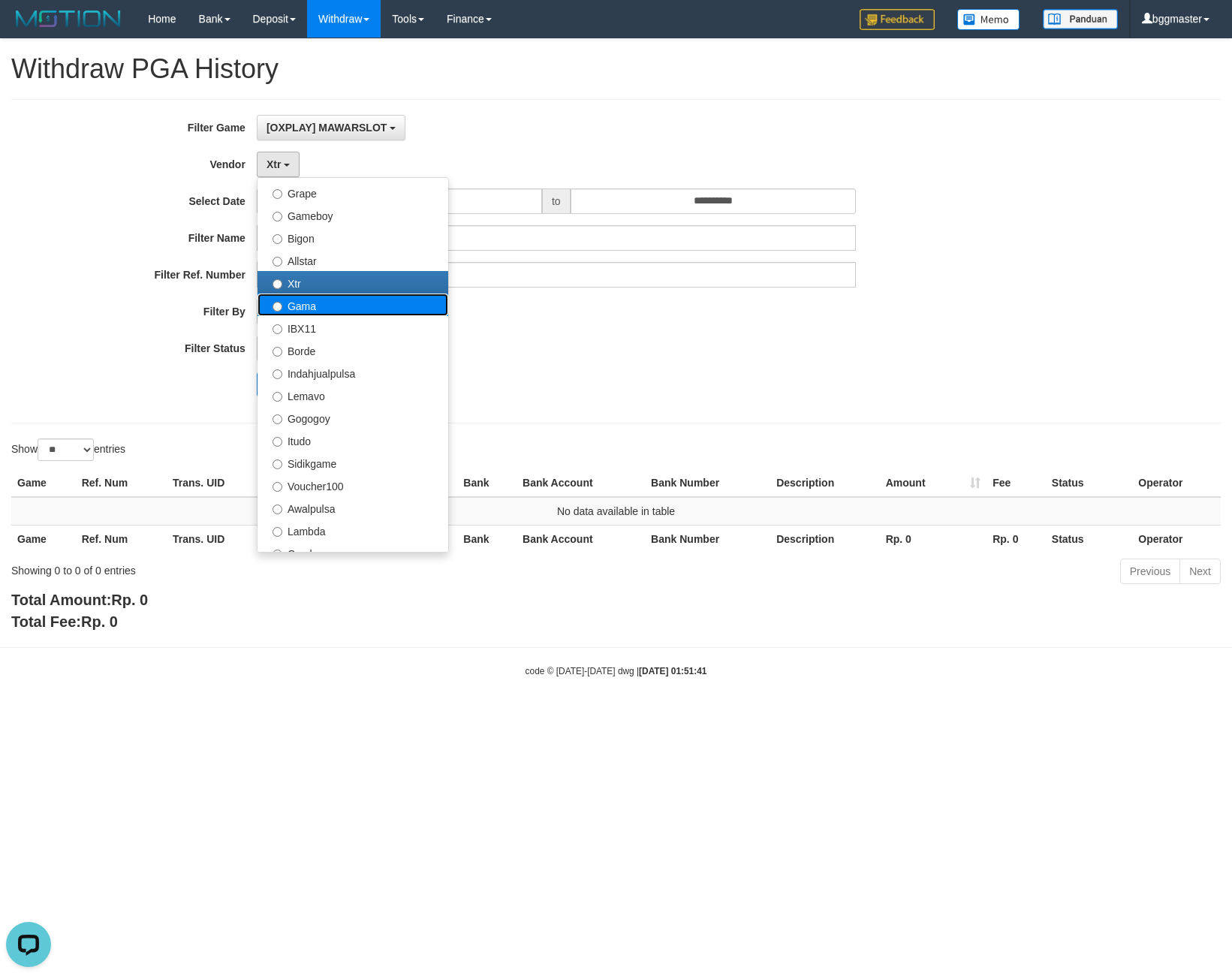
click at [302, 300] on label "Gama" at bounding box center [353, 305] width 191 height 23
select select "**********"
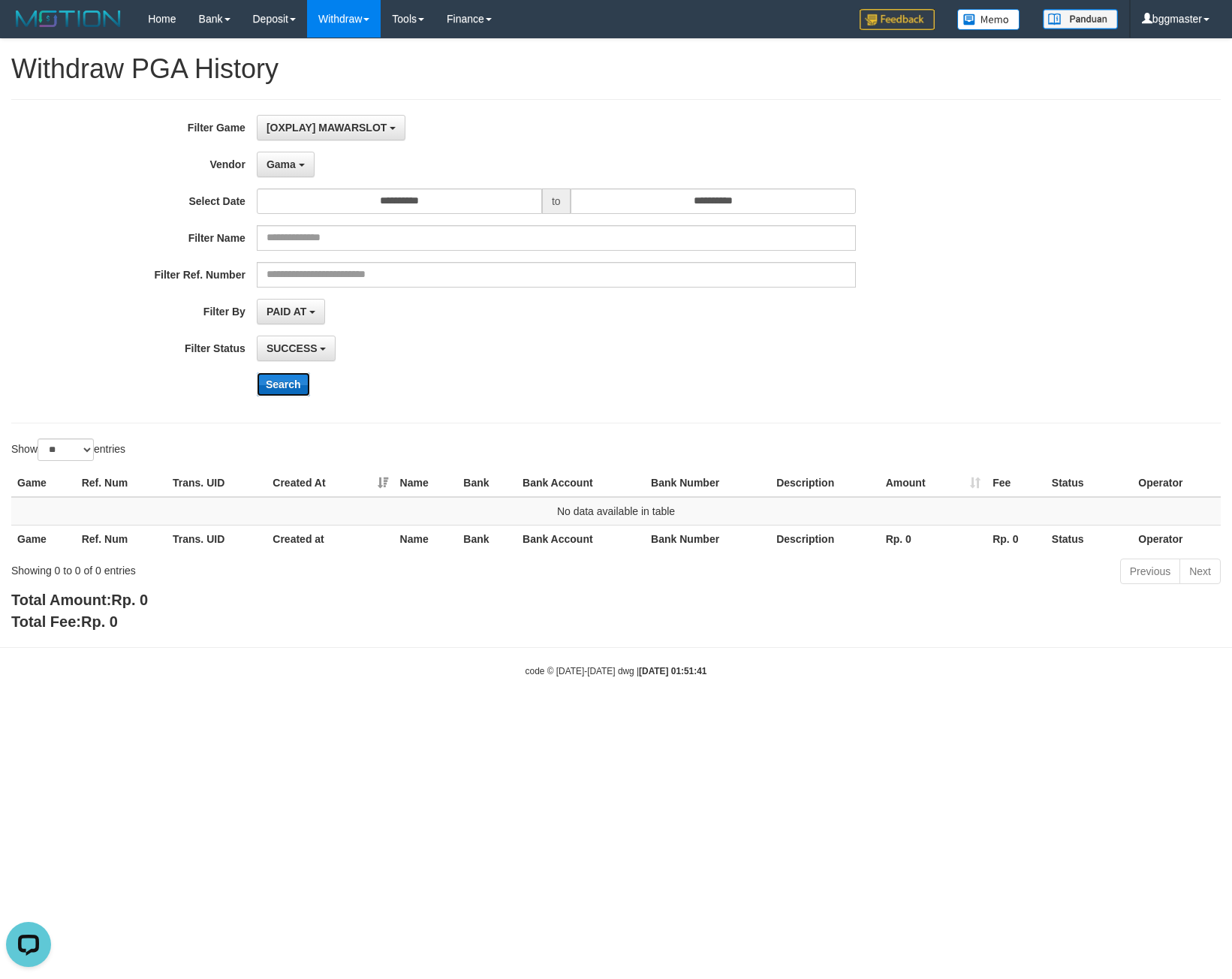
click at [275, 386] on button "Search" at bounding box center [283, 384] width 53 height 24
click at [288, 170] on span "Gama" at bounding box center [281, 164] width 29 height 12
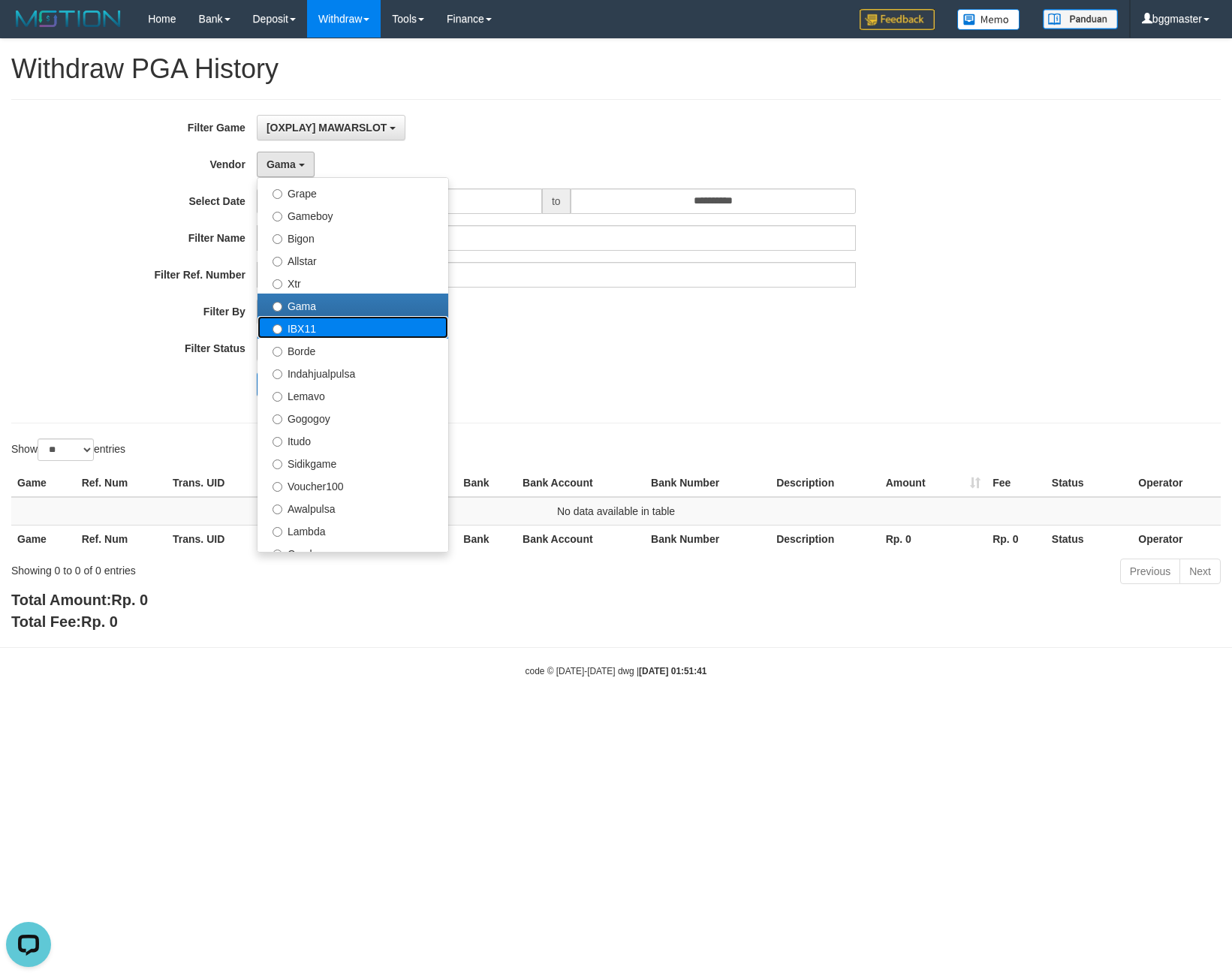
click at [344, 334] on label "IBX11" at bounding box center [353, 327] width 191 height 23
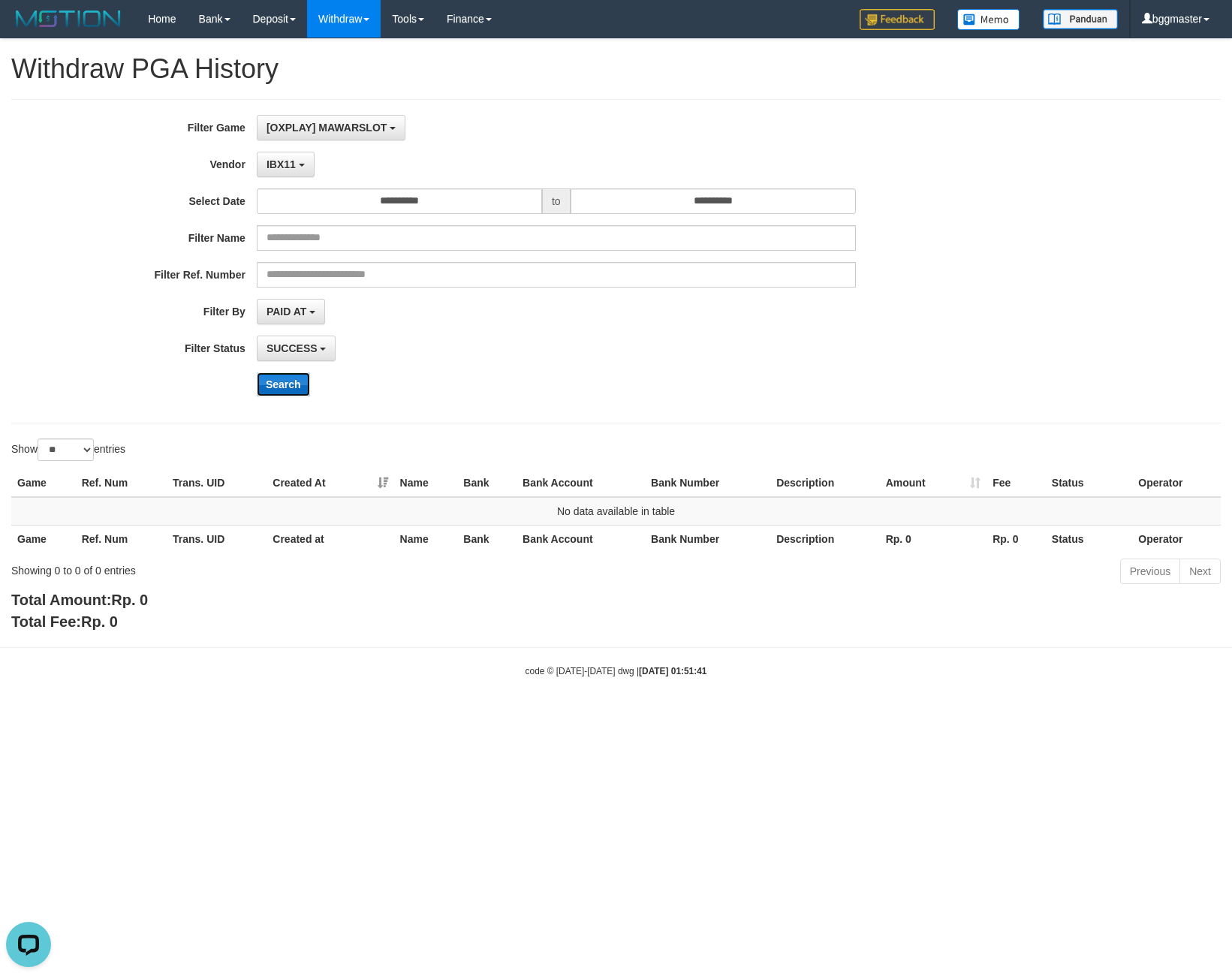
click at [286, 384] on button "Search" at bounding box center [283, 384] width 53 height 24
drag, startPoint x: 301, startPoint y: 170, endPoint x: 258, endPoint y: 199, distance: 51.9
click at [301, 170] on button "IBX11" at bounding box center [286, 164] width 58 height 26
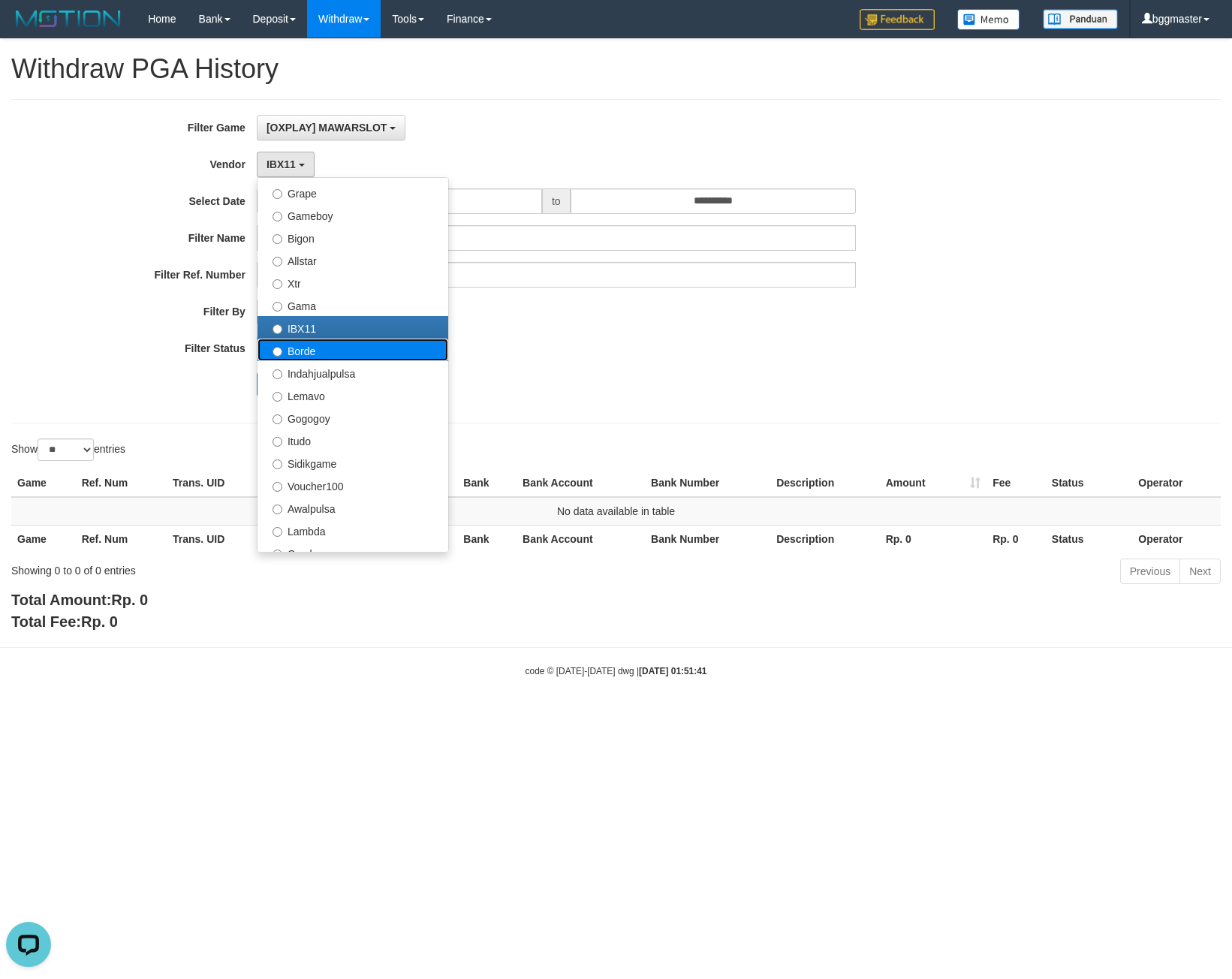
click at [325, 343] on label "Borde" at bounding box center [353, 350] width 191 height 23
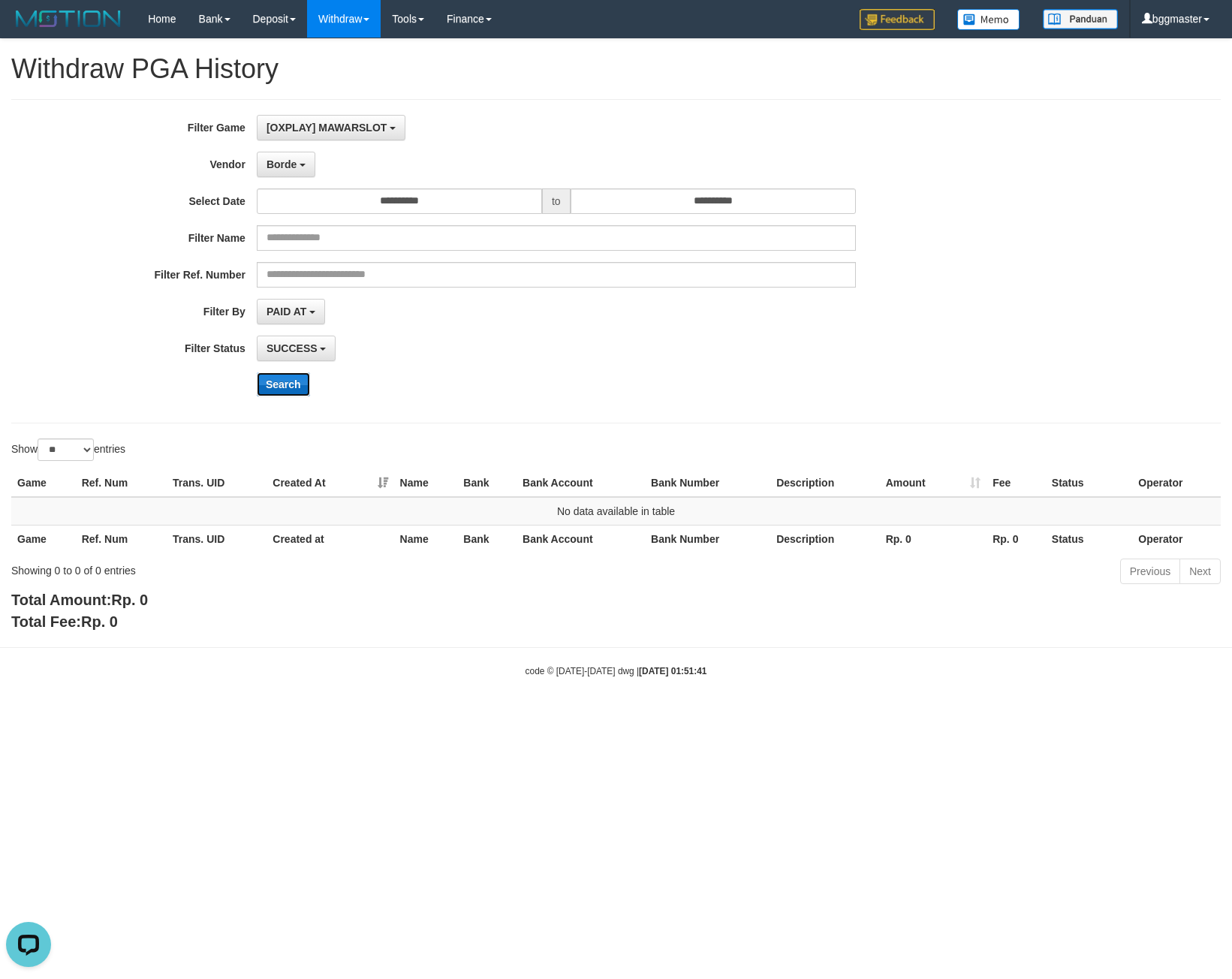
click at [286, 386] on button "Search" at bounding box center [283, 384] width 53 height 24
click at [289, 378] on button "Search" at bounding box center [283, 384] width 53 height 24
click at [298, 165] on button "Borde" at bounding box center [286, 164] width 59 height 26
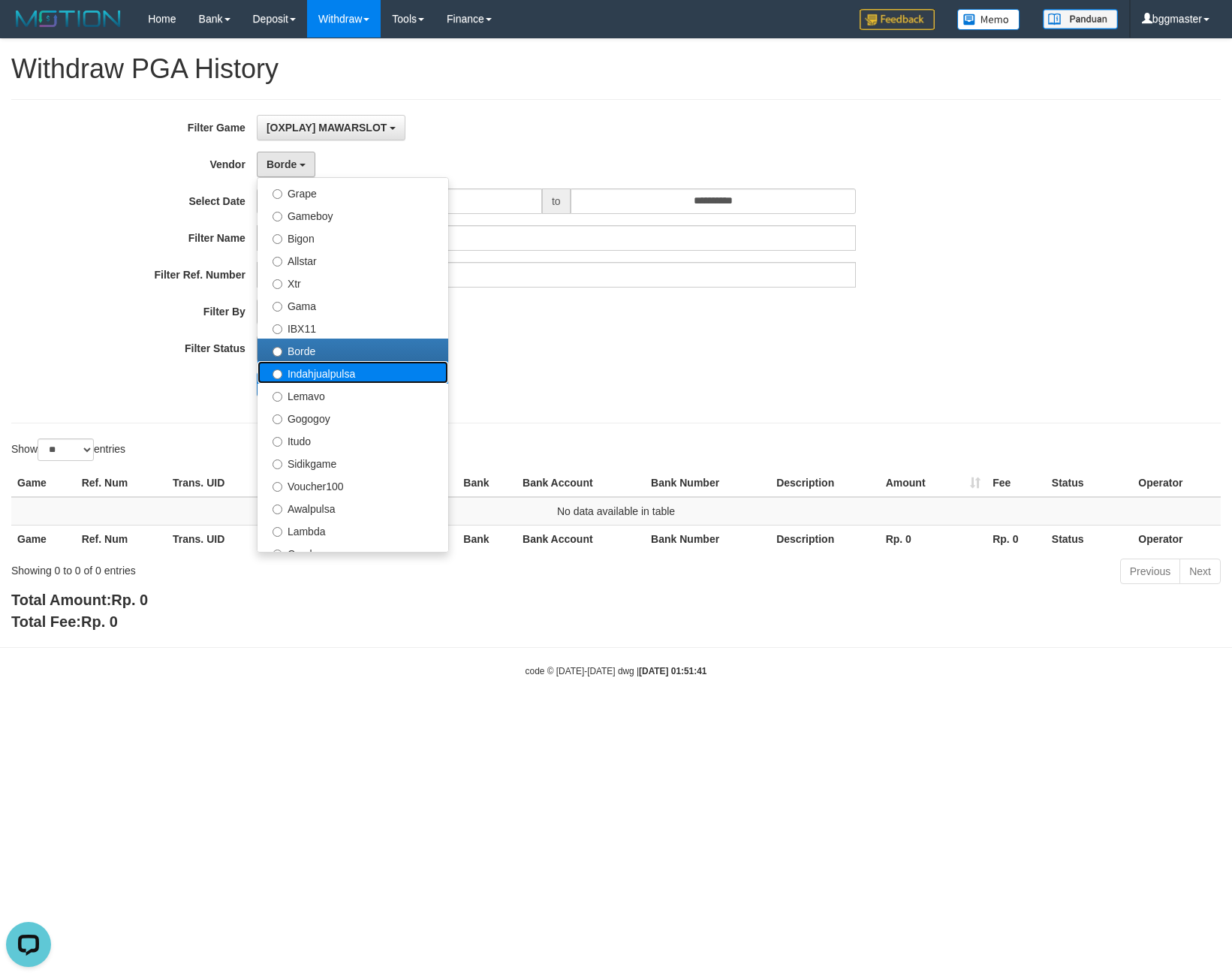
click at [329, 376] on label "Indahjualpulsa" at bounding box center [353, 372] width 191 height 23
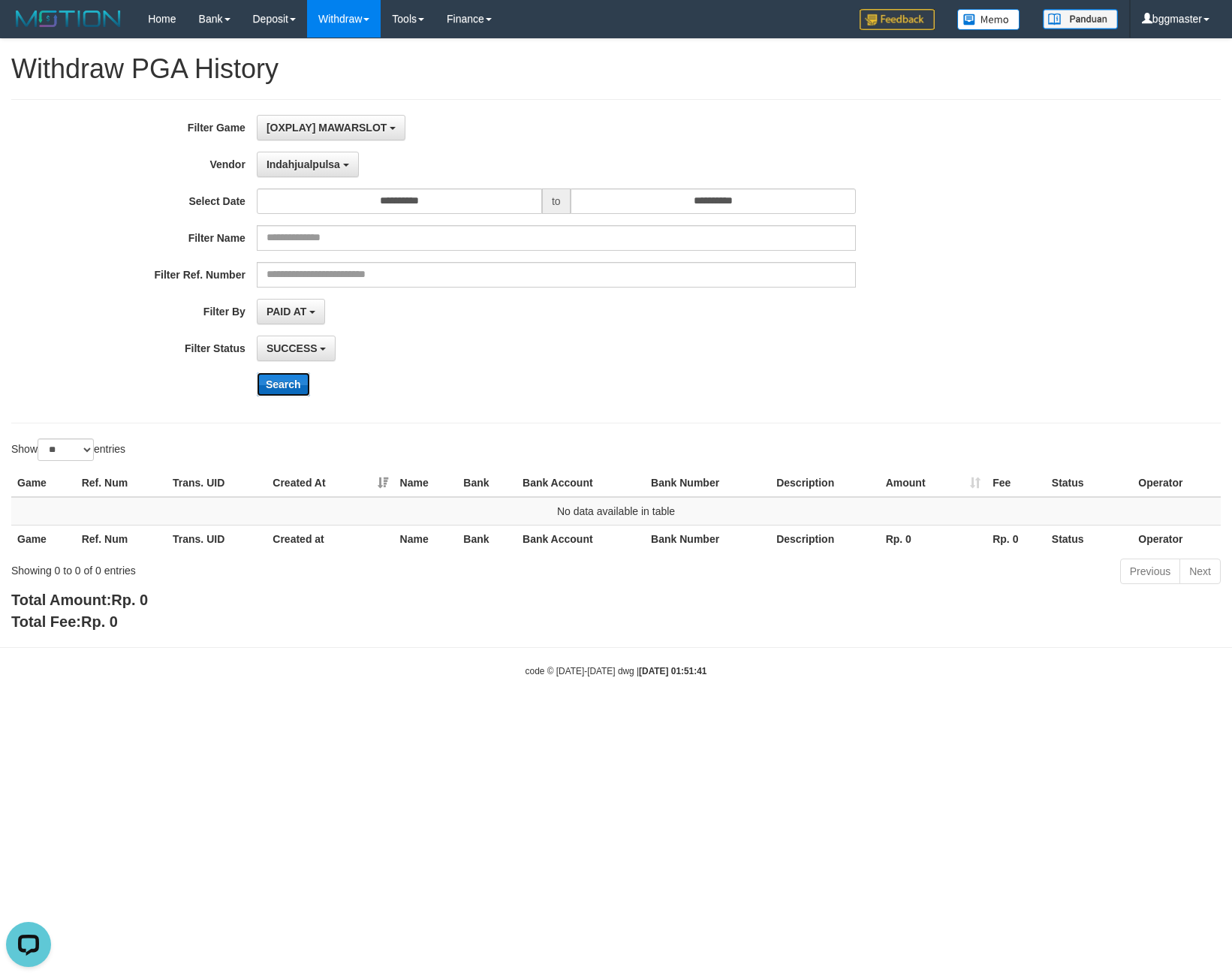
click at [307, 385] on button "Search" at bounding box center [283, 384] width 53 height 24
click at [307, 165] on span "Indahjualpulsa" at bounding box center [304, 164] width 74 height 12
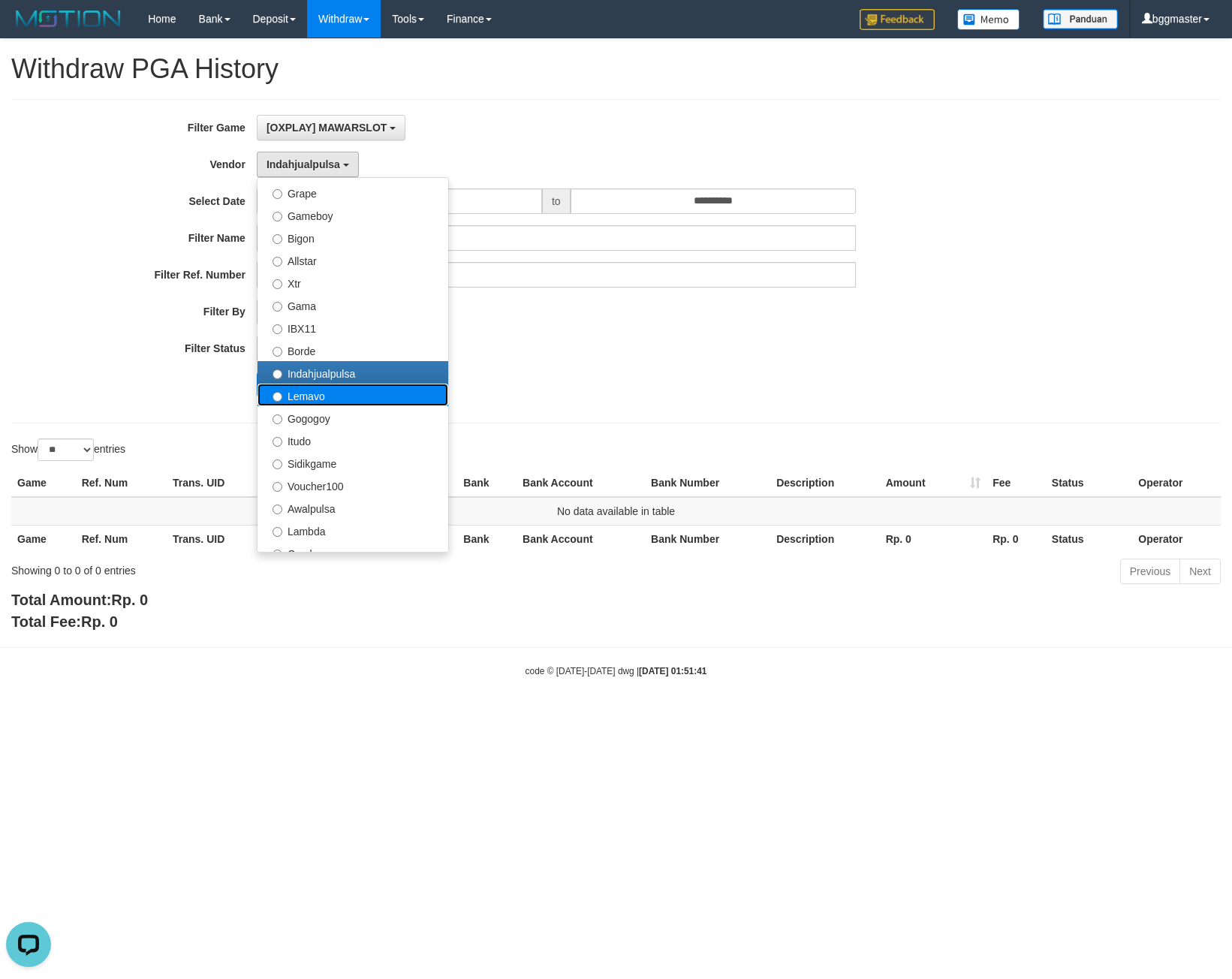
click at [313, 388] on label "Lemavo" at bounding box center [353, 395] width 191 height 23
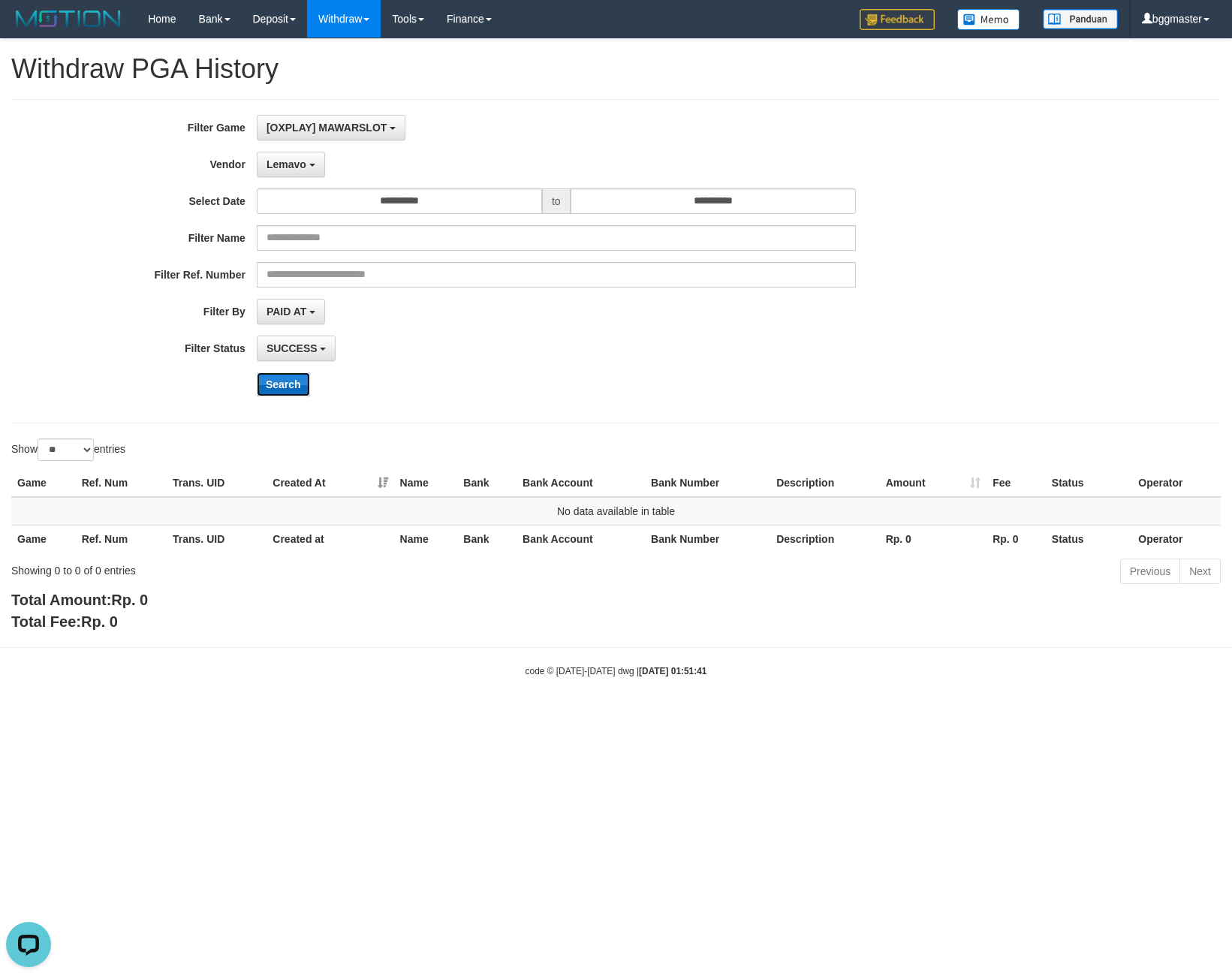
click at [296, 386] on button "Search" at bounding box center [283, 384] width 53 height 24
click at [305, 170] on span "Lemavo" at bounding box center [286, 164] width 40 height 12
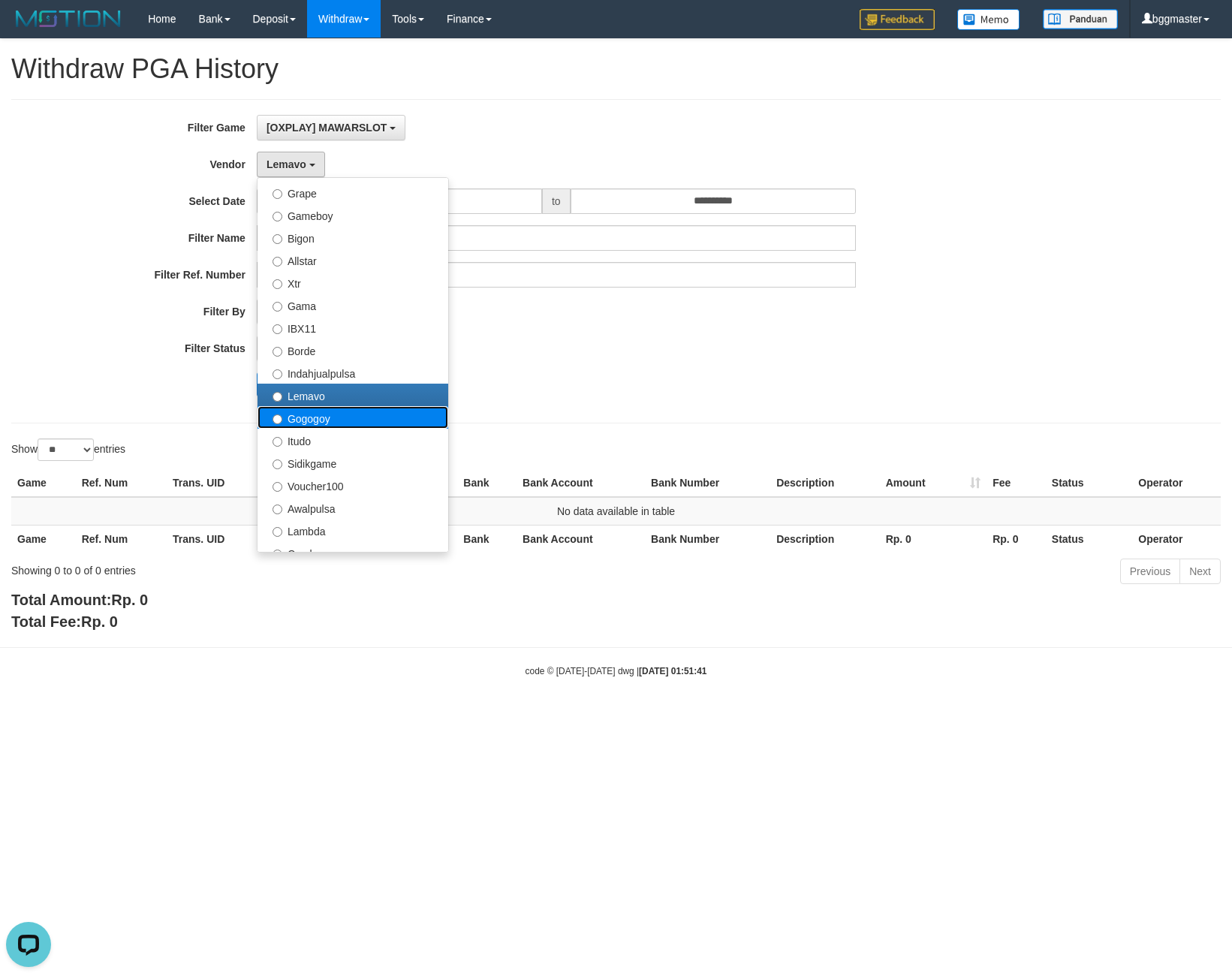
click at [334, 411] on label "Gogogoy" at bounding box center [353, 418] width 191 height 23
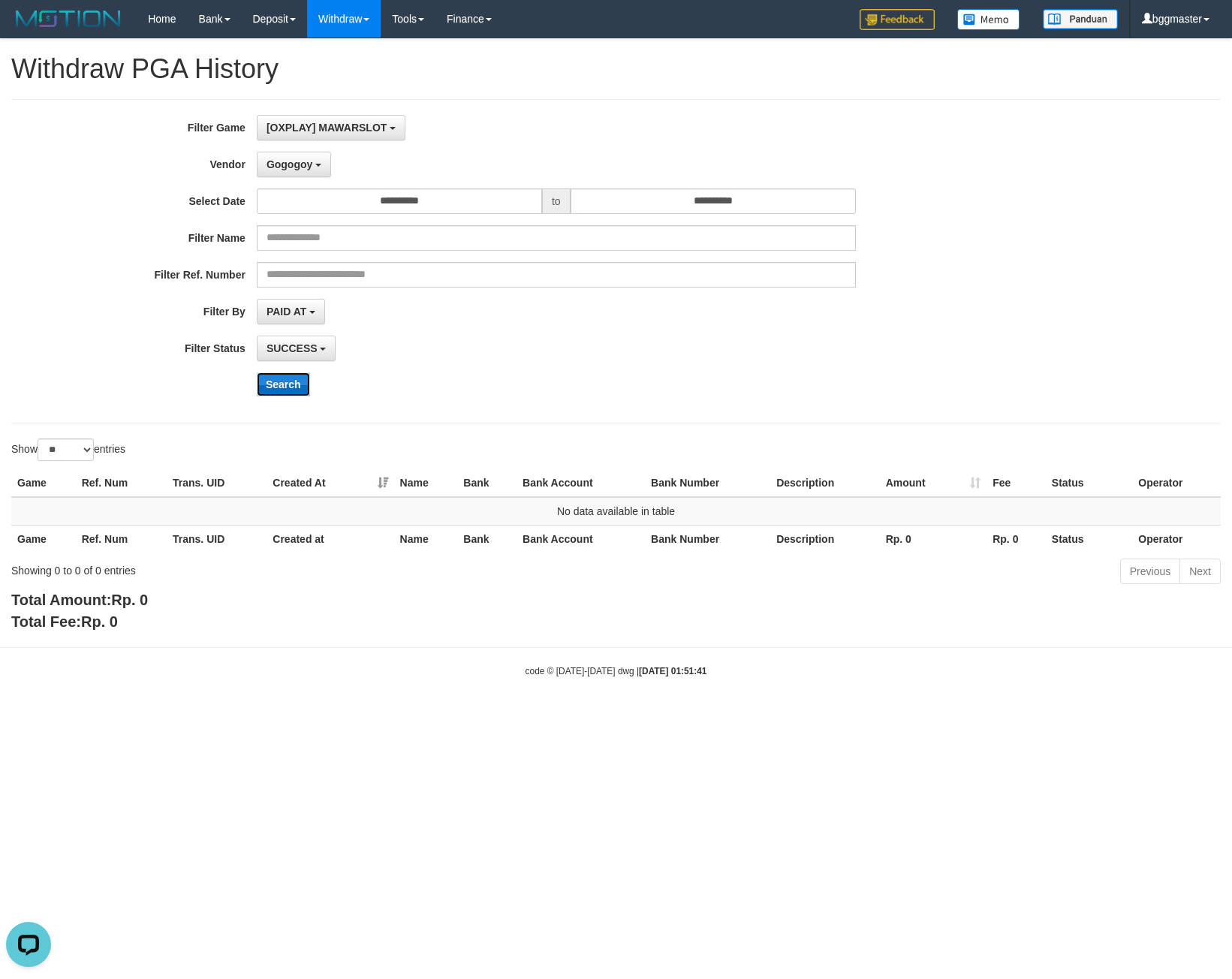
click at [298, 383] on button "Search" at bounding box center [283, 384] width 53 height 24
click at [306, 157] on button "Gogogoy" at bounding box center [294, 164] width 75 height 26
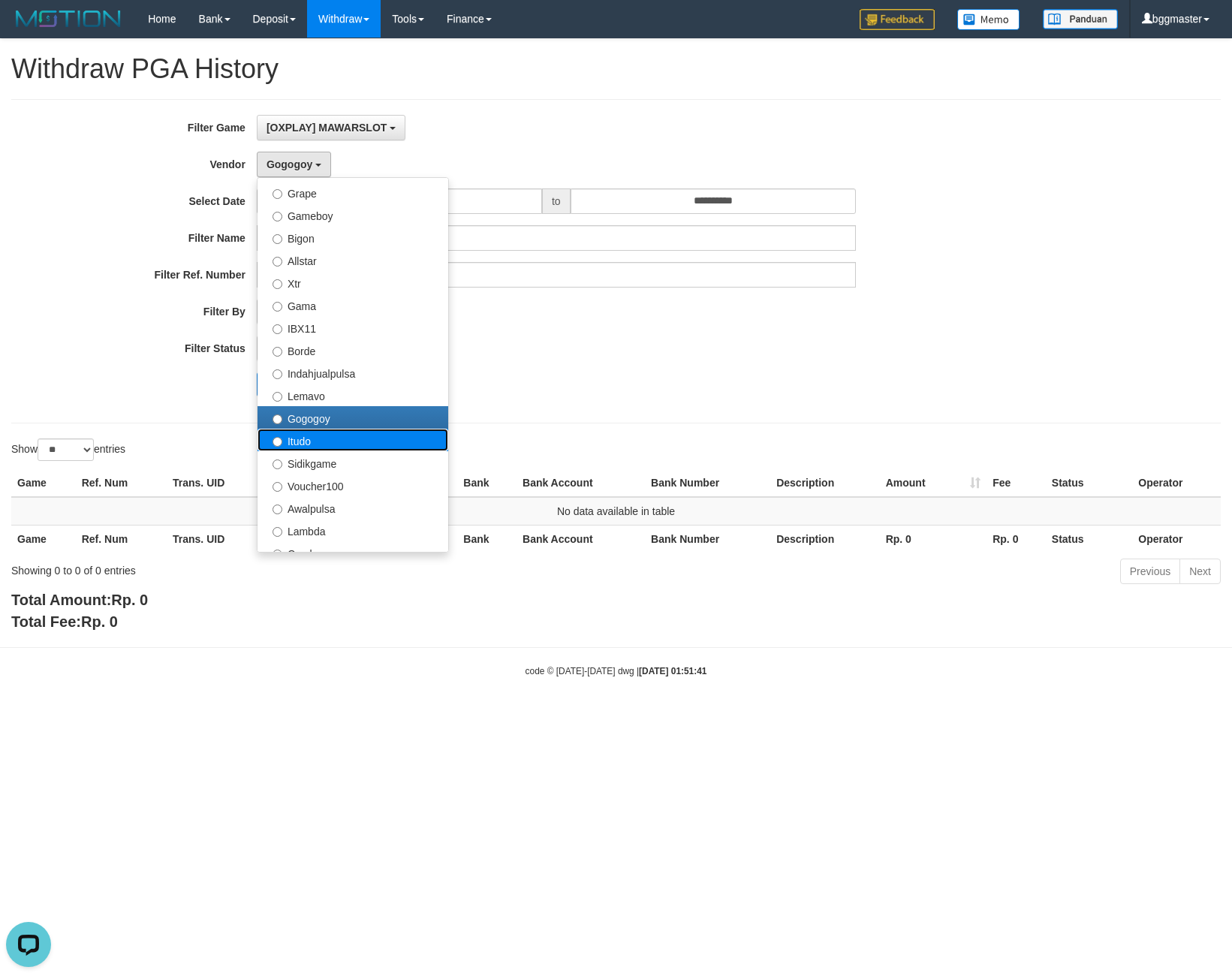
click at [315, 435] on label "Itudo" at bounding box center [353, 440] width 191 height 23
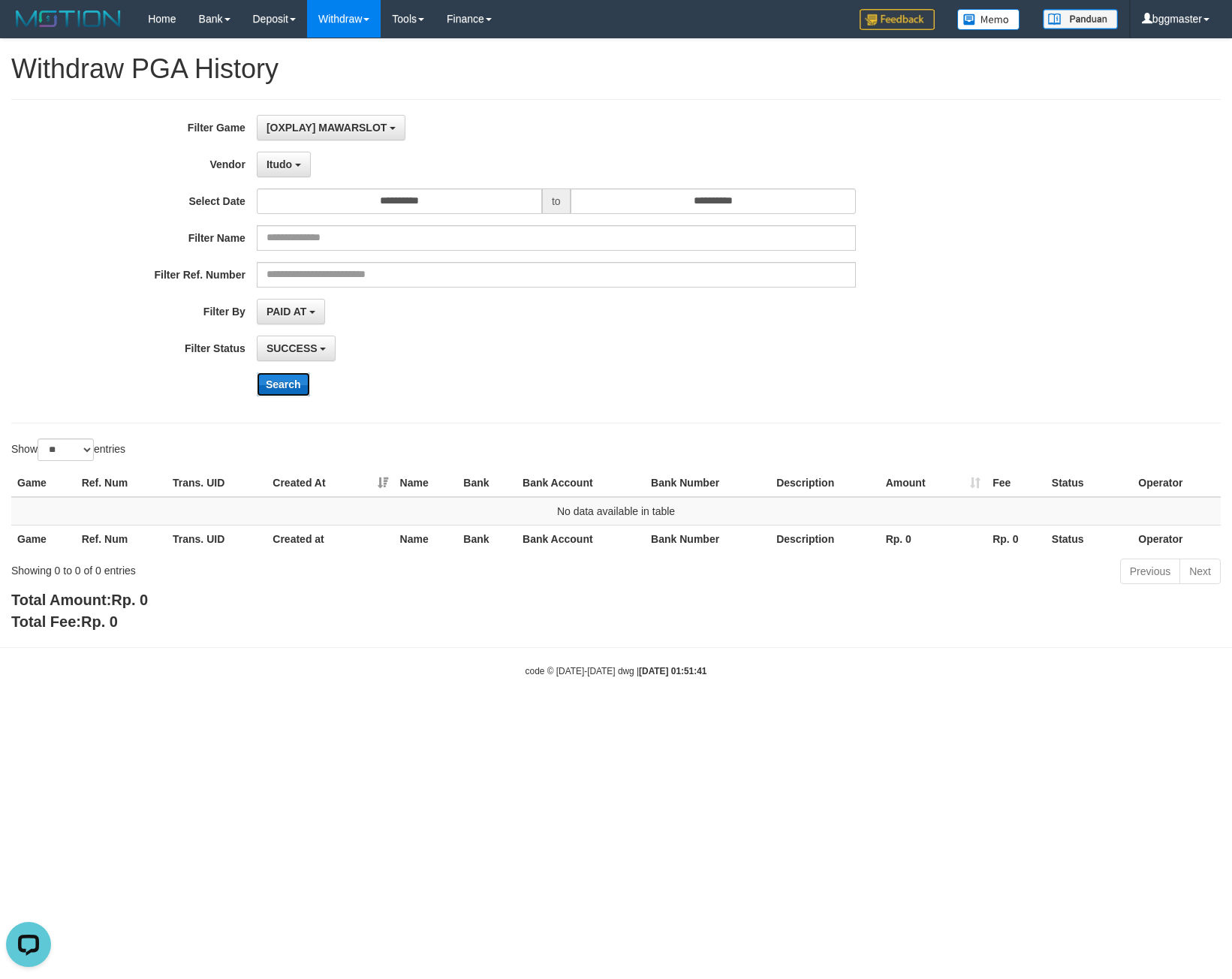
click at [295, 380] on button "Search" at bounding box center [283, 384] width 53 height 24
click at [292, 169] on button "Itudo" at bounding box center [284, 164] width 54 height 26
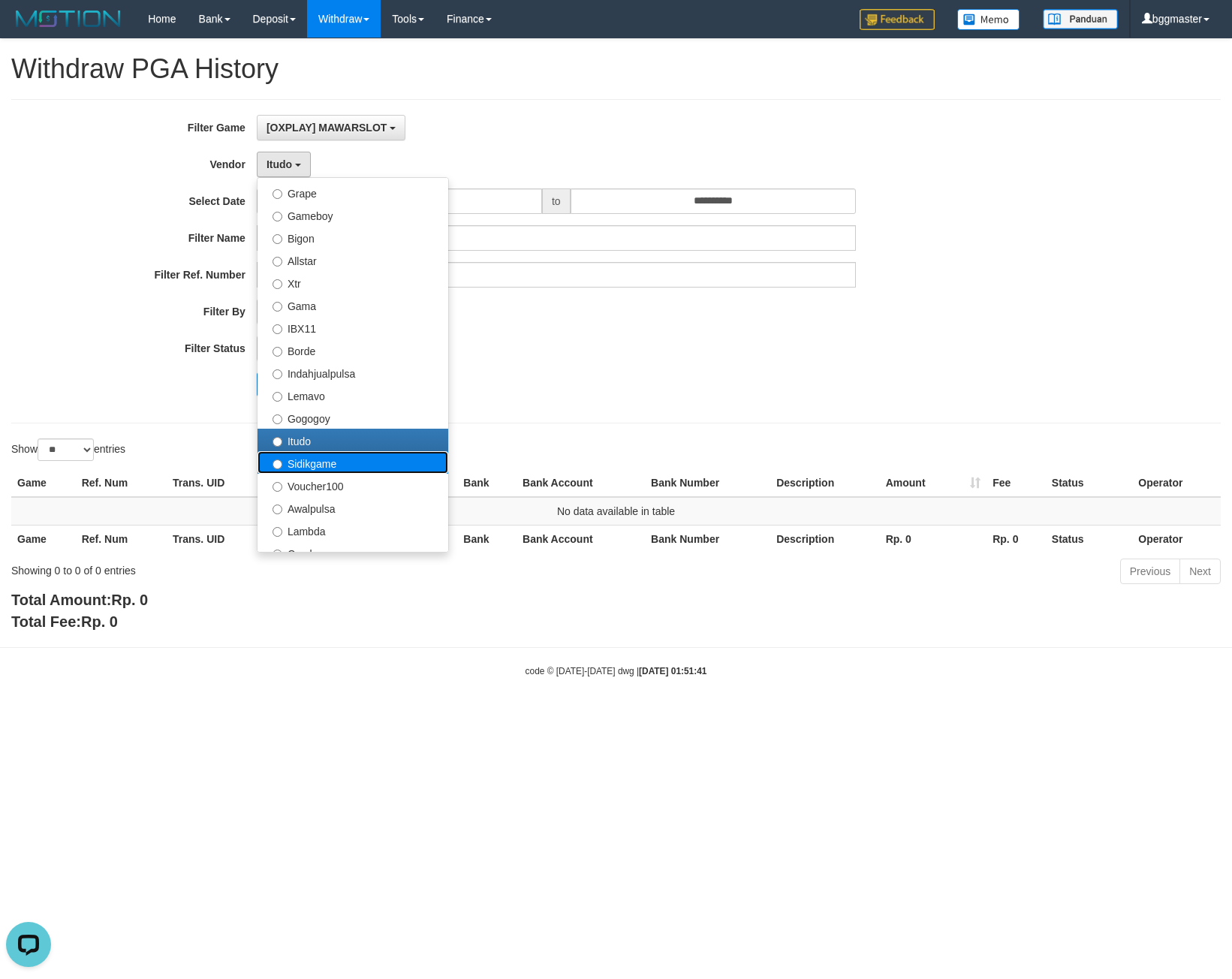
click at [339, 456] on label "Sidikgame" at bounding box center [353, 463] width 191 height 23
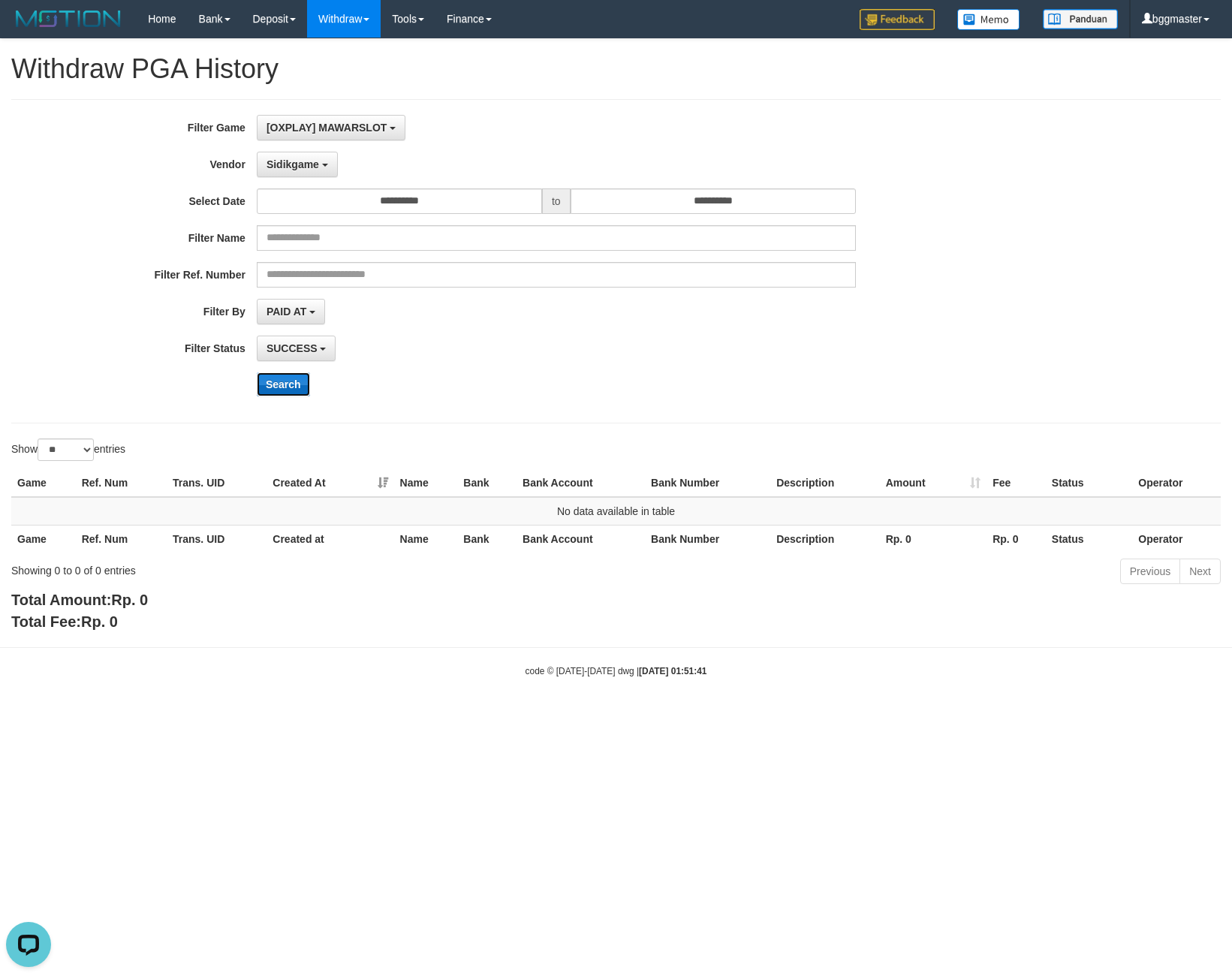
click at [300, 388] on button "Search" at bounding box center [283, 384] width 53 height 24
click at [302, 170] on button "Sidikgame" at bounding box center [298, 164] width 81 height 26
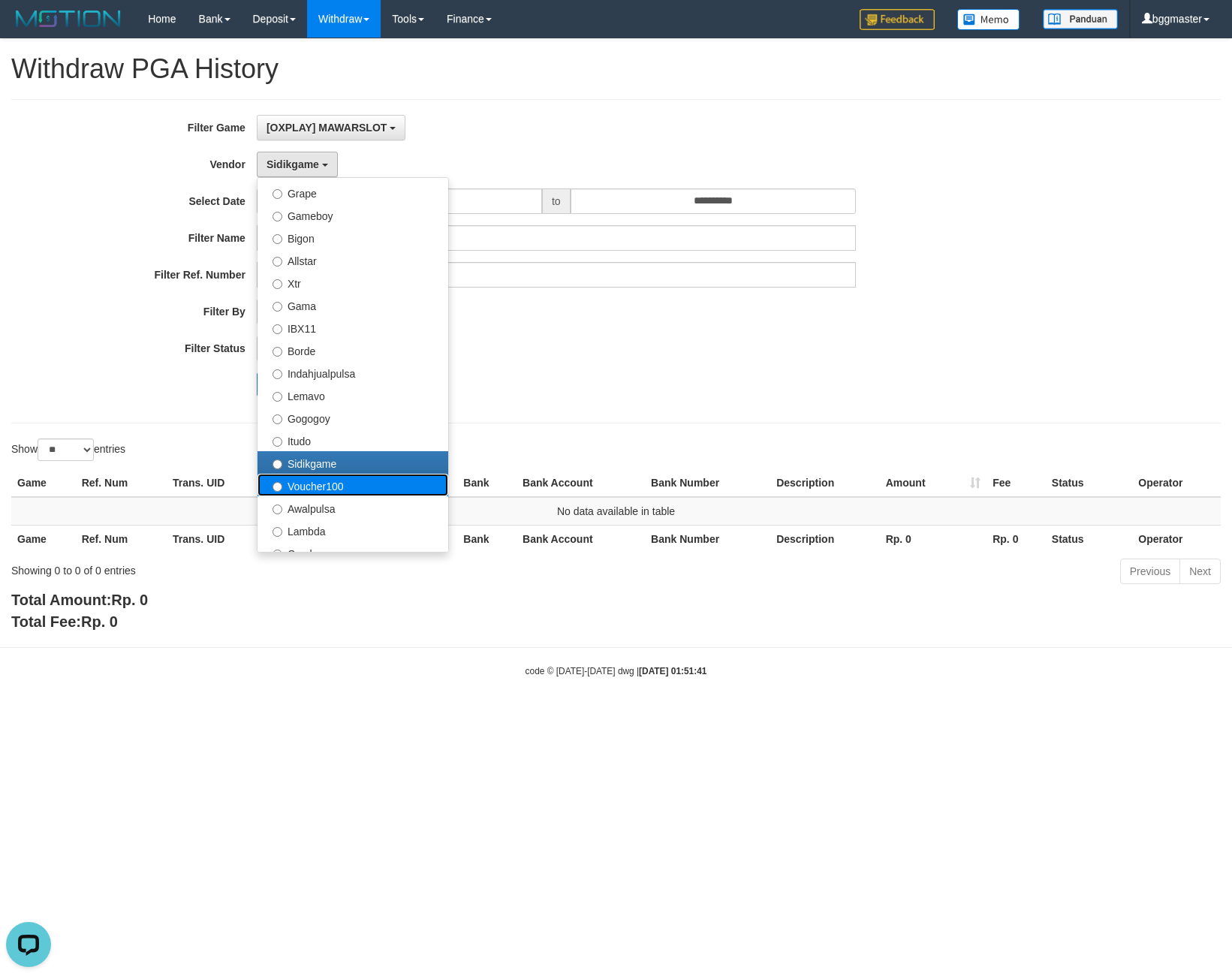
click at [326, 488] on label "Voucher100" at bounding box center [353, 485] width 191 height 23
select select "**********"
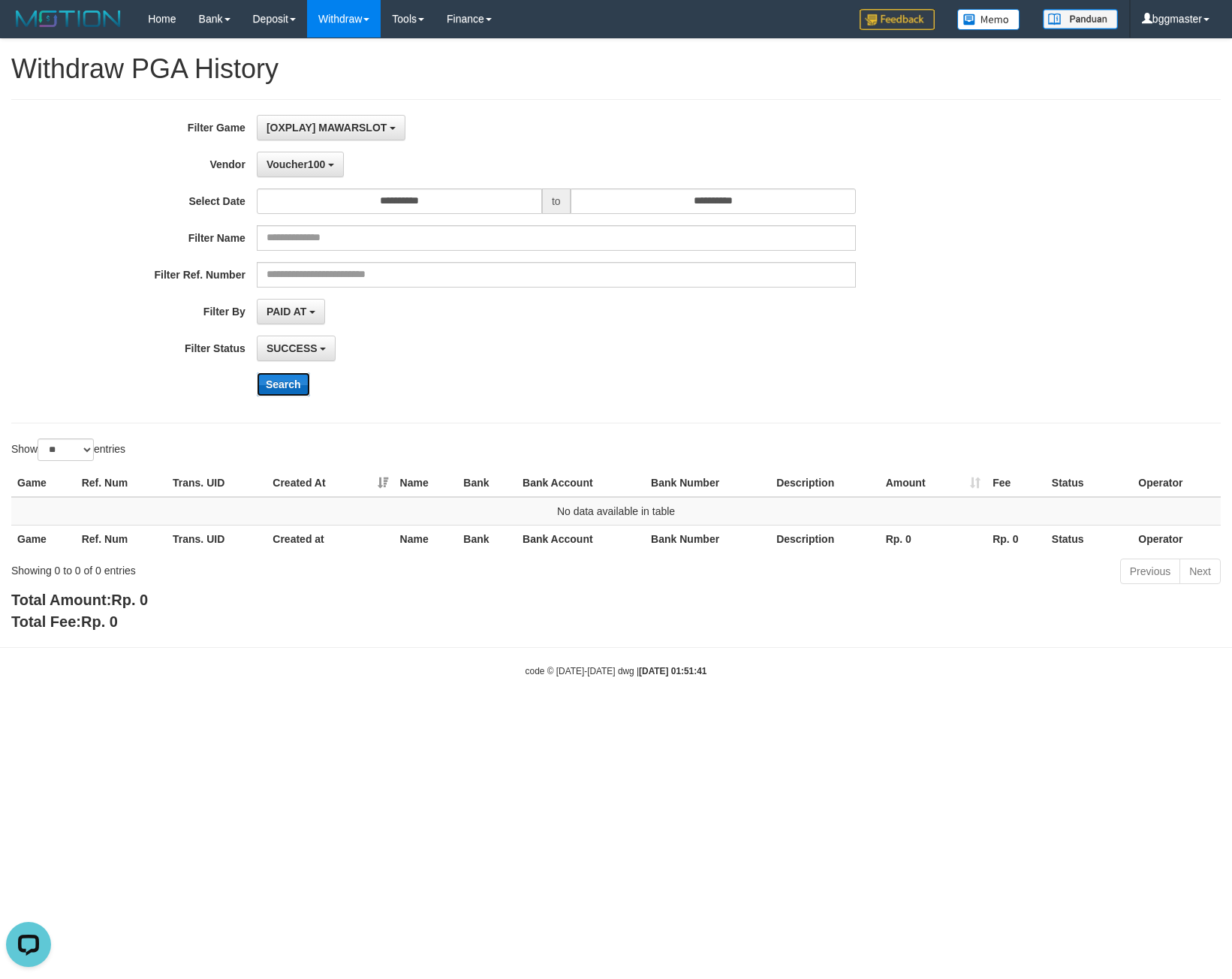
click at [289, 389] on button "Search" at bounding box center [283, 384] width 53 height 24
click at [327, 175] on button "Voucher100" at bounding box center [301, 164] width 87 height 26
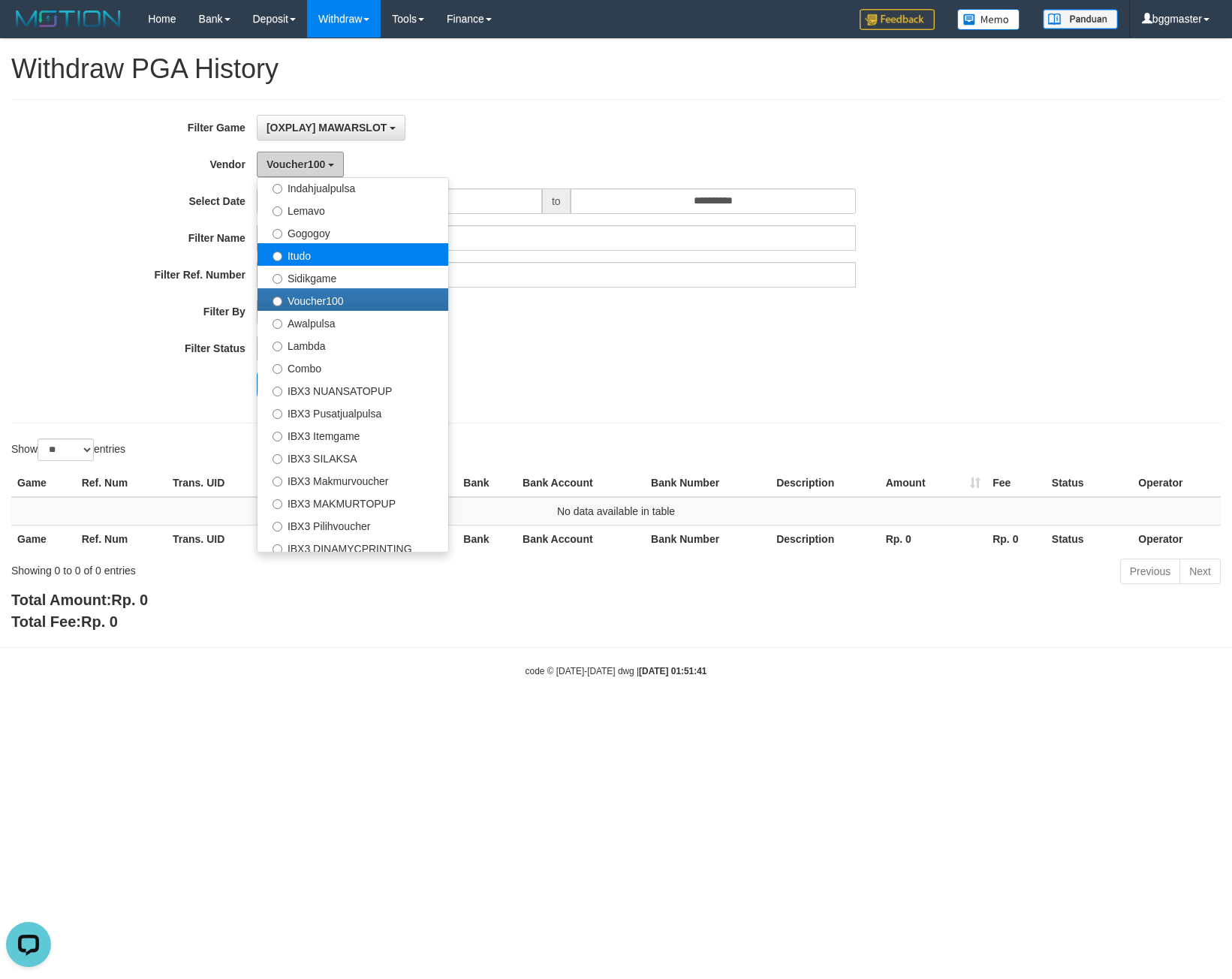
scroll to position [493, 0]
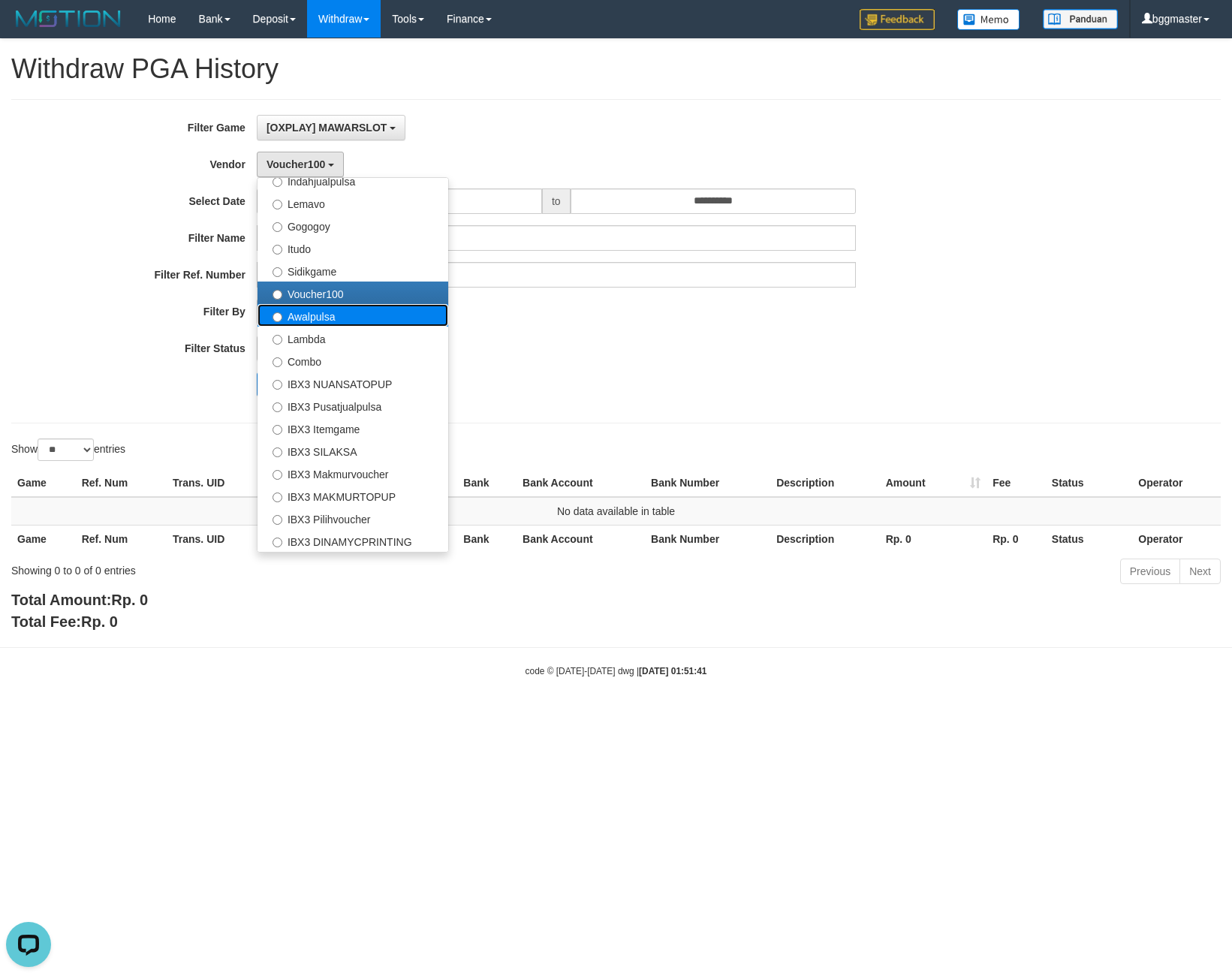
click at [359, 317] on label "Awalpulsa" at bounding box center [353, 315] width 191 height 23
select select "**********"
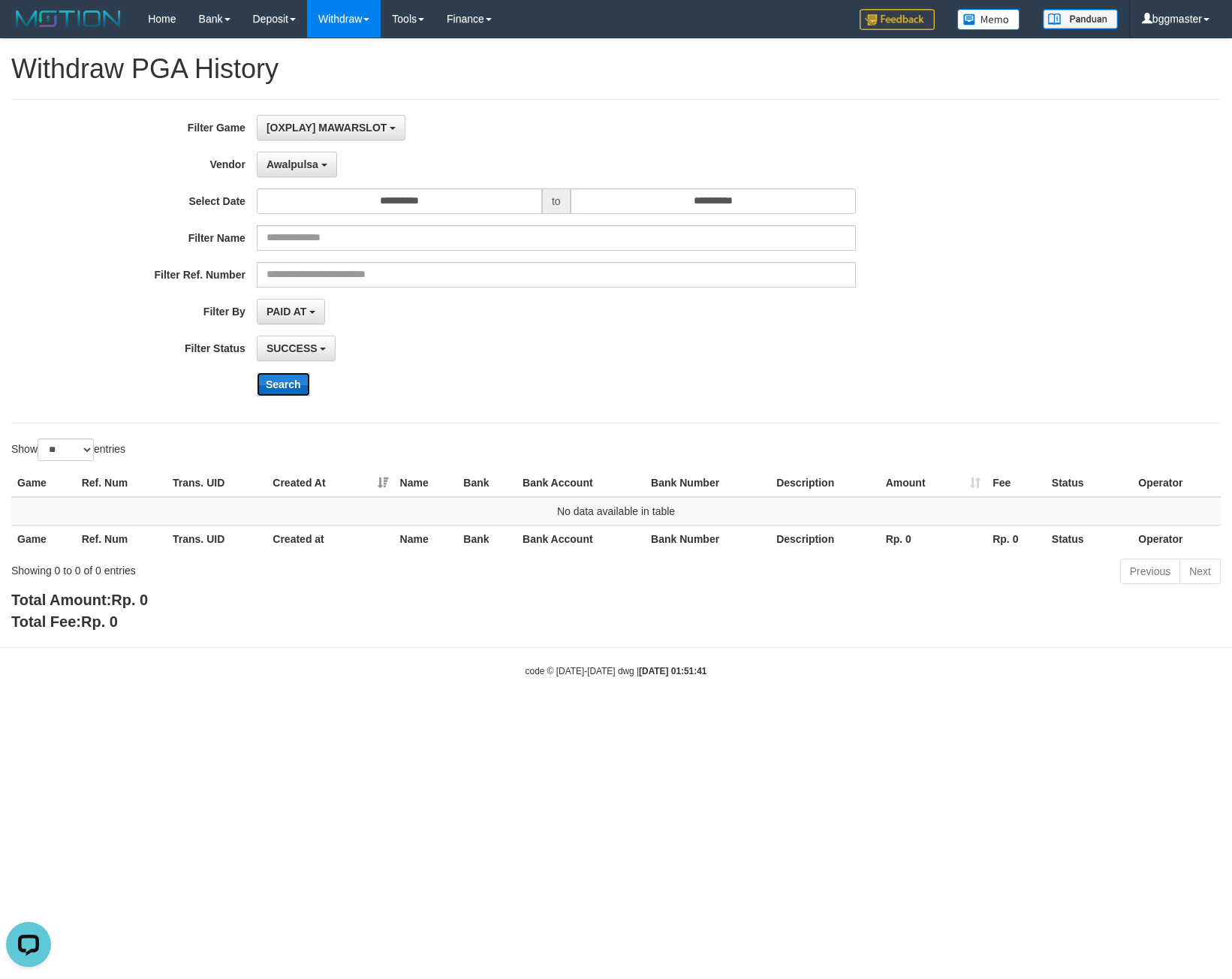
click at [293, 384] on button "Search" at bounding box center [283, 384] width 53 height 24
drag, startPoint x: 313, startPoint y: 164, endPoint x: 341, endPoint y: 317, distance: 155.5
click at [313, 170] on button "Awalpulsa" at bounding box center [297, 164] width 81 height 26
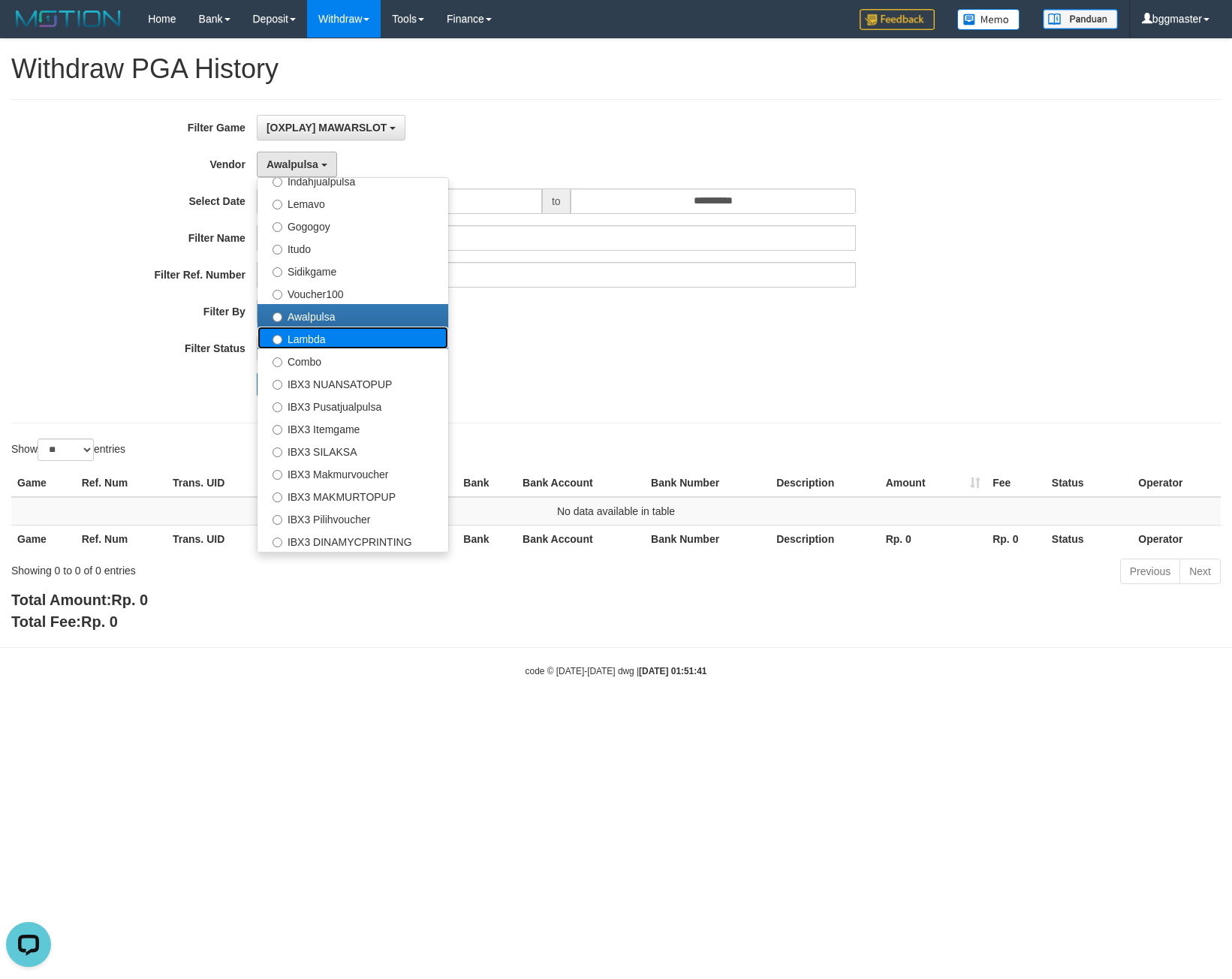
click at [326, 341] on label "Lambda" at bounding box center [353, 338] width 191 height 23
select select "**********"
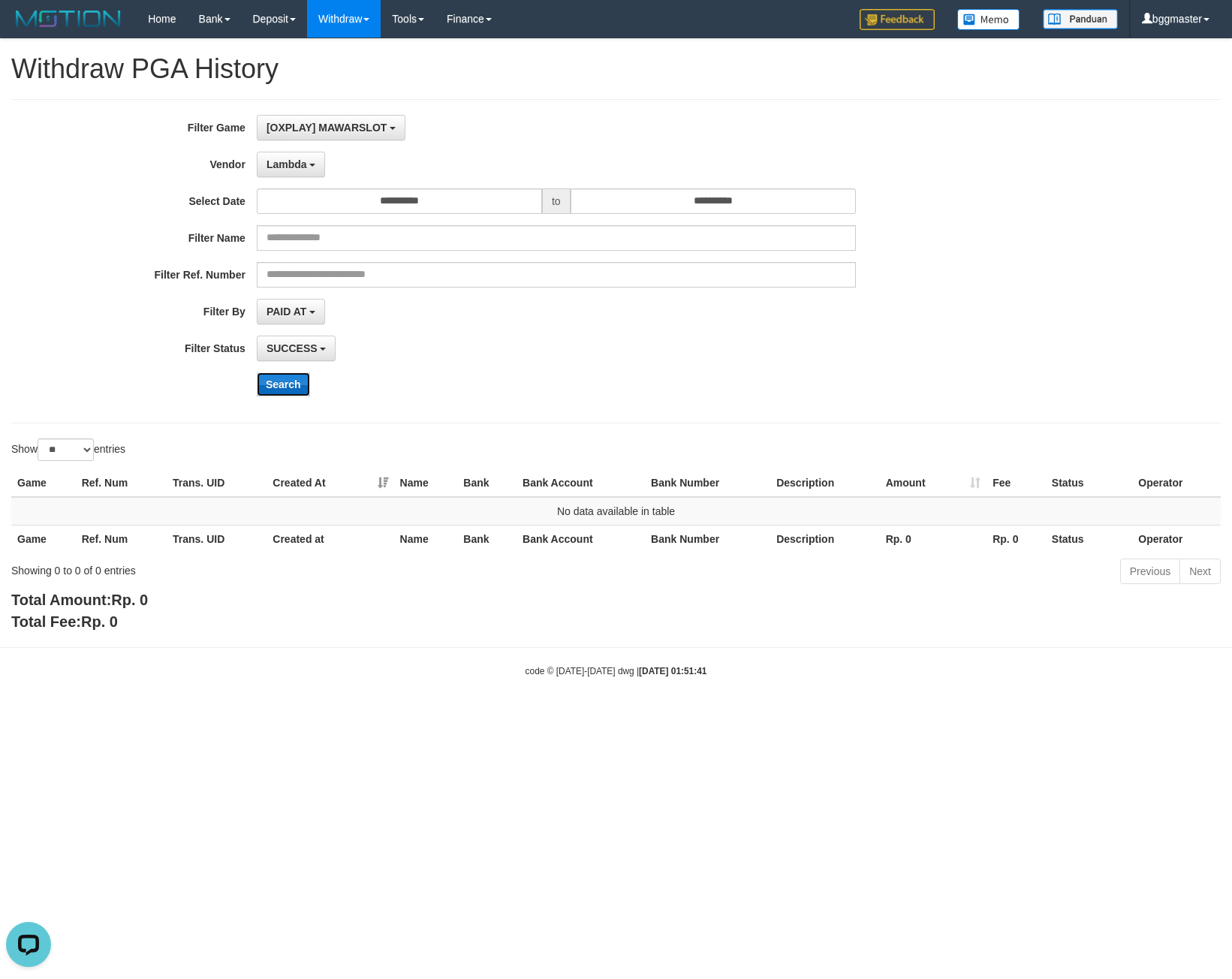
click at [295, 374] on button "Search" at bounding box center [283, 384] width 53 height 24
click at [313, 165] on b "button" at bounding box center [312, 165] width 6 height 3
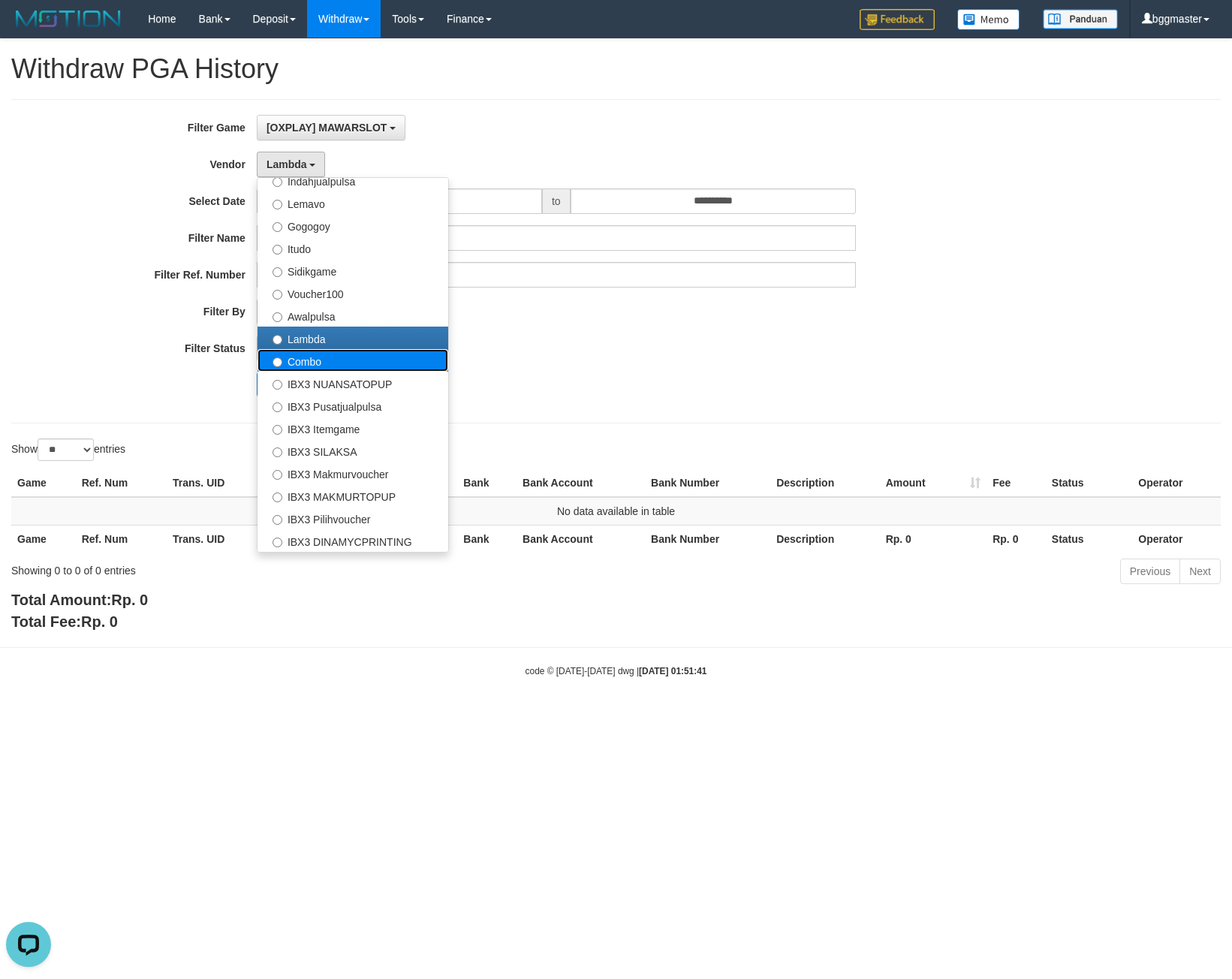
click at [304, 363] on label "Combo" at bounding box center [353, 360] width 191 height 23
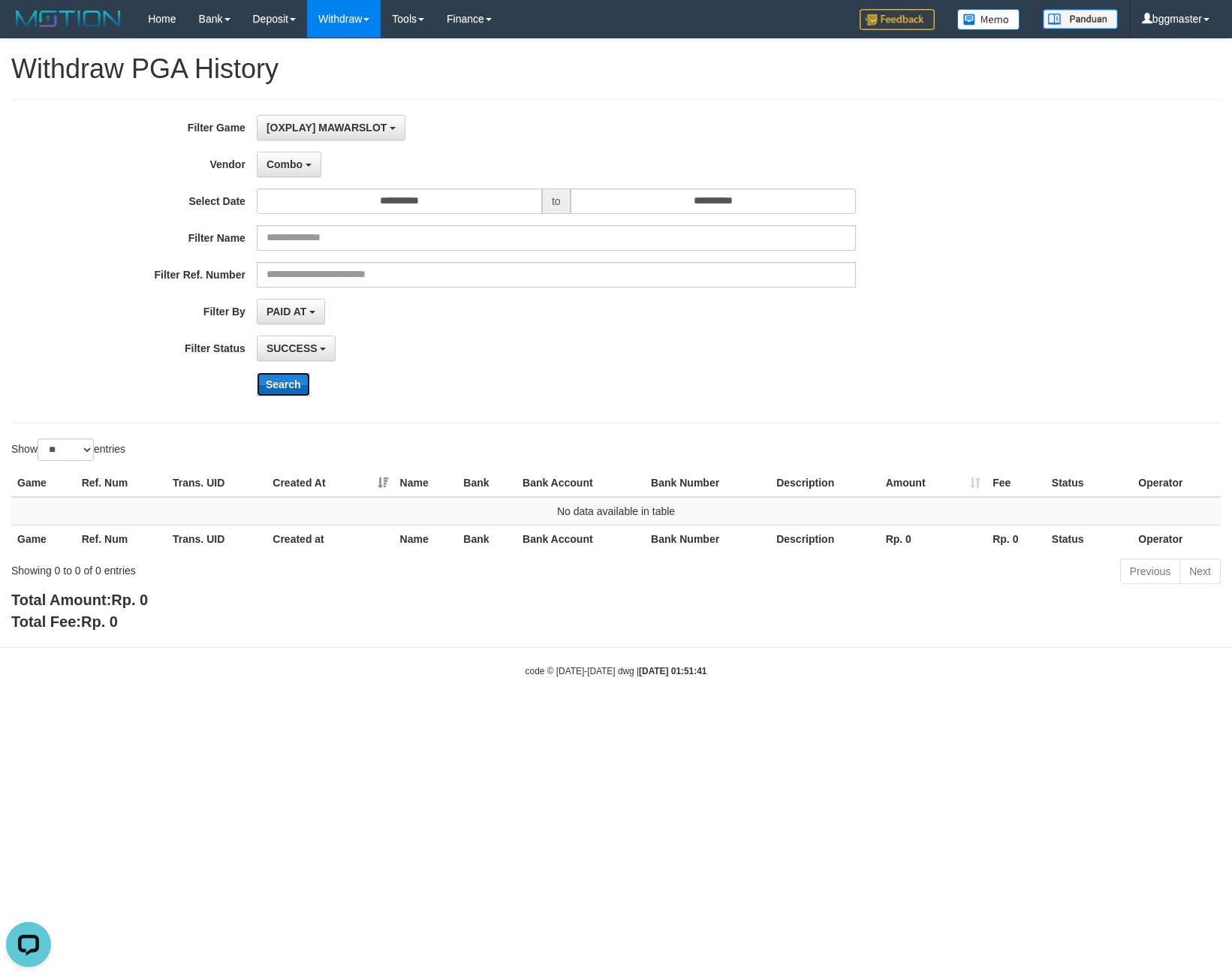
click at [292, 378] on button "Search" at bounding box center [283, 384] width 53 height 24
click at [291, 160] on span "Combo" at bounding box center [285, 164] width 36 height 12
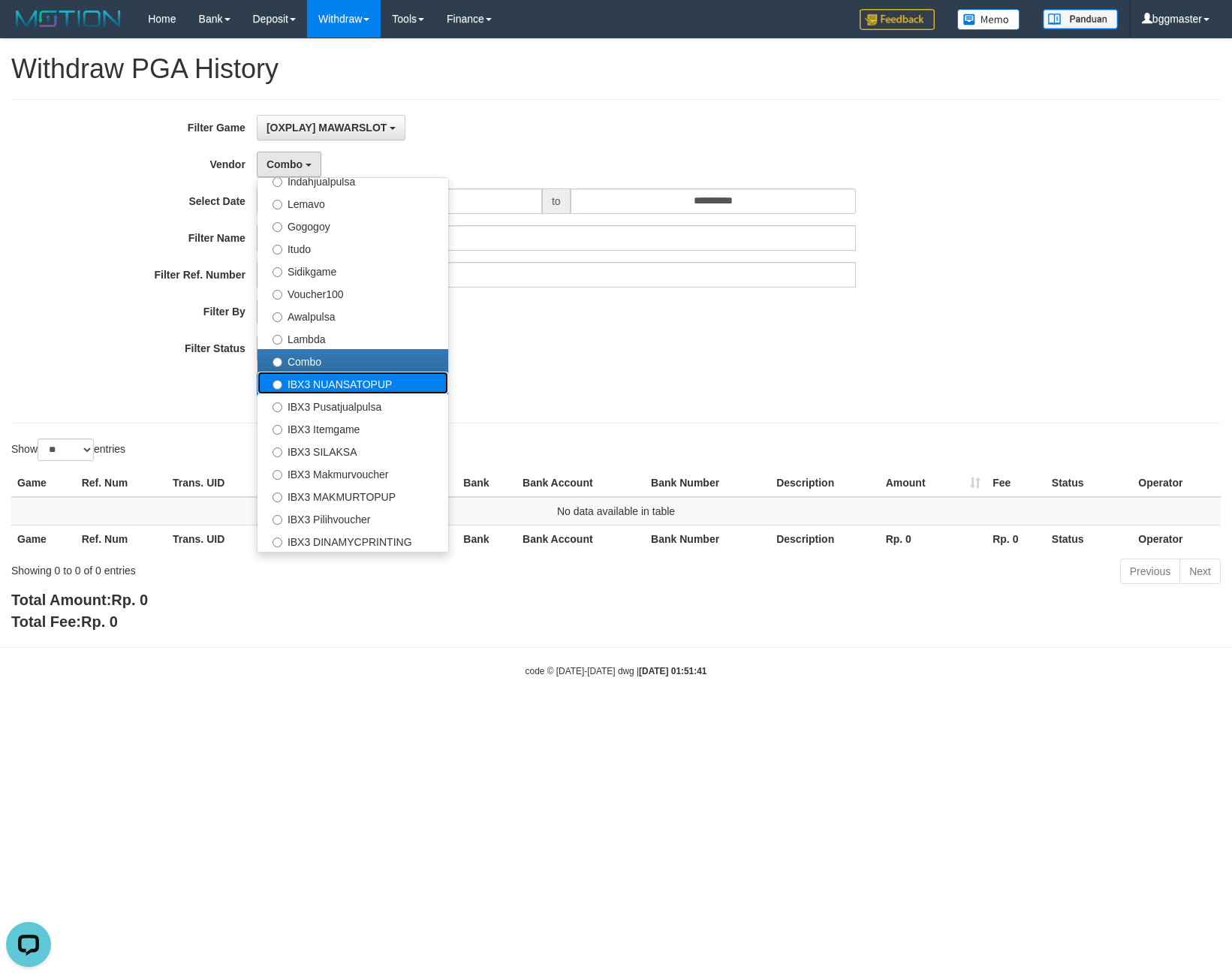
click at [339, 379] on label "IBX3 NUANSATOPUP" at bounding box center [353, 383] width 191 height 23
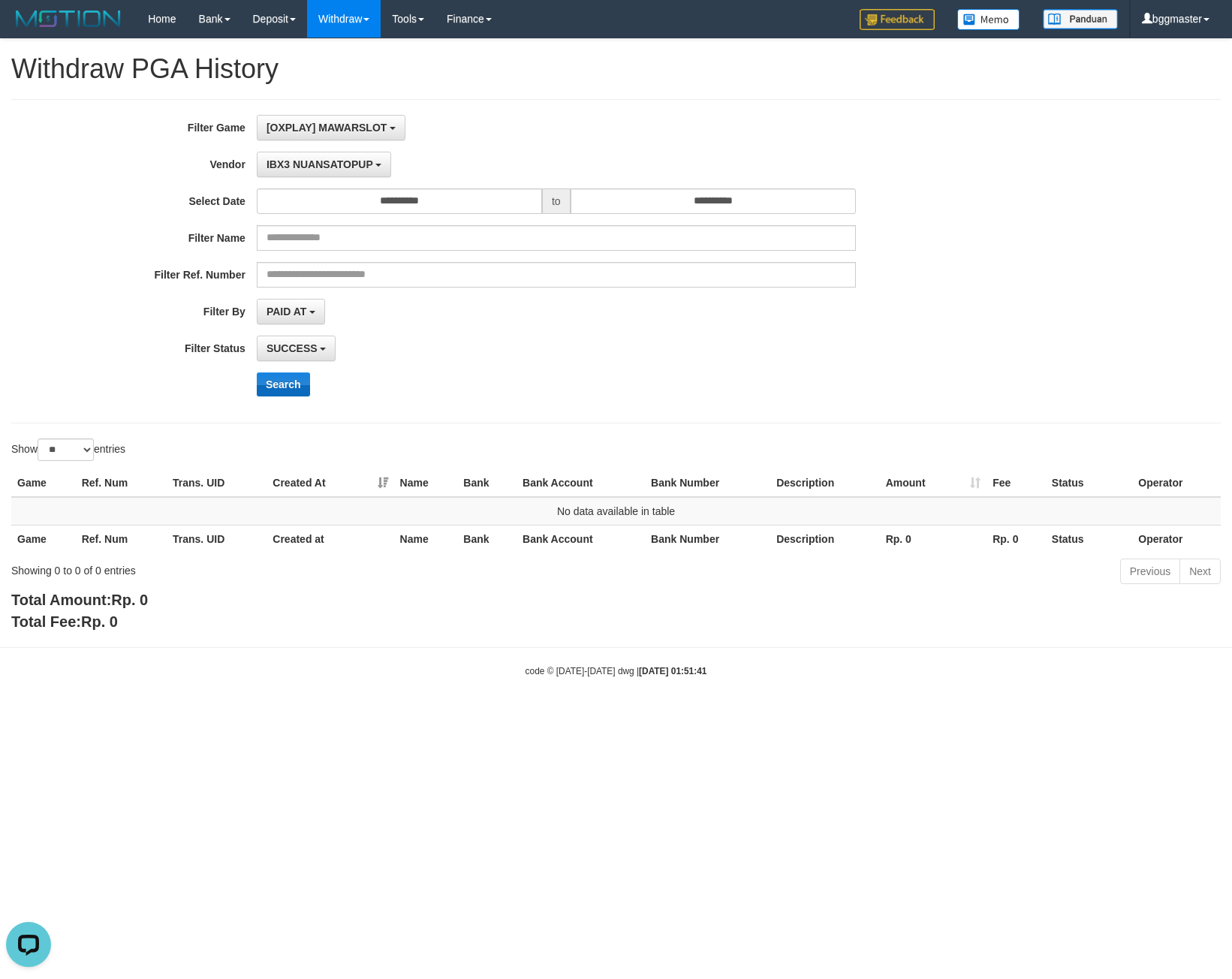
click at [297, 372] on div "**********" at bounding box center [513, 261] width 1027 height 293
click at [297, 372] on button "Search" at bounding box center [283, 384] width 53 height 24
click at [336, 166] on span "IBX3 NUANSATOPUP" at bounding box center [319, 164] width 106 height 12
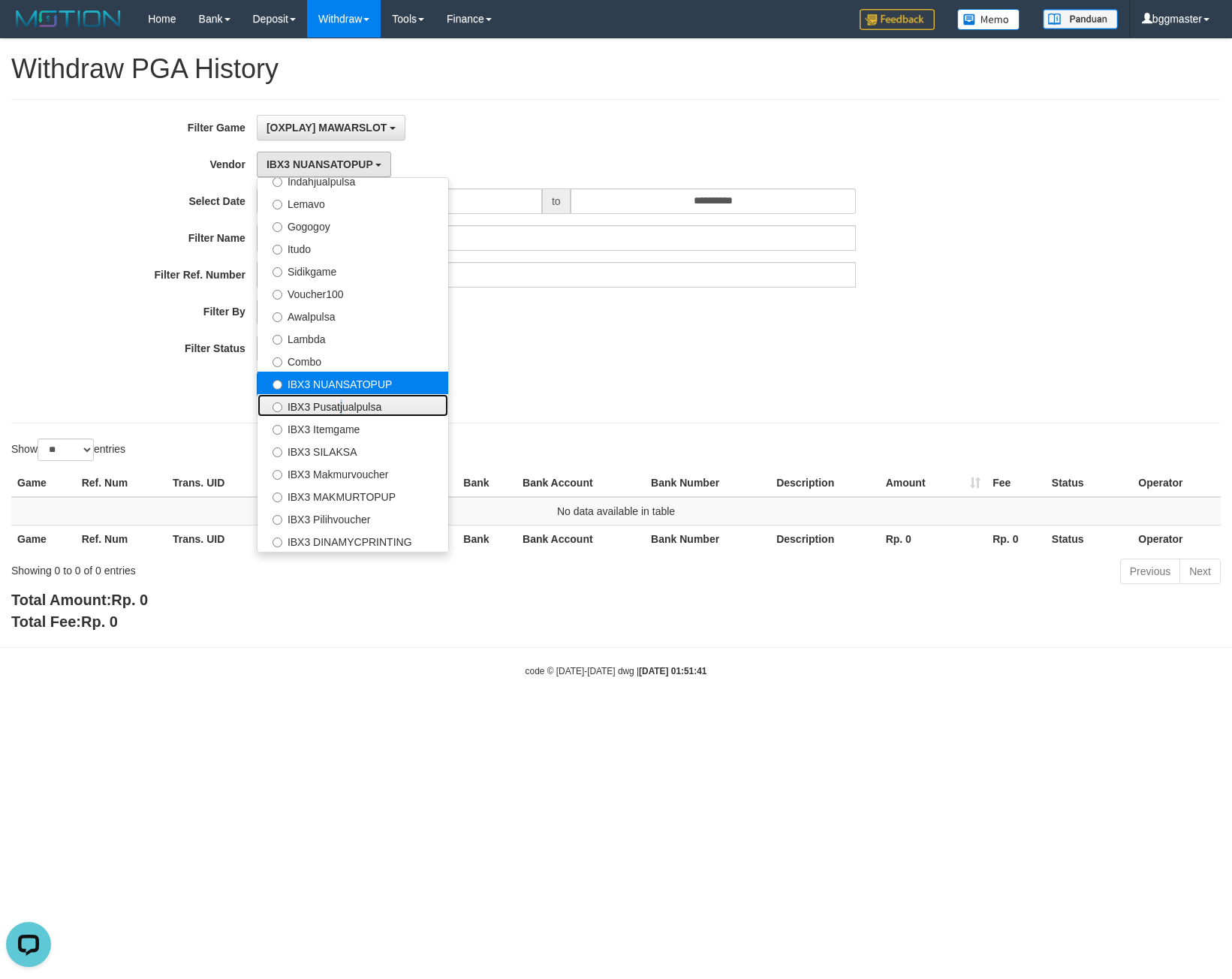
drag, startPoint x: 339, startPoint y: 401, endPoint x: 319, endPoint y: 390, distance: 22.8
click at [337, 403] on label "IBX3 Pusatjualpulsa" at bounding box center [353, 405] width 191 height 23
click at [310, 410] on label "IBX3 Pusatjualpulsa" at bounding box center [353, 405] width 191 height 23
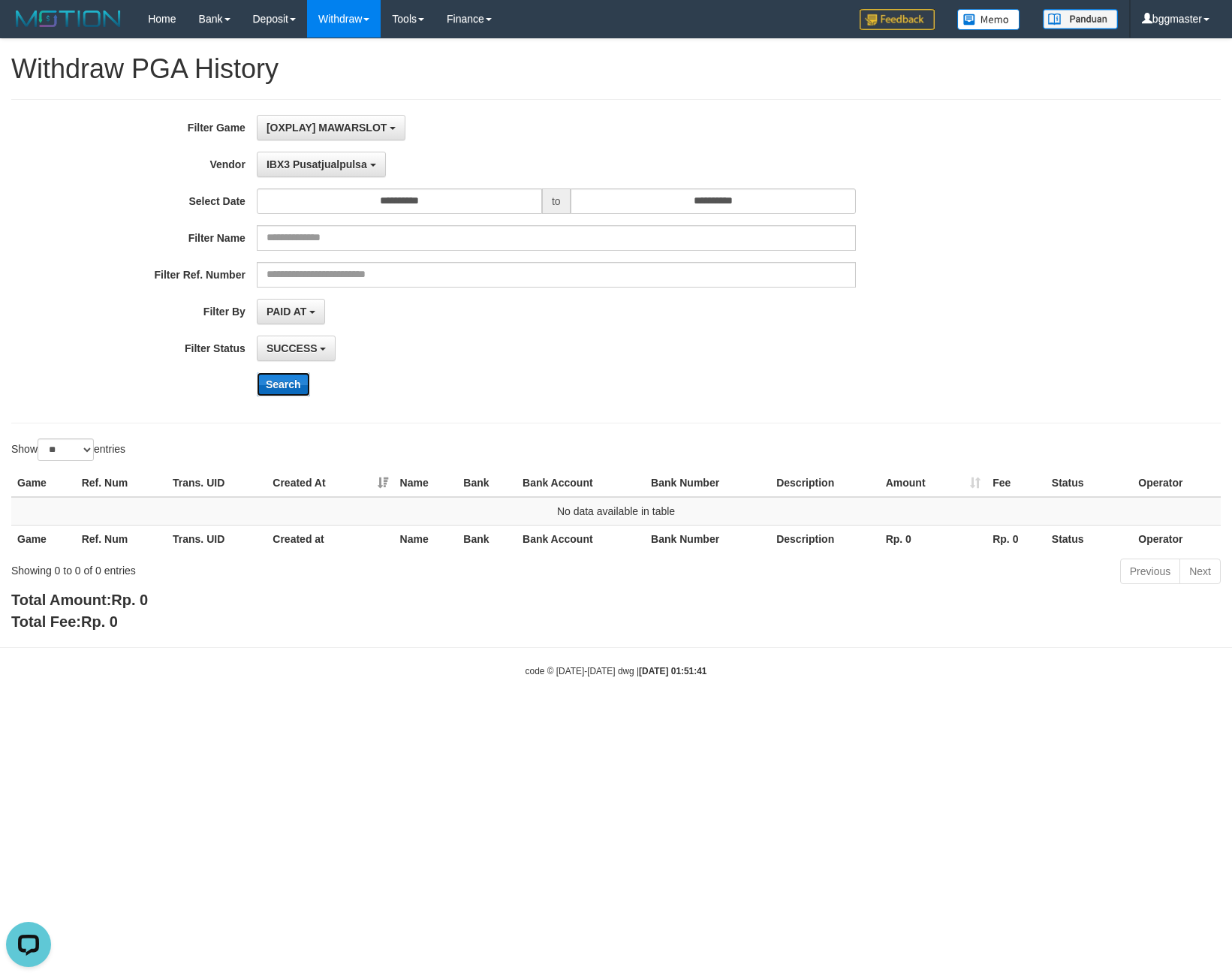
click at [288, 388] on button "Search" at bounding box center [283, 384] width 53 height 24
click at [280, 166] on span "IBX3 Pusatjualpulsa" at bounding box center [316, 164] width 100 height 12
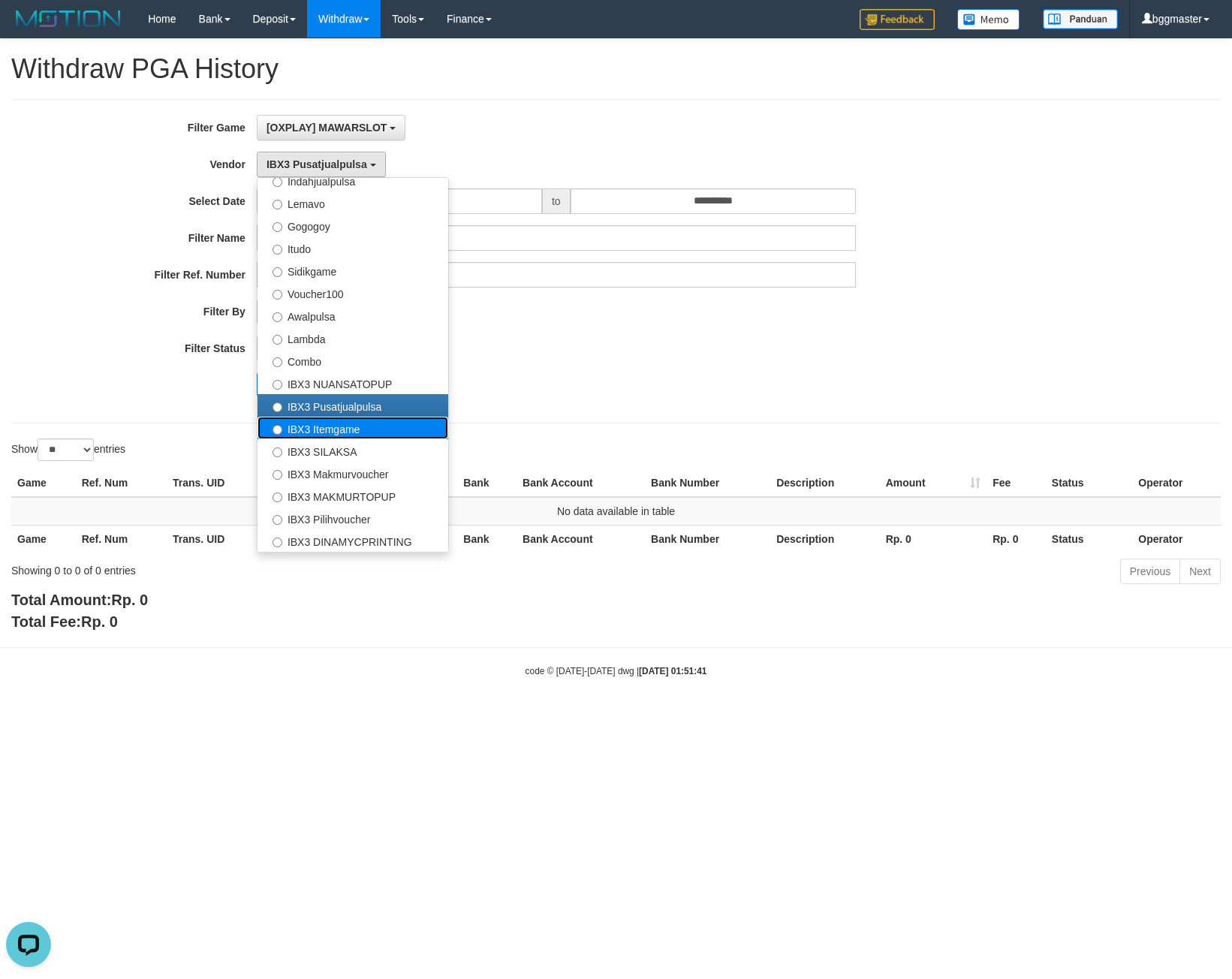
click at [333, 436] on label "IBX3 Itemgame" at bounding box center [353, 428] width 191 height 23
select select "**********"
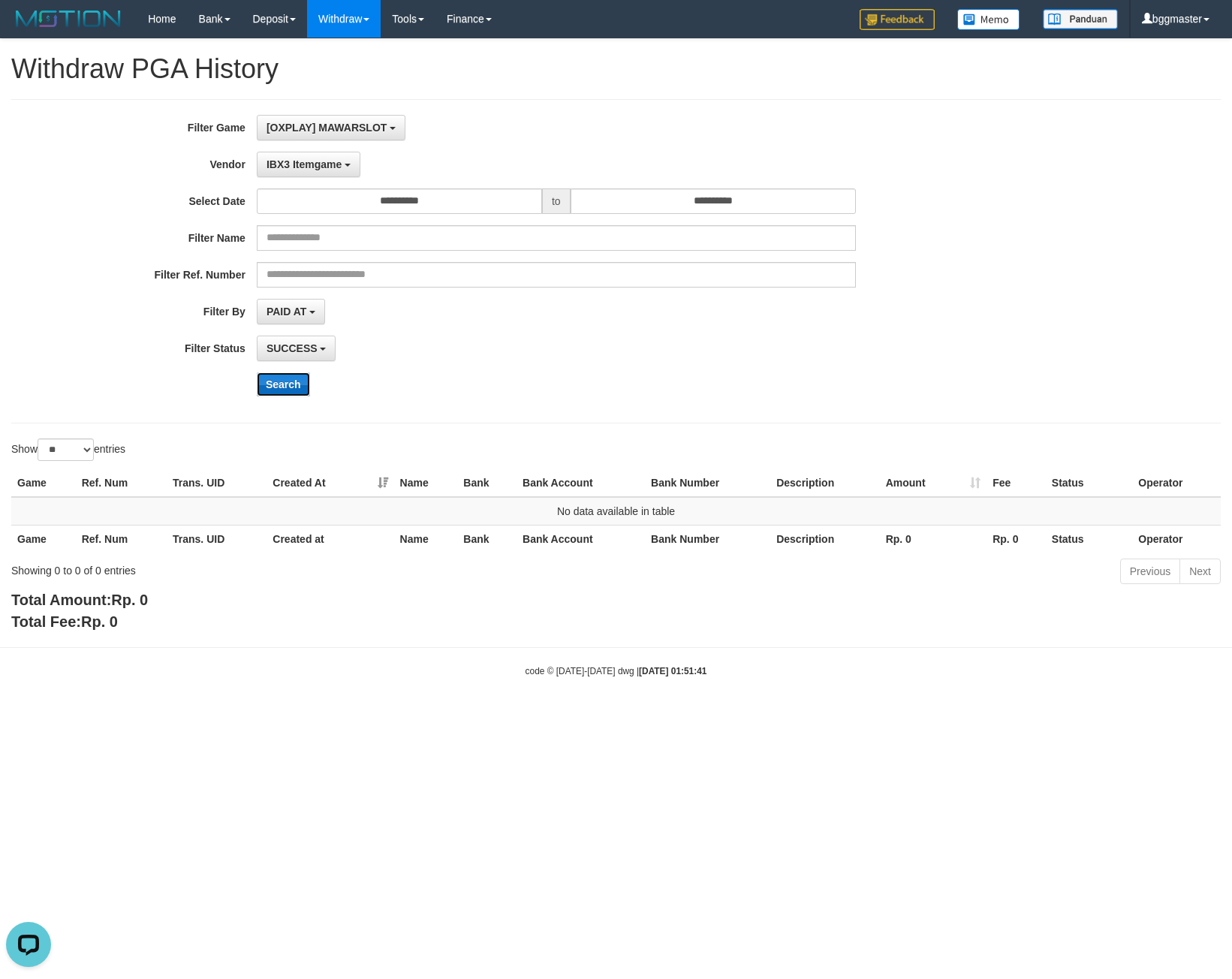
click at [297, 382] on button "Search" at bounding box center [283, 384] width 53 height 24
click at [297, 167] on span "IBX3 Itemgame" at bounding box center [304, 164] width 75 height 12
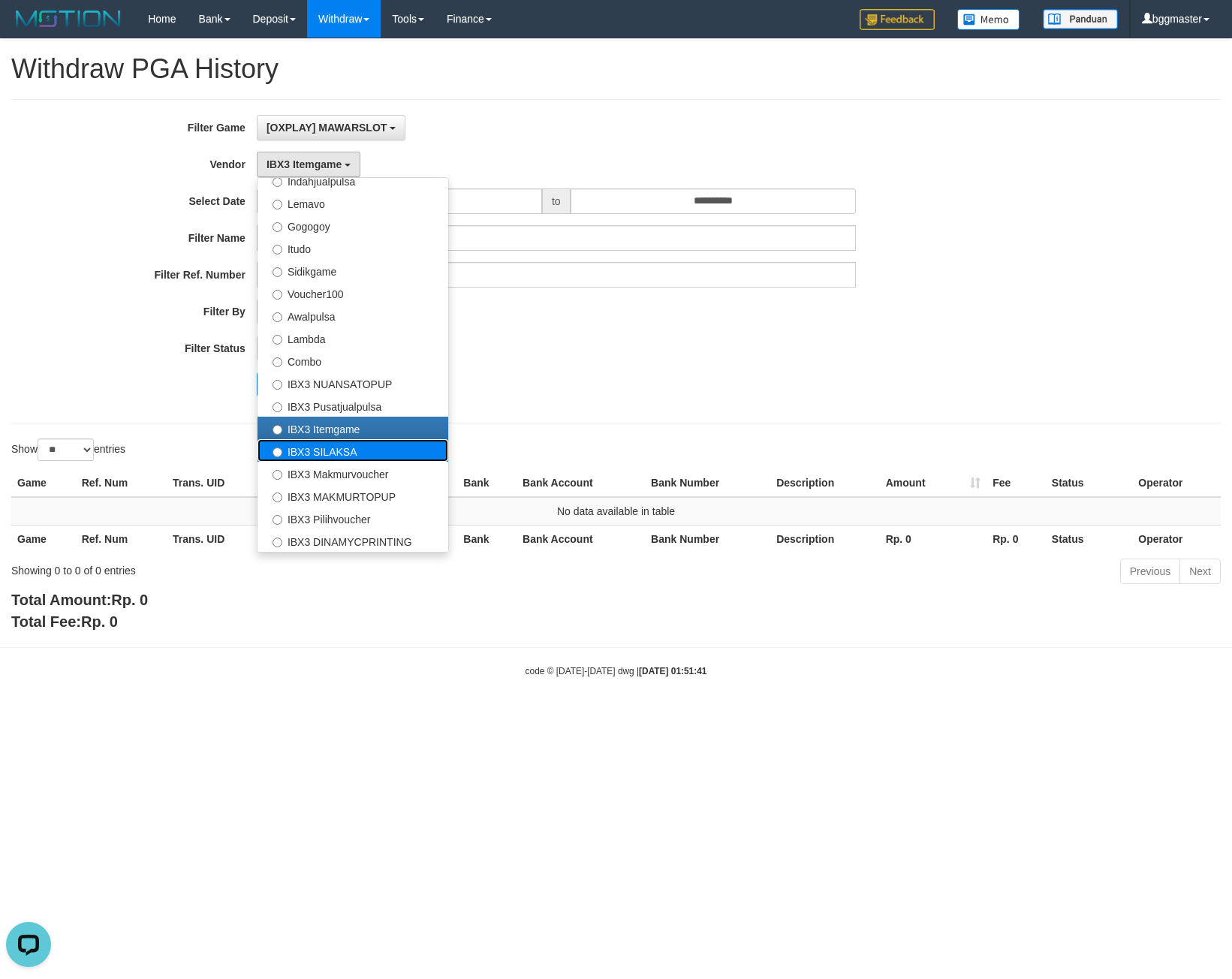
click at [342, 444] on label "IBX3 SILAKSA" at bounding box center [353, 451] width 191 height 23
select select "**********"
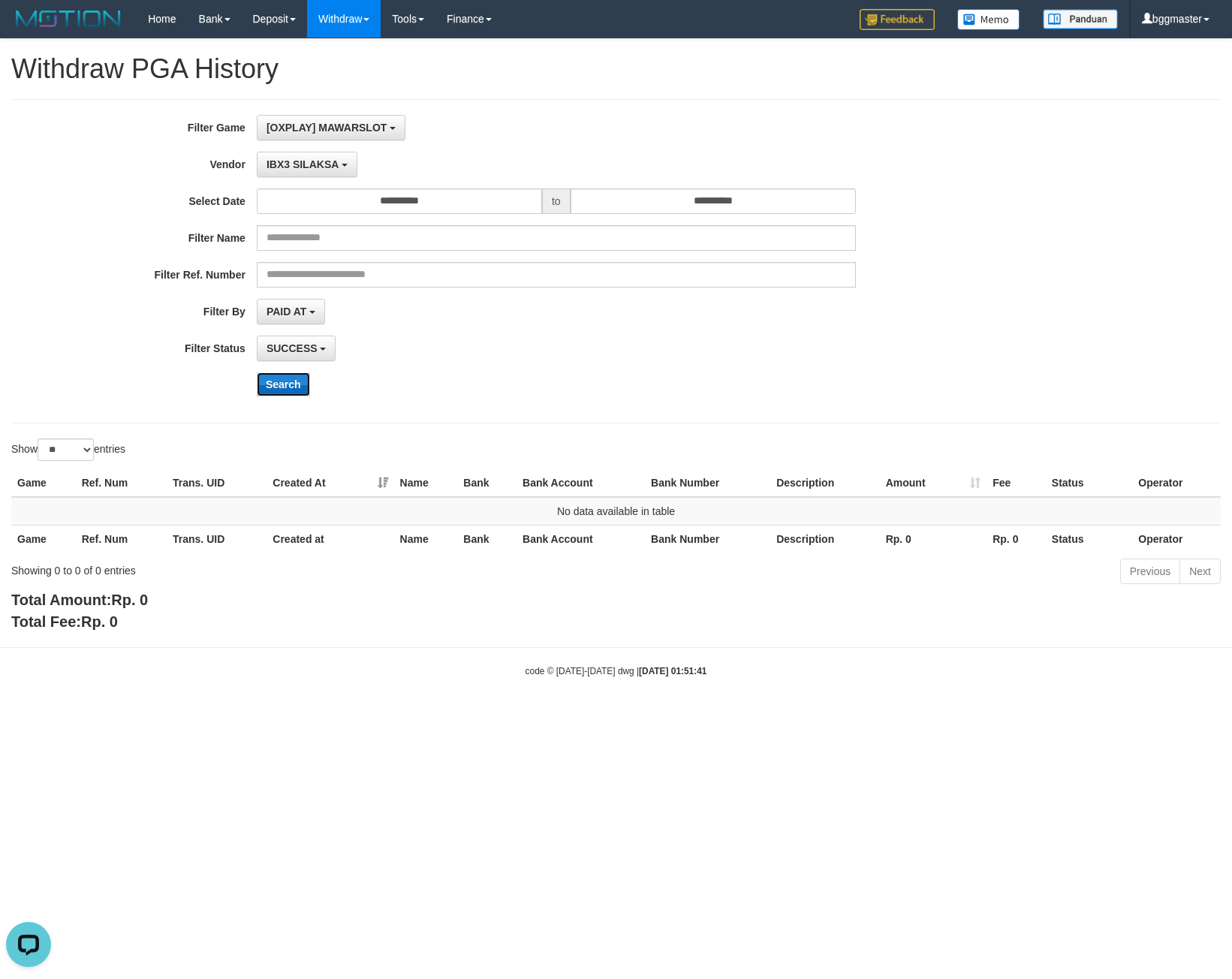
click at [296, 387] on button "Search" at bounding box center [283, 384] width 53 height 24
drag, startPoint x: 326, startPoint y: 160, endPoint x: 325, endPoint y: 169, distance: 9.1
click at [325, 160] on span "IBX3 SILAKSA" at bounding box center [303, 164] width 72 height 12
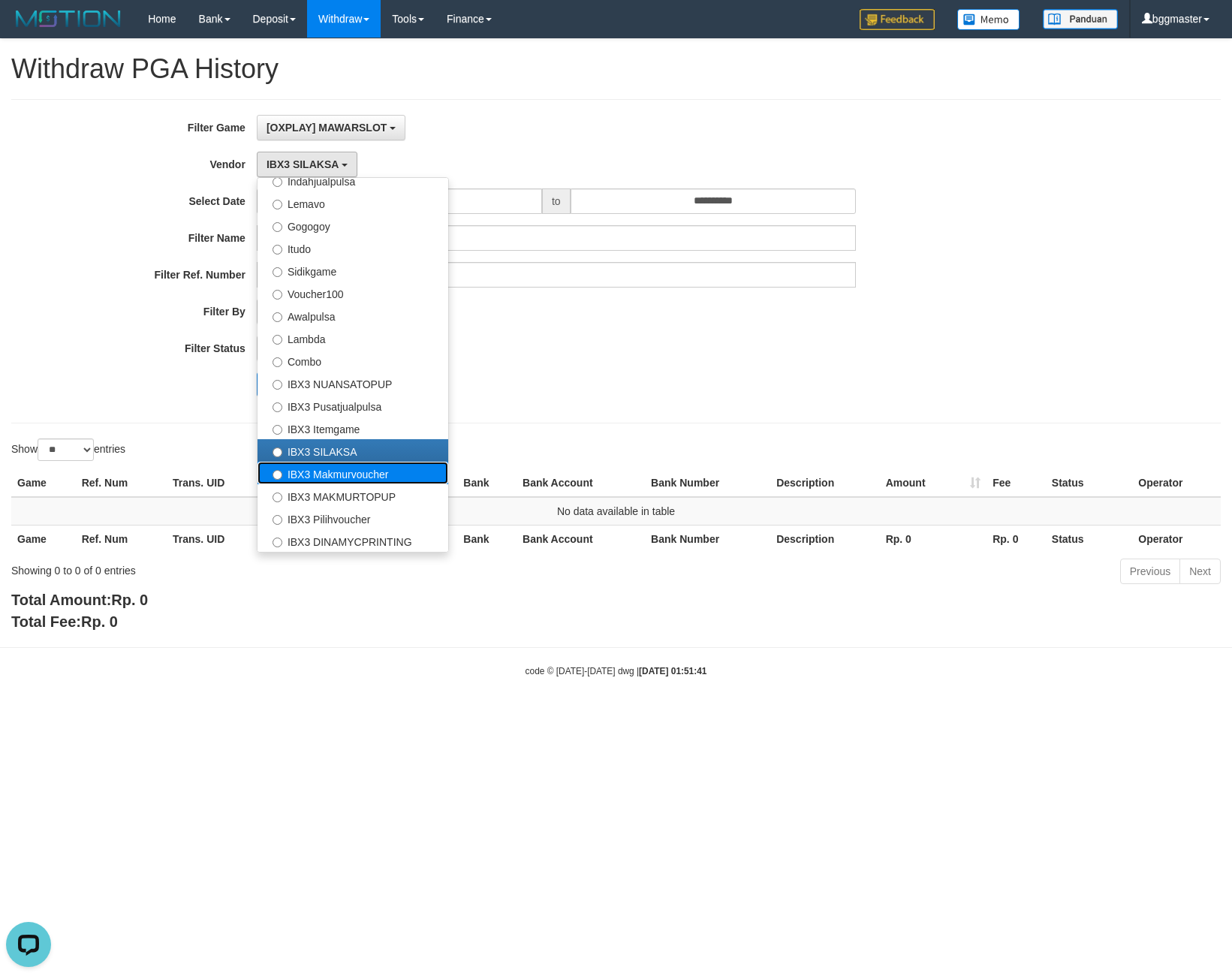
click at [349, 478] on label "IBX3 Makmurvoucher" at bounding box center [353, 473] width 191 height 23
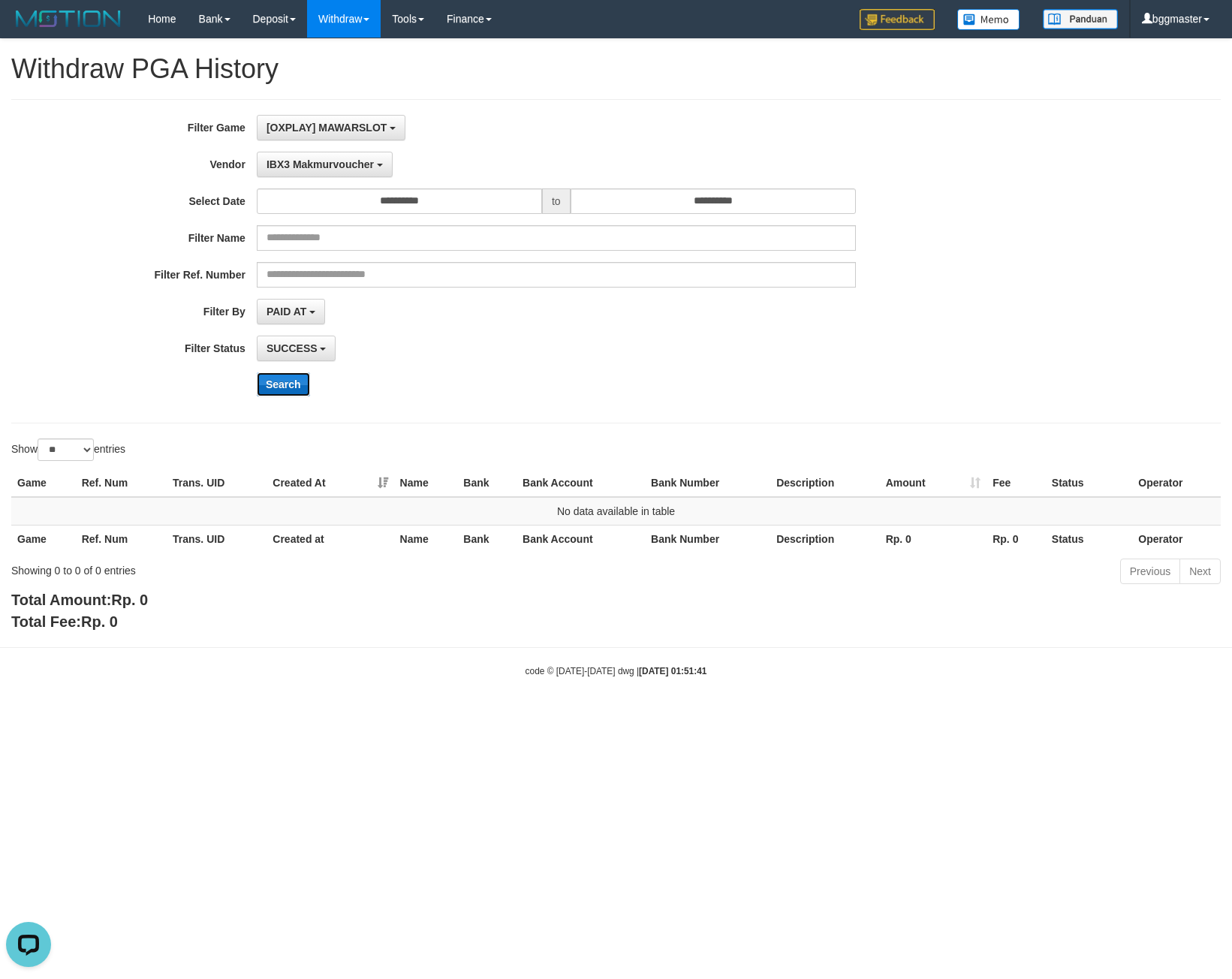
click at [309, 386] on button "Search" at bounding box center [283, 384] width 53 height 24
click at [314, 158] on span "IBX3 Makmurvoucher" at bounding box center [320, 164] width 107 height 12
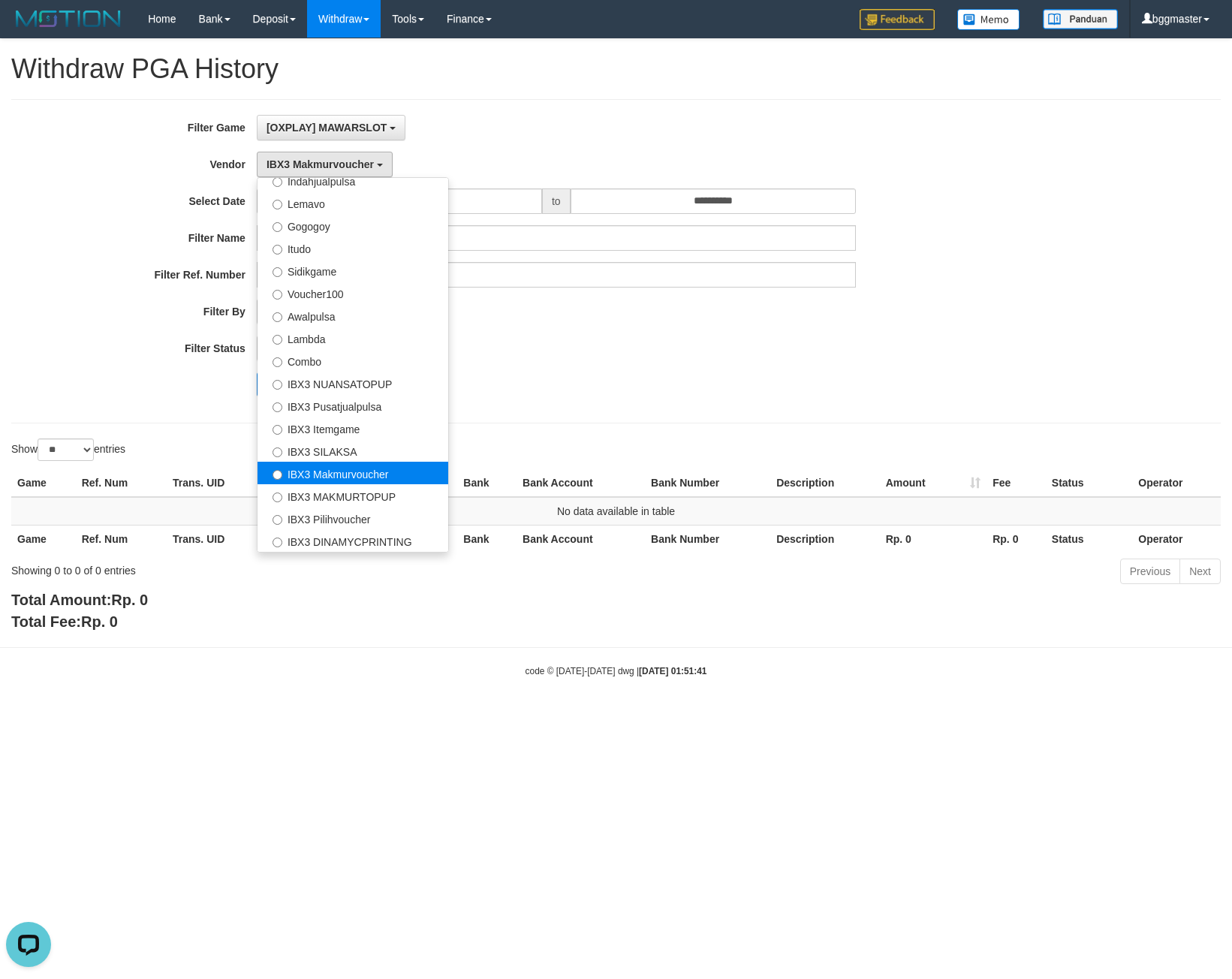
click at [362, 481] on label "IBX3 Makmurvoucher" at bounding box center [353, 473] width 191 height 23
click at [354, 485] on label "IBX3 MAKMURTOPUP" at bounding box center [353, 496] width 191 height 23
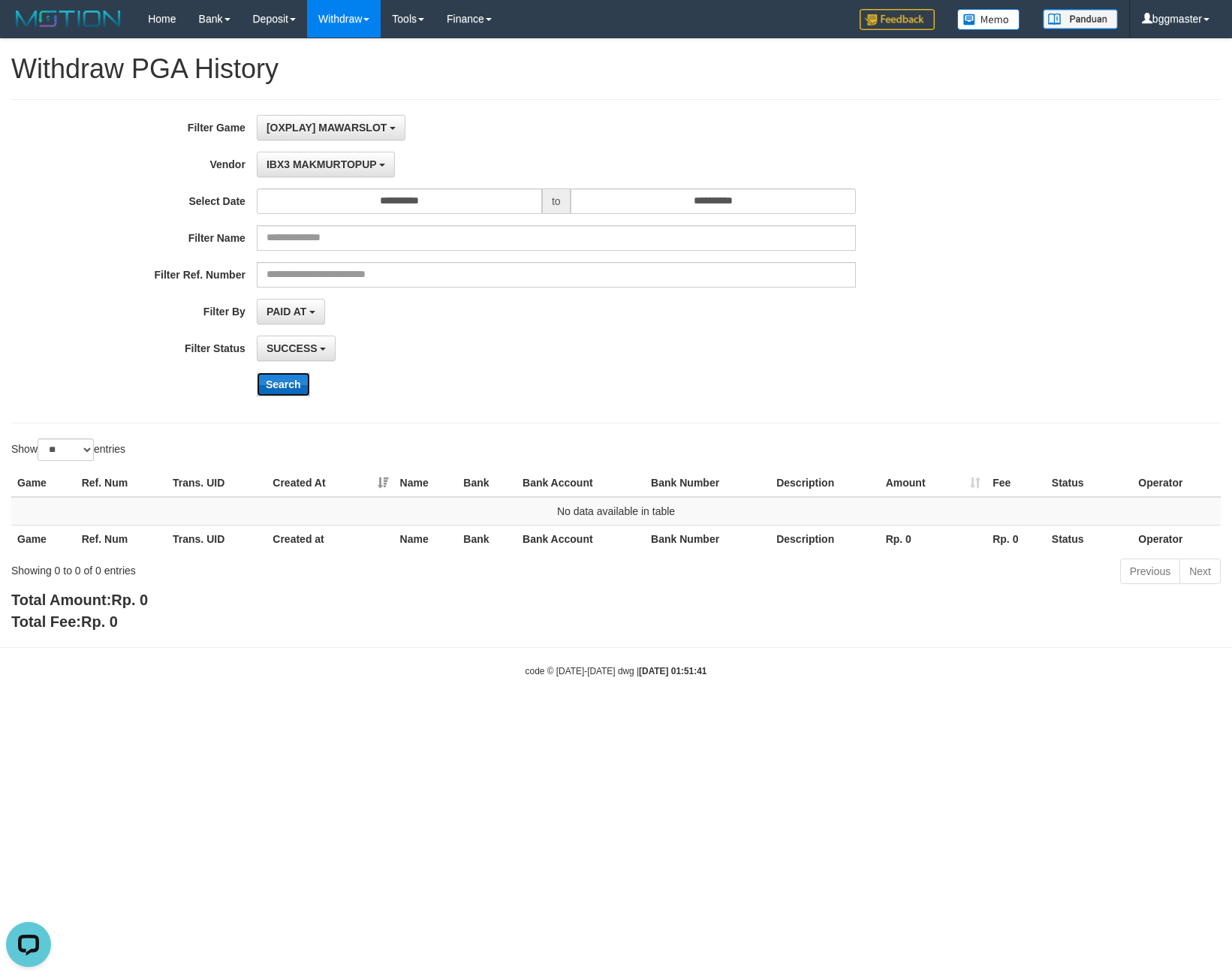
click at [287, 376] on button "Search" at bounding box center [283, 384] width 53 height 24
click at [319, 160] on span "IBX3 MAKMURTOPUP" at bounding box center [322, 164] width 110 height 12
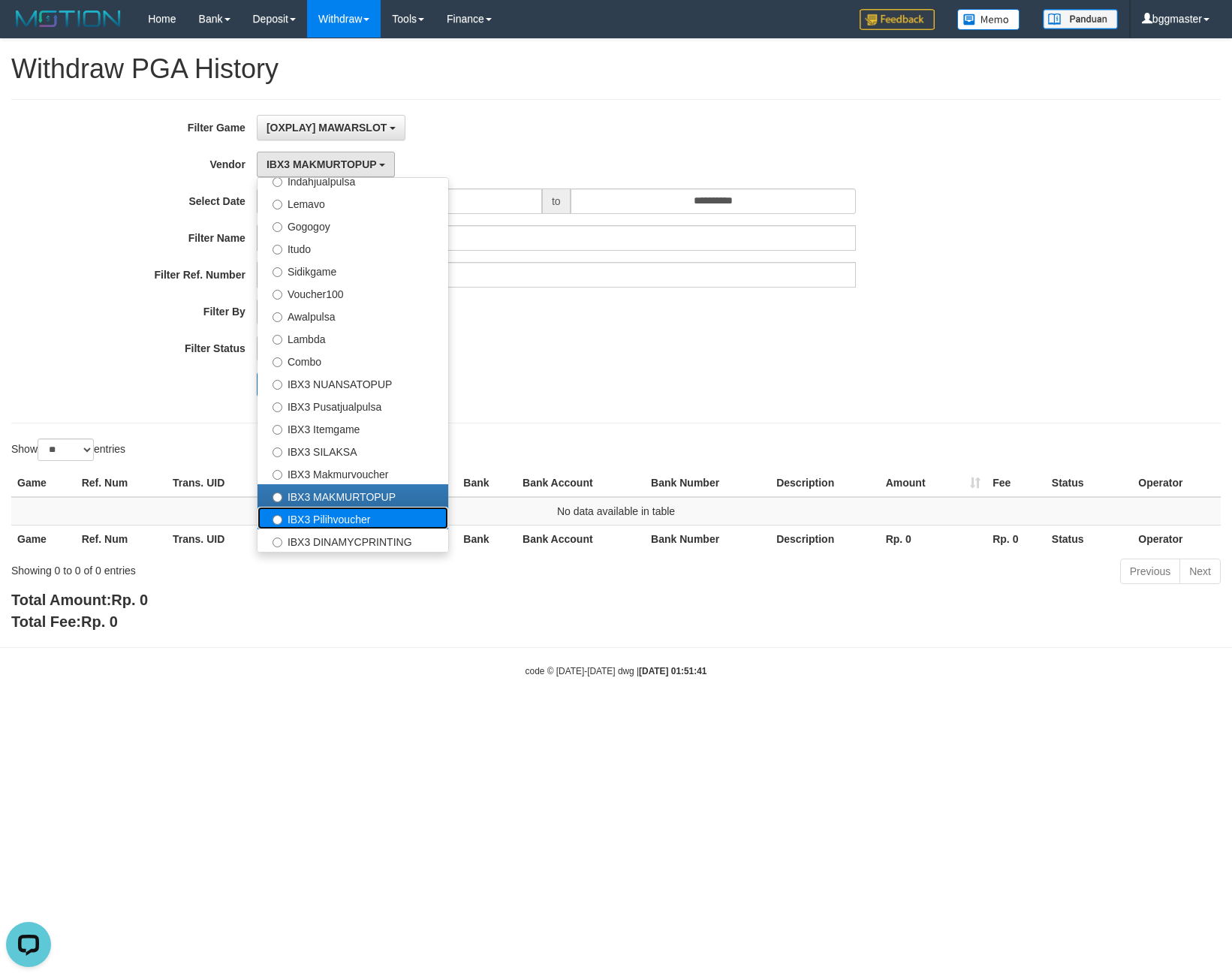
click at [332, 511] on label "IBX3 Pilihvoucher" at bounding box center [353, 518] width 191 height 23
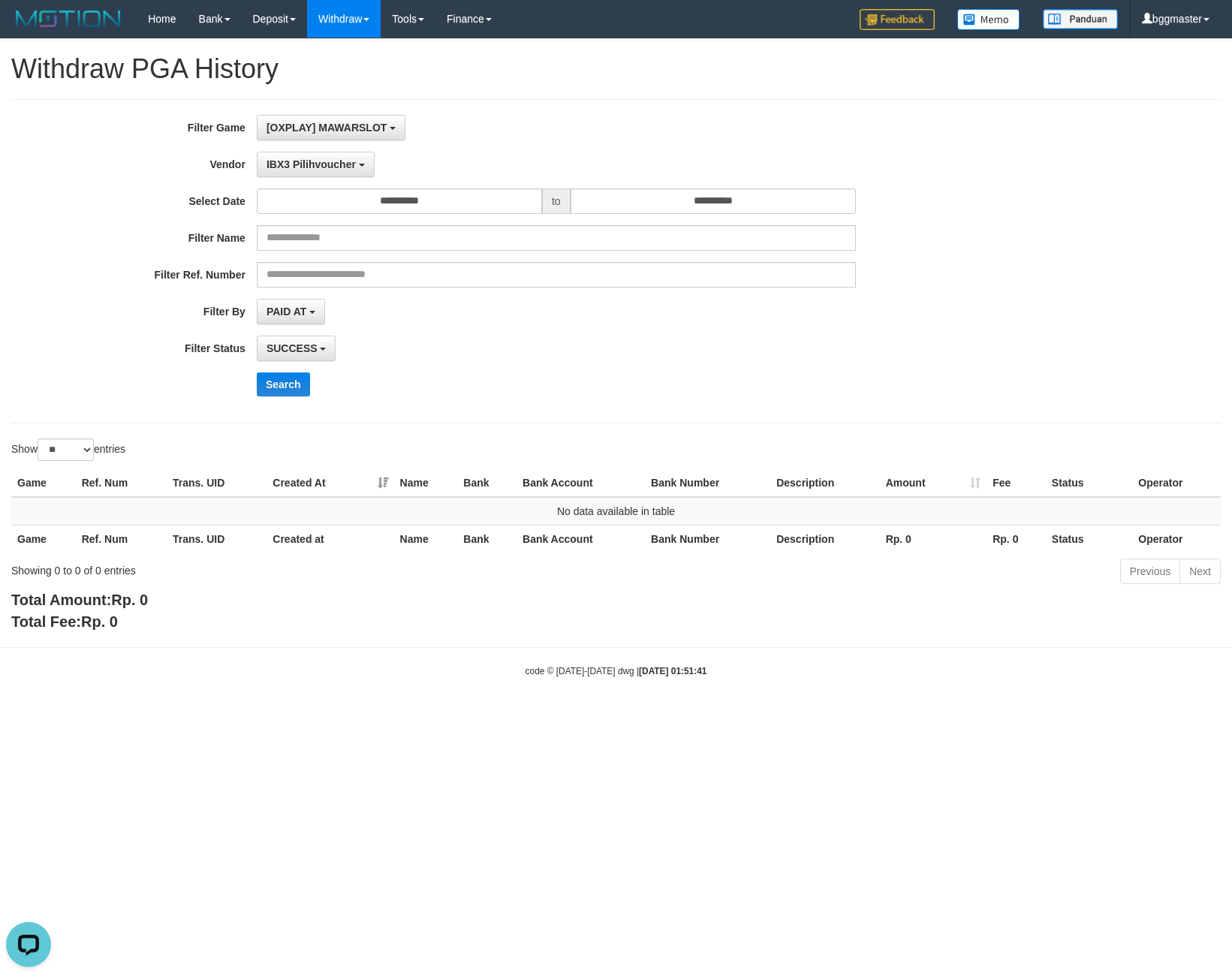
click at [307, 400] on div "**********" at bounding box center [513, 261] width 1027 height 293
click at [301, 393] on button "Search" at bounding box center [283, 384] width 53 height 24
click at [328, 162] on span "IBX3 Pilihvoucher" at bounding box center [311, 164] width 90 height 12
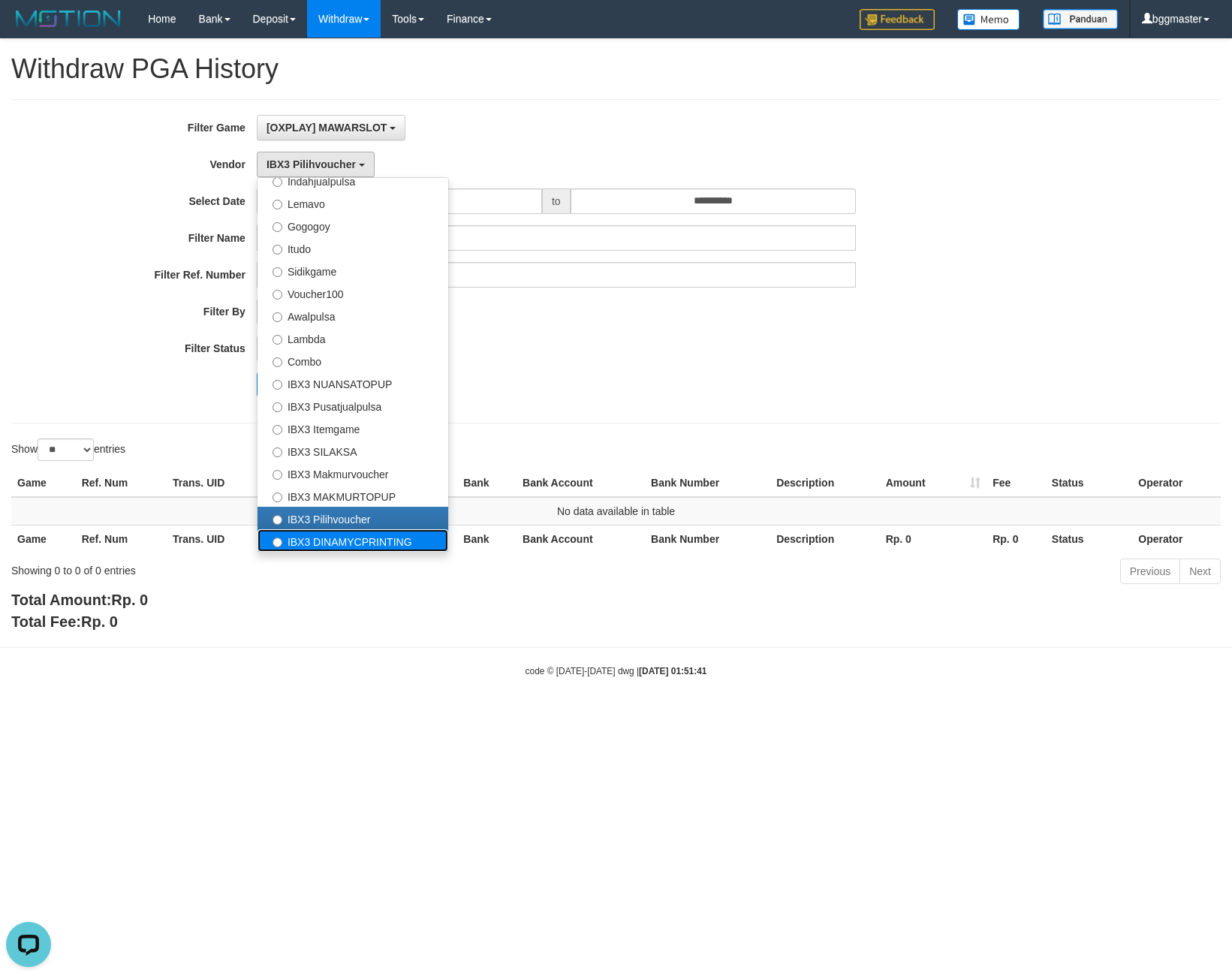
click at [343, 534] on label "IBX3 DINAMYCPRINTING" at bounding box center [353, 540] width 191 height 23
select select "**********"
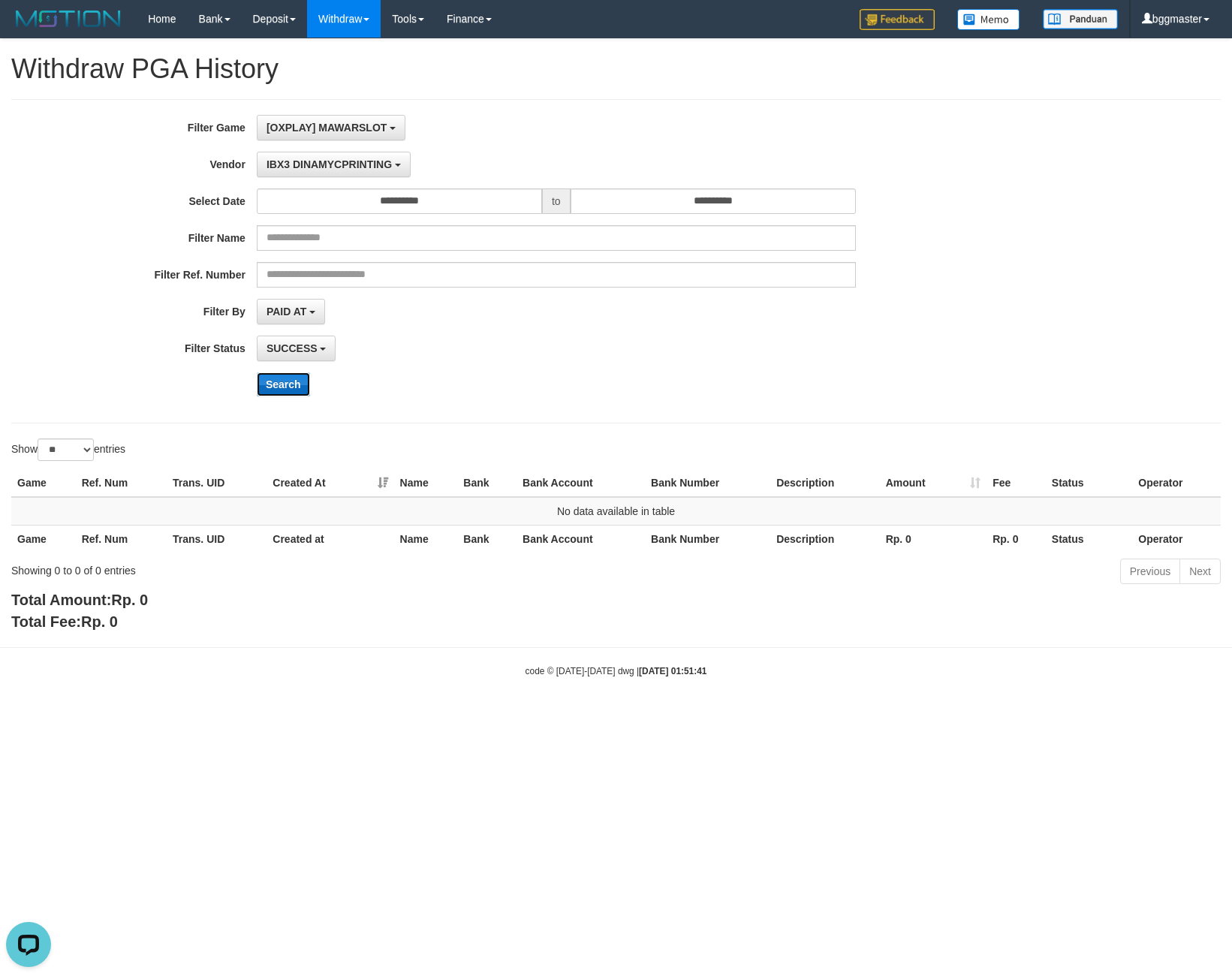
click at [301, 383] on button "Search" at bounding box center [283, 384] width 53 height 24
click at [1147, 88] on link "Log Out" at bounding box center [1160, 86] width 118 height 20
